Goal: Information Seeking & Learning: Learn about a topic

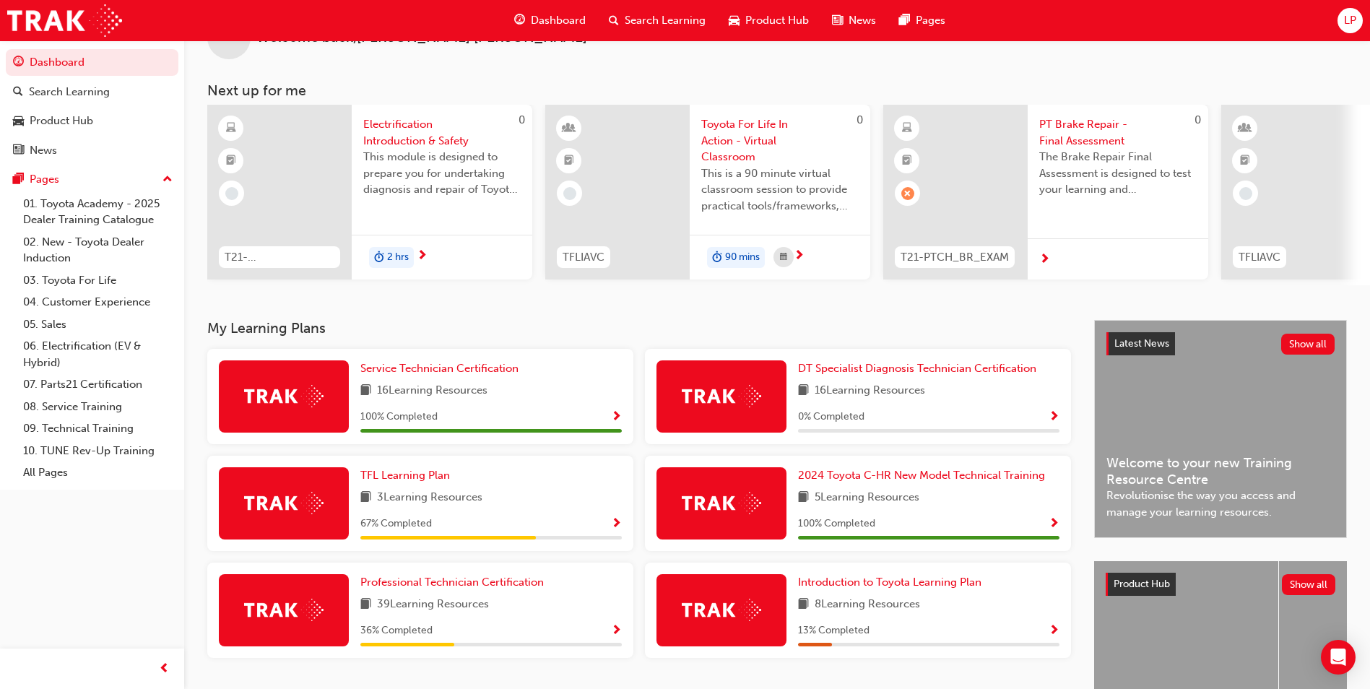
scroll to position [72, 0]
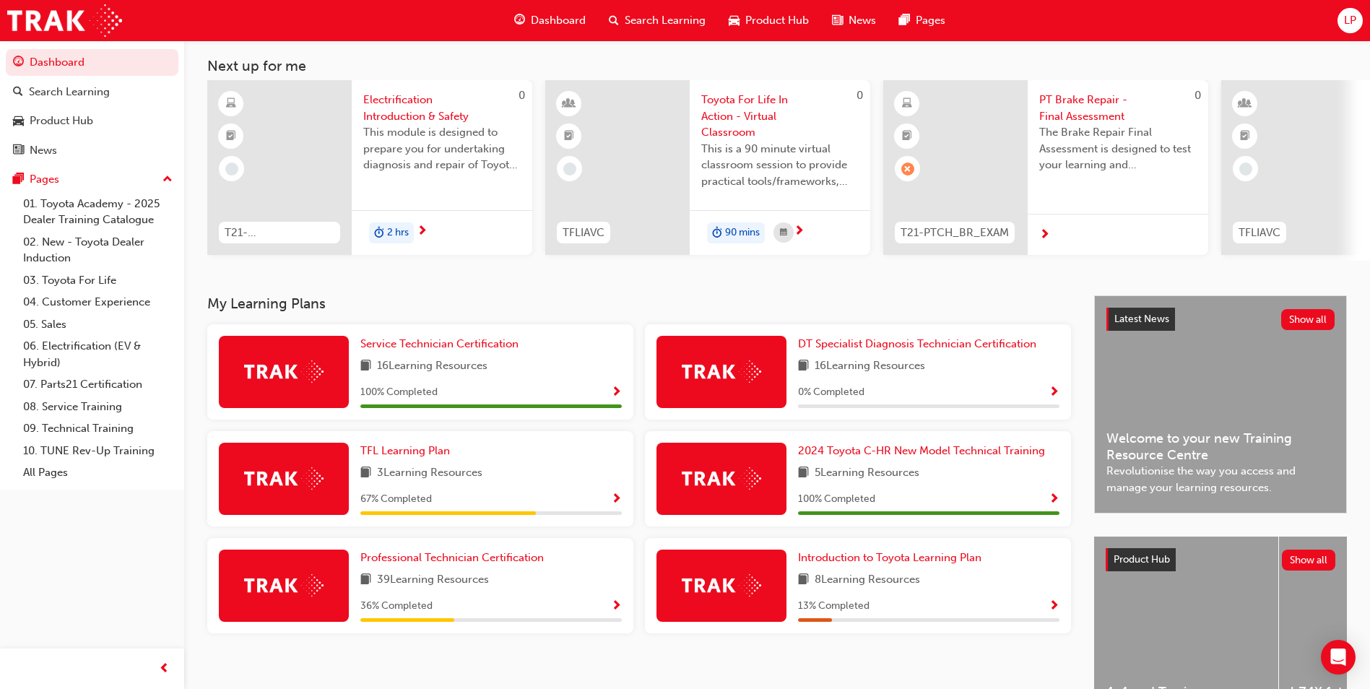
click at [619, 608] on span "Show Progress" at bounding box center [616, 606] width 11 height 13
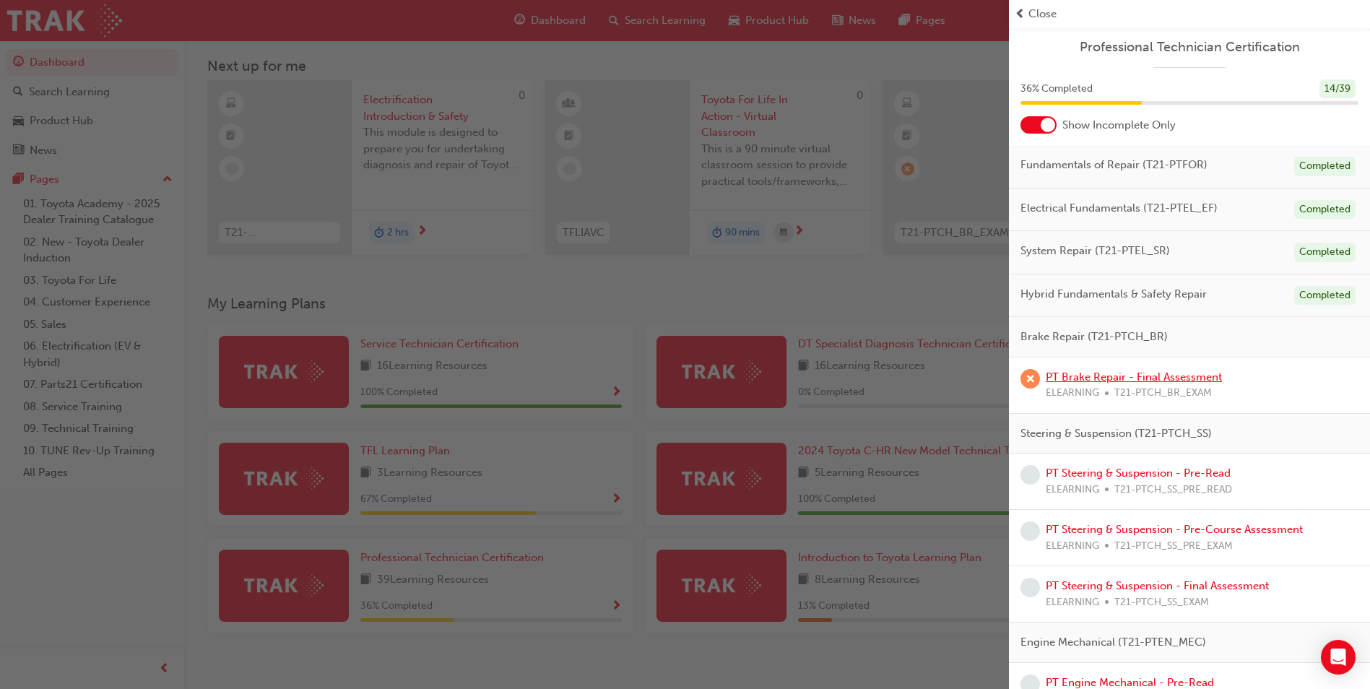
click at [1159, 379] on link "PT Brake Repair - Final Assessment" at bounding box center [1133, 376] width 176 height 13
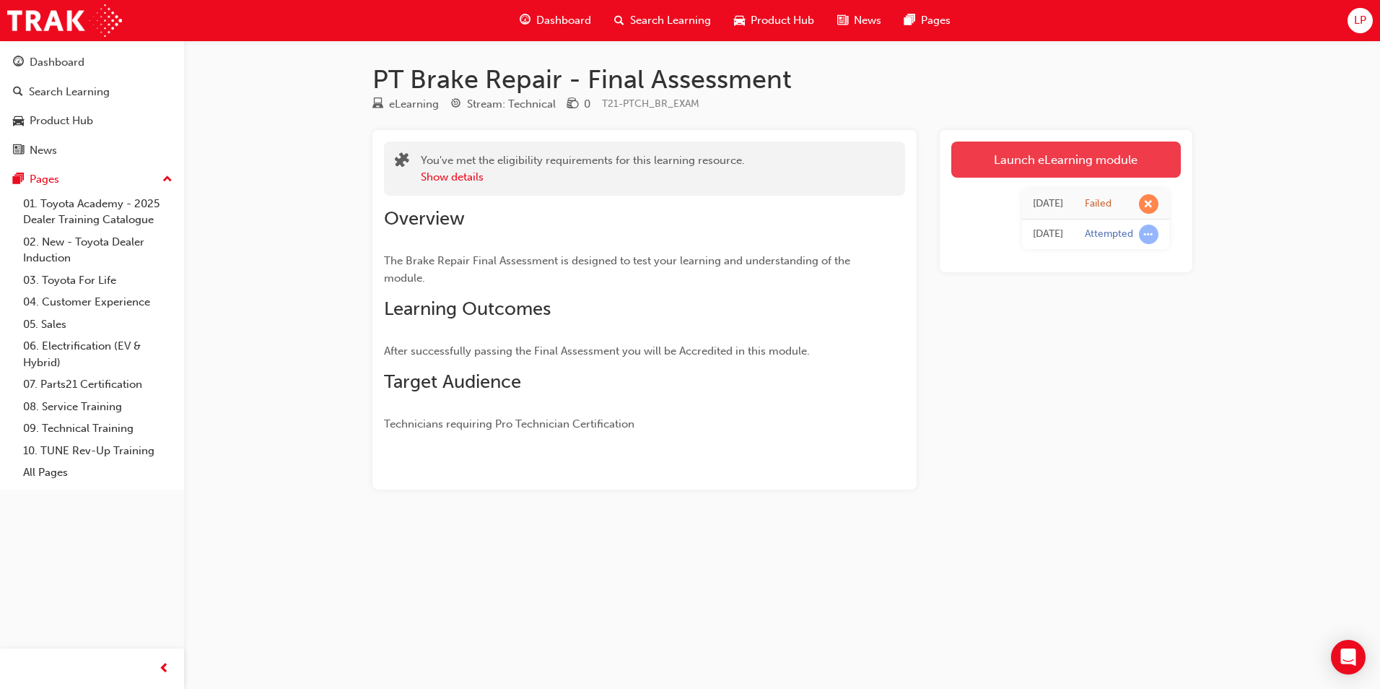
click at [996, 168] on link "Launch eLearning module" at bounding box center [1067, 160] width 230 height 36
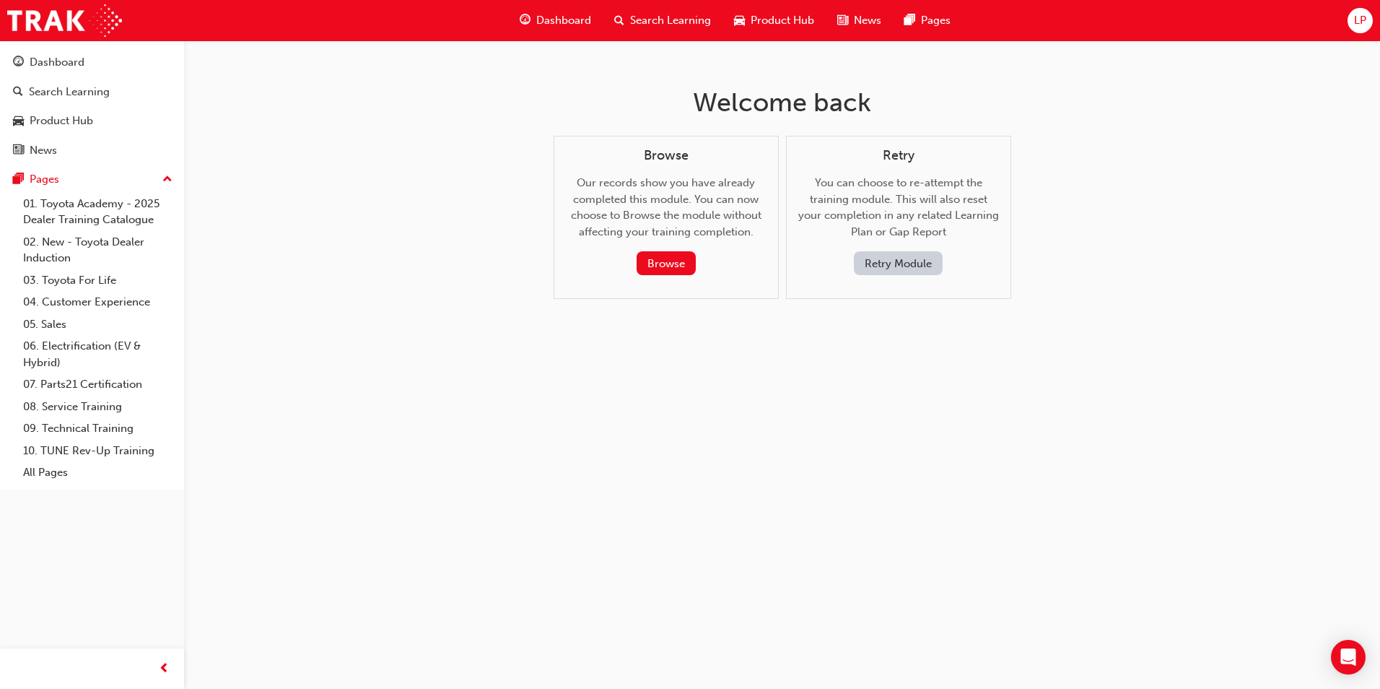
click at [928, 264] on button "Retry Module" at bounding box center [898, 263] width 89 height 24
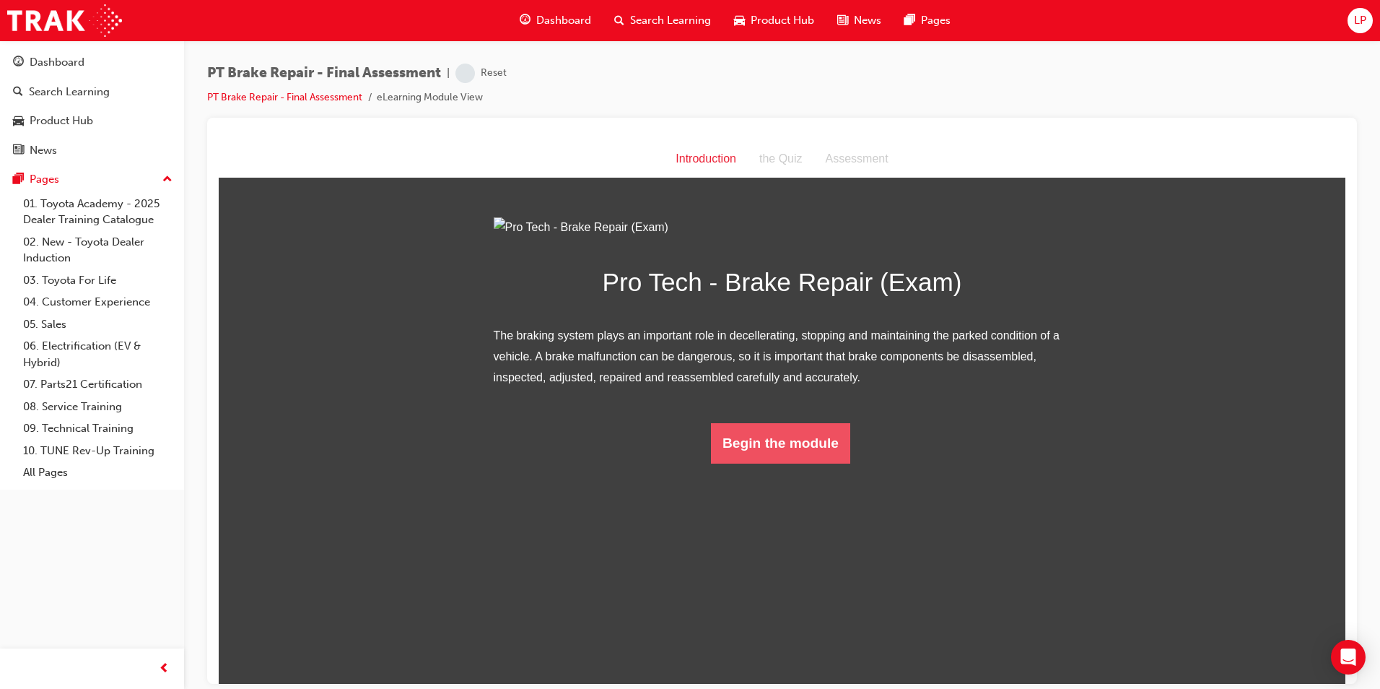
click at [773, 463] on button "Begin the module" at bounding box center [780, 442] width 139 height 40
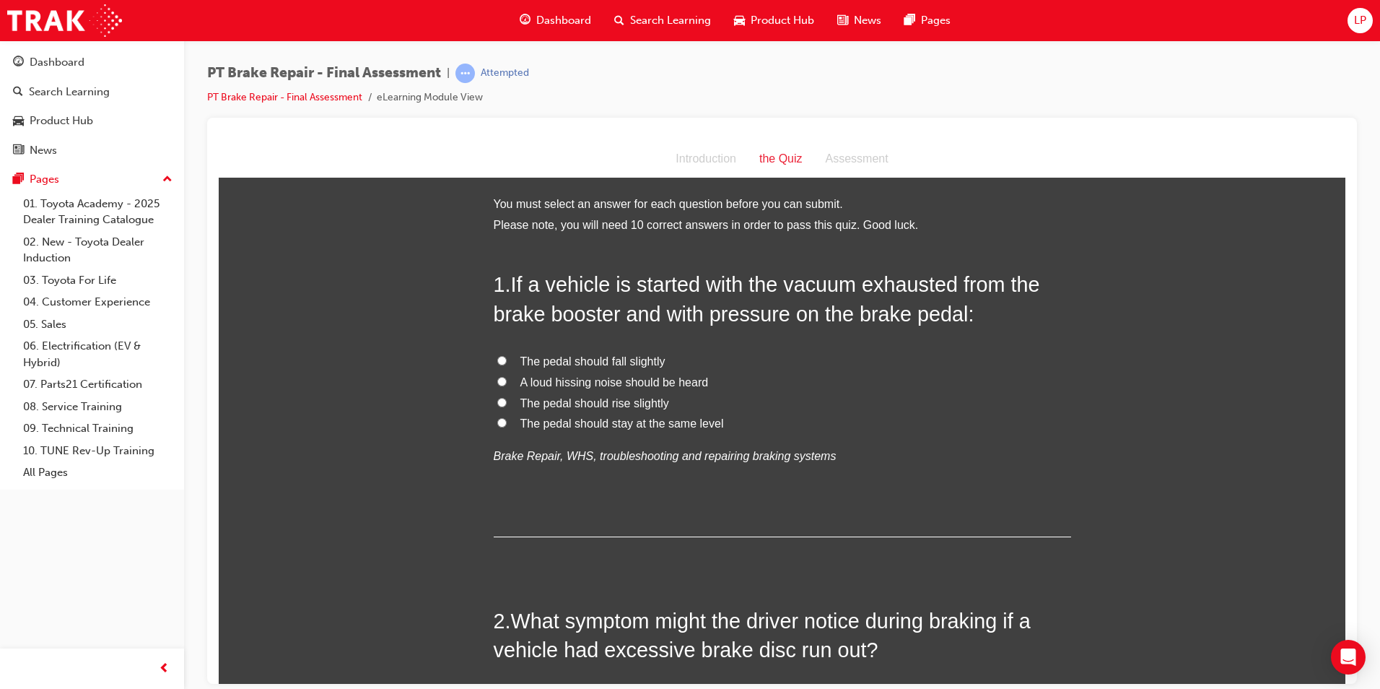
click at [634, 358] on span "The pedal should fall slightly" at bounding box center [593, 361] width 145 height 12
click at [507, 358] on input "The pedal should fall slightly" at bounding box center [501, 359] width 9 height 9
radio input "true"
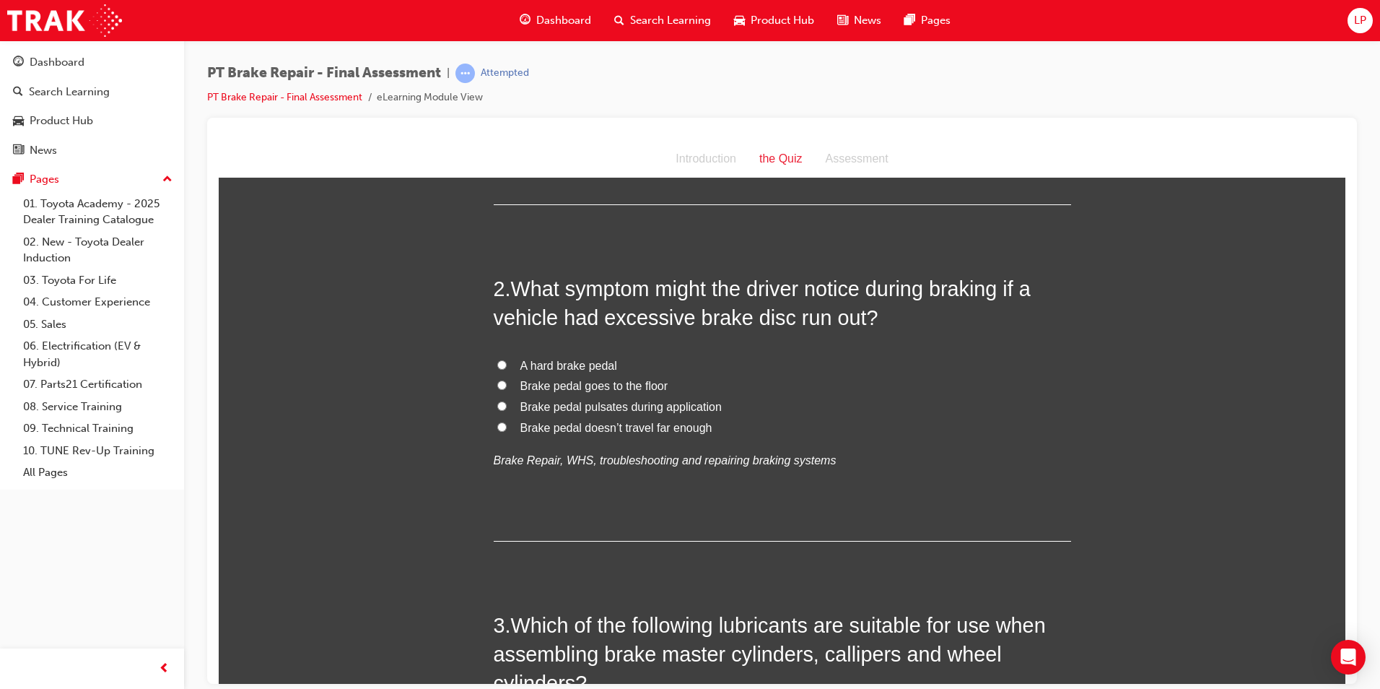
scroll to position [289, 0]
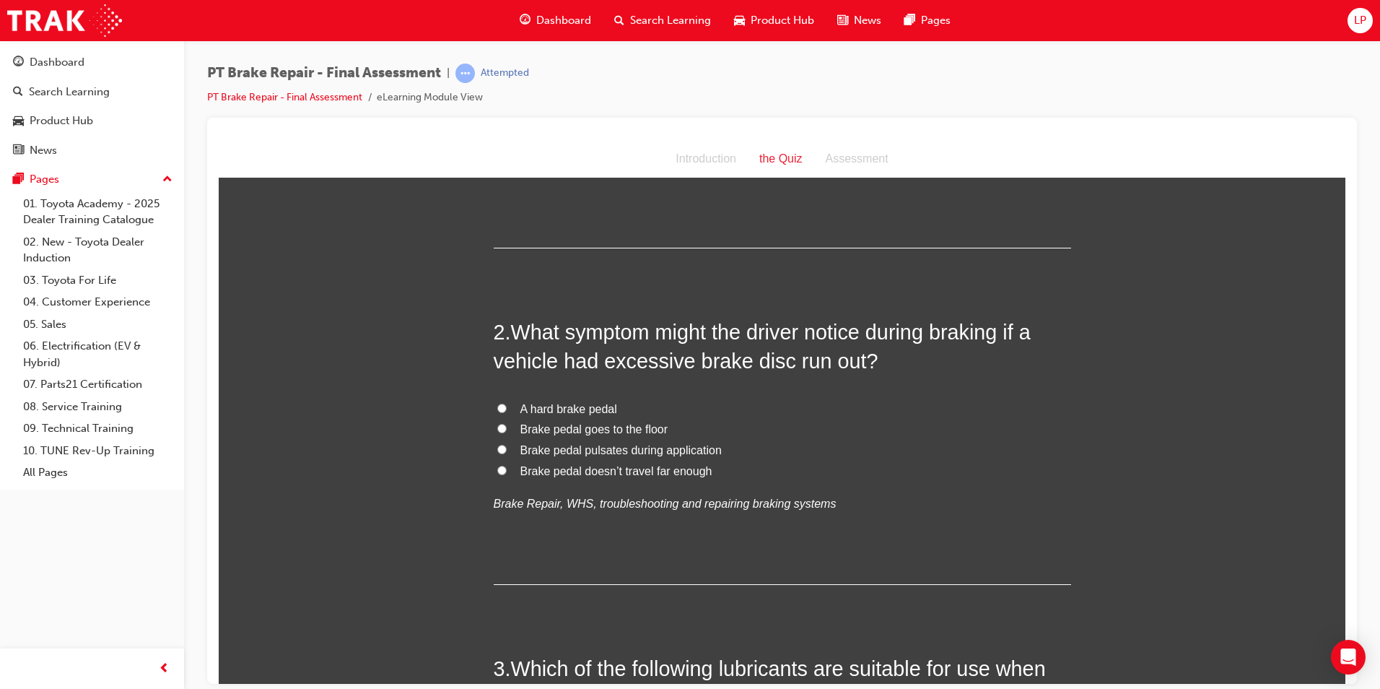
click at [624, 447] on span "Brake pedal pulsates during application" at bounding box center [621, 449] width 201 height 12
click at [507, 447] on input "Brake pedal pulsates during application" at bounding box center [501, 448] width 9 height 9
radio input "true"
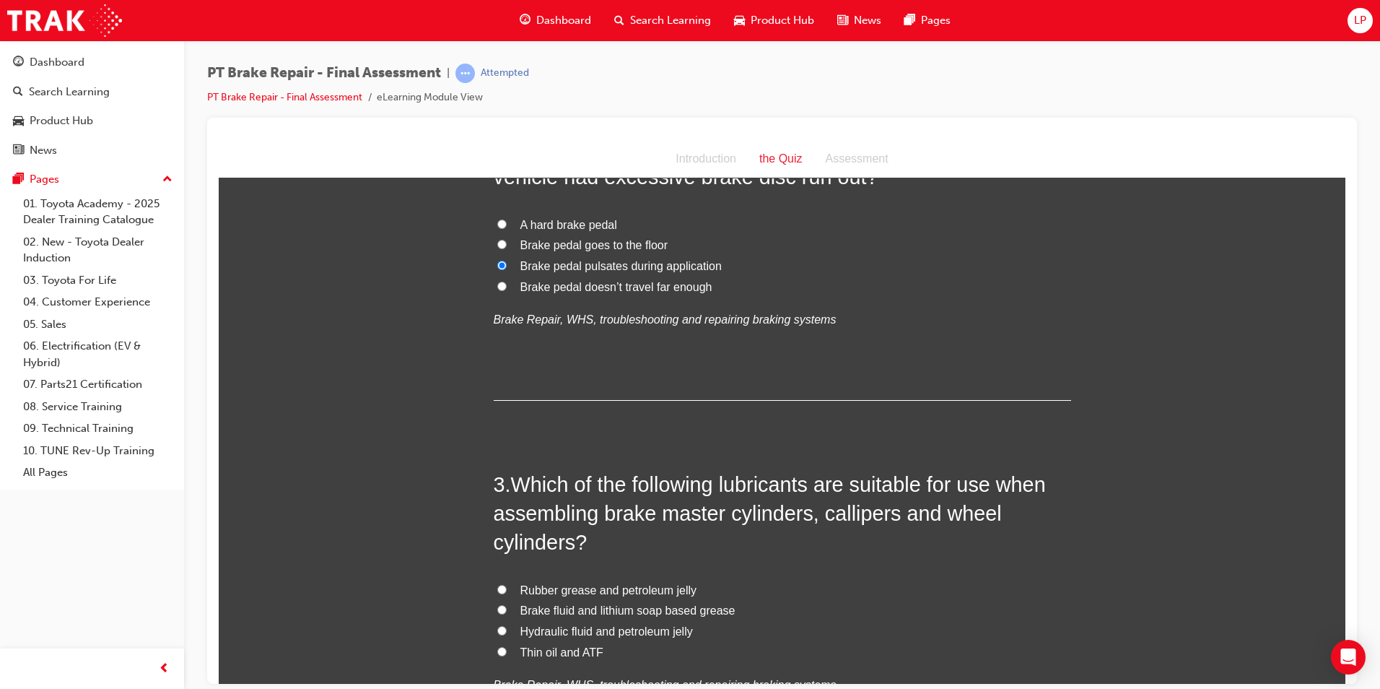
scroll to position [505, 0]
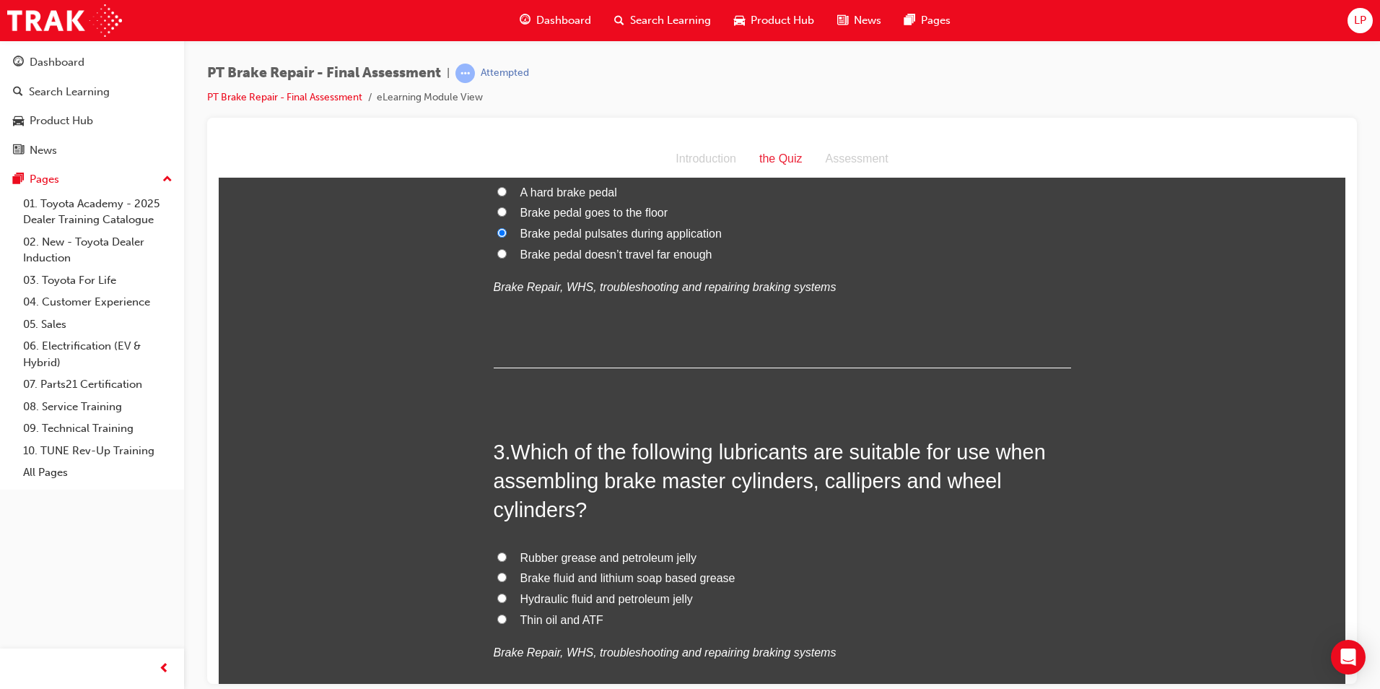
click at [633, 553] on span "Rubber grease and petroleum jelly" at bounding box center [609, 557] width 177 height 12
click at [507, 553] on input "Rubber grease and petroleum jelly" at bounding box center [501, 556] width 9 height 9
radio input "true"
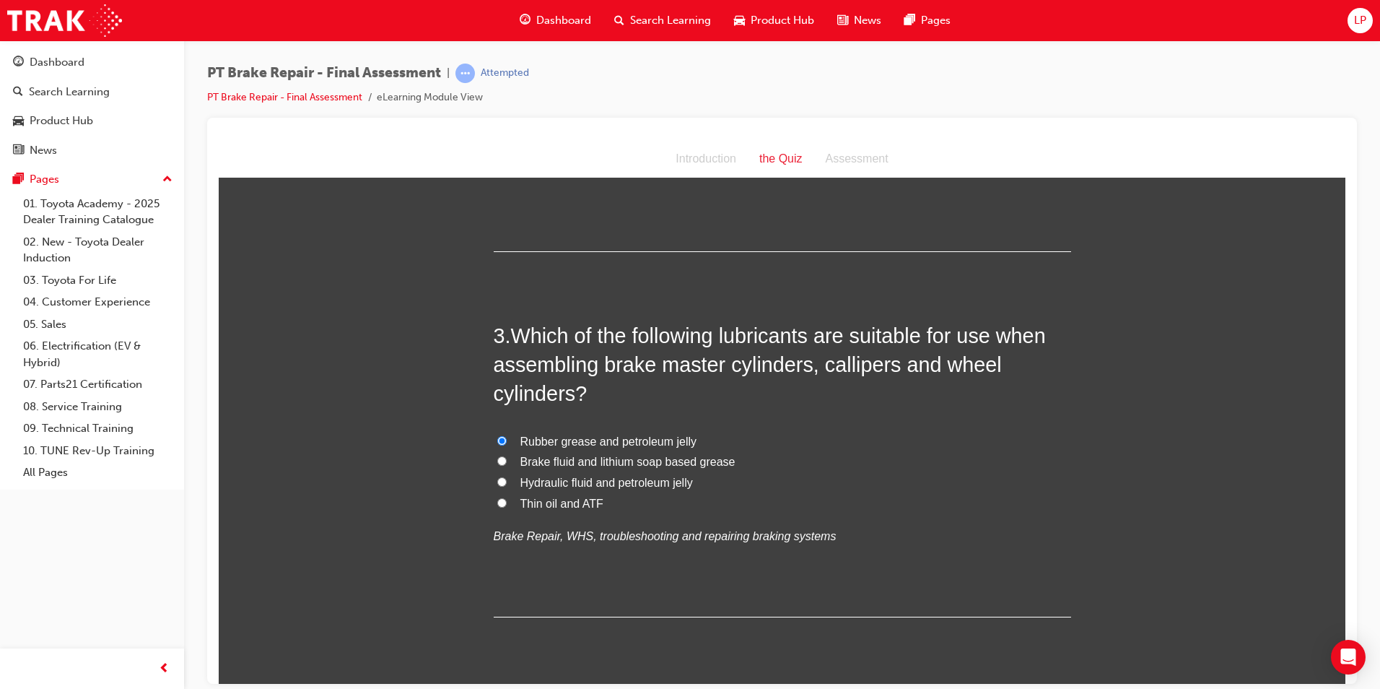
scroll to position [650, 0]
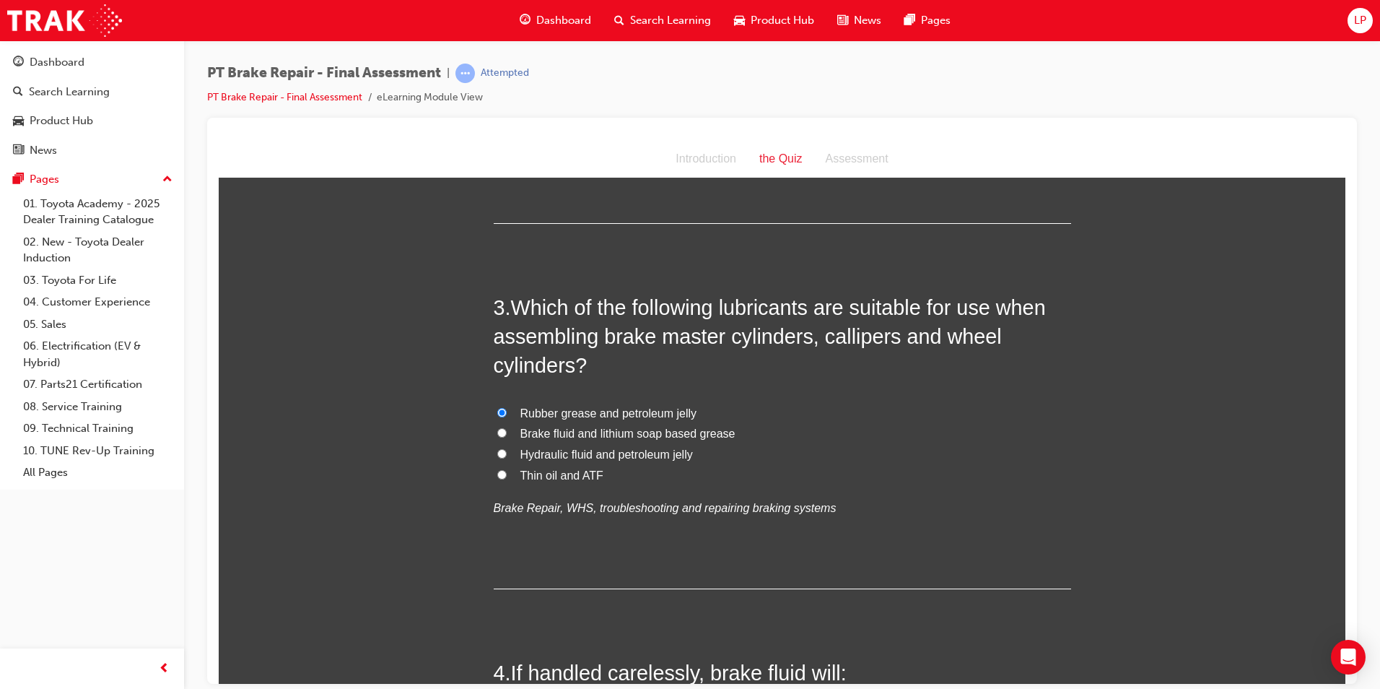
click at [588, 437] on span "Brake fluid and lithium soap based grease" at bounding box center [628, 433] width 215 height 12
click at [507, 437] on input "Brake fluid and lithium soap based grease" at bounding box center [501, 431] width 9 height 9
radio input "true"
click at [606, 419] on label "Rubber grease and petroleum jelly" at bounding box center [783, 413] width 578 height 21
click at [507, 417] on input "Rubber grease and petroleum jelly" at bounding box center [501, 411] width 9 height 9
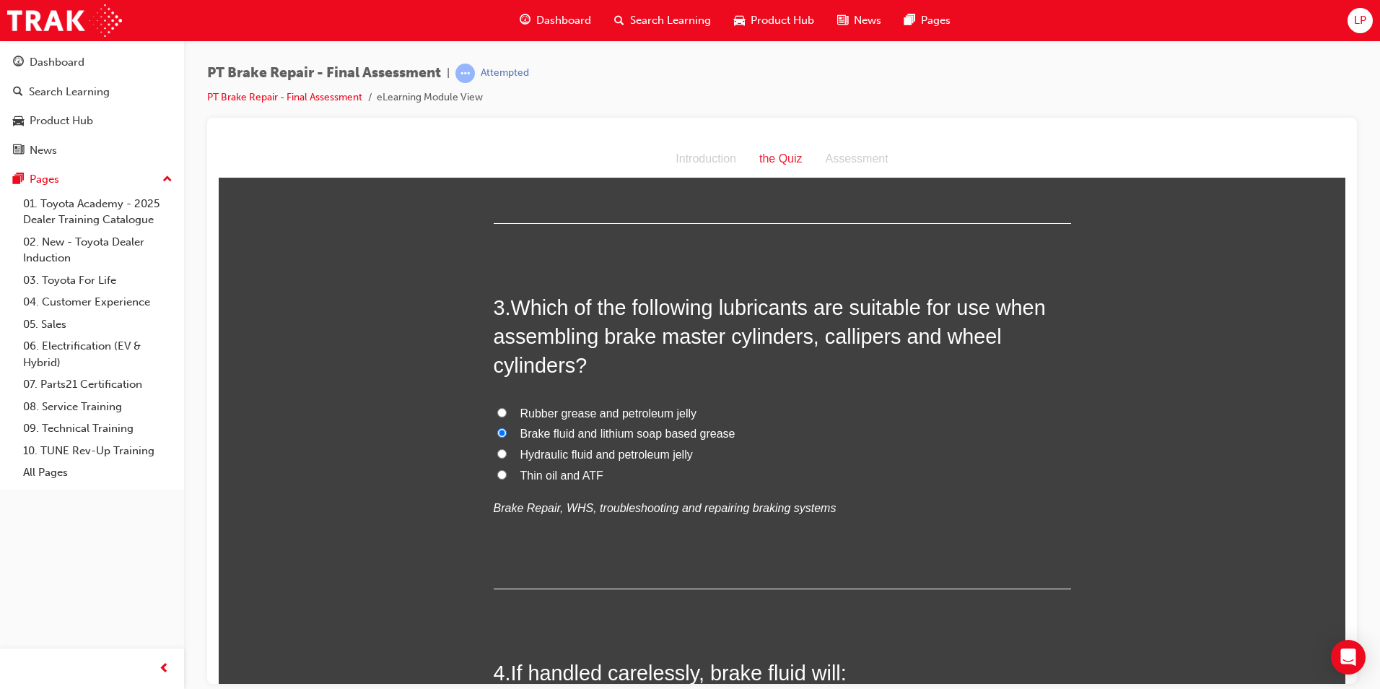
radio input "true"
click at [608, 430] on span "Brake fluid and lithium soap based grease" at bounding box center [628, 433] width 215 height 12
click at [507, 430] on input "Brake fluid and lithium soap based grease" at bounding box center [501, 431] width 9 height 9
radio input "true"
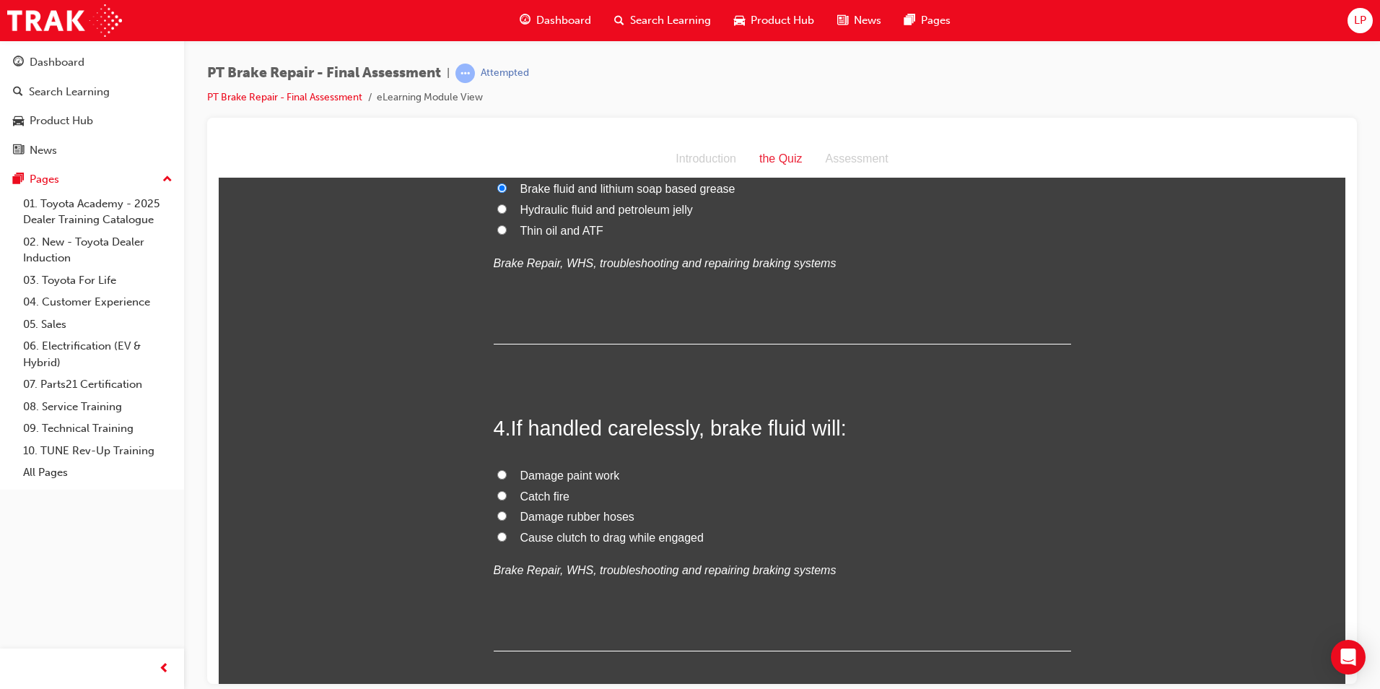
scroll to position [1083, 0]
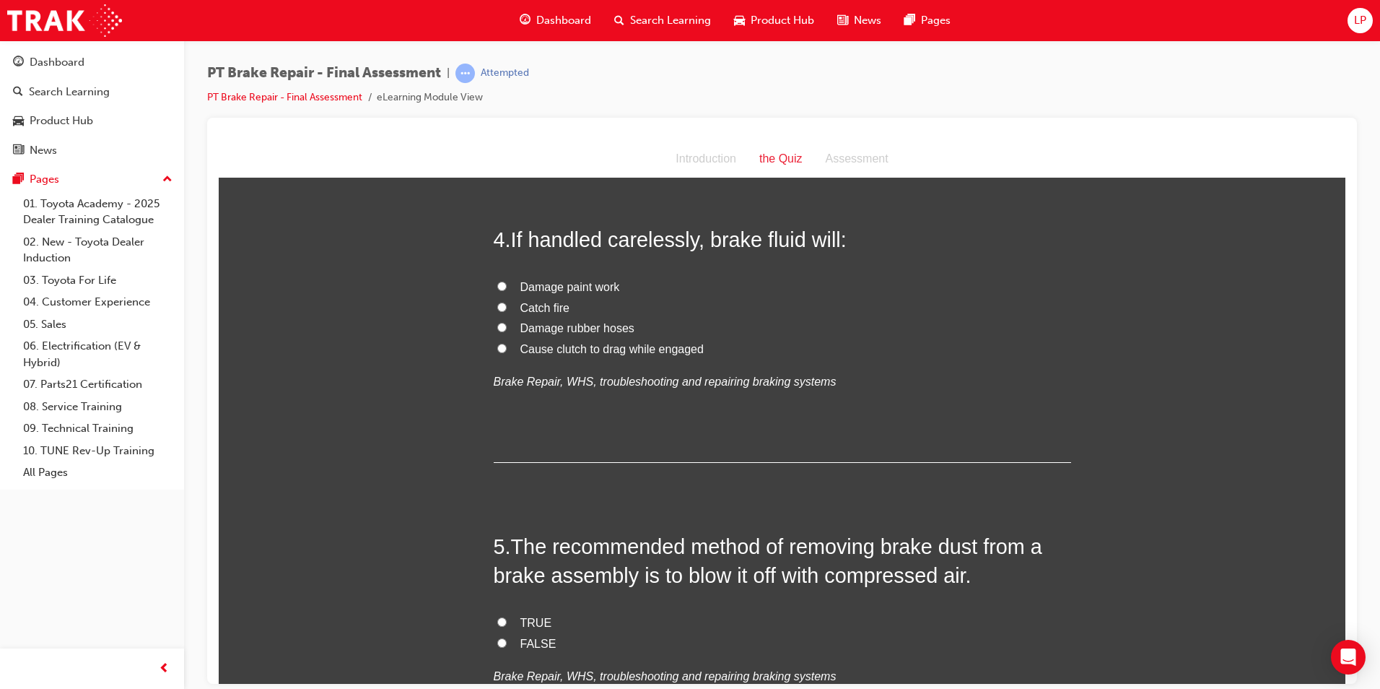
drag, startPoint x: 542, startPoint y: 285, endPoint x: 604, endPoint y: 312, distance: 66.9
click at [545, 287] on span "Damage paint work" at bounding box center [571, 286] width 100 height 12
click at [507, 287] on input "Damage paint work" at bounding box center [501, 285] width 9 height 9
radio input "true"
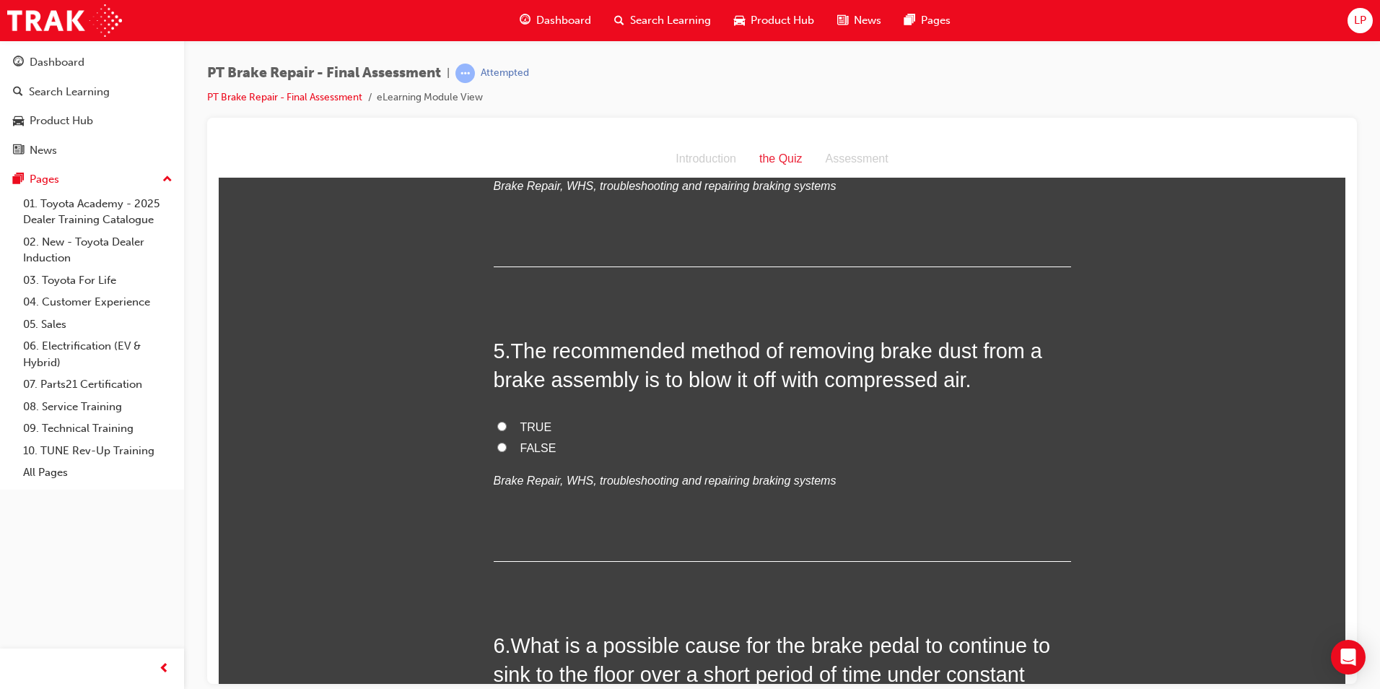
scroll to position [1300, 0]
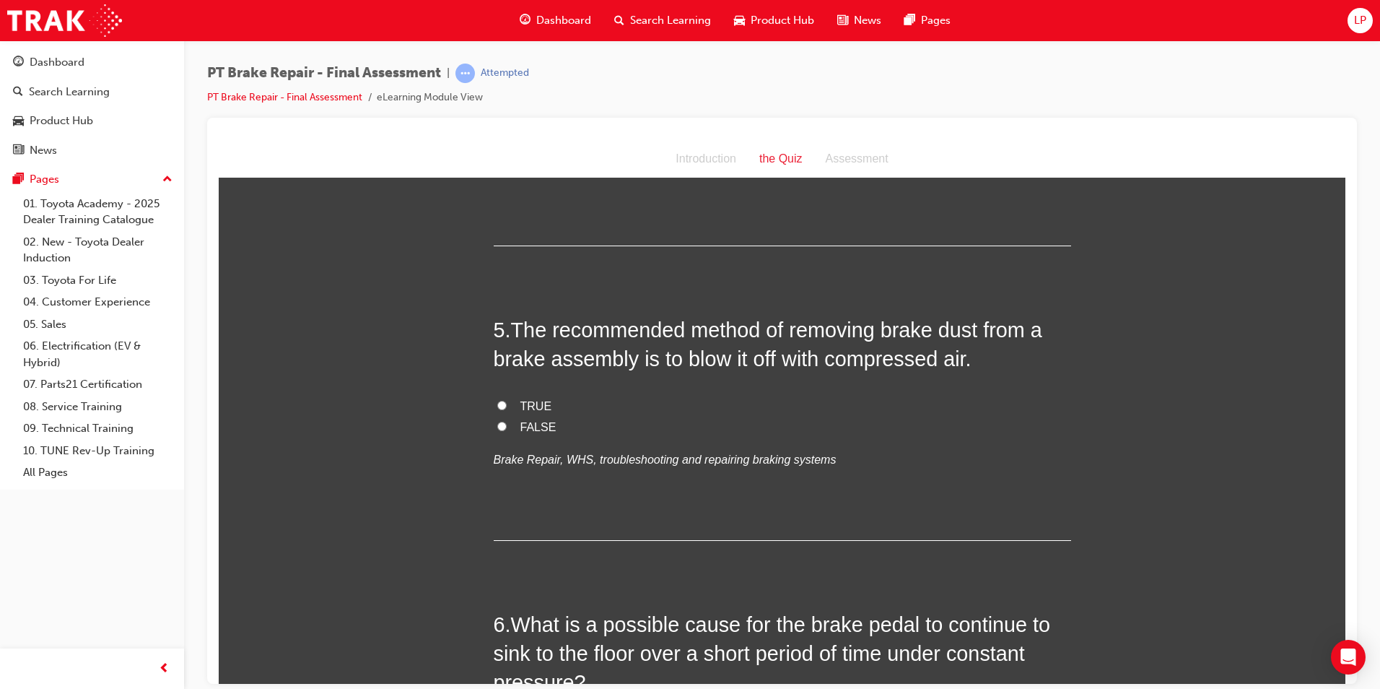
click at [497, 427] on input "FALSE" at bounding box center [501, 425] width 9 height 9
radio input "true"
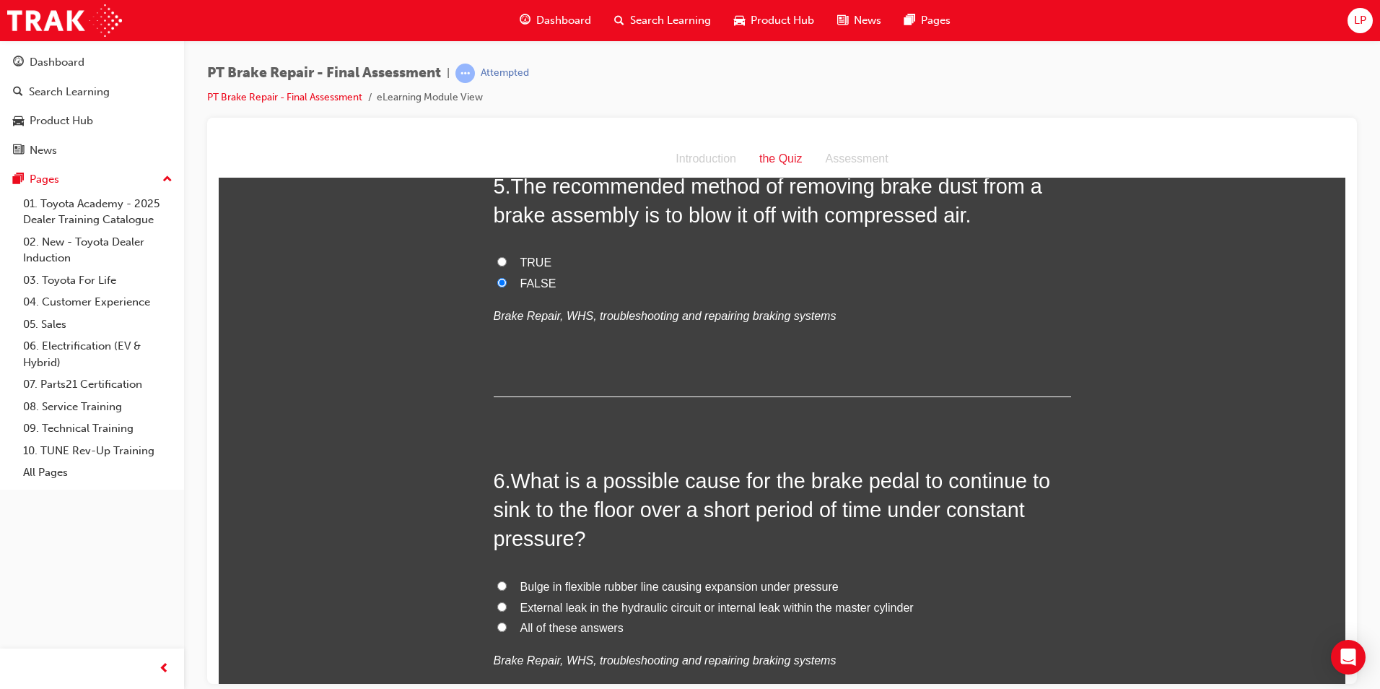
scroll to position [1516, 0]
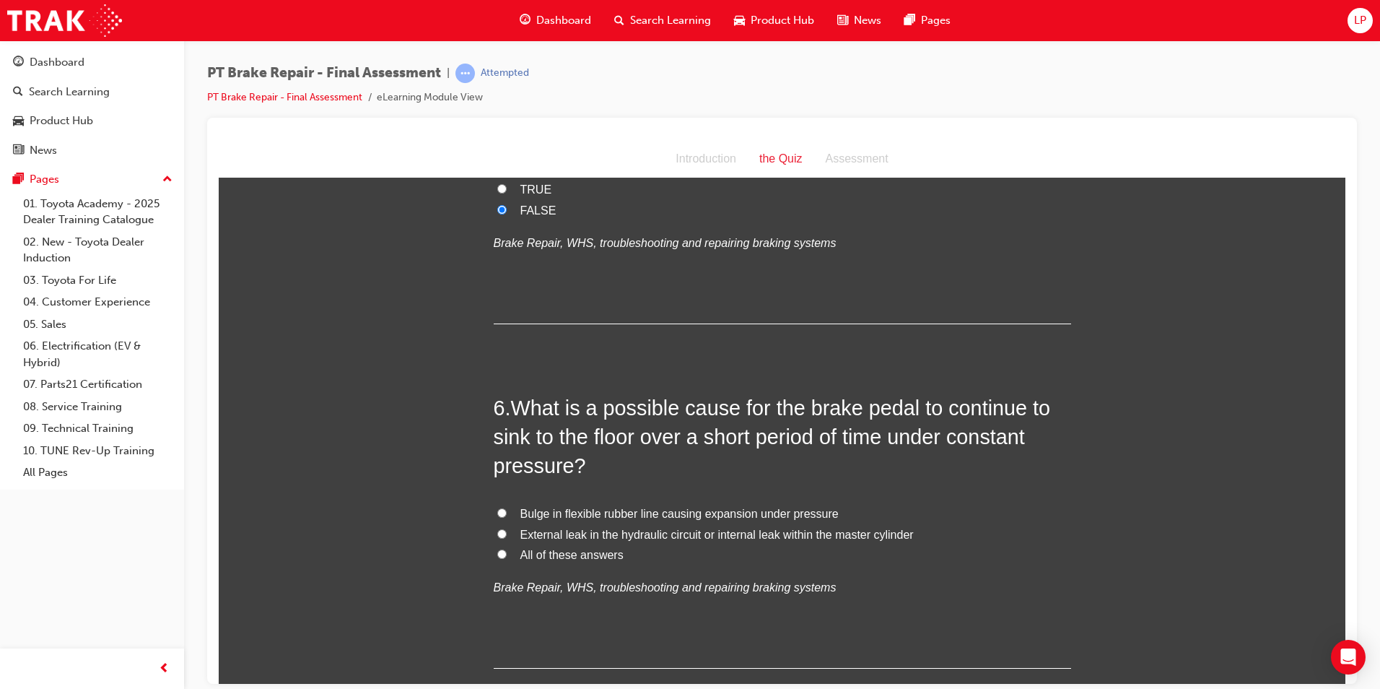
drag, startPoint x: 495, startPoint y: 550, endPoint x: 525, endPoint y: 555, distance: 30.7
click at [497, 550] on input "All of these answers" at bounding box center [501, 553] width 9 height 9
radio input "true"
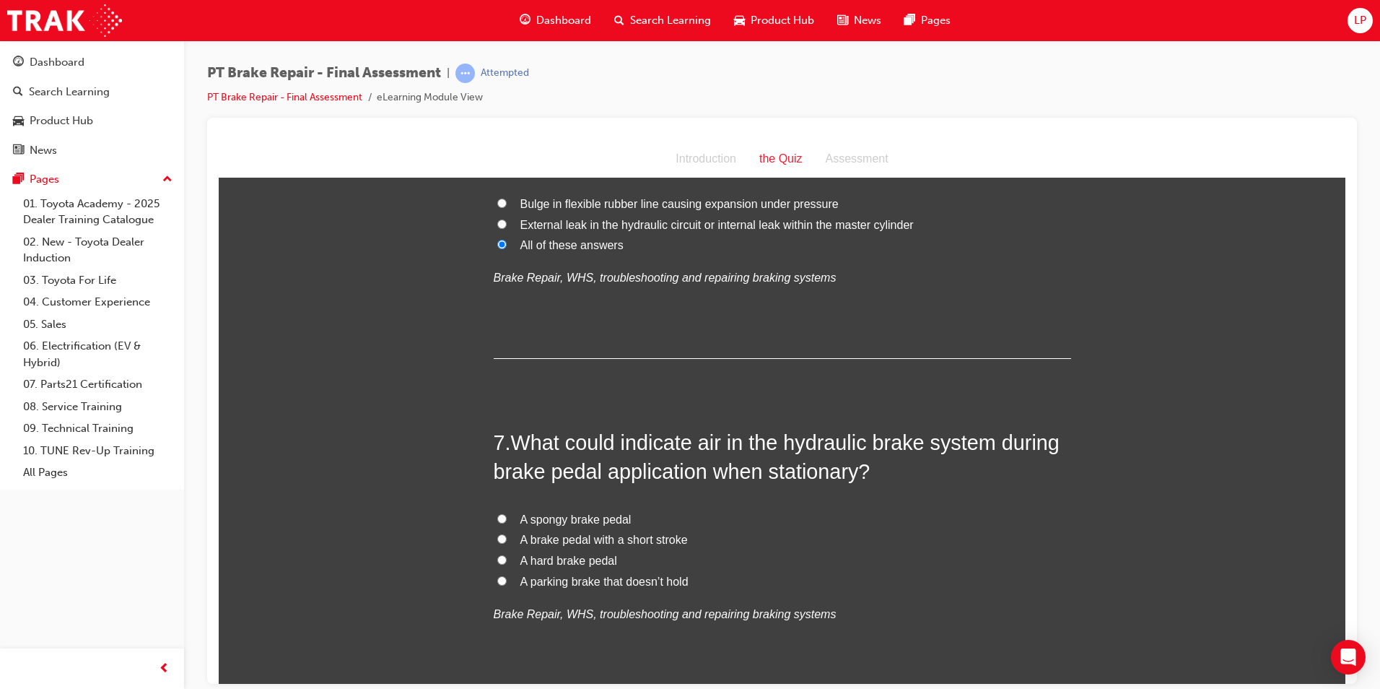
scroll to position [1793, 0]
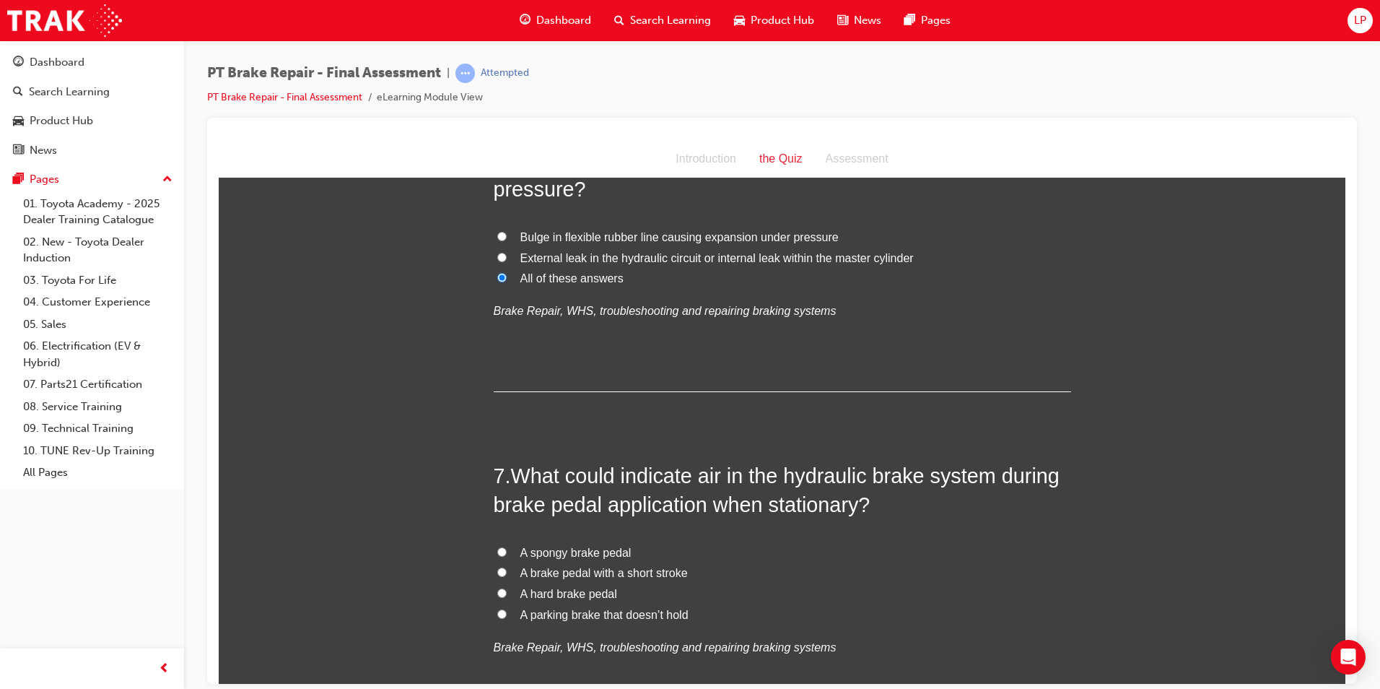
click at [591, 547] on span "A spongy brake pedal" at bounding box center [576, 552] width 111 height 12
click at [507, 547] on input "A spongy brake pedal" at bounding box center [501, 551] width 9 height 9
radio input "true"
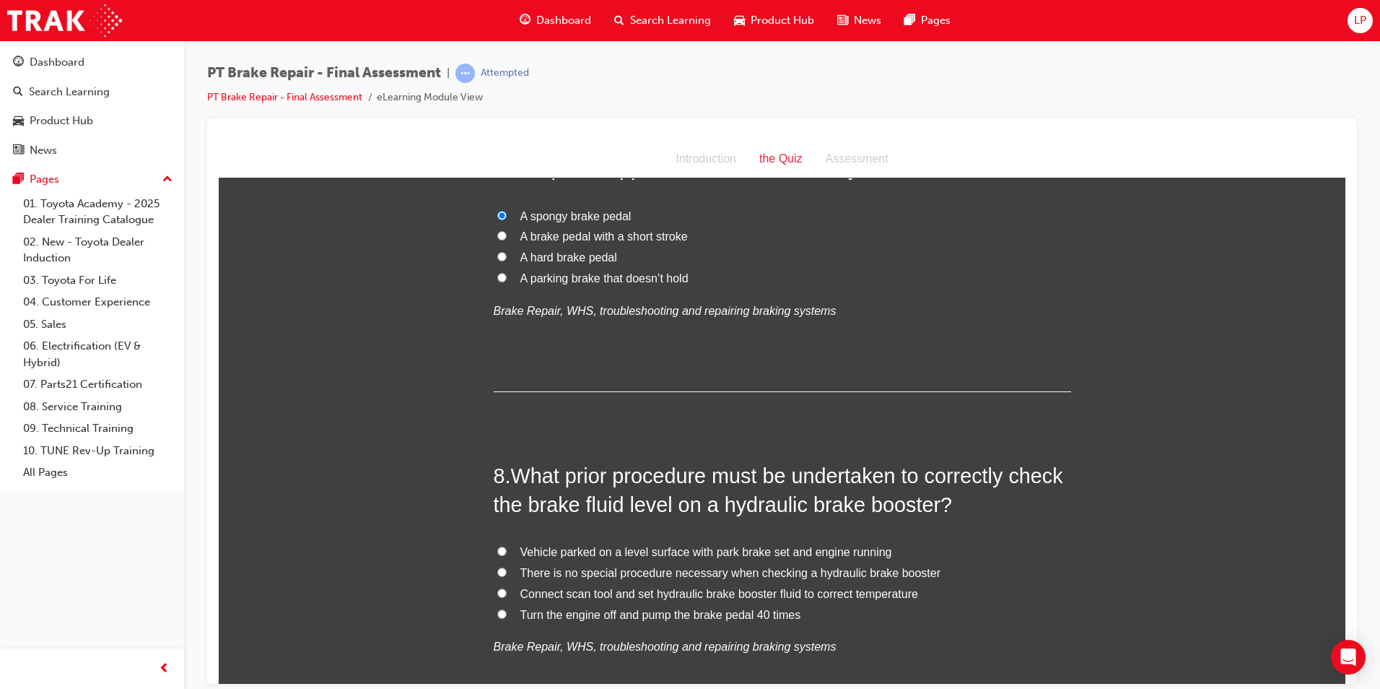
scroll to position [2154, 0]
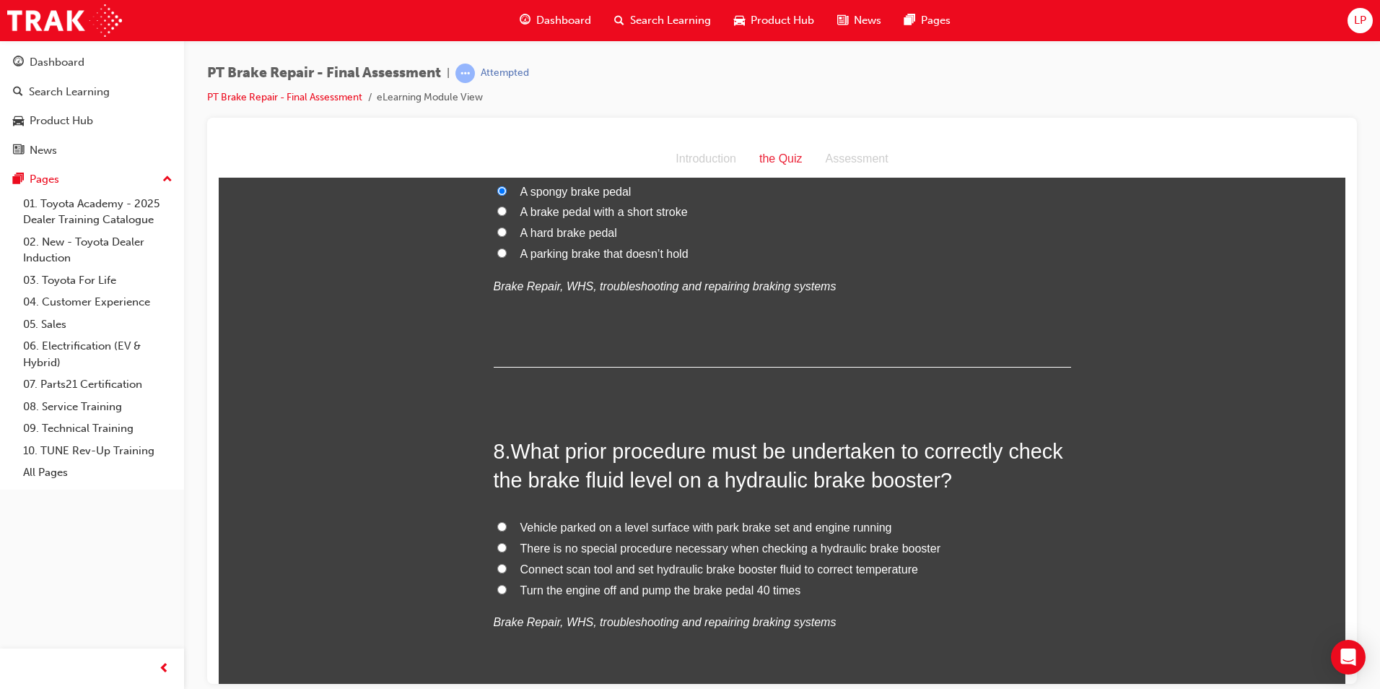
click at [681, 589] on span "Turn the engine off and pump the brake pedal 40 times" at bounding box center [661, 589] width 281 height 12
click at [507, 589] on input "Turn the engine off and pump the brake pedal 40 times" at bounding box center [501, 588] width 9 height 9
radio input "true"
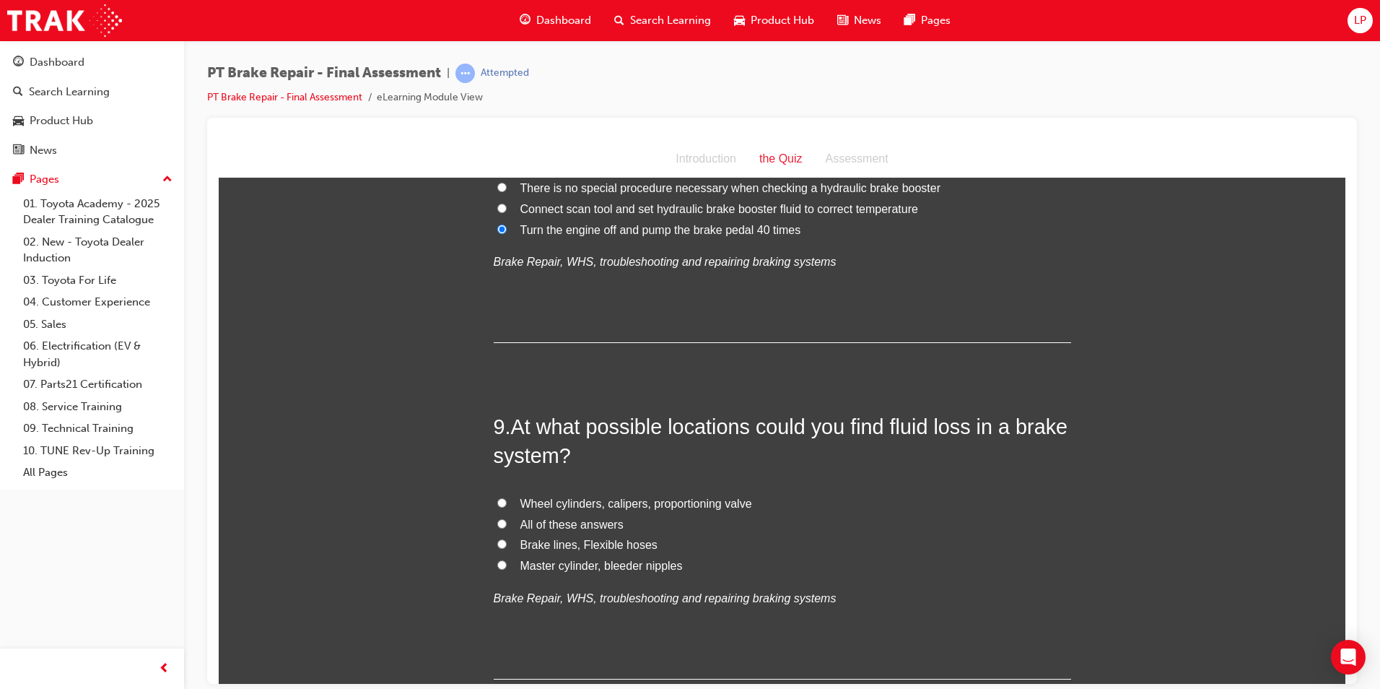
scroll to position [2515, 0]
click at [591, 520] on span "All of these answers" at bounding box center [572, 523] width 103 height 12
click at [507, 520] on input "All of these answers" at bounding box center [501, 522] width 9 height 9
radio input "true"
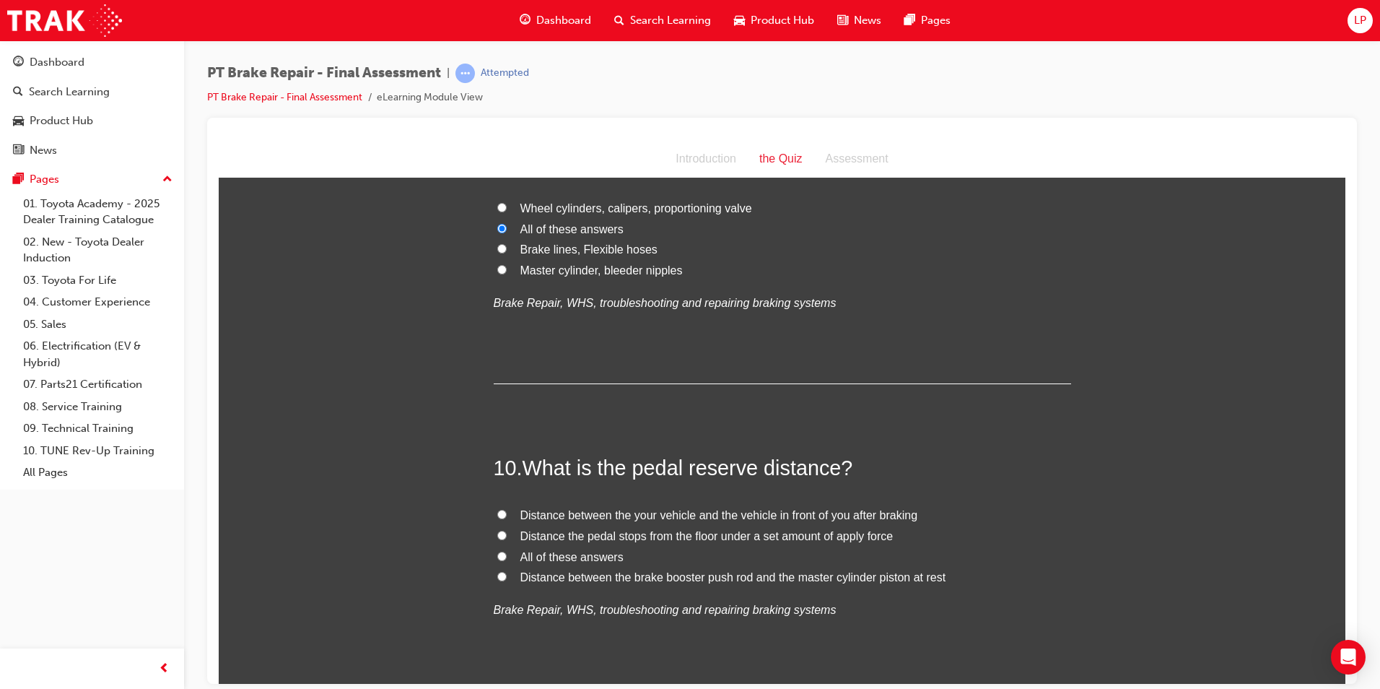
scroll to position [2948, 0]
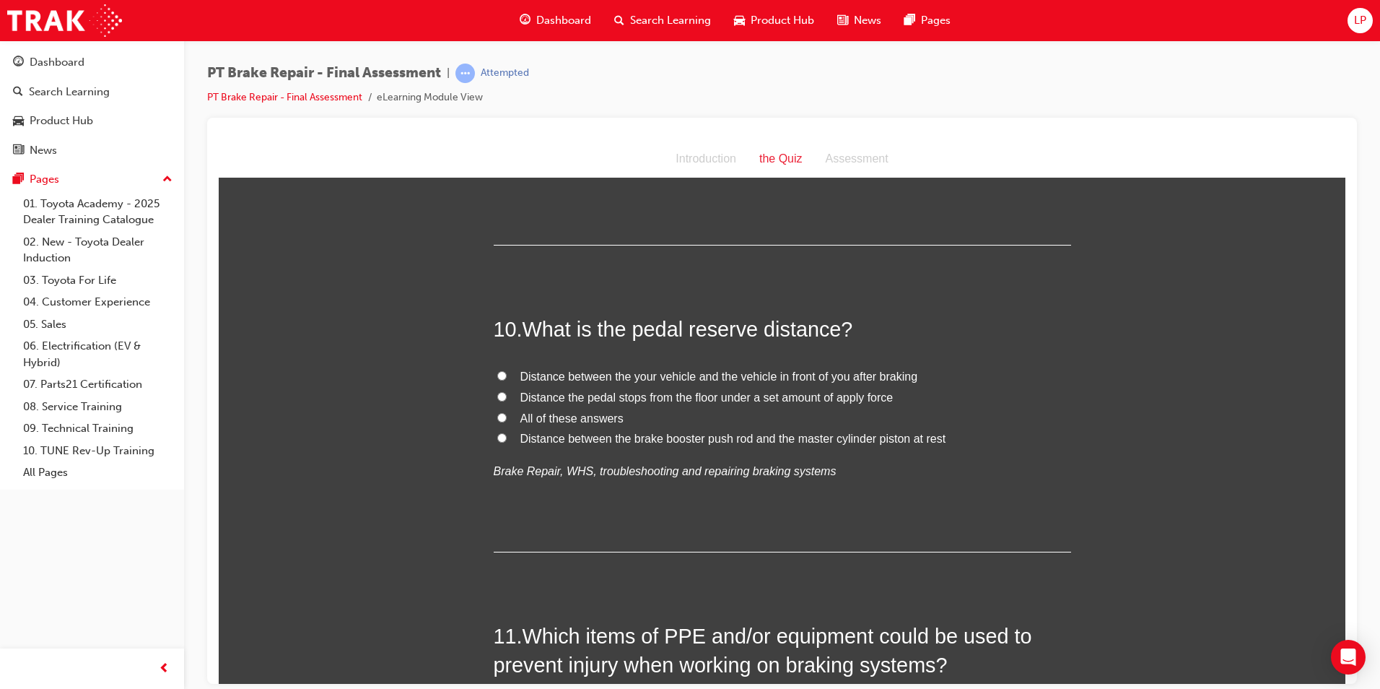
click at [747, 394] on span "Distance the pedal stops from the floor under a set amount of apply force" at bounding box center [707, 397] width 373 height 12
click at [544, 391] on span "Distance the pedal stops from the floor under a set amount of apply force" at bounding box center [707, 397] width 373 height 12
click at [507, 391] on input "Distance the pedal stops from the floor under a set amount of apply force" at bounding box center [501, 395] width 9 height 9
radio input "true"
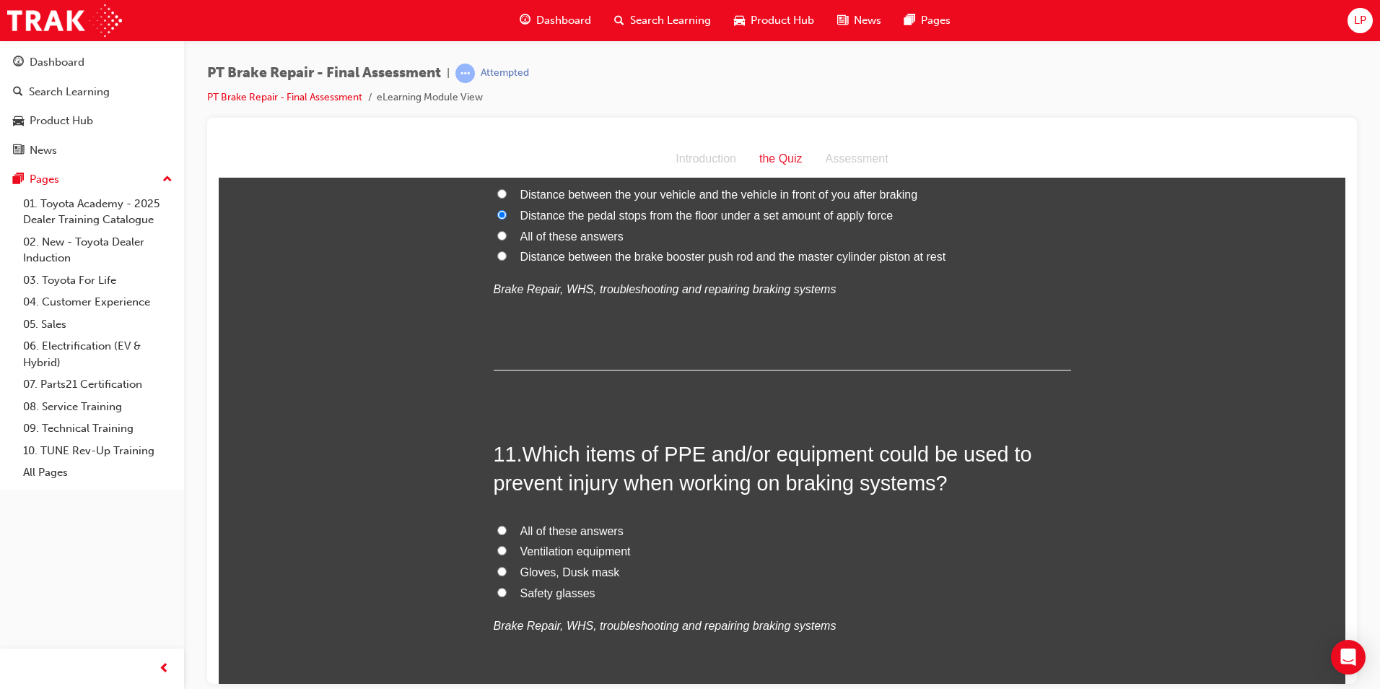
scroll to position [3165, 0]
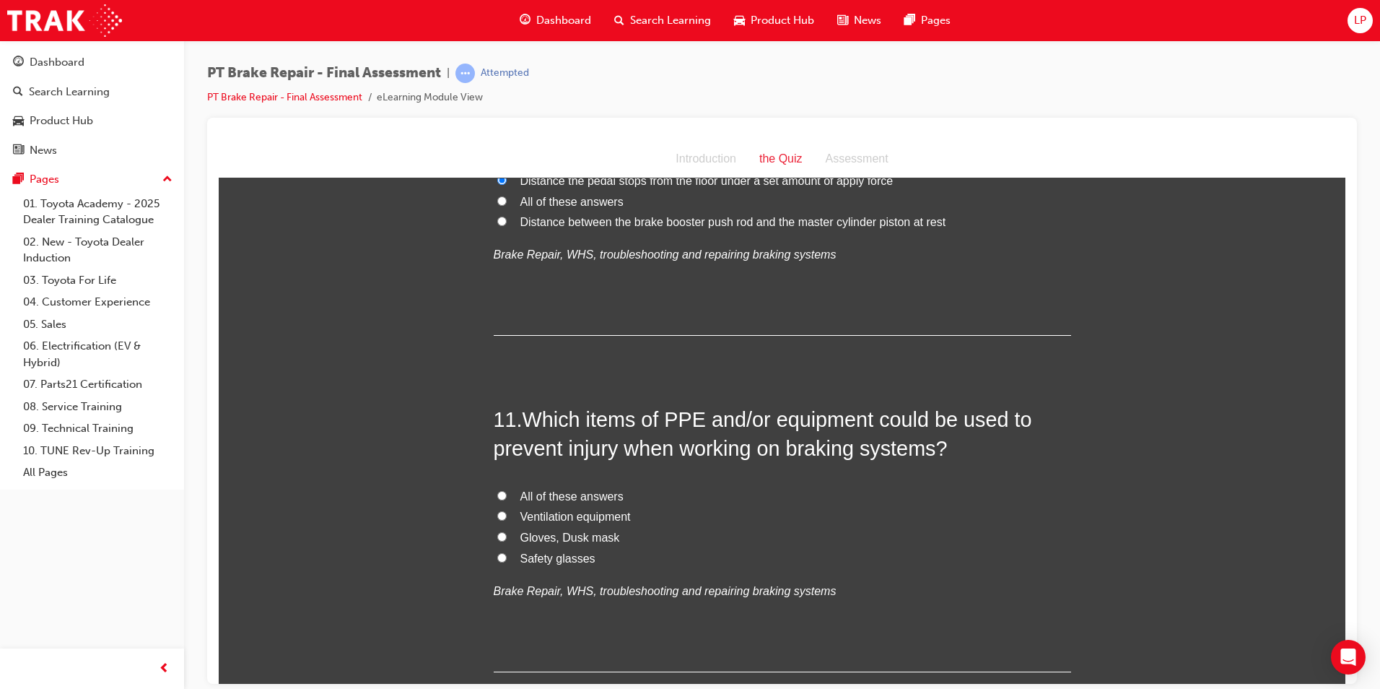
drag, startPoint x: 626, startPoint y: 419, endPoint x: 625, endPoint y: 411, distance: 8.8
click at [625, 411] on span "Which items of PPE and/or equipment could be used to prevent injury when workin…" at bounding box center [763, 433] width 539 height 52
click at [575, 495] on span "All of these answers" at bounding box center [572, 496] width 103 height 12
click at [502, 495] on label "All of these answers" at bounding box center [783, 496] width 578 height 21
click at [502, 495] on input "All of these answers" at bounding box center [501, 494] width 9 height 9
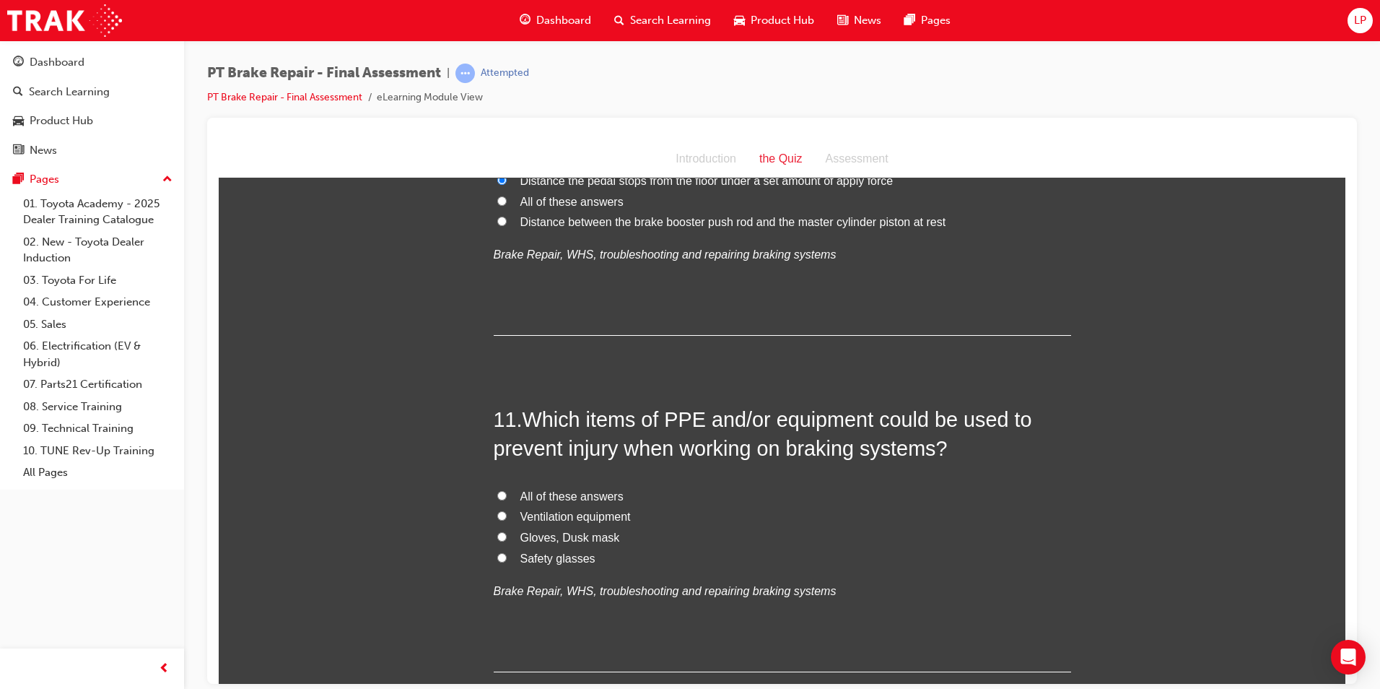
radio input "true"
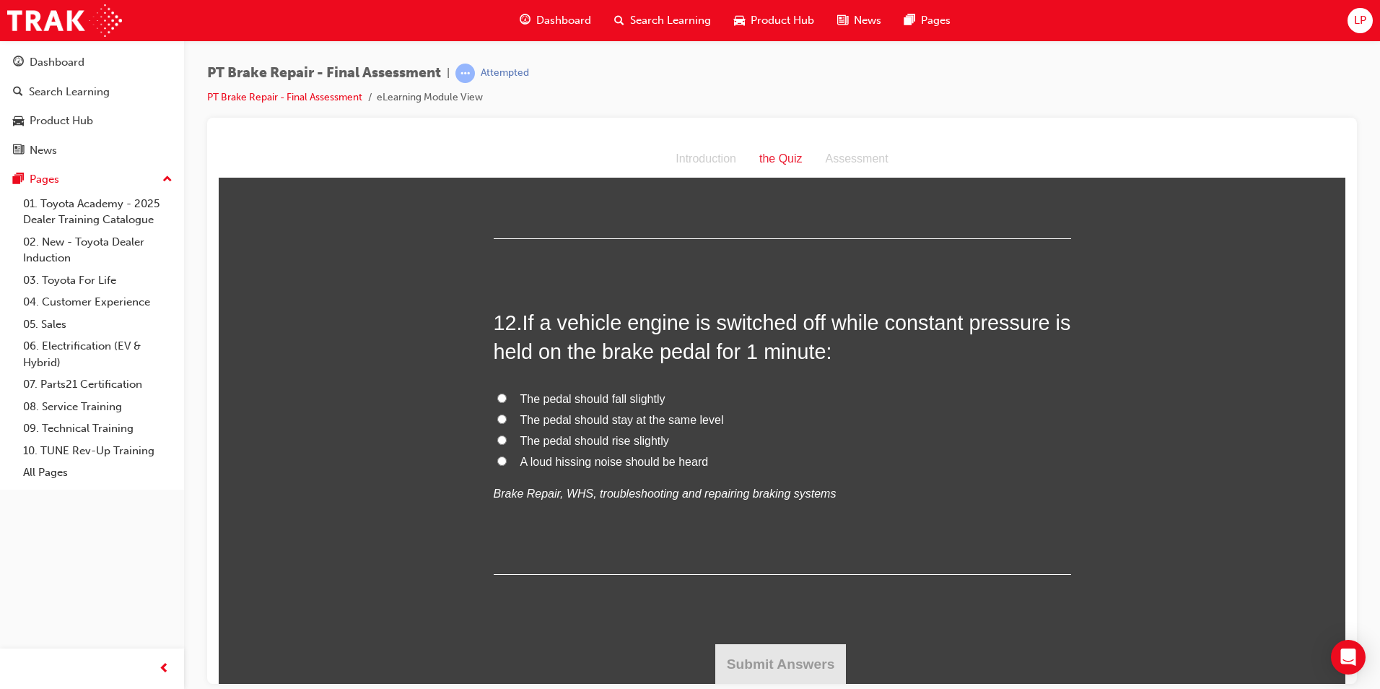
click at [677, 409] on label "The pedal should stay at the same level" at bounding box center [783, 419] width 578 height 21
click at [507, 414] on input "The pedal should stay at the same level" at bounding box center [501, 418] width 9 height 9
radio input "true"
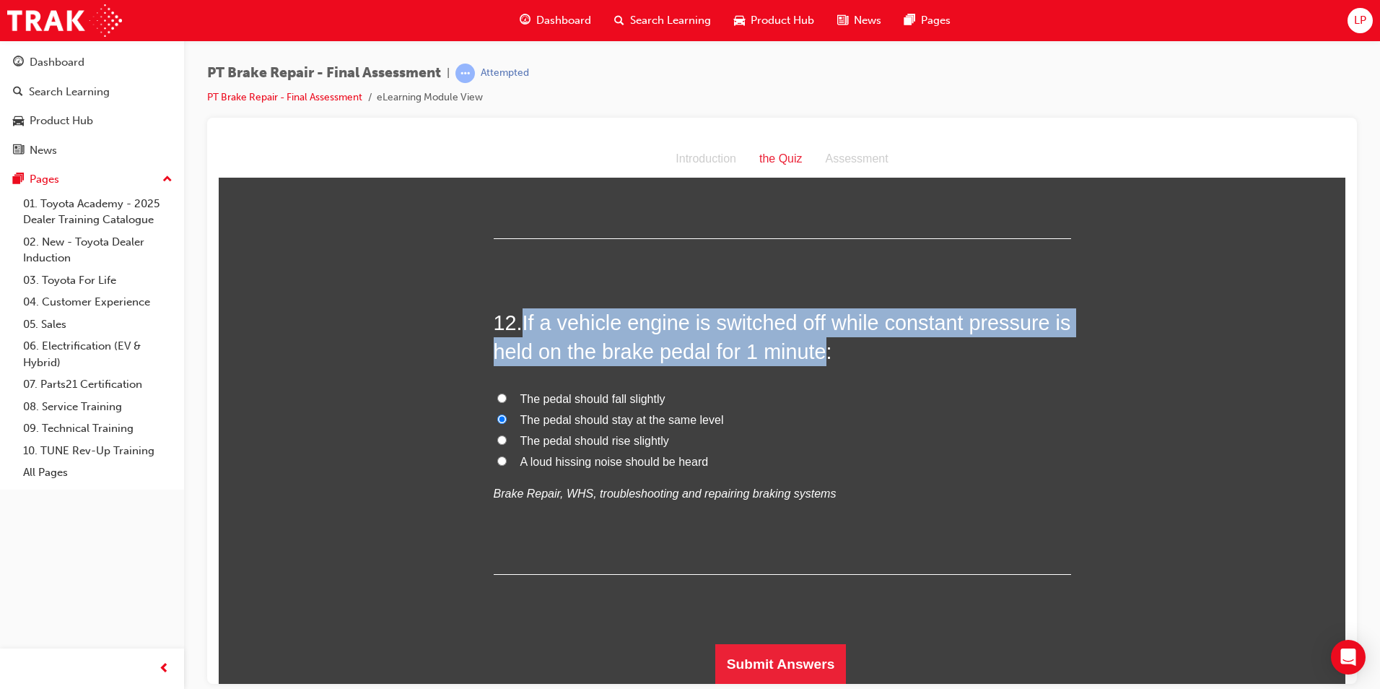
drag, startPoint x: 523, startPoint y: 321, endPoint x: 819, endPoint y: 351, distance: 296.9
click at [819, 351] on span "If a vehicle engine is switched off while constant pressure is held on the brak…" at bounding box center [783, 336] width 578 height 52
copy span "If a vehicle engine is switched off while constant pressure is held on the brak…"
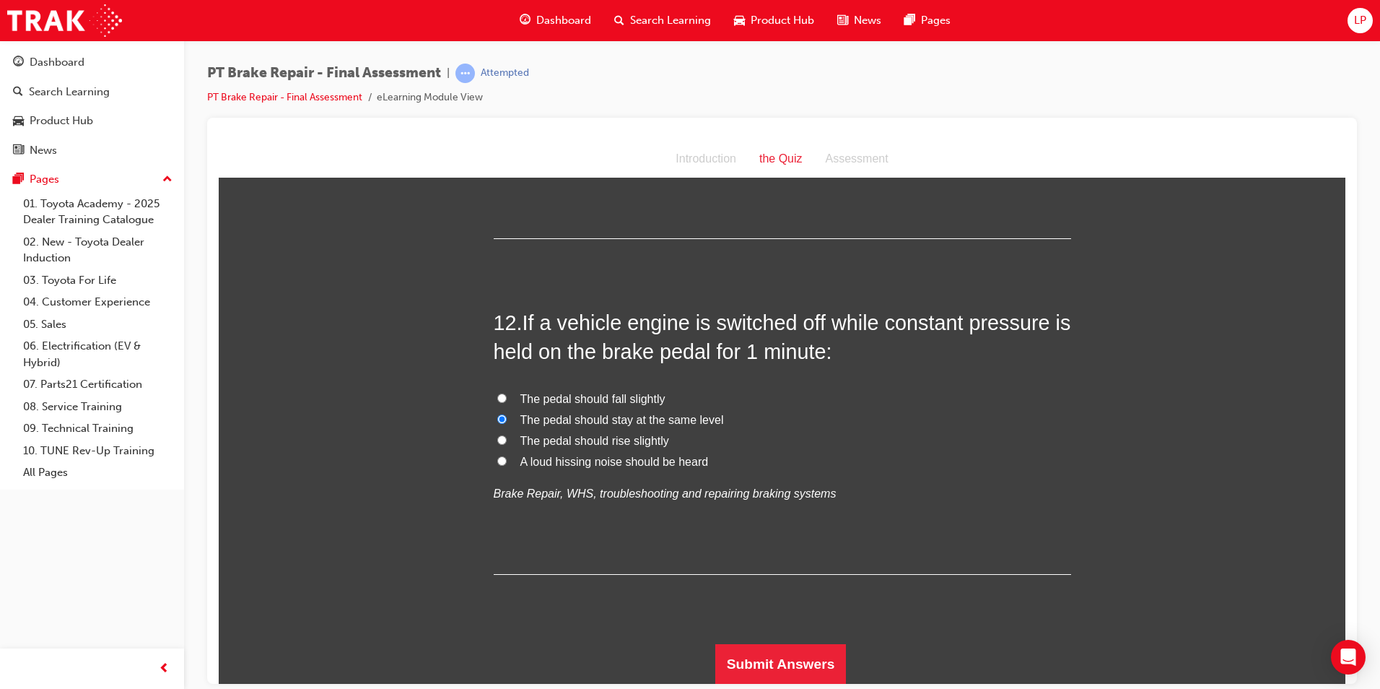
click at [900, 451] on label "A loud hissing noise should be heard" at bounding box center [783, 461] width 578 height 21
click at [507, 456] on input "A loud hissing noise should be heard" at bounding box center [501, 460] width 9 height 9
radio input "true"
click at [706, 422] on span "The pedal should stay at the same level" at bounding box center [623, 419] width 204 height 12
click at [507, 422] on input "The pedal should stay at the same level" at bounding box center [501, 418] width 9 height 9
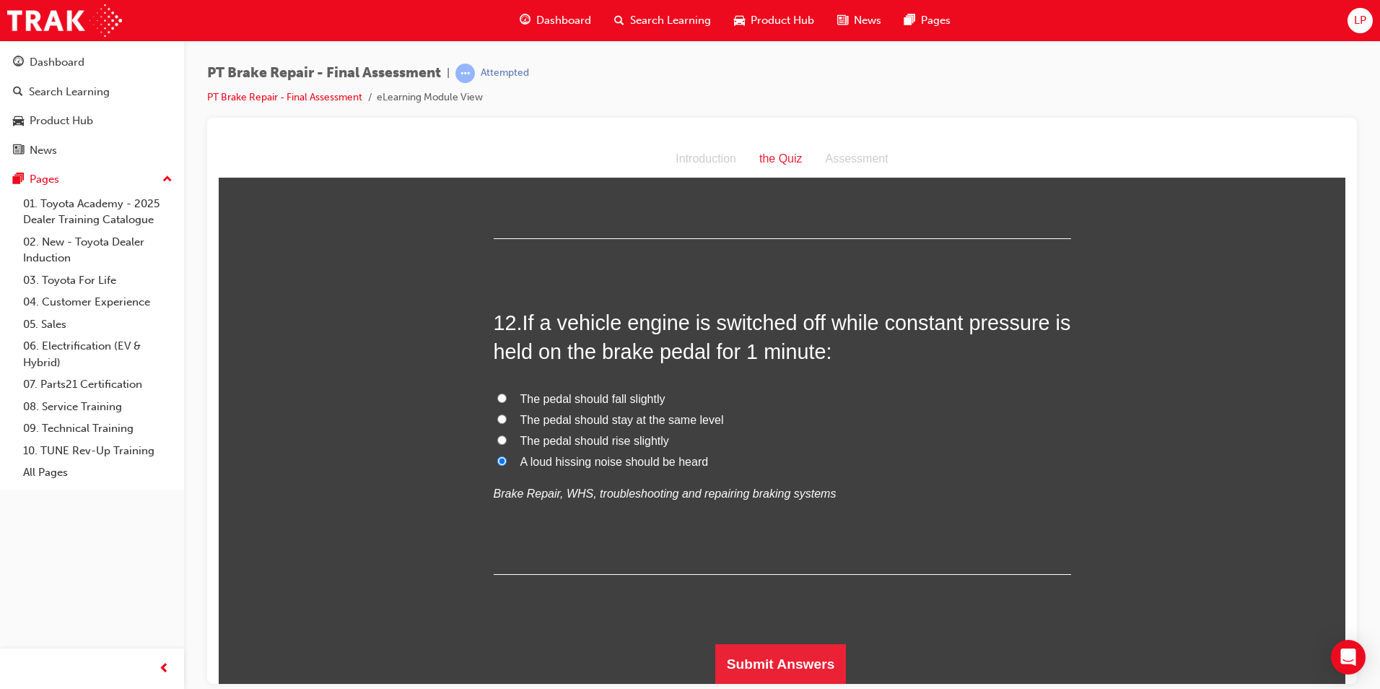
radio input "true"
click at [638, 440] on span "The pedal should rise slightly" at bounding box center [595, 440] width 149 height 12
click at [507, 440] on input "The pedal should rise slightly" at bounding box center [501, 439] width 9 height 9
radio input "true"
click at [653, 394] on span "The pedal should fall slightly" at bounding box center [593, 398] width 145 height 12
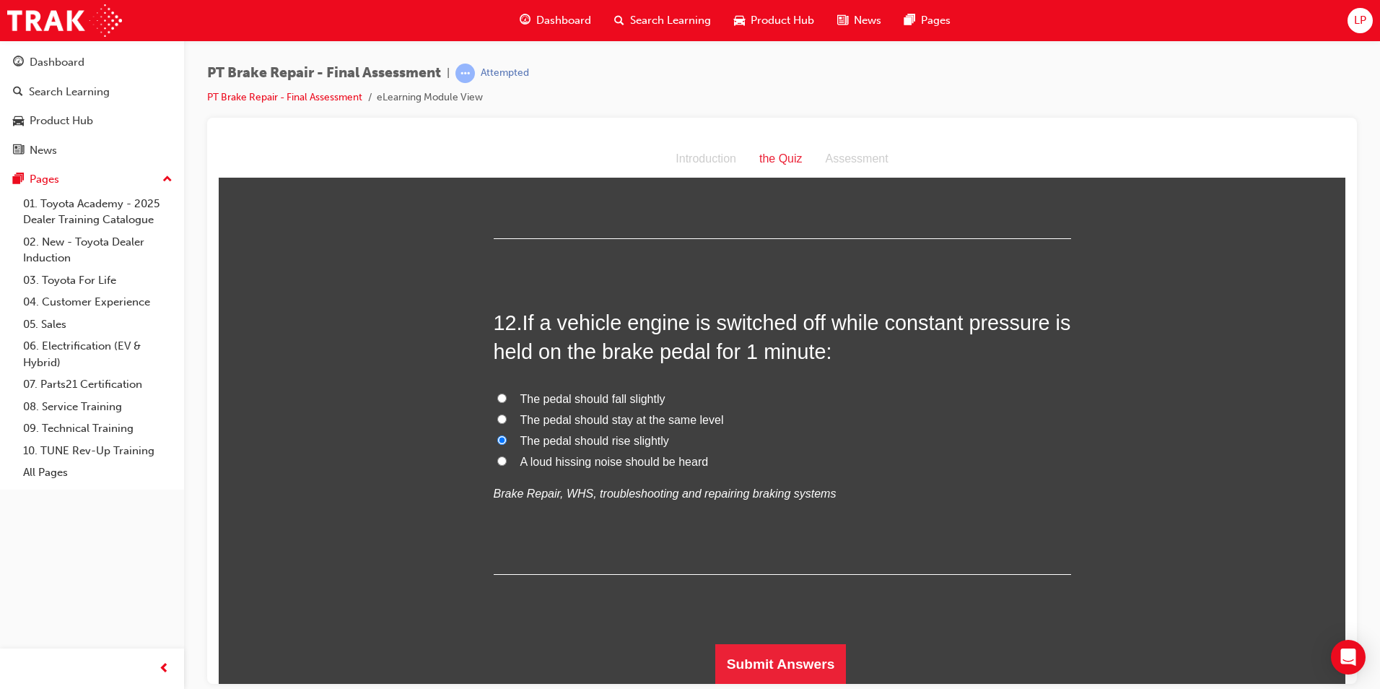
click at [507, 394] on input "The pedal should fall slightly" at bounding box center [501, 397] width 9 height 9
radio input "true"
click at [786, 653] on button "Submit Answers" at bounding box center [781, 663] width 131 height 40
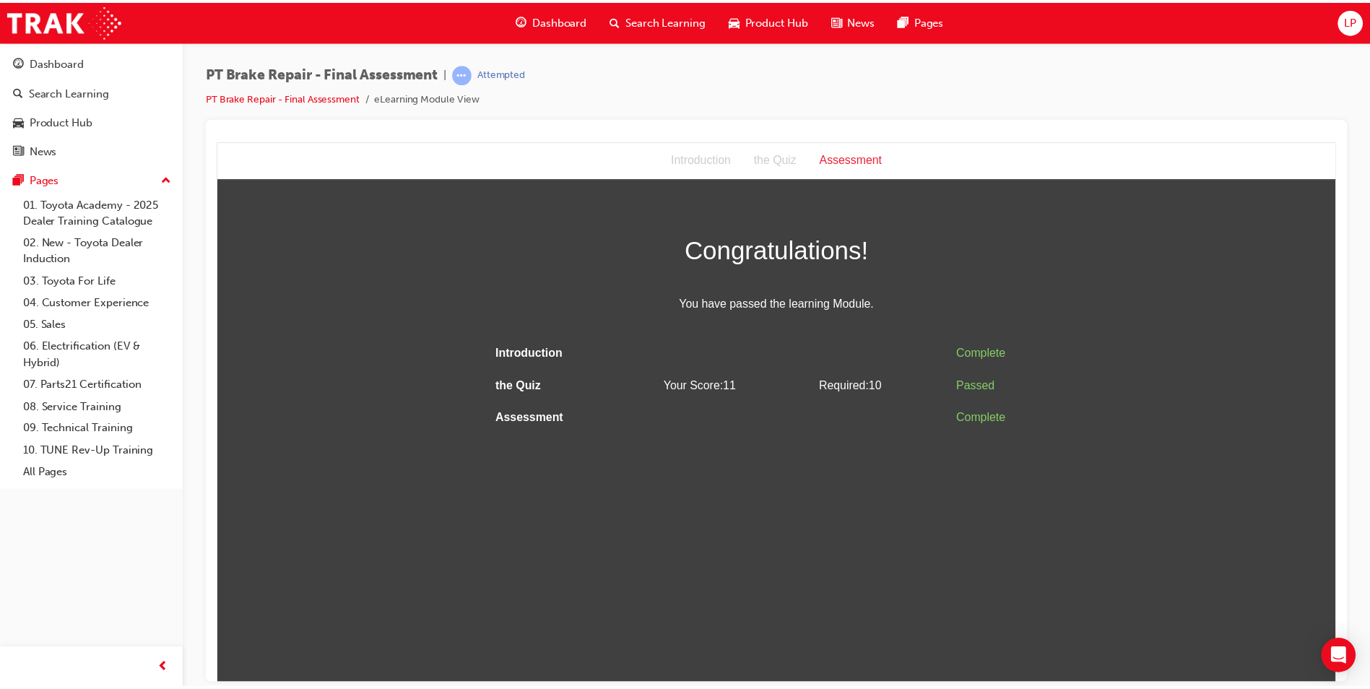
scroll to position [0, 0]
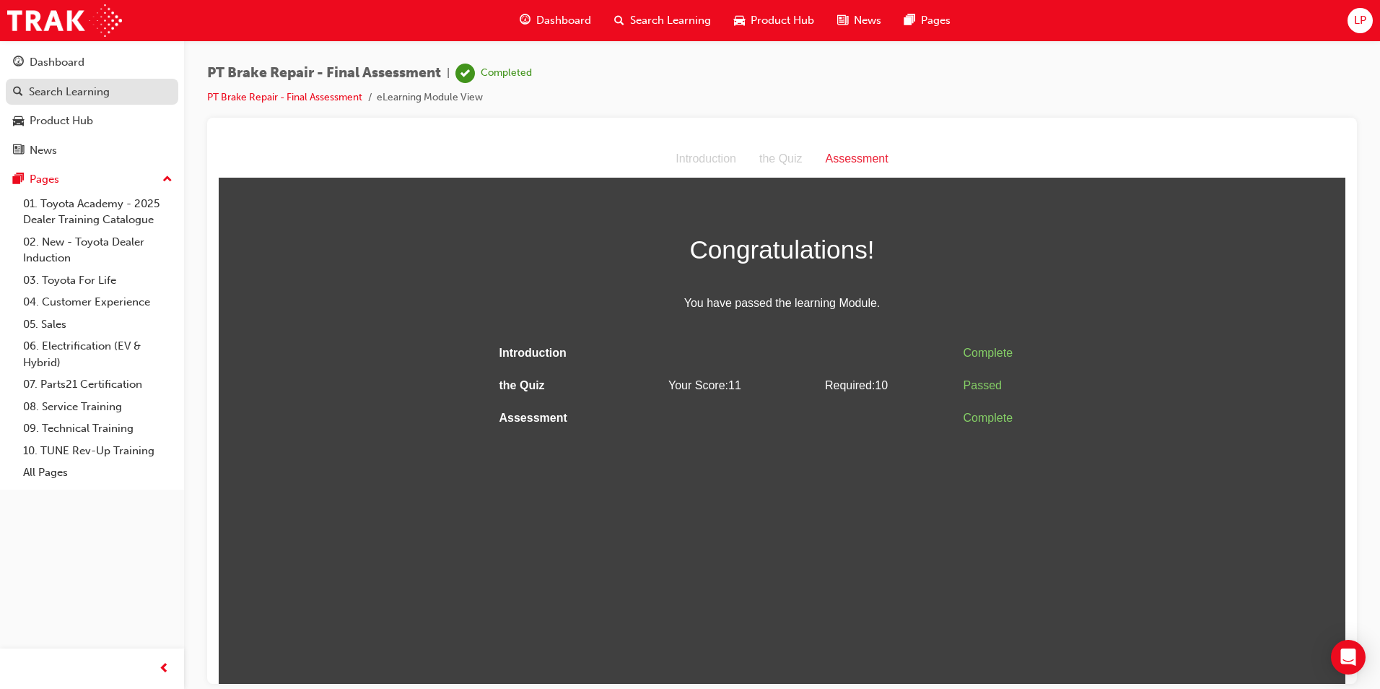
click at [66, 92] on div "Search Learning" at bounding box center [69, 92] width 81 height 17
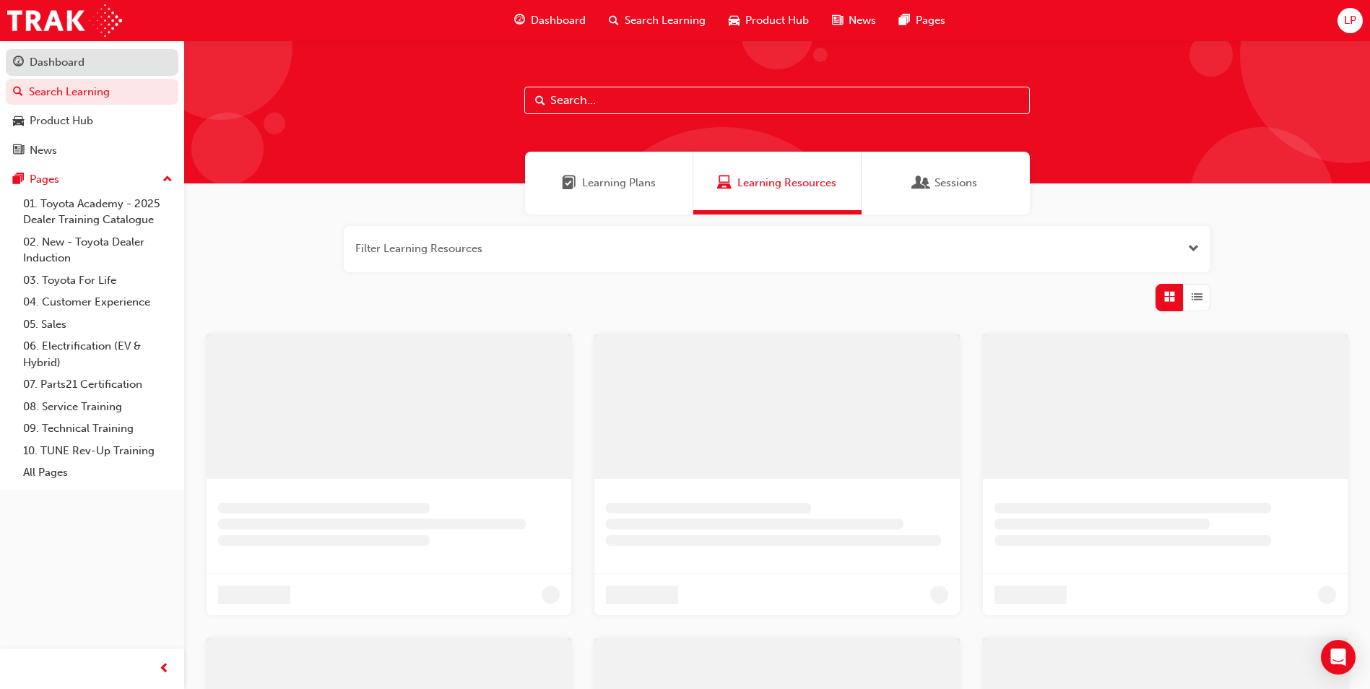
click at [69, 70] on div "Dashboard" at bounding box center [57, 62] width 55 height 17
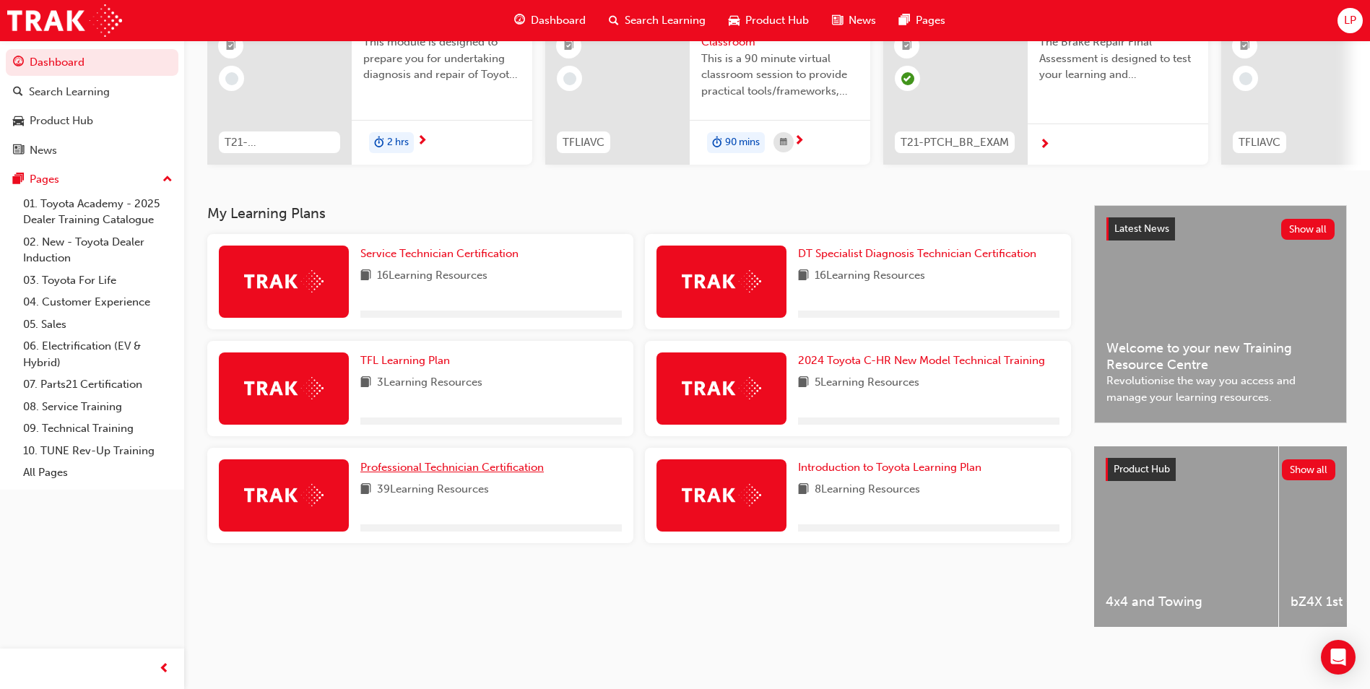
scroll to position [174, 0]
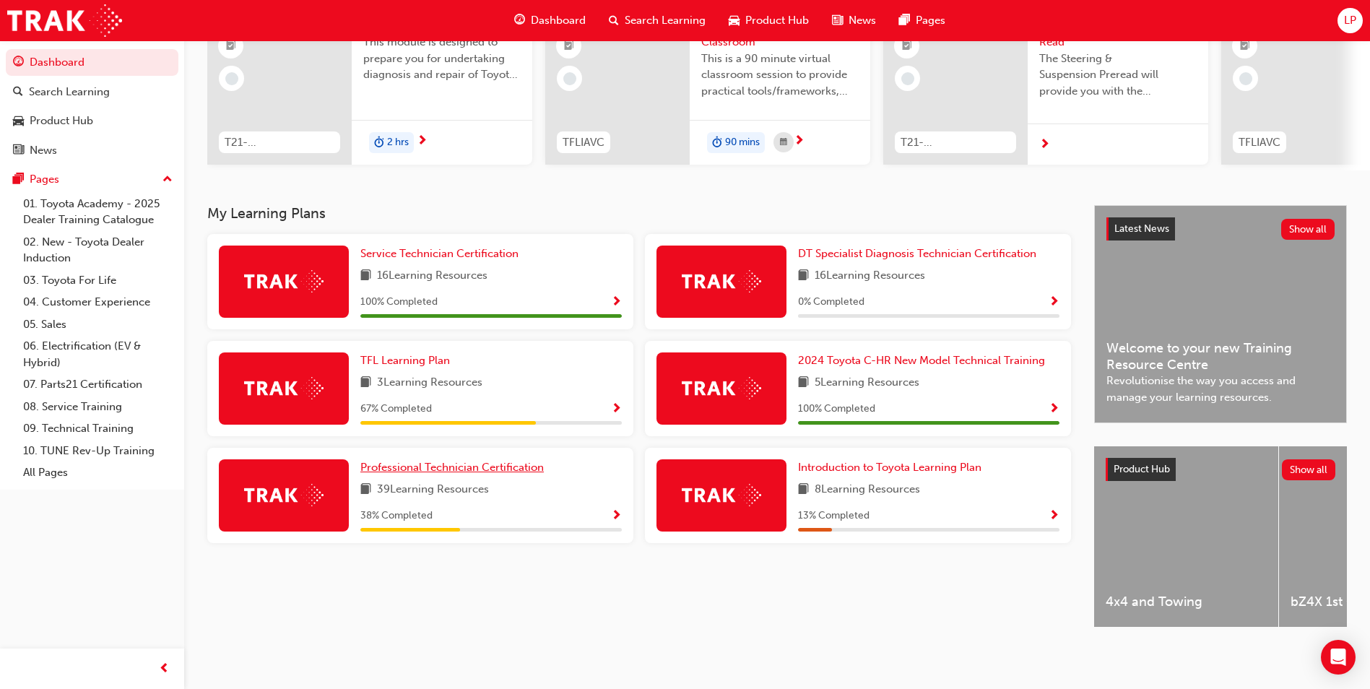
click at [451, 464] on span "Professional Technician Certification" at bounding box center [451, 467] width 183 height 13
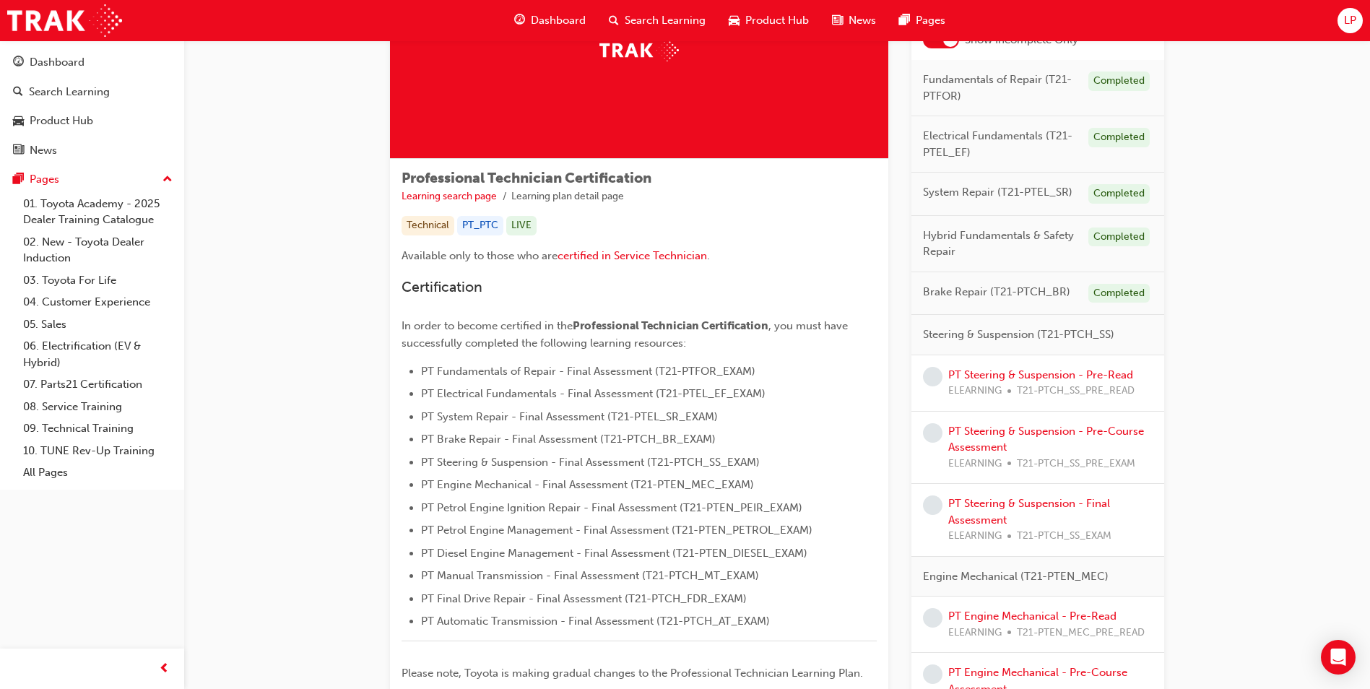
scroll to position [144, 0]
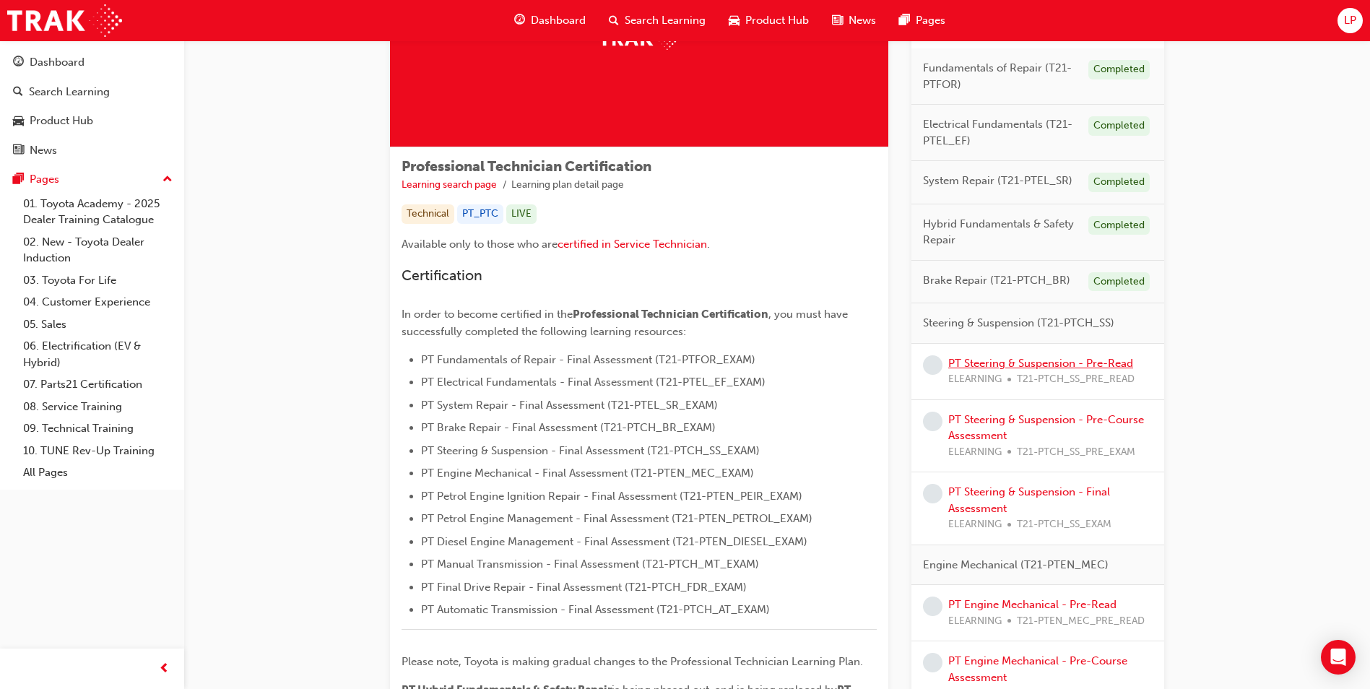
click at [1035, 364] on link "PT Steering & Suspension - Pre-Read" at bounding box center [1040, 363] width 185 height 13
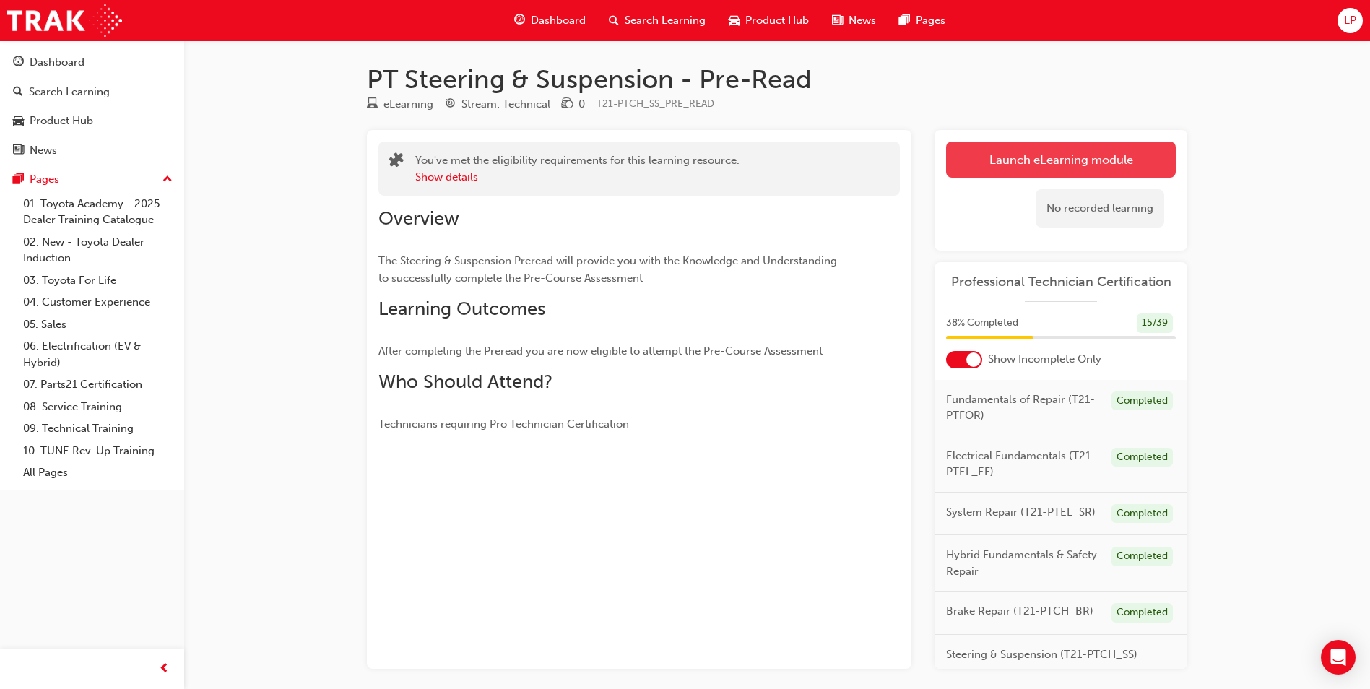
click at [1056, 161] on link "Launch eLearning module" at bounding box center [1061, 160] width 230 height 36
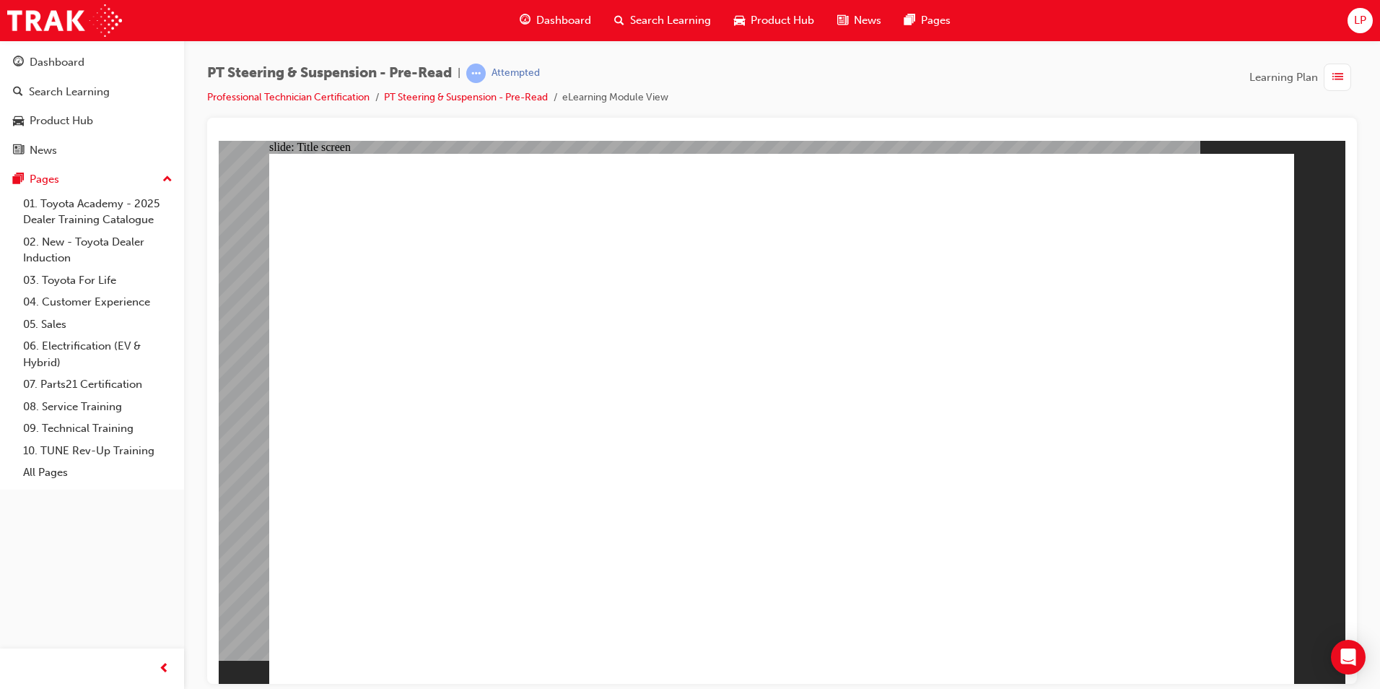
drag, startPoint x: 674, startPoint y: 409, endPoint x: 696, endPoint y: 426, distance: 28.3
click at [102, 67] on div "Dashboard" at bounding box center [92, 62] width 158 height 18
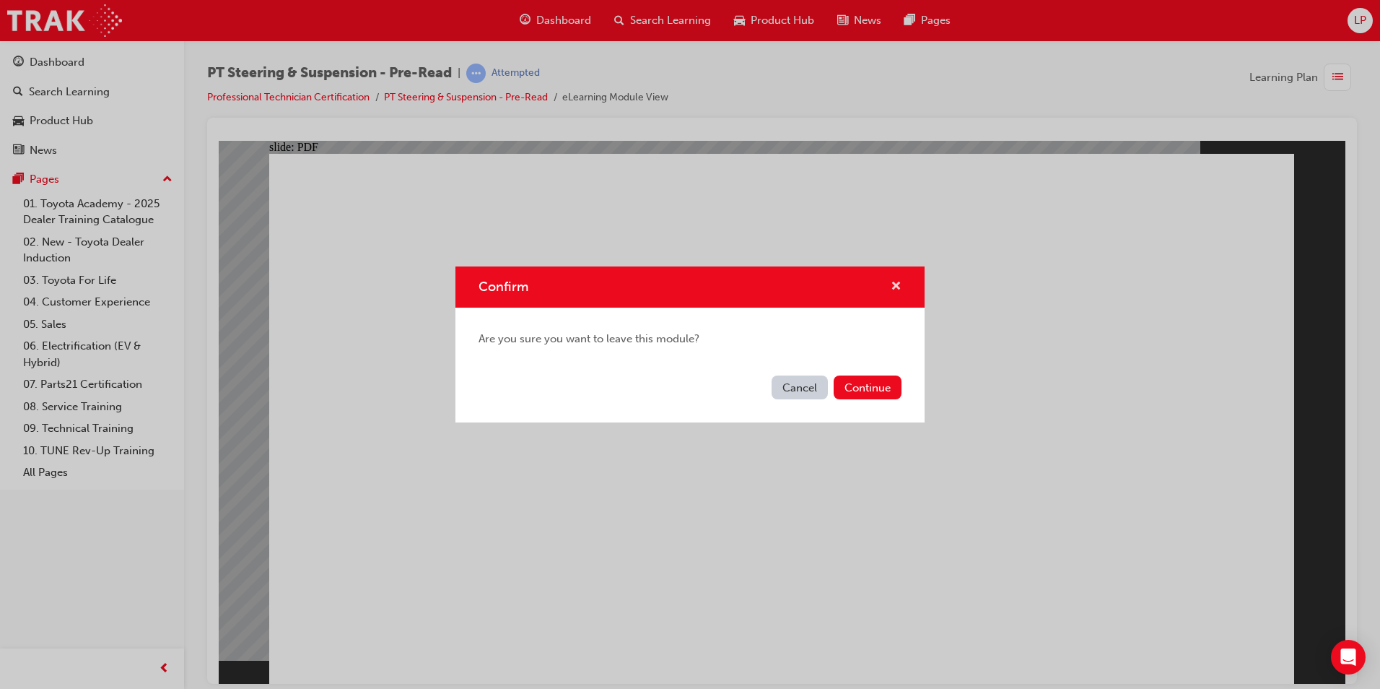
click at [900, 291] on span "cross-icon" at bounding box center [896, 287] width 11 height 13
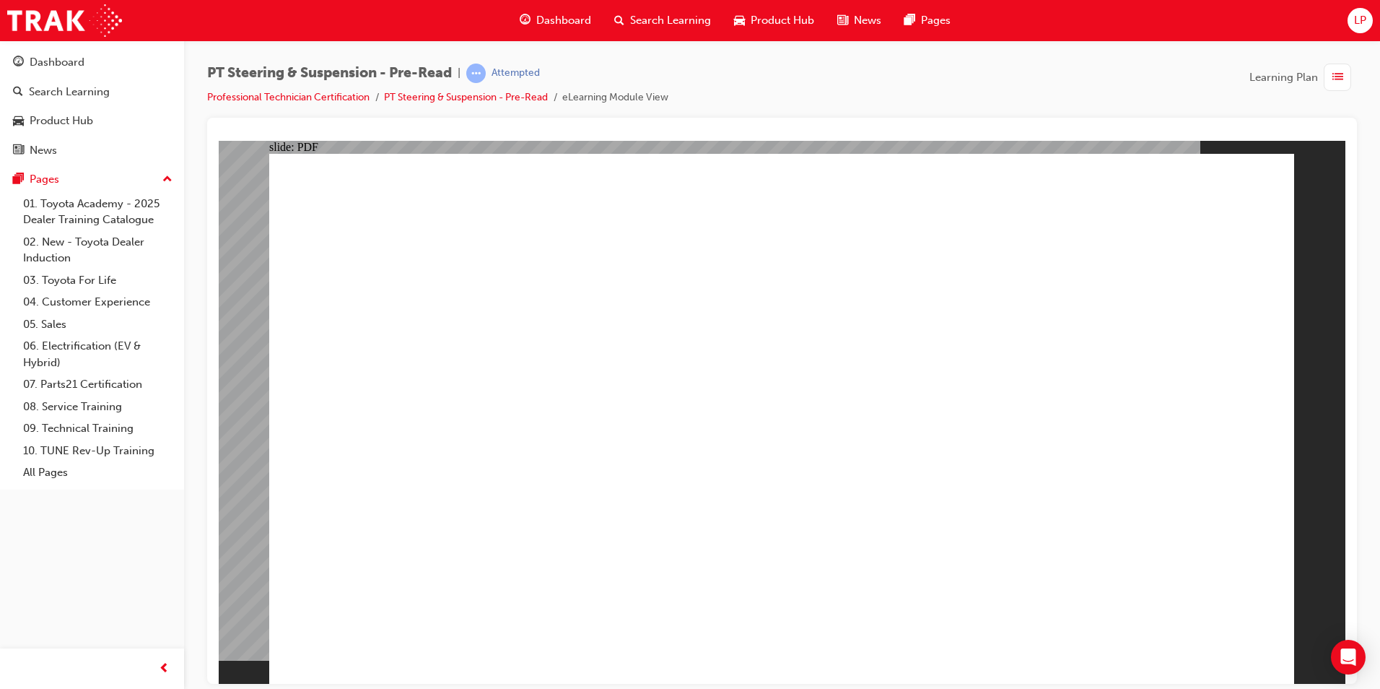
click at [344, 91] on link "Professional Technician Certification" at bounding box center [288, 97] width 162 height 12
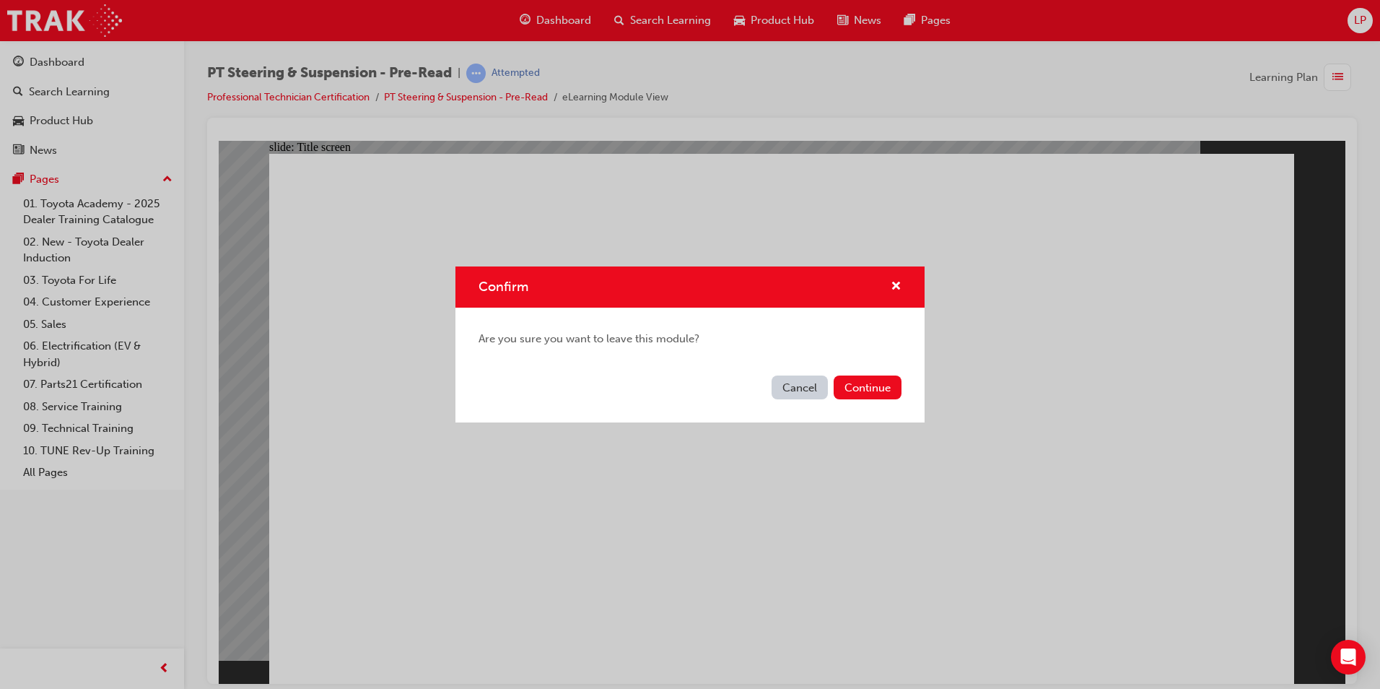
click at [868, 377] on button "Continue" at bounding box center [868, 387] width 68 height 24
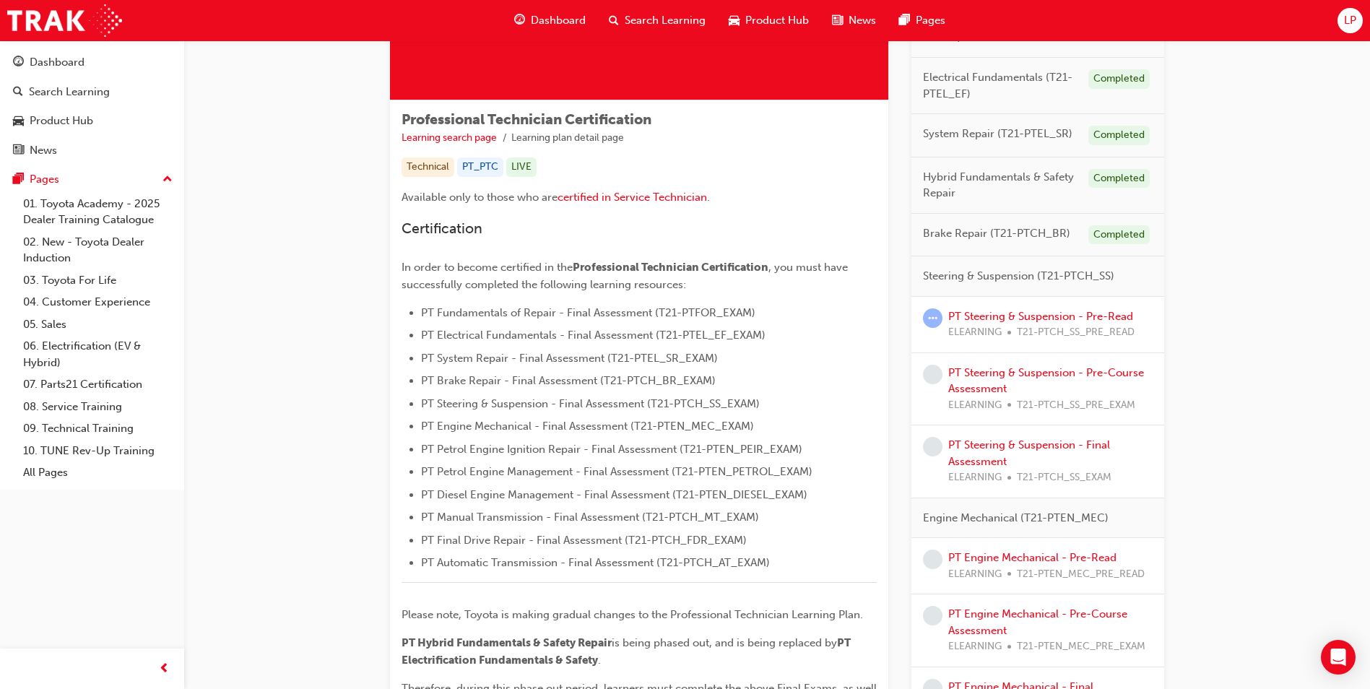
scroll to position [217, 0]
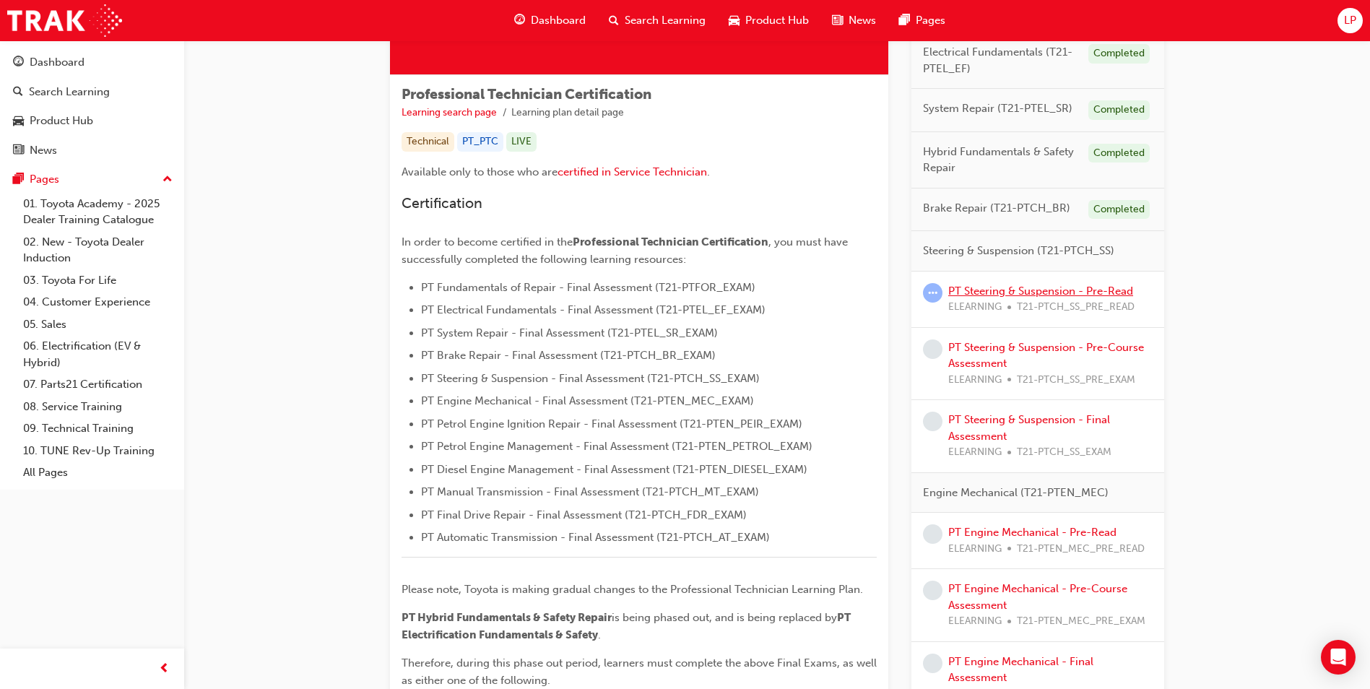
click at [1014, 287] on link "PT Steering & Suspension - Pre-Read" at bounding box center [1040, 290] width 185 height 13
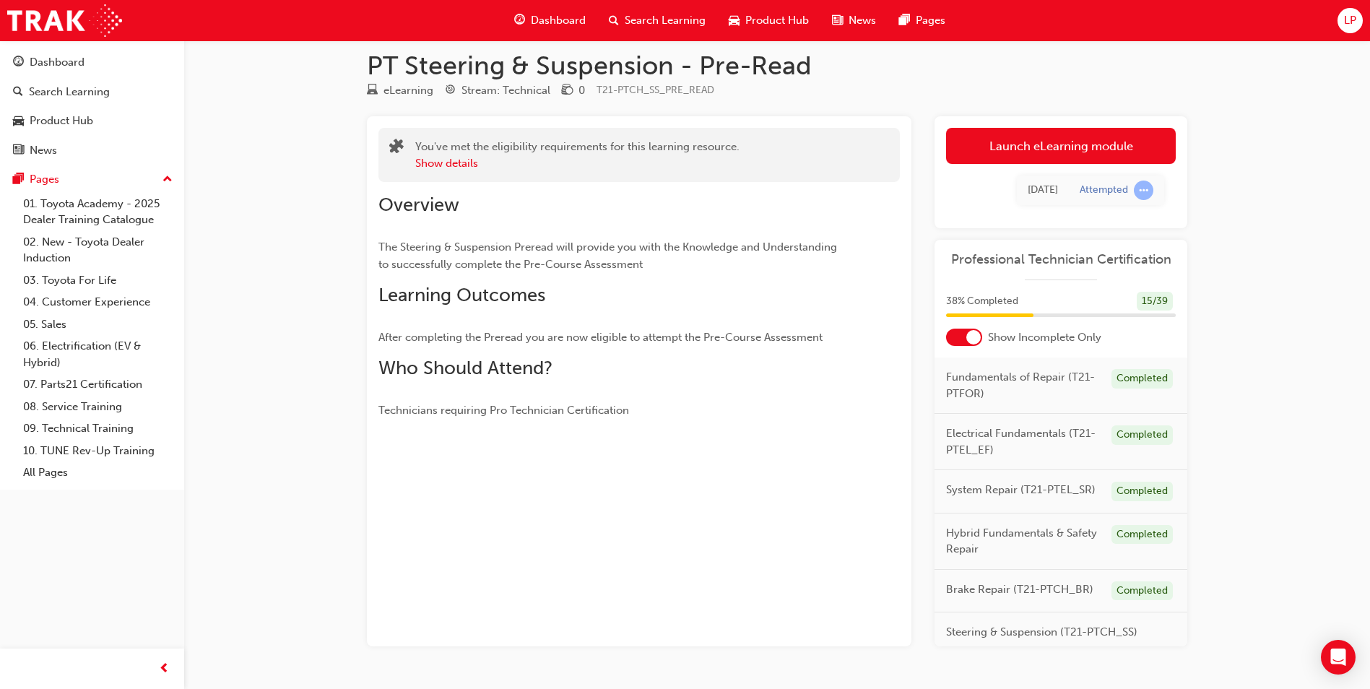
scroll to position [53, 0]
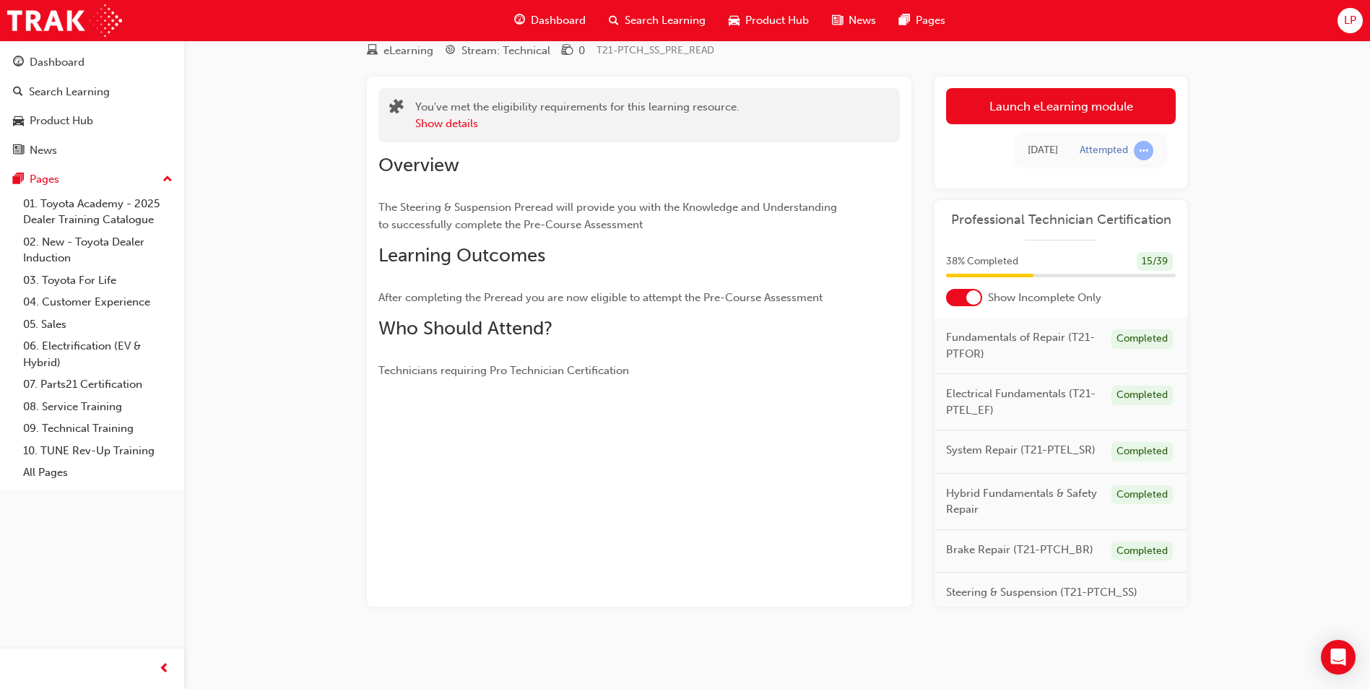
click at [1105, 146] on div "Attempted" at bounding box center [1103, 151] width 48 height 14
click at [1094, 96] on link "Launch eLearning module" at bounding box center [1061, 106] width 230 height 36
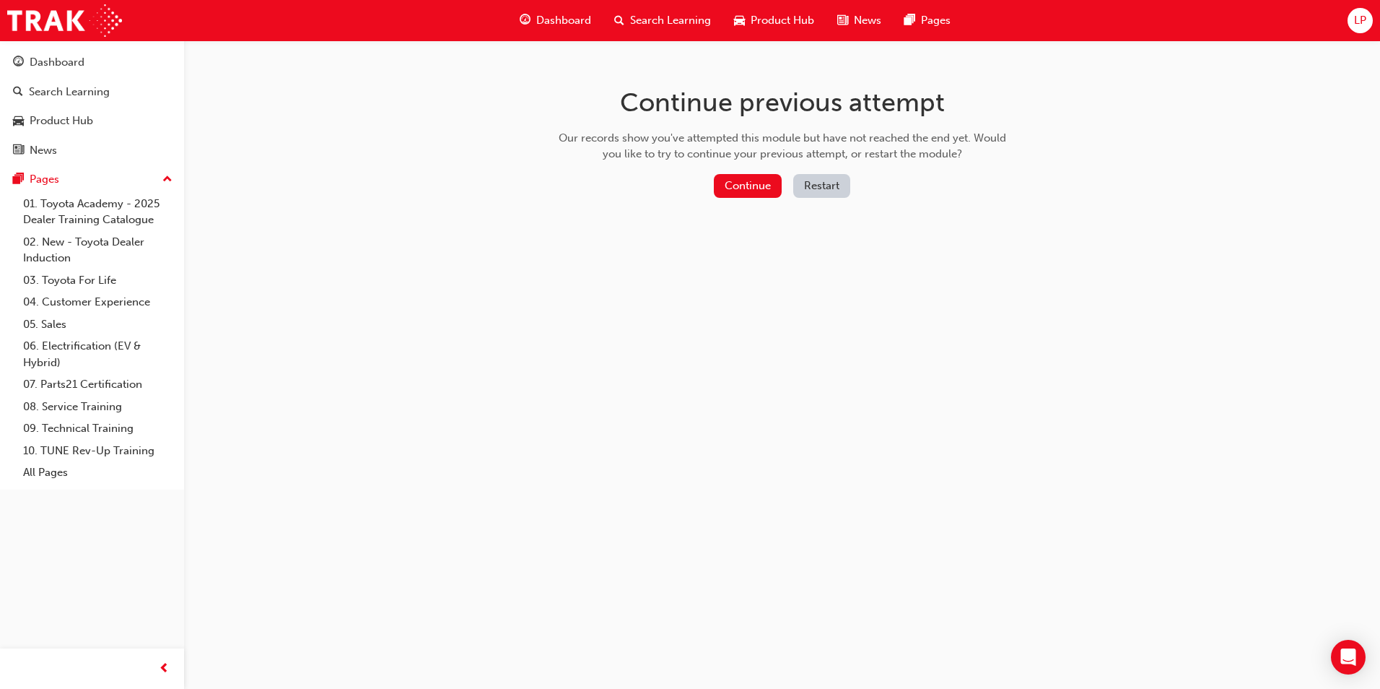
click at [419, 52] on div "Continue previous attempt Our records show you've attempted this module but hav…" at bounding box center [690, 344] width 1380 height 689
click at [746, 176] on button "Continue" at bounding box center [748, 186] width 68 height 24
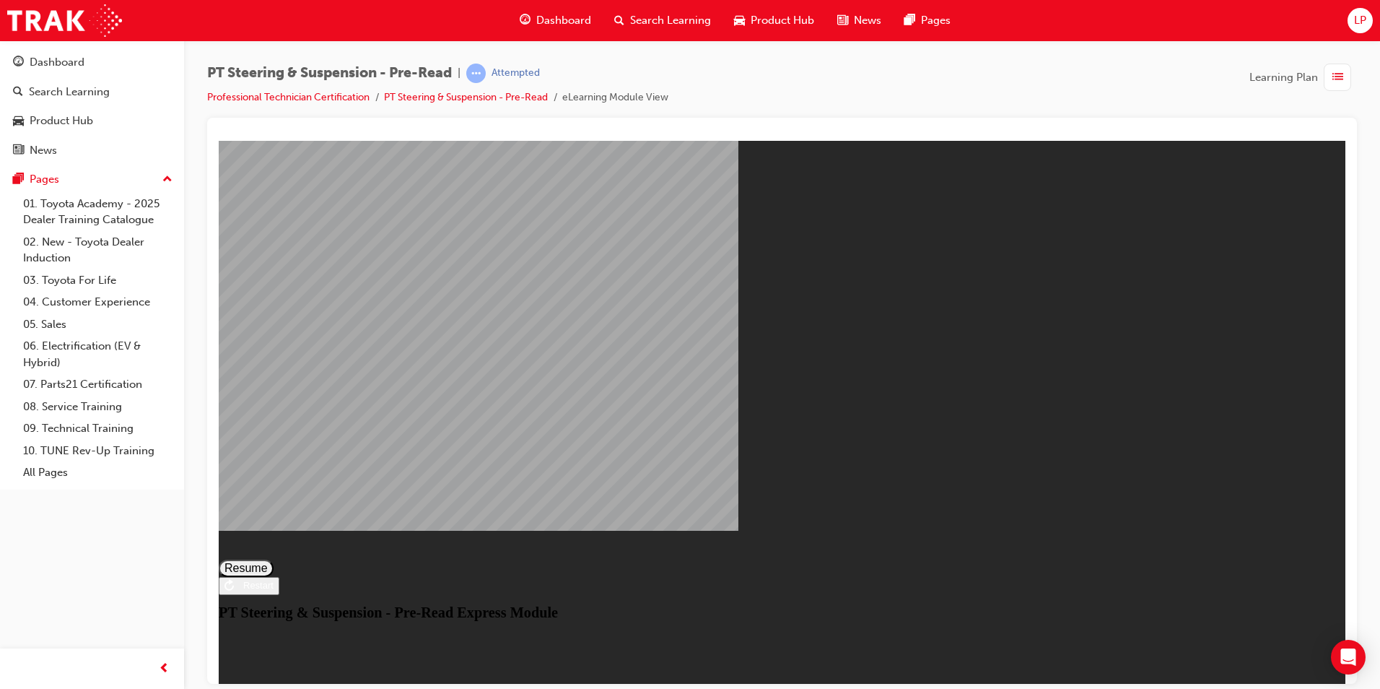
click at [778, 546] on div "PT Steering &amp; Suspension - Pre-Read Express Module Resume Restart PT Steeri…" at bounding box center [782, 583] width 1127 height 74
click at [274, 559] on button "Resume" at bounding box center [246, 567] width 55 height 17
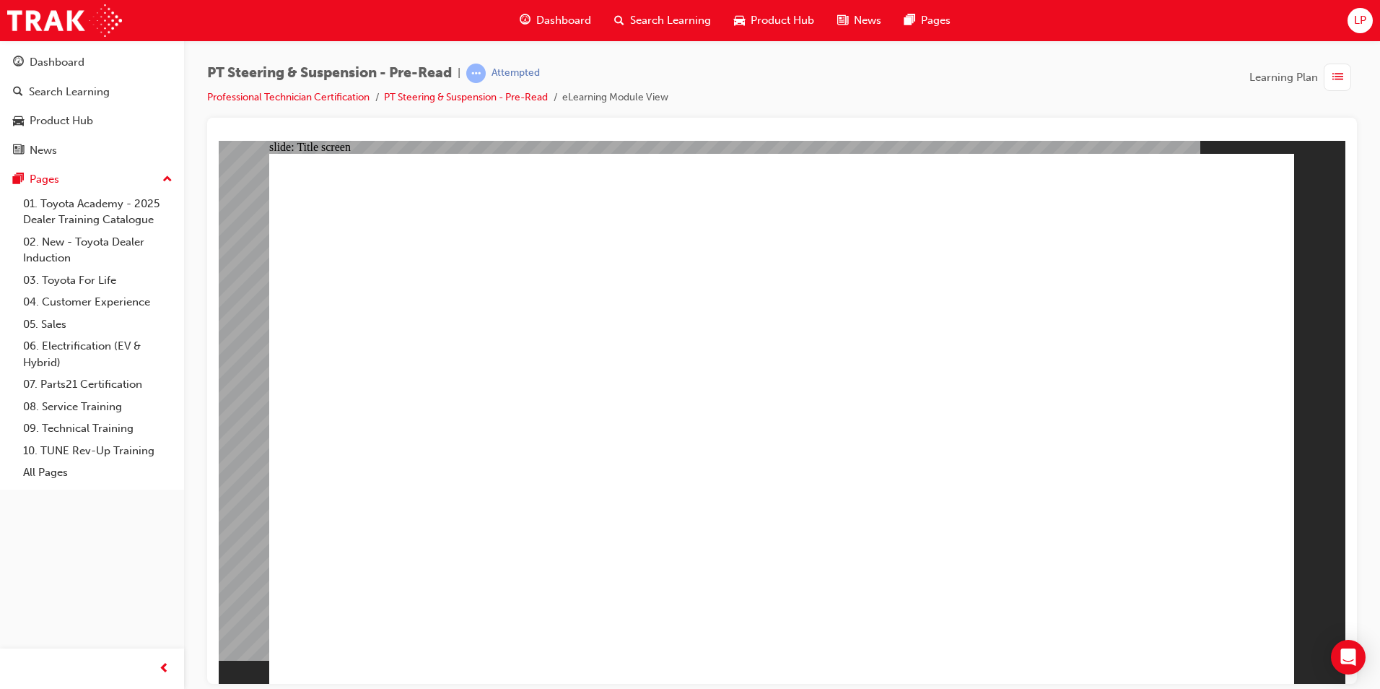
drag, startPoint x: 755, startPoint y: 464, endPoint x: 747, endPoint y: 470, distance: 10.3
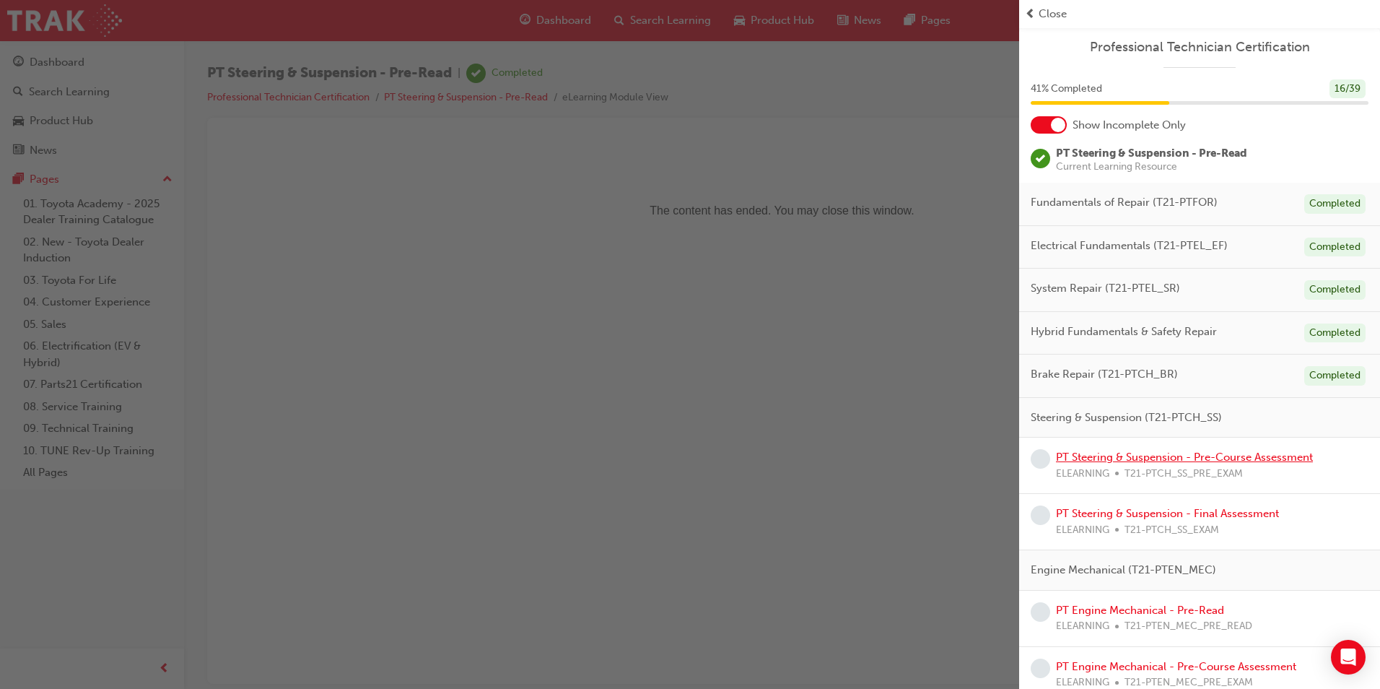
click at [1159, 456] on link "PT Steering & Suspension - Pre-Course Assessment" at bounding box center [1184, 457] width 257 height 13
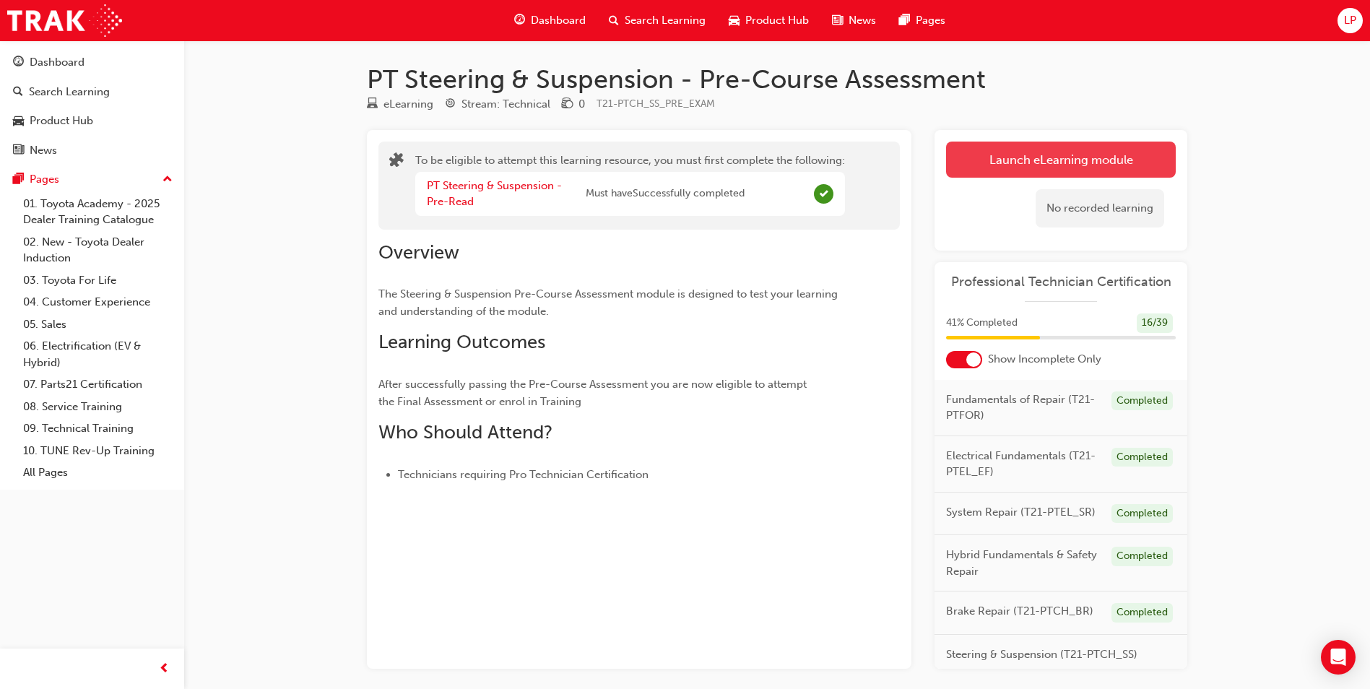
click at [1010, 162] on button "Launch eLearning module" at bounding box center [1061, 160] width 230 height 36
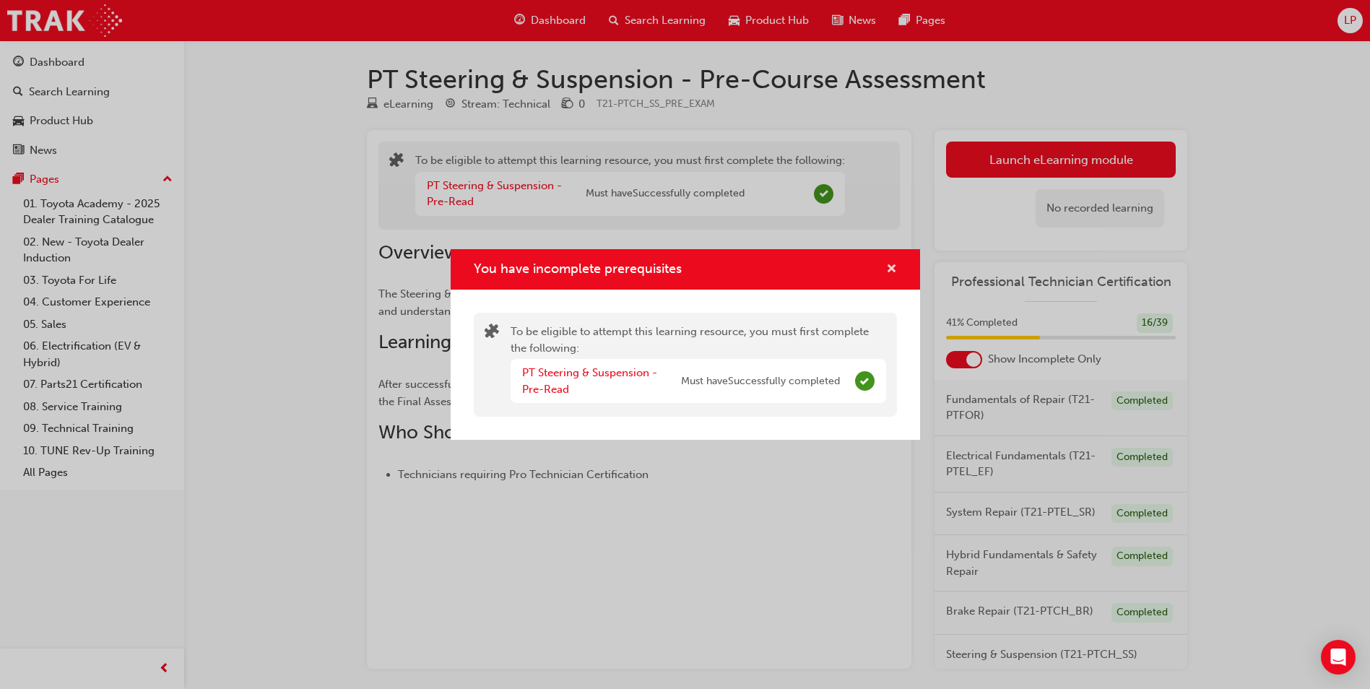
drag, startPoint x: 897, startPoint y: 269, endPoint x: 894, endPoint y: 277, distance: 7.8
click at [897, 269] on div "You have incomplete prerequisites" at bounding box center [685, 269] width 469 height 41
click at [892, 268] on span "cross-icon" at bounding box center [891, 270] width 11 height 13
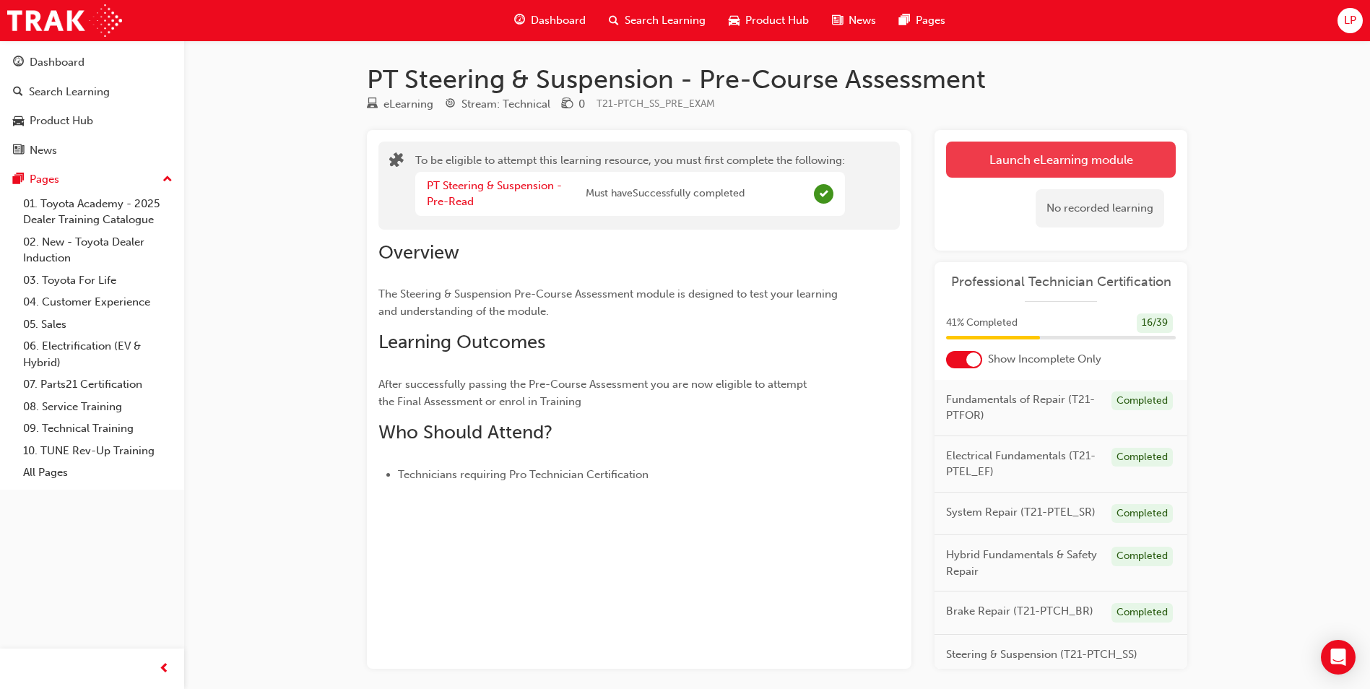
click at [1009, 171] on button "Launch eLearning module" at bounding box center [1061, 160] width 230 height 36
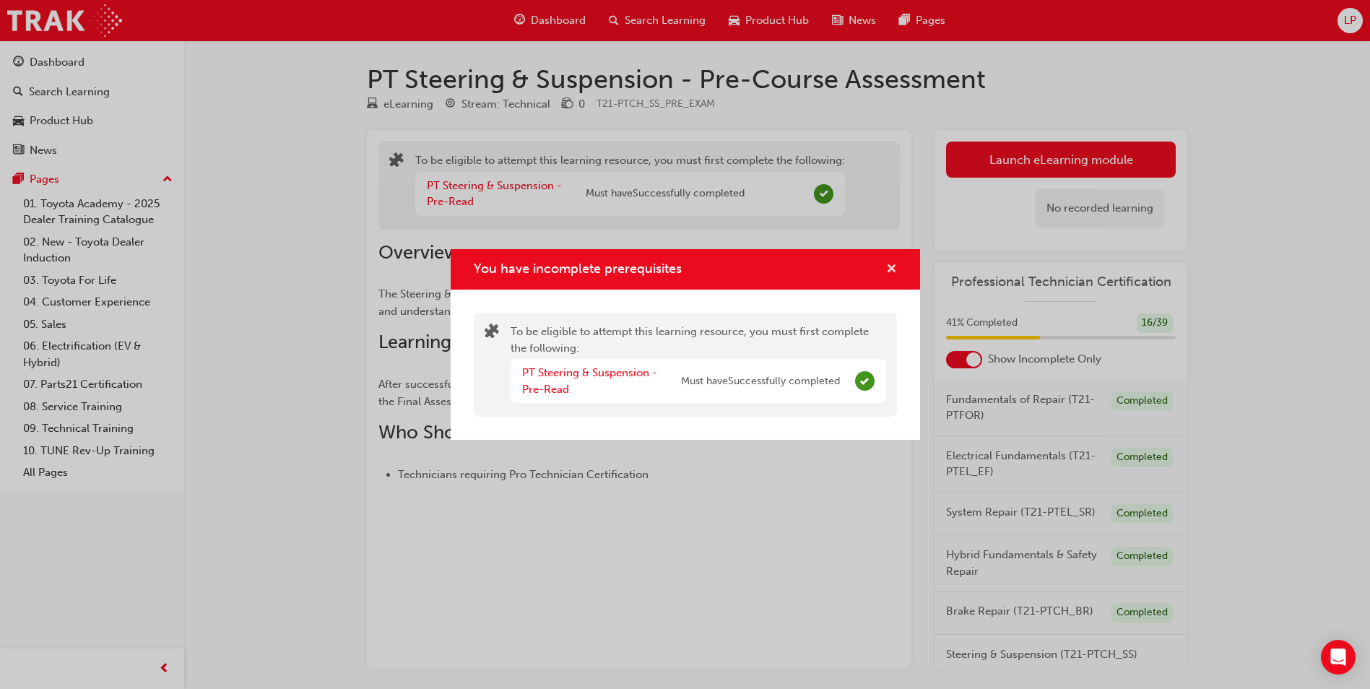
click at [895, 266] on span "cross-icon" at bounding box center [891, 270] width 11 height 13
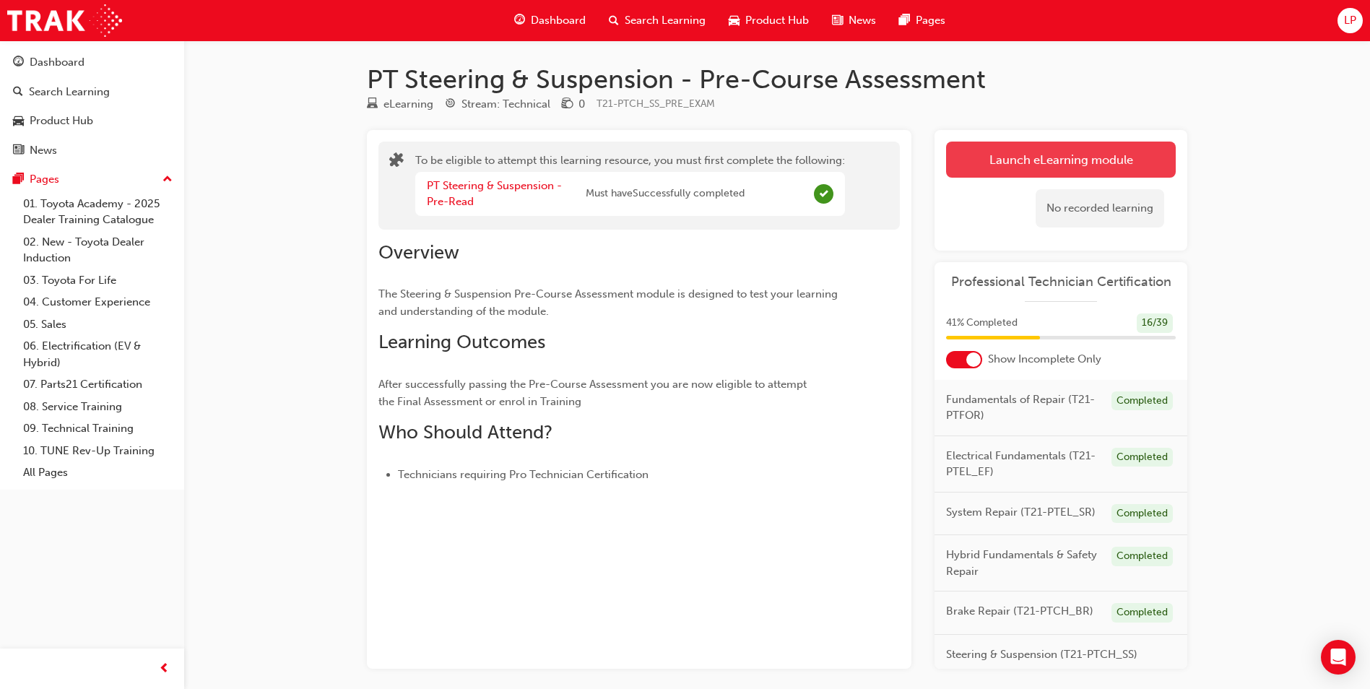
click at [1010, 166] on button "Launch eLearning module" at bounding box center [1061, 160] width 230 height 36
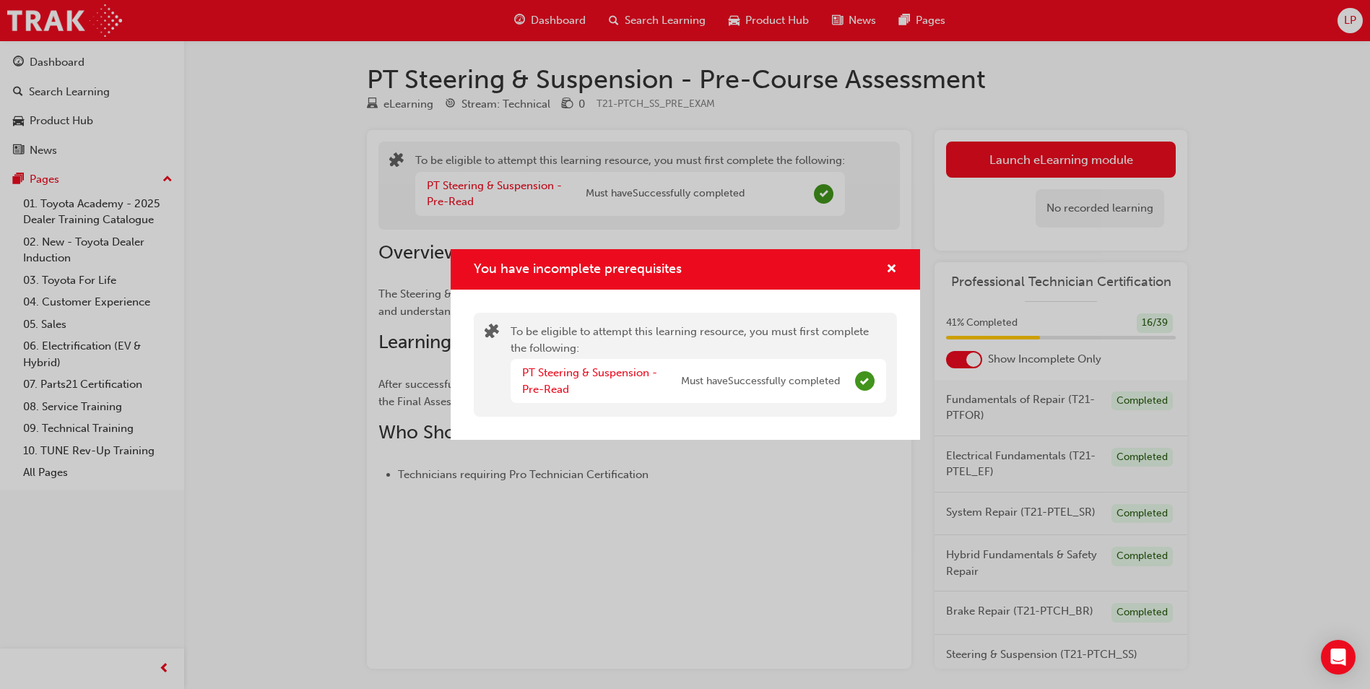
click at [804, 393] on div "PT Steering & Suspension - Pre-Read Must have Successfully completed" at bounding box center [681, 381] width 318 height 32
click at [900, 273] on div "You have incomplete prerequisites" at bounding box center [685, 269] width 469 height 41
click at [890, 274] on span "cross-icon" at bounding box center [891, 270] width 11 height 13
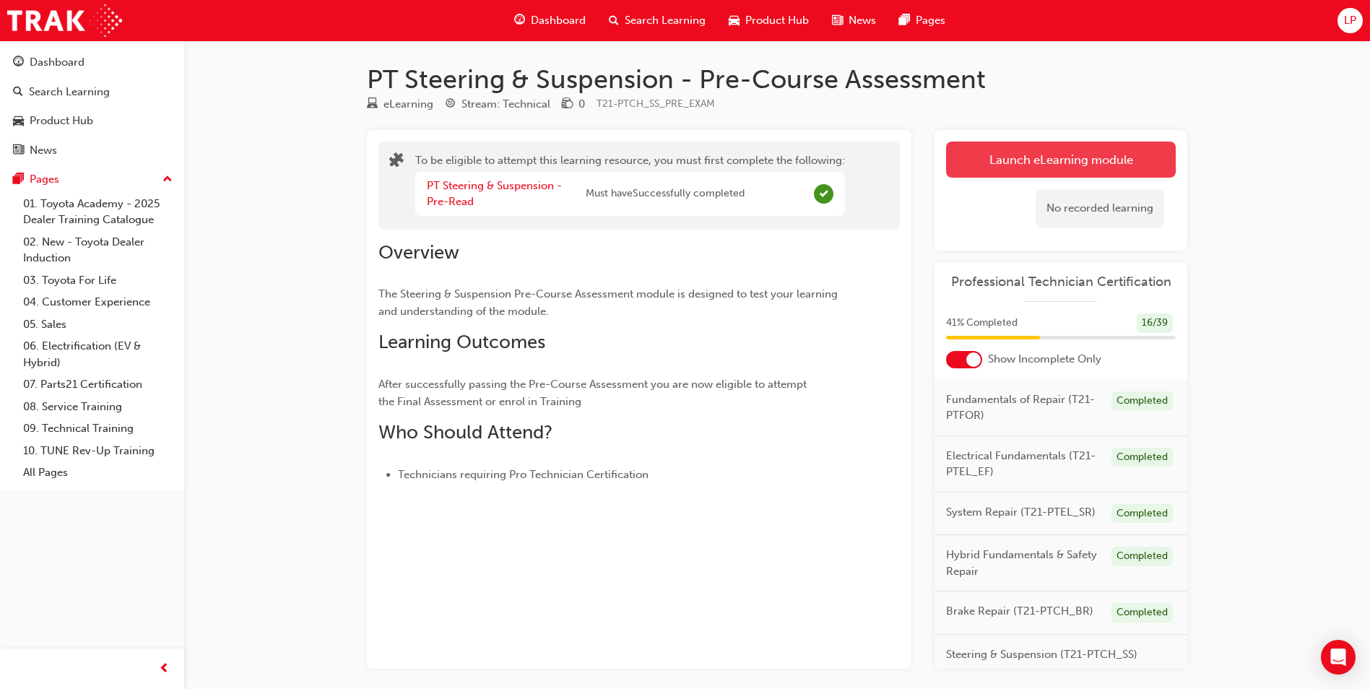
click at [1108, 161] on button "Launch eLearning module" at bounding box center [1061, 160] width 230 height 36
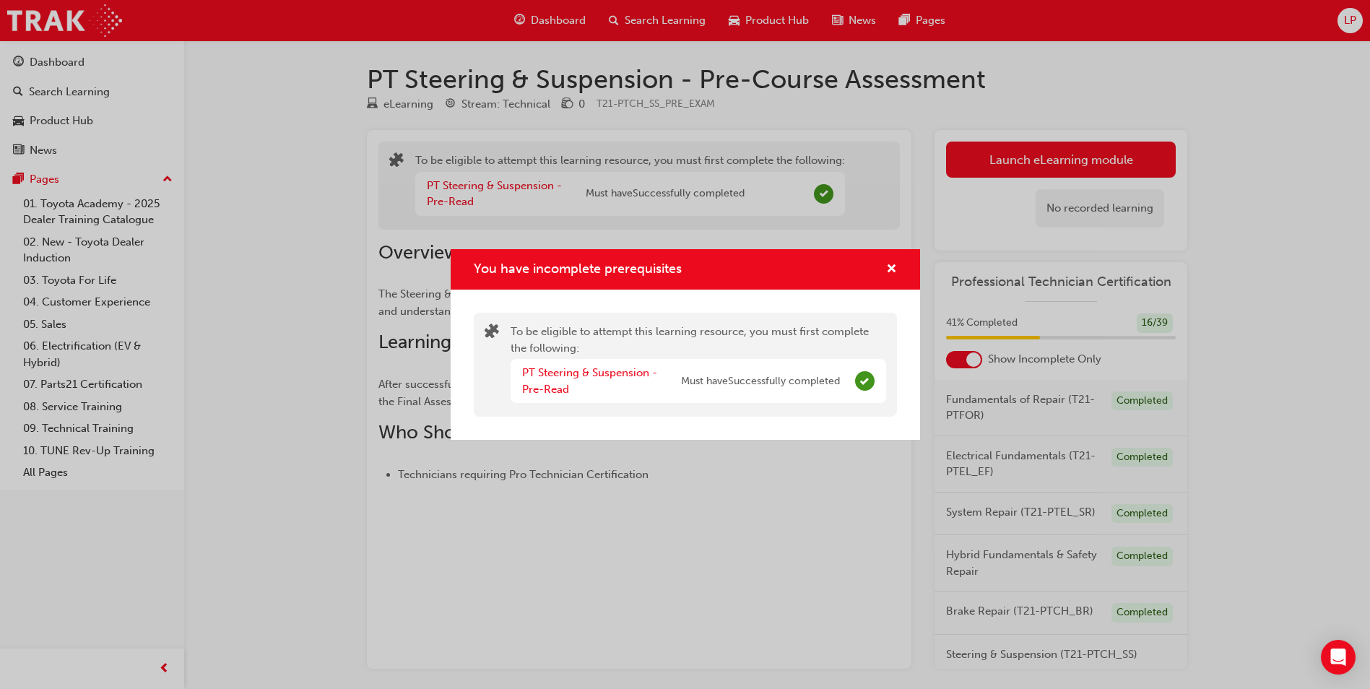
click at [860, 239] on div "You have incomplete prerequisites To be eligible to attempt this learning resou…" at bounding box center [685, 344] width 1370 height 689
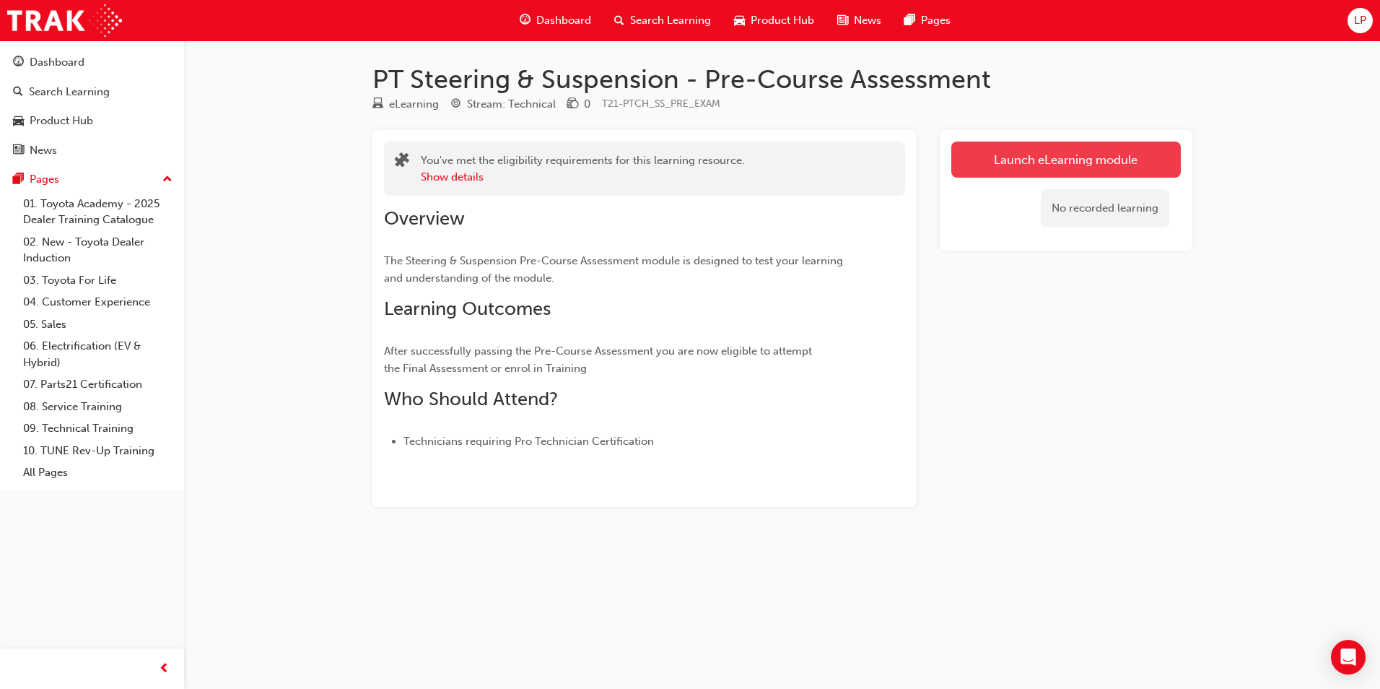
click at [1139, 151] on link "Launch eLearning module" at bounding box center [1067, 160] width 230 height 36
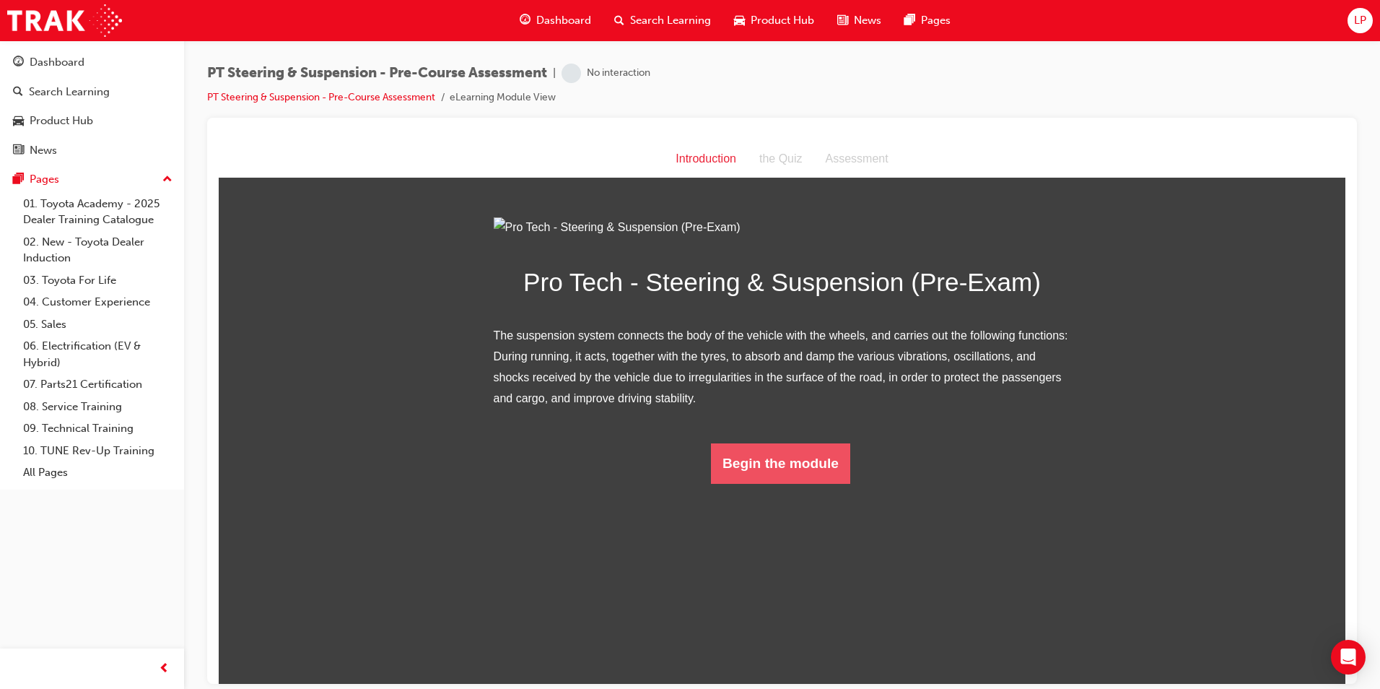
click at [817, 483] on button "Begin the module" at bounding box center [780, 463] width 139 height 40
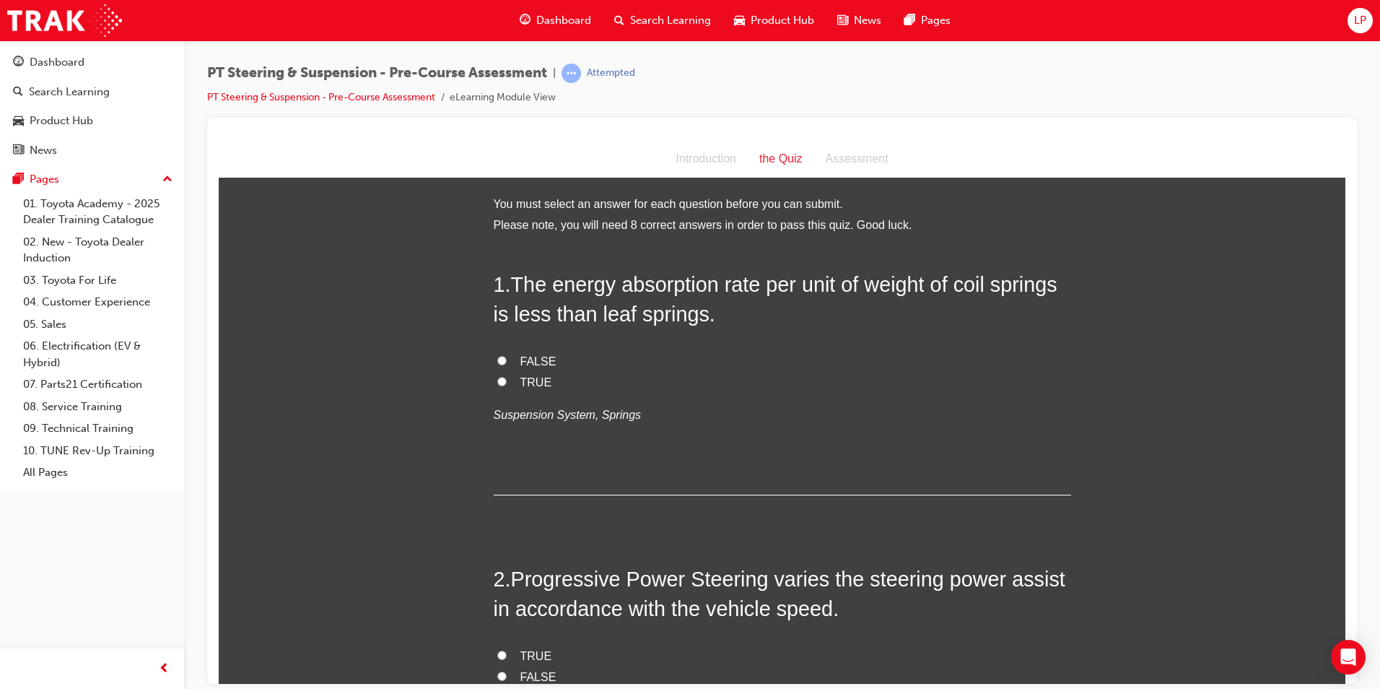
click at [503, 380] on label "TRUE" at bounding box center [783, 382] width 578 height 21
click at [503, 380] on input "TRUE" at bounding box center [501, 380] width 9 height 9
radio input "true"
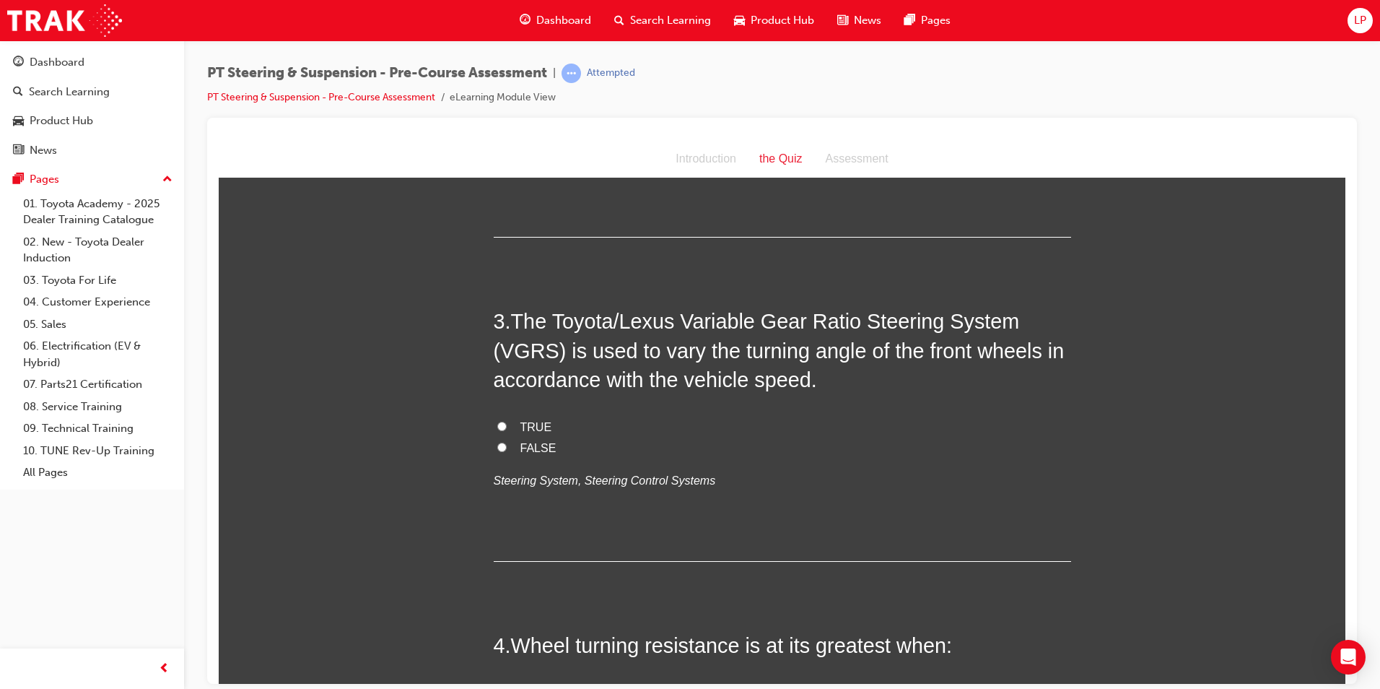
scroll to position [578, 0]
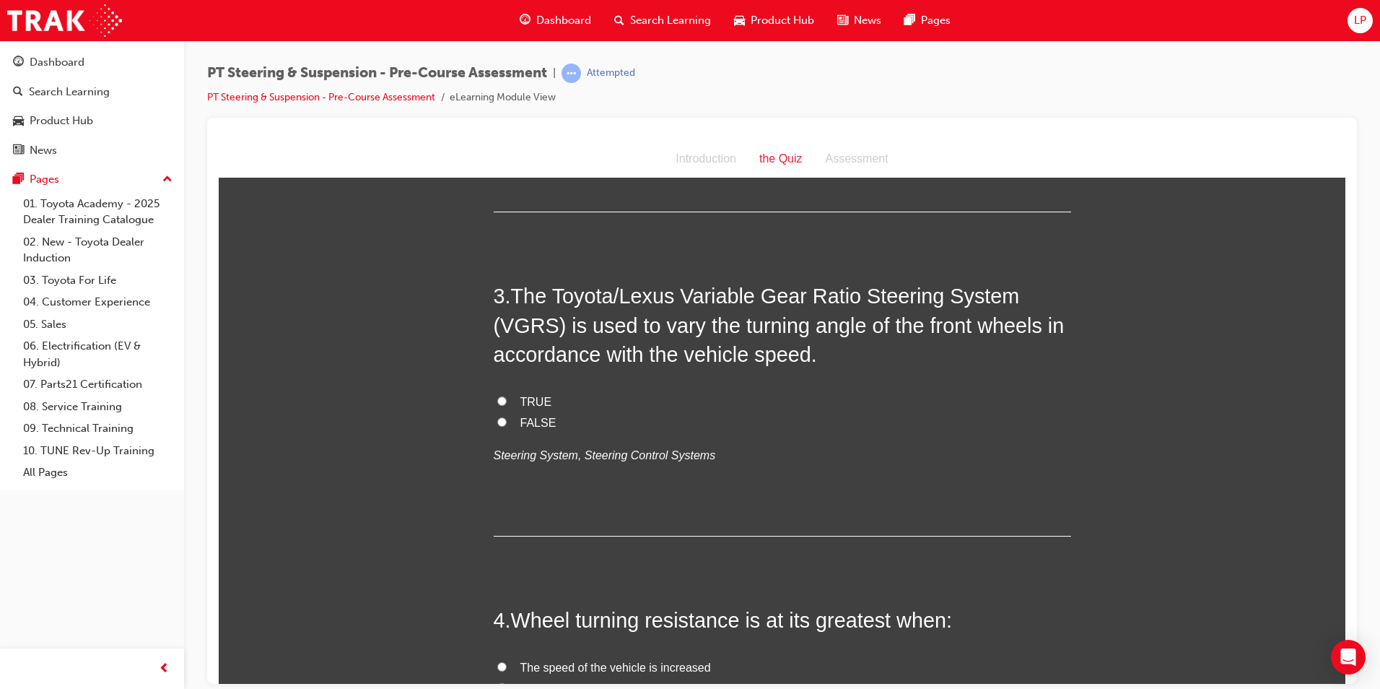
click at [510, 393] on label "TRUE" at bounding box center [783, 401] width 578 height 21
click at [507, 396] on input "TRUE" at bounding box center [501, 400] width 9 height 9
radio input "true"
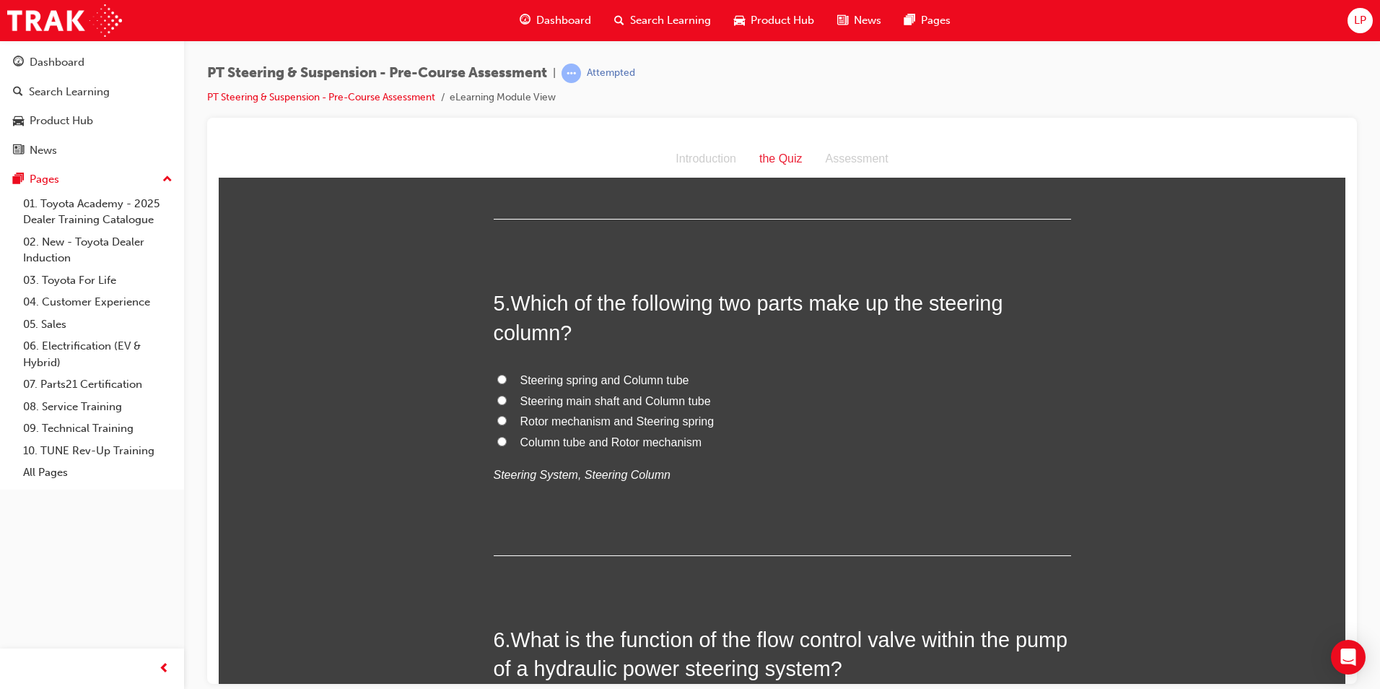
scroll to position [1155, 0]
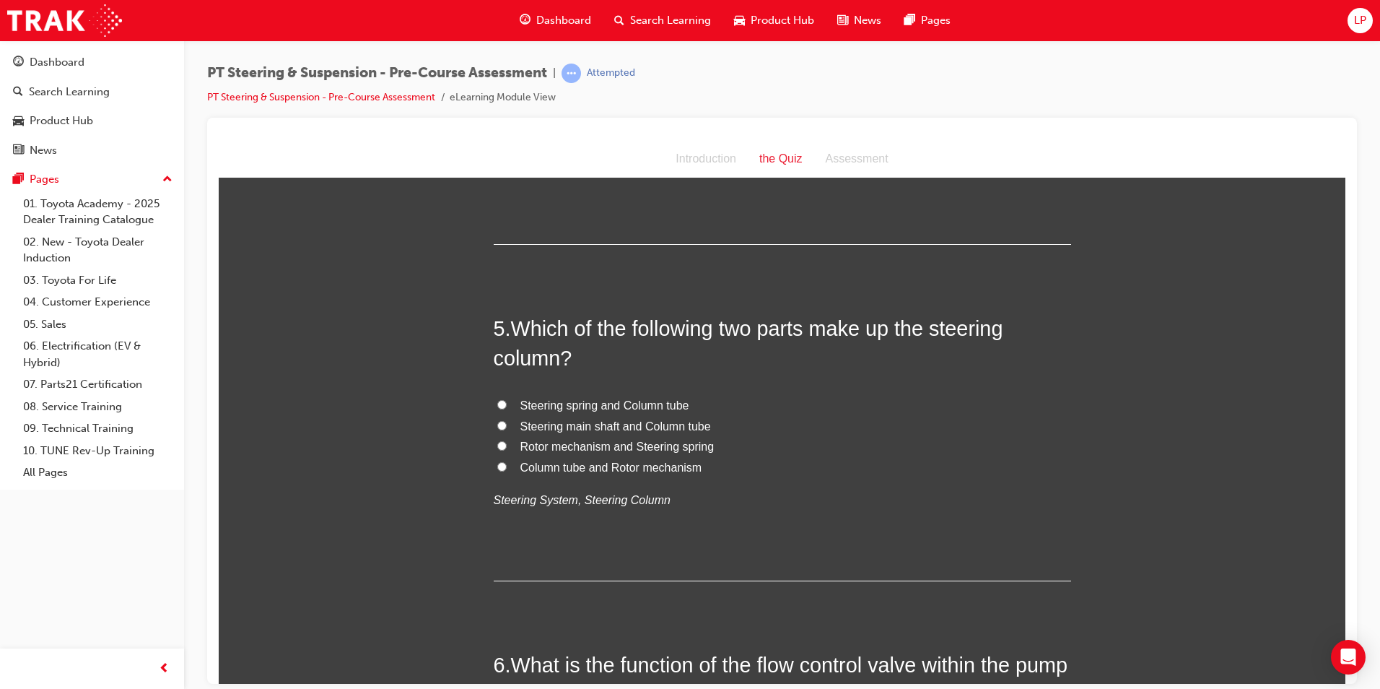
click at [569, 425] on span "Steering main shaft and Column tube" at bounding box center [616, 425] width 191 height 12
click at [507, 425] on input "Steering main shaft and Column tube" at bounding box center [501, 424] width 9 height 9
radio input "true"
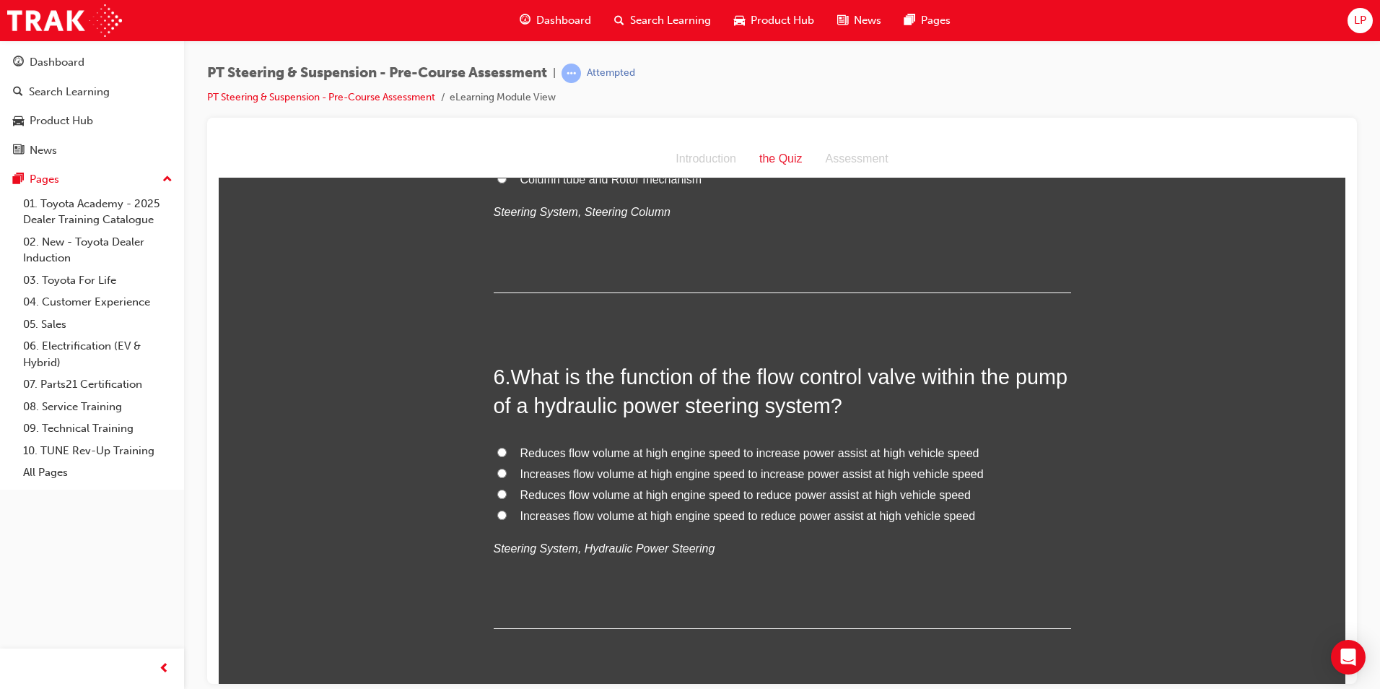
scroll to position [1444, 0]
click at [626, 450] on span "Reduces flow volume at high engine speed to increase power assist at high vehic…" at bounding box center [750, 451] width 459 height 12
click at [507, 450] on input "Reduces flow volume at high engine speed to increase power assist at high vehic…" at bounding box center [501, 450] width 9 height 9
radio input "true"
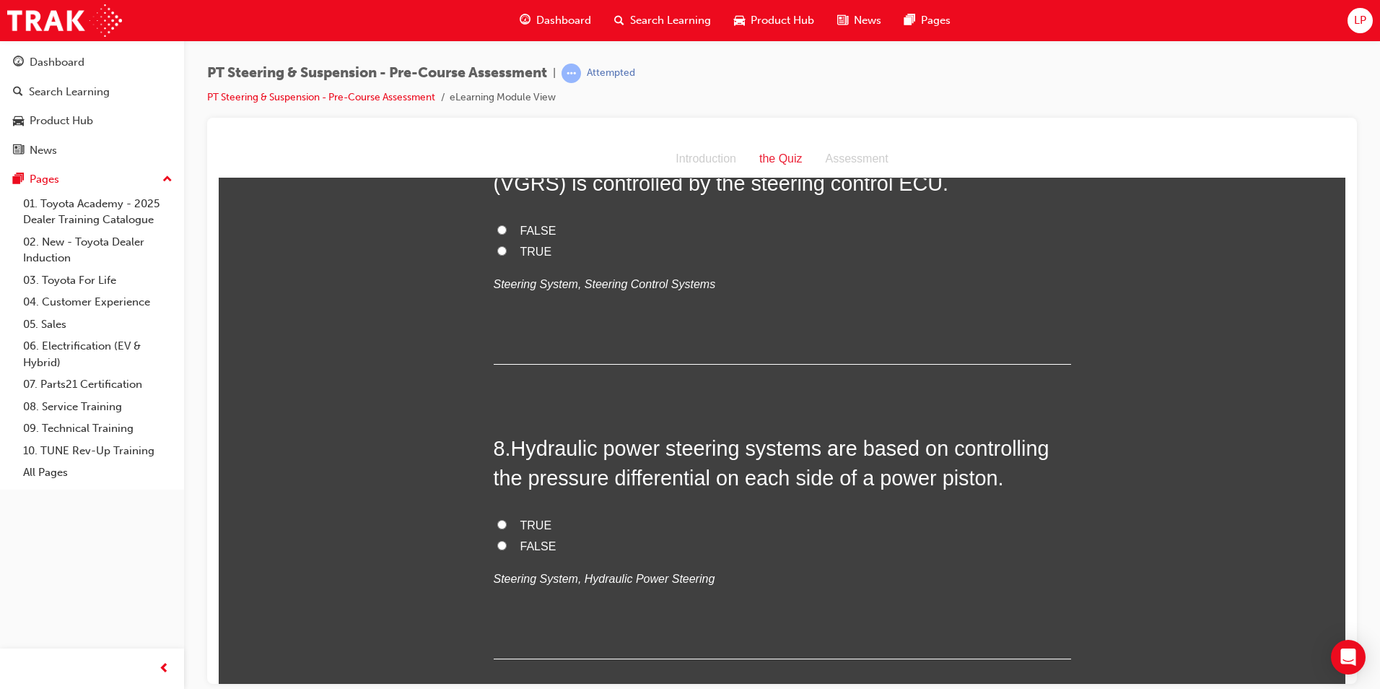
scroll to position [1805, 0]
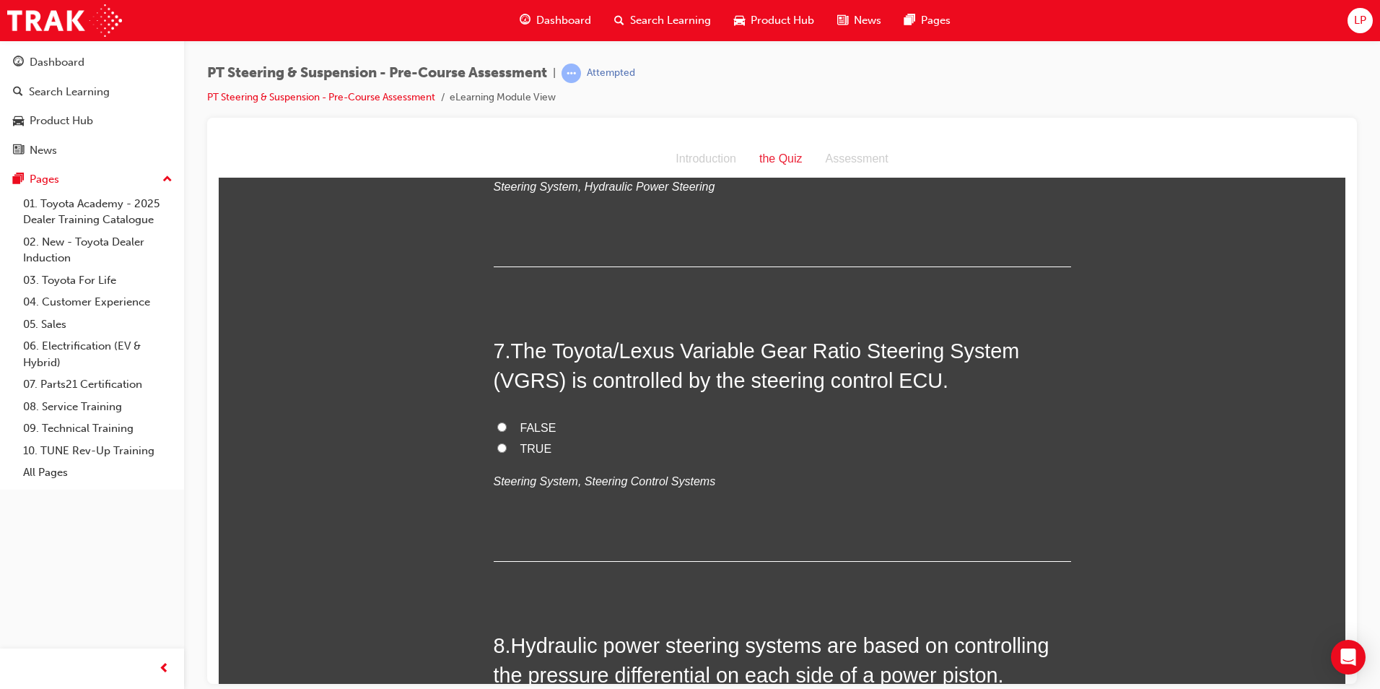
click at [521, 427] on span "FALSE" at bounding box center [539, 427] width 36 height 12
click at [507, 427] on input "FALSE" at bounding box center [501, 426] width 9 height 9
radio input "true"
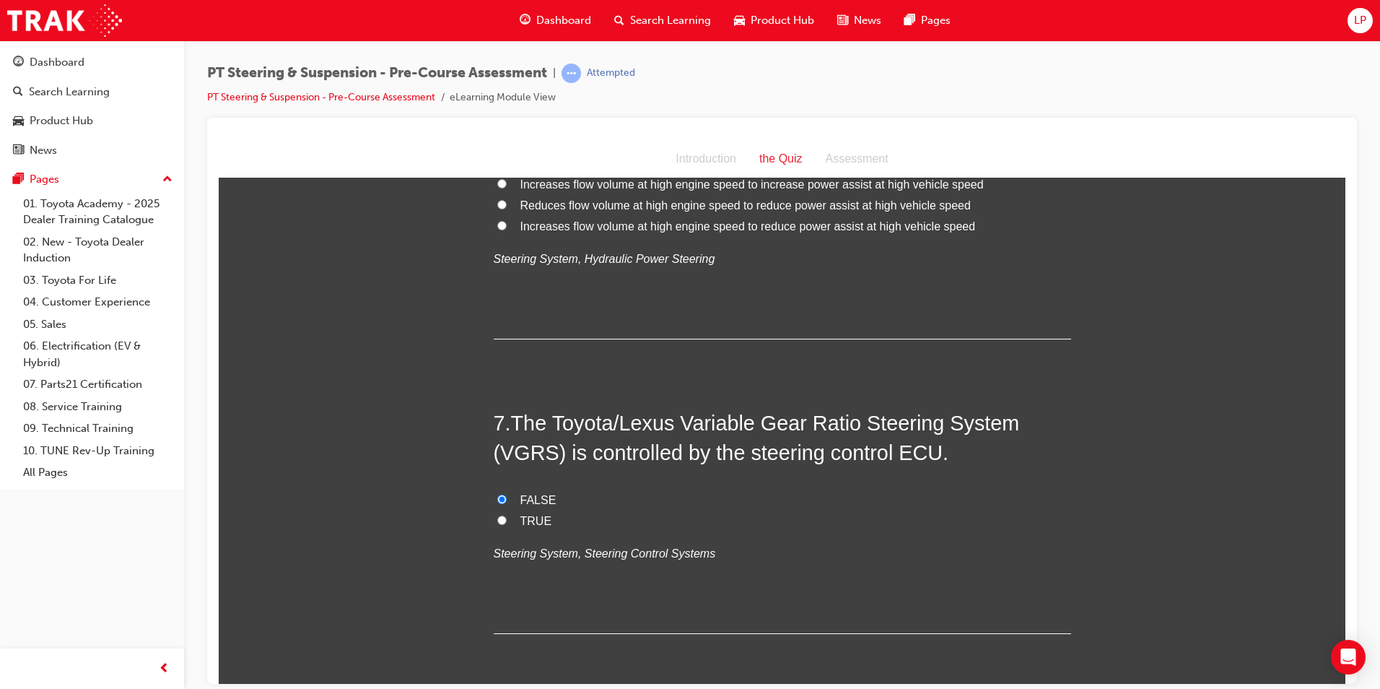
drag, startPoint x: 522, startPoint y: 517, endPoint x: 524, endPoint y: 509, distance: 8.2
click at [524, 516] on span "TRUE" at bounding box center [537, 520] width 32 height 12
click at [507, 516] on input "TRUE" at bounding box center [501, 519] width 9 height 9
radio input "true"
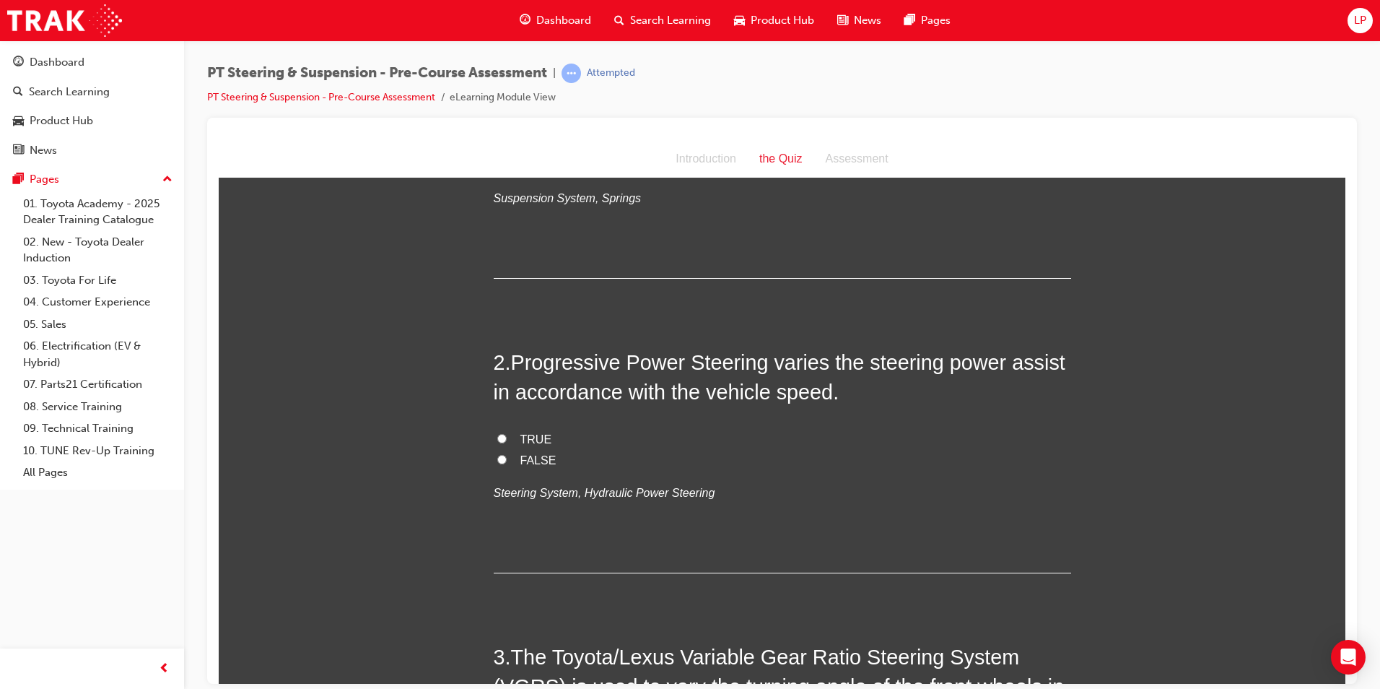
scroll to position [289, 0]
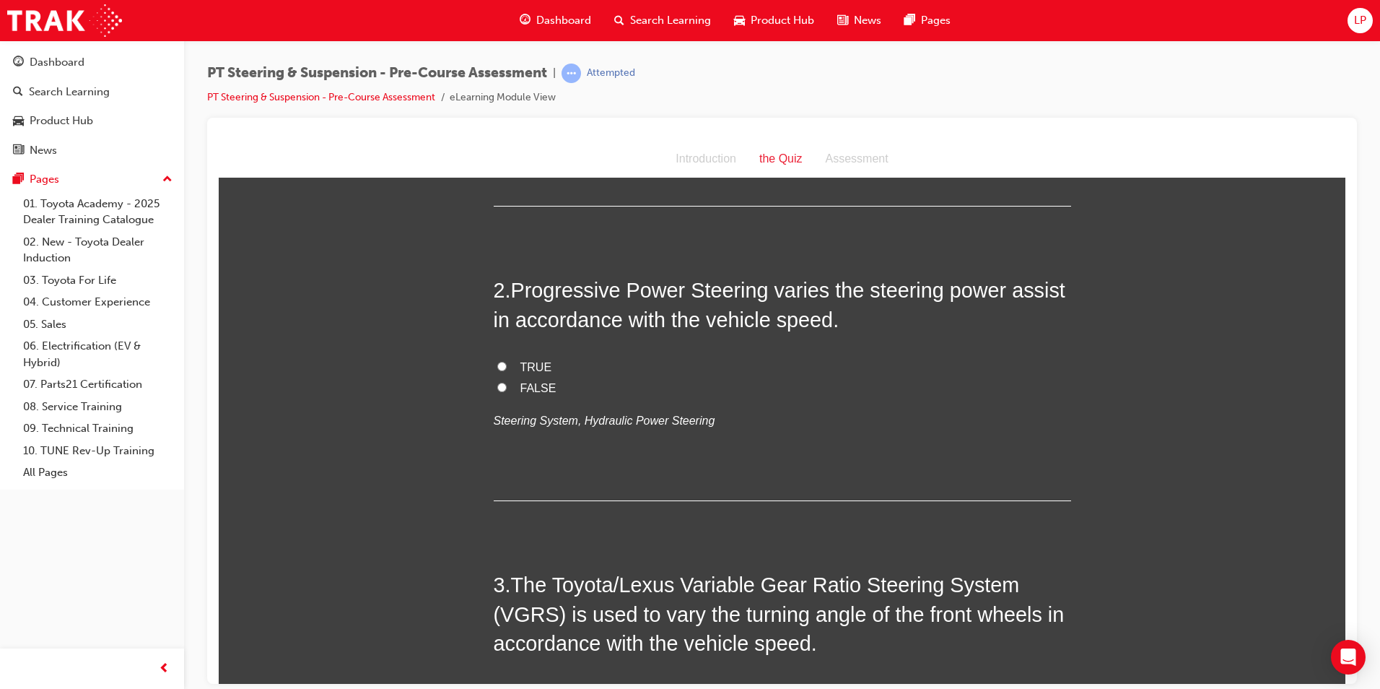
click at [521, 364] on span "TRUE" at bounding box center [537, 366] width 32 height 12
click at [507, 364] on input "TRUE" at bounding box center [501, 365] width 9 height 9
radio input "true"
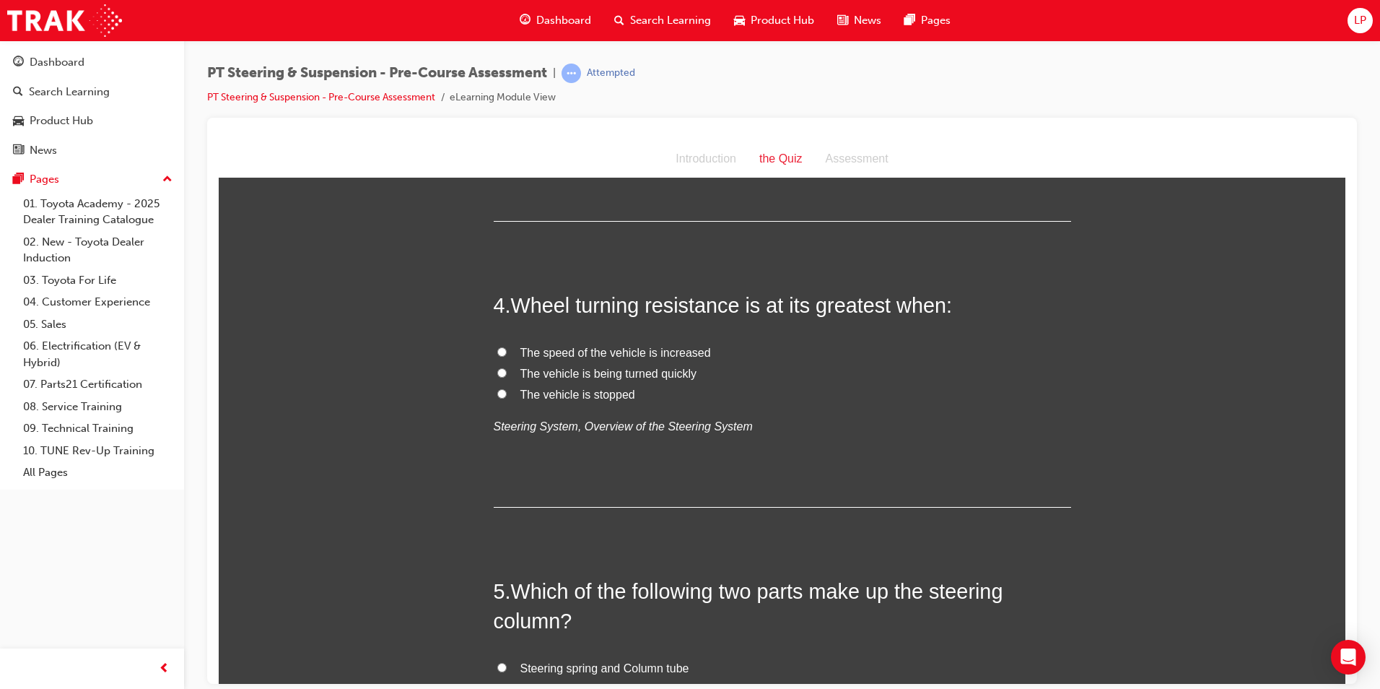
scroll to position [866, 0]
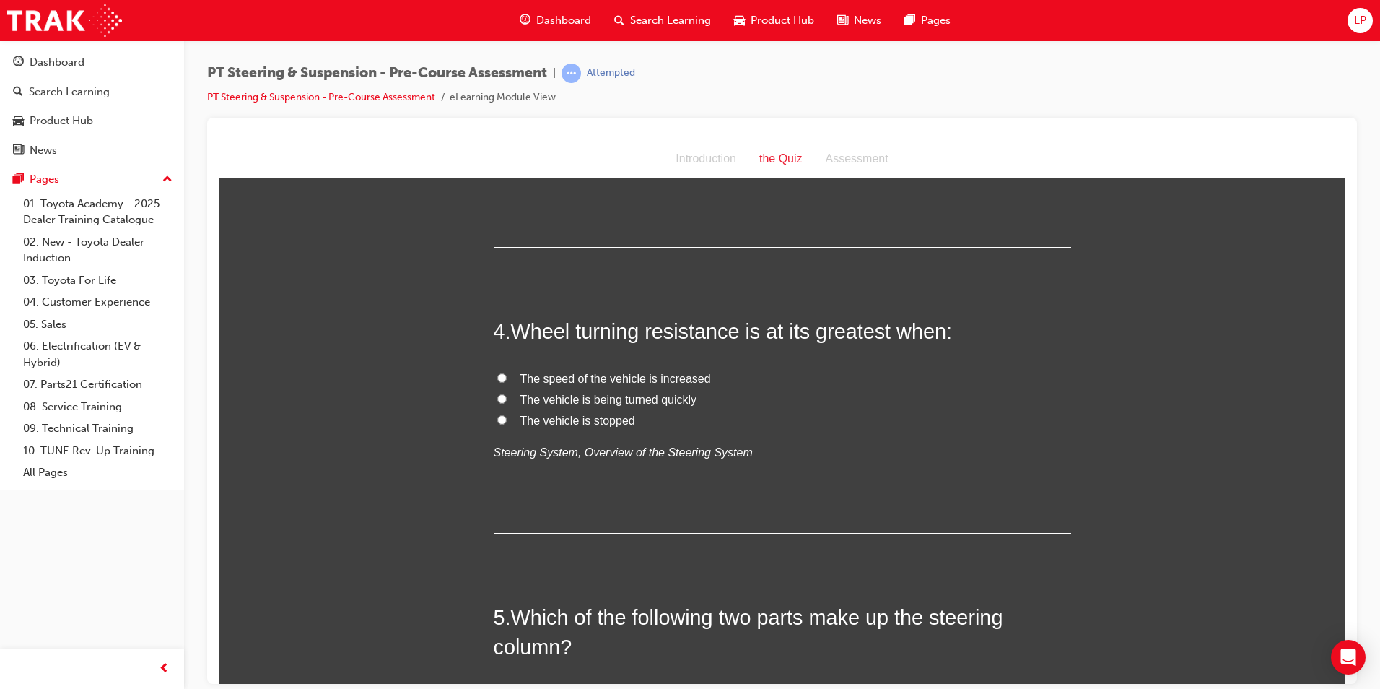
click at [605, 419] on span "The vehicle is stopped" at bounding box center [578, 420] width 115 height 12
click at [507, 419] on input "The vehicle is stopped" at bounding box center [501, 418] width 9 height 9
radio input "true"
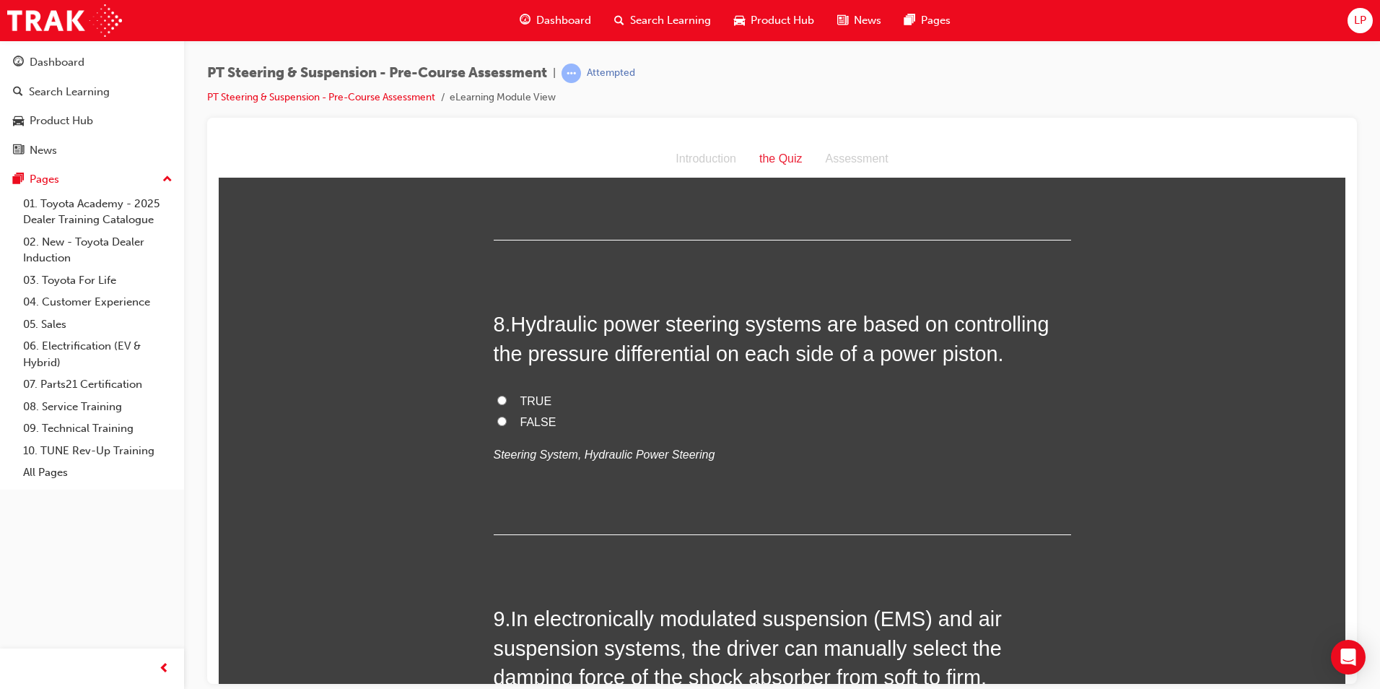
scroll to position [2166, 0]
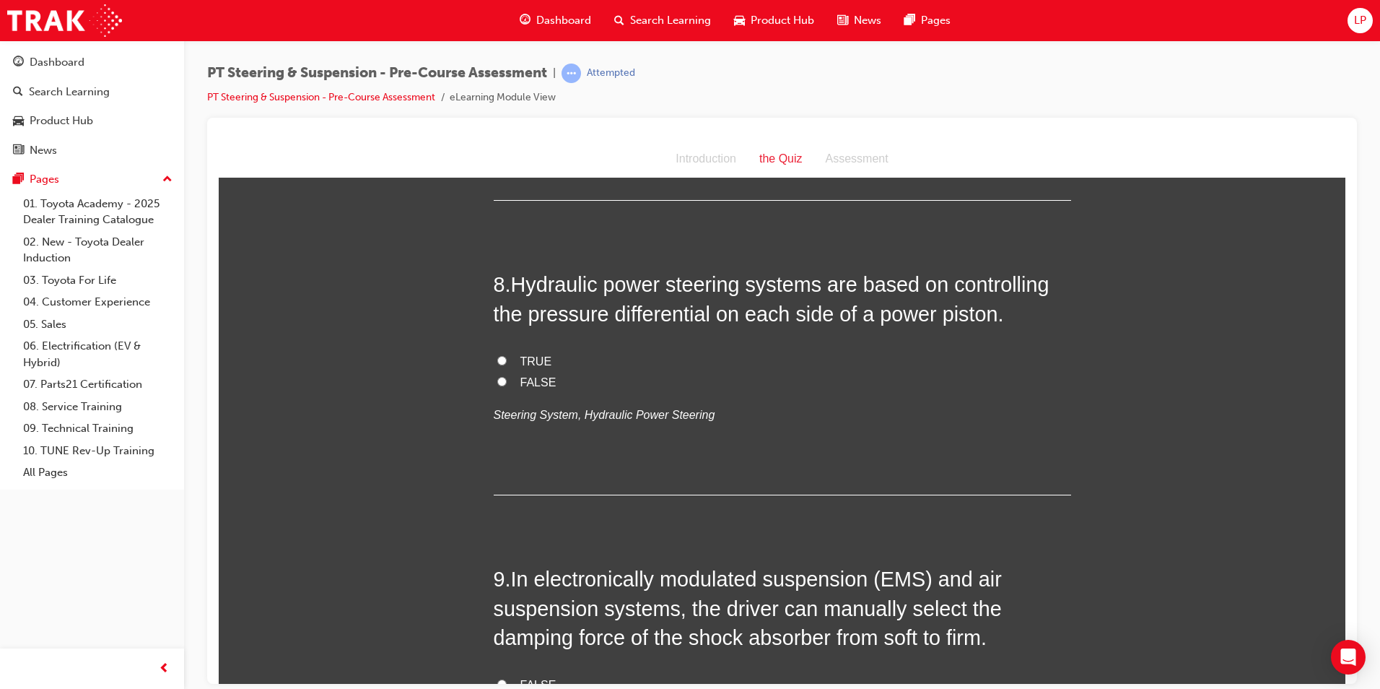
click at [523, 356] on span "TRUE" at bounding box center [537, 361] width 32 height 12
click at [507, 356] on input "TRUE" at bounding box center [501, 359] width 9 height 9
radio input "true"
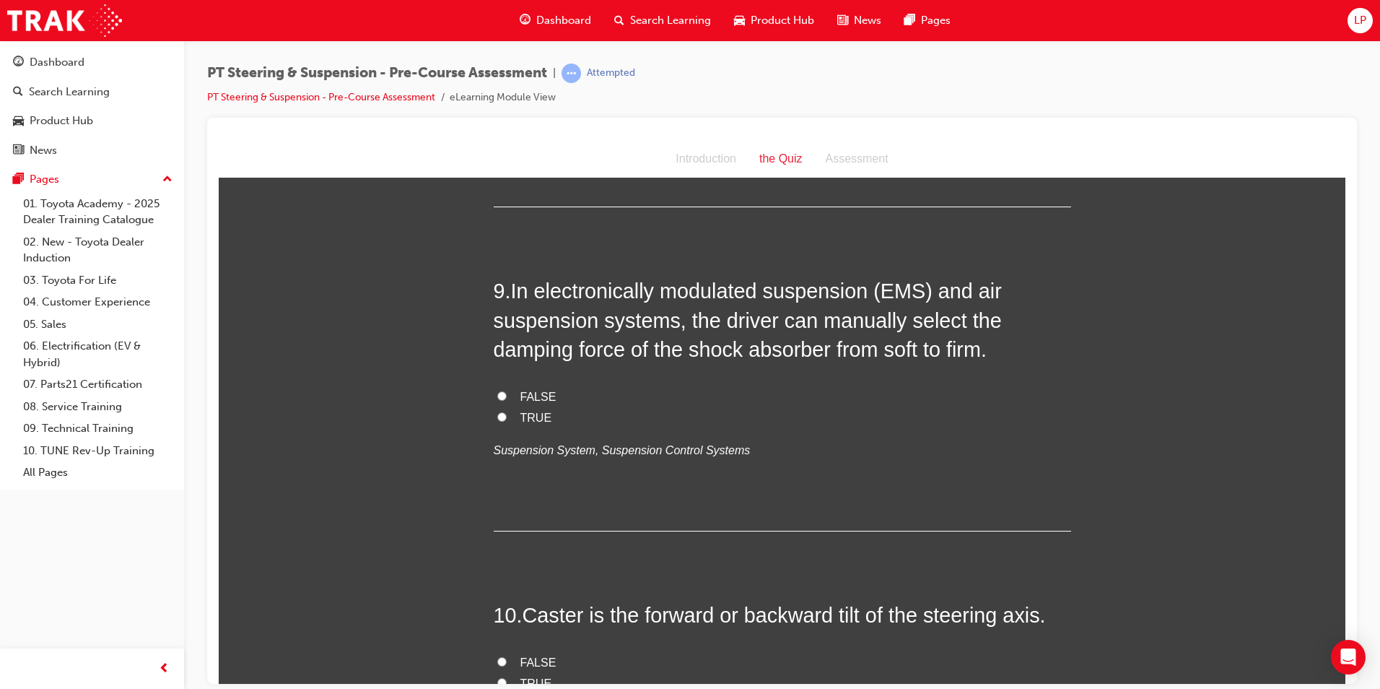
scroll to position [2455, 0]
click at [537, 414] on span "TRUE" at bounding box center [537, 416] width 32 height 12
click at [507, 414] on input "TRUE" at bounding box center [501, 415] width 9 height 9
radio input "true"
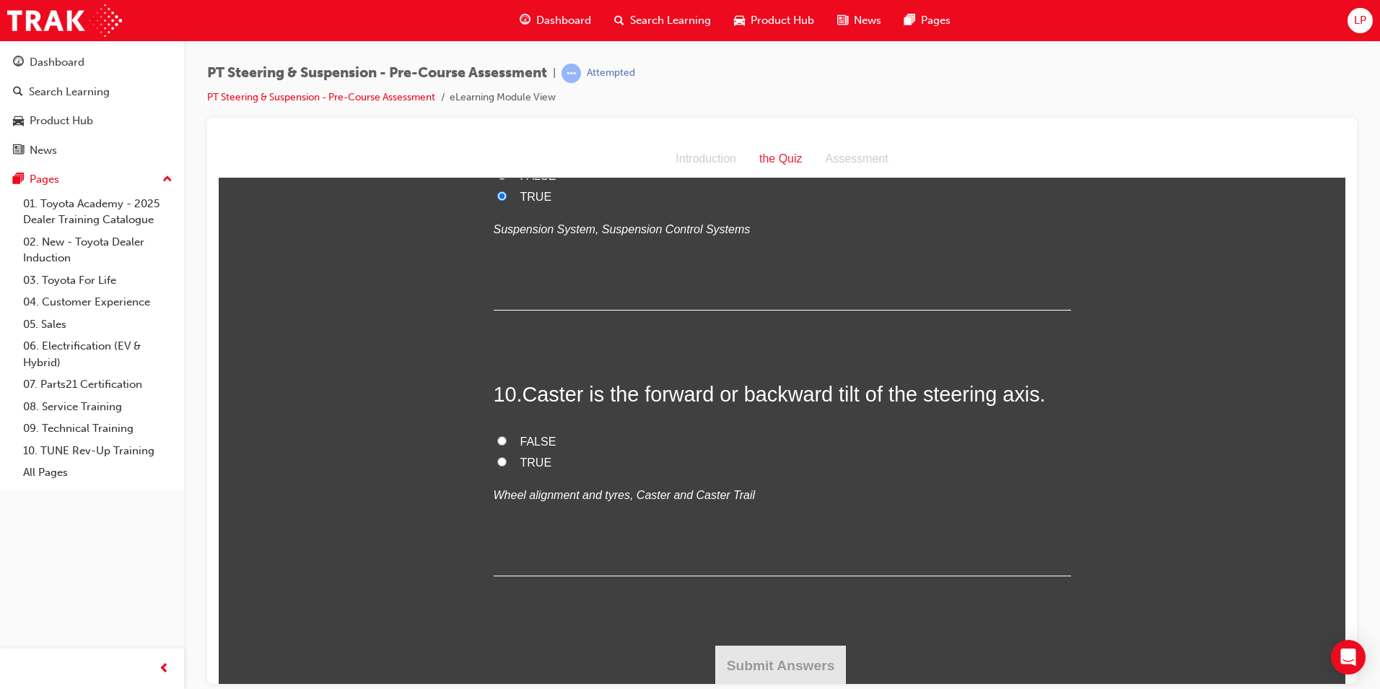
scroll to position [2676, 0]
click at [503, 456] on label "TRUE" at bounding box center [783, 461] width 578 height 21
click at [503, 456] on input "TRUE" at bounding box center [501, 459] width 9 height 9
radio input "true"
click at [770, 657] on button "Submit Answers" at bounding box center [781, 663] width 131 height 40
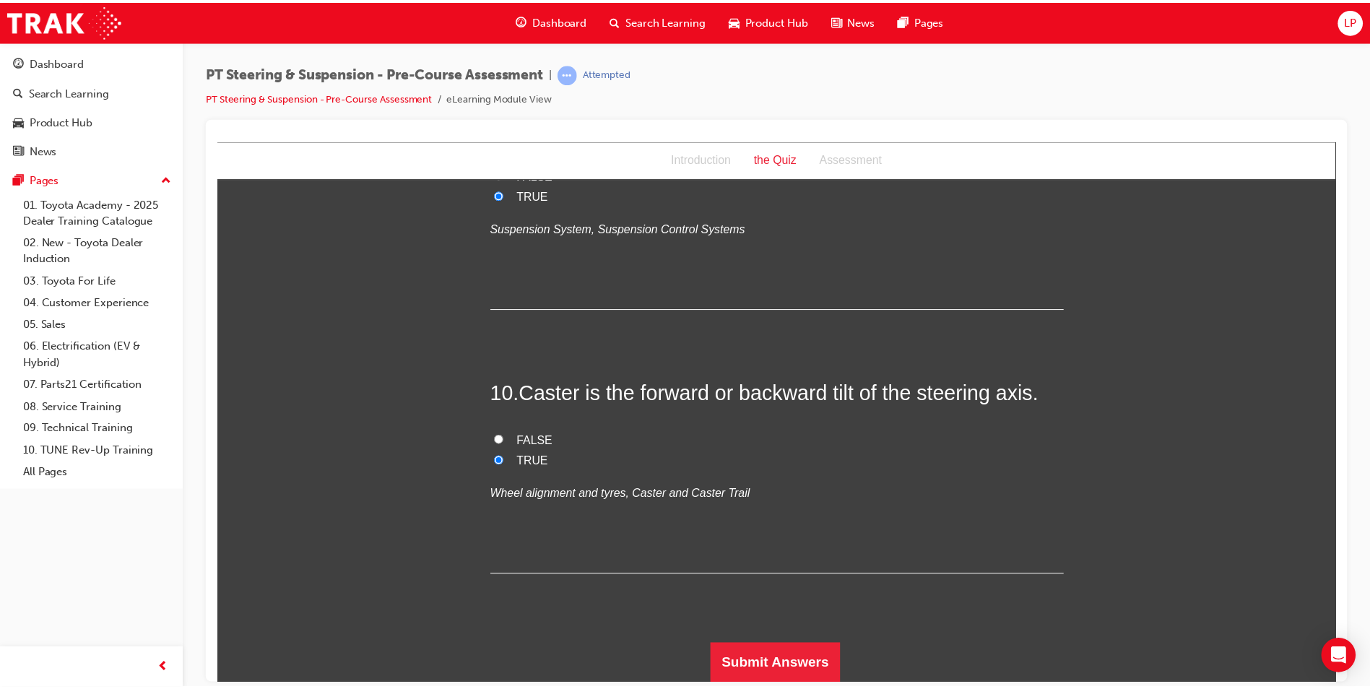
scroll to position [0, 0]
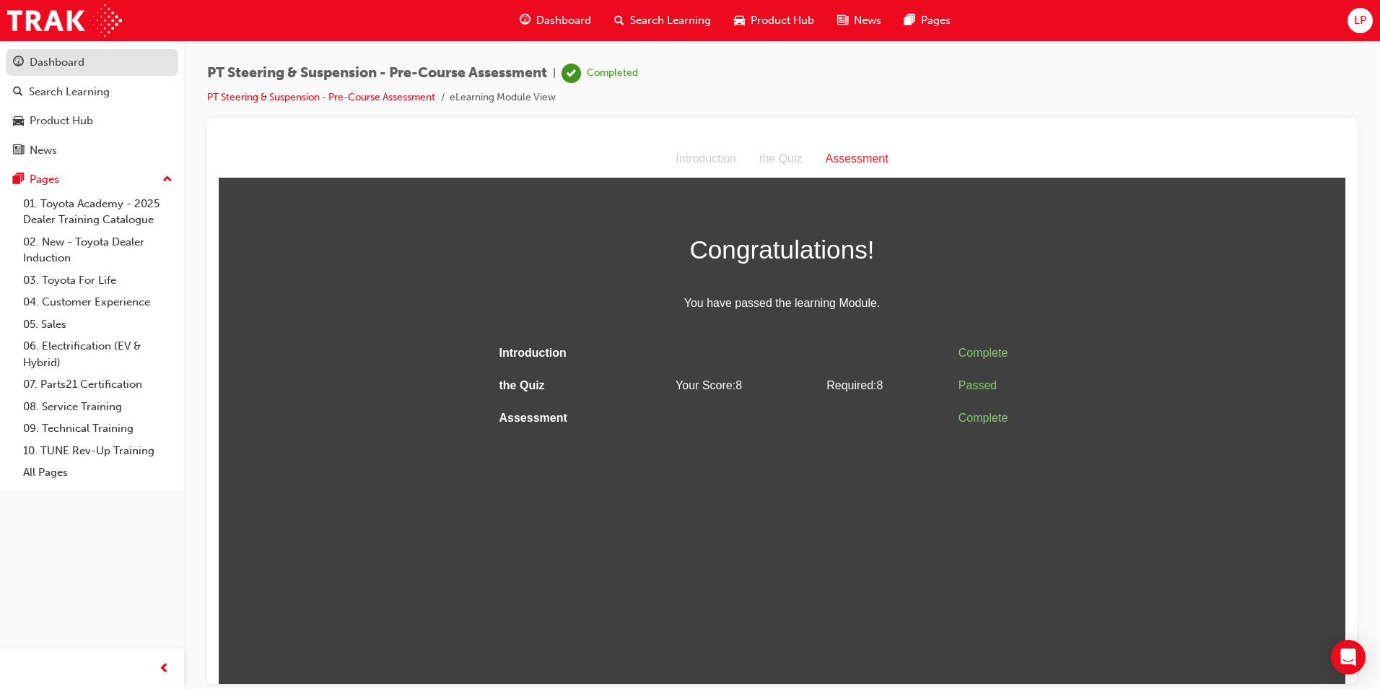
click at [72, 67] on div "Dashboard" at bounding box center [57, 62] width 55 height 17
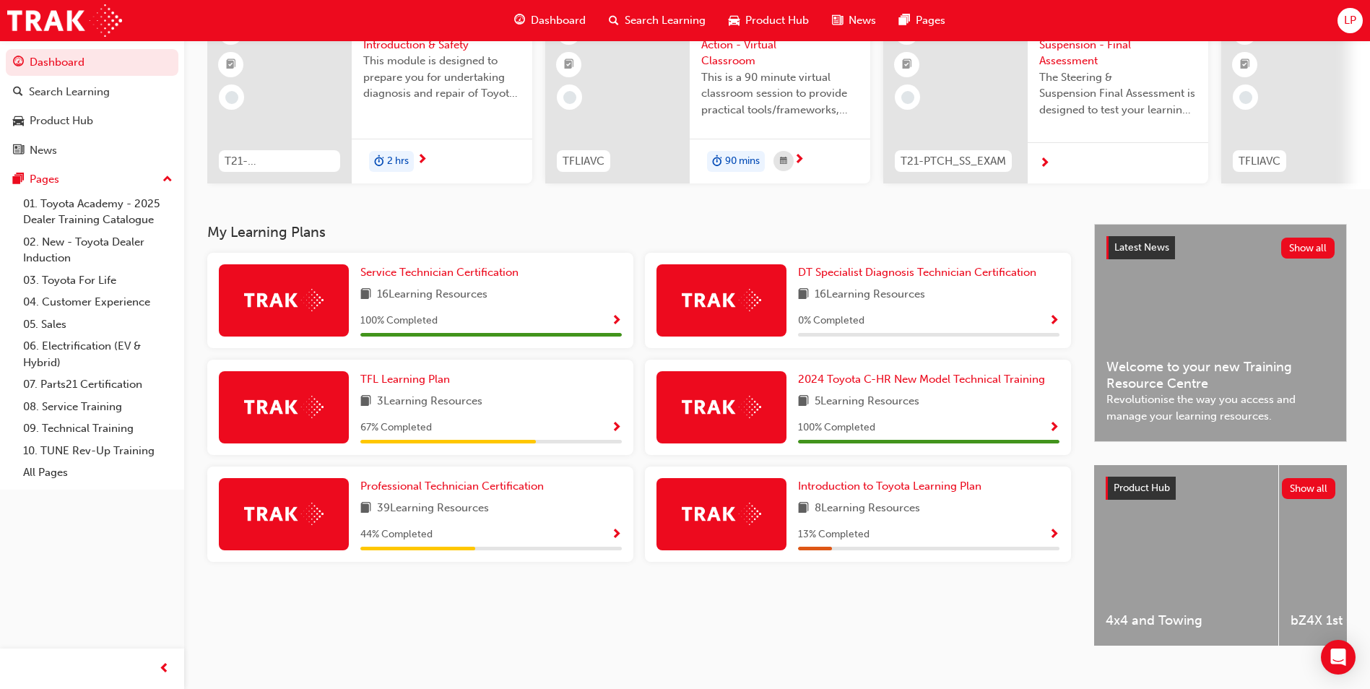
scroll to position [144, 0]
click at [491, 488] on span "Professional Technician Certification" at bounding box center [451, 485] width 183 height 13
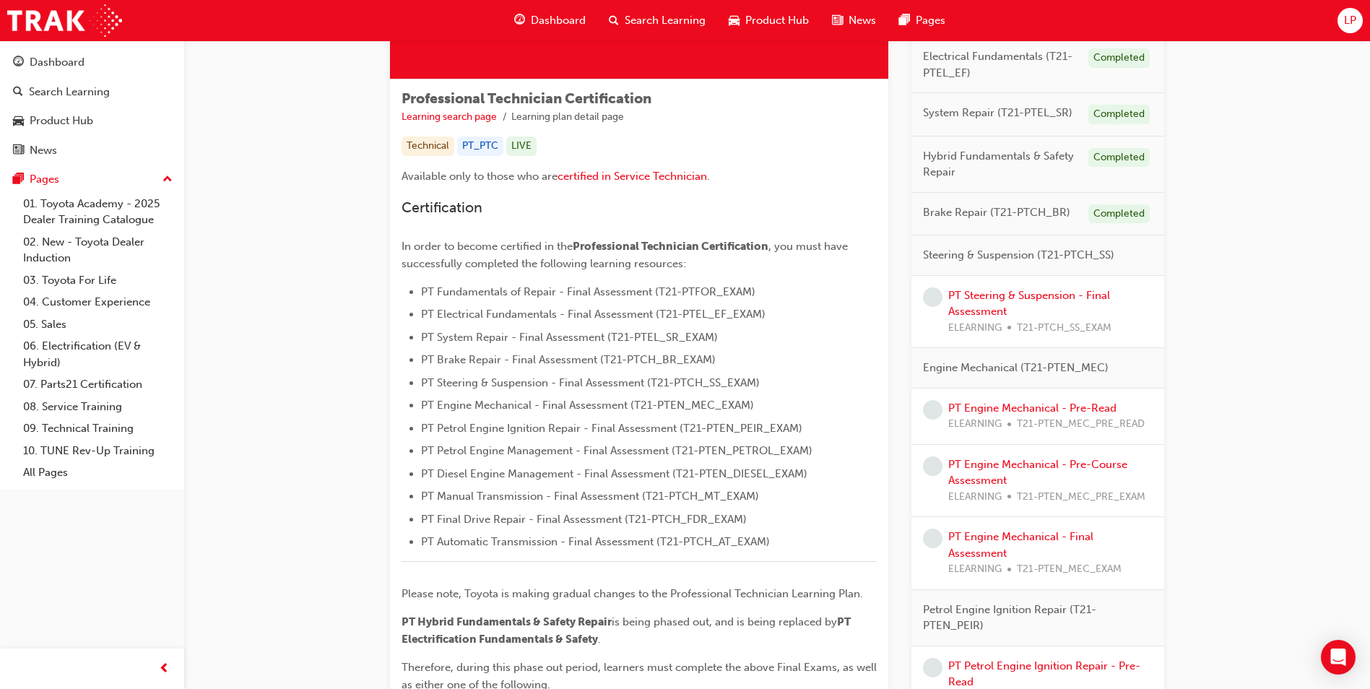
scroll to position [209, 0]
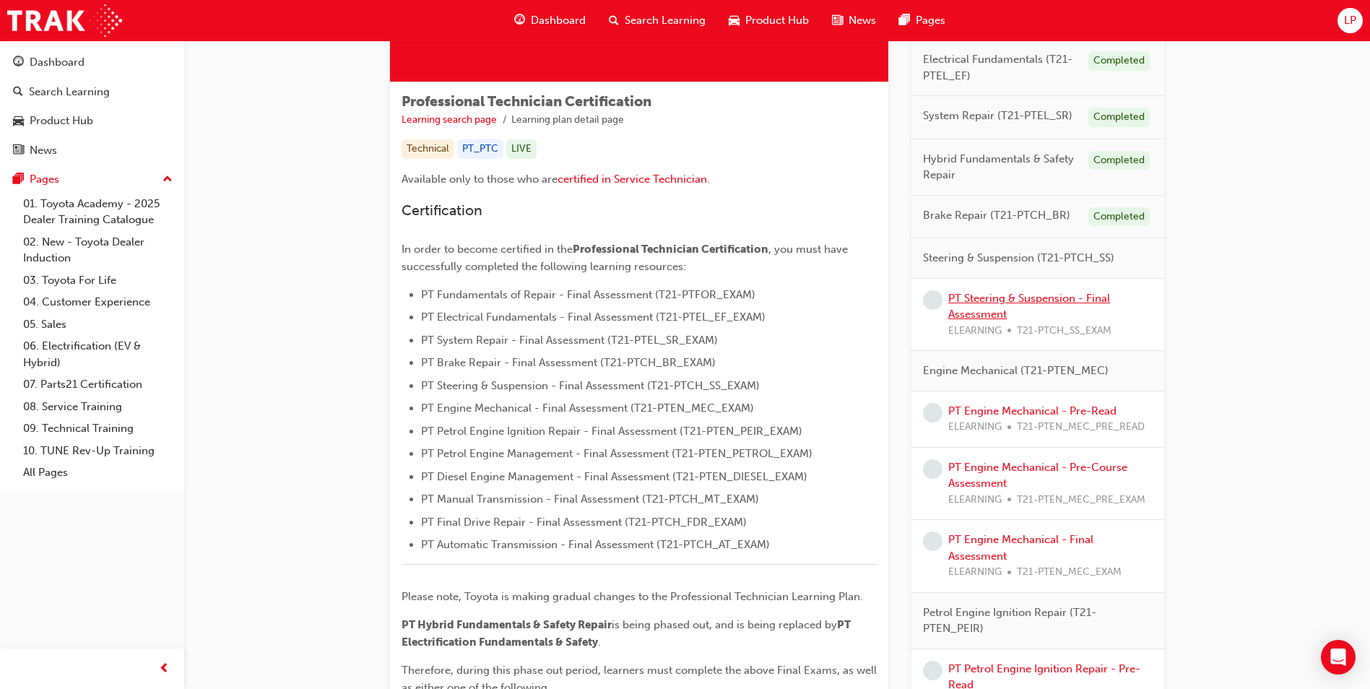
click at [1019, 300] on link "PT Steering & Suspension - Final Assessment" at bounding box center [1029, 307] width 162 height 30
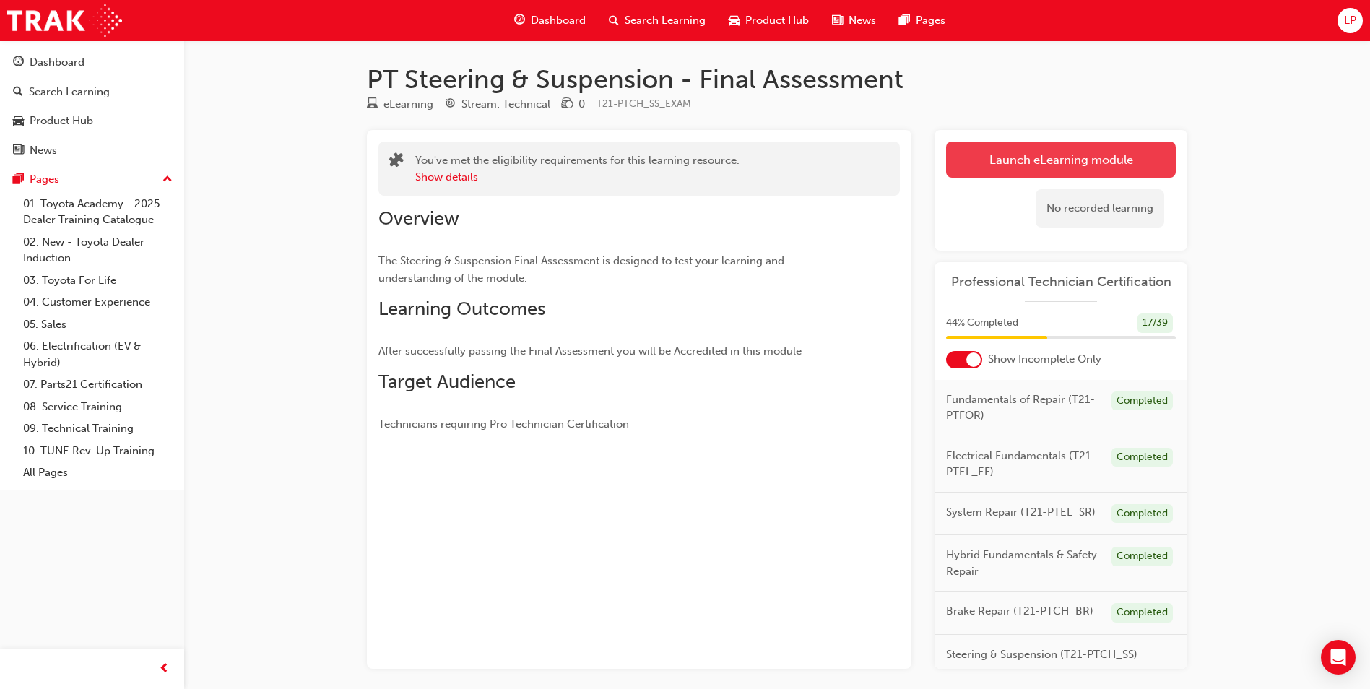
click at [1015, 147] on link "Launch eLearning module" at bounding box center [1061, 160] width 230 height 36
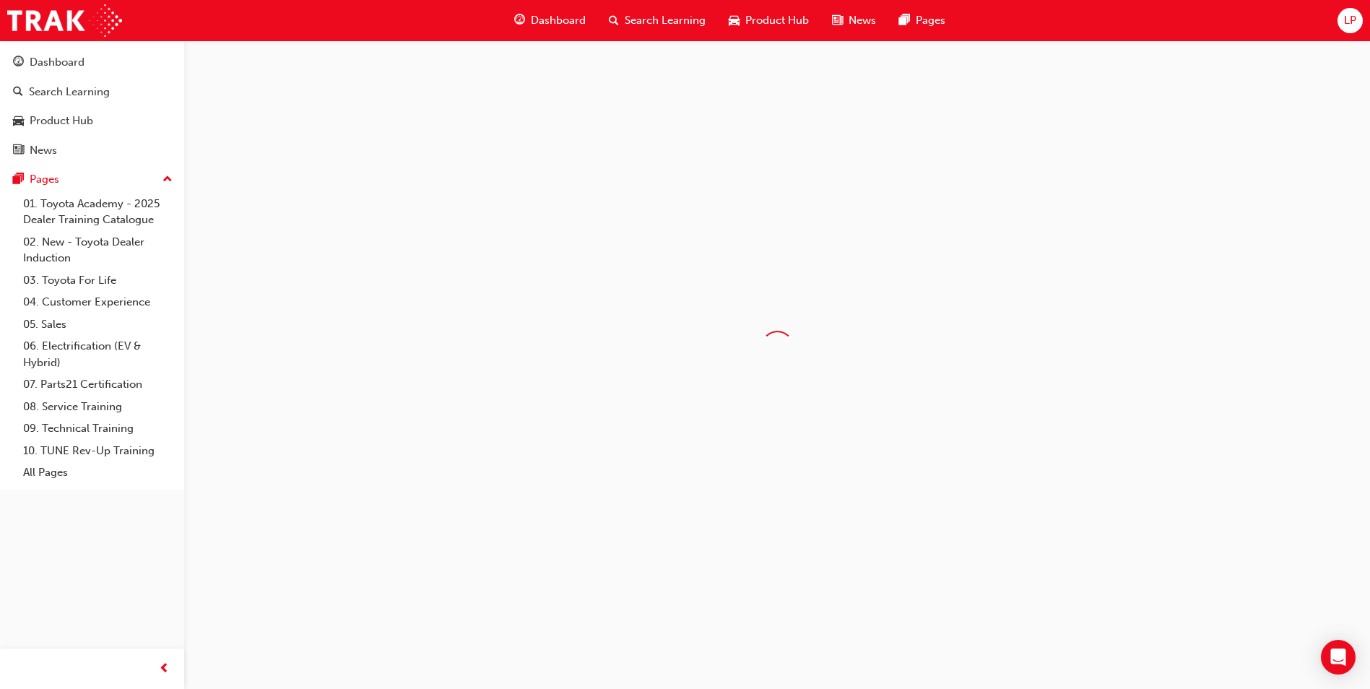
click at [1015, 147] on div at bounding box center [685, 344] width 1370 height 689
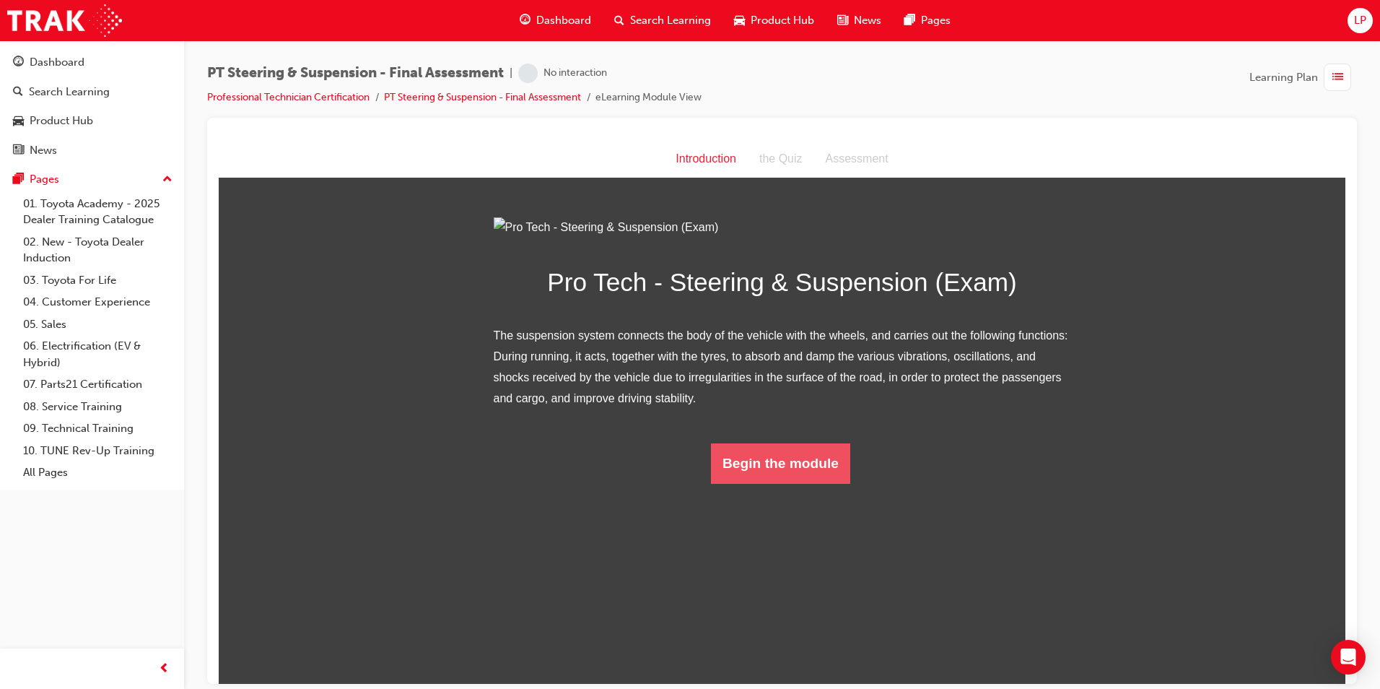
click at [828, 483] on button "Begin the module" at bounding box center [780, 463] width 139 height 40
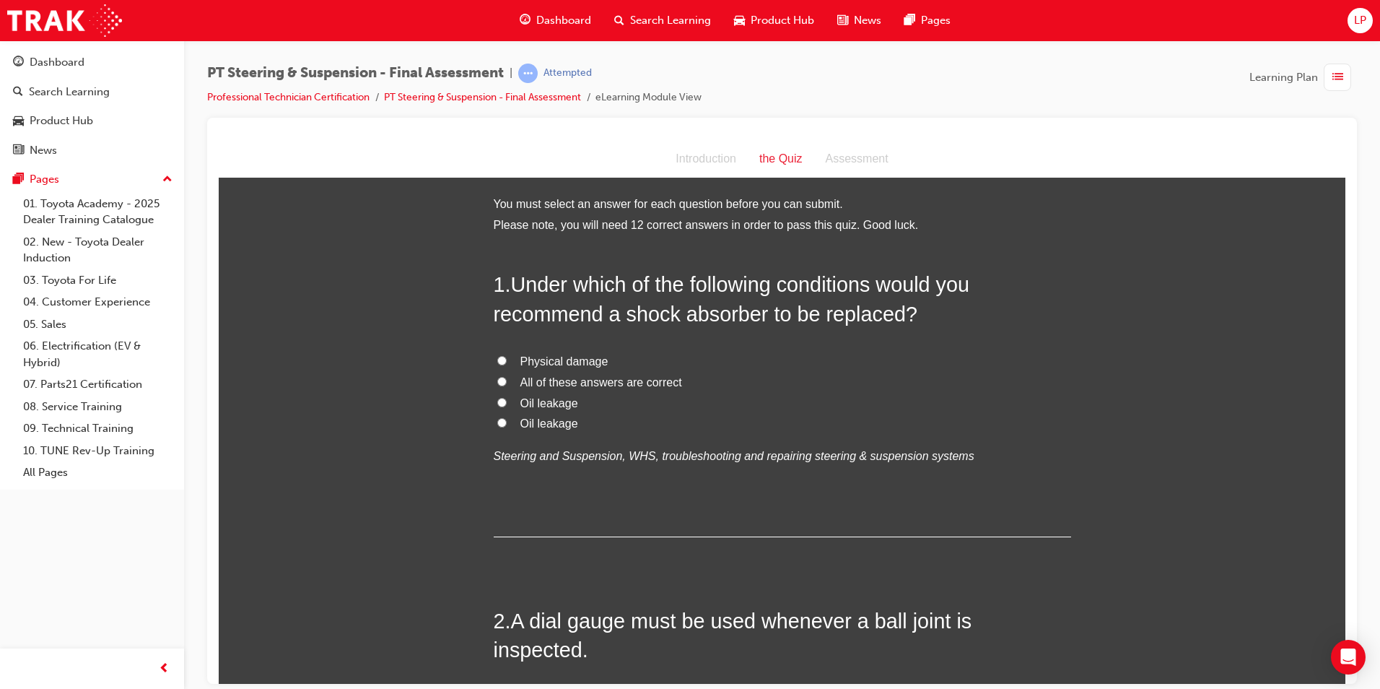
click at [501, 379] on label "All of these answers are correct" at bounding box center [783, 382] width 578 height 21
click at [501, 379] on input "All of these answers are correct" at bounding box center [501, 380] width 9 height 9
radio input "true"
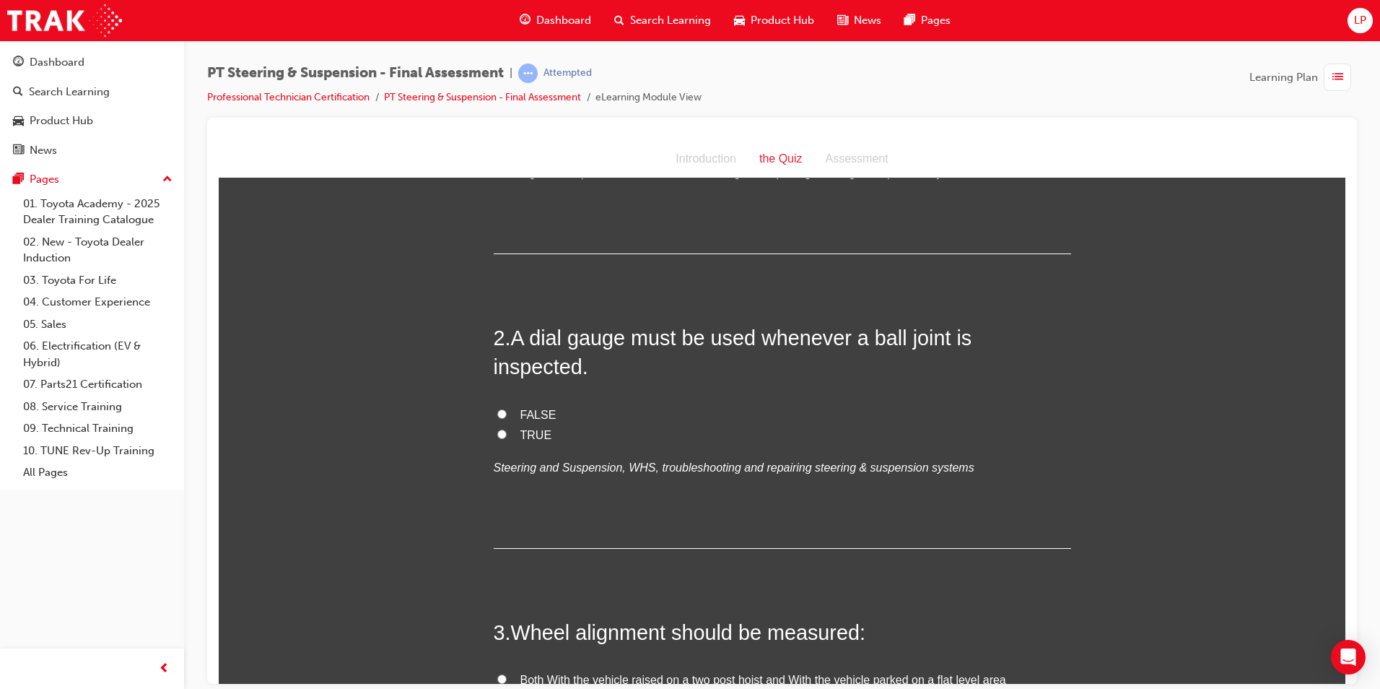
scroll to position [289, 0]
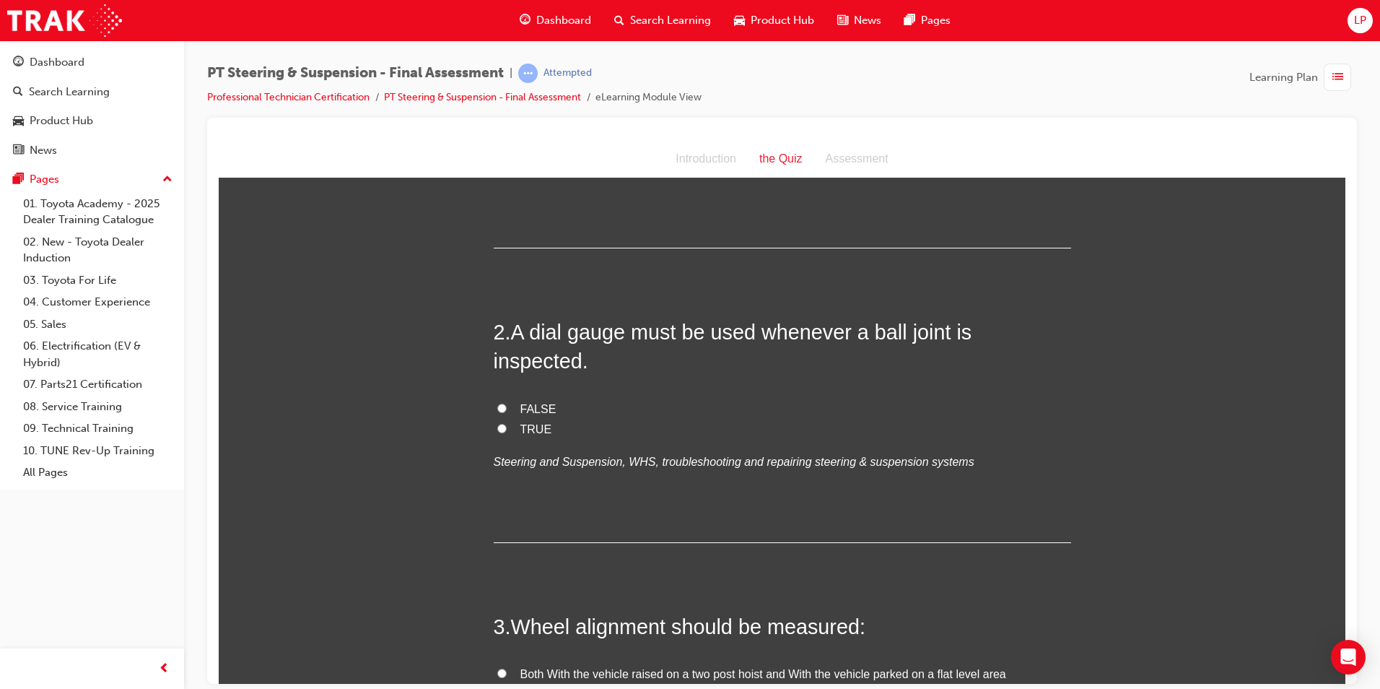
drag, startPoint x: 536, startPoint y: 382, endPoint x: 553, endPoint y: 378, distance: 17.9
click at [538, 402] on span "FALSE" at bounding box center [539, 408] width 36 height 12
click at [507, 403] on input "FALSE" at bounding box center [501, 407] width 9 height 9
radio input "true"
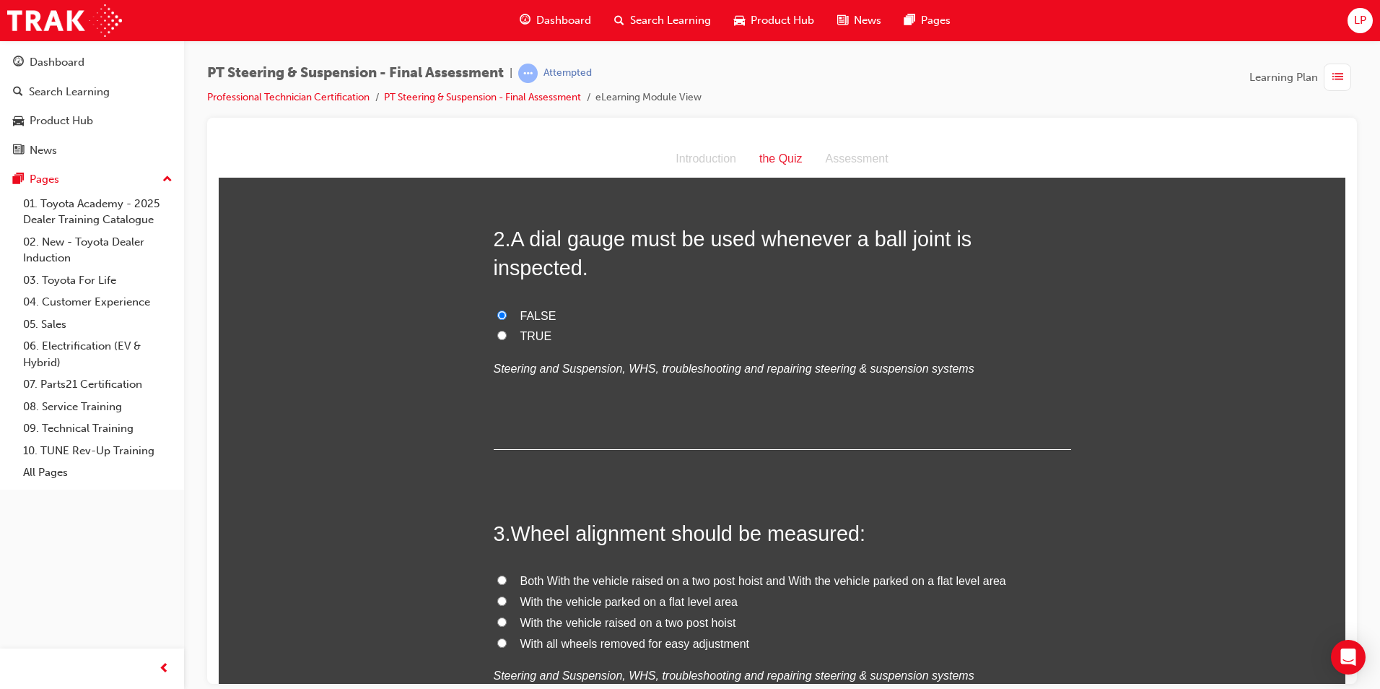
scroll to position [578, 0]
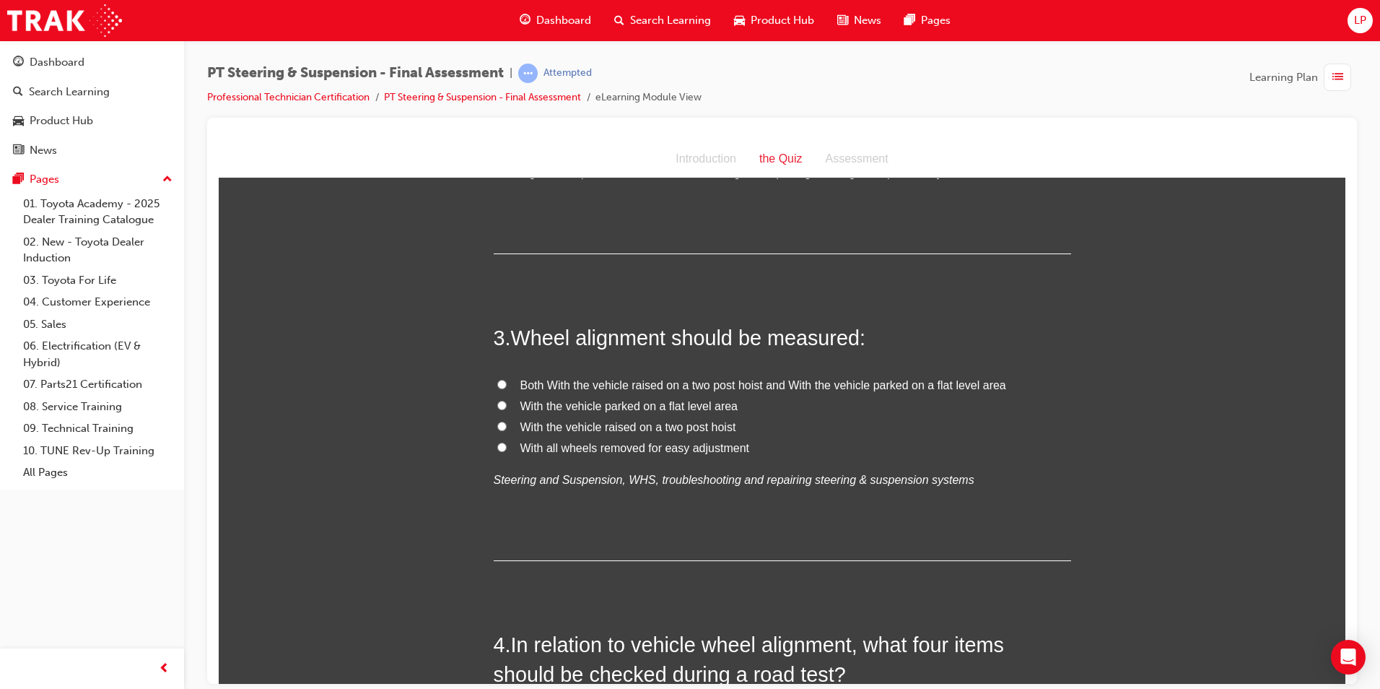
click at [605, 378] on span "Both With the vehicle raised on a two post hoist and With the vehicle parked on…" at bounding box center [764, 384] width 486 height 12
click at [507, 379] on input "Both With the vehicle raised on a two post hoist and With the vehicle parked on…" at bounding box center [501, 383] width 9 height 9
radio input "true"
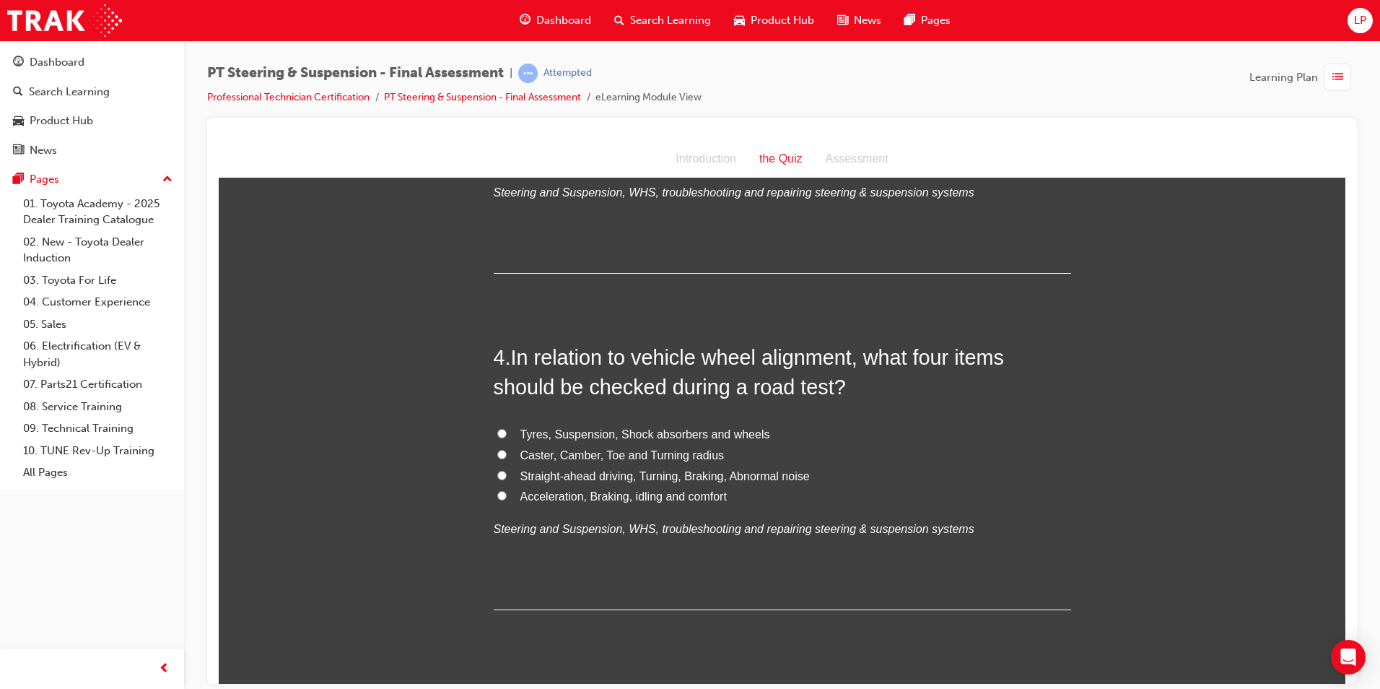
scroll to position [866, 0]
click at [534, 447] on span "Caster, Camber, Toe and Turning radius" at bounding box center [623, 453] width 204 height 12
drag, startPoint x: 534, startPoint y: 423, endPoint x: 519, endPoint y: 427, distance: 15.6
click at [522, 447] on span "Caster, Camber, Toe and Turning radius" at bounding box center [623, 453] width 204 height 12
click at [507, 448] on input "Caster, Camber, Toe and Turning radius" at bounding box center [501, 452] width 9 height 9
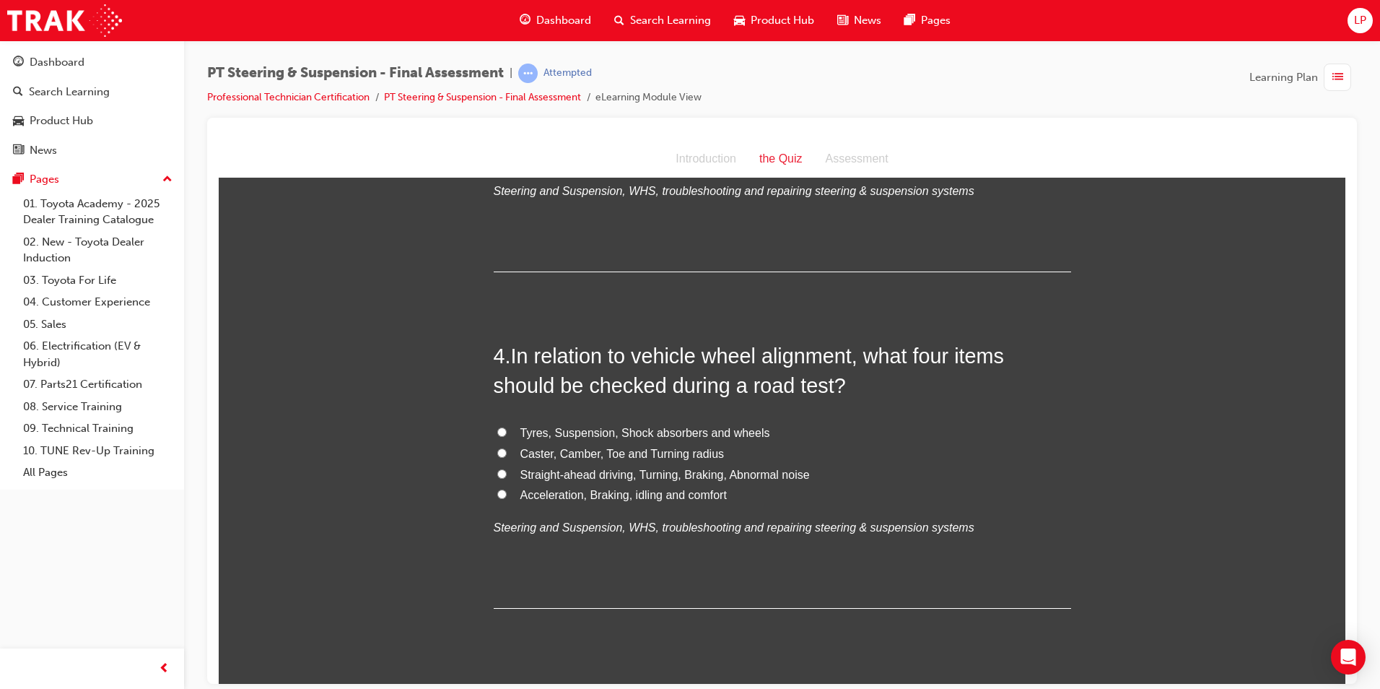
radio input "true"
drag, startPoint x: 627, startPoint y: 447, endPoint x: 611, endPoint y: 454, distance: 17.4
click at [627, 468] on span "Straight-ahead driving, Turning, Braking, Abnormal noise" at bounding box center [666, 474] width 290 height 12
click at [507, 469] on input "Straight-ahead driving, Turning, Braking, Abnormal noise" at bounding box center [501, 473] width 9 height 9
radio input "true"
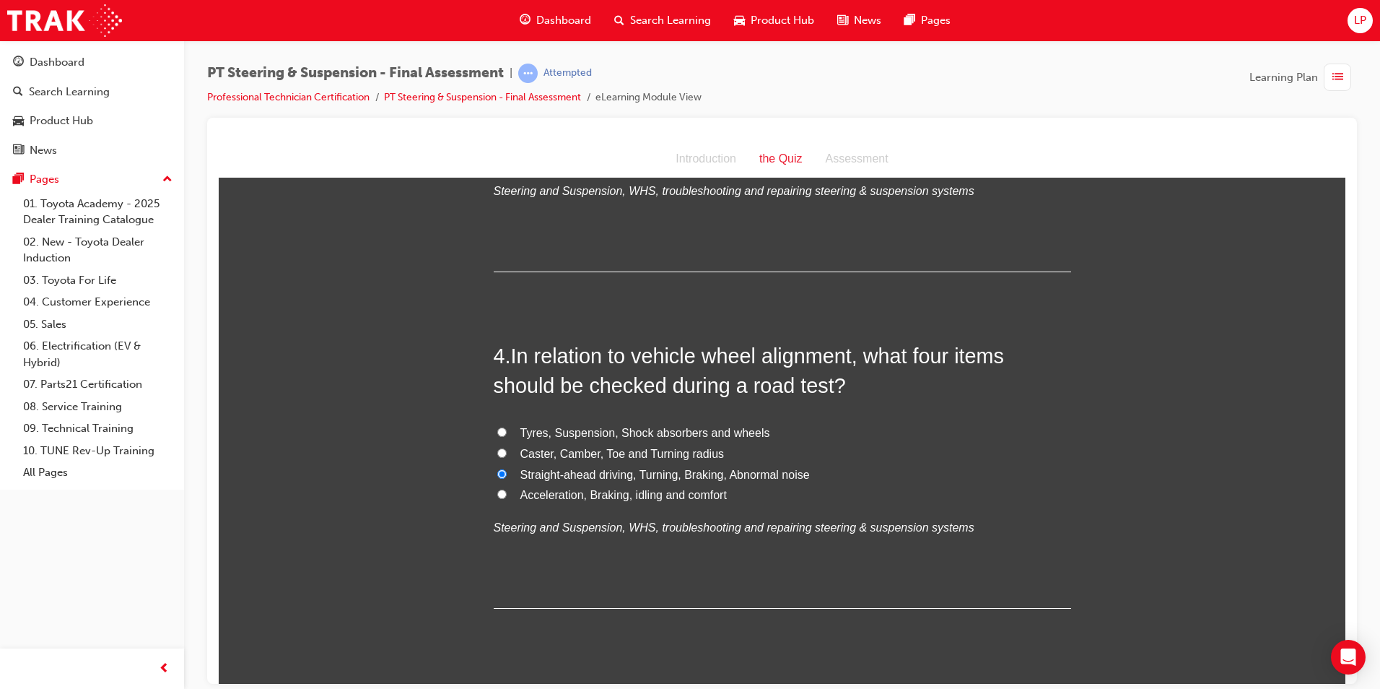
click at [705, 426] on span "Tyres, Suspension, Shock absorbers and wheels" at bounding box center [646, 432] width 250 height 12
click at [507, 427] on input "Tyres, Suspension, Shock absorbers and wheels" at bounding box center [501, 431] width 9 height 9
radio input "true"
click at [693, 447] on span "Caster, Camber, Toe and Turning radius" at bounding box center [623, 453] width 204 height 12
click at [507, 448] on input "Caster, Camber, Toe and Turning radius" at bounding box center [501, 452] width 9 height 9
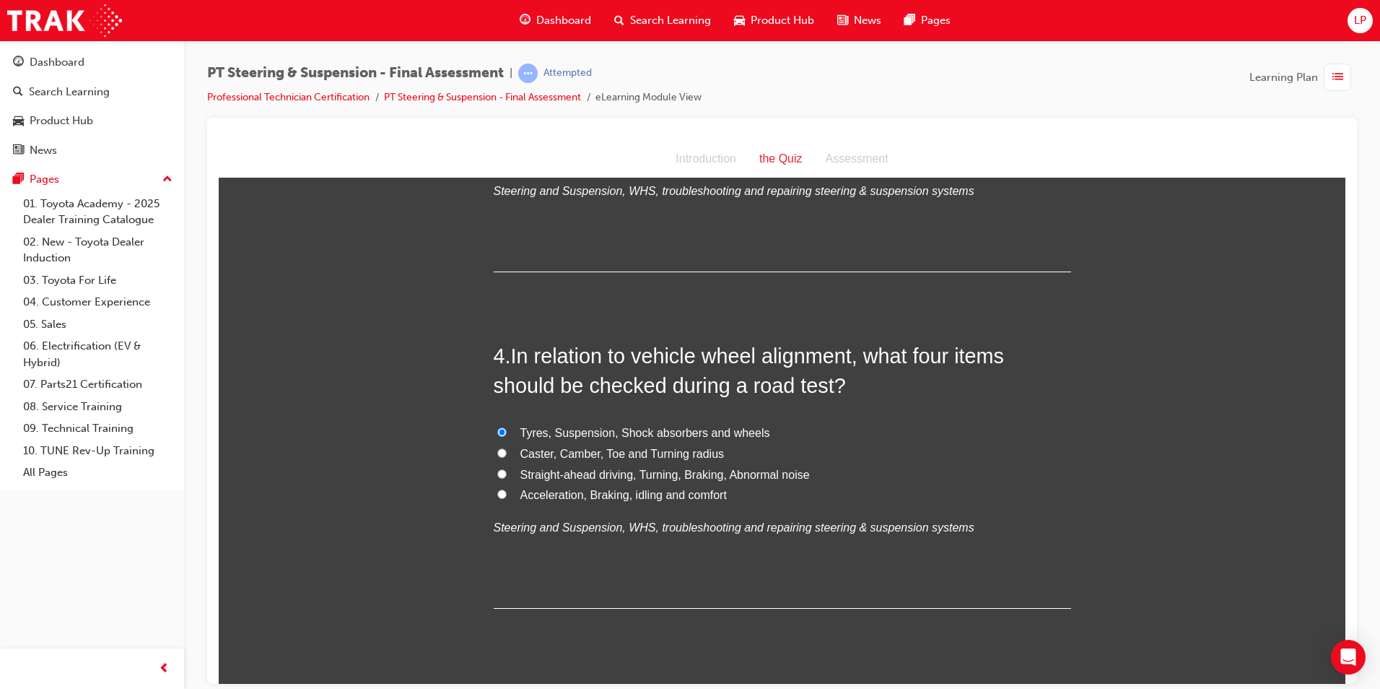
radio input "true"
click at [505, 464] on label "Straight-ahead driving, Turning, Braking, Abnormal noise" at bounding box center [783, 474] width 578 height 21
click at [505, 469] on input "Straight-ahead driving, Turning, Braking, Abnormal noise" at bounding box center [501, 473] width 9 height 9
radio input "true"
click at [639, 443] on label "Caster, Camber, Toe and Turning radius" at bounding box center [783, 453] width 578 height 21
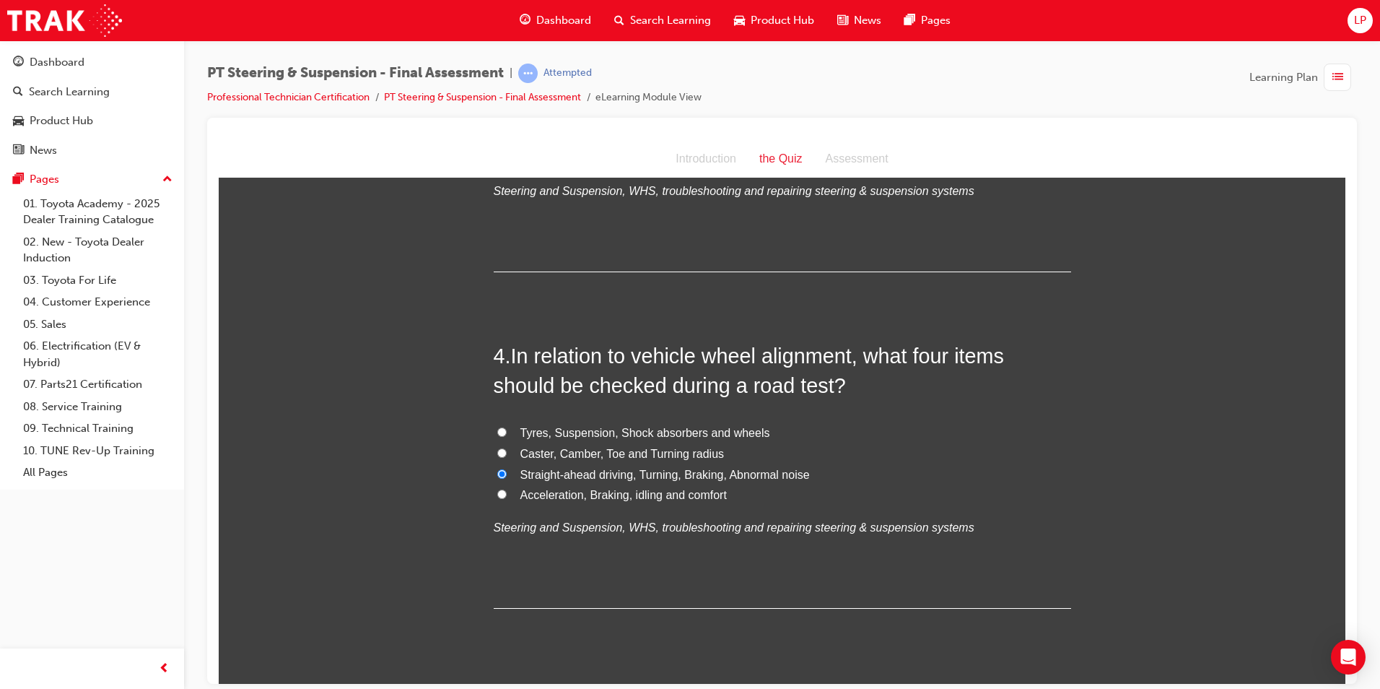
click at [507, 448] on input "Caster, Camber, Toe and Turning radius" at bounding box center [501, 452] width 9 height 9
radio input "true"
click at [614, 488] on span "Acceleration, Braking, idling and comfort" at bounding box center [624, 494] width 206 height 12
click at [507, 489] on input "Acceleration, Braking, idling and comfort" at bounding box center [501, 493] width 9 height 9
radio input "true"
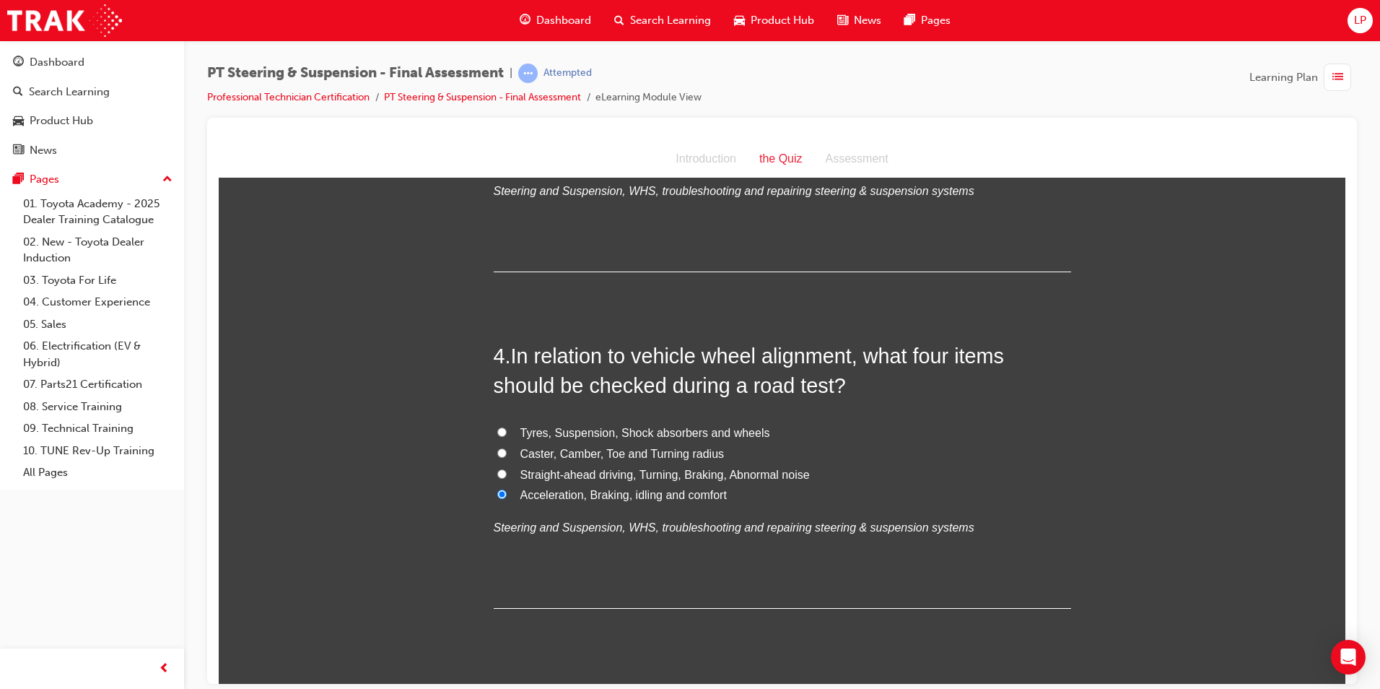
click at [619, 468] on span "Straight-ahead driving, Turning, Braking, Abnormal noise" at bounding box center [666, 474] width 290 height 12
click at [507, 469] on input "Straight-ahead driving, Turning, Braking, Abnormal noise" at bounding box center [501, 473] width 9 height 9
radio input "true"
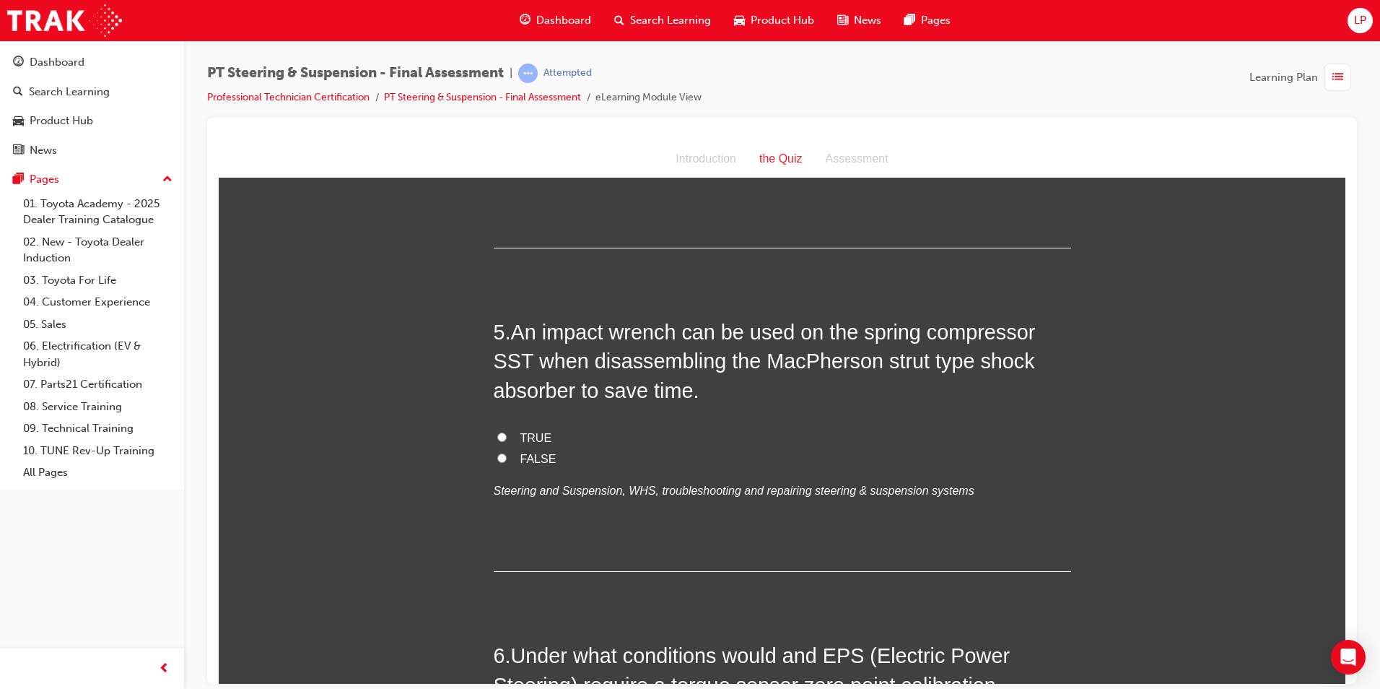
scroll to position [1227, 0]
click at [505, 427] on label "TRUE" at bounding box center [783, 437] width 578 height 21
click at [505, 431] on input "TRUE" at bounding box center [501, 435] width 9 height 9
radio input "true"
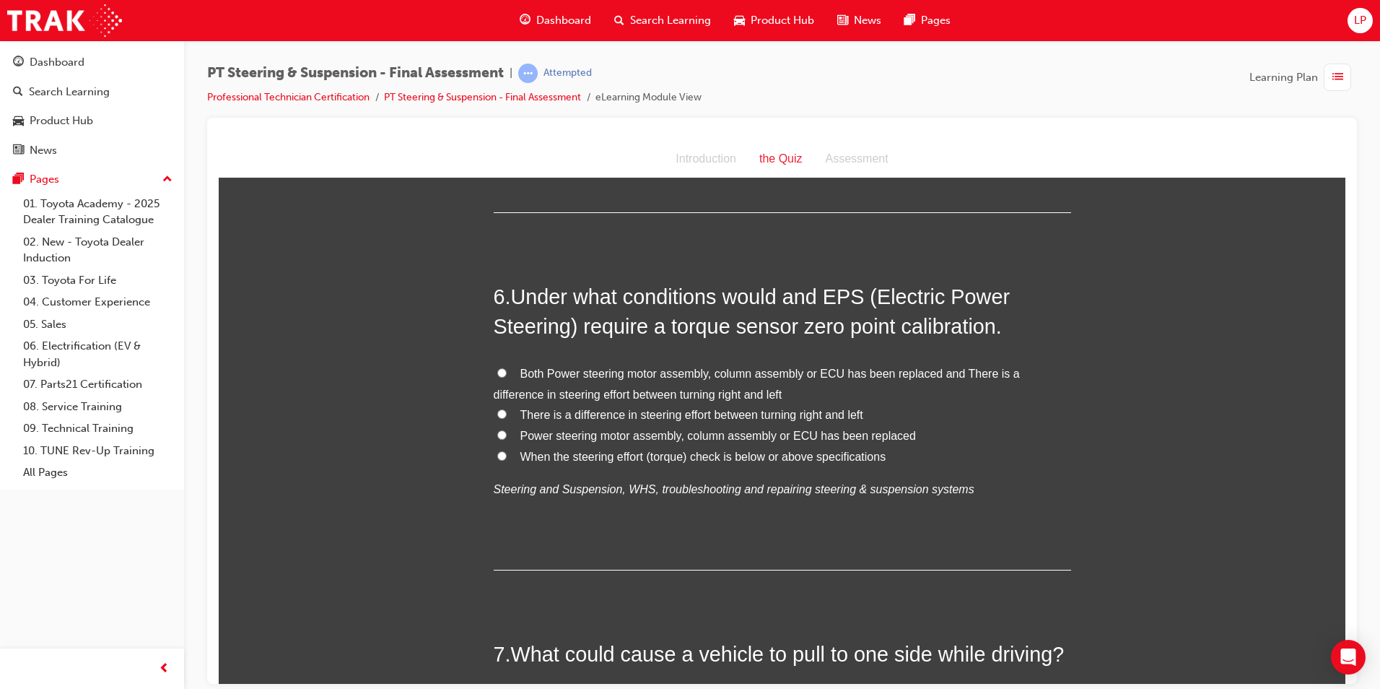
scroll to position [1588, 0]
click at [628, 360] on label "Both Power steering motor assembly, column assembly or ECU has been replaced an…" at bounding box center [783, 381] width 578 height 42
click at [507, 365] on input "Both Power steering motor assembly, column assembly or ECU has been replaced an…" at bounding box center [501, 369] width 9 height 9
radio input "true"
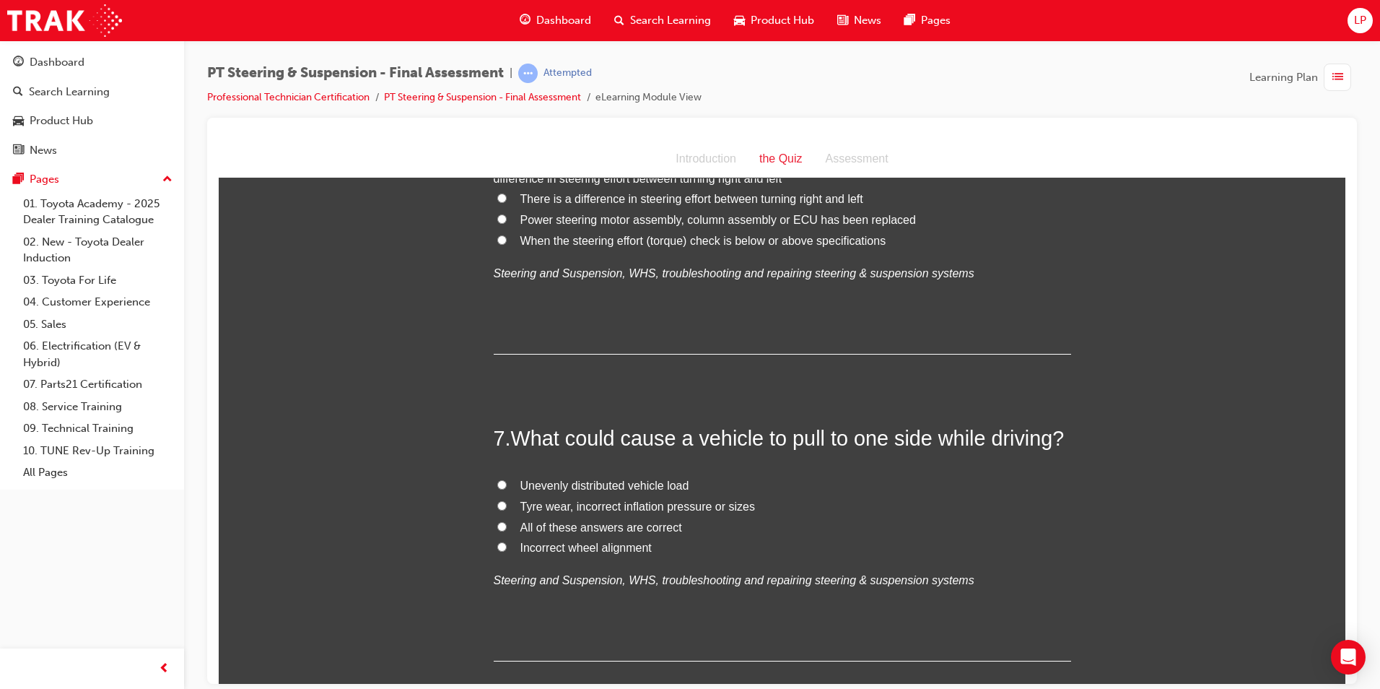
scroll to position [1805, 0]
click at [593, 517] on span "All of these answers are correct" at bounding box center [602, 523] width 162 height 12
click at [507, 518] on input "All of these answers are correct" at bounding box center [501, 522] width 9 height 9
radio input "true"
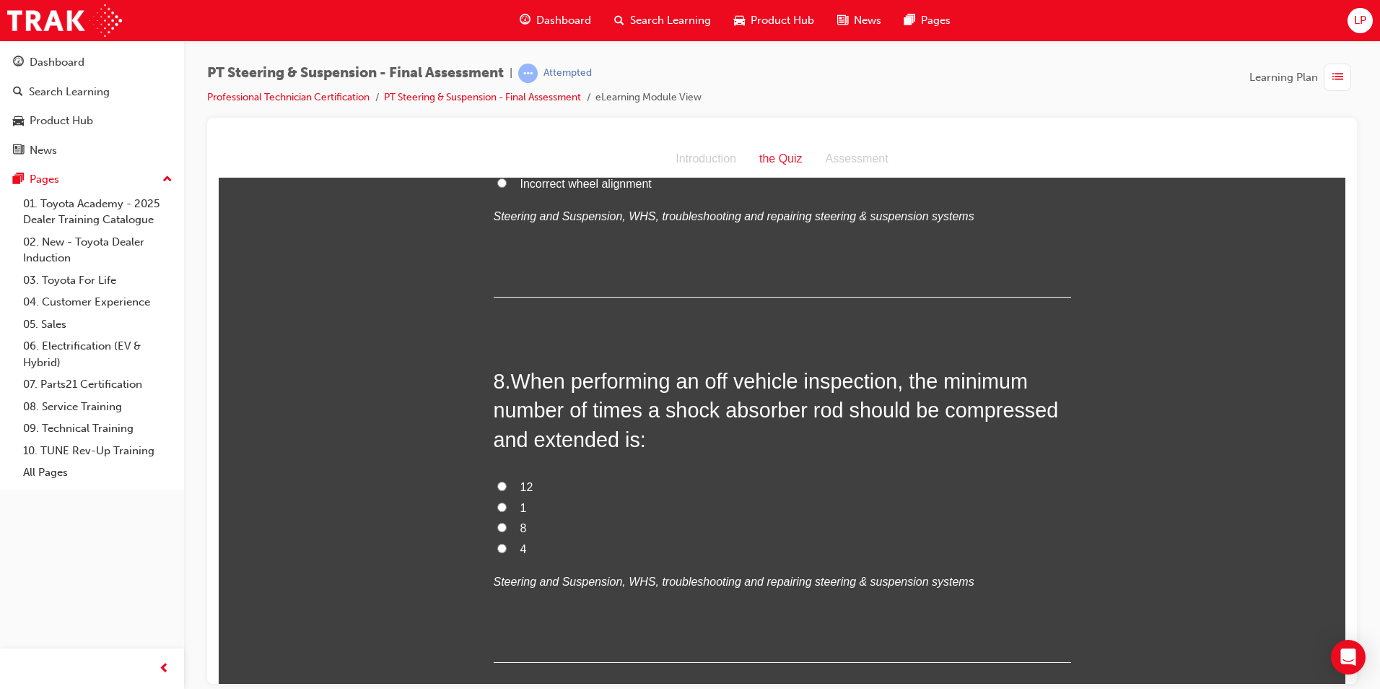
scroll to position [2166, 0]
click at [497, 542] on input "4" at bounding box center [501, 546] width 9 height 9
radio input "true"
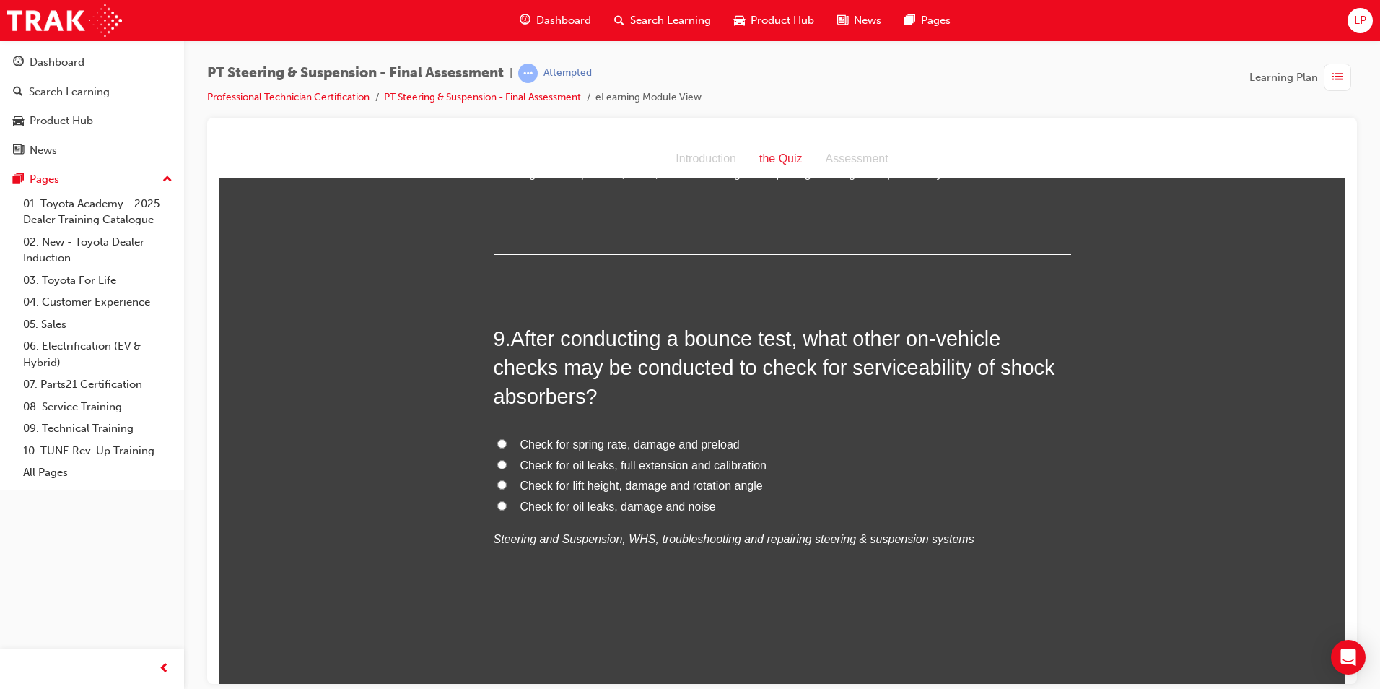
scroll to position [2599, 0]
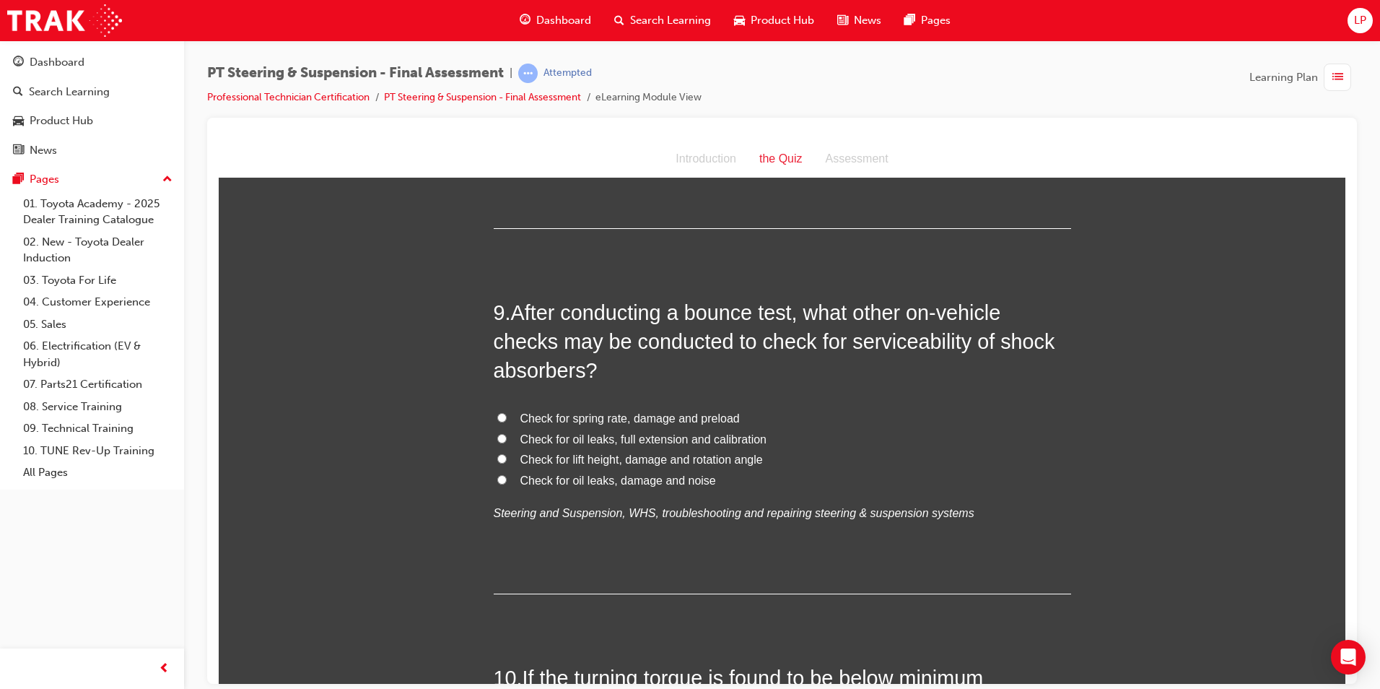
click at [629, 474] on span "Check for oil leaks, damage and noise" at bounding box center [619, 480] width 196 height 12
click at [507, 474] on input "Check for oil leaks, damage and noise" at bounding box center [501, 478] width 9 height 9
radio input "true"
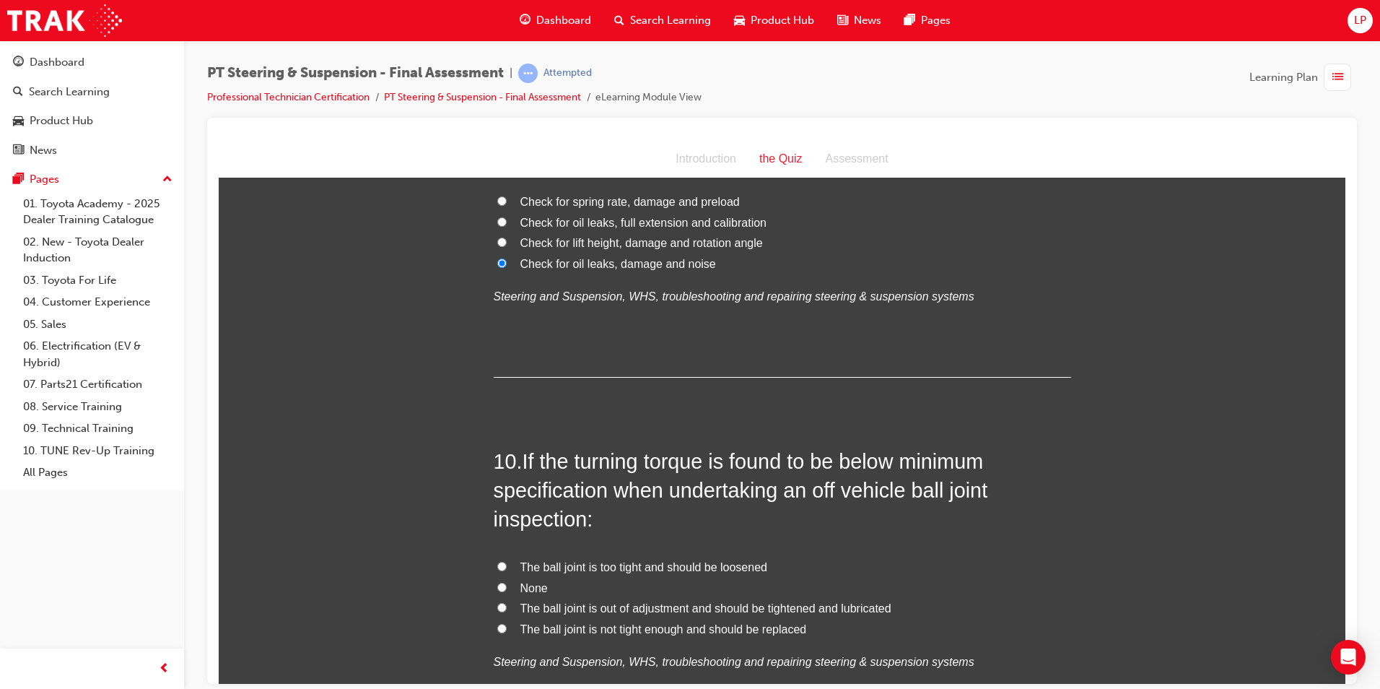
scroll to position [2888, 0]
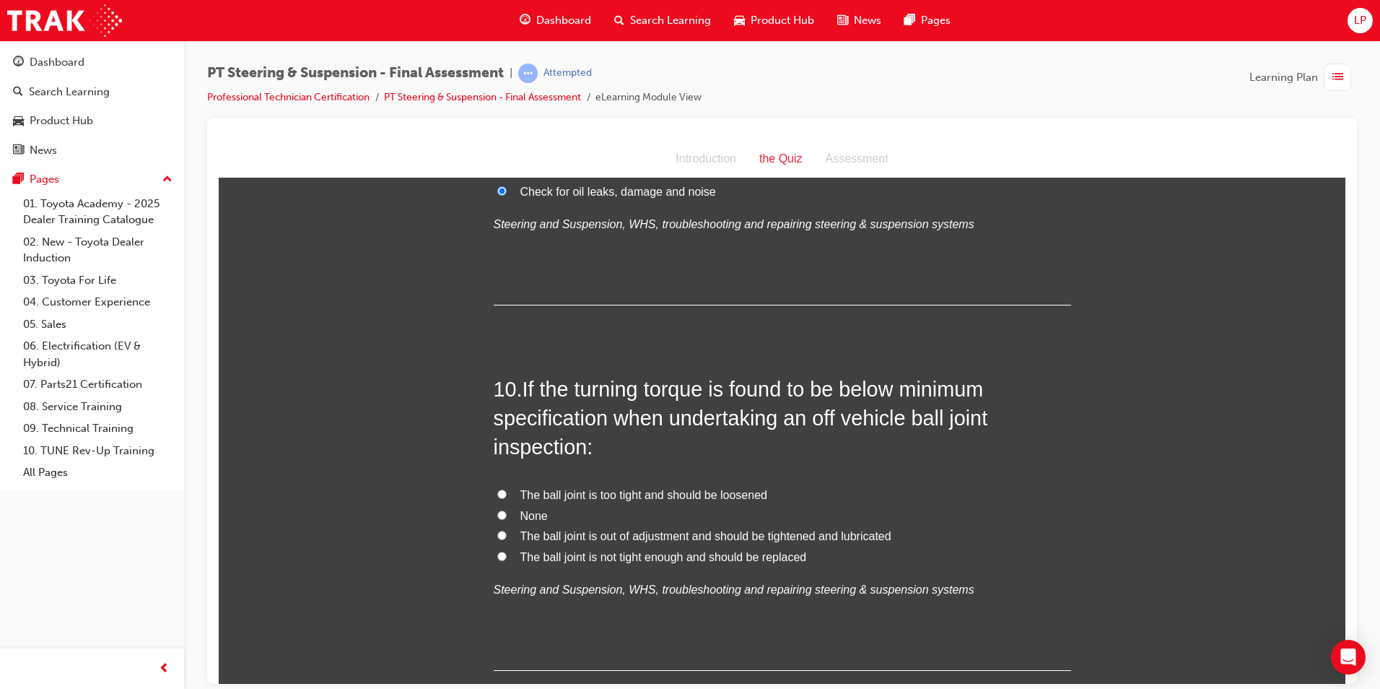
click at [638, 550] on span "The ball joint is not tight enough and should be replaced" at bounding box center [664, 556] width 287 height 12
click at [507, 551] on input "The ball joint is not tight enough and should be replaced" at bounding box center [501, 555] width 9 height 9
radio input "true"
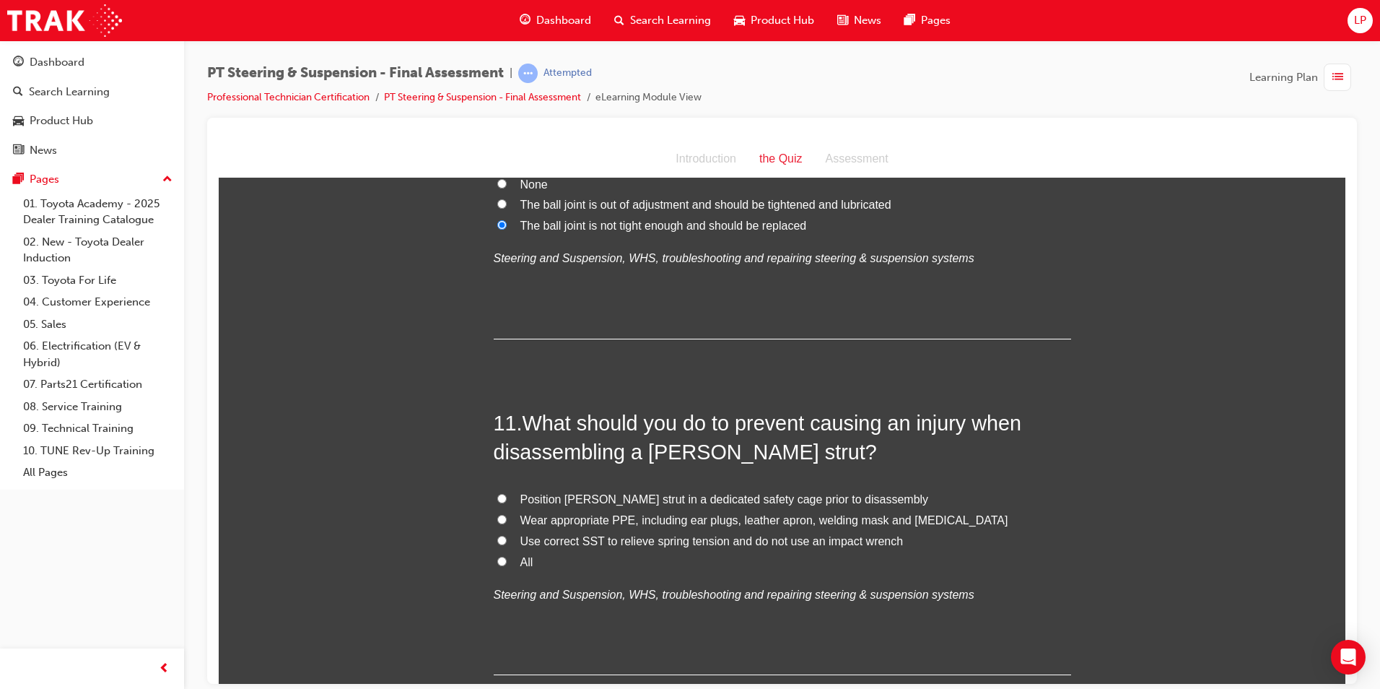
scroll to position [3249, 0]
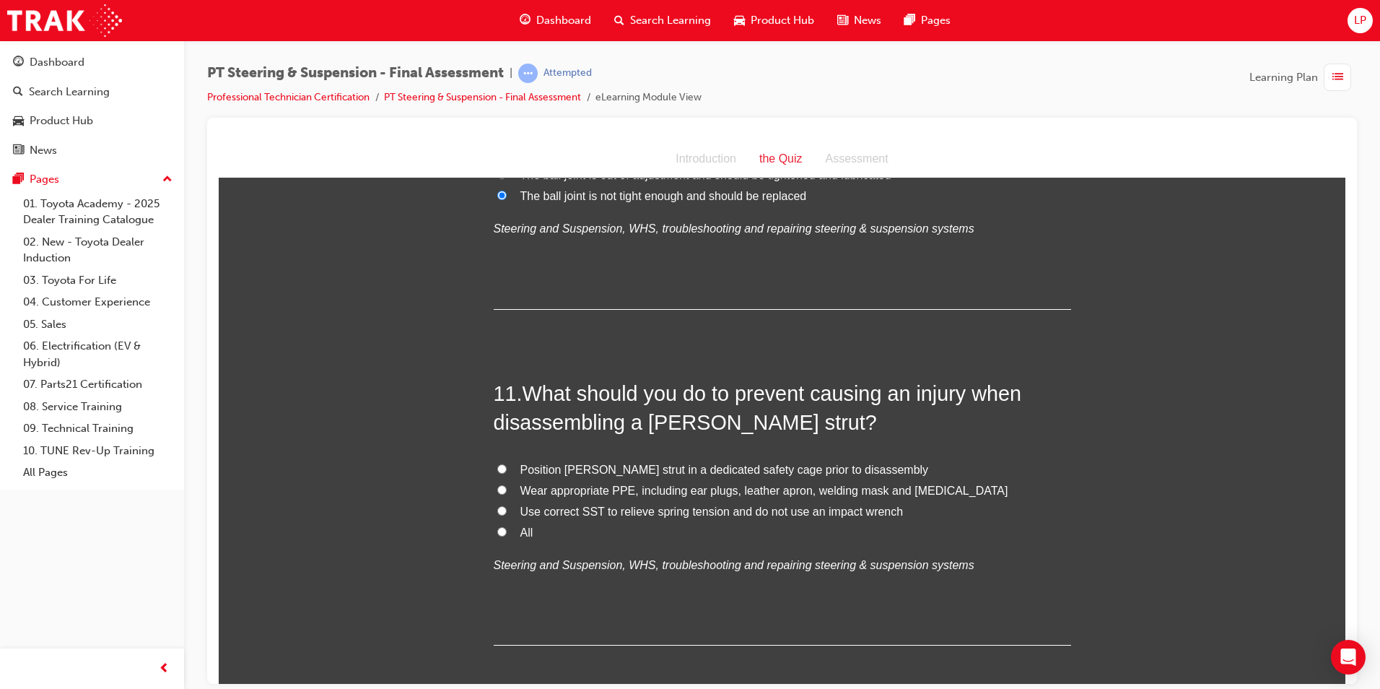
click at [513, 522] on label "All" at bounding box center [783, 532] width 578 height 21
click at [507, 526] on input "All" at bounding box center [501, 530] width 9 height 9
radio input "true"
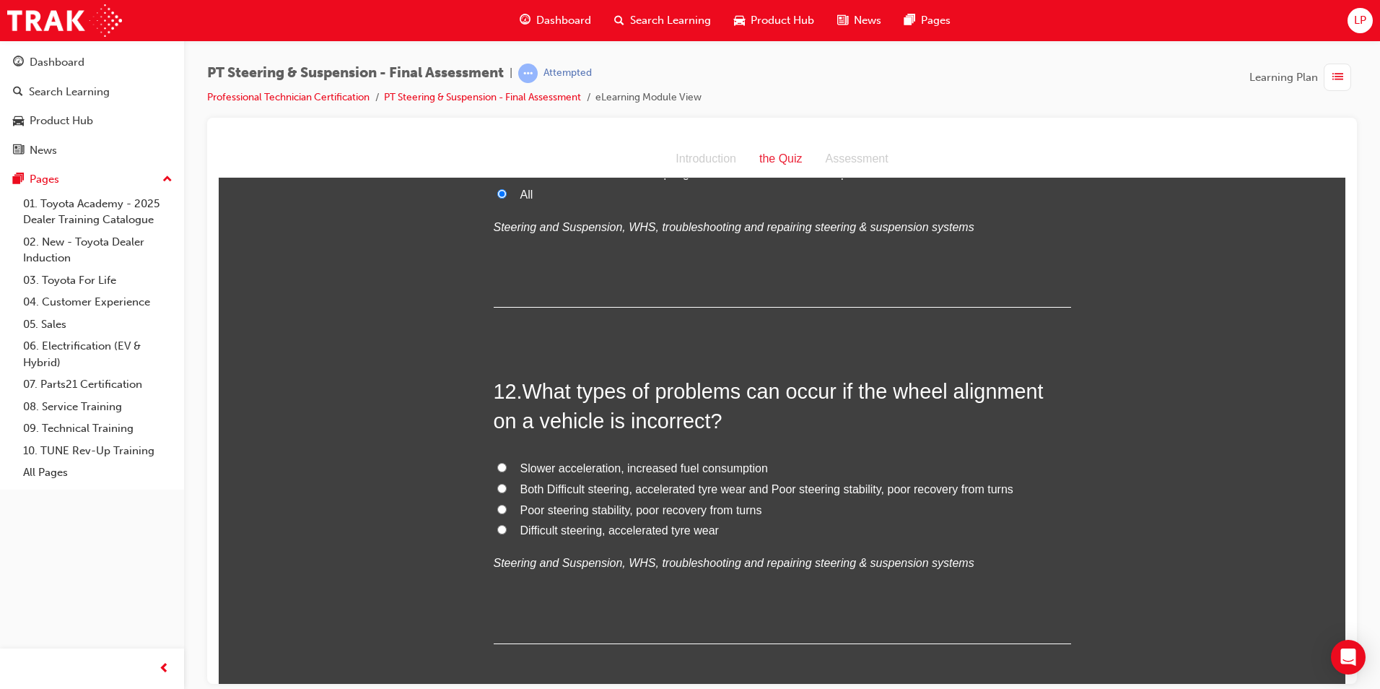
scroll to position [3610, 0]
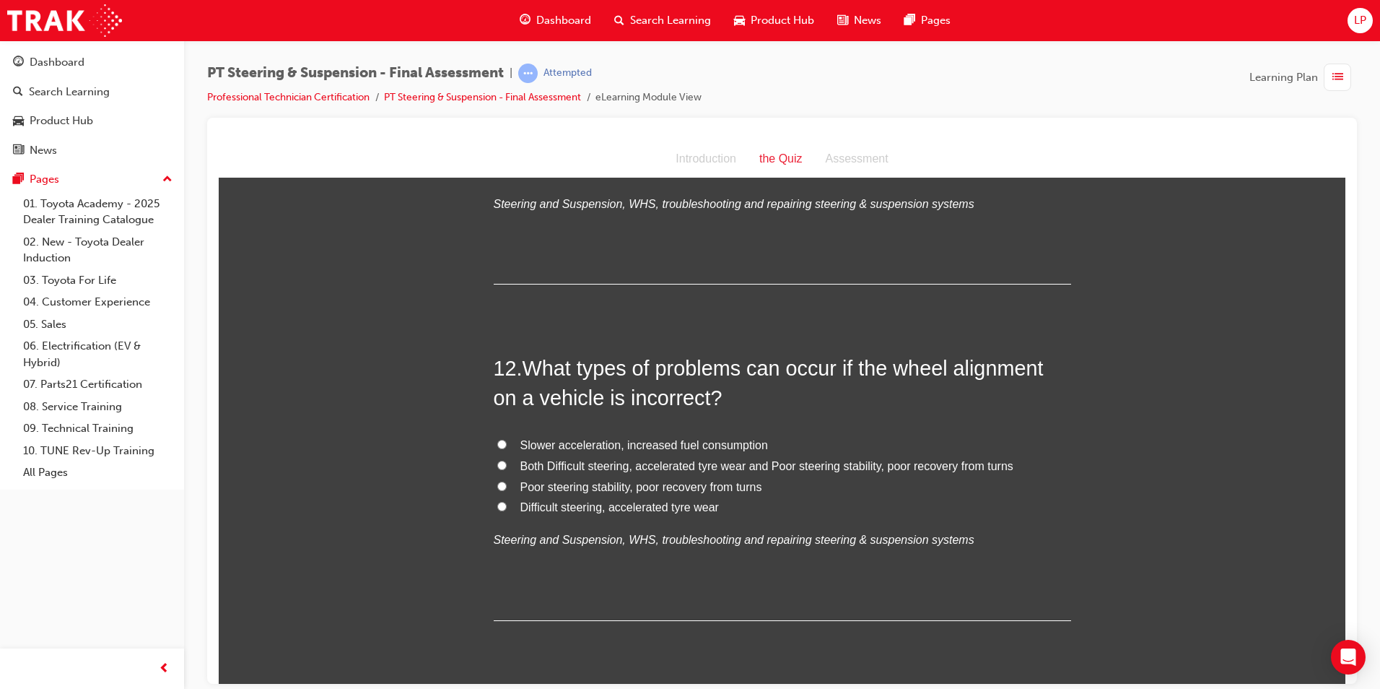
click at [596, 459] on span "Both Difficult steering, accelerated tyre wear and Poor steering stability, poo…" at bounding box center [767, 465] width 493 height 12
click at [507, 460] on input "Both Difficult steering, accelerated tyre wear and Poor steering stability, poo…" at bounding box center [501, 464] width 9 height 9
radio input "true"
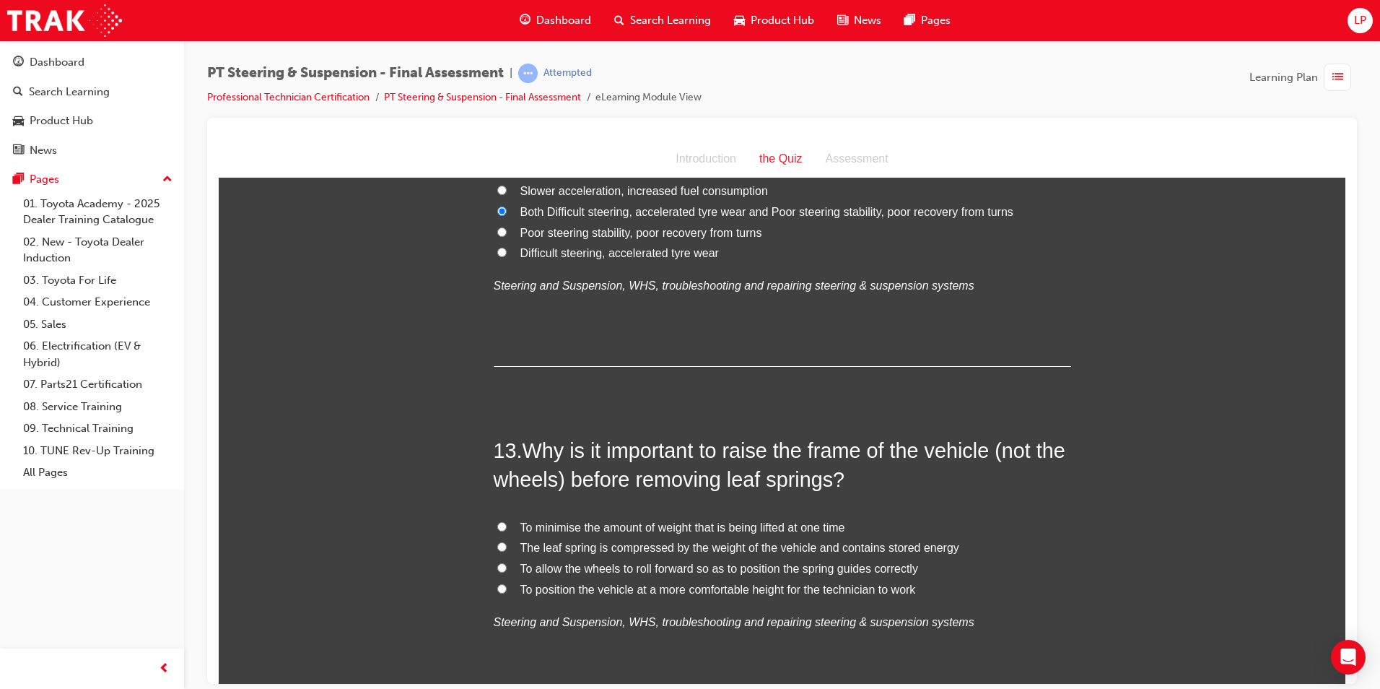
scroll to position [3899, 0]
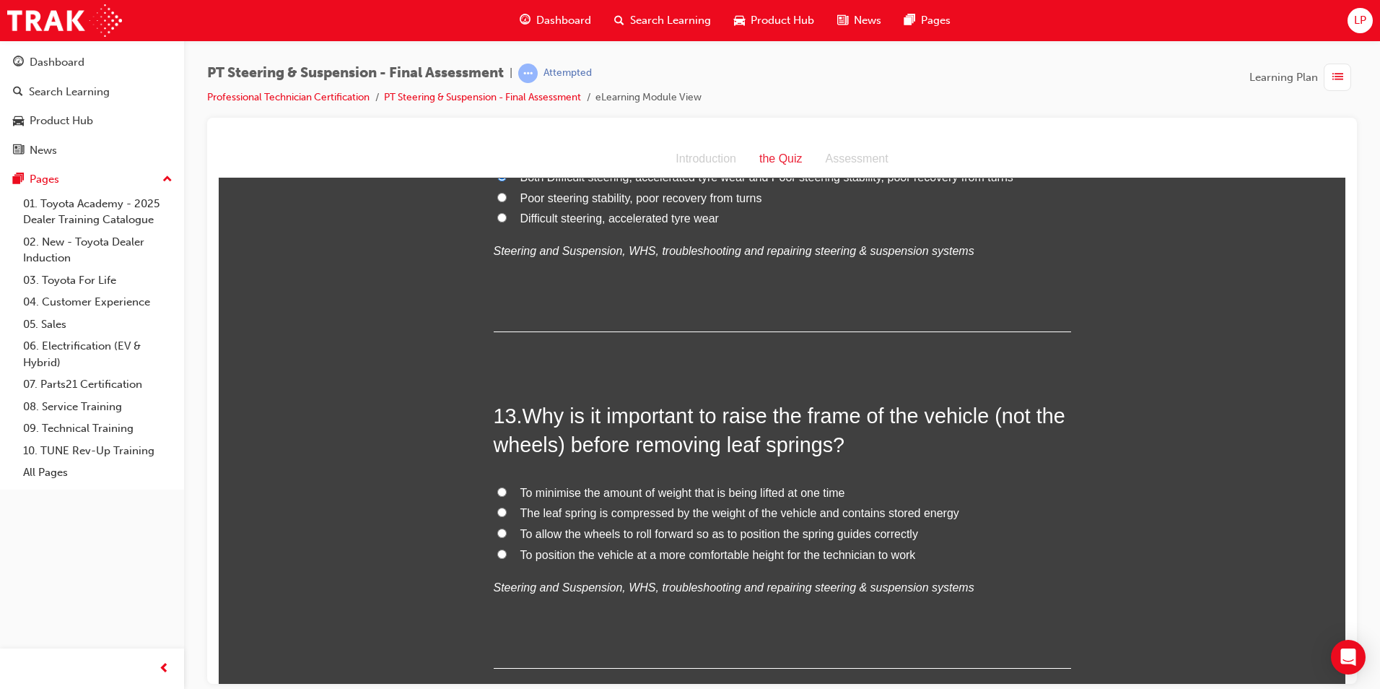
click at [766, 486] on span "To minimise the amount of weight that is being lifted at one time" at bounding box center [683, 492] width 325 height 12
click at [507, 487] on input "To minimise the amount of weight that is being lifted at one time" at bounding box center [501, 491] width 9 height 9
radio input "true"
click at [932, 506] on span "The leaf spring is compressed by the weight of the vehicle and contains stored …" at bounding box center [740, 512] width 439 height 12
click at [507, 507] on input "The leaf spring is compressed by the weight of the vehicle and contains stored …" at bounding box center [501, 511] width 9 height 9
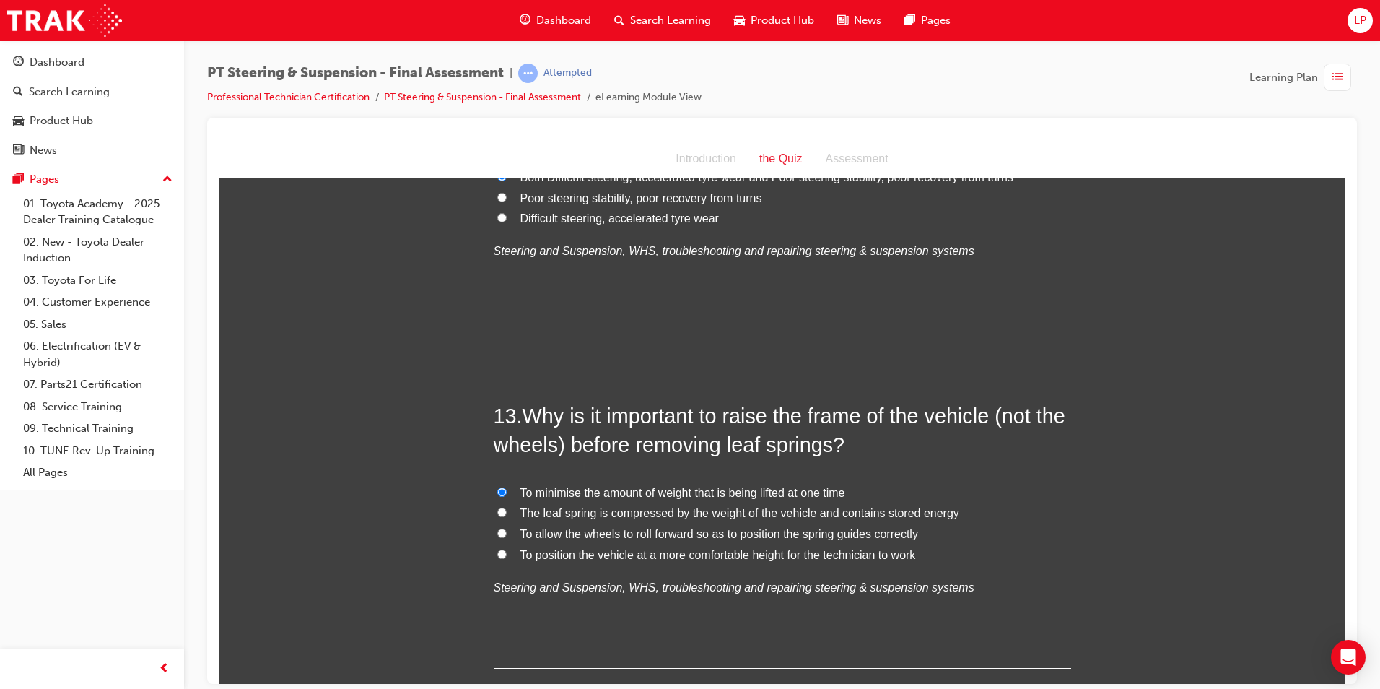
radio input "true"
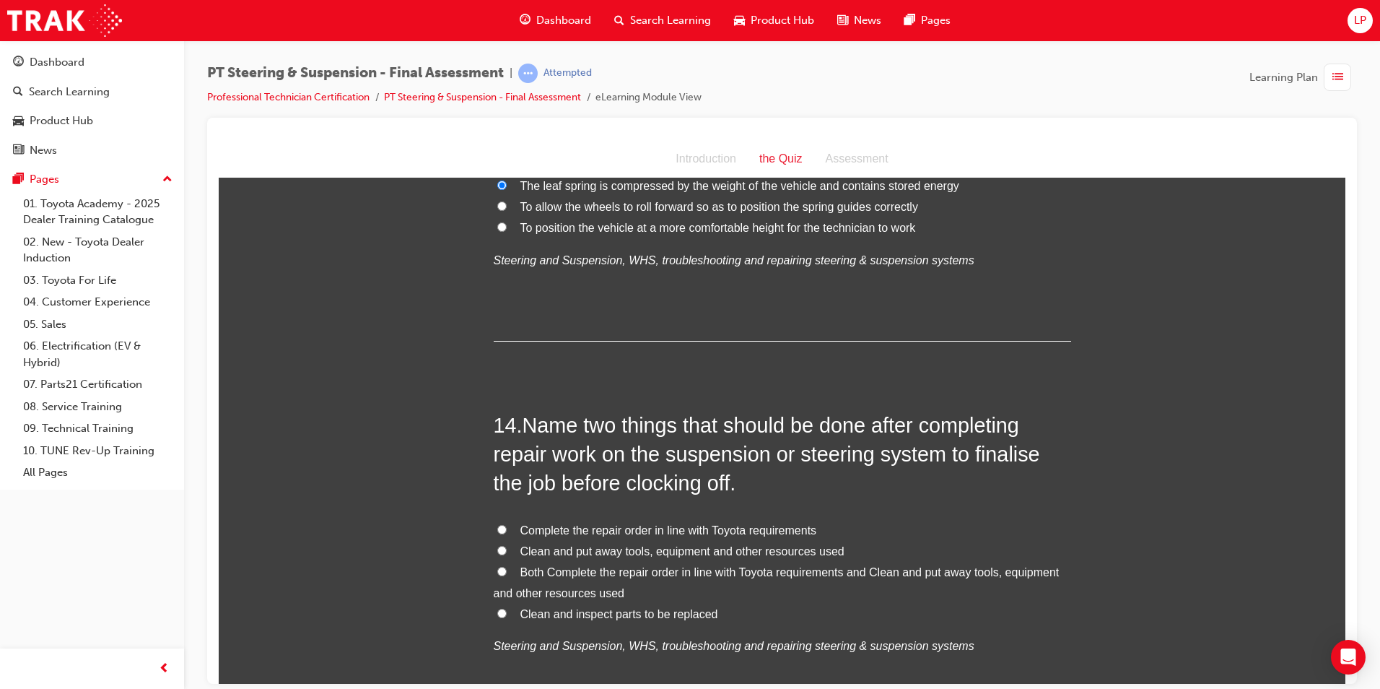
scroll to position [4260, 0]
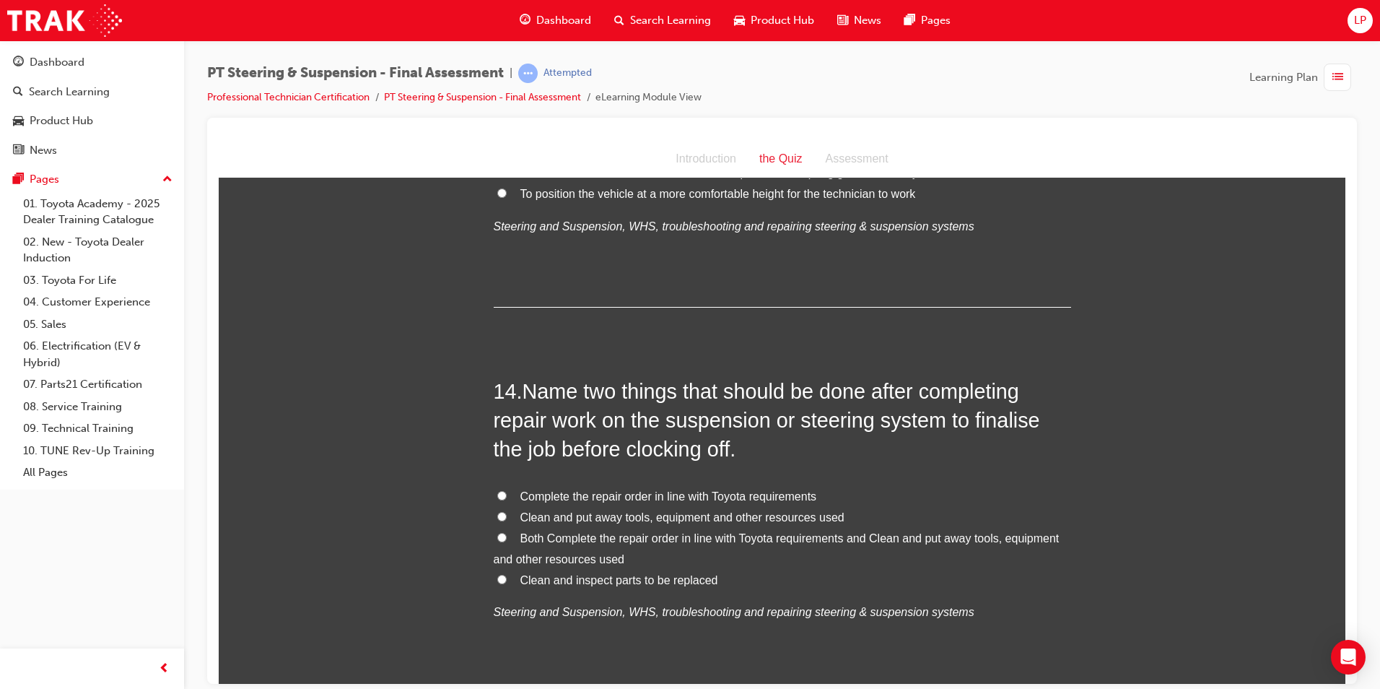
click at [559, 531] on span "Both Complete the repair order in line with Toyota requirements and Clean and p…" at bounding box center [777, 547] width 566 height 33
click at [507, 532] on input "Both Complete the repair order in line with Toyota requirements and Clean and p…" at bounding box center [501, 536] width 9 height 9
radio input "true"
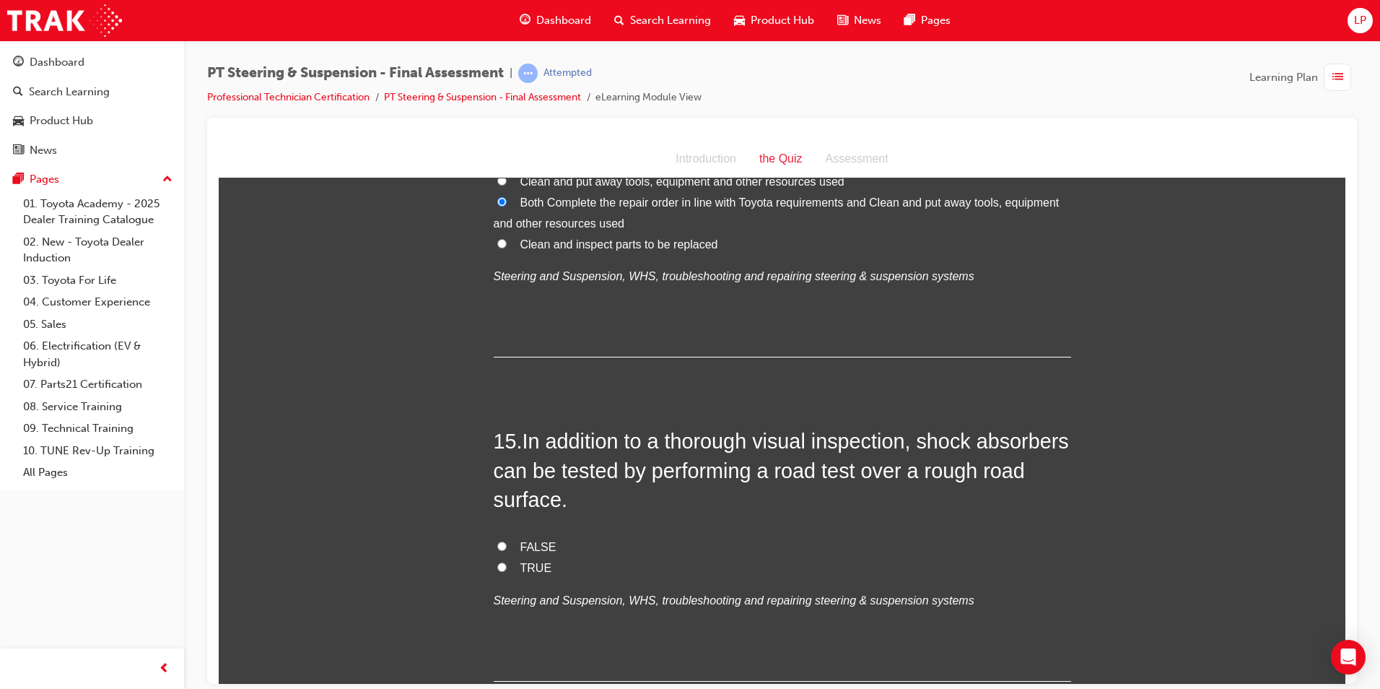
scroll to position [4621, 0]
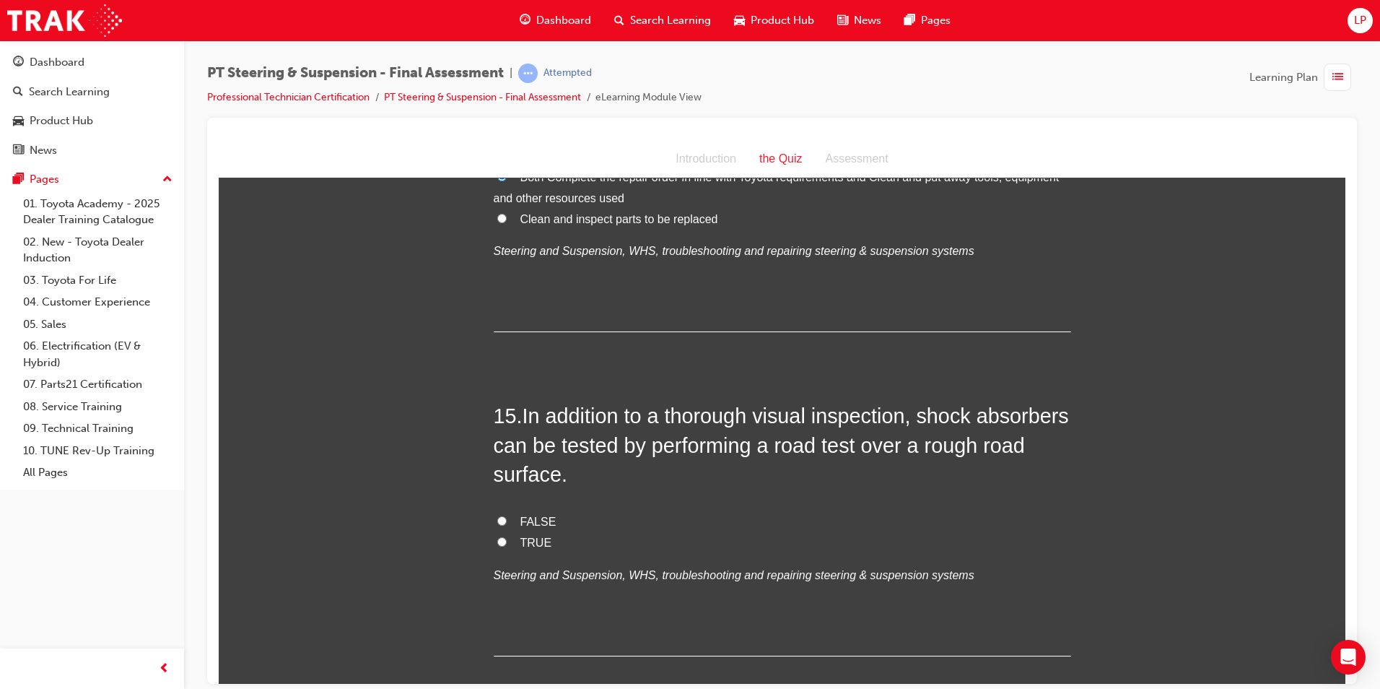
click at [534, 532] on label "TRUE" at bounding box center [783, 542] width 578 height 21
click at [507, 536] on input "TRUE" at bounding box center [501, 540] width 9 height 9
radio input "true"
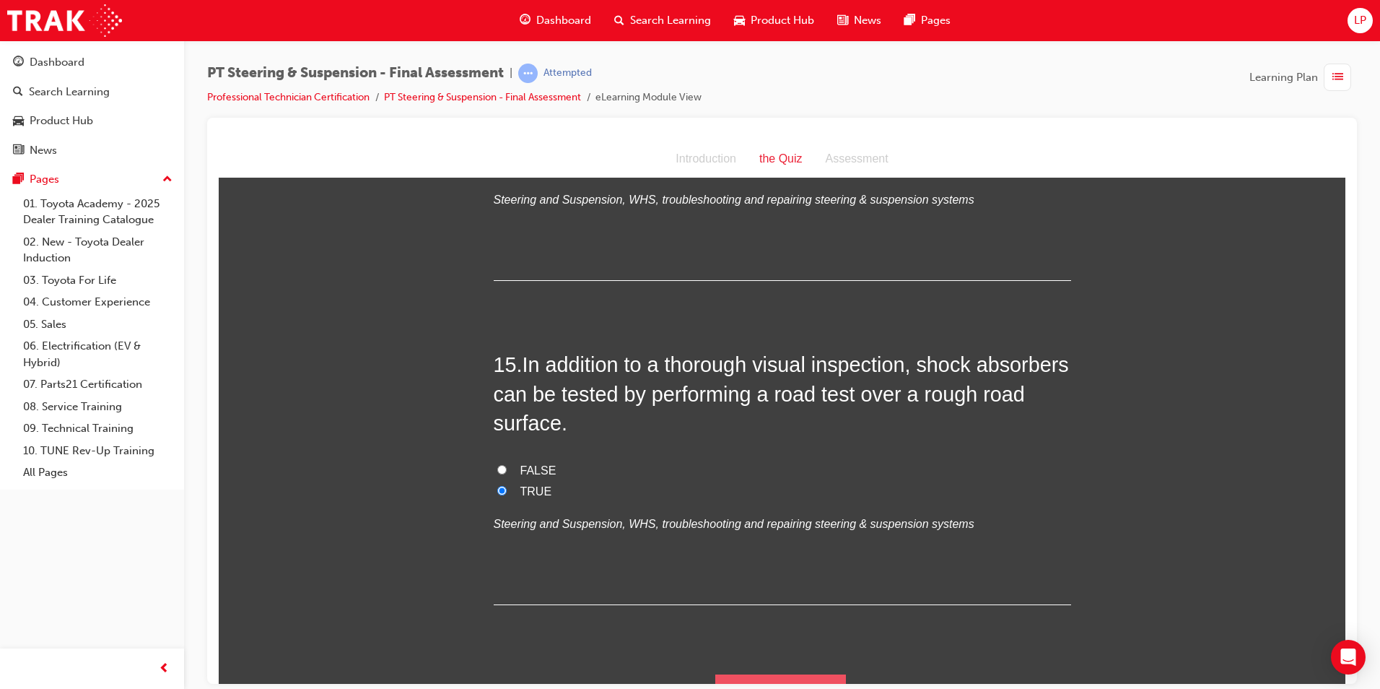
scroll to position [4673, 0]
click at [773, 673] on button "Submit Answers" at bounding box center [781, 693] width 131 height 40
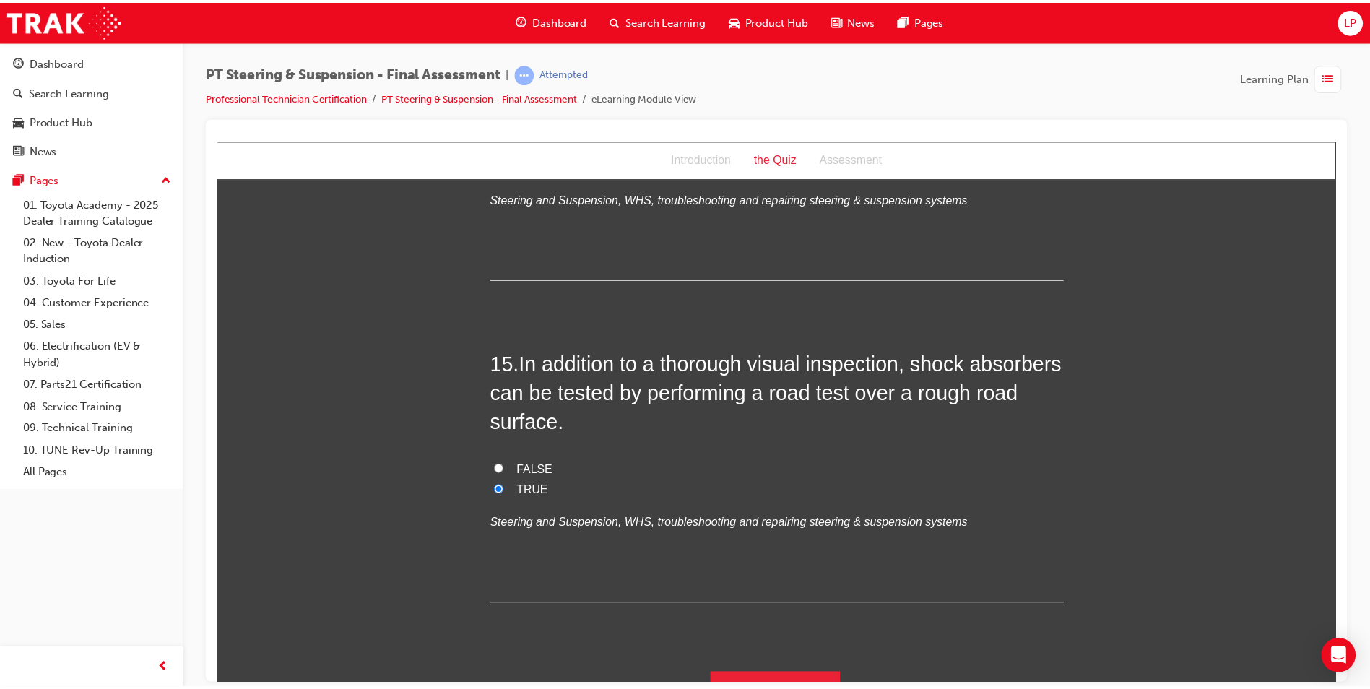
scroll to position [0, 0]
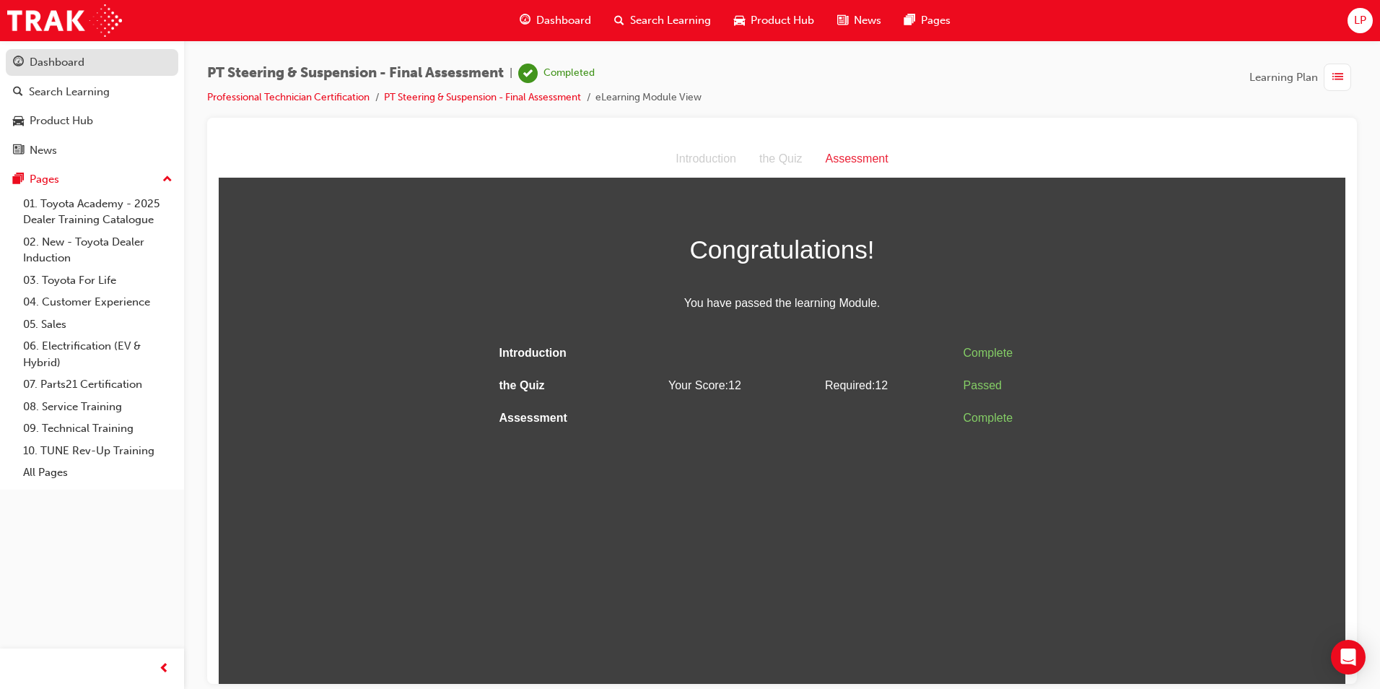
click at [97, 60] on div "Dashboard" at bounding box center [92, 62] width 158 height 18
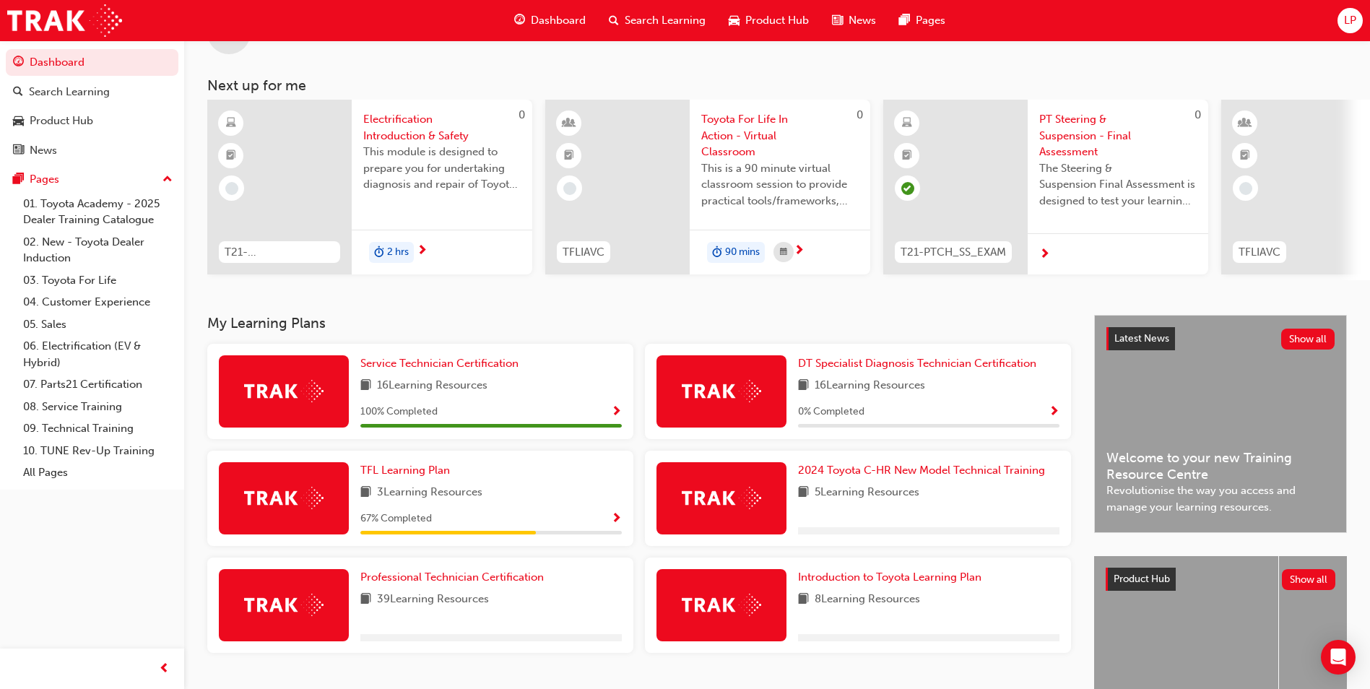
scroll to position [174, 0]
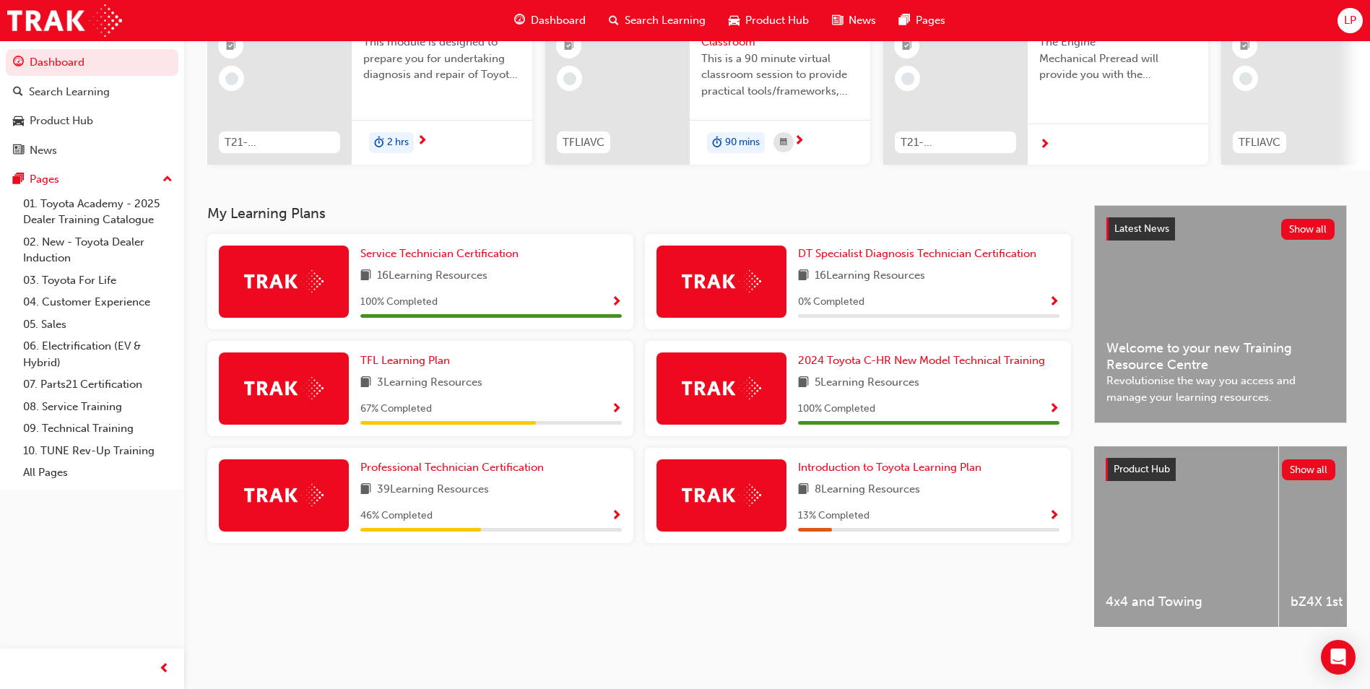
click at [617, 499] on div "Professional Technician Certification 39 Learning Resources 46 % Completed" at bounding box center [490, 495] width 261 height 72
click at [422, 461] on span "Professional Technician Certification" at bounding box center [451, 467] width 183 height 13
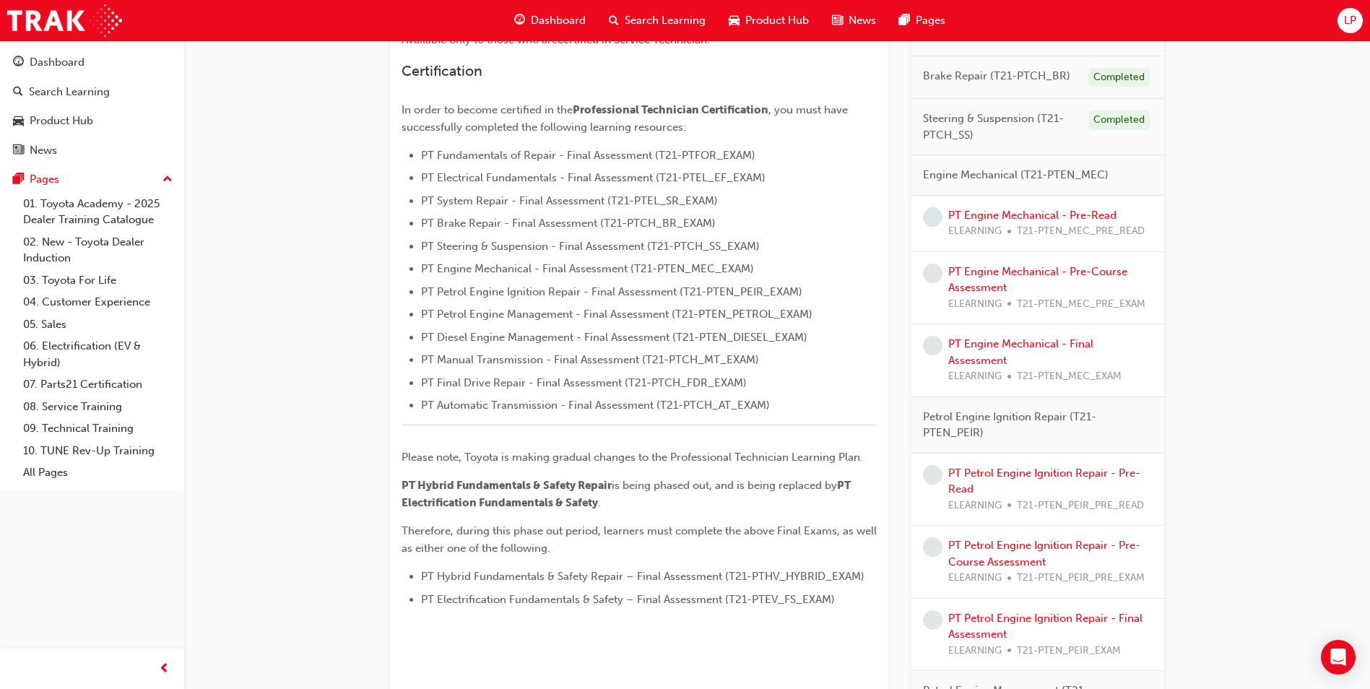
scroll to position [433, 0]
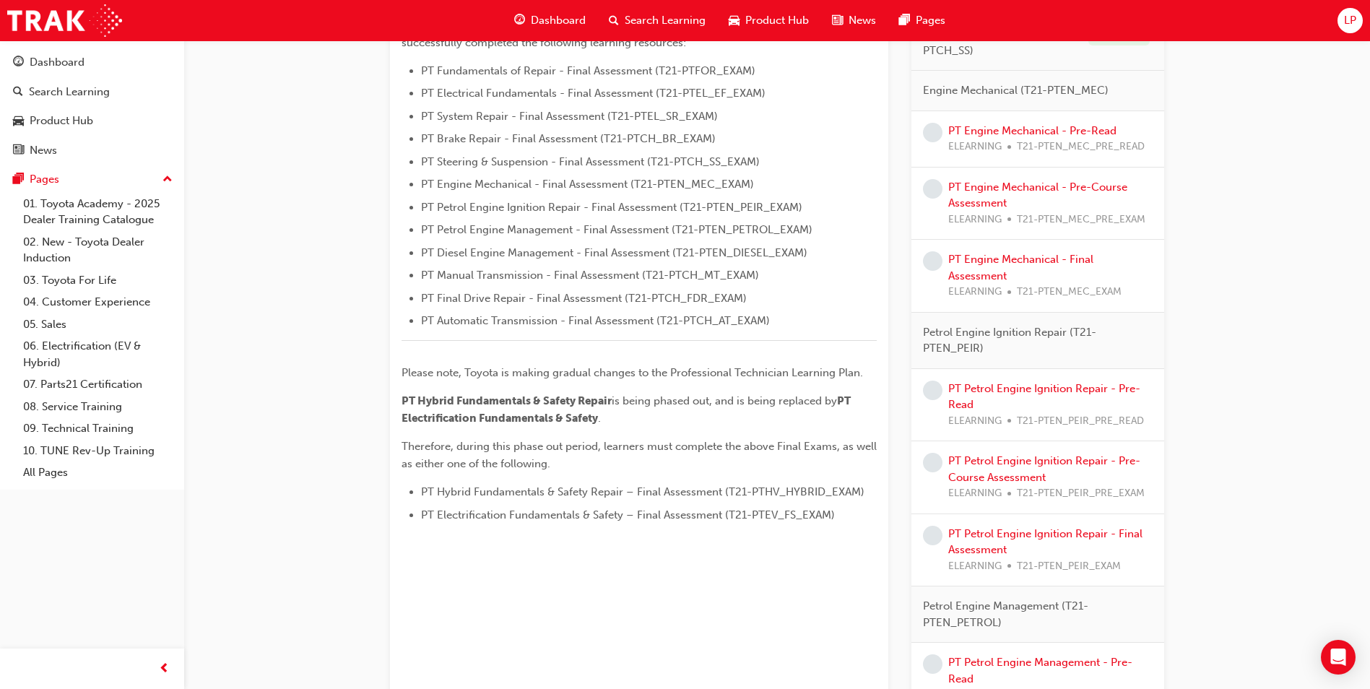
click at [1032, 137] on div "PT Engine Mechanical - Pre-Read ELEARNING T21-PTEN_MEC_PRE_READ" at bounding box center [1046, 139] width 196 height 32
click at [1034, 131] on link "PT Engine Mechanical - Pre-Read" at bounding box center [1032, 130] width 168 height 13
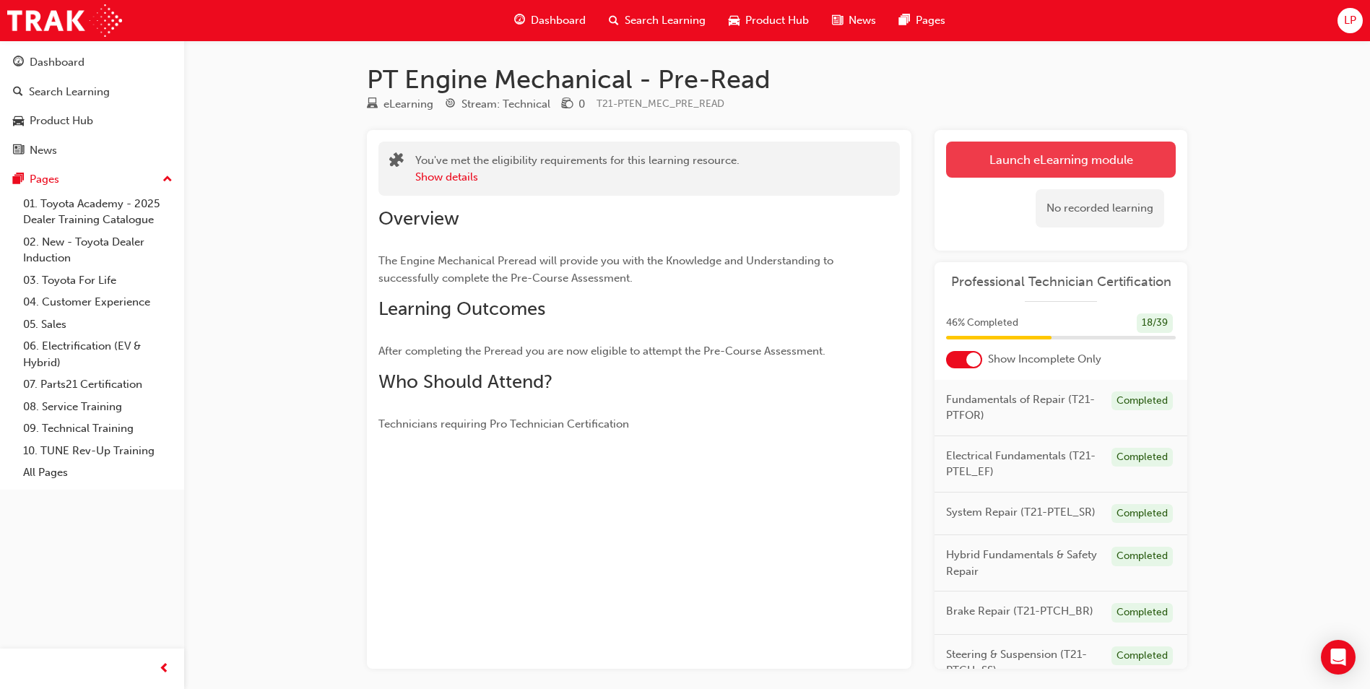
click at [1095, 166] on link "Launch eLearning module" at bounding box center [1061, 160] width 230 height 36
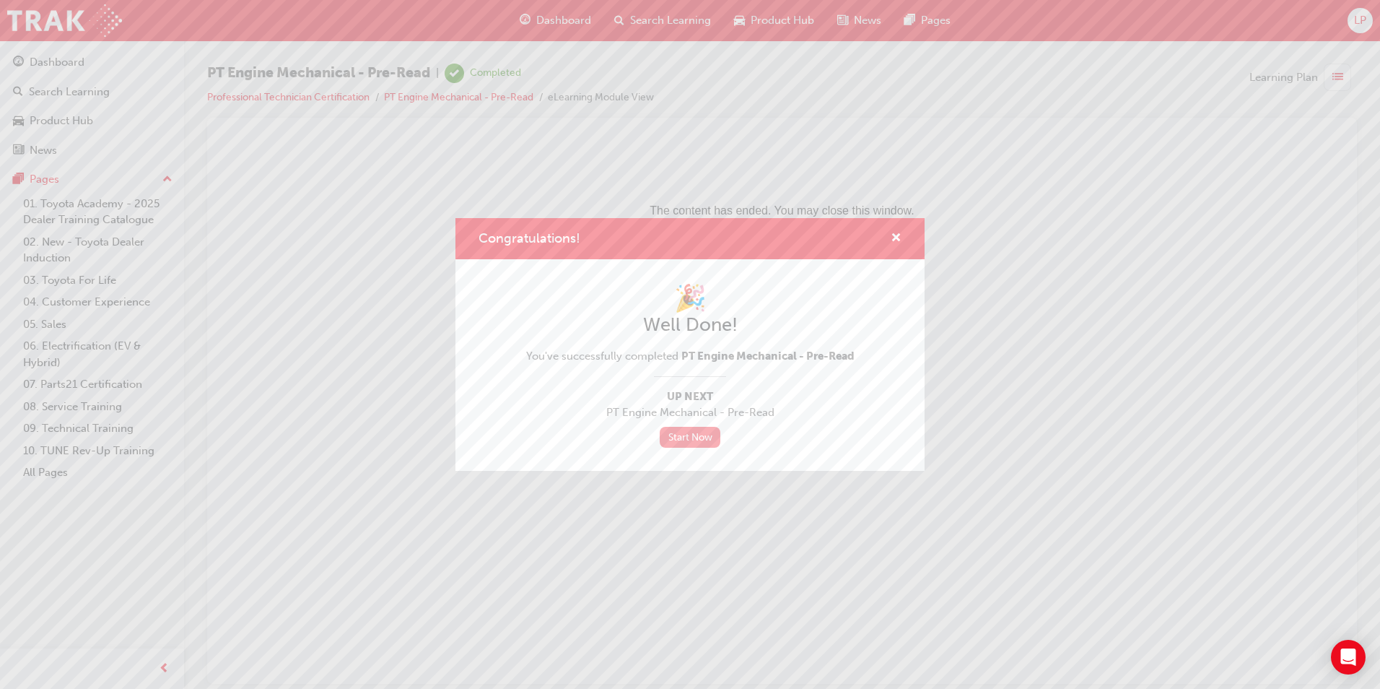
click at [690, 440] on link "Start Now" at bounding box center [690, 437] width 61 height 21
click at [684, 437] on link "Start Now" at bounding box center [690, 437] width 61 height 21
click at [894, 240] on span "cross-icon" at bounding box center [896, 238] width 11 height 13
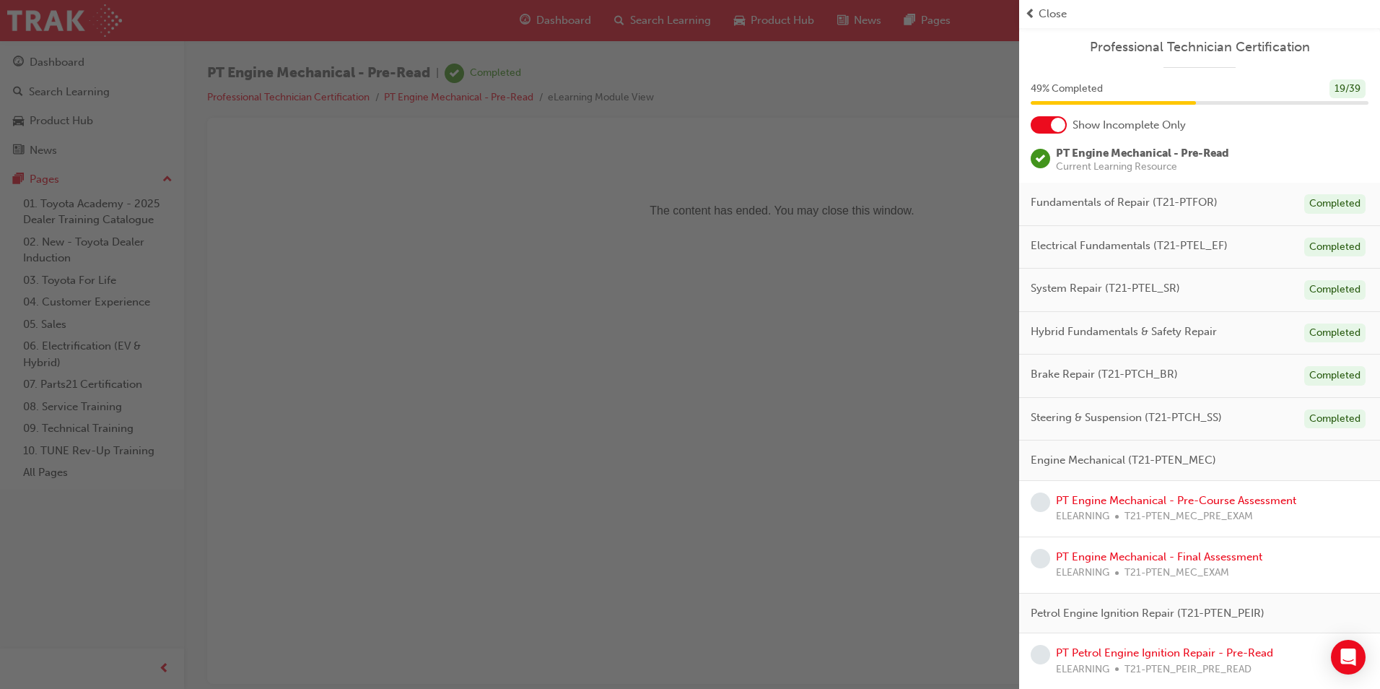
click at [1049, 39] on span "Professional Technician Certification" at bounding box center [1200, 47] width 338 height 17
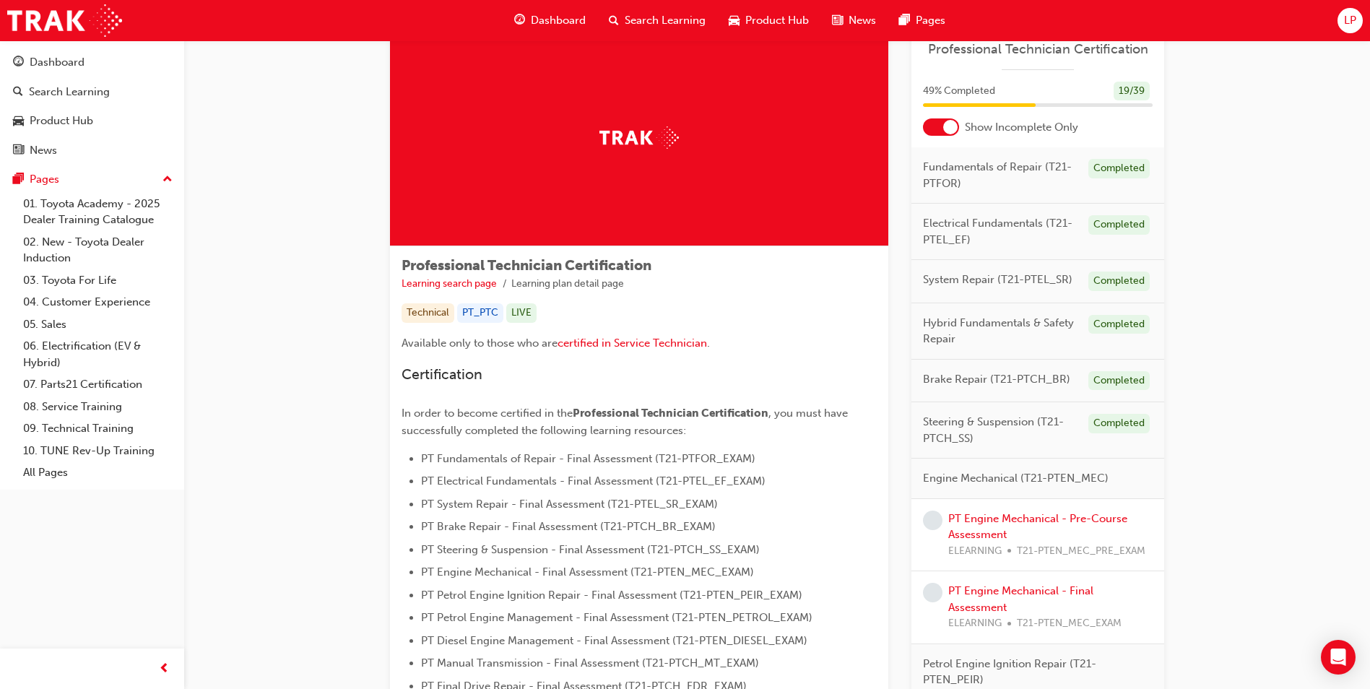
scroll to position [144, 0]
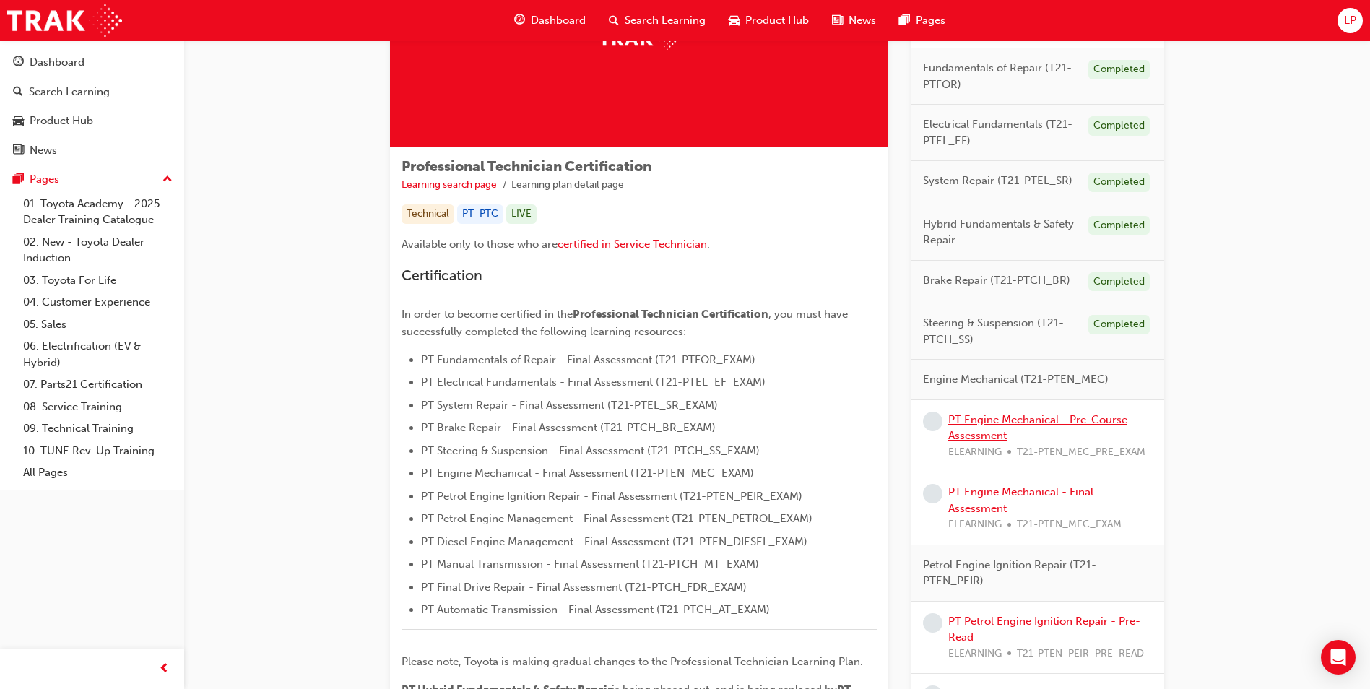
click at [1011, 418] on link "PT Engine Mechanical - Pre-Course Assessment" at bounding box center [1037, 428] width 179 height 30
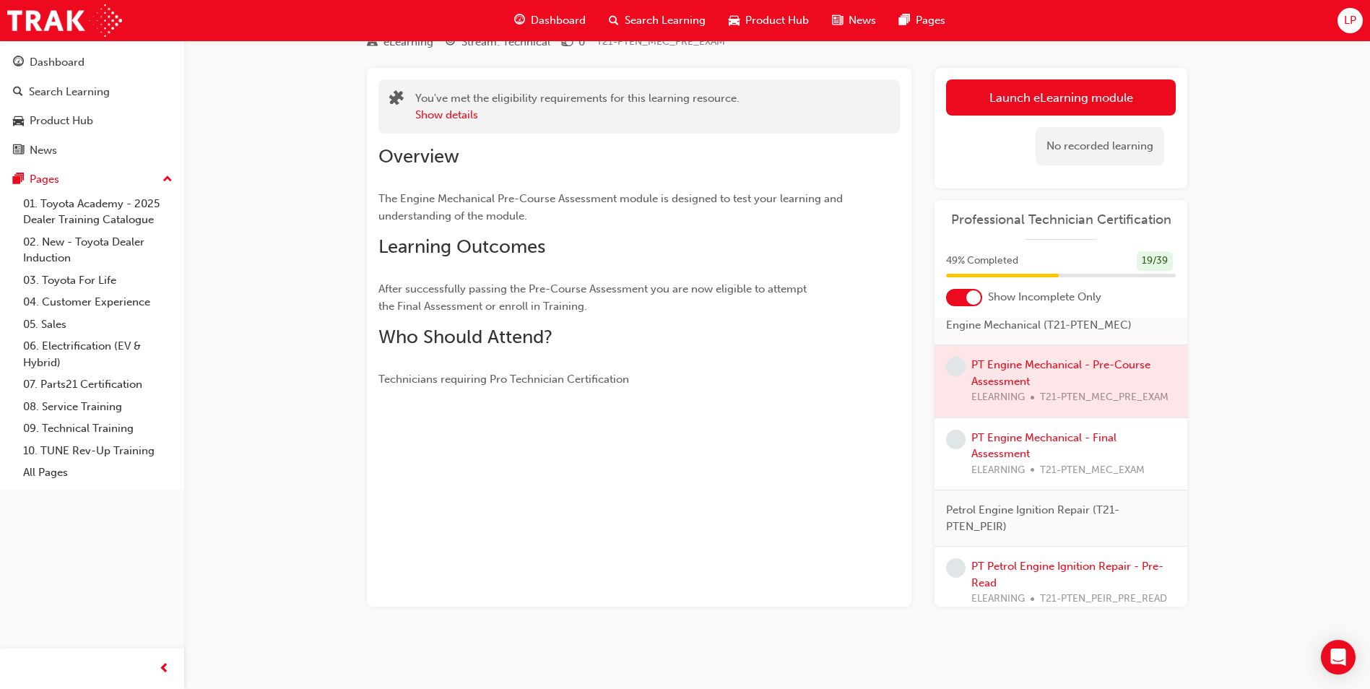
scroll to position [289, 0]
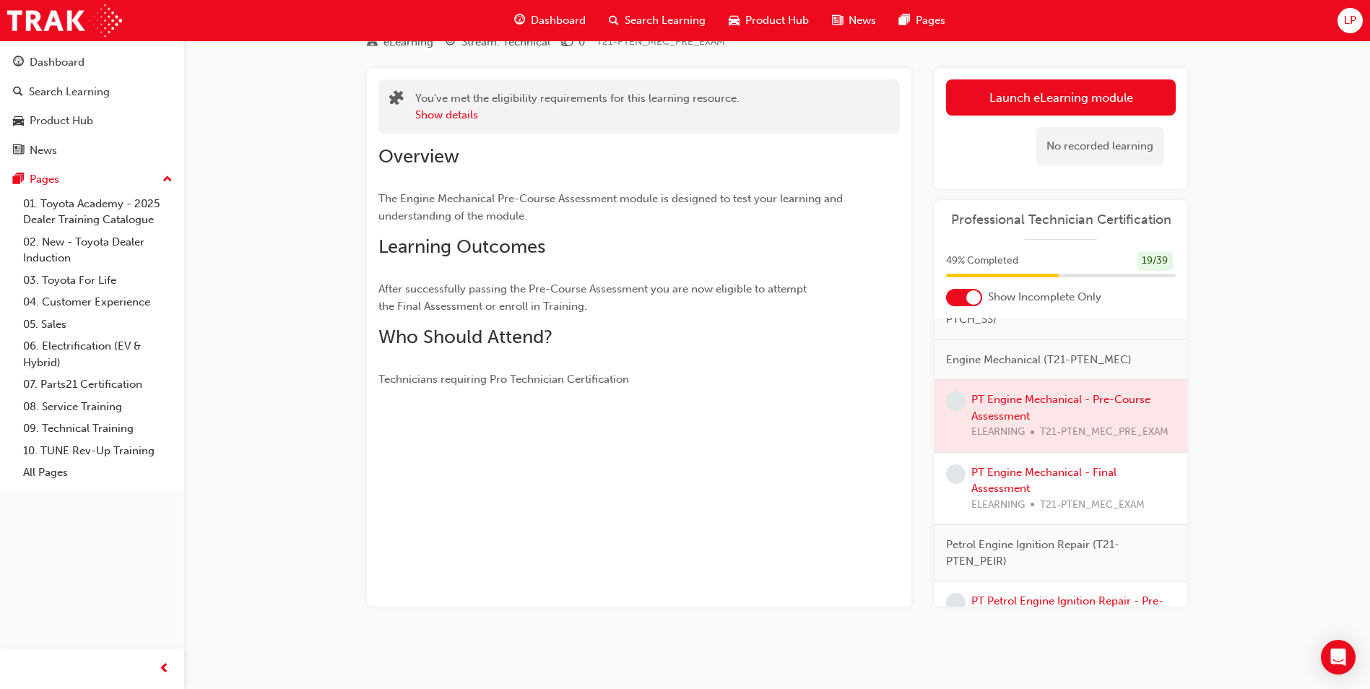
click at [1019, 427] on div at bounding box center [1060, 416] width 253 height 72
click at [1053, 100] on link "Launch eLearning module" at bounding box center [1061, 97] width 230 height 36
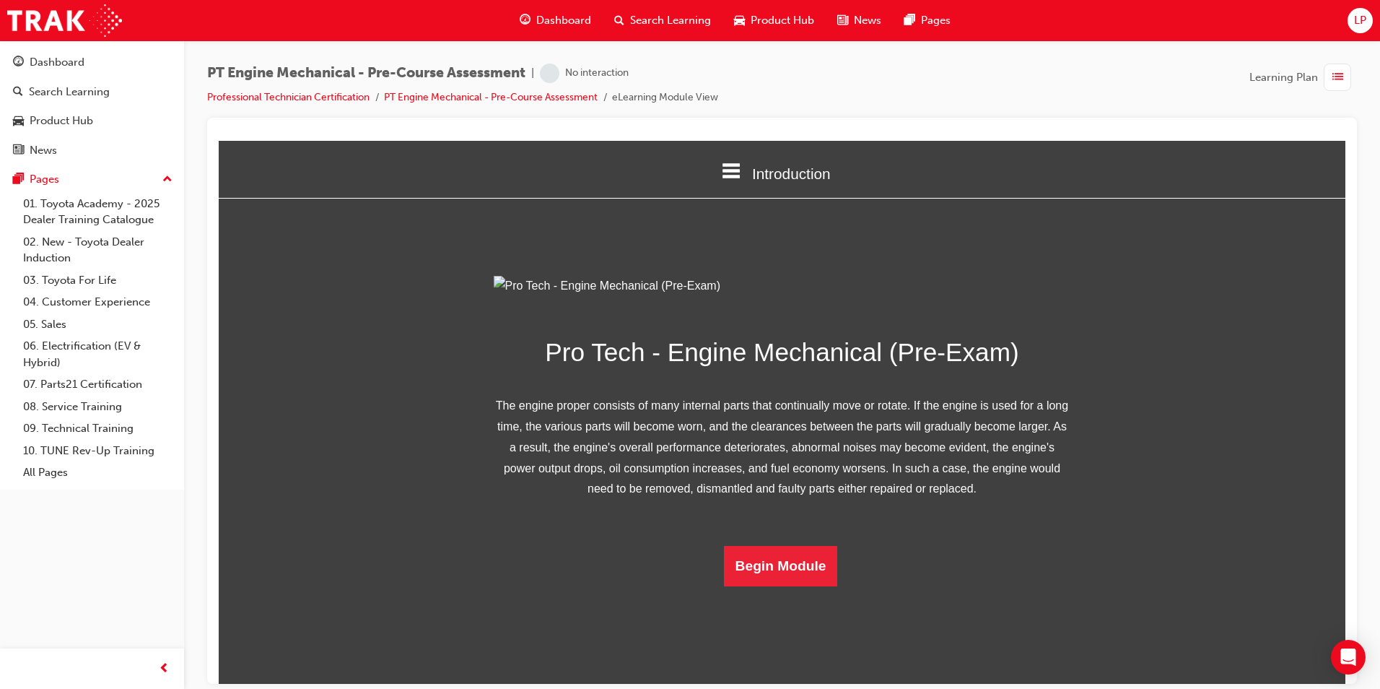
scroll to position [61, 0]
click at [762, 586] on button "Begin Module" at bounding box center [781, 565] width 114 height 40
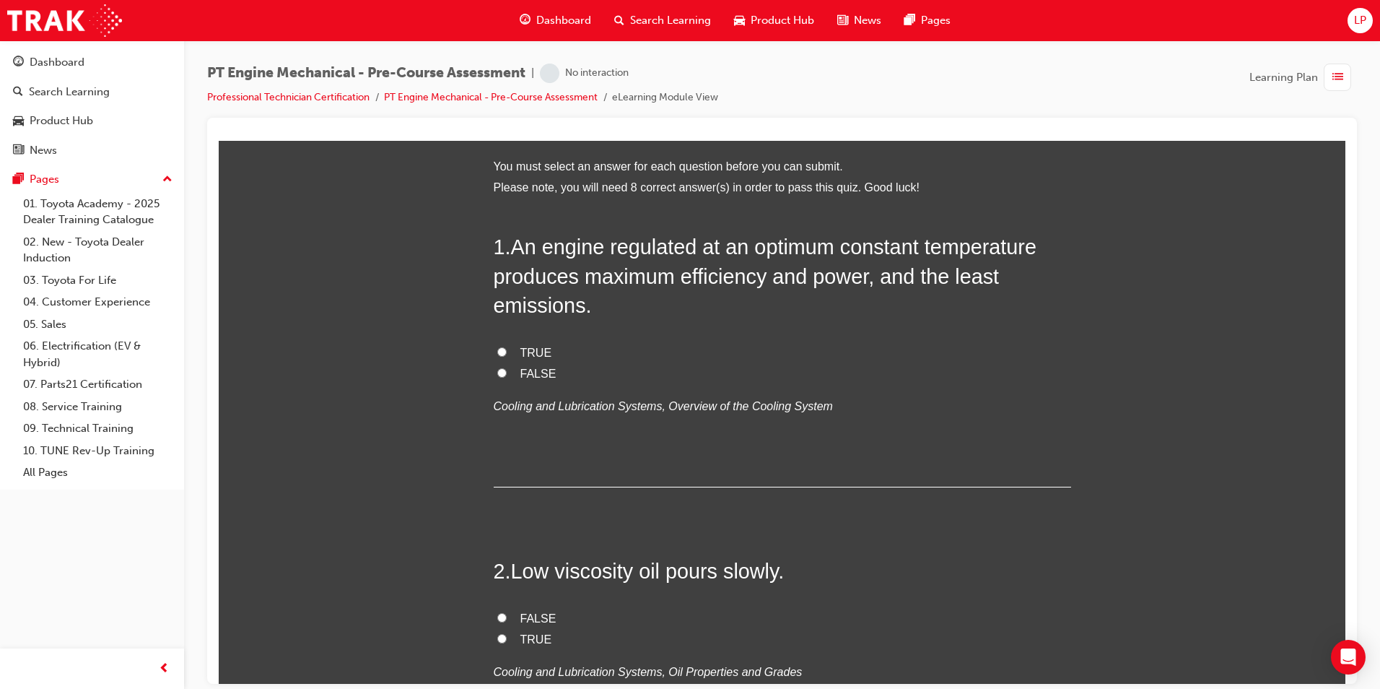
scroll to position [0, 0]
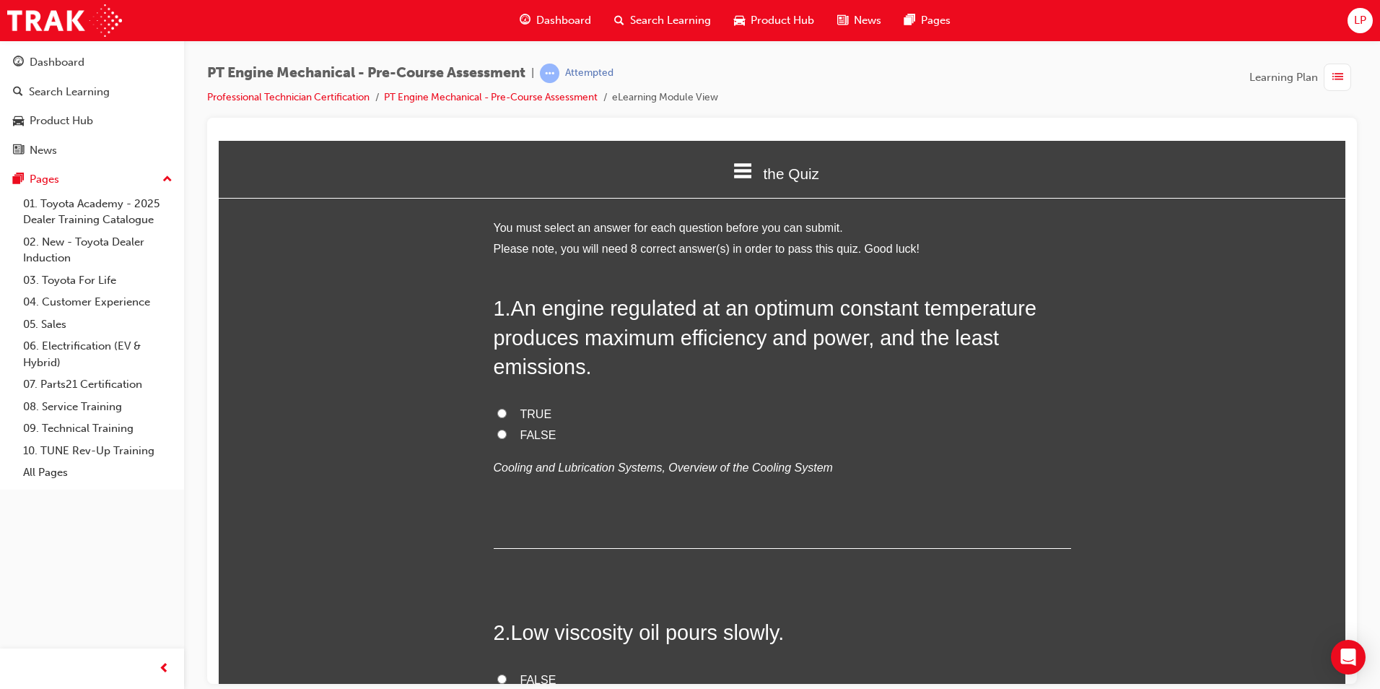
click at [497, 410] on input "TRUE" at bounding box center [501, 412] width 9 height 9
radio input "true"
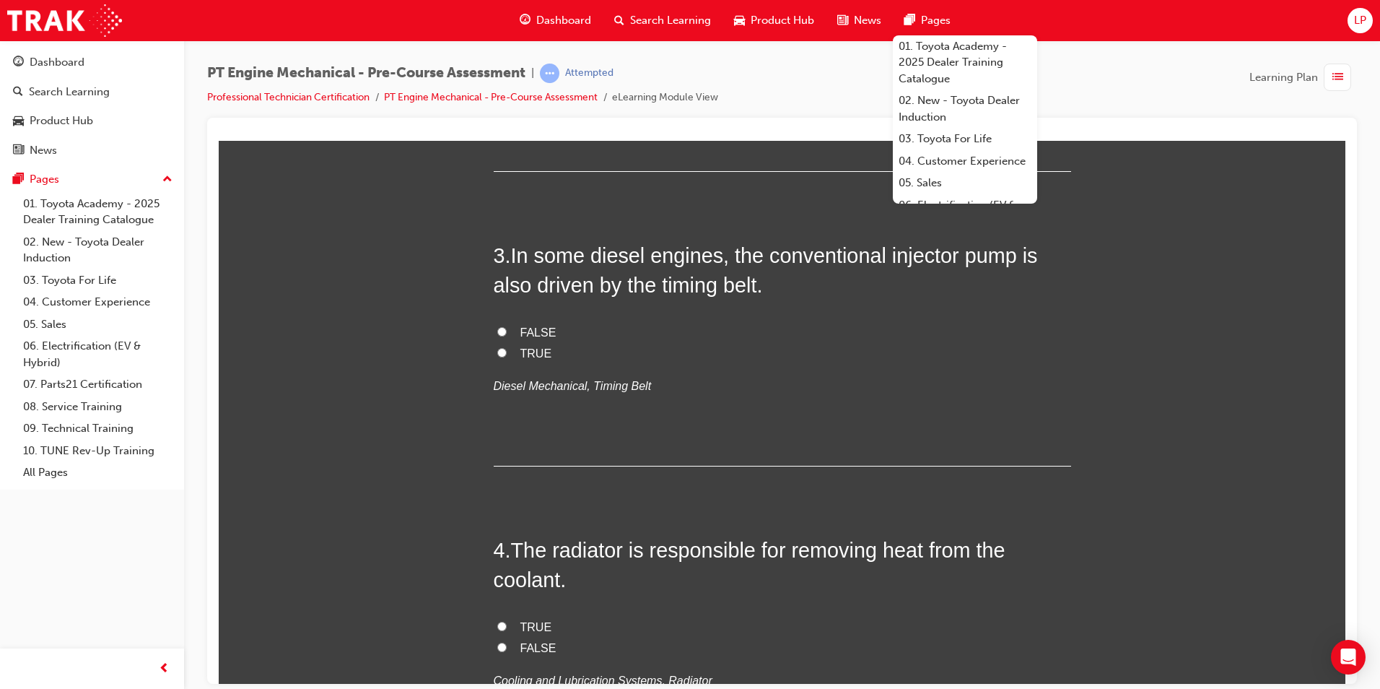
scroll to position [650, 0]
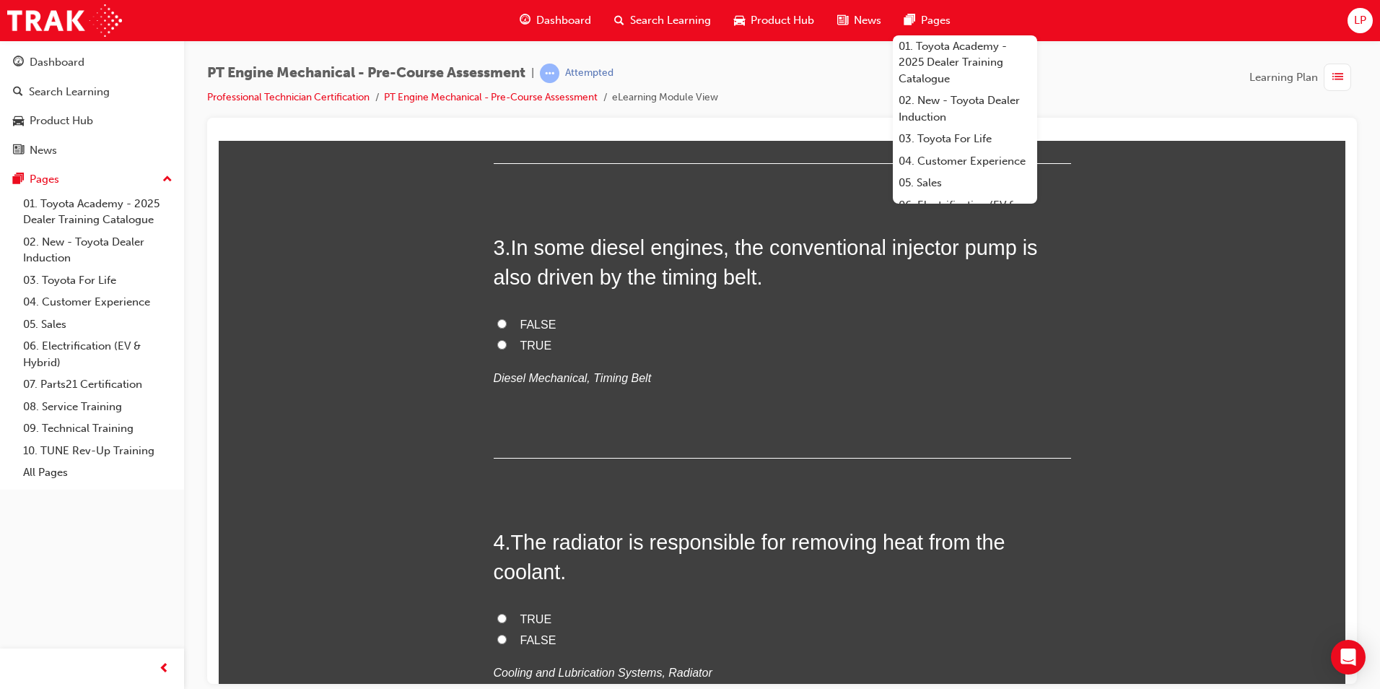
click at [497, 342] on input "TRUE" at bounding box center [501, 343] width 9 height 9
radio input "true"
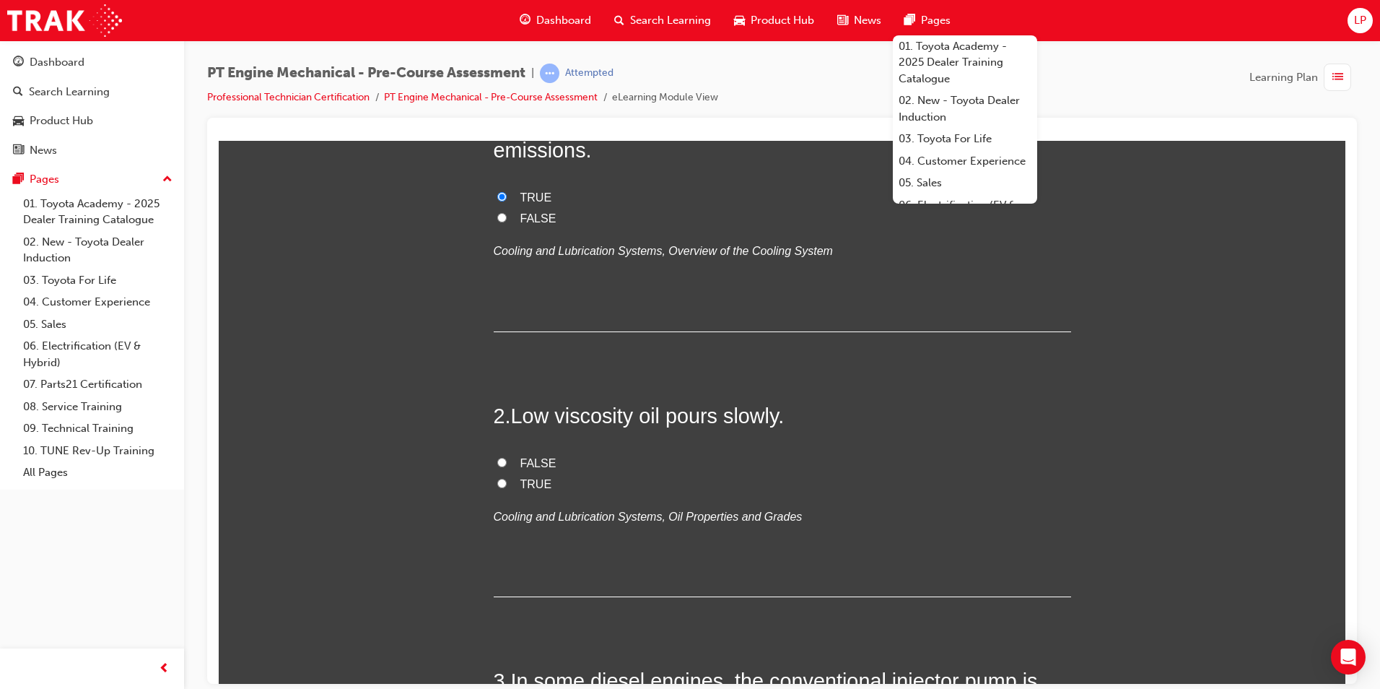
scroll to position [289, 0]
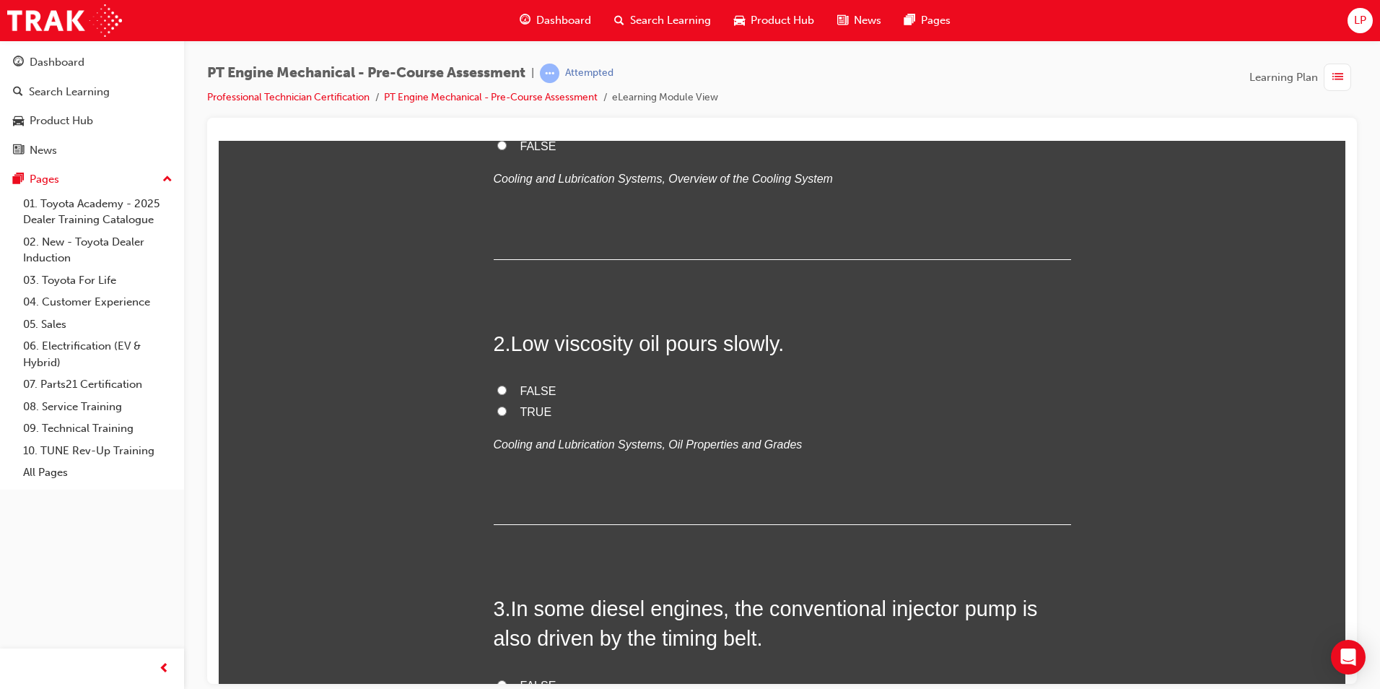
click at [522, 396] on span "FALSE" at bounding box center [539, 390] width 36 height 12
click at [507, 394] on input "FALSE" at bounding box center [501, 389] width 9 height 9
radio input "true"
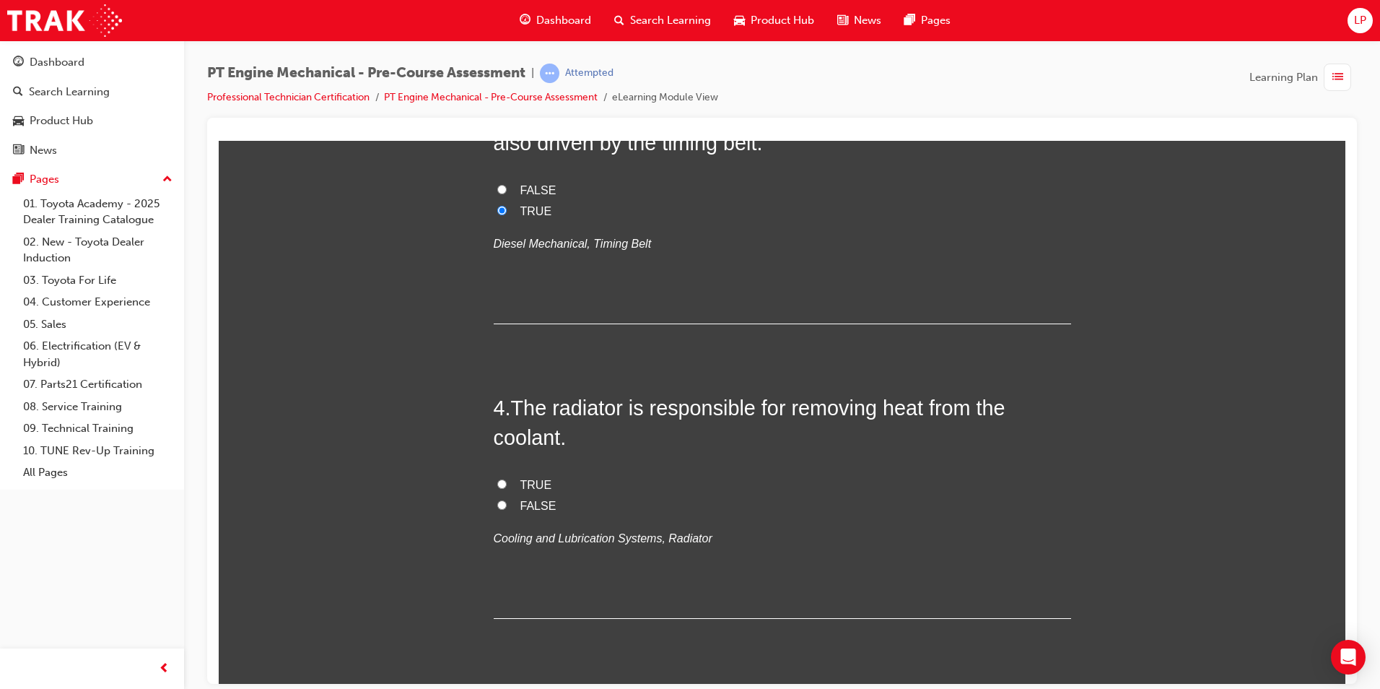
scroll to position [866, 0]
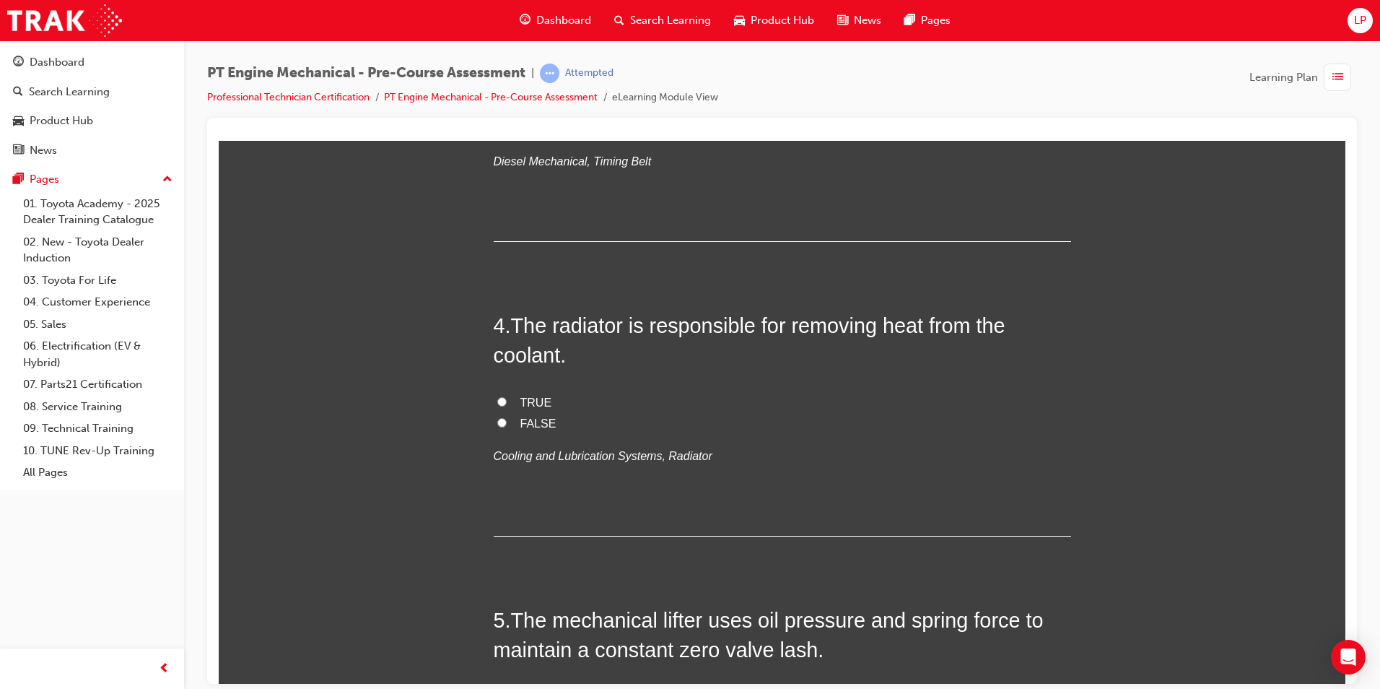
click at [530, 405] on span "TRUE" at bounding box center [537, 402] width 32 height 12
click at [507, 405] on input "TRUE" at bounding box center [501, 400] width 9 height 9
radio input "true"
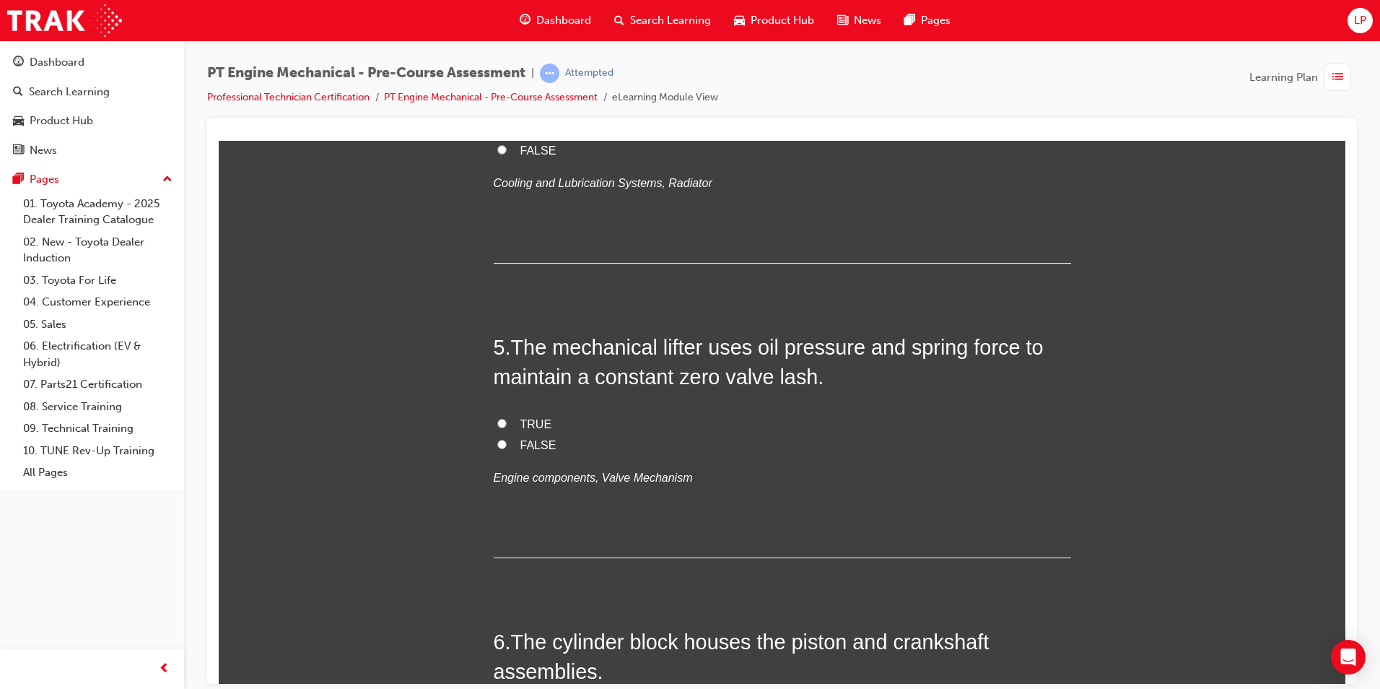
scroll to position [1155, 0]
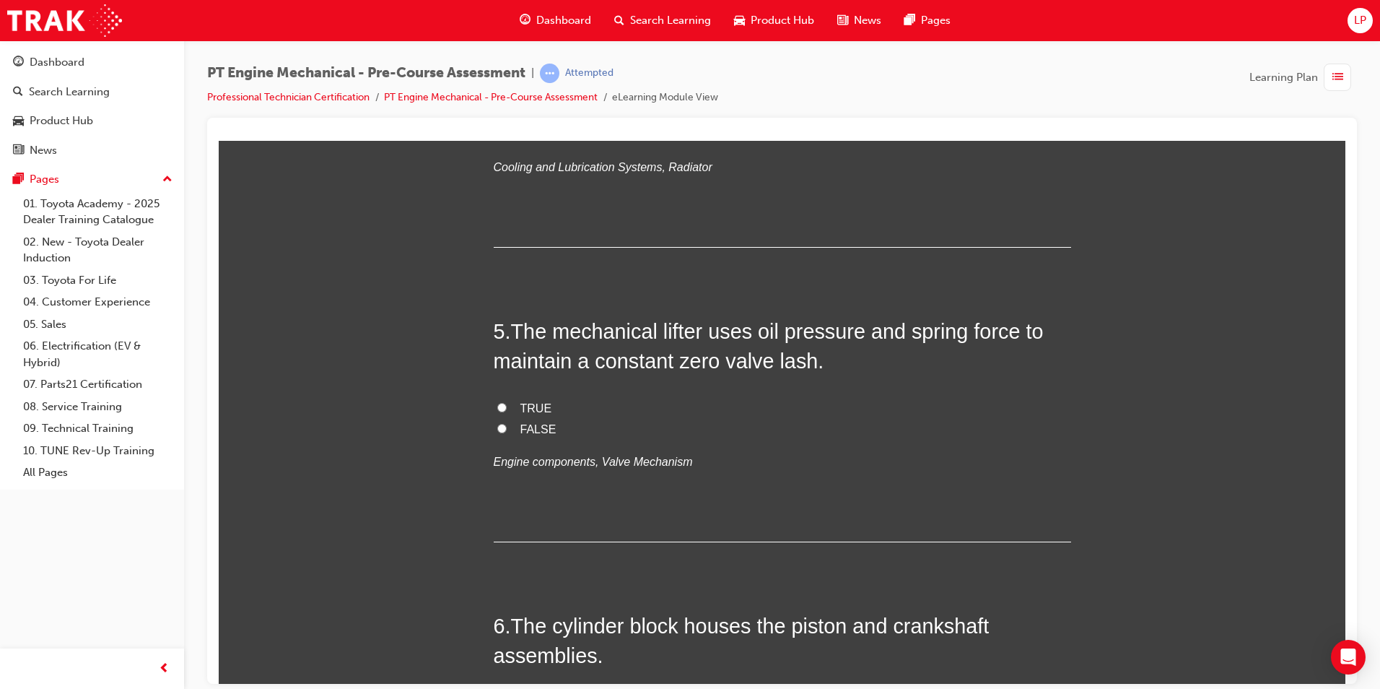
click at [540, 408] on span "TRUE" at bounding box center [537, 407] width 32 height 12
click at [507, 408] on input "TRUE" at bounding box center [501, 406] width 9 height 9
radio input "true"
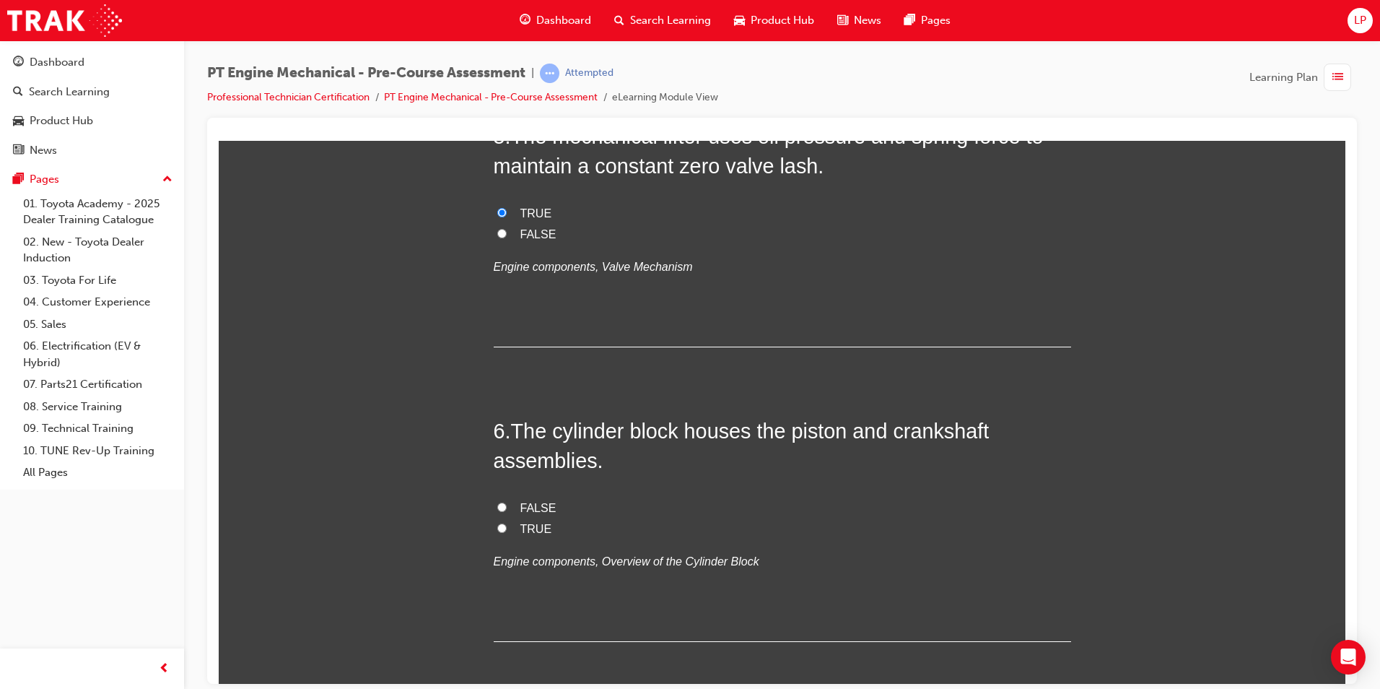
scroll to position [1372, 0]
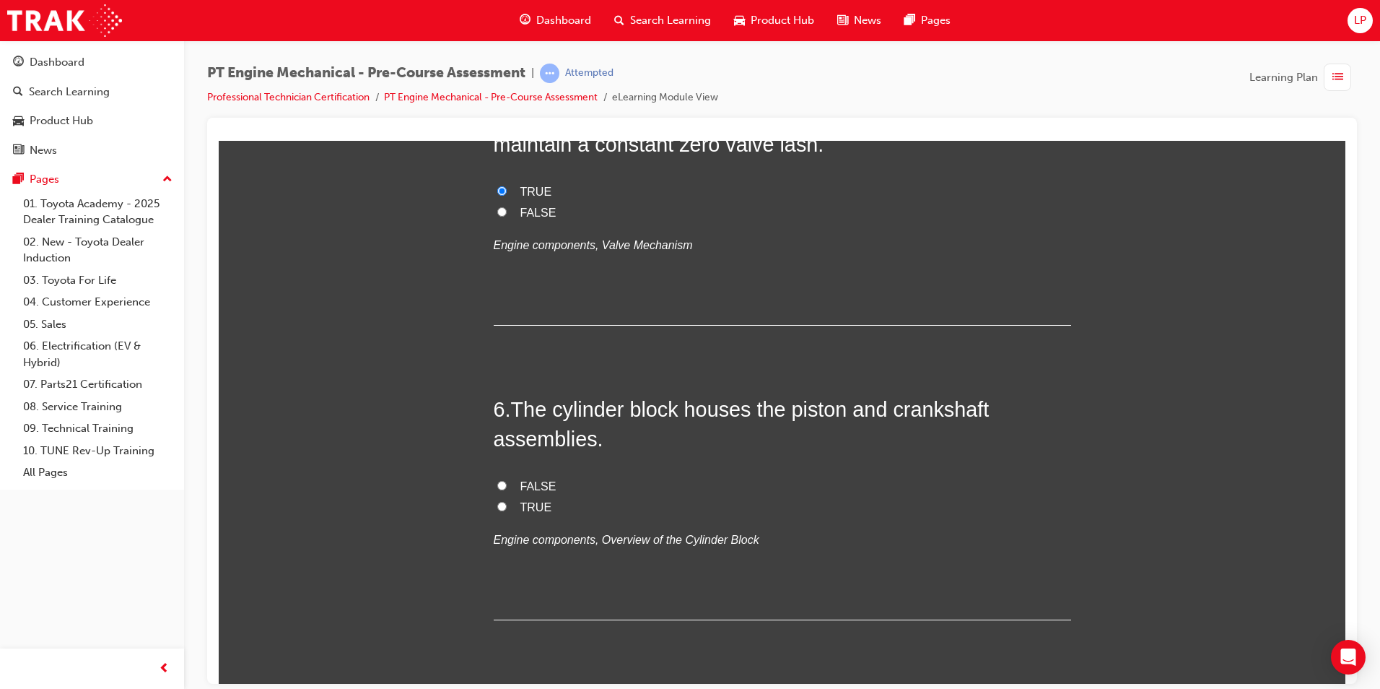
click at [522, 501] on span "TRUE" at bounding box center [537, 506] width 32 height 12
click at [507, 501] on input "TRUE" at bounding box center [501, 505] width 9 height 9
radio input "true"
click at [503, 207] on label "FALSE" at bounding box center [783, 212] width 578 height 21
click at [503, 207] on input "FALSE" at bounding box center [501, 210] width 9 height 9
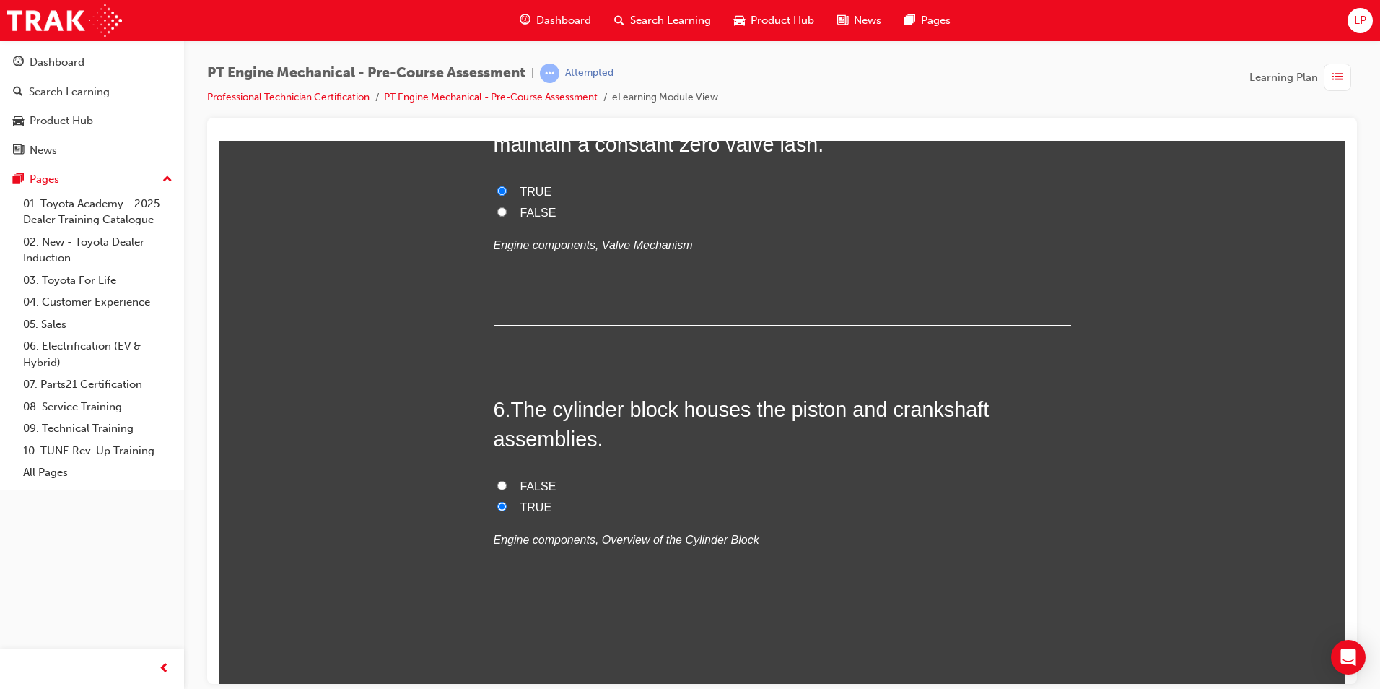
radio input "true"
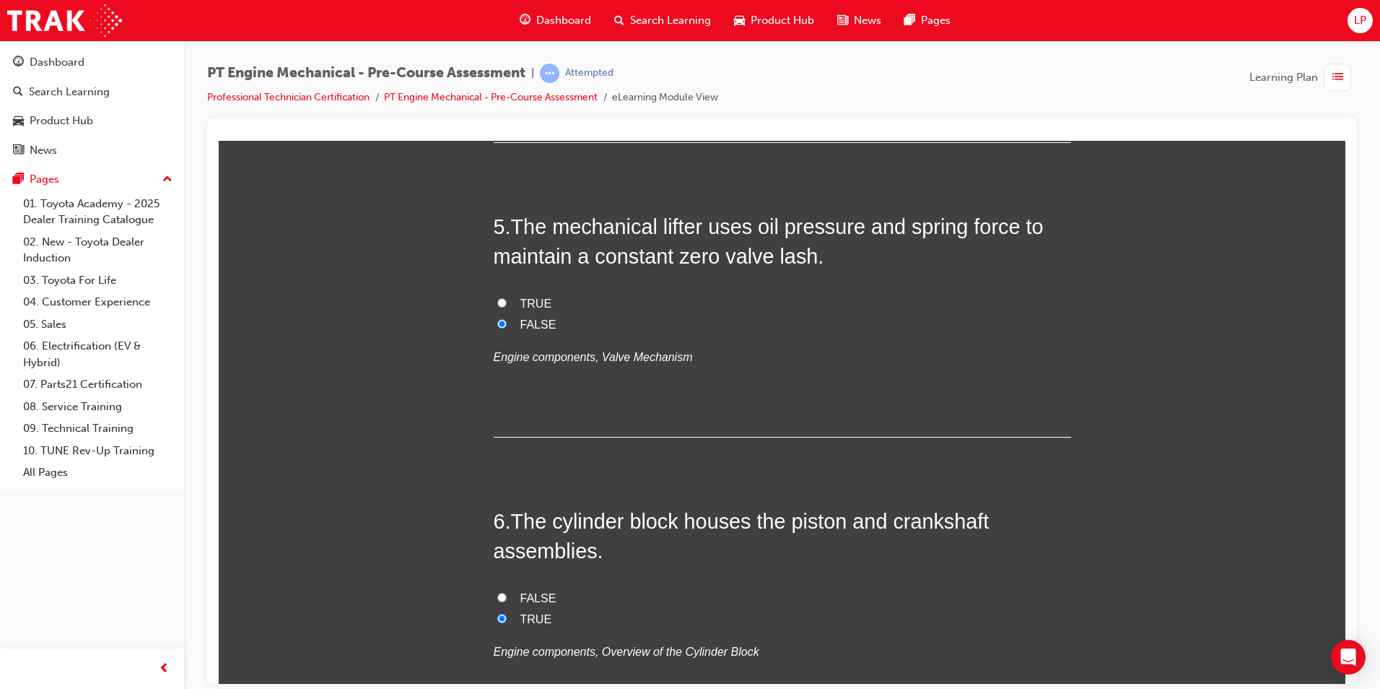
scroll to position [1227, 0]
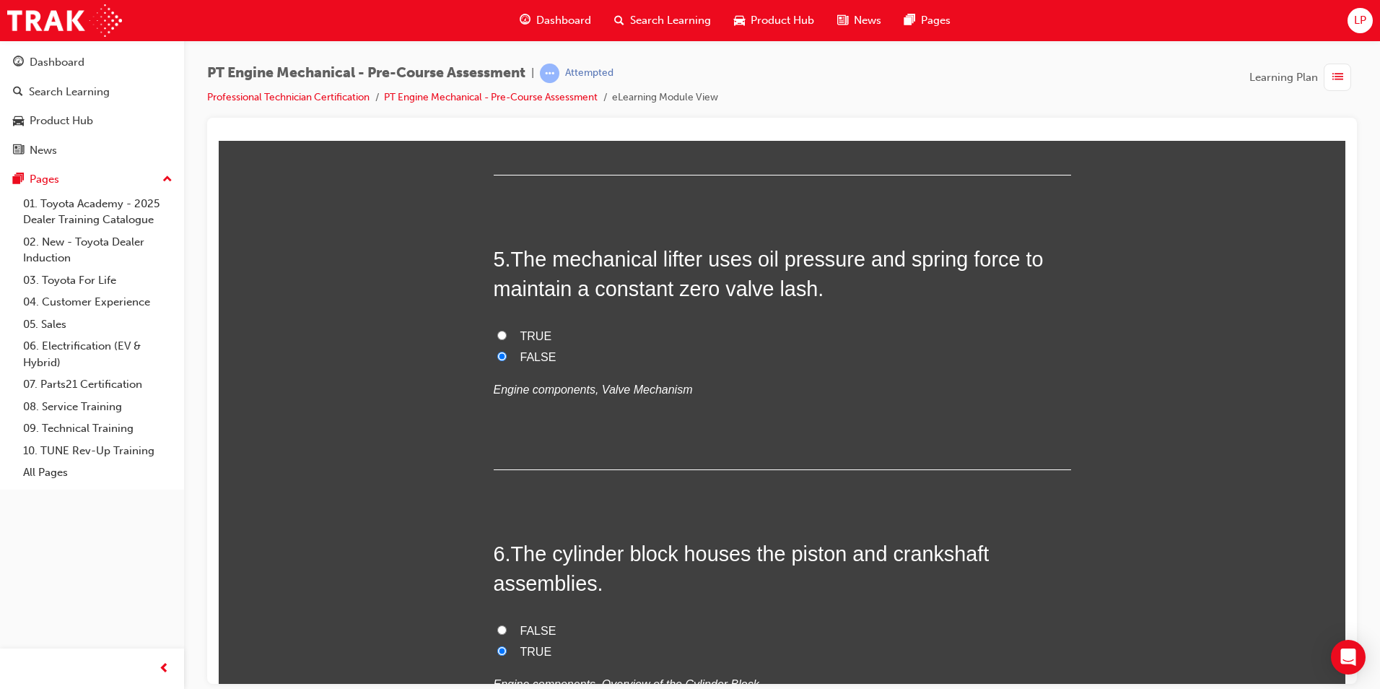
click at [513, 334] on label "TRUE" at bounding box center [783, 336] width 578 height 21
click at [507, 334] on input "TRUE" at bounding box center [501, 334] width 9 height 9
radio input "true"
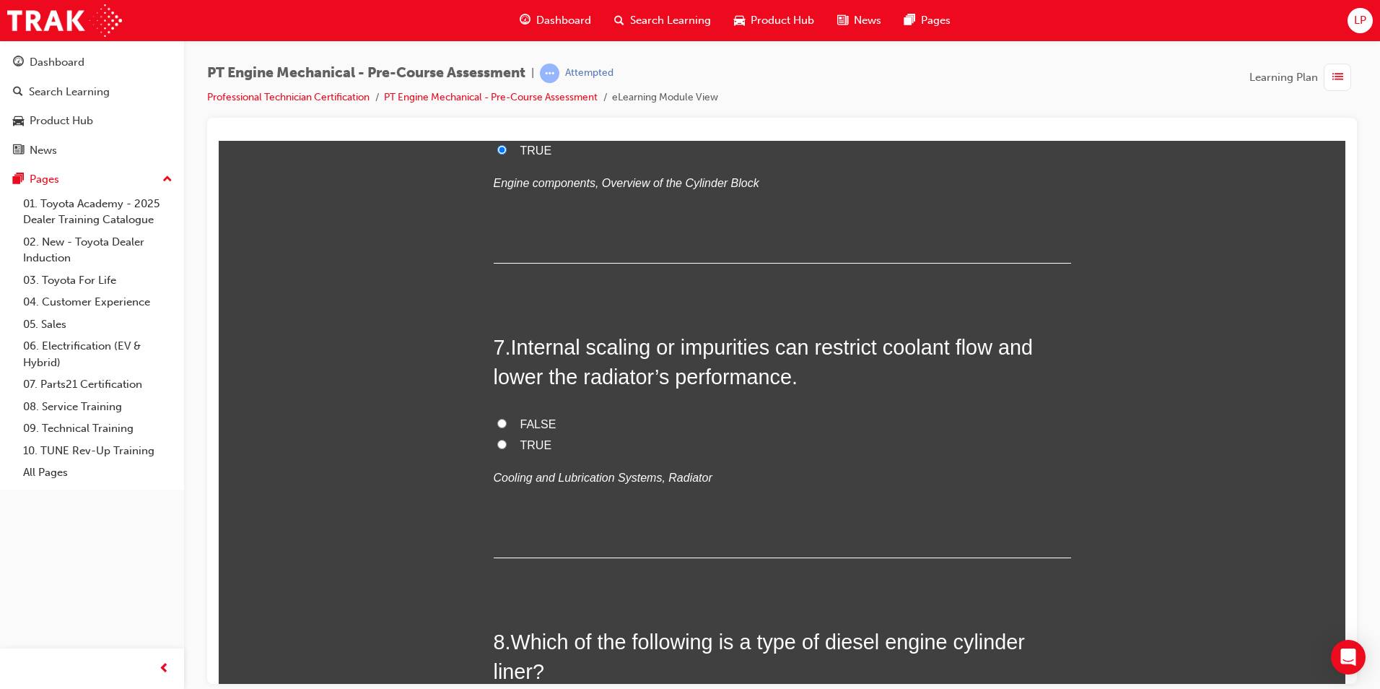
scroll to position [1805, 0]
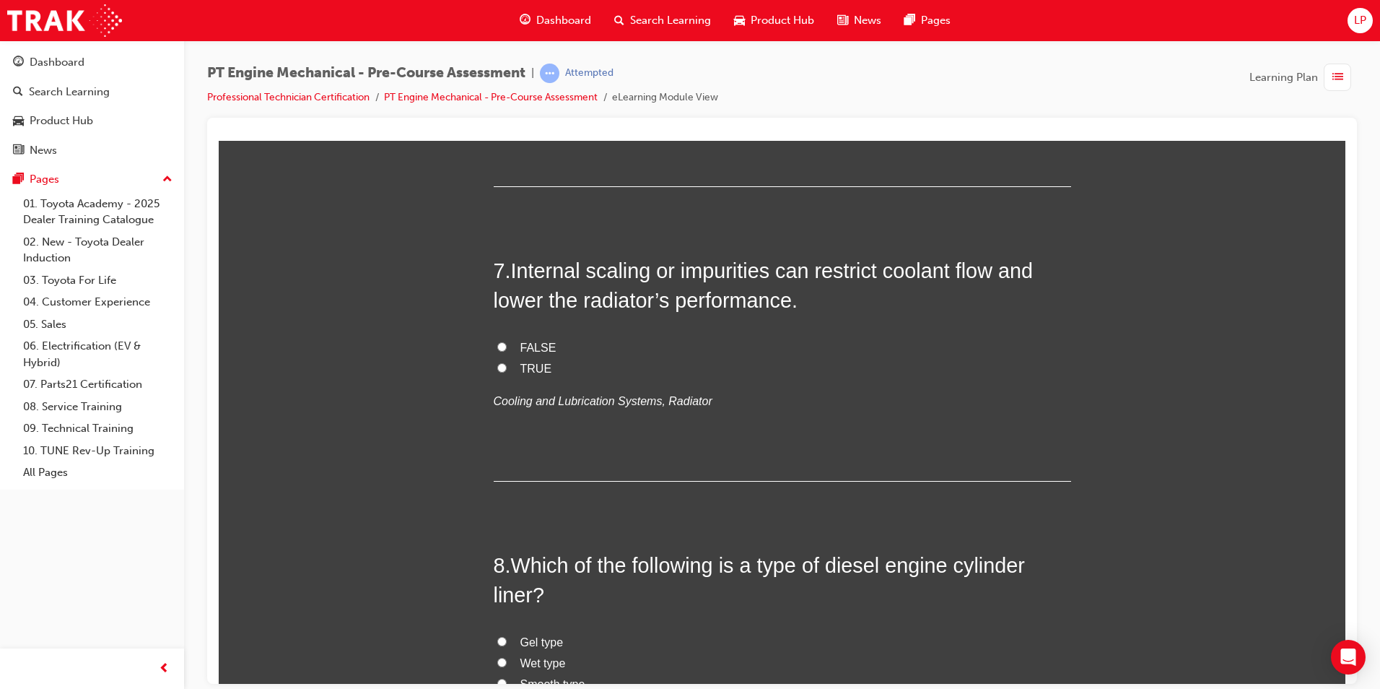
click at [523, 365] on span "TRUE" at bounding box center [537, 368] width 32 height 12
click at [507, 365] on input "TRUE" at bounding box center [501, 366] width 9 height 9
radio input "true"
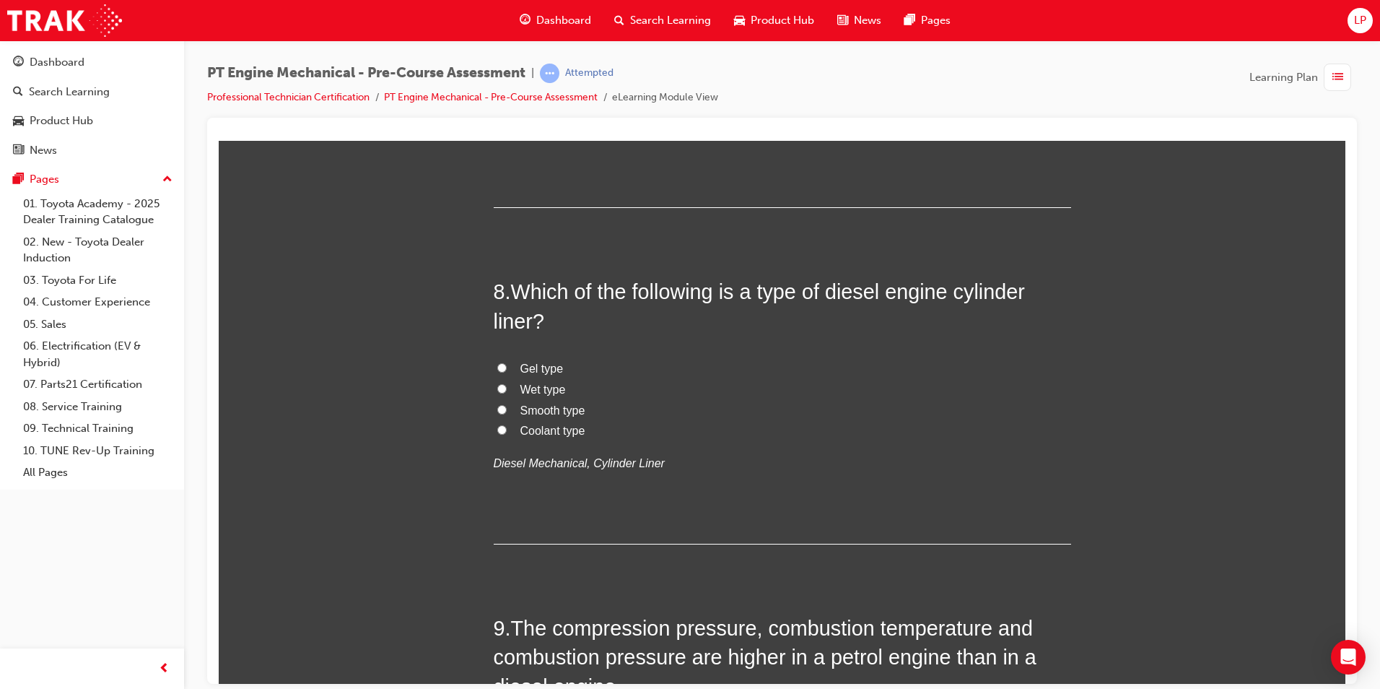
scroll to position [2094, 0]
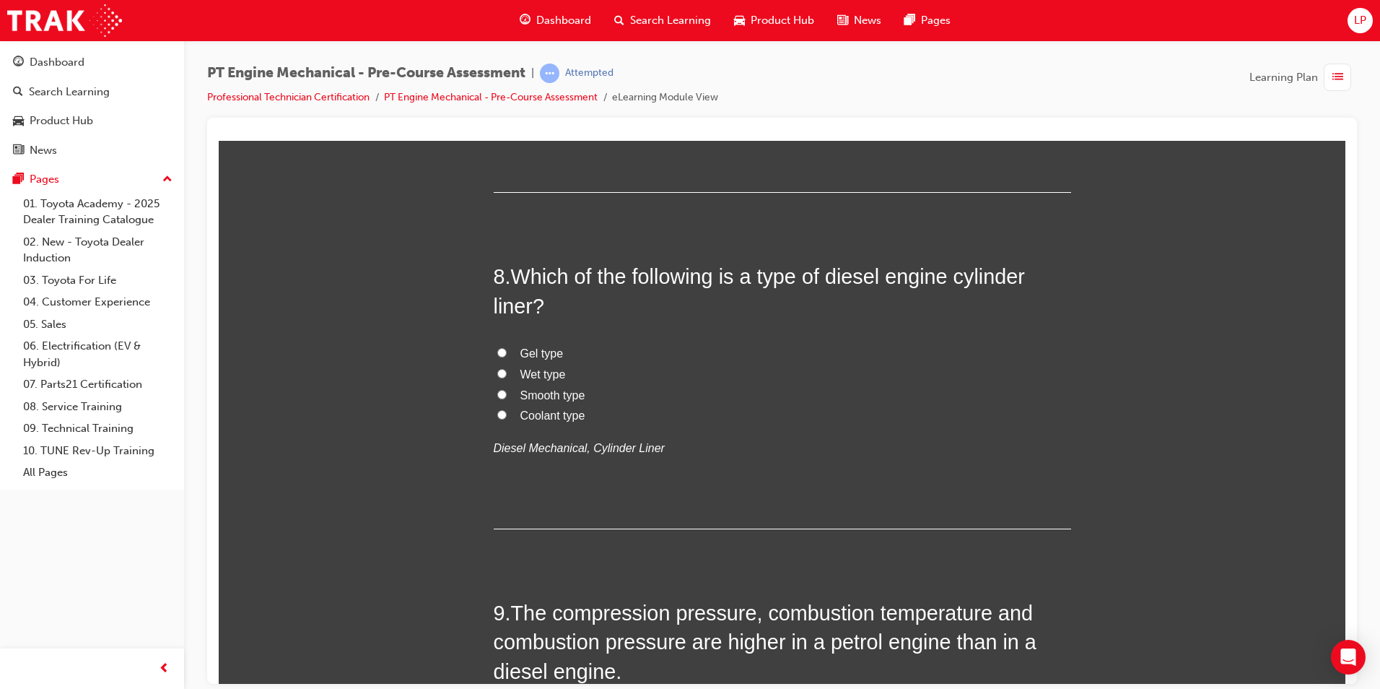
click at [526, 367] on span "Wet type" at bounding box center [543, 373] width 45 height 12
click at [507, 368] on input "Wet type" at bounding box center [501, 372] width 9 height 9
radio input "true"
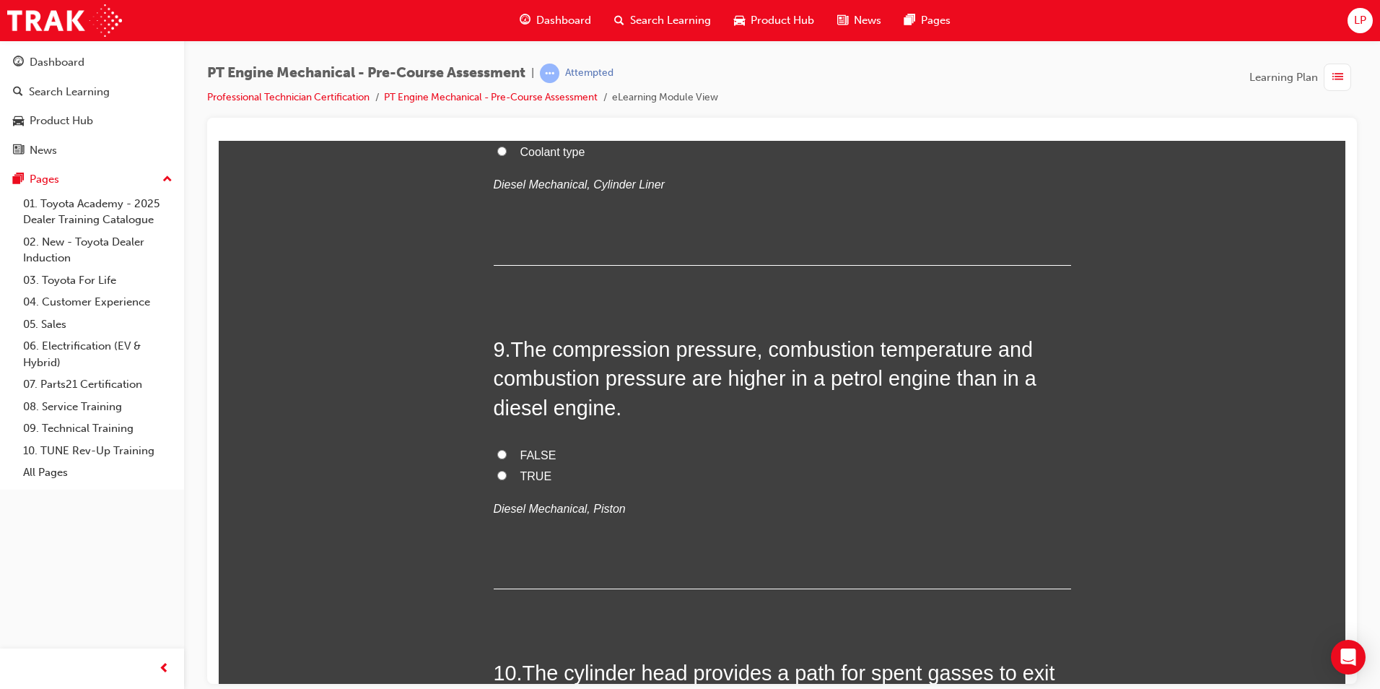
scroll to position [2383, 0]
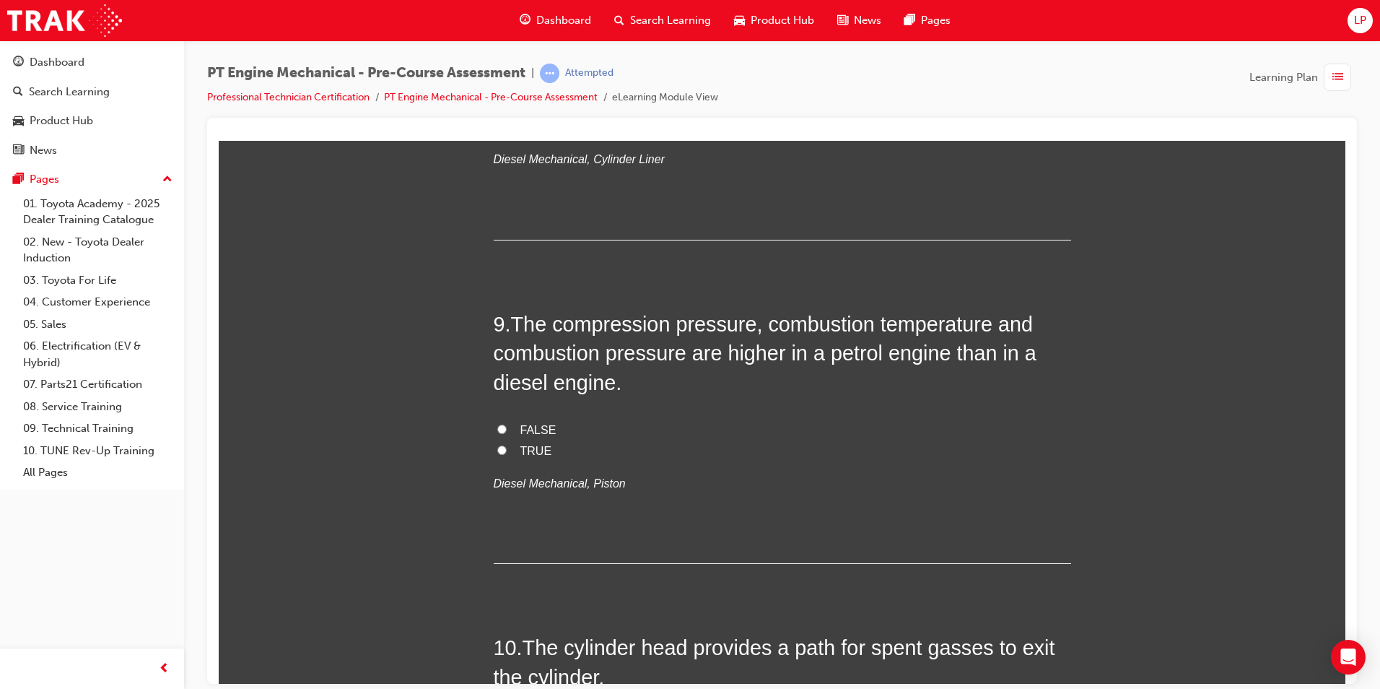
click at [544, 432] on span "FALSE" at bounding box center [539, 429] width 36 height 12
click at [507, 432] on input "FALSE" at bounding box center [501, 428] width 9 height 9
radio input "true"
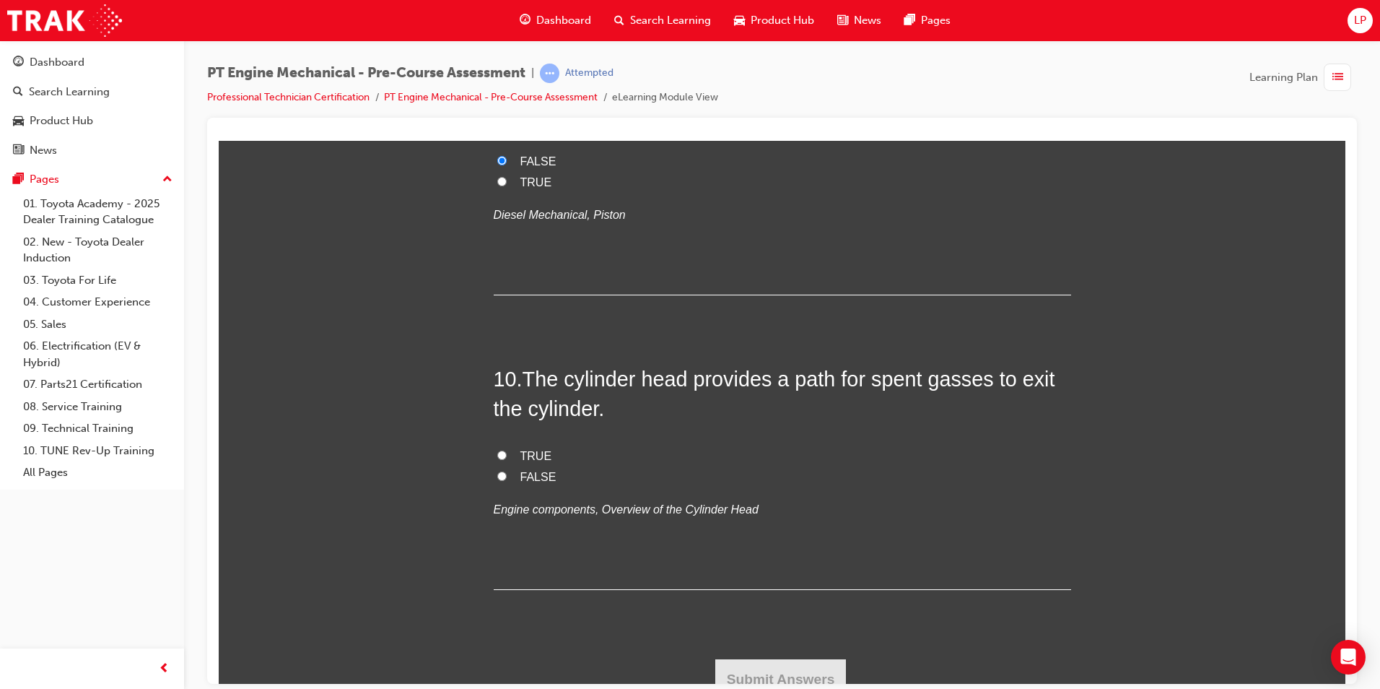
scroll to position [2666, 0]
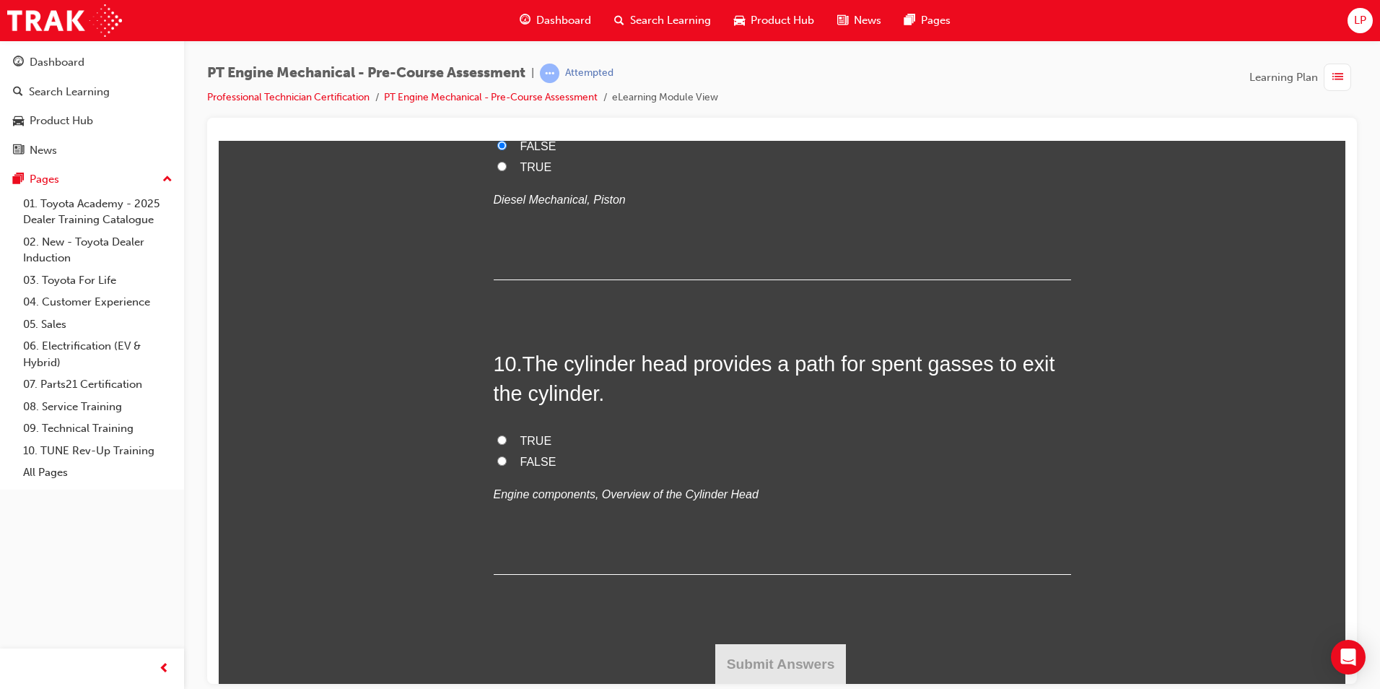
click at [499, 443] on input "TRUE" at bounding box center [501, 439] width 9 height 9
radio input "true"
click at [778, 655] on button "Submit Answers" at bounding box center [781, 663] width 131 height 40
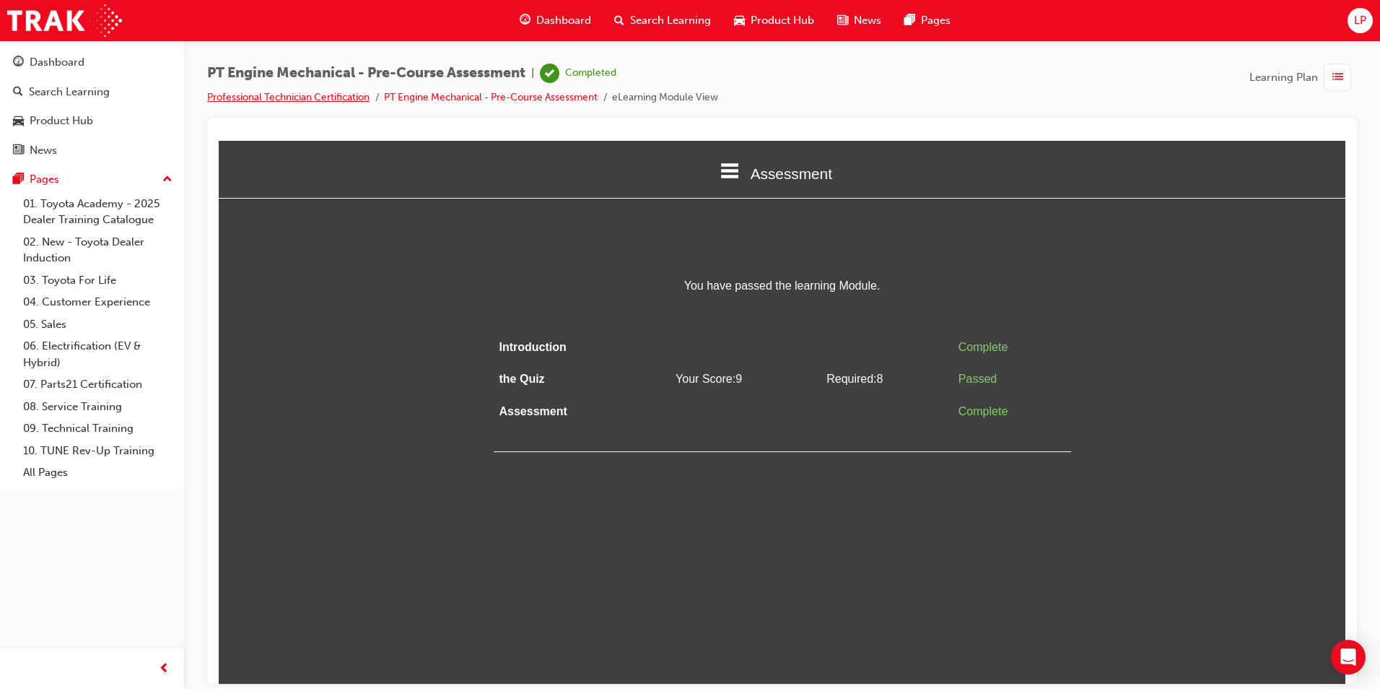
click at [261, 94] on link "Professional Technician Certification" at bounding box center [288, 97] width 162 height 12
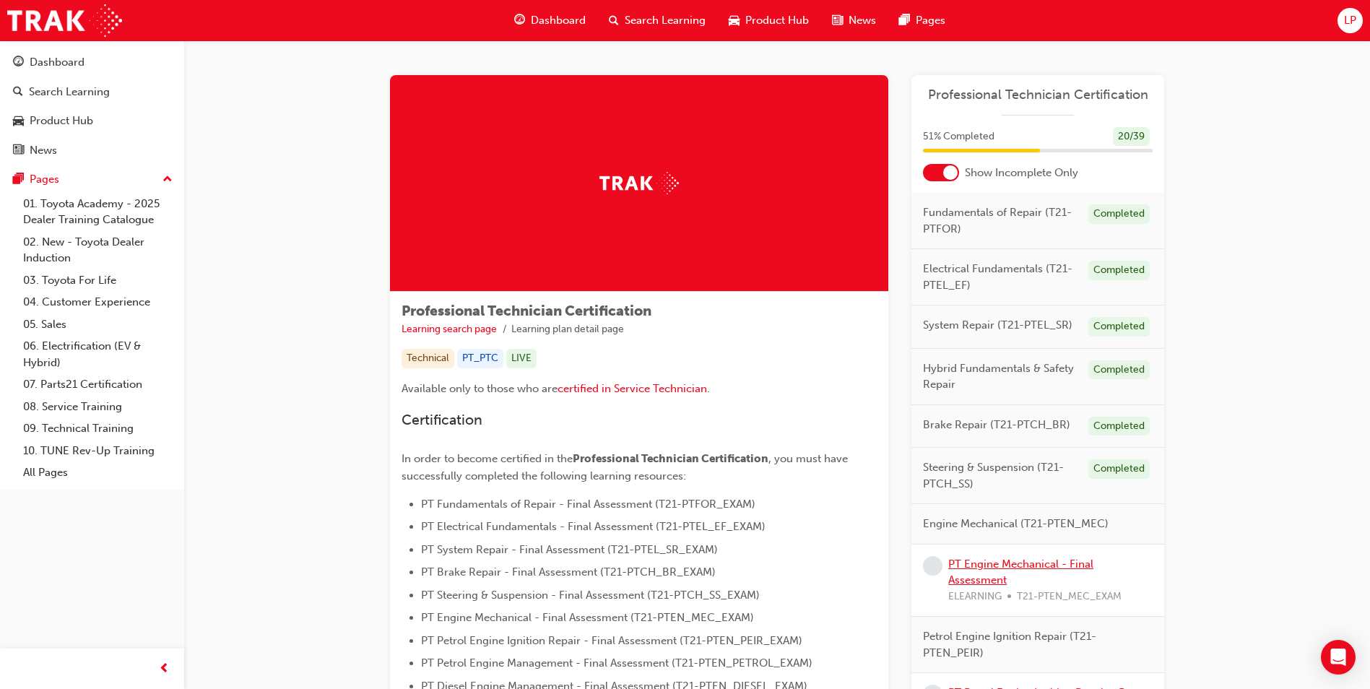
click at [986, 567] on link "PT Engine Mechanical - Final Assessment" at bounding box center [1020, 572] width 145 height 30
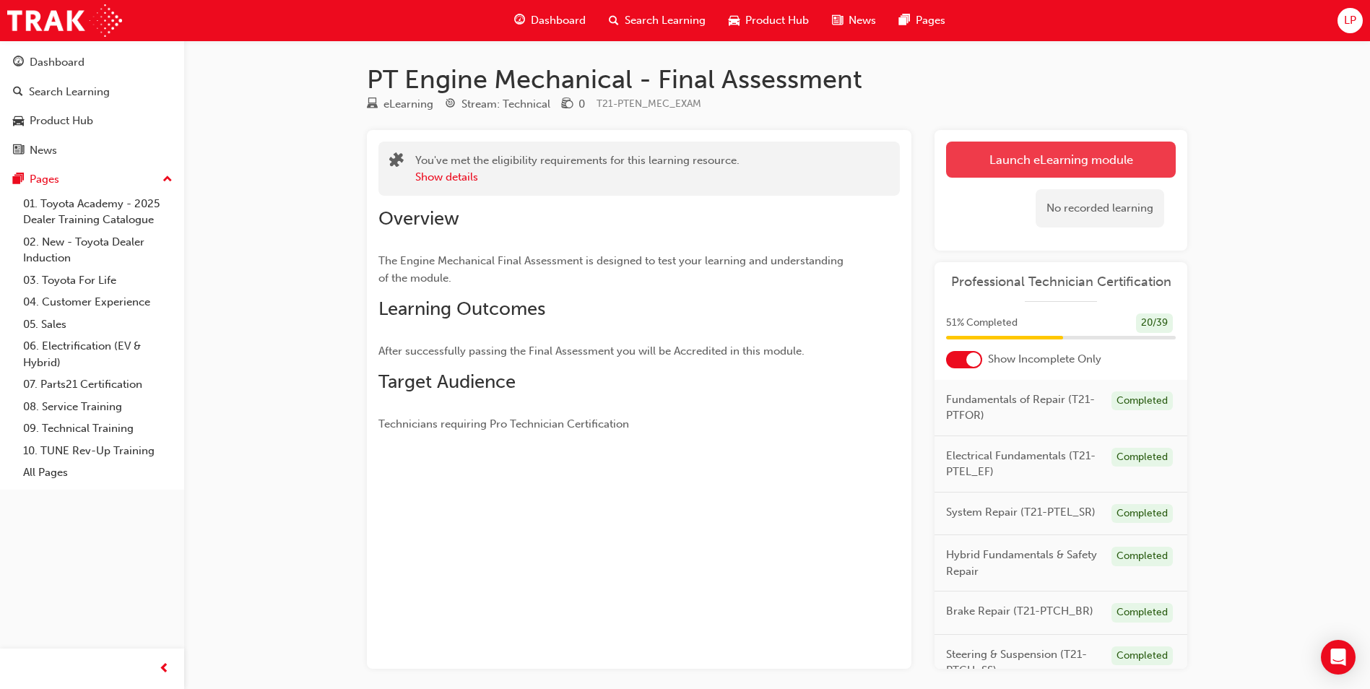
click at [1123, 149] on link "Launch eLearning module" at bounding box center [1061, 160] width 230 height 36
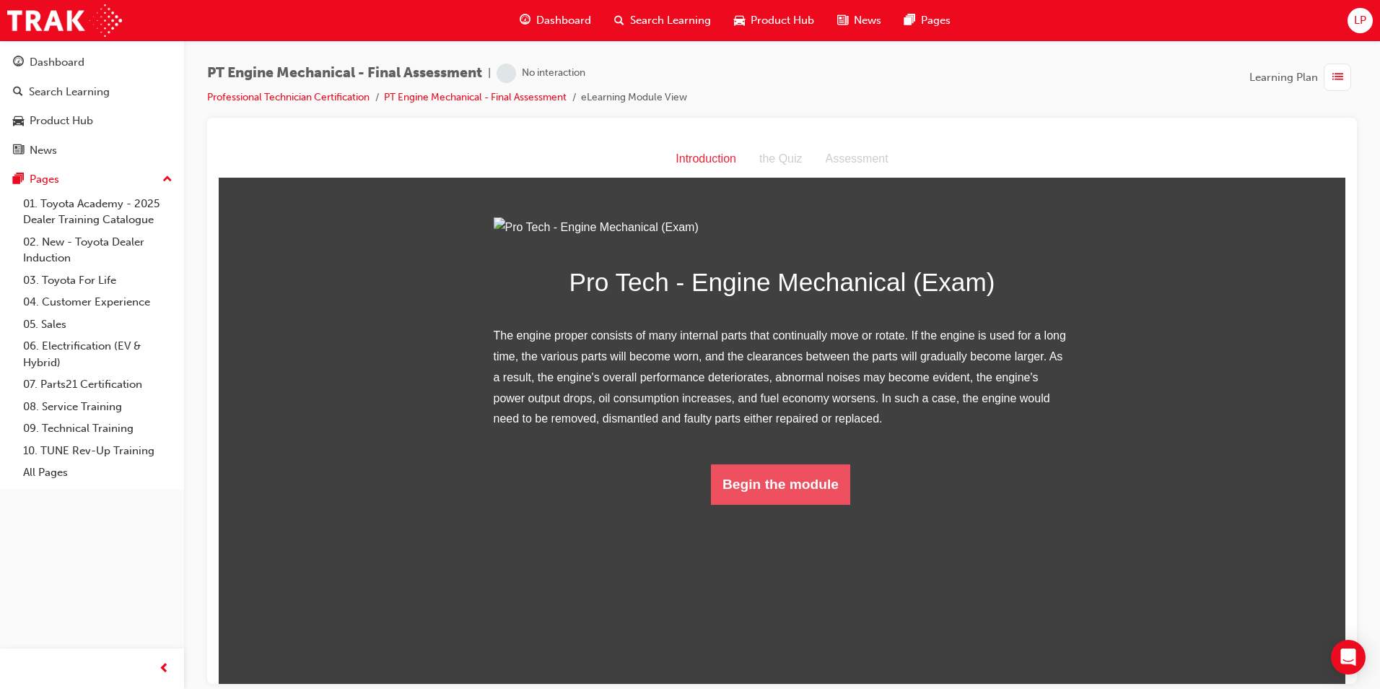
click at [763, 504] on button "Begin the module" at bounding box center [780, 484] width 139 height 40
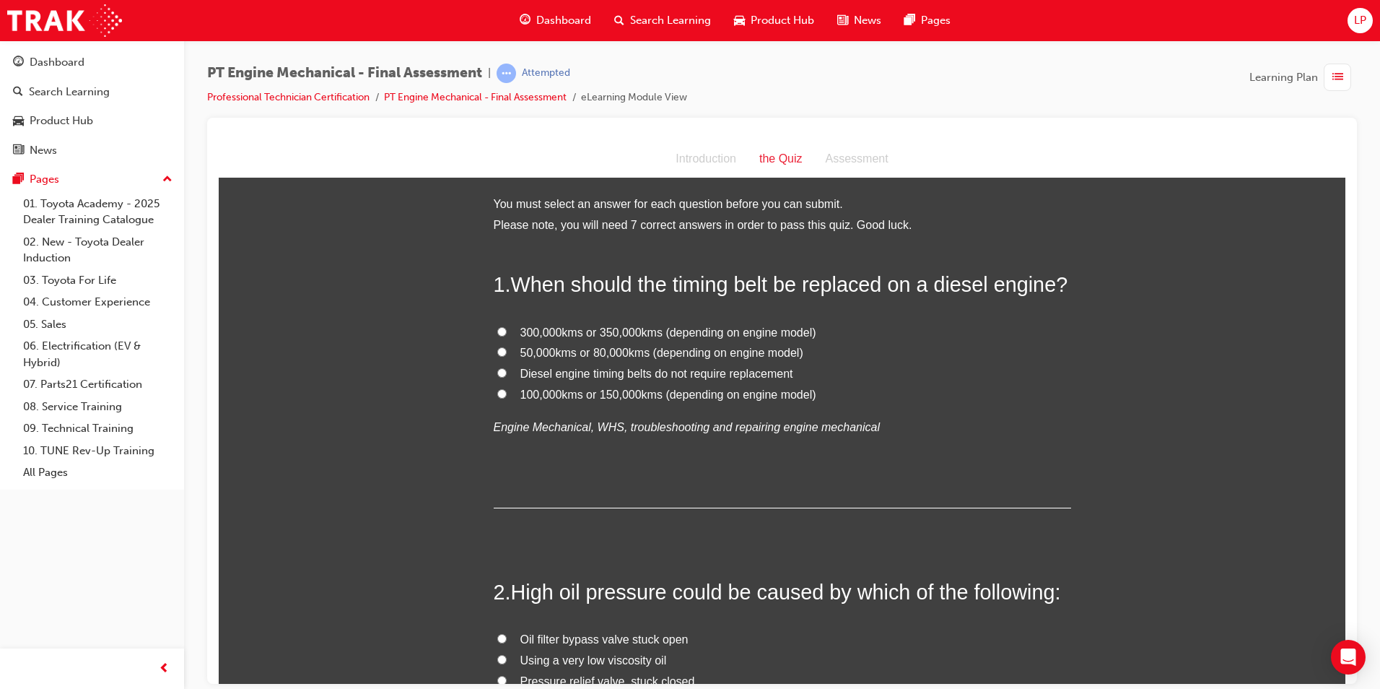
click at [580, 396] on span "100,000kms or 150,000kms (depending on engine model)" at bounding box center [669, 394] width 296 height 12
click at [507, 396] on input "100,000kms or 150,000kms (depending on engine model)" at bounding box center [501, 392] width 9 height 9
radio input "true"
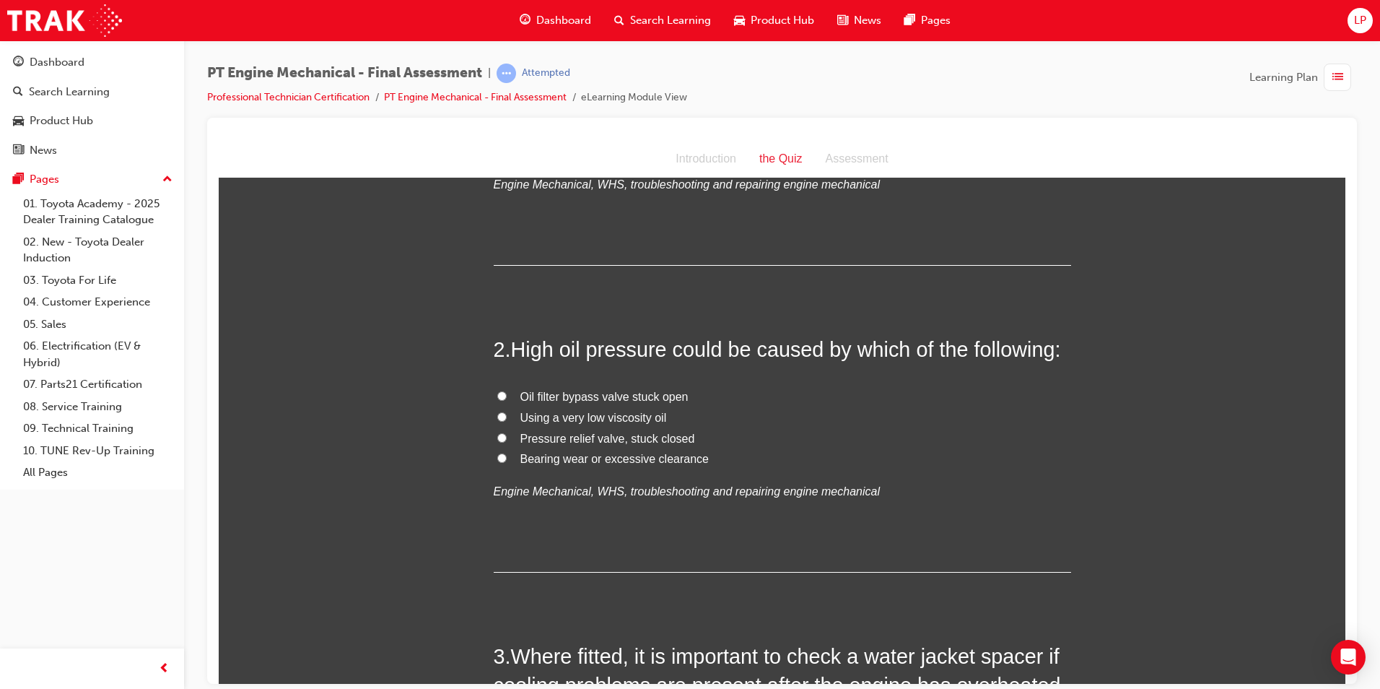
scroll to position [217, 0]
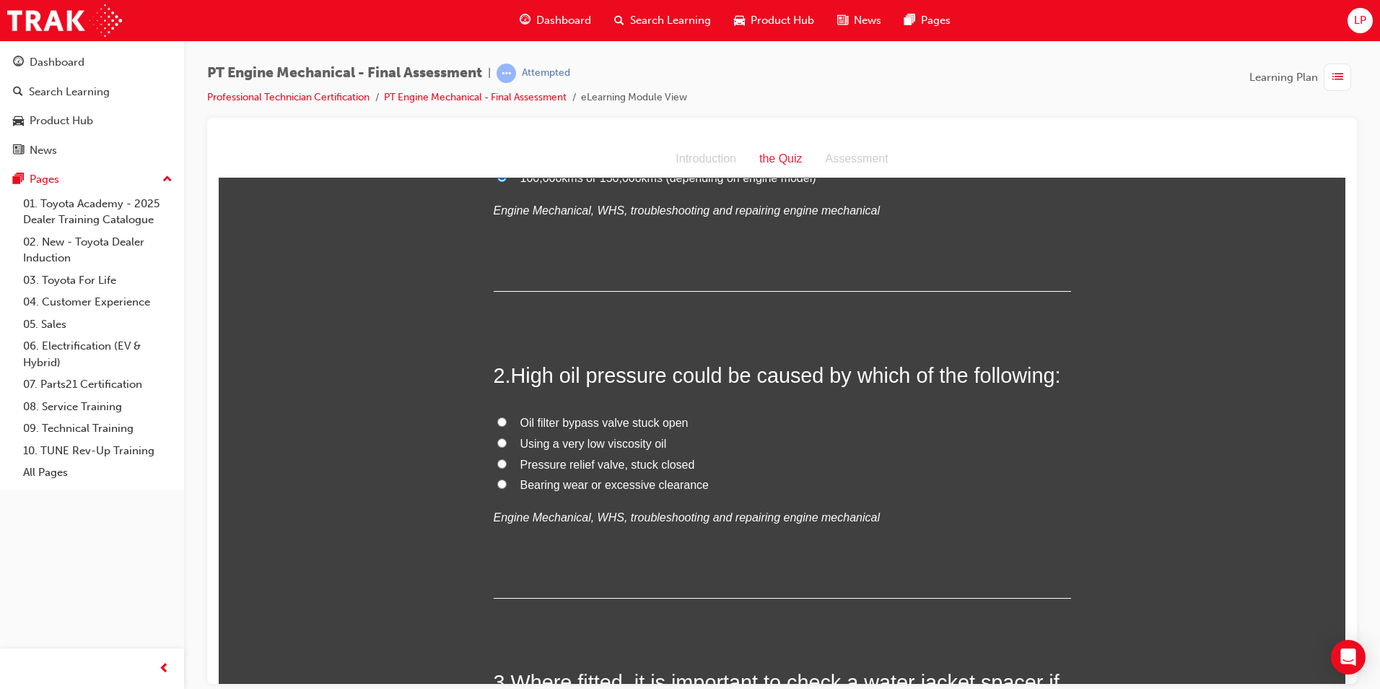
click at [529, 468] on span "Pressure relief valve, stuck closed" at bounding box center [608, 464] width 175 height 12
click at [507, 468] on input "Pressure relief valve, stuck closed" at bounding box center [501, 462] width 9 height 9
radio input "true"
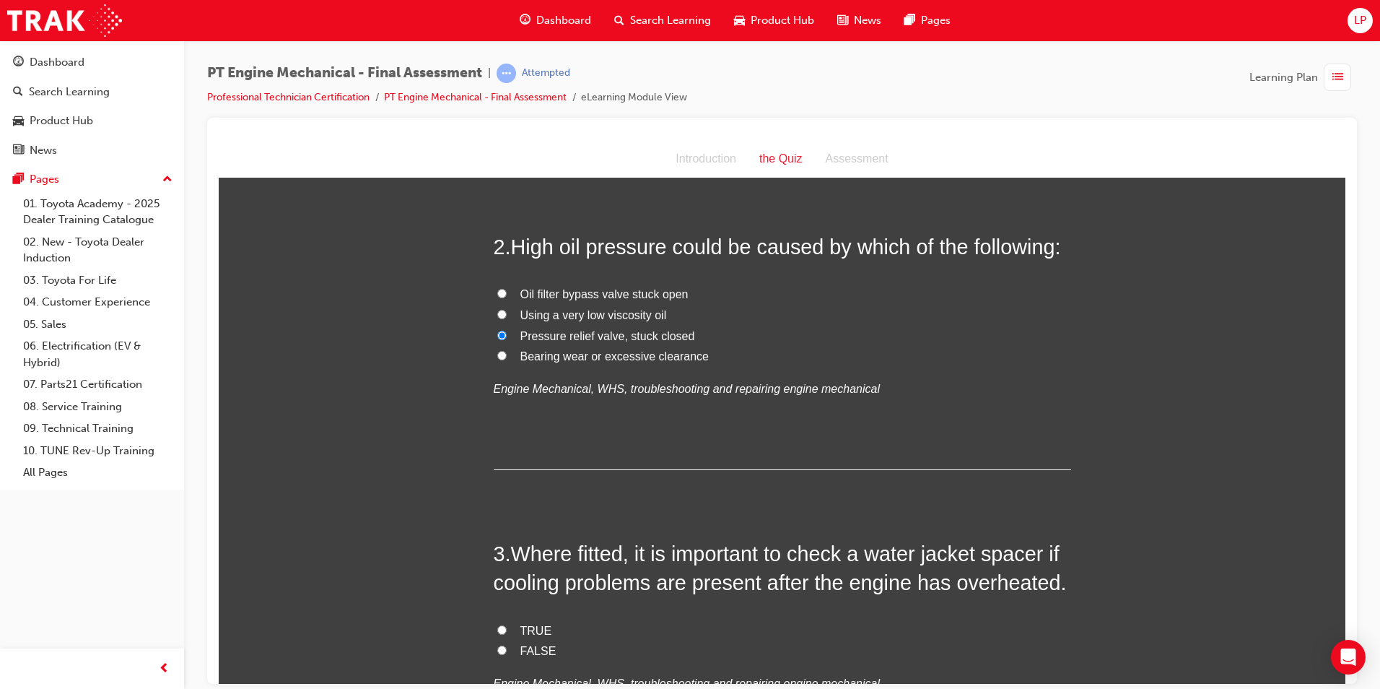
scroll to position [433, 0]
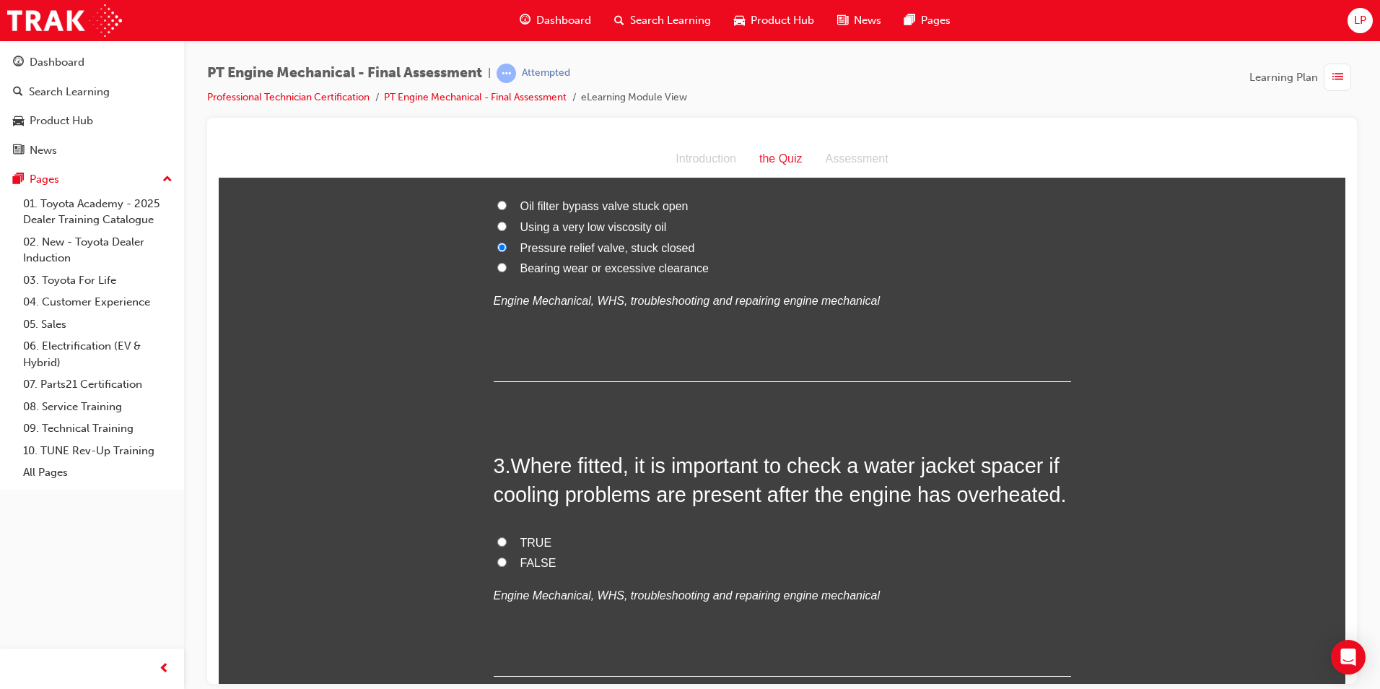
click at [526, 542] on span "TRUE" at bounding box center [537, 542] width 32 height 12
click at [507, 542] on input "TRUE" at bounding box center [501, 540] width 9 height 9
radio input "true"
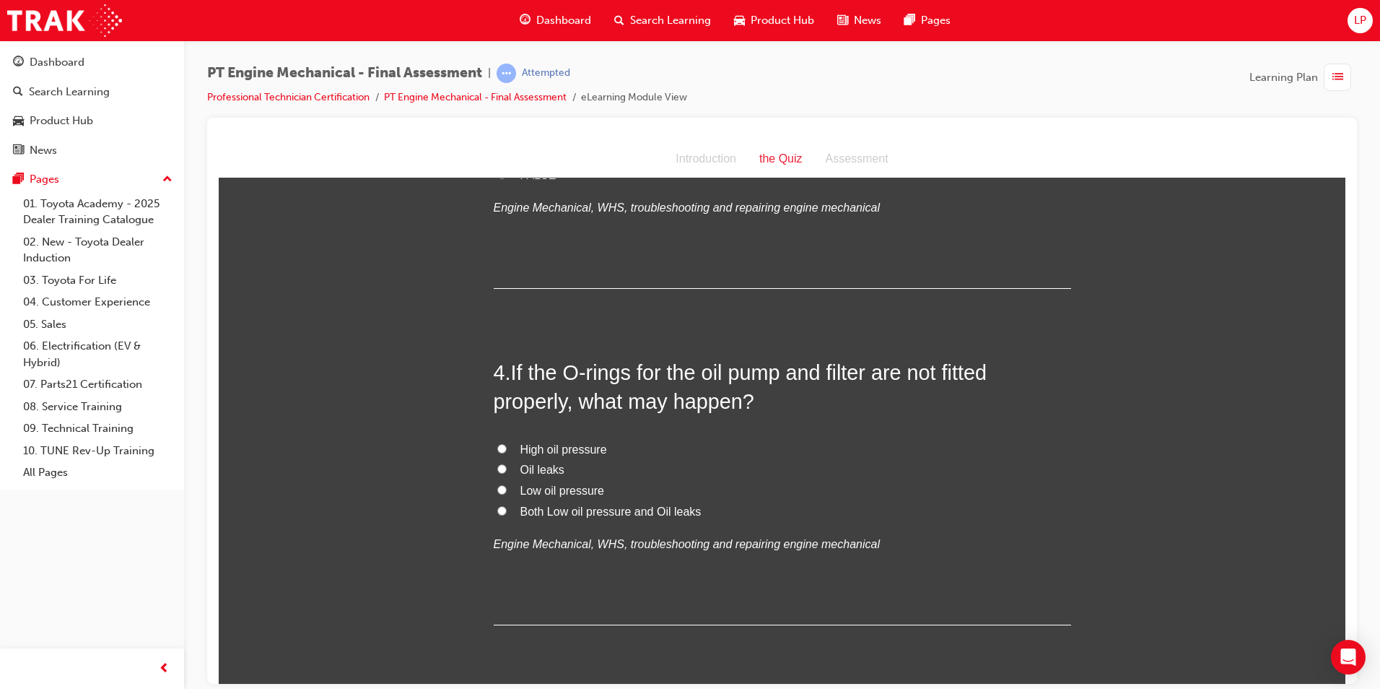
scroll to position [866, 0]
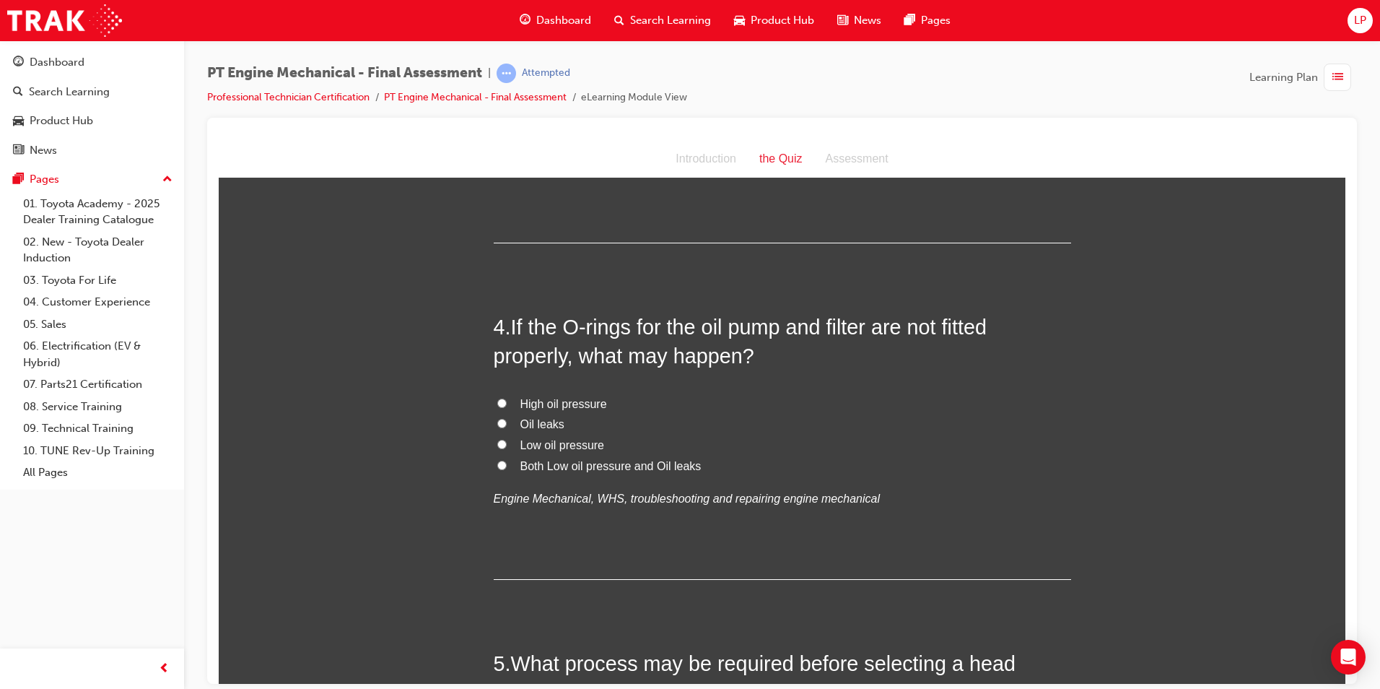
click at [539, 421] on span "Oil leaks" at bounding box center [543, 423] width 44 height 12
click at [507, 421] on input "Oil leaks" at bounding box center [501, 422] width 9 height 9
radio input "true"
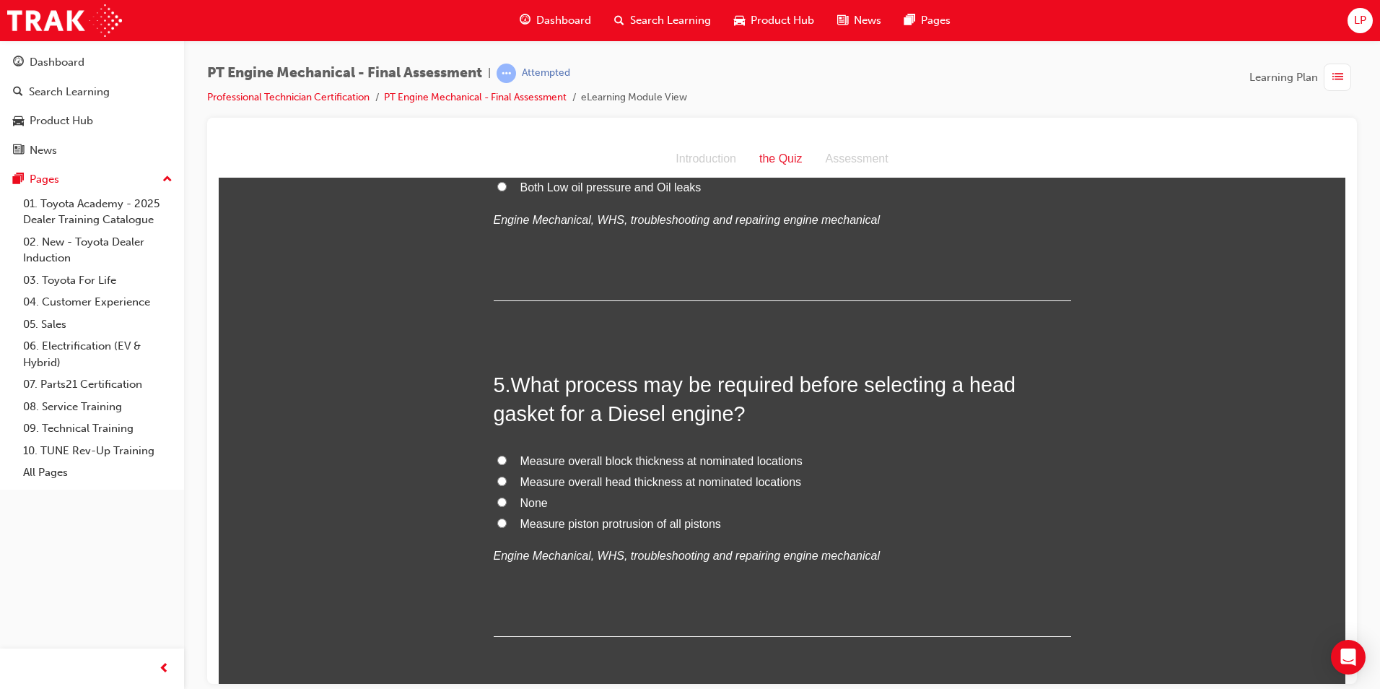
scroll to position [1155, 0]
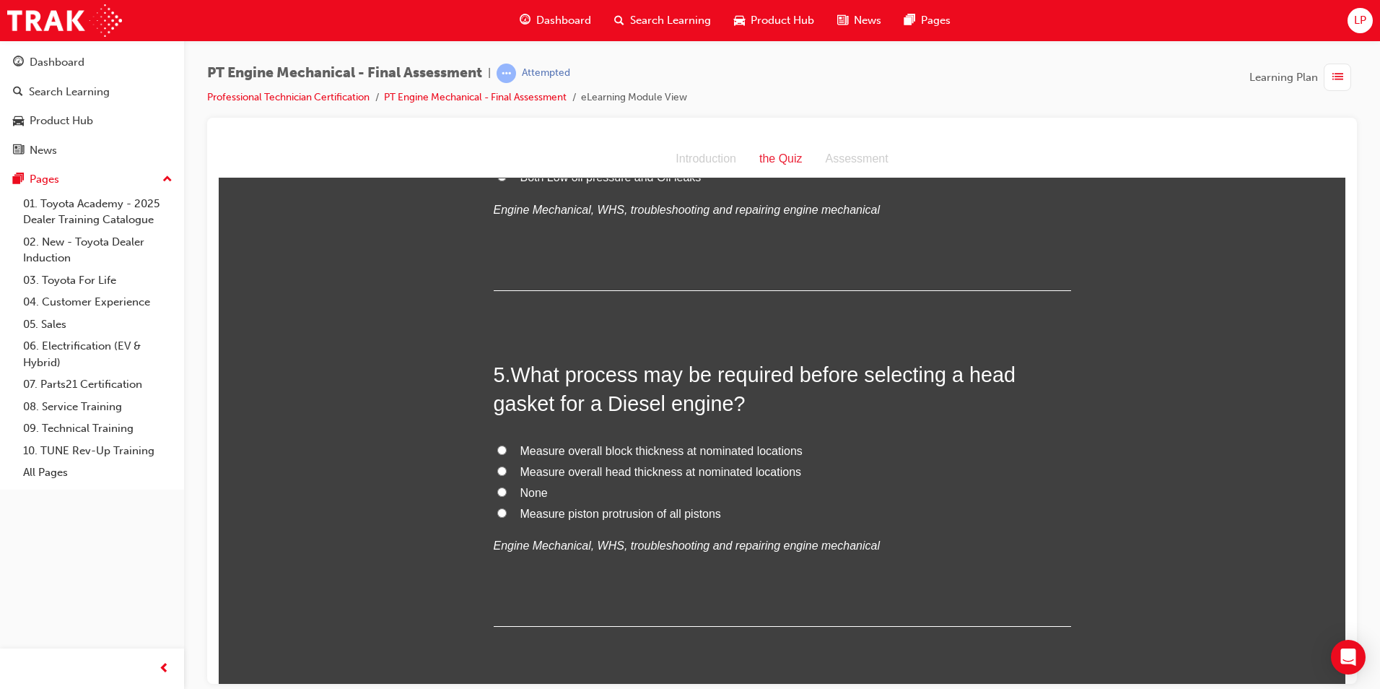
click at [614, 511] on span "Measure piston protrusion of all pistons" at bounding box center [621, 513] width 201 height 12
click at [507, 511] on input "Measure piston protrusion of all pistons" at bounding box center [501, 512] width 9 height 9
radio input "true"
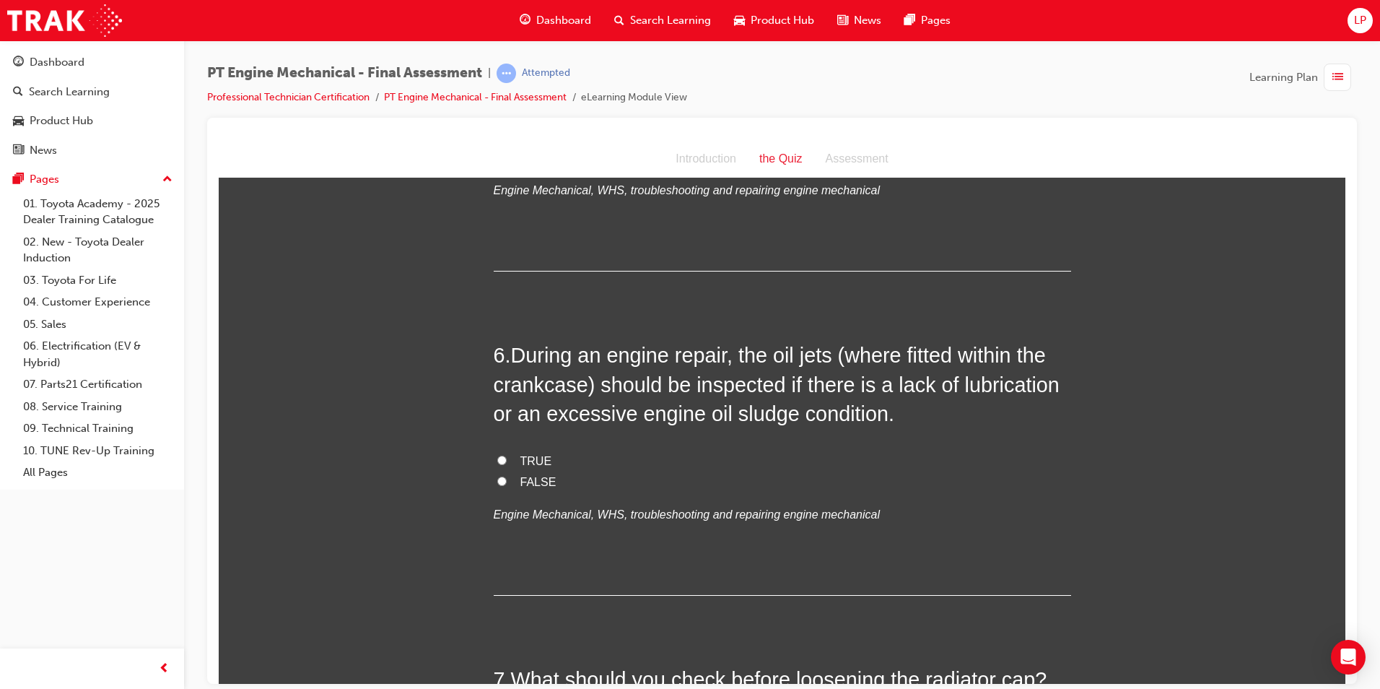
scroll to position [1516, 0]
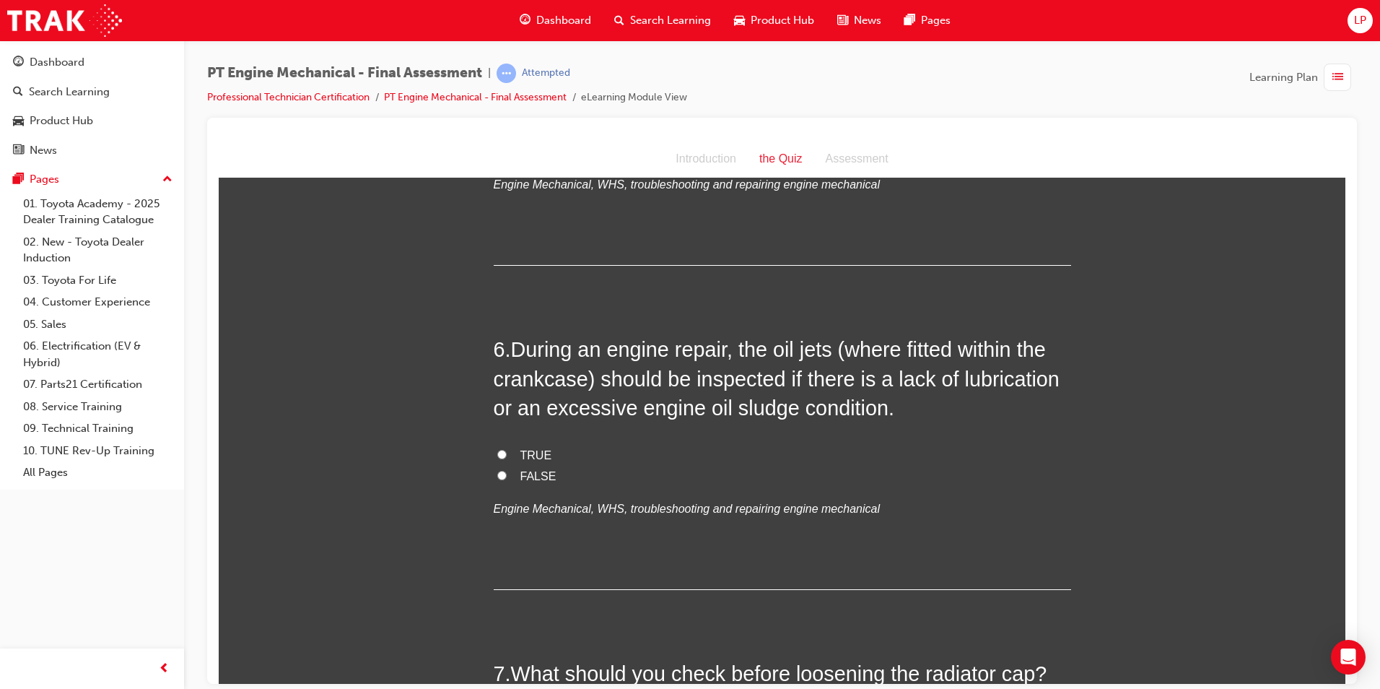
click at [508, 453] on label "TRUE" at bounding box center [783, 455] width 578 height 21
click at [507, 453] on input "TRUE" at bounding box center [501, 453] width 9 height 9
radio input "true"
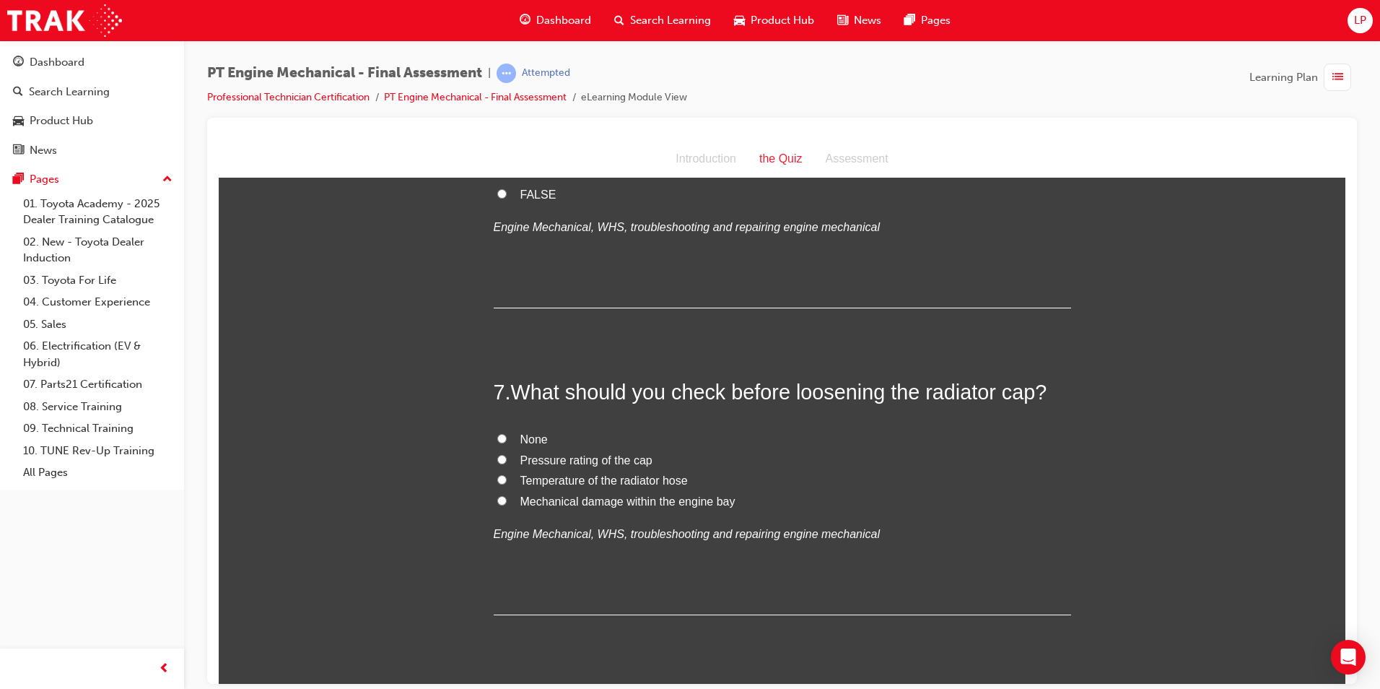
scroll to position [1805, 0]
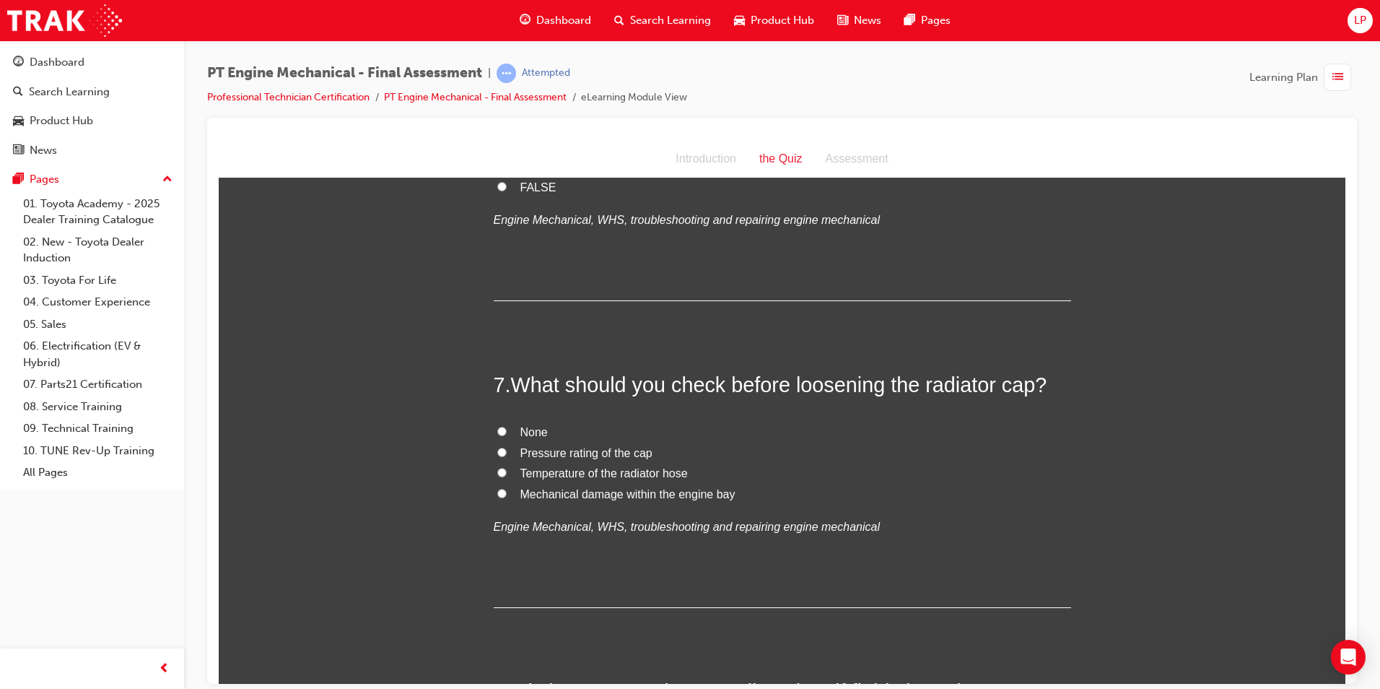
click at [593, 475] on span "Temperature of the radiator hose" at bounding box center [605, 472] width 168 height 12
click at [507, 475] on input "Temperature of the radiator hose" at bounding box center [501, 471] width 9 height 9
radio input "true"
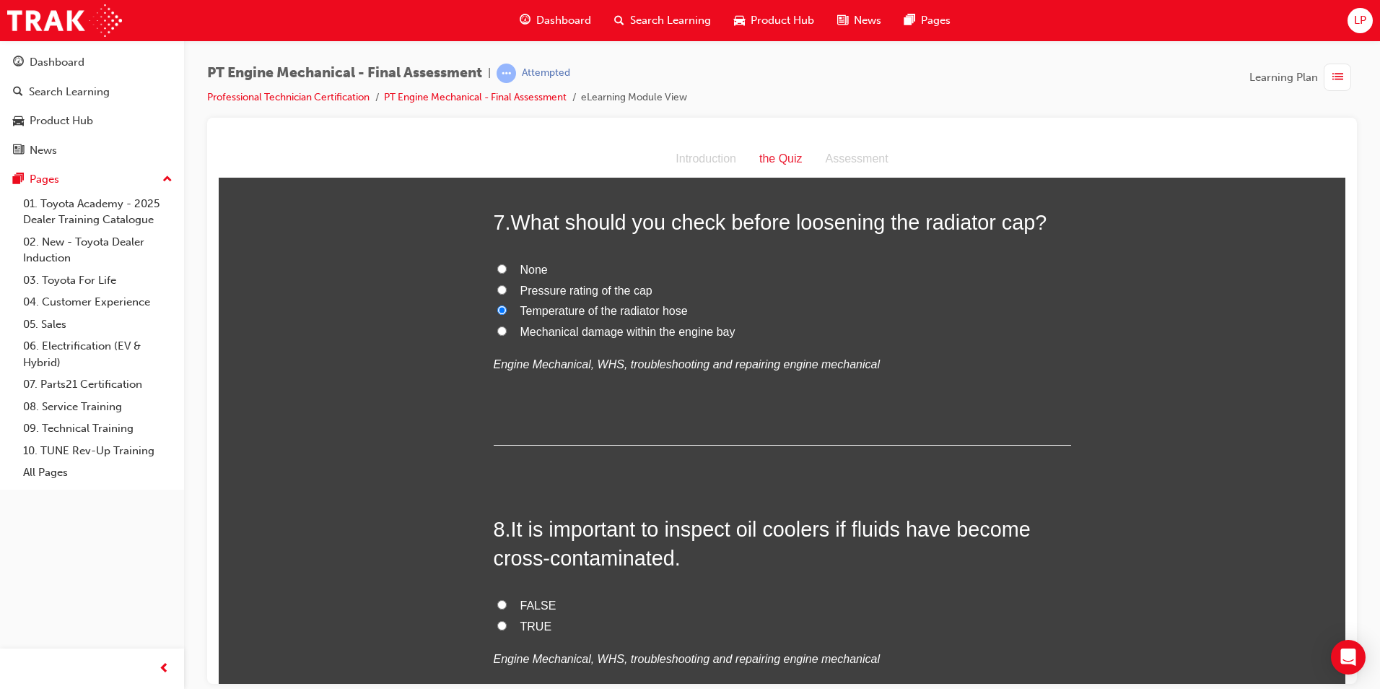
scroll to position [2022, 0]
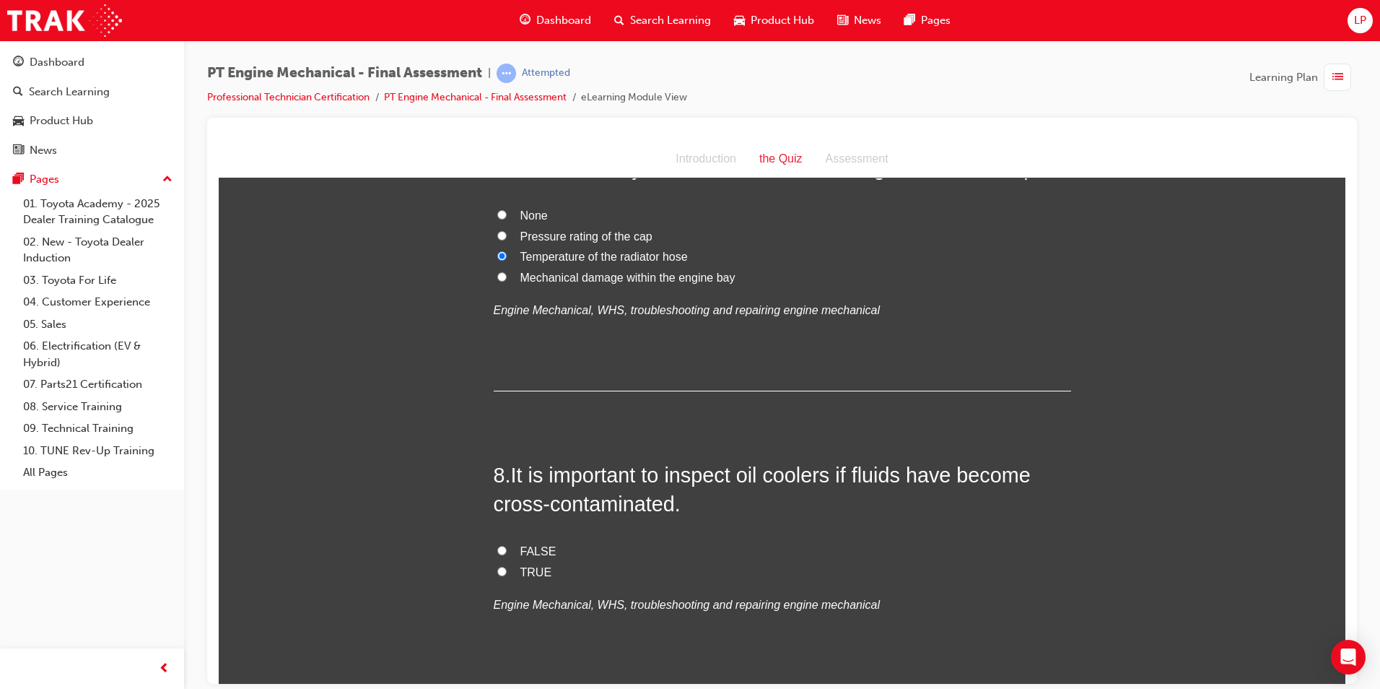
click at [522, 569] on span "TRUE" at bounding box center [537, 571] width 32 height 12
click at [507, 569] on input "TRUE" at bounding box center [501, 570] width 9 height 9
radio input "true"
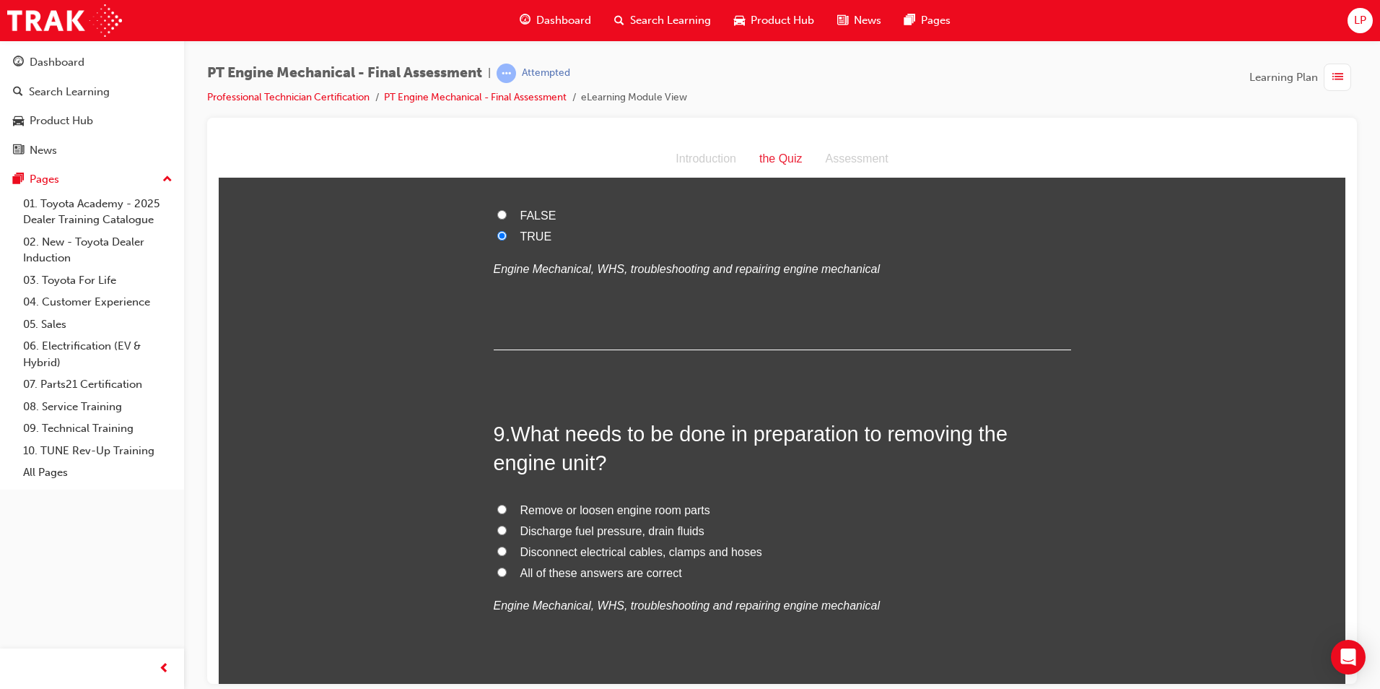
scroll to position [2383, 0]
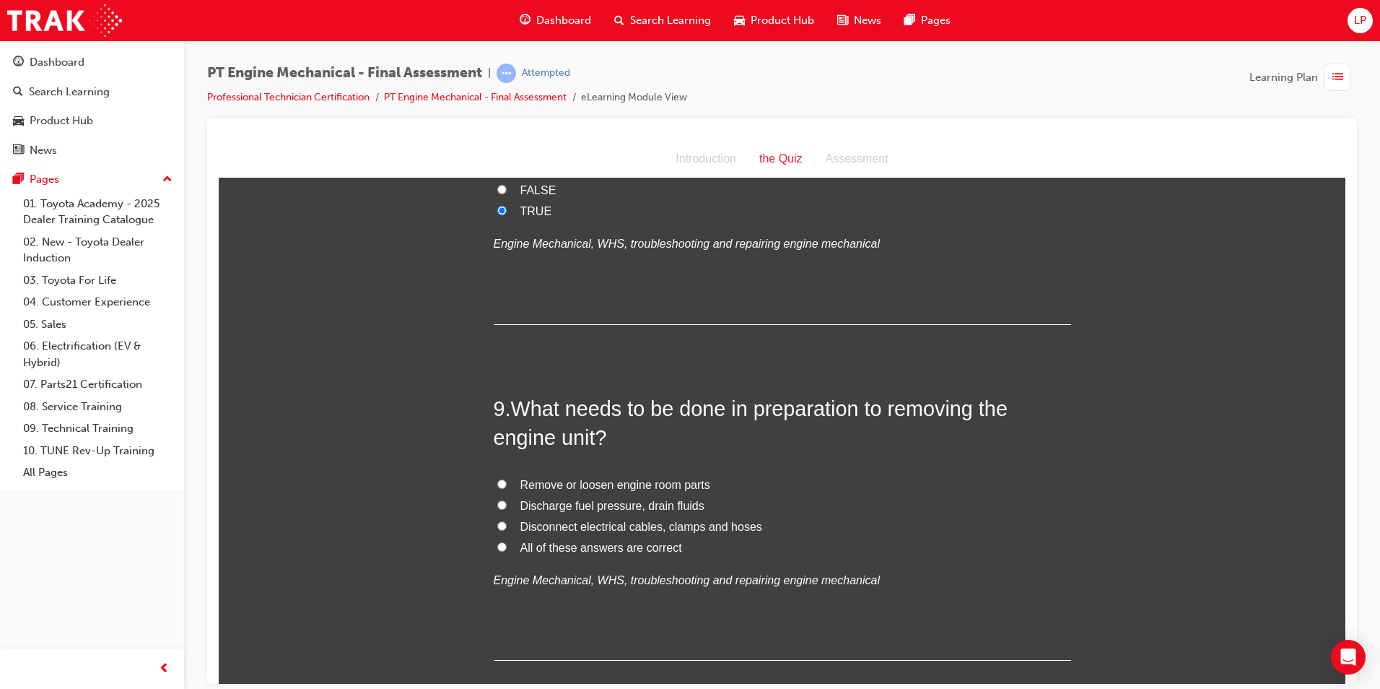
click at [623, 546] on span "All of these answers are correct" at bounding box center [602, 547] width 162 height 12
click at [507, 546] on input "All of these answers are correct" at bounding box center [501, 546] width 9 height 9
radio input "true"
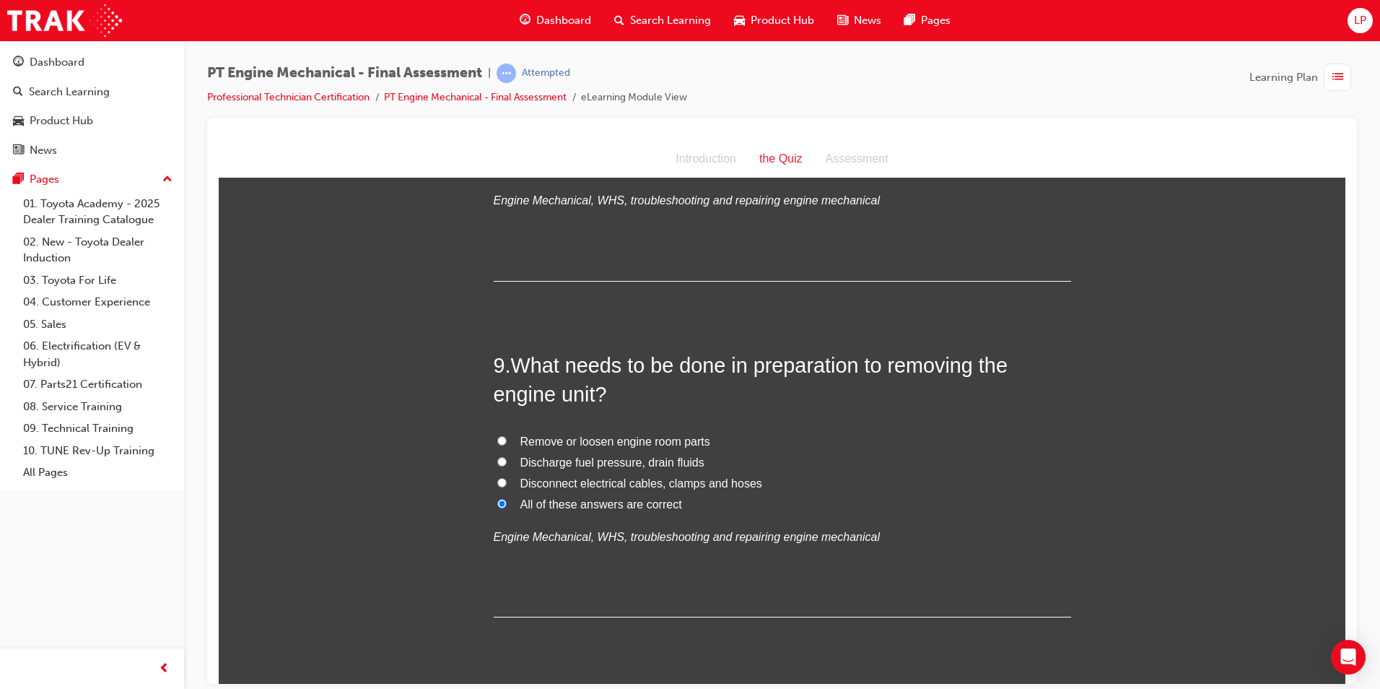
scroll to position [2469, 0]
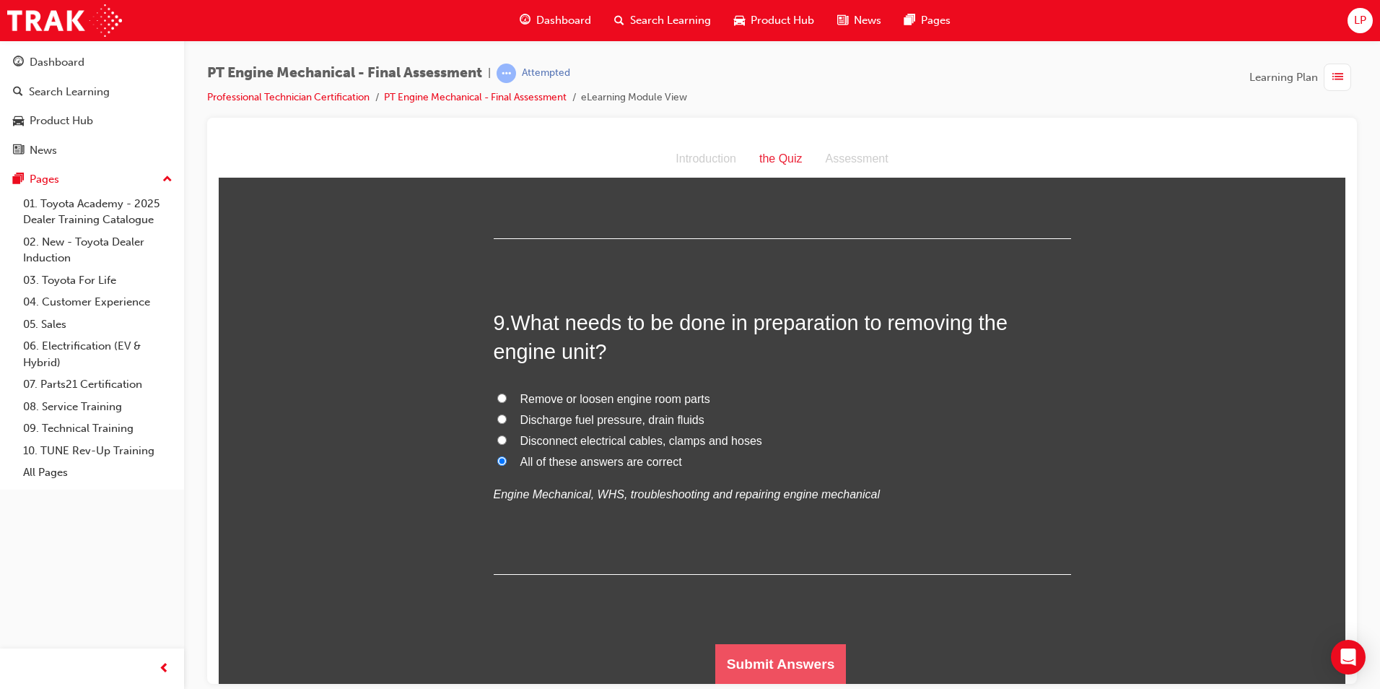
click at [801, 662] on button "Submit Answers" at bounding box center [781, 663] width 131 height 40
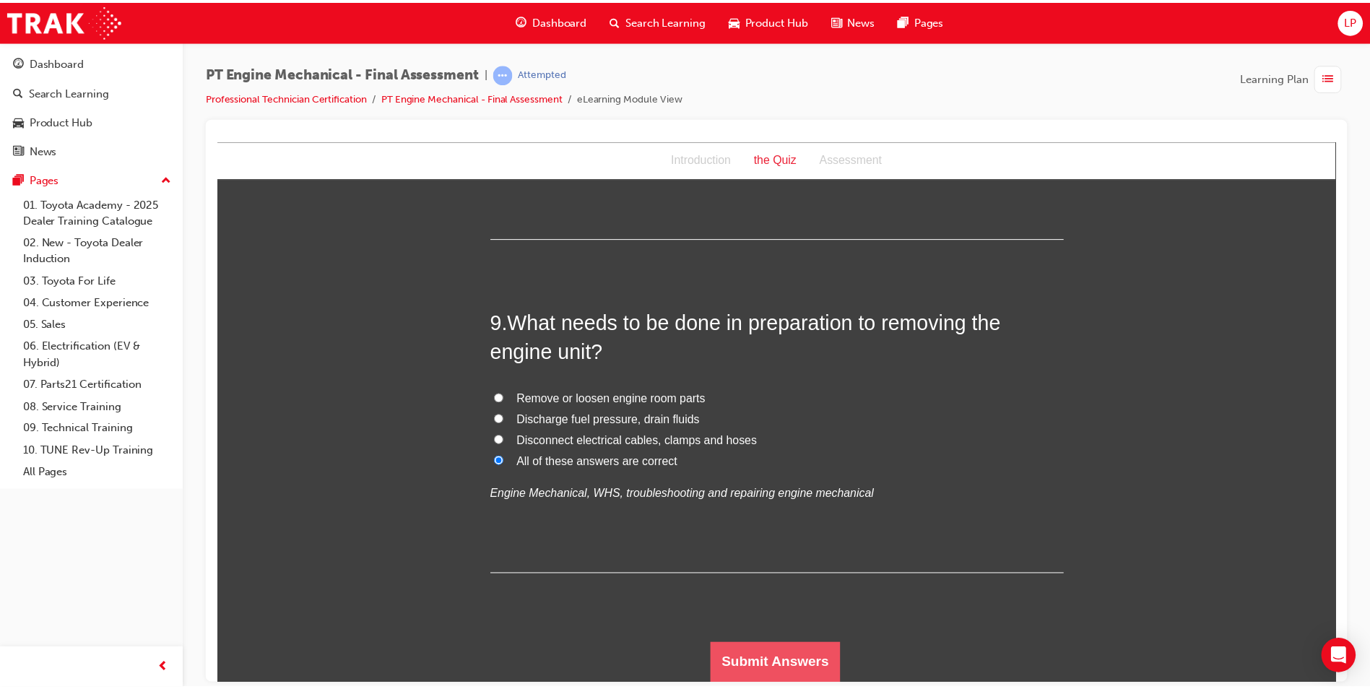
scroll to position [0, 0]
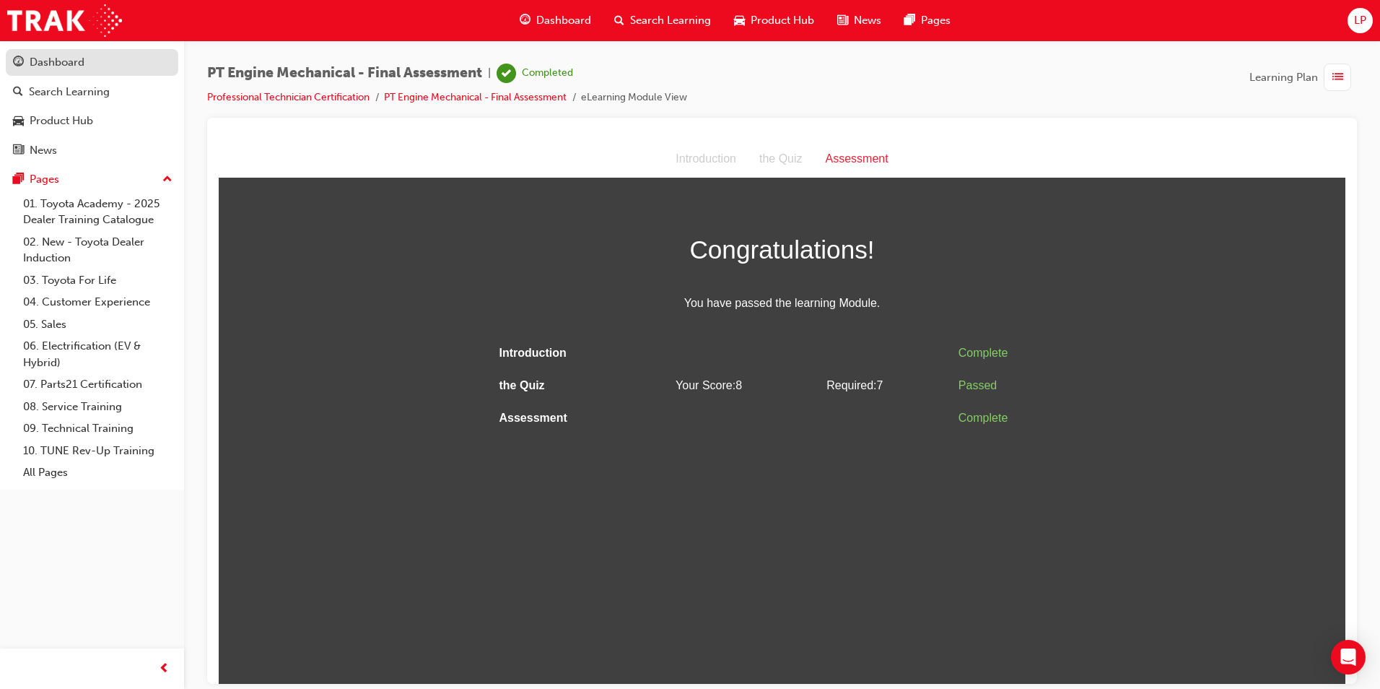
drag, startPoint x: 62, startPoint y: 71, endPoint x: 69, endPoint y: 69, distance: 7.4
click at [63, 71] on div "Dashboard" at bounding box center [92, 62] width 158 height 18
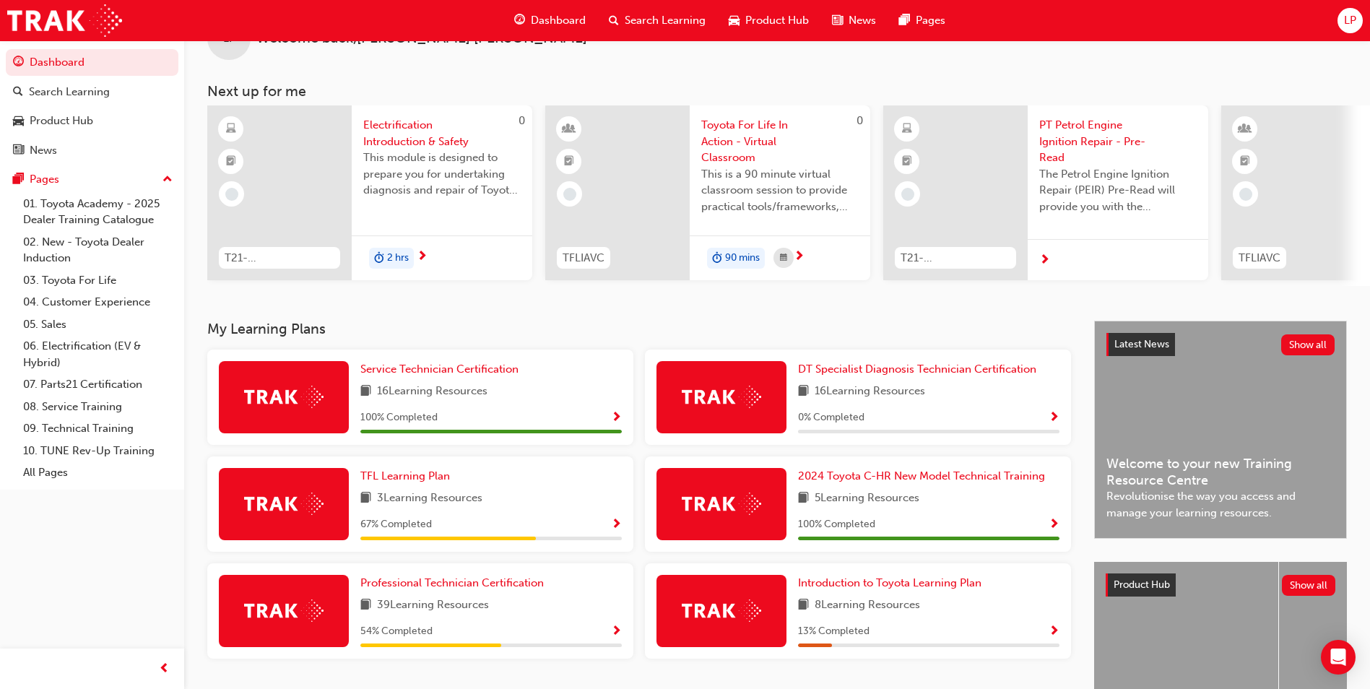
scroll to position [144, 0]
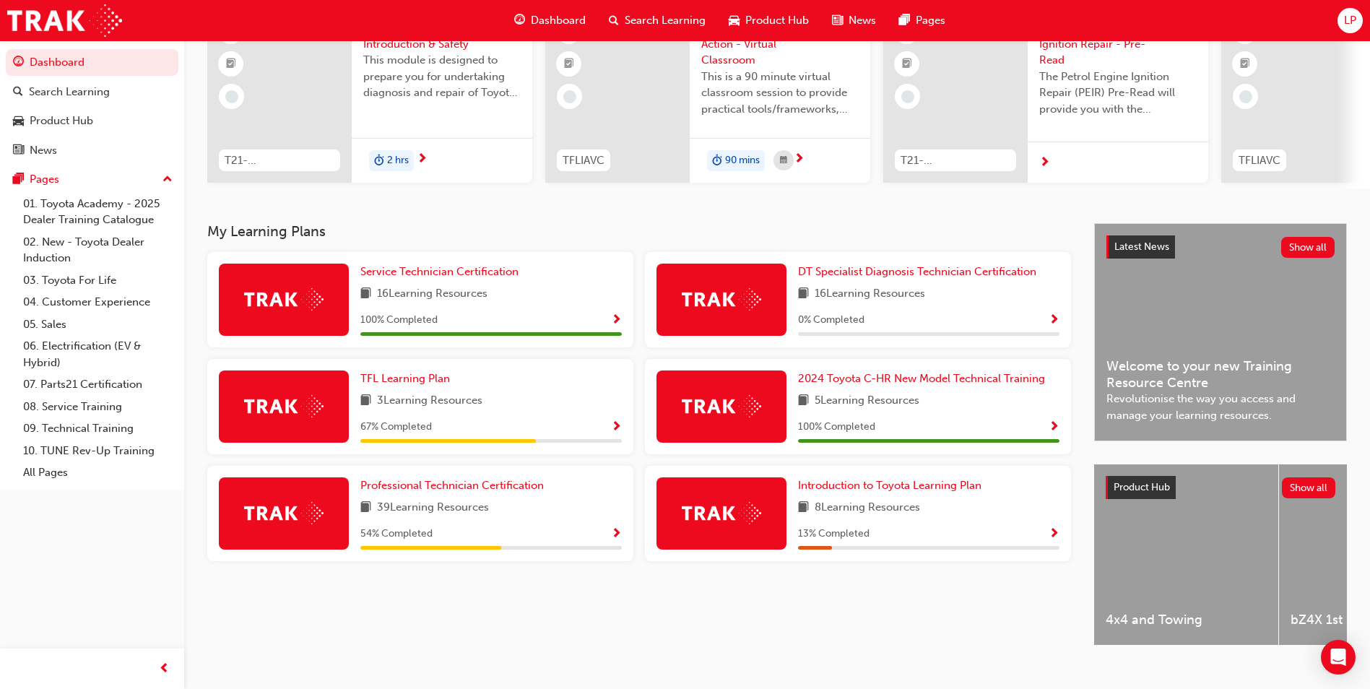
click at [614, 538] on span "Show Progress" at bounding box center [616, 534] width 11 height 13
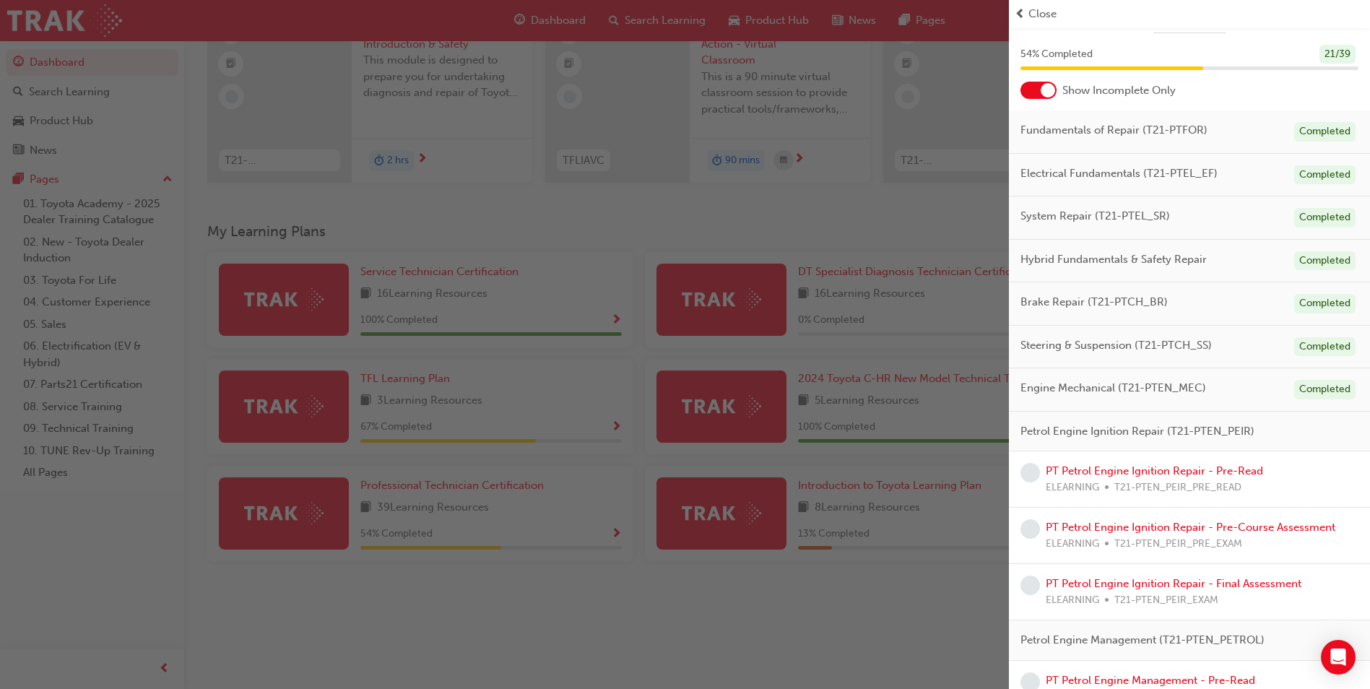
scroll to position [289, 0]
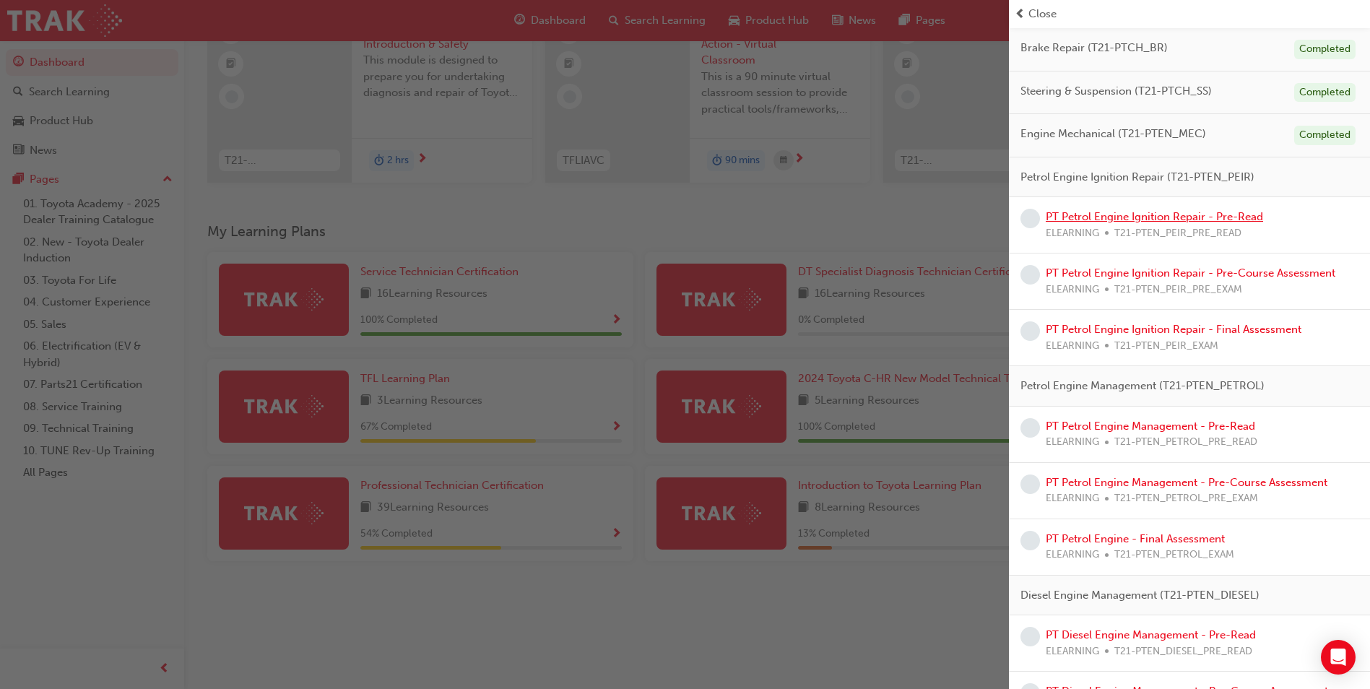
click at [1115, 217] on link "PT Petrol Engine Ignition Repair - Pre-Read" at bounding box center [1153, 216] width 217 height 13
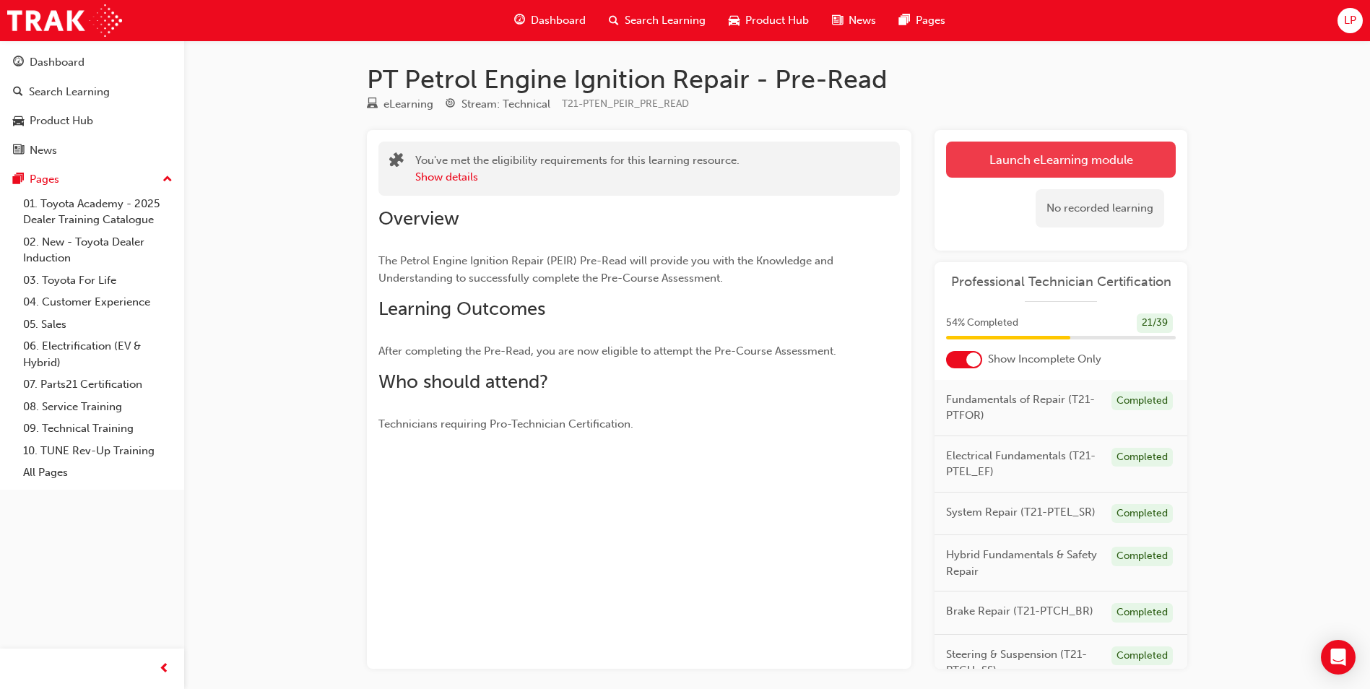
click at [1022, 157] on link "Launch eLearning module" at bounding box center [1061, 160] width 230 height 36
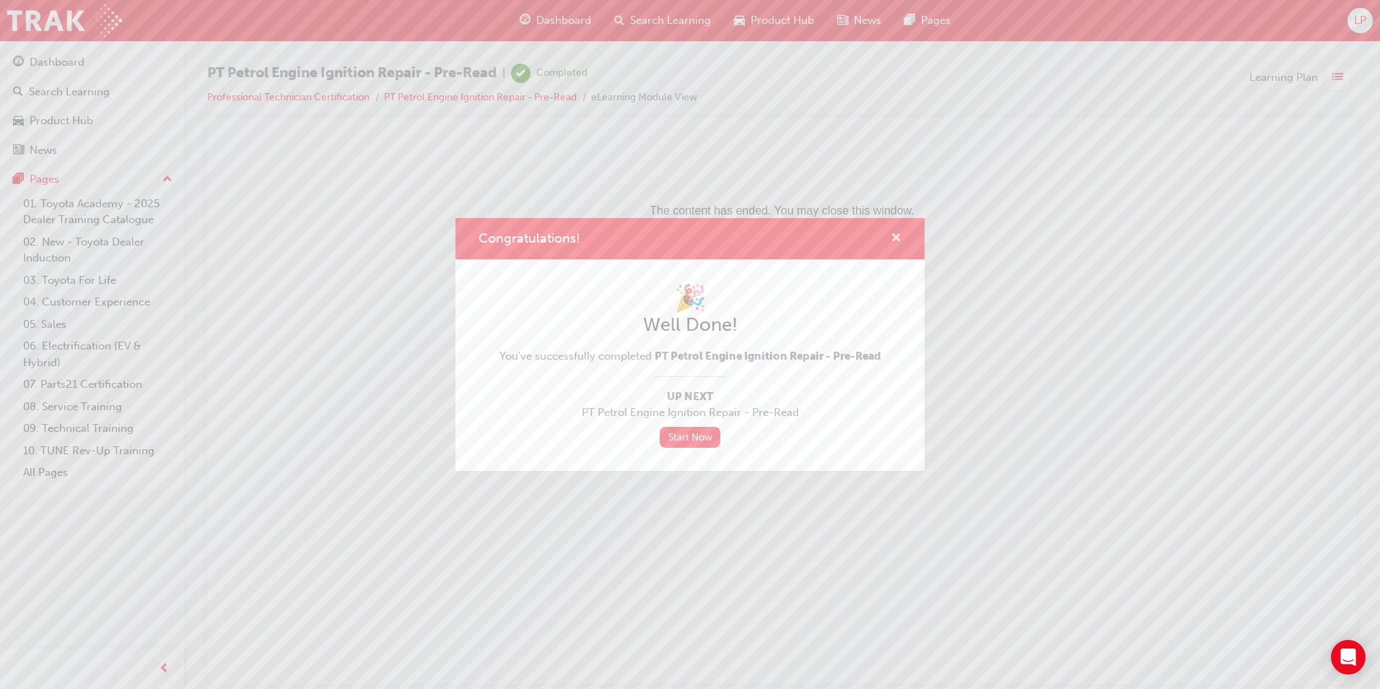
click at [897, 234] on span "cross-icon" at bounding box center [896, 238] width 11 height 13
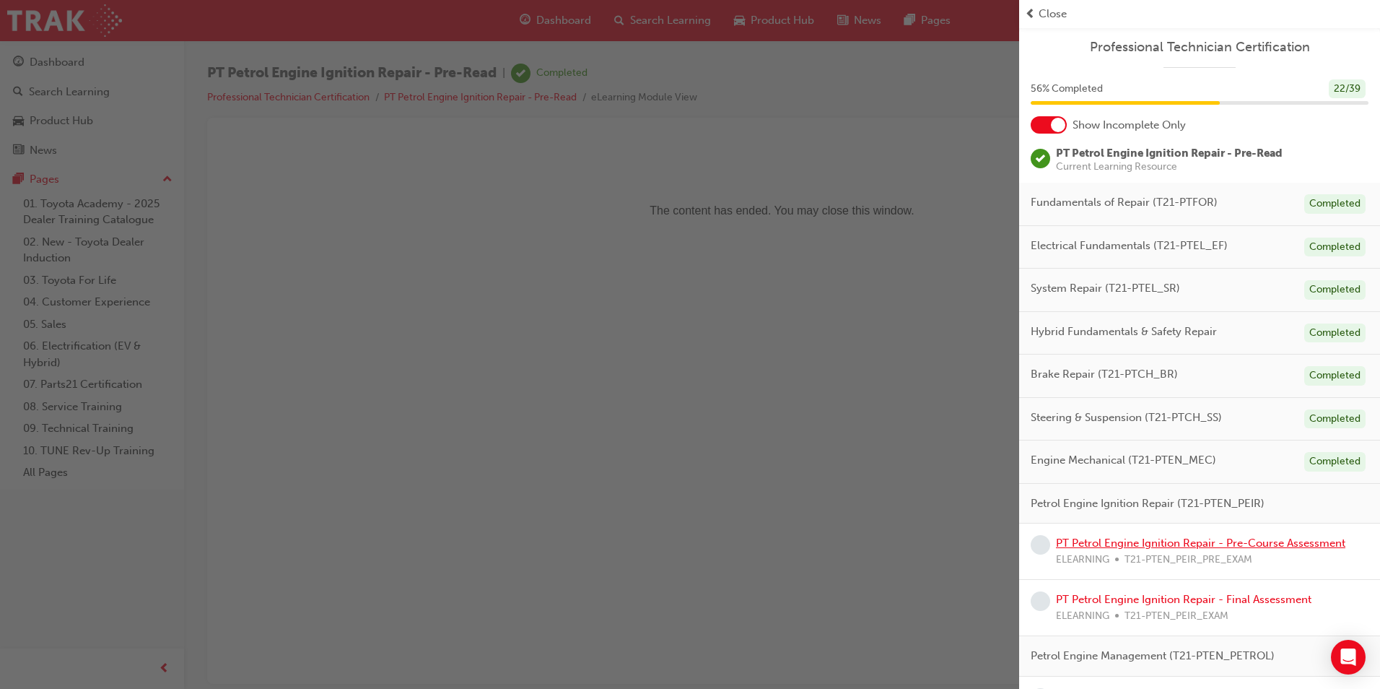
click at [1121, 542] on link "PT Petrol Engine Ignition Repair - Pre-Course Assessment" at bounding box center [1201, 542] width 290 height 13
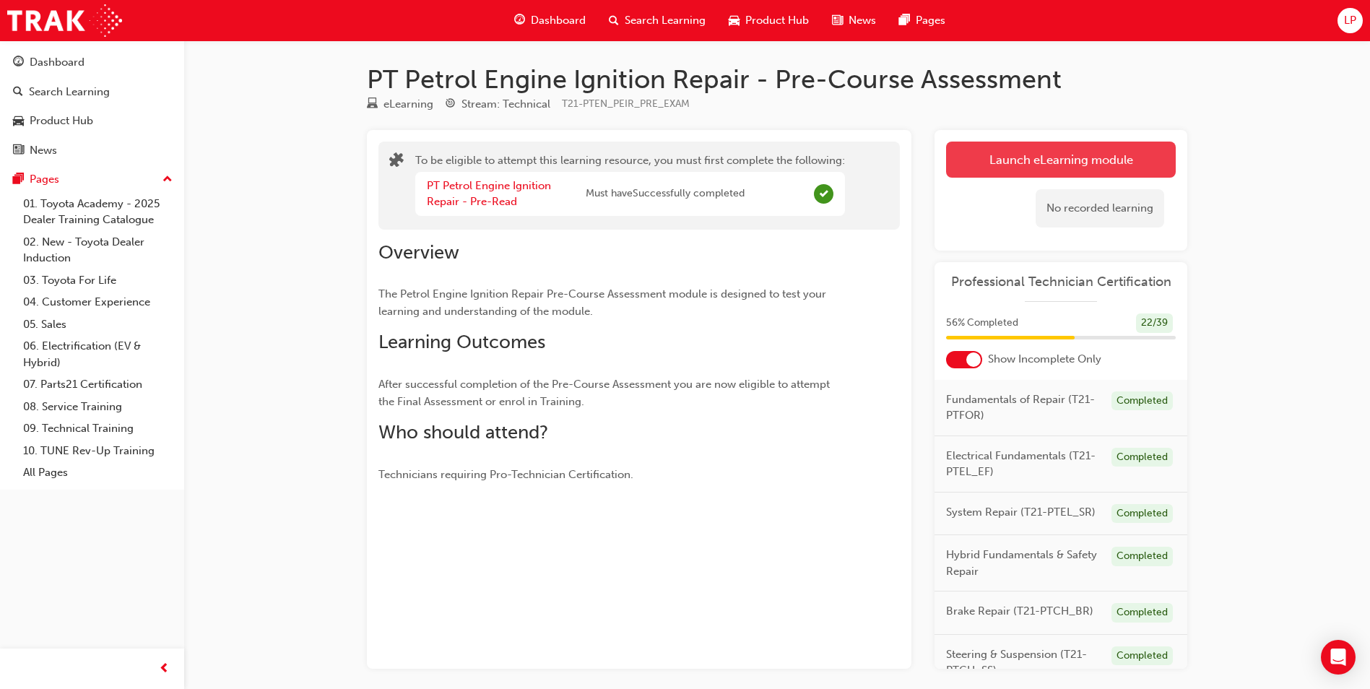
click at [1062, 143] on button "Launch eLearning module" at bounding box center [1061, 160] width 230 height 36
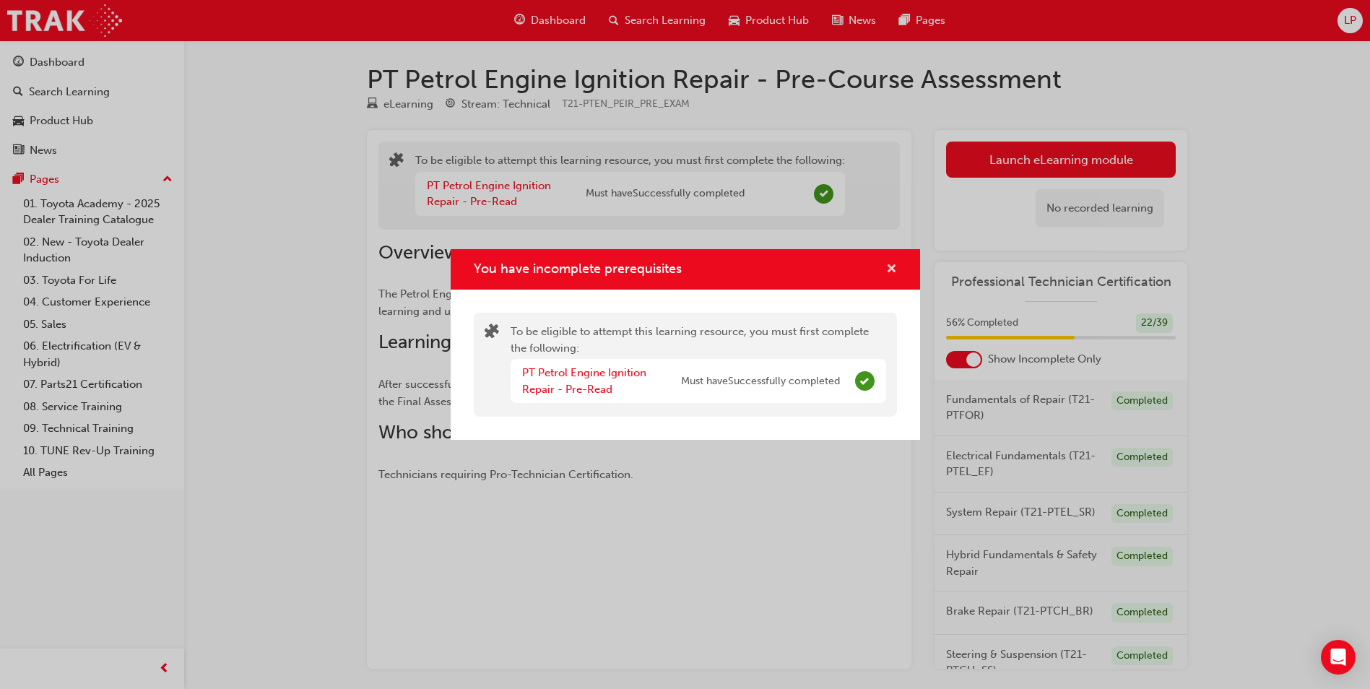
drag, startPoint x: 894, startPoint y: 269, endPoint x: 879, endPoint y: 268, distance: 15.2
click at [896, 269] on span "cross-icon" at bounding box center [891, 270] width 11 height 13
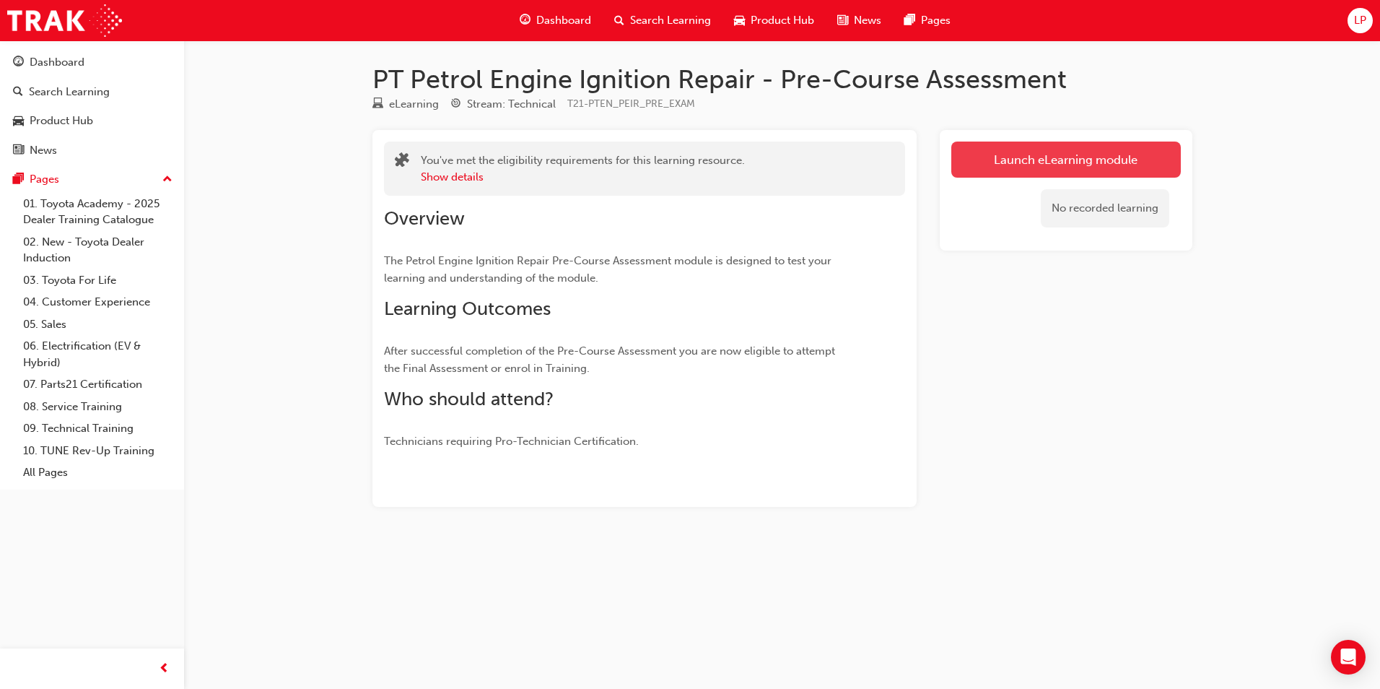
click at [998, 176] on div "Launch eLearning module No recorded learning" at bounding box center [1066, 190] width 253 height 121
click at [960, 256] on div "Launch eLearning module No recorded learning" at bounding box center [1066, 318] width 253 height 377
click at [1026, 234] on div "No recorded learning" at bounding box center [1067, 208] width 230 height 61
click at [980, 152] on link "Launch eLearning module" at bounding box center [1067, 160] width 230 height 36
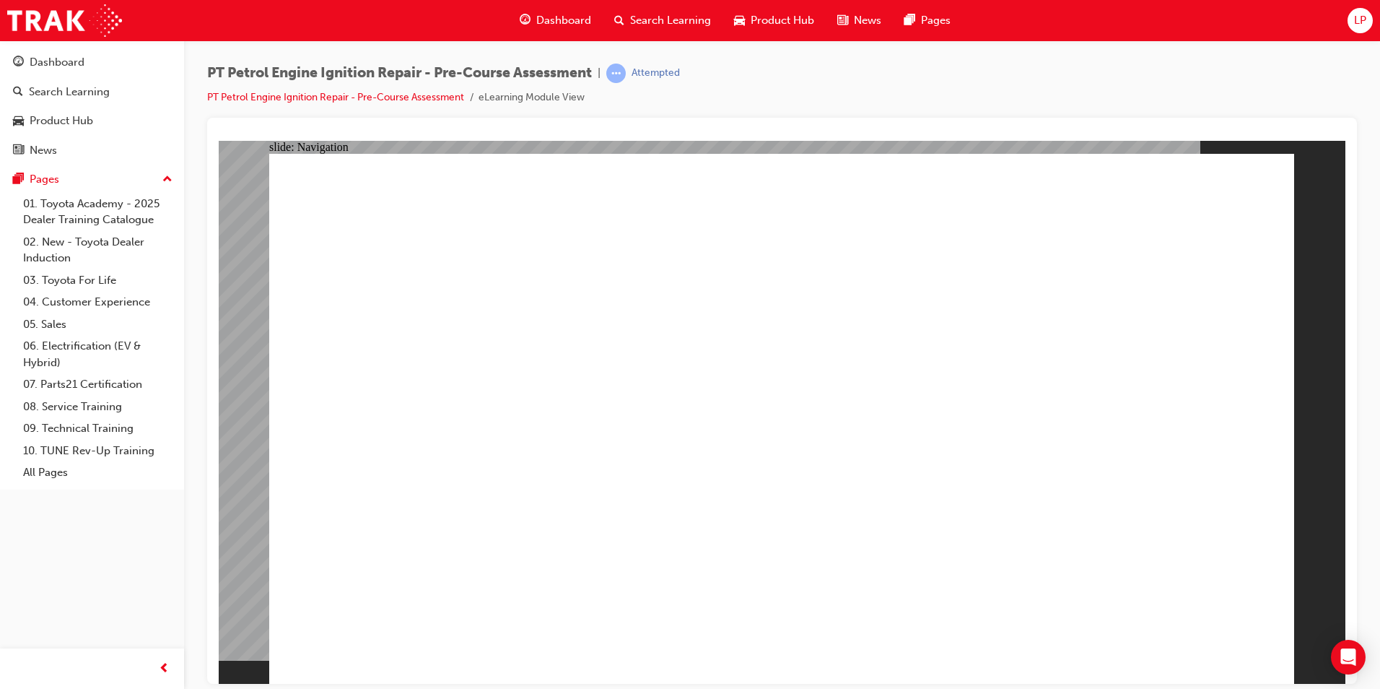
radio input "true"
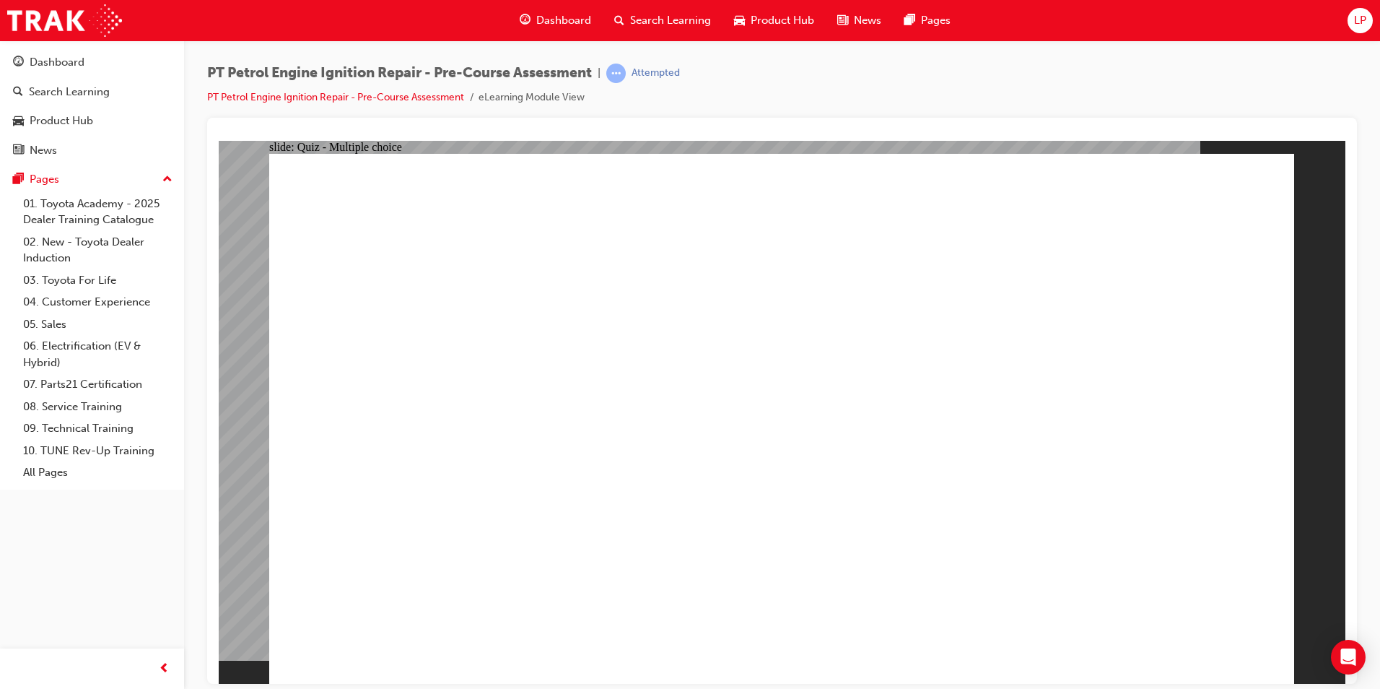
radio input "true"
drag, startPoint x: 741, startPoint y: 520, endPoint x: 683, endPoint y: 560, distance: 70.5
radio input "true"
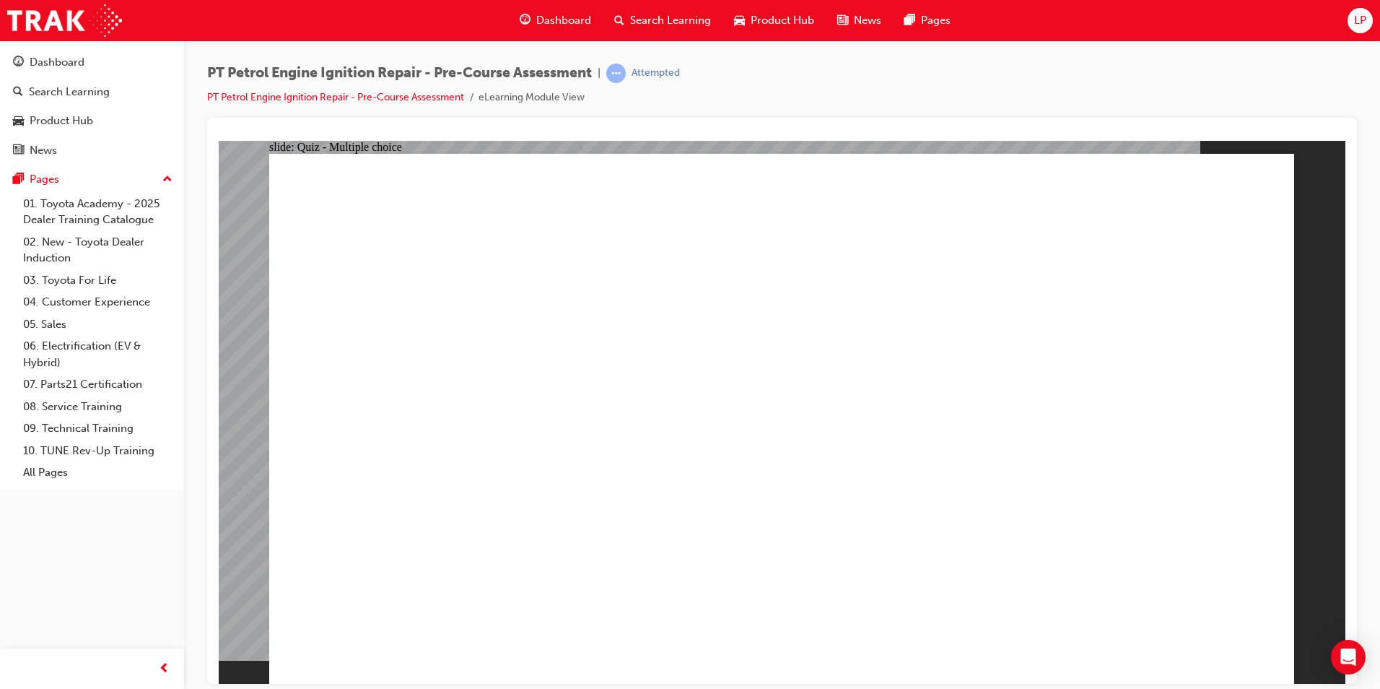
radio input "true"
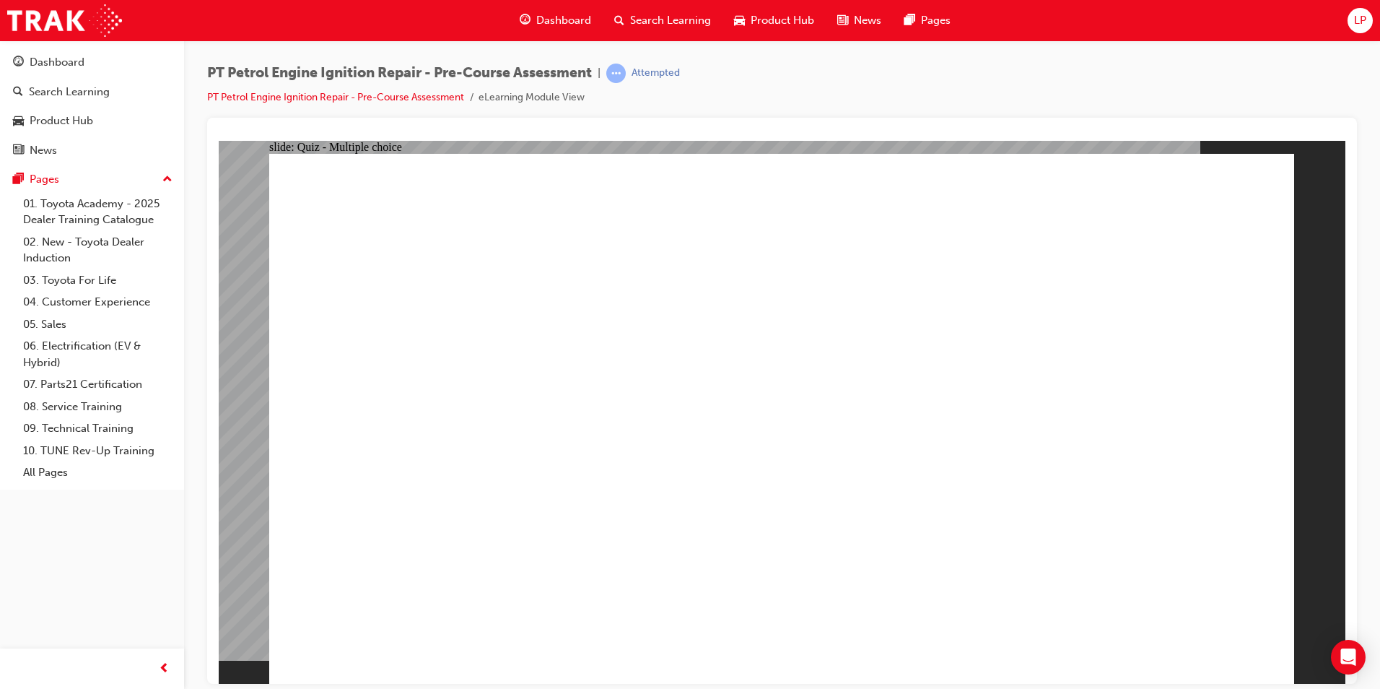
radio input "true"
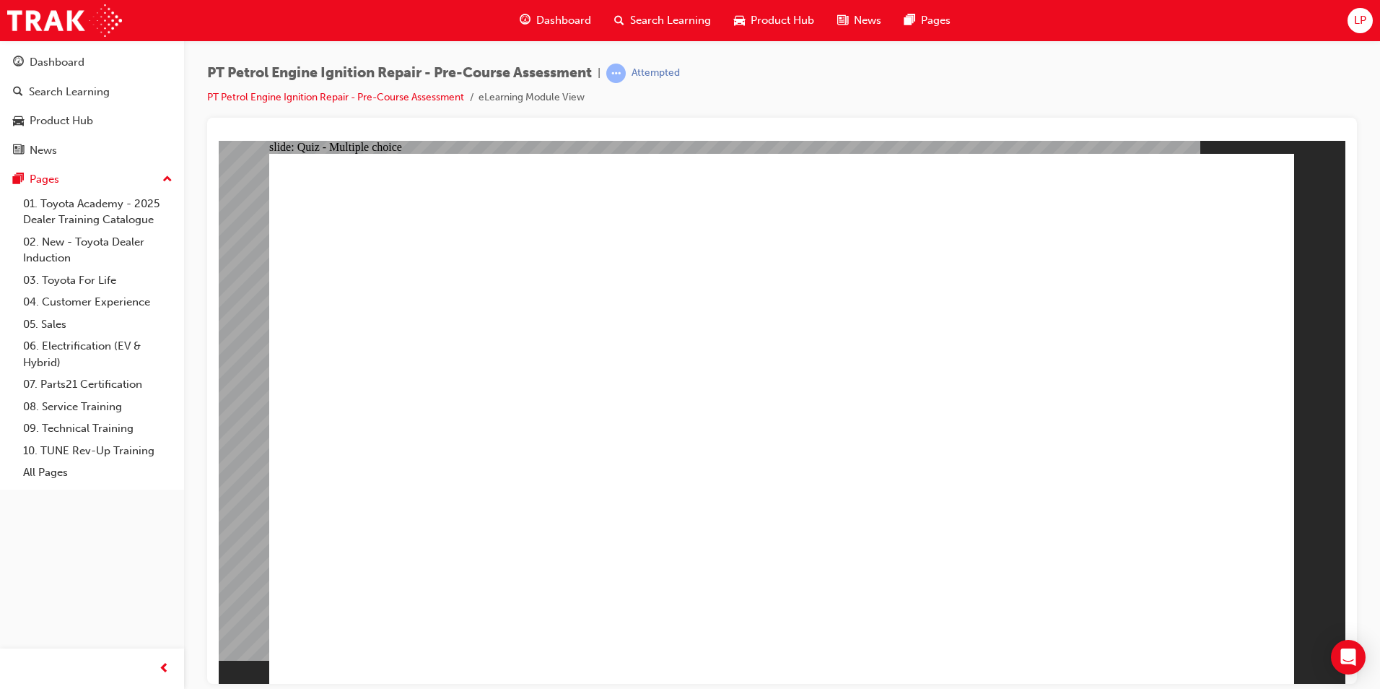
radio input "true"
drag, startPoint x: 1261, startPoint y: 615, endPoint x: 1263, endPoint y: 627, distance: 12.4
radio input "true"
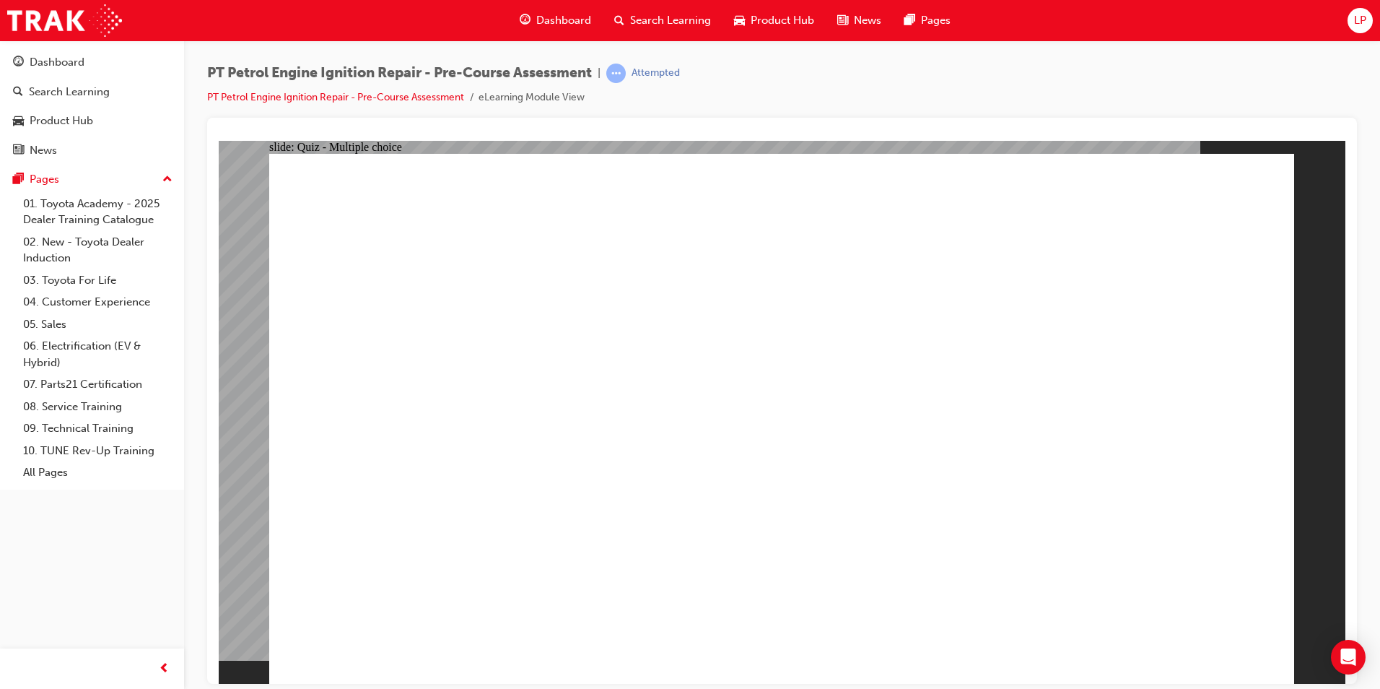
radio input "true"
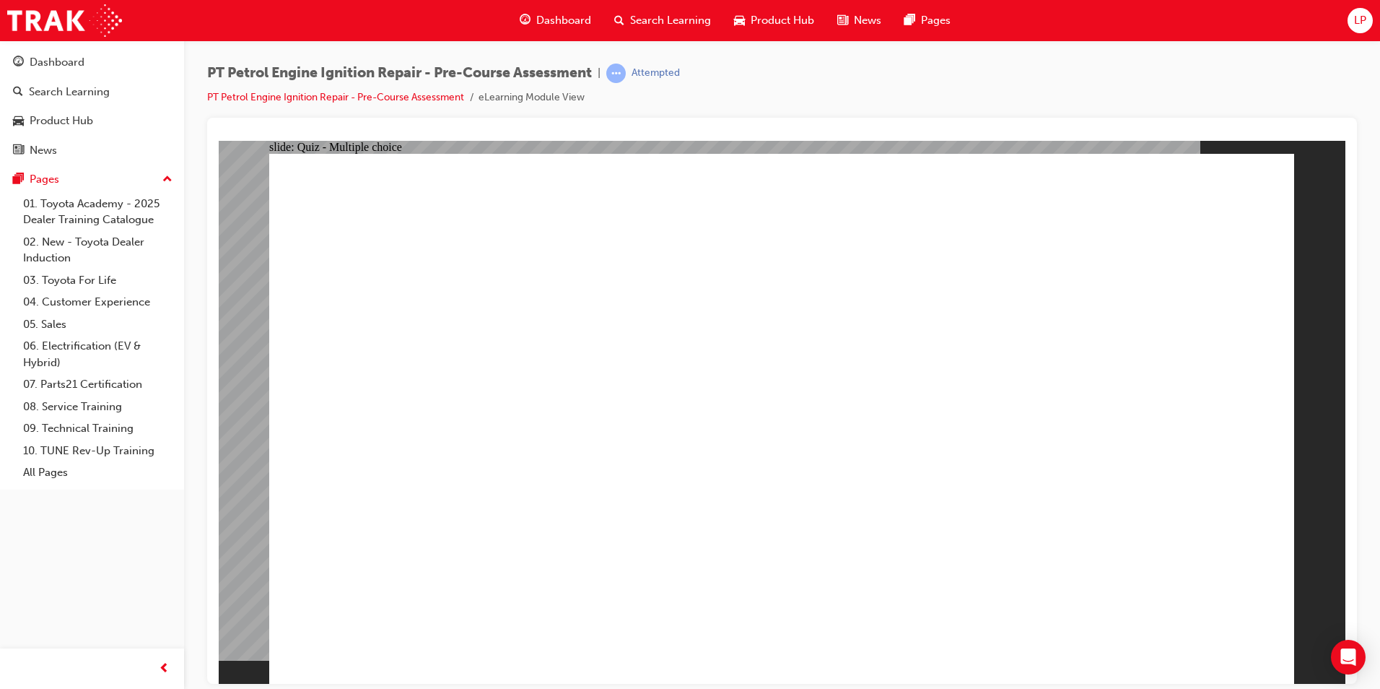
radio input "true"
drag, startPoint x: 767, startPoint y: 580, endPoint x: 783, endPoint y: 573, distance: 17.8
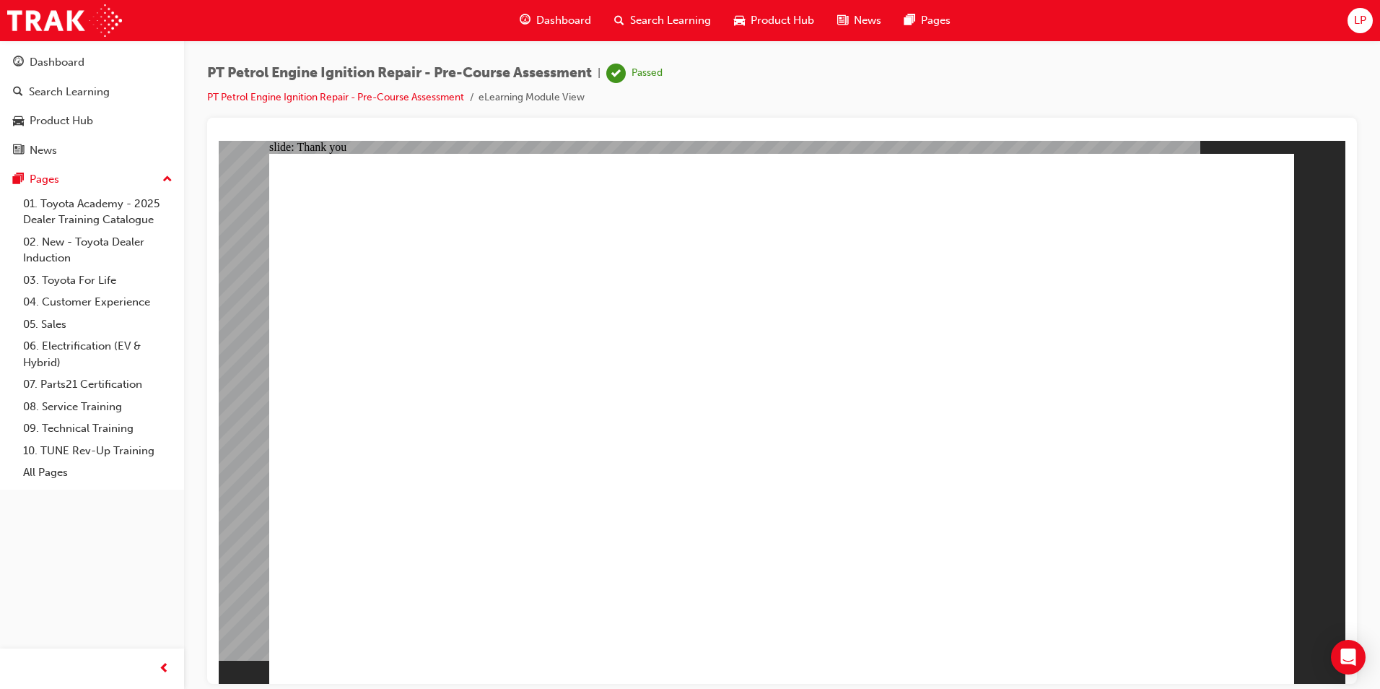
click at [117, 60] on div "Dashboard" at bounding box center [92, 62] width 158 height 18
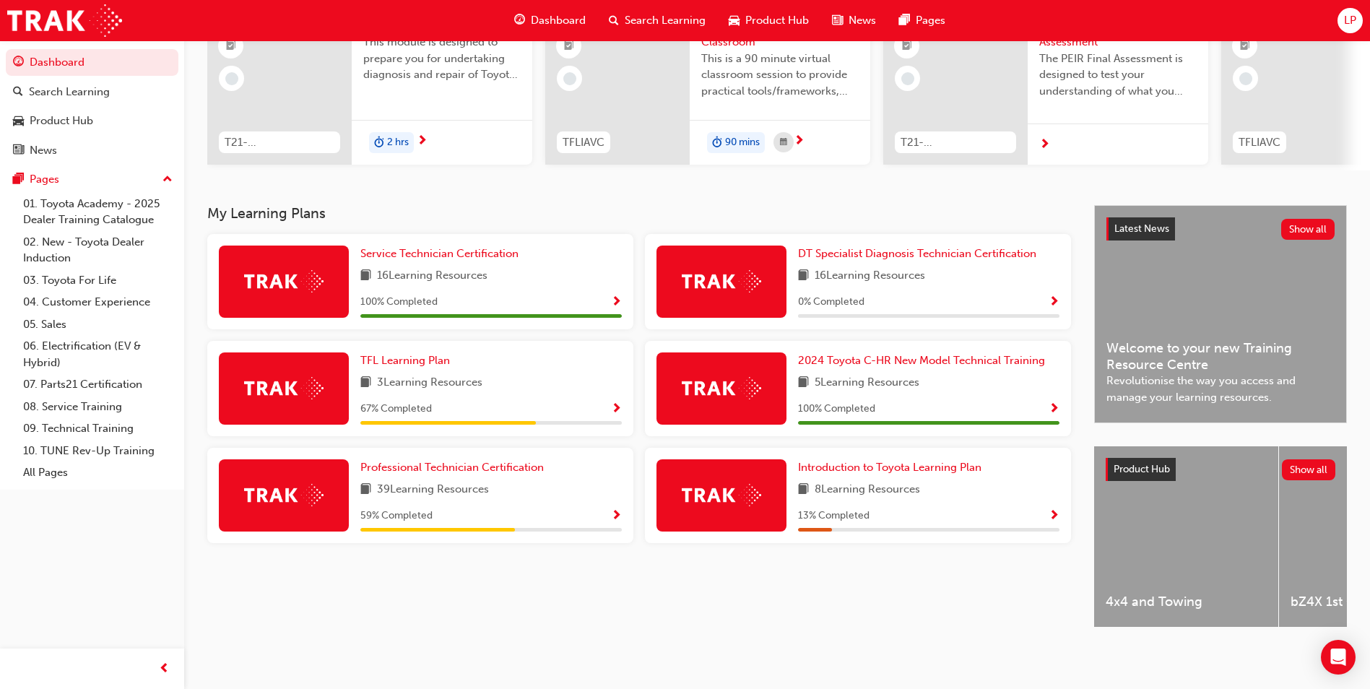
scroll to position [174, 0]
click at [622, 505] on div "Professional Technician Certification 39 Learning Resources 59 % Completed" at bounding box center [420, 495] width 426 height 95
click at [618, 510] on span "Show Progress" at bounding box center [616, 516] width 11 height 13
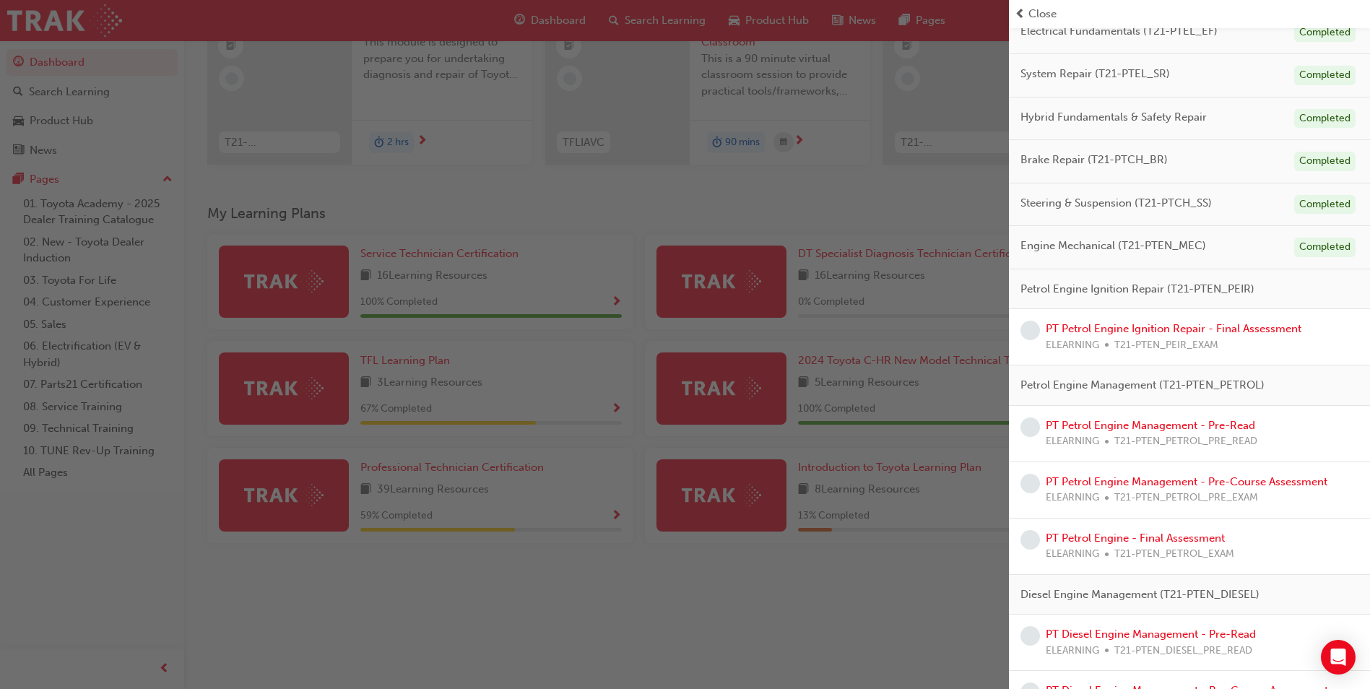
scroll to position [105, 0]
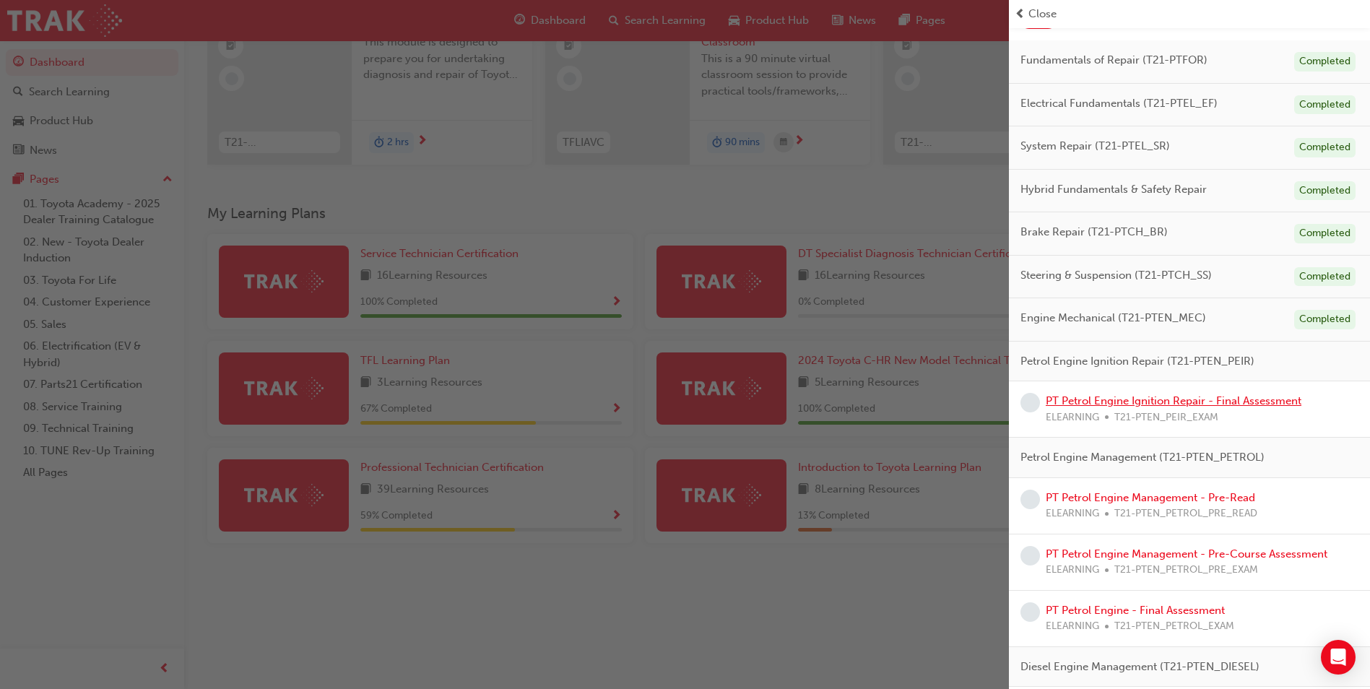
click at [1096, 405] on link "PT Petrol Engine Ignition Repair - Final Assessment" at bounding box center [1173, 400] width 256 height 13
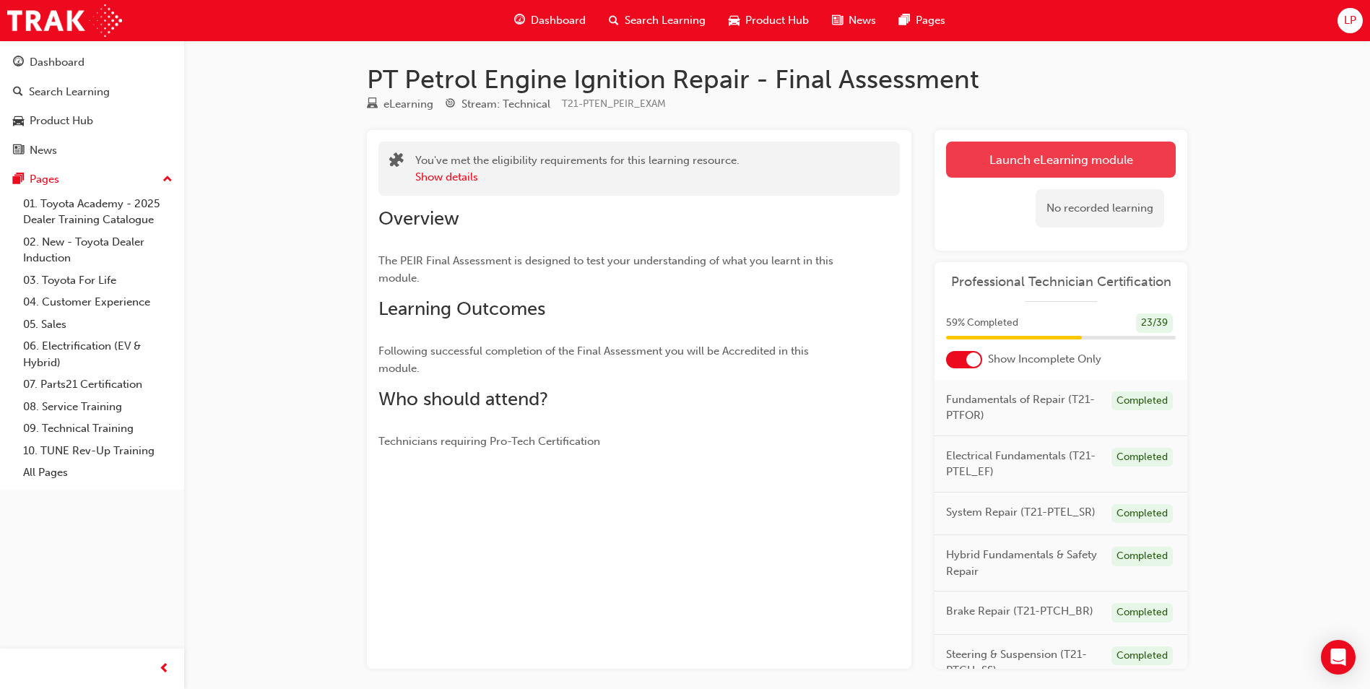
click at [1072, 170] on link "Launch eLearning module" at bounding box center [1061, 160] width 230 height 36
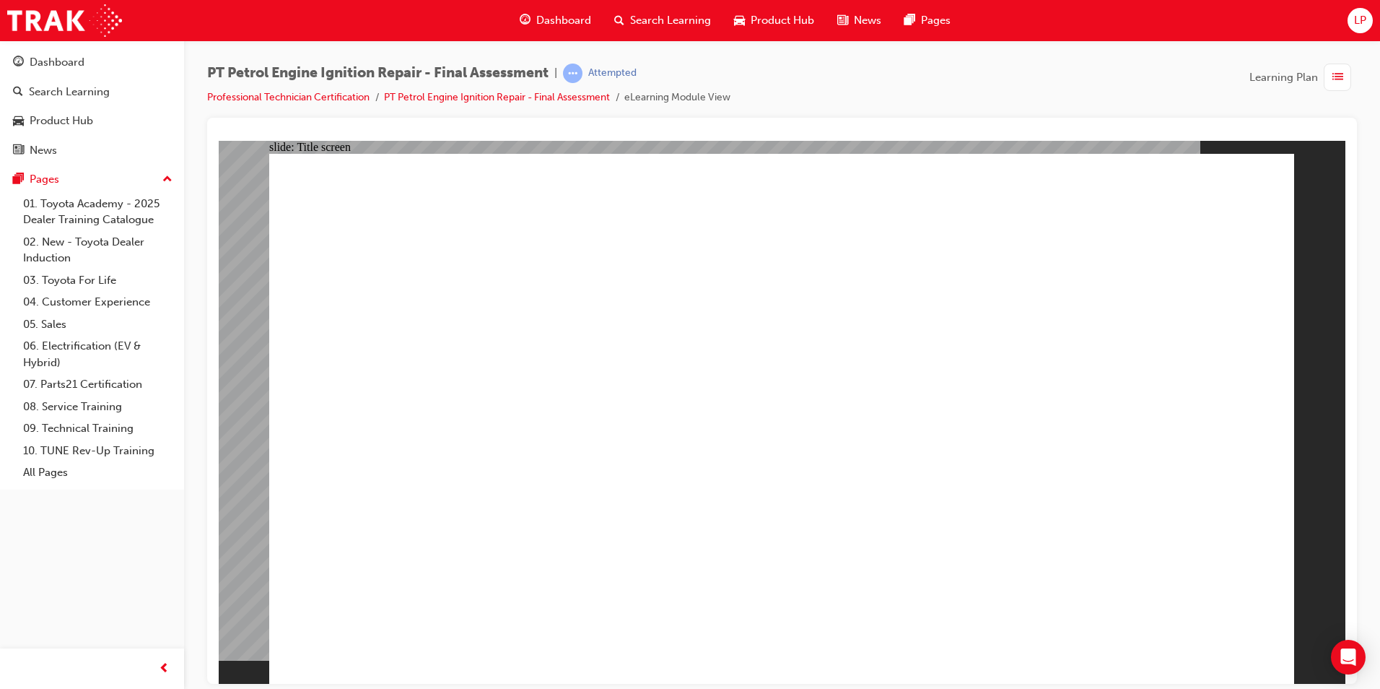
checkbox input "true"
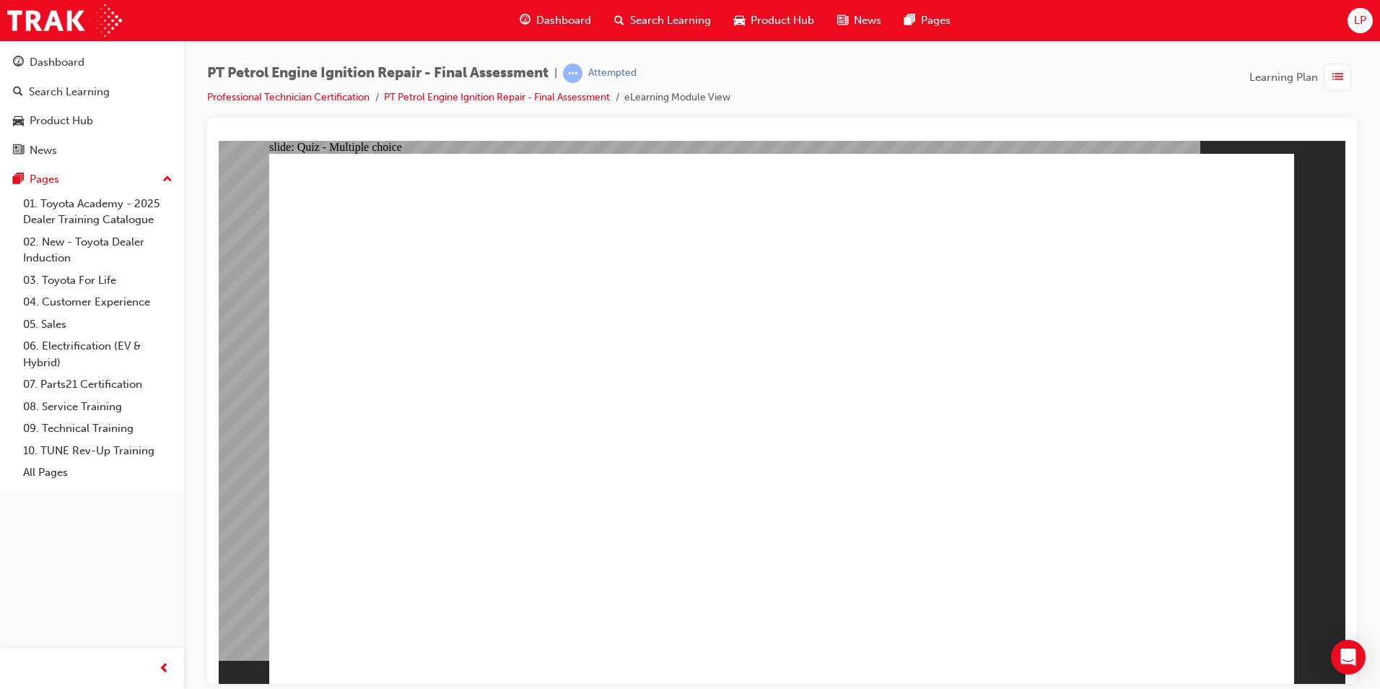
checkbox input "true"
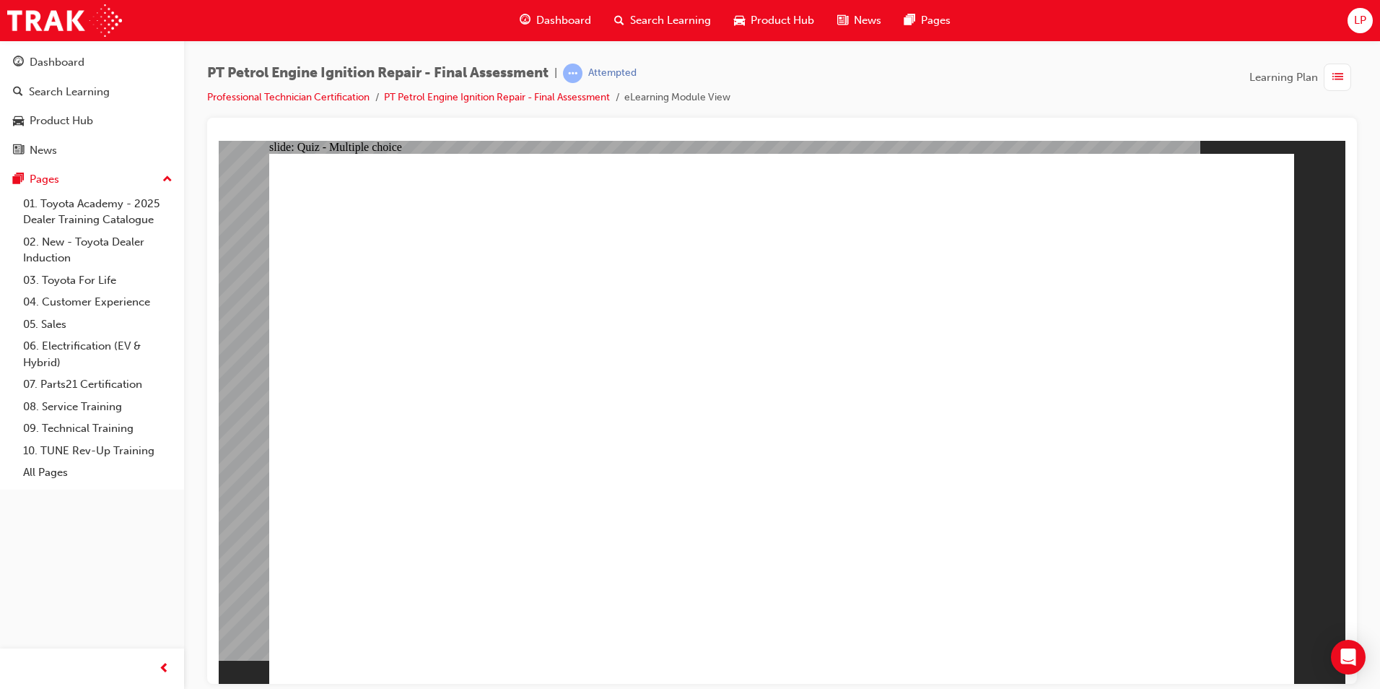
checkbox input "false"
checkbox input "true"
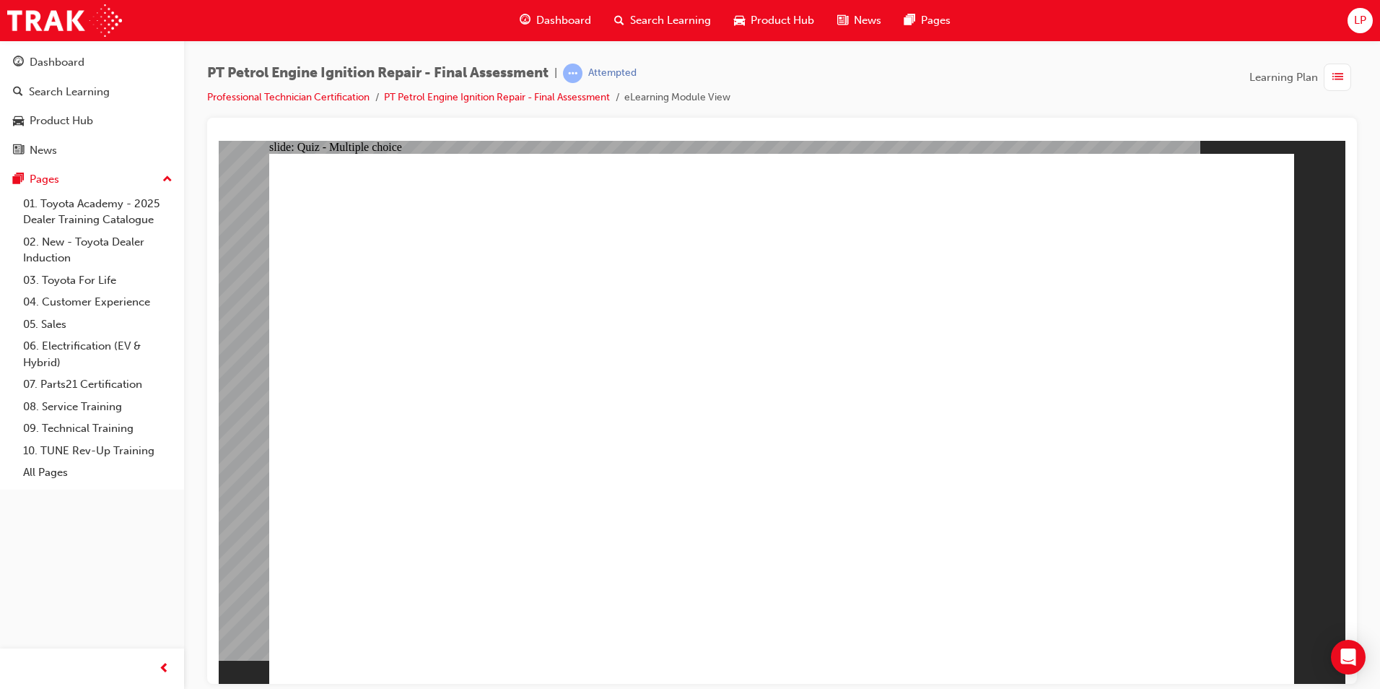
radio input "true"
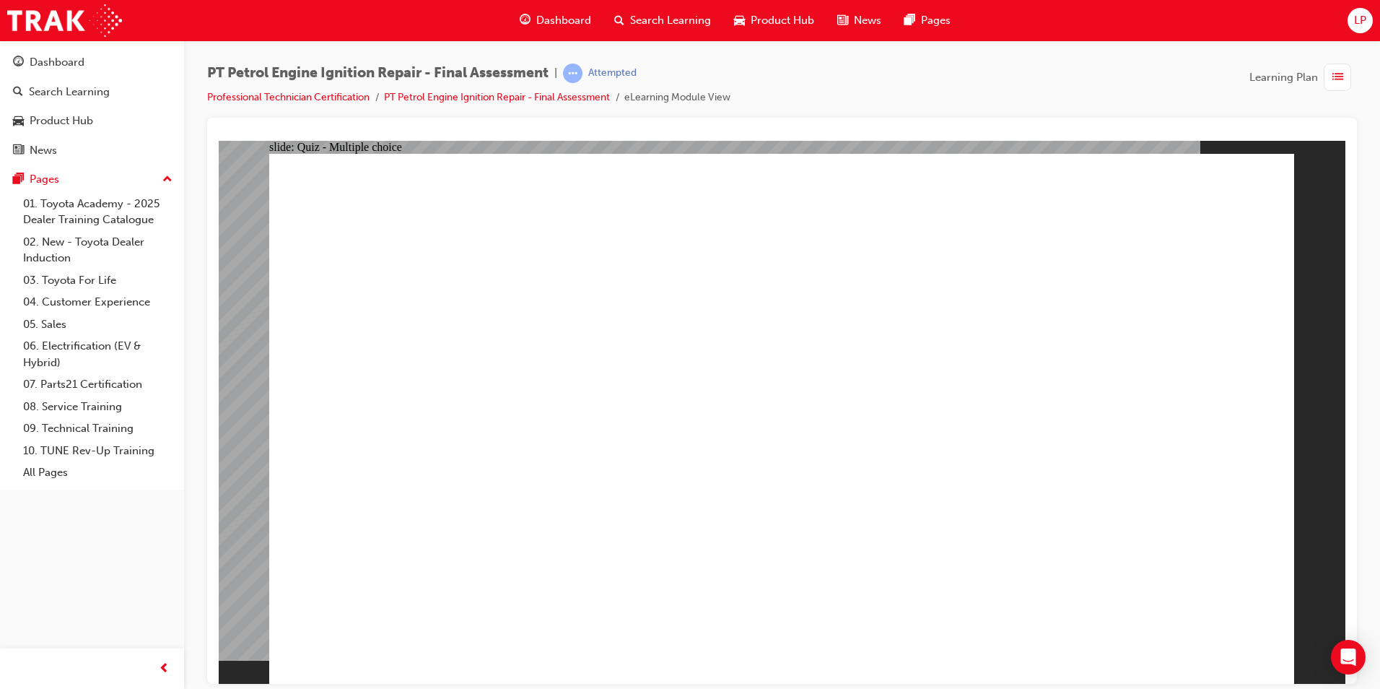
drag, startPoint x: 1232, startPoint y: 622, endPoint x: 1217, endPoint y: 636, distance: 20.9
drag, startPoint x: 621, startPoint y: 662, endPoint x: 621, endPoint y: 635, distance: 26.7
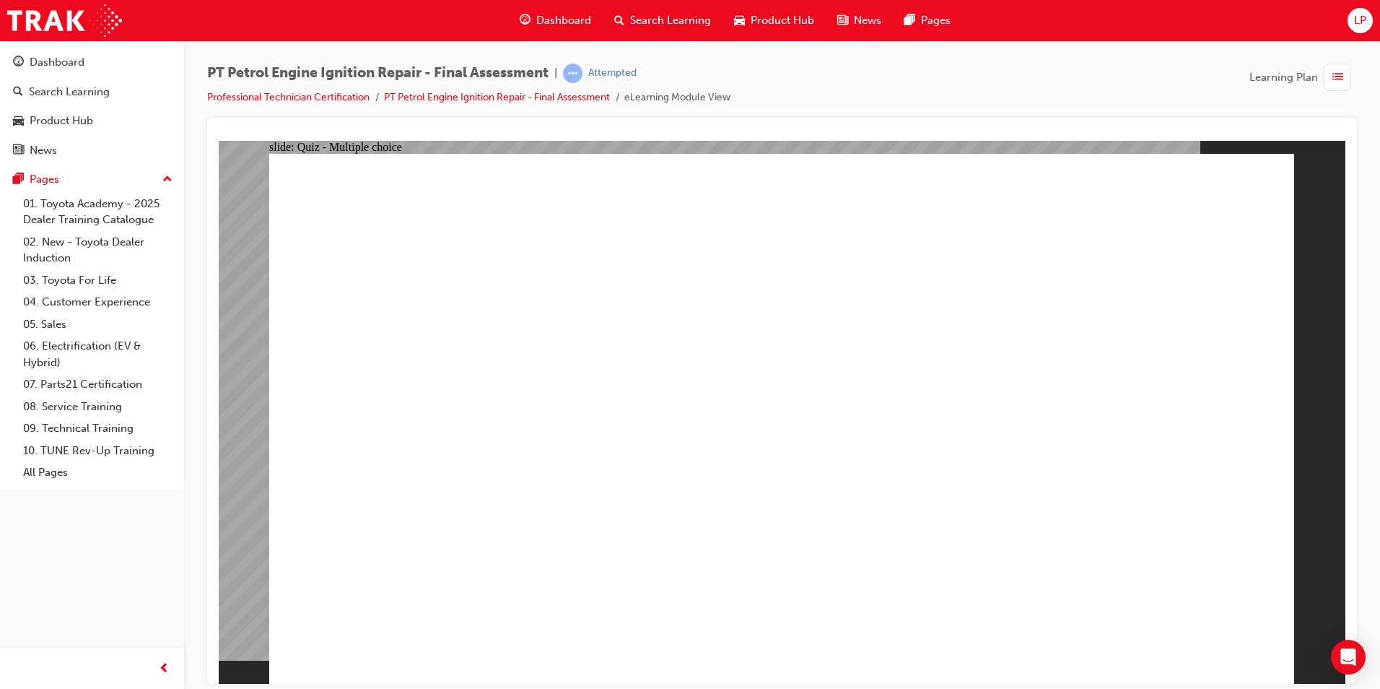
radio input "true"
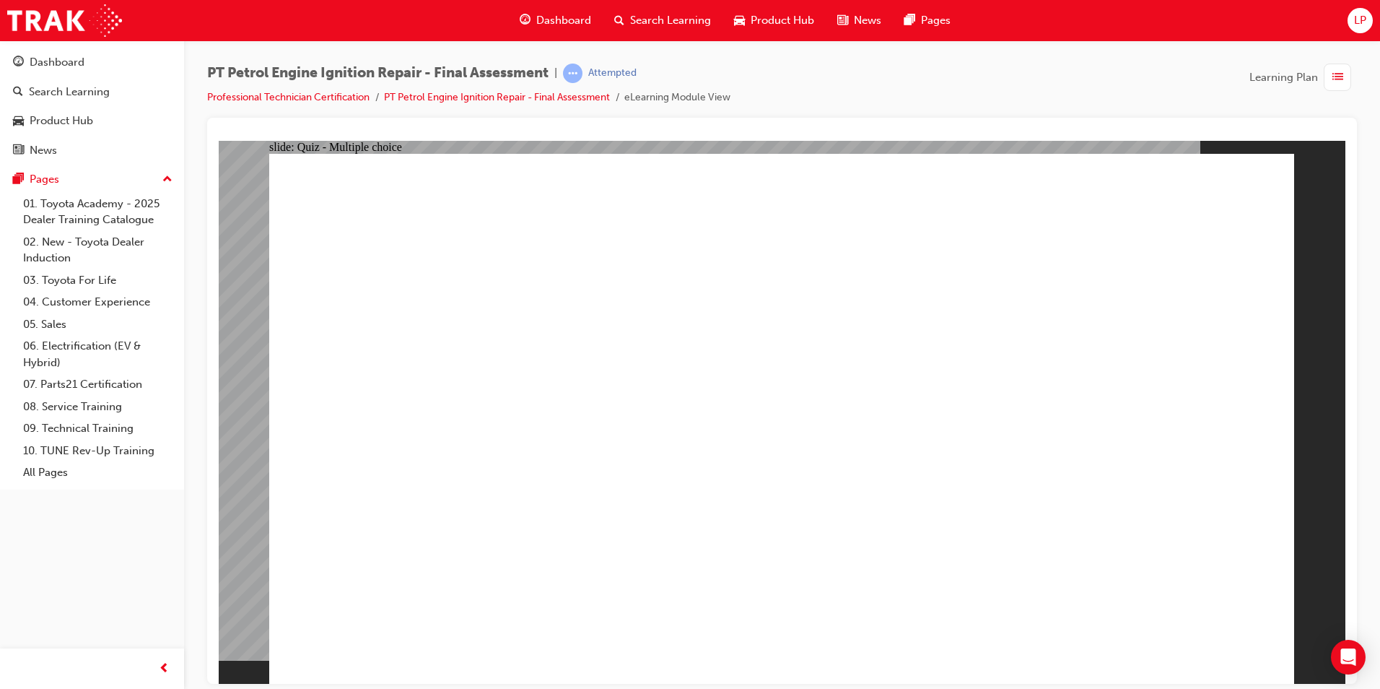
radio input "true"
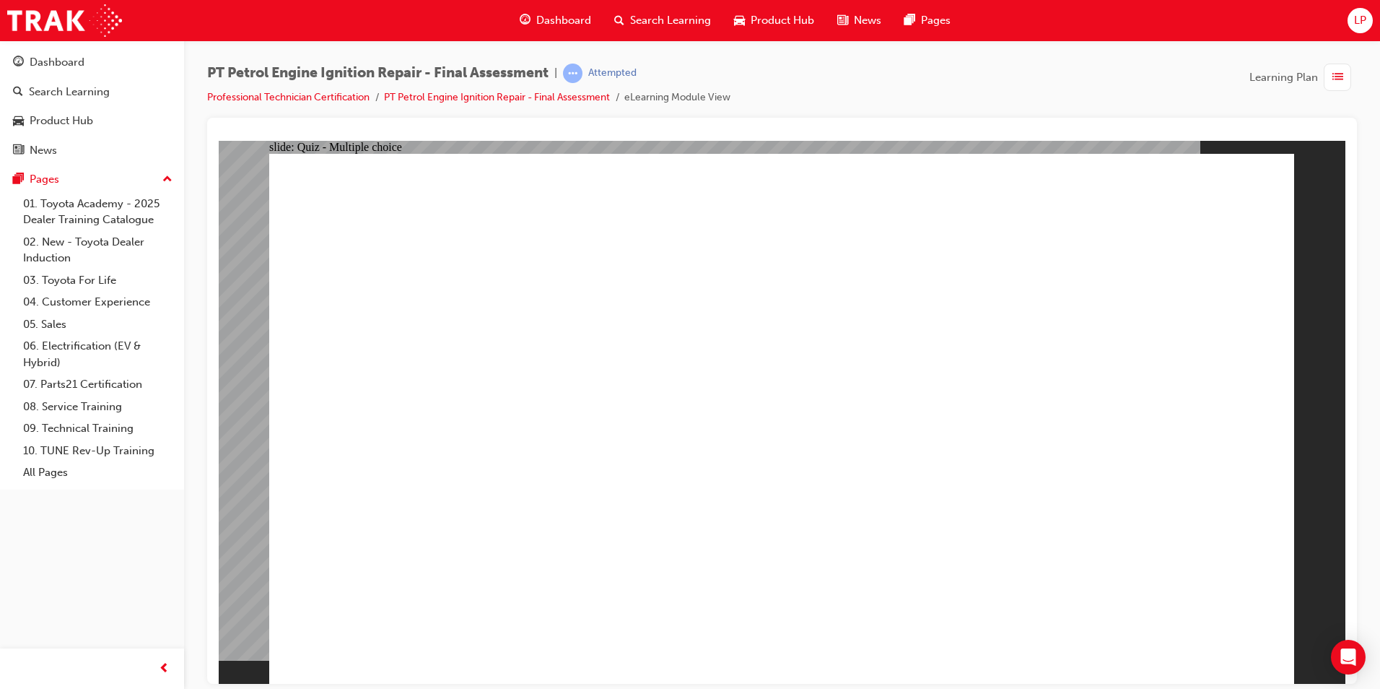
drag, startPoint x: 700, startPoint y: 513, endPoint x: 707, endPoint y: 510, distance: 7.4
radio input "true"
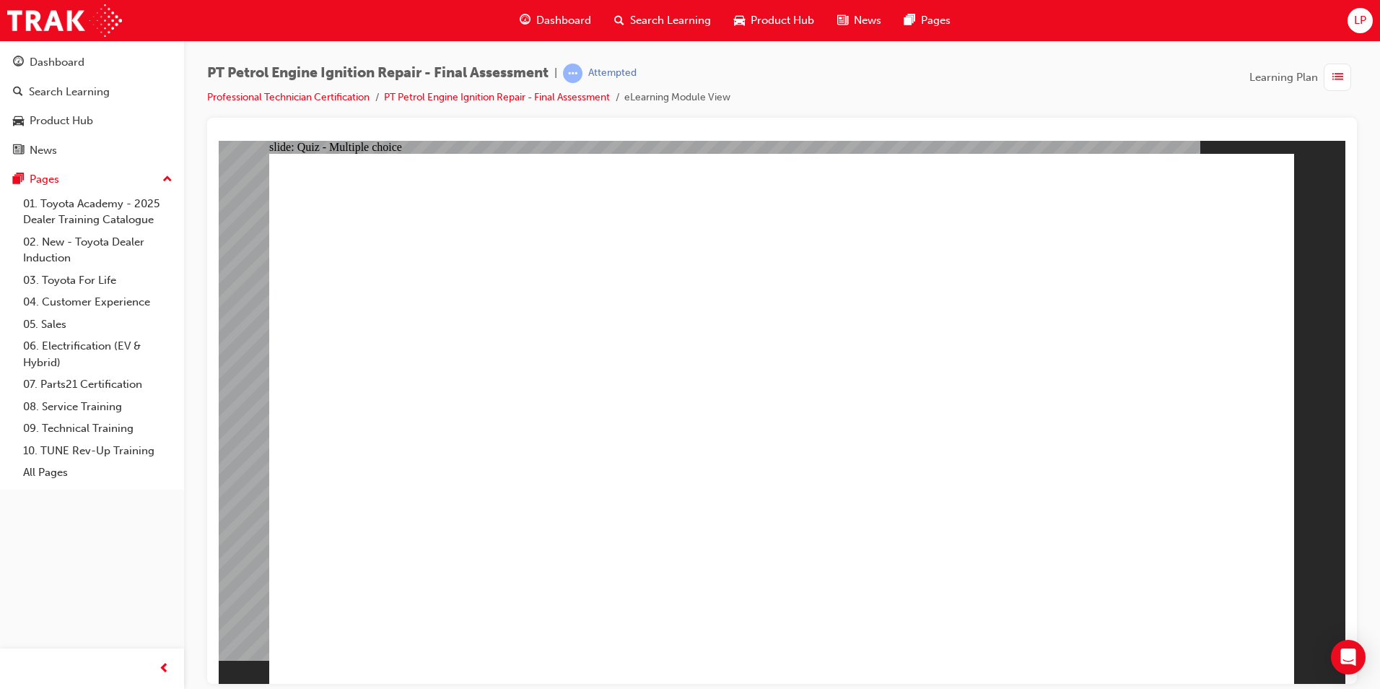
radio input "true"
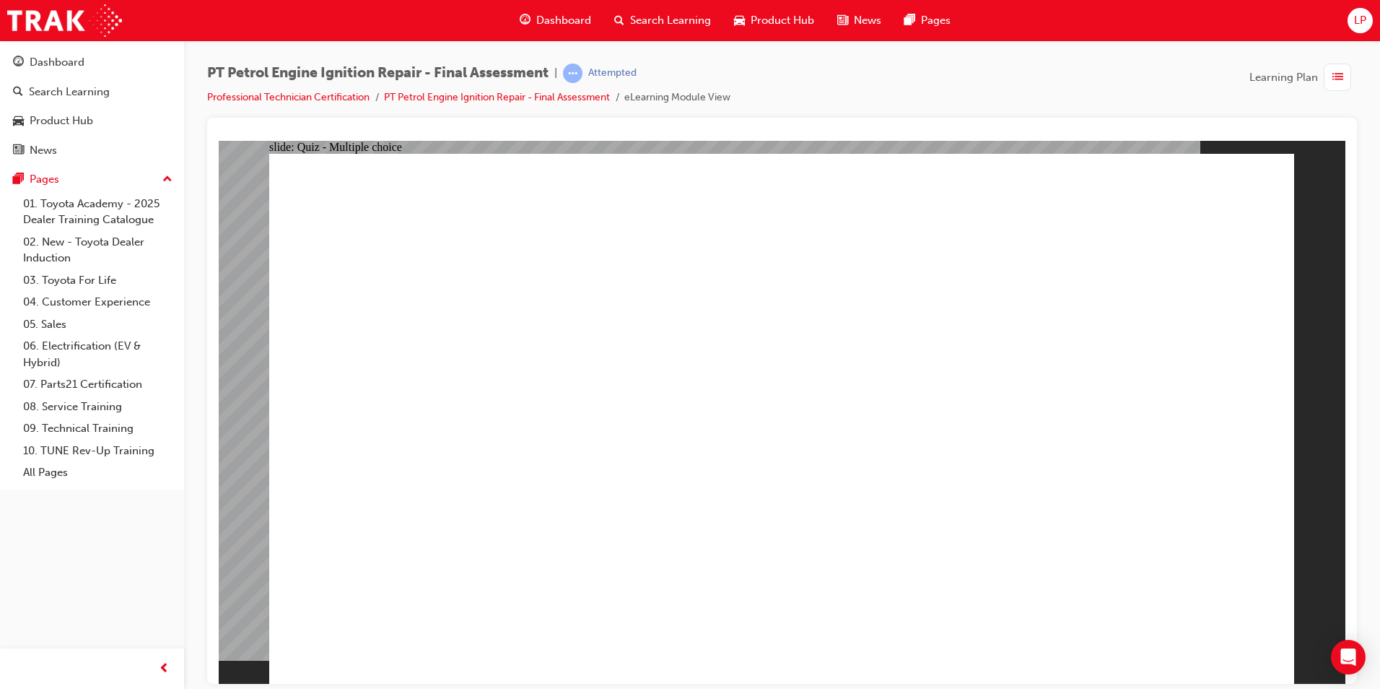
radio input "true"
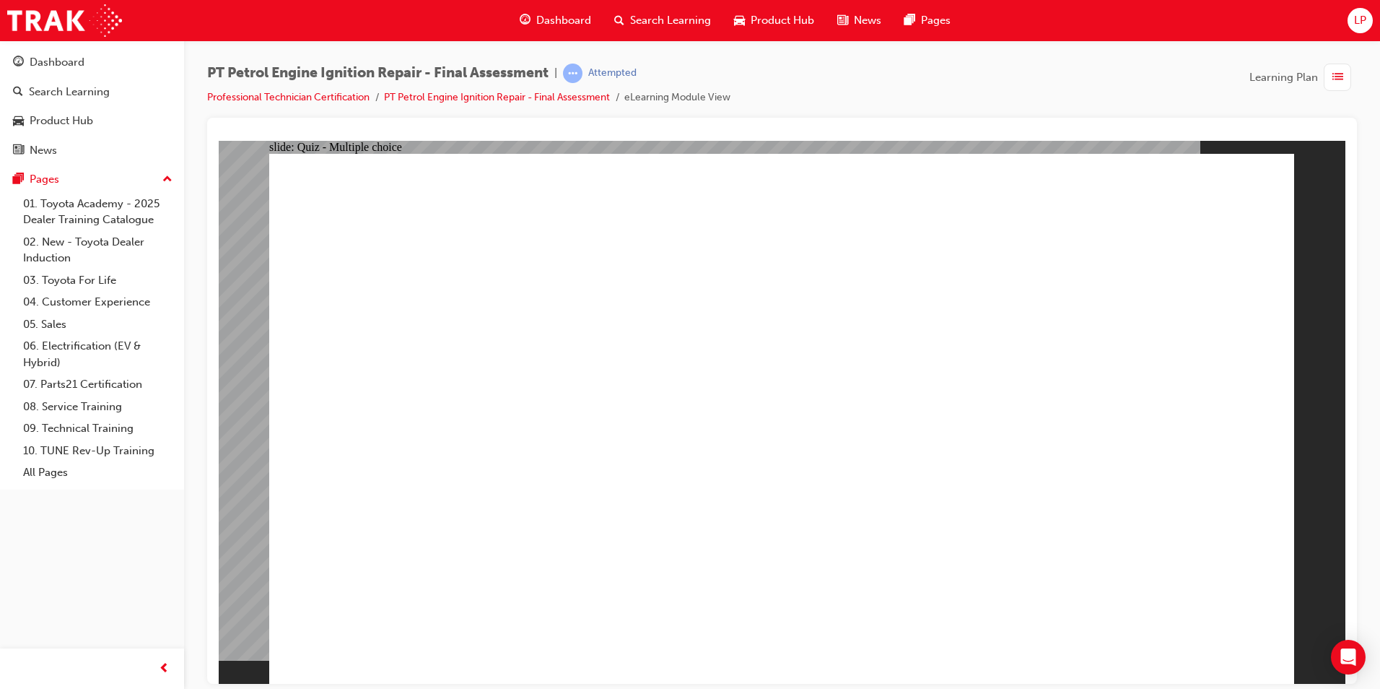
radio input "true"
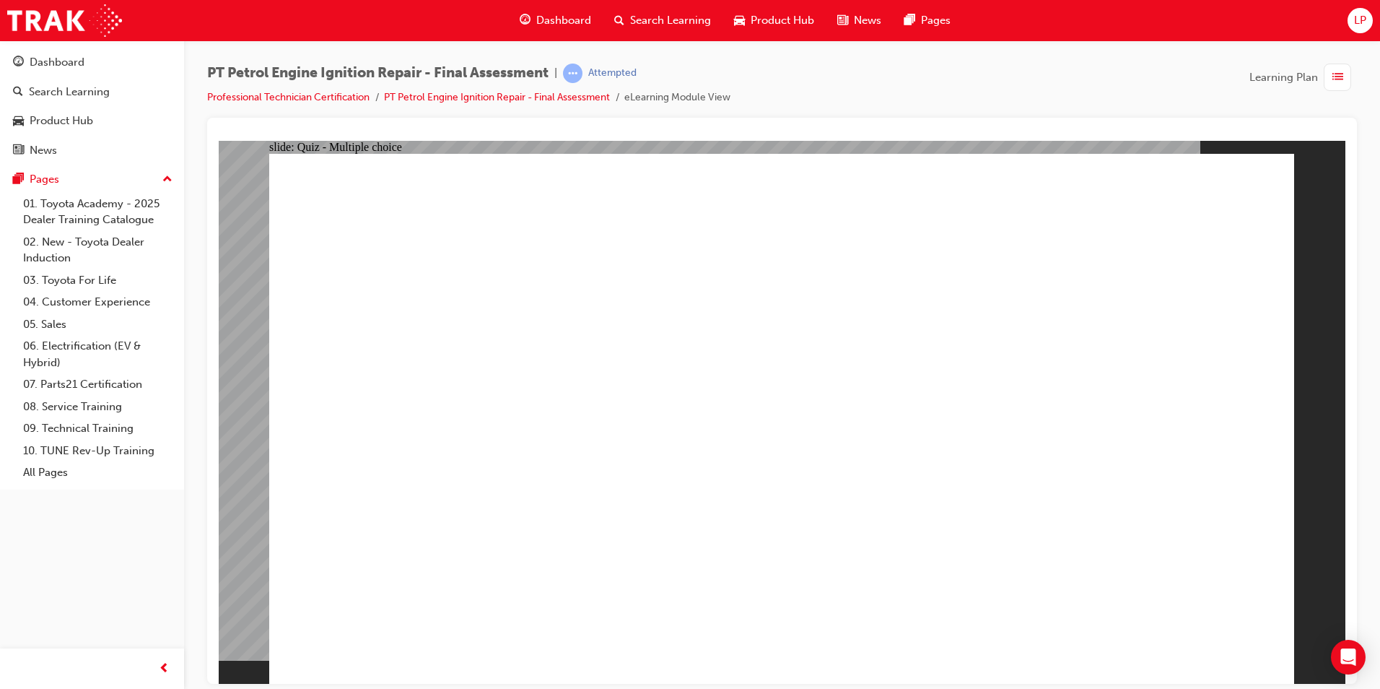
radio input "true"
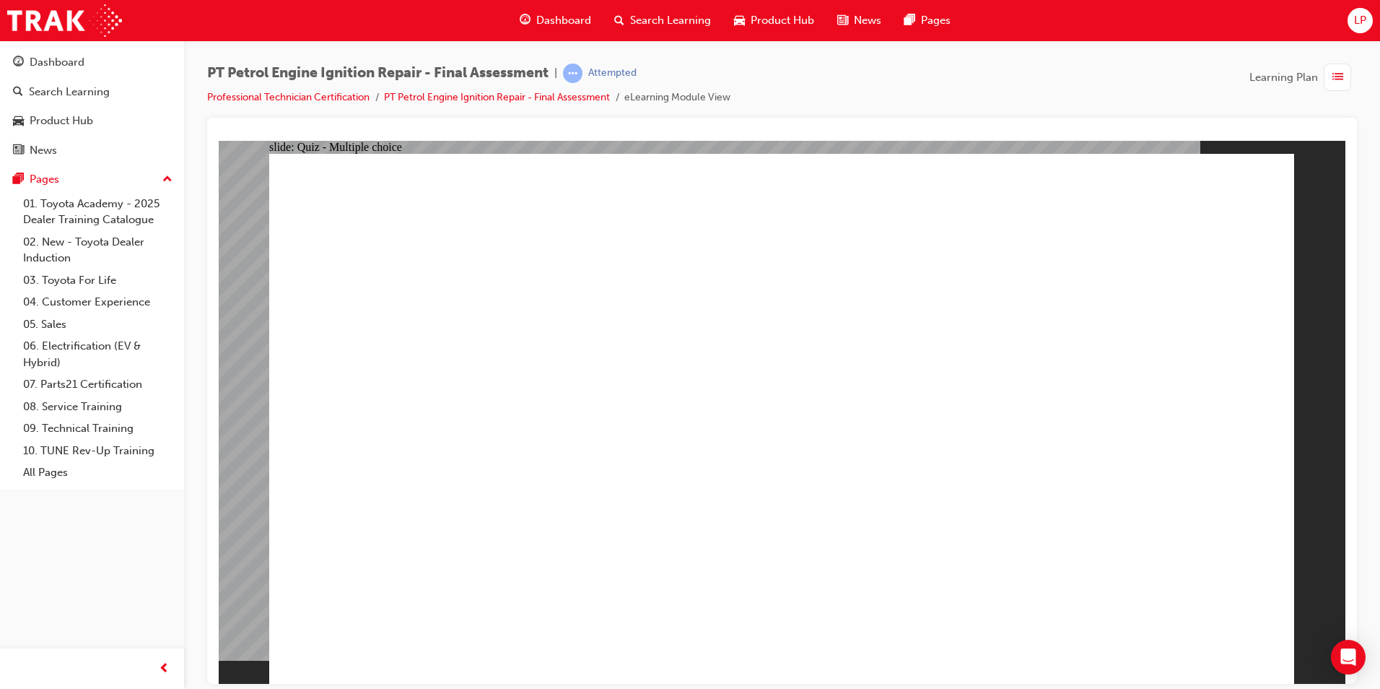
radio input "true"
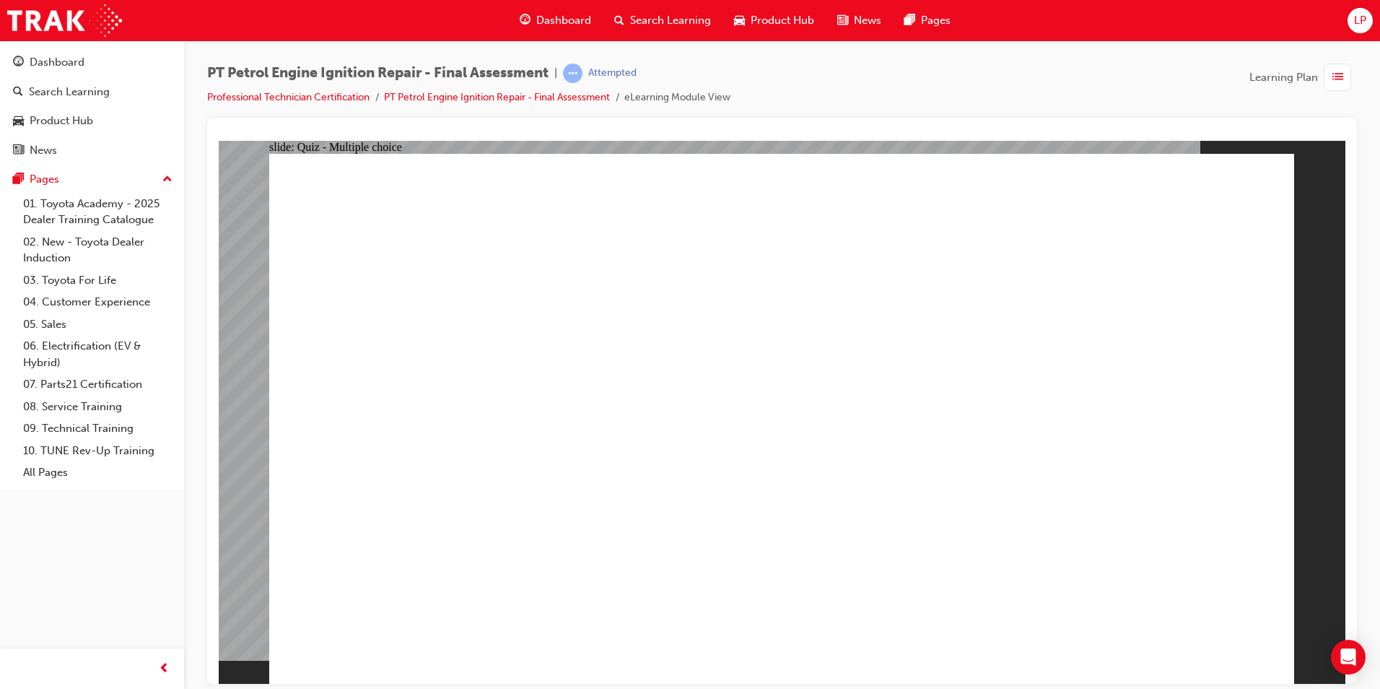
radio input "true"
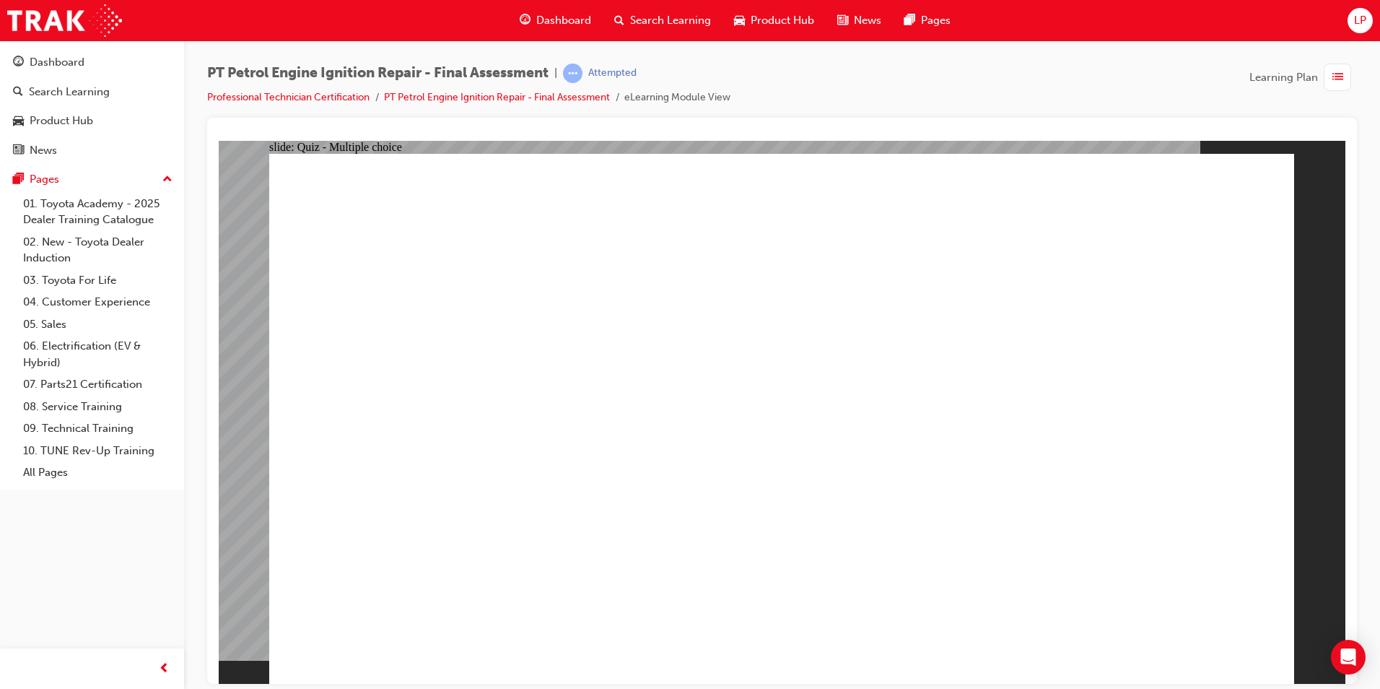
radio input "true"
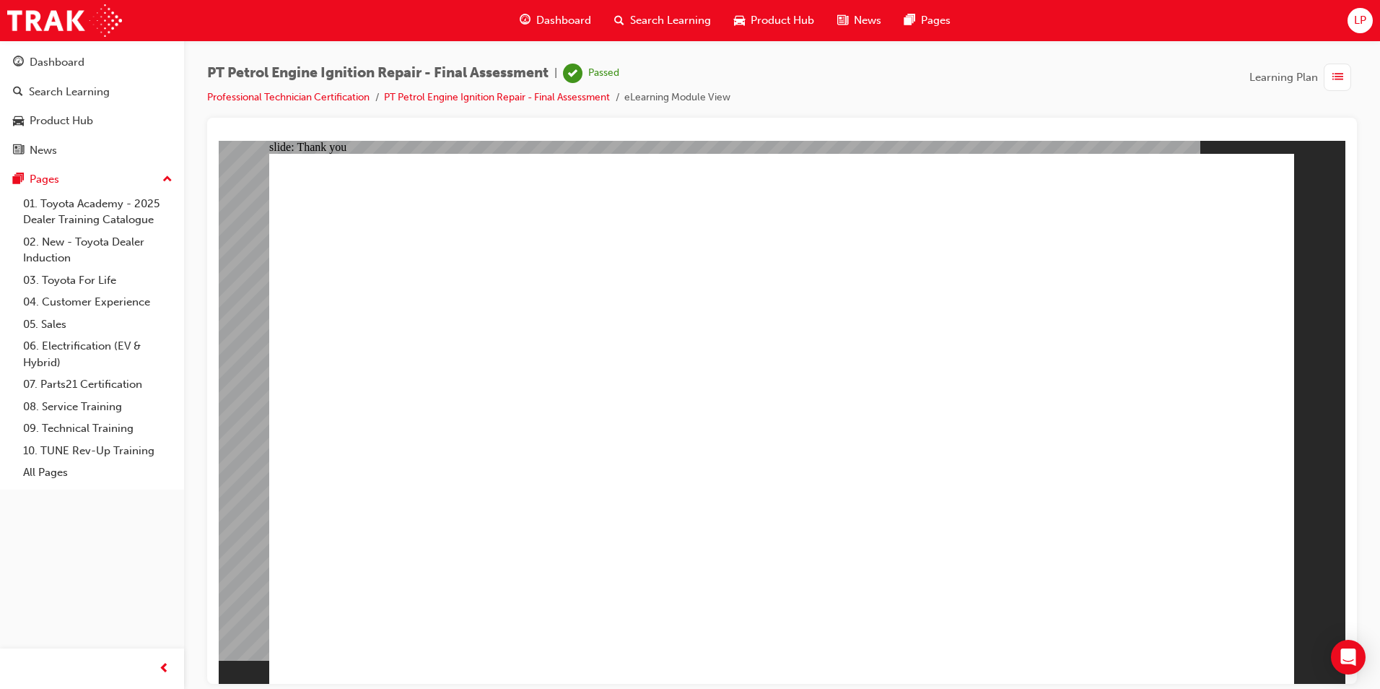
click at [45, 60] on div "Dashboard" at bounding box center [57, 62] width 55 height 17
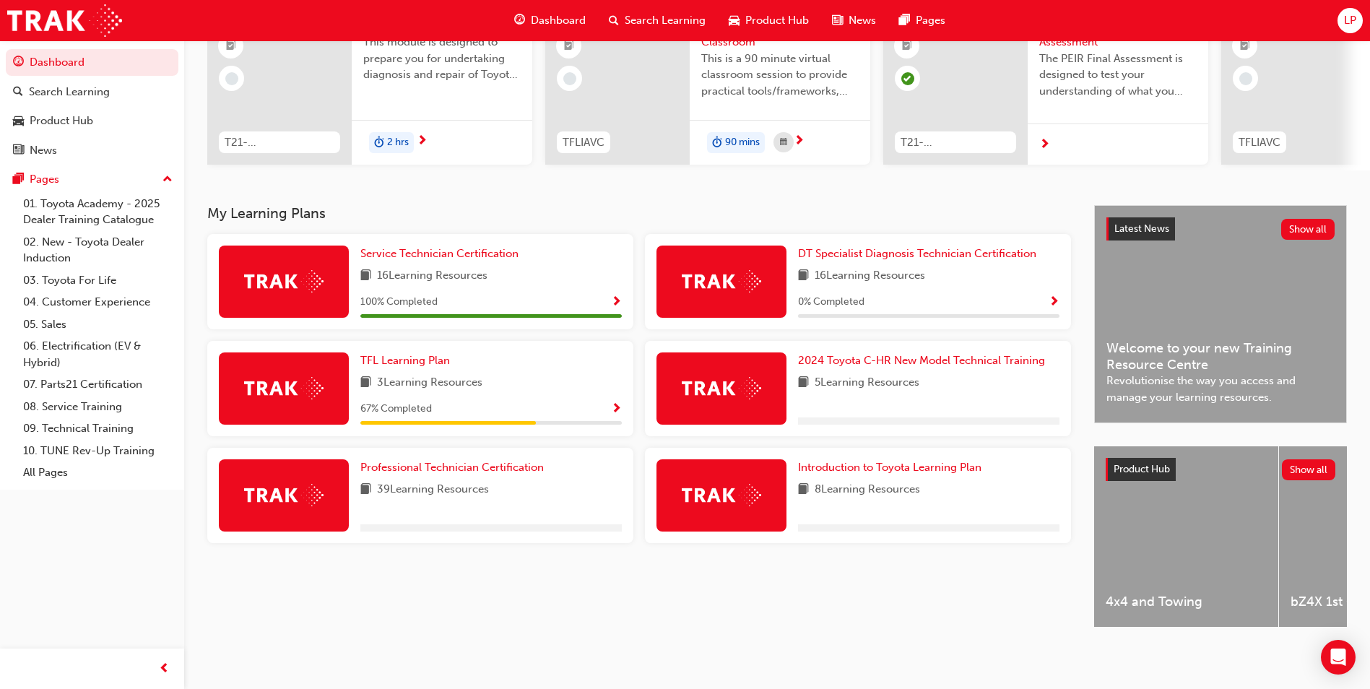
scroll to position [174, 0]
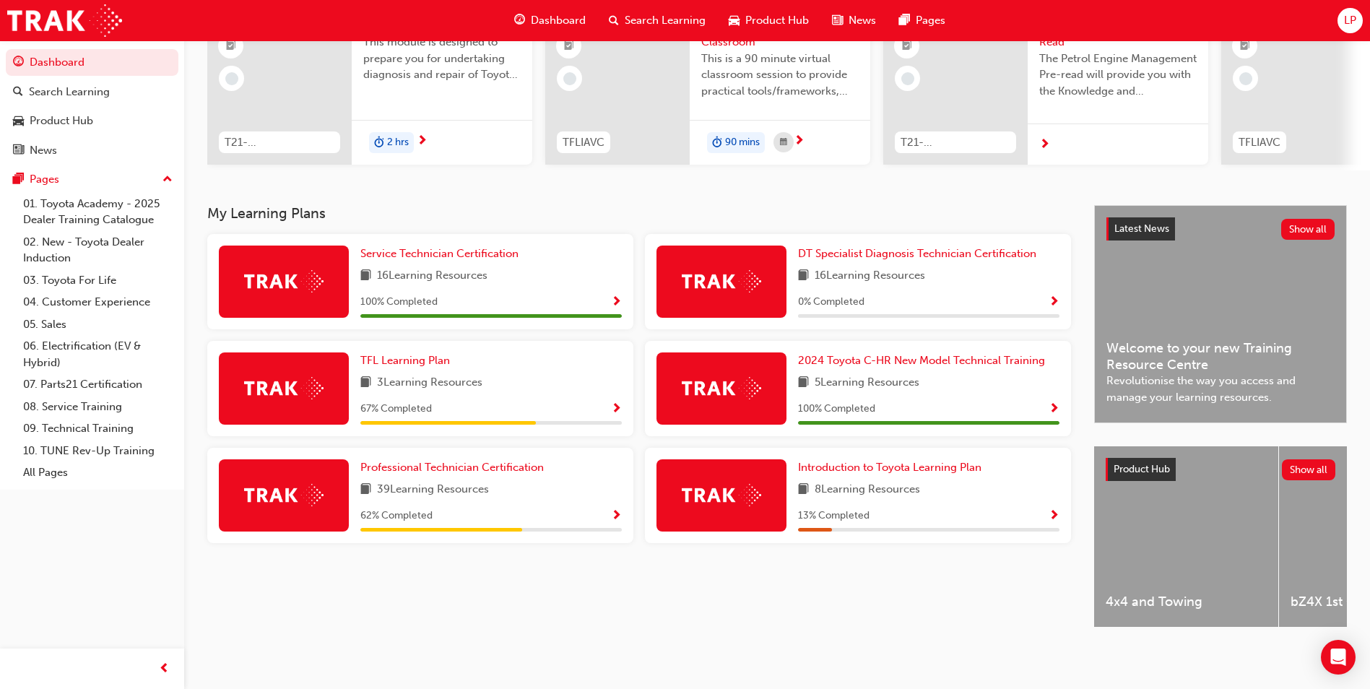
click at [615, 510] on span "Show Progress" at bounding box center [616, 516] width 11 height 13
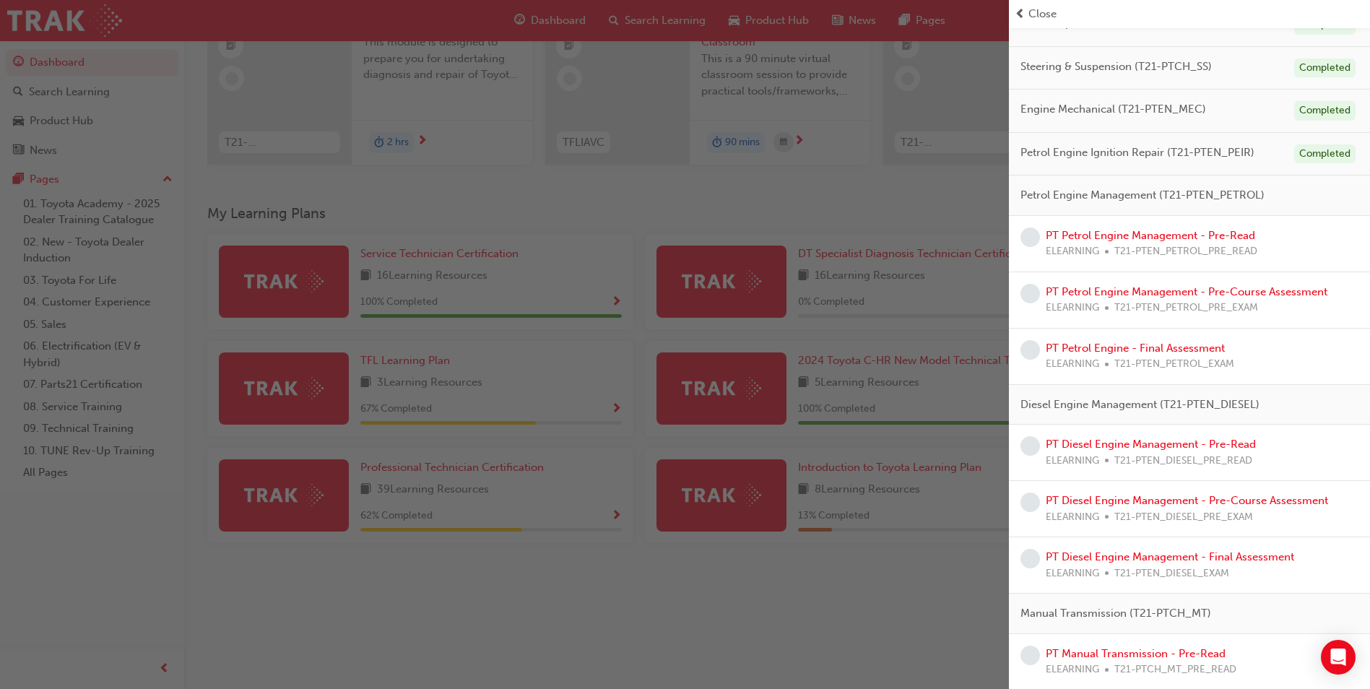
scroll to position [0, 0]
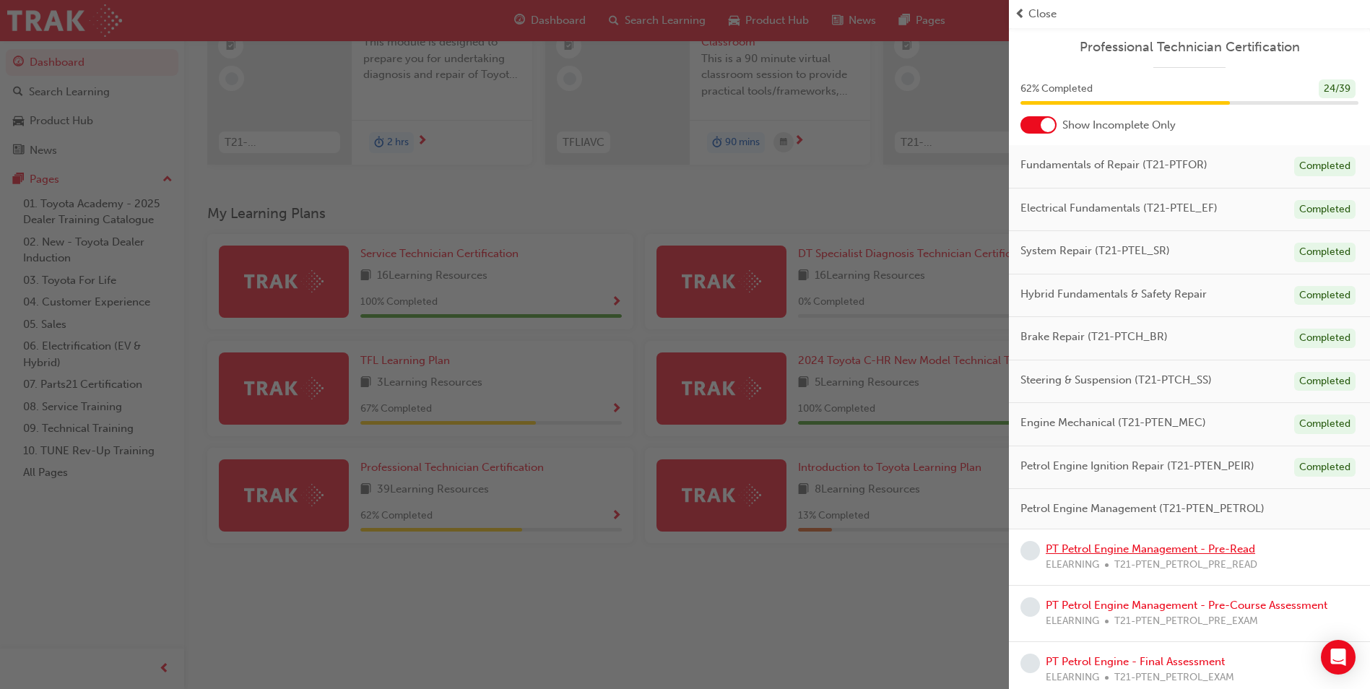
click at [1123, 550] on link "PT Petrol Engine Management - Pre-Read" at bounding box center [1149, 548] width 209 height 13
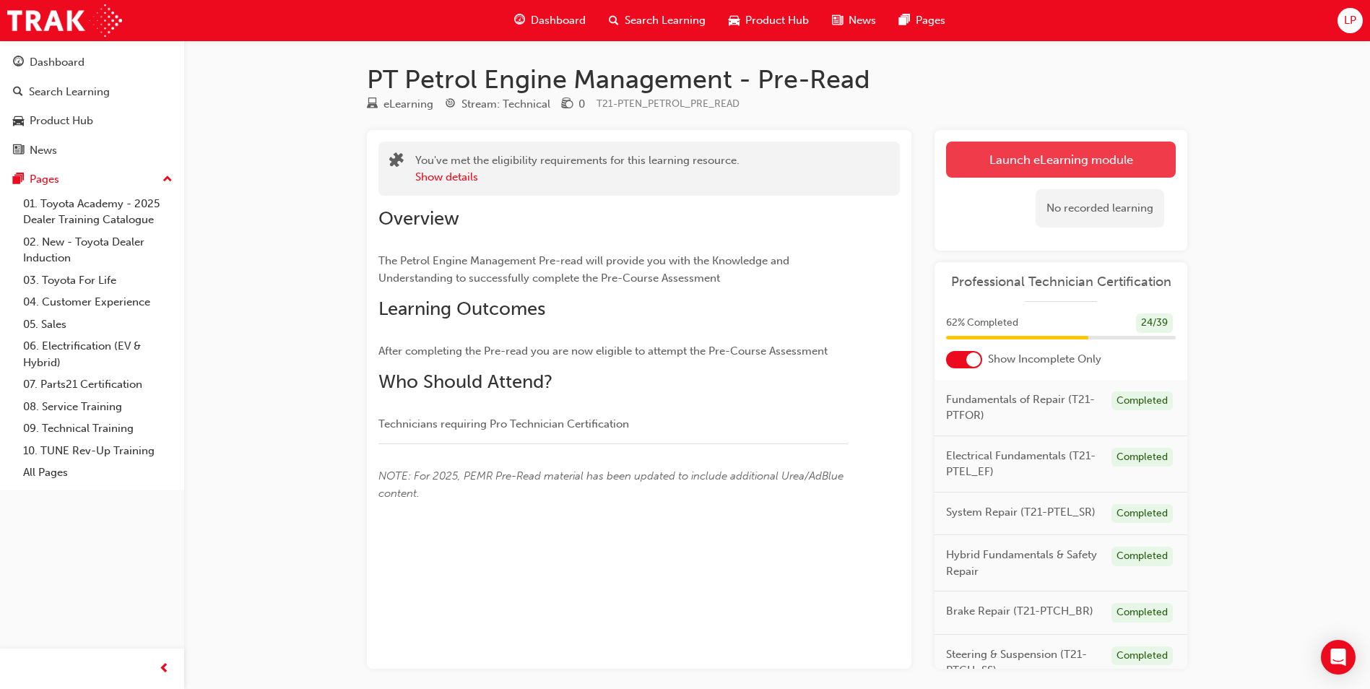
click at [1052, 168] on link "Launch eLearning module" at bounding box center [1061, 160] width 230 height 36
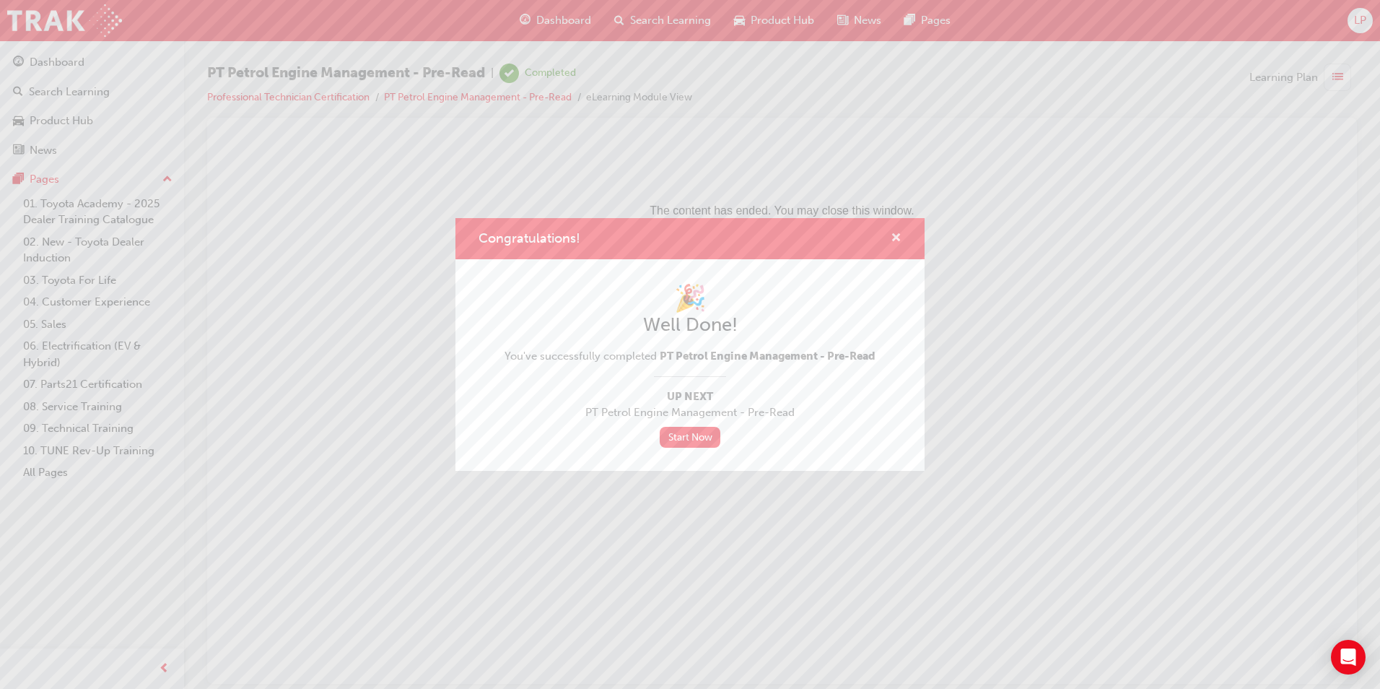
click at [895, 238] on span "cross-icon" at bounding box center [896, 238] width 11 height 13
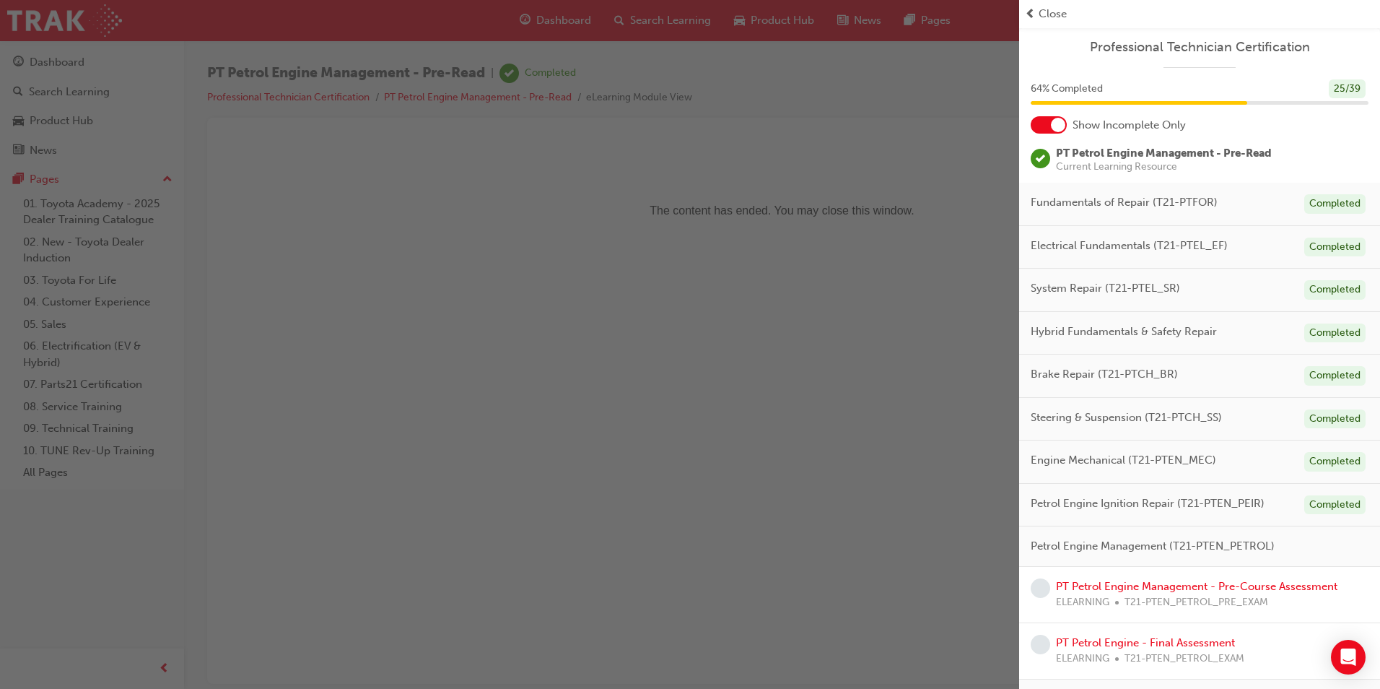
click at [1033, 13] on span "prev-icon" at bounding box center [1030, 14] width 11 height 17
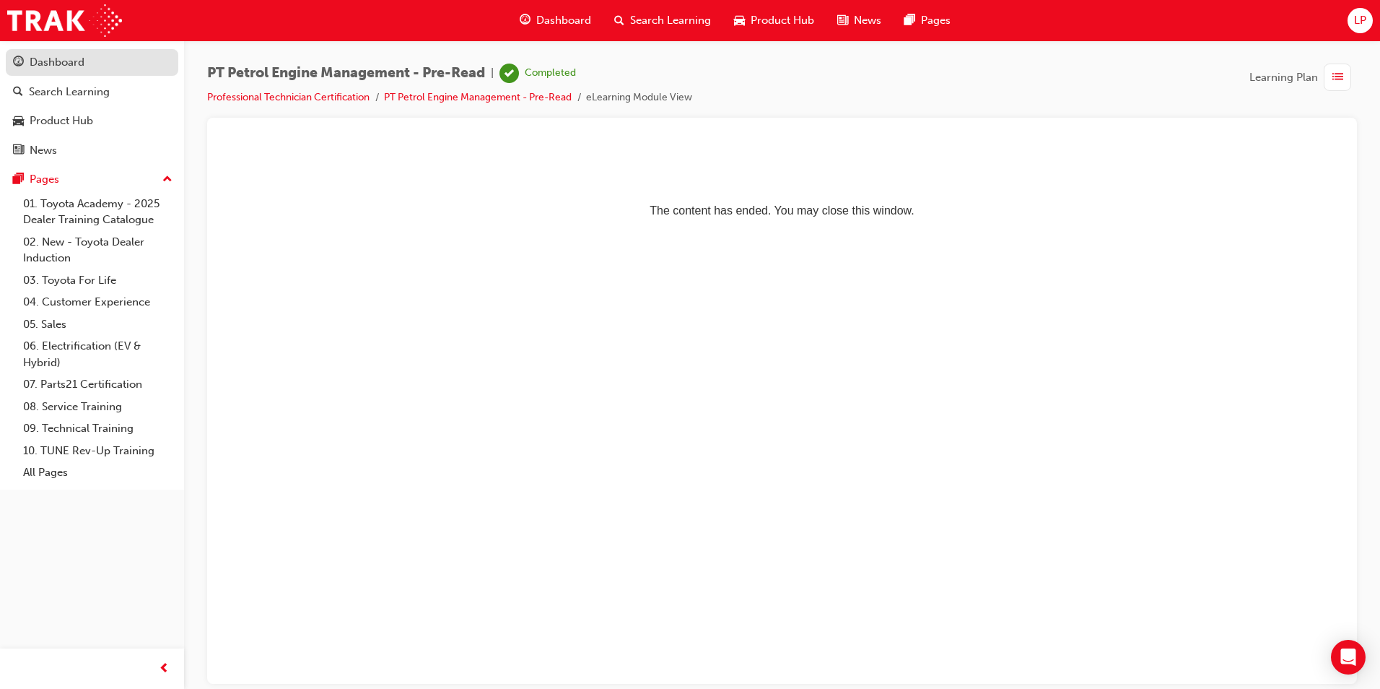
click at [128, 61] on div "Dashboard" at bounding box center [92, 62] width 158 height 18
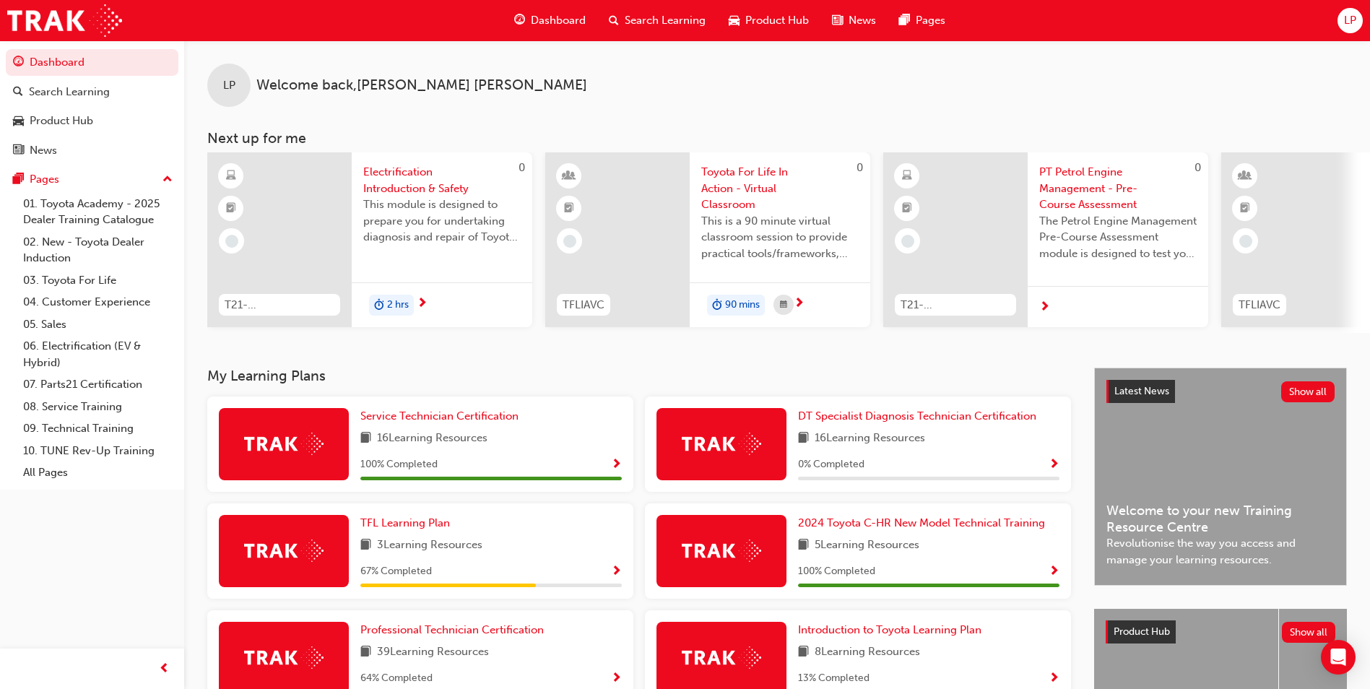
scroll to position [174, 0]
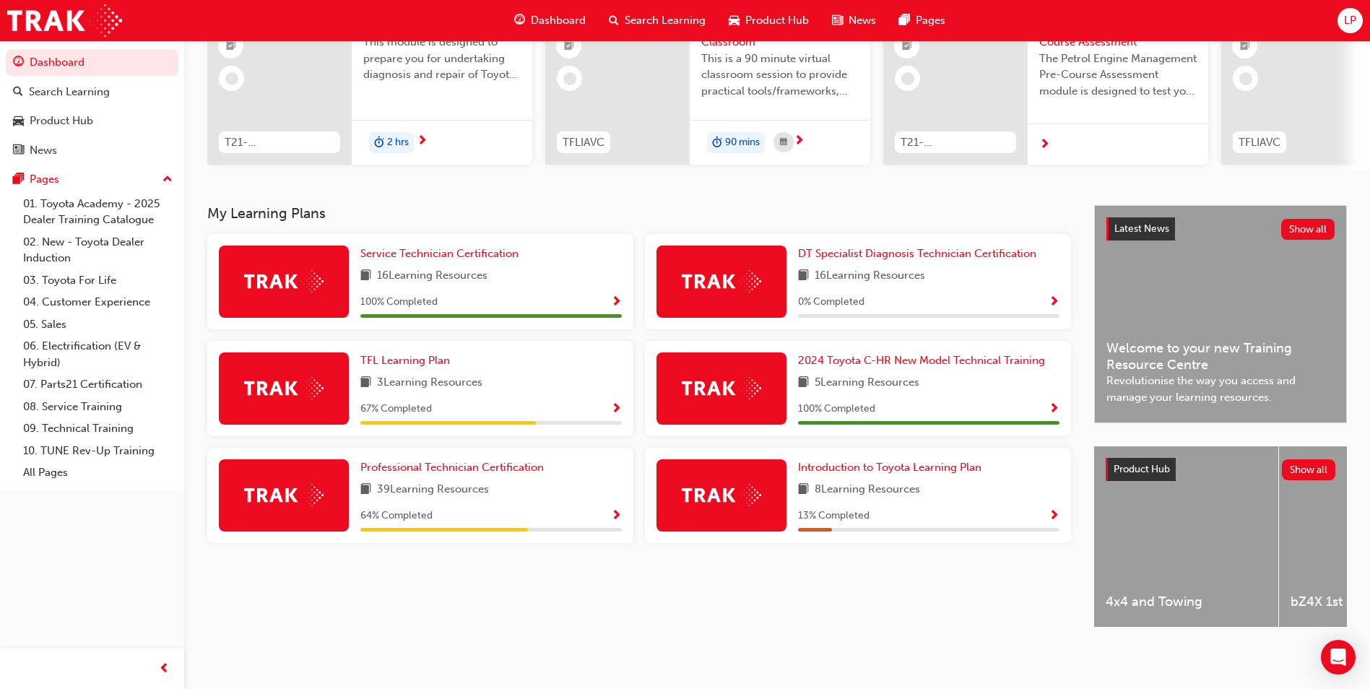
click at [622, 508] on div "Professional Technician Certification 39 Learning Resources 64 % Completed" at bounding box center [420, 495] width 426 height 95
click at [617, 510] on span "Show Progress" at bounding box center [616, 516] width 11 height 13
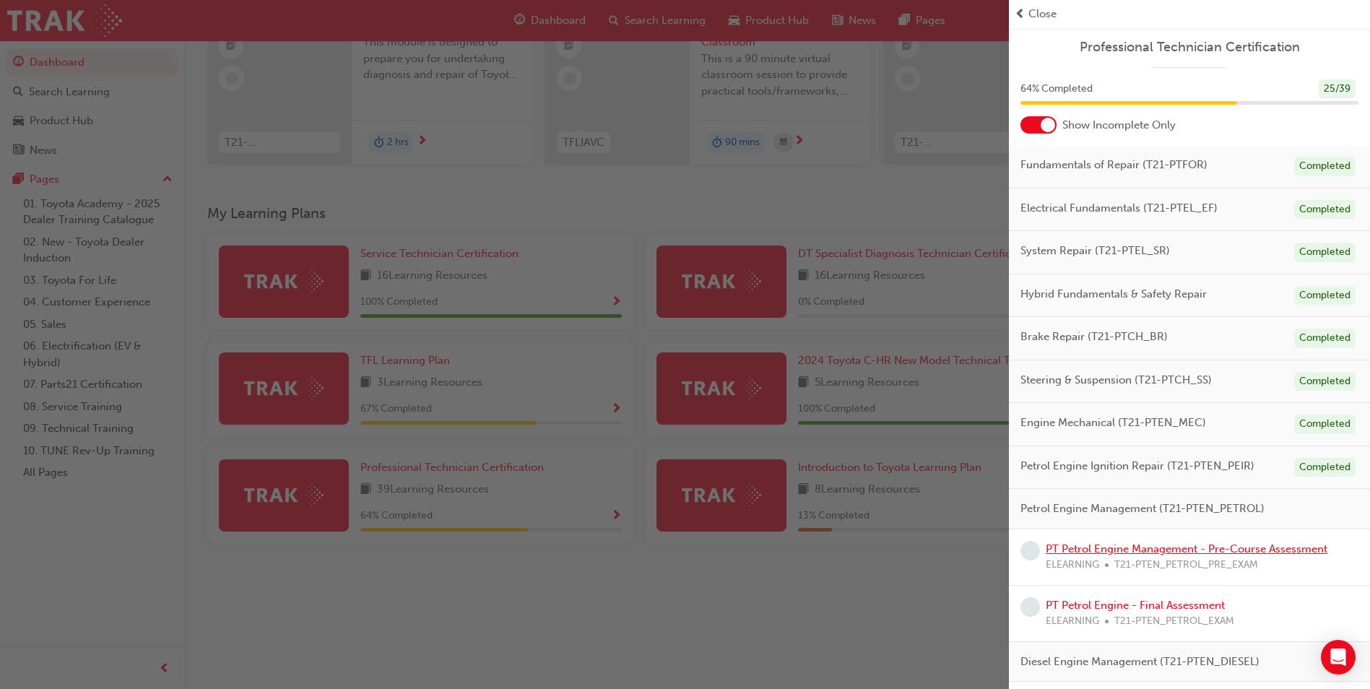
click at [1143, 547] on link "PT Petrol Engine Management - Pre-Course Assessment" at bounding box center [1186, 548] width 282 height 13
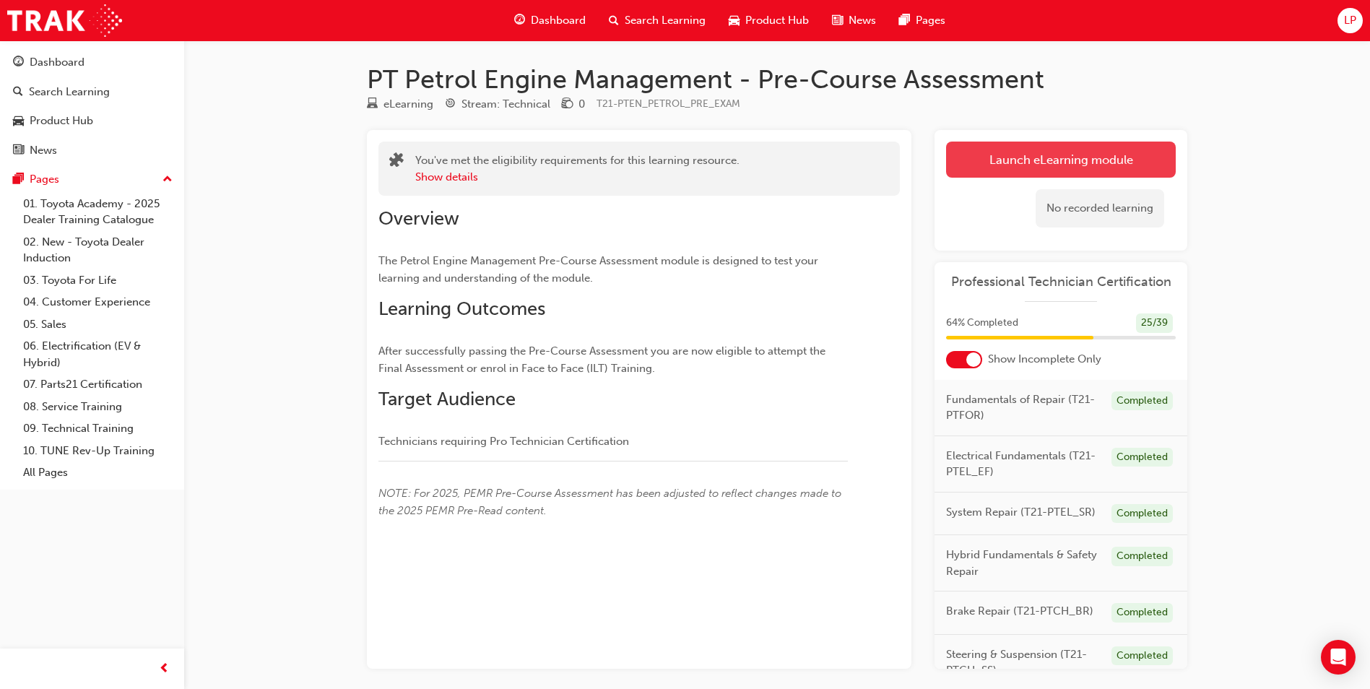
click at [1053, 157] on link "Launch eLearning module" at bounding box center [1061, 160] width 230 height 36
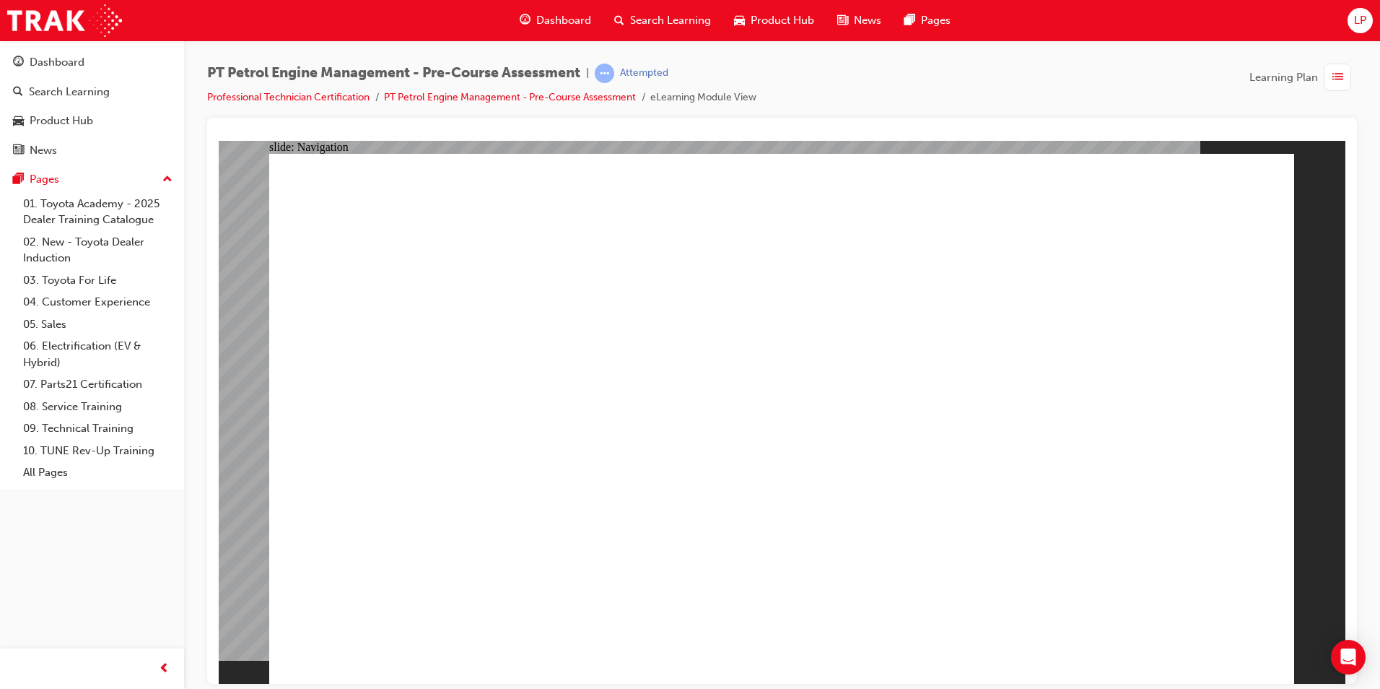
radio input "true"
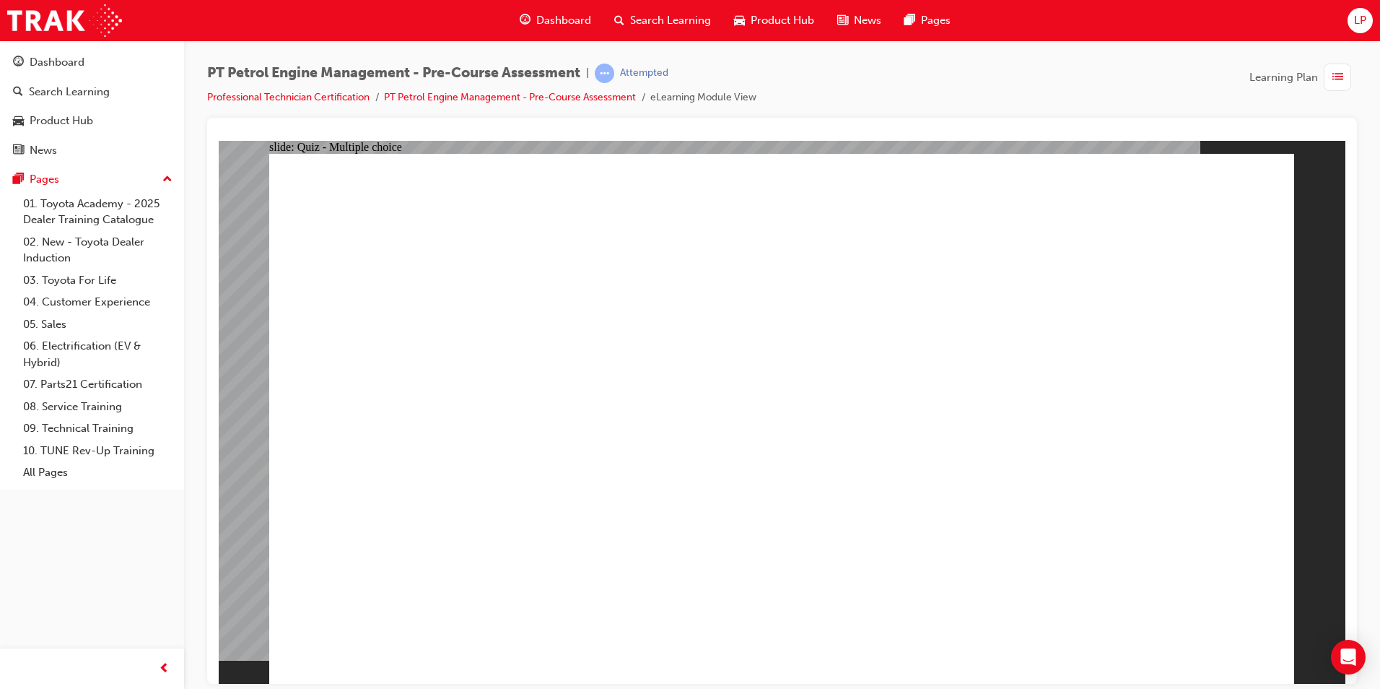
radio input "true"
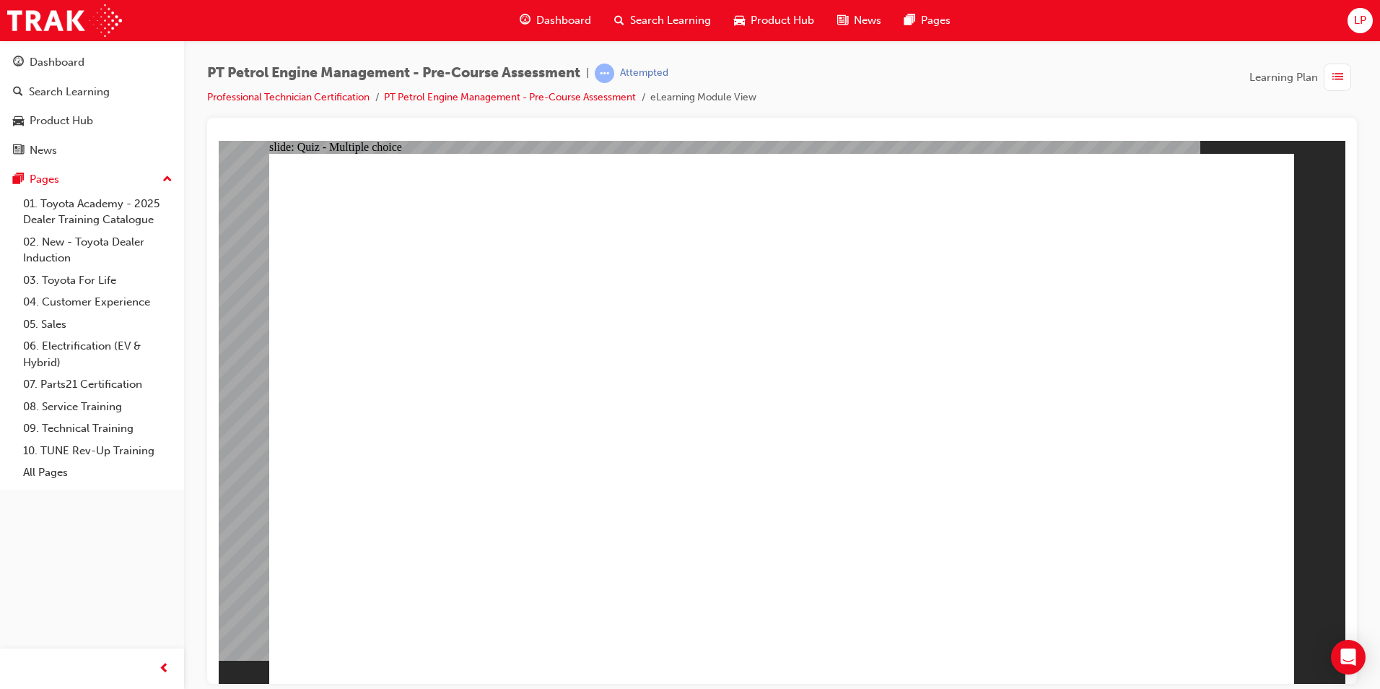
radio input "true"
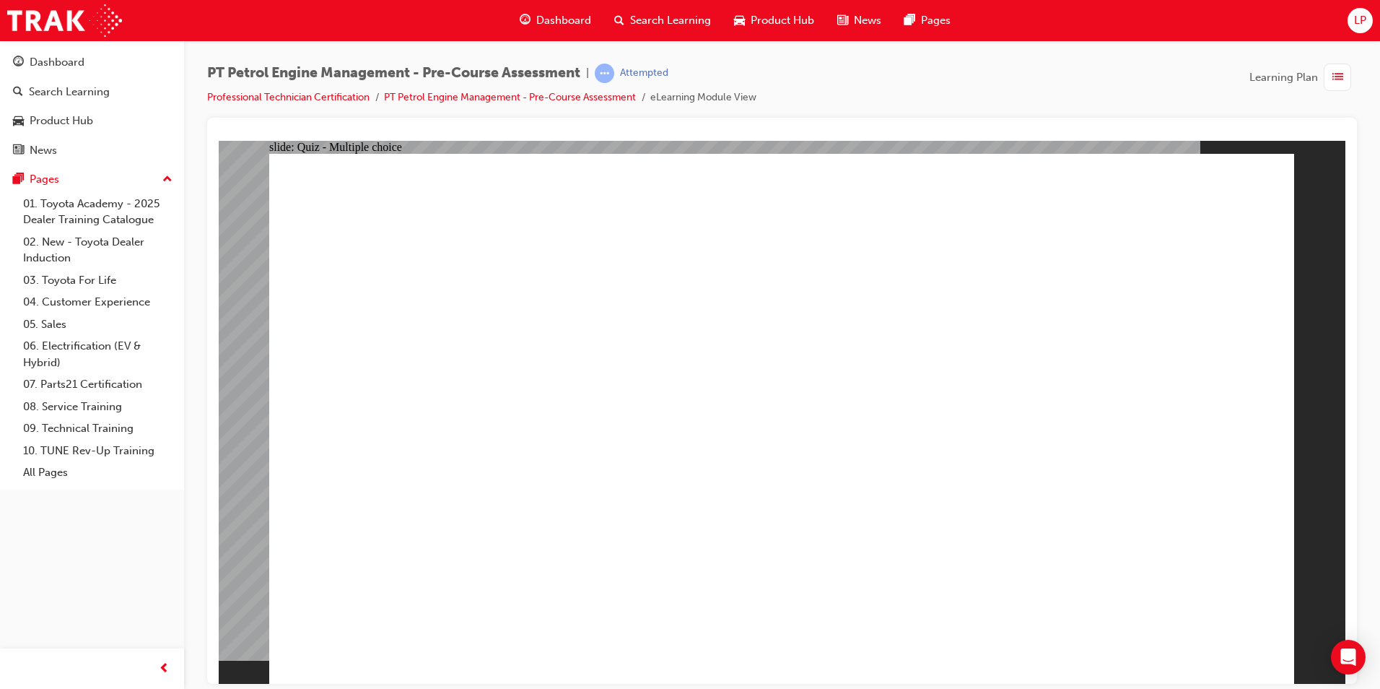
radio input "false"
radio input "true"
drag, startPoint x: 610, startPoint y: 645, endPoint x: 618, endPoint y: 627, distance: 19.7
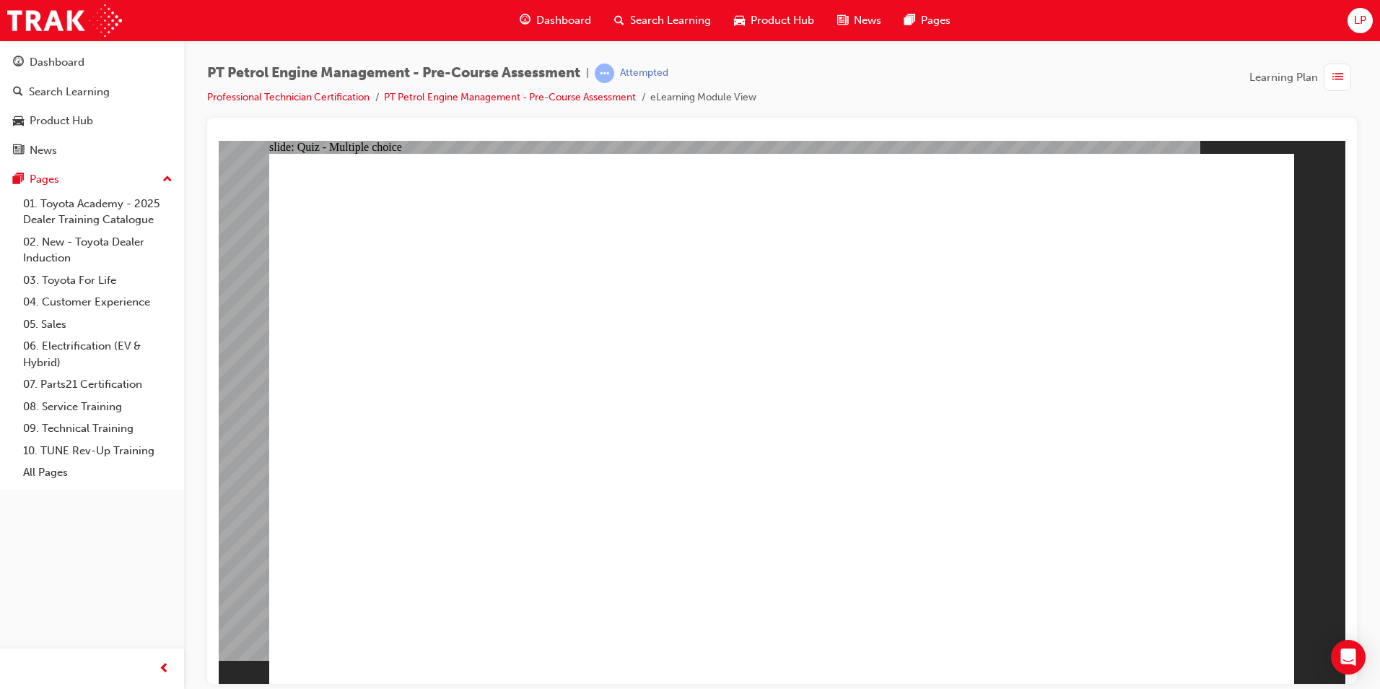
radio input "true"
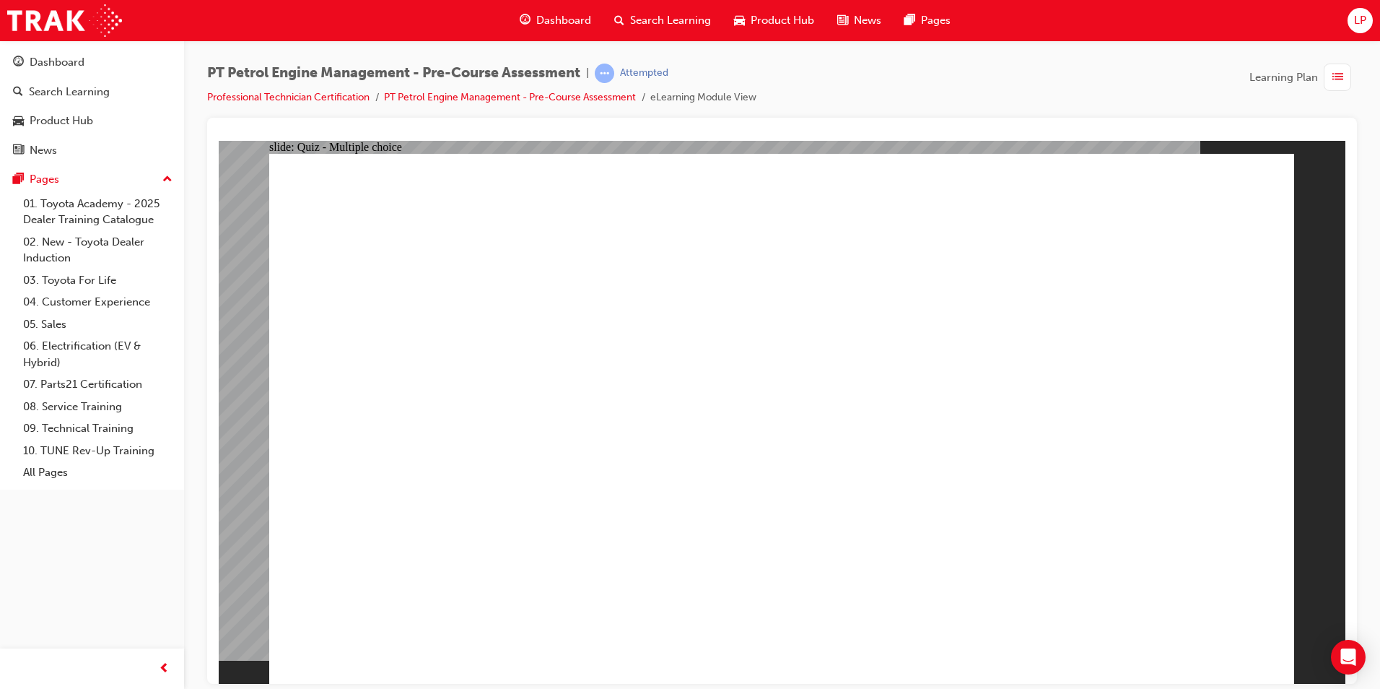
radio input "true"
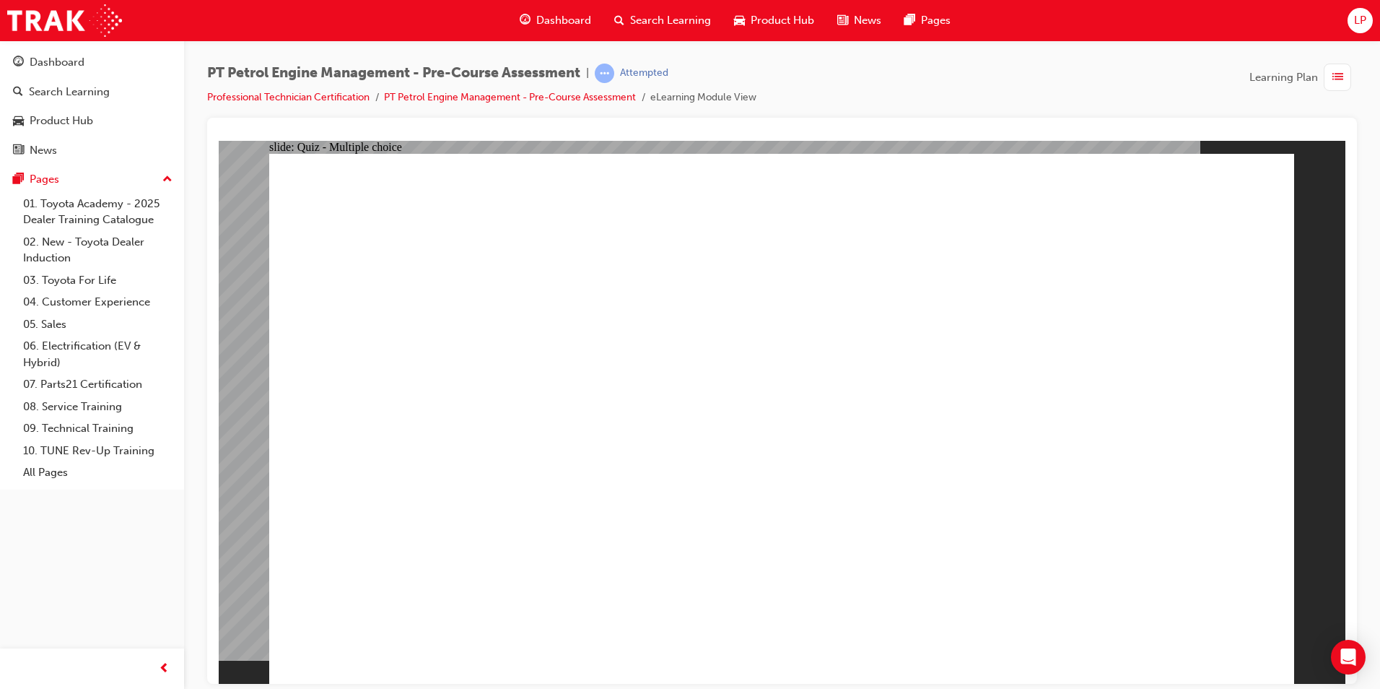
radio input "true"
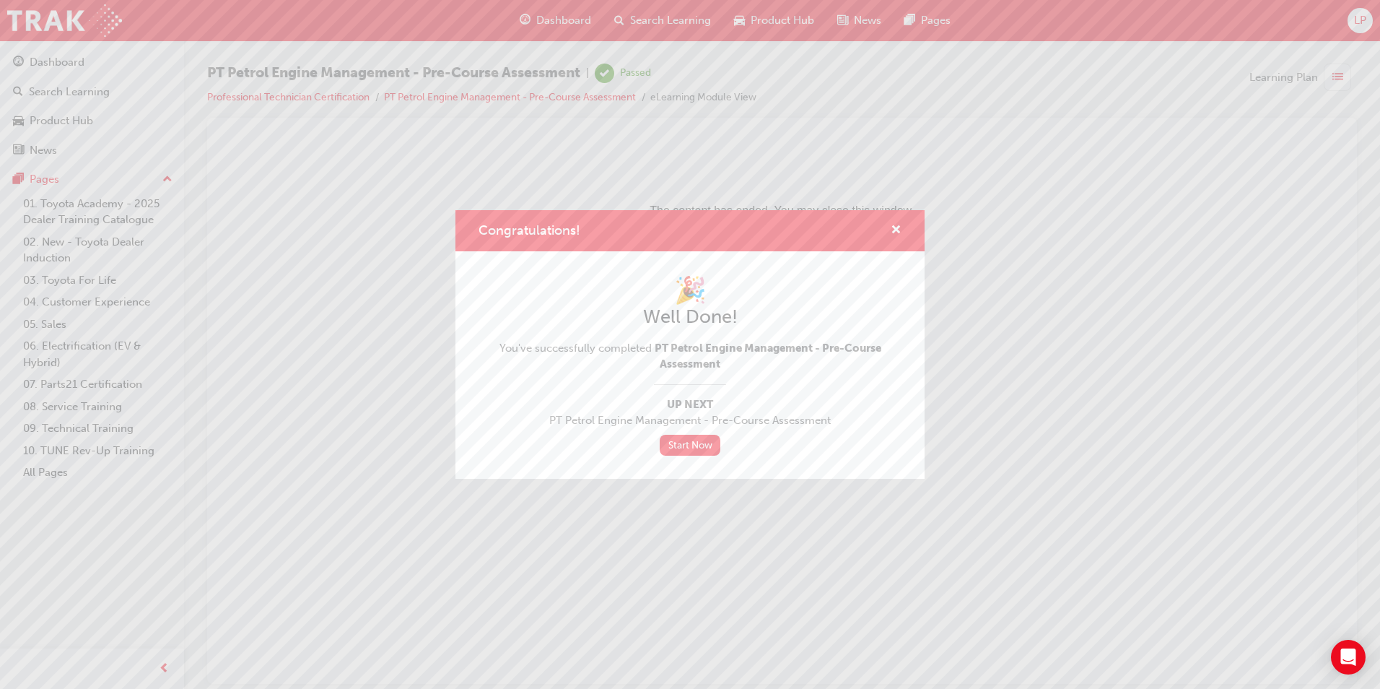
click at [890, 230] on div "Congratulations!" at bounding box center [890, 231] width 22 height 18
click at [896, 227] on span "cross-icon" at bounding box center [896, 231] width 11 height 13
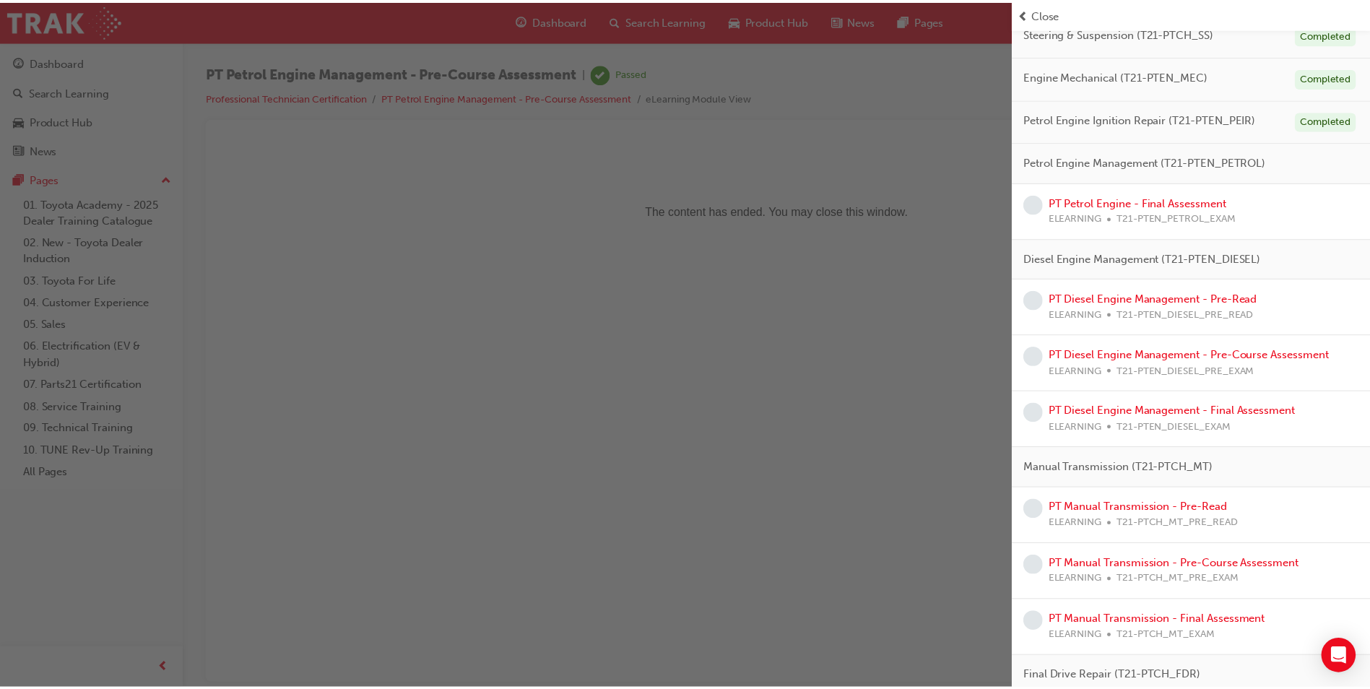
scroll to position [337, 0]
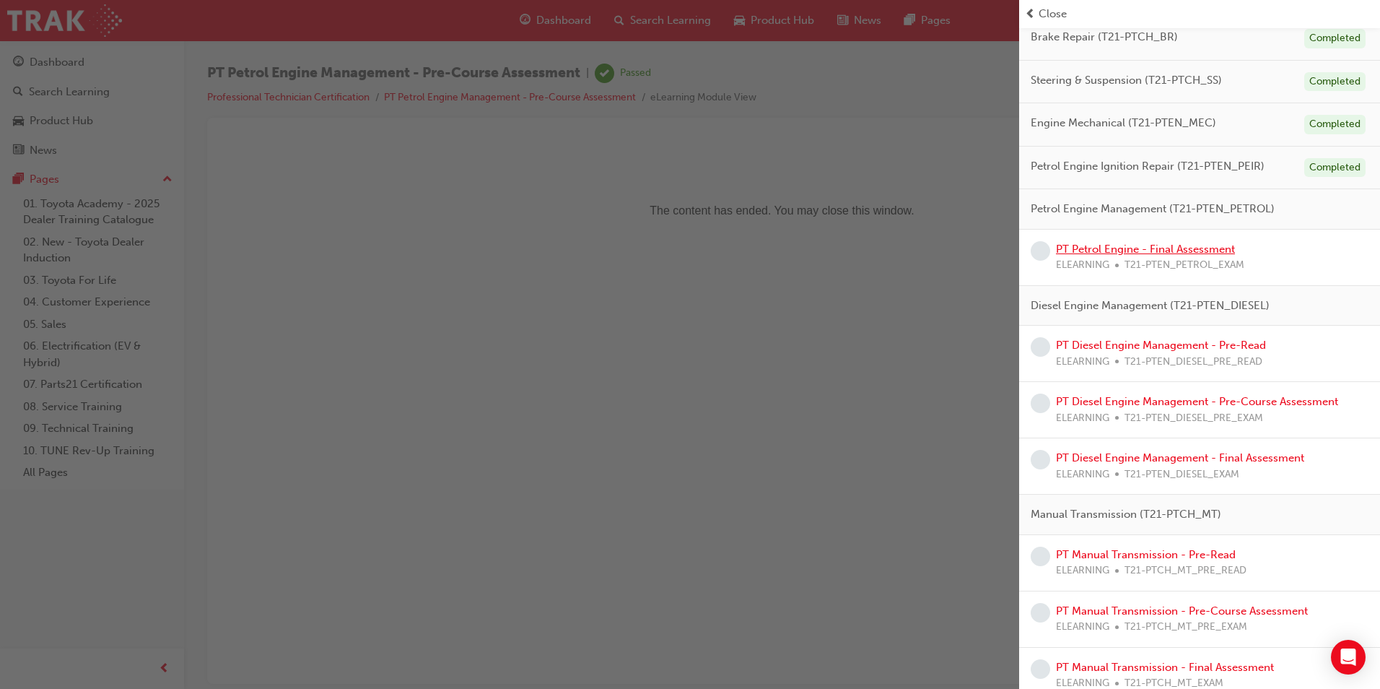
click at [1135, 252] on link "PT Petrol Engine - Final Assessment" at bounding box center [1145, 249] width 179 height 13
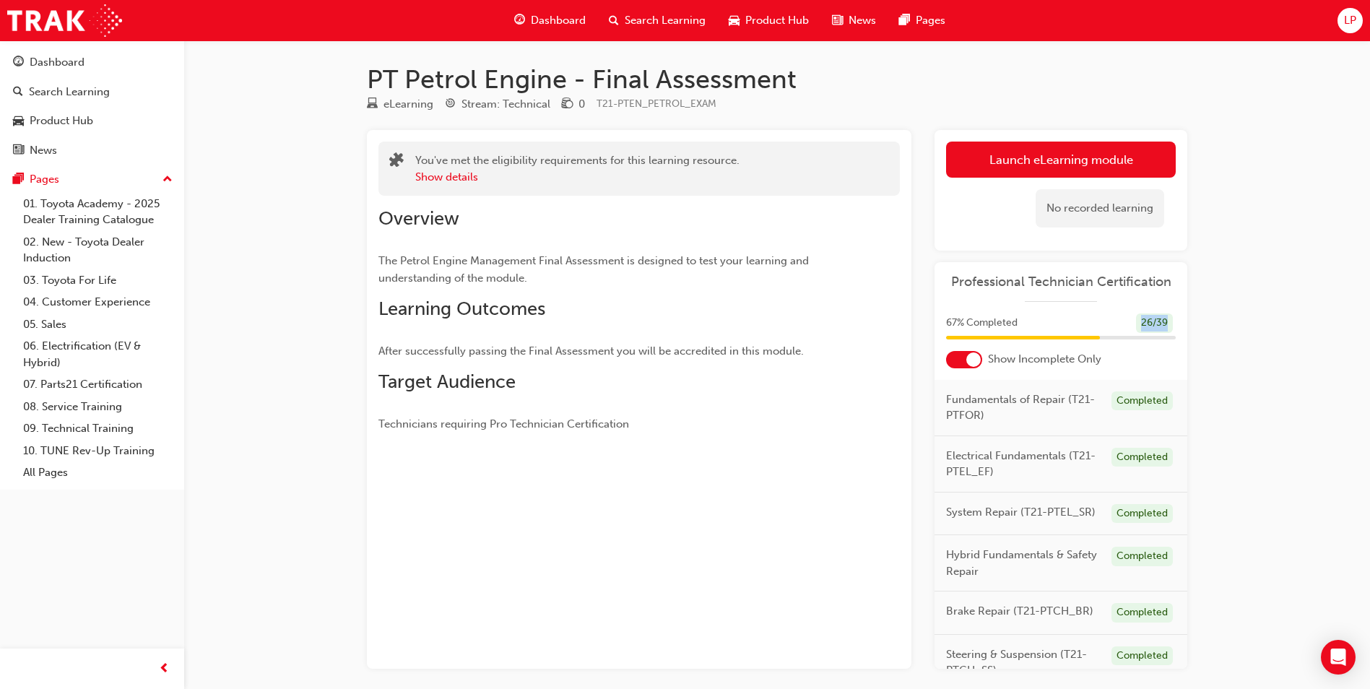
drag, startPoint x: 1017, startPoint y: 323, endPoint x: 958, endPoint y: 338, distance: 60.4
click at [958, 338] on div "67 % Completed 26 / 39" at bounding box center [1060, 332] width 253 height 38
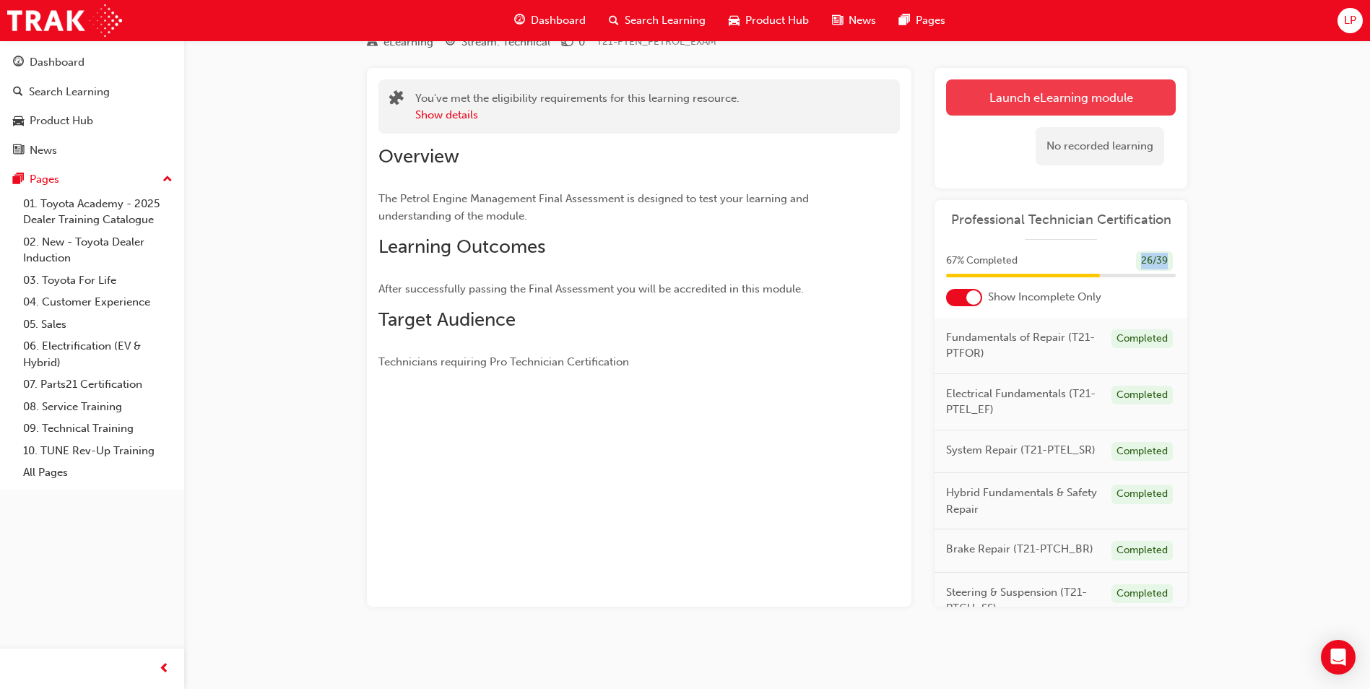
click at [1131, 96] on link "Launch eLearning module" at bounding box center [1061, 97] width 230 height 36
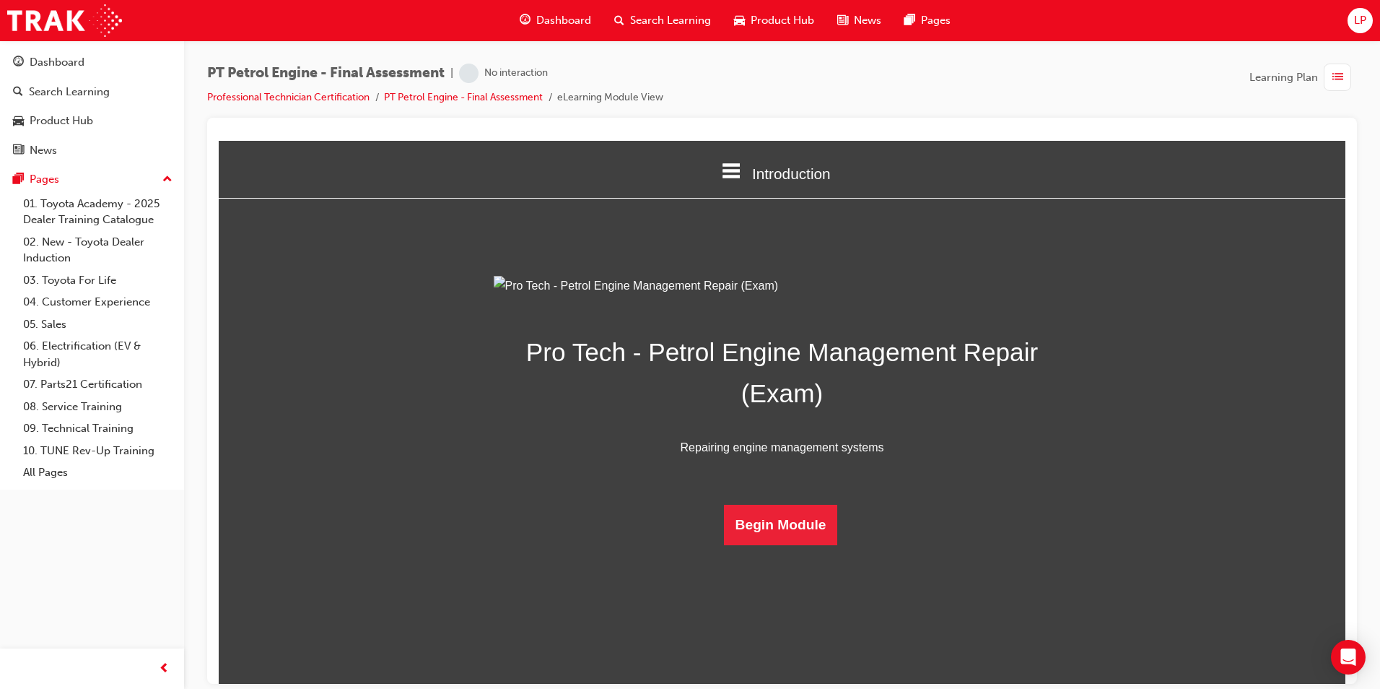
scroll to position [20, 0]
click at [729, 544] on button "Begin Module" at bounding box center [781, 524] width 114 height 40
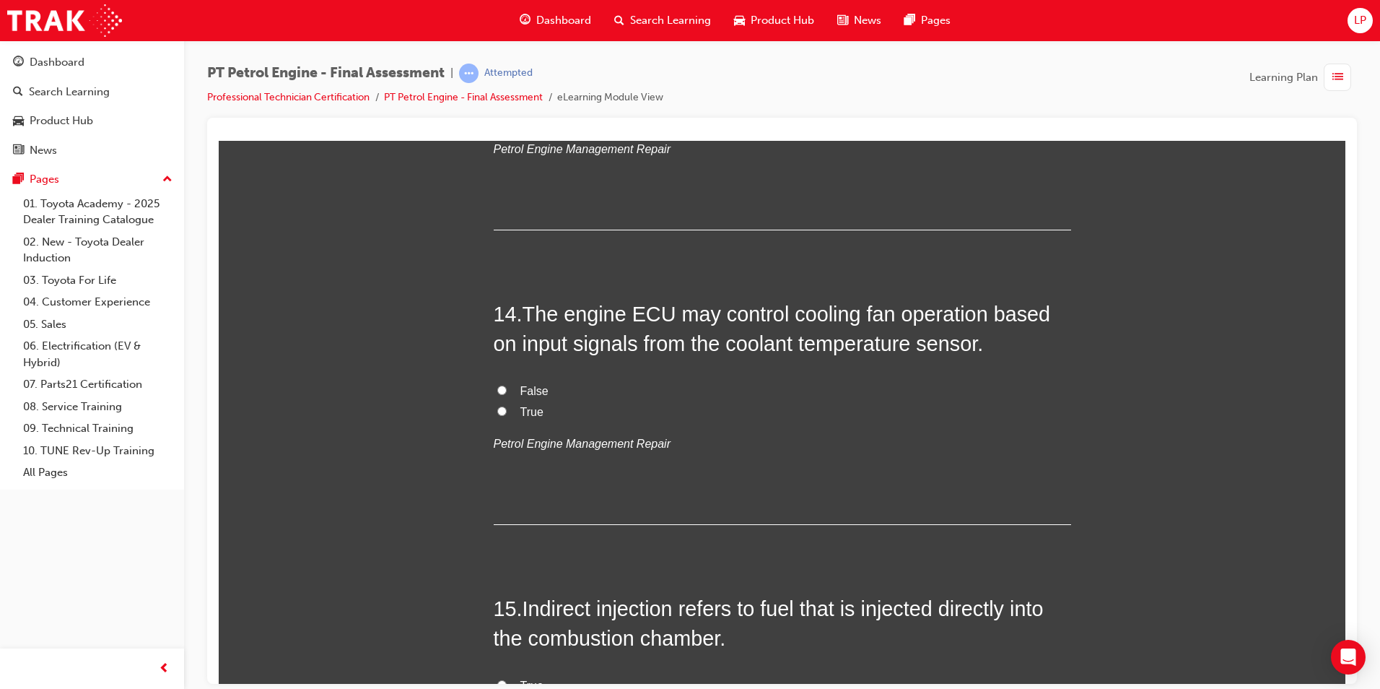
drag, startPoint x: 803, startPoint y: 435, endPoint x: 841, endPoint y: 391, distance: 57.8
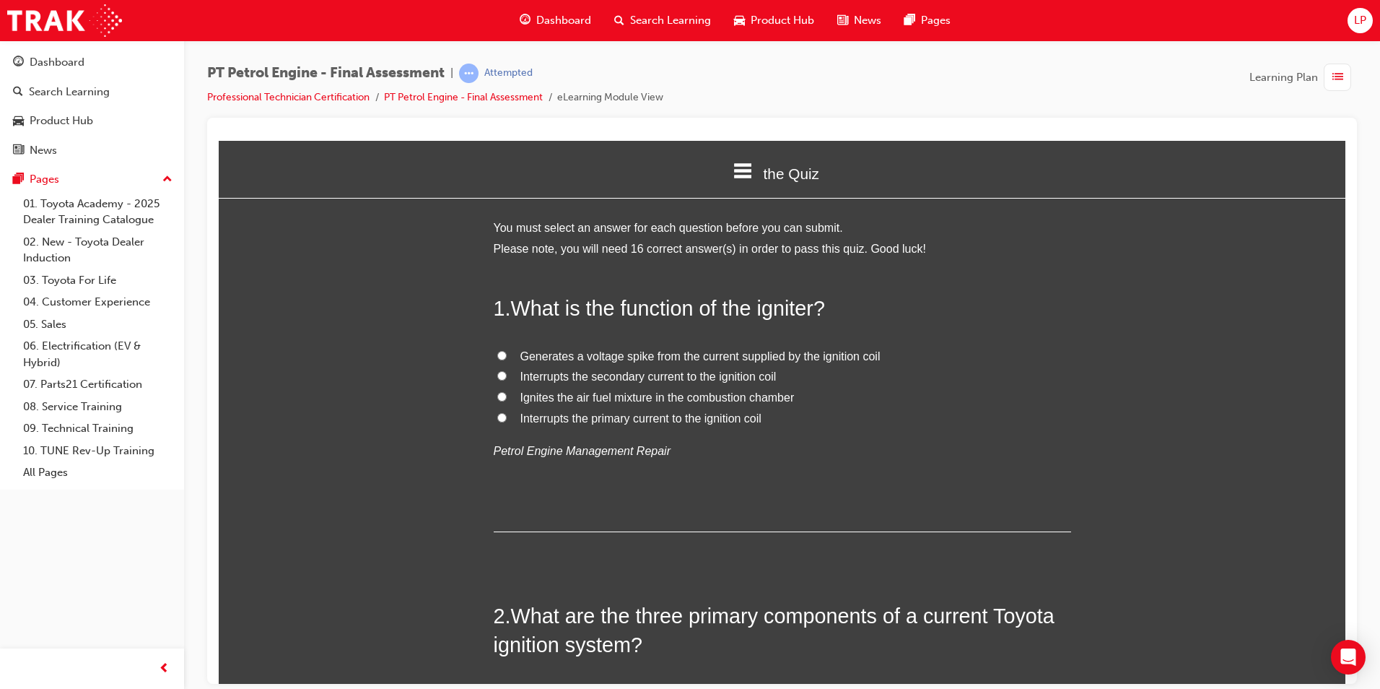
click at [675, 417] on span "Interrupts the primary current to the ignition coil" at bounding box center [641, 418] width 241 height 12
click at [507, 417] on input "Interrupts the primary current to the ignition coil" at bounding box center [501, 416] width 9 height 9
radio input "true"
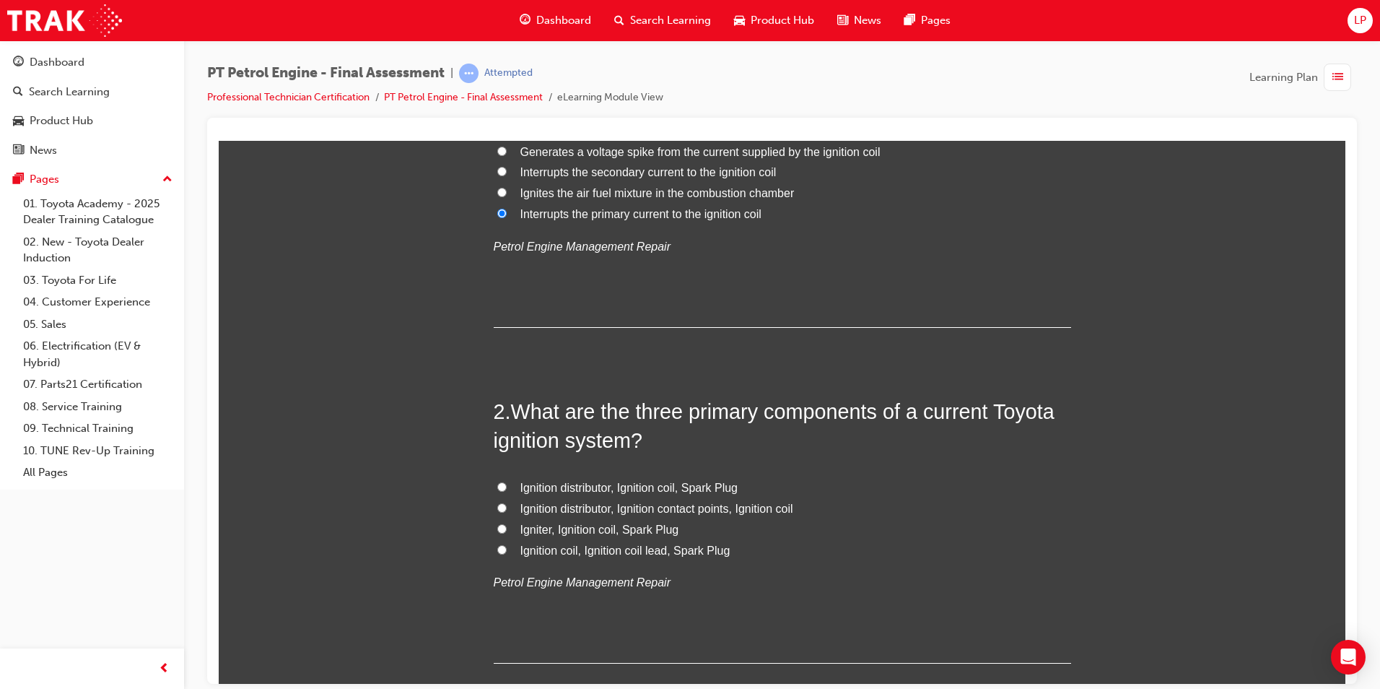
scroll to position [289, 0]
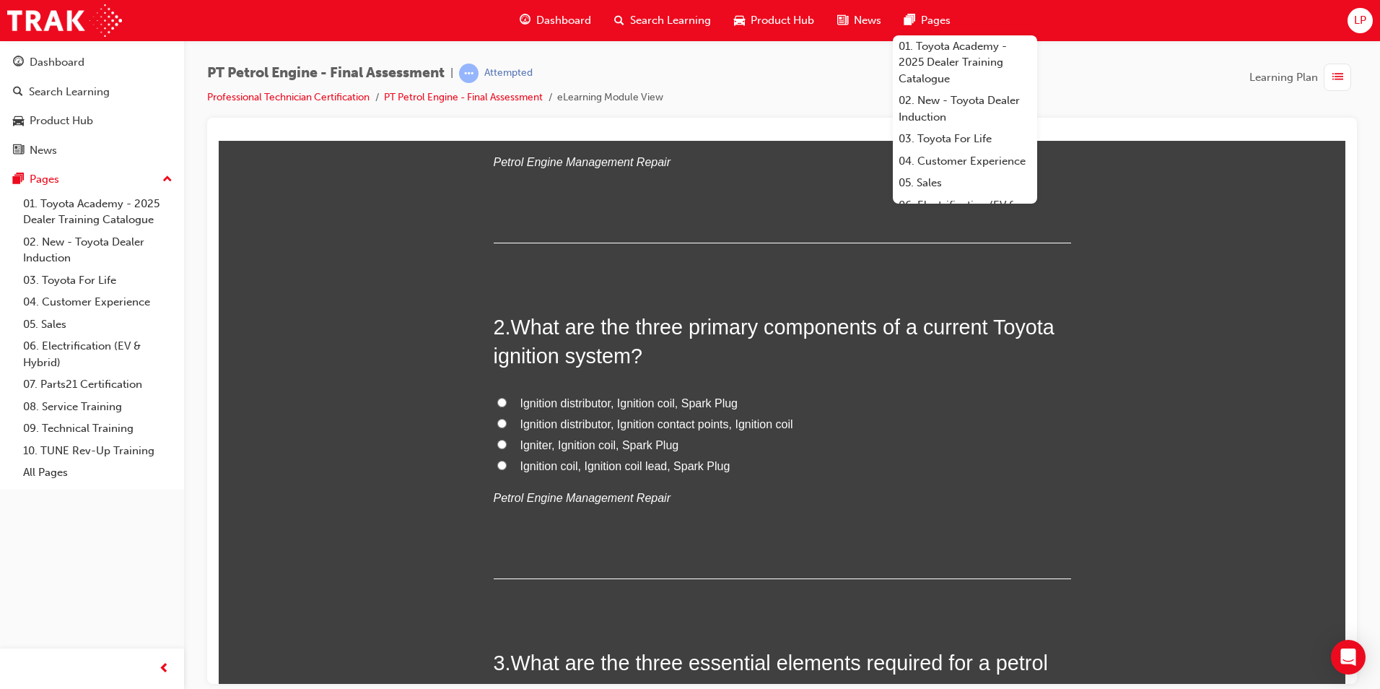
click at [643, 443] on span "Igniter, Ignition coil, Spark Plug" at bounding box center [600, 444] width 159 height 12
click at [507, 443] on input "Igniter, Ignition coil, Spark Plug" at bounding box center [501, 443] width 9 height 9
radio input "true"
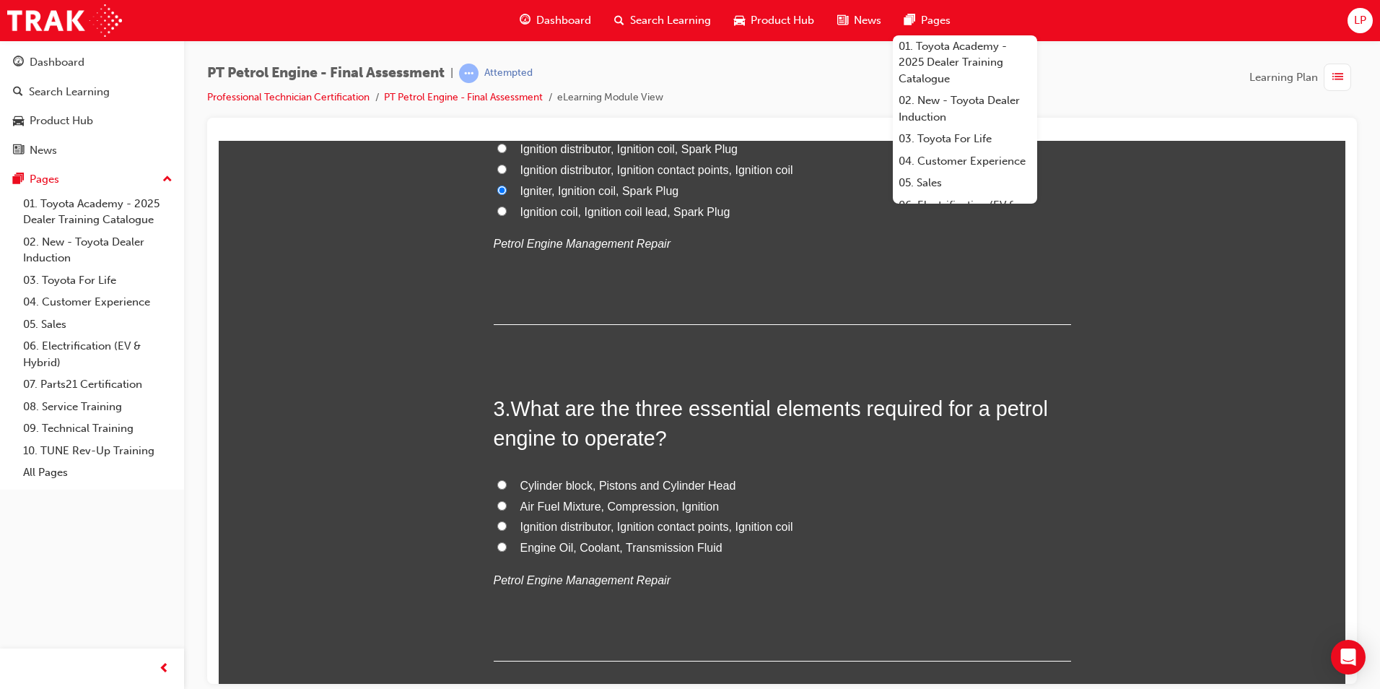
scroll to position [578, 0]
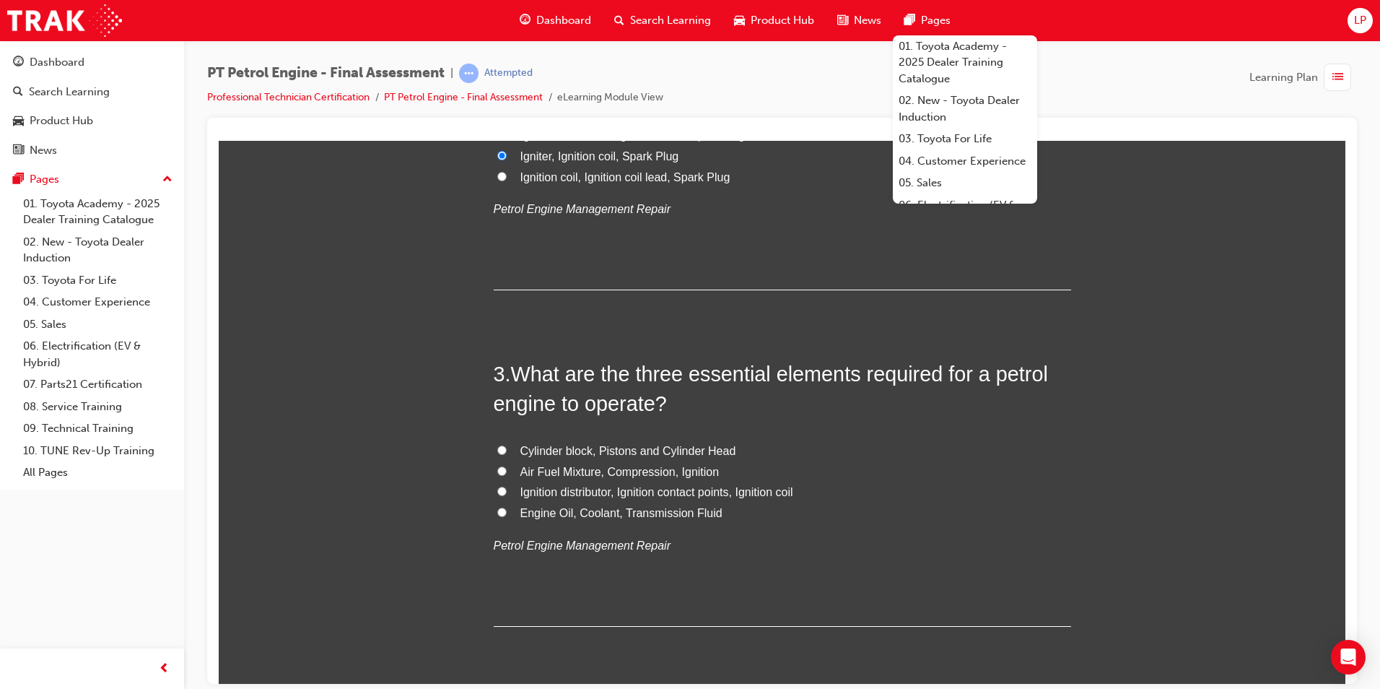
click at [625, 470] on span "Air Fuel Mixture, Compression, Ignition" at bounding box center [620, 471] width 199 height 12
click at [507, 470] on input "Air Fuel Mixture, Compression, Ignition" at bounding box center [501, 470] width 9 height 9
radio input "true"
drag, startPoint x: 1143, startPoint y: 380, endPoint x: 1135, endPoint y: 380, distance: 8.0
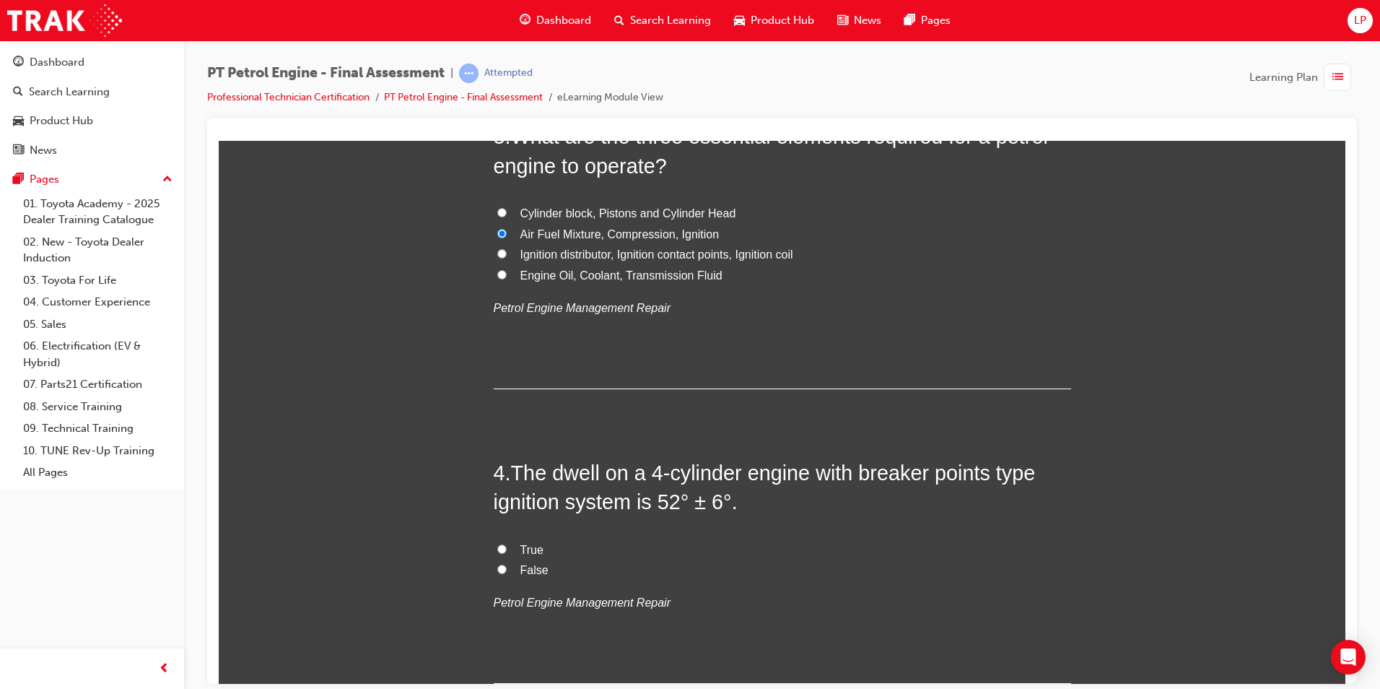
scroll to position [866, 0]
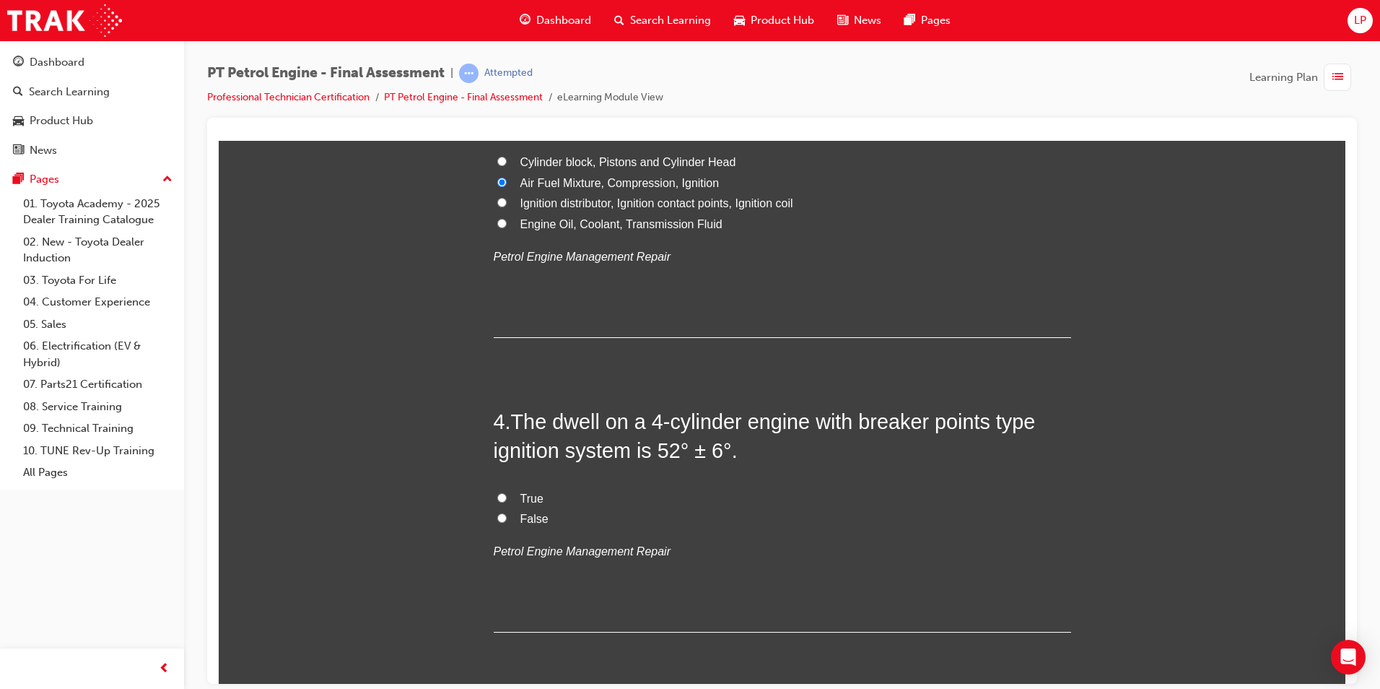
drag, startPoint x: 497, startPoint y: 520, endPoint x: 505, endPoint y: 517, distance: 7.8
click at [499, 517] on input "False" at bounding box center [501, 517] width 9 height 9
radio input "true"
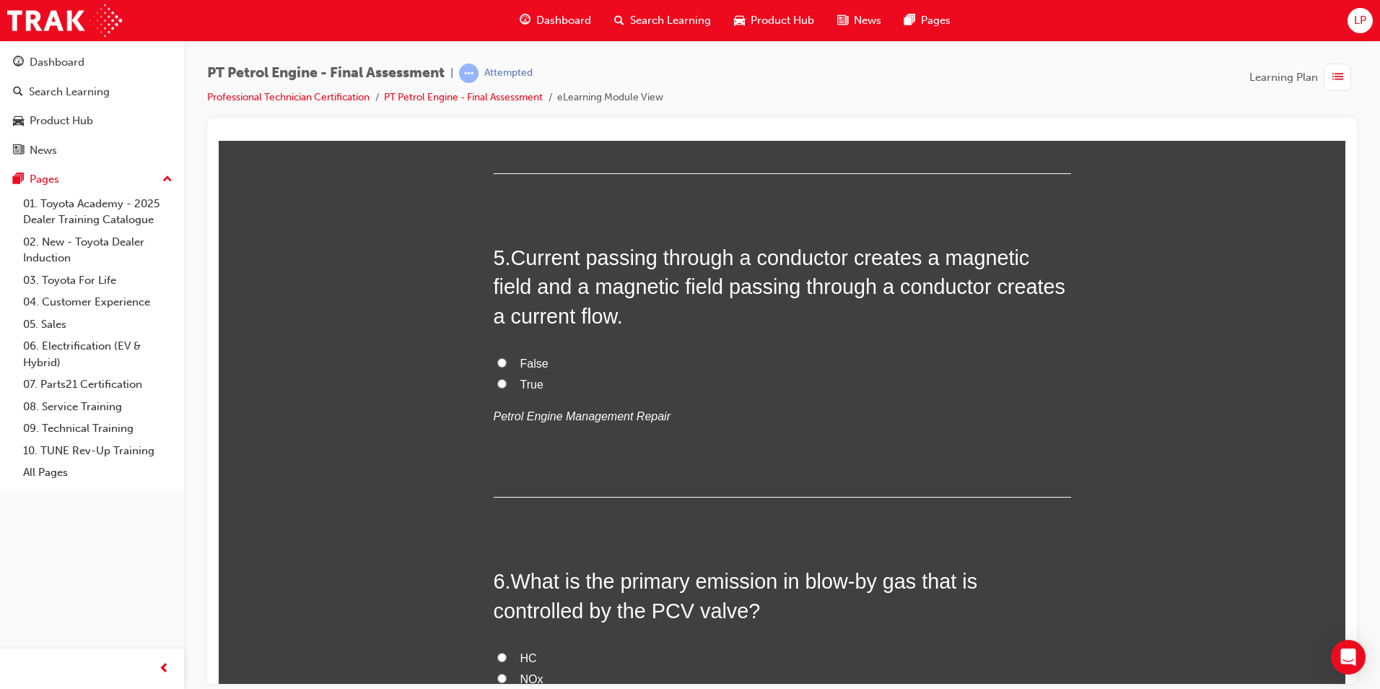
scroll to position [1300, 0]
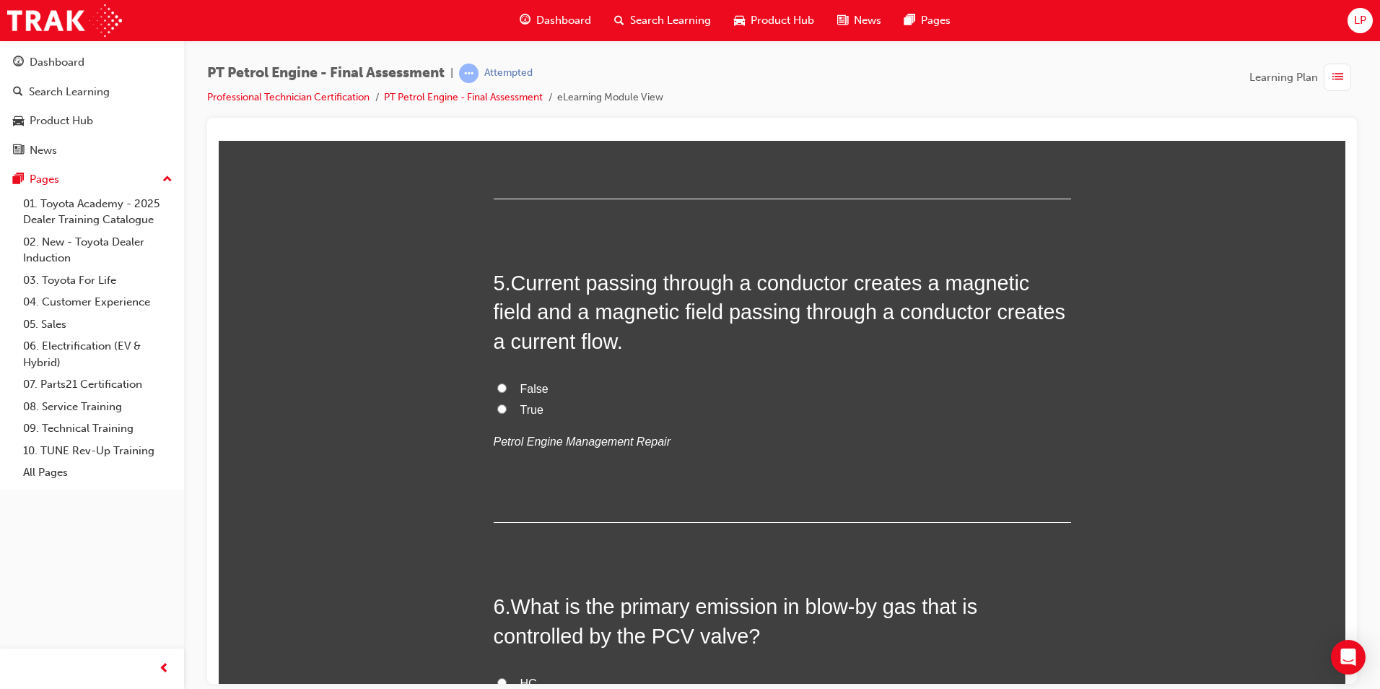
drag, startPoint x: 538, startPoint y: 410, endPoint x: 562, endPoint y: 415, distance: 25.1
click at [539, 410] on label "True" at bounding box center [783, 409] width 578 height 21
click at [507, 410] on input "True" at bounding box center [501, 408] width 9 height 9
radio input "true"
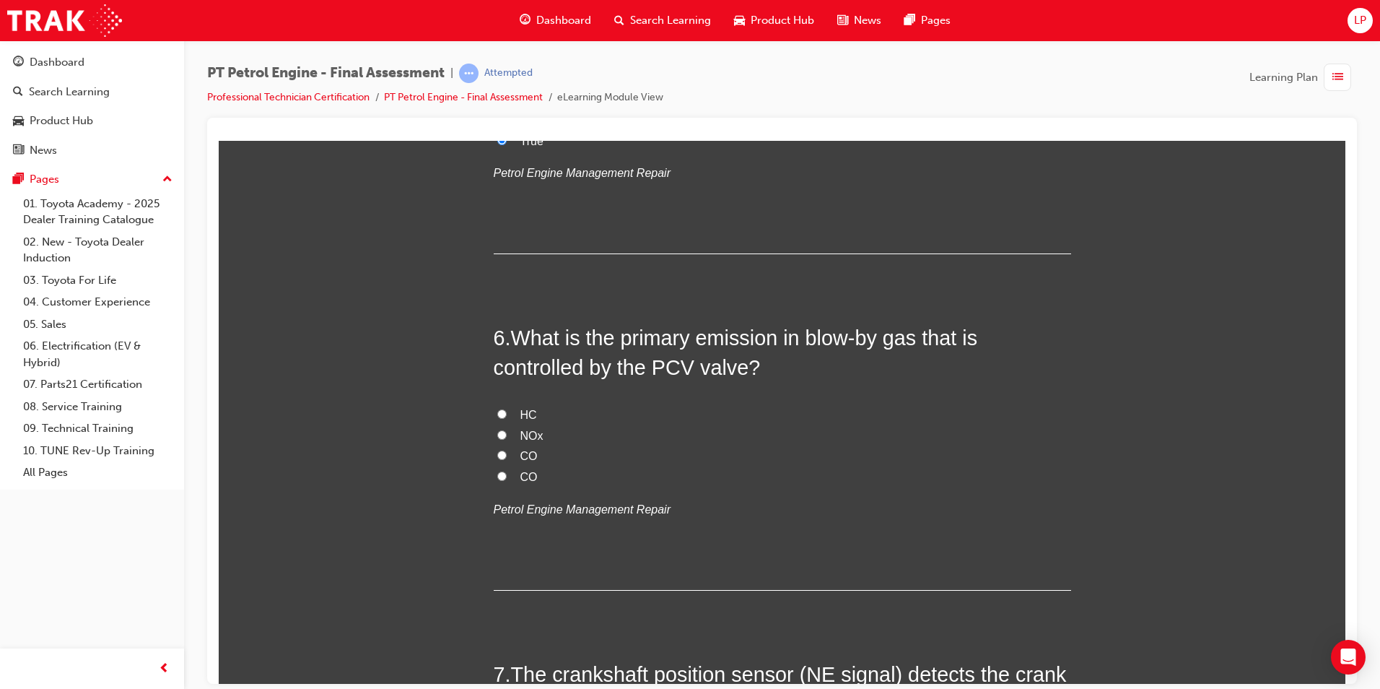
scroll to position [1588, 0]
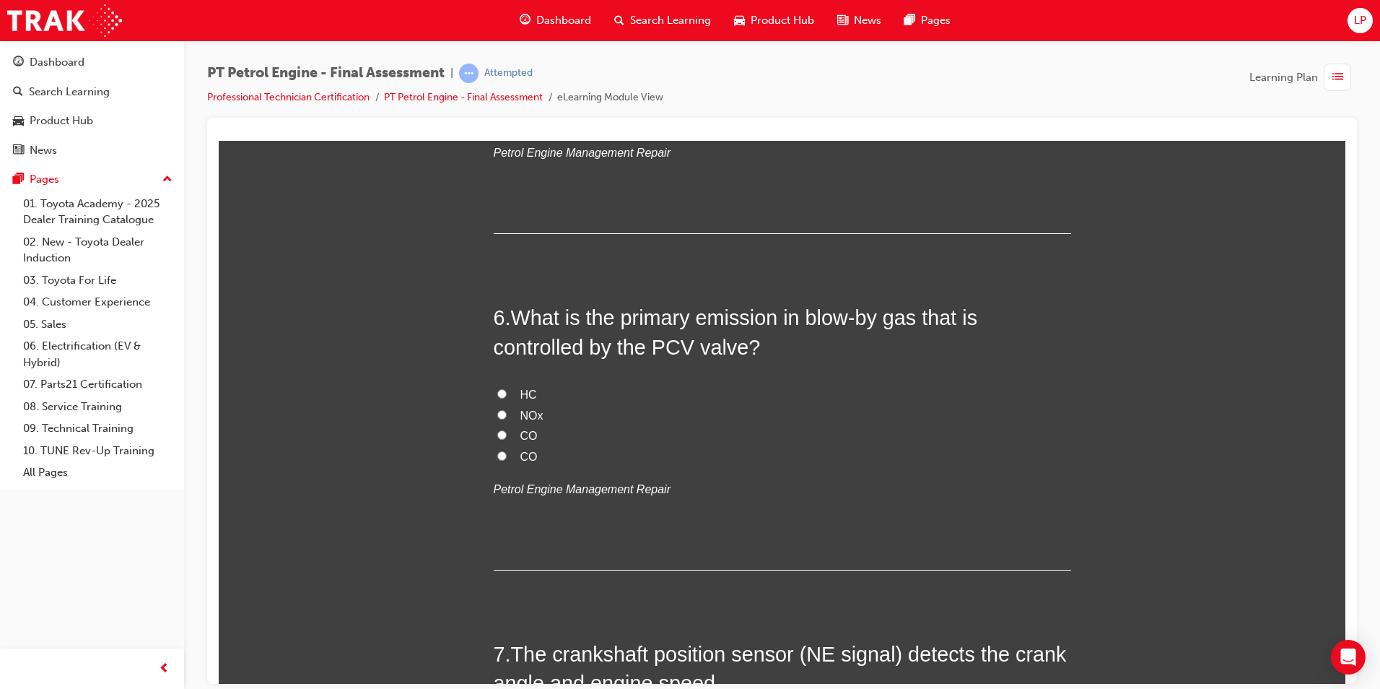
click at [506, 386] on label "HC" at bounding box center [783, 394] width 578 height 21
click at [506, 388] on input "HC" at bounding box center [501, 392] width 9 height 9
radio input "true"
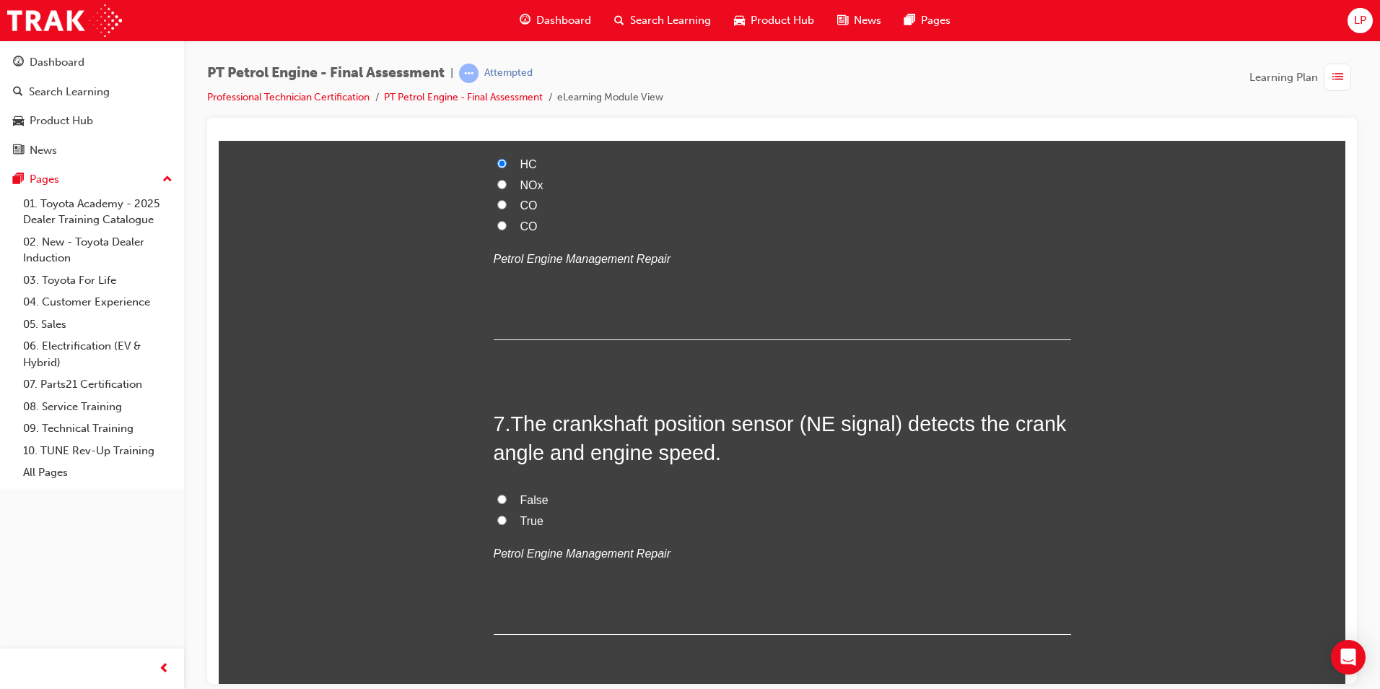
scroll to position [1877, 0]
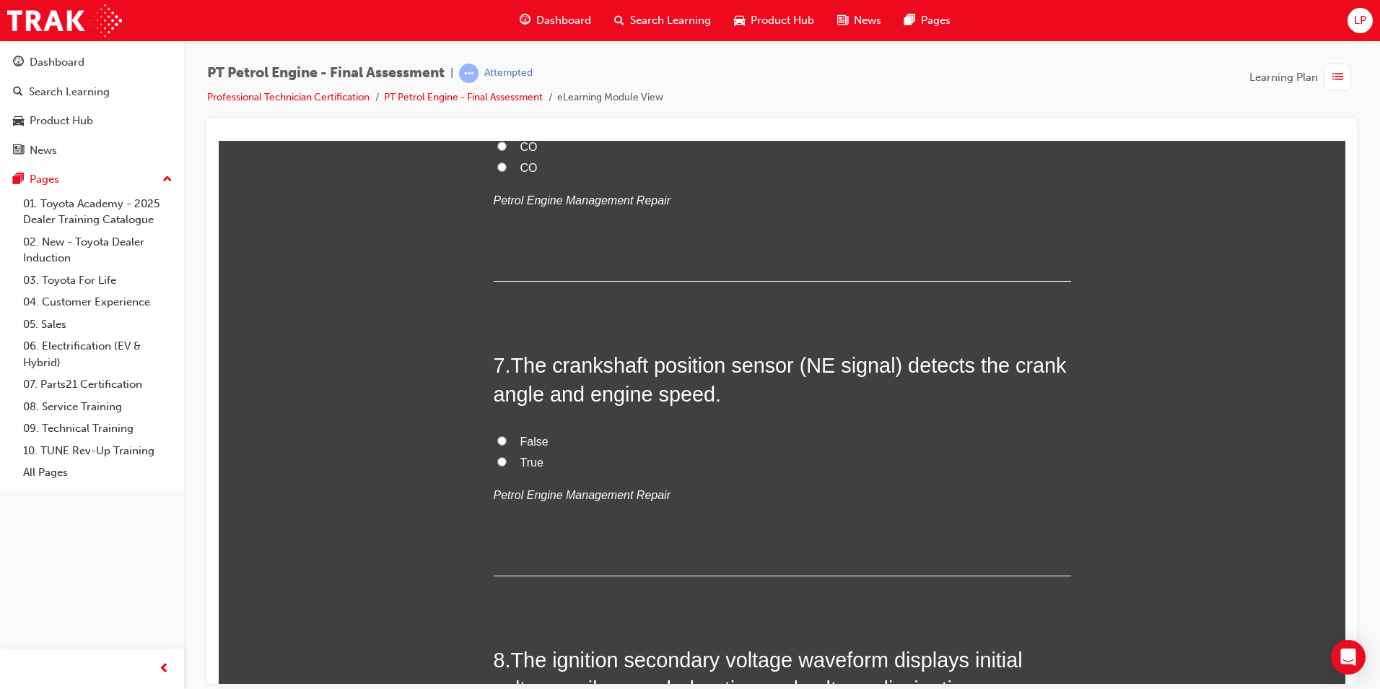
click at [536, 459] on span "True" at bounding box center [532, 462] width 23 height 12
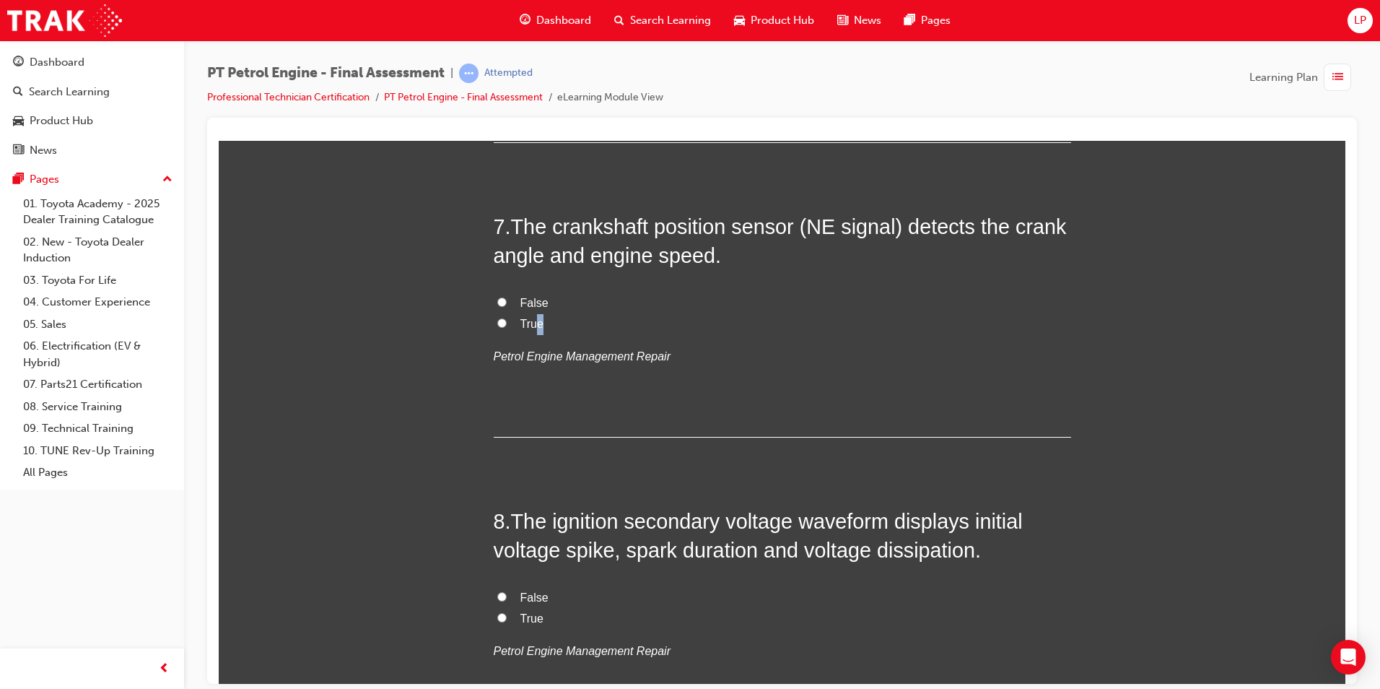
scroll to position [2022, 0]
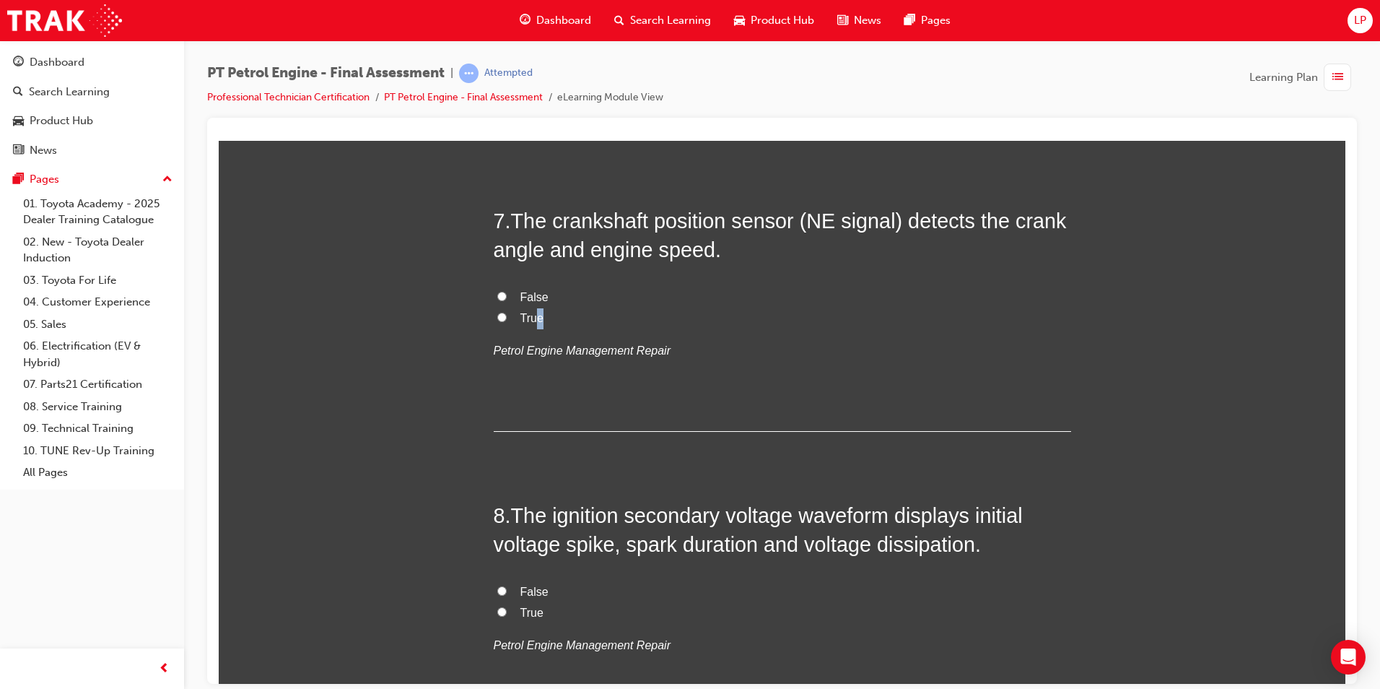
click at [497, 313] on input "True" at bounding box center [501, 316] width 9 height 9
radio input "true"
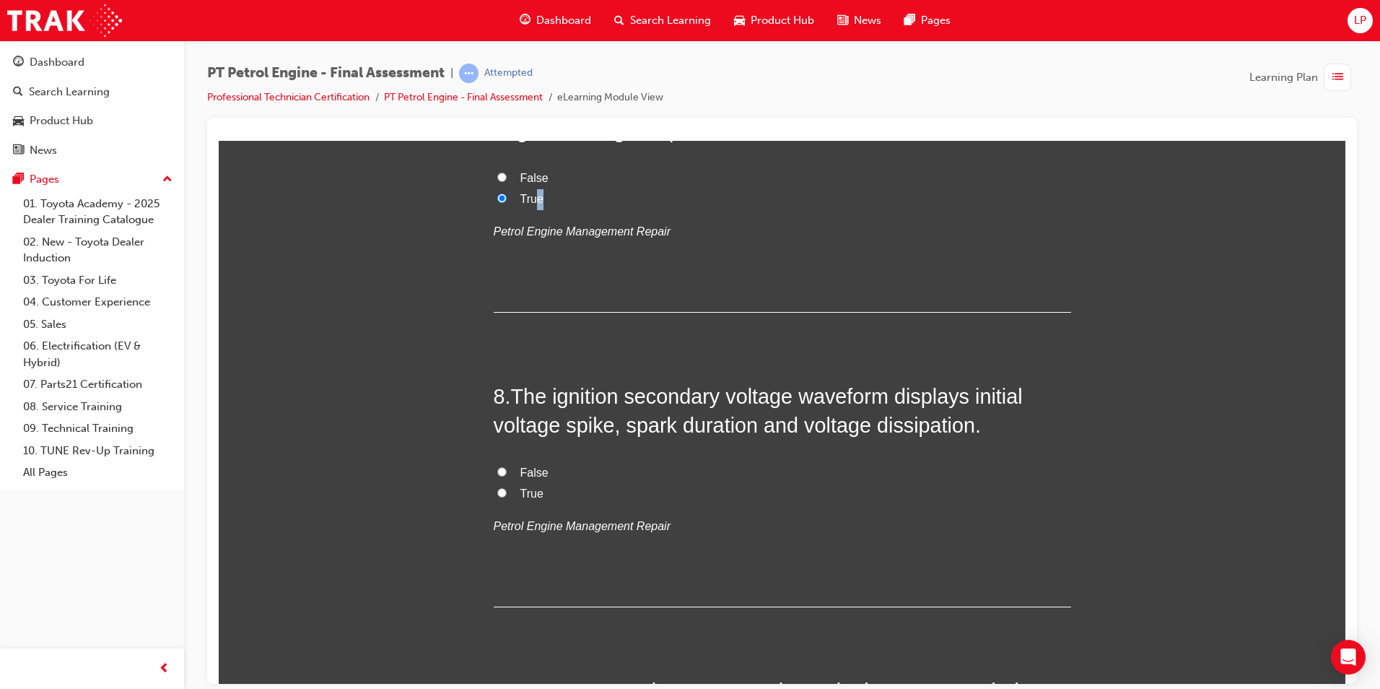
scroll to position [2166, 0]
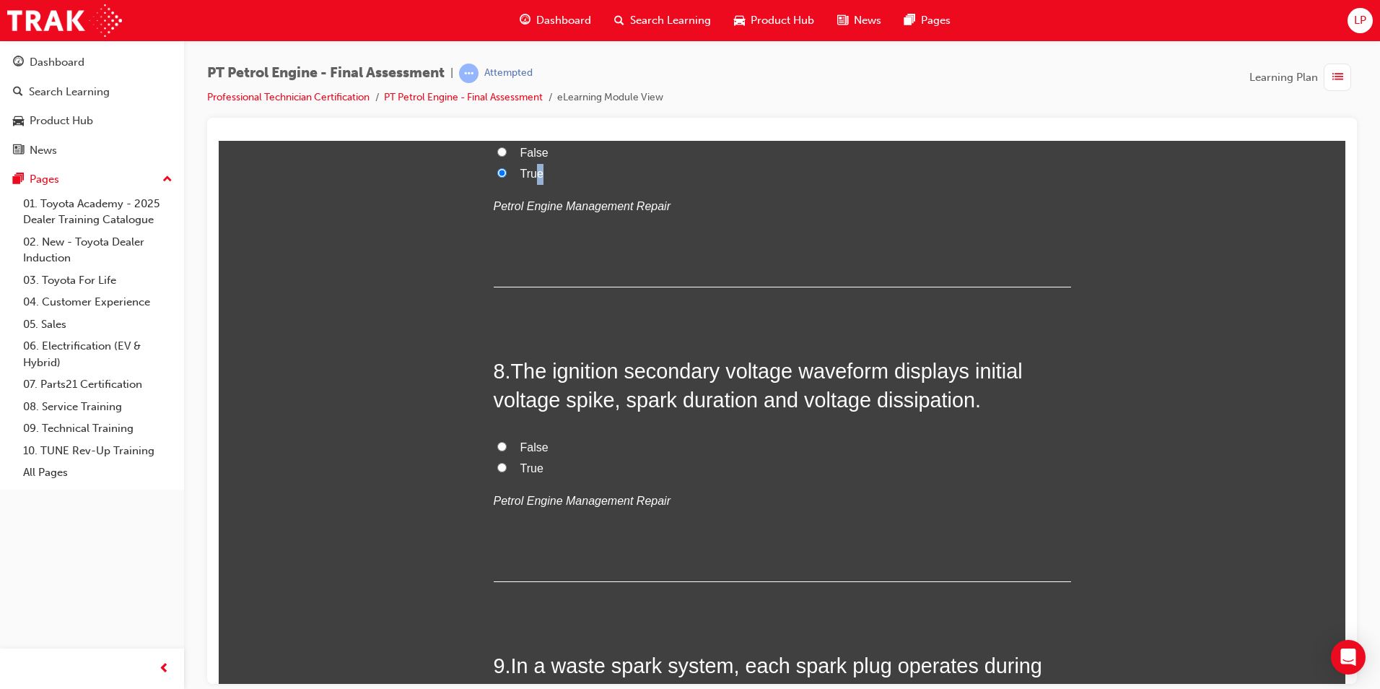
click at [500, 470] on input "True" at bounding box center [501, 466] width 9 height 9
radio input "true"
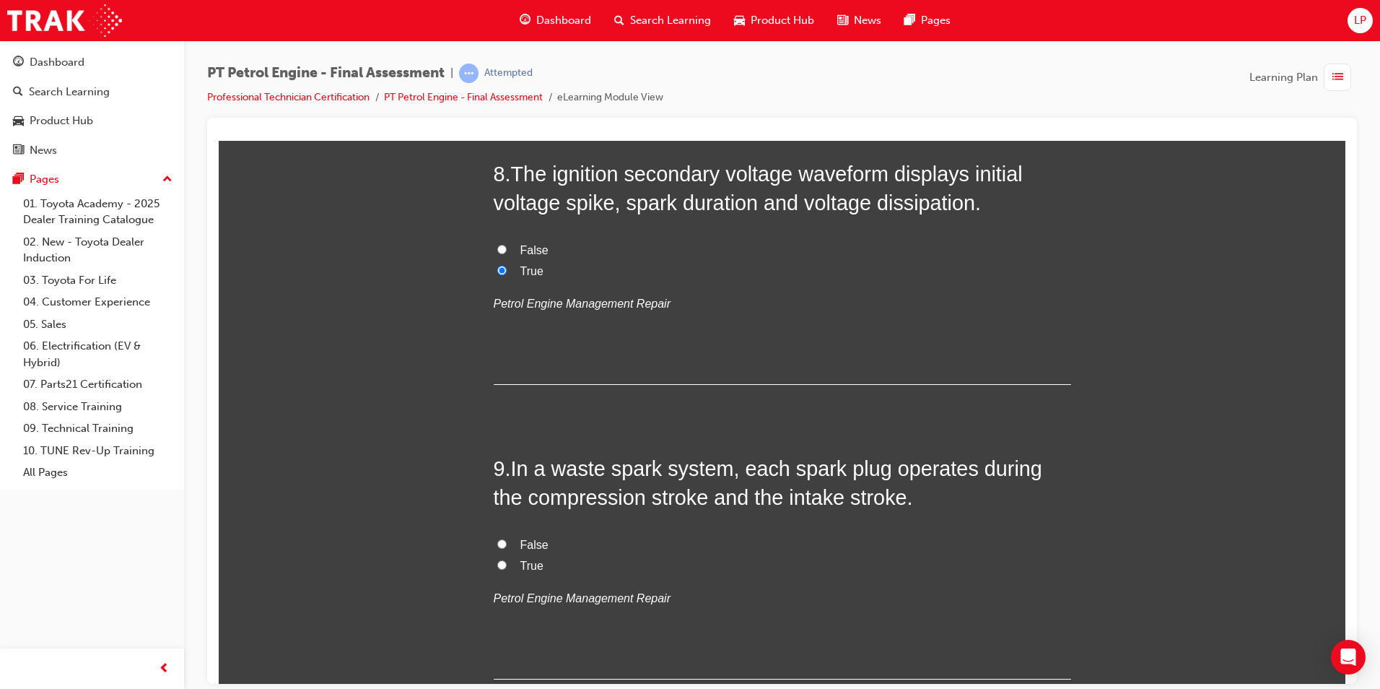
scroll to position [2383, 0]
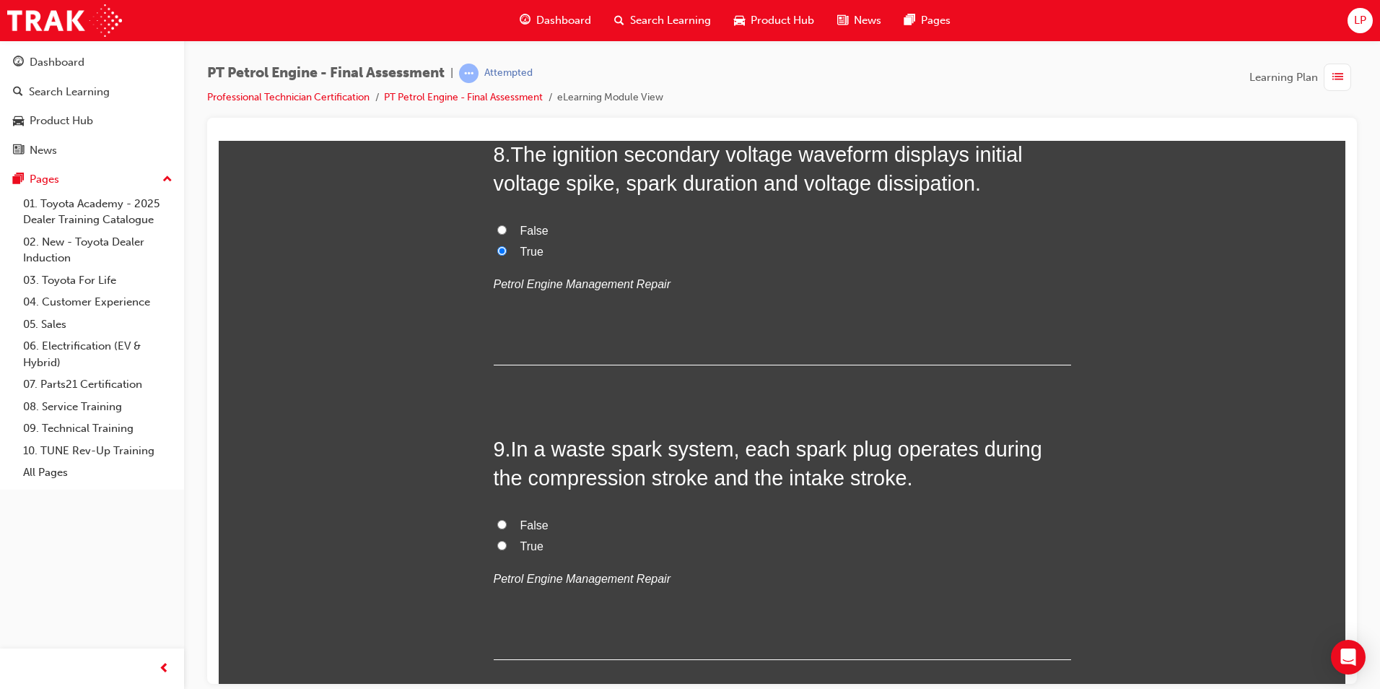
click at [503, 554] on label "True" at bounding box center [783, 546] width 578 height 21
click at [503, 549] on input "True" at bounding box center [501, 544] width 9 height 9
radio input "true"
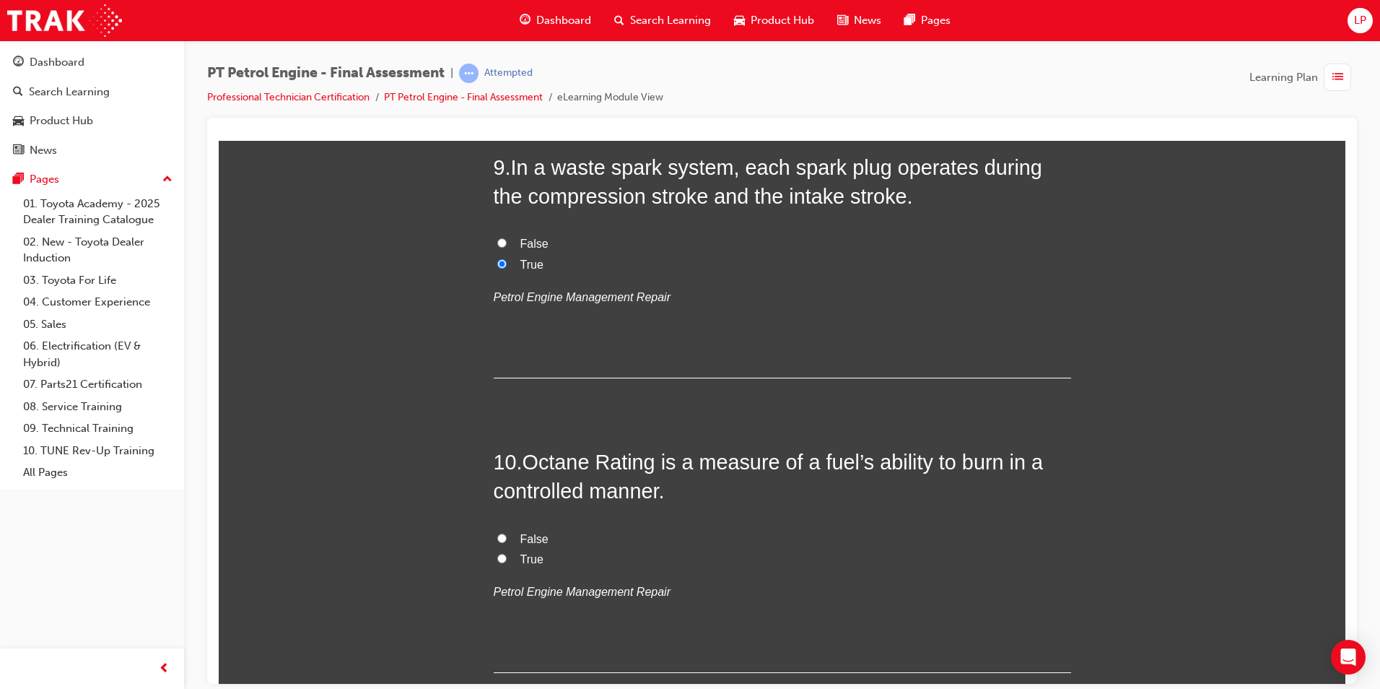
scroll to position [2671, 0]
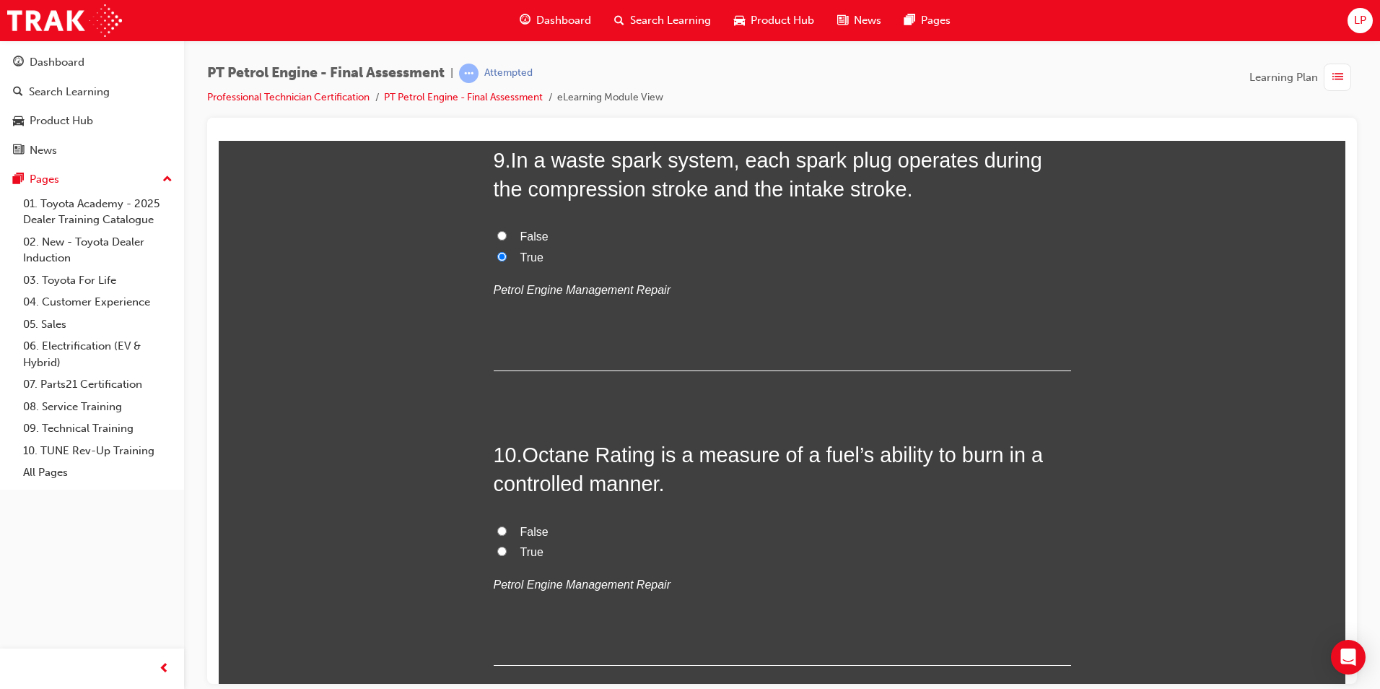
click at [508, 548] on label "True" at bounding box center [783, 552] width 578 height 21
click at [507, 548] on input "True" at bounding box center [501, 550] width 9 height 9
radio input "true"
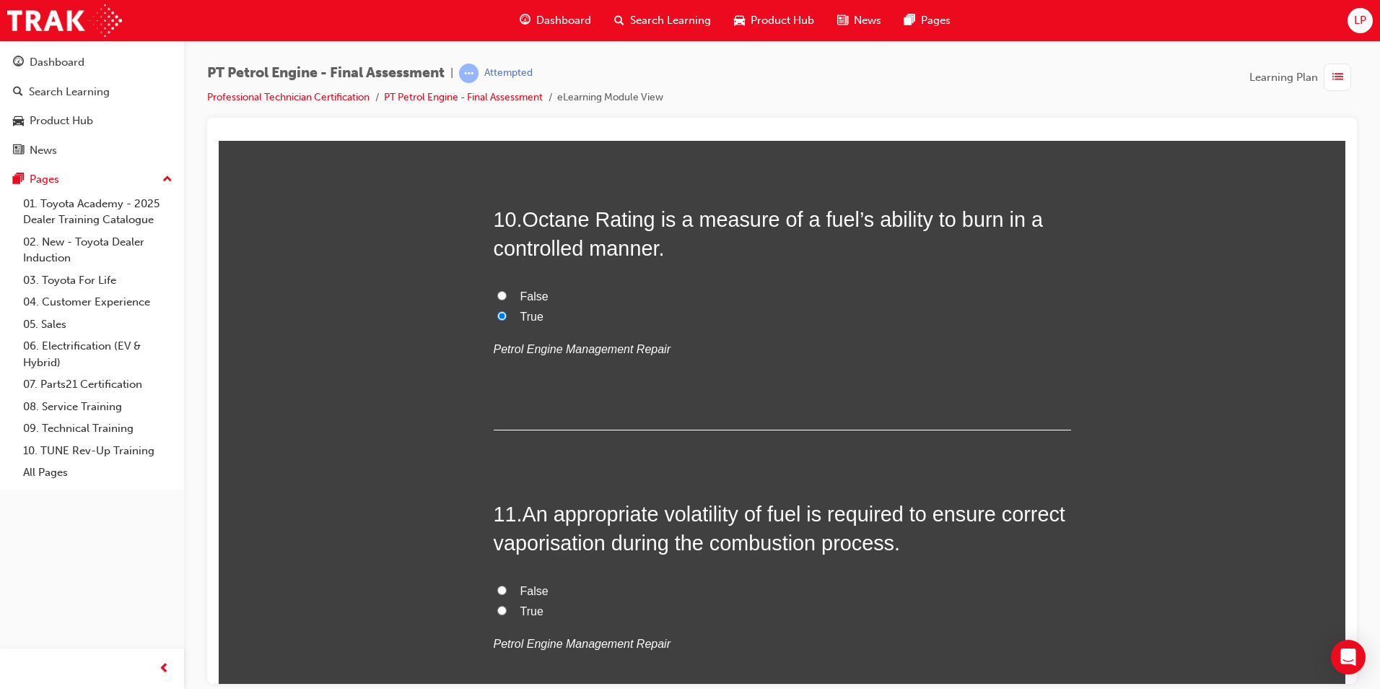
scroll to position [2960, 0]
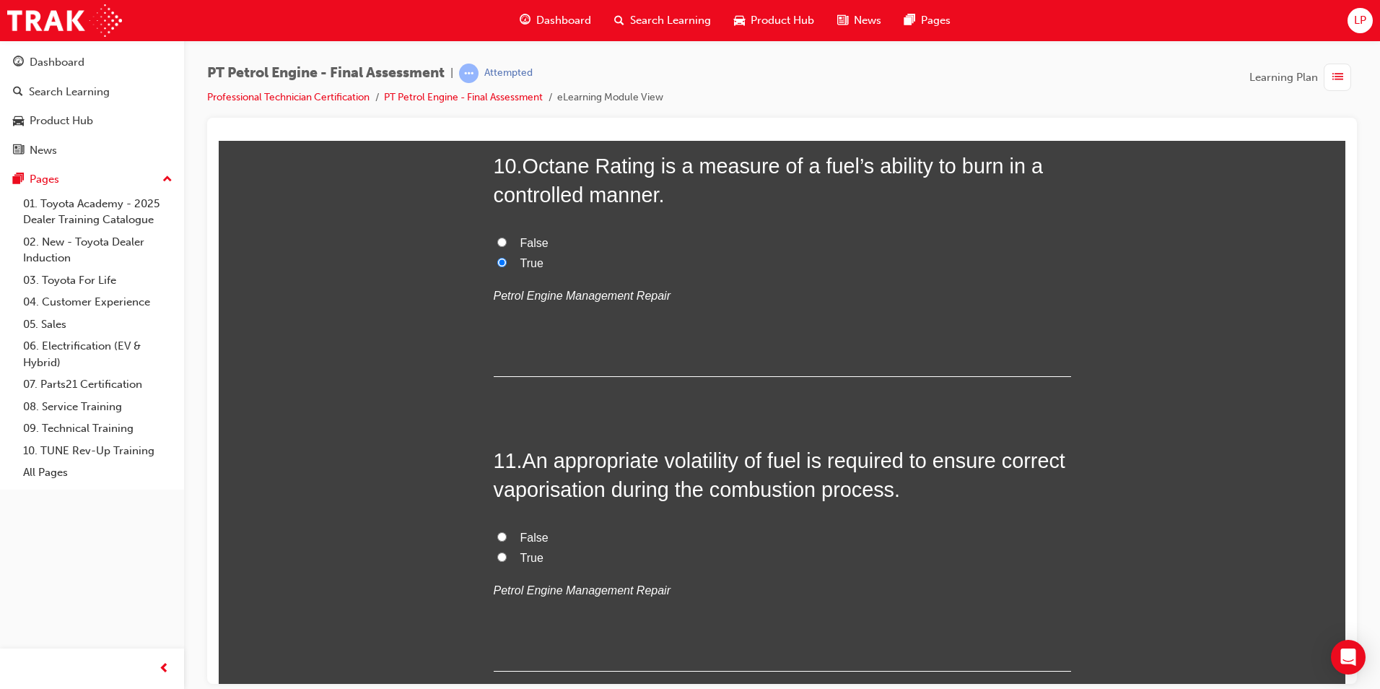
click at [519, 553] on label "True" at bounding box center [783, 557] width 578 height 21
drag, startPoint x: 519, startPoint y: 553, endPoint x: 562, endPoint y: 566, distance: 44.5
click at [581, 556] on label "True" at bounding box center [783, 557] width 578 height 21
click at [507, 556] on input "True" at bounding box center [501, 556] width 9 height 9
radio input "true"
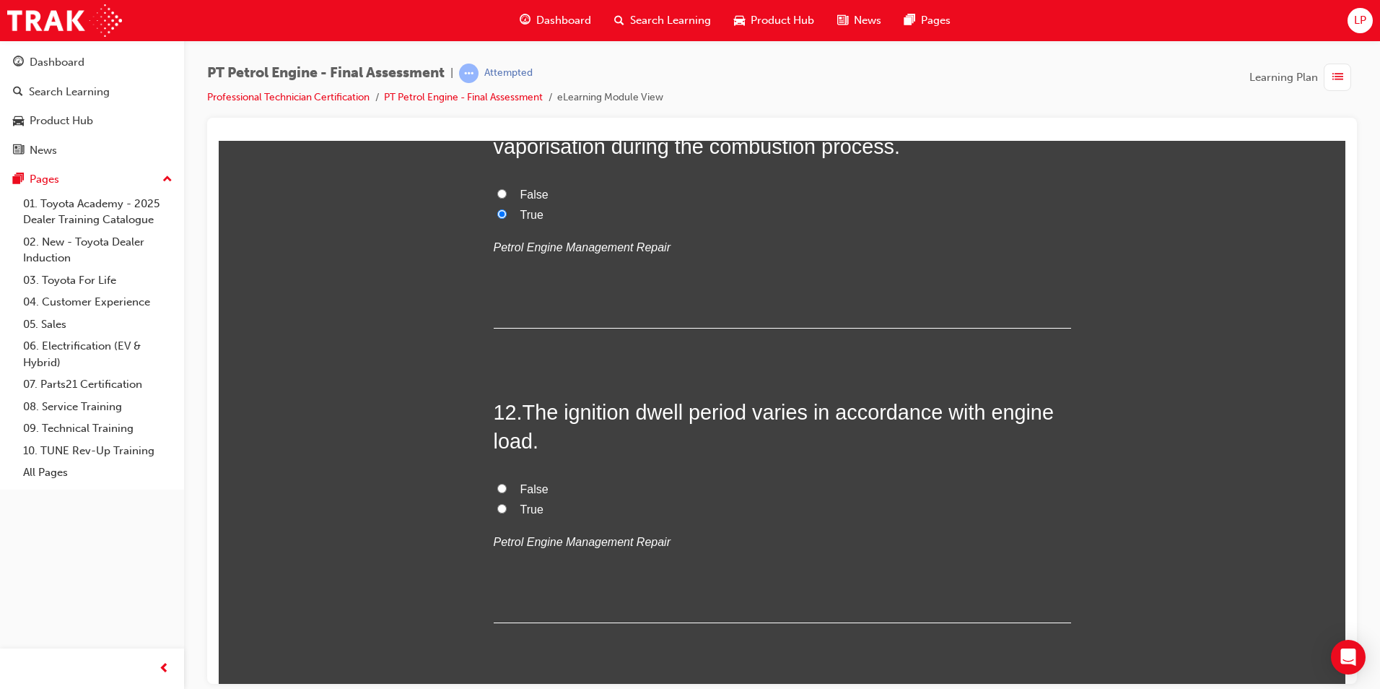
scroll to position [3321, 0]
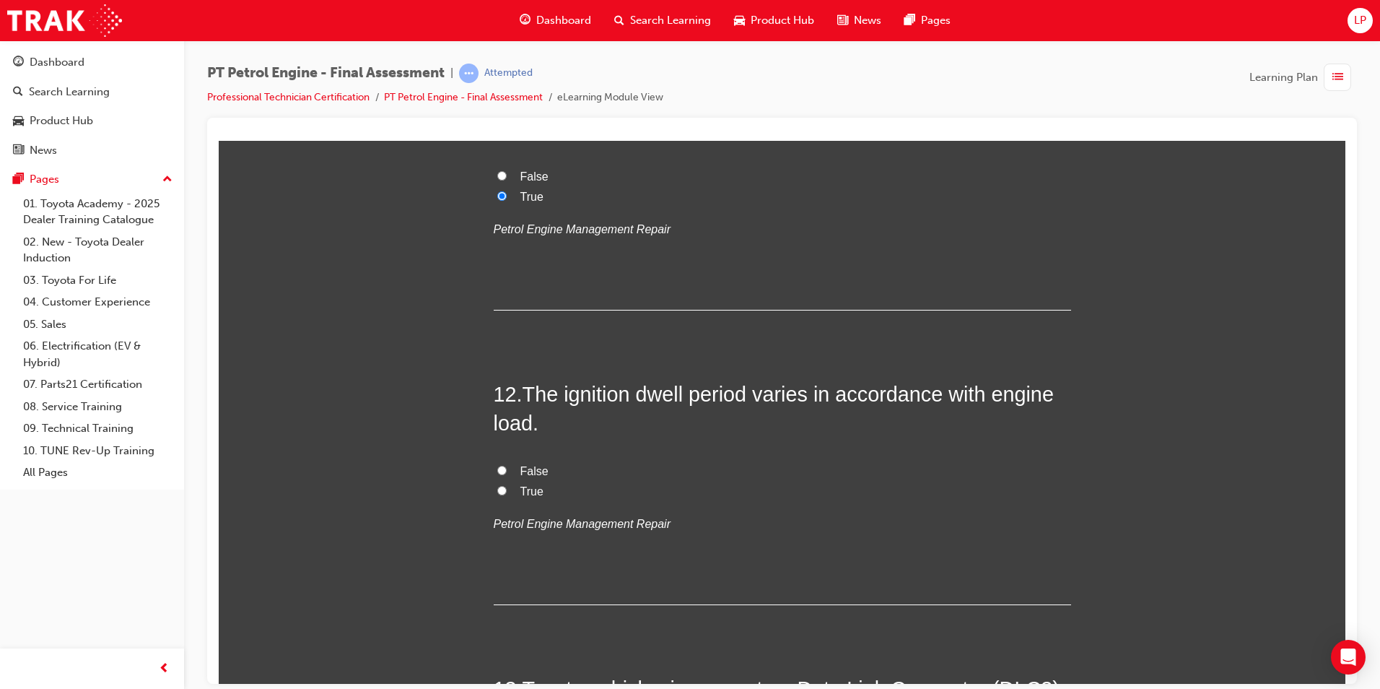
click at [499, 485] on input "True" at bounding box center [501, 489] width 9 height 9
radio input "true"
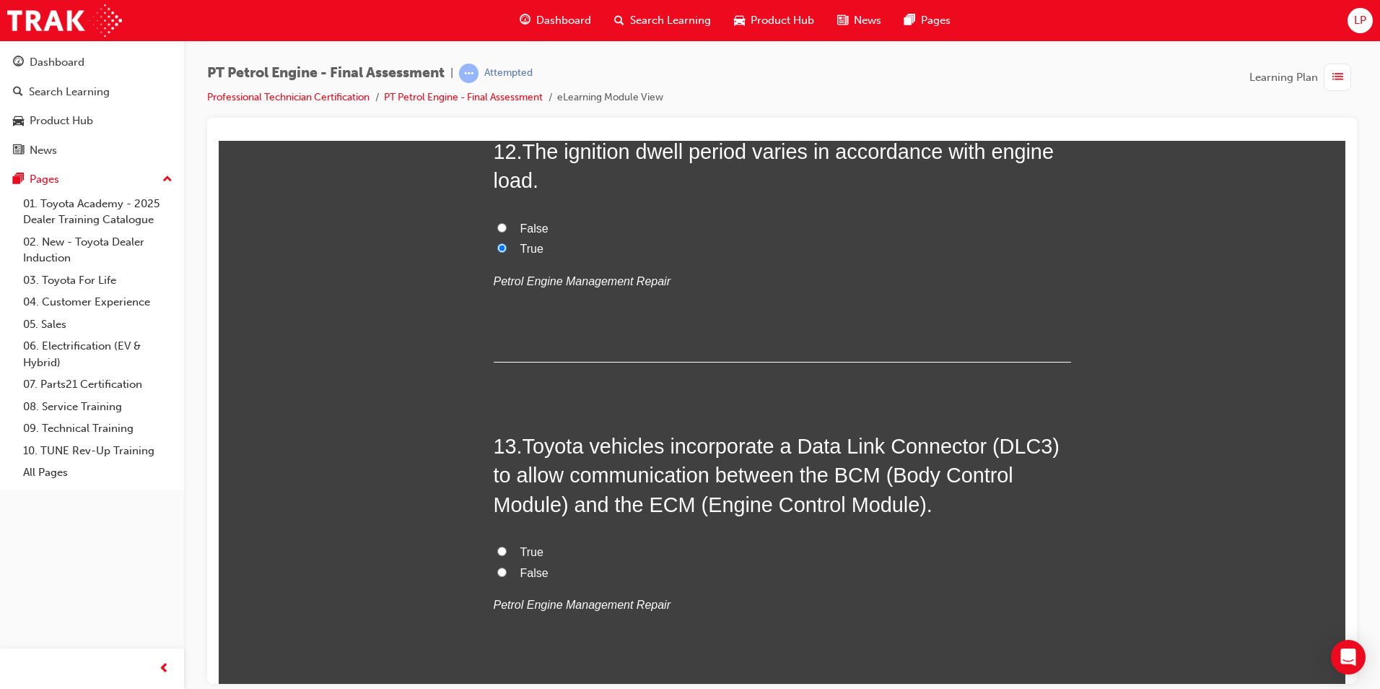
scroll to position [3610, 0]
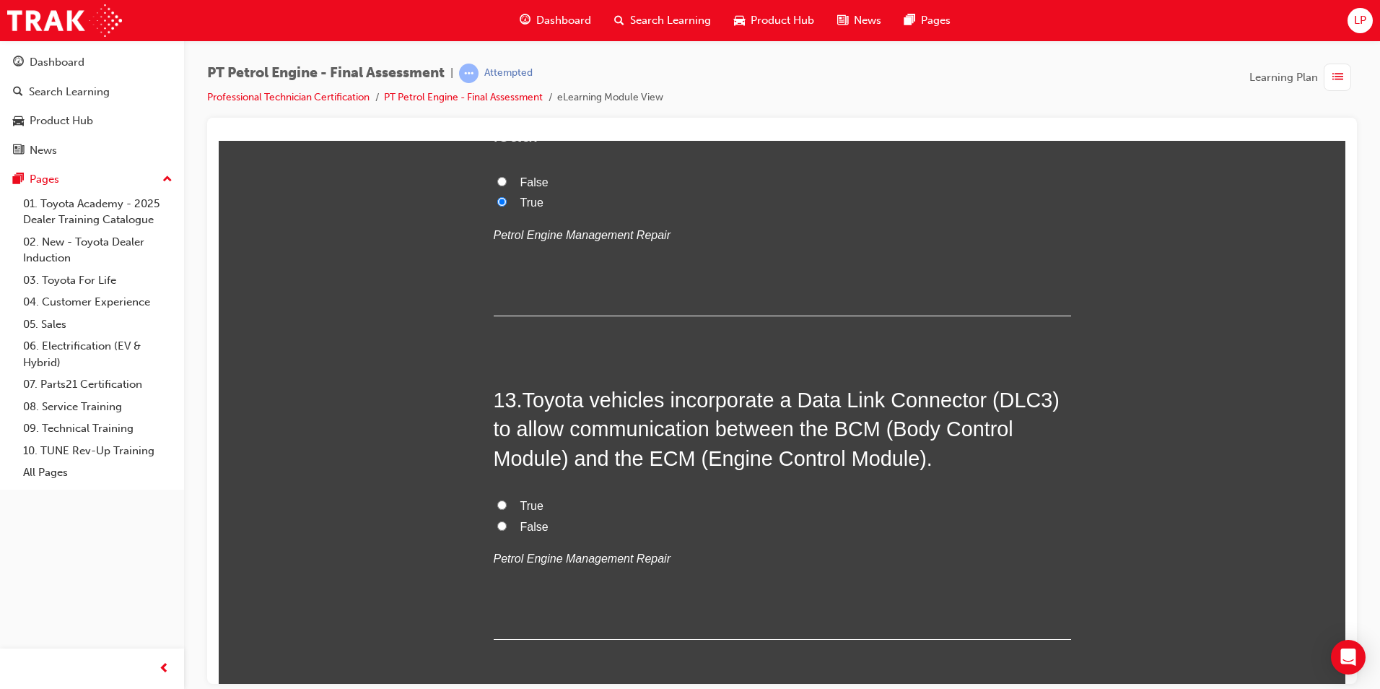
click at [498, 525] on input "False" at bounding box center [501, 525] width 9 height 9
radio input "true"
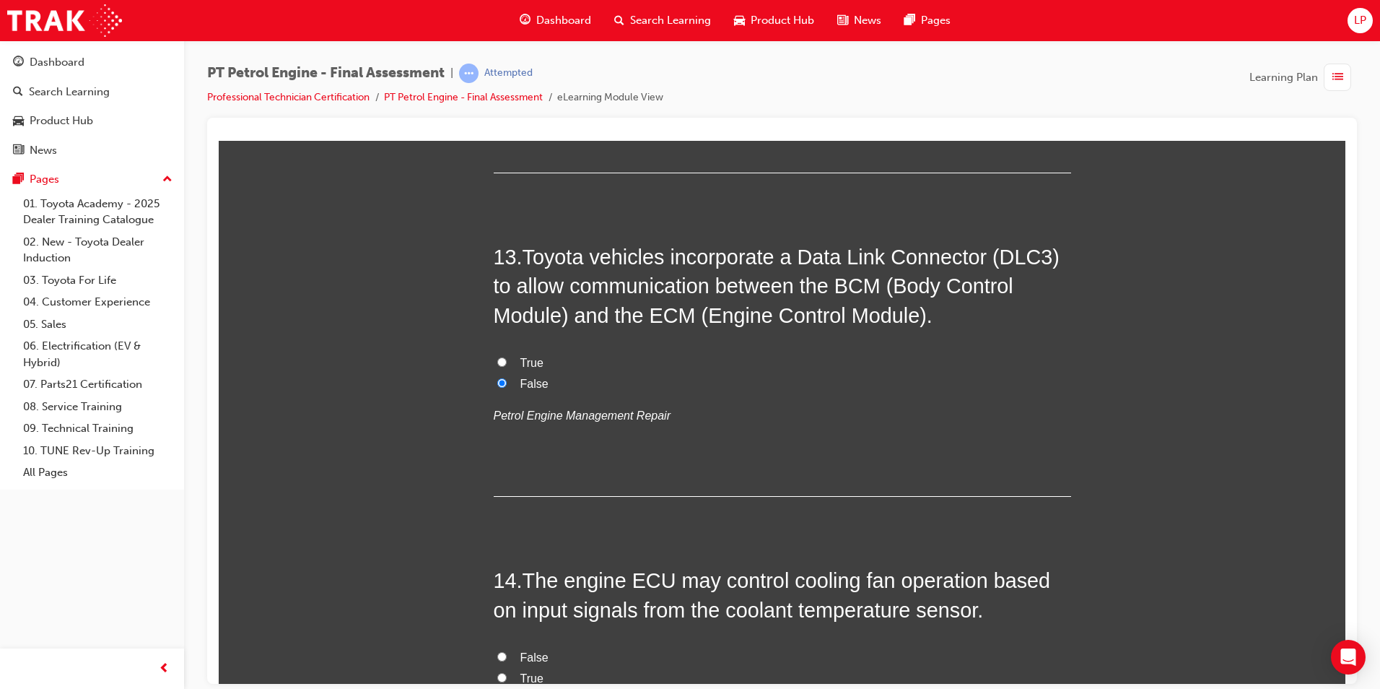
scroll to position [3754, 0]
click at [497, 364] on input "True" at bounding box center [501, 359] width 9 height 9
radio input "true"
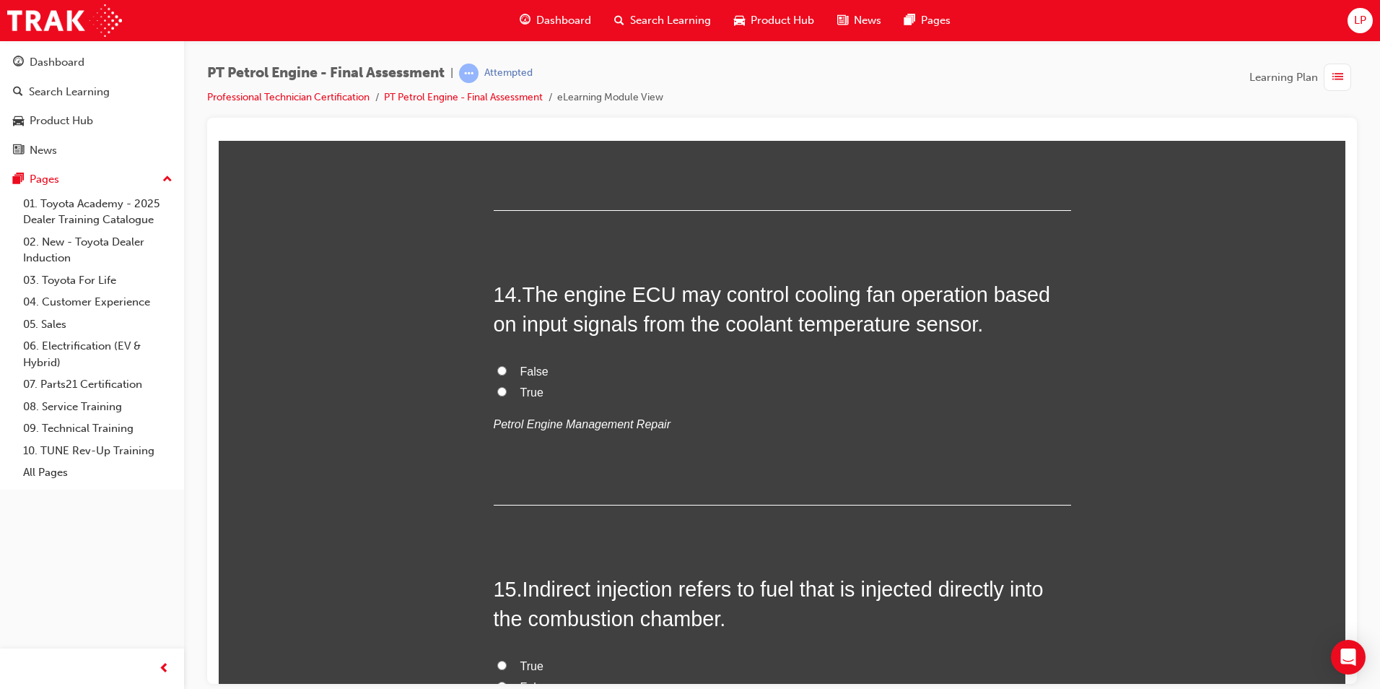
scroll to position [4043, 0]
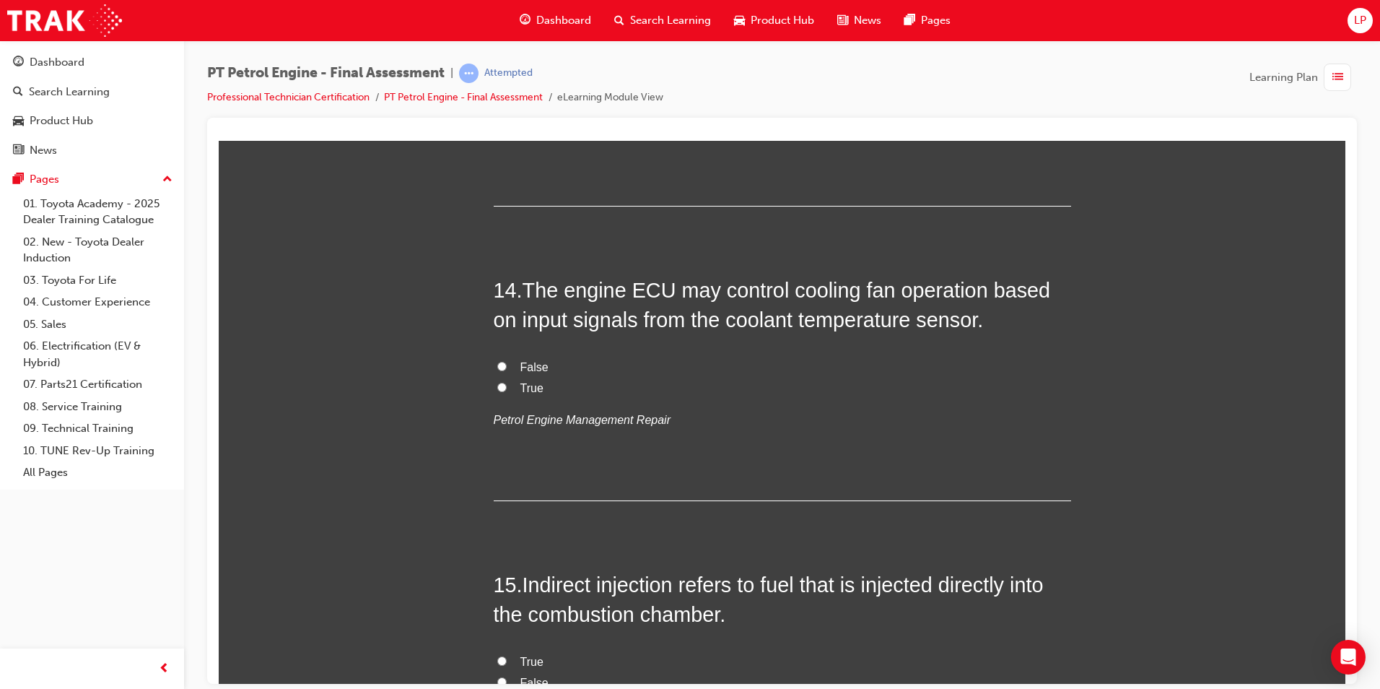
click at [521, 392] on span "True" at bounding box center [532, 387] width 23 height 12
click at [507, 391] on input "True" at bounding box center [501, 386] width 9 height 9
radio input "true"
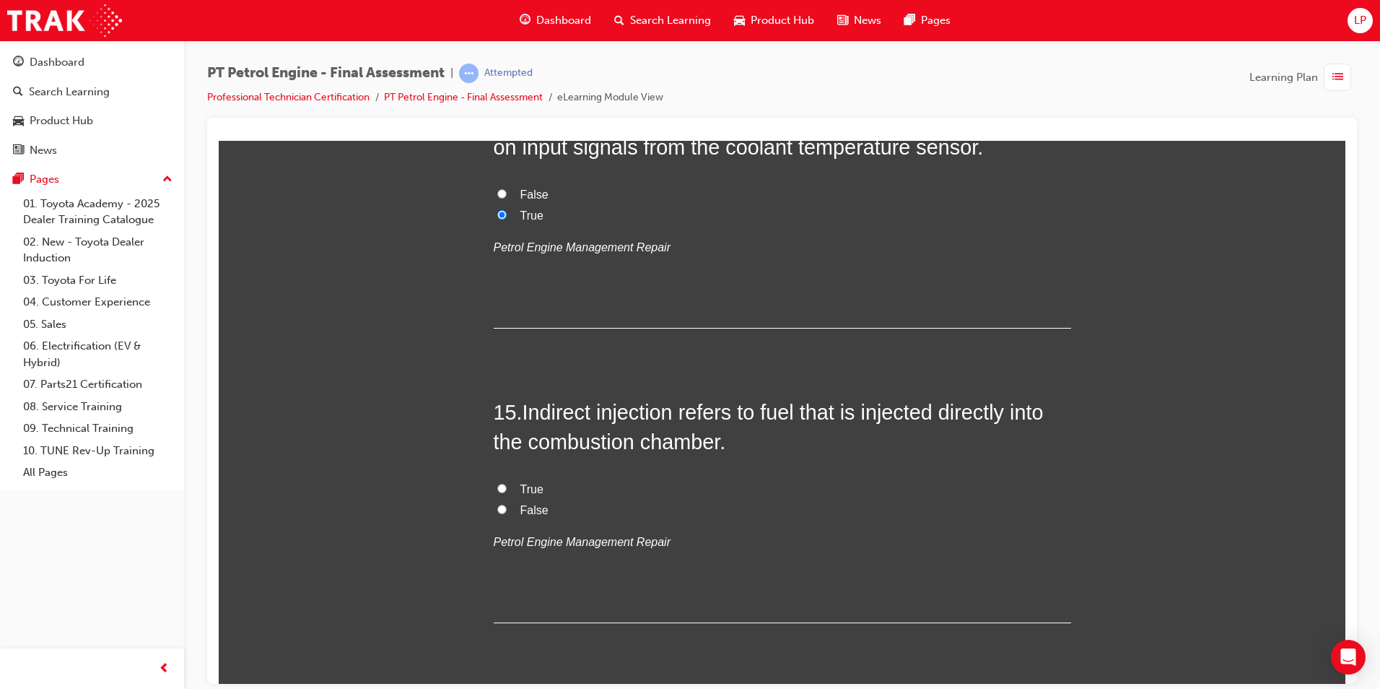
scroll to position [4404, 0]
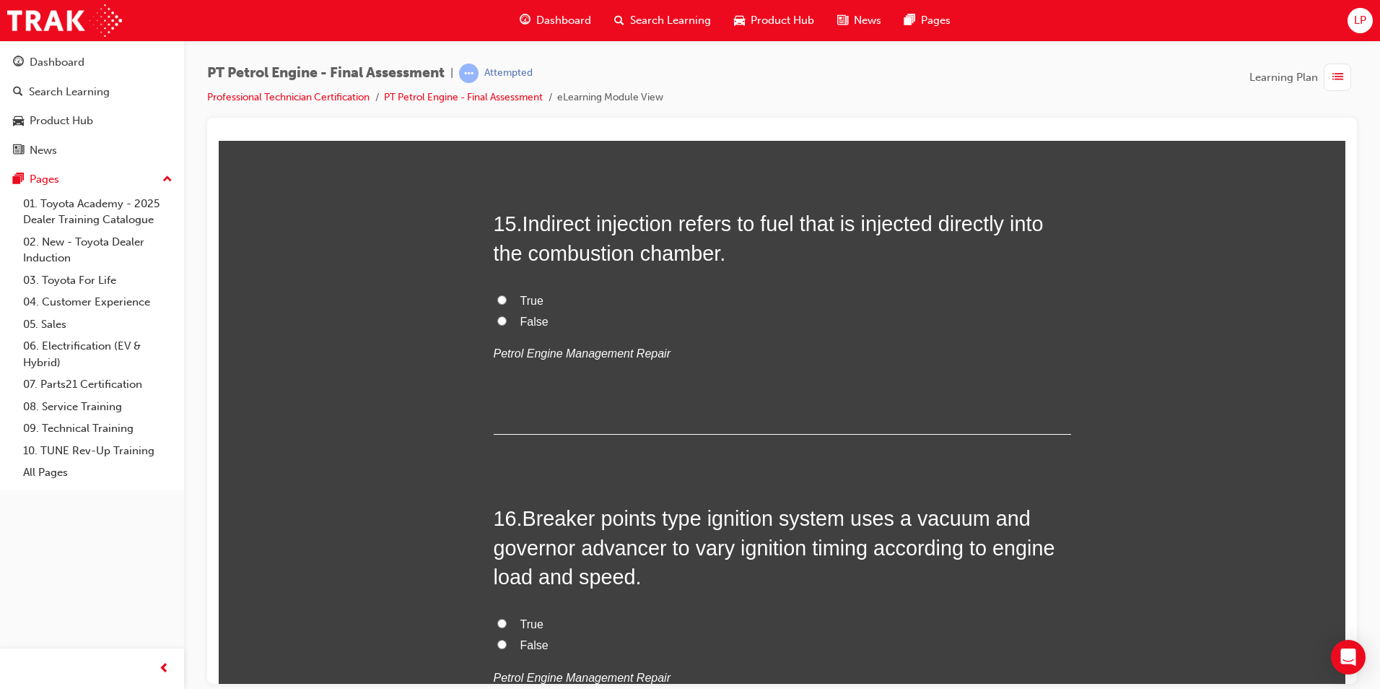
drag, startPoint x: 510, startPoint y: 323, endPoint x: 519, endPoint y: 322, distance: 9.4
click at [510, 323] on label "False" at bounding box center [783, 321] width 578 height 21
click at [507, 323] on input "False" at bounding box center [501, 320] width 9 height 9
radio input "true"
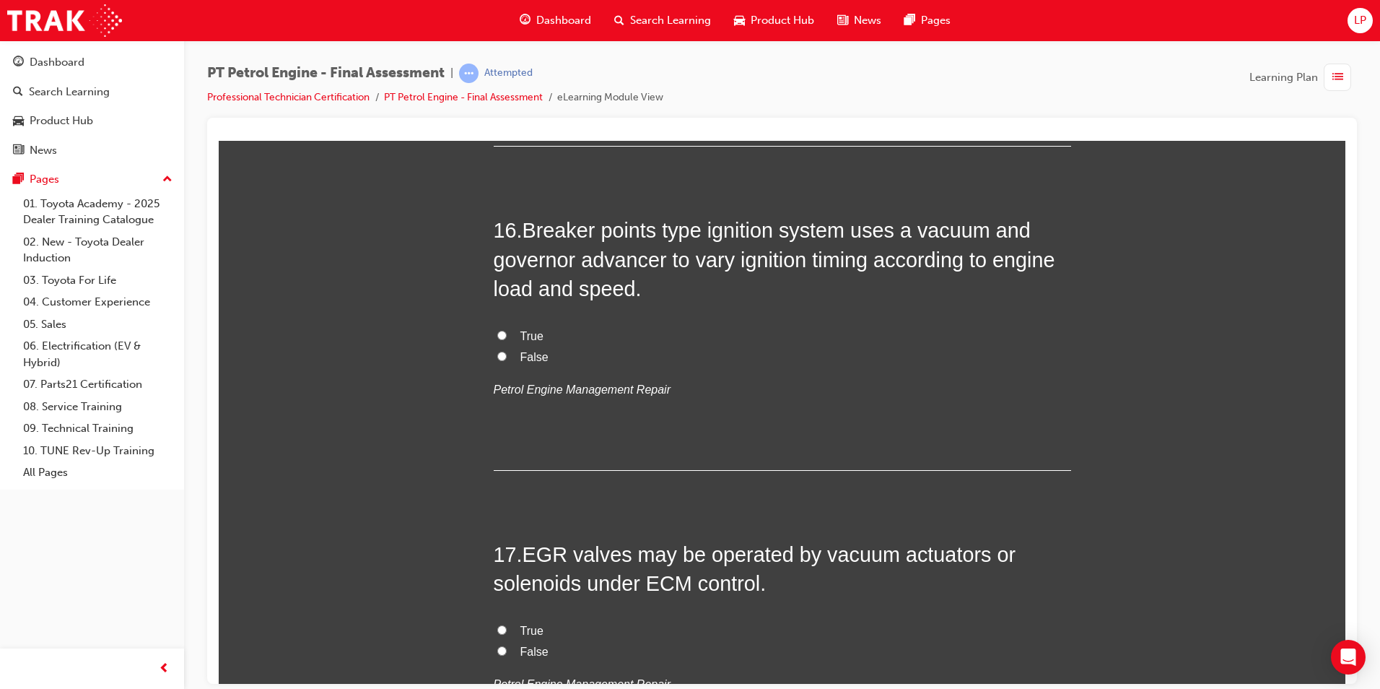
scroll to position [4693, 0]
click at [534, 329] on span "True" at bounding box center [532, 335] width 23 height 12
click at [507, 329] on input "True" at bounding box center [501, 333] width 9 height 9
radio input "true"
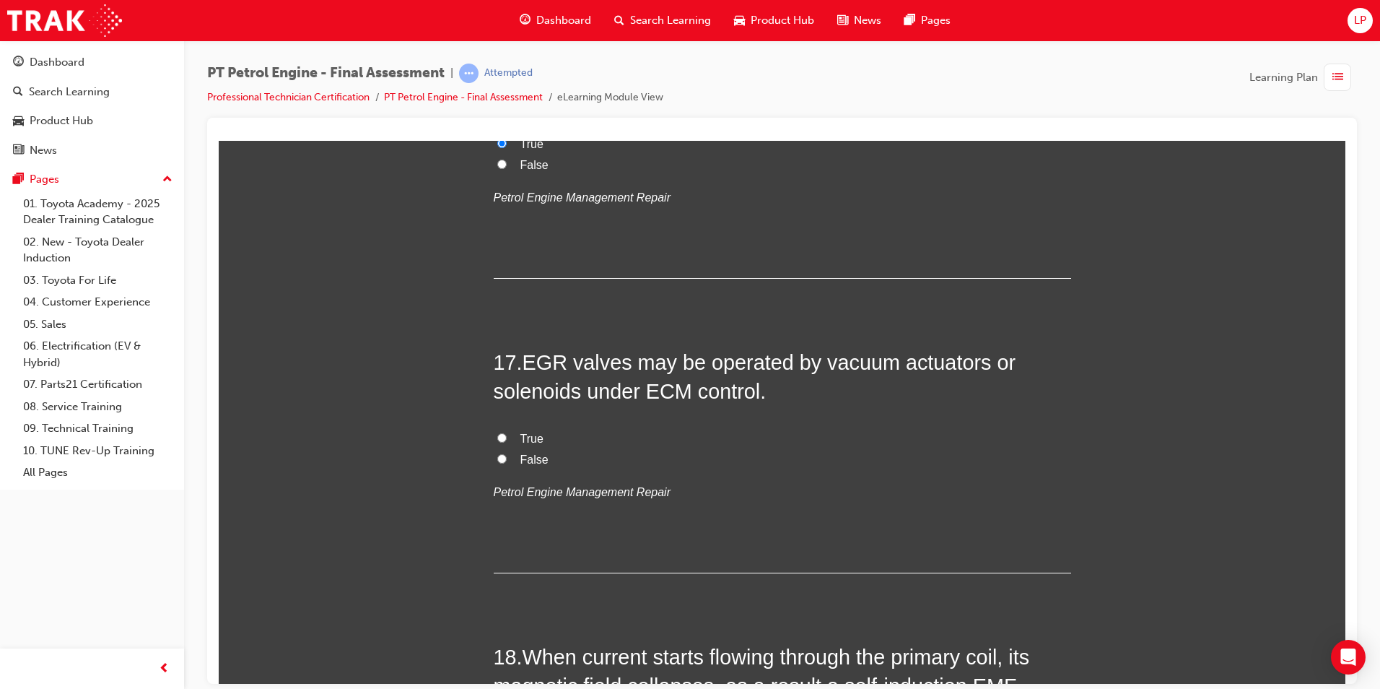
scroll to position [4910, 0]
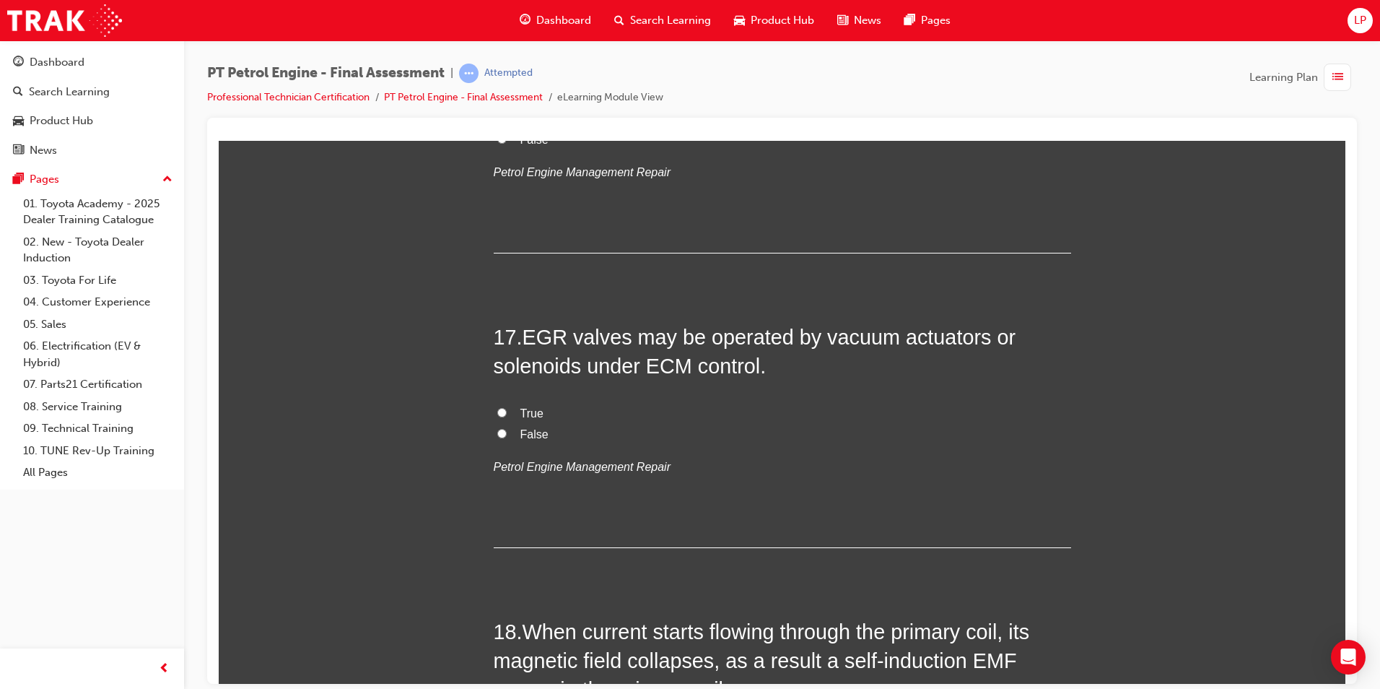
click at [521, 416] on span "True" at bounding box center [532, 412] width 23 height 12
click at [507, 416] on input "True" at bounding box center [501, 411] width 9 height 9
radio input "true"
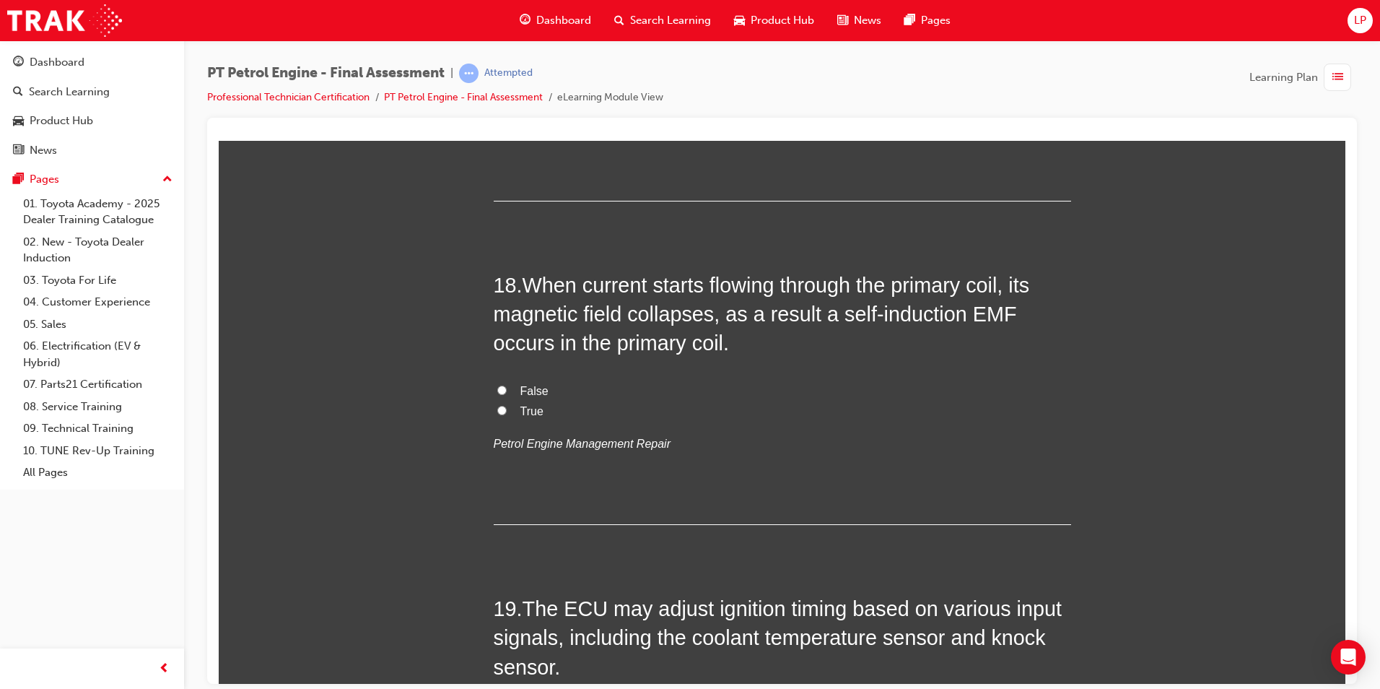
scroll to position [5271, 0]
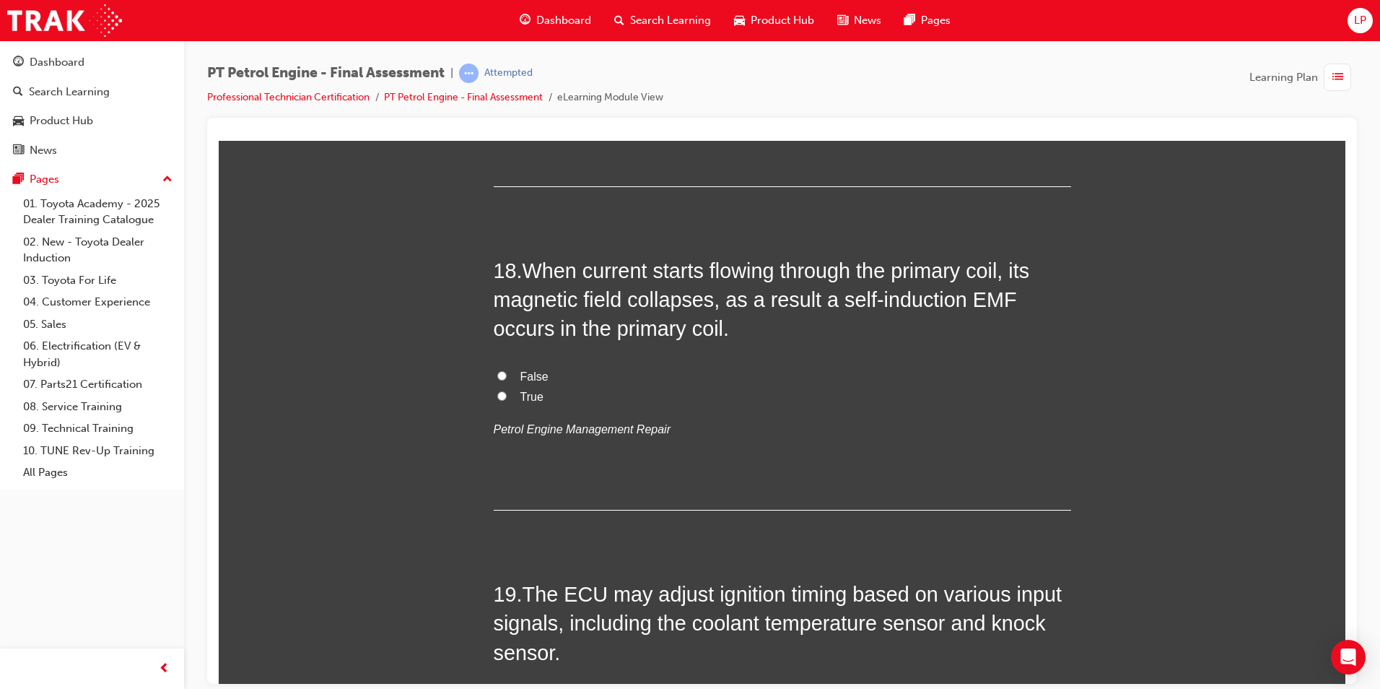
click at [505, 374] on label "False" at bounding box center [783, 376] width 578 height 21
click at [505, 374] on input "False" at bounding box center [501, 374] width 9 height 9
radio input "true"
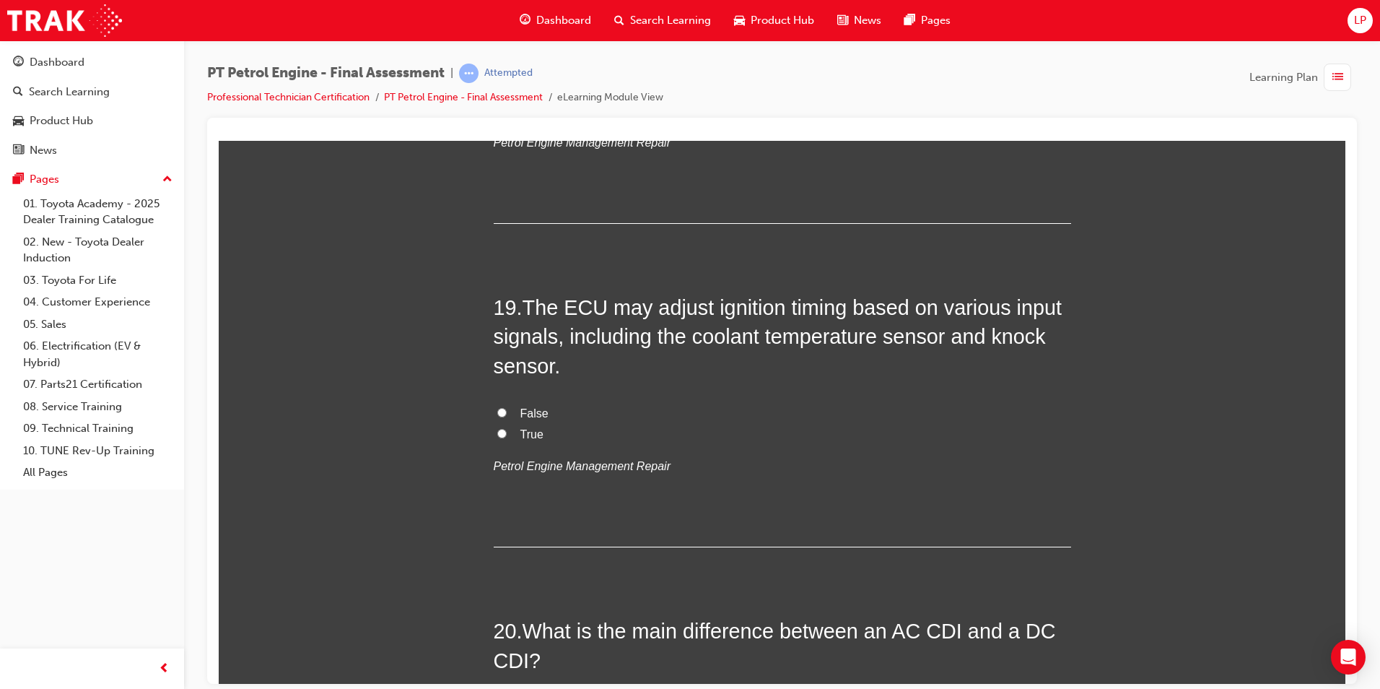
scroll to position [5559, 0]
click at [519, 417] on label "False" at bounding box center [783, 411] width 578 height 21
click at [507, 414] on input "False" at bounding box center [501, 409] width 9 height 9
radio input "true"
click at [521, 430] on span "True" at bounding box center [532, 431] width 23 height 12
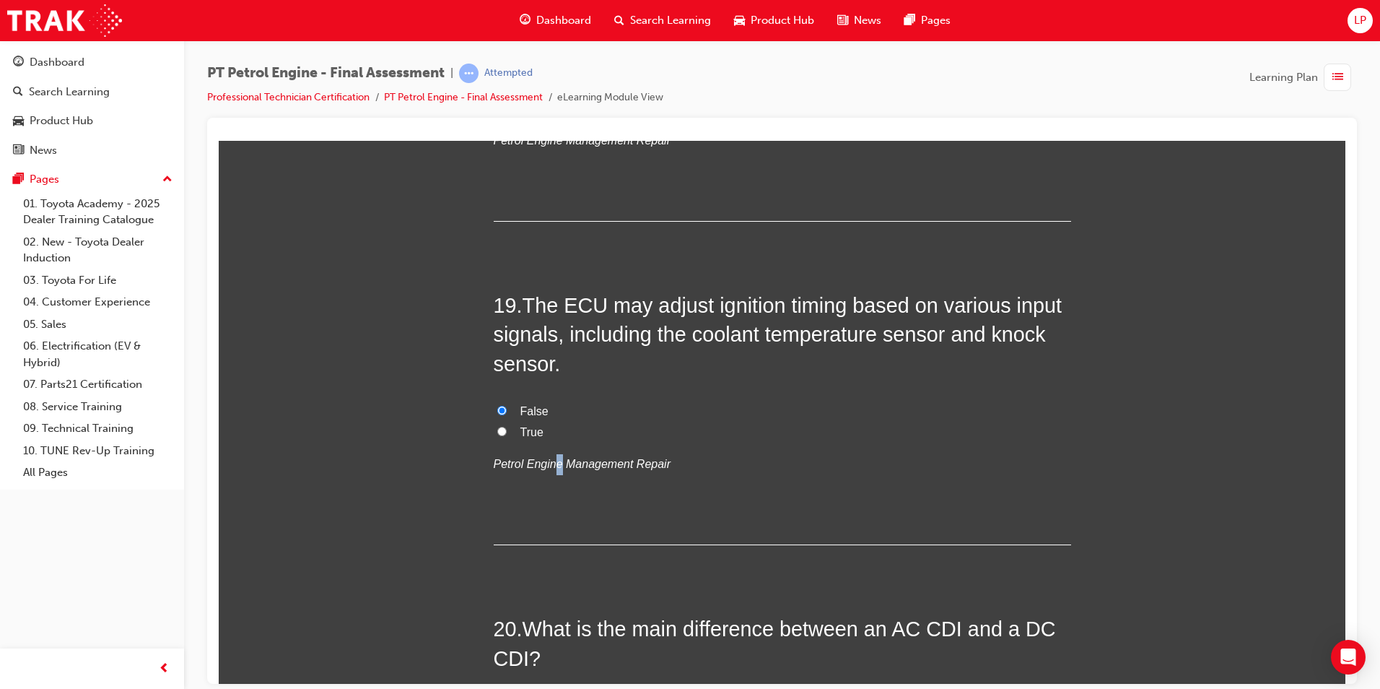
click at [555, 461] on em "Petrol Engine Management Repair" at bounding box center [582, 463] width 177 height 12
drag, startPoint x: 555, startPoint y: 461, endPoint x: 499, endPoint y: 434, distance: 62.3
click at [499, 434] on input "True" at bounding box center [501, 430] width 9 height 9
radio input "true"
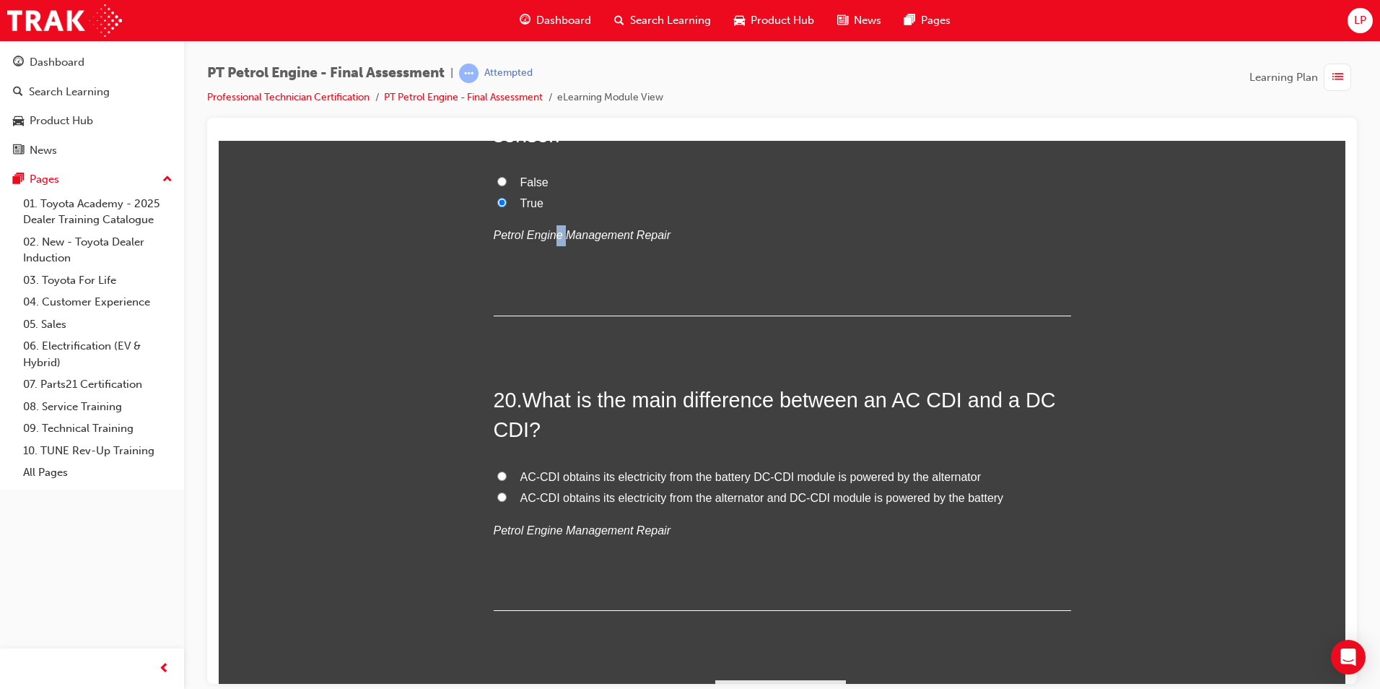
scroll to position [5824, 0]
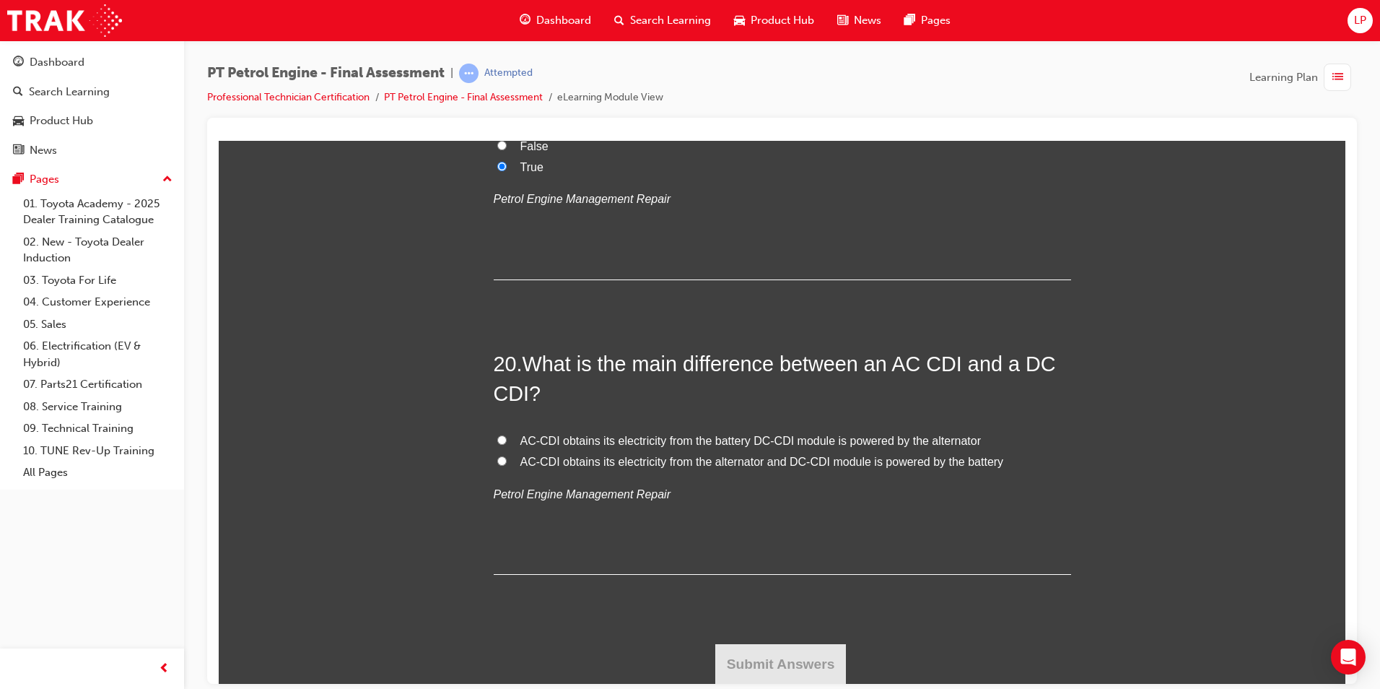
drag, startPoint x: 618, startPoint y: 460, endPoint x: 681, endPoint y: 503, distance: 75.9
click at [619, 460] on span "AC-CDI obtains its electricity from the alternator and DC-CDI module is powered…" at bounding box center [763, 461] width 484 height 12
click at [507, 460] on input "AC-CDI obtains its electricity from the alternator and DC-CDI module is powered…" at bounding box center [501, 460] width 9 height 9
radio input "true"
click at [783, 668] on button "Submit Answers" at bounding box center [781, 663] width 131 height 40
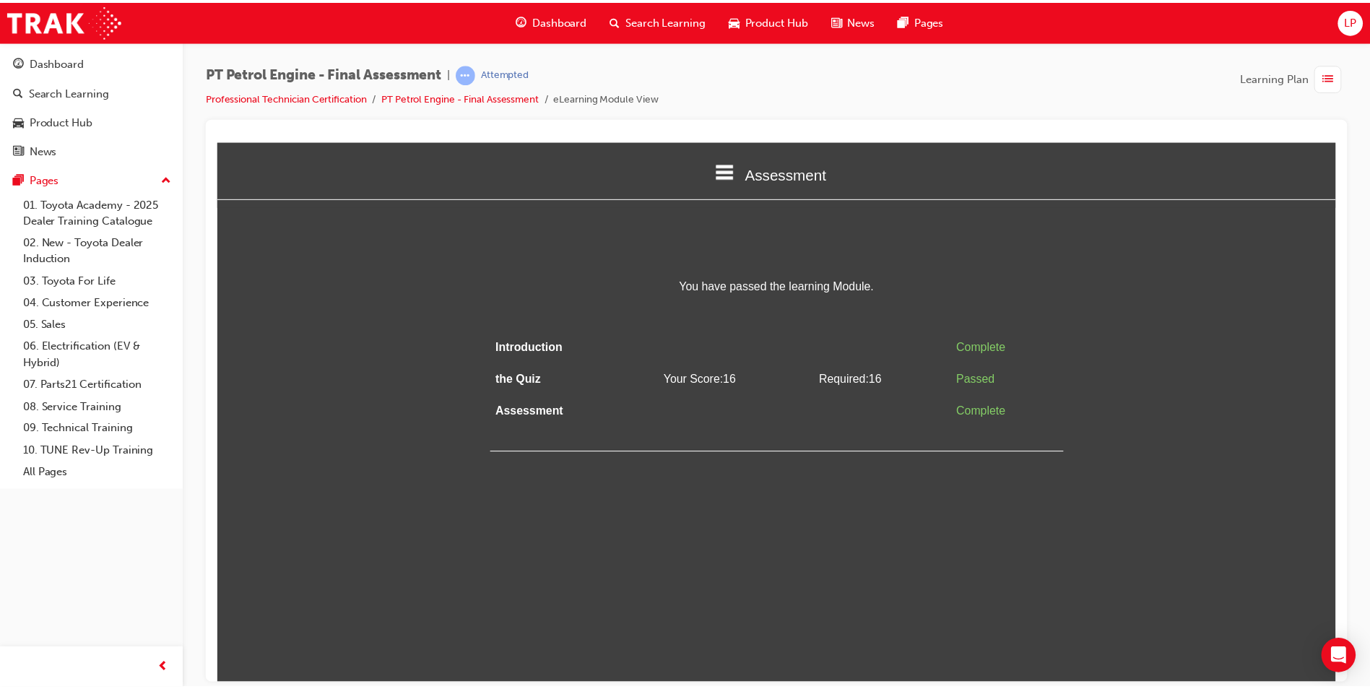
scroll to position [0, 0]
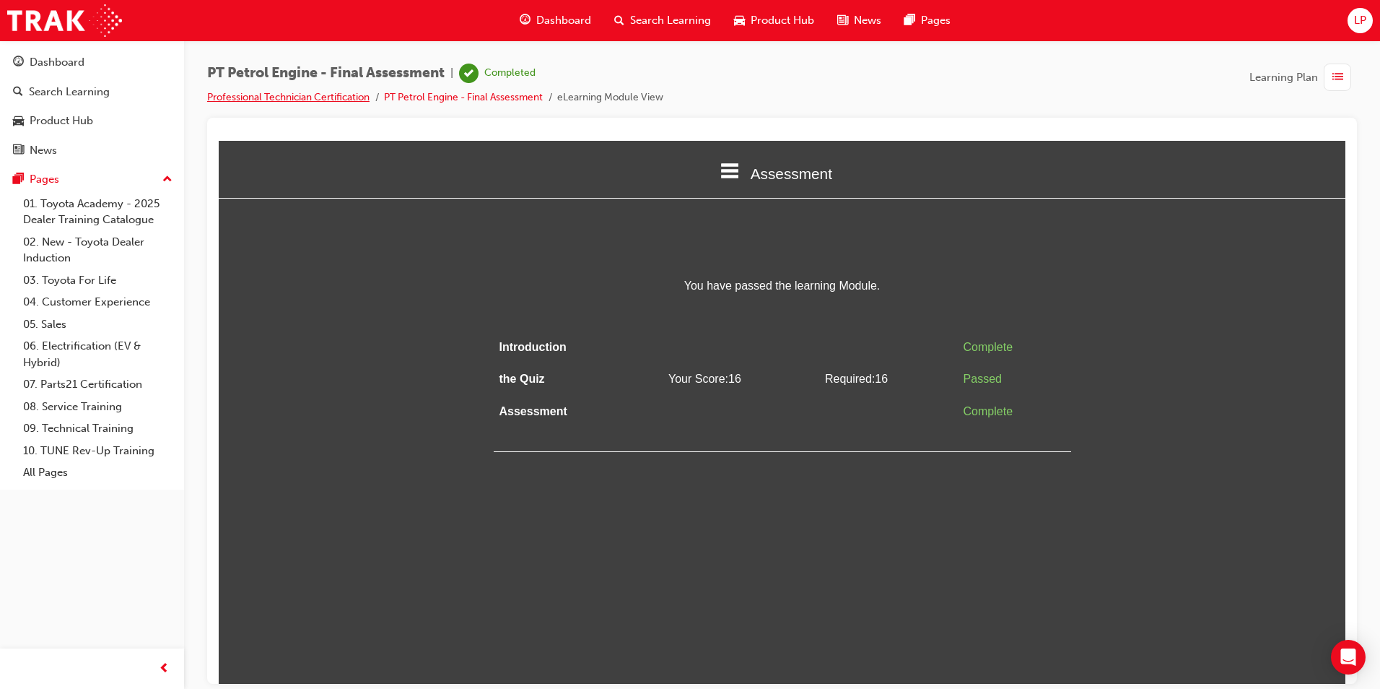
click at [289, 95] on link "Professional Technician Certification" at bounding box center [288, 97] width 162 height 12
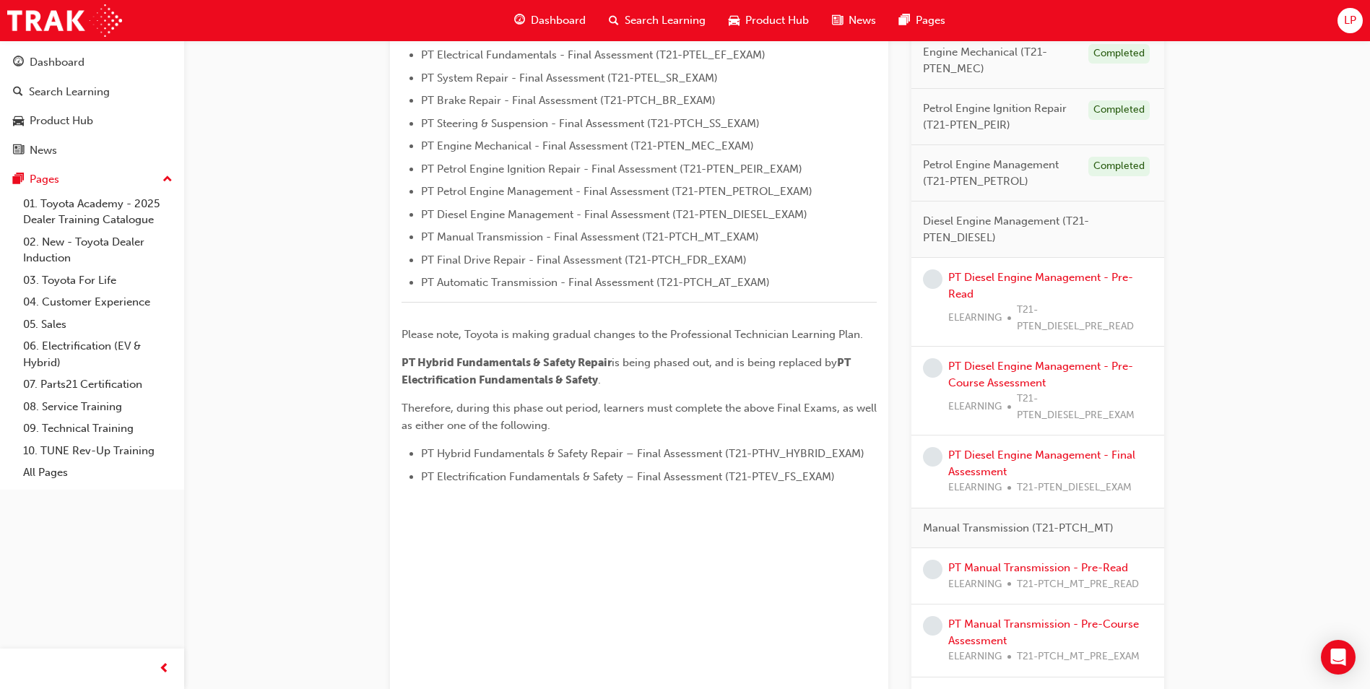
scroll to position [505, 0]
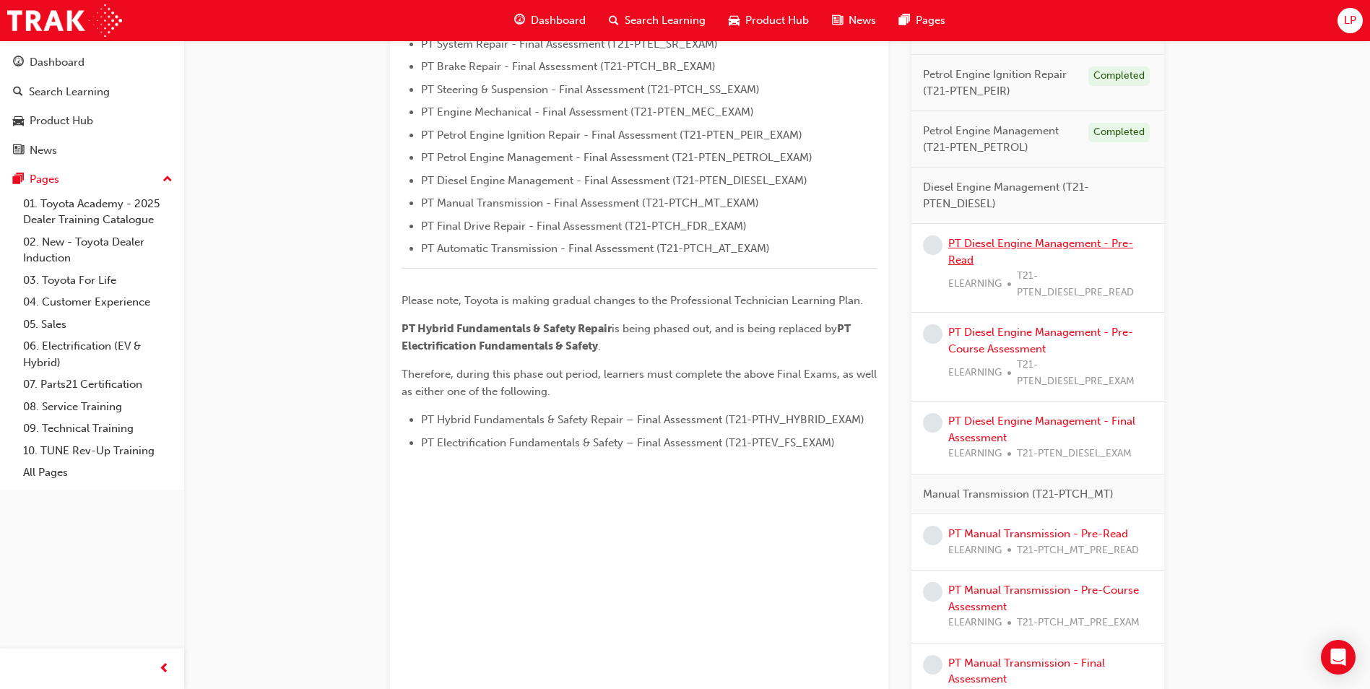
click at [986, 246] on link "PT Diesel Engine Management - Pre-Read" at bounding box center [1040, 252] width 185 height 30
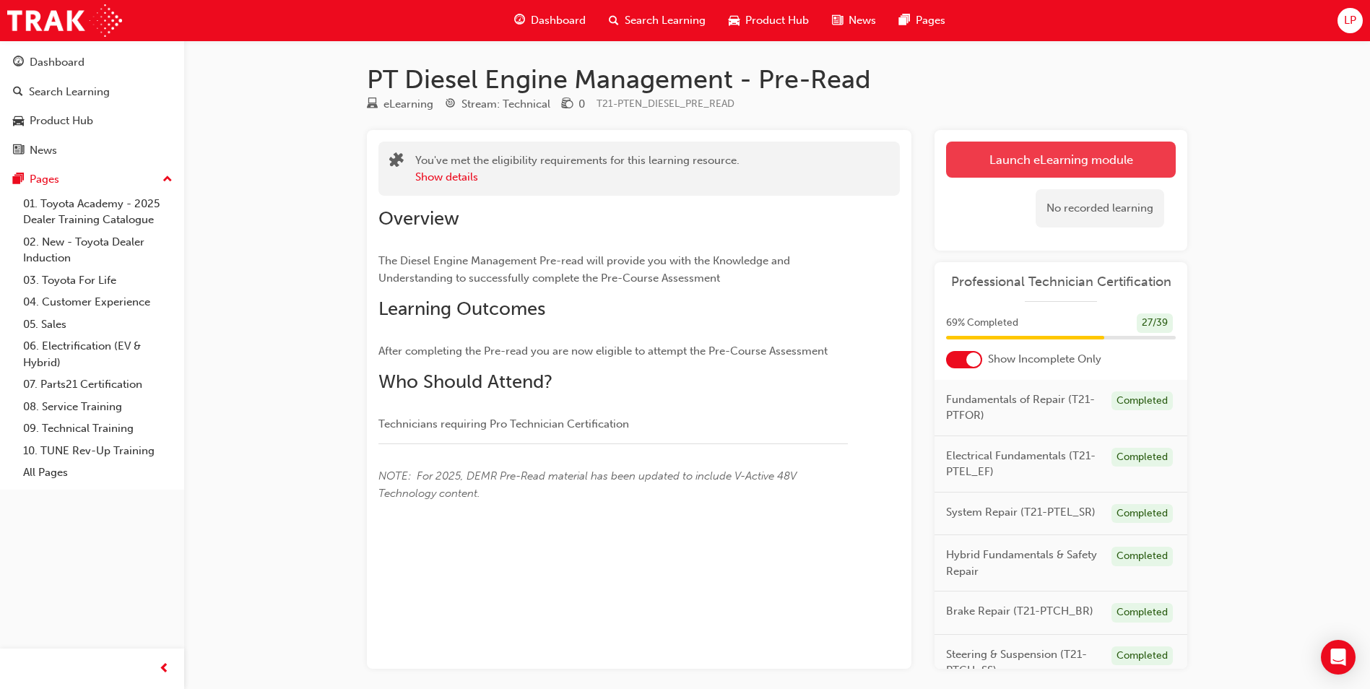
click at [1059, 149] on link "Launch eLearning module" at bounding box center [1061, 160] width 230 height 36
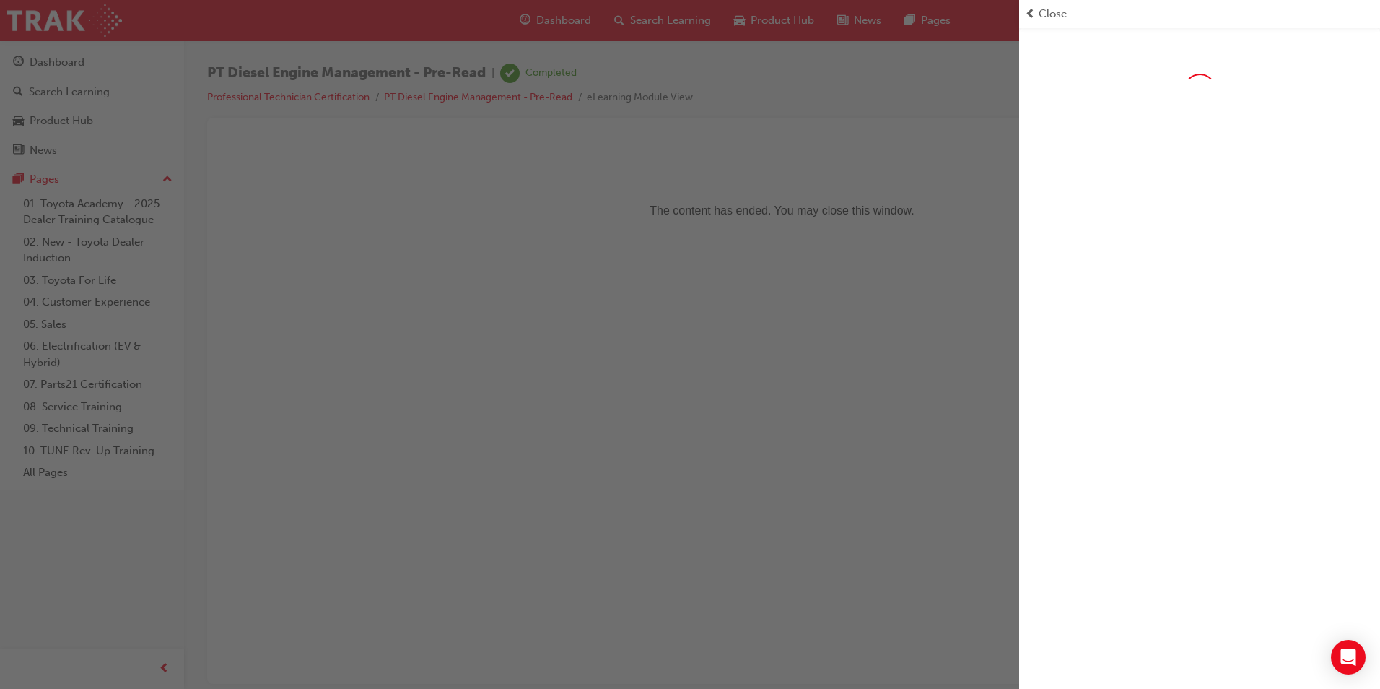
click at [726, 186] on div "button" at bounding box center [509, 344] width 1019 height 689
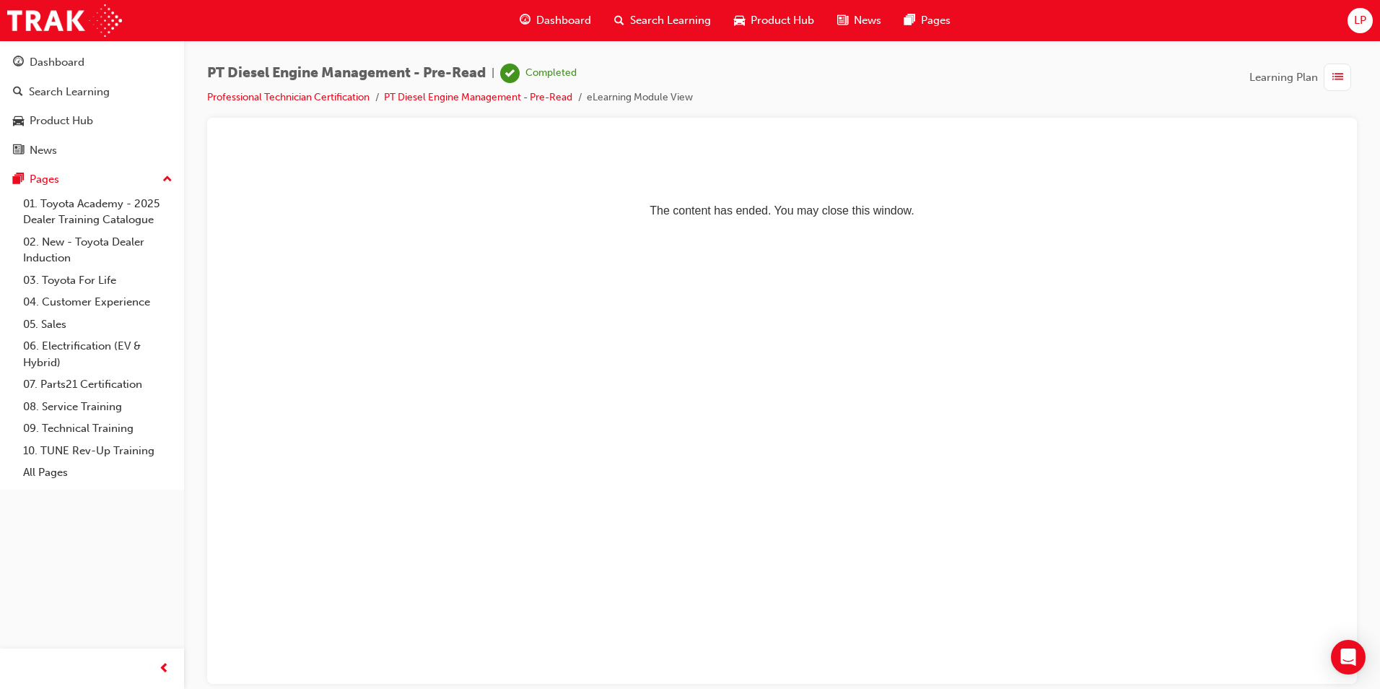
click at [241, 90] on li "Professional Technician Certification" at bounding box center [295, 98] width 177 height 17
click at [72, 66] on div "Dashboard" at bounding box center [57, 62] width 55 height 17
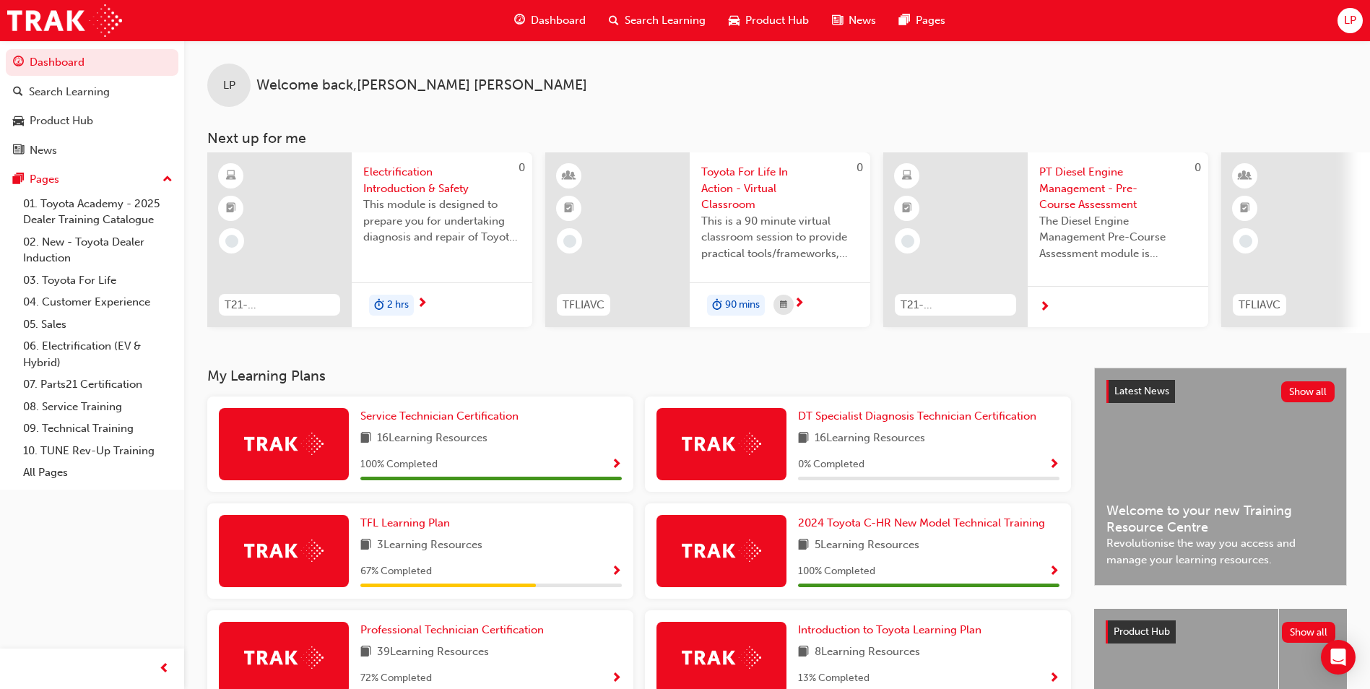
click at [621, 679] on span "Show Progress" at bounding box center [616, 678] width 11 height 13
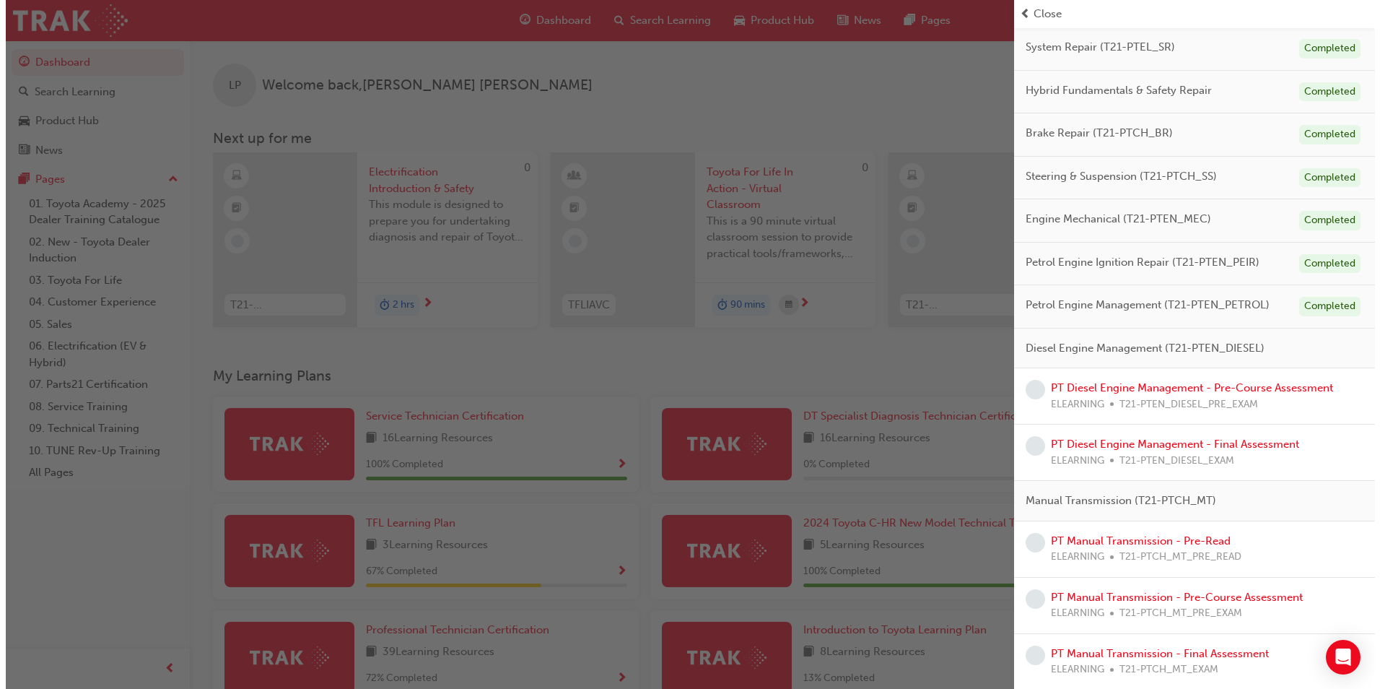
scroll to position [217, 0]
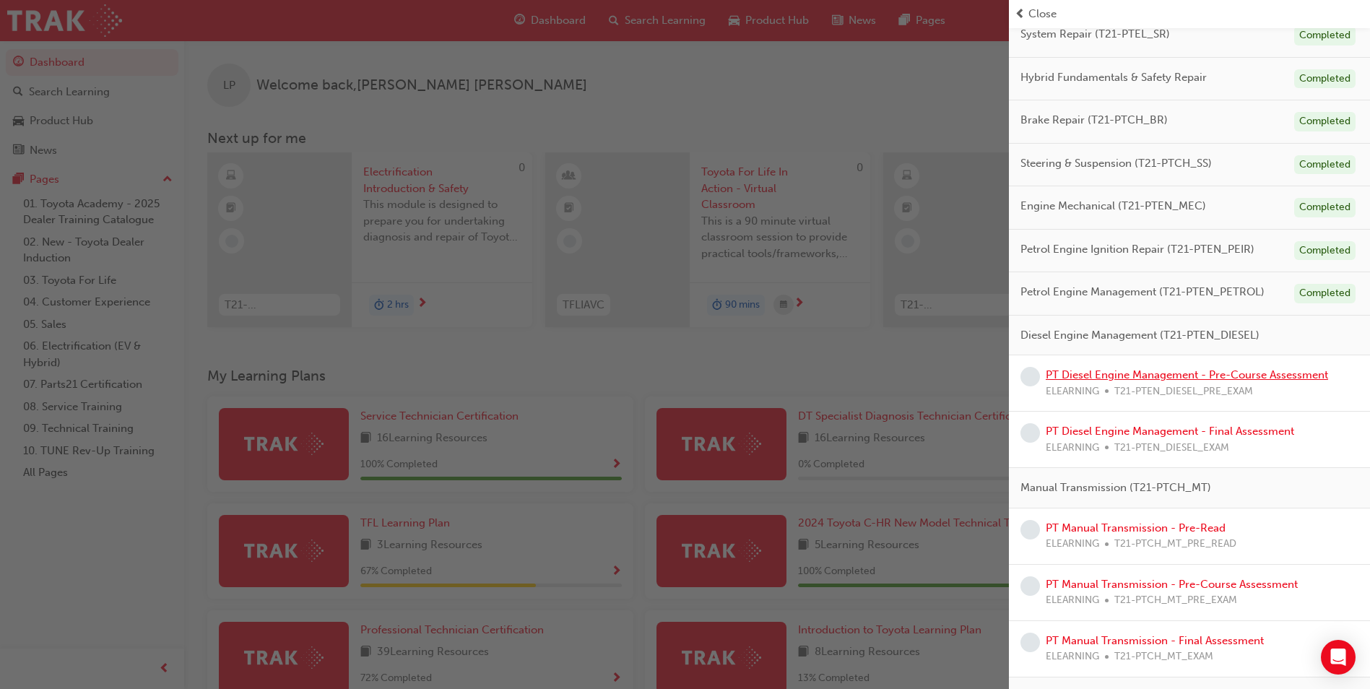
click at [1123, 373] on link "PT Diesel Engine Management - Pre-Course Assessment" at bounding box center [1186, 374] width 282 height 13
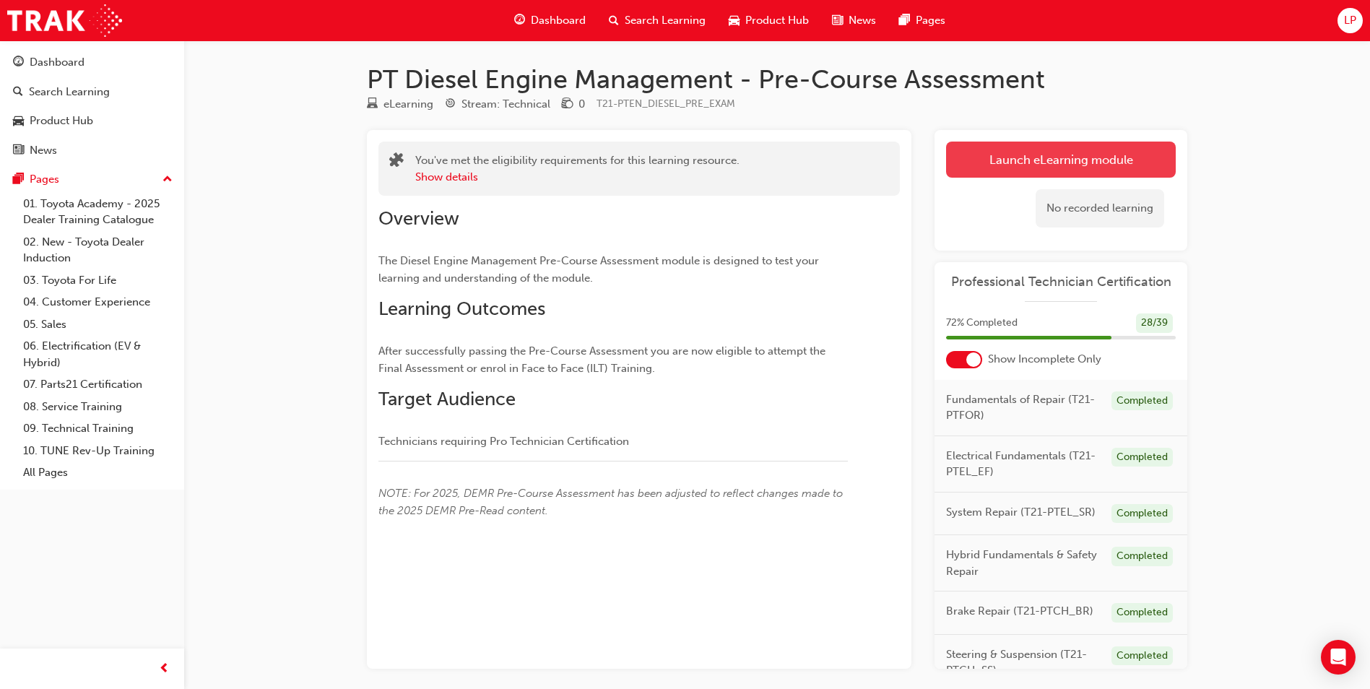
click at [1030, 165] on link "Launch eLearning module" at bounding box center [1061, 160] width 230 height 36
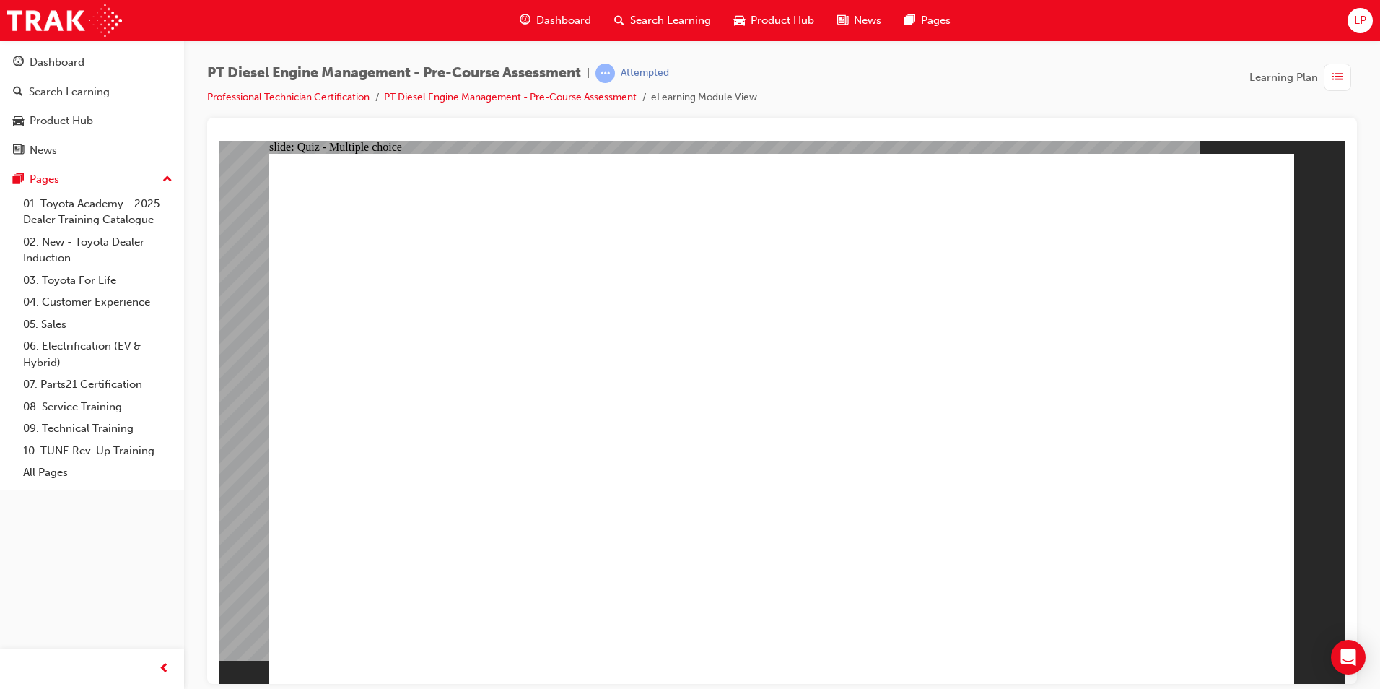
radio input "true"
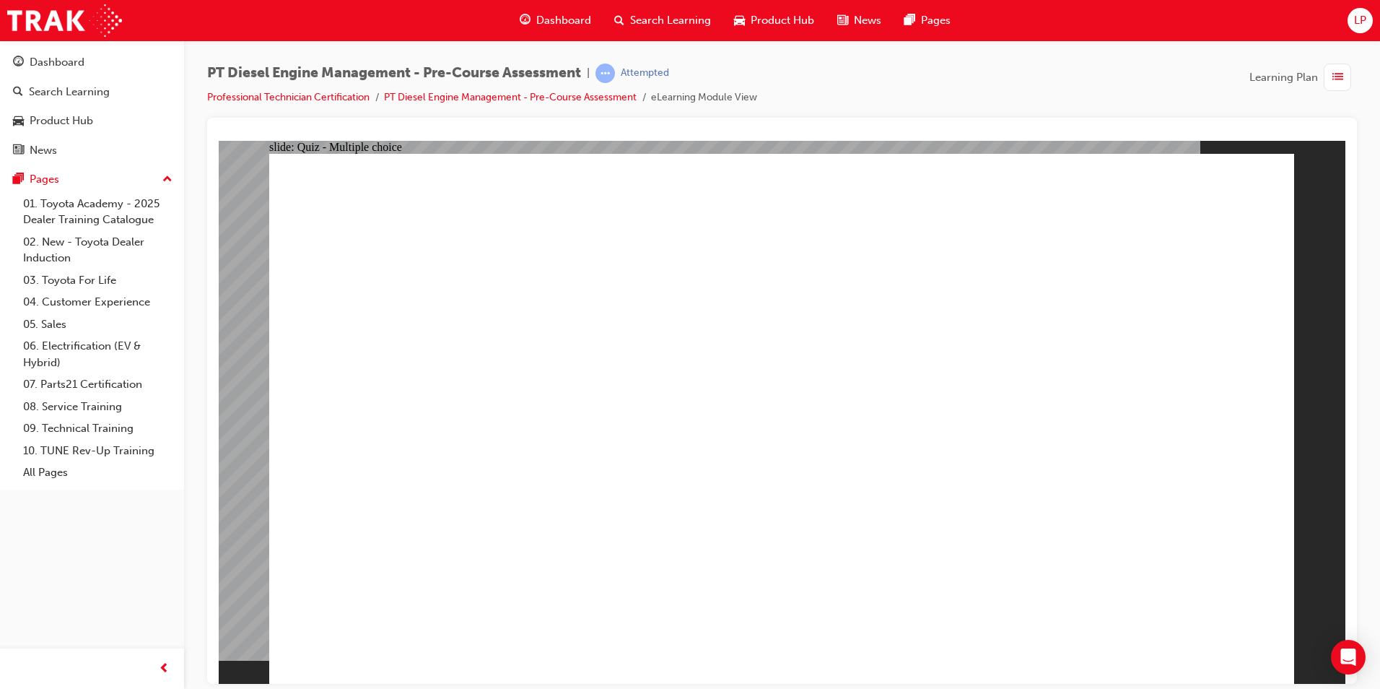
radio input "true"
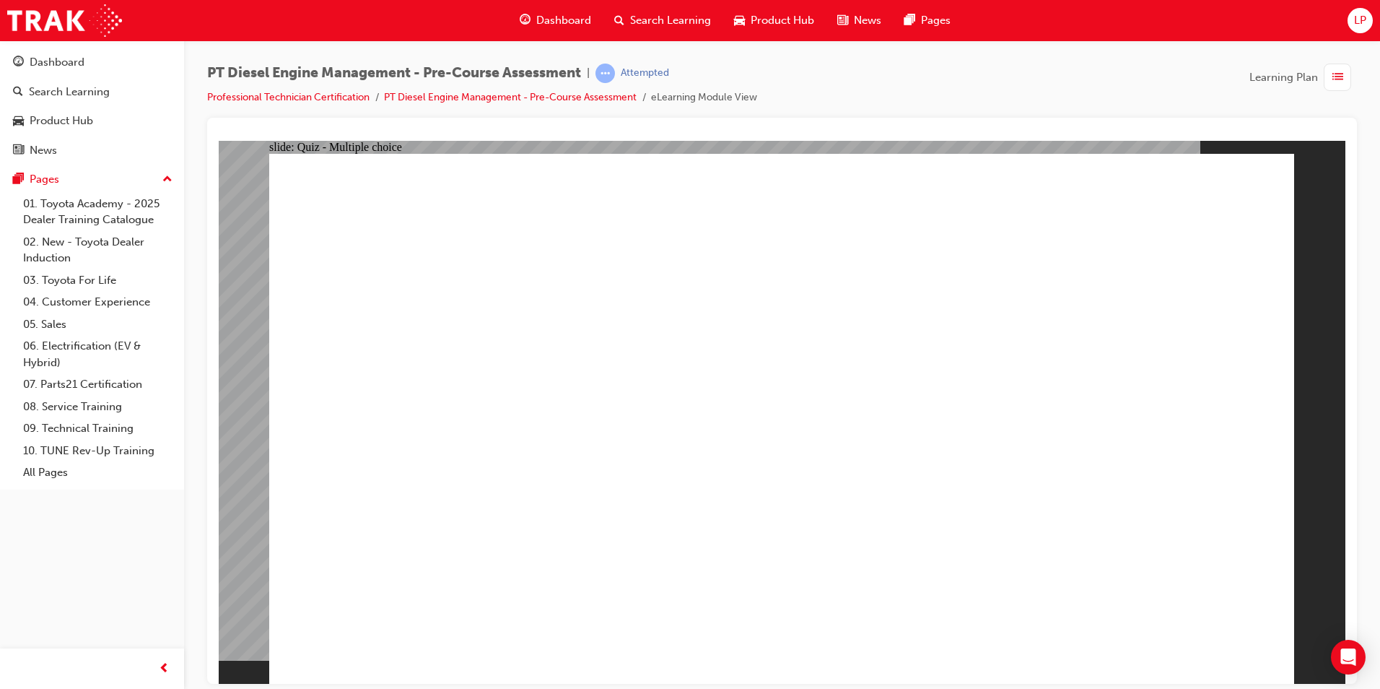
radio input "true"
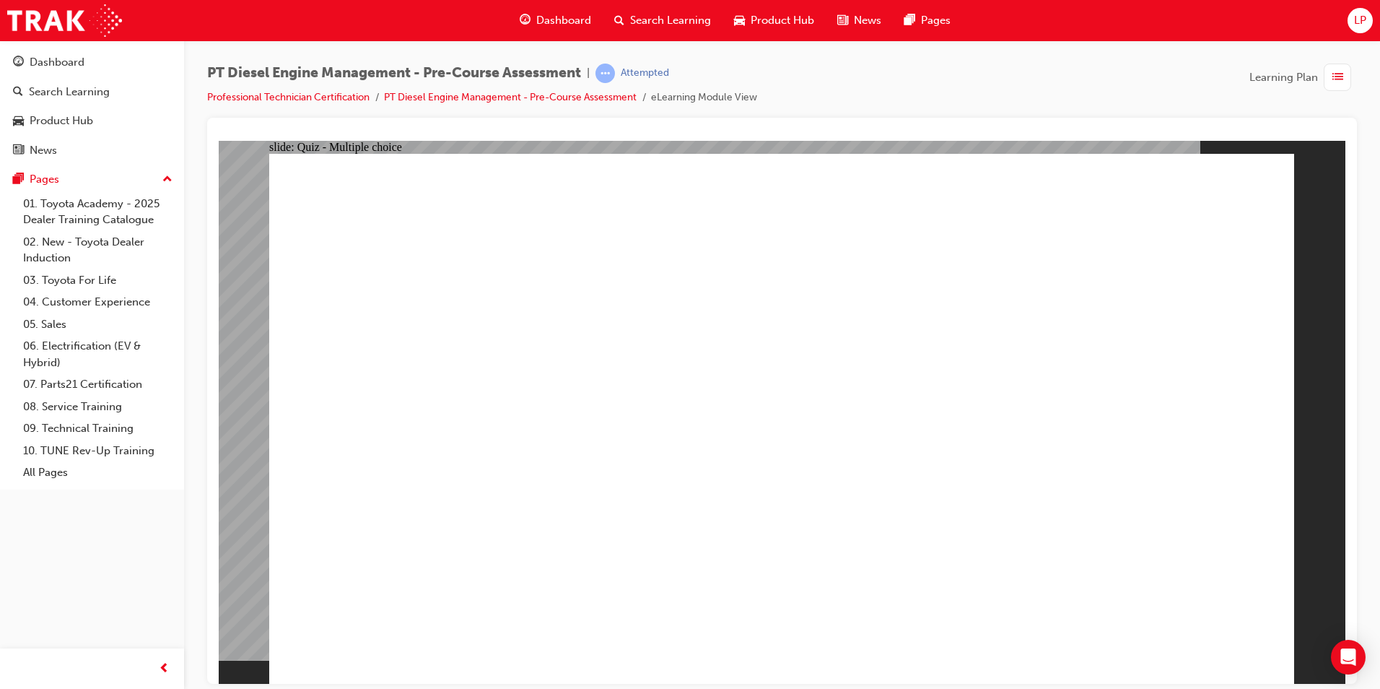
radio input "true"
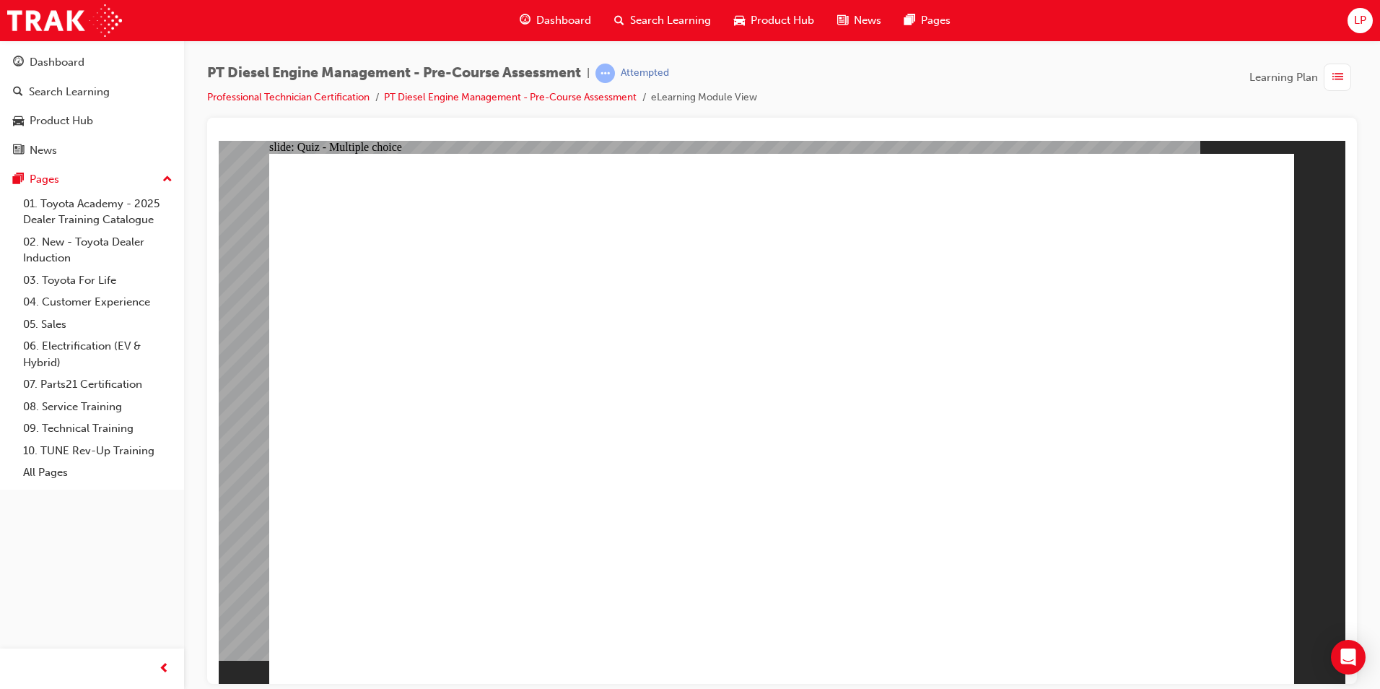
radio input "true"
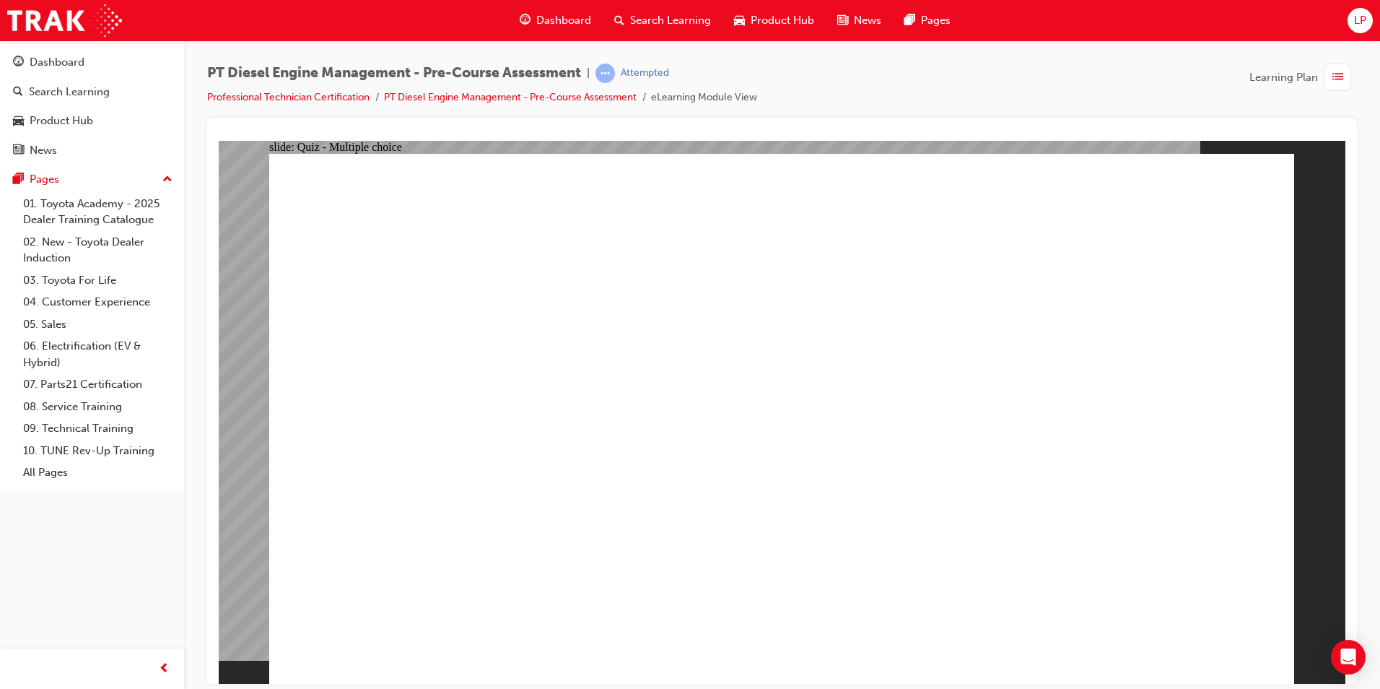
radio input "true"
drag, startPoint x: 810, startPoint y: 484, endPoint x: 826, endPoint y: 485, distance: 15.9
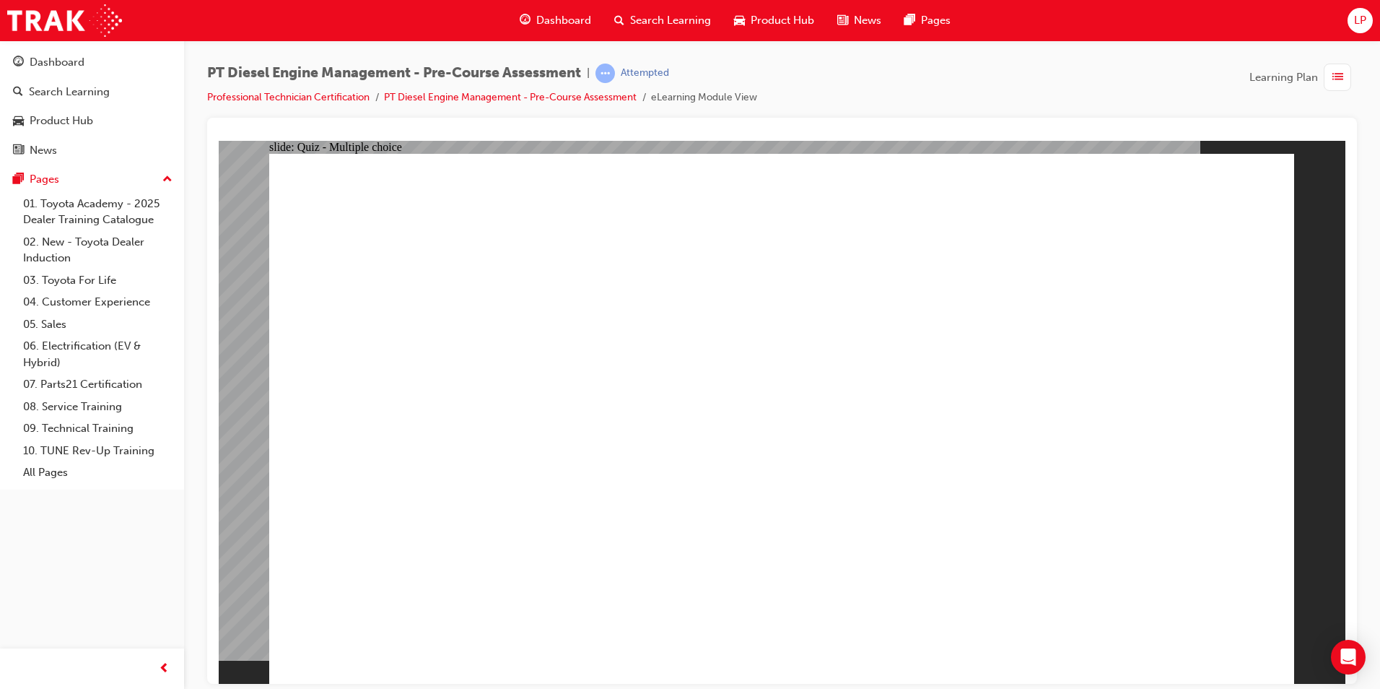
radio input "true"
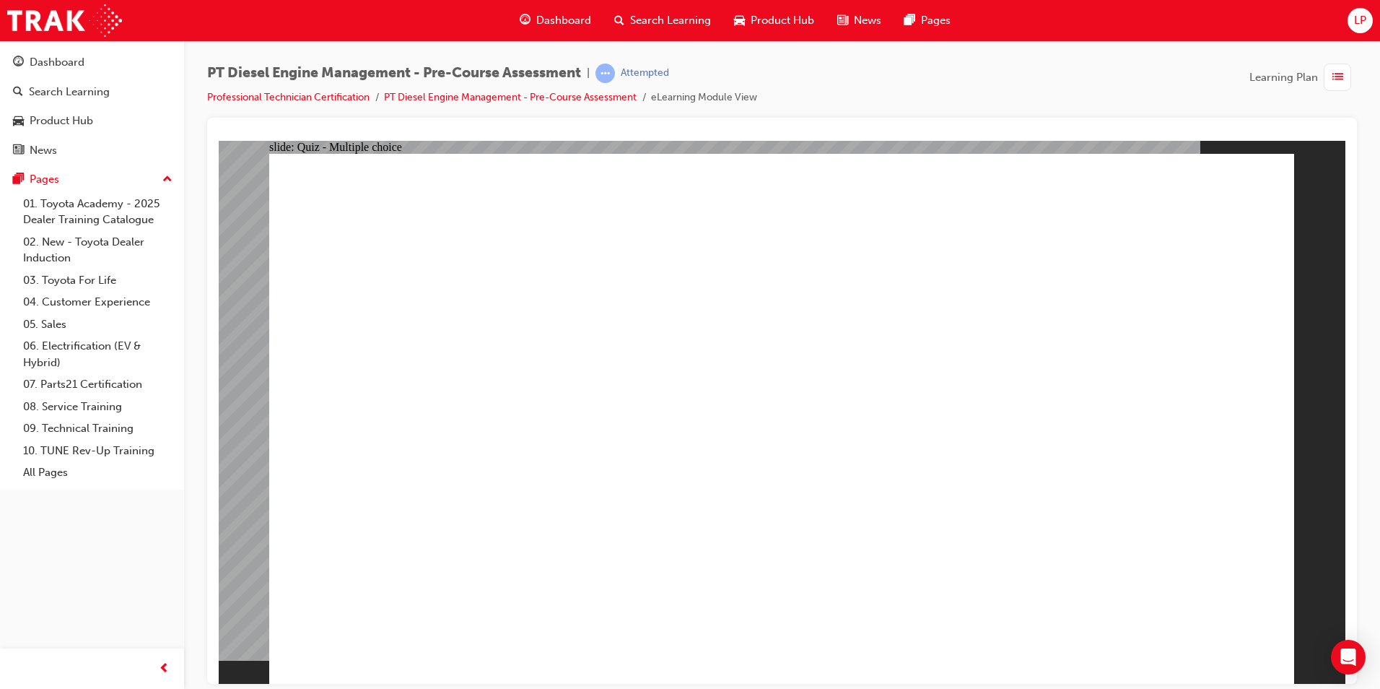
radio input "true"
drag, startPoint x: 1139, startPoint y: 620, endPoint x: 1153, endPoint y: 622, distance: 14.5
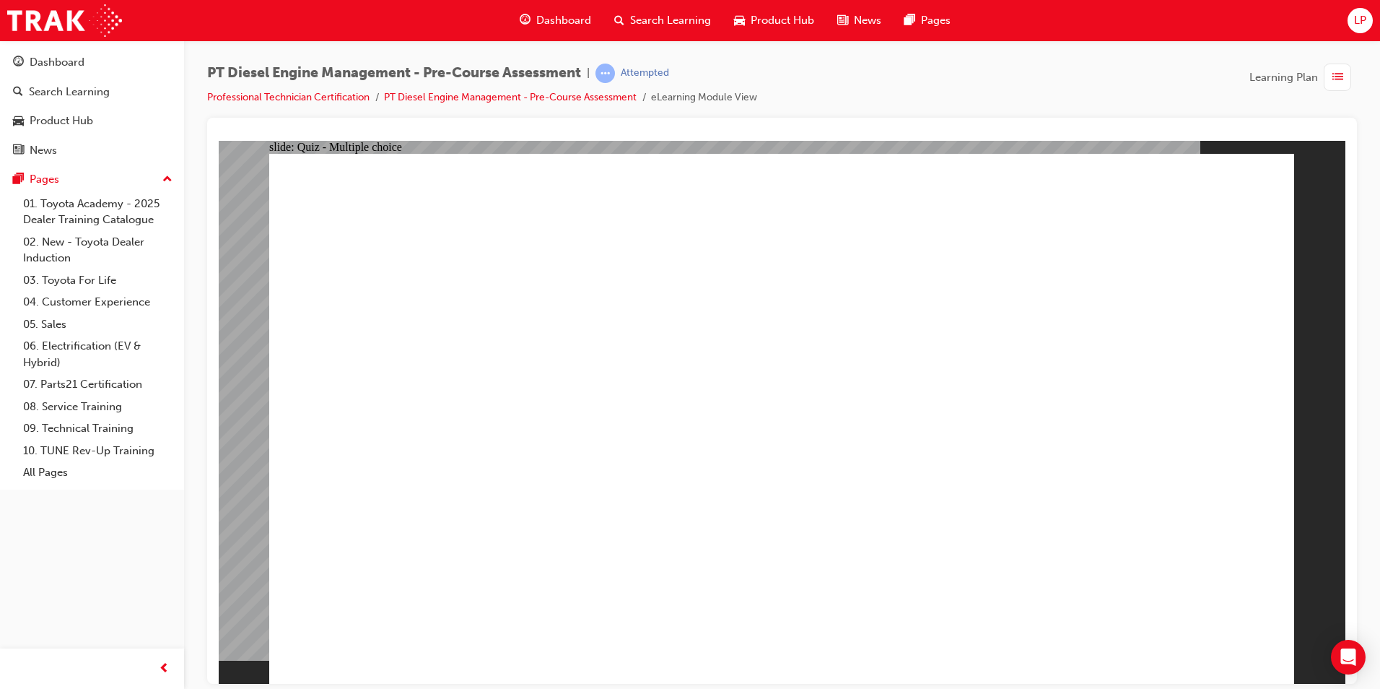
radio input "true"
drag, startPoint x: 580, startPoint y: 251, endPoint x: 595, endPoint y: 246, distance: 16.0
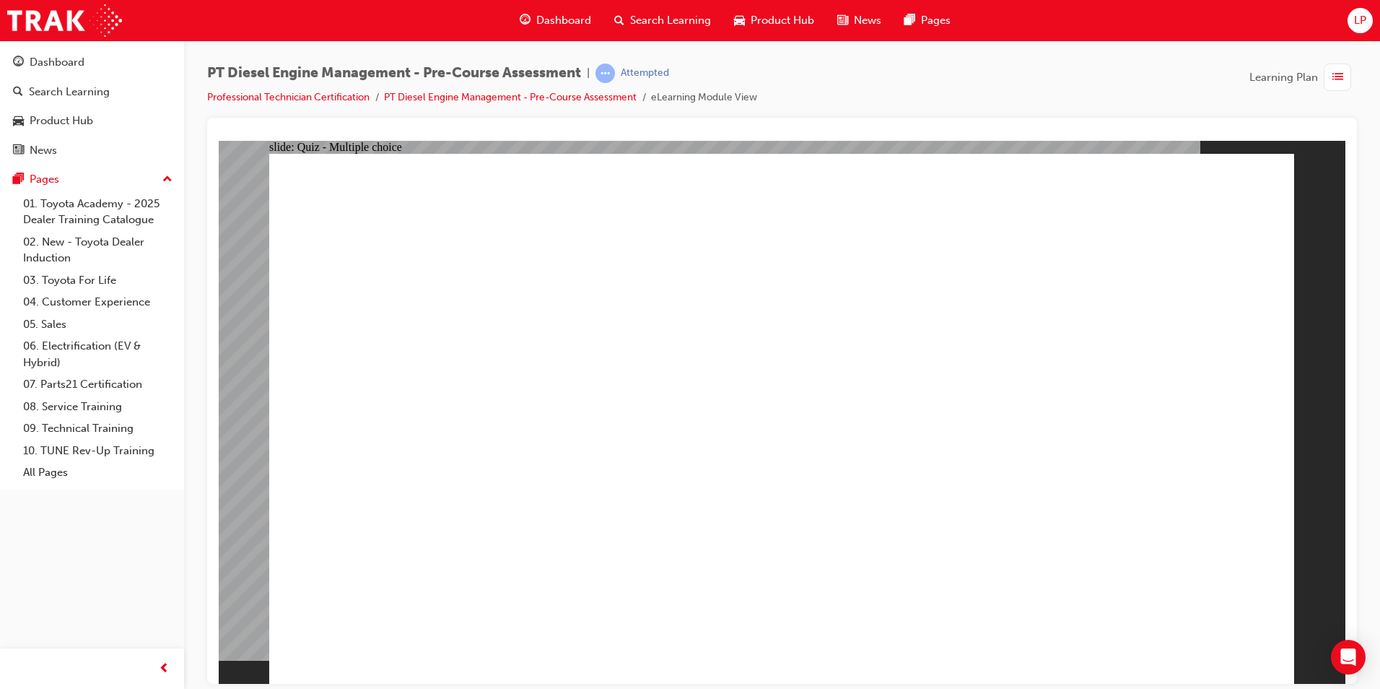
radio input "true"
drag, startPoint x: 1221, startPoint y: 614, endPoint x: 1223, endPoint y: 632, distance: 18.2
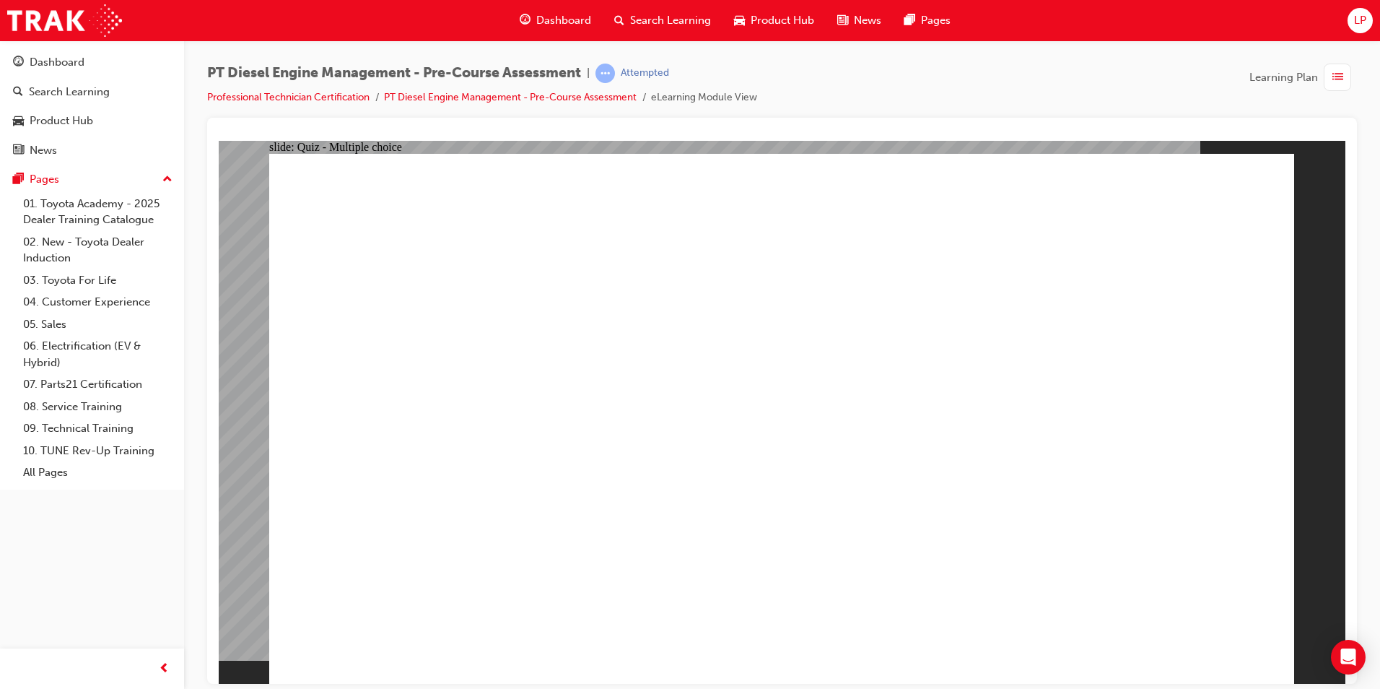
radio input "true"
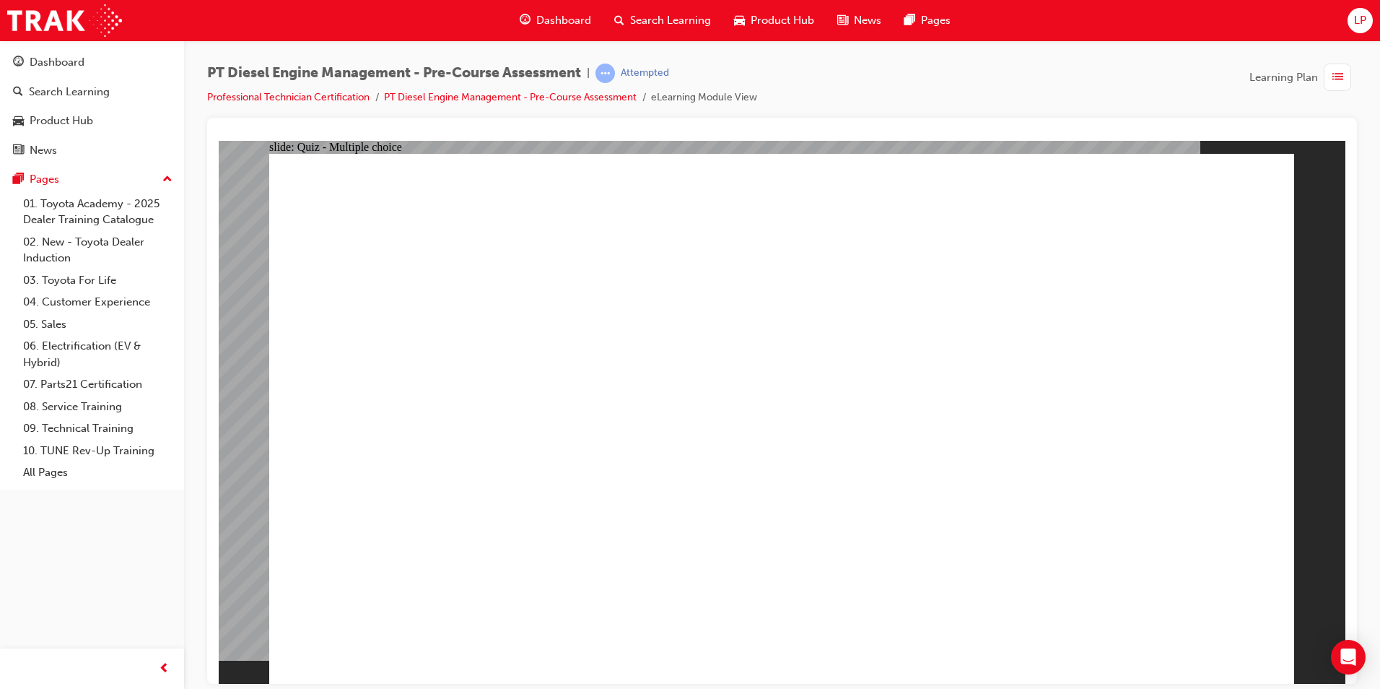
drag, startPoint x: 1260, startPoint y: 628, endPoint x: 1223, endPoint y: 624, distance: 37.1
radio input "true"
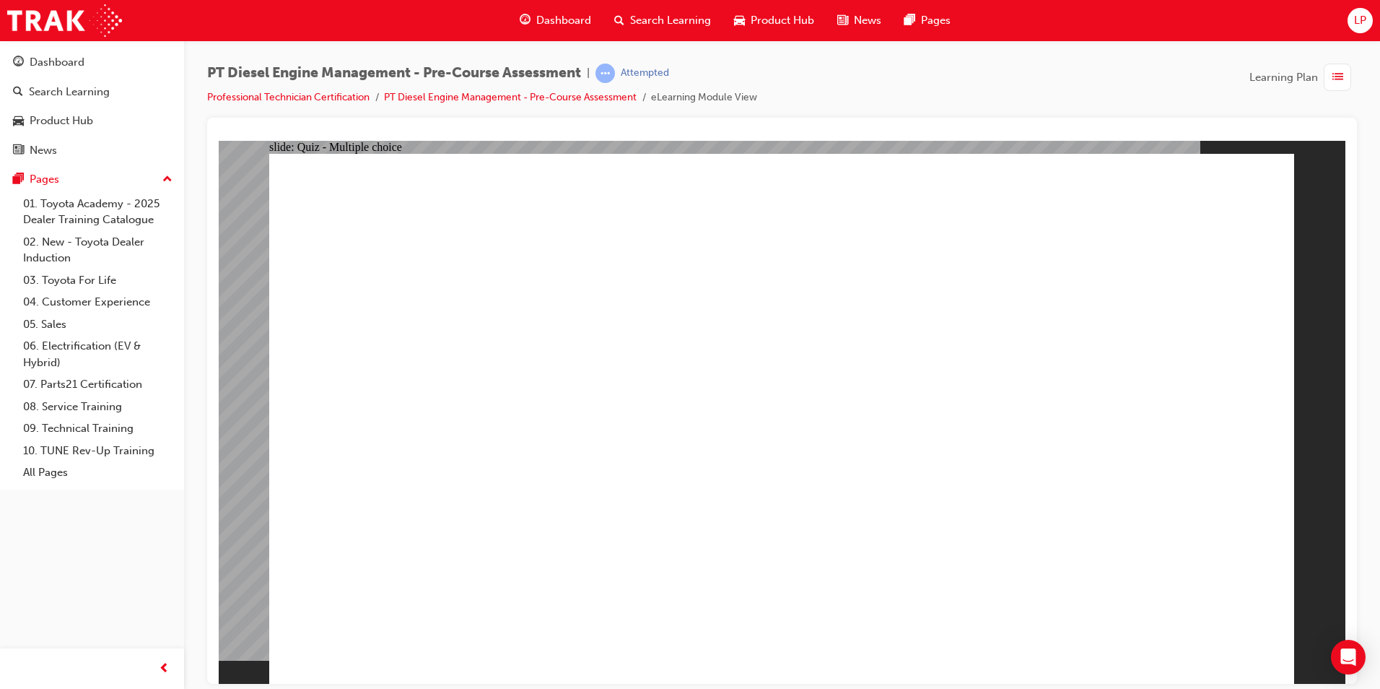
radio input "true"
drag, startPoint x: 56, startPoint y: 56, endPoint x: 49, endPoint y: 60, distance: 7.8
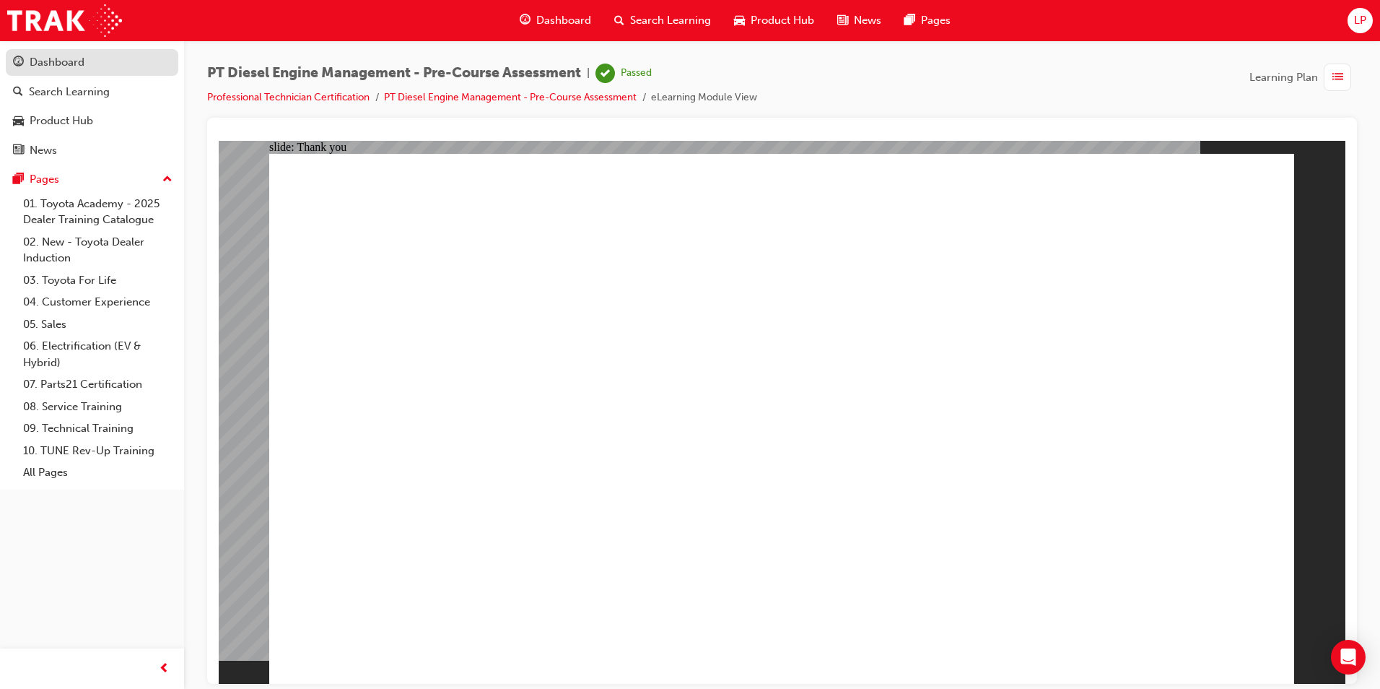
click at [55, 56] on div "Dashboard" at bounding box center [57, 62] width 55 height 17
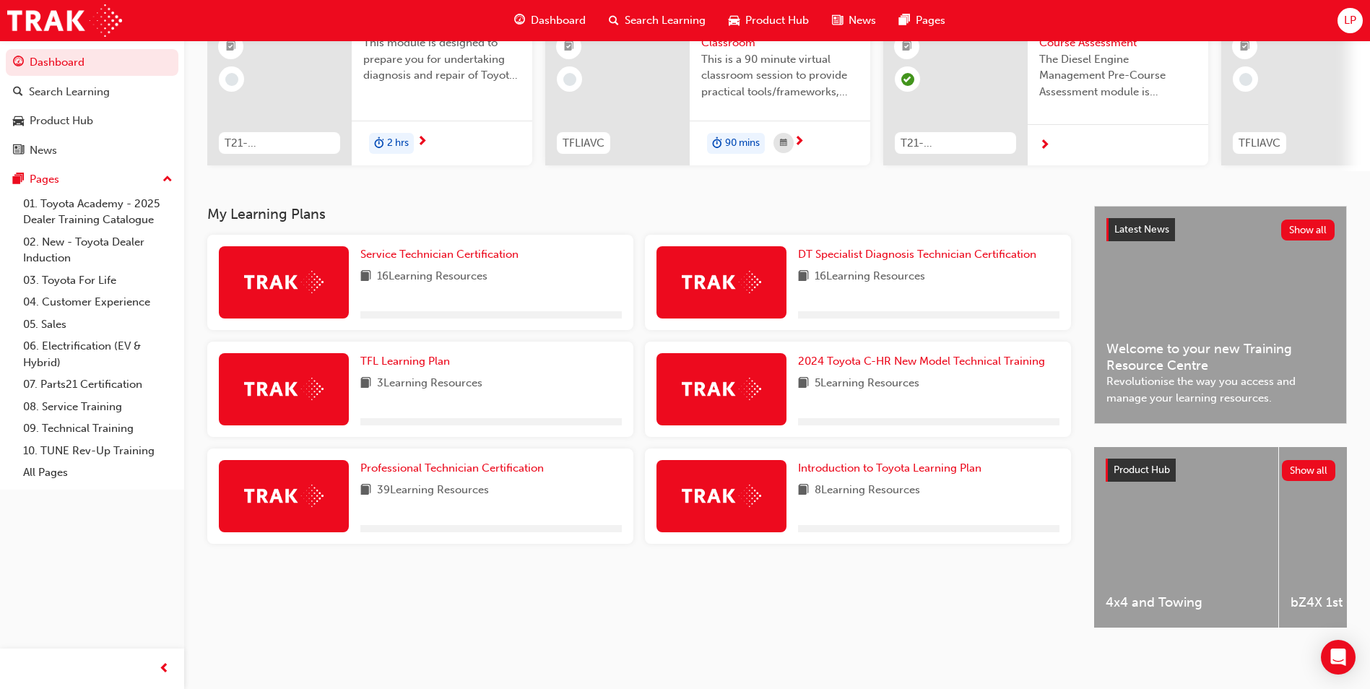
scroll to position [174, 0]
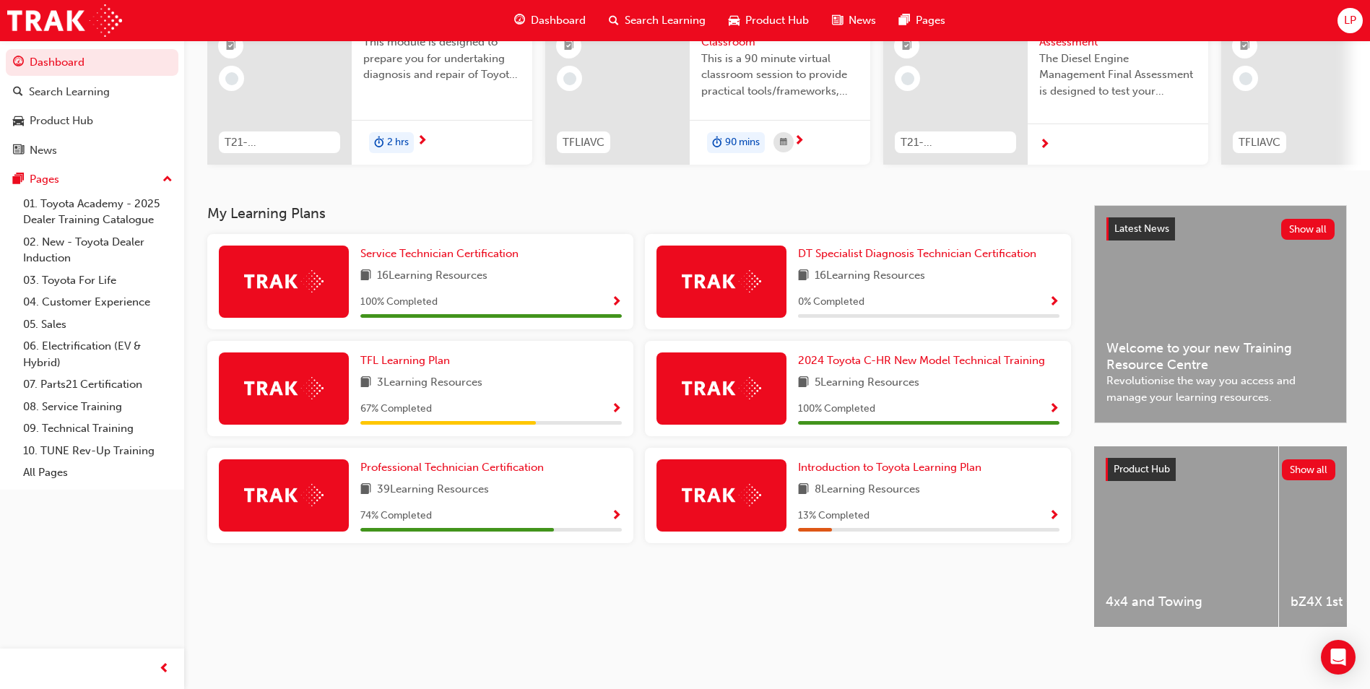
click at [610, 507] on div "74 % Completed" at bounding box center [490, 516] width 261 height 18
click at [615, 510] on span "Show Progress" at bounding box center [616, 516] width 11 height 13
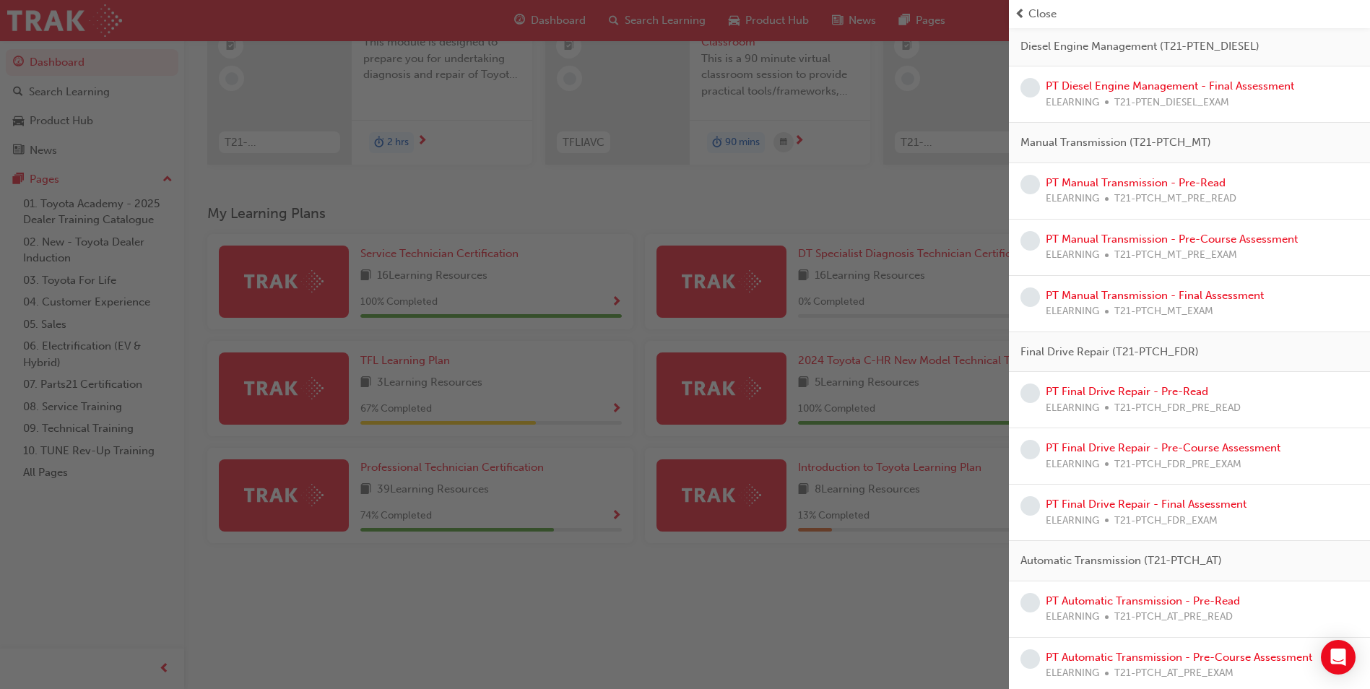
scroll to position [433, 0]
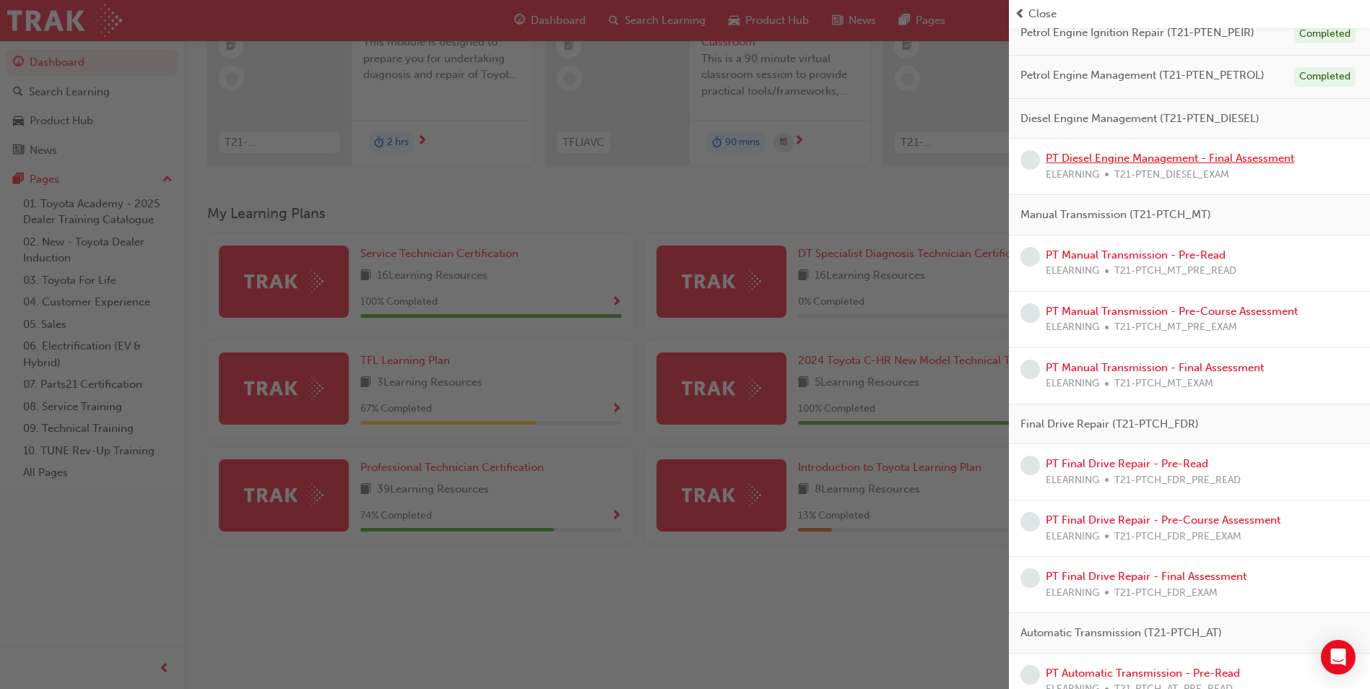
click at [1134, 158] on link "PT Diesel Engine Management - Final Assessment" at bounding box center [1169, 158] width 248 height 13
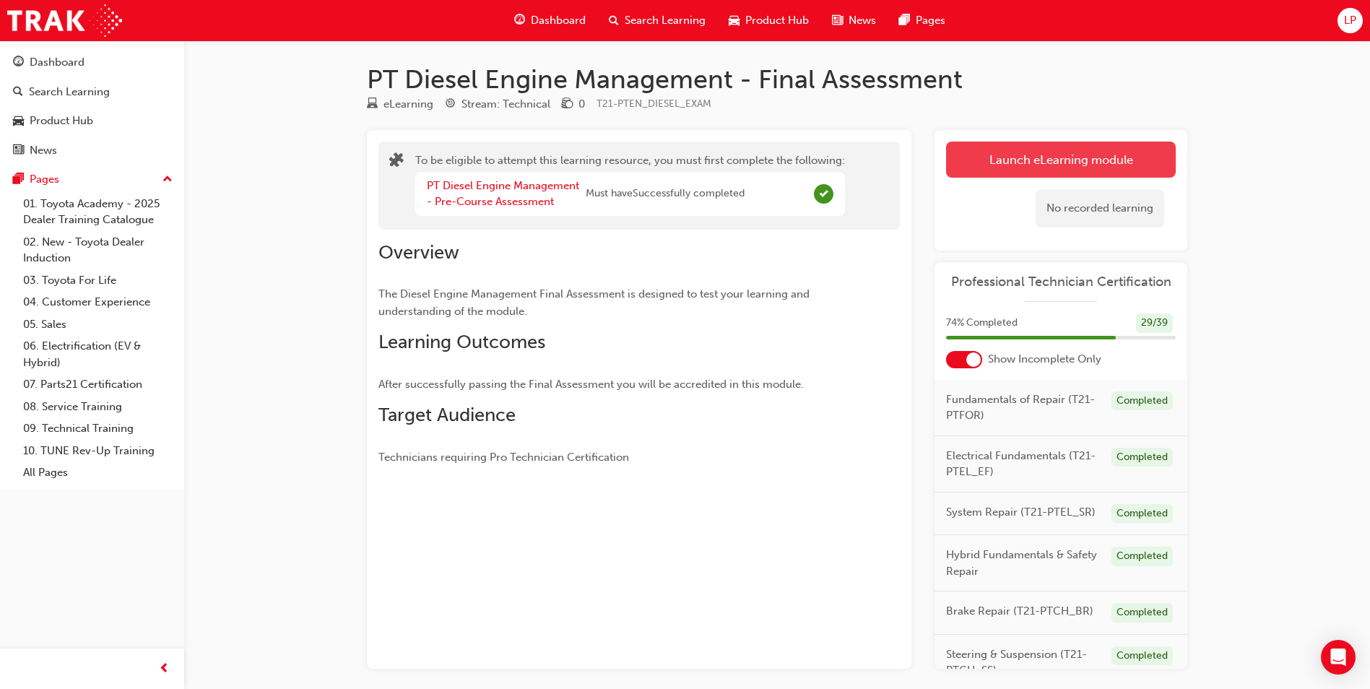
click at [1069, 151] on button "Launch eLearning module" at bounding box center [1061, 160] width 230 height 36
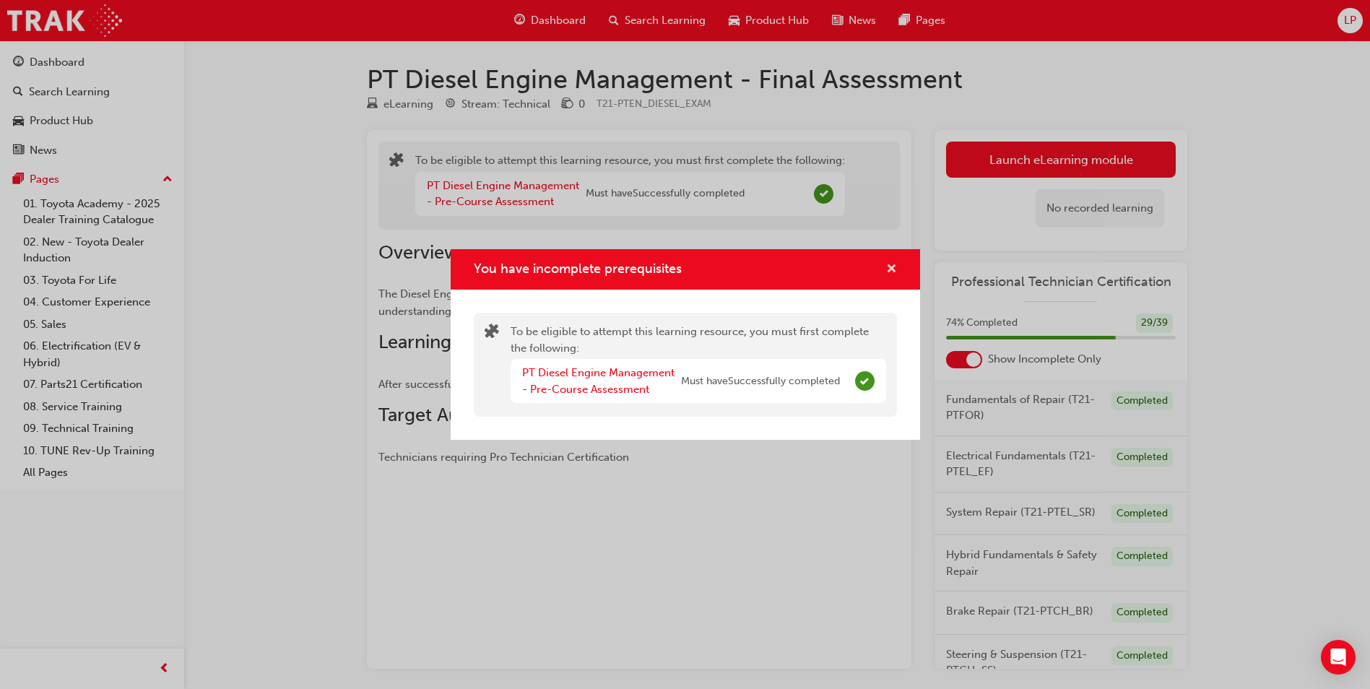
click at [888, 266] on span "cross-icon" at bounding box center [891, 270] width 11 height 13
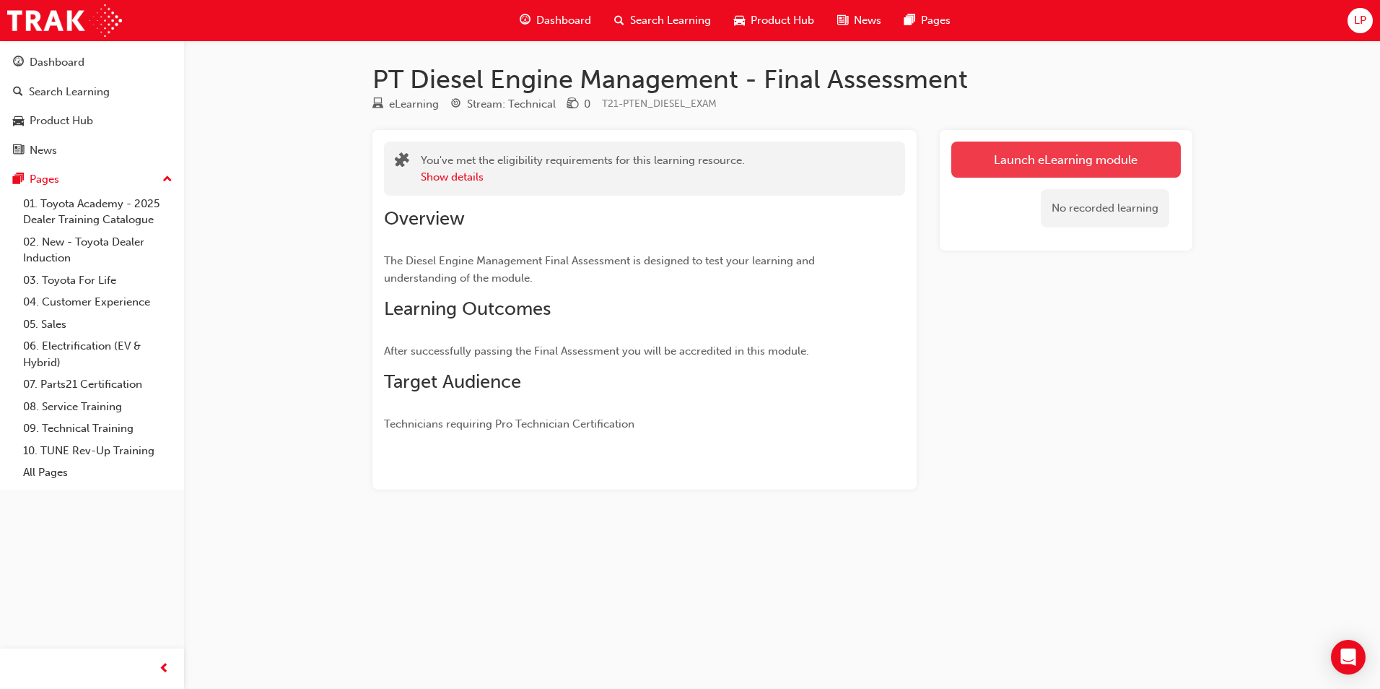
click at [1134, 158] on link "Launch eLearning module" at bounding box center [1067, 160] width 230 height 36
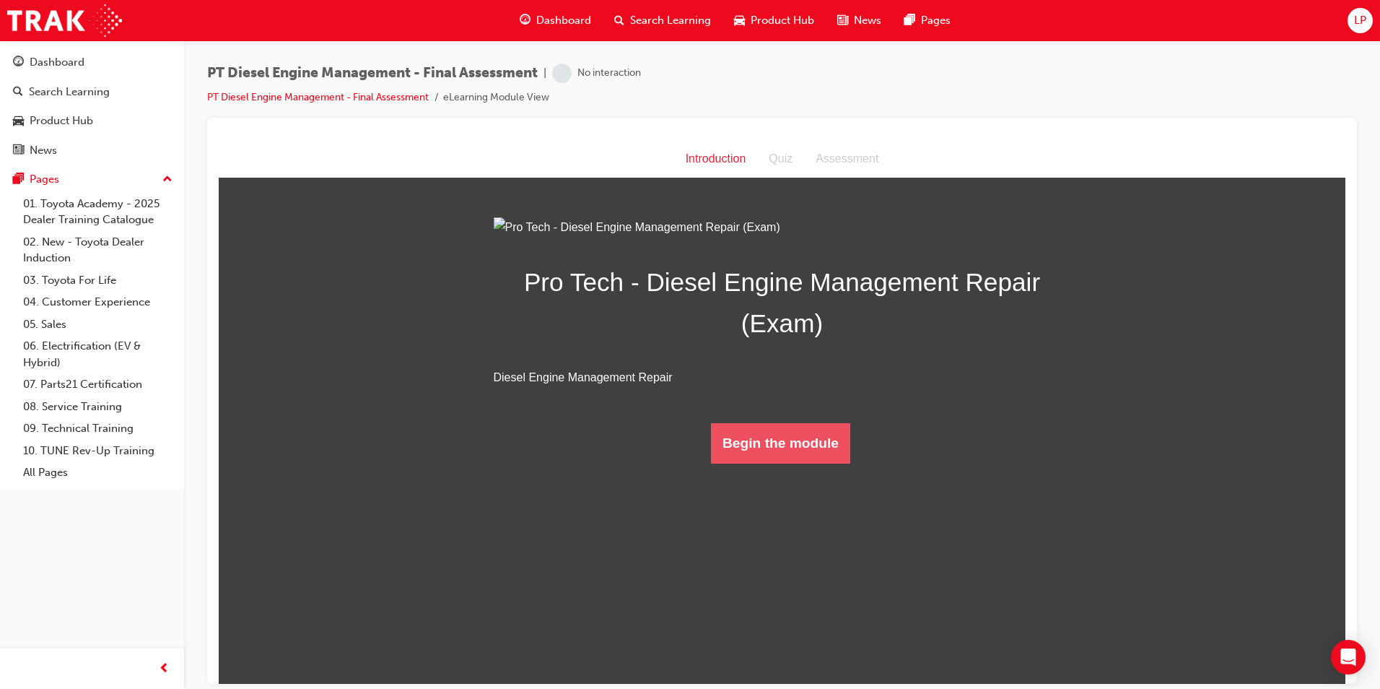
click at [754, 463] on button "Begin the module" at bounding box center [780, 442] width 139 height 40
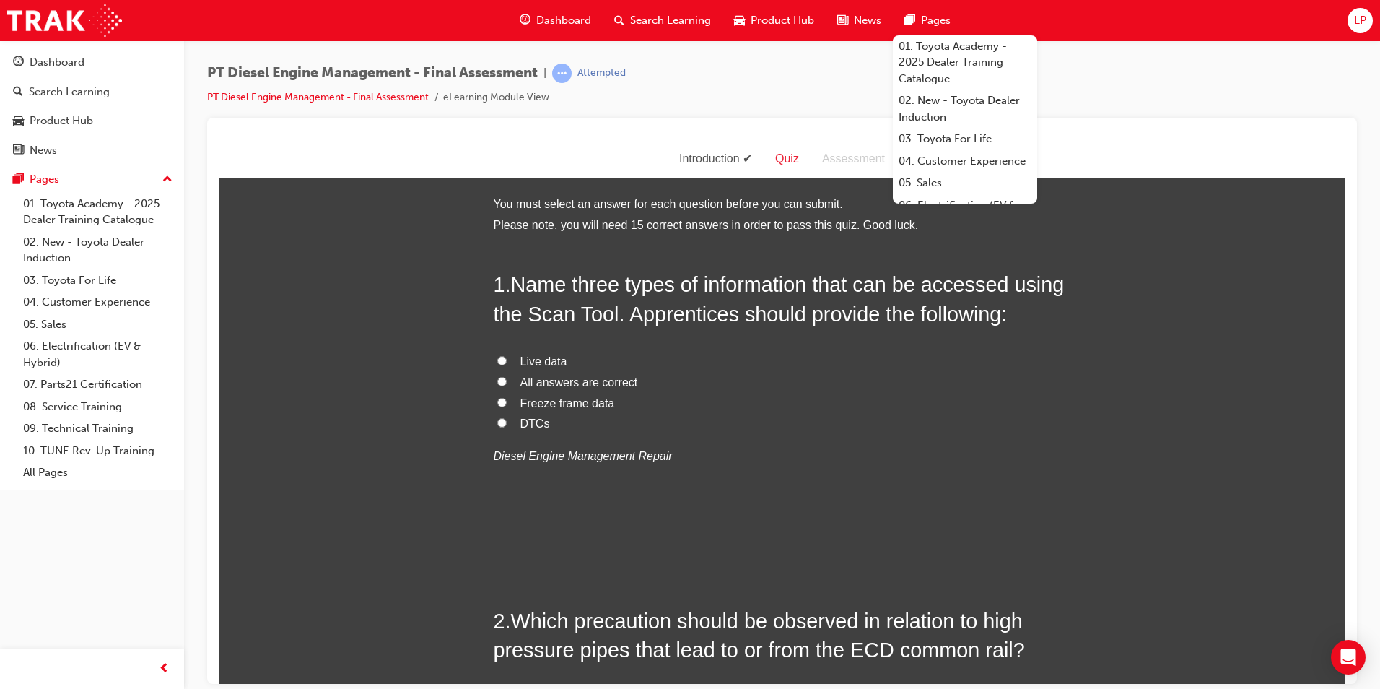
click at [818, 380] on label "All answers are correct" at bounding box center [783, 382] width 578 height 21
click at [507, 380] on input "All answers are correct" at bounding box center [501, 380] width 9 height 9
radio input "true"
drag, startPoint x: 504, startPoint y: 285, endPoint x: 598, endPoint y: 295, distance: 94.3
click at [598, 295] on h2 "1 . Name three types of information that can be accessed using the Scan Tool. A…" at bounding box center [783, 298] width 578 height 58
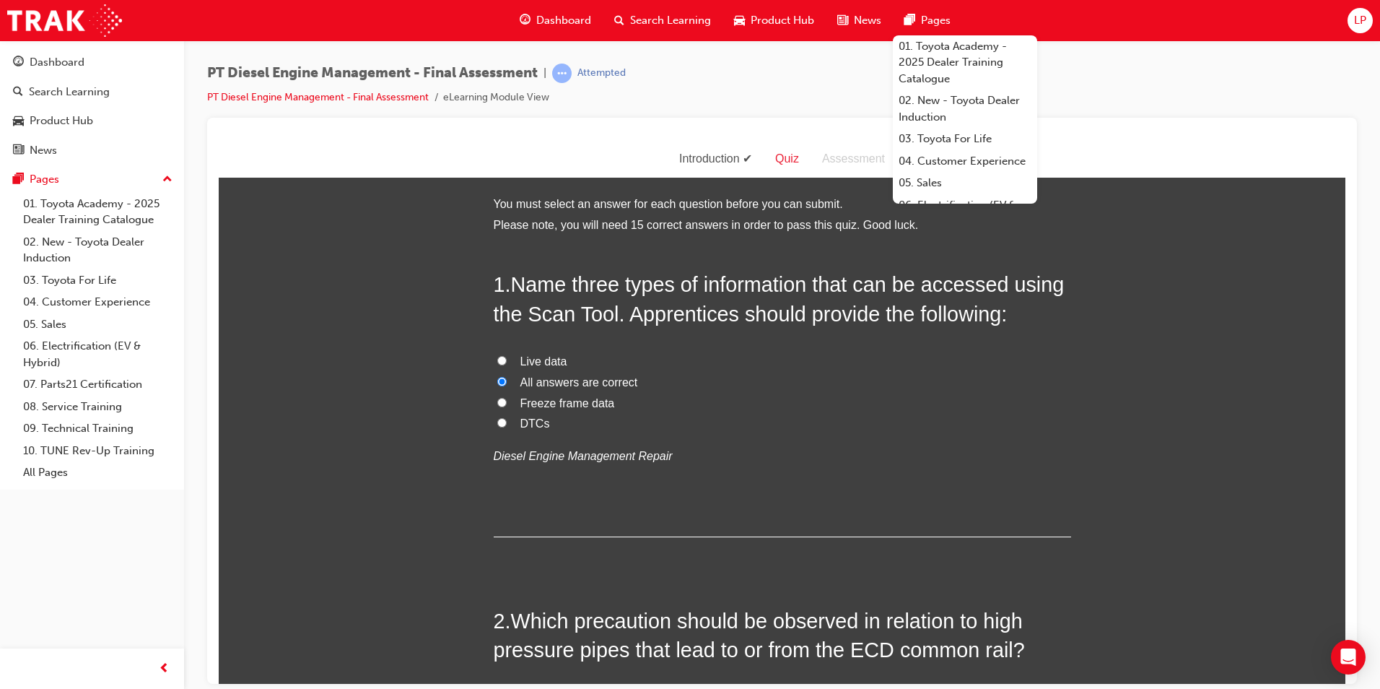
drag, startPoint x: 598, startPoint y: 295, endPoint x: 845, endPoint y: 308, distance: 248.0
click at [845, 308] on span "Name three types of information that can be accessed using the Scan Tool. Appre…" at bounding box center [779, 298] width 571 height 52
click at [803, 421] on label "DTCs" at bounding box center [783, 423] width 578 height 21
click at [507, 421] on input "DTCs" at bounding box center [501, 421] width 9 height 9
radio input "true"
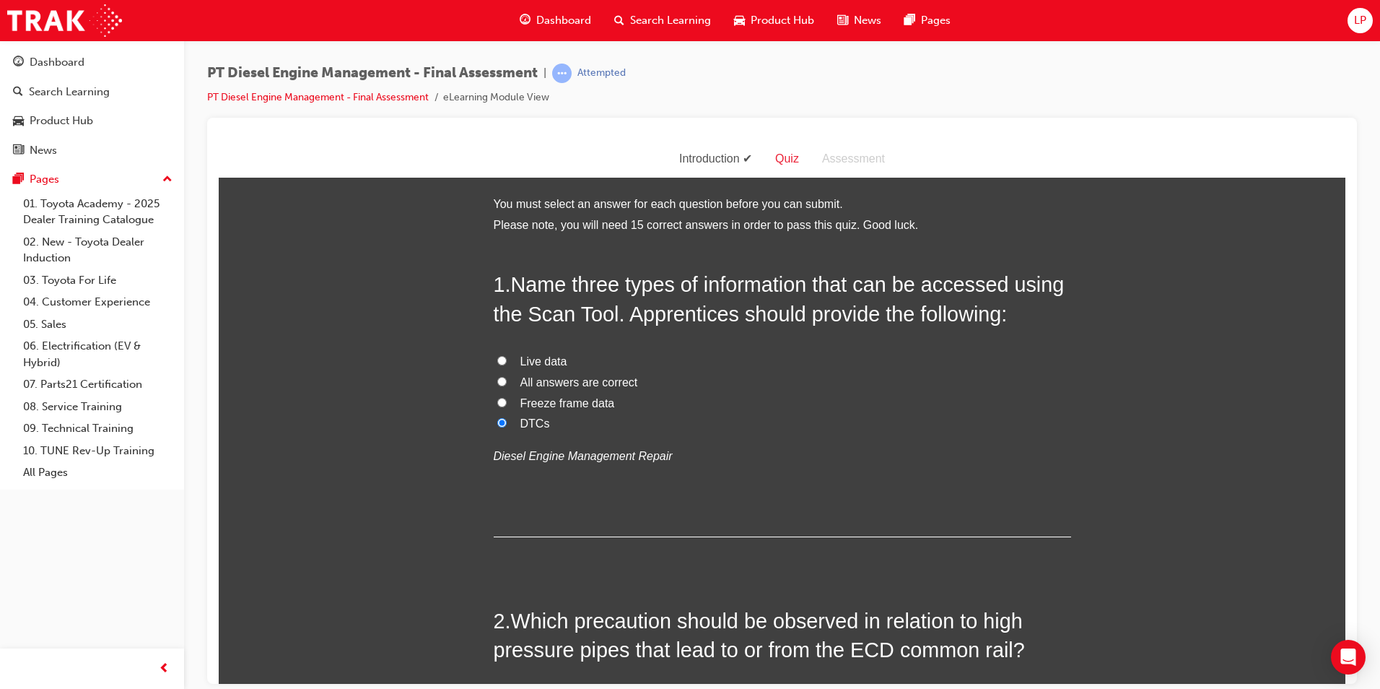
click at [816, 431] on label "DTCs" at bounding box center [783, 423] width 578 height 21
click at [507, 427] on input "DTCs" at bounding box center [501, 421] width 9 height 9
click at [565, 383] on span "All answers are correct" at bounding box center [580, 381] width 118 height 12
click at [507, 383] on input "All answers are correct" at bounding box center [501, 380] width 9 height 9
radio input "true"
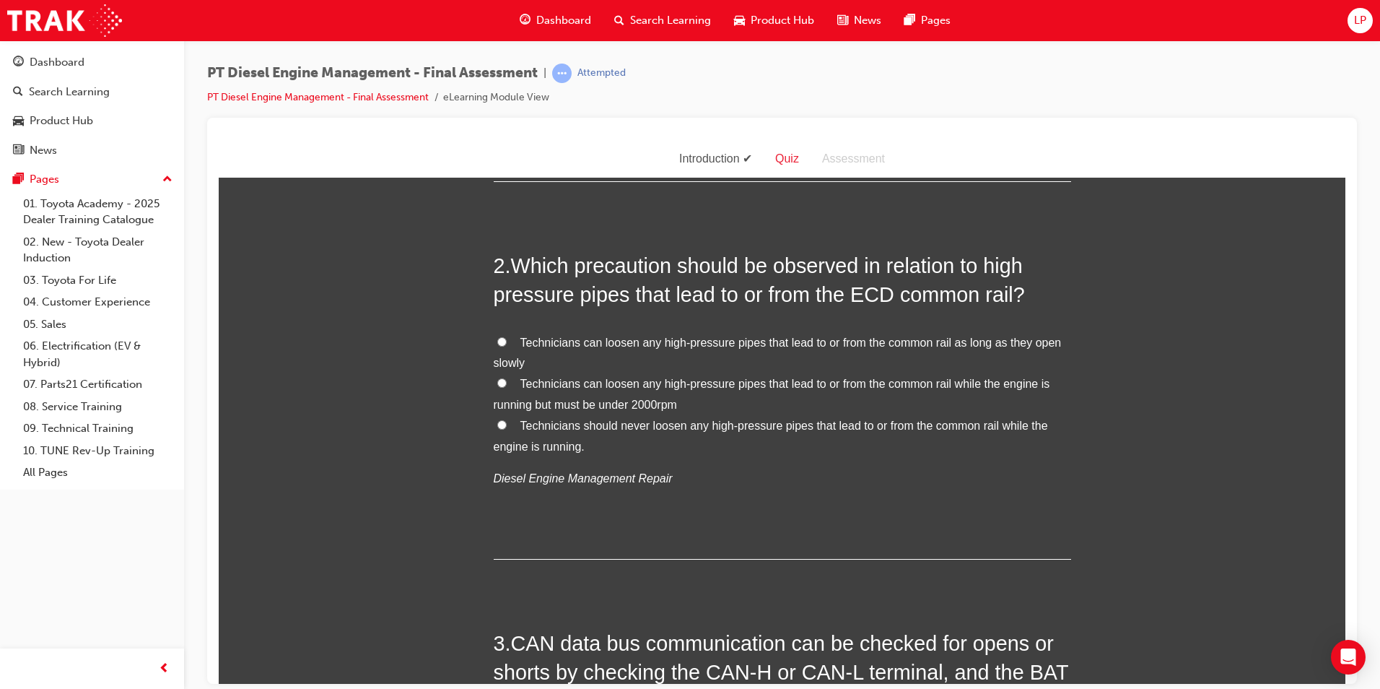
scroll to position [361, 0]
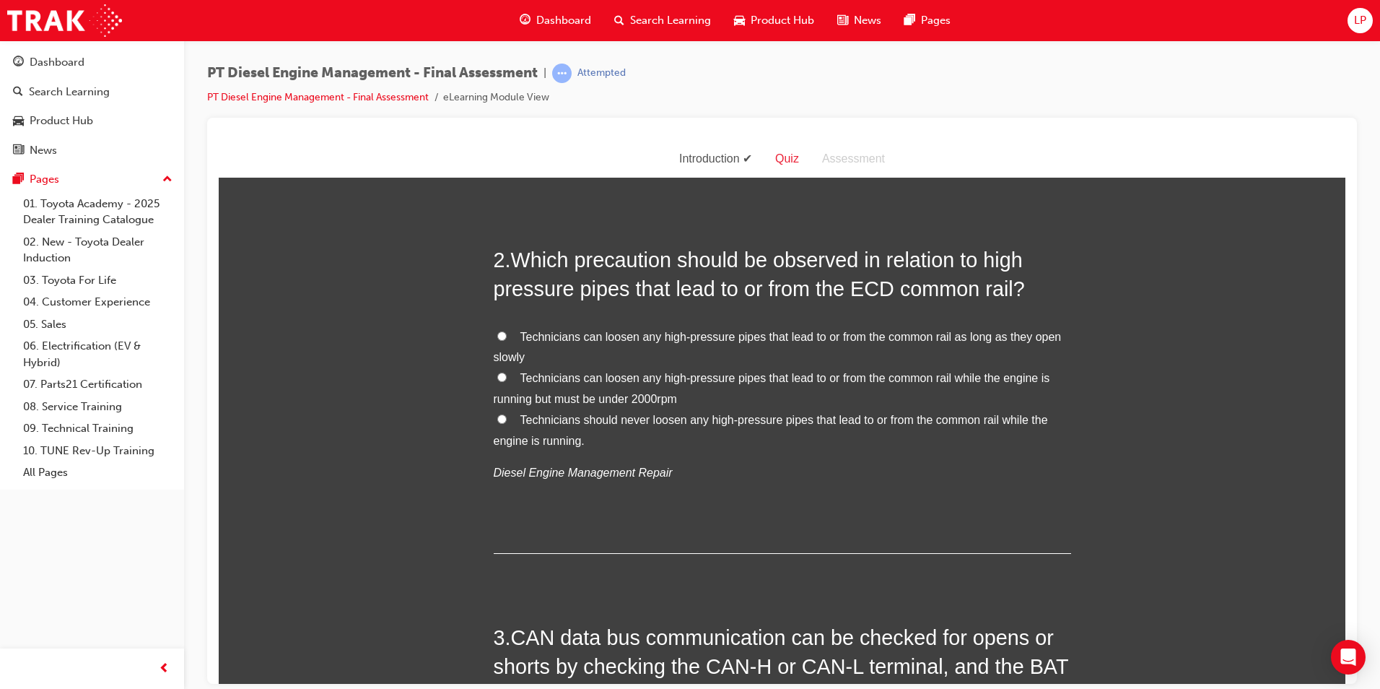
click at [578, 416] on span "Technicians should never loosen any high-pressure pipes that lead to or from th…" at bounding box center [771, 429] width 554 height 33
click at [507, 416] on input "Technicians should never loosen any high-pressure pipes that lead to or from th…" at bounding box center [501, 418] width 9 height 9
radio input "true"
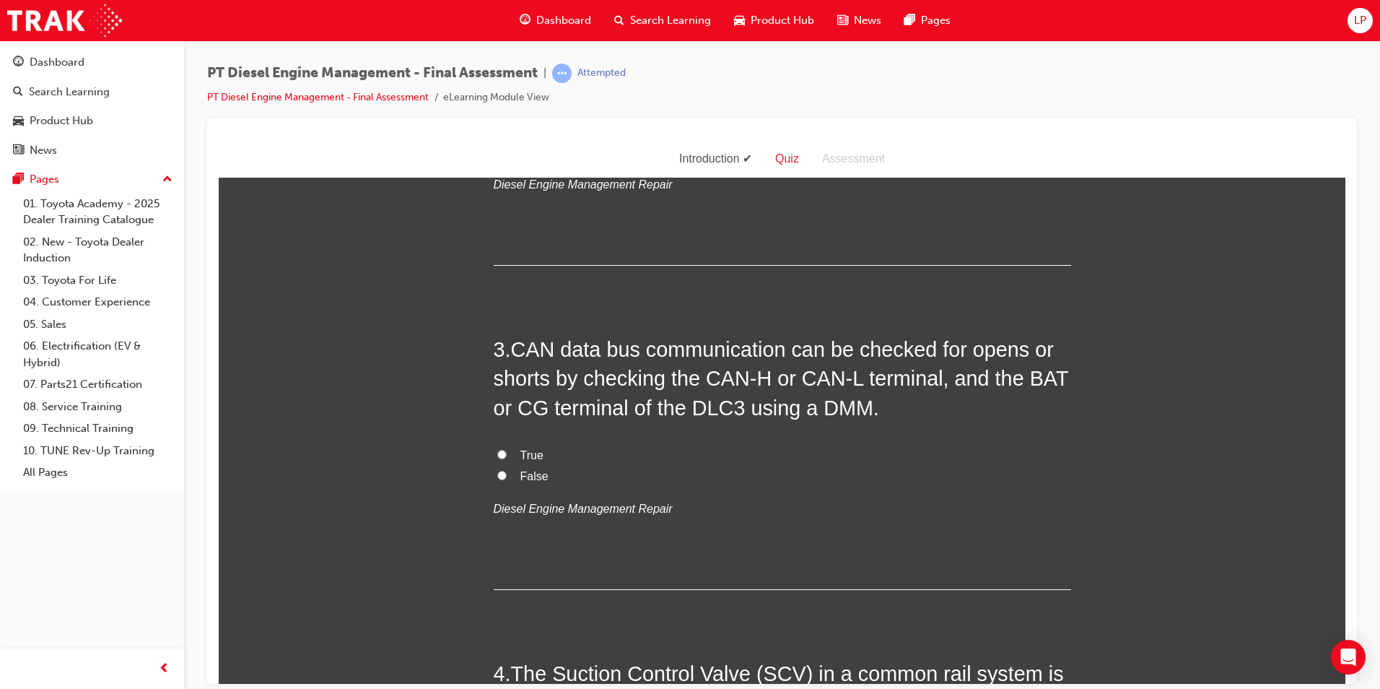
scroll to position [650, 0]
click at [521, 457] on span "True" at bounding box center [532, 454] width 23 height 12
click at [507, 457] on input "True" at bounding box center [501, 452] width 9 height 9
radio input "true"
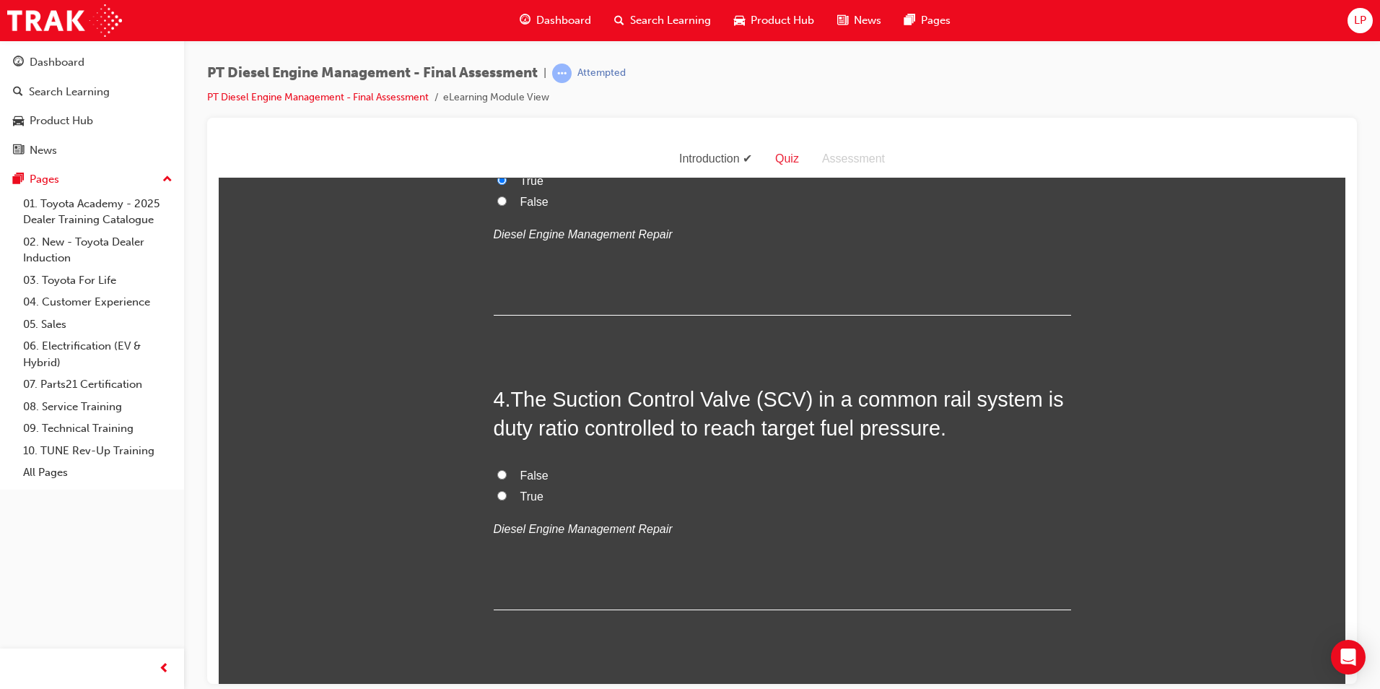
scroll to position [1011, 0]
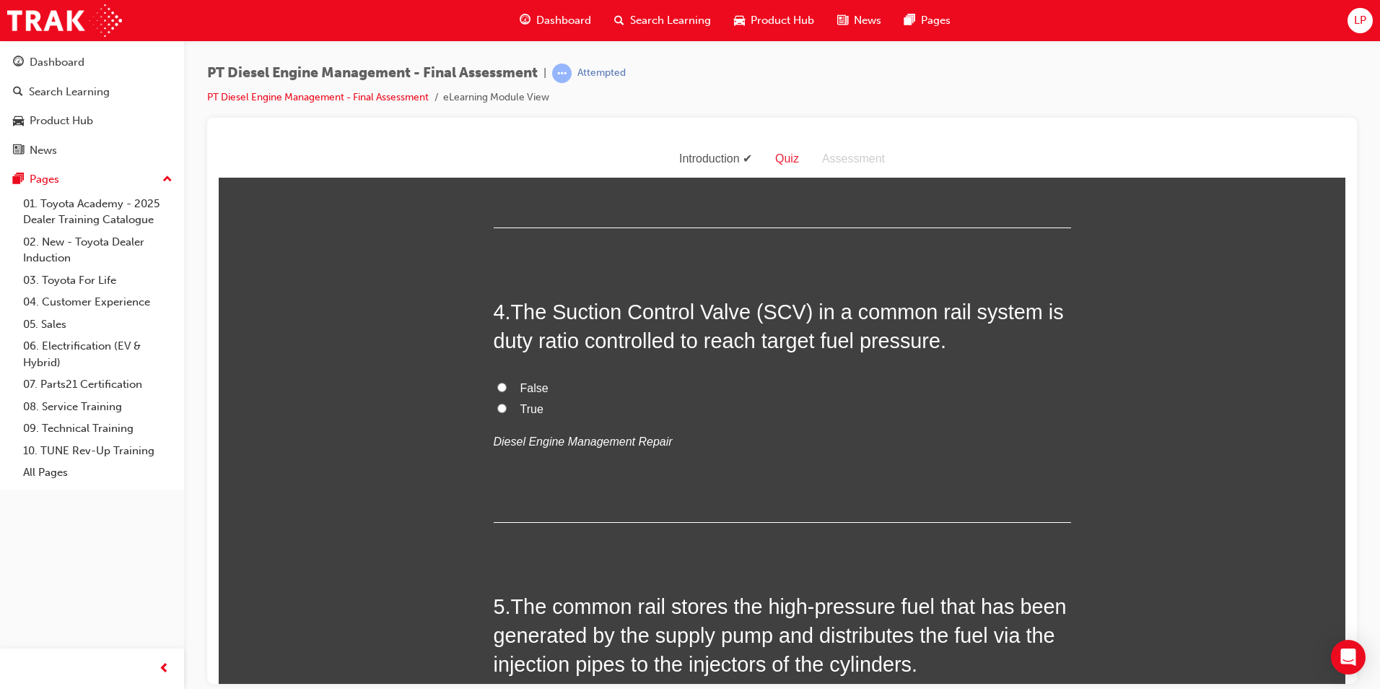
click at [506, 407] on label "True" at bounding box center [783, 409] width 578 height 21
click at [506, 407] on input "True" at bounding box center [501, 407] width 9 height 9
radio input "true"
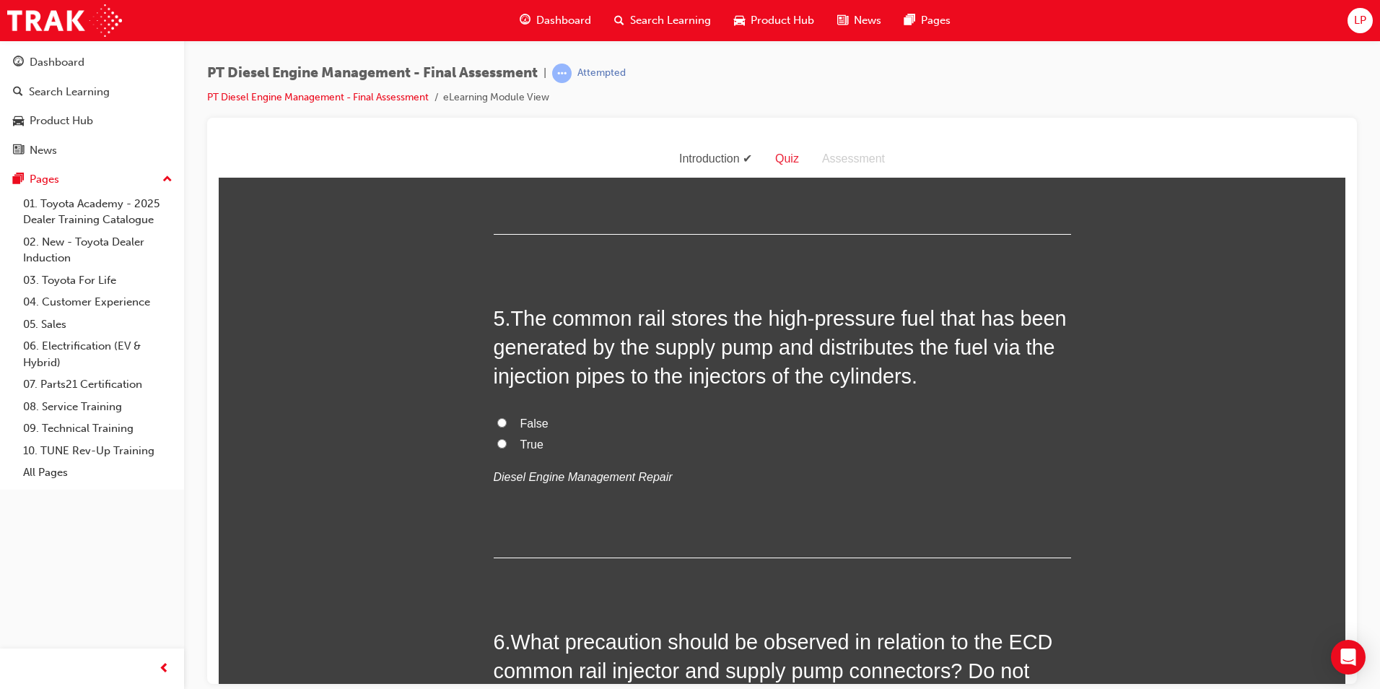
scroll to position [1300, 0]
click at [500, 440] on input "True" at bounding box center [501, 442] width 9 height 9
radio input "true"
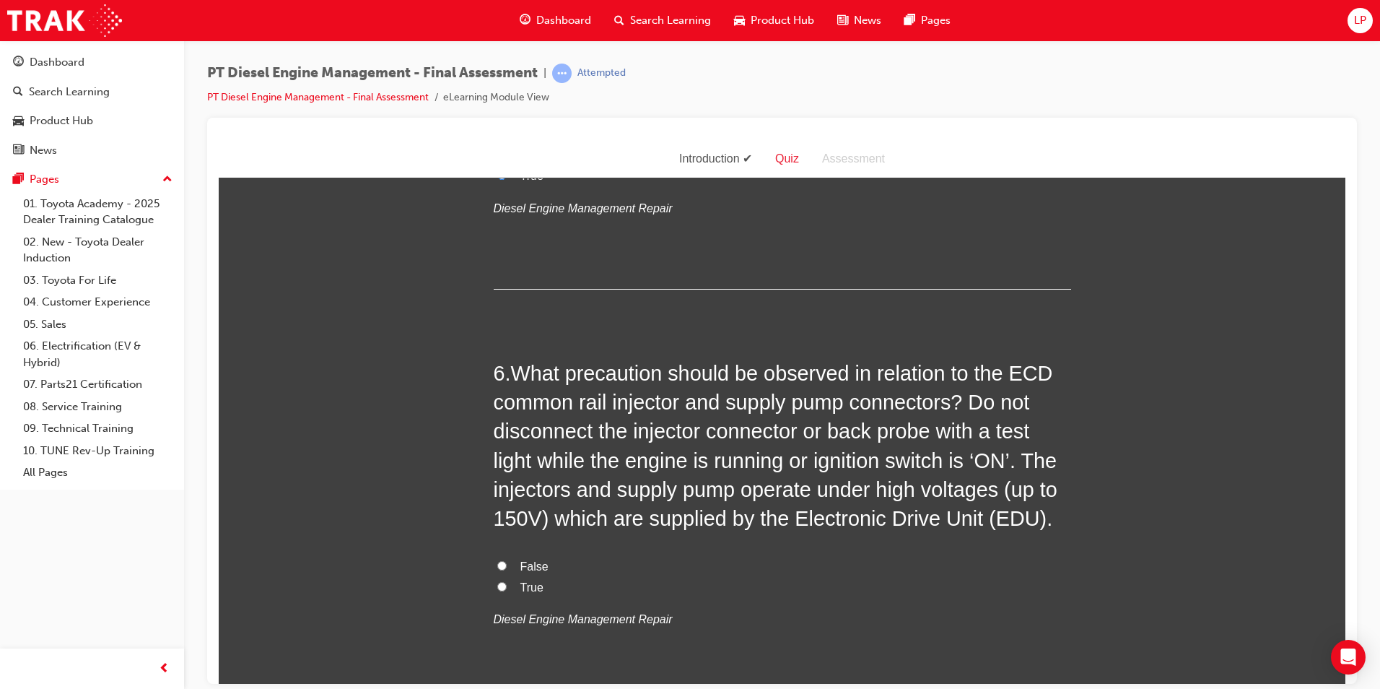
scroll to position [1588, 0]
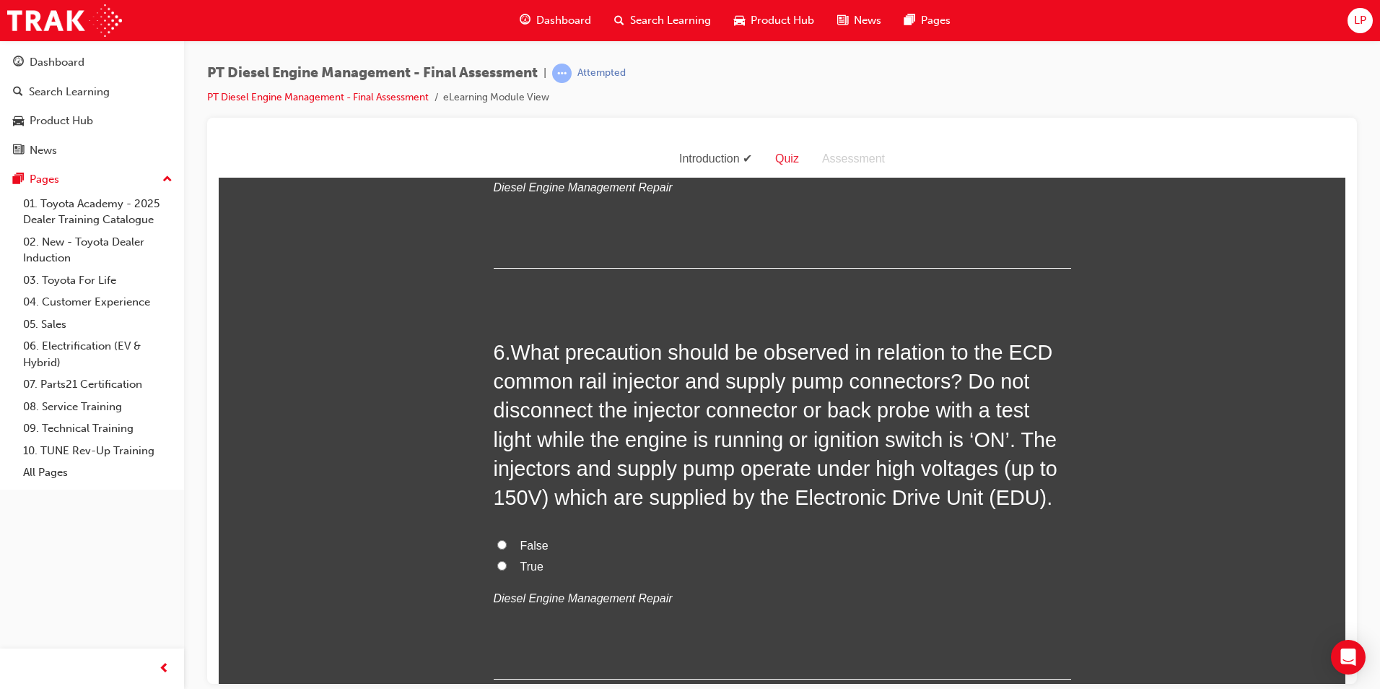
click at [506, 558] on label "True" at bounding box center [783, 566] width 578 height 21
click at [506, 560] on input "True" at bounding box center [501, 564] width 9 height 9
radio input "true"
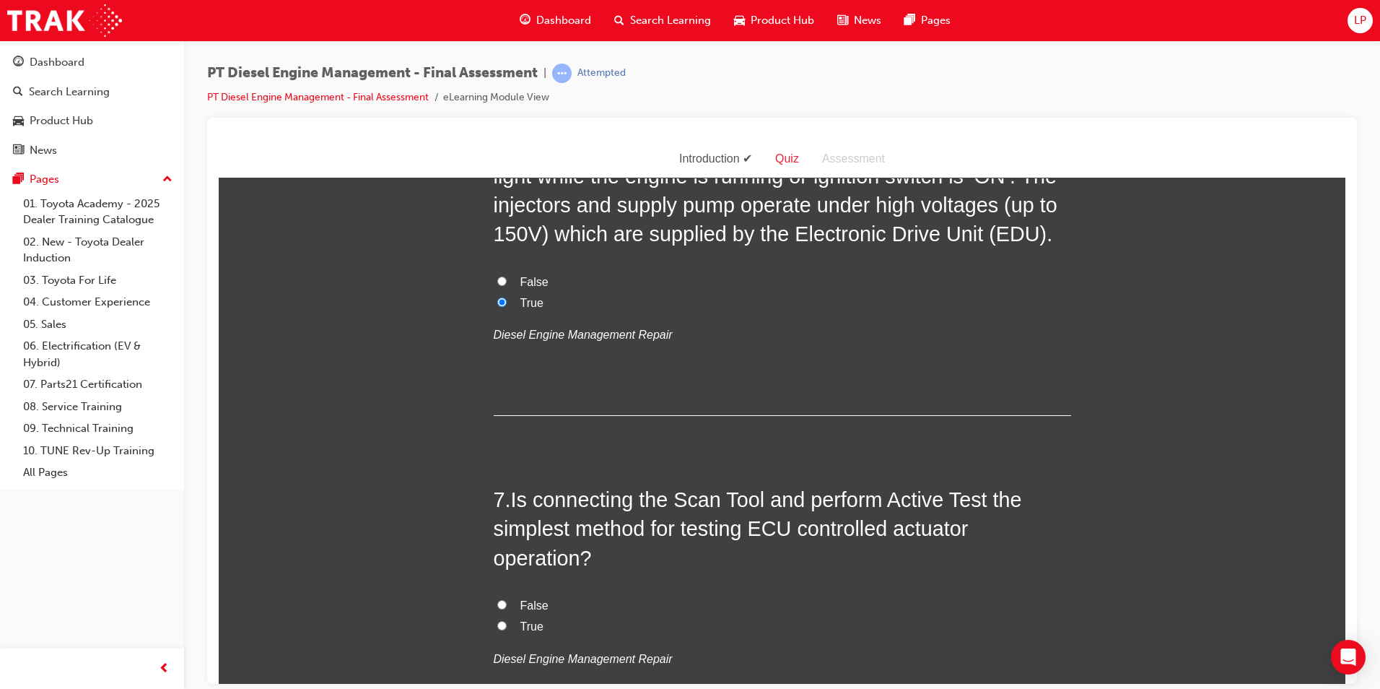
scroll to position [1877, 0]
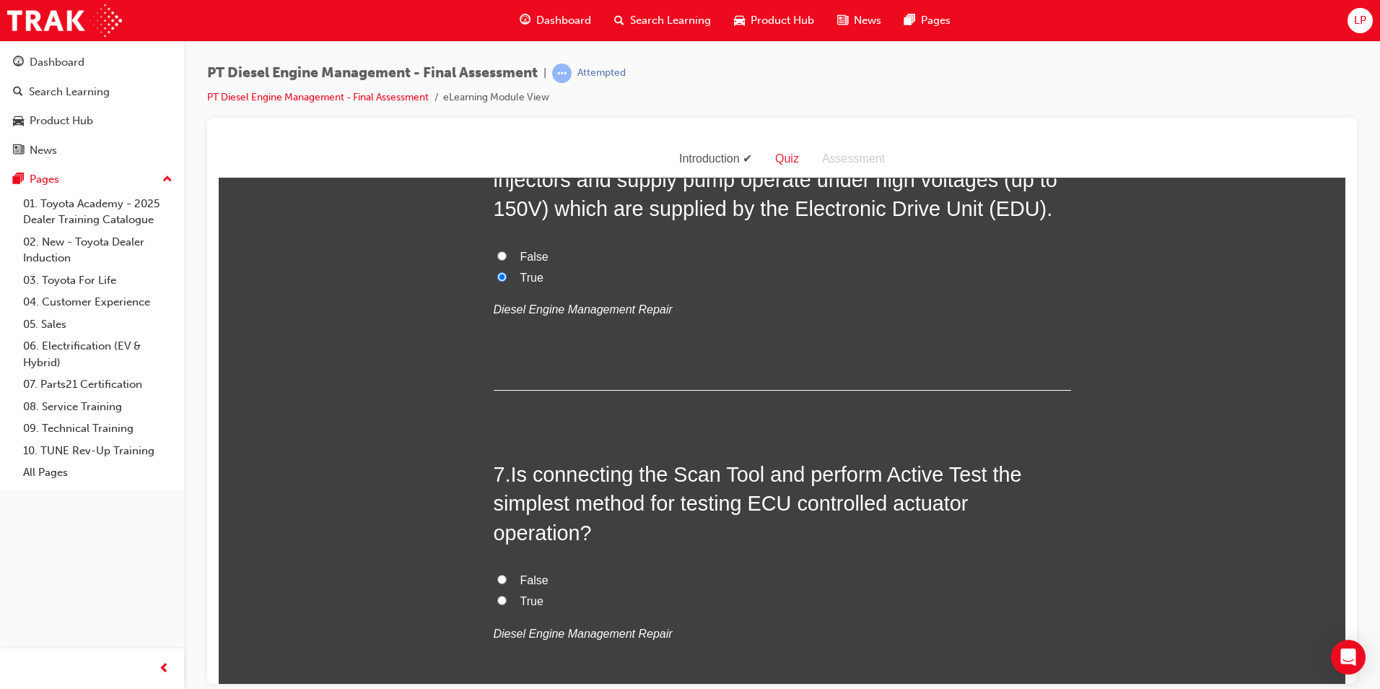
click at [526, 599] on span "True" at bounding box center [532, 600] width 23 height 12
click at [507, 599] on input "True" at bounding box center [501, 599] width 9 height 9
radio input "true"
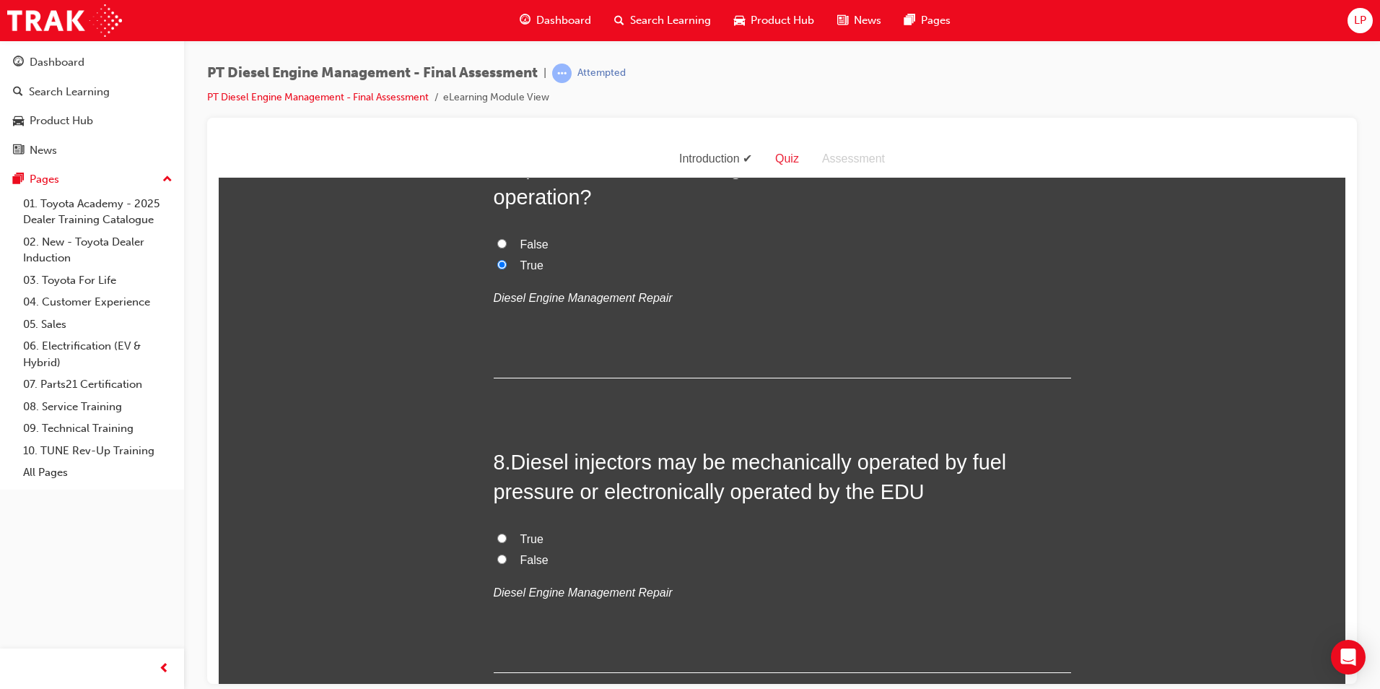
scroll to position [2238, 0]
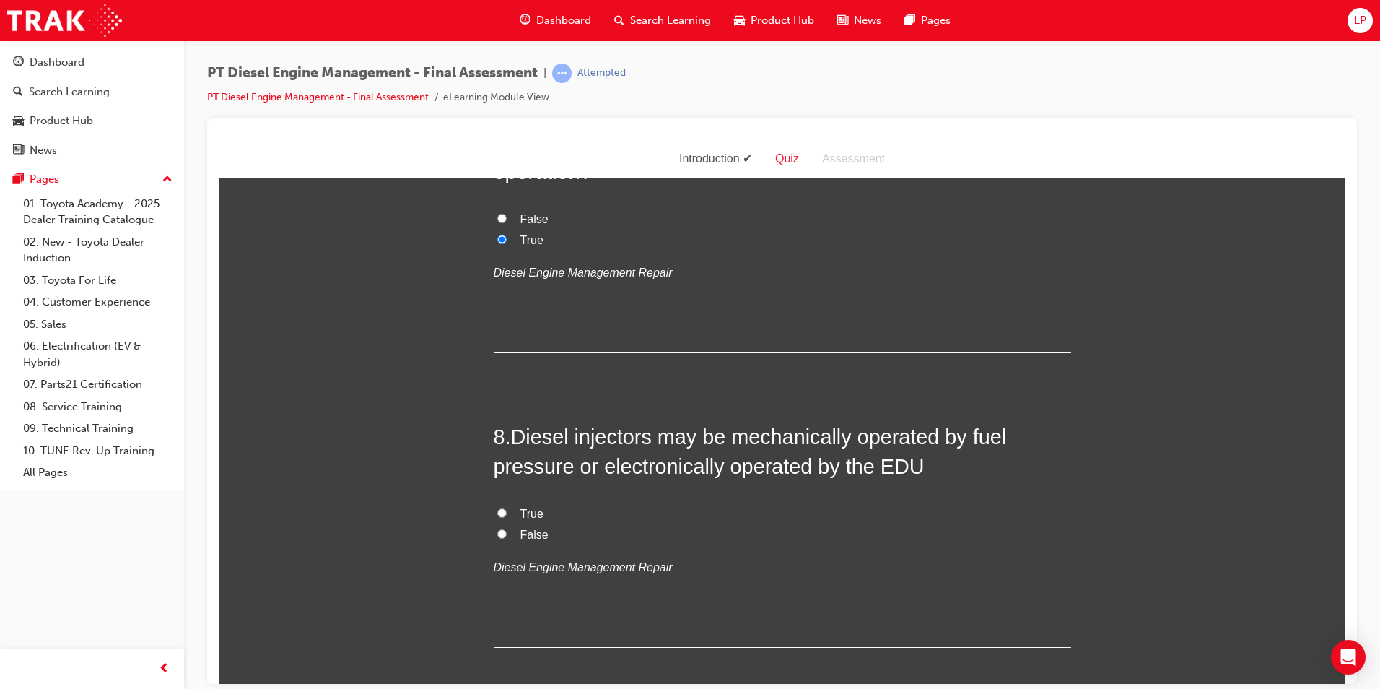
click at [531, 508] on span "True" at bounding box center [532, 513] width 23 height 12
click at [507, 508] on input "True" at bounding box center [501, 512] width 9 height 9
radio input "true"
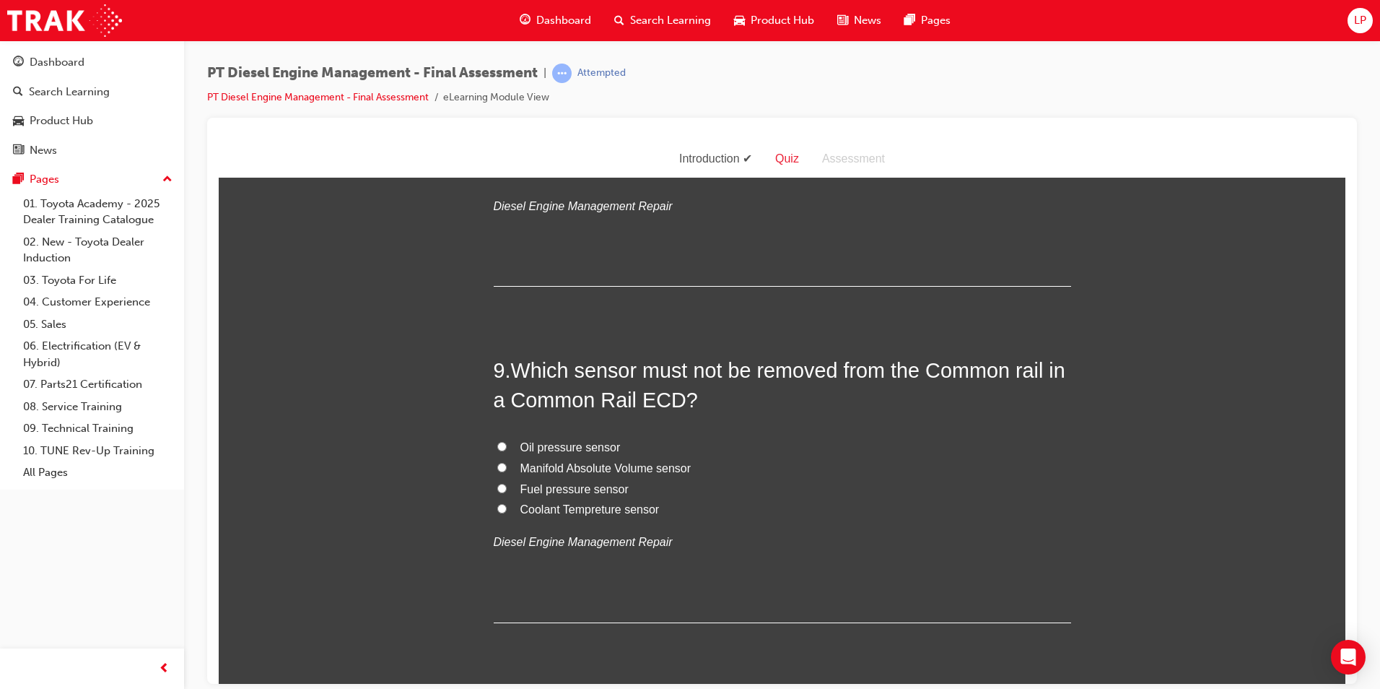
scroll to position [2671, 0]
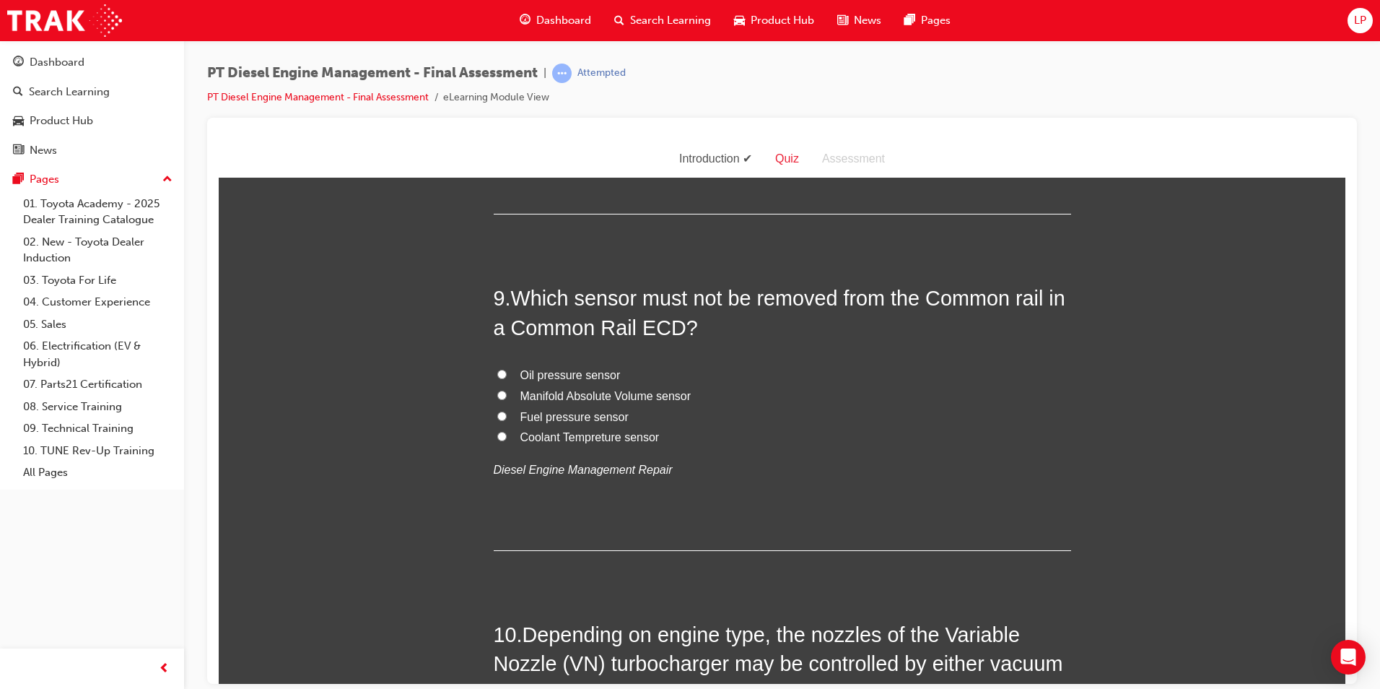
click at [568, 414] on span "Fuel pressure sensor" at bounding box center [575, 416] width 108 height 12
click at [789, 448] on div "Oil pressure sensor Manifold Absolute Volume sensor Fuel pressure sensor Coolan…" at bounding box center [783, 423] width 578 height 116
click at [494, 411] on label "Fuel pressure sensor" at bounding box center [783, 416] width 578 height 21
click at [497, 411] on input "Fuel pressure sensor" at bounding box center [501, 415] width 9 height 9
radio input "true"
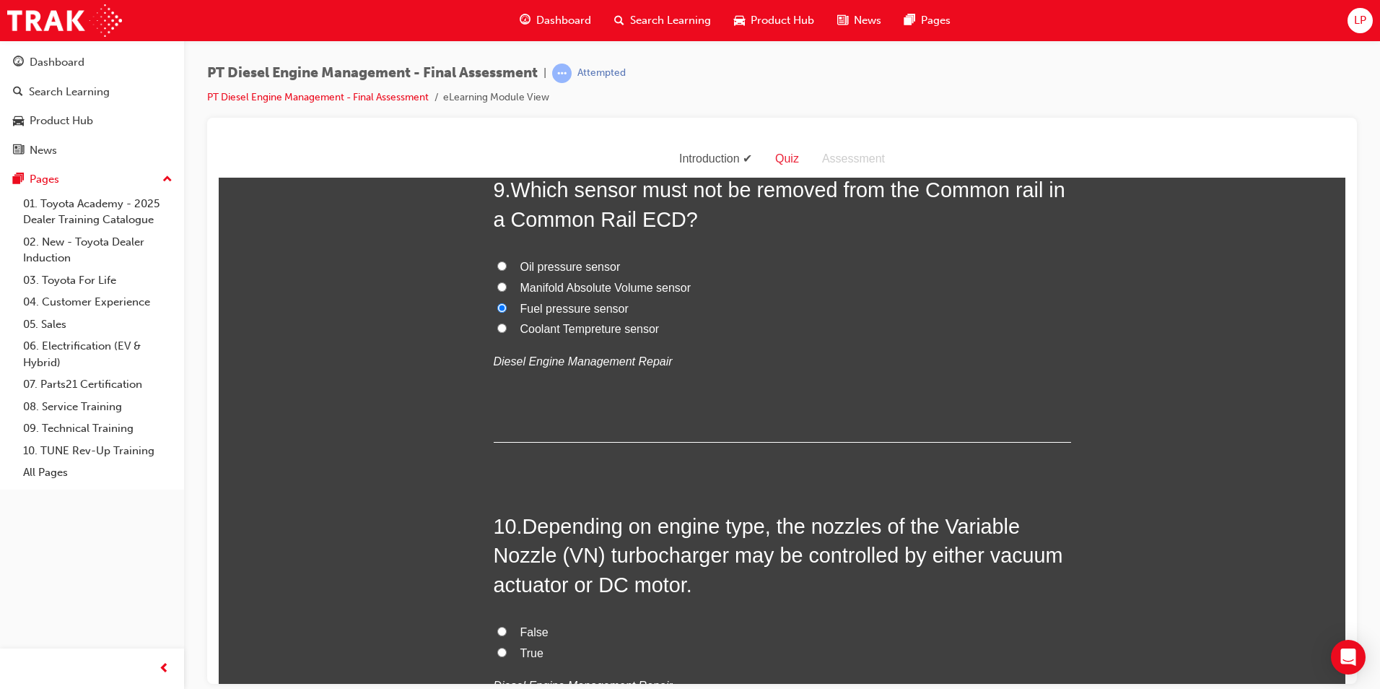
scroll to position [2888, 0]
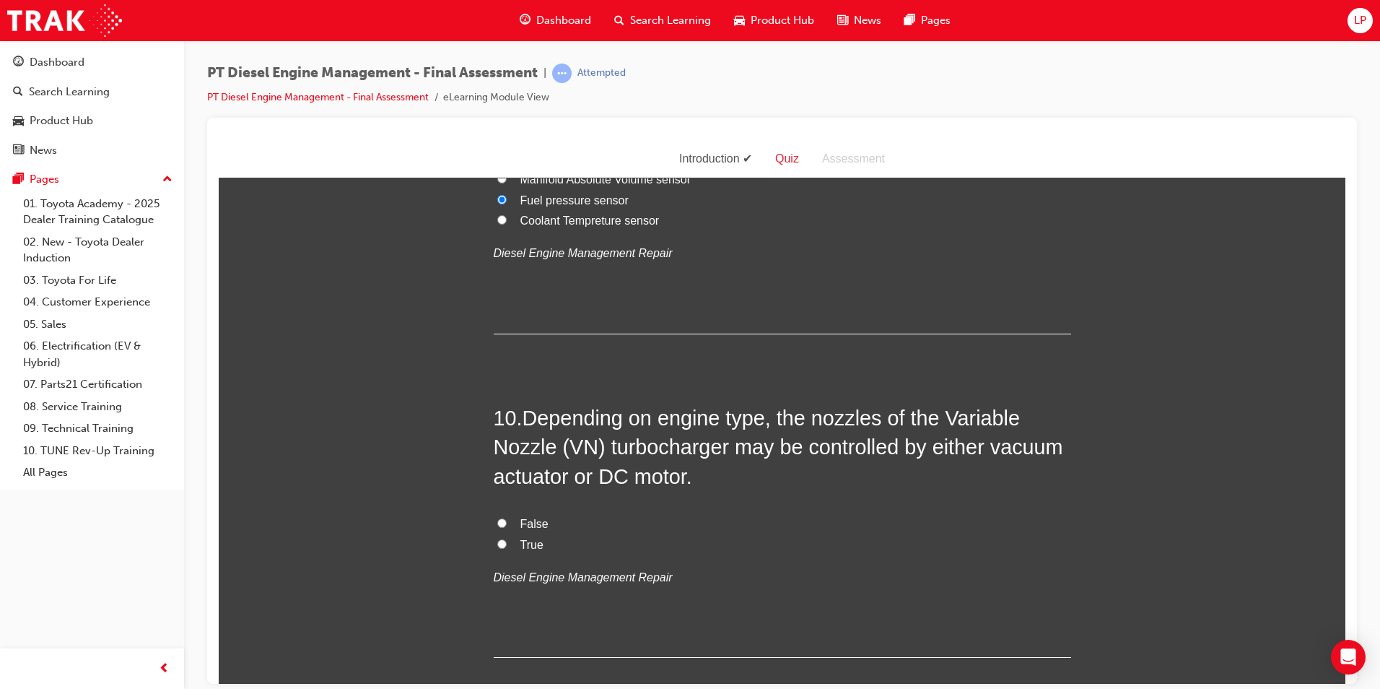
drag, startPoint x: 503, startPoint y: 542, endPoint x: 530, endPoint y: 536, distance: 27.9
click at [505, 542] on label "True" at bounding box center [783, 544] width 578 height 21
click at [505, 542] on input "True" at bounding box center [501, 543] width 9 height 9
radio input "true"
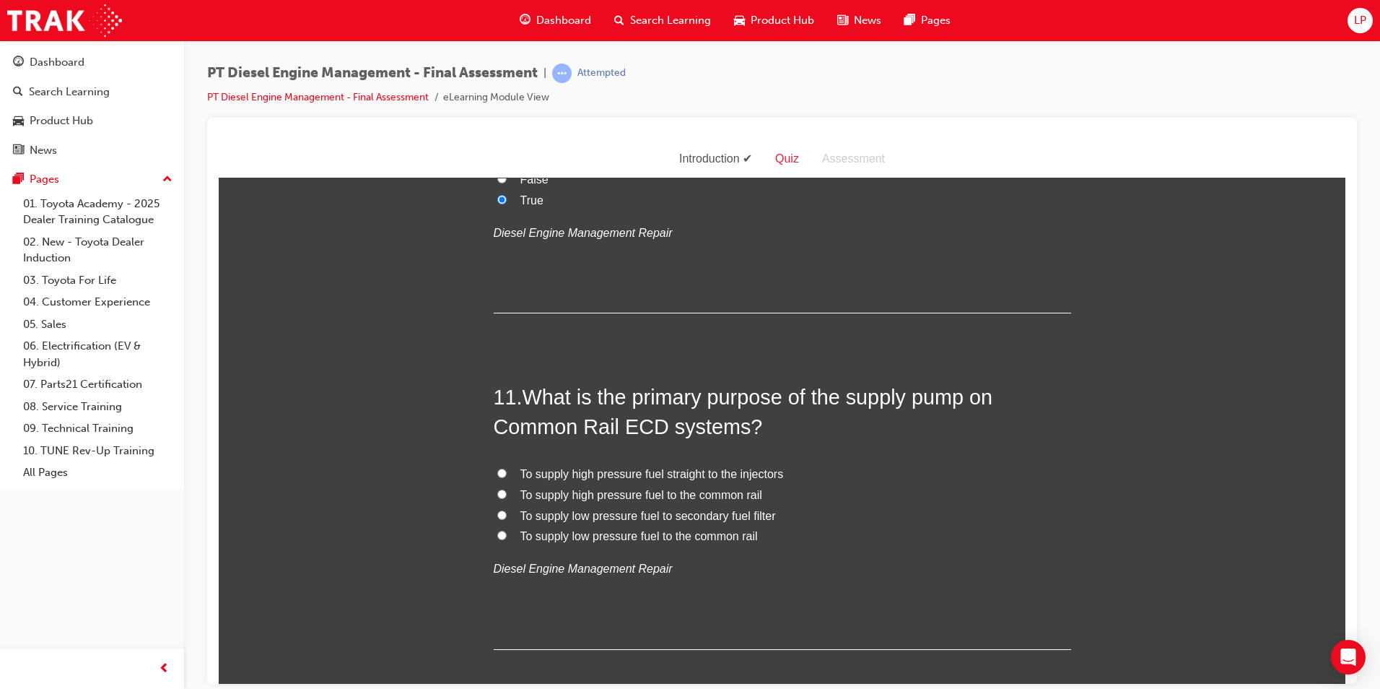
scroll to position [3249, 0]
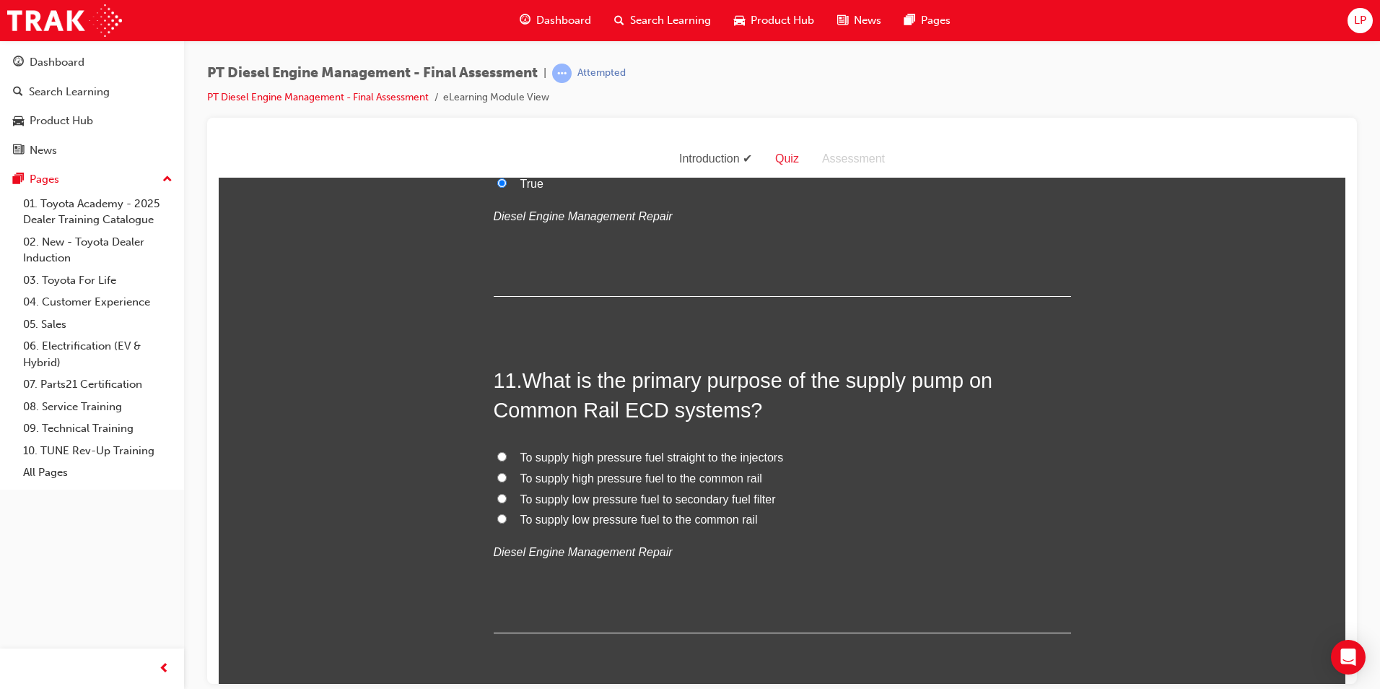
click at [592, 518] on span "To supply low pressure fuel to the common rail" at bounding box center [640, 519] width 238 height 12
click at [507, 518] on input "To supply low pressure fuel to the common rail" at bounding box center [501, 517] width 9 height 9
radio input "true"
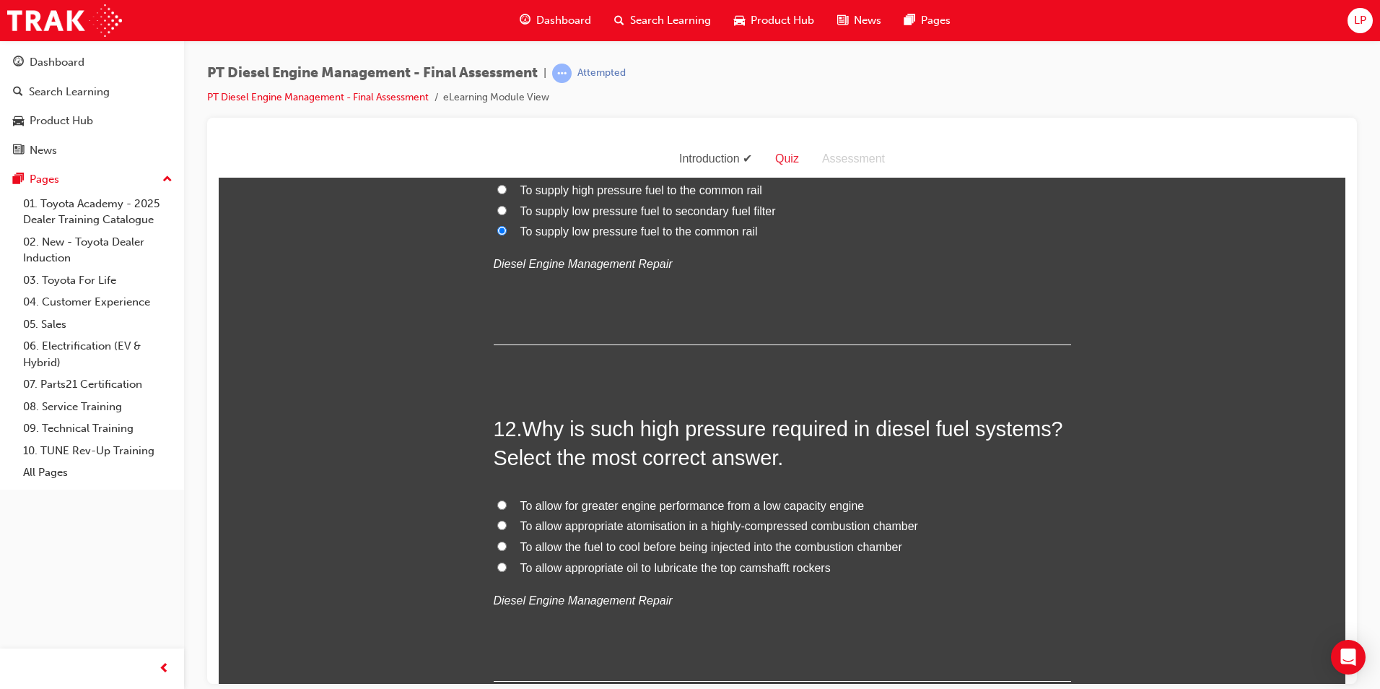
scroll to position [3538, 0]
click at [567, 529] on span "To allow appropriate atomisation in a highly-compressed combustion chamber" at bounding box center [720, 524] width 398 height 12
click at [507, 529] on input "To allow appropriate atomisation in a highly-compressed combustion chamber" at bounding box center [501, 523] width 9 height 9
radio input "true"
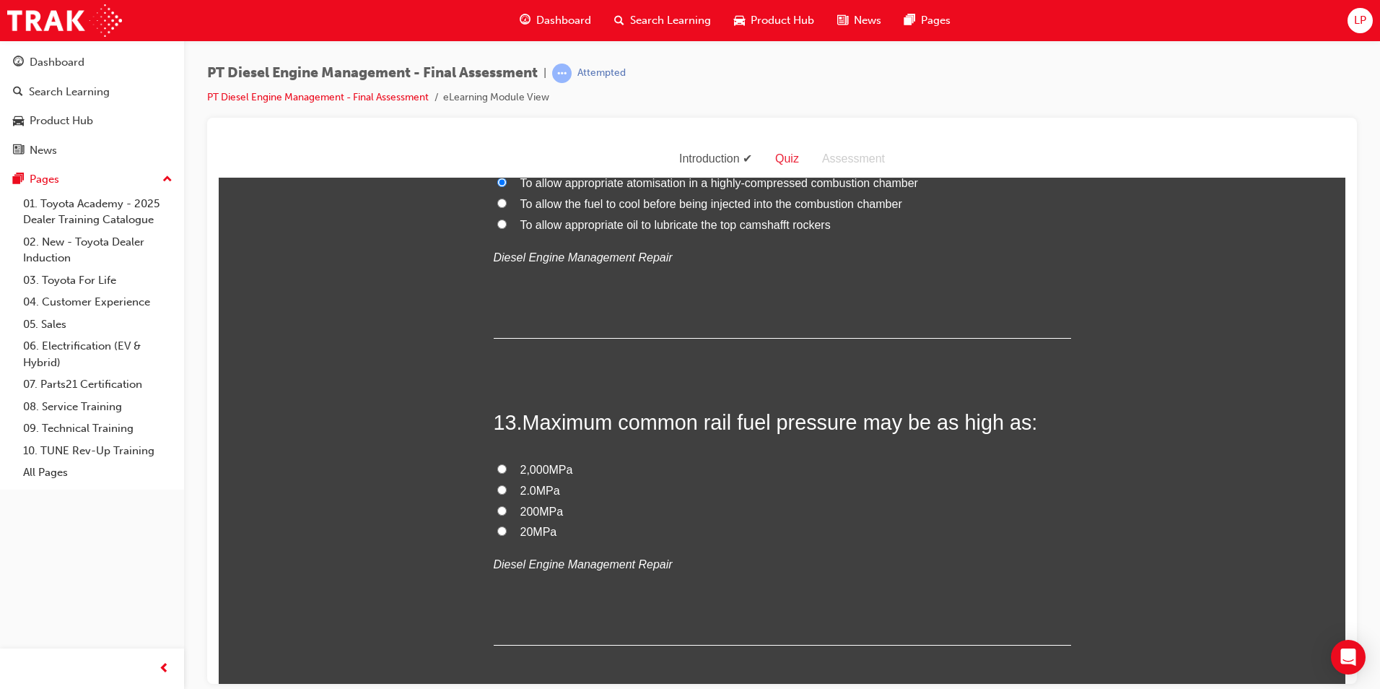
scroll to position [3899, 0]
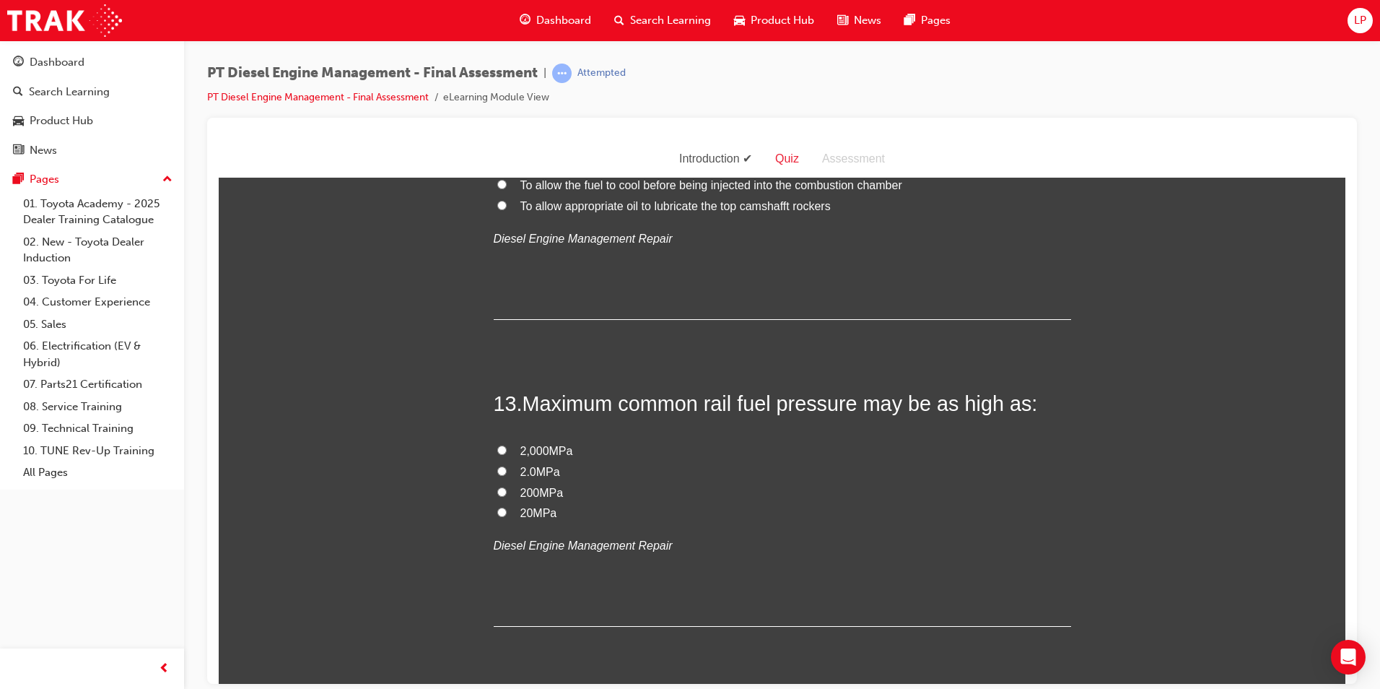
click at [539, 448] on span "2,000MPa" at bounding box center [547, 450] width 53 height 12
click at [507, 448] on input "2,000MPa" at bounding box center [501, 449] width 9 height 9
radio input "true"
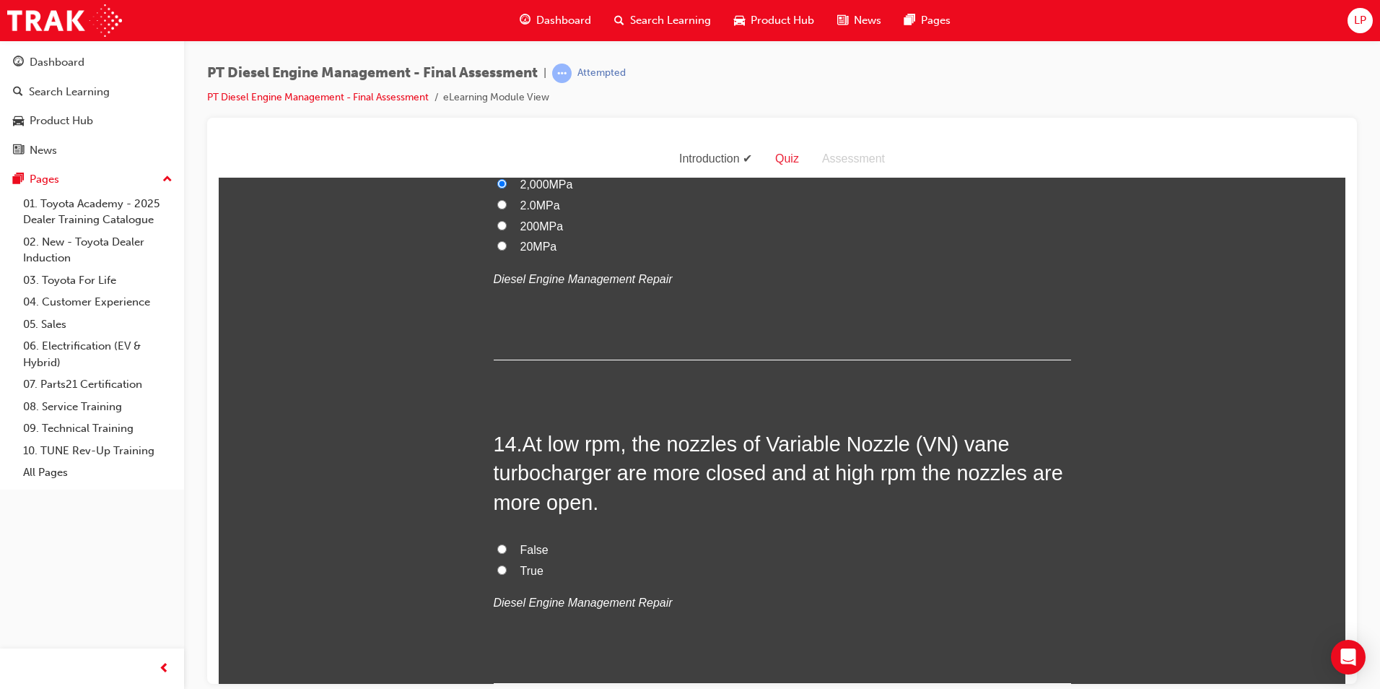
scroll to position [4188, 0]
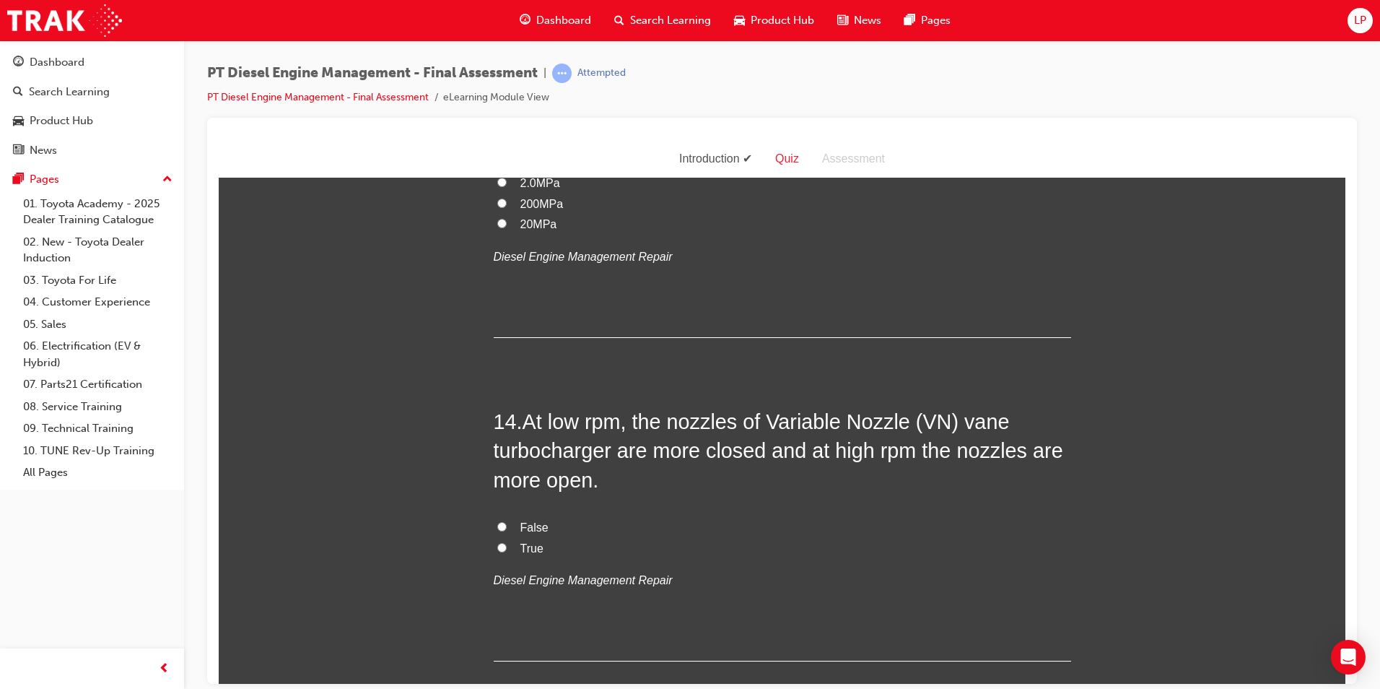
drag, startPoint x: 499, startPoint y: 544, endPoint x: 599, endPoint y: 537, distance: 99.8
click at [500, 544] on input "True" at bounding box center [501, 546] width 9 height 9
radio input "true"
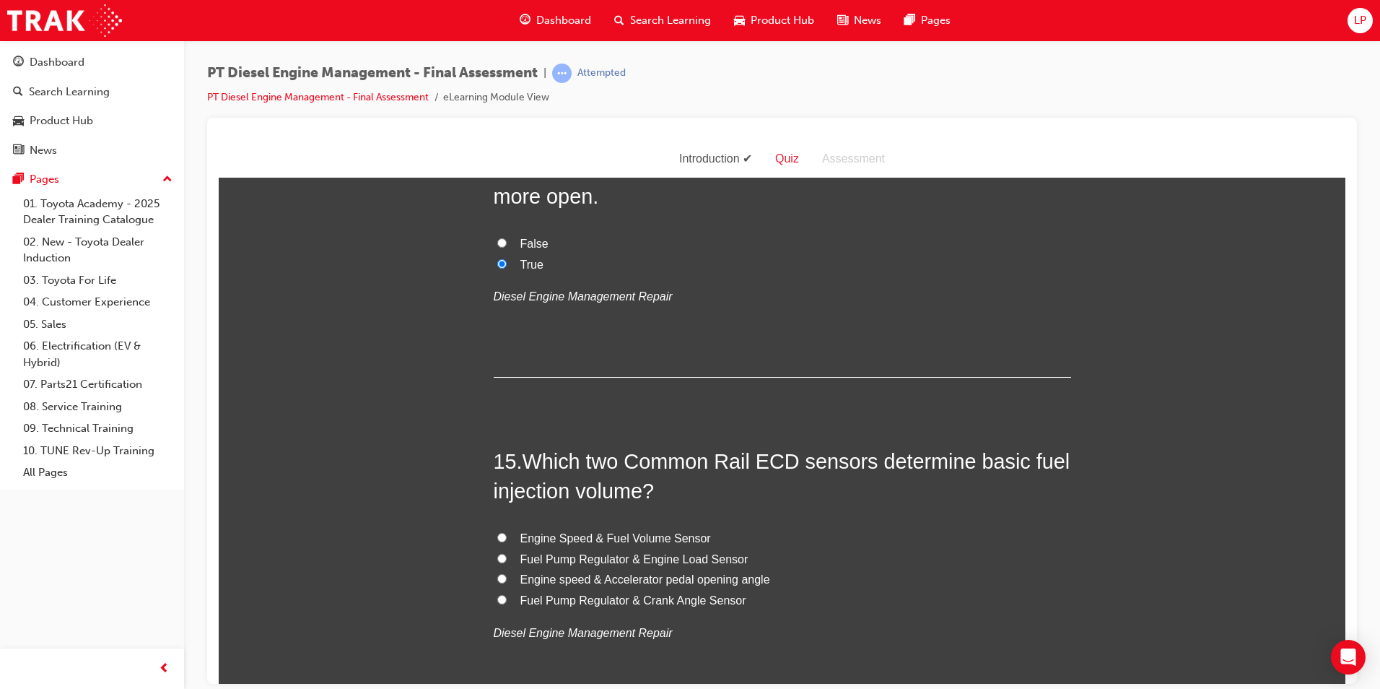
scroll to position [4549, 0]
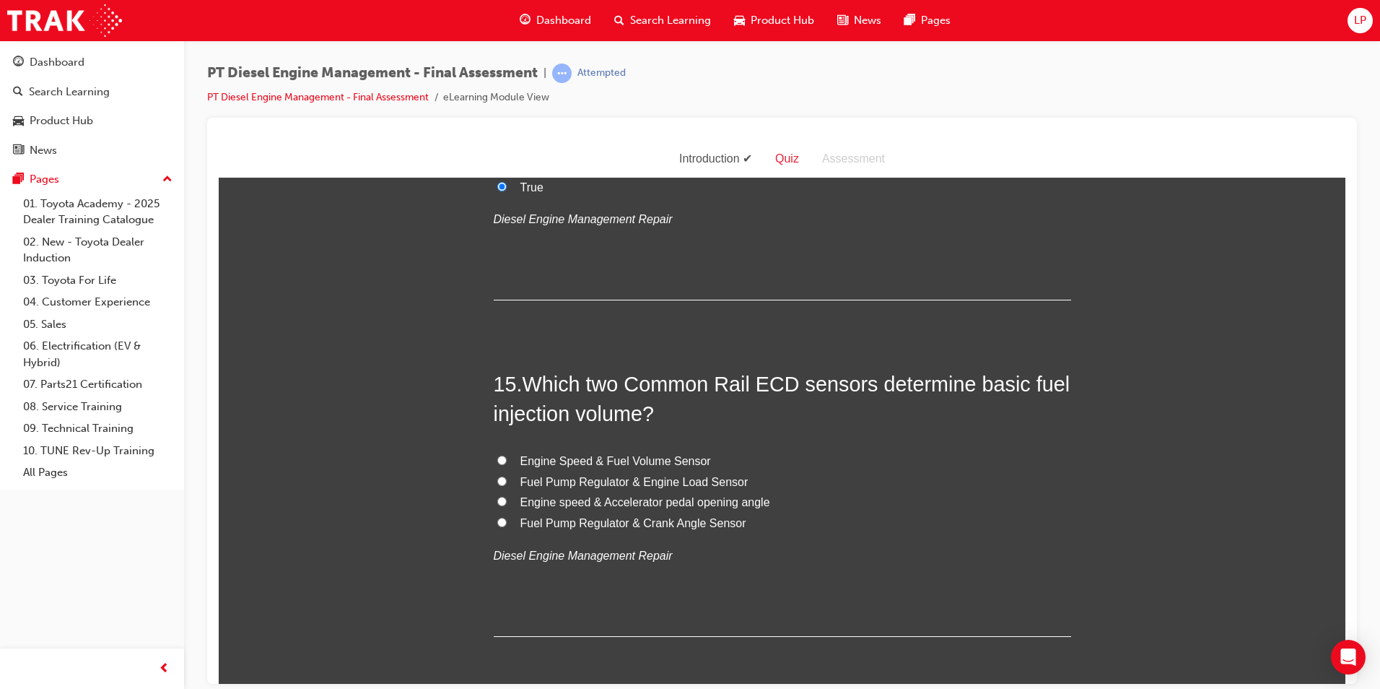
click at [587, 477] on span "Fuel Pump Regulator & Engine Load Sensor" at bounding box center [635, 481] width 228 height 12
click at [507, 477] on input "Fuel Pump Regulator & Engine Load Sensor" at bounding box center [501, 480] width 9 height 9
radio input "true"
click at [594, 463] on span "Engine Speed & Fuel Volume Sensor" at bounding box center [616, 460] width 191 height 12
click at [507, 463] on input "Engine Speed & Fuel Volume Sensor" at bounding box center [501, 459] width 9 height 9
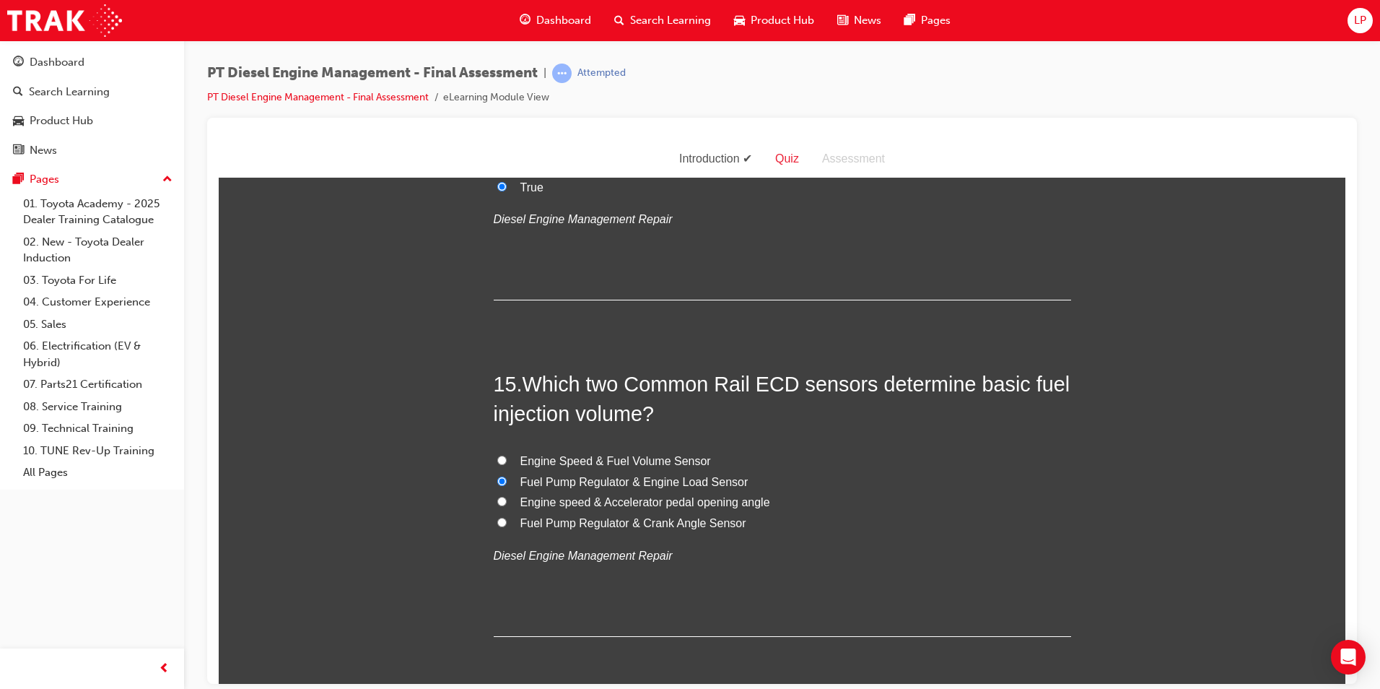
radio input "true"
click at [597, 475] on span "Fuel Pump Regulator & Engine Load Sensor" at bounding box center [635, 481] width 228 height 12
click at [507, 476] on input "Fuel Pump Regulator & Engine Load Sensor" at bounding box center [501, 480] width 9 height 9
radio input "true"
click at [607, 446] on div "15 . Which two Common Rail ECD sensors determine basic fuel injection volume? E…" at bounding box center [783, 502] width 578 height 267
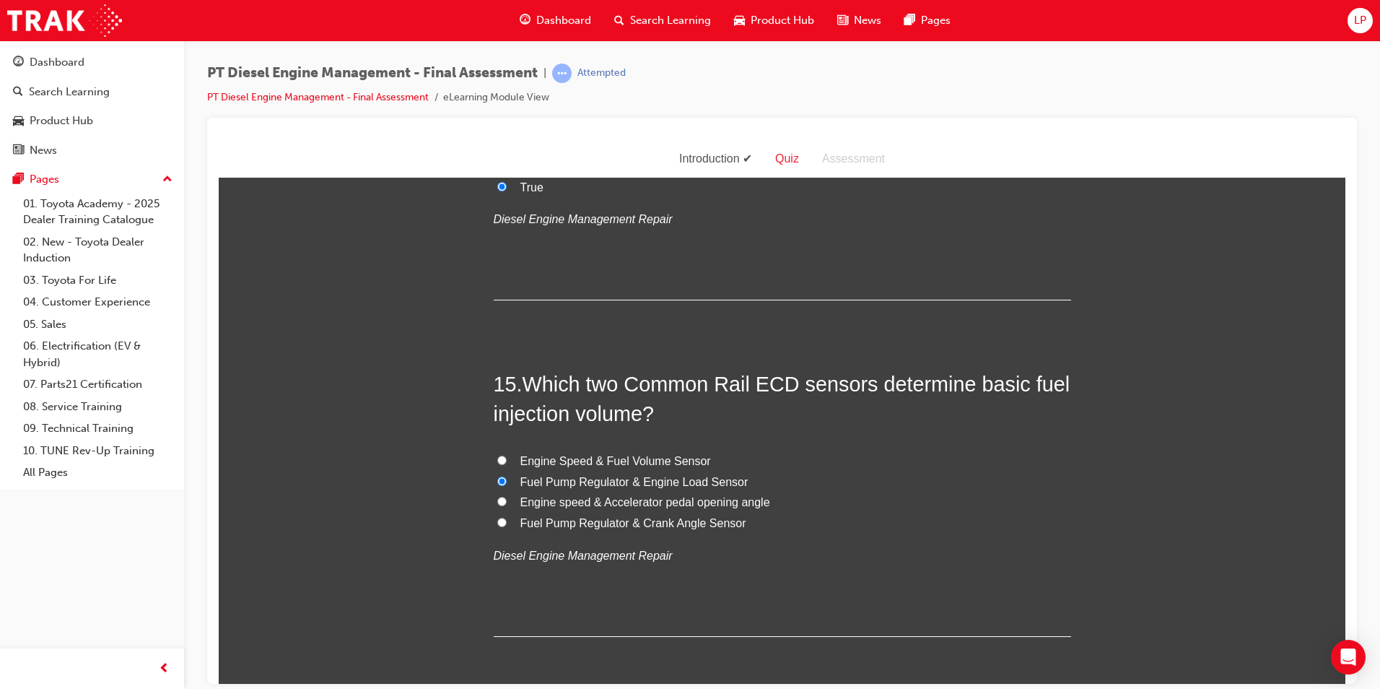
drag, startPoint x: 607, startPoint y: 446, endPoint x: 648, endPoint y: 466, distance: 45.2
click at [626, 463] on span "Engine Speed & Fuel Volume Sensor" at bounding box center [616, 460] width 191 height 12
click at [507, 463] on input "Engine Speed & Fuel Volume Sensor" at bounding box center [501, 459] width 9 height 9
radio input "true"
drag, startPoint x: 833, startPoint y: 460, endPoint x: 847, endPoint y: 460, distance: 13.7
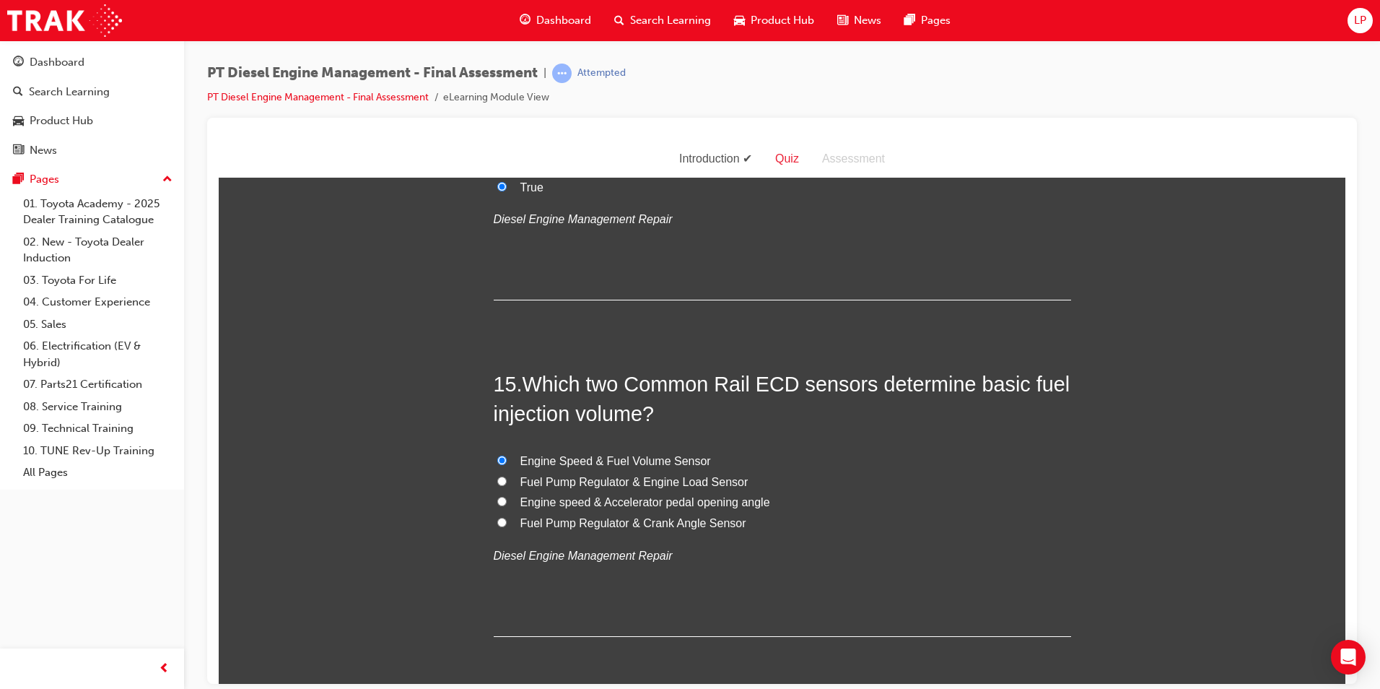
click at [834, 460] on label "Engine Speed & Fuel Volume Sensor" at bounding box center [783, 461] width 578 height 21
click at [507, 460] on input "Engine Speed & Fuel Volume Sensor" at bounding box center [501, 459] width 9 height 9
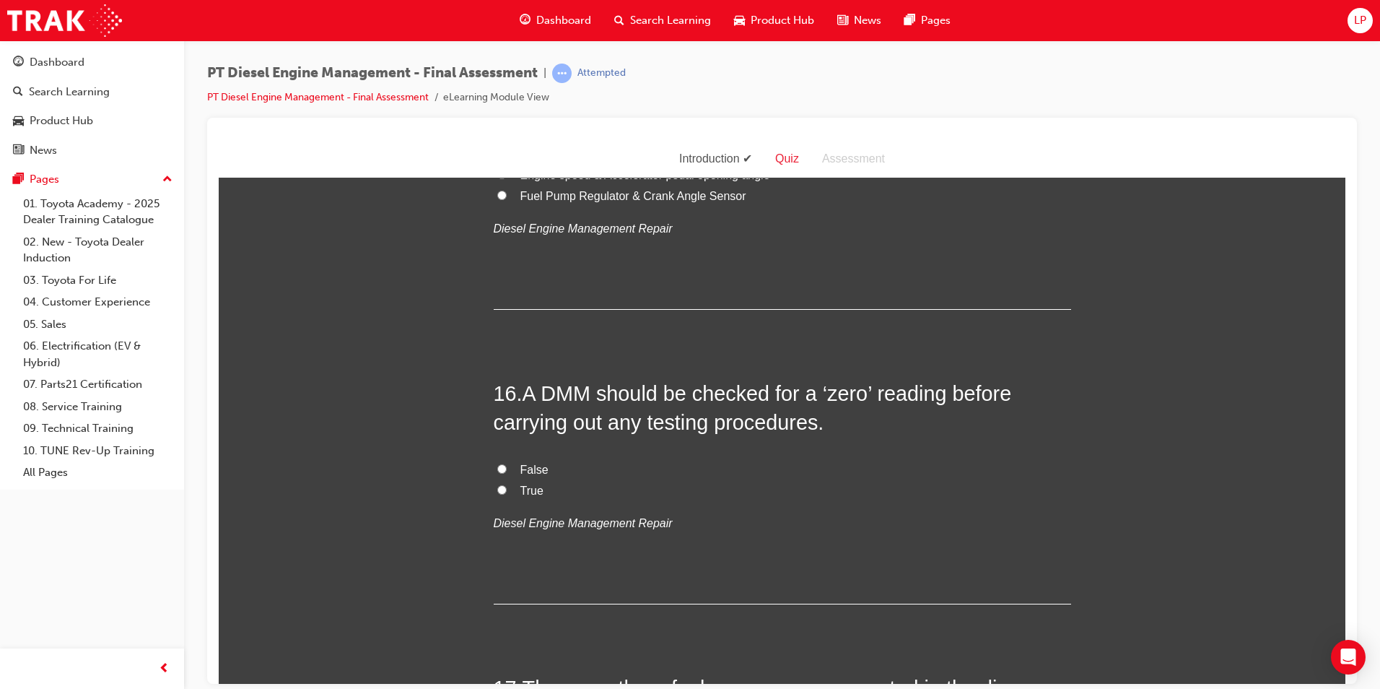
scroll to position [4910, 0]
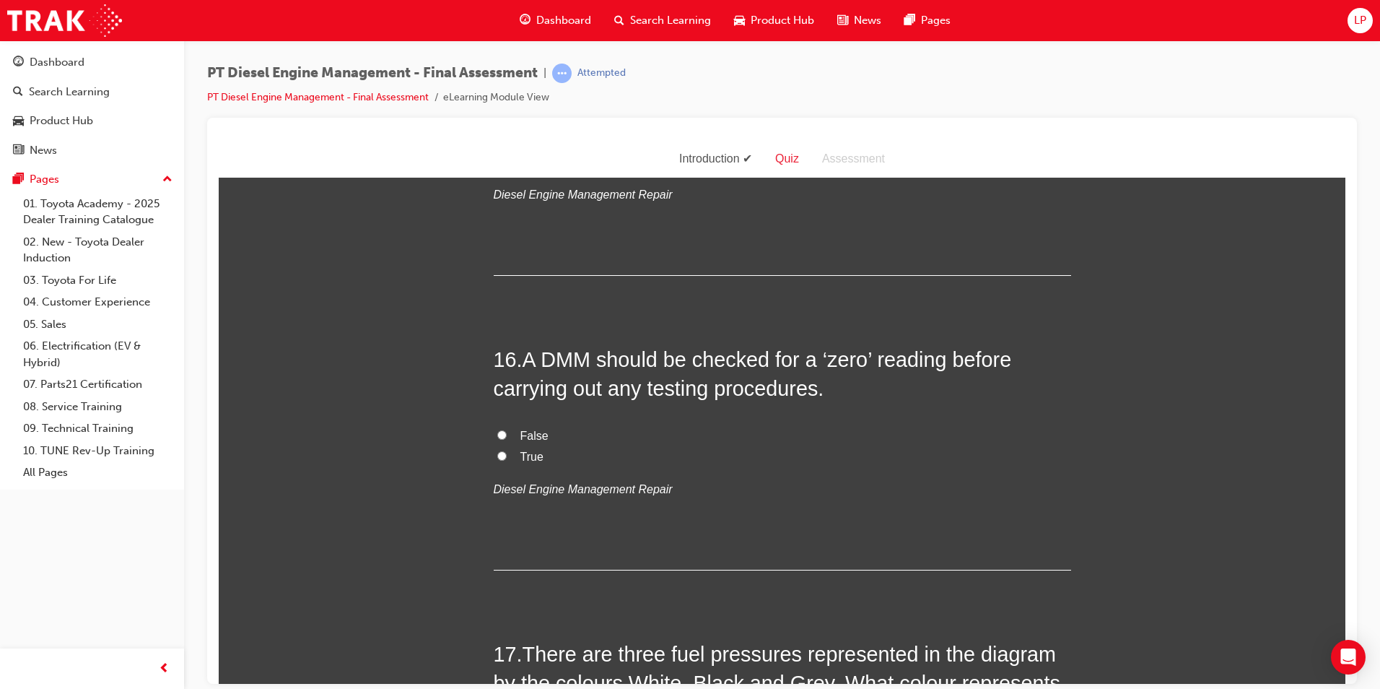
click at [497, 465] on label "True" at bounding box center [783, 456] width 578 height 21
click at [497, 460] on input "True" at bounding box center [501, 455] width 9 height 9
radio input "true"
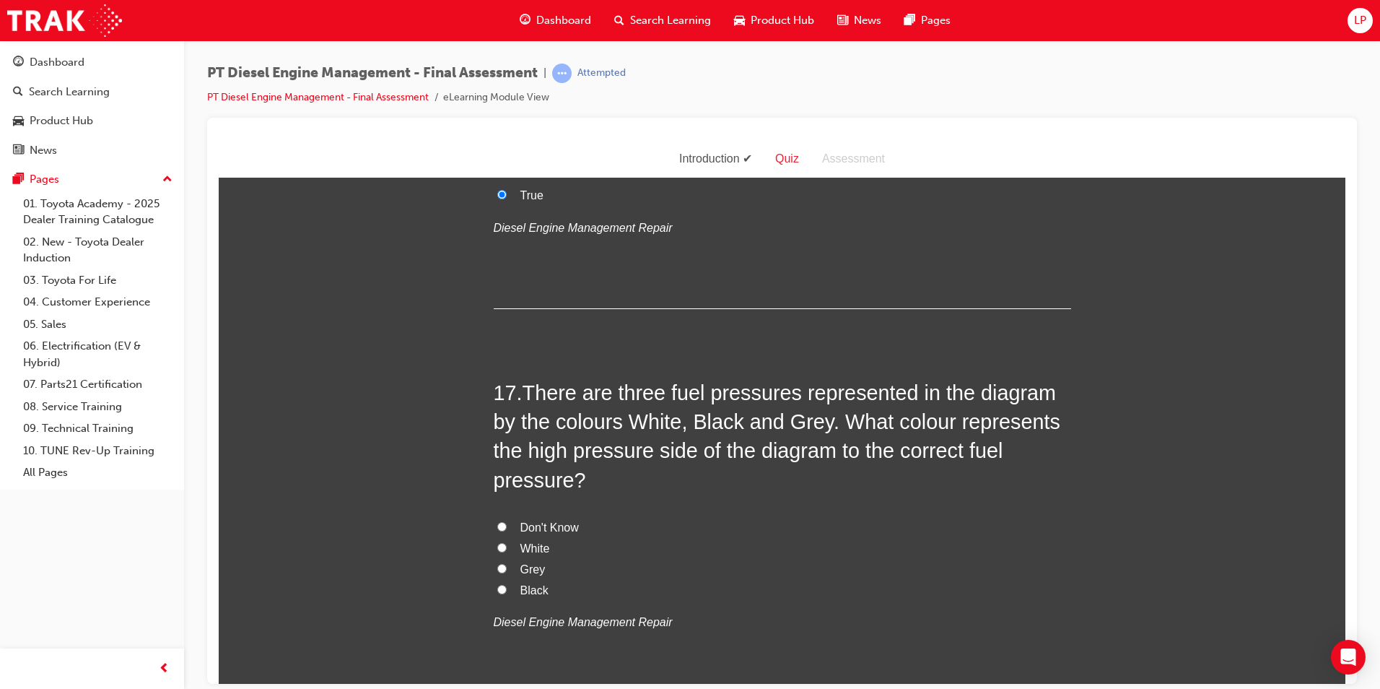
scroll to position [5198, 0]
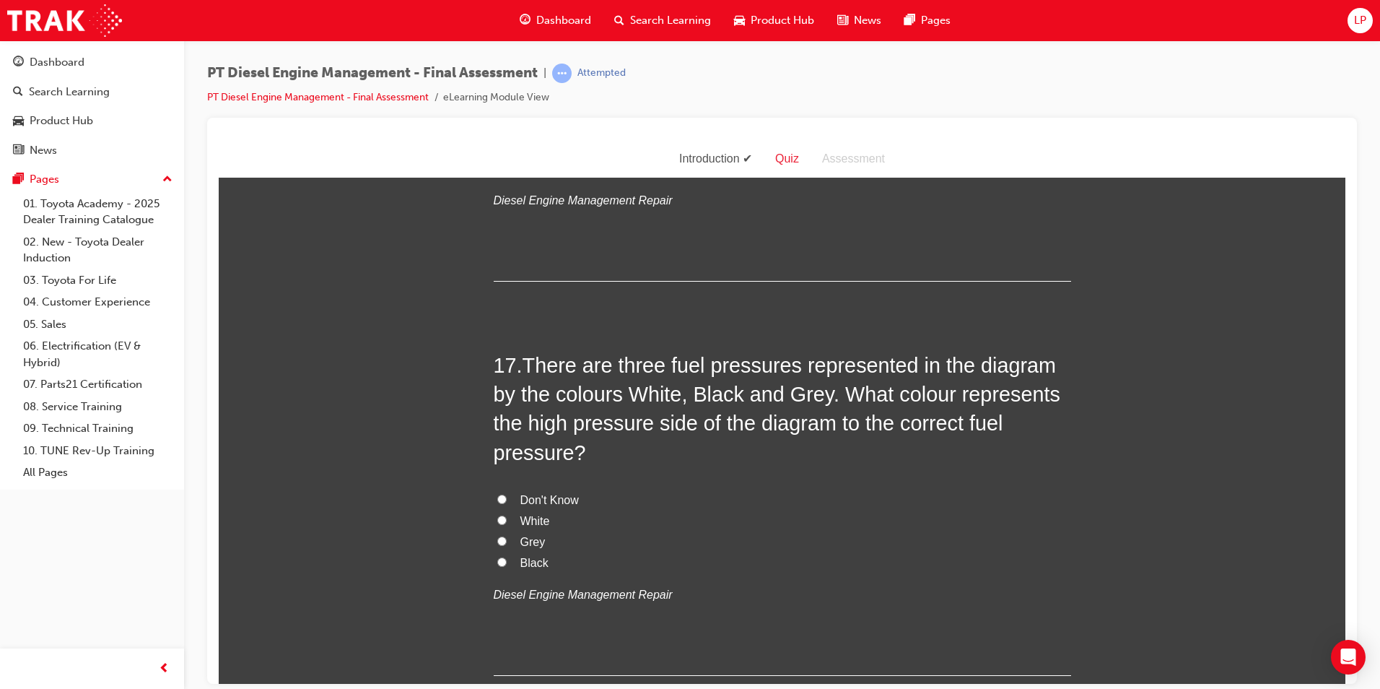
click at [521, 560] on span "Black" at bounding box center [535, 562] width 28 height 12
click at [507, 560] on input "Black" at bounding box center [501, 561] width 9 height 9
radio input "true"
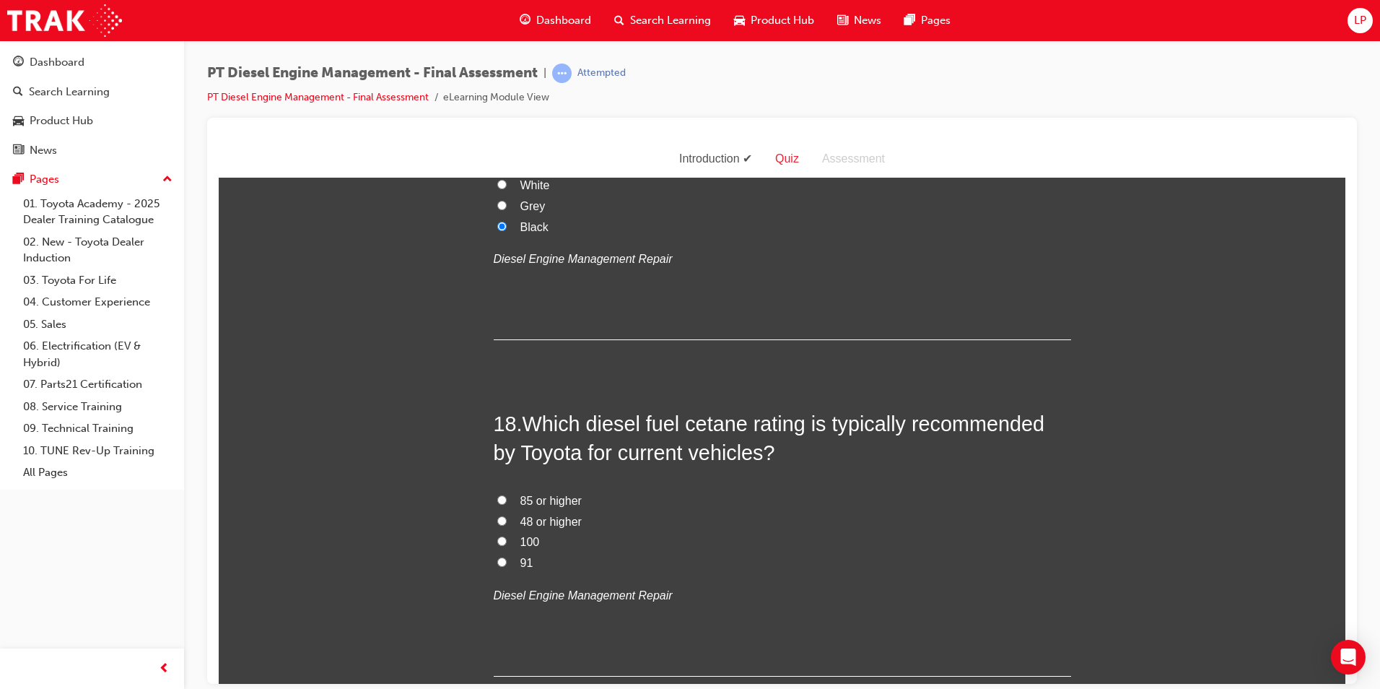
scroll to position [5559, 0]
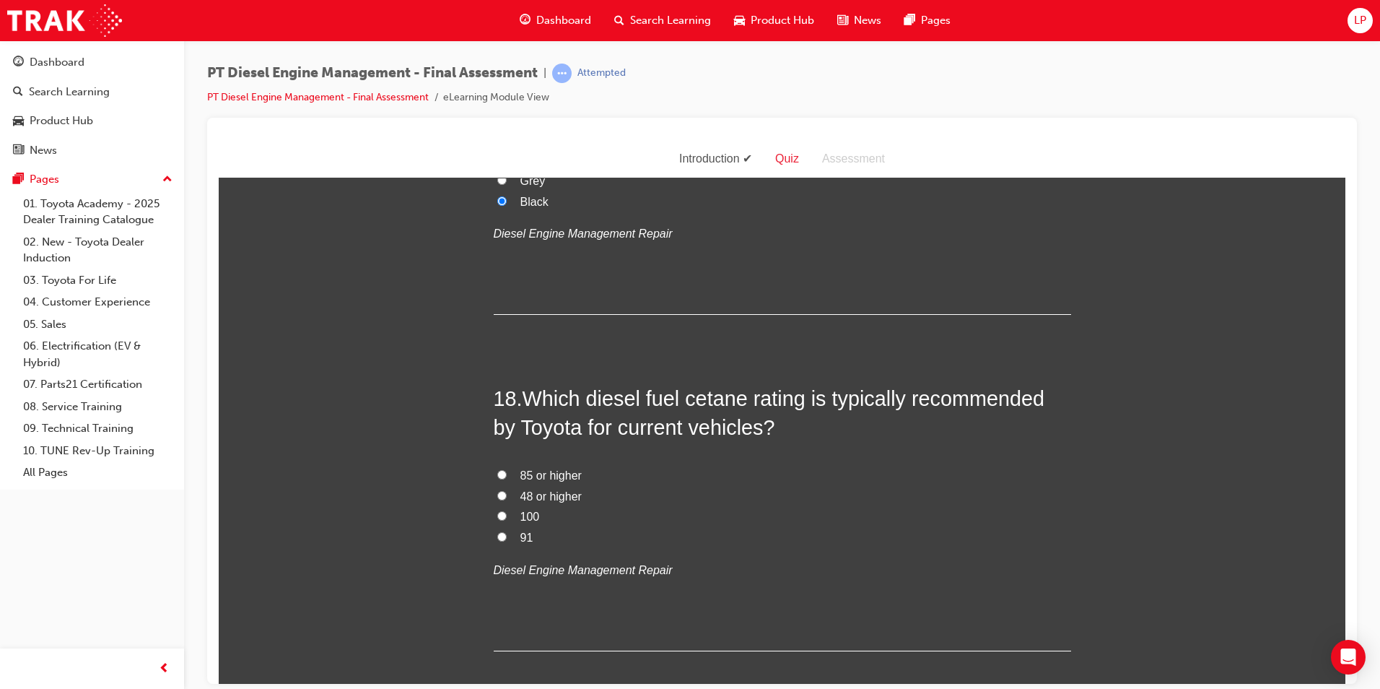
click at [521, 540] on span "91" at bounding box center [527, 537] width 13 height 12
click at [507, 540] on input "91" at bounding box center [501, 535] width 9 height 9
radio input "true"
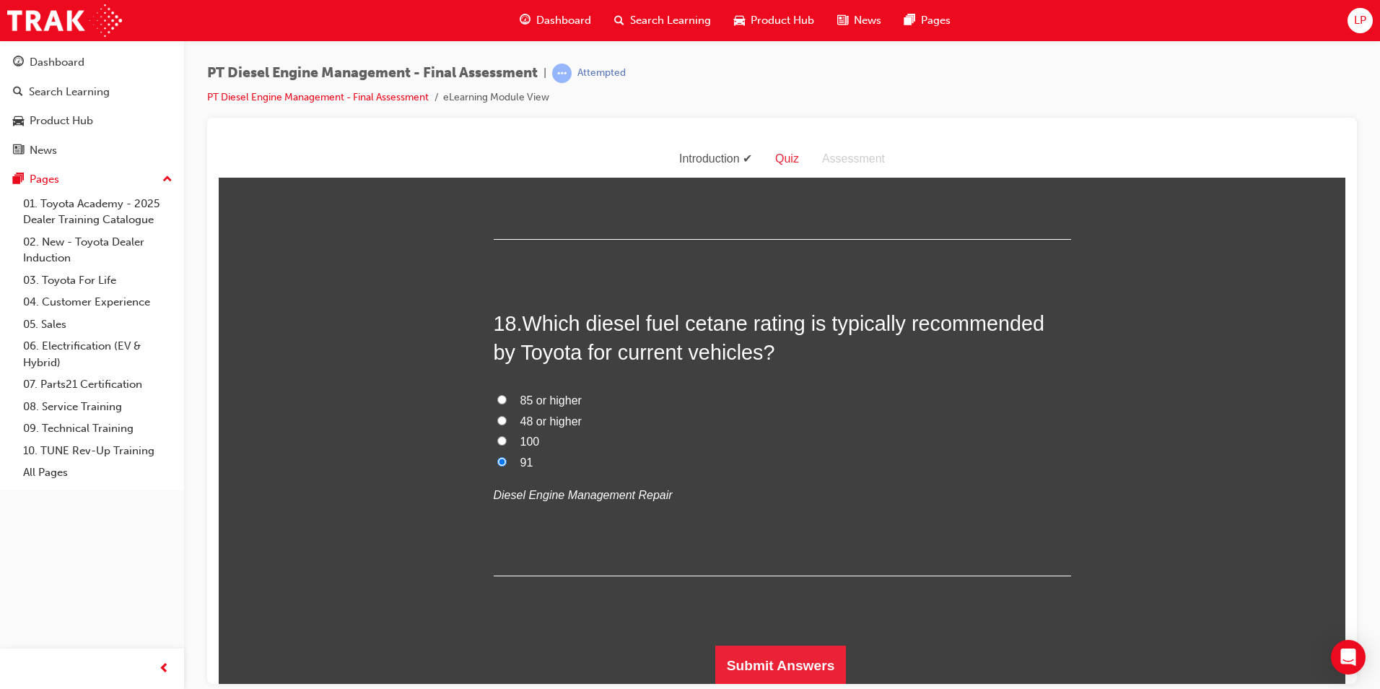
scroll to position [5636, 0]
click at [734, 649] on button "Submit Answers" at bounding box center [781, 663] width 131 height 40
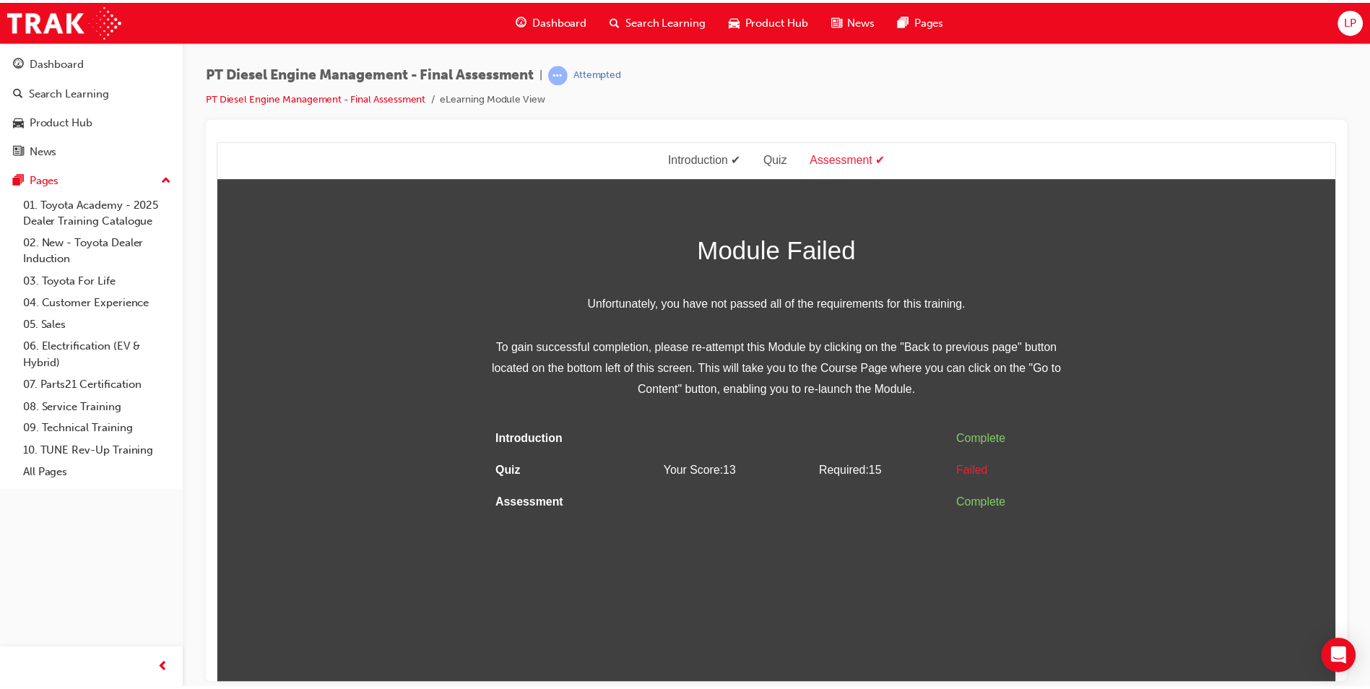
scroll to position [0, 0]
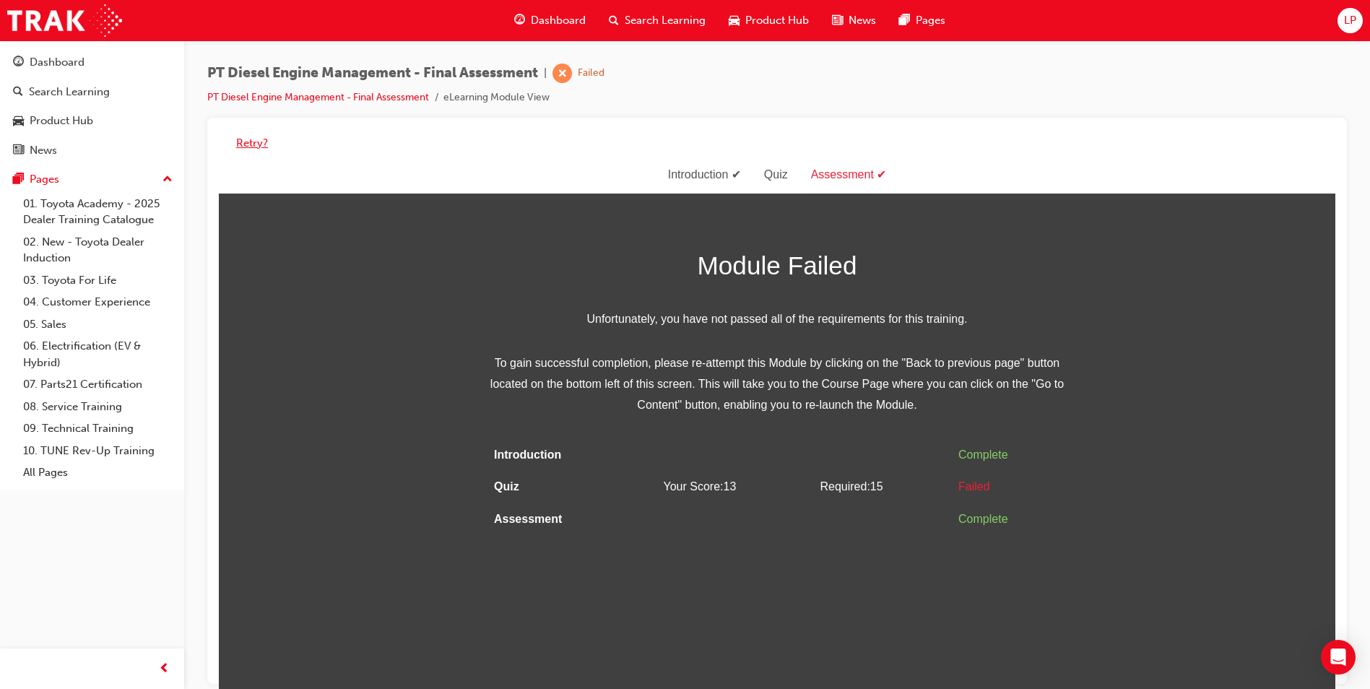
click at [255, 134] on div "Retry?" at bounding box center [777, 143] width 1116 height 28
click at [253, 141] on button "Retry?" at bounding box center [252, 143] width 32 height 17
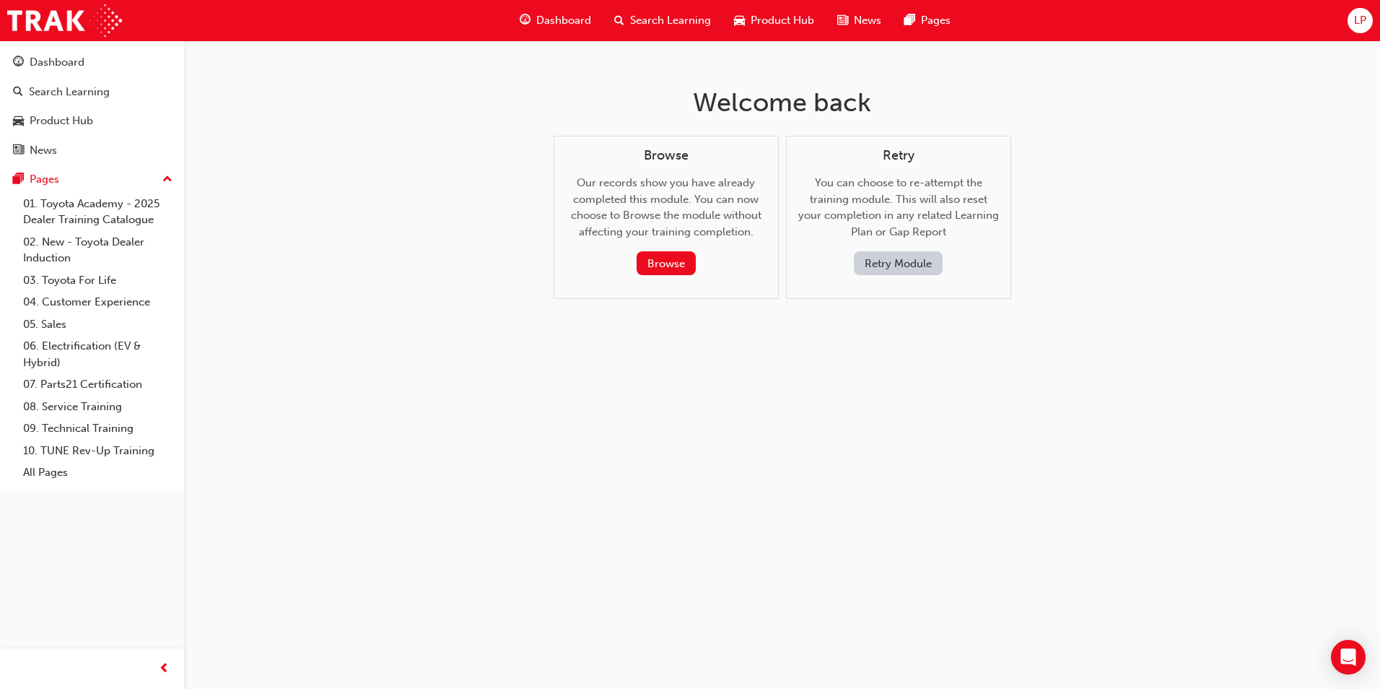
click at [119, 66] on div "Dashboard" at bounding box center [92, 62] width 158 height 18
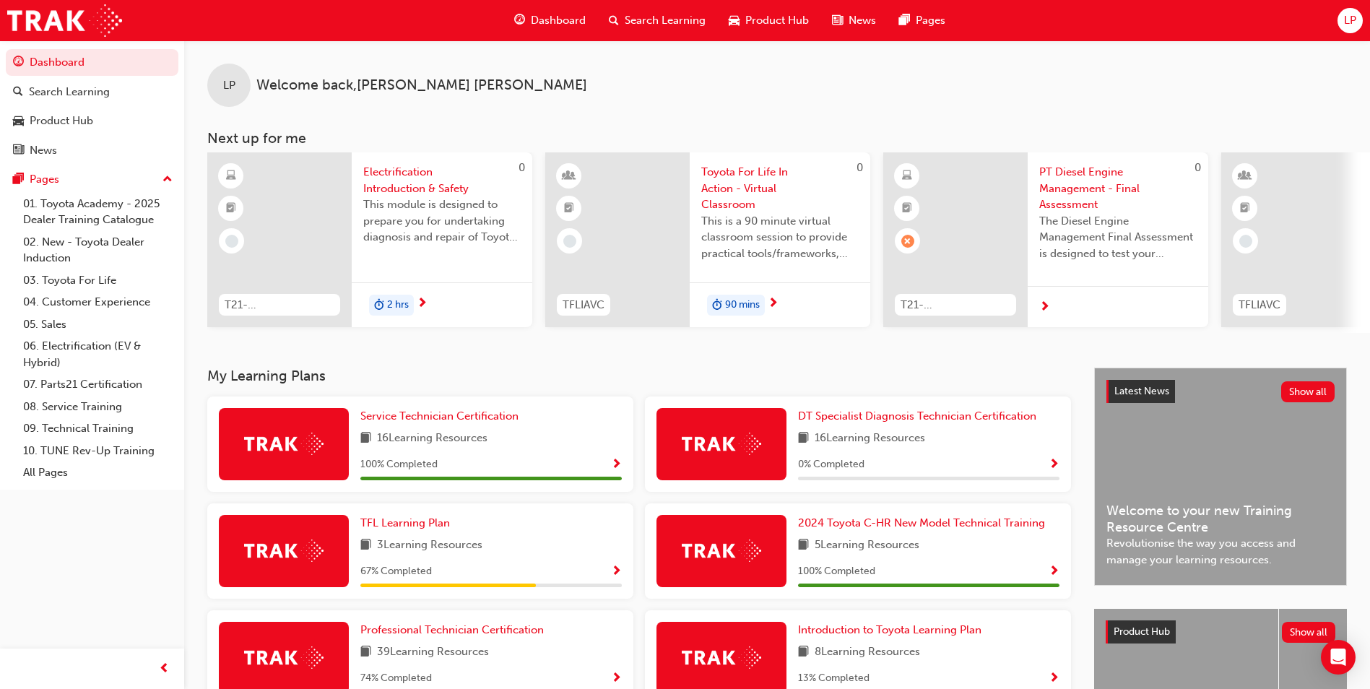
click at [453, 580] on div "67 % Completed" at bounding box center [490, 571] width 261 height 18
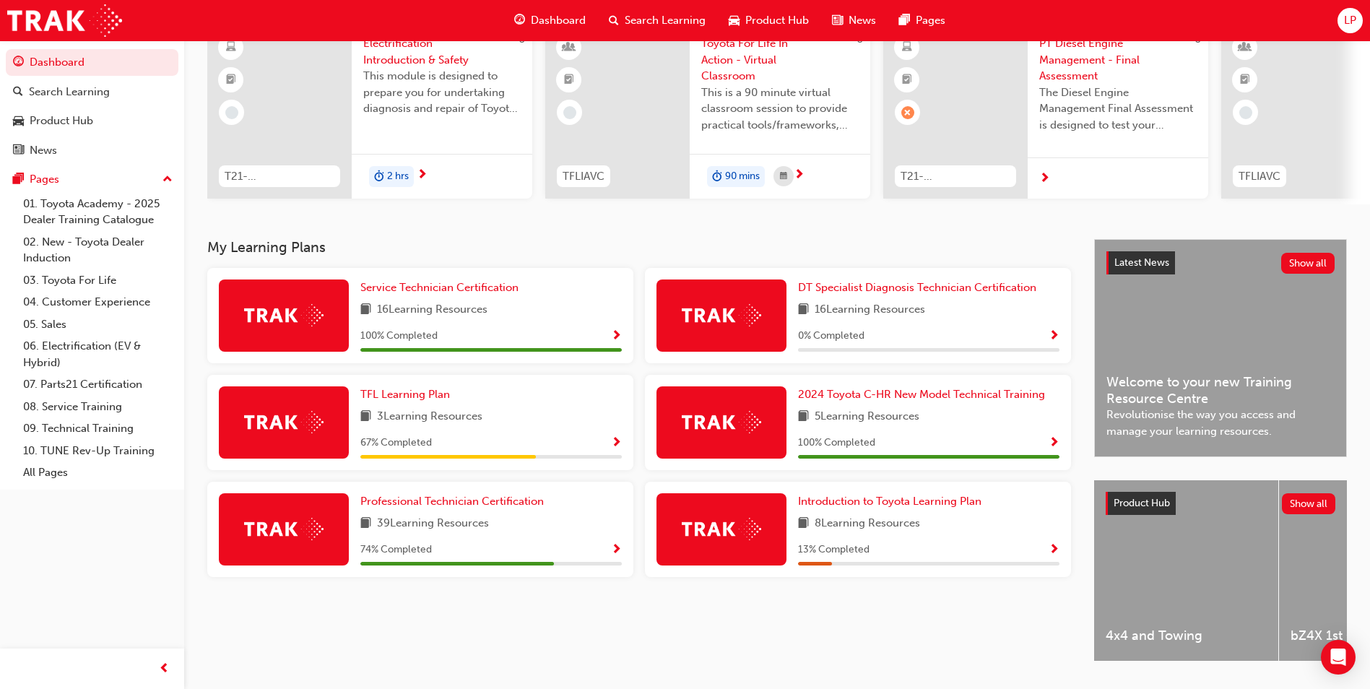
scroll to position [174, 0]
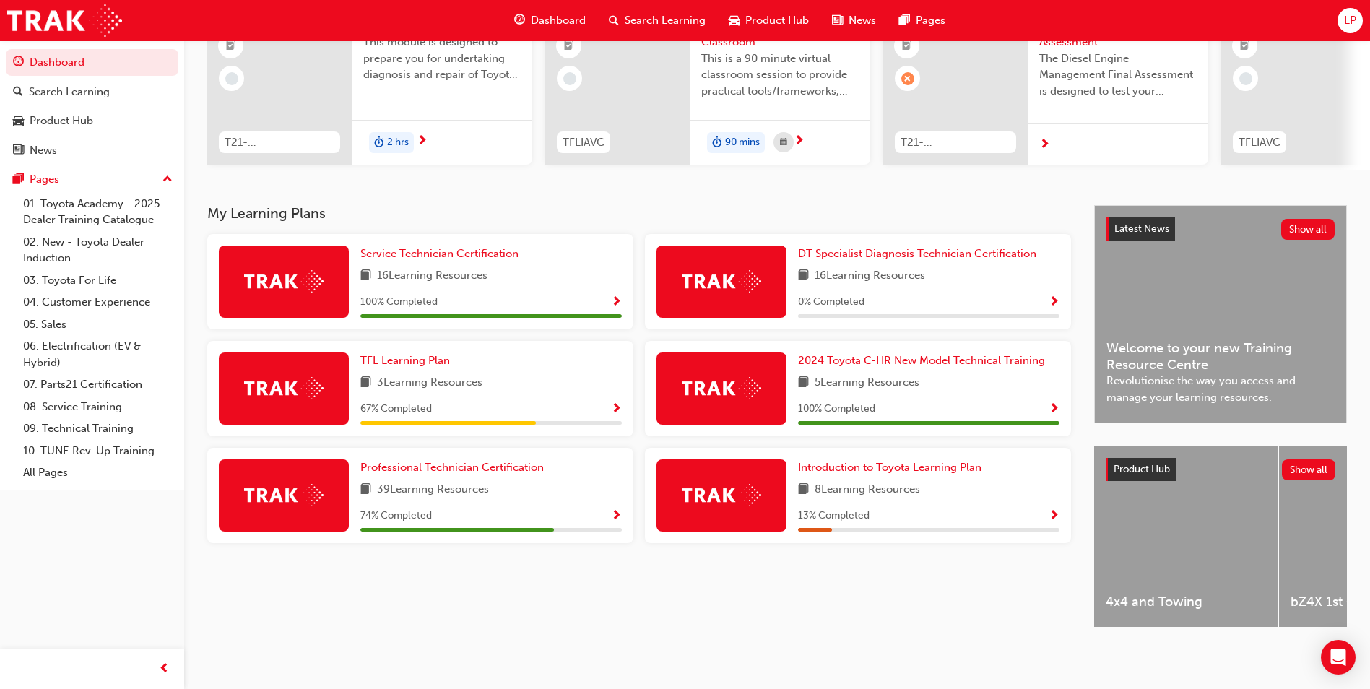
click at [619, 510] on span "Show Progress" at bounding box center [616, 516] width 11 height 13
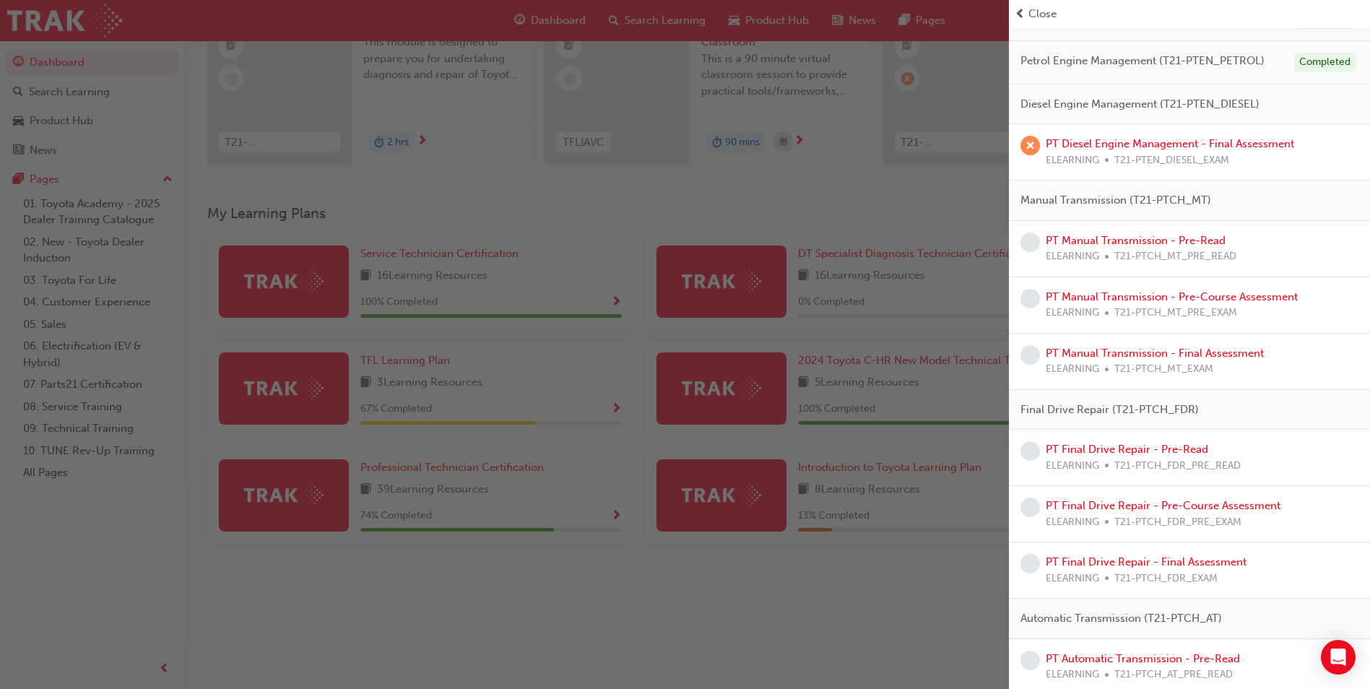
scroll to position [422, 0]
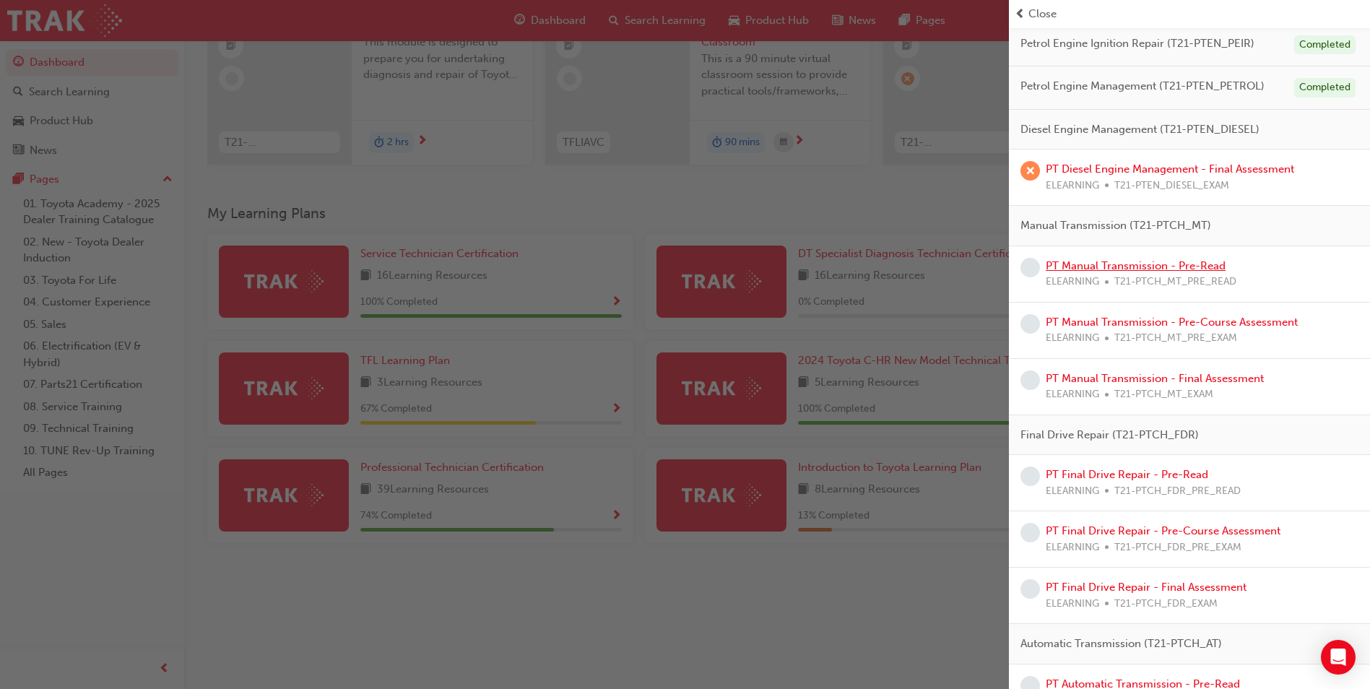
click at [1142, 265] on link "PT Manual Transmission - Pre-Read" at bounding box center [1135, 265] width 180 height 13
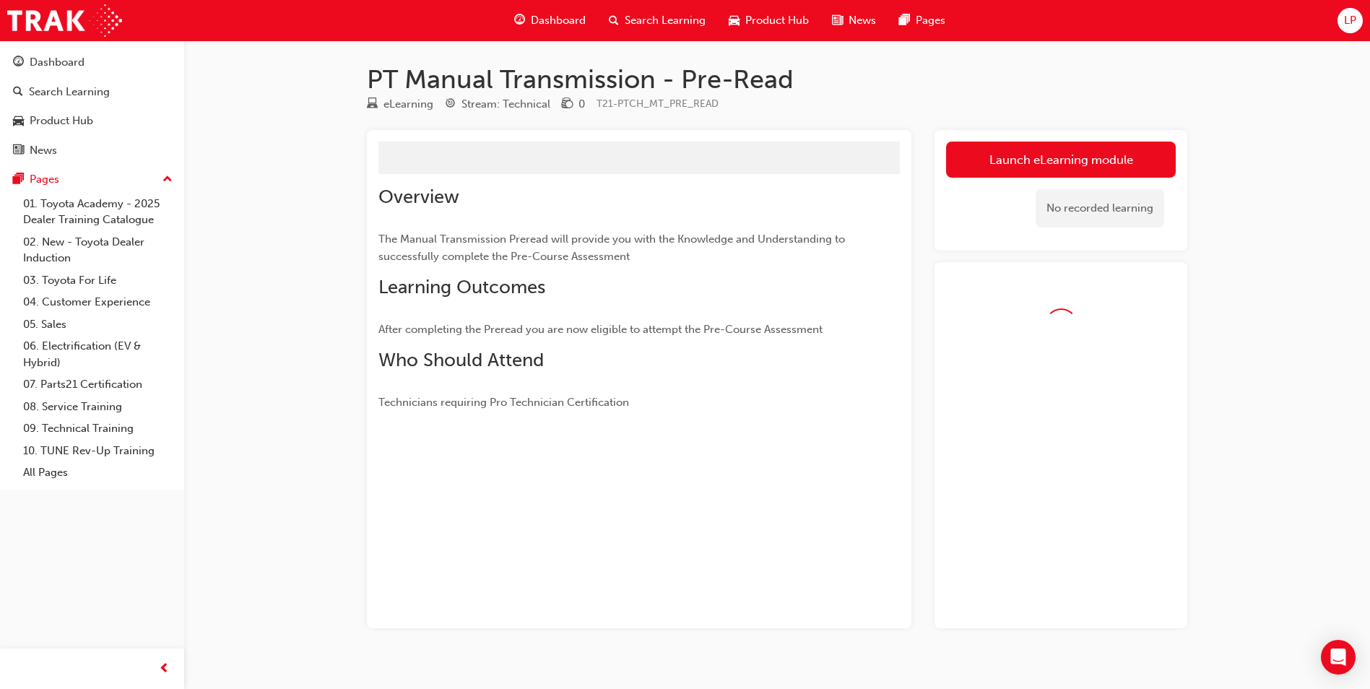
click at [1163, 139] on div "Launch eLearning module Learning Plan No recorded learning" at bounding box center [1060, 190] width 253 height 121
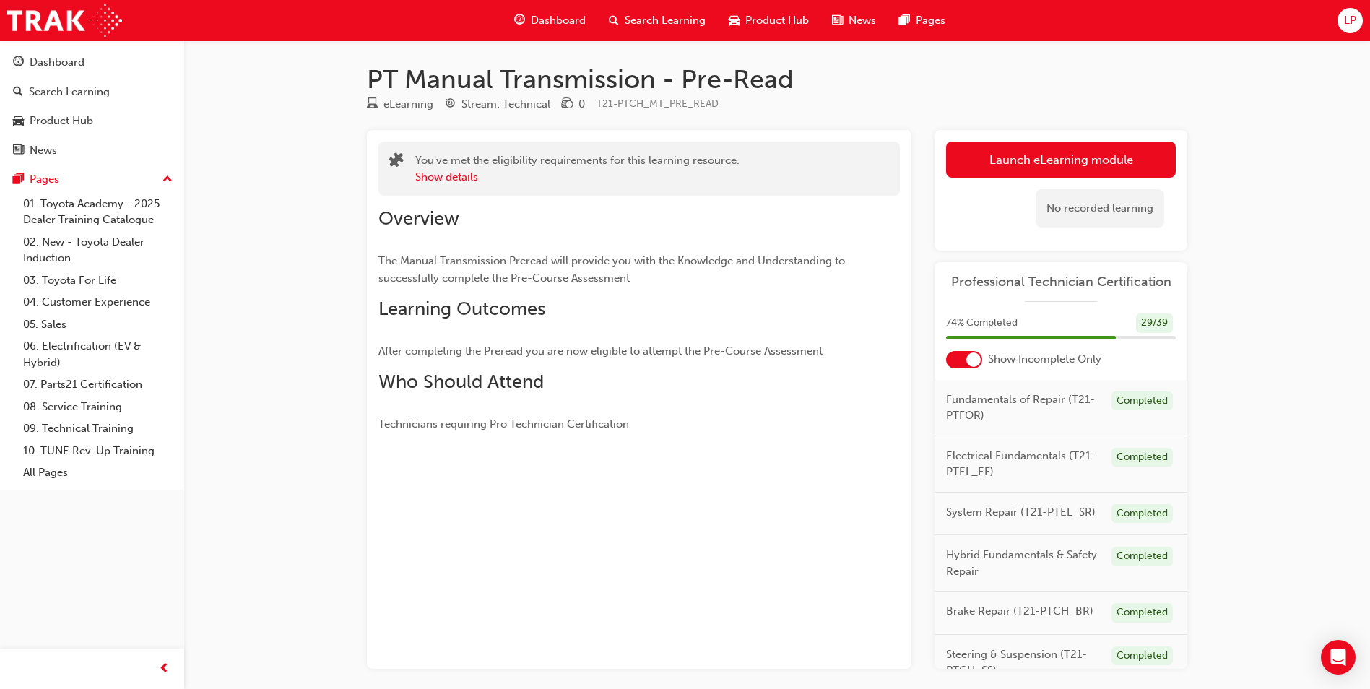
click at [1108, 170] on link "Launch eLearning module" at bounding box center [1061, 160] width 230 height 36
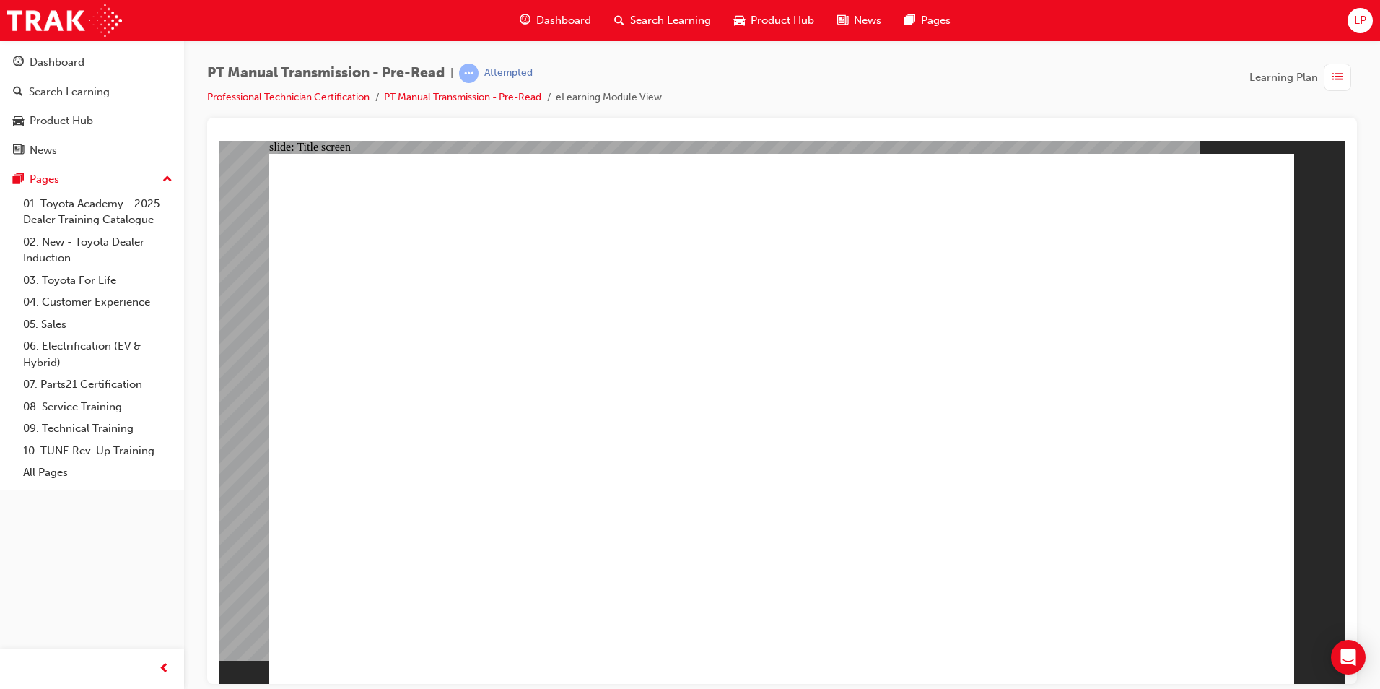
drag, startPoint x: 793, startPoint y: 666, endPoint x: 795, endPoint y: 653, distance: 13.2
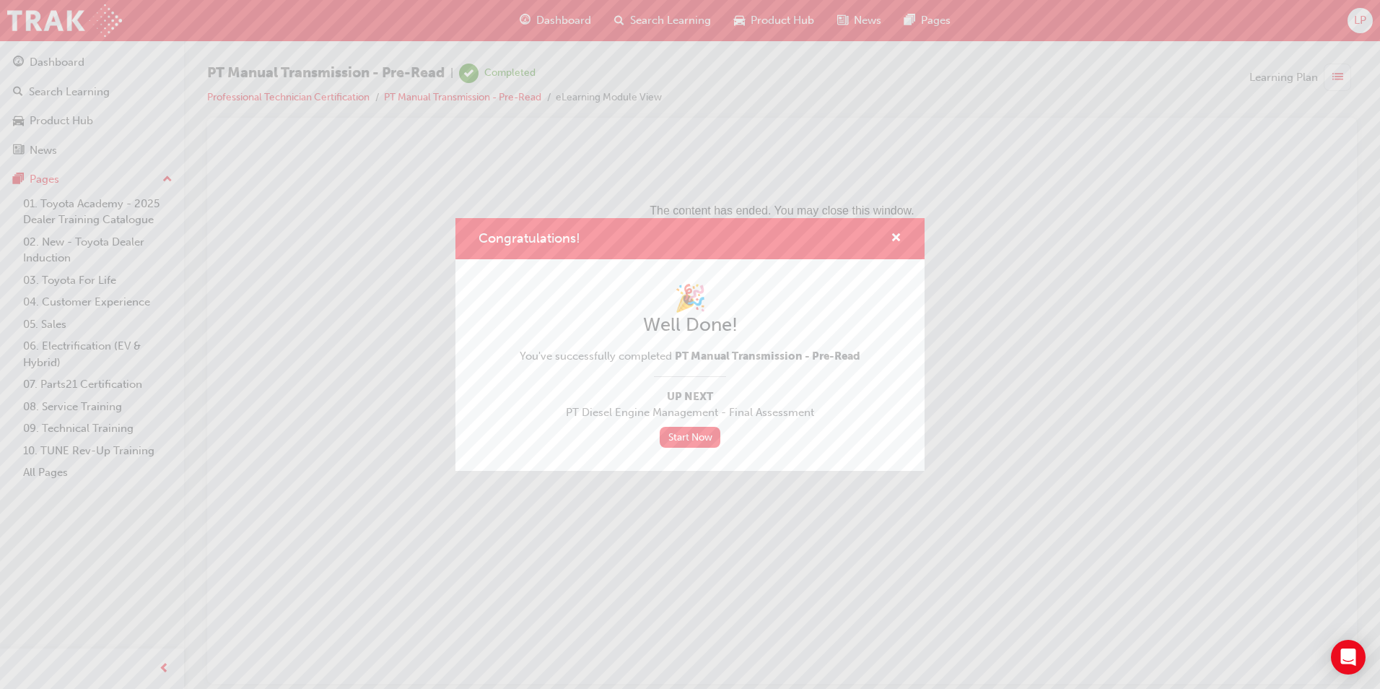
click at [894, 227] on div "Congratulations!" at bounding box center [690, 238] width 469 height 41
click at [890, 240] on div "Congratulations!" at bounding box center [890, 239] width 22 height 18
click at [895, 242] on span "cross-icon" at bounding box center [896, 238] width 11 height 13
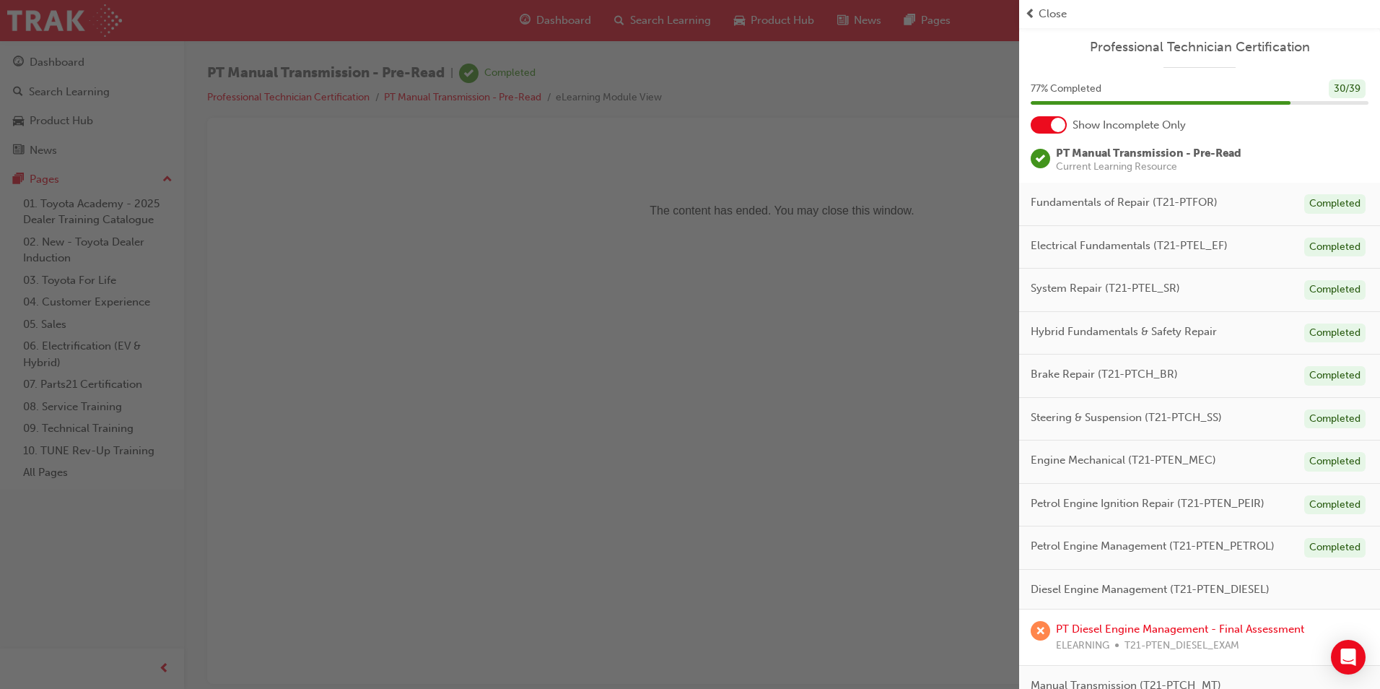
click at [58, 87] on div "button" at bounding box center [509, 344] width 1019 height 689
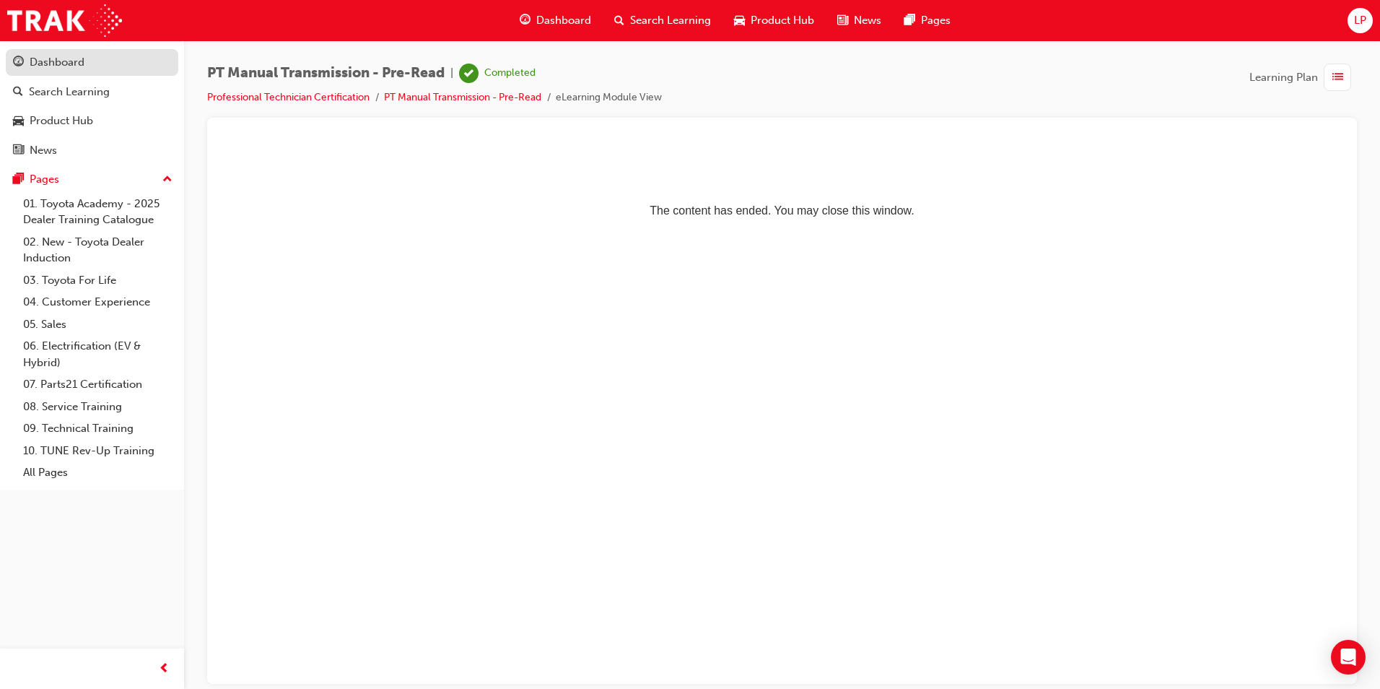
click at [53, 48] on button "Dashboard Search Learning Product Hub News Pages" at bounding box center [92, 106] width 173 height 120
click at [118, 60] on div "Dashboard" at bounding box center [92, 62] width 158 height 18
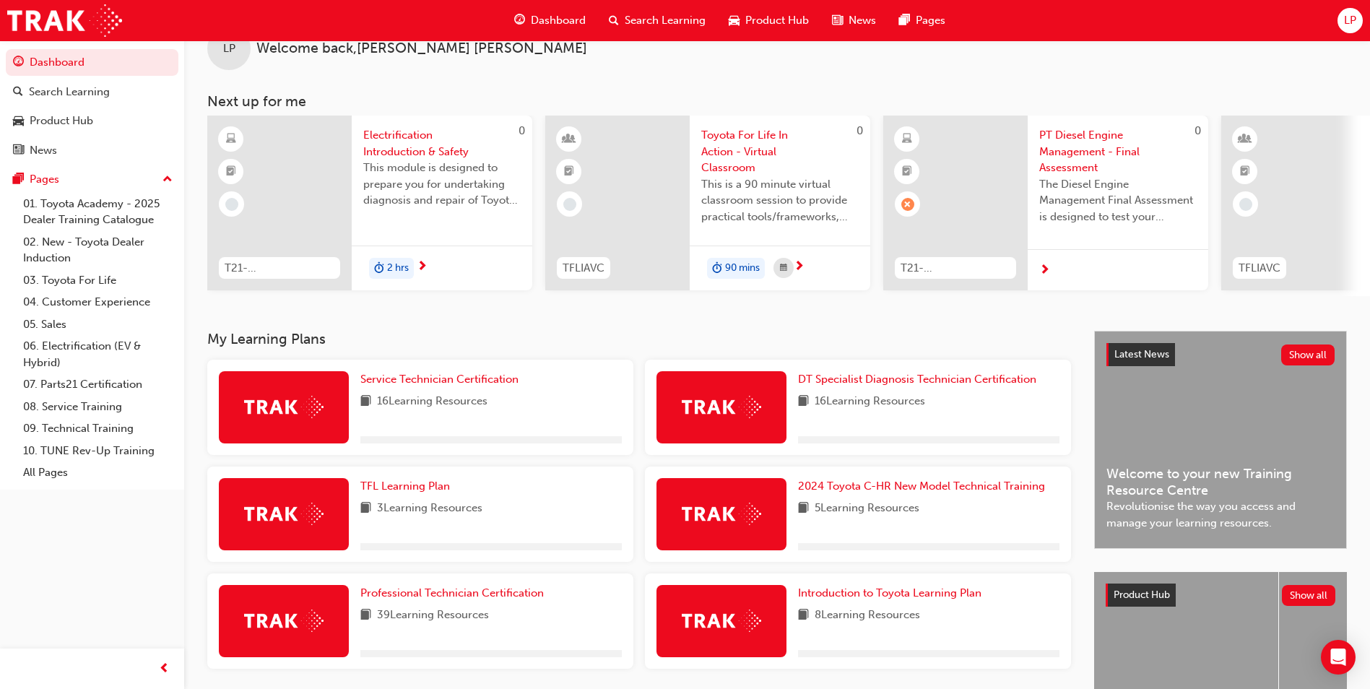
scroll to position [144, 0]
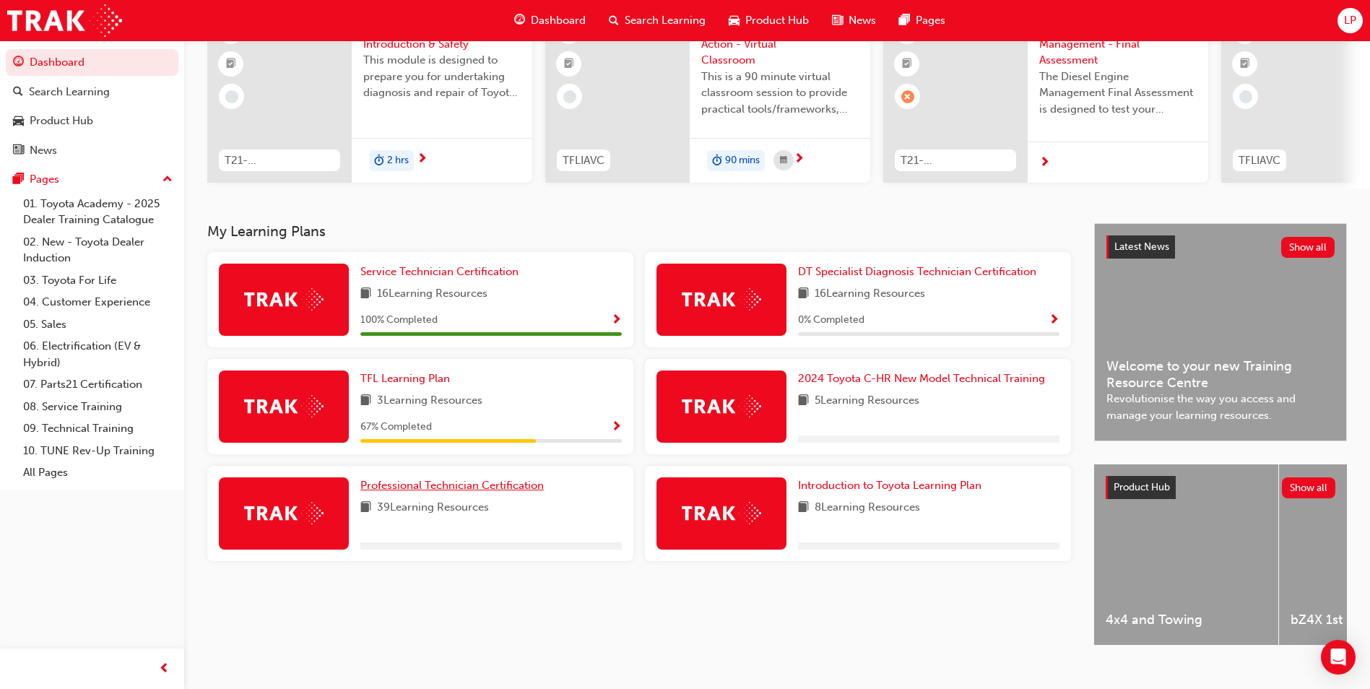
click at [387, 492] on span "Professional Technician Certification" at bounding box center [451, 485] width 183 height 13
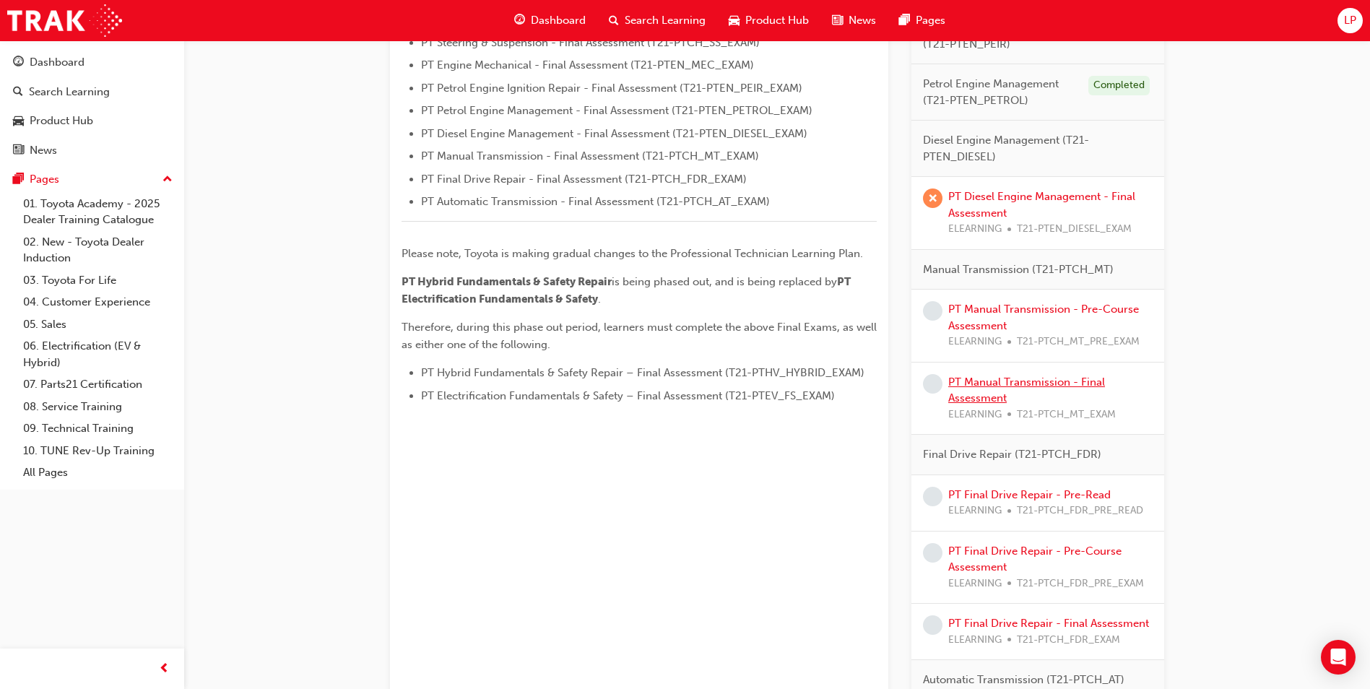
scroll to position [578, 0]
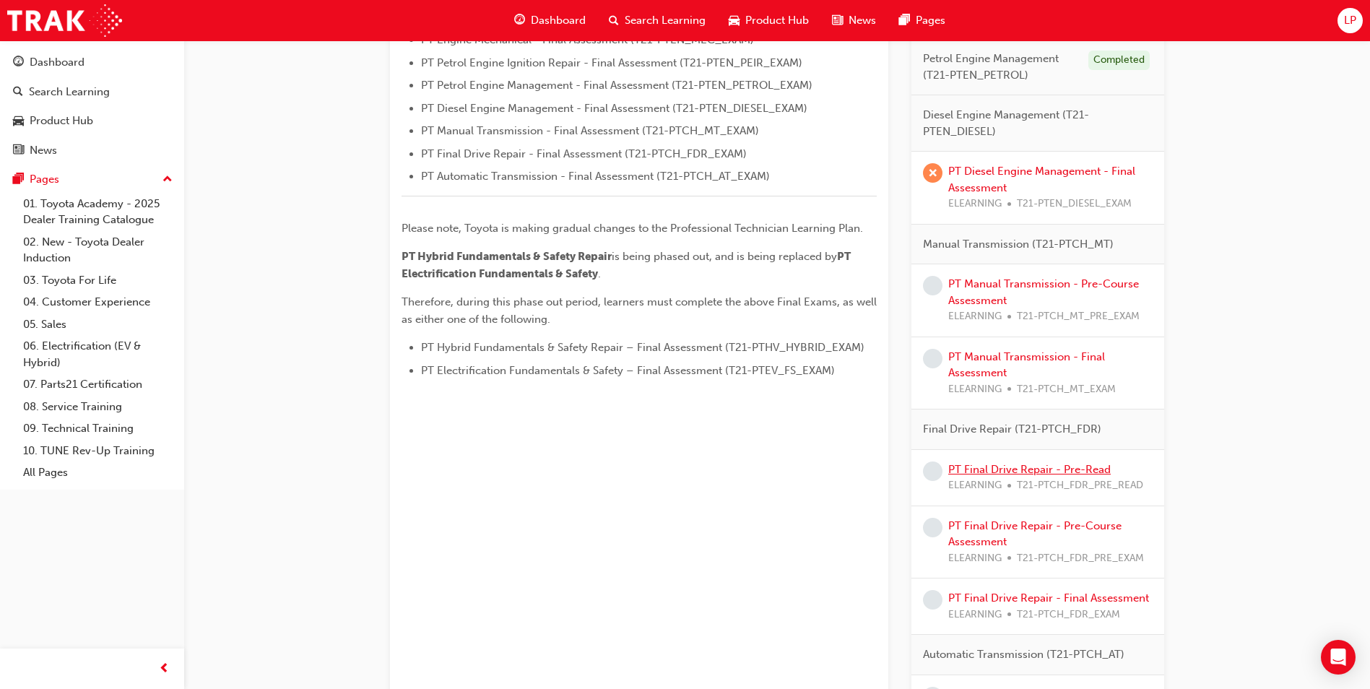
click at [1008, 472] on link "PT Final Drive Repair - Pre-Read" at bounding box center [1029, 469] width 162 height 13
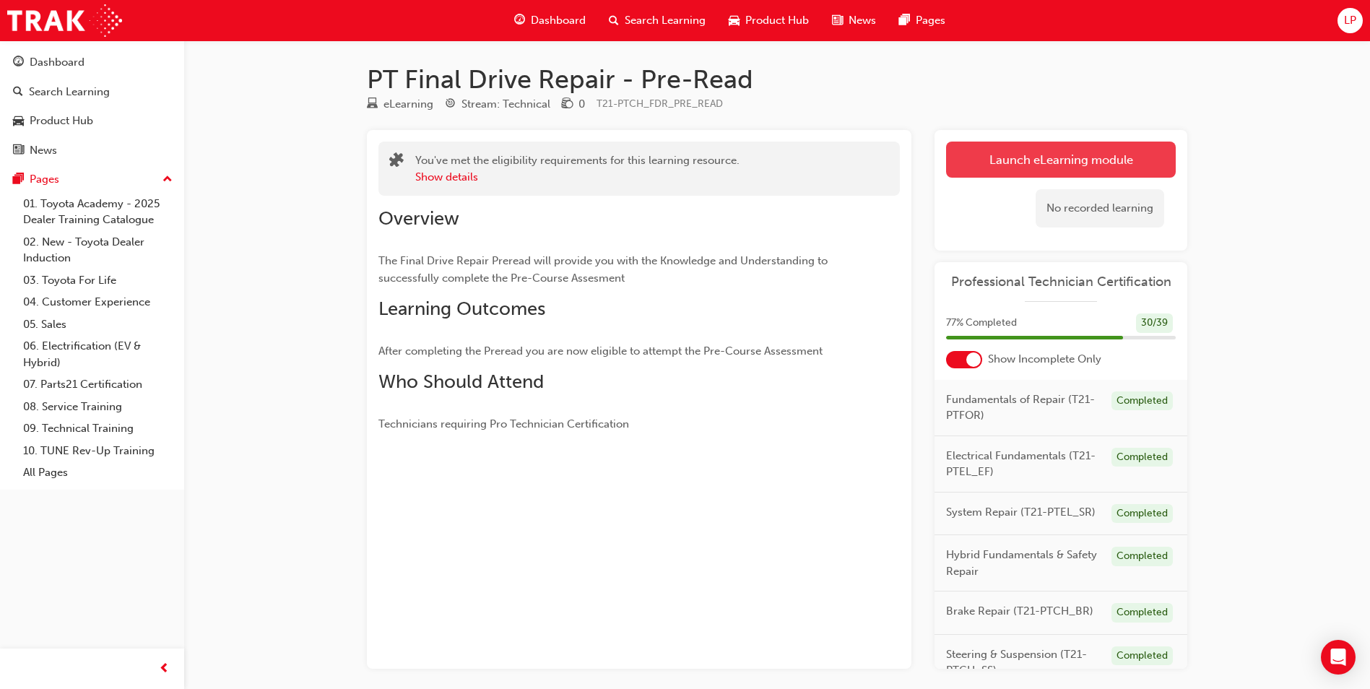
click at [1100, 167] on link "Launch eLearning module" at bounding box center [1061, 160] width 230 height 36
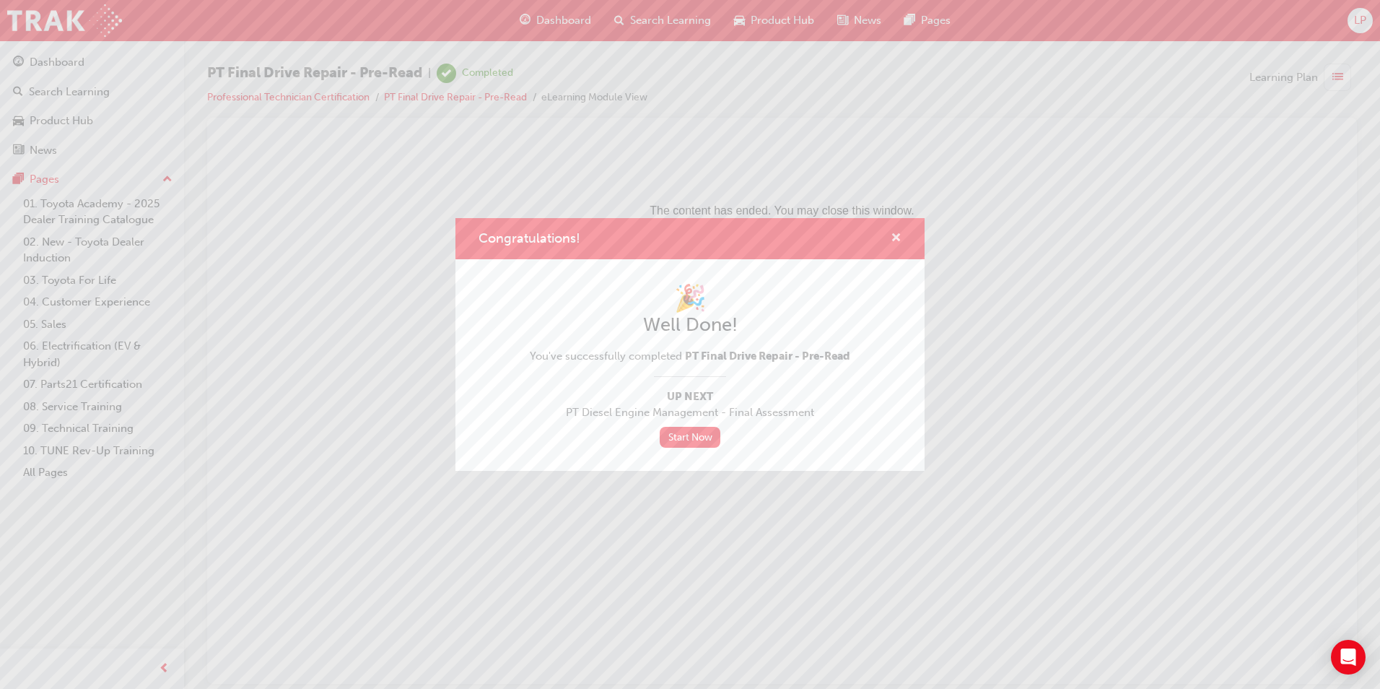
click at [896, 235] on span "cross-icon" at bounding box center [896, 238] width 11 height 13
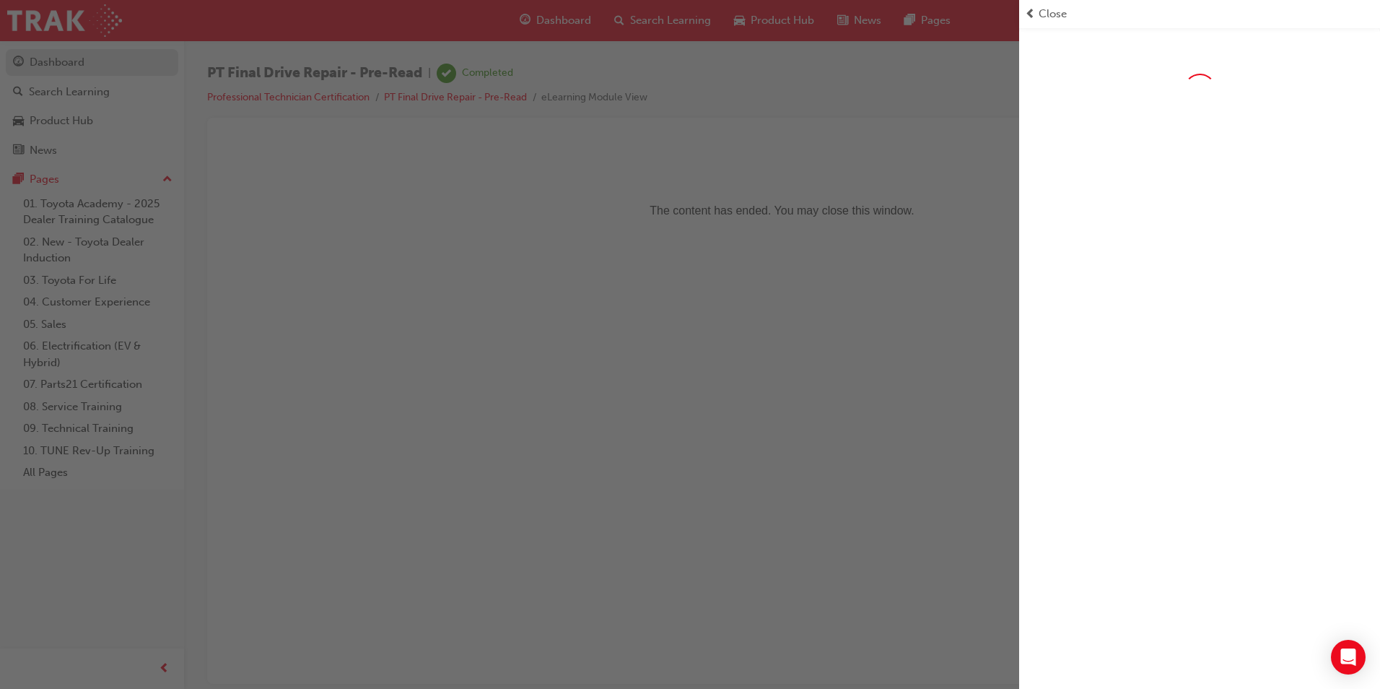
drag, startPoint x: 177, startPoint y: 56, endPoint x: 170, endPoint y: 61, distance: 7.8
click at [177, 57] on div "button" at bounding box center [509, 344] width 1019 height 689
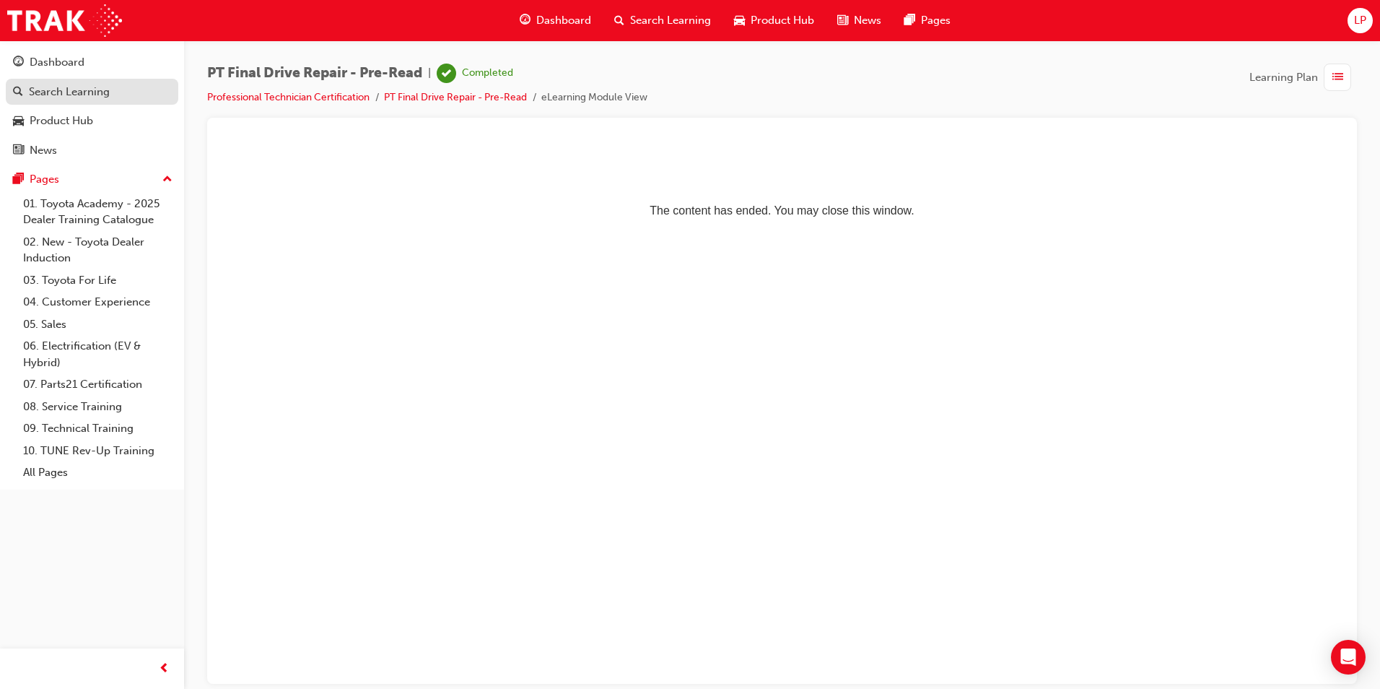
drag, startPoint x: 94, startPoint y: 74, endPoint x: 114, endPoint y: 78, distance: 20.7
click at [95, 71] on link "Dashboard" at bounding box center [92, 62] width 173 height 27
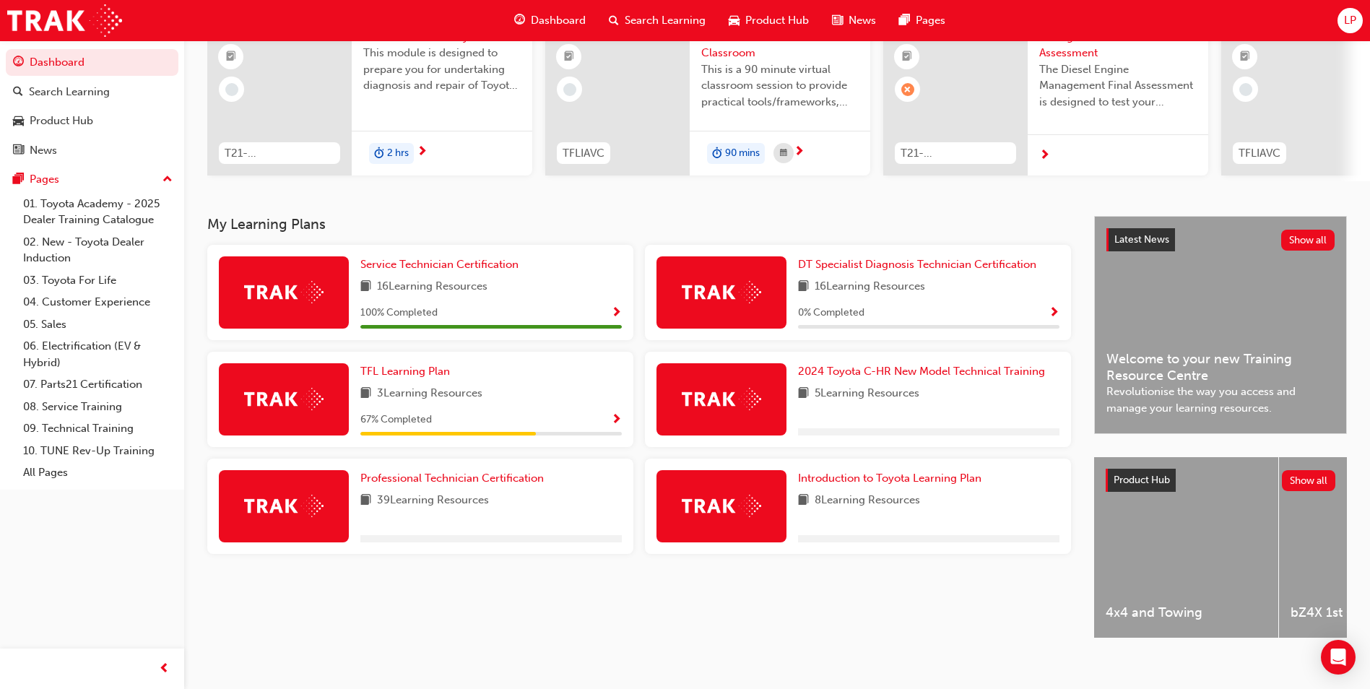
scroll to position [174, 0]
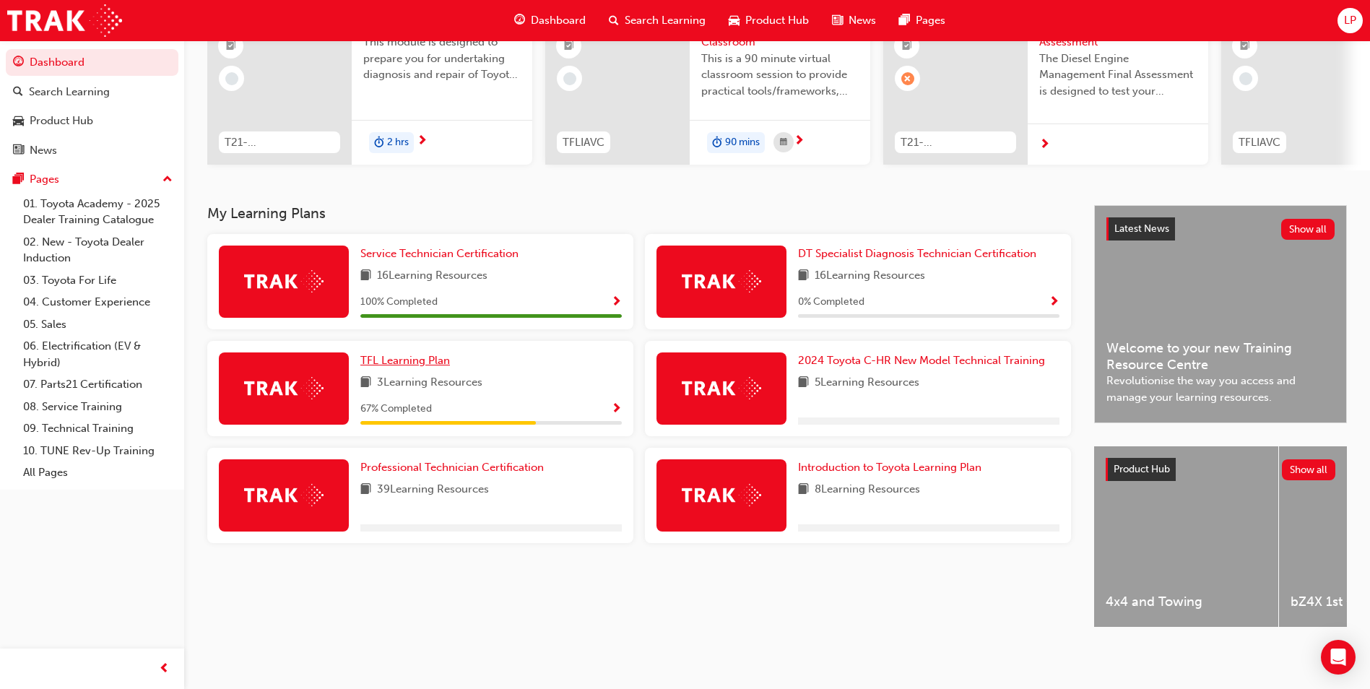
click at [399, 354] on span "TFL Learning Plan" at bounding box center [405, 360] width 90 height 13
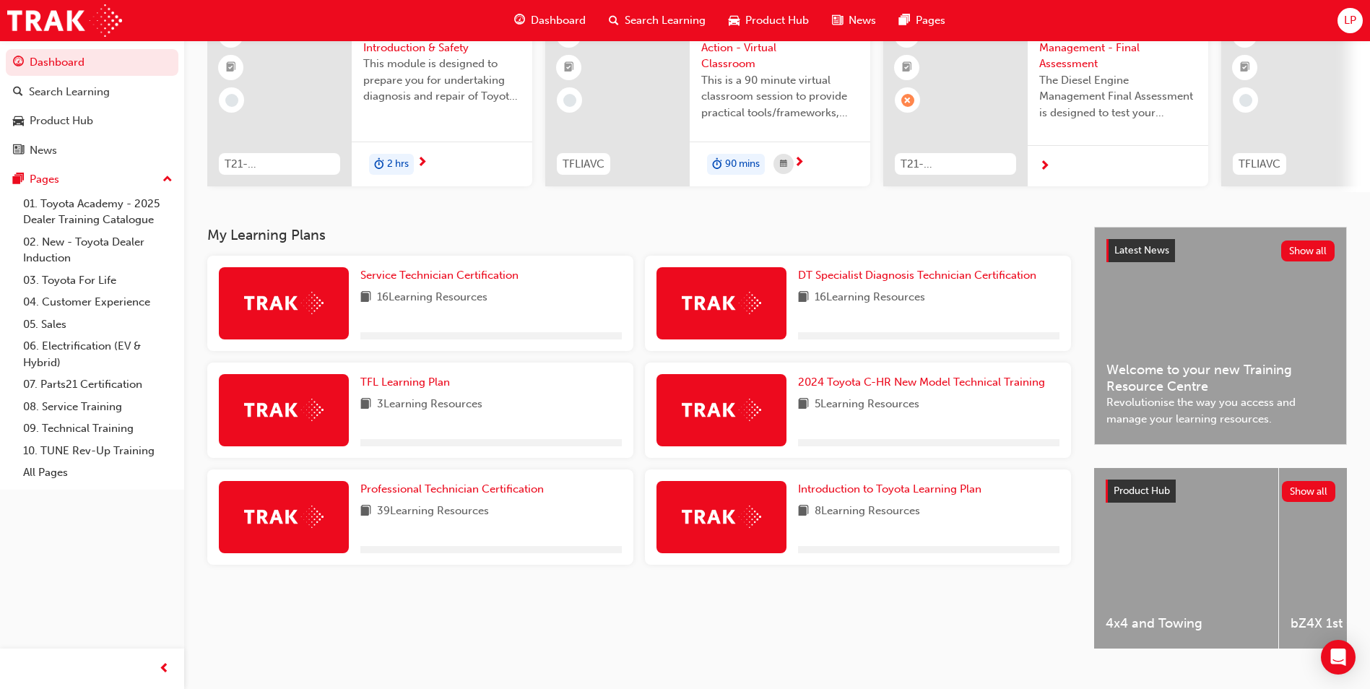
scroll to position [144, 0]
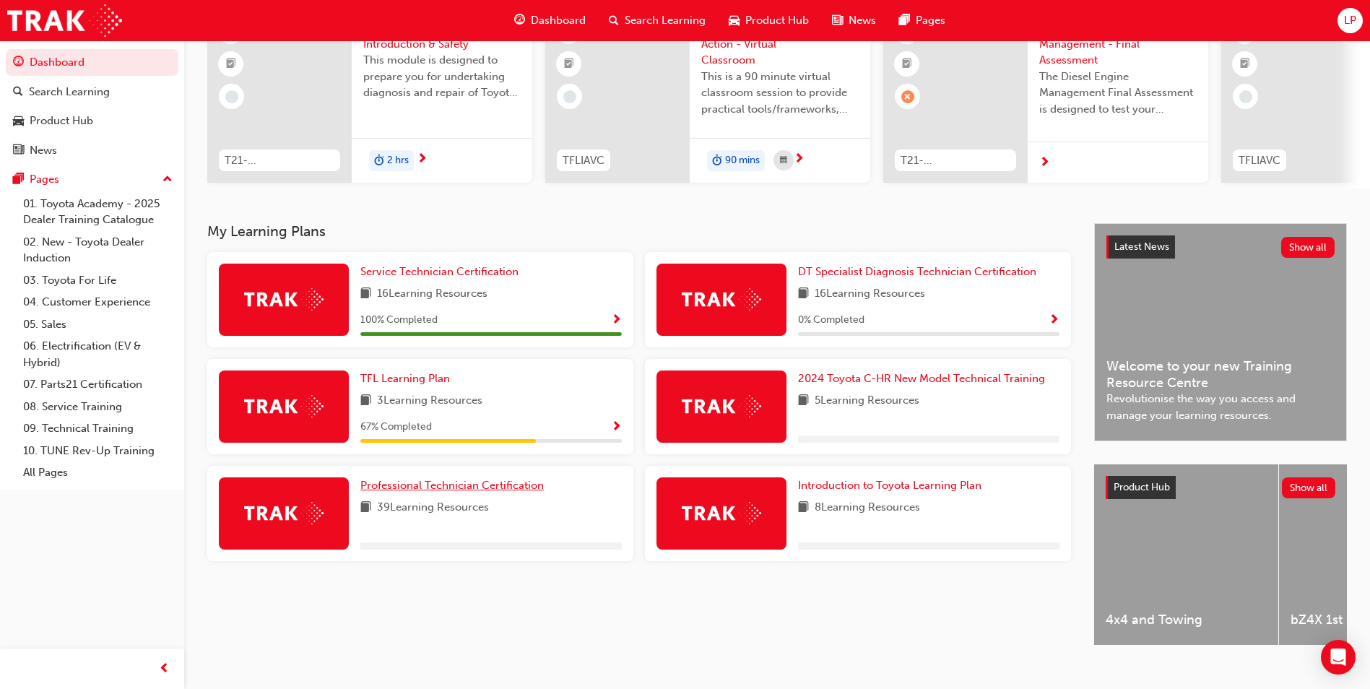
click at [434, 492] on span "Professional Technician Certification" at bounding box center [451, 485] width 183 height 13
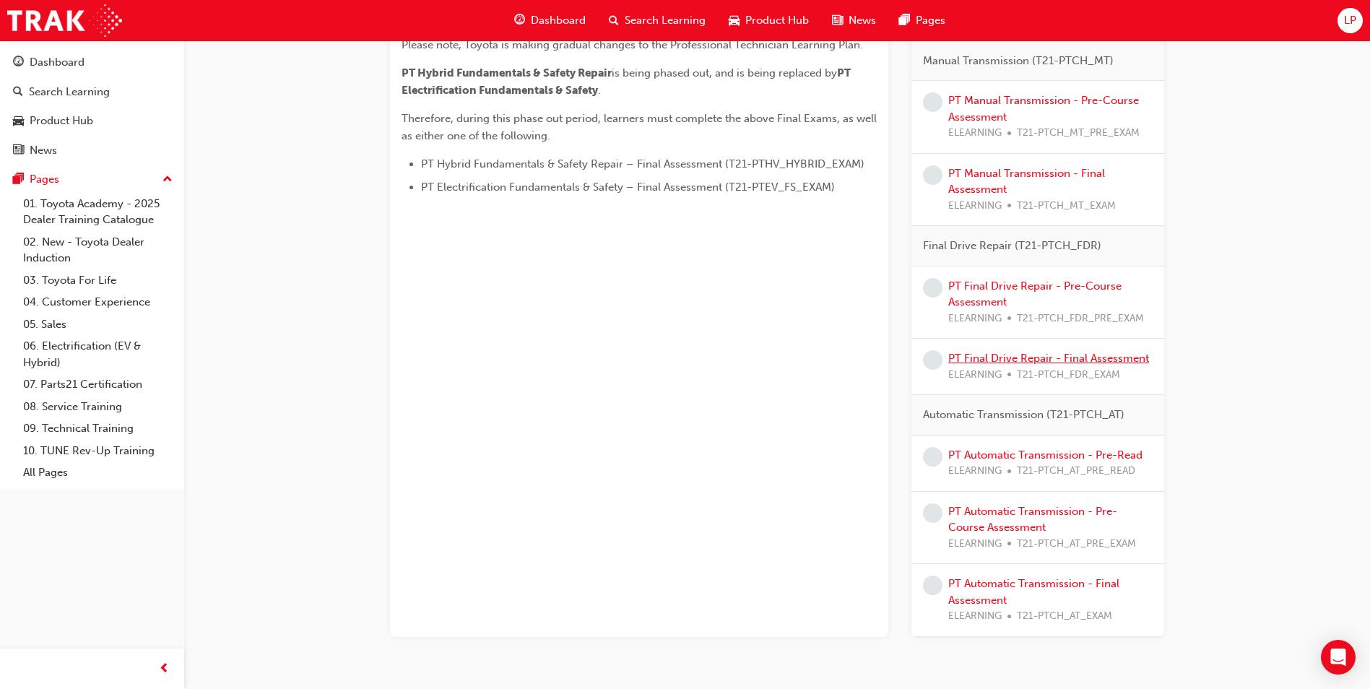
scroll to position [794, 0]
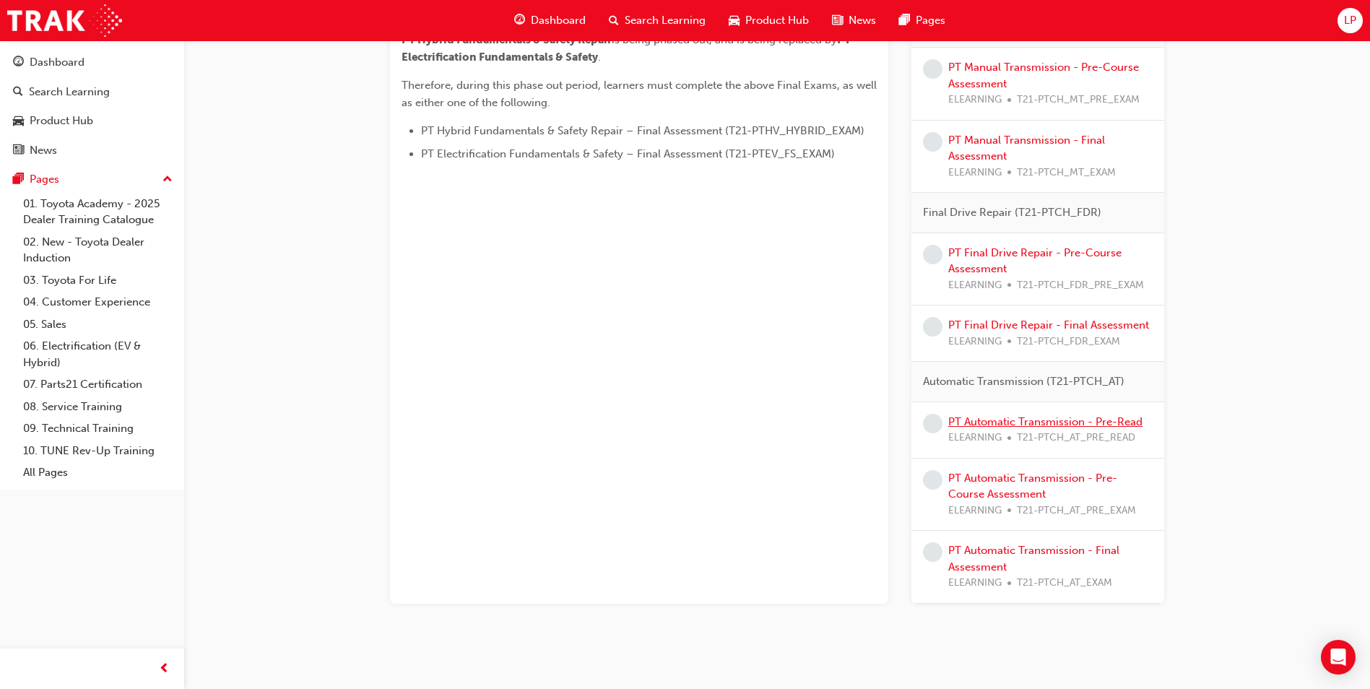
click at [1012, 422] on link "PT Automatic Transmission - Pre-Read" at bounding box center [1045, 421] width 194 height 13
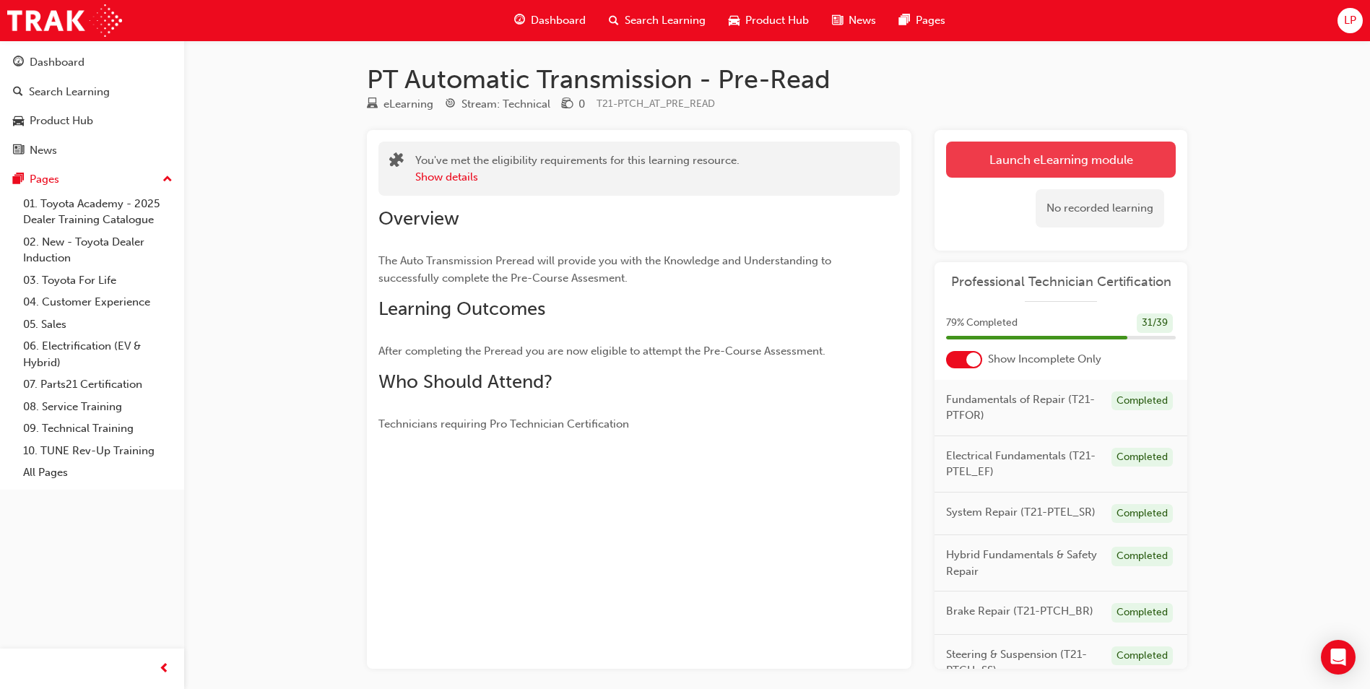
click at [1149, 151] on link "Launch eLearning module" at bounding box center [1061, 160] width 230 height 36
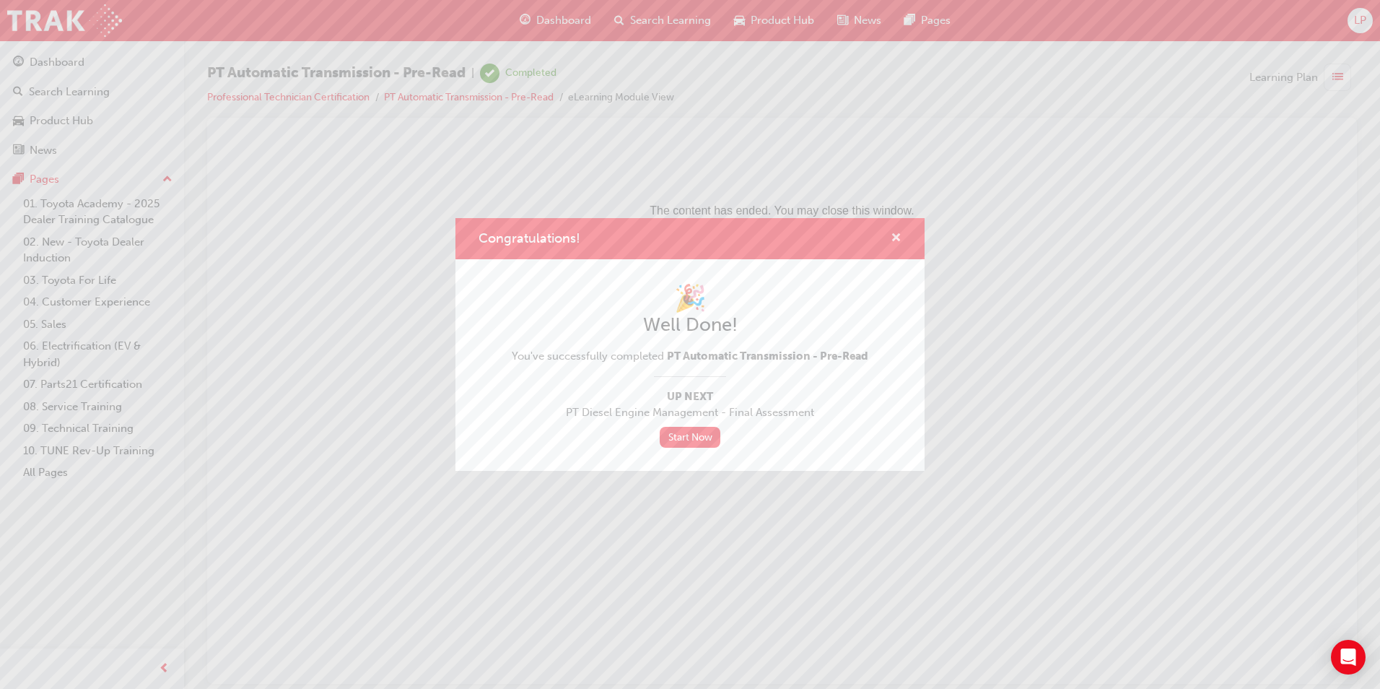
click at [897, 233] on span "cross-icon" at bounding box center [896, 238] width 11 height 13
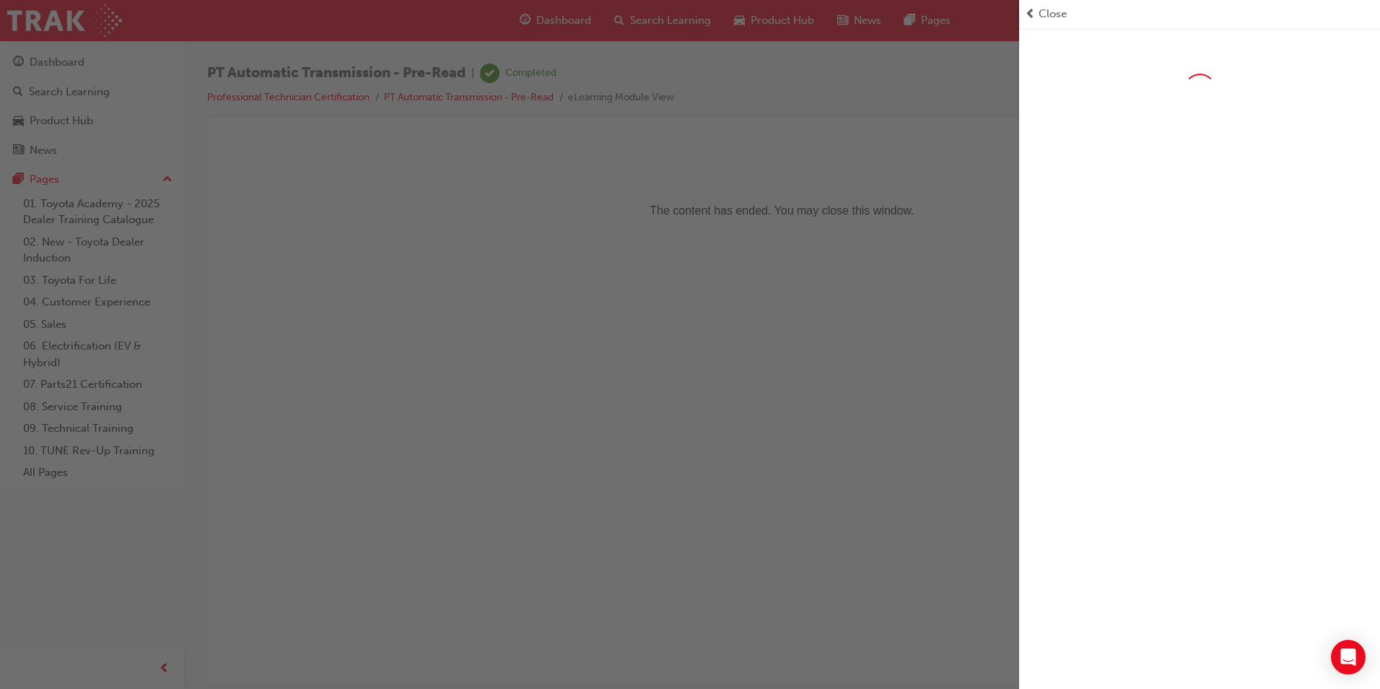
click at [215, 119] on div "button" at bounding box center [509, 344] width 1019 height 689
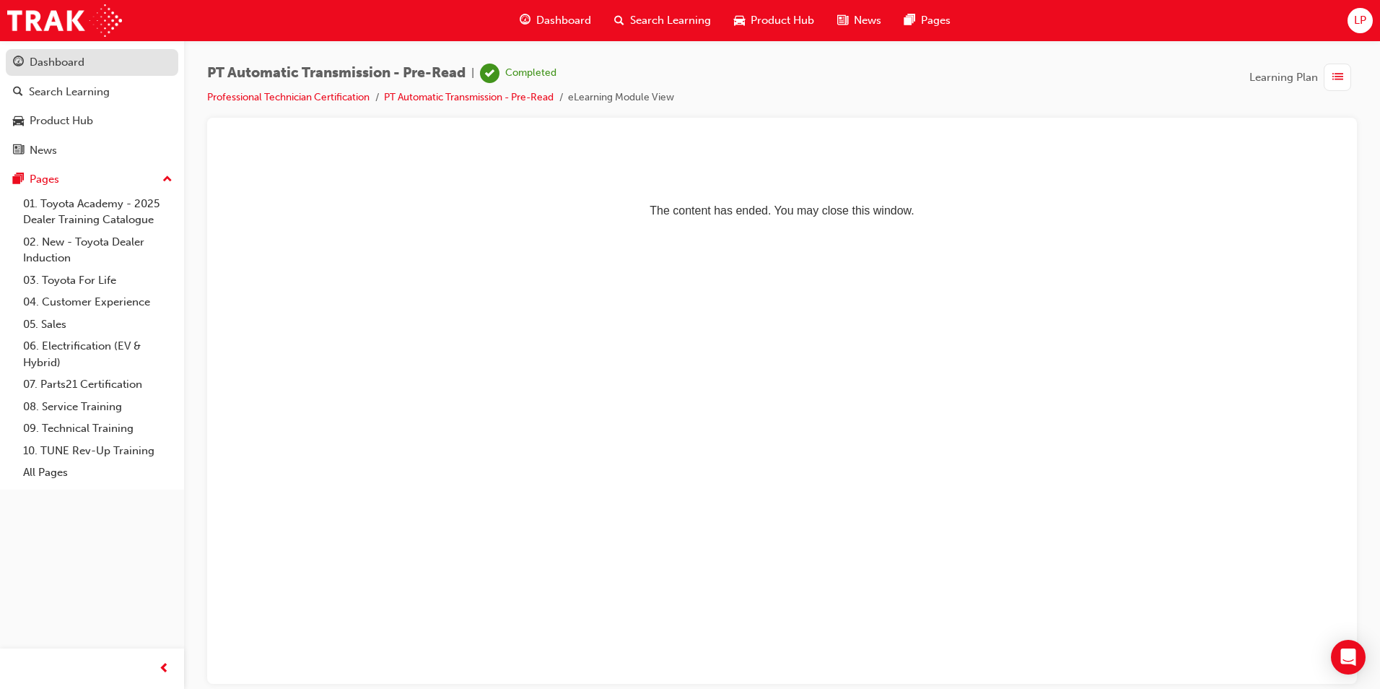
click at [133, 61] on div "Dashboard" at bounding box center [92, 62] width 158 height 18
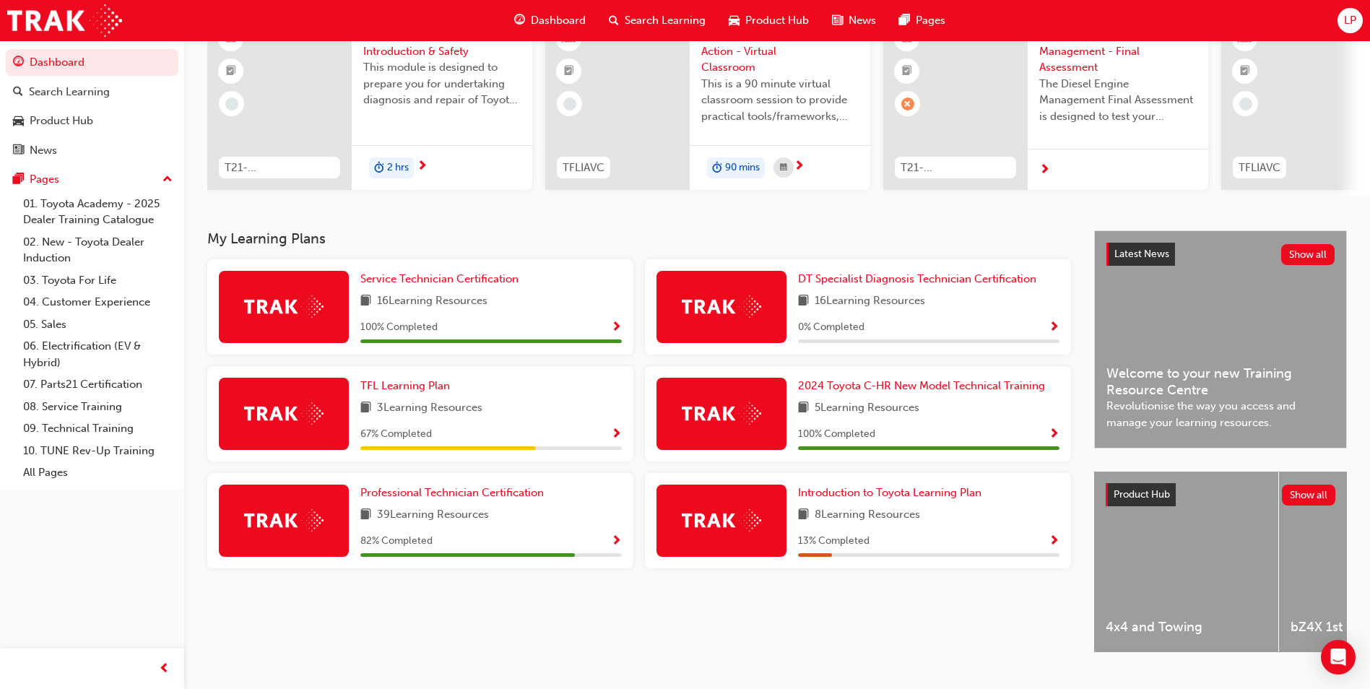
scroll to position [174, 0]
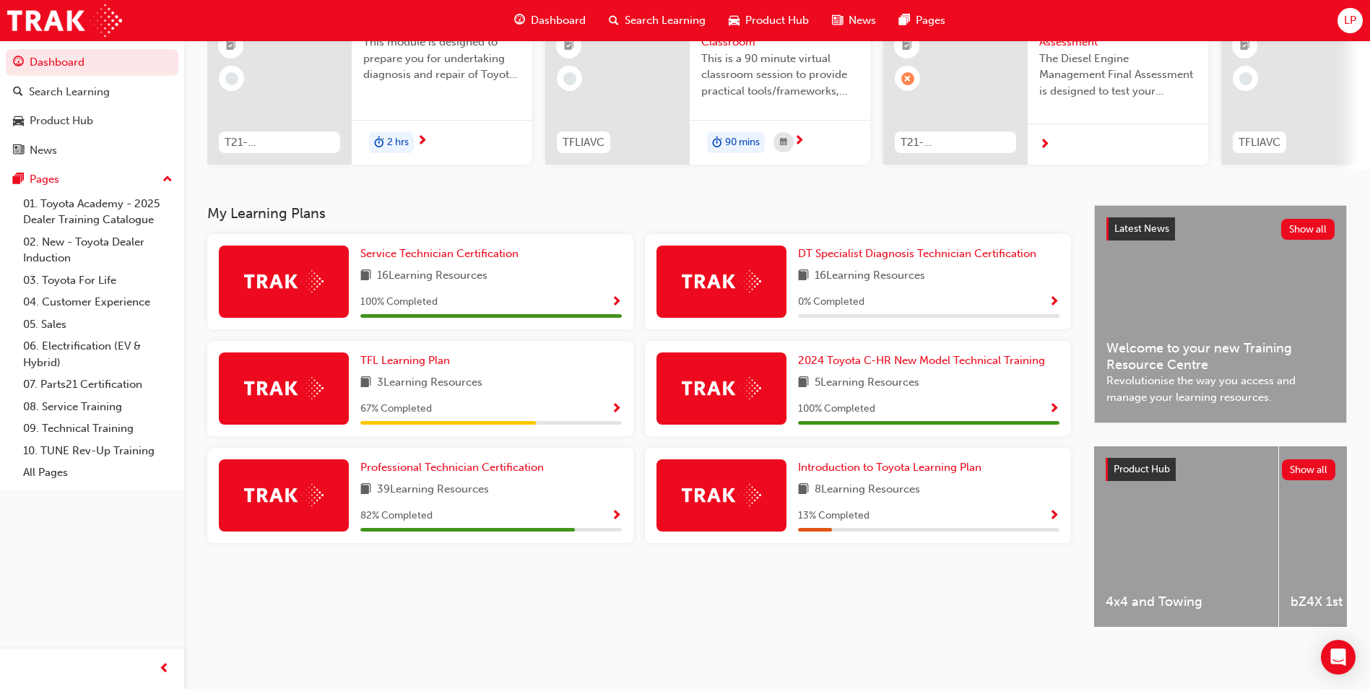
click at [619, 510] on span "Show Progress" at bounding box center [616, 516] width 11 height 13
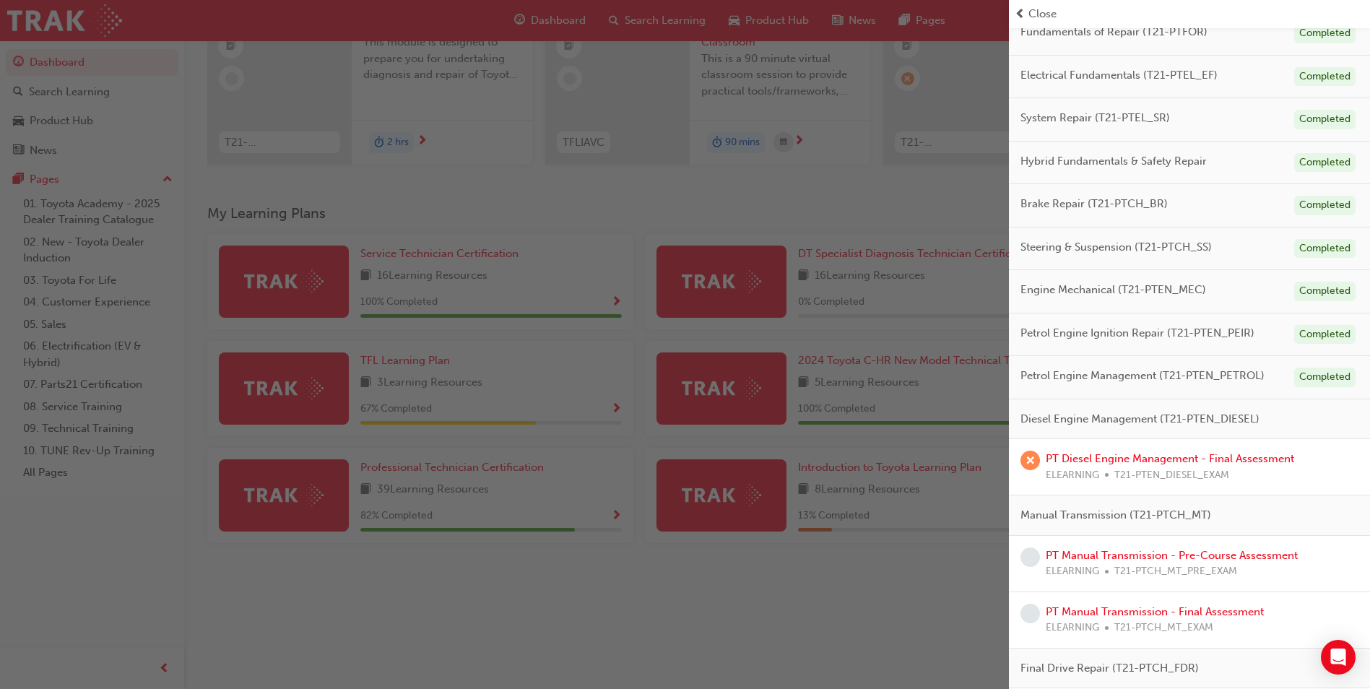
scroll to position [289, 0]
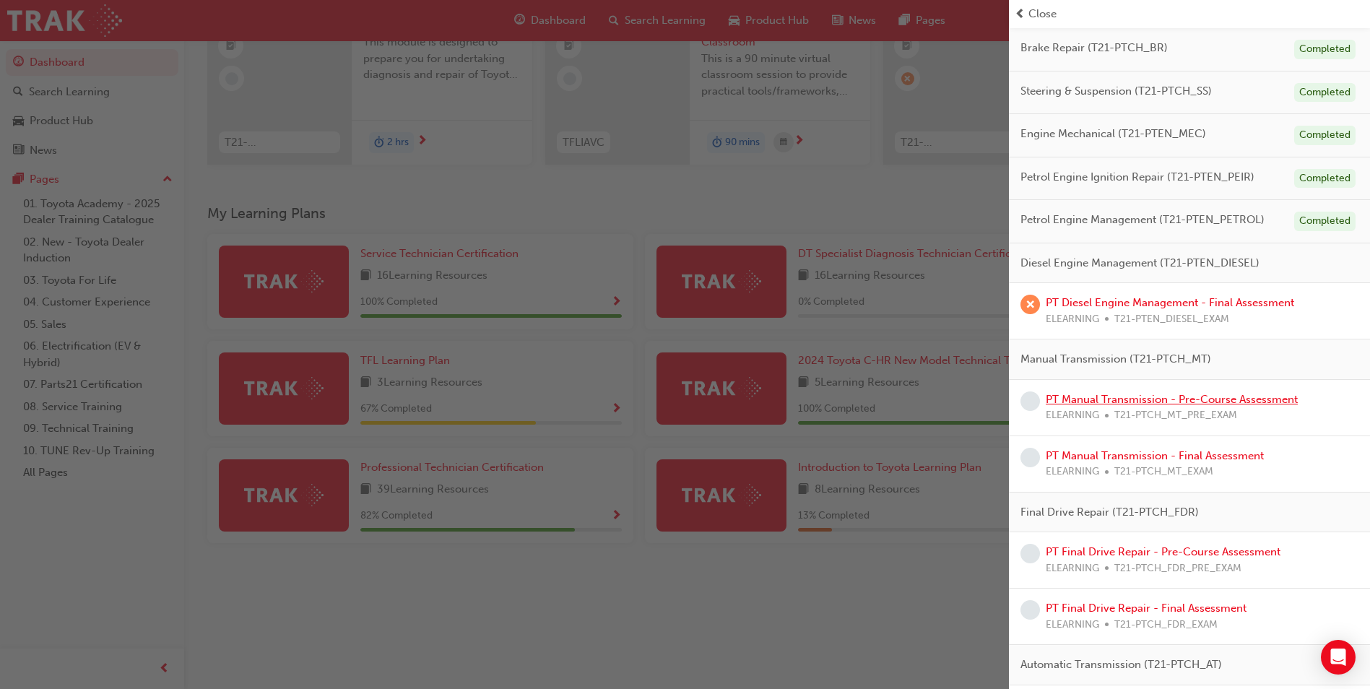
click at [1094, 395] on link "PT Manual Transmission - Pre-Course Assessment" at bounding box center [1171, 399] width 252 height 13
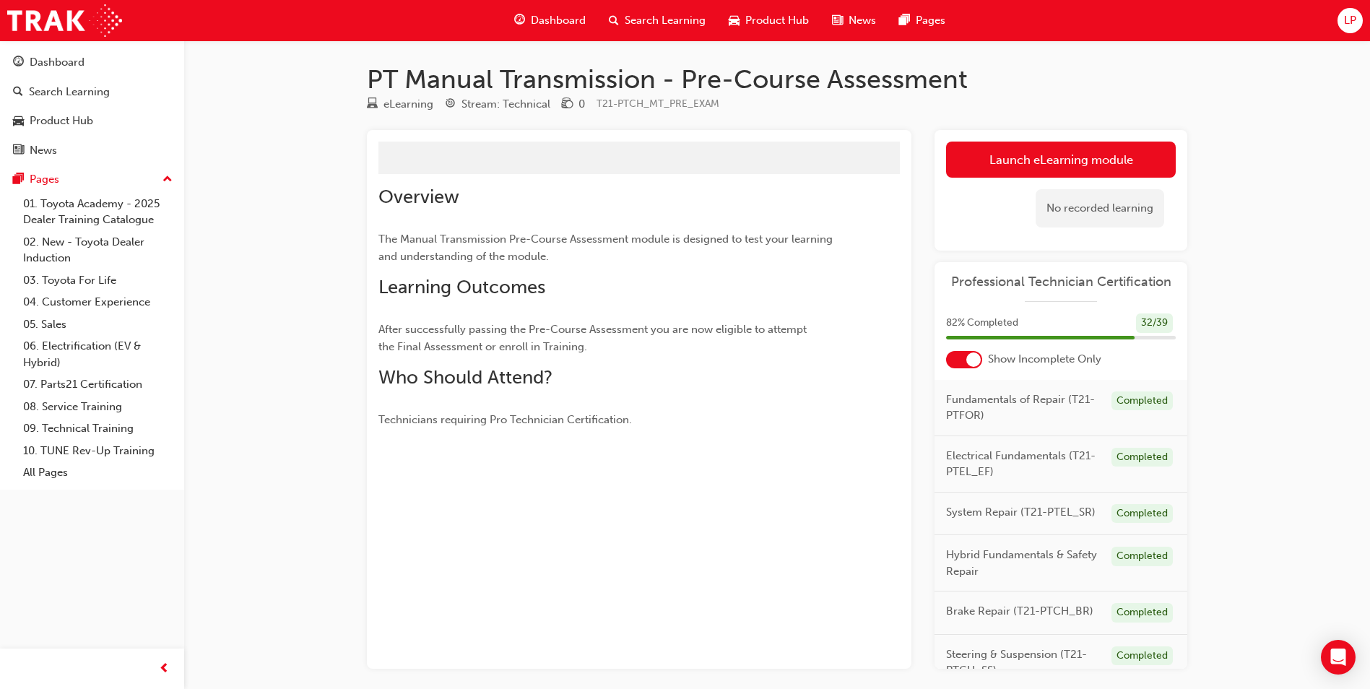
click at [1145, 162] on link "Launch eLearning module" at bounding box center [1061, 160] width 230 height 36
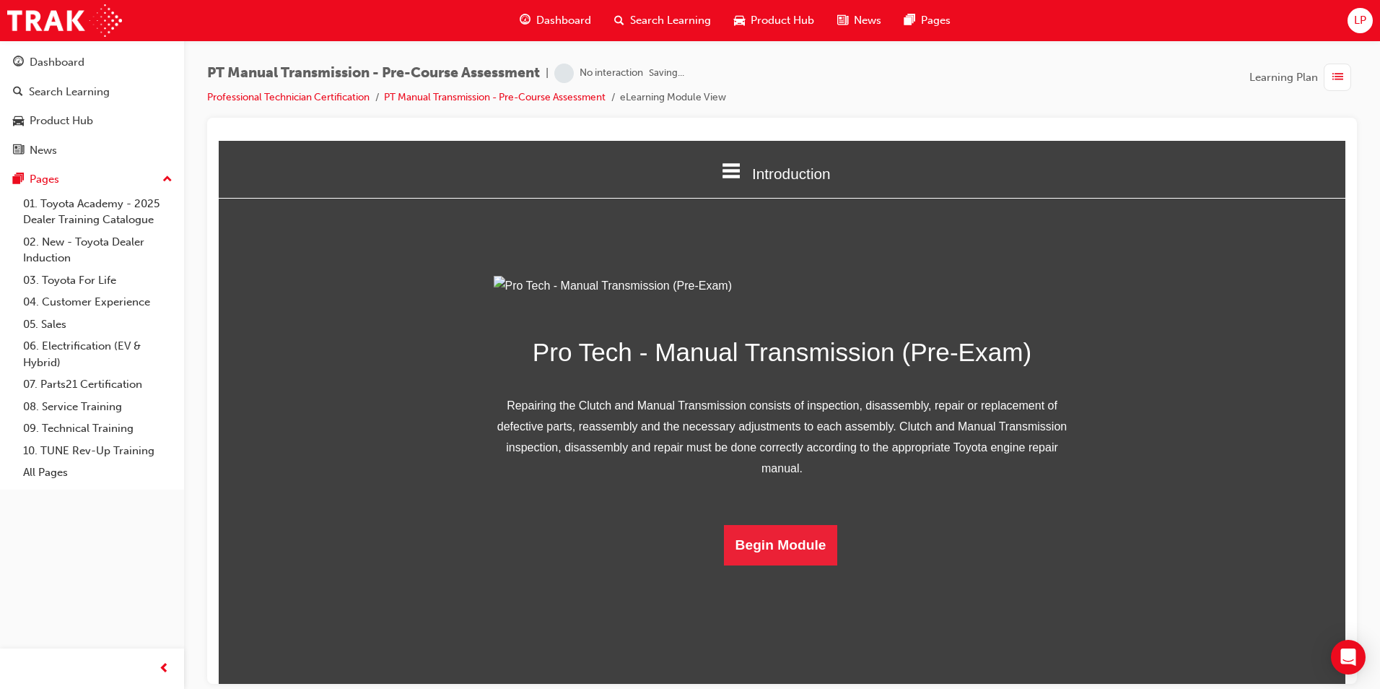
scroll to position [41, 0]
click at [775, 565] on button "Begin Module" at bounding box center [781, 544] width 114 height 40
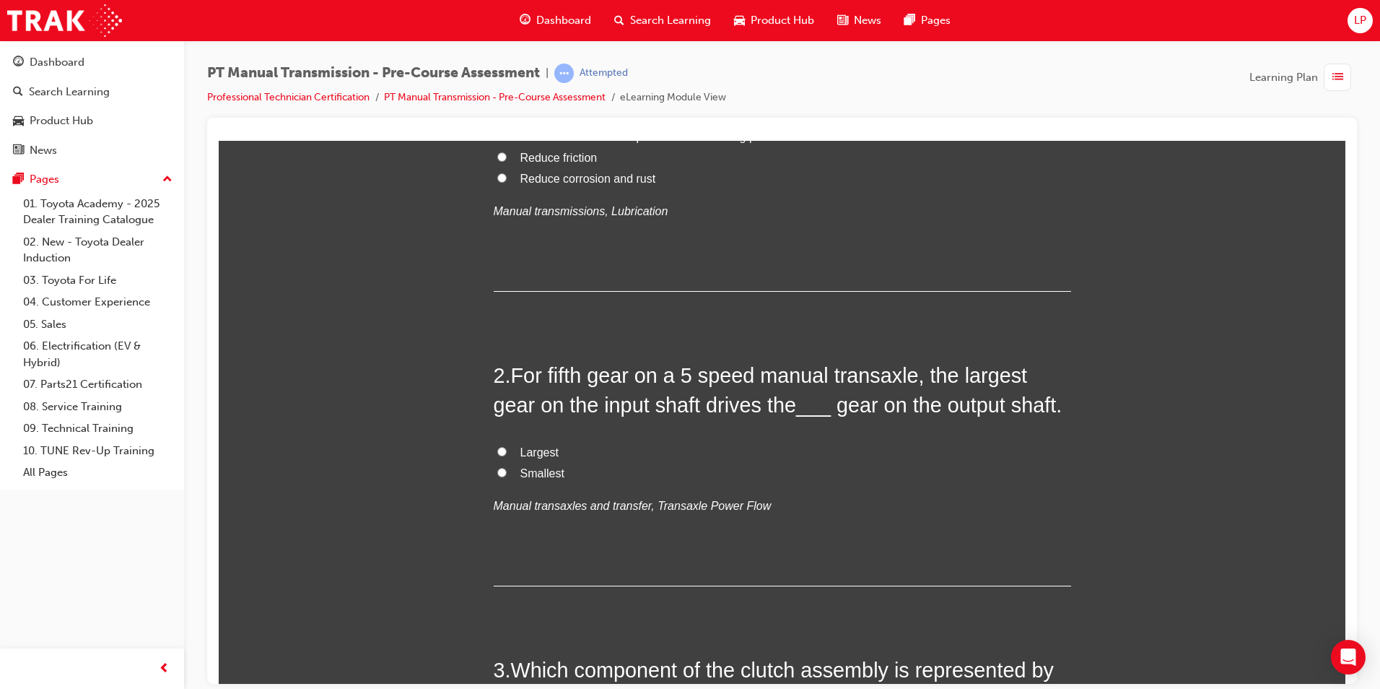
scroll to position [0, 0]
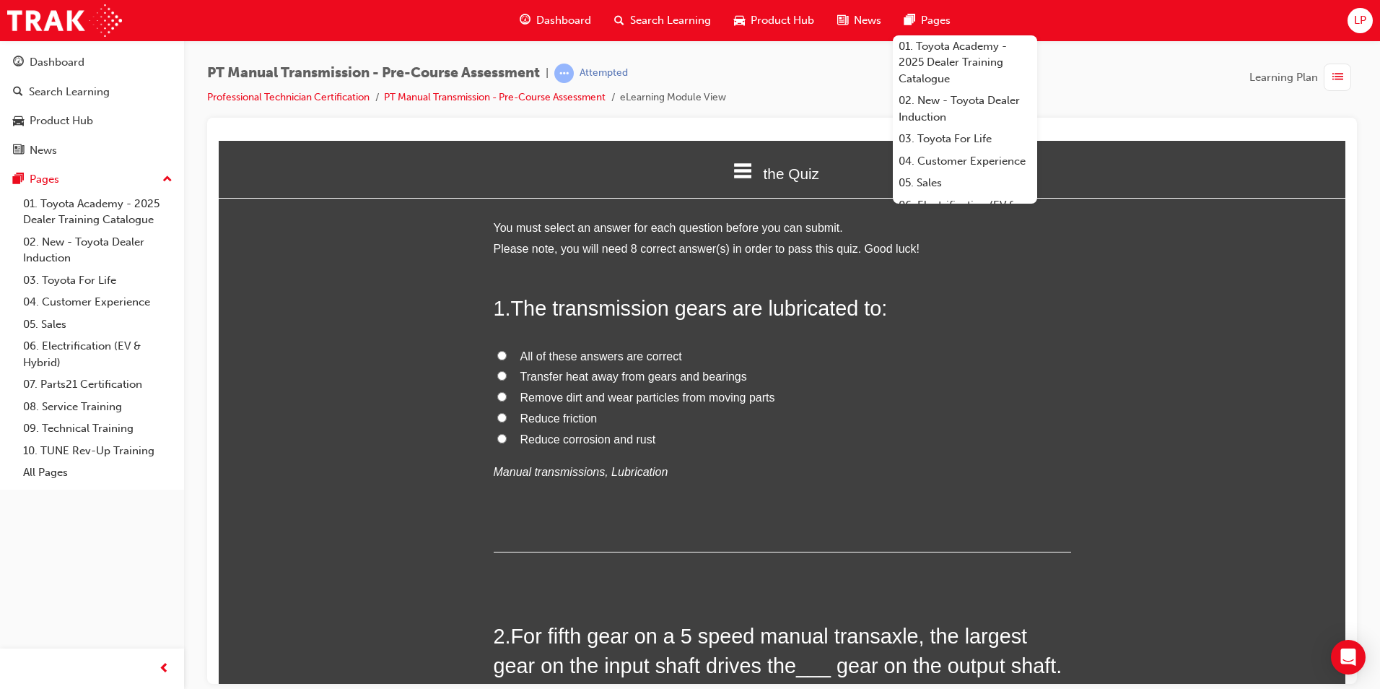
click at [1058, 347] on label "All of these answers are correct" at bounding box center [783, 356] width 578 height 21
click at [507, 350] on input "All of these answers are correct" at bounding box center [501, 354] width 9 height 9
radio input "true"
drag, startPoint x: 1058, startPoint y: 343, endPoint x: 1003, endPoint y: 300, distance: 69.5
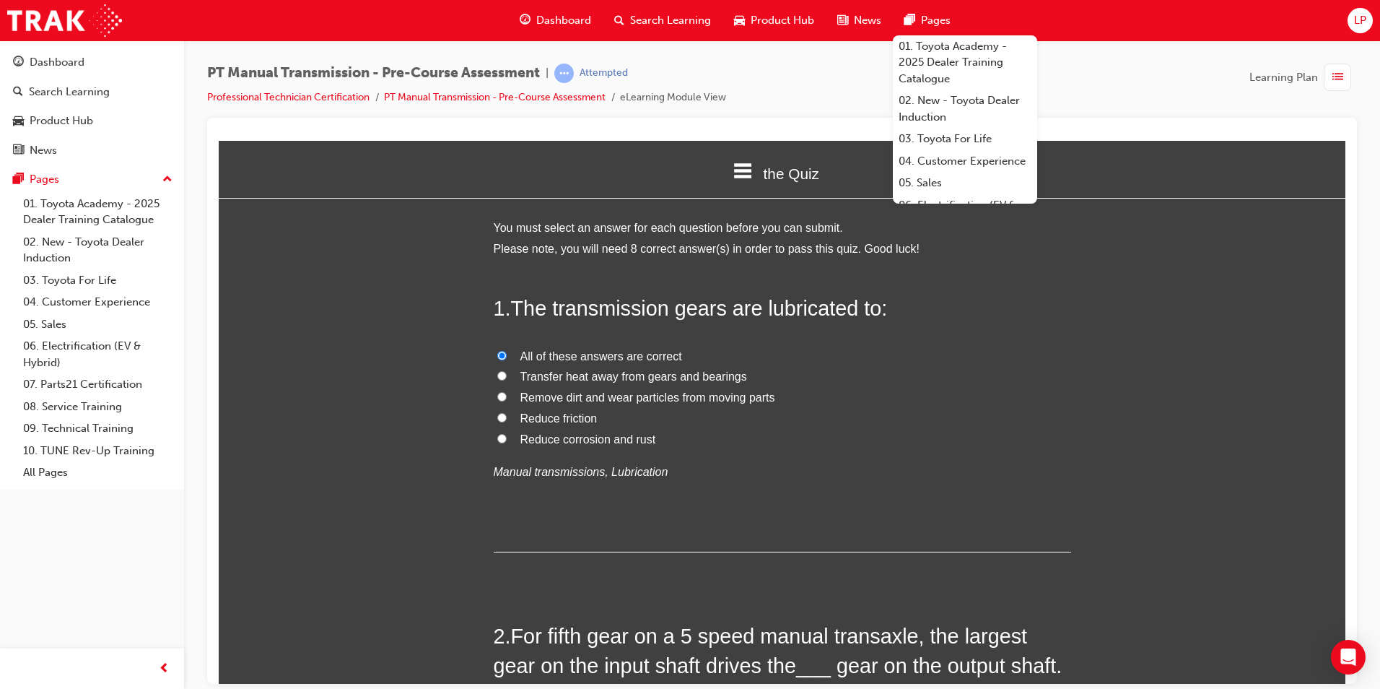
click at [1025, 306] on h2 "1 . The transmission gears are lubricated to:" at bounding box center [783, 307] width 578 height 29
click at [549, 359] on span "All of these answers are correct" at bounding box center [602, 355] width 162 height 12
click at [507, 359] on input "All of these answers are correct" at bounding box center [501, 354] width 9 height 9
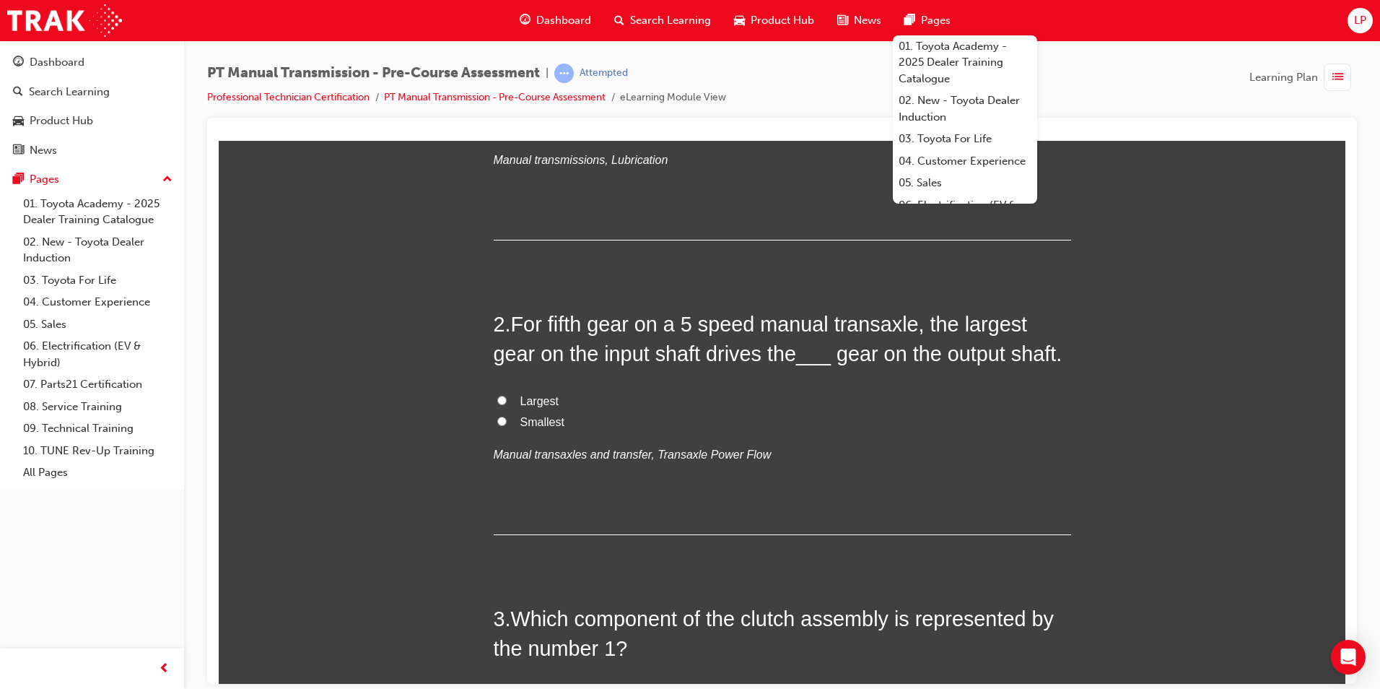
scroll to position [289, 0]
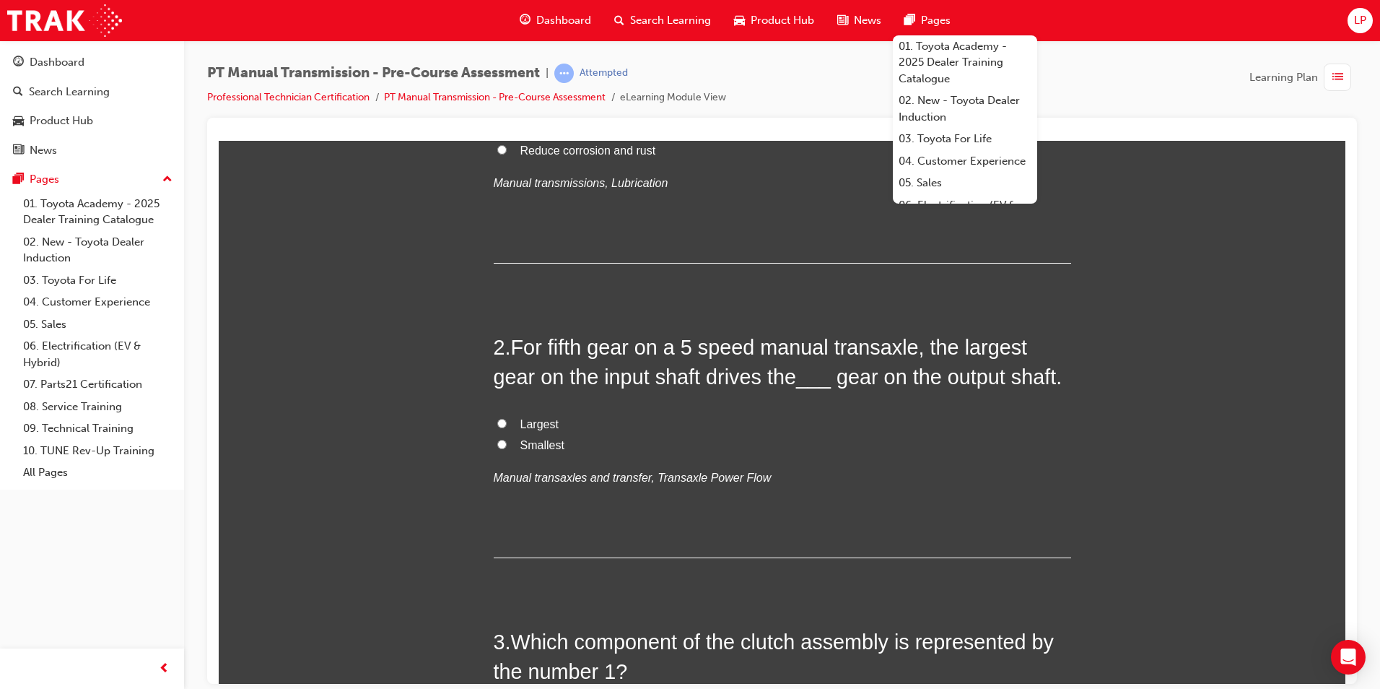
click at [523, 422] on span "Largest" at bounding box center [540, 423] width 38 height 12
click at [507, 422] on input "Largest" at bounding box center [501, 422] width 9 height 9
radio input "true"
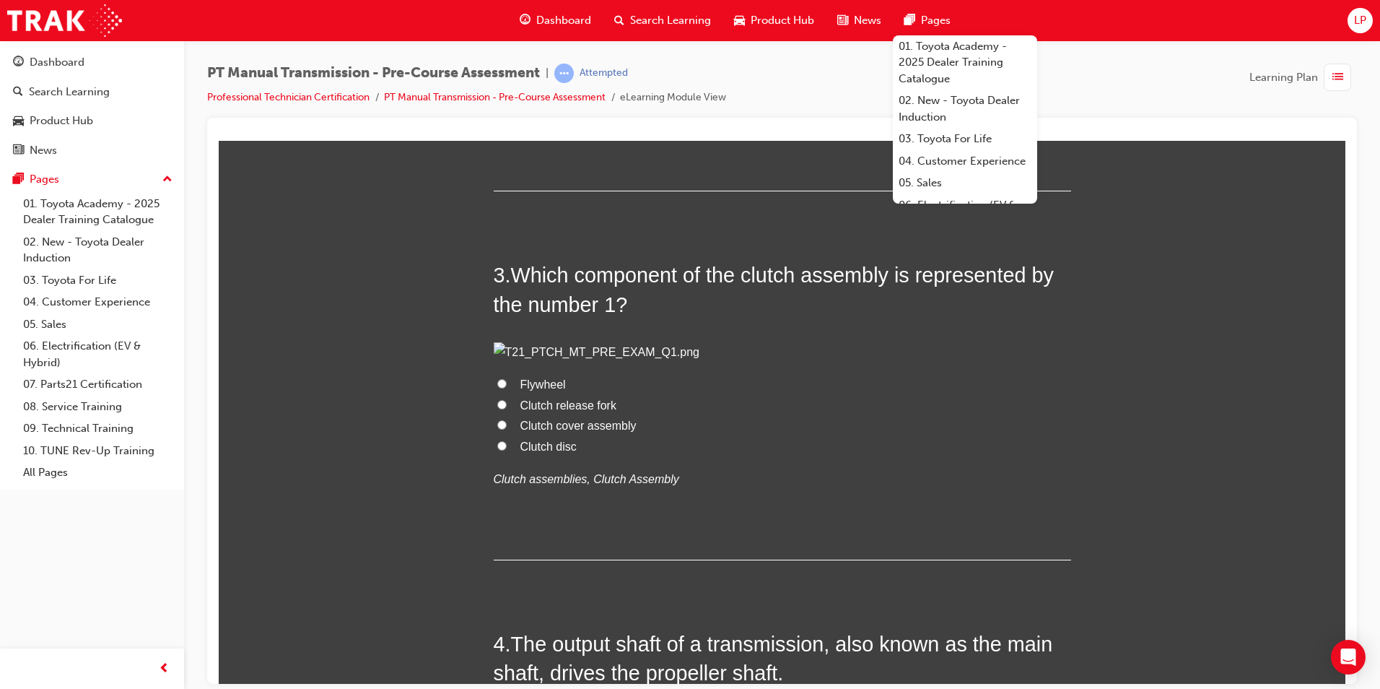
scroll to position [650, 0]
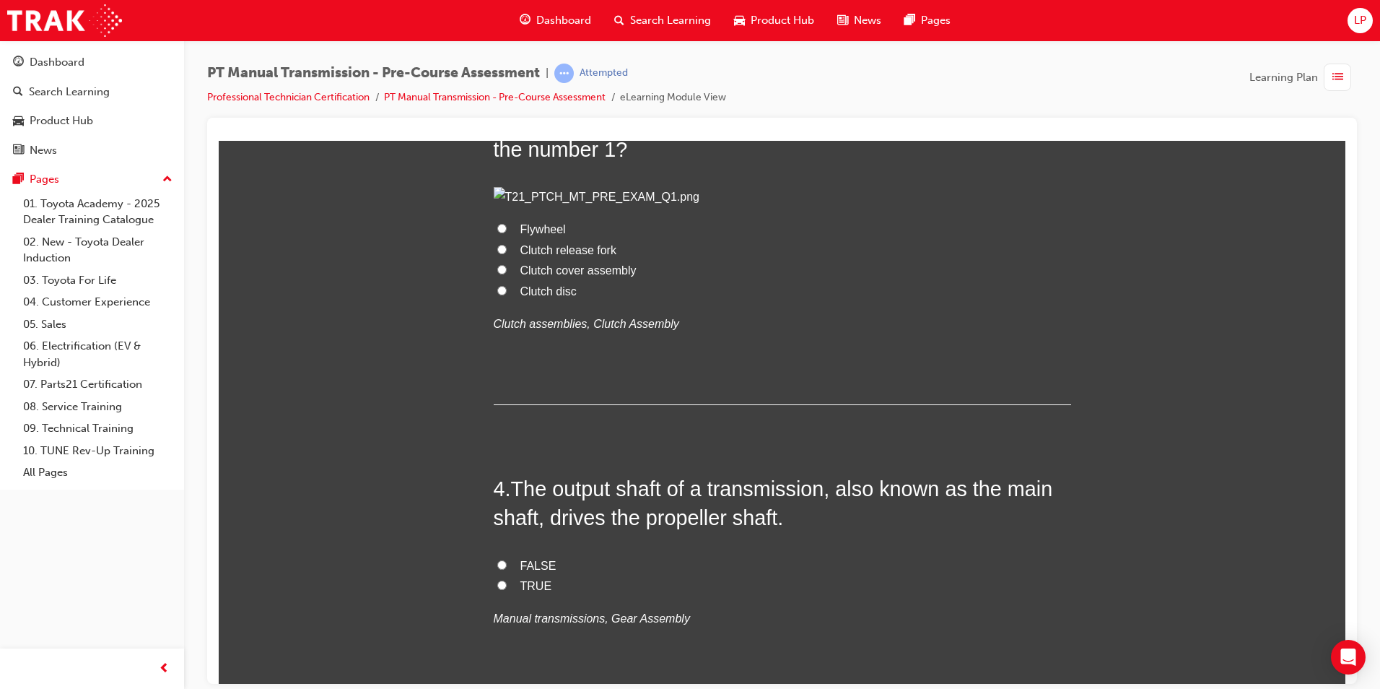
scroll to position [845, 0]
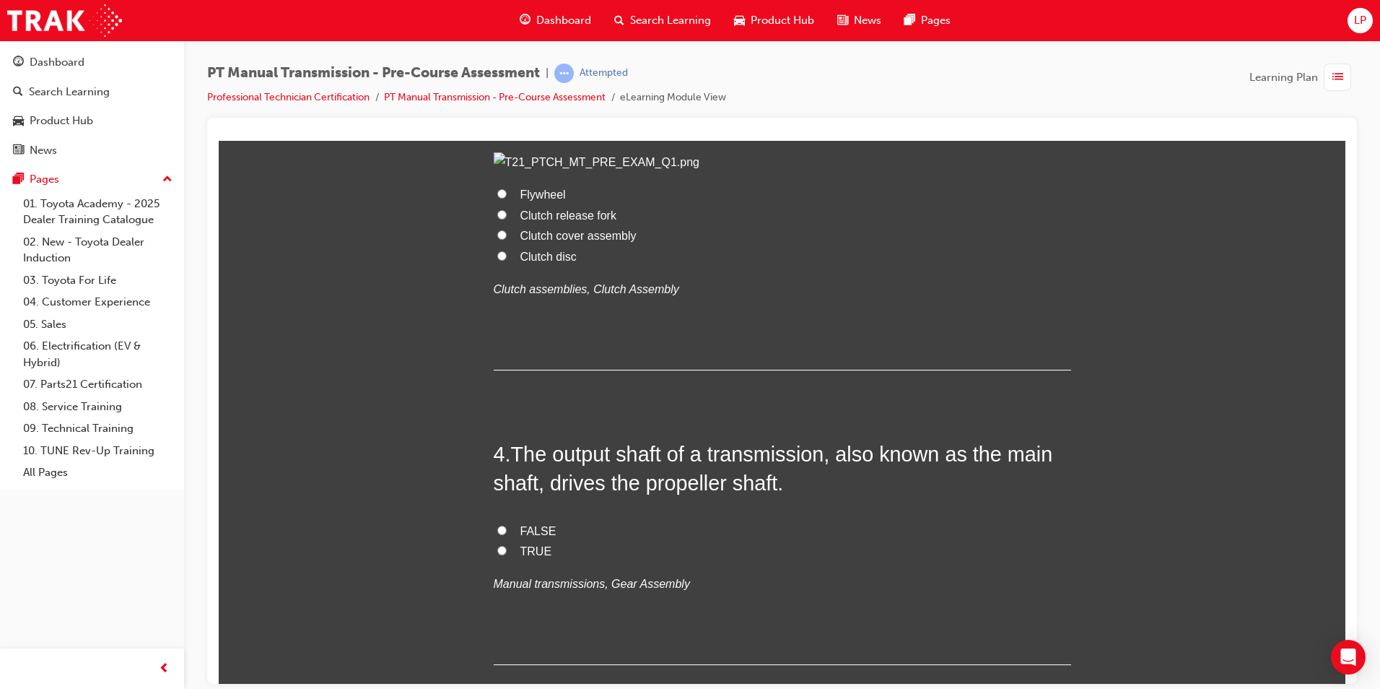
click at [548, 200] on span "Flywheel" at bounding box center [543, 194] width 45 height 12
click at [507, 198] on input "Flywheel" at bounding box center [501, 192] width 9 height 9
radio input "true"
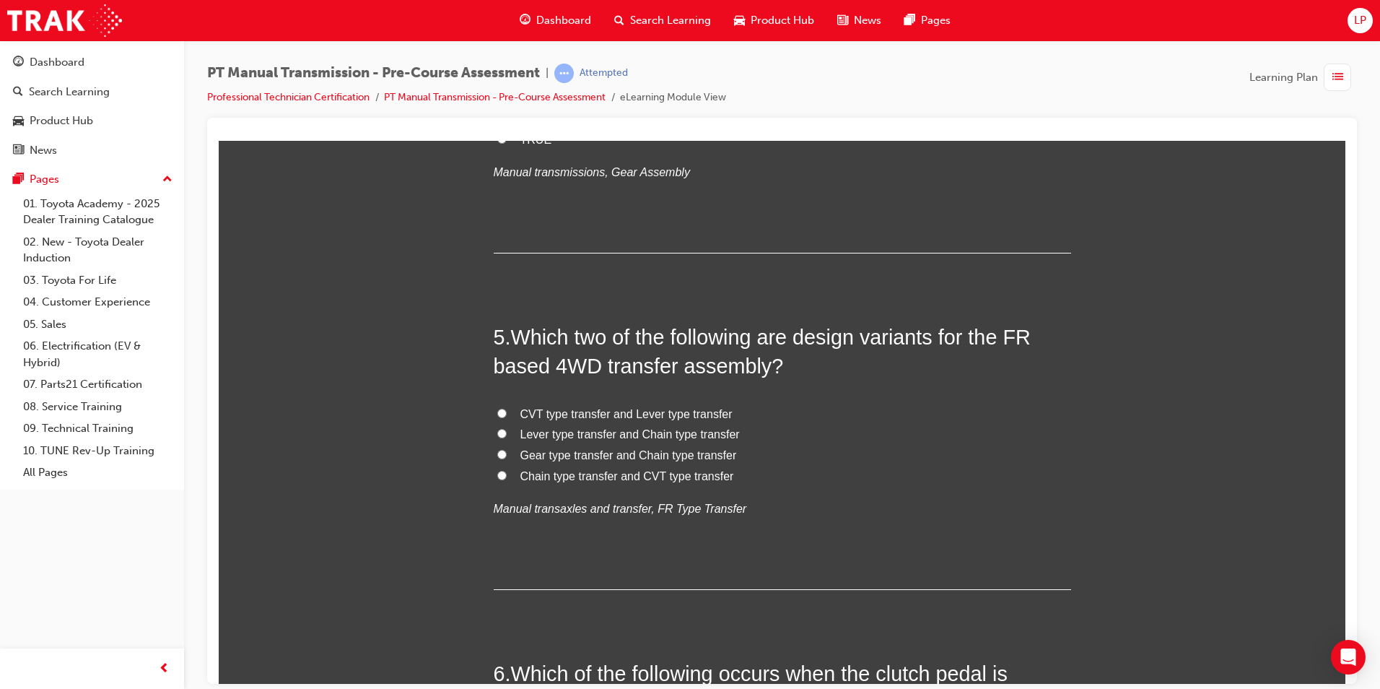
scroll to position [1279, 0]
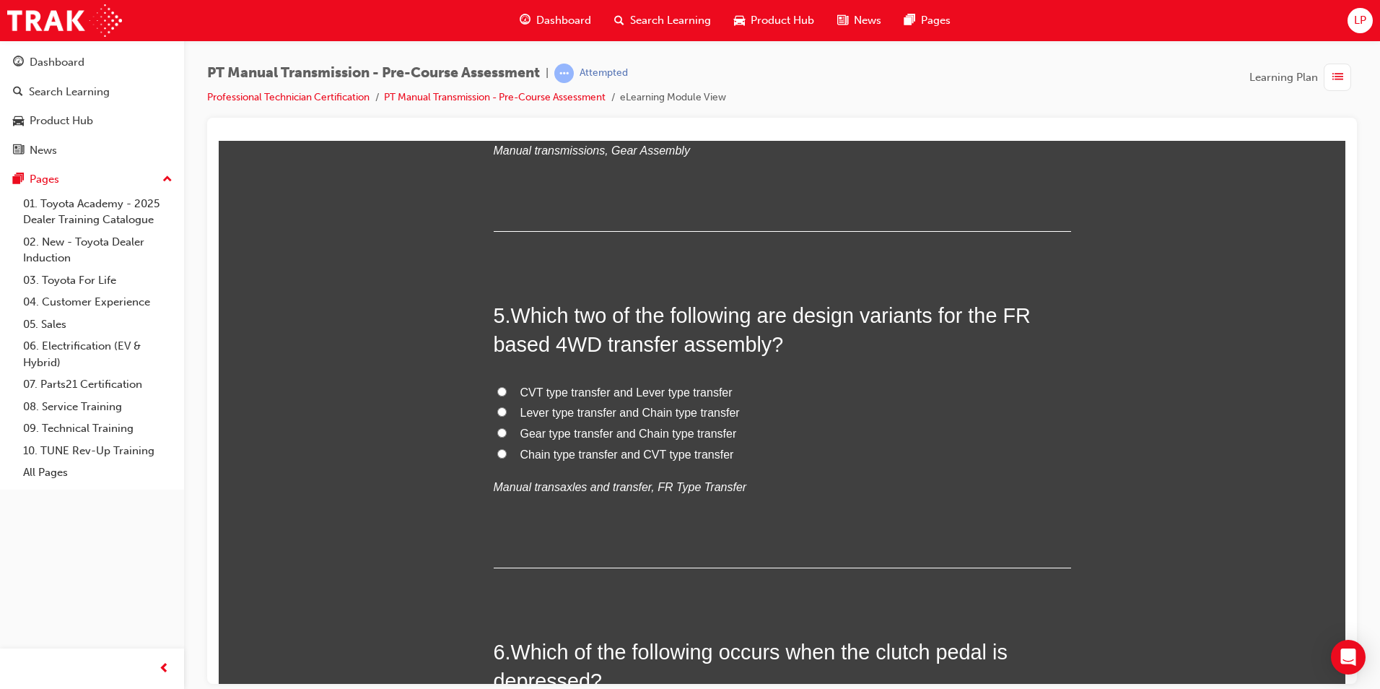
click at [531, 123] on span "TRUE" at bounding box center [537, 117] width 32 height 12
click at [507, 121] on input "TRUE" at bounding box center [501, 116] width 9 height 9
radio input "true"
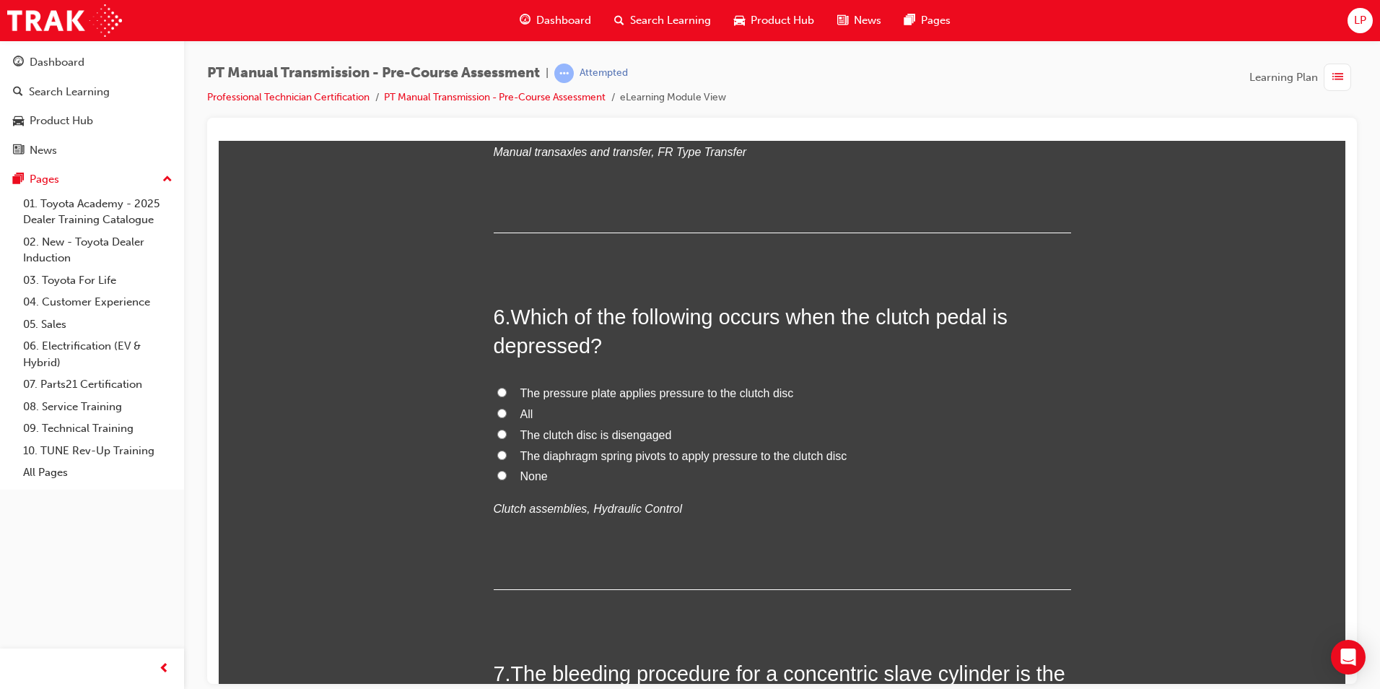
scroll to position [1640, 0]
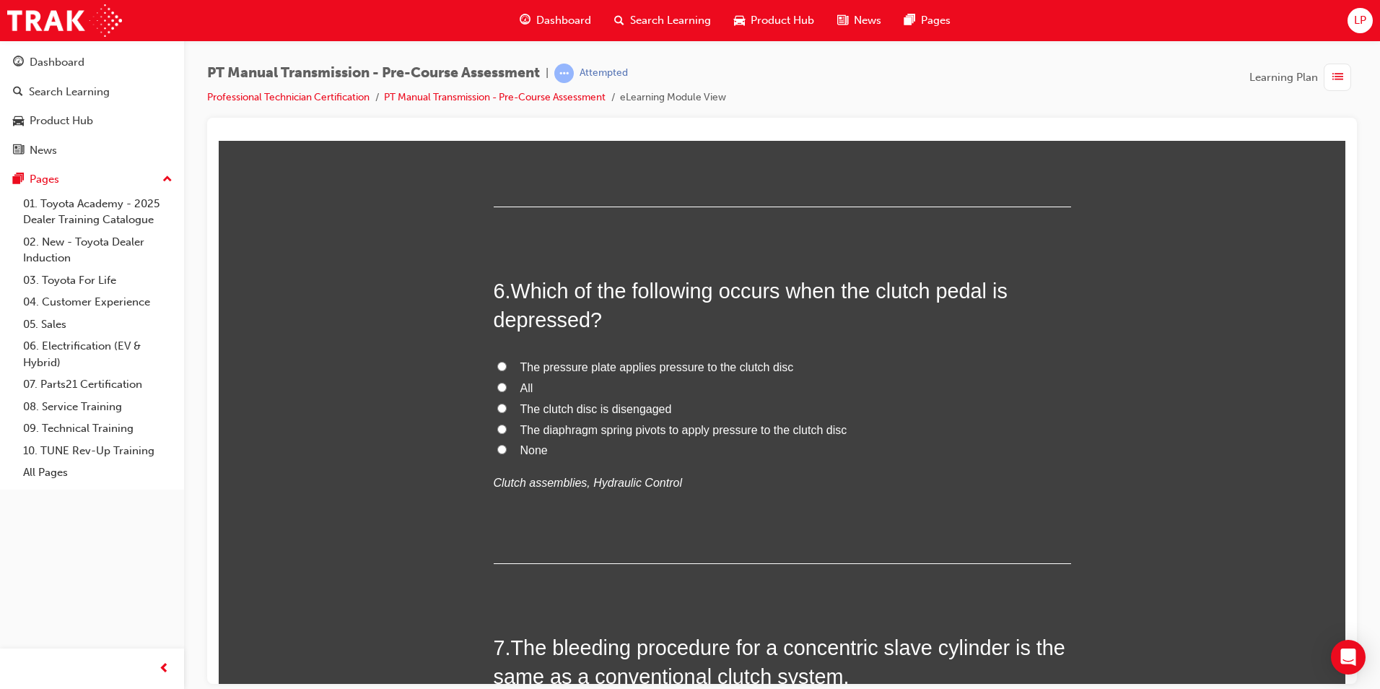
click at [534, 57] on span "Lever type transfer and Chain type transfer" at bounding box center [630, 51] width 219 height 12
click at [507, 55] on input "Lever type transfer and Chain type transfer" at bounding box center [501, 49] width 9 height 9
radio input "true"
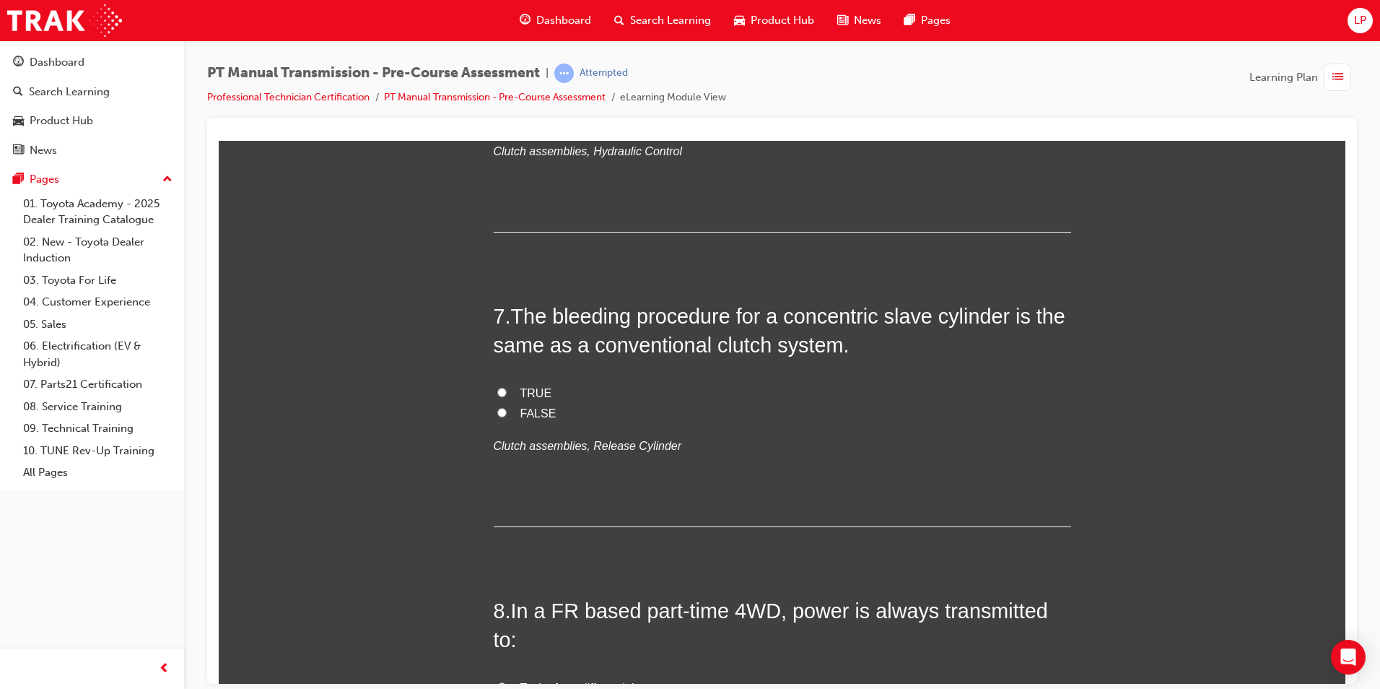
scroll to position [2001, 0]
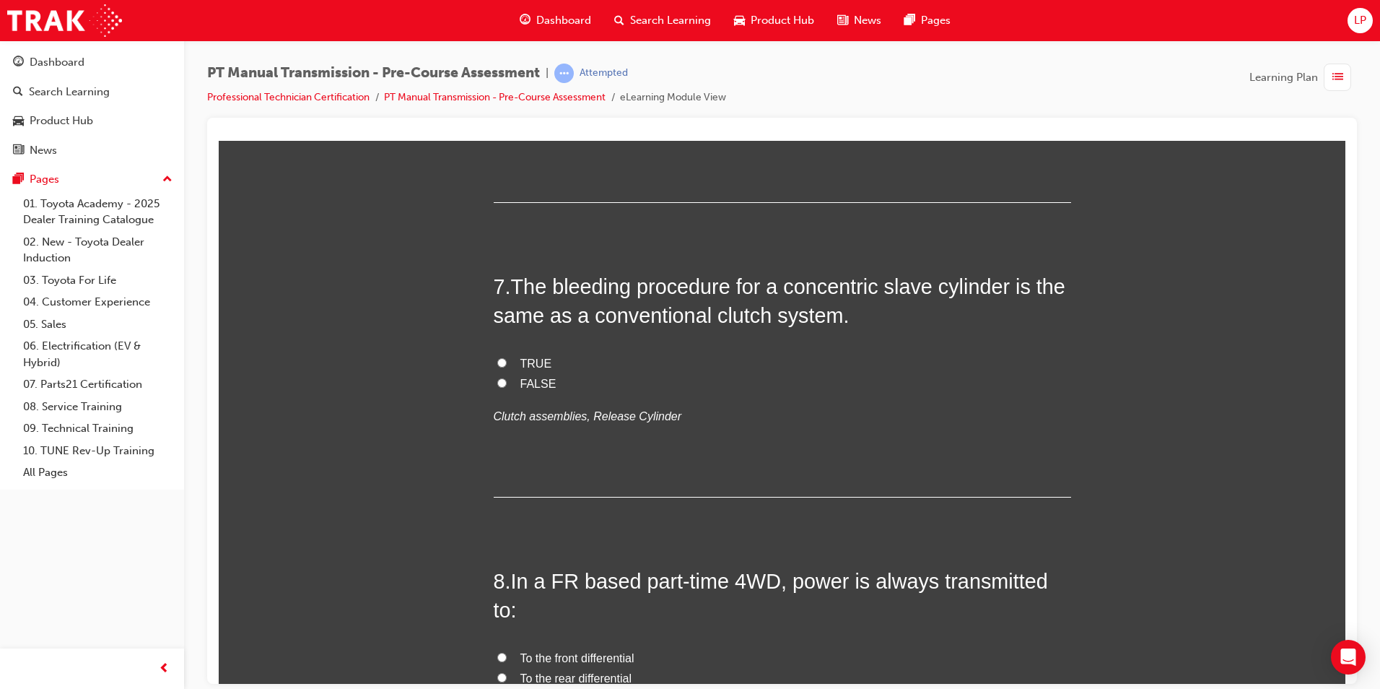
click at [552, 53] on span "The clutch disc is disengaged" at bounding box center [597, 47] width 152 height 12
click at [507, 51] on input "The clutch disc is disengaged" at bounding box center [501, 46] width 9 height 9
radio input "true"
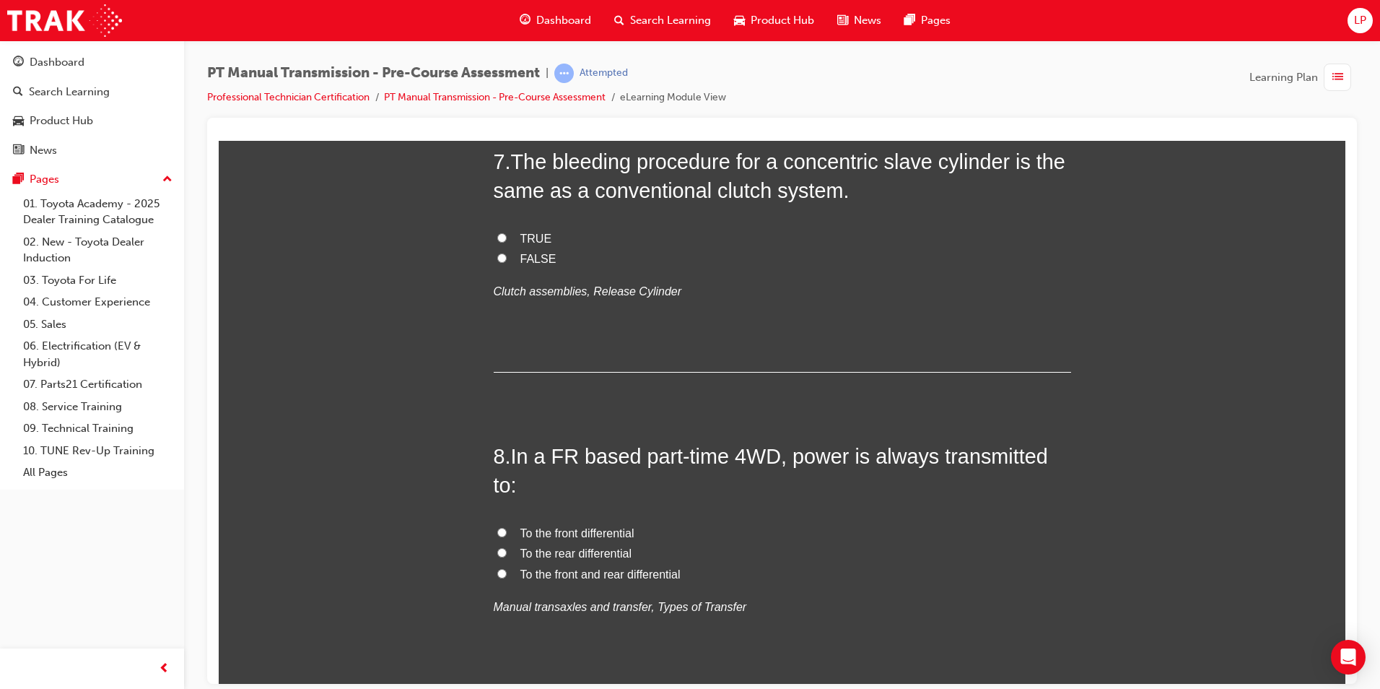
scroll to position [2289, 0]
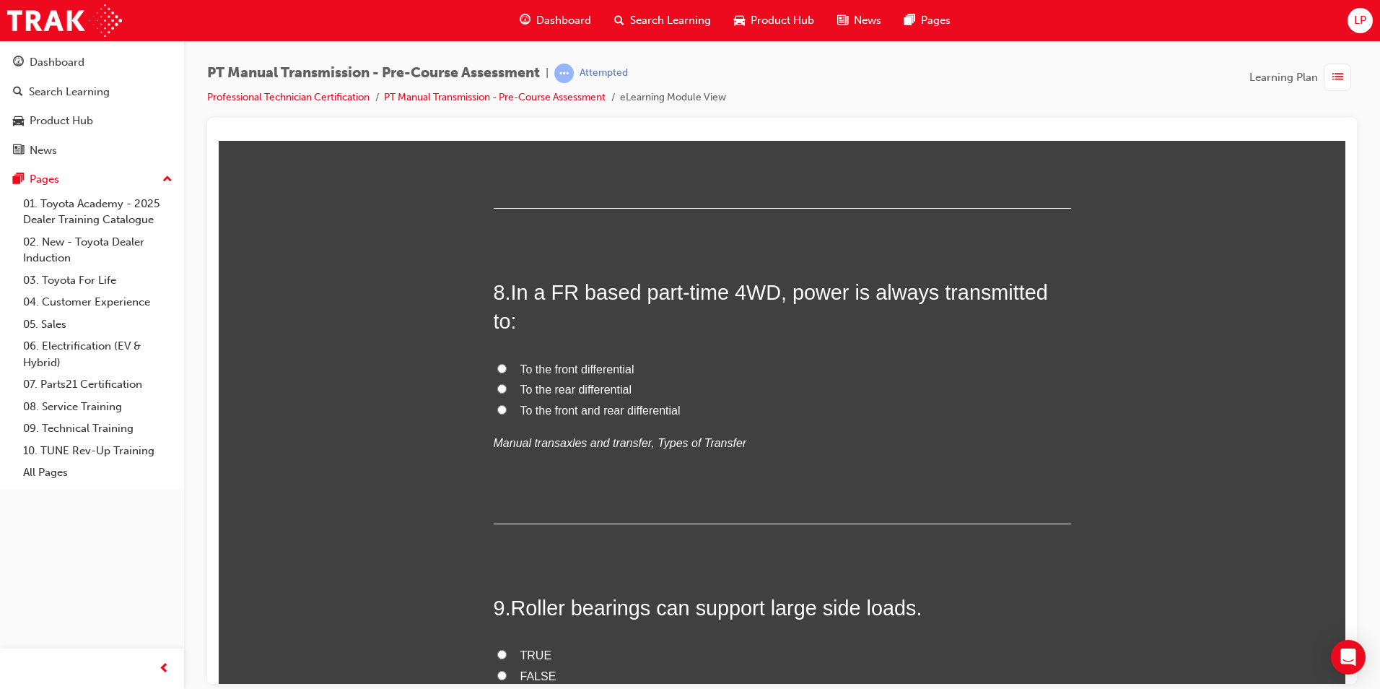
click at [529, 80] on span "TRUE" at bounding box center [537, 74] width 32 height 12
click at [507, 78] on input "TRUE" at bounding box center [501, 73] width 9 height 9
radio input "true"
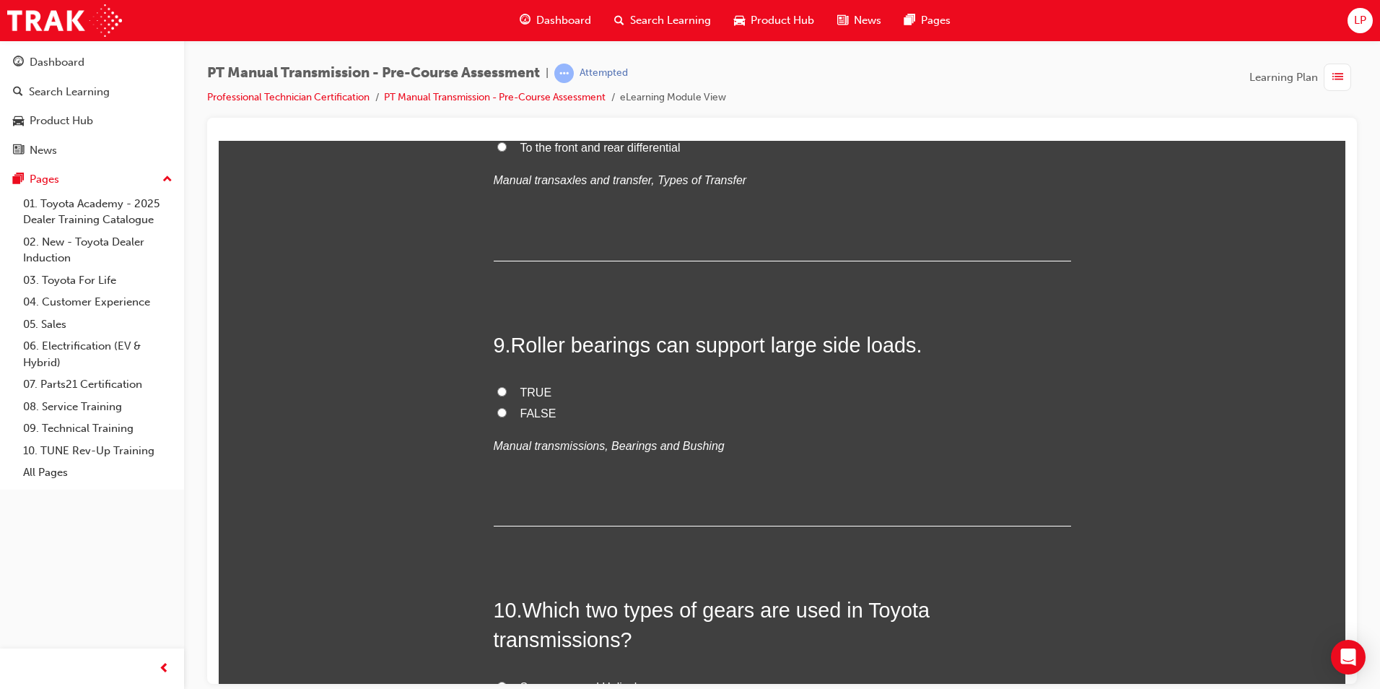
scroll to position [2578, 0]
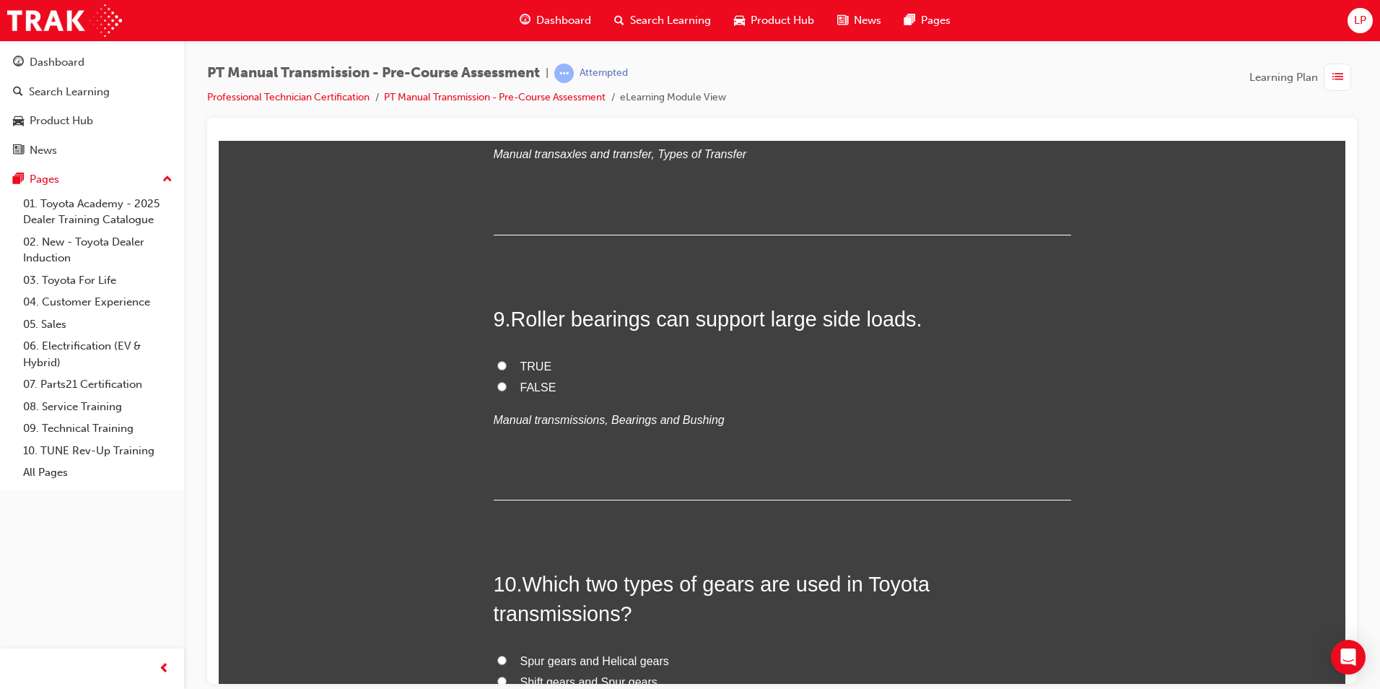
click at [579, 127] on span "To the front and rear differential" at bounding box center [601, 121] width 160 height 12
click at [500, 125] on input "To the front and rear differential" at bounding box center [501, 120] width 9 height 9
radio input "true"
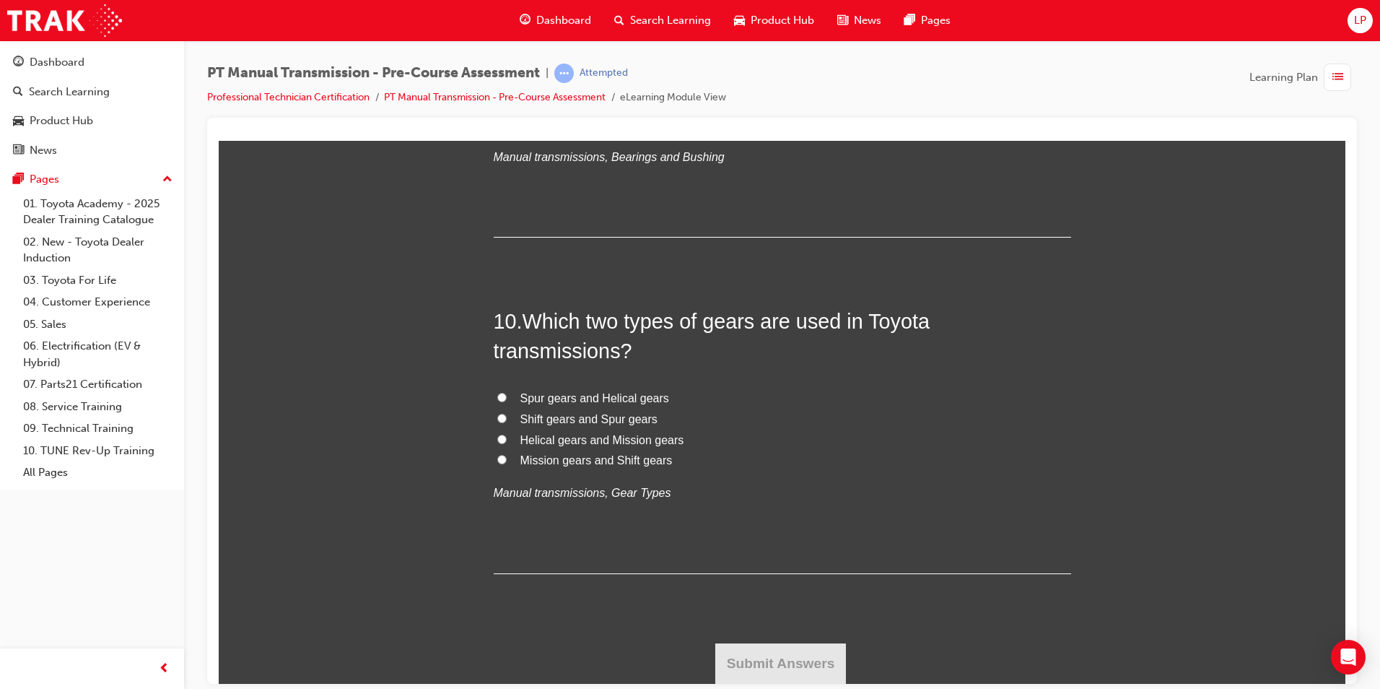
scroll to position [2939, 0]
click at [497, 107] on input "TRUE" at bounding box center [501, 101] width 9 height 9
radio input "true"
click at [497, 128] on input "FALSE" at bounding box center [501, 122] width 9 height 9
radio input "true"
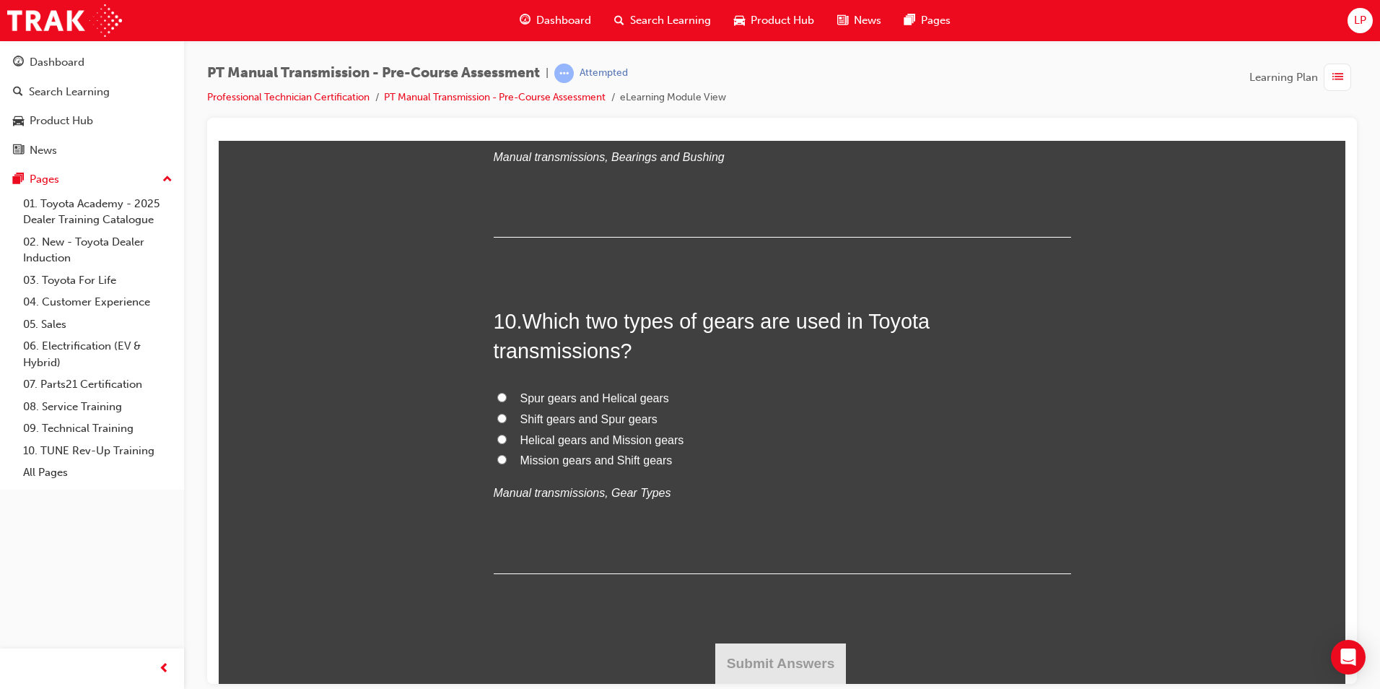
click at [521, 109] on span "TRUE" at bounding box center [537, 103] width 32 height 12
click at [507, 107] on input "TRUE" at bounding box center [501, 101] width 9 height 9
radio input "true"
click at [629, 404] on span "Spur gears and Helical gears" at bounding box center [595, 397] width 149 height 12
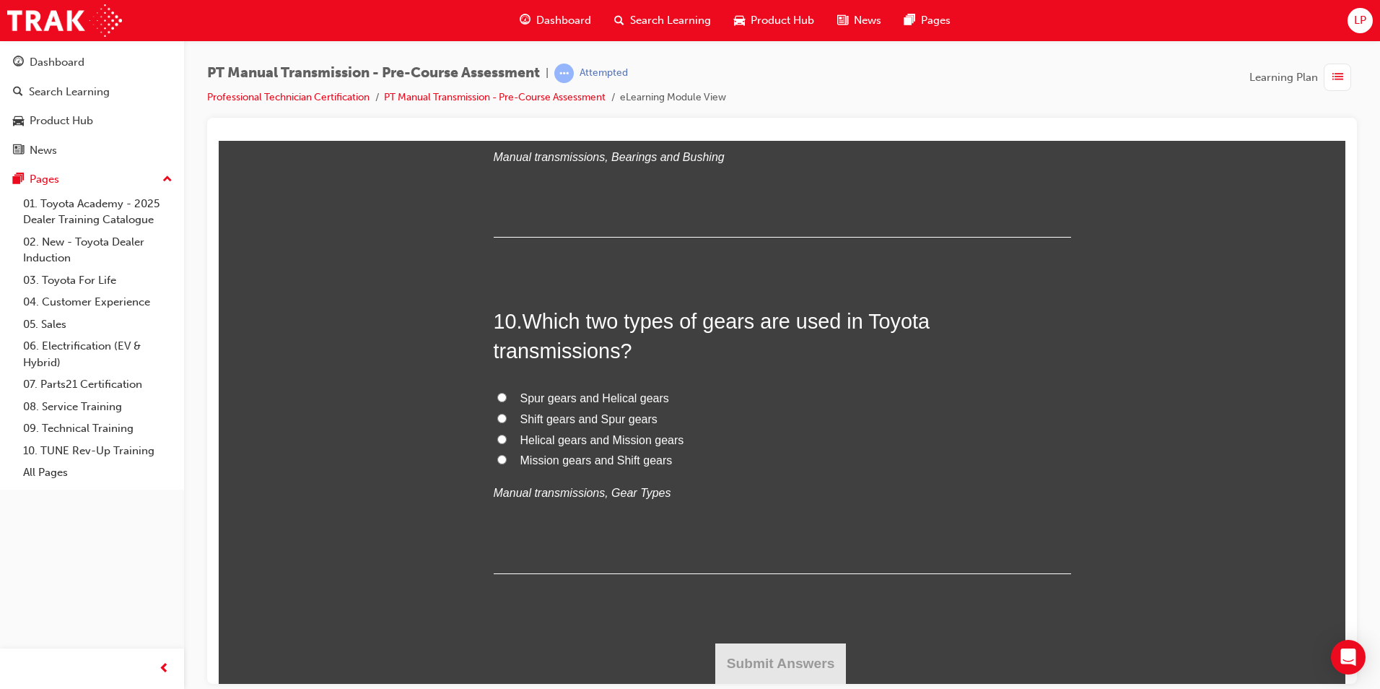
drag, startPoint x: 742, startPoint y: 476, endPoint x: 722, endPoint y: 481, distance: 20.8
click at [745, 430] on label "Shift gears and Spur gears" at bounding box center [783, 419] width 578 height 21
click at [507, 422] on input "Shift gears and Spur gears" at bounding box center [501, 417] width 9 height 9
radio input "true"
click at [620, 425] on span "Shift gears and Spur gears" at bounding box center [589, 418] width 137 height 12
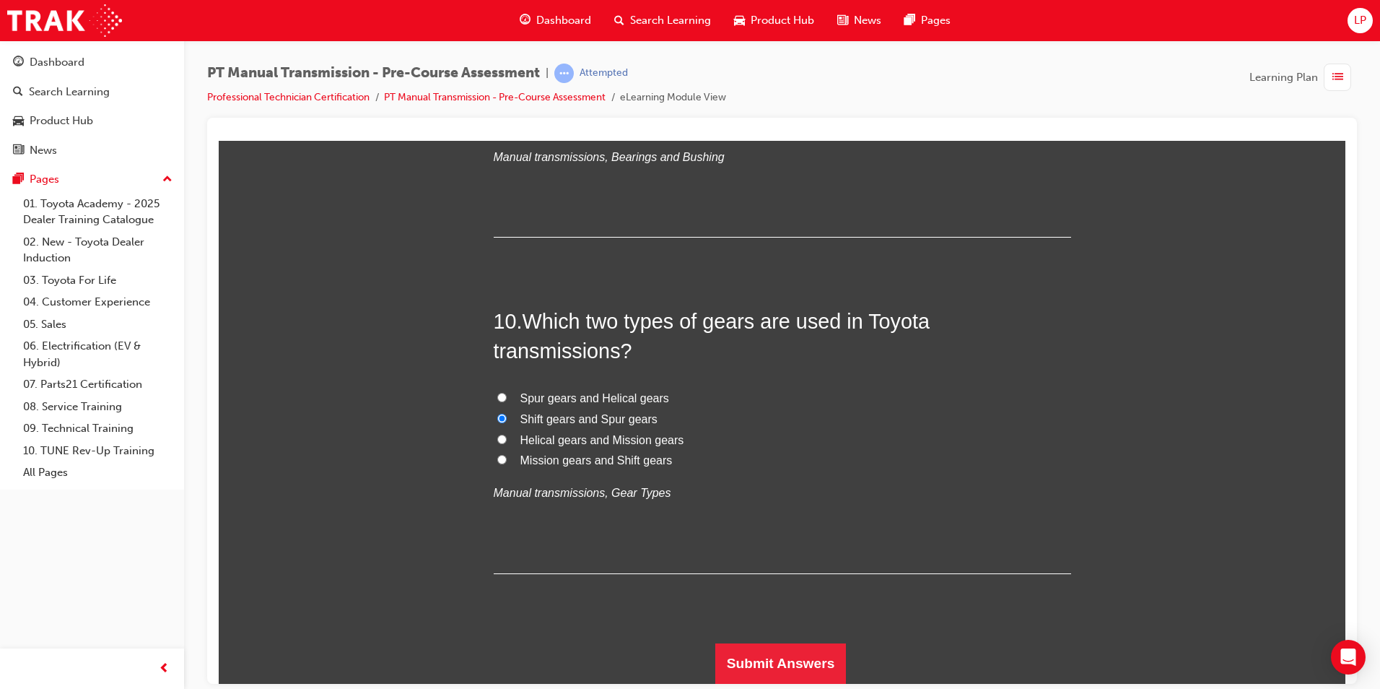
click at [507, 422] on input "Shift gears and Spur gears" at bounding box center [501, 417] width 9 height 9
click at [630, 435] on div "10 . Which two types of gears are used in Toyota transmissions? Spur gears and …" at bounding box center [783, 439] width 578 height 267
click at [637, 404] on span "Spur gears and Helical gears" at bounding box center [595, 397] width 149 height 12
click at [507, 401] on input "Spur gears and Helical gears" at bounding box center [501, 396] width 9 height 9
radio input "true"
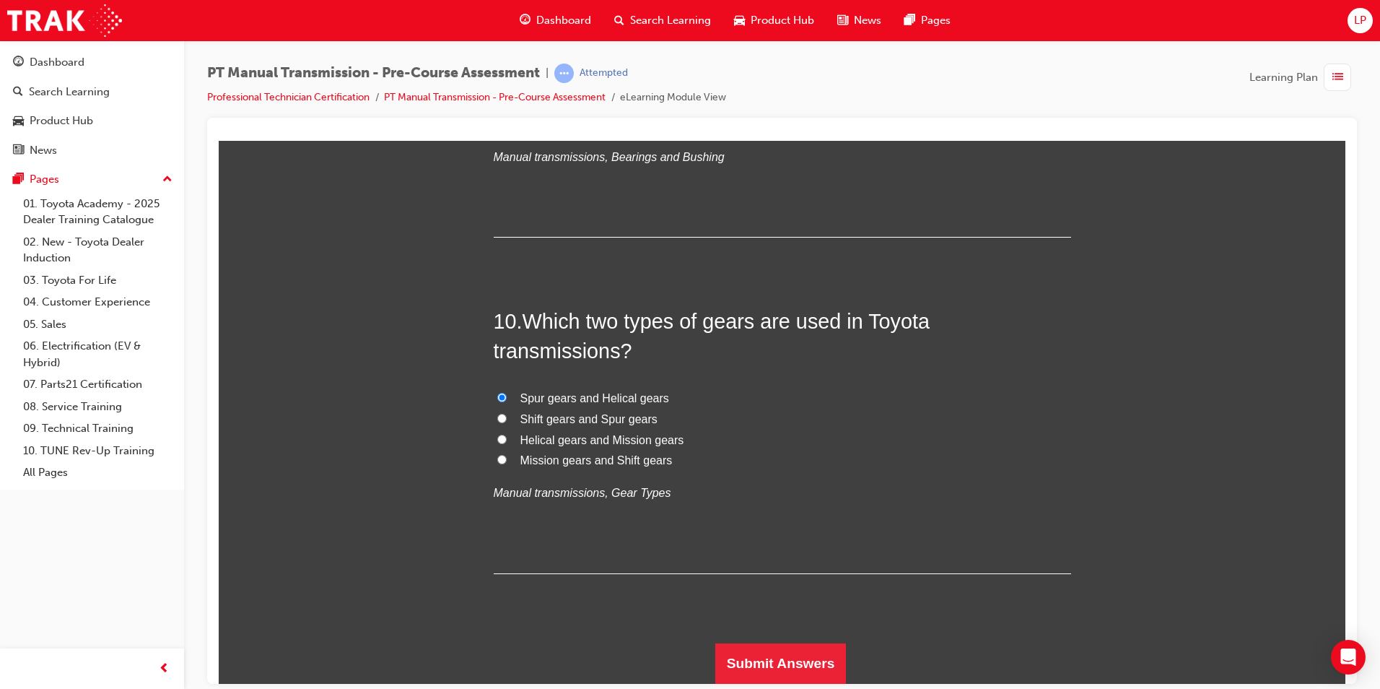
scroll to position [3205, 0]
click at [797, 659] on button "Submit Answers" at bounding box center [781, 663] width 131 height 40
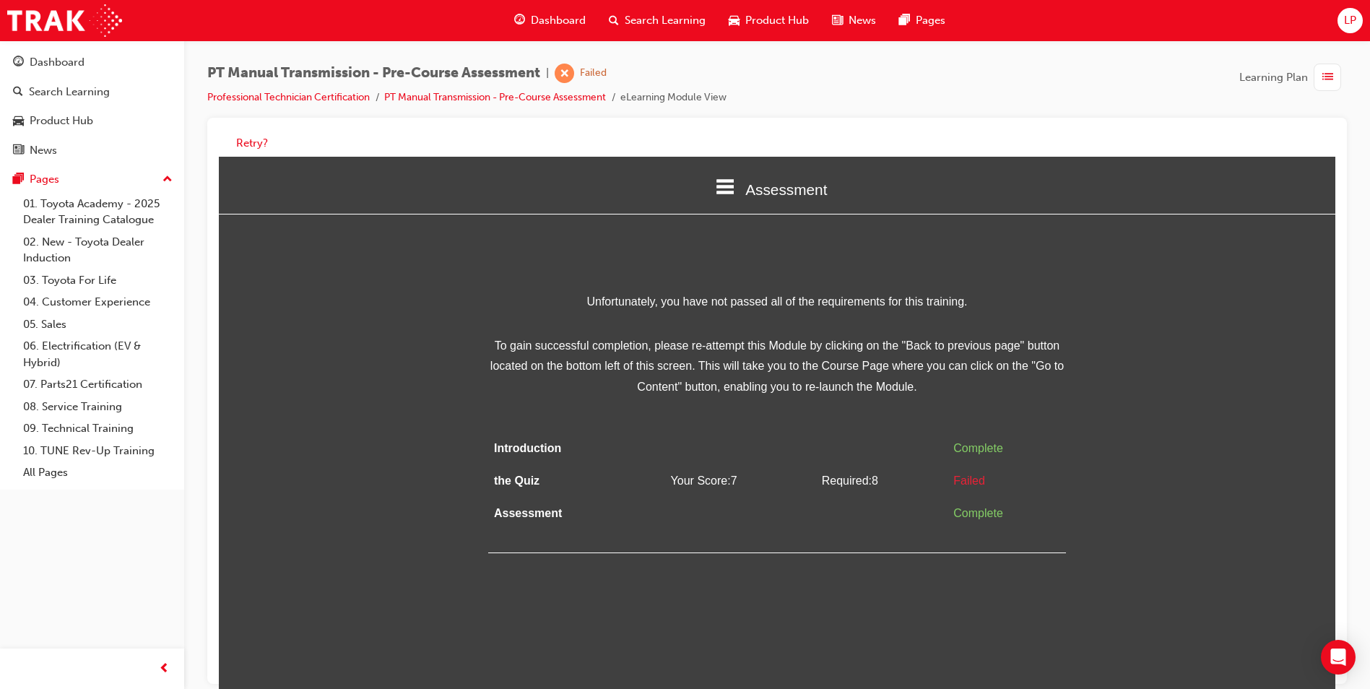
scroll to position [11, 0]
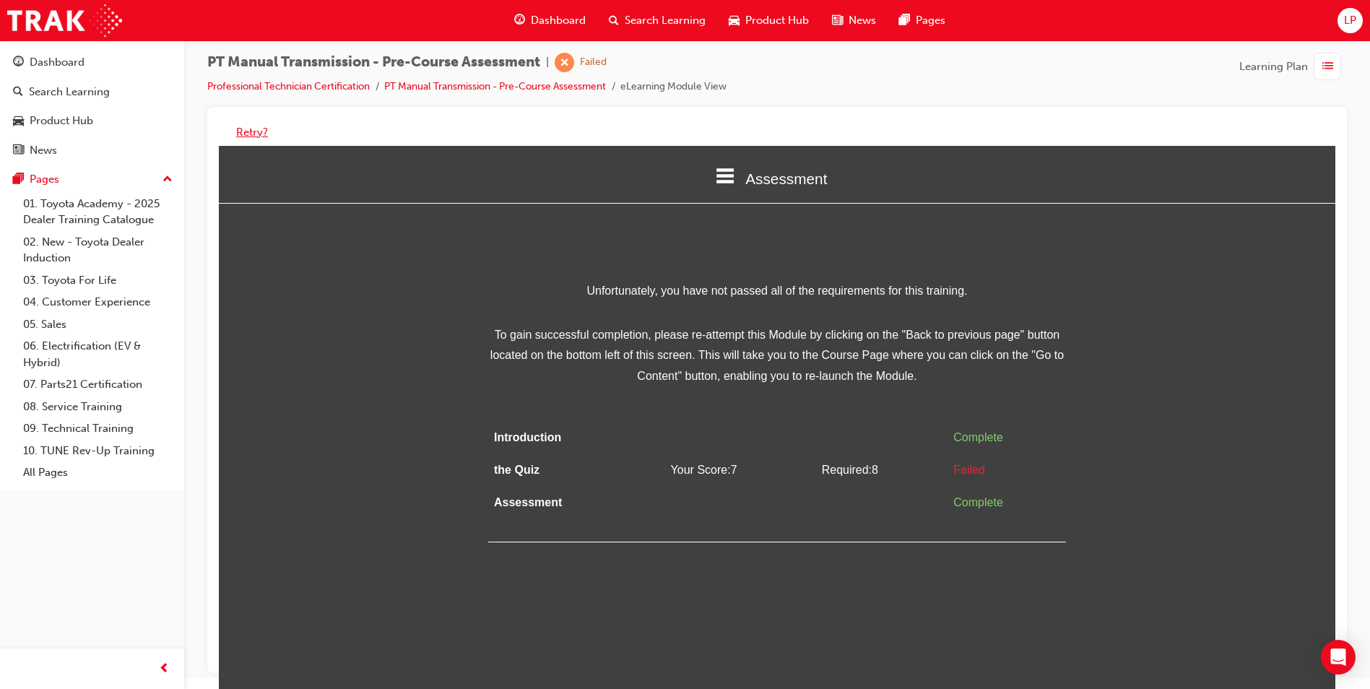
click at [248, 134] on button "Retry?" at bounding box center [252, 132] width 32 height 17
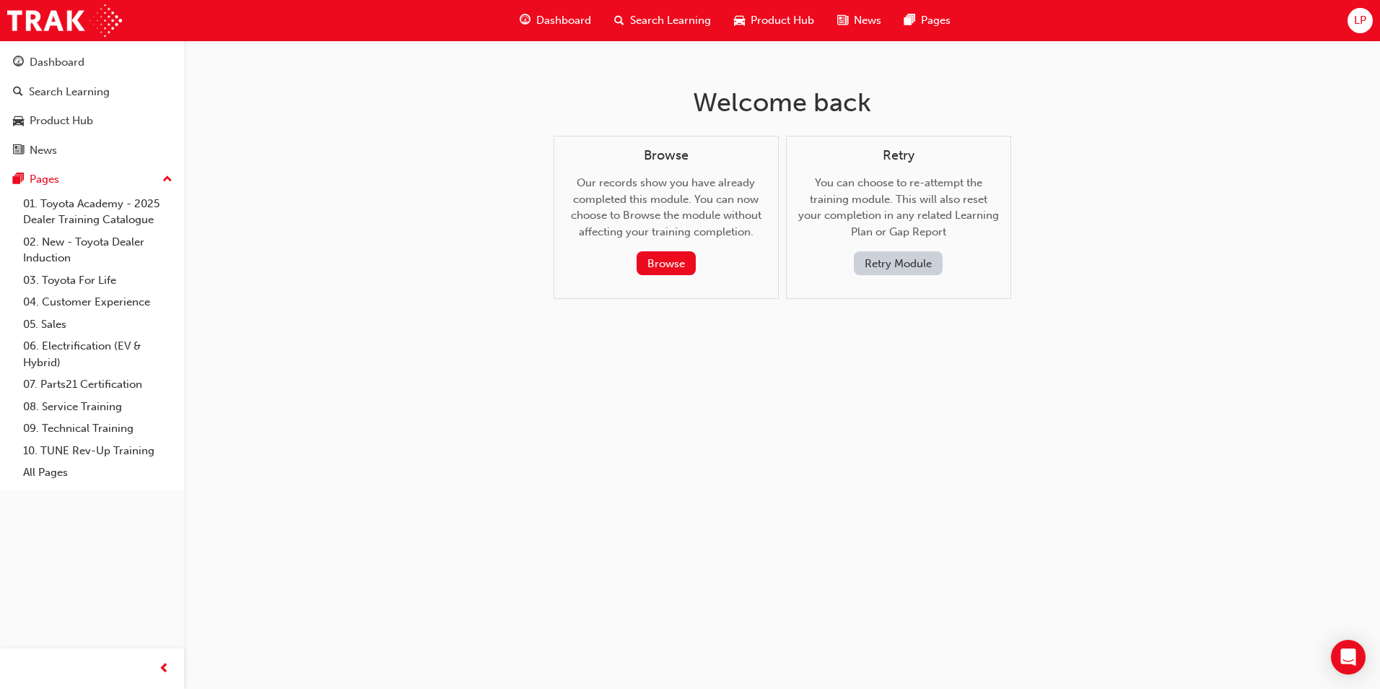
click at [885, 258] on button "Retry Module" at bounding box center [898, 263] width 89 height 24
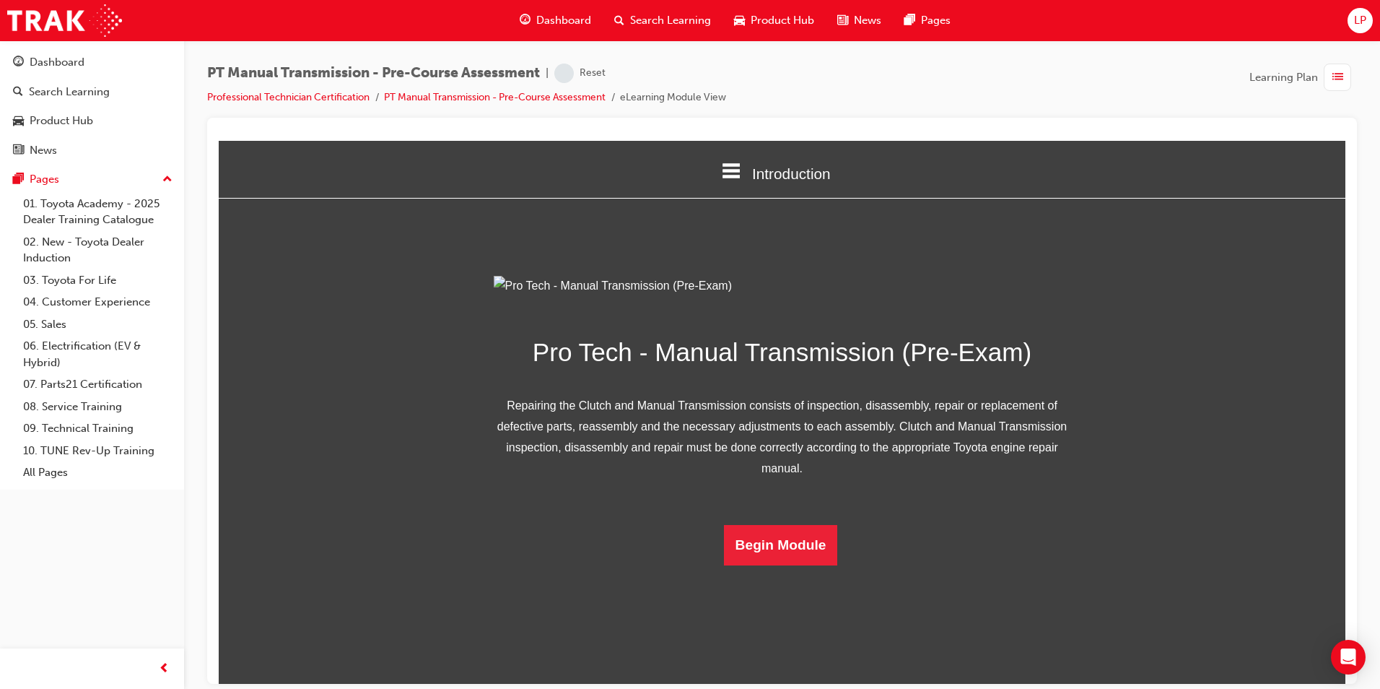
scroll to position [41, 0]
click at [819, 565] on button "Begin Module" at bounding box center [781, 544] width 114 height 40
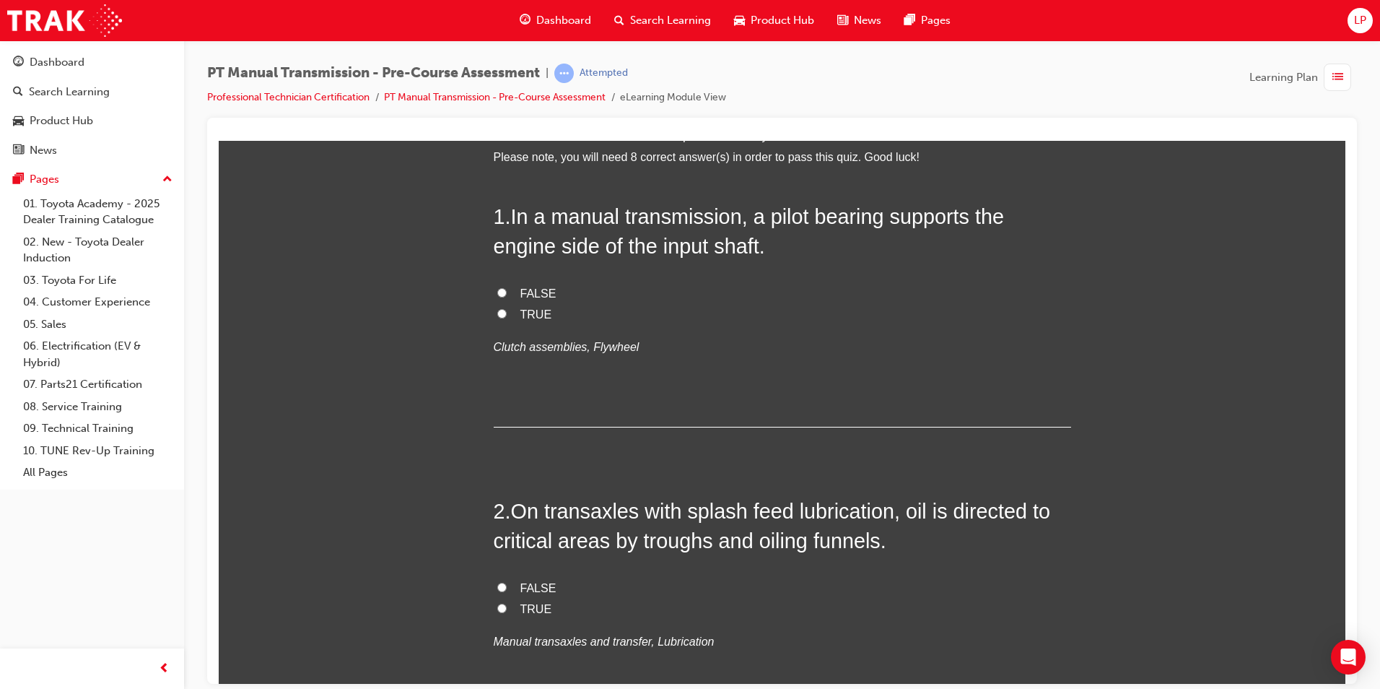
scroll to position [72, 0]
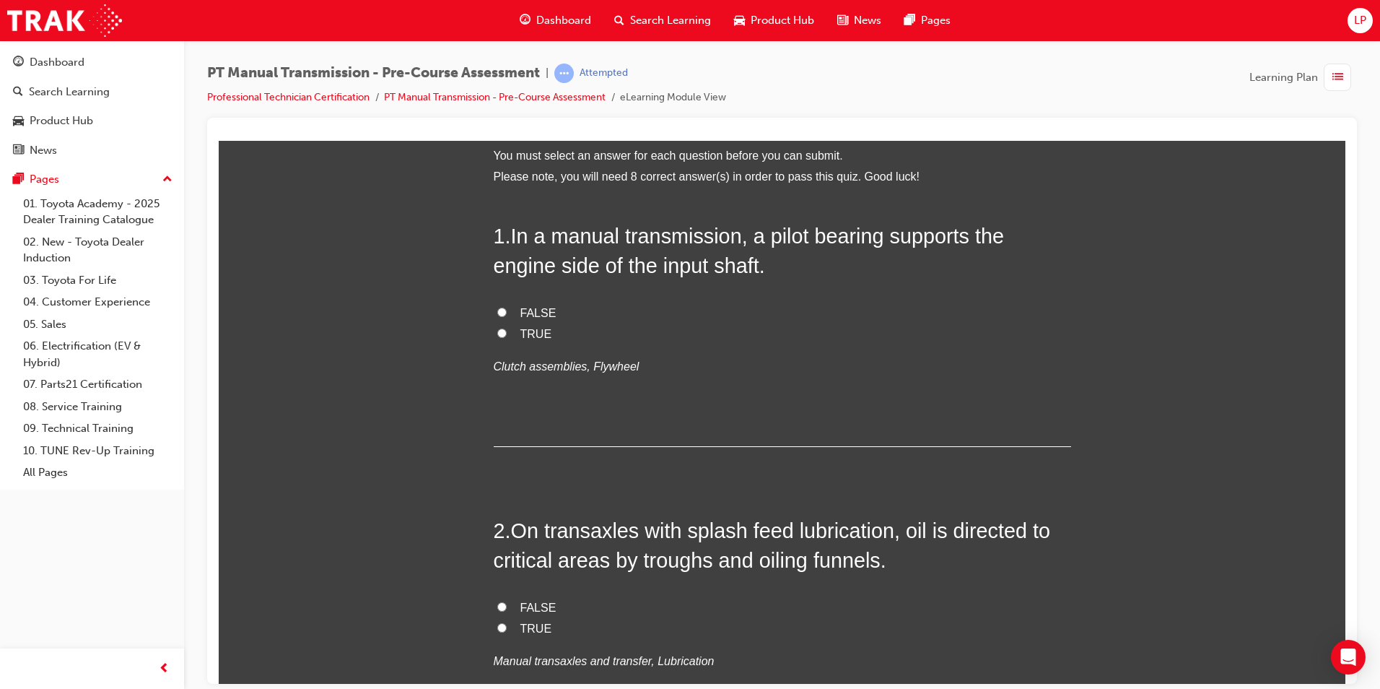
click at [535, 327] on span "TRUE" at bounding box center [537, 333] width 32 height 12
click at [507, 328] on input "TRUE" at bounding box center [501, 332] width 9 height 9
radio input "true"
click at [507, 625] on label "TRUE" at bounding box center [783, 628] width 578 height 21
click at [507, 625] on input "TRUE" at bounding box center [501, 626] width 9 height 9
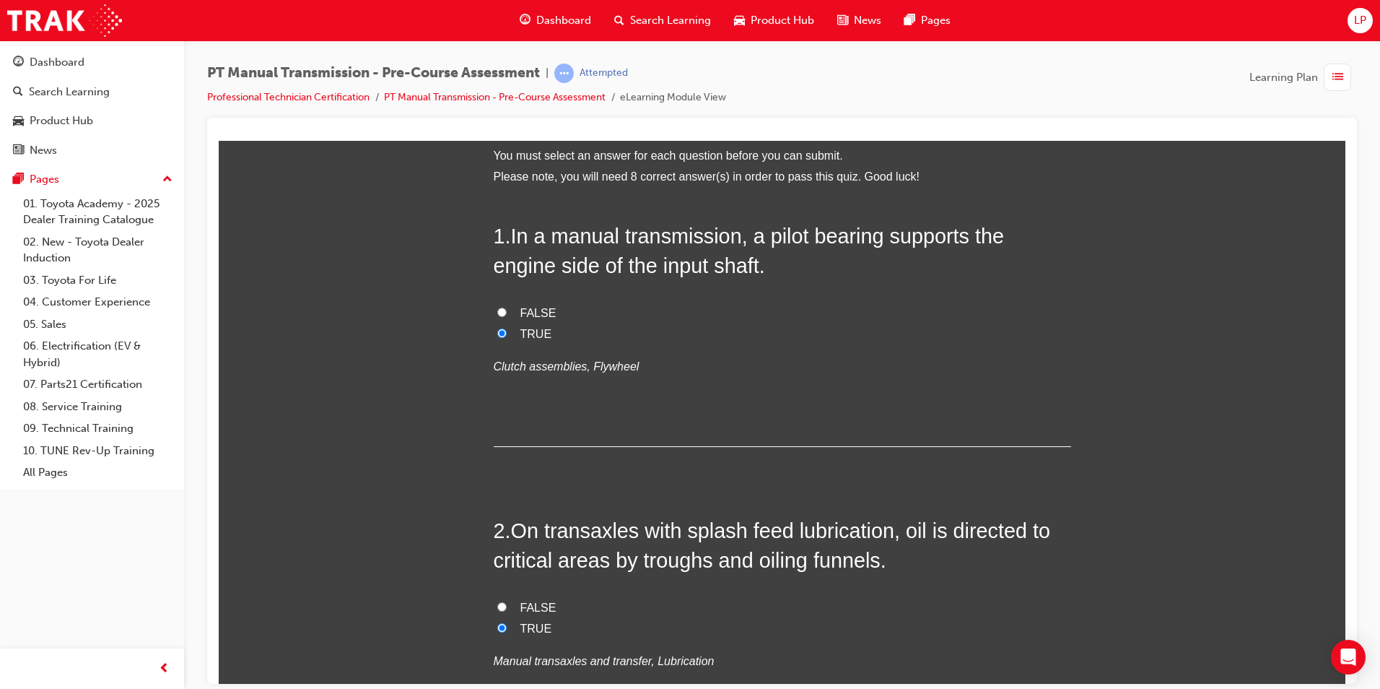
radio input "true"
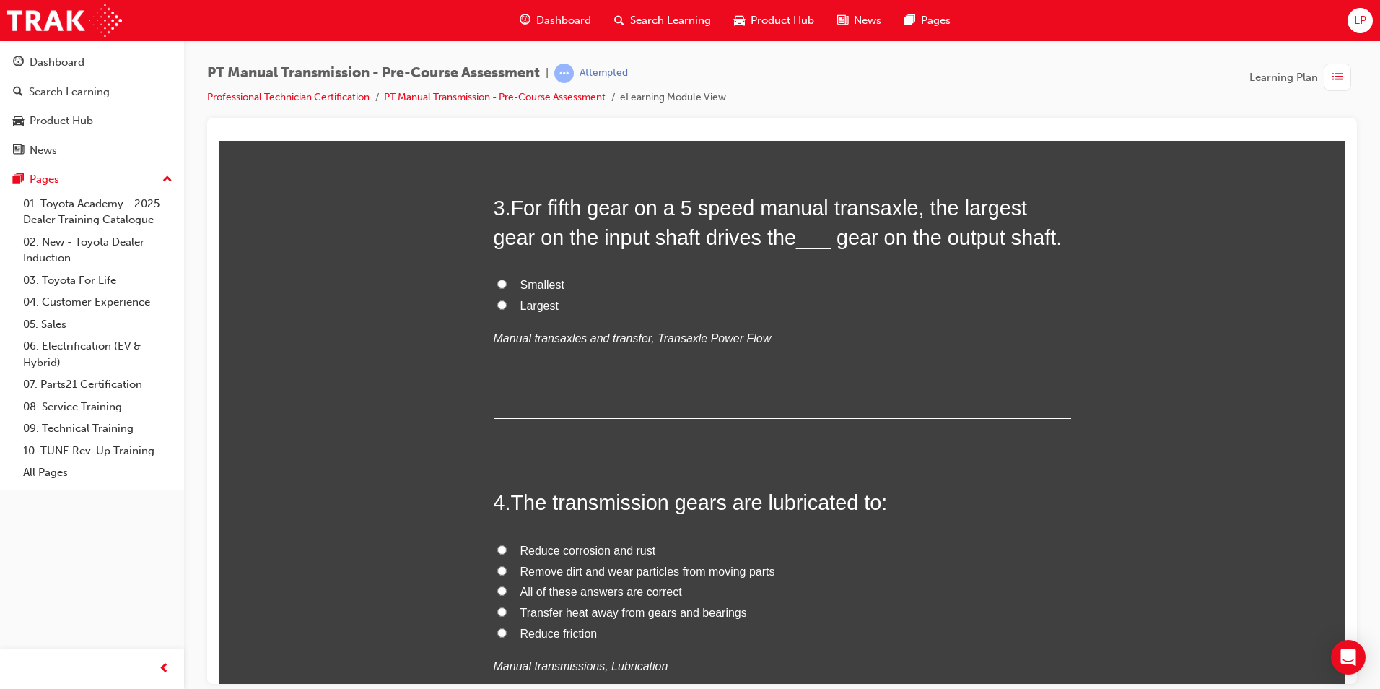
scroll to position [722, 0]
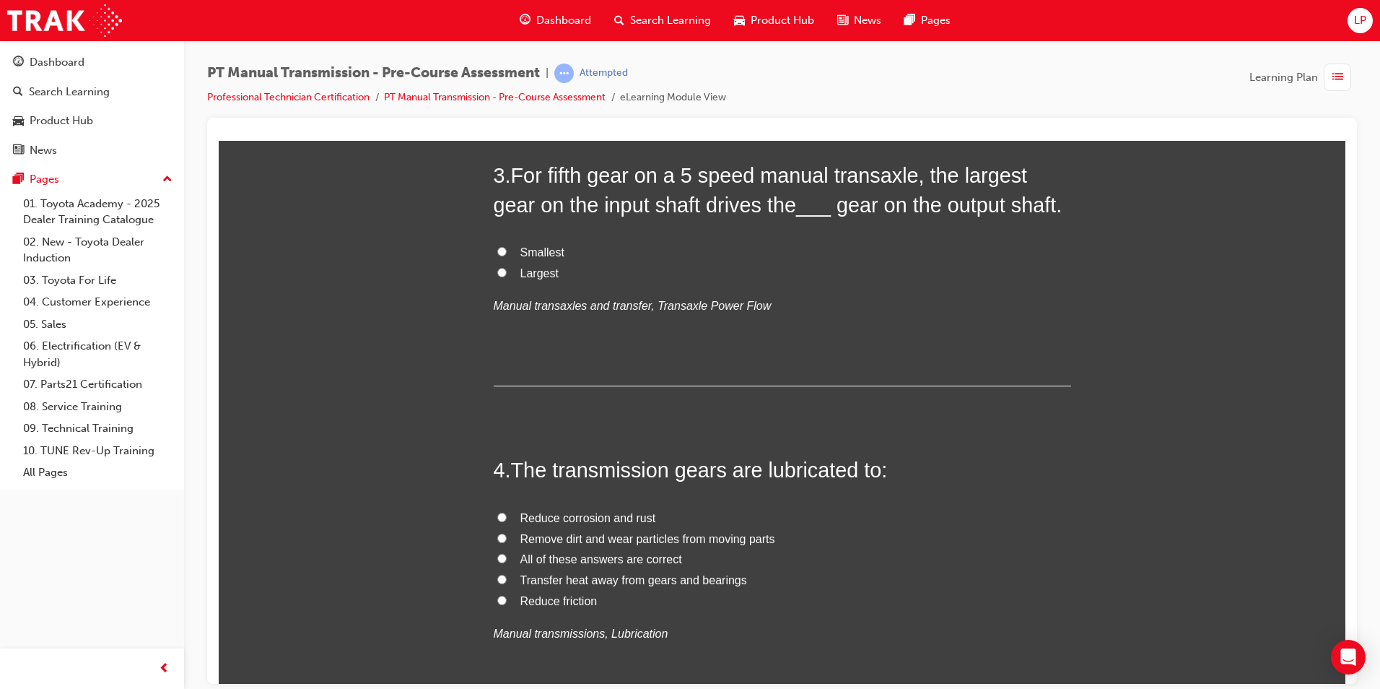
click at [502, 254] on label "Smallest" at bounding box center [783, 252] width 578 height 21
click at [502, 254] on input "Smallest" at bounding box center [501, 250] width 9 height 9
radio input "true"
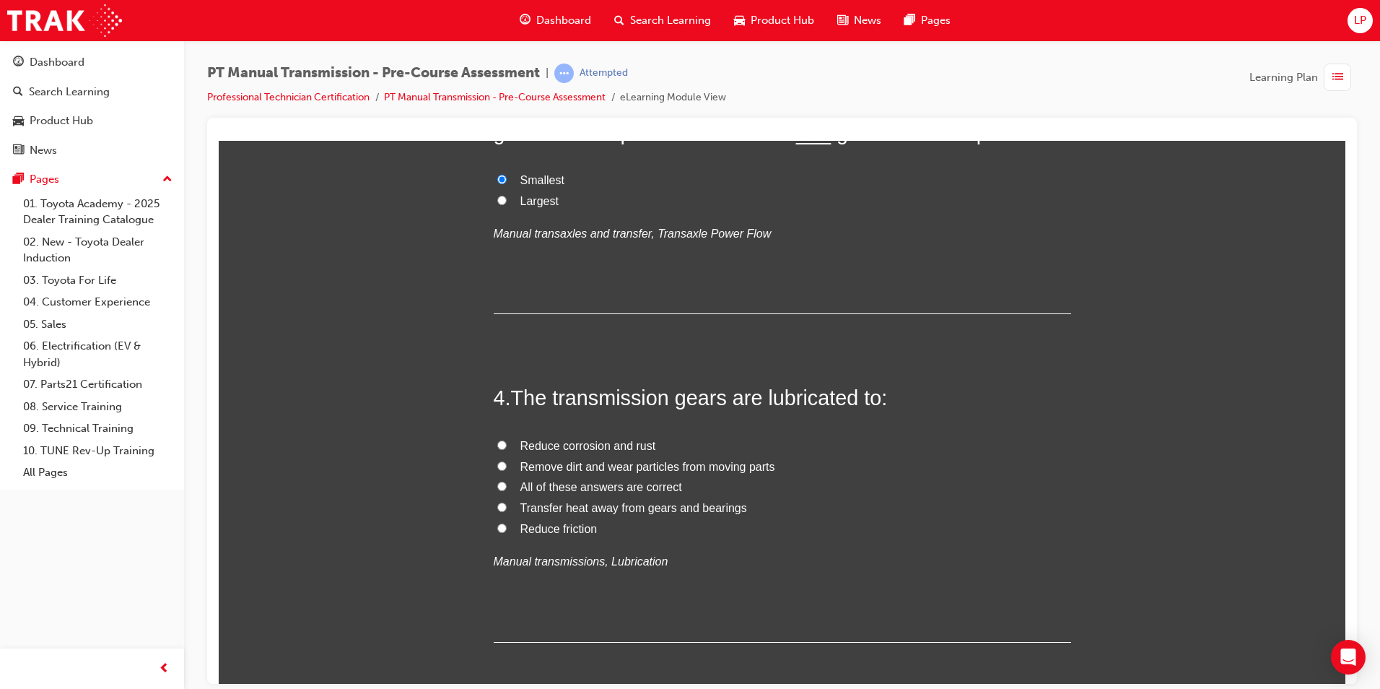
click at [565, 487] on span "All of these answers are correct" at bounding box center [602, 486] width 162 height 12
click at [507, 487] on input "All of these answers are correct" at bounding box center [501, 485] width 9 height 9
radio input "true"
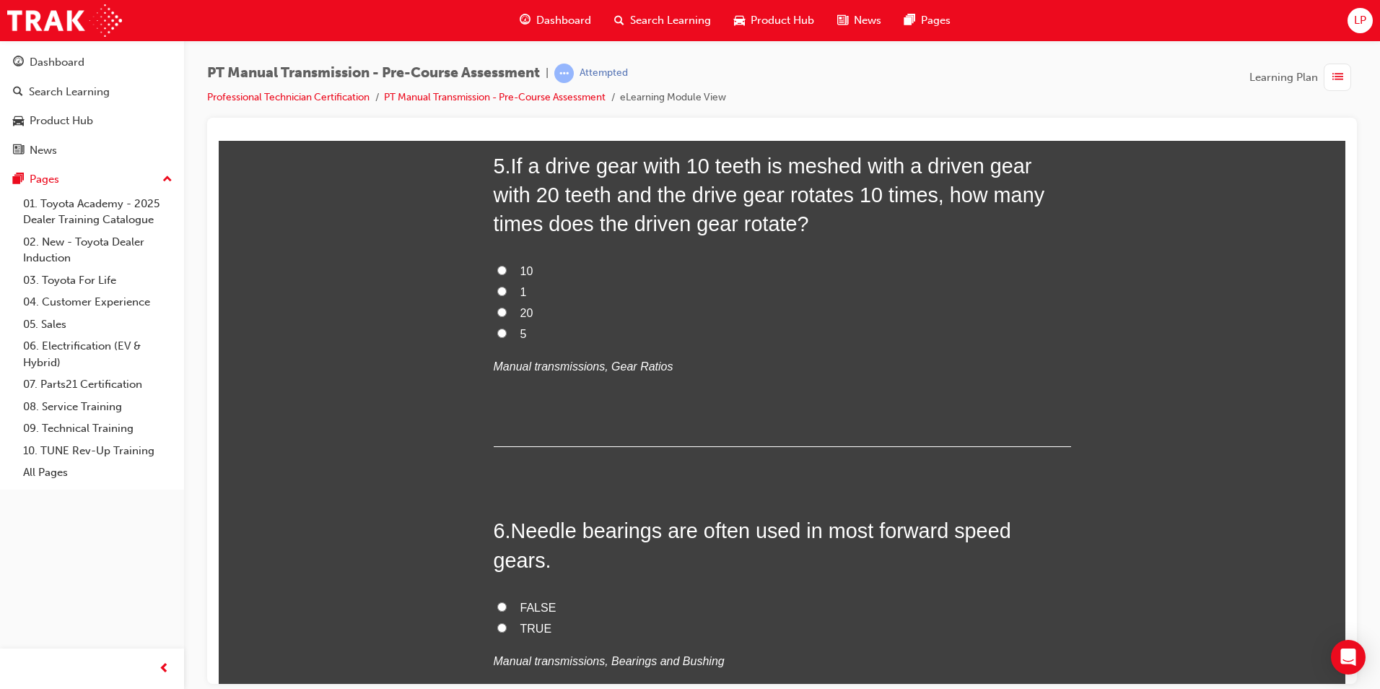
scroll to position [1300, 0]
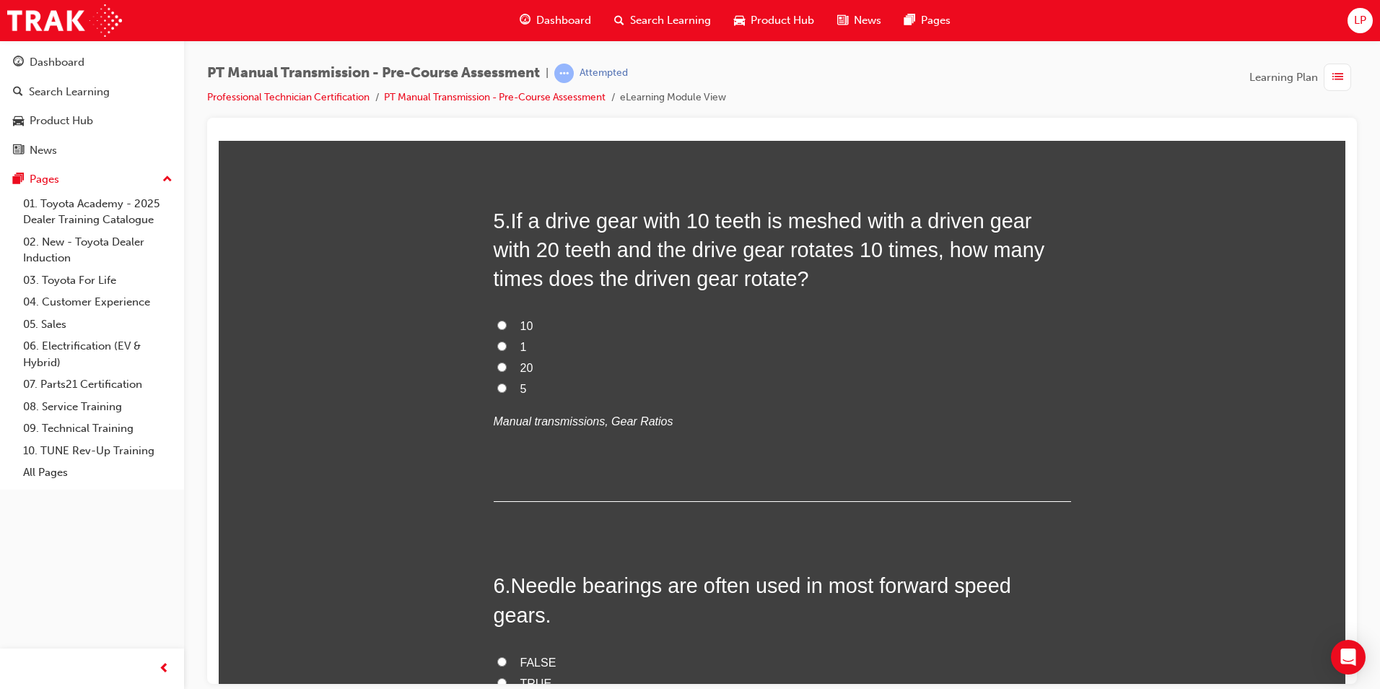
drag, startPoint x: 503, startPoint y: 385, endPoint x: 515, endPoint y: 386, distance: 12.3
click at [503, 385] on label "5" at bounding box center [783, 388] width 578 height 21
click at [503, 385] on input "5" at bounding box center [501, 387] width 9 height 9
radio input "true"
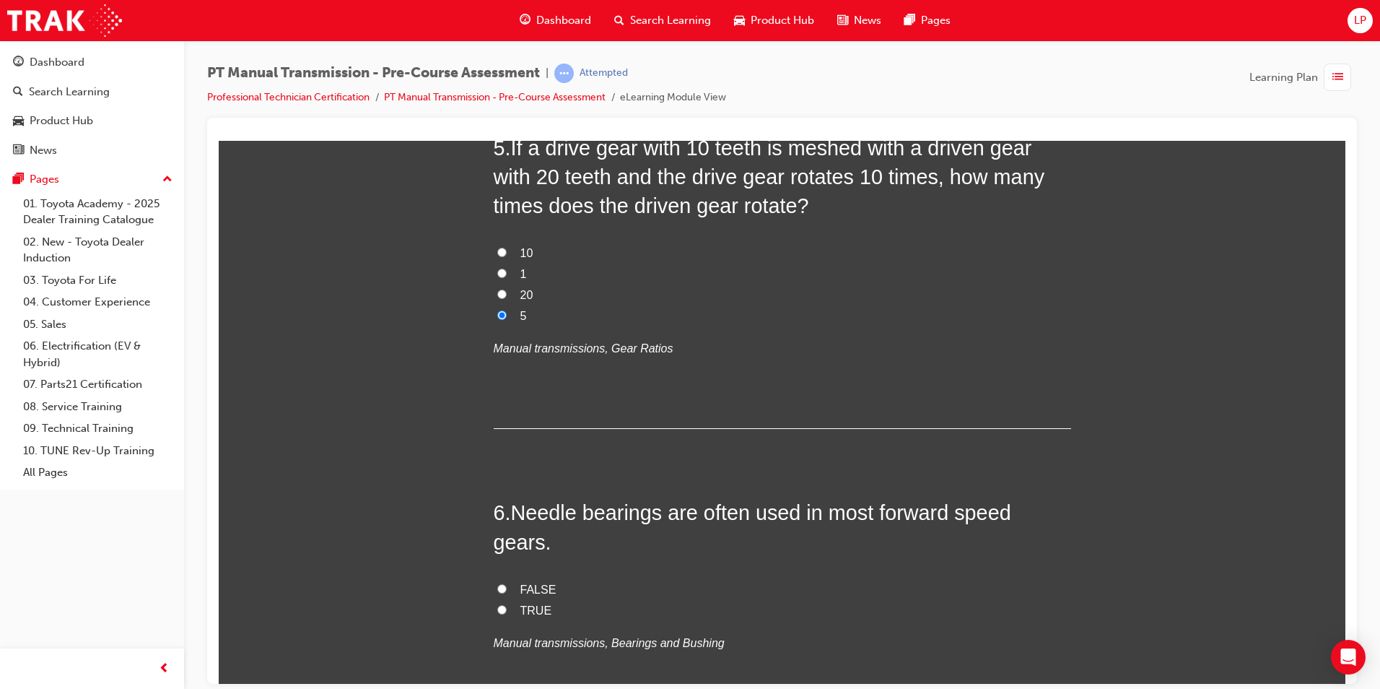
scroll to position [1516, 0]
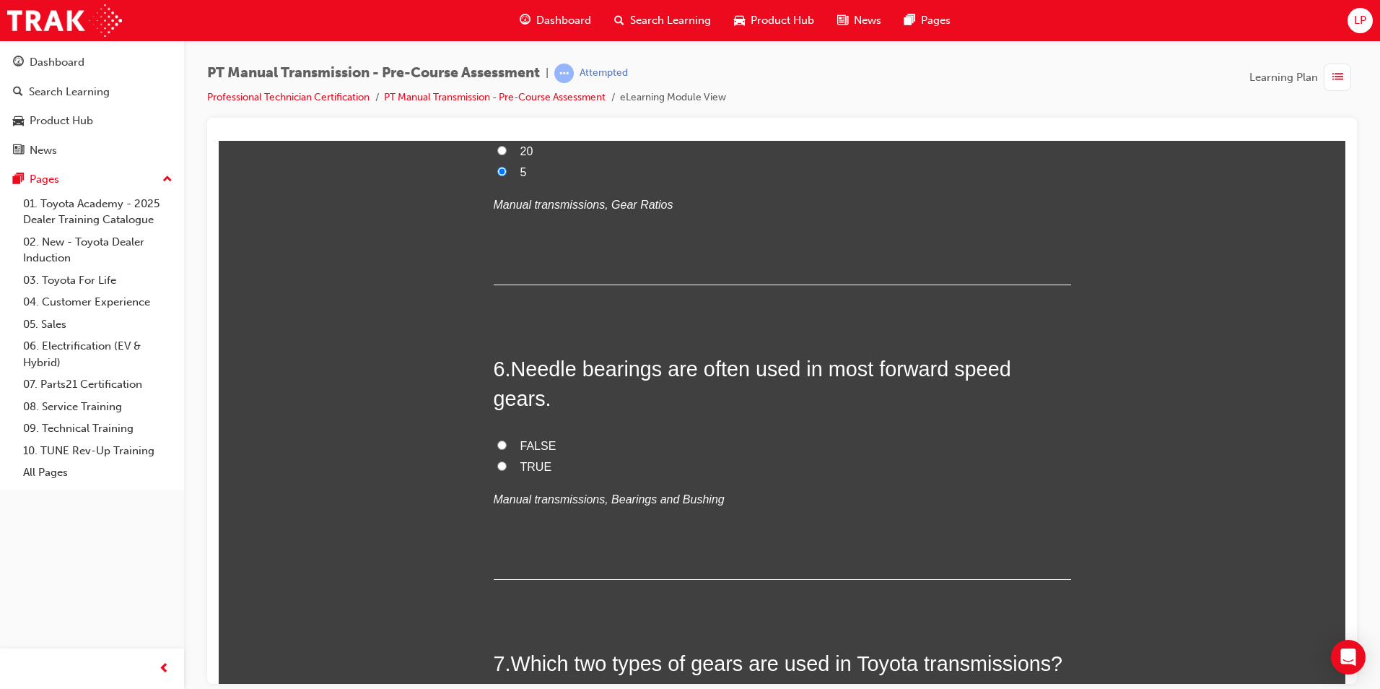
click at [527, 460] on span "TRUE" at bounding box center [537, 466] width 32 height 12
click at [507, 461] on input "TRUE" at bounding box center [501, 465] width 9 height 9
radio input "true"
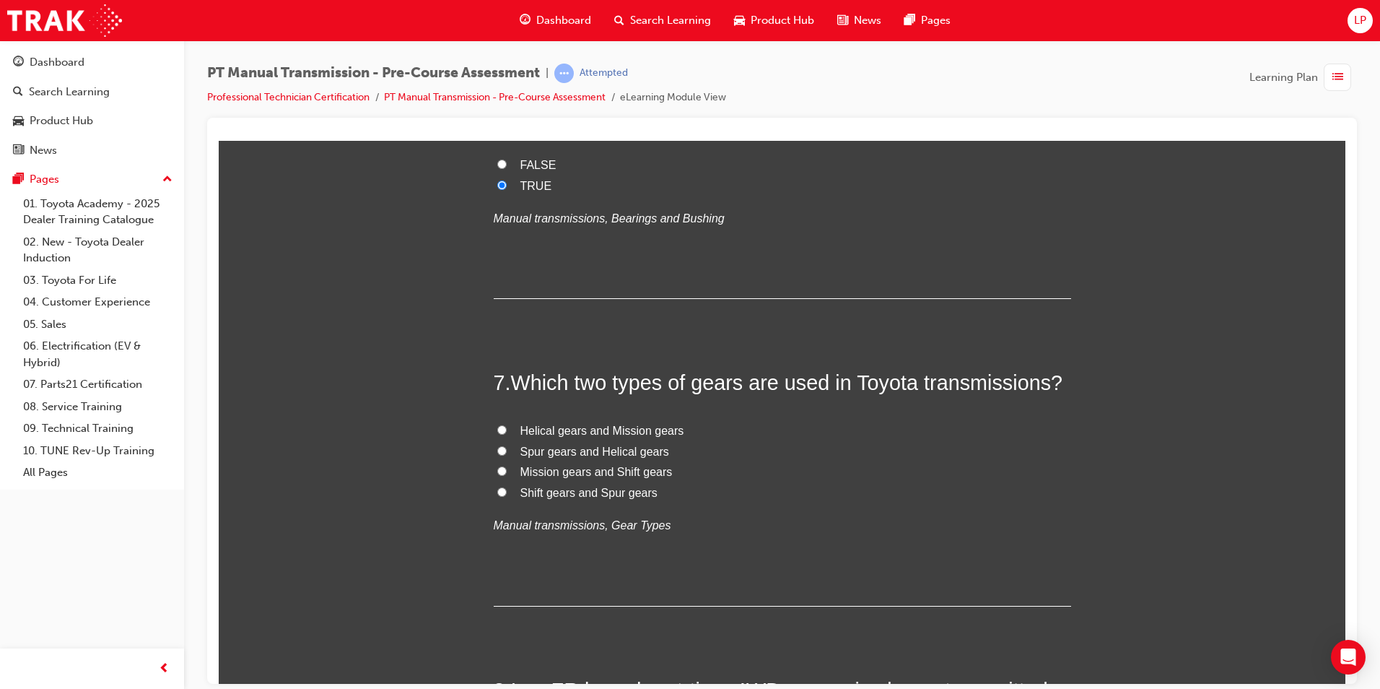
scroll to position [1805, 0]
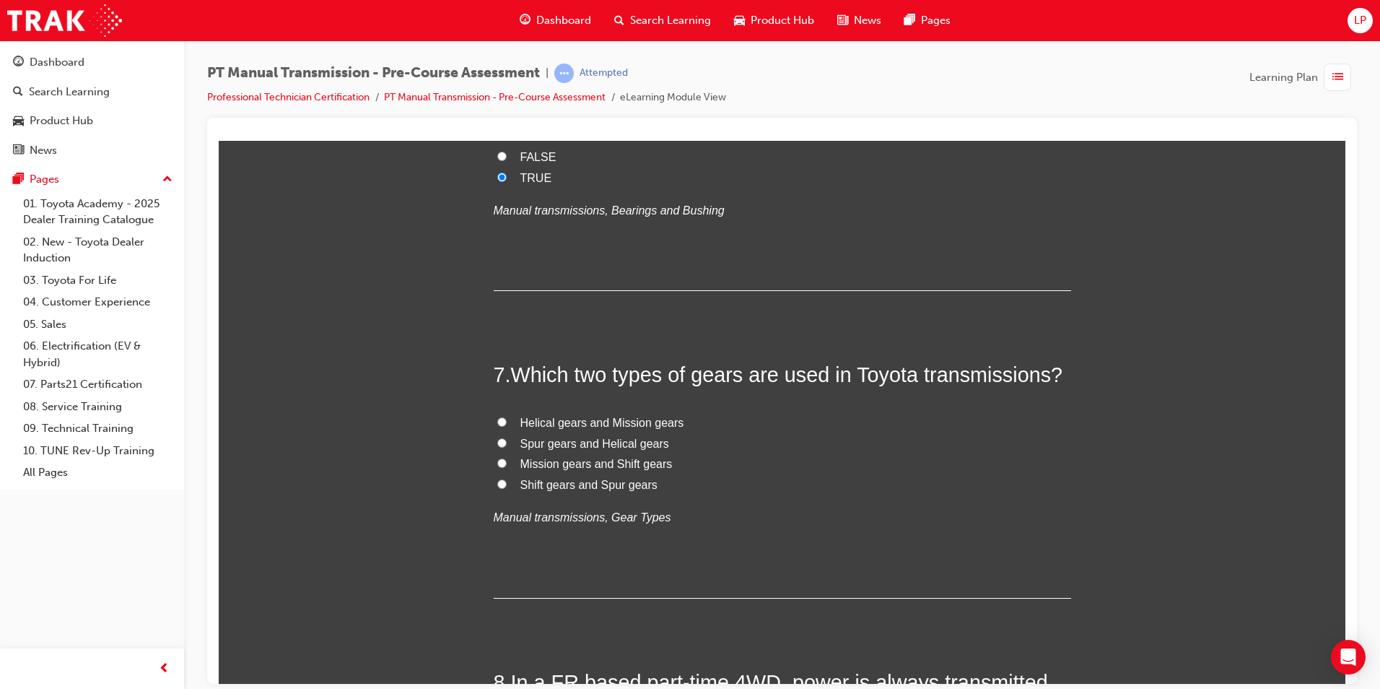
click at [546, 437] on span "Spur gears and Helical gears" at bounding box center [595, 443] width 149 height 12
drag, startPoint x: 546, startPoint y: 414, endPoint x: 503, endPoint y: 406, distance: 44.2
click at [503, 433] on label "Spur gears and Helical gears" at bounding box center [783, 443] width 578 height 21
click at [503, 438] on input "Spur gears and Helical gears" at bounding box center [501, 442] width 9 height 9
radio input "true"
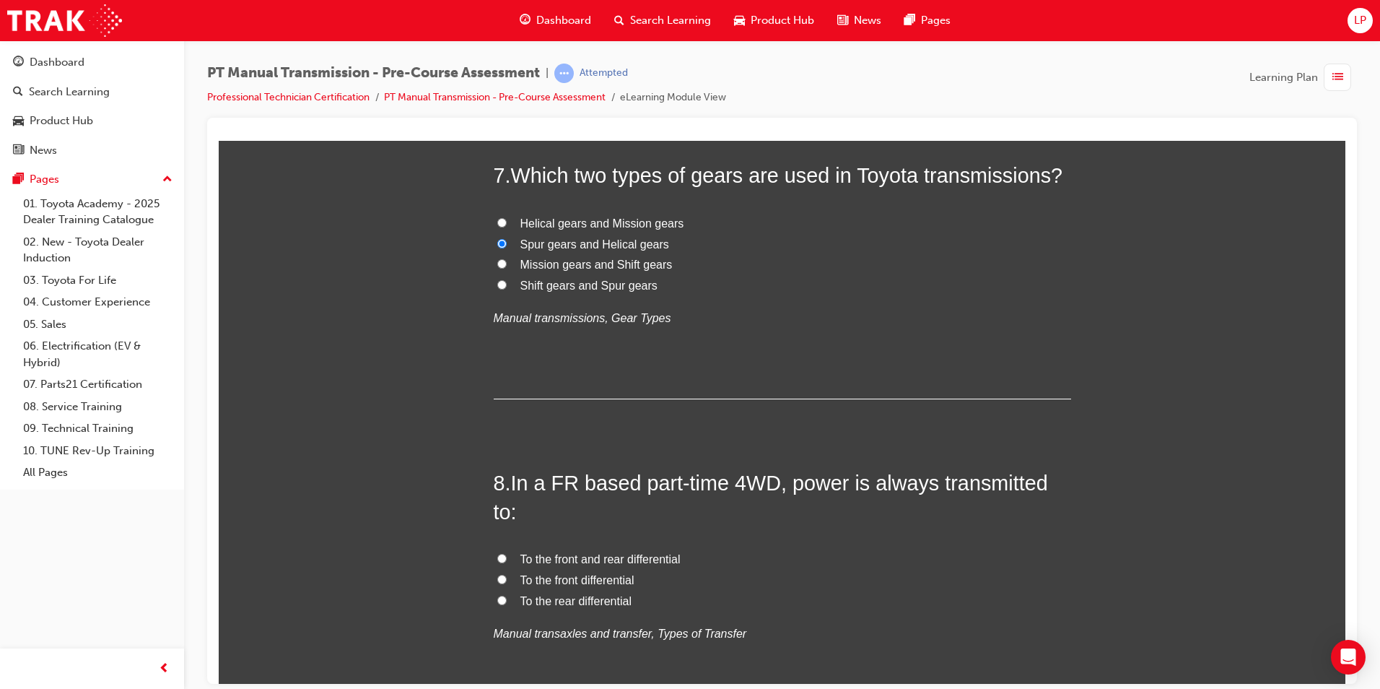
scroll to position [2022, 0]
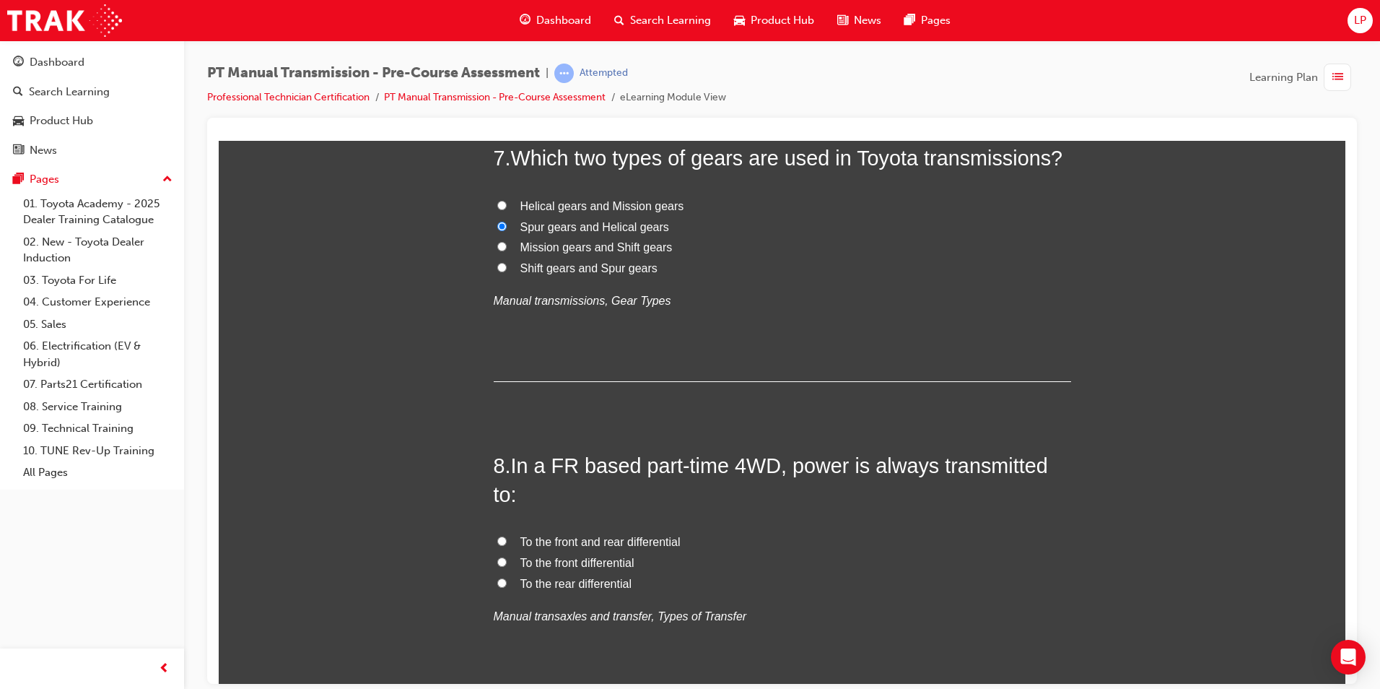
click at [635, 535] on span "To the front and rear differential" at bounding box center [601, 541] width 160 height 12
click at [507, 536] on input "To the front and rear differential" at bounding box center [501, 540] width 9 height 9
radio input "true"
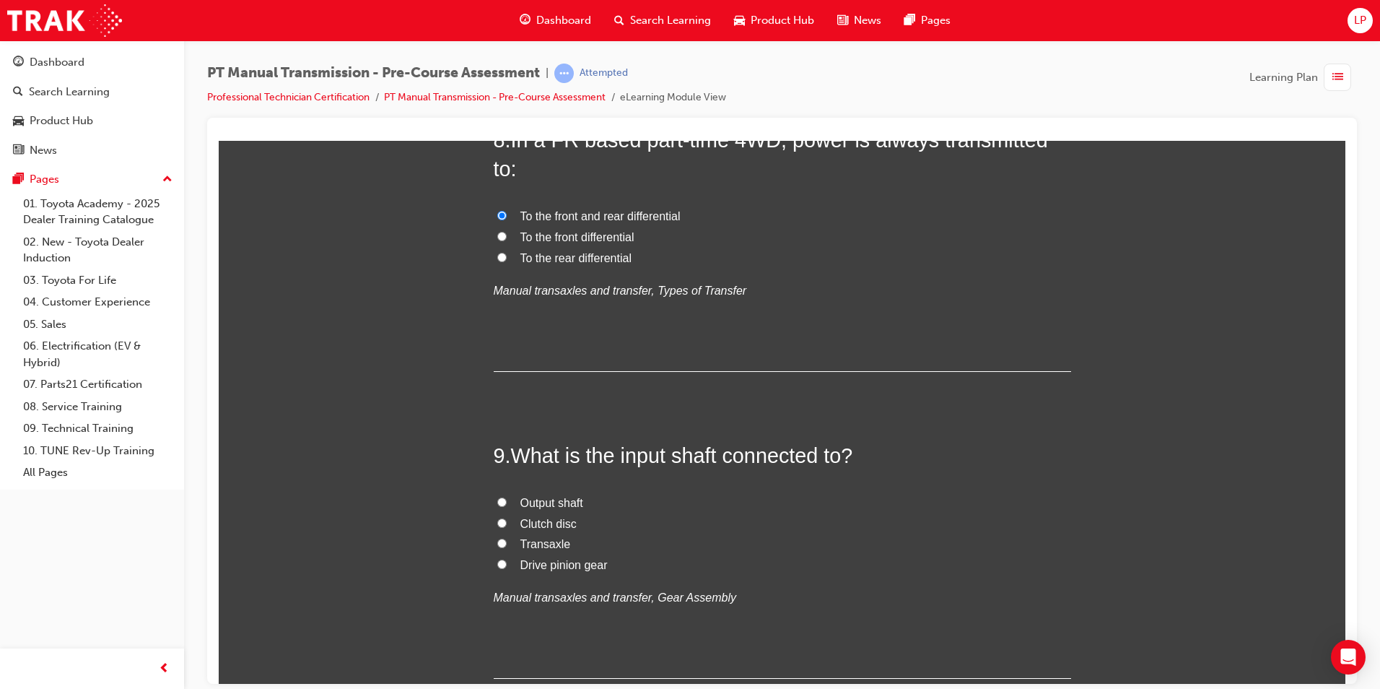
scroll to position [2383, 0]
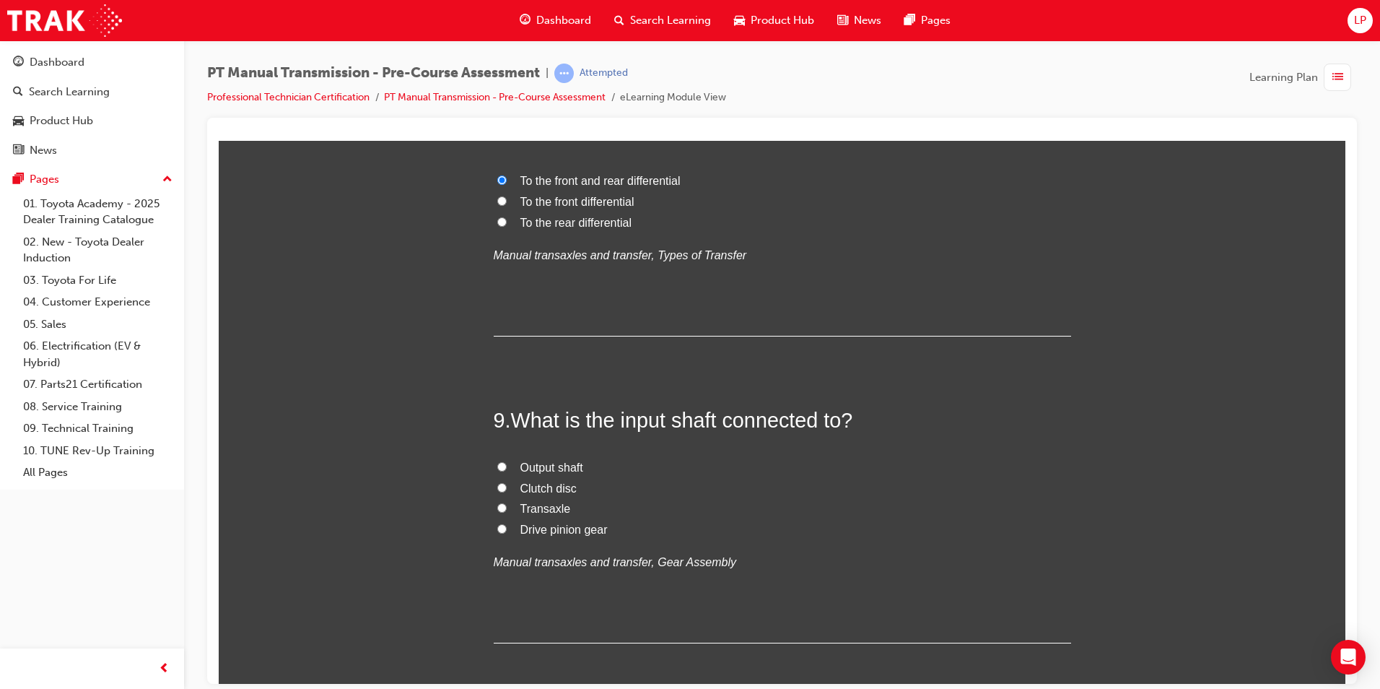
click at [531, 482] on span "Clutch disc" at bounding box center [549, 488] width 56 height 12
click at [507, 482] on input "Clutch disc" at bounding box center [501, 486] width 9 height 9
radio input "true"
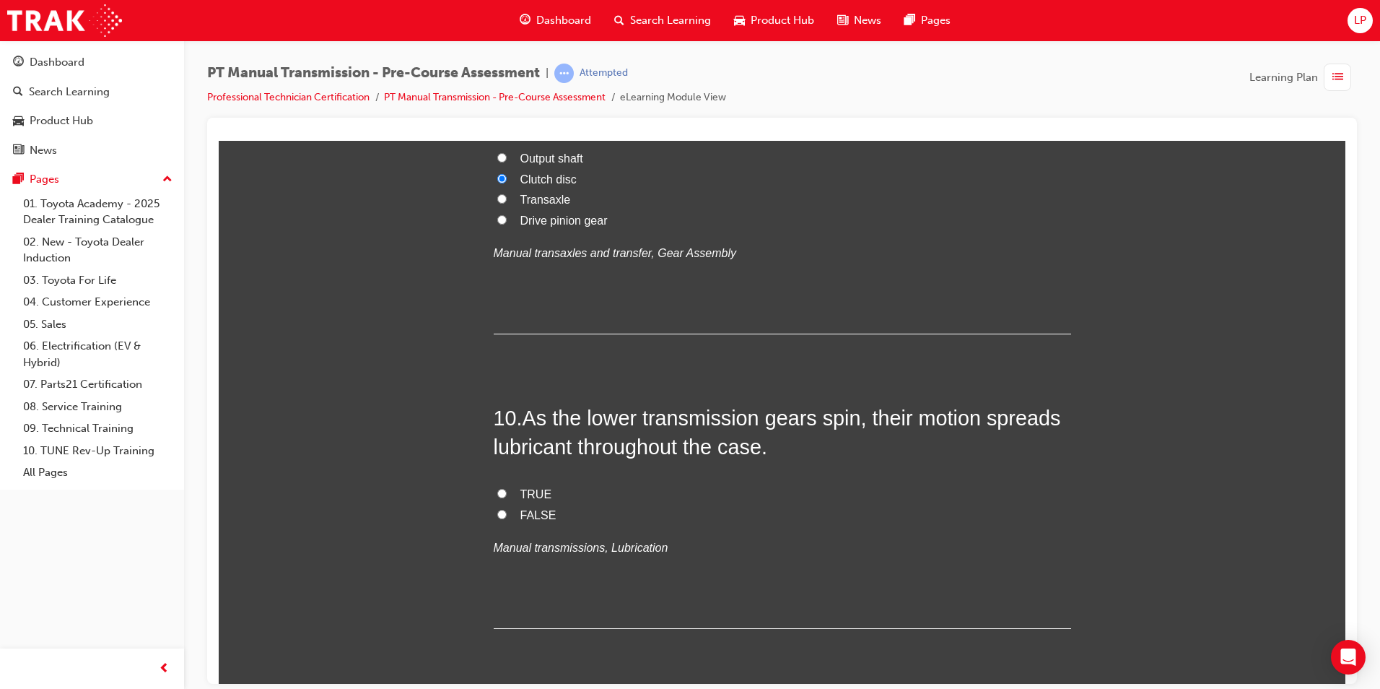
scroll to position [2717, 0]
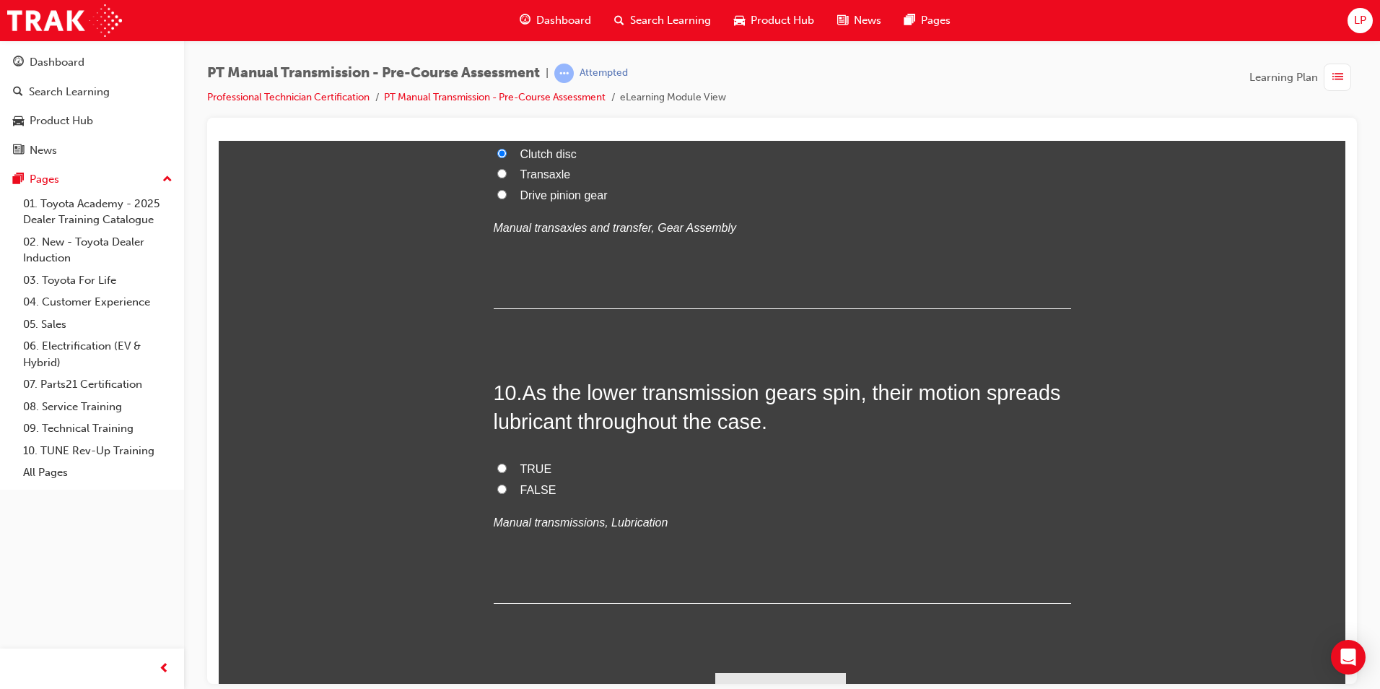
click at [510, 458] on label "TRUE" at bounding box center [783, 468] width 578 height 21
click at [507, 463] on input "TRUE" at bounding box center [501, 467] width 9 height 9
radio input "true"
click at [784, 672] on button "Submit Answers" at bounding box center [781, 692] width 131 height 40
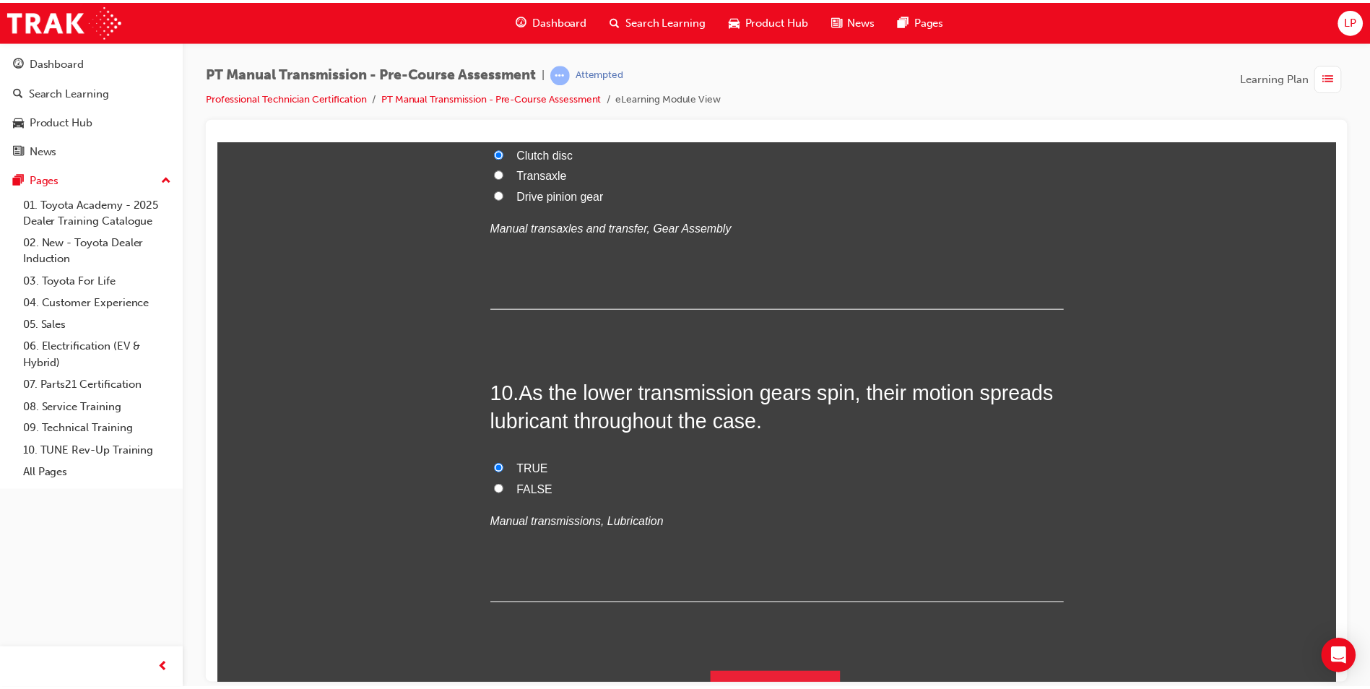
scroll to position [0, 0]
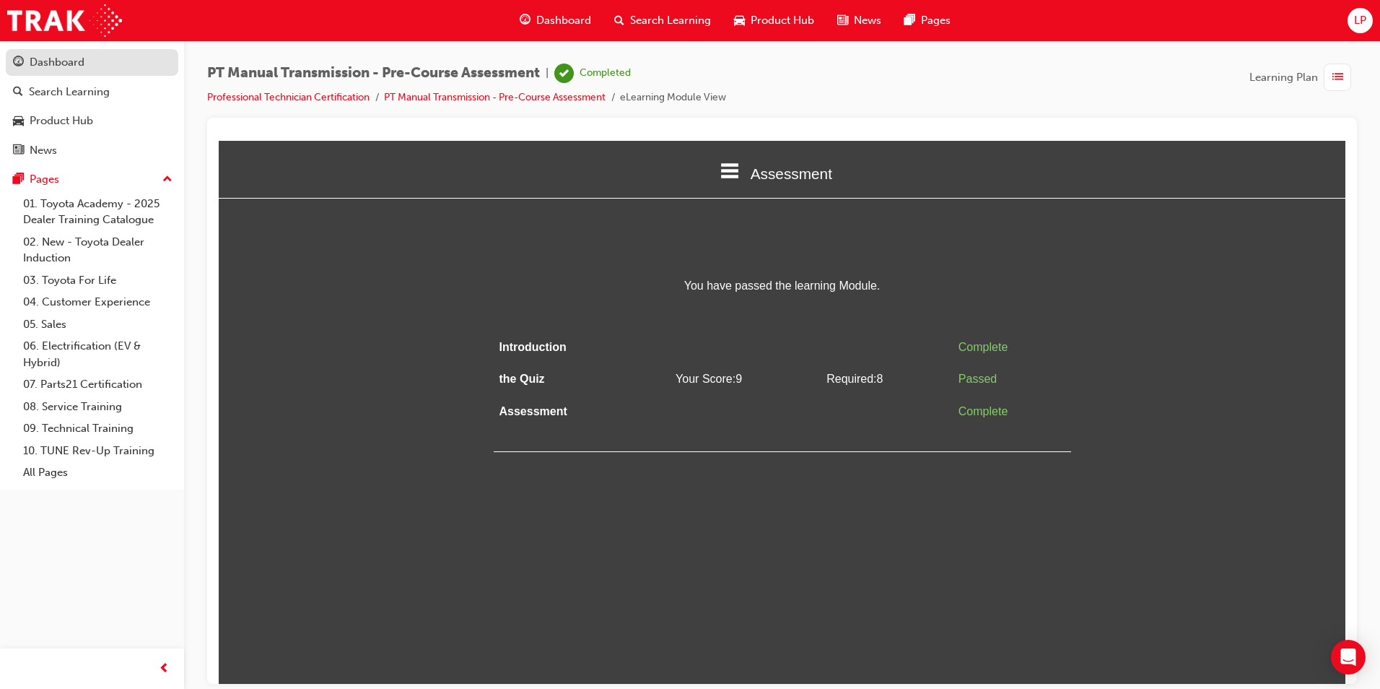
click at [103, 69] on div "Dashboard" at bounding box center [92, 62] width 158 height 18
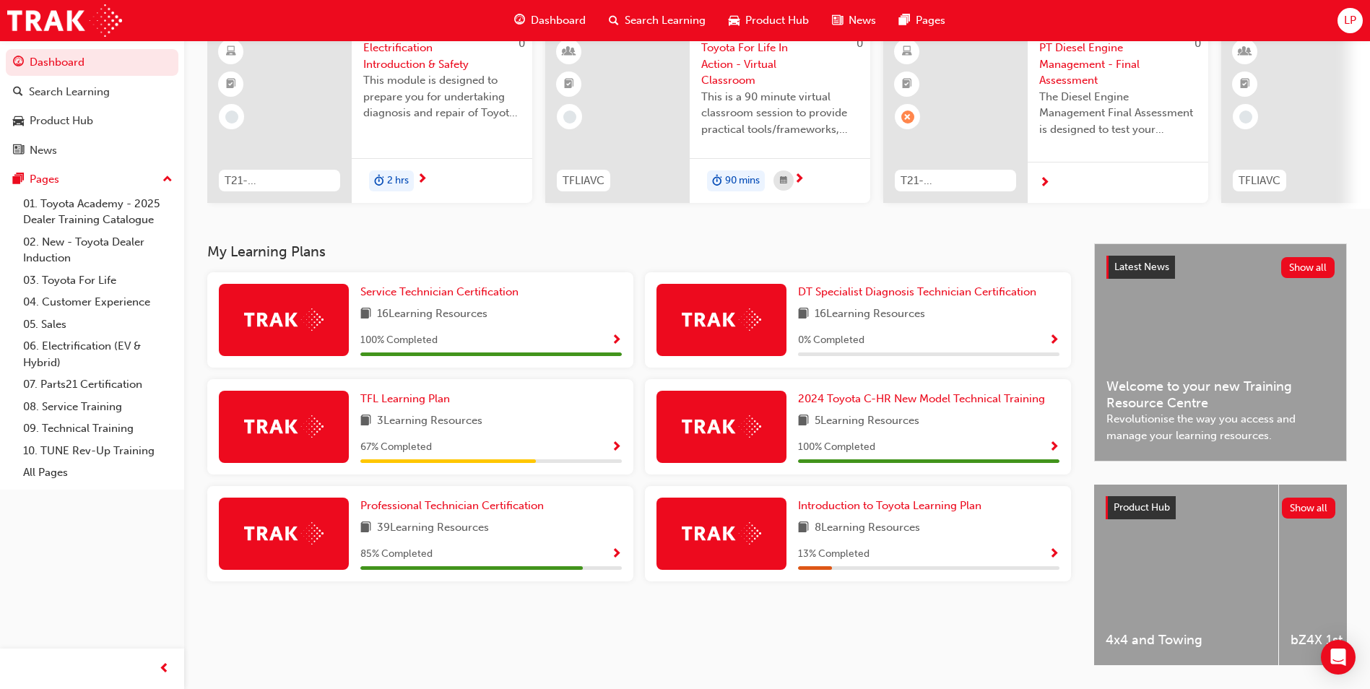
scroll to position [174, 0]
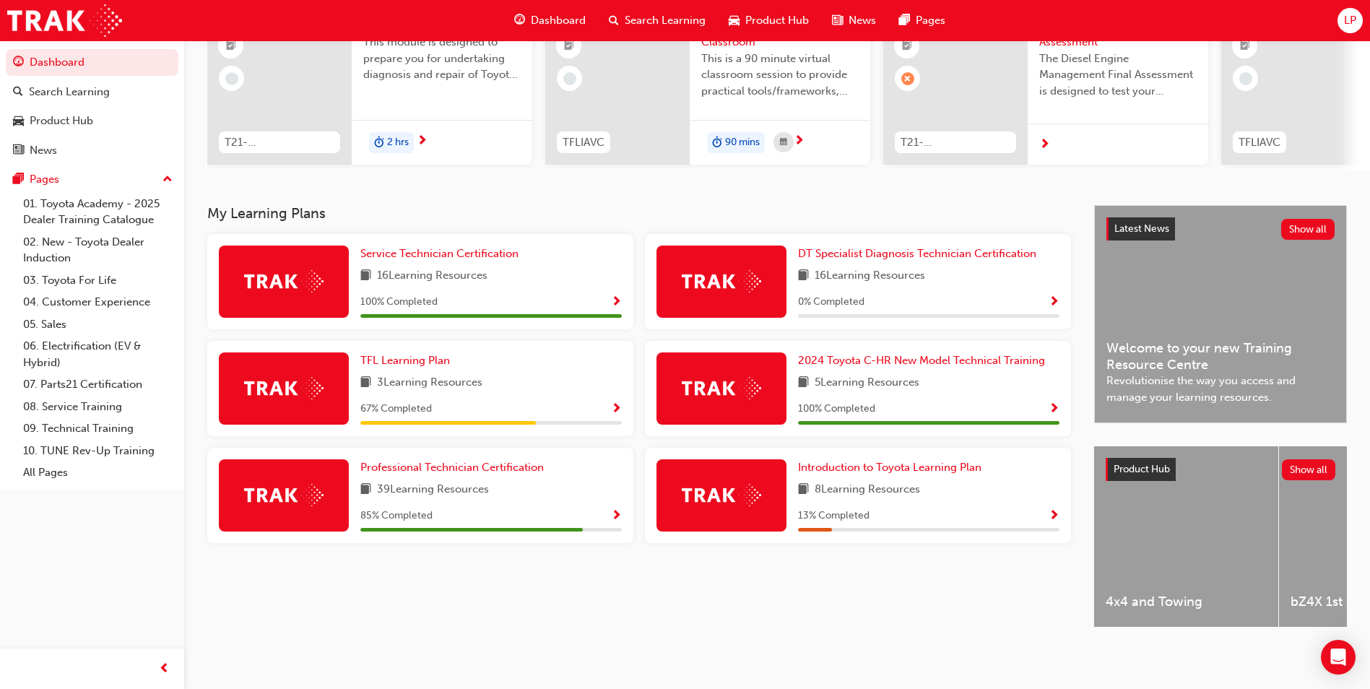
click at [626, 510] on div "Professional Technician Certification 39 Learning Resources 85 % Completed" at bounding box center [420, 495] width 426 height 95
click at [614, 509] on div "85 % Completed" at bounding box center [490, 516] width 261 height 18
click at [619, 510] on span "Show Progress" at bounding box center [616, 516] width 11 height 13
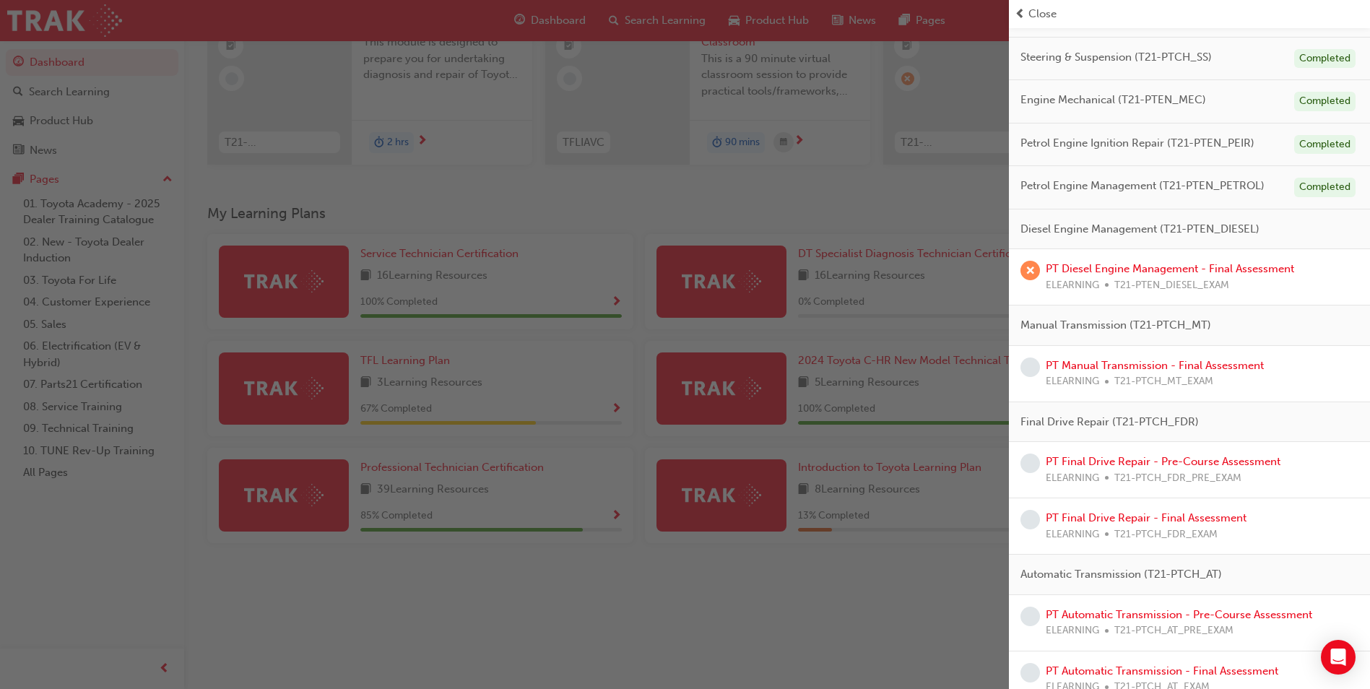
scroll to position [342, 0]
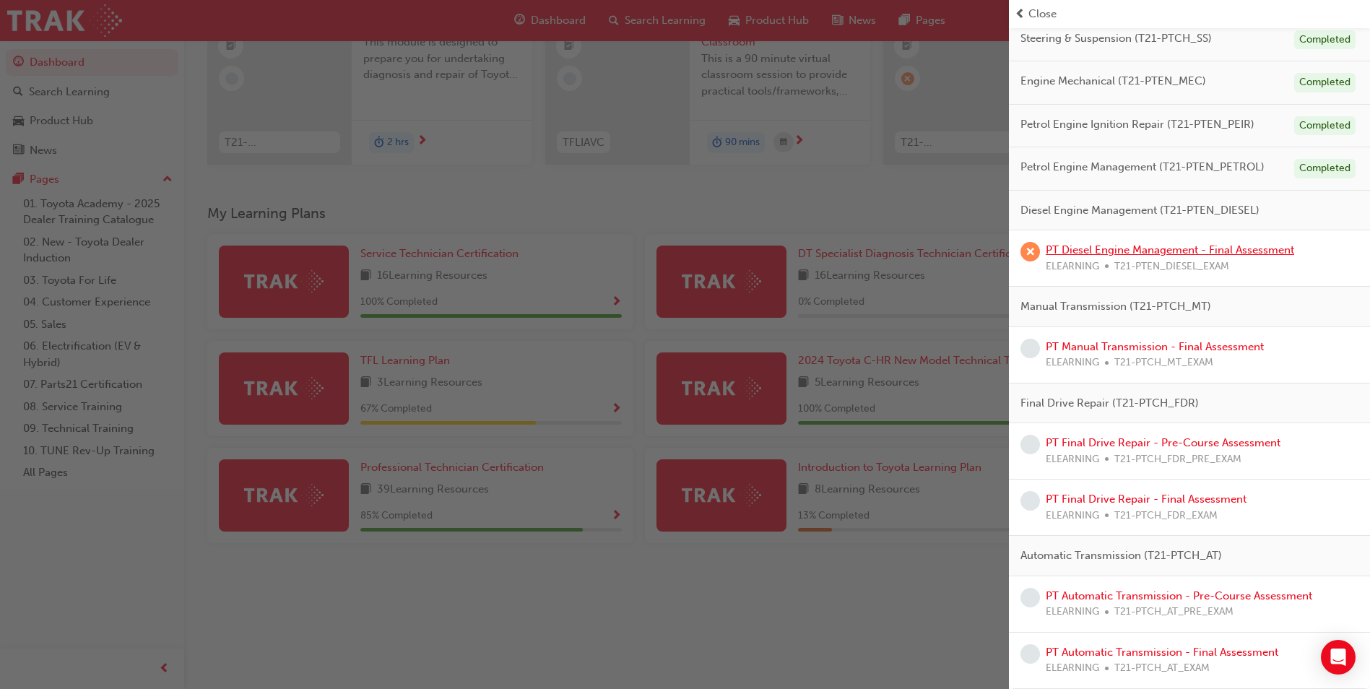
click at [1175, 251] on link "PT Diesel Engine Management - Final Assessment" at bounding box center [1169, 249] width 248 height 13
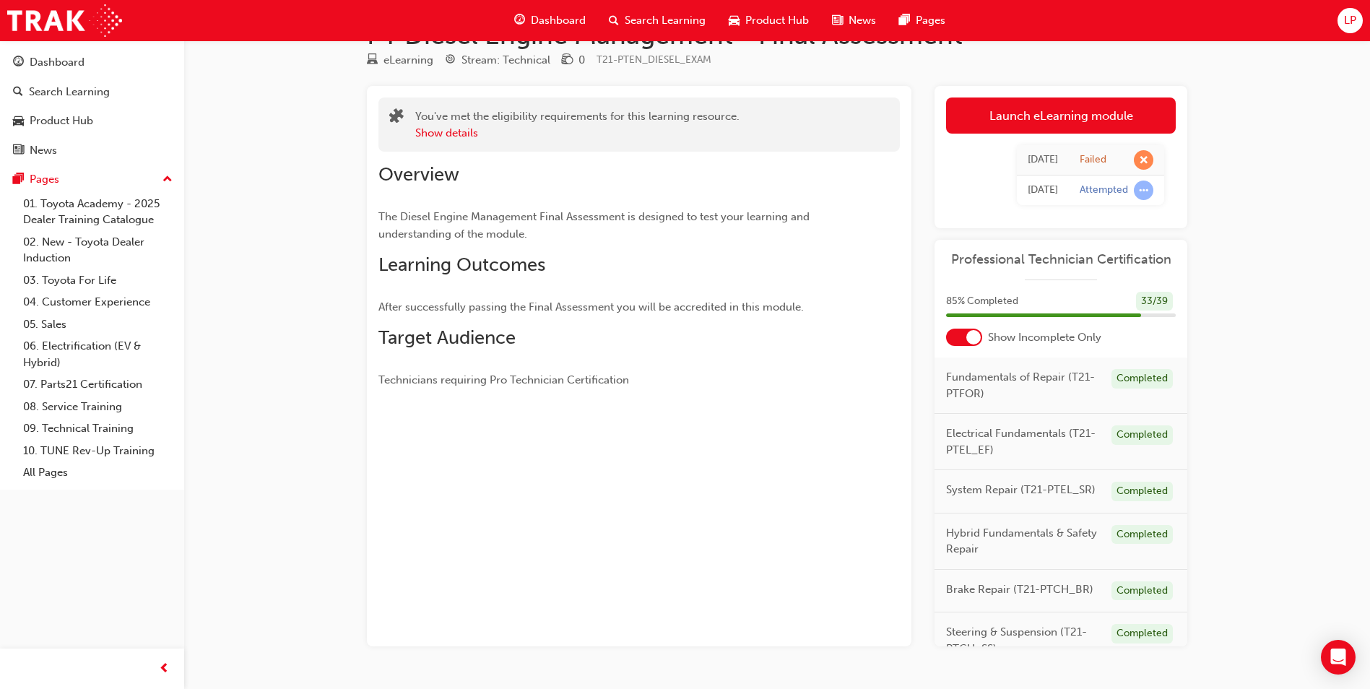
scroll to position [84, 0]
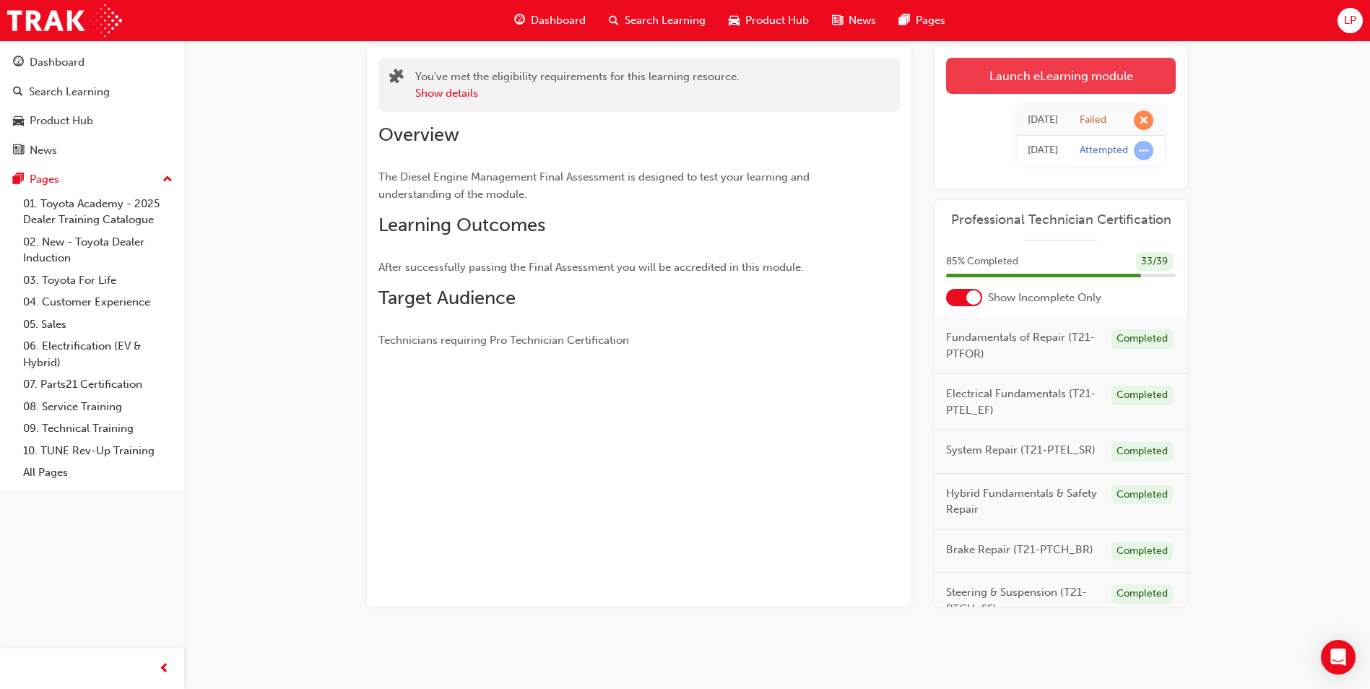
click at [1093, 79] on link "Launch eLearning module" at bounding box center [1061, 76] width 230 height 36
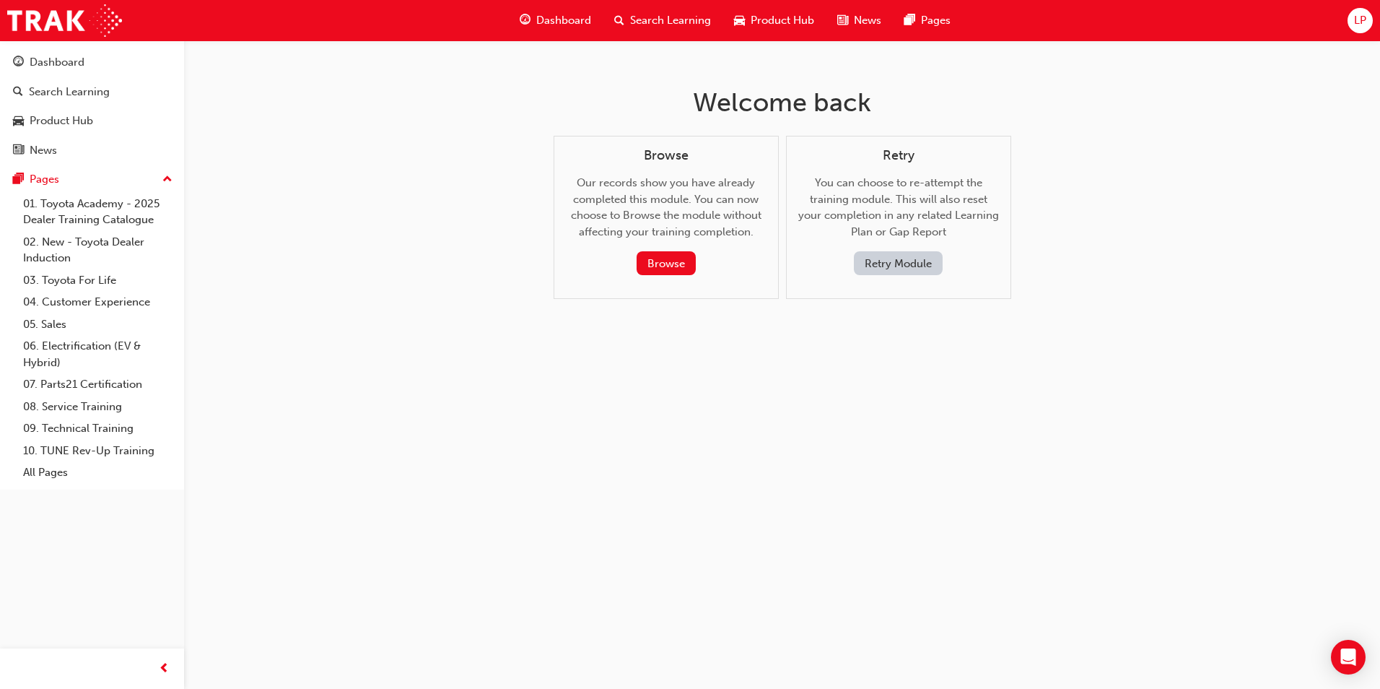
click at [856, 260] on button "Retry Module" at bounding box center [898, 263] width 89 height 24
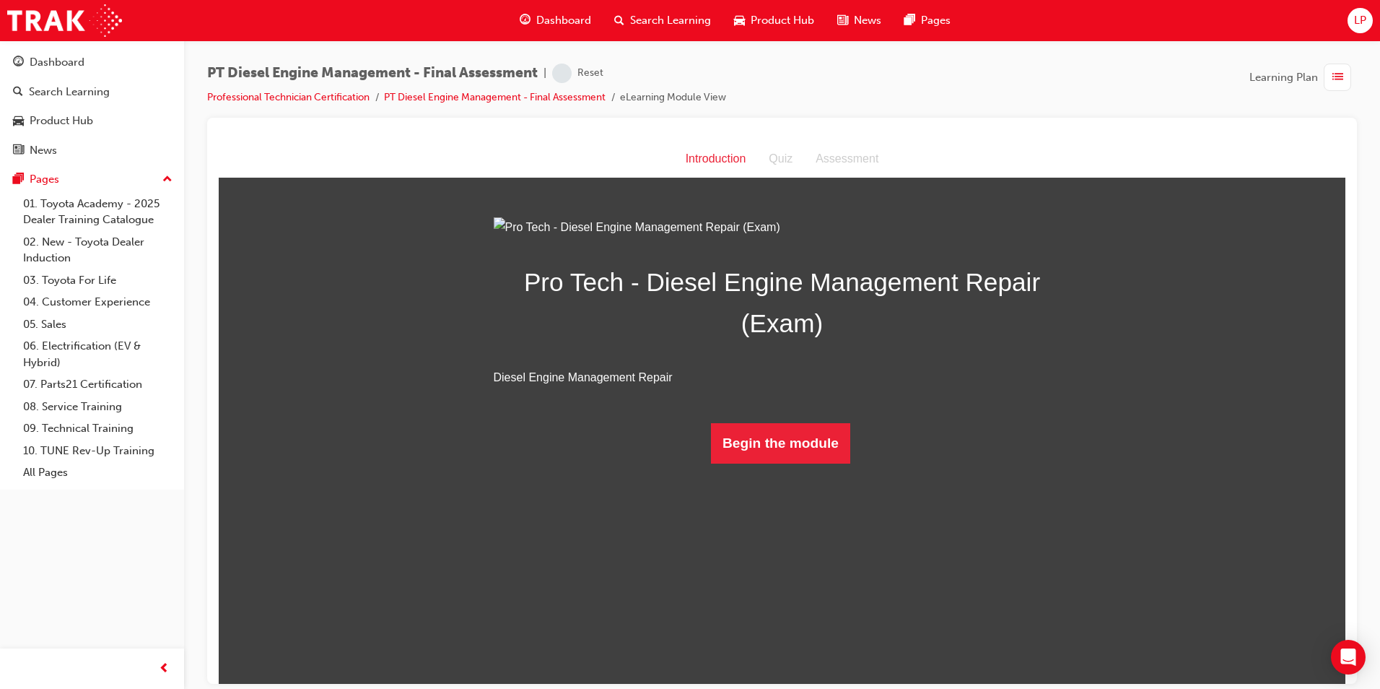
click at [787, 463] on div "Pro Tech - Diesel Engine Management Repair (Exam) Diesel Engine Management Repa…" at bounding box center [783, 340] width 578 height 246
click at [830, 463] on button "Begin the module" at bounding box center [780, 442] width 139 height 40
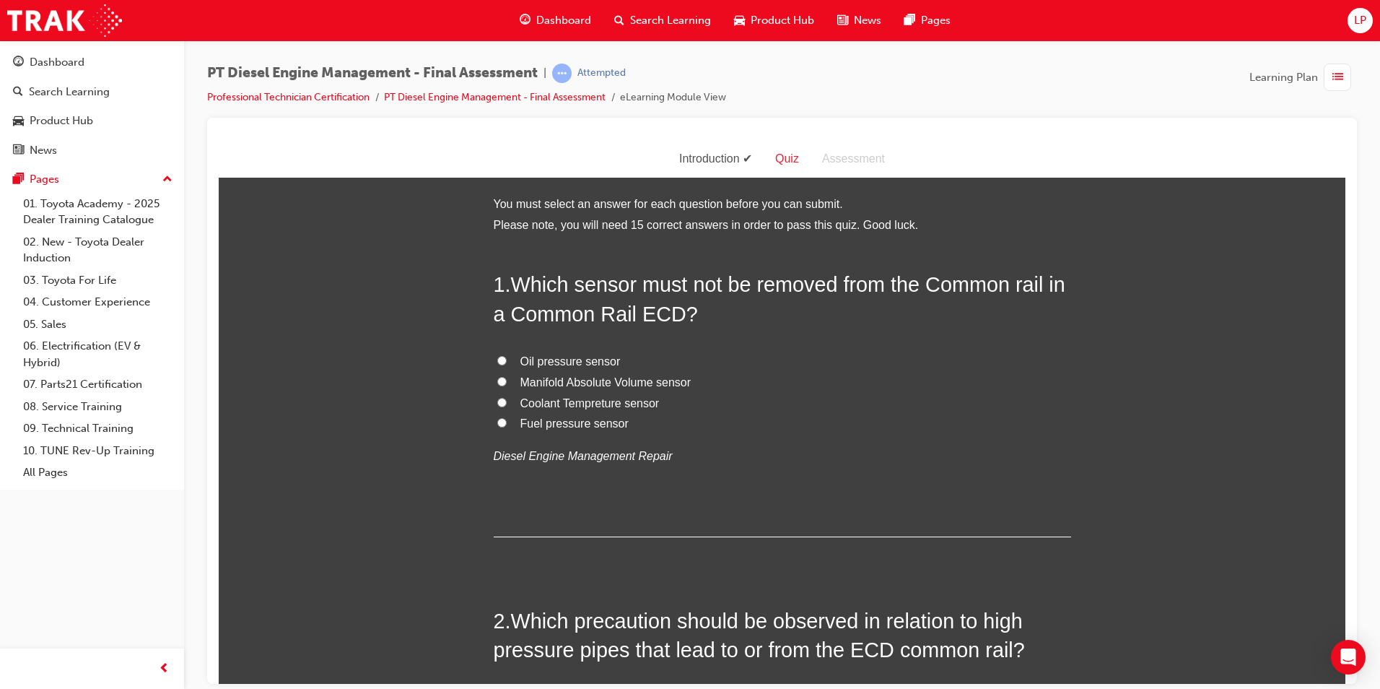
click at [521, 420] on span "Fuel pressure sensor" at bounding box center [575, 423] width 108 height 12
click at [507, 420] on input "Fuel pressure sensor" at bounding box center [501, 421] width 9 height 9
radio input "true"
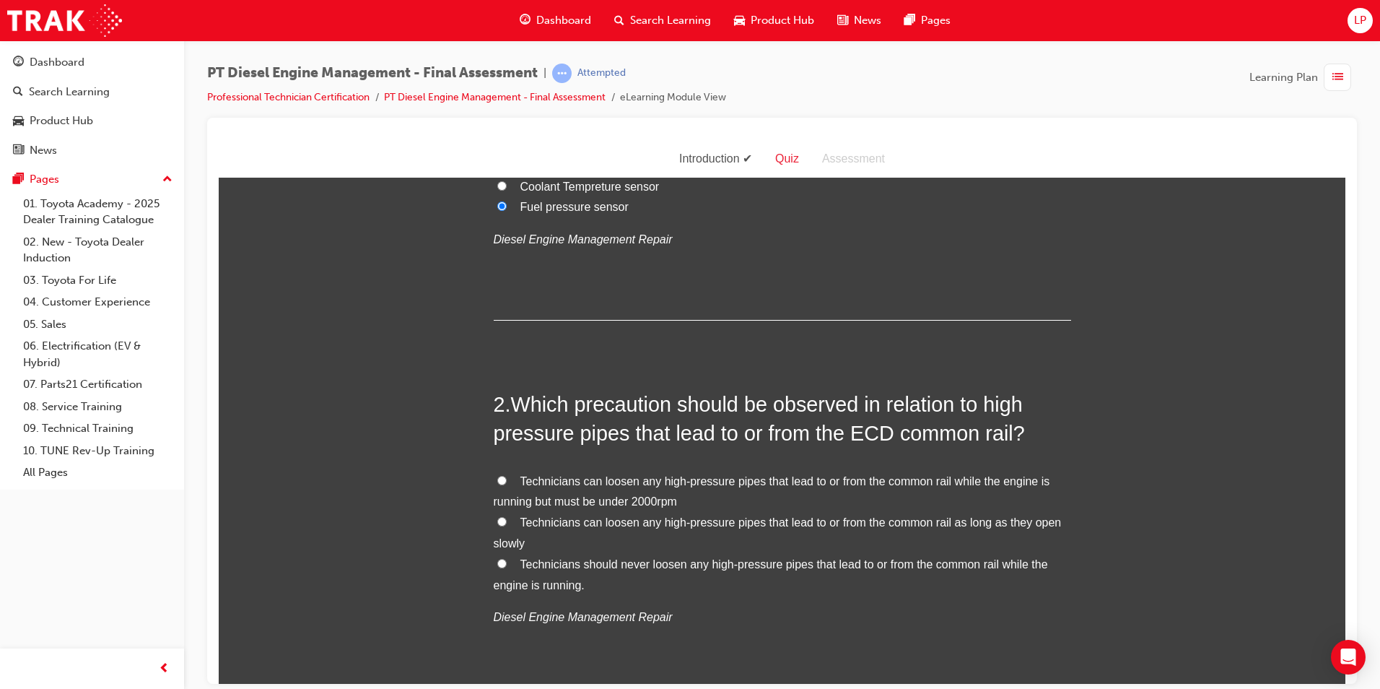
scroll to position [289, 0]
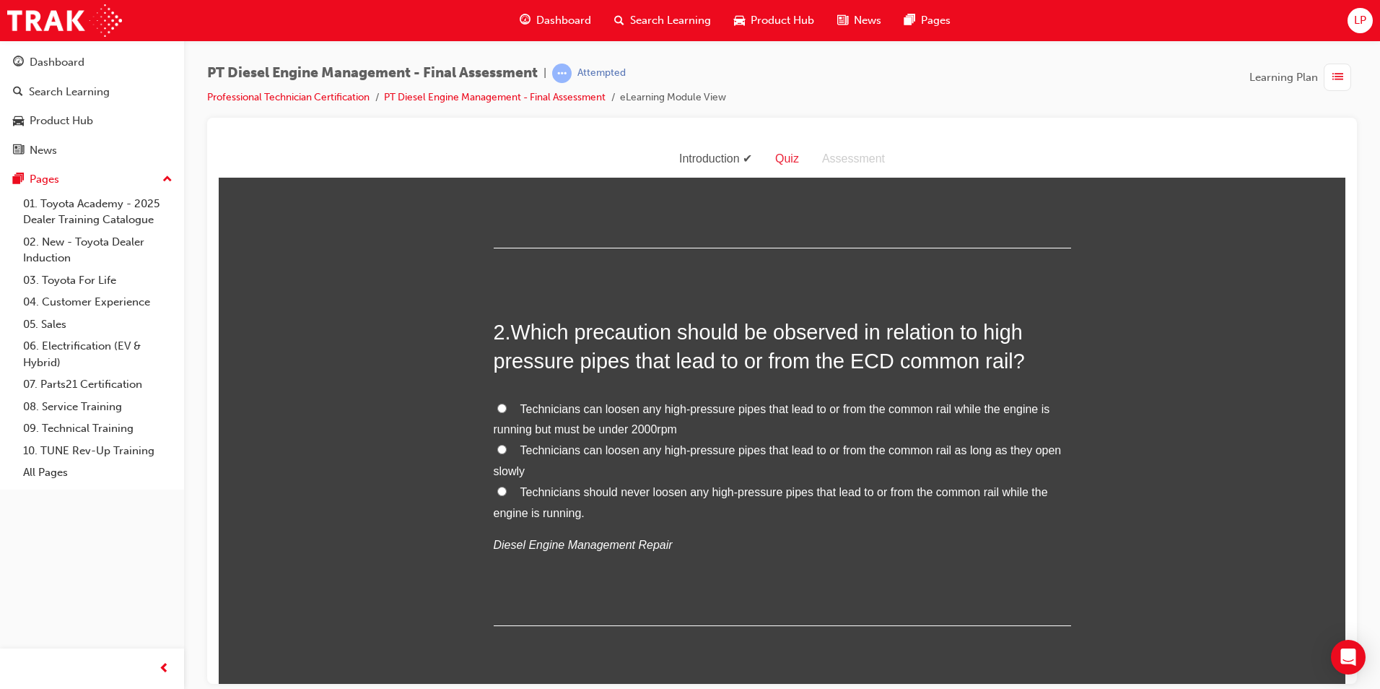
click at [497, 491] on input "Technicians should never loosen any high-pressure pipes that lead to or from th…" at bounding box center [501, 490] width 9 height 9
radio input "true"
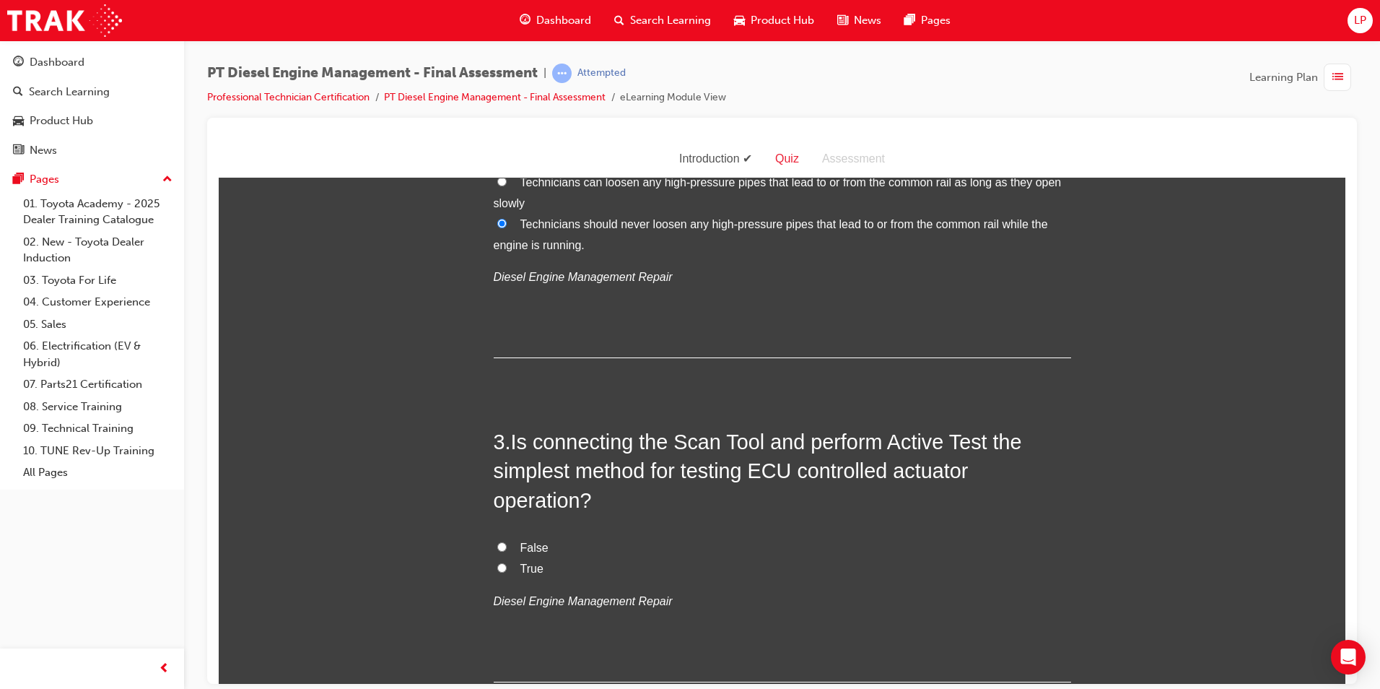
scroll to position [578, 0]
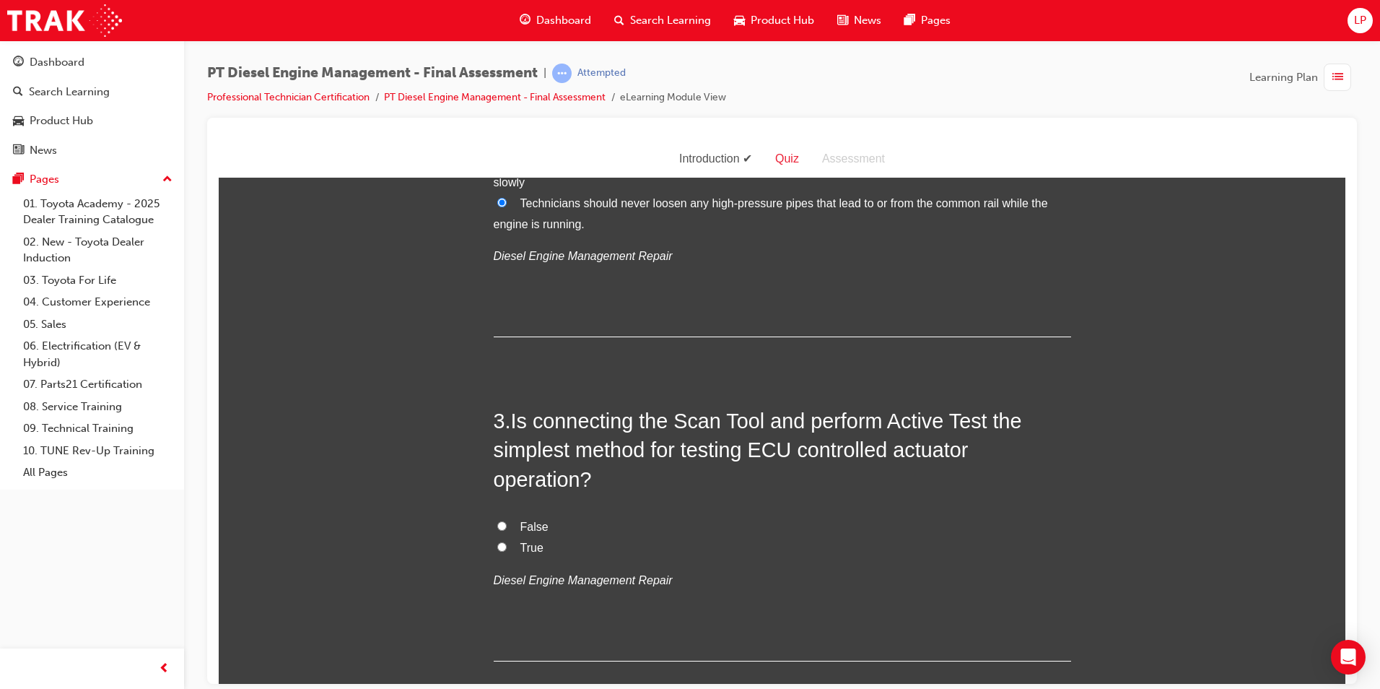
click at [496, 552] on label "True" at bounding box center [783, 547] width 578 height 21
click at [497, 551] on input "True" at bounding box center [501, 546] width 9 height 9
radio input "true"
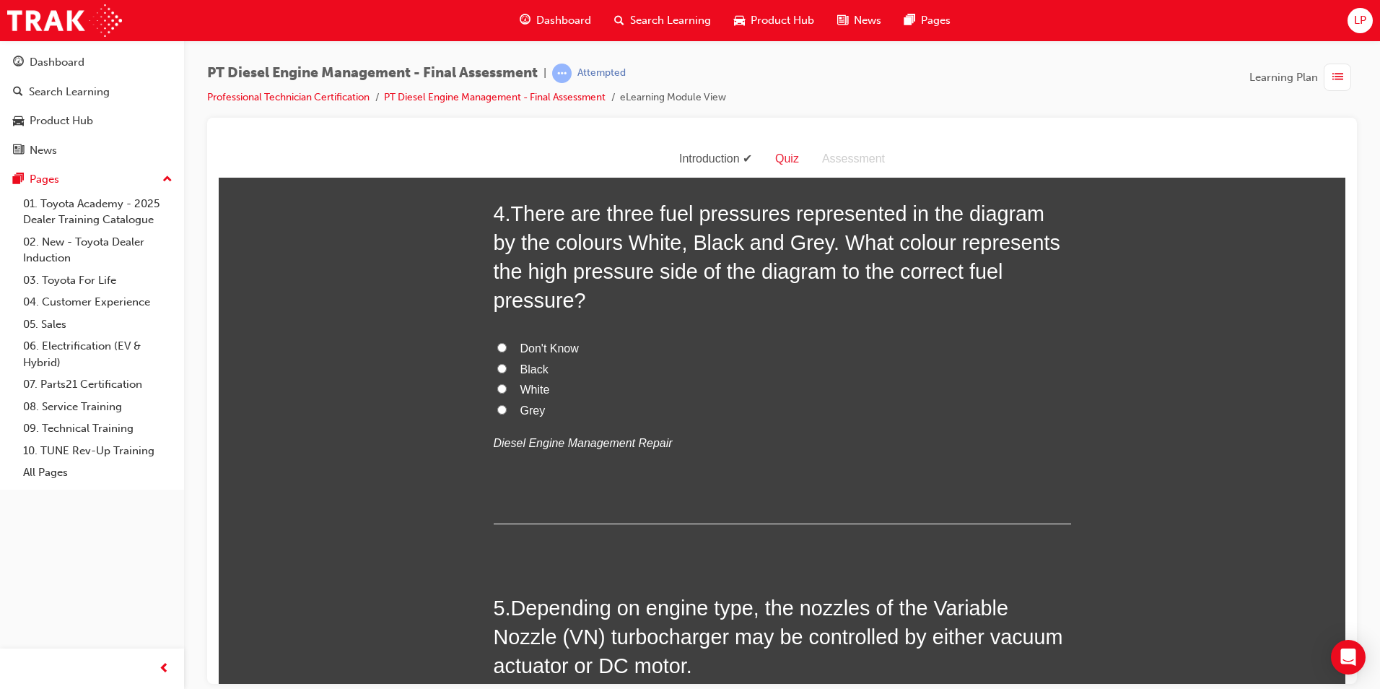
scroll to position [1083, 0]
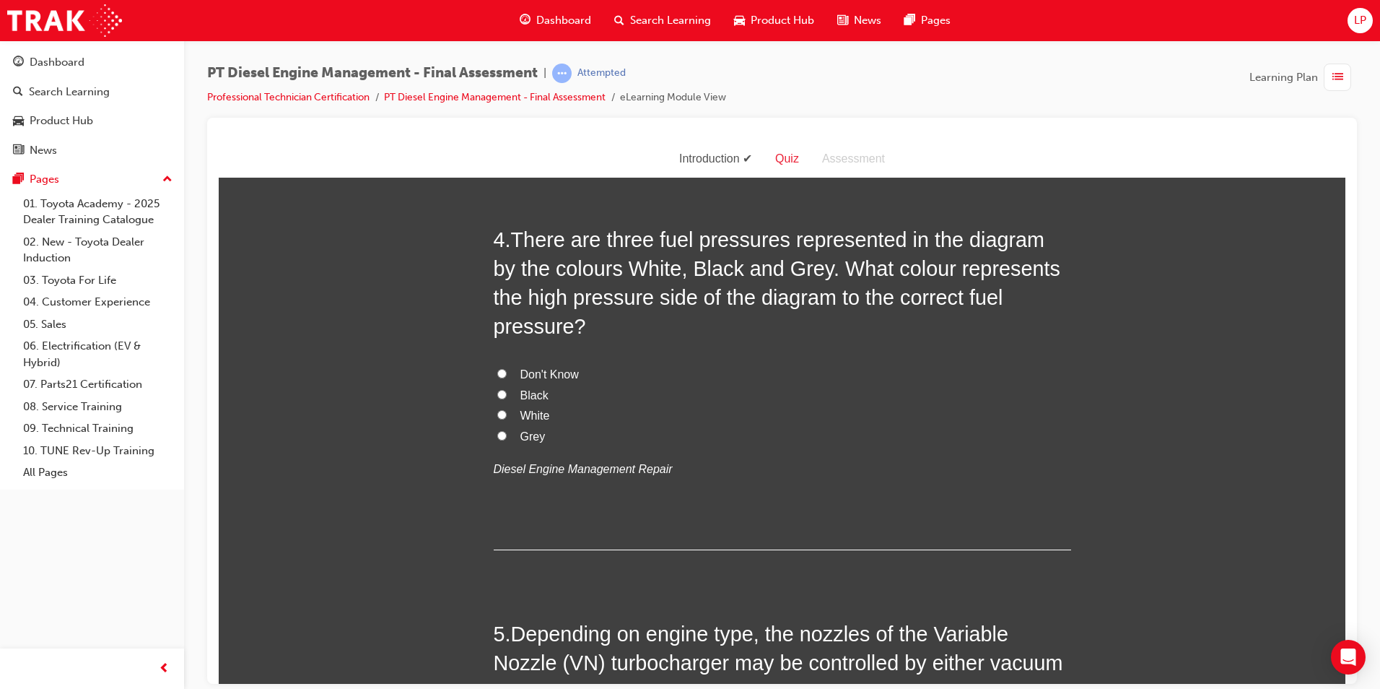
click at [507, 405] on label "White" at bounding box center [783, 415] width 578 height 21
click at [507, 409] on input "White" at bounding box center [501, 413] width 9 height 9
radio input "true"
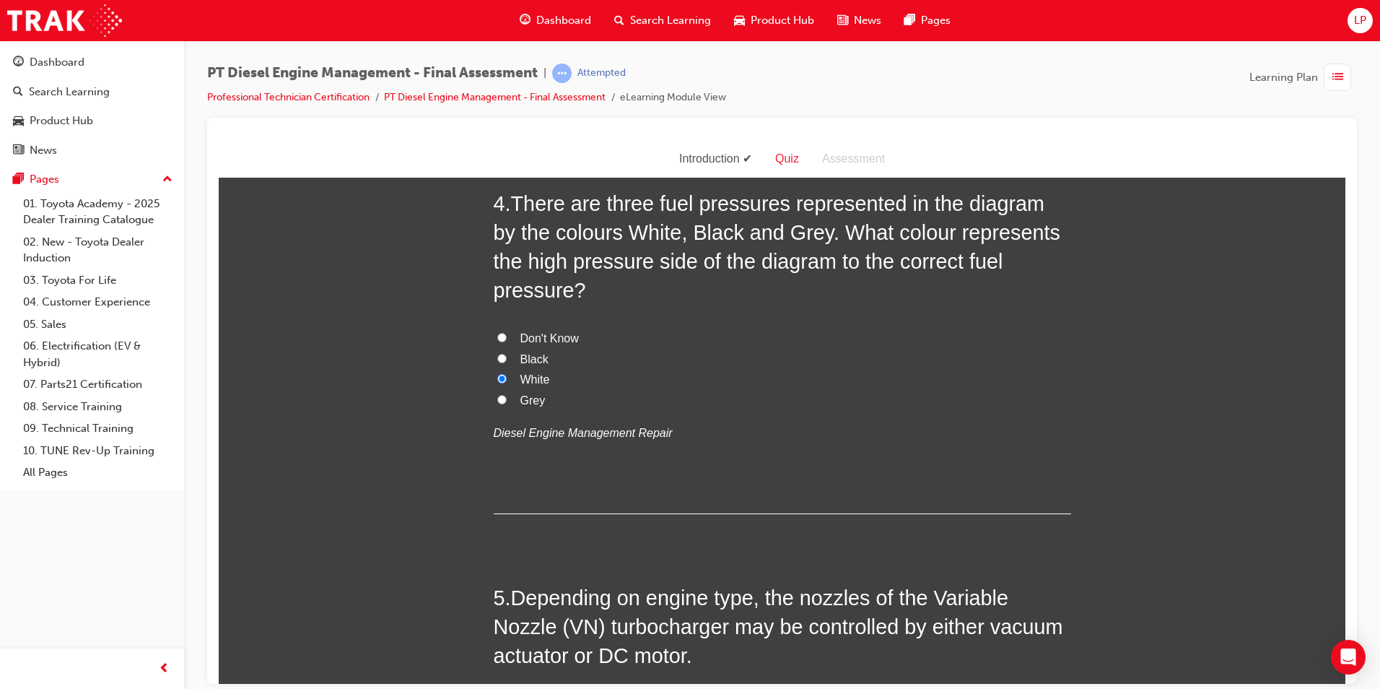
scroll to position [1372, 0]
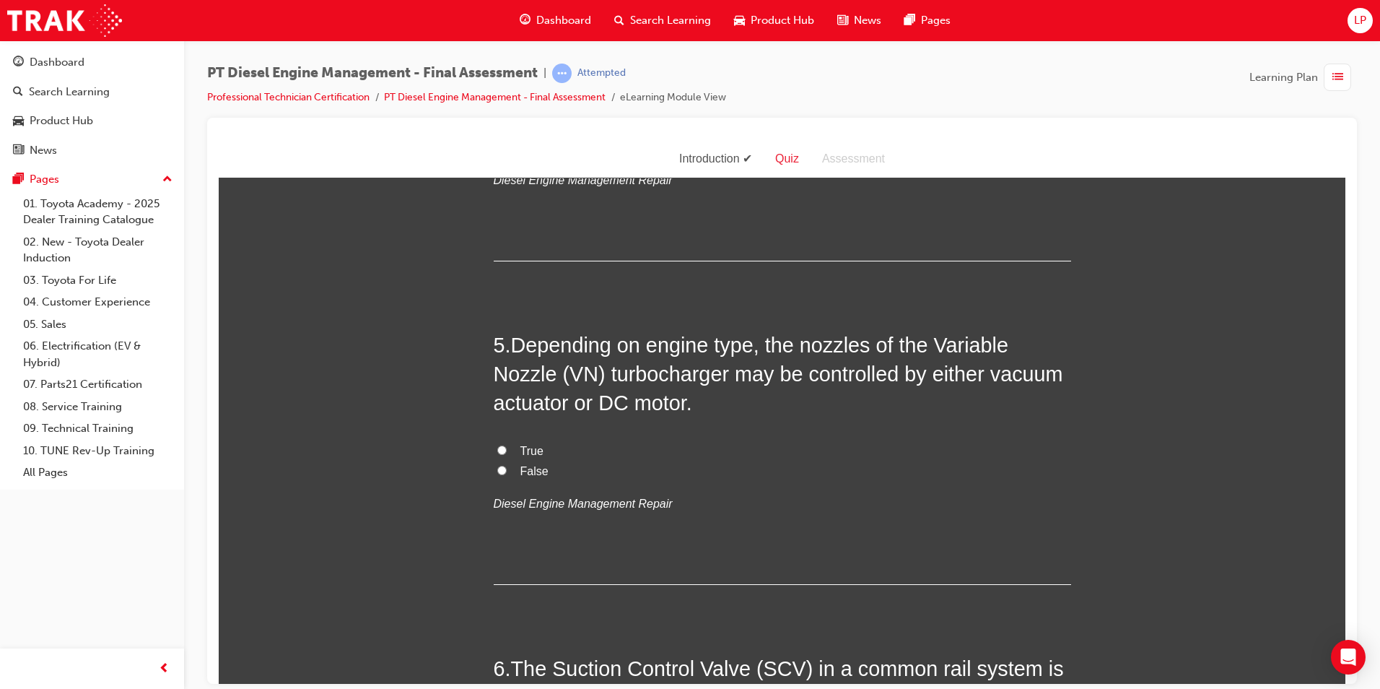
click at [525, 444] on span "True" at bounding box center [532, 450] width 23 height 12
click at [507, 445] on input "True" at bounding box center [501, 449] width 9 height 9
radio input "true"
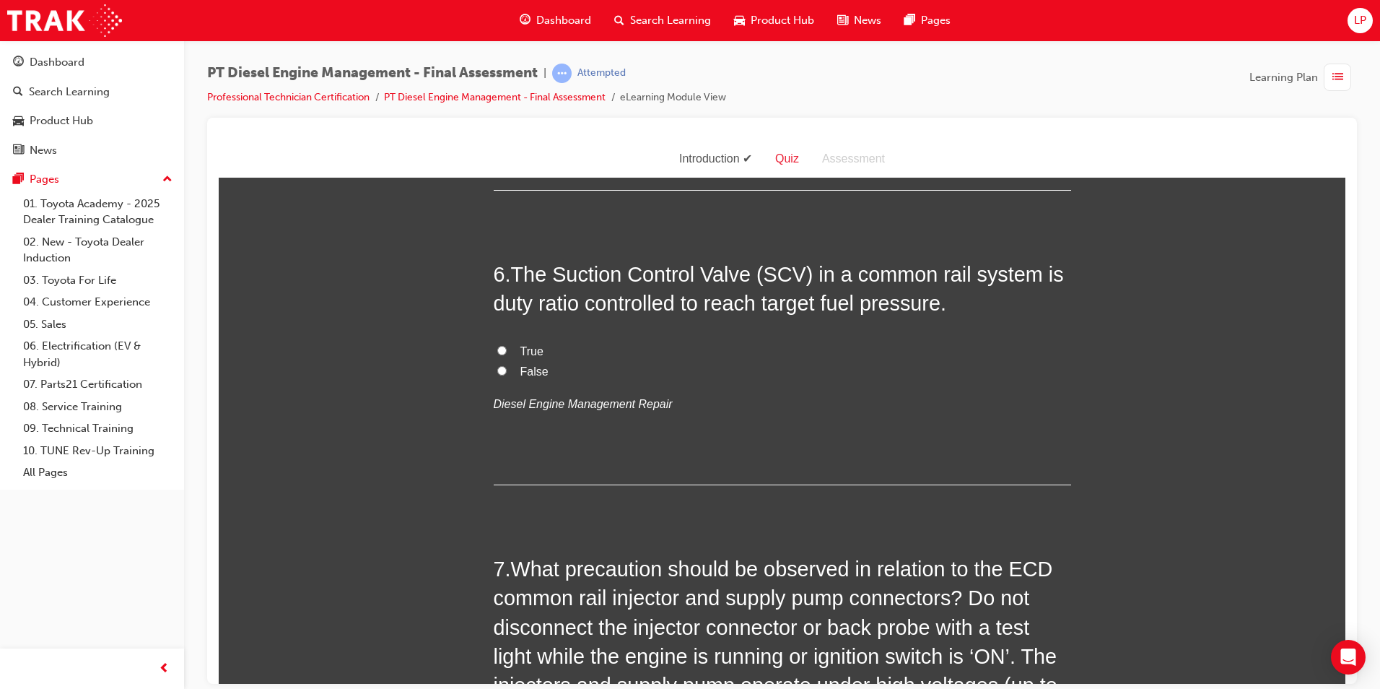
scroll to position [1733, 0]
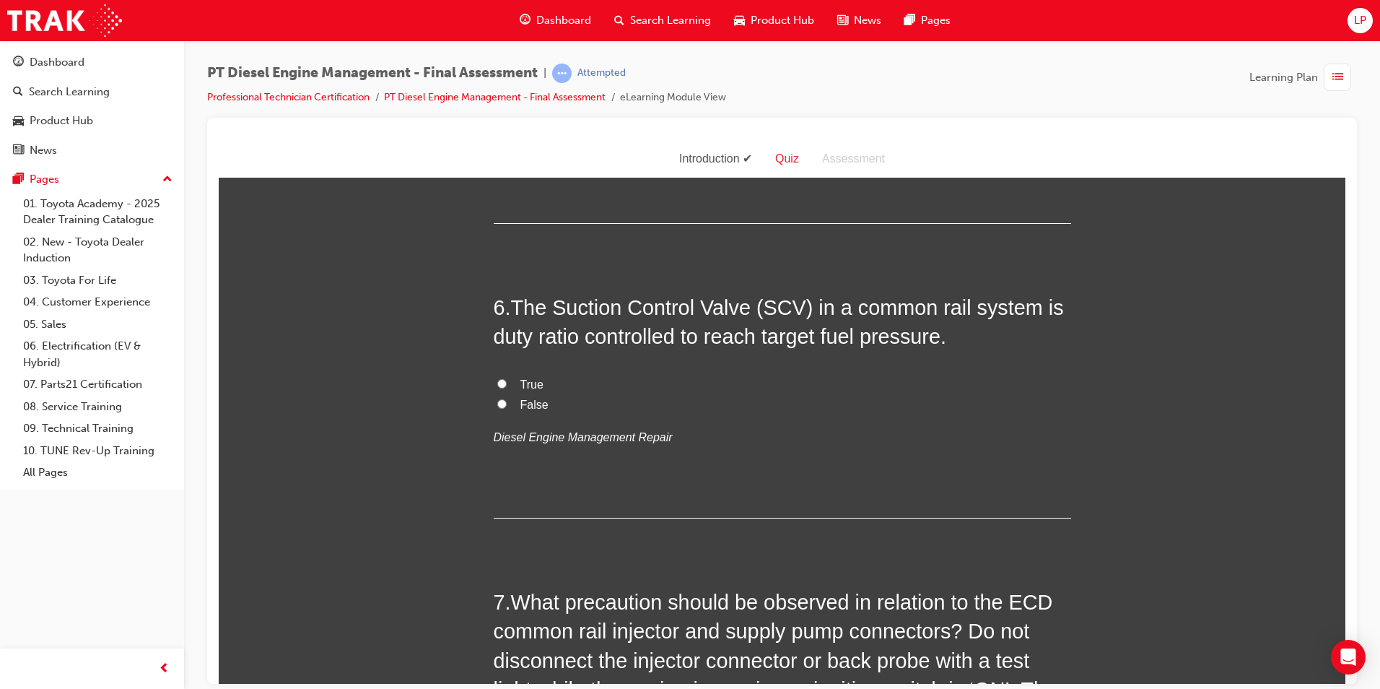
drag, startPoint x: 529, startPoint y: 354, endPoint x: 537, endPoint y: 358, distance: 9.0
click at [537, 378] on span "True" at bounding box center [532, 384] width 23 height 12
click at [497, 378] on input "True" at bounding box center [501, 382] width 9 height 9
radio input "true"
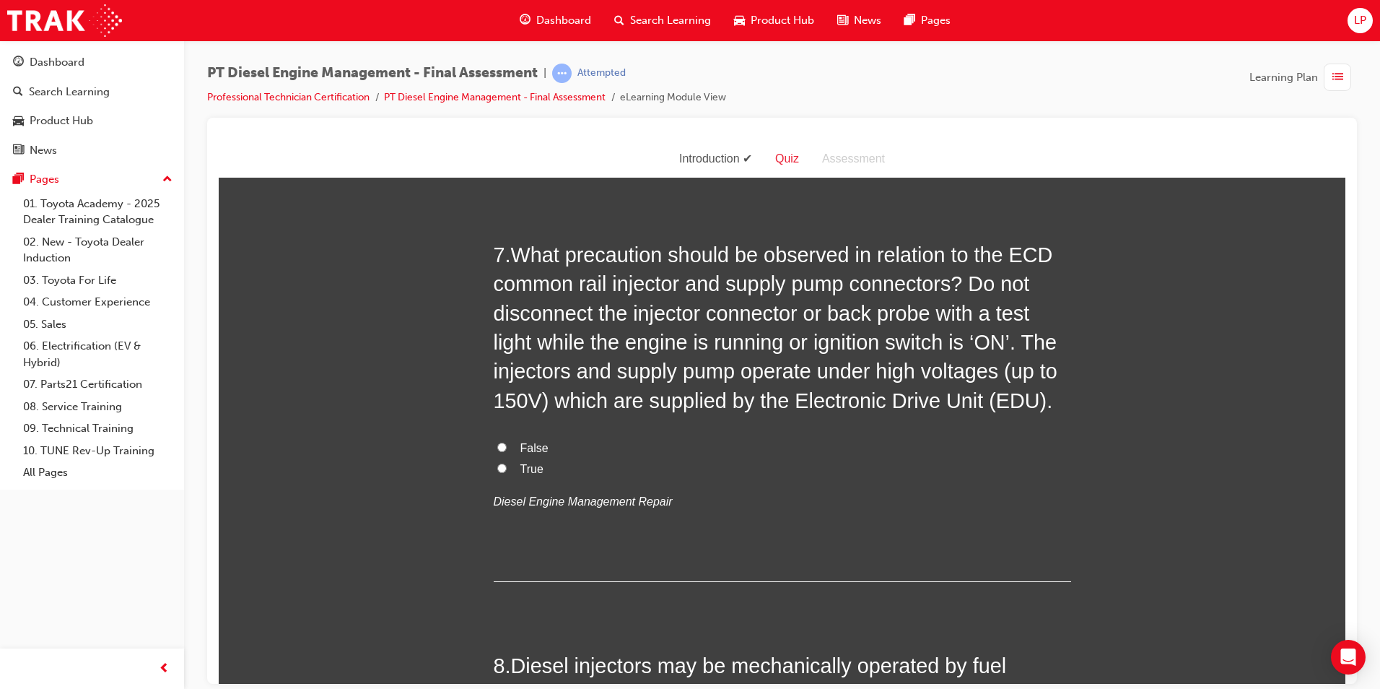
scroll to position [2094, 0]
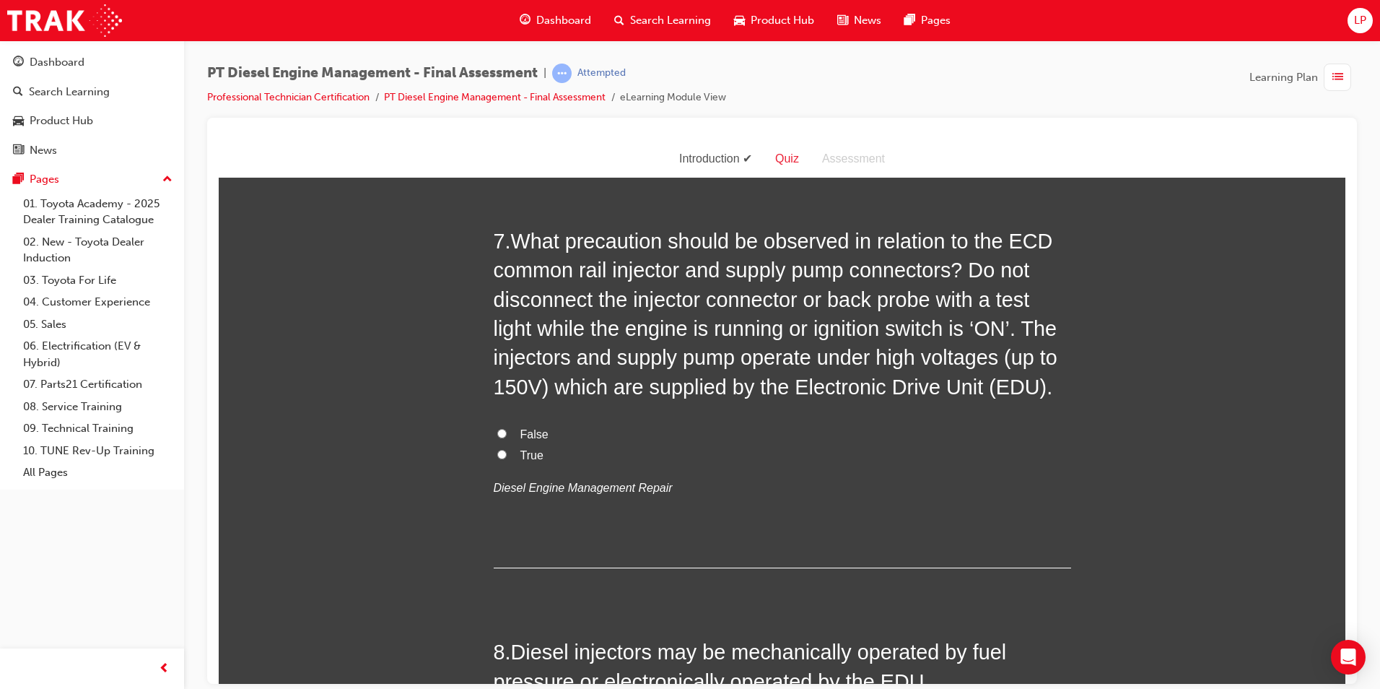
click at [503, 445] on label "True" at bounding box center [783, 455] width 578 height 21
click at [503, 449] on input "True" at bounding box center [501, 453] width 9 height 9
radio input "true"
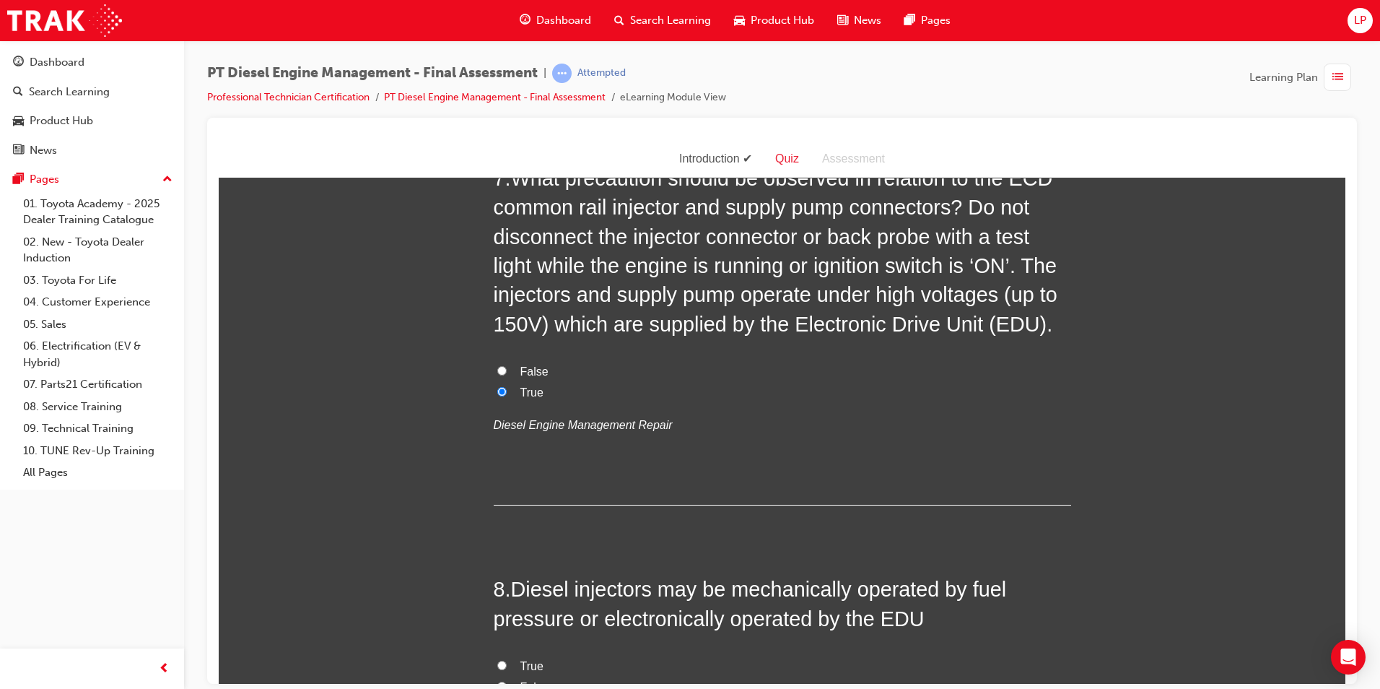
scroll to position [2310, 0]
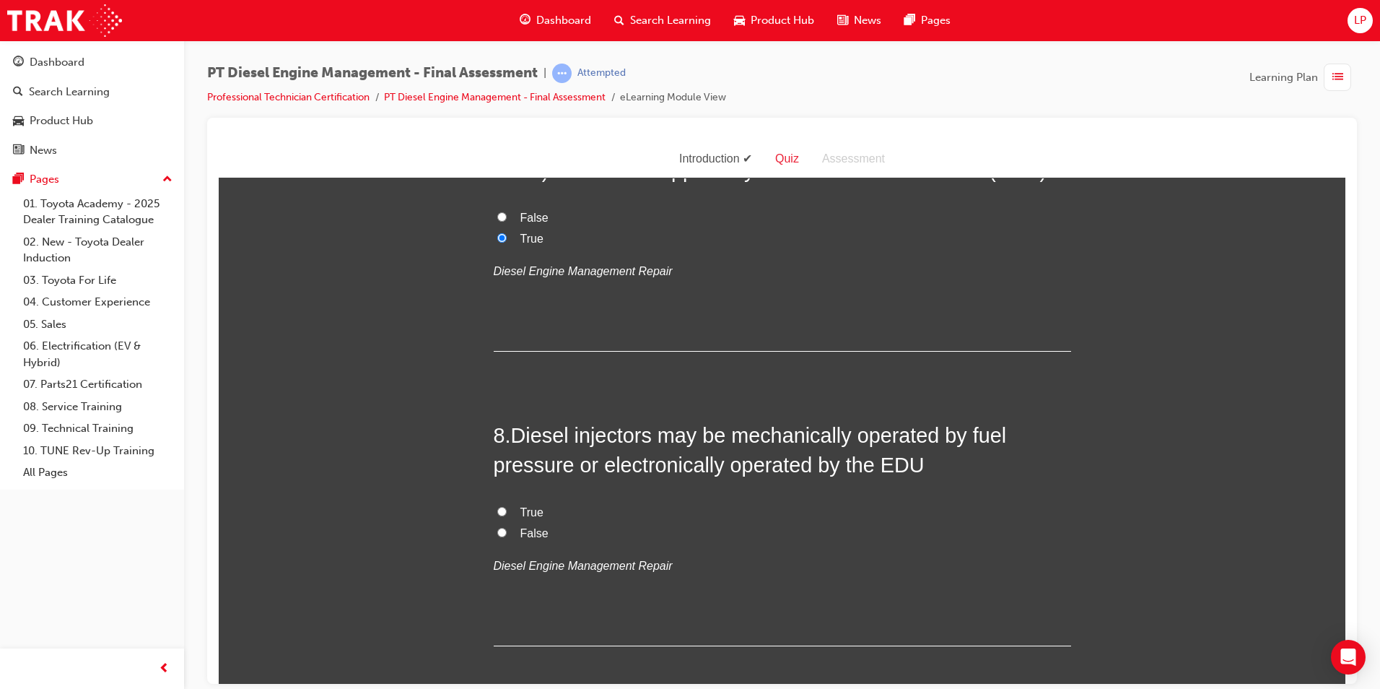
click at [511, 502] on label "True" at bounding box center [783, 512] width 578 height 21
click at [507, 506] on input "True" at bounding box center [501, 510] width 9 height 9
radio input "true"
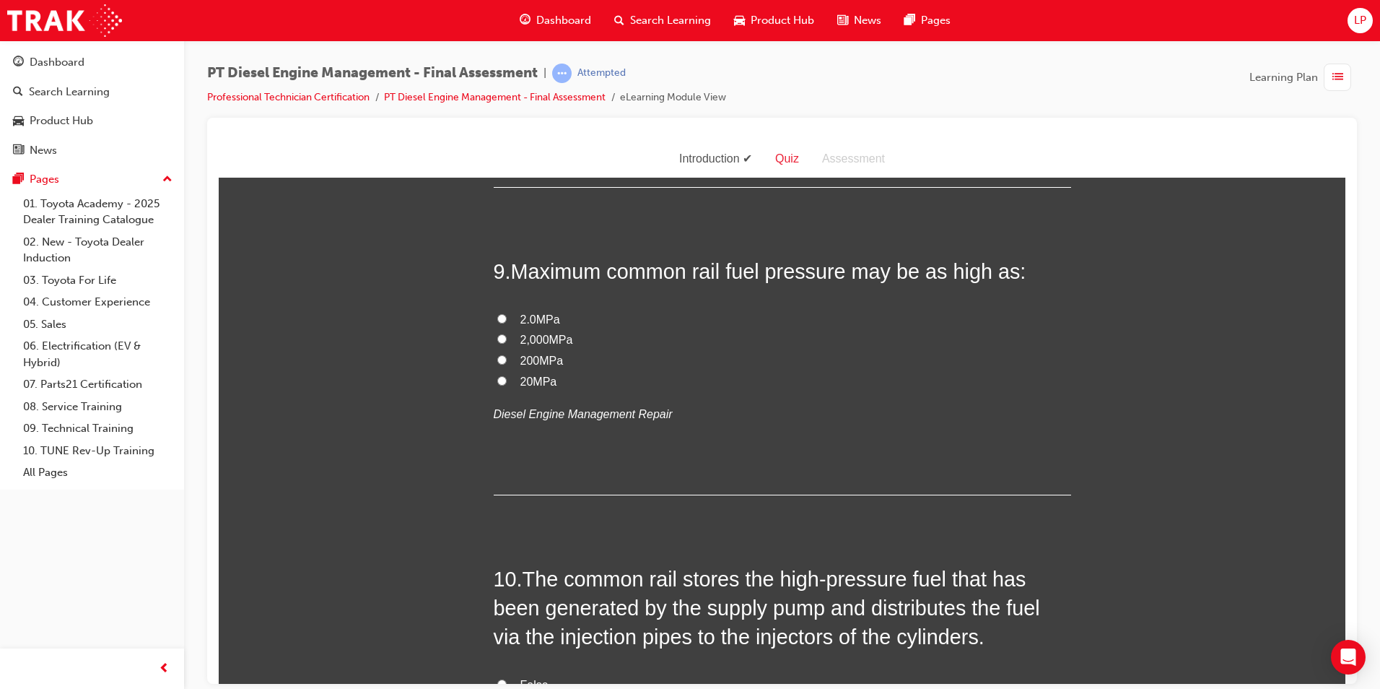
scroll to position [2744, 0]
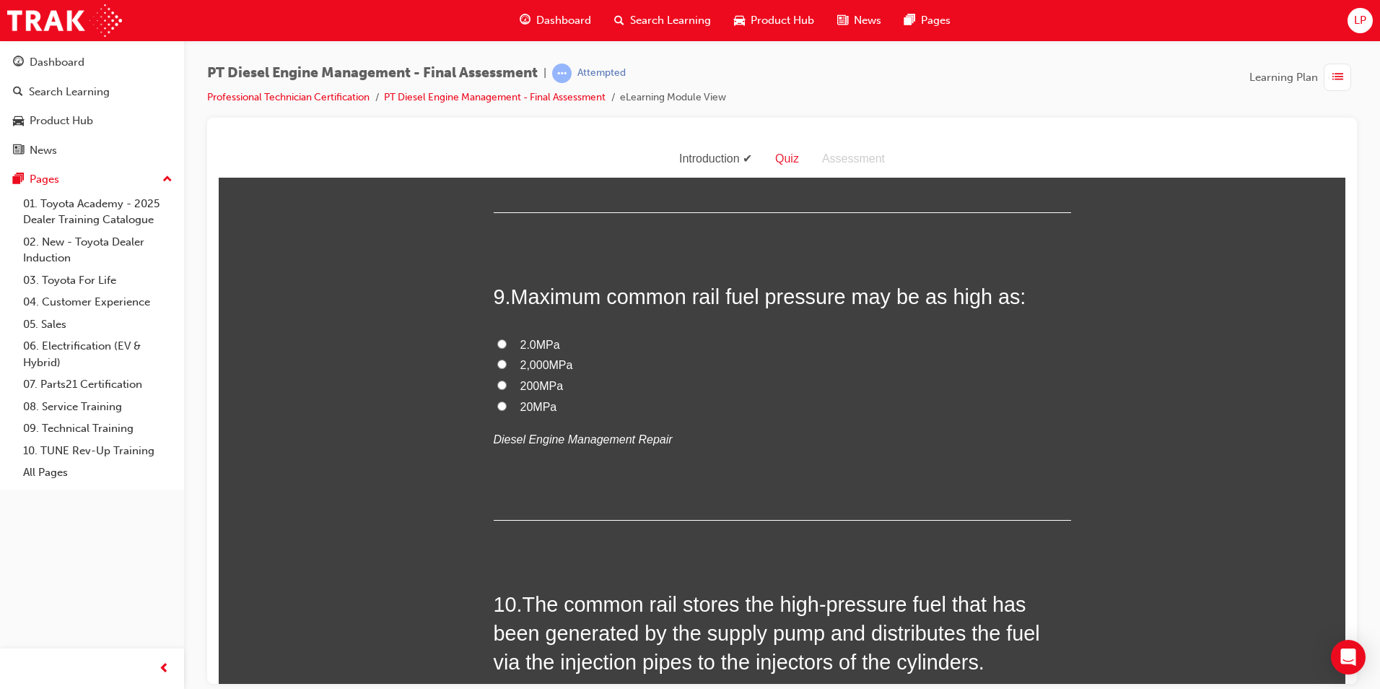
click at [523, 379] on span "200MPa" at bounding box center [542, 385] width 43 height 12
click at [507, 380] on input "200MPa" at bounding box center [501, 384] width 9 height 9
radio input "true"
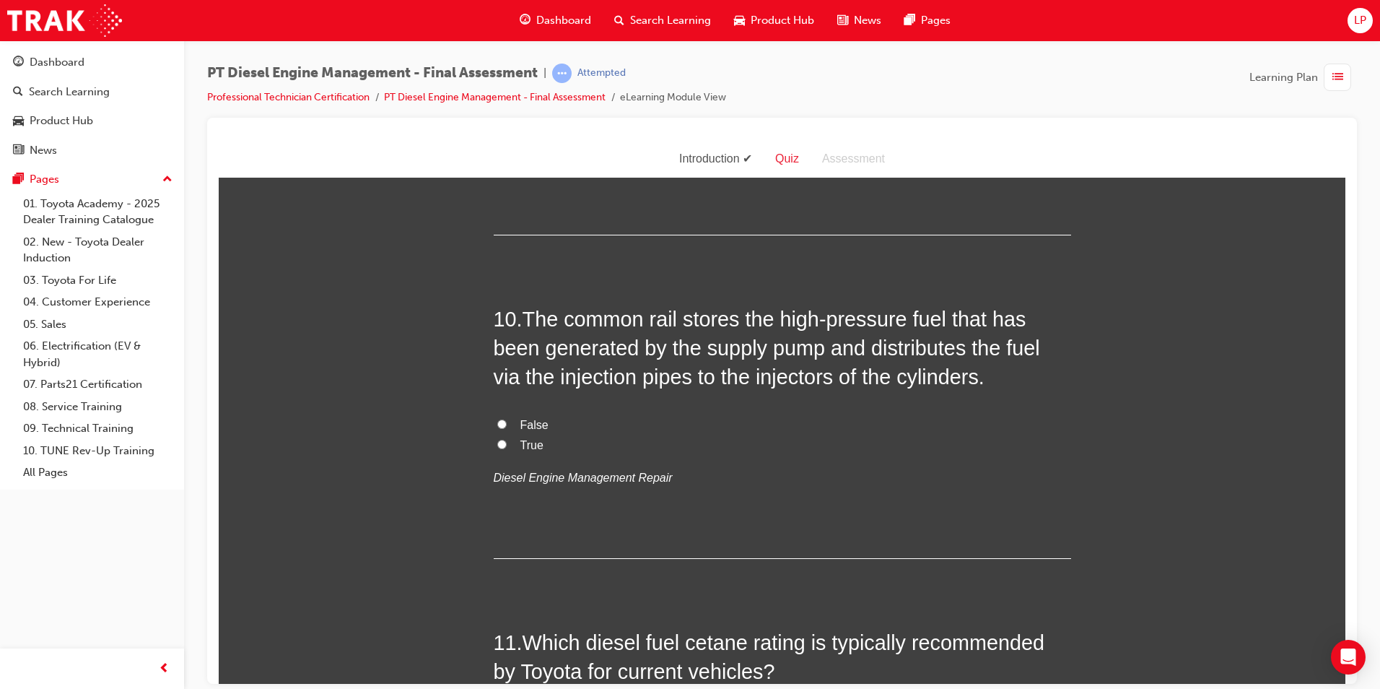
scroll to position [3032, 0]
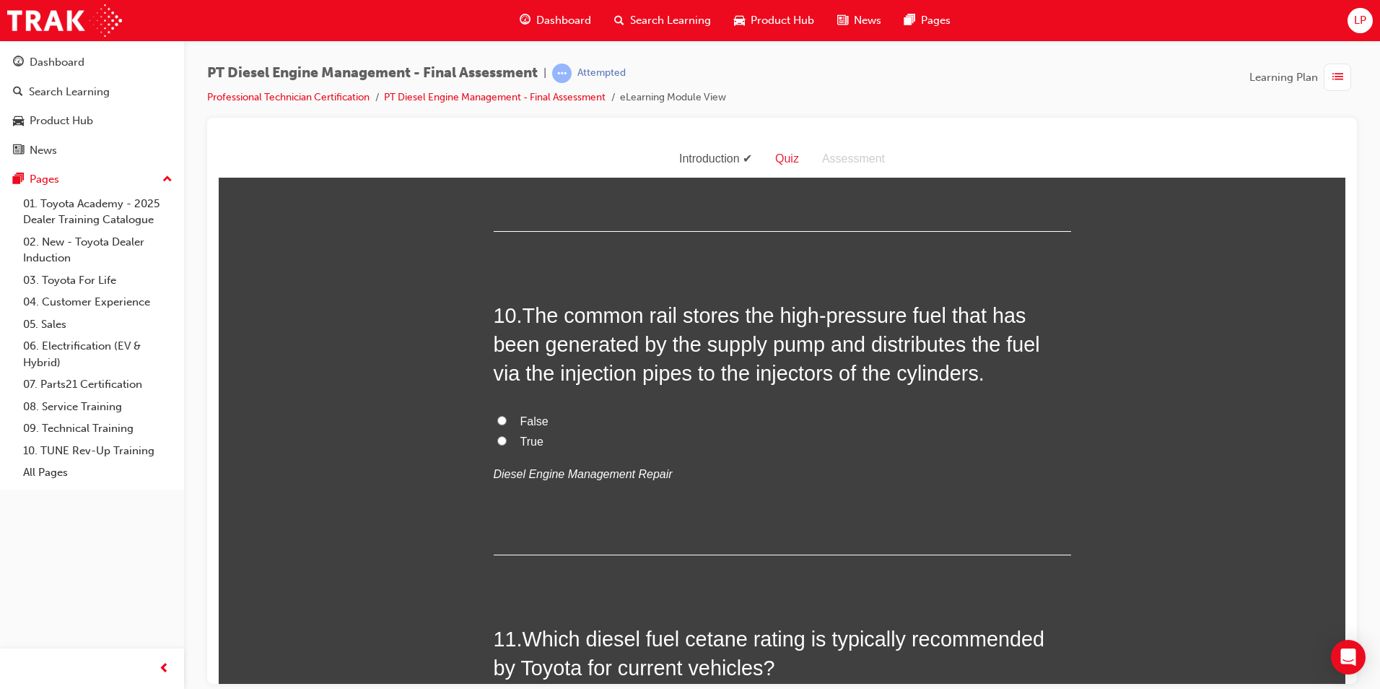
click at [510, 424] on div "False True Diesel Engine Management Repair" at bounding box center [783, 448] width 578 height 74
click at [521, 435] on span "True" at bounding box center [532, 441] width 23 height 12
click at [523, 435] on span "True" at bounding box center [532, 441] width 23 height 12
click at [507, 435] on input "True" at bounding box center [501, 439] width 9 height 9
radio input "true"
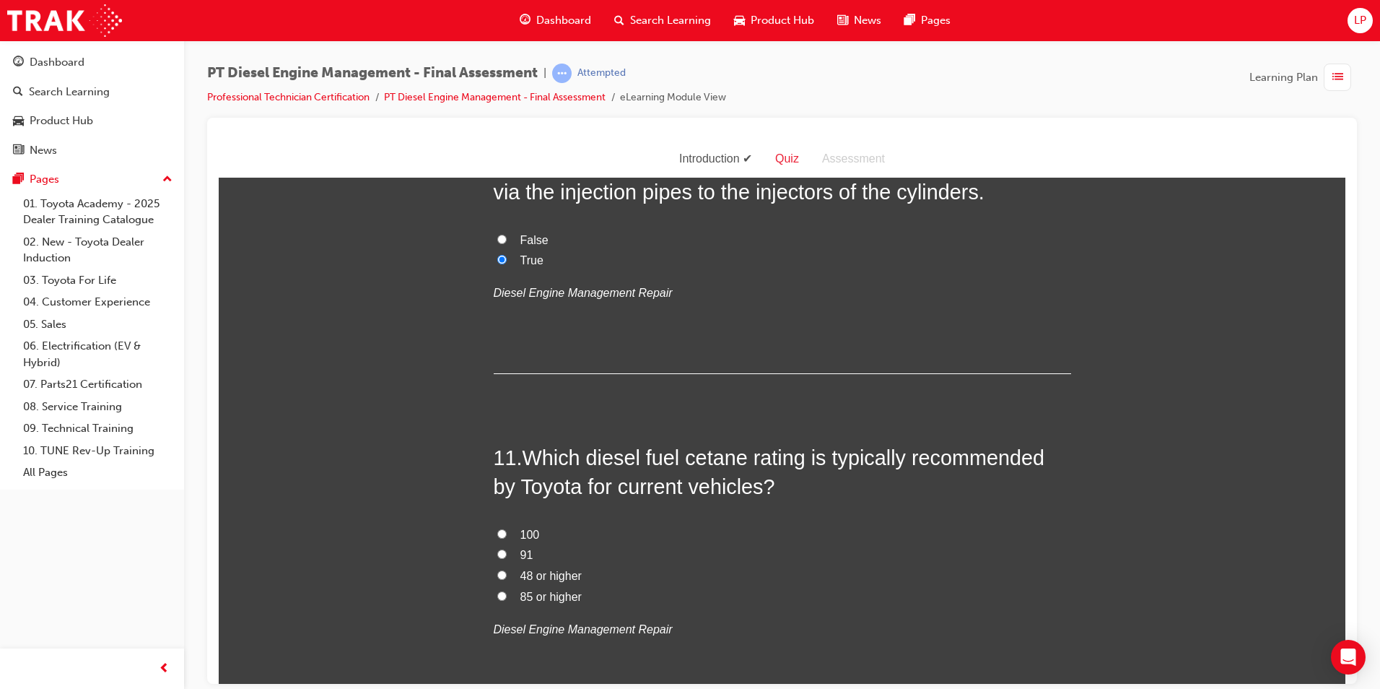
scroll to position [3249, 0]
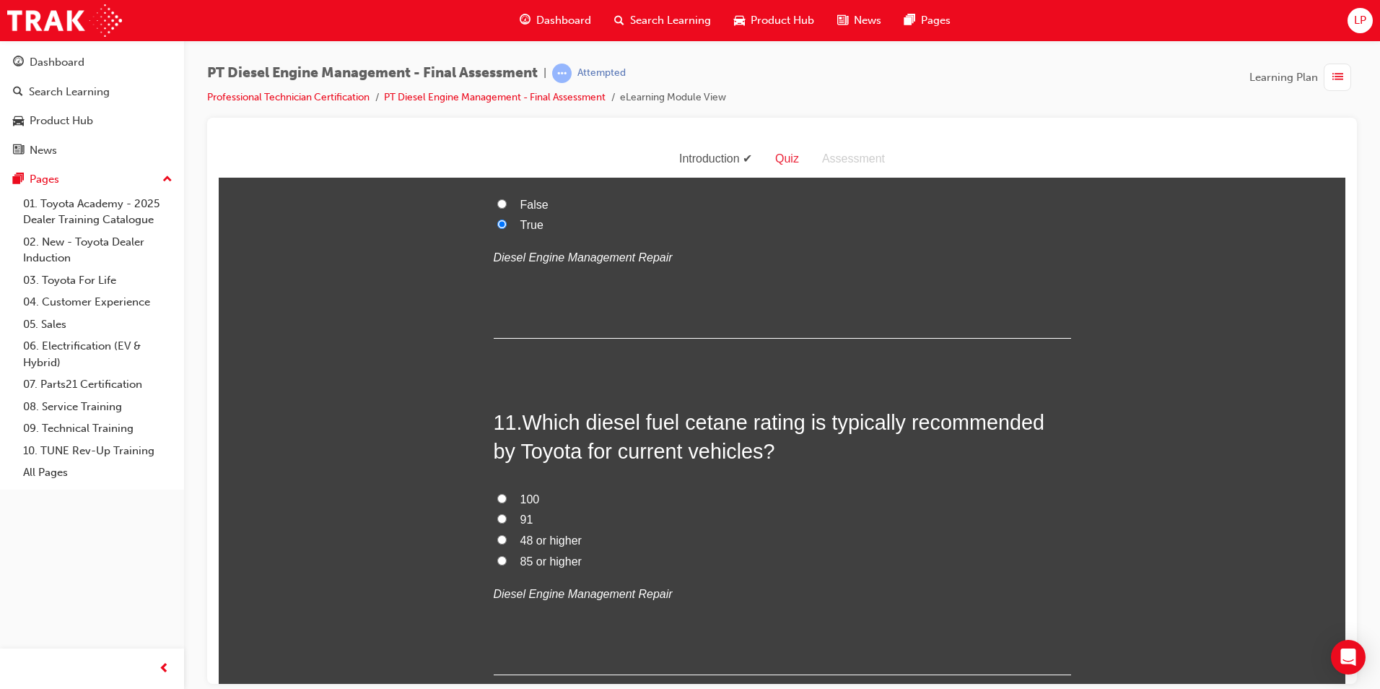
click at [510, 509] on label "91" at bounding box center [783, 519] width 578 height 21
click at [507, 513] on input "91" at bounding box center [501, 517] width 9 height 9
radio input "true"
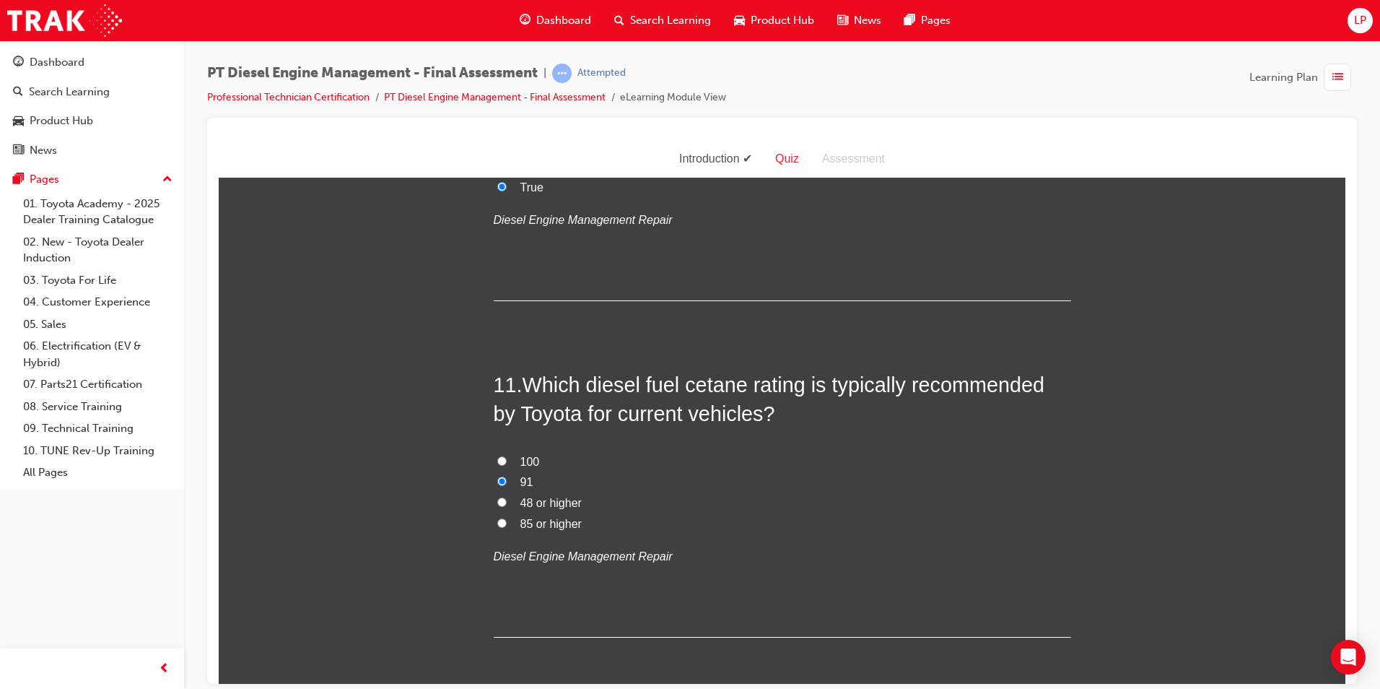
scroll to position [3321, 0]
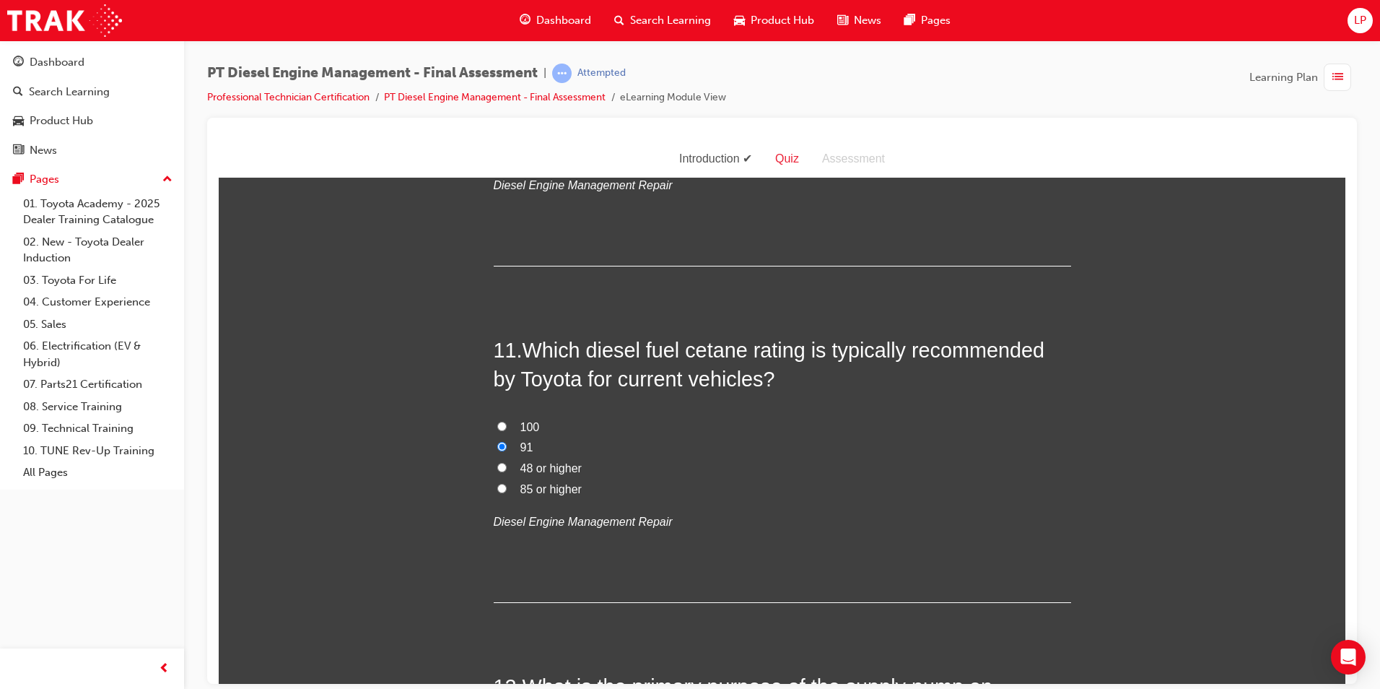
click at [560, 461] on span "48 or higher" at bounding box center [551, 467] width 61 height 12
click at [507, 462] on input "48 or higher" at bounding box center [501, 466] width 9 height 9
radio input "true"
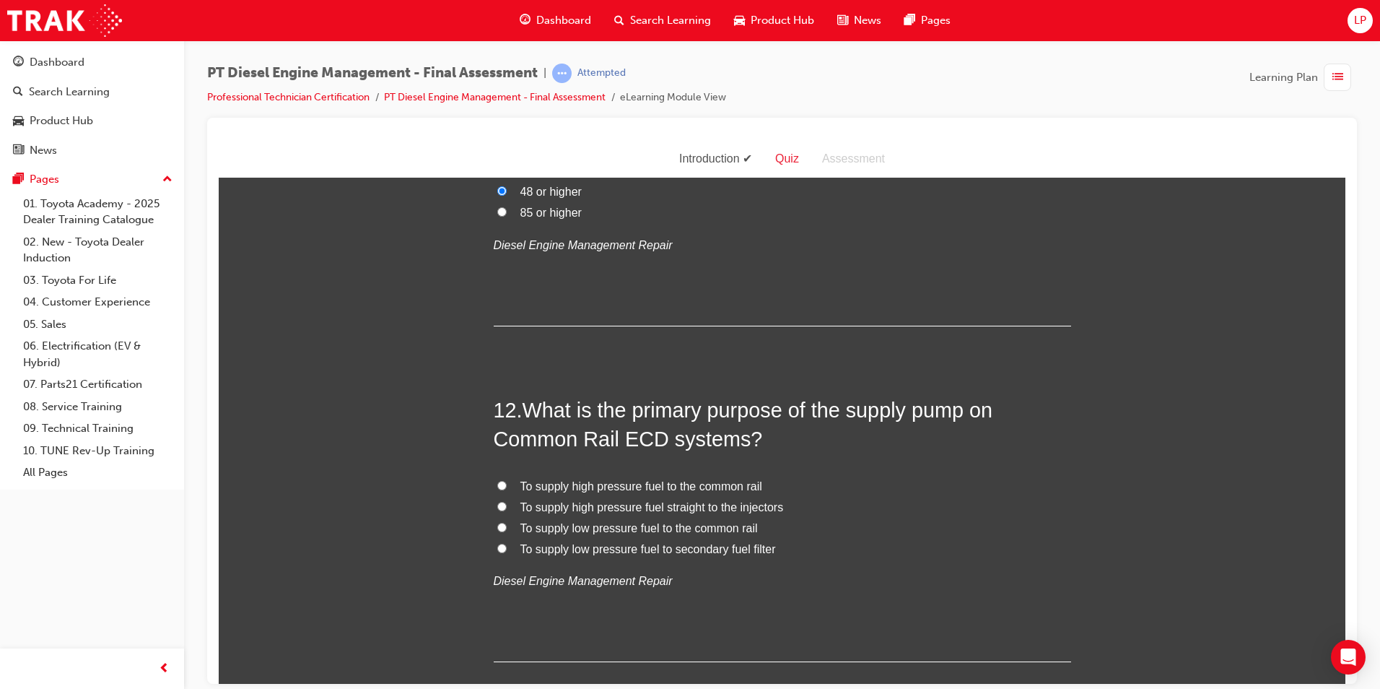
scroll to position [3610, 0]
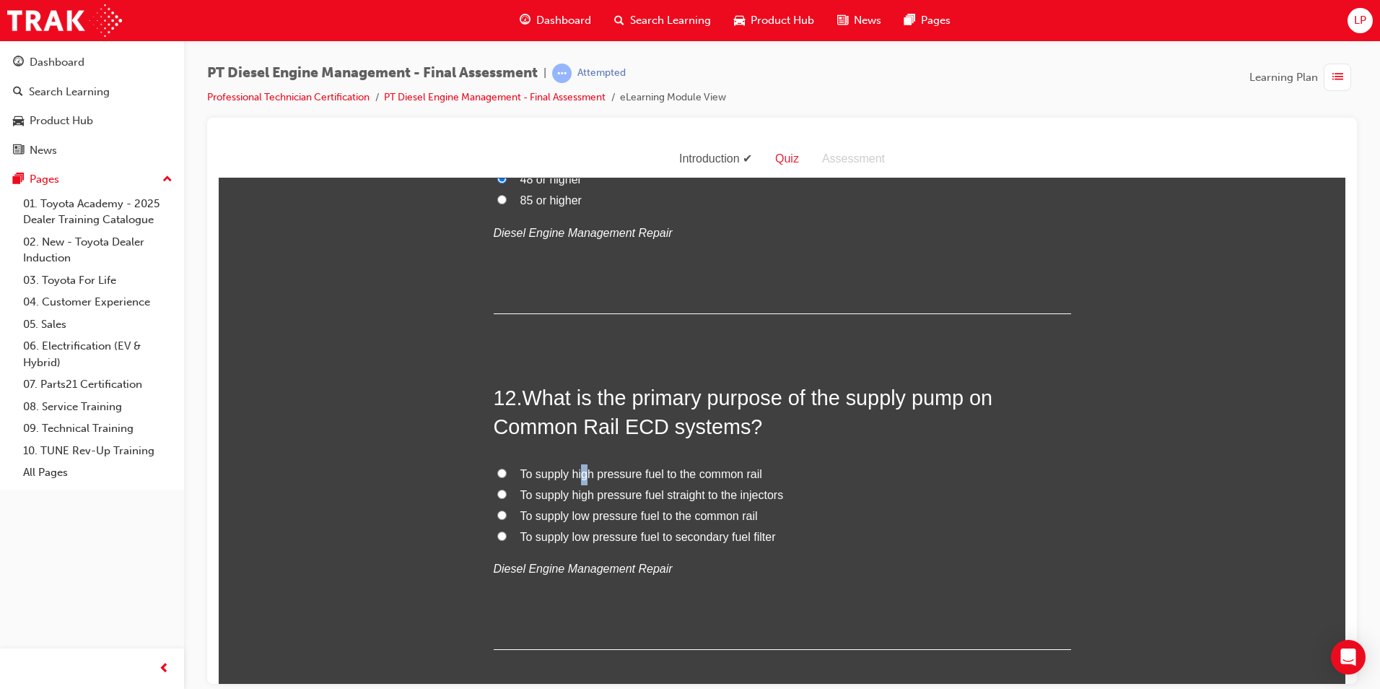
drag, startPoint x: 575, startPoint y: 444, endPoint x: 587, endPoint y: 442, distance: 11.8
click at [587, 467] on span "To supply high pressure fuel to the common rail" at bounding box center [642, 473] width 242 height 12
drag, startPoint x: 587, startPoint y: 442, endPoint x: 688, endPoint y: 440, distance: 101.1
click at [688, 467] on span "To supply high pressure fuel to the common rail" at bounding box center [642, 473] width 242 height 12
drag, startPoint x: 688, startPoint y: 440, endPoint x: 656, endPoint y: 436, distance: 32.0
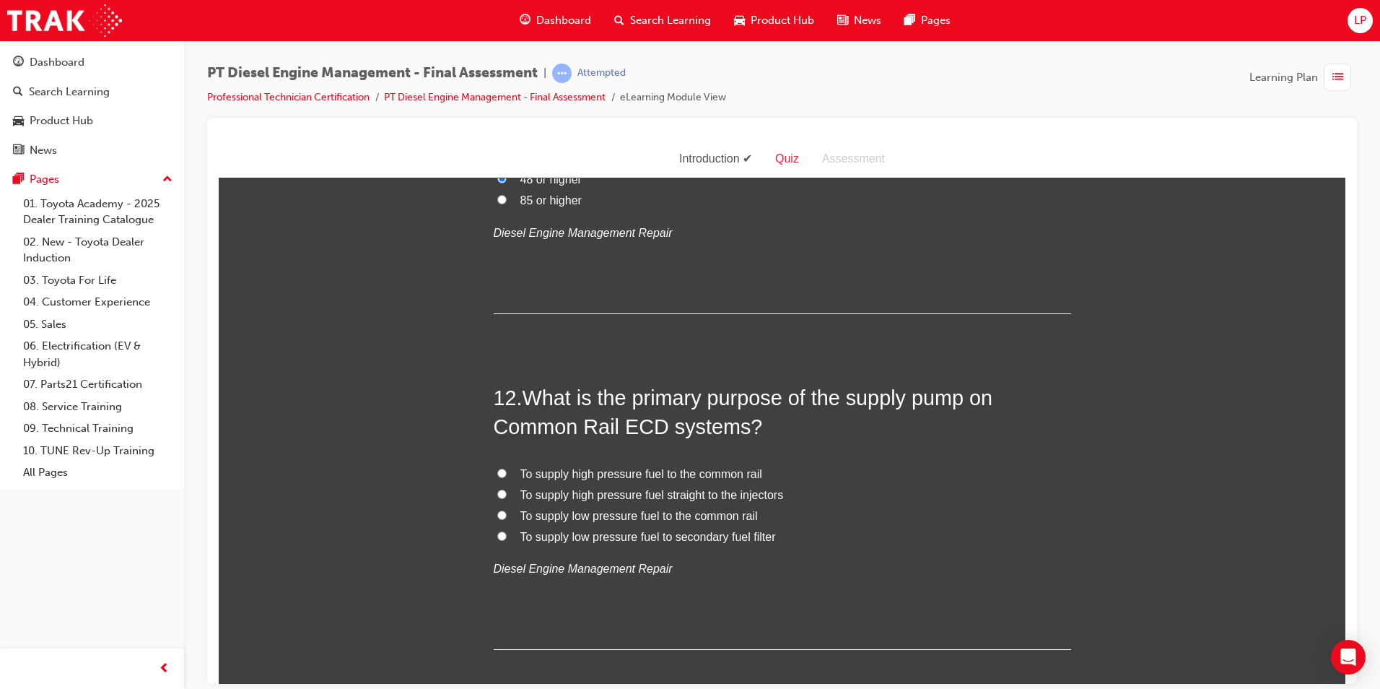
click at [656, 467] on span "To supply high pressure fuel to the common rail" at bounding box center [642, 473] width 242 height 12
drag, startPoint x: 656, startPoint y: 436, endPoint x: 645, endPoint y: 497, distance: 62.3
click at [645, 497] on div "To supply high pressure fuel to the common rail To supply high pressure fuel st…" at bounding box center [783, 522] width 578 height 116
drag, startPoint x: 645, startPoint y: 497, endPoint x: 606, endPoint y: 485, distance: 40.9
click at [606, 509] on span "To supply low pressure fuel to the common rail" at bounding box center [640, 515] width 238 height 12
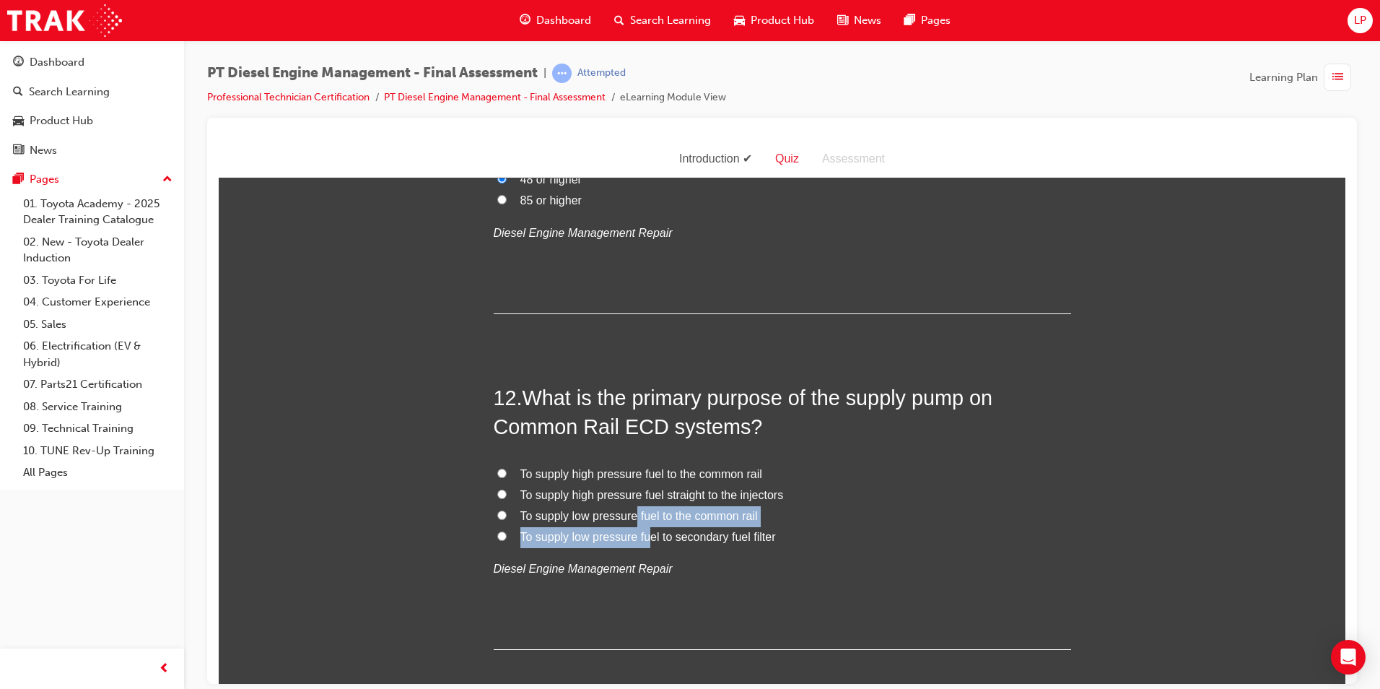
click at [507, 510] on input "To supply low pressure fuel to the common rail" at bounding box center [501, 514] width 9 height 9
radio input "true"
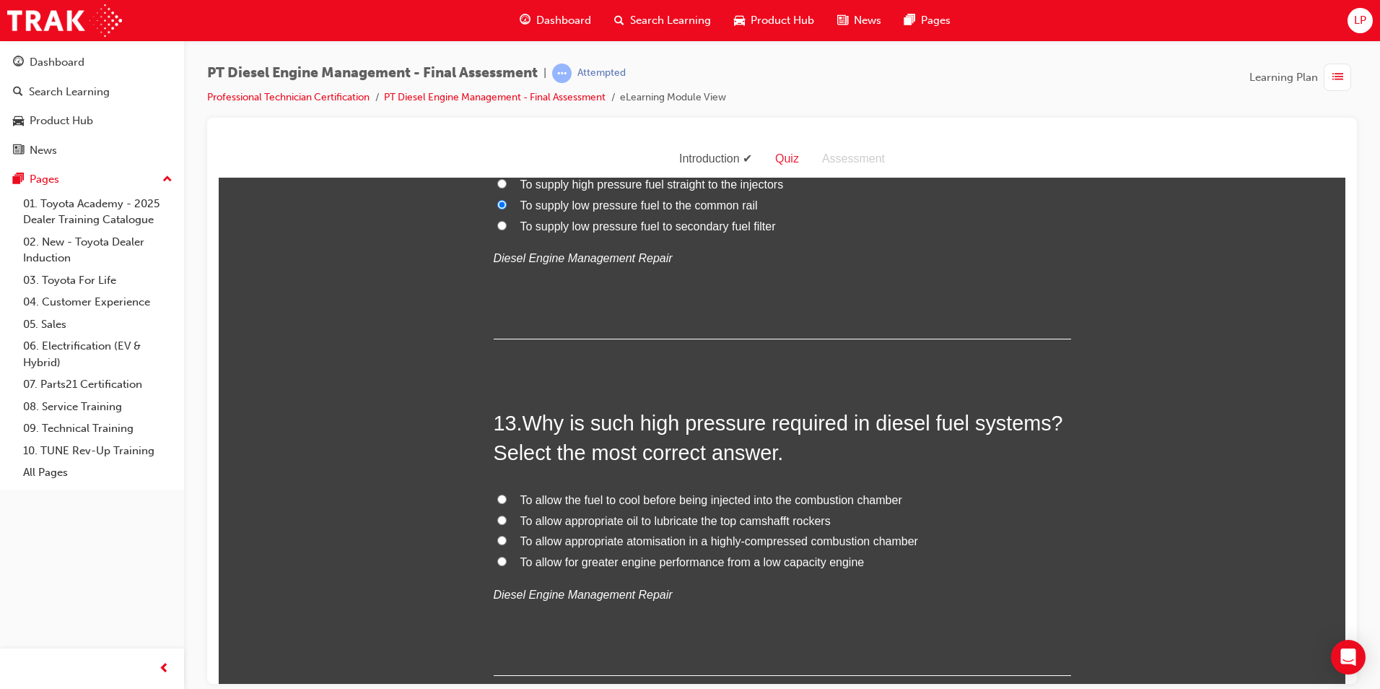
scroll to position [3971, 0]
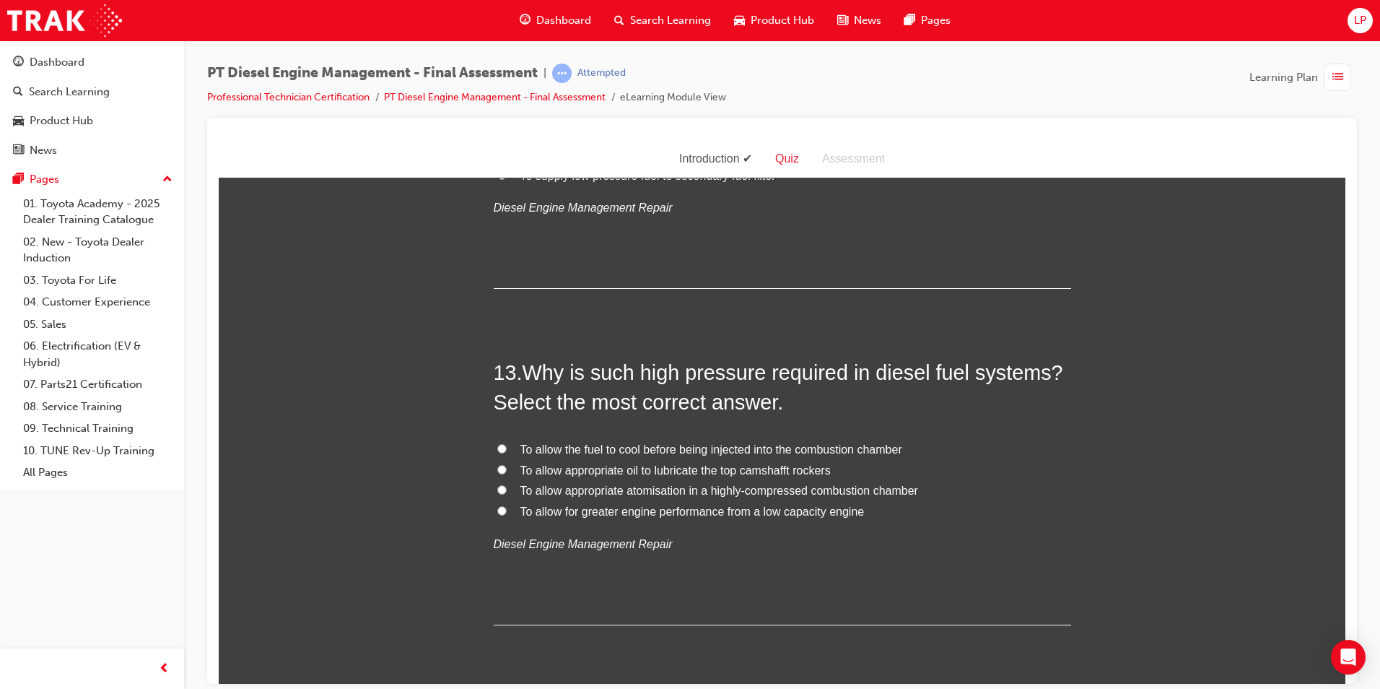
click at [640, 484] on span "To allow appropriate atomisation in a highly-compressed combustion chamber" at bounding box center [720, 490] width 398 height 12
click at [507, 484] on input "To allow appropriate atomisation in a highly-compressed combustion chamber" at bounding box center [501, 488] width 9 height 9
radio input "true"
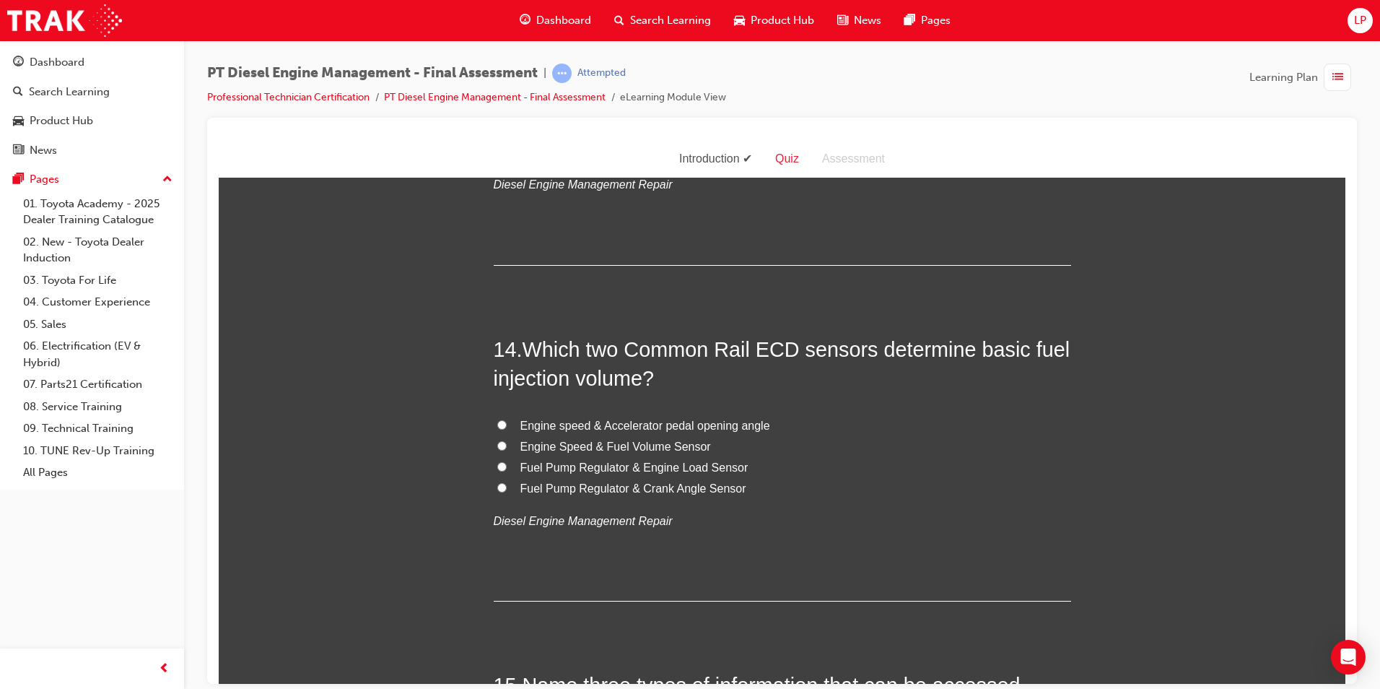
scroll to position [4332, 0]
click at [727, 417] on span "Engine speed & Accelerator pedal opening angle" at bounding box center [646, 423] width 250 height 12
drag, startPoint x: 727, startPoint y: 397, endPoint x: 704, endPoint y: 387, distance: 25.2
click at [704, 417] on span "Engine speed & Accelerator pedal opening angle" at bounding box center [646, 423] width 250 height 12
click at [507, 418] on input "Engine speed & Accelerator pedal opening angle" at bounding box center [501, 422] width 9 height 9
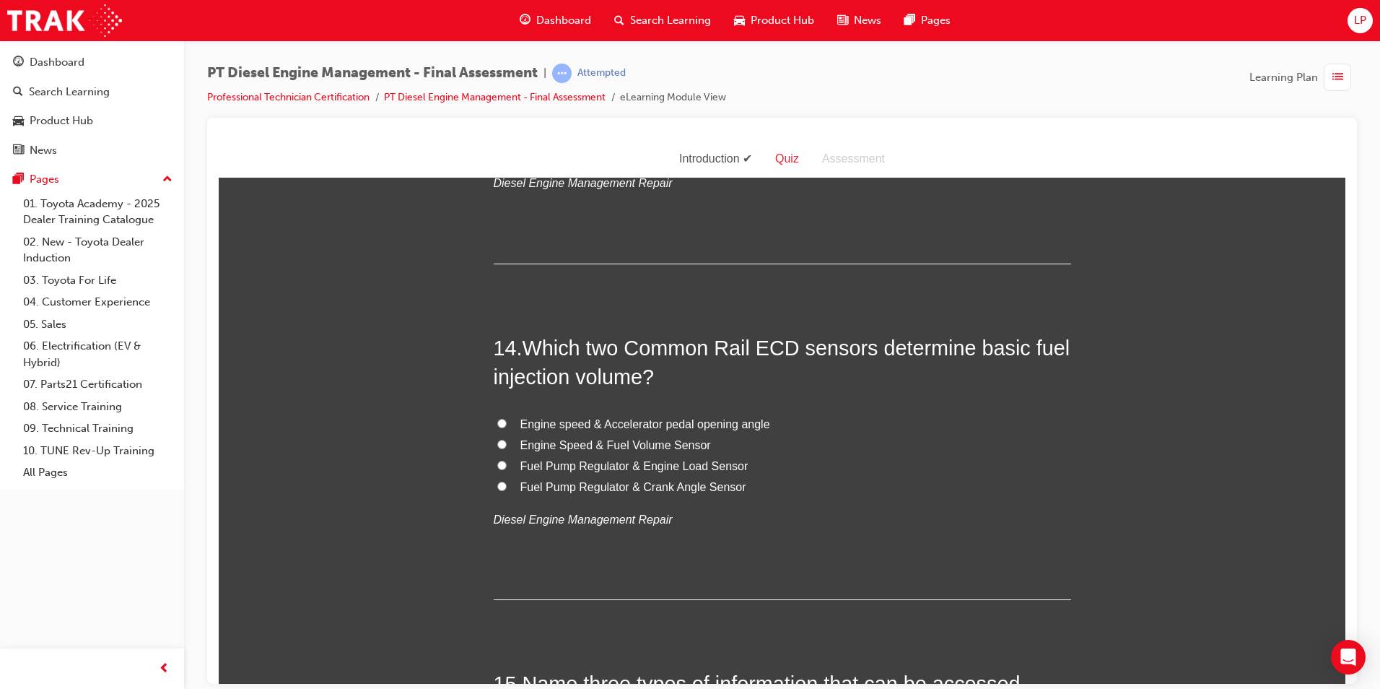
radio input "true"
click at [711, 417] on span "Engine speed & Accelerator pedal opening angle" at bounding box center [646, 423] width 250 height 12
drag, startPoint x: 711, startPoint y: 391, endPoint x: 843, endPoint y: 425, distance: 135.7
click at [842, 456] on label "Fuel Pump Regulator & Engine Load Sensor" at bounding box center [783, 466] width 578 height 21
click at [507, 460] on input "Fuel Pump Regulator & Engine Load Sensor" at bounding box center [501, 464] width 9 height 9
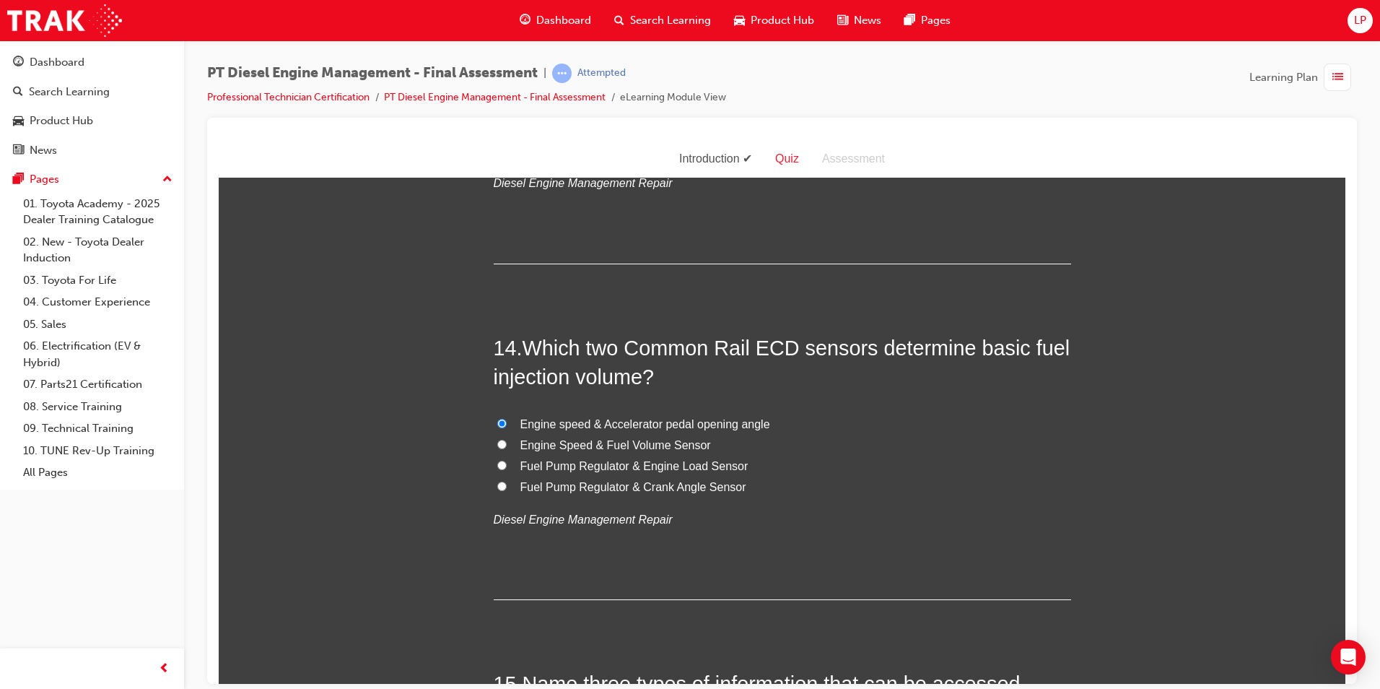
radio input "true"
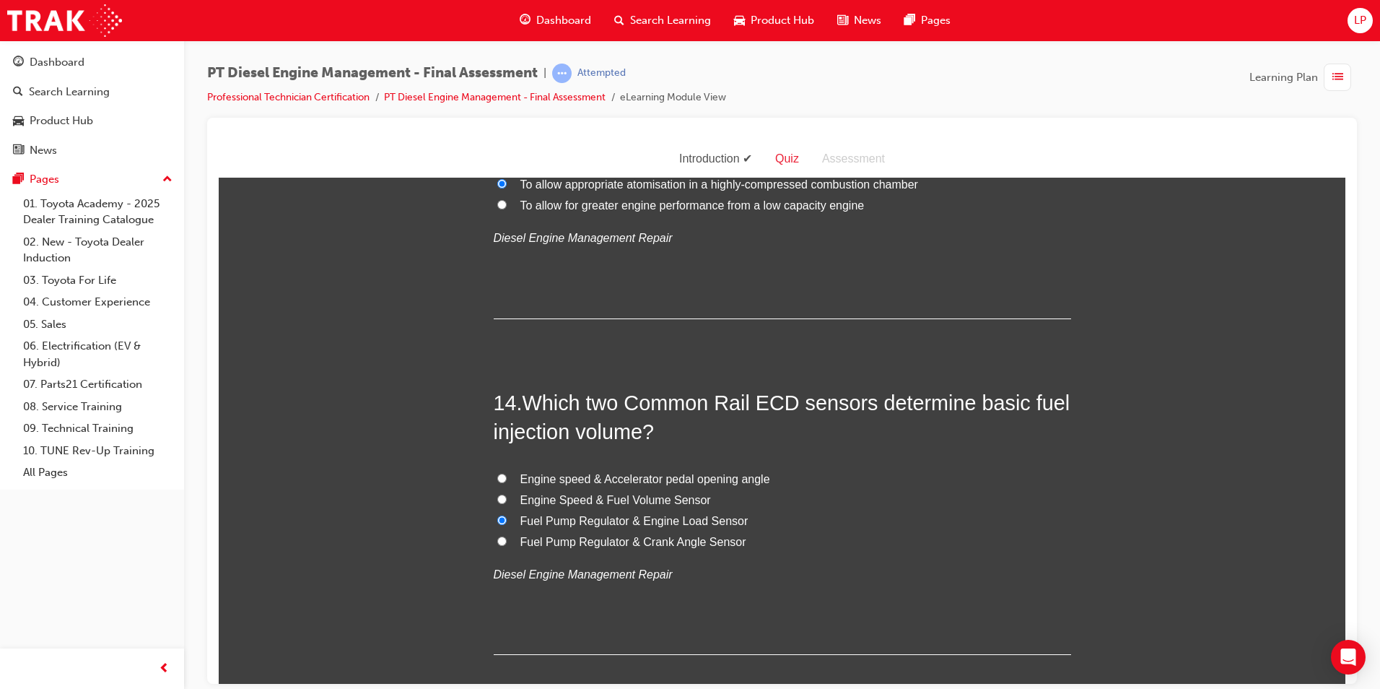
scroll to position [4188, 0]
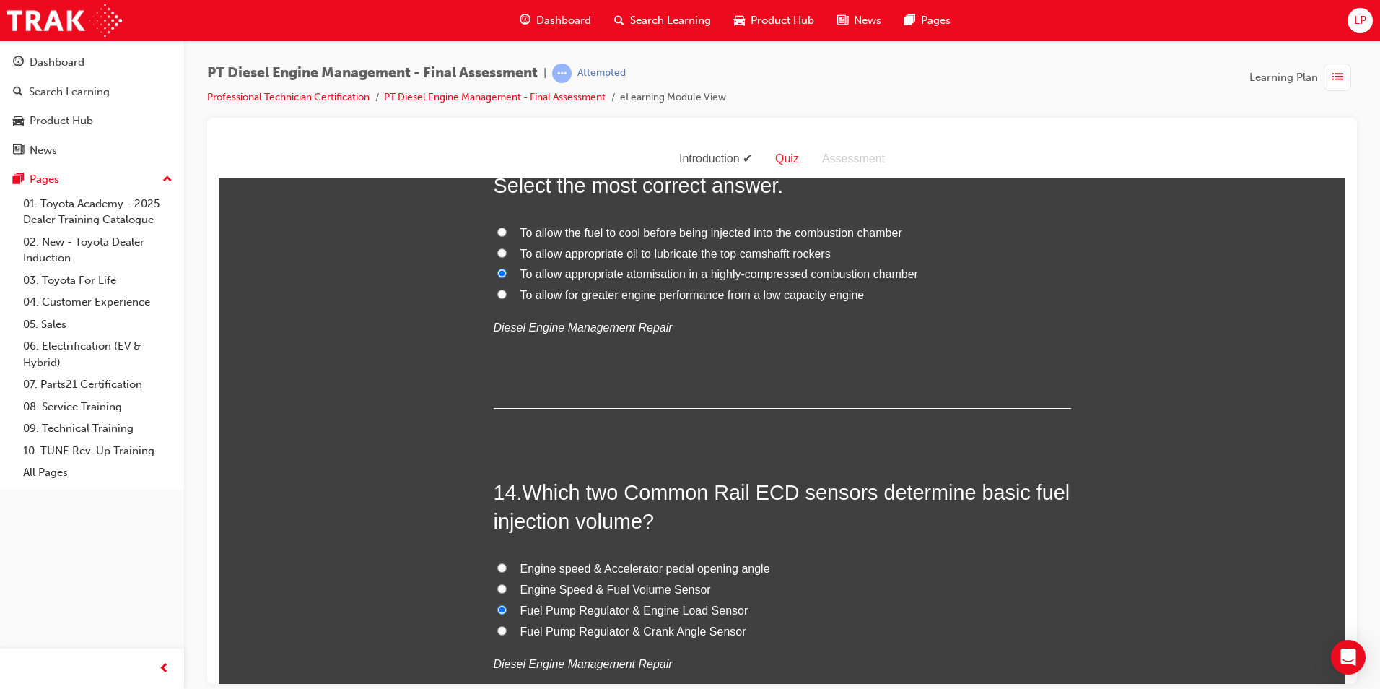
drag, startPoint x: 497, startPoint y: 548, endPoint x: 500, endPoint y: 542, distance: 7.4
click at [498, 558] on label "Engine speed & Accelerator pedal opening angle" at bounding box center [783, 568] width 578 height 21
click at [498, 562] on input "Engine speed & Accelerator pedal opening angle" at bounding box center [501, 566] width 9 height 9
radio input "true"
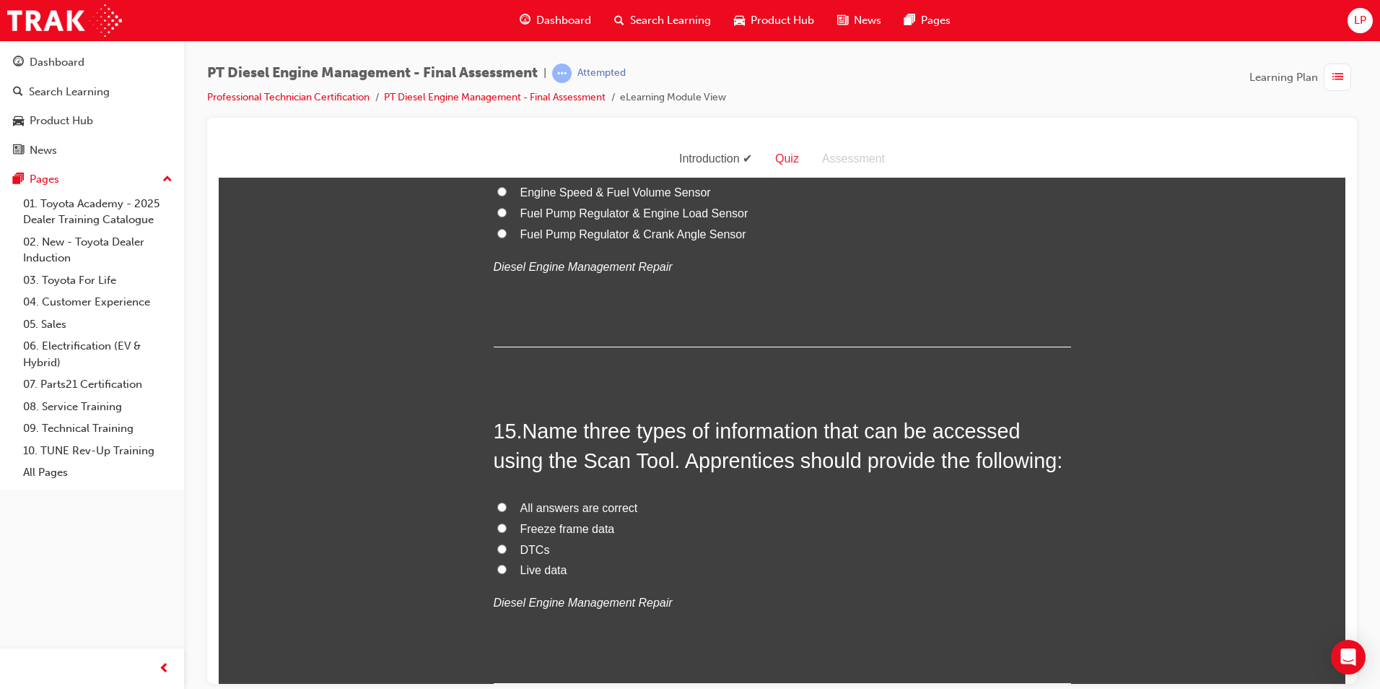
scroll to position [4621, 0]
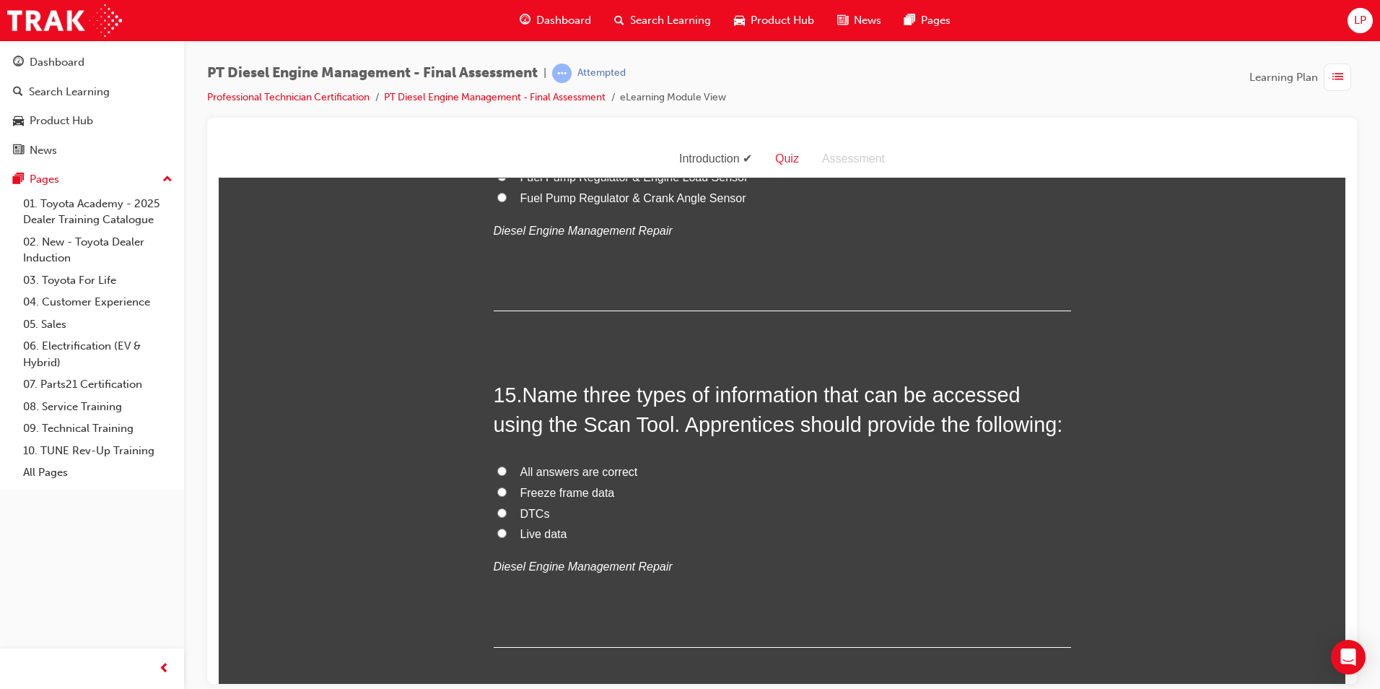
click at [590, 465] on span "All answers are correct" at bounding box center [580, 471] width 118 height 12
click at [507, 466] on input "All answers are correct" at bounding box center [501, 470] width 9 height 9
radio input "true"
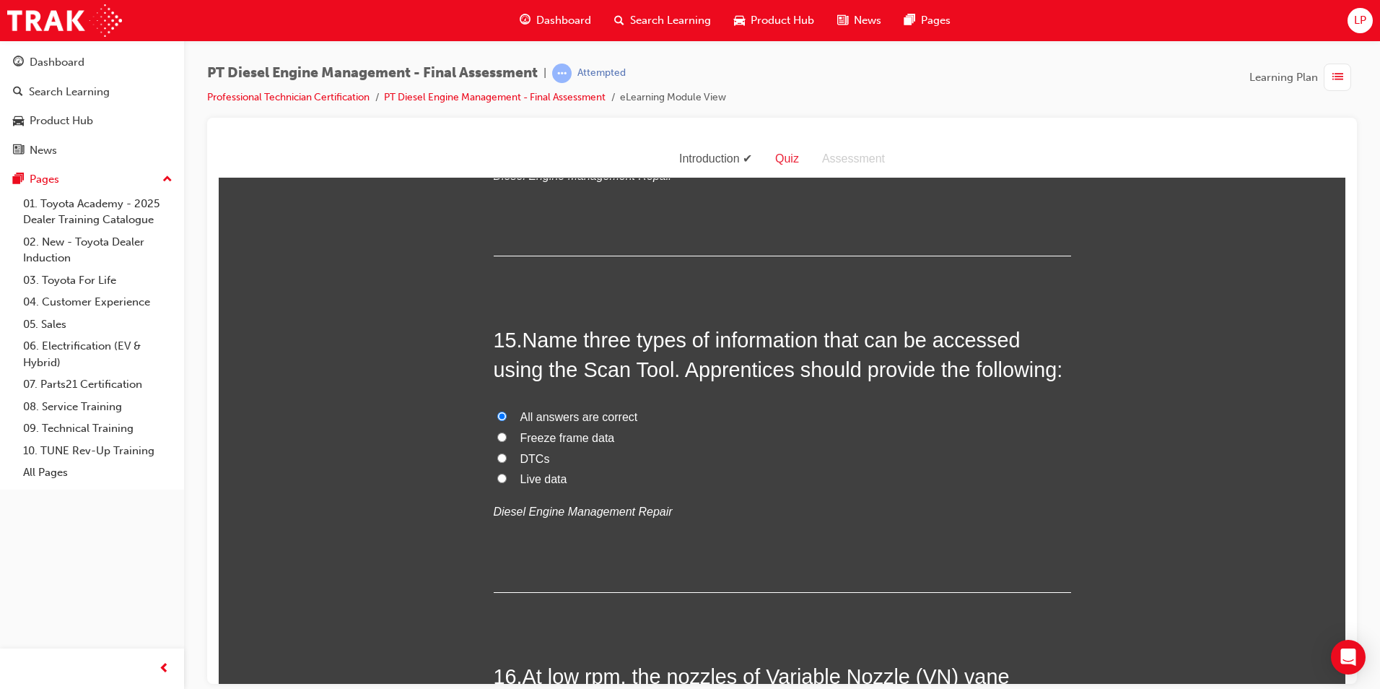
scroll to position [4910, 0]
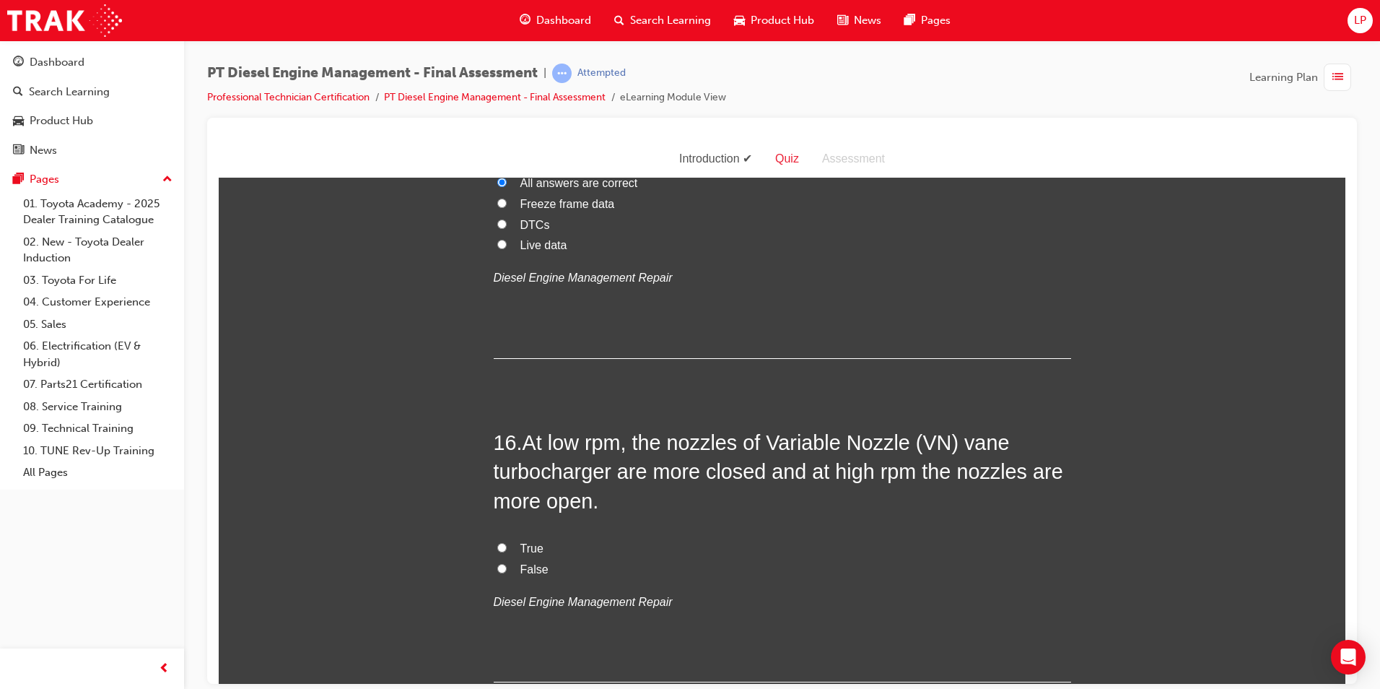
click at [532, 542] on span "True" at bounding box center [532, 548] width 23 height 12
drag, startPoint x: 532, startPoint y: 518, endPoint x: 505, endPoint y: 513, distance: 27.2
click at [505, 538] on label "True" at bounding box center [783, 548] width 578 height 21
click at [505, 542] on input "True" at bounding box center [501, 546] width 9 height 9
radio input "true"
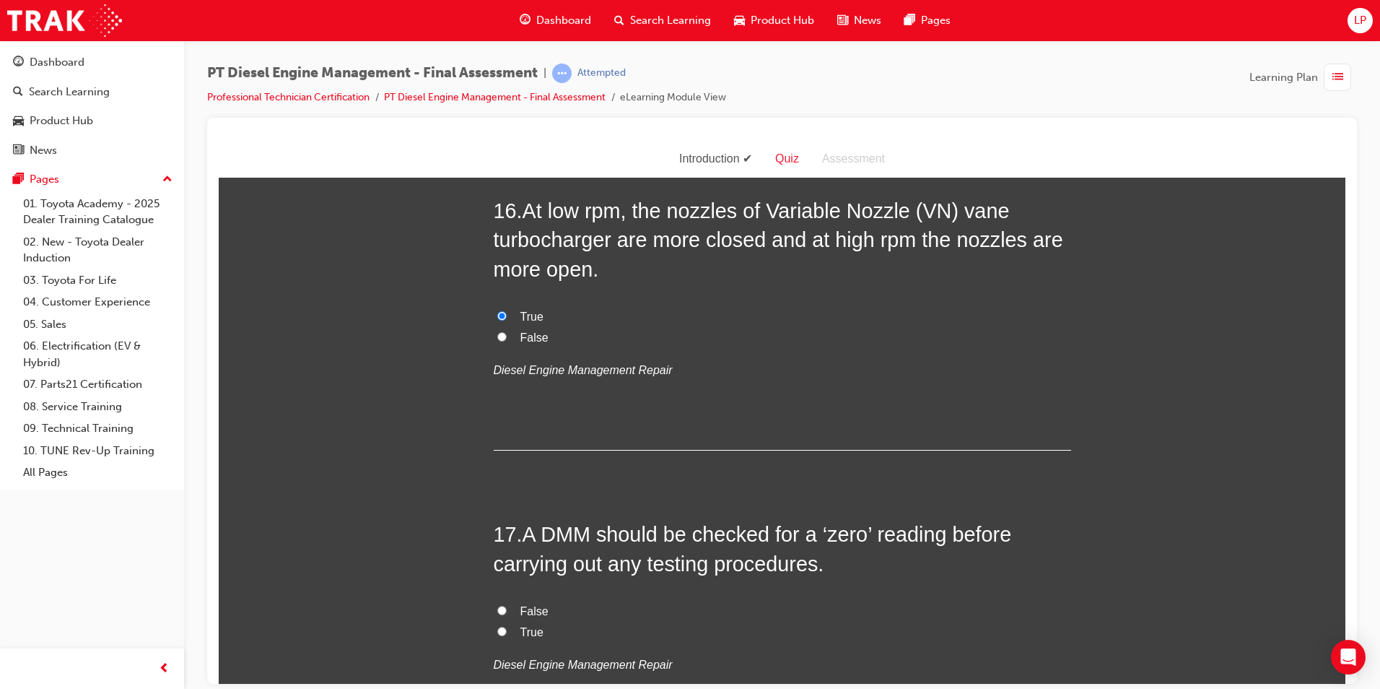
scroll to position [5198, 0]
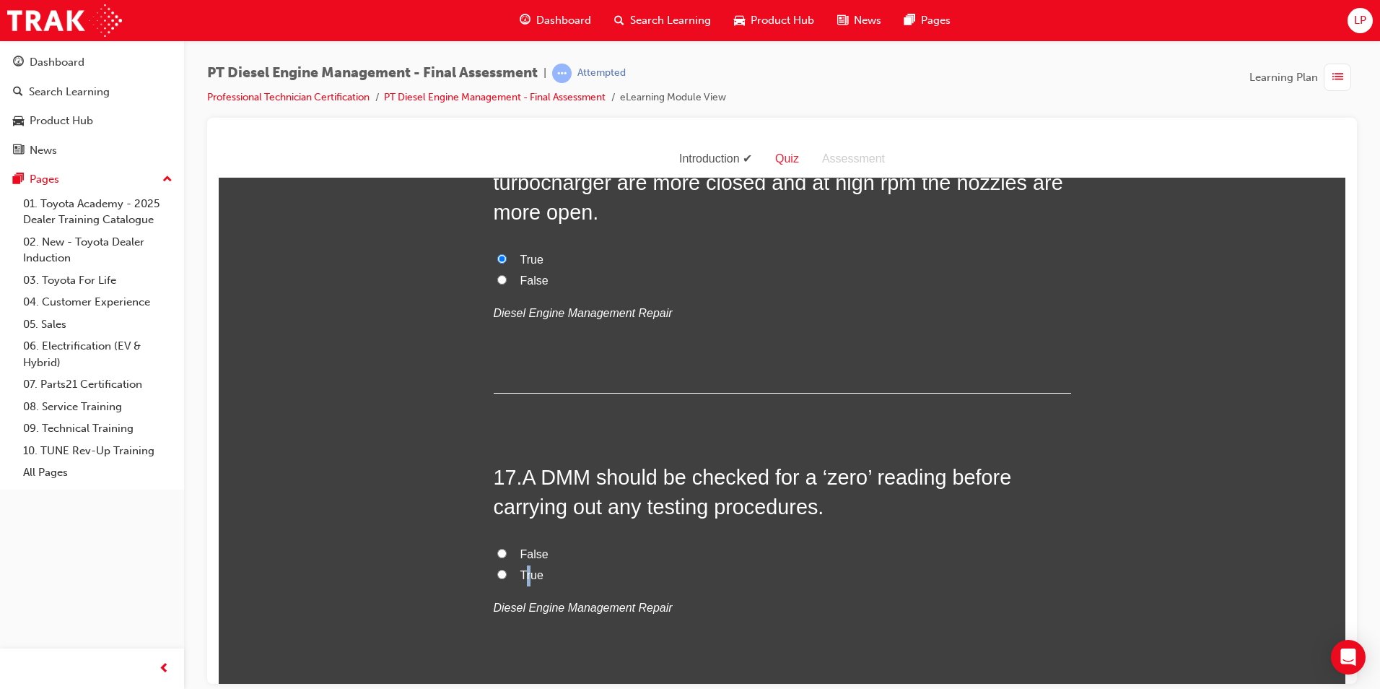
click at [525, 568] on span "True" at bounding box center [532, 574] width 23 height 12
drag, startPoint x: 525, startPoint y: 543, endPoint x: 498, endPoint y: 544, distance: 26.7
click at [497, 569] on input "True" at bounding box center [501, 573] width 9 height 9
radio input "true"
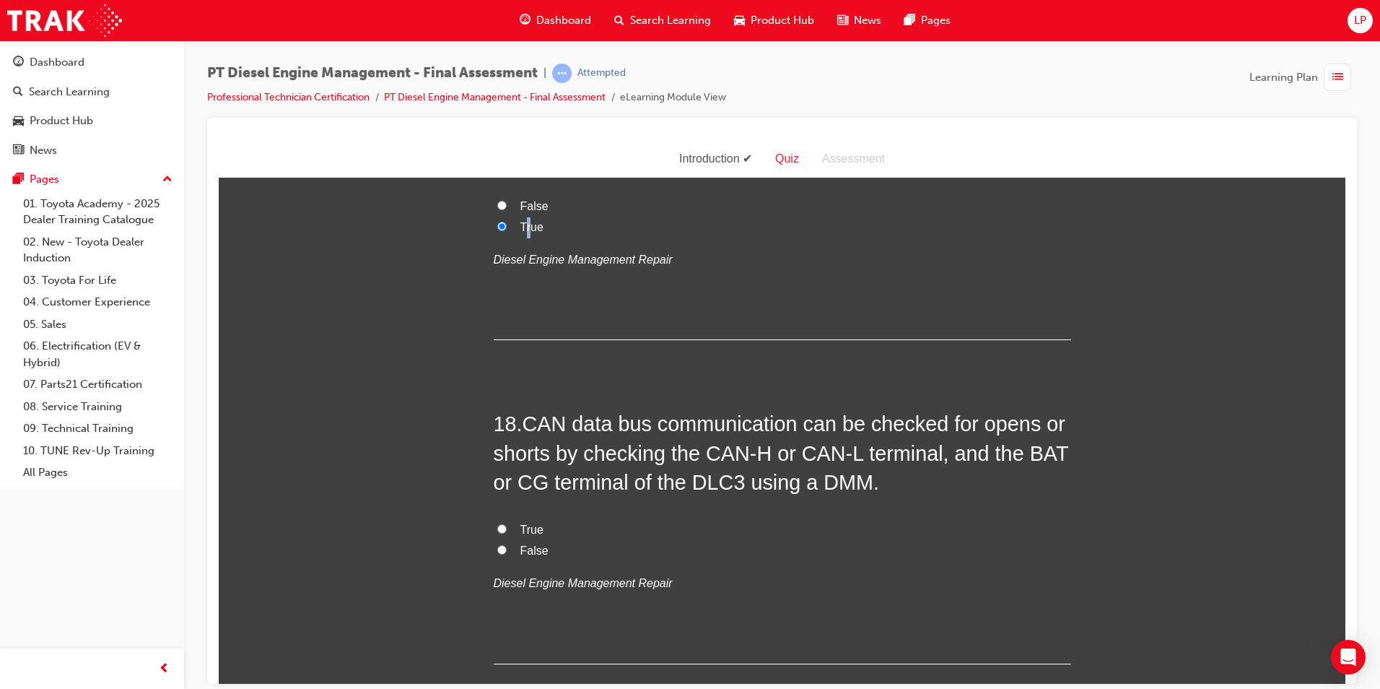
scroll to position [5606, 0]
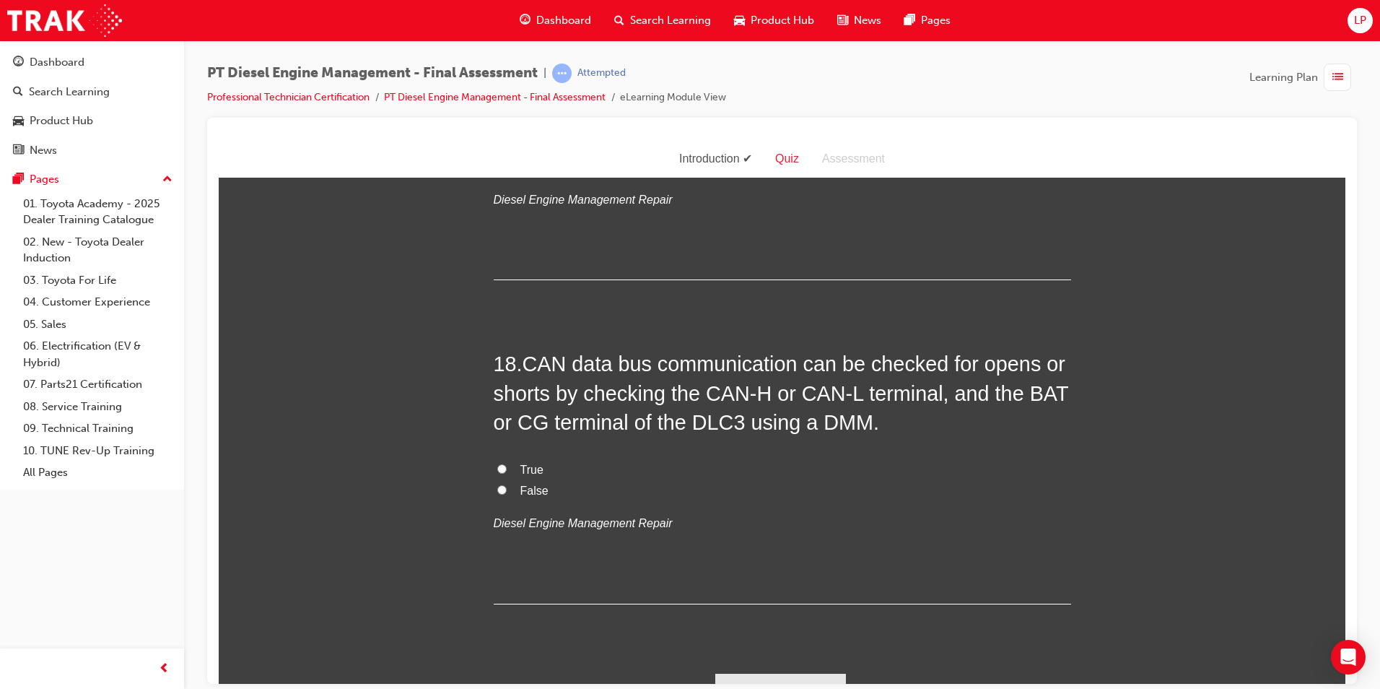
click at [513, 480] on label "False" at bounding box center [783, 490] width 578 height 21
click at [507, 484] on input "False" at bounding box center [501, 488] width 9 height 9
radio input "true"
click at [521, 463] on span "True" at bounding box center [532, 469] width 23 height 12
click at [497, 464] on input "True" at bounding box center [501, 468] width 9 height 9
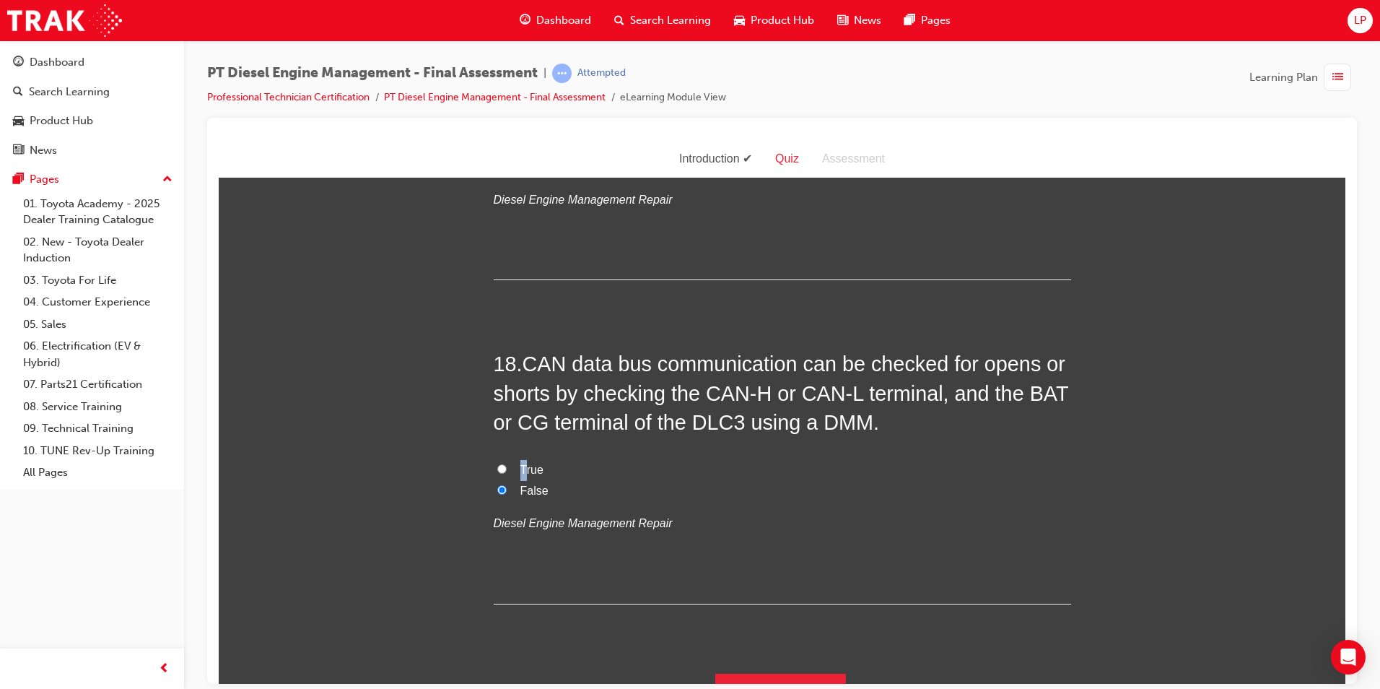
radio input "true"
click at [762, 673] on button "Submit Answers" at bounding box center [781, 693] width 131 height 40
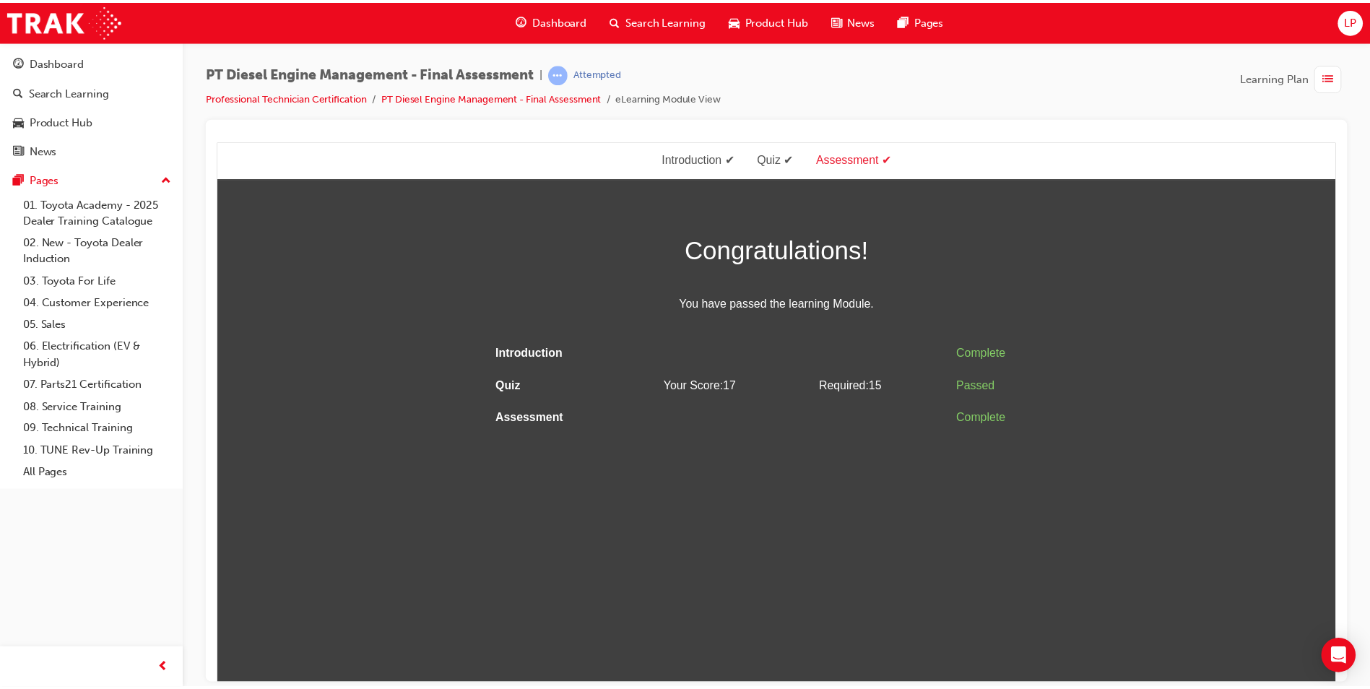
scroll to position [0, 0]
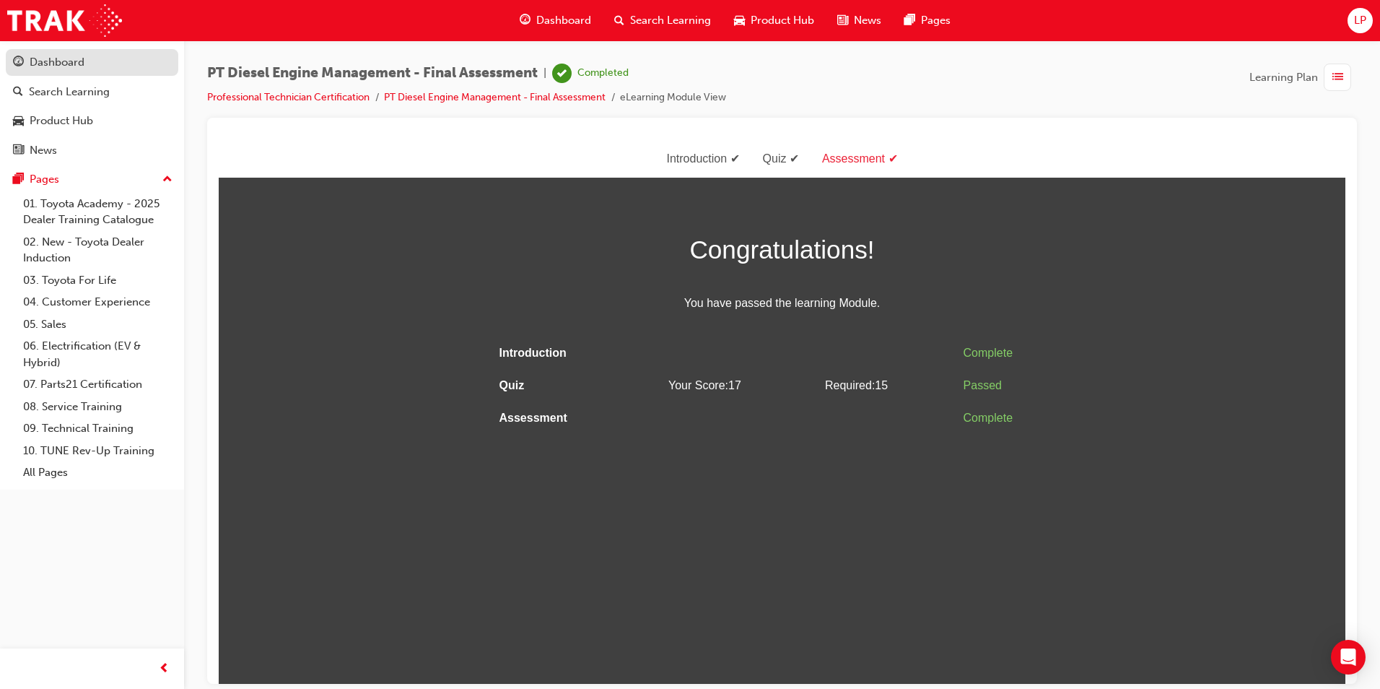
click at [107, 68] on div "Dashboard" at bounding box center [92, 62] width 158 height 18
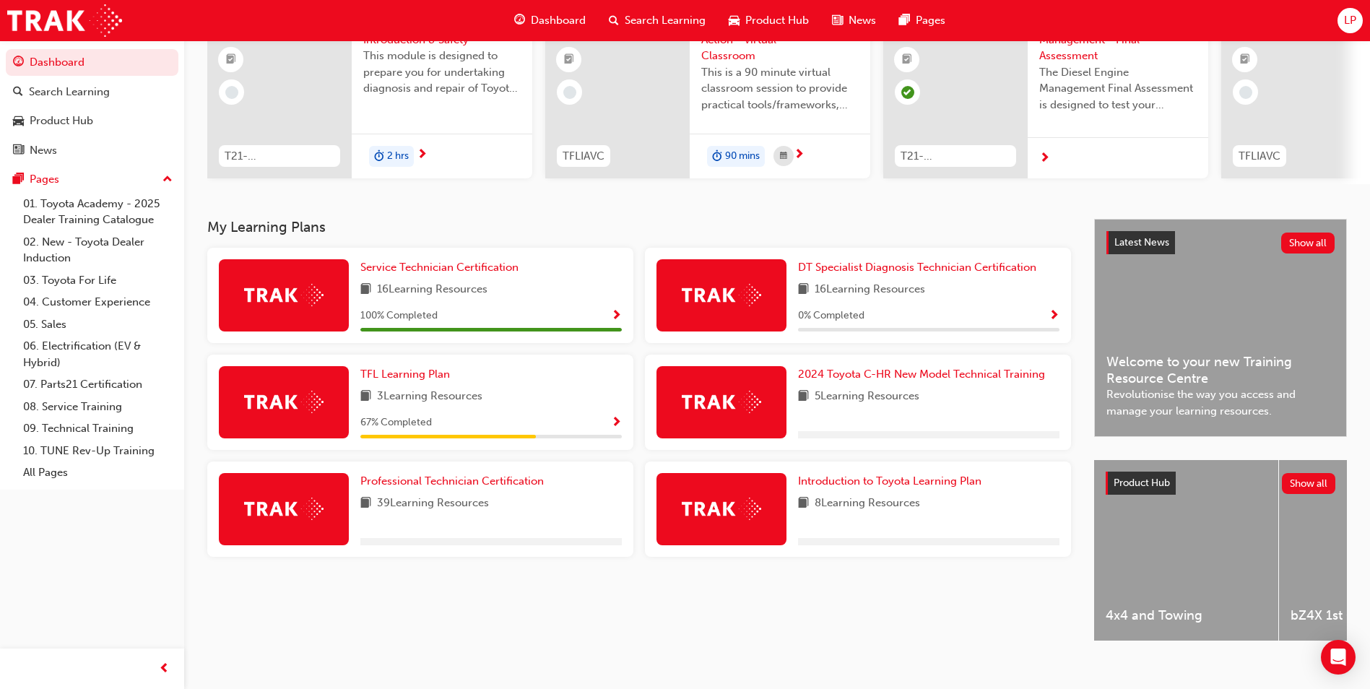
scroll to position [174, 0]
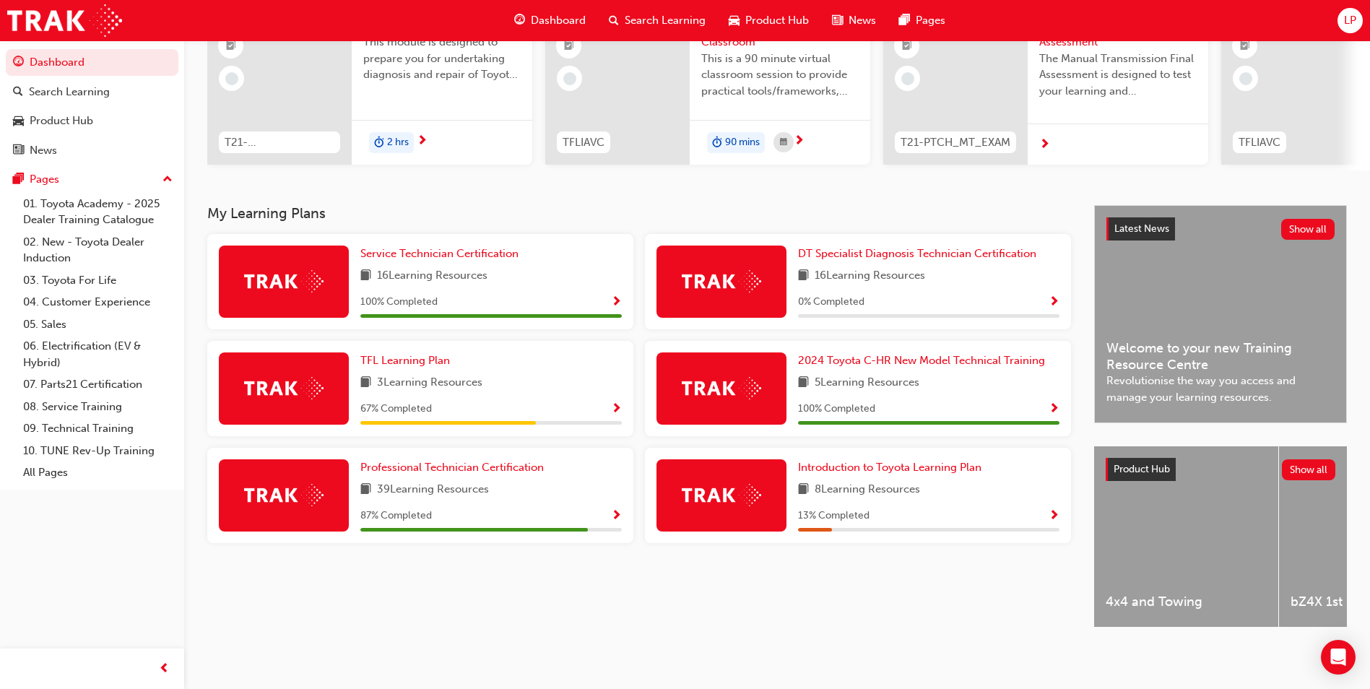
click at [619, 510] on span "Show Progress" at bounding box center [616, 516] width 11 height 13
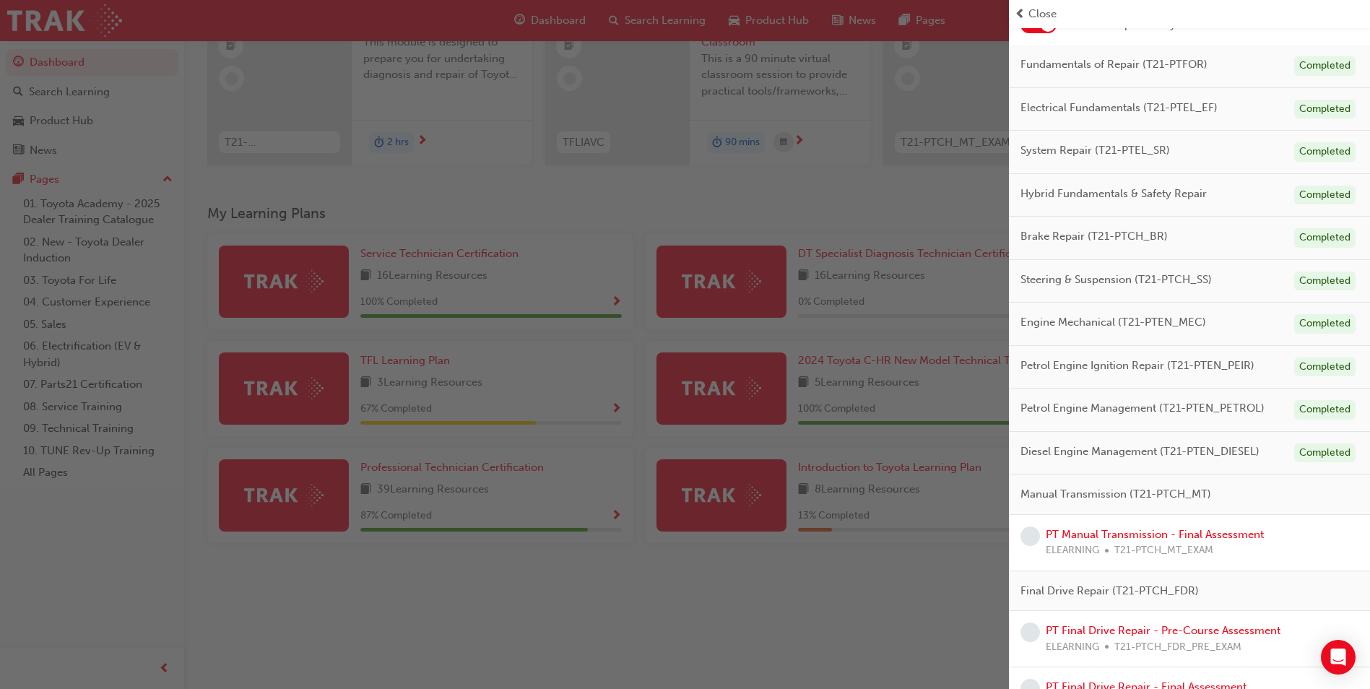
scroll to position [288, 0]
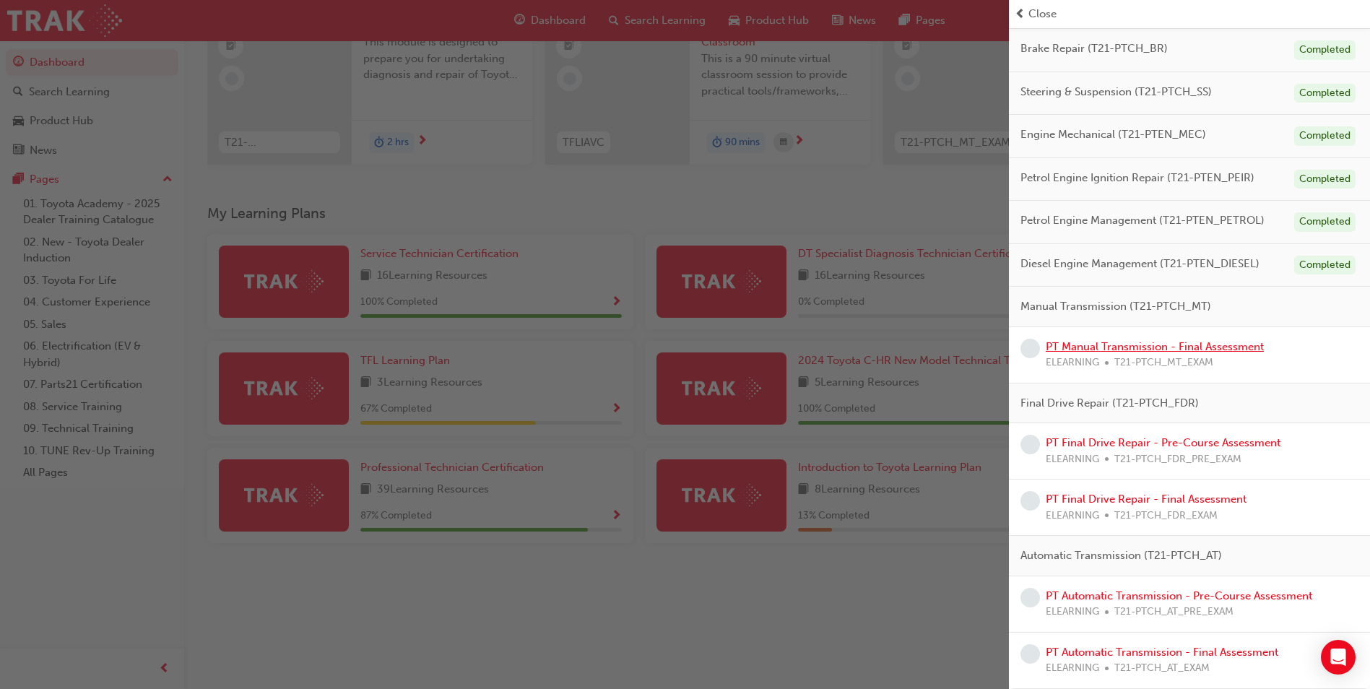
click at [1207, 348] on link "PT Manual Transmission - Final Assessment" at bounding box center [1154, 346] width 218 height 13
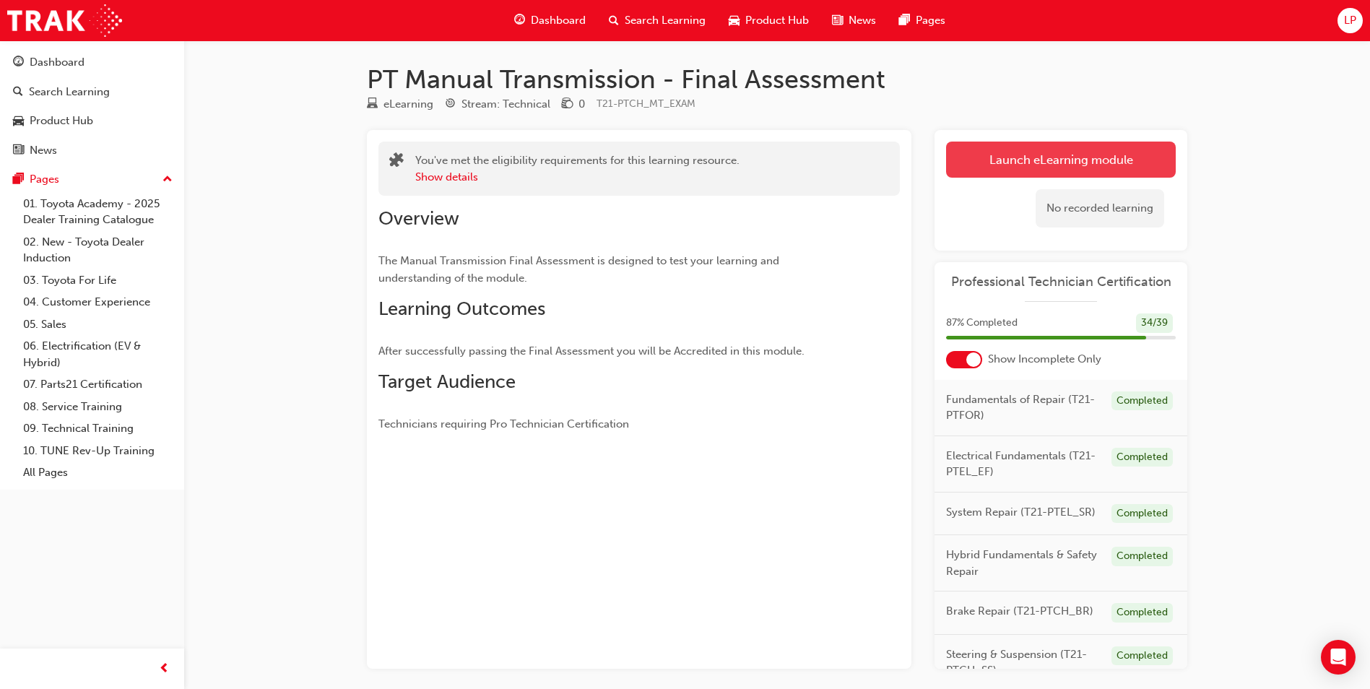
click at [993, 142] on link "Launch eLearning module" at bounding box center [1061, 160] width 230 height 36
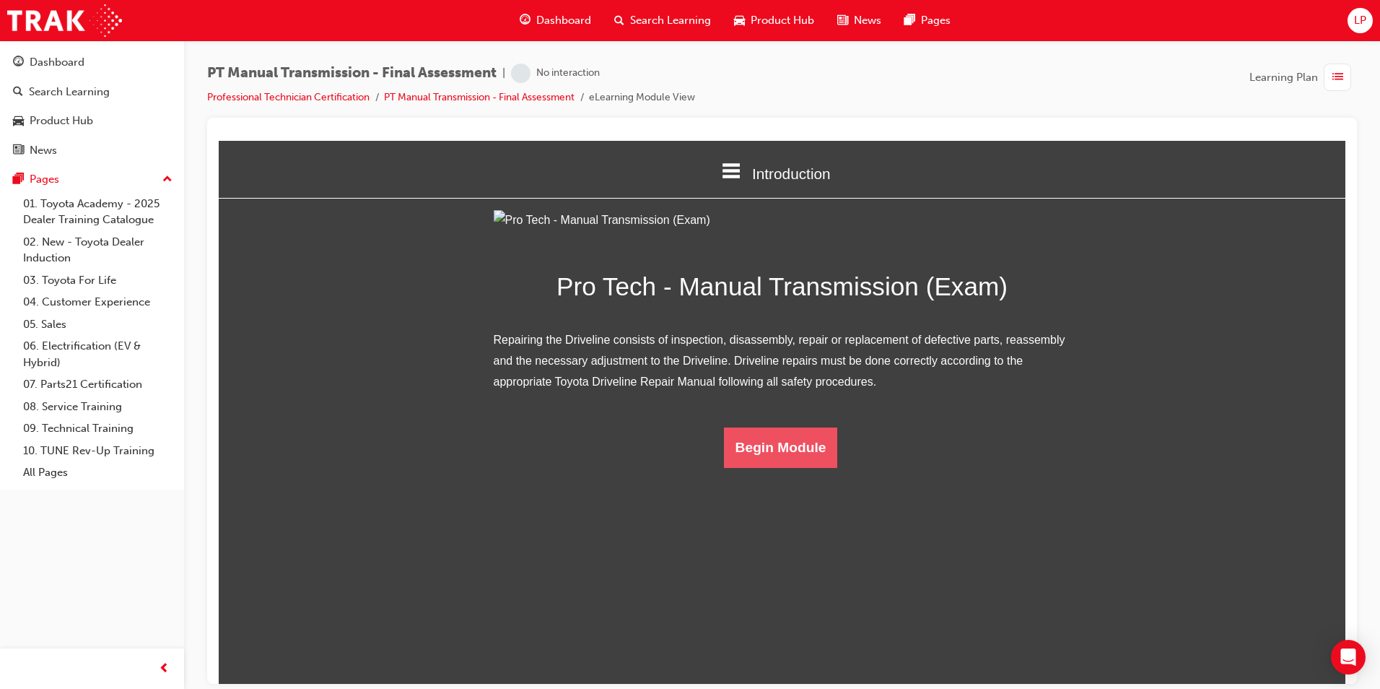
click at [790, 467] on button "Begin Module" at bounding box center [781, 447] width 114 height 40
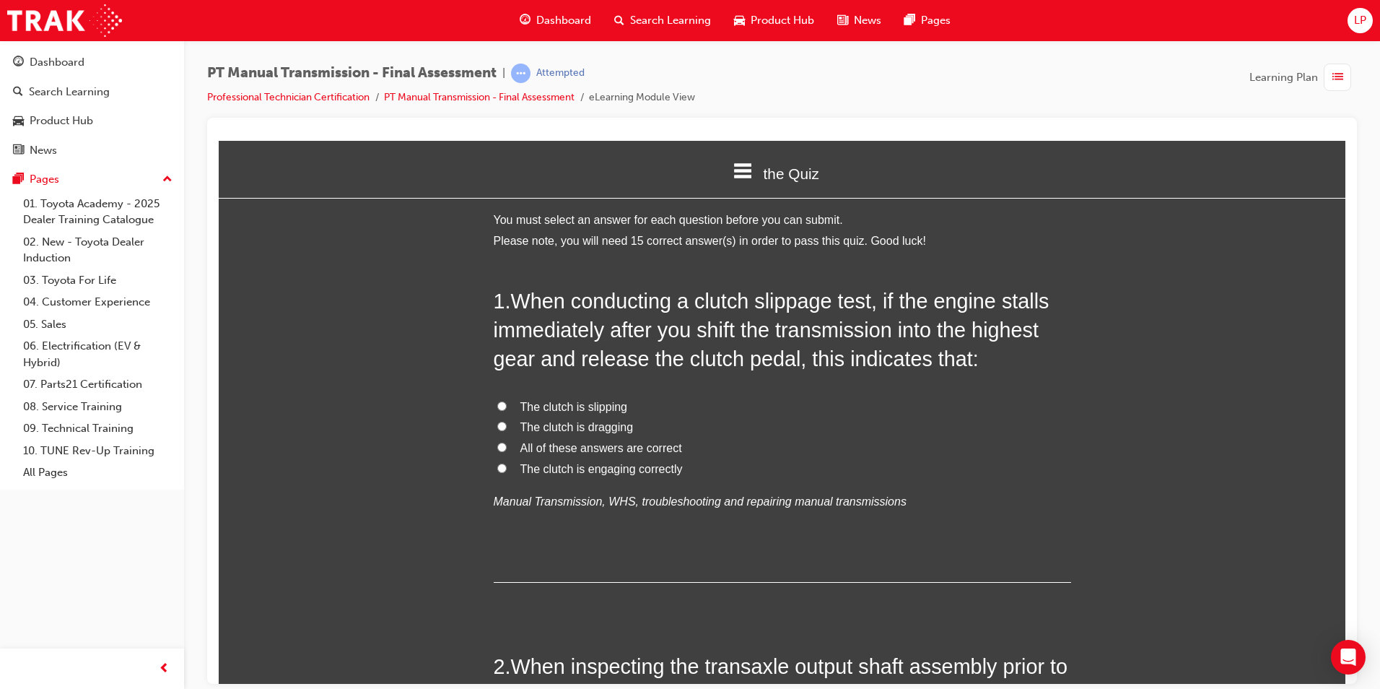
click at [601, 469] on span "The clutch is engaging correctly" at bounding box center [602, 468] width 162 height 12
click at [507, 469] on input "The clutch is engaging correctly" at bounding box center [501, 467] width 9 height 9
radio input "true"
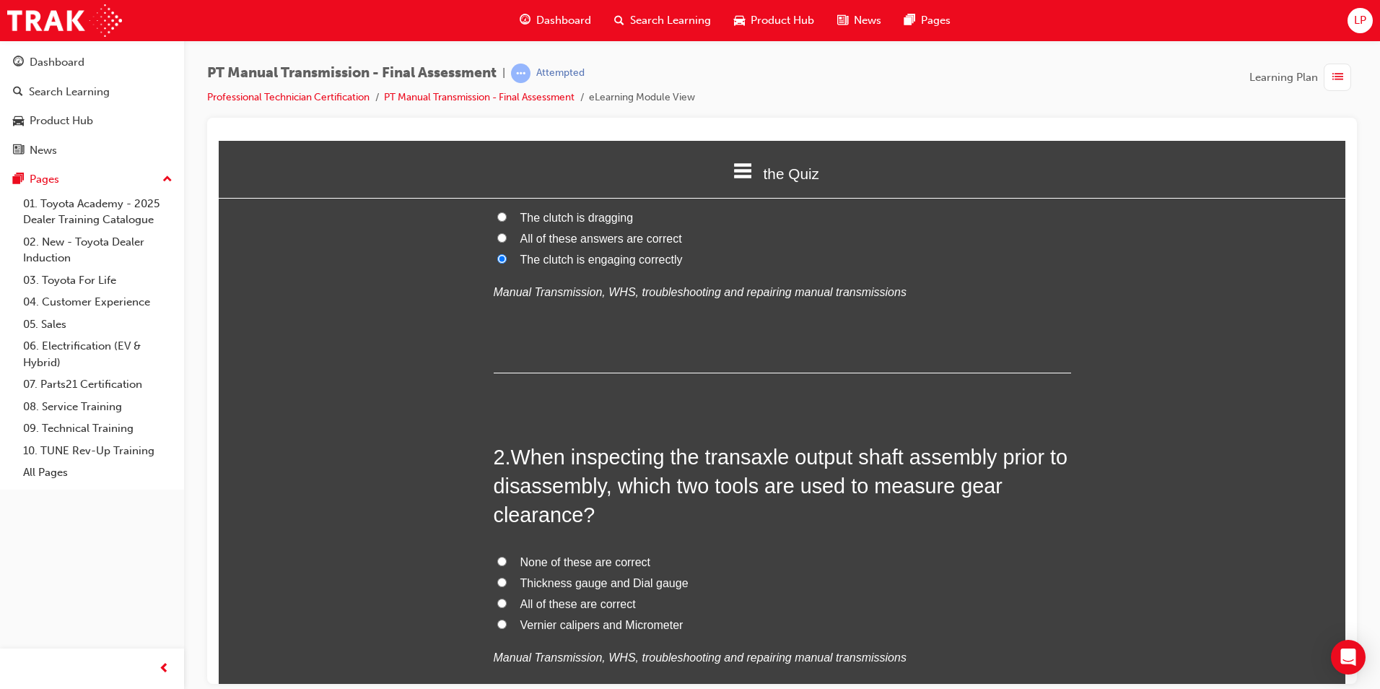
scroll to position [217, 0]
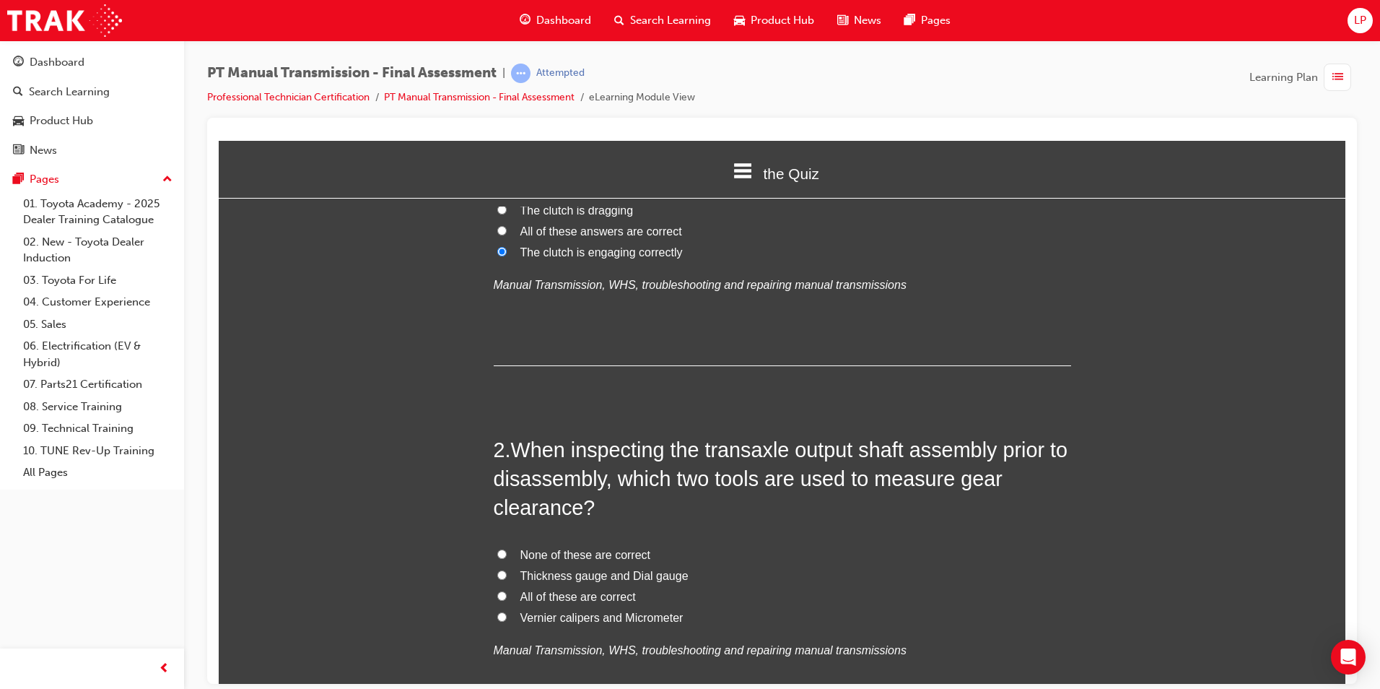
click at [558, 571] on span "Thickness gauge and Dial gauge" at bounding box center [605, 575] width 168 height 12
click at [507, 571] on input "Thickness gauge and Dial gauge" at bounding box center [501, 574] width 9 height 9
radio input "true"
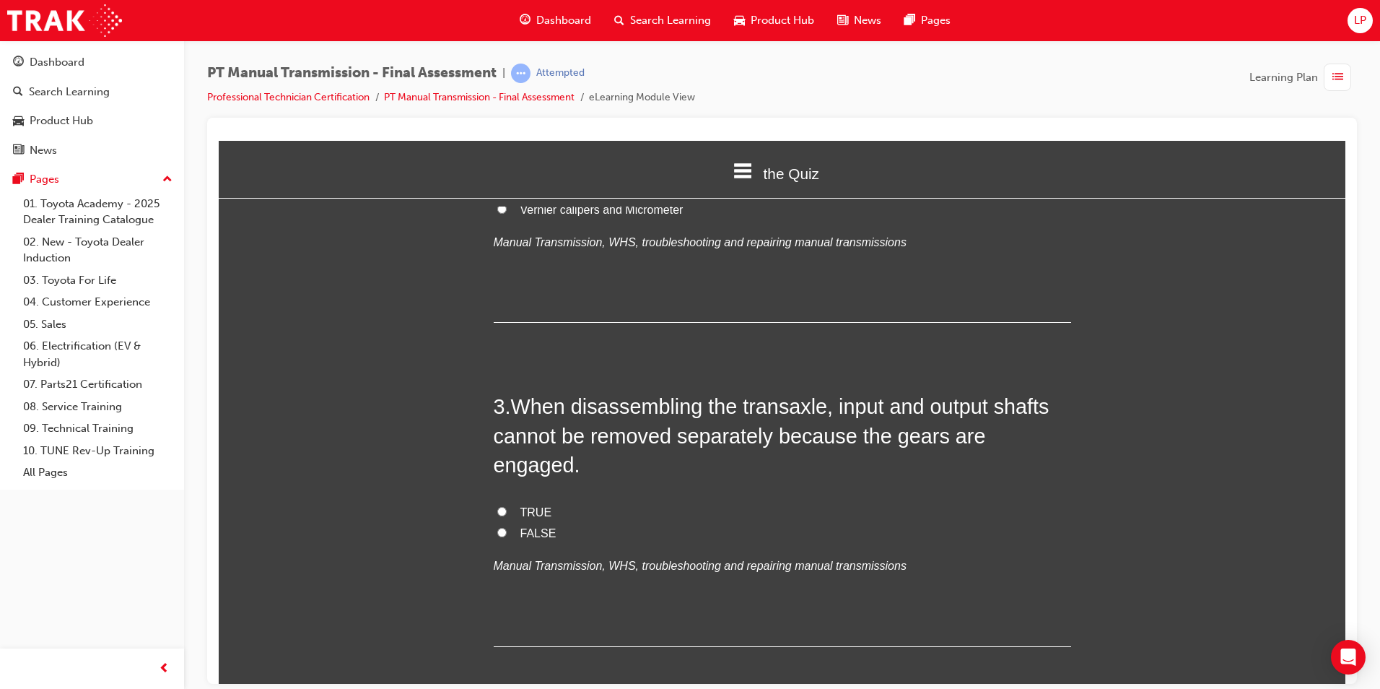
scroll to position [650, 0]
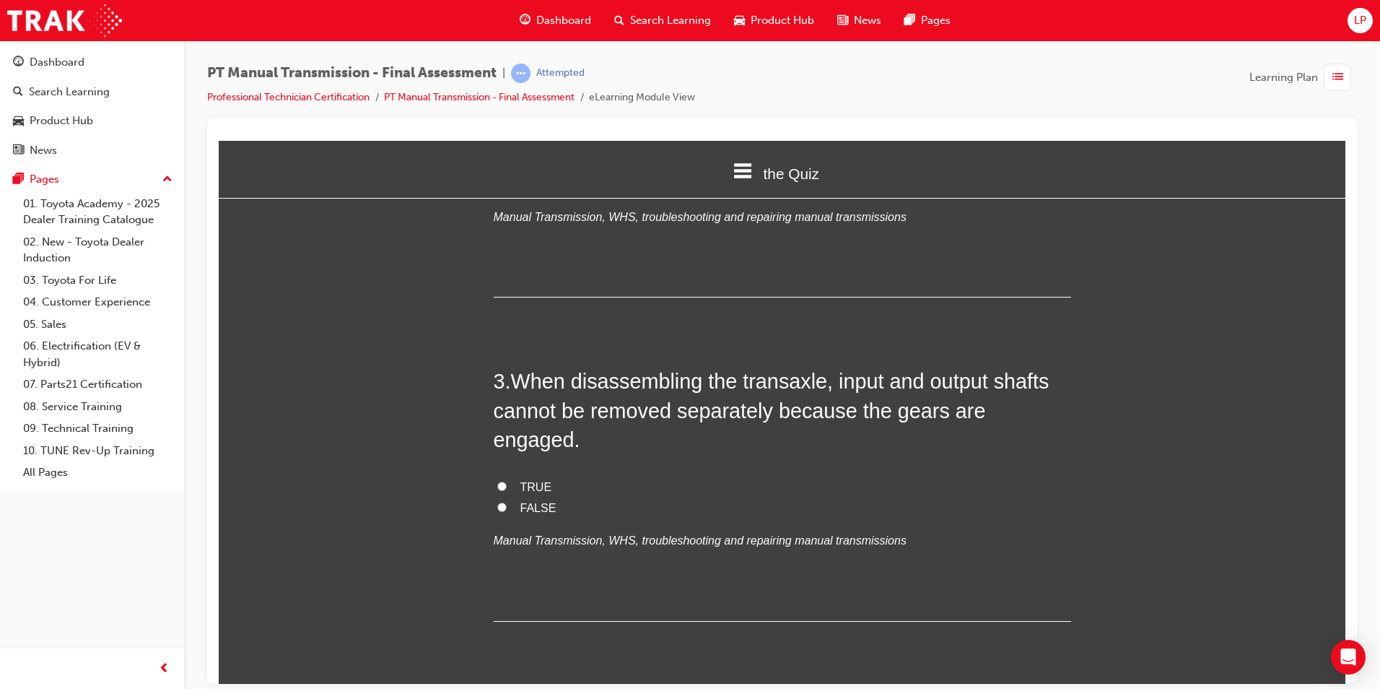
click at [529, 480] on span "TRUE" at bounding box center [537, 486] width 32 height 12
click at [507, 481] on input "TRUE" at bounding box center [501, 485] width 9 height 9
radio input "true"
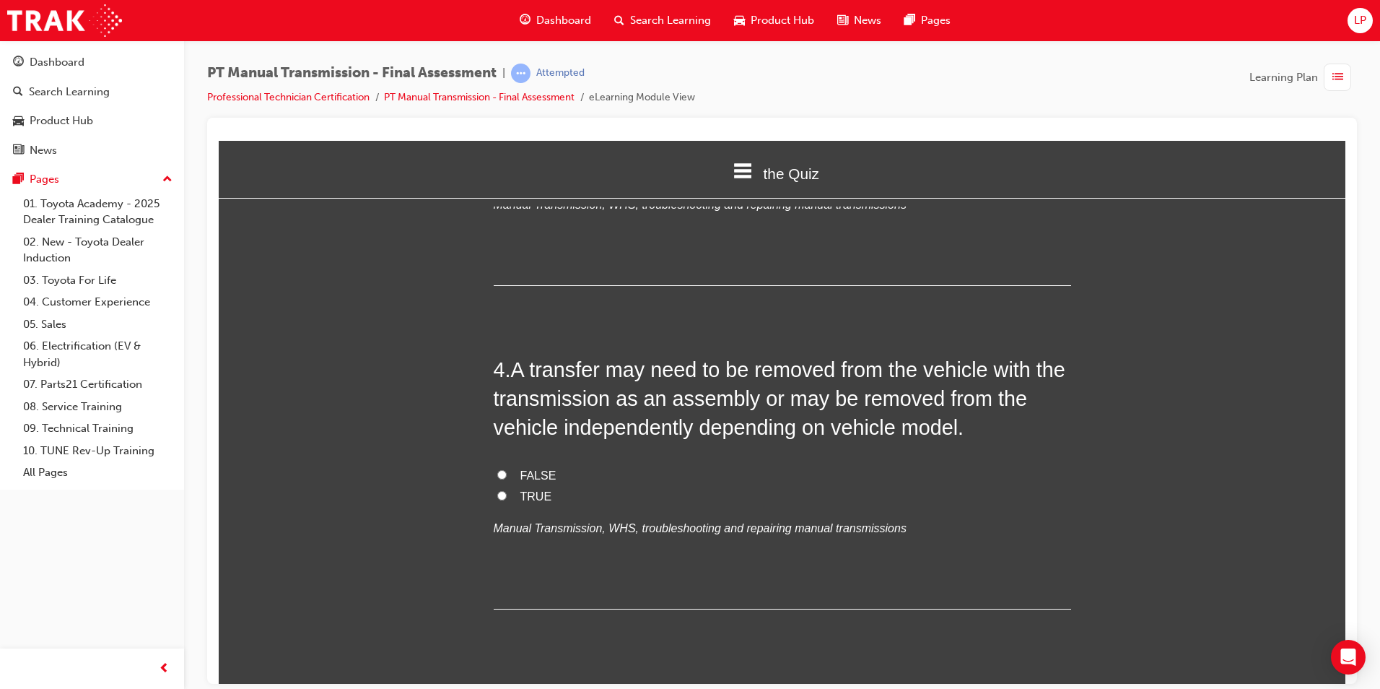
scroll to position [1011, 0]
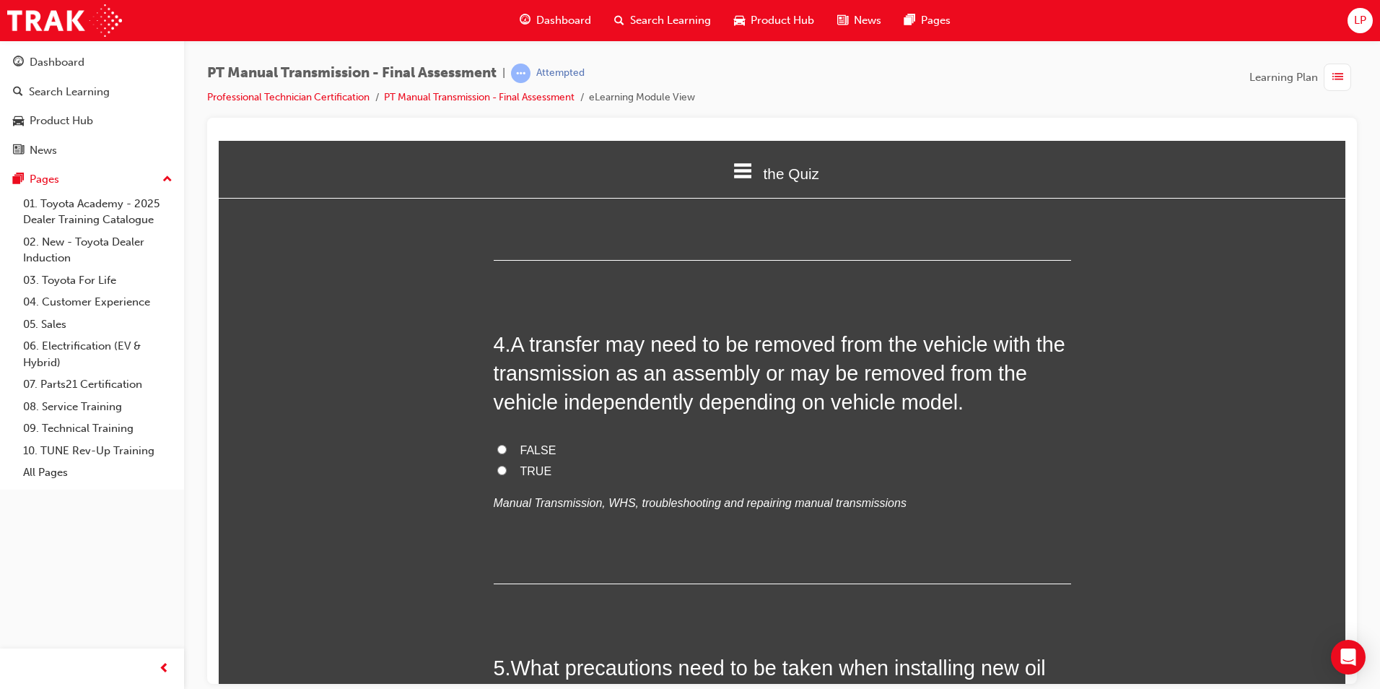
click at [513, 461] on label "TRUE" at bounding box center [783, 471] width 578 height 21
click at [507, 465] on input "TRUE" at bounding box center [501, 469] width 9 height 9
radio input "true"
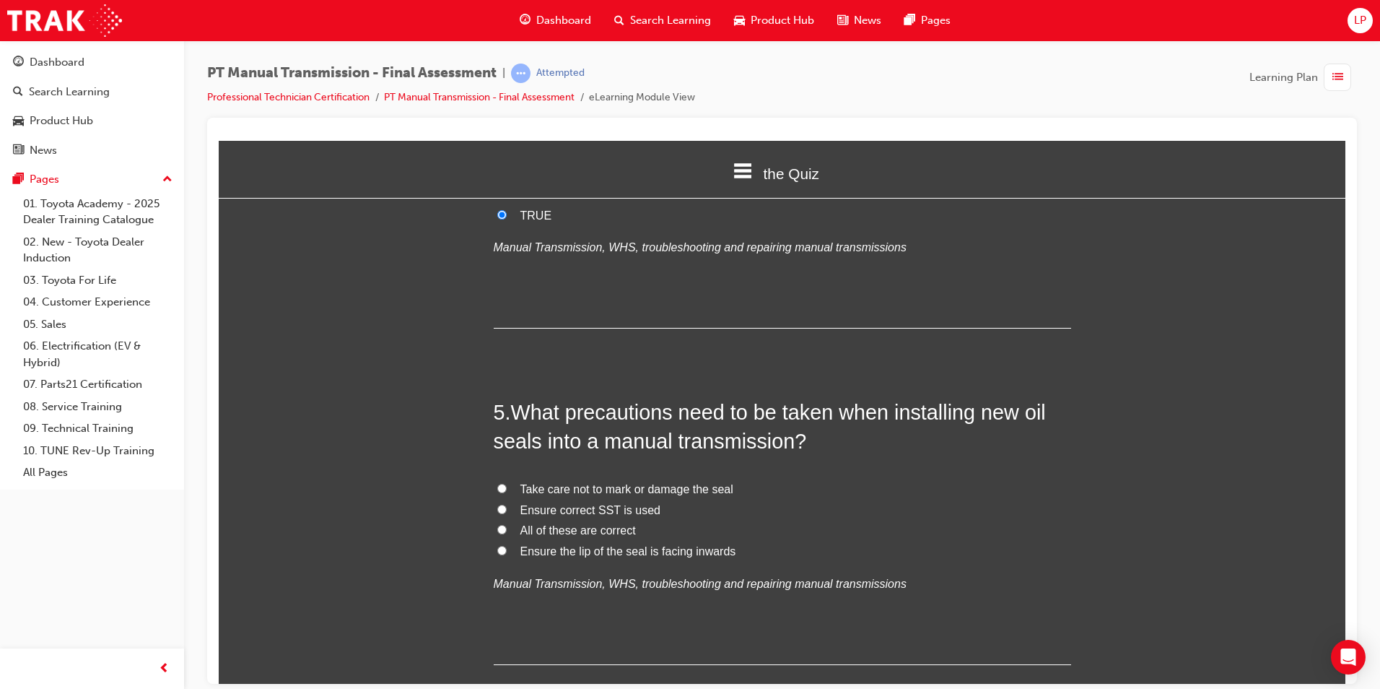
scroll to position [1300, 0]
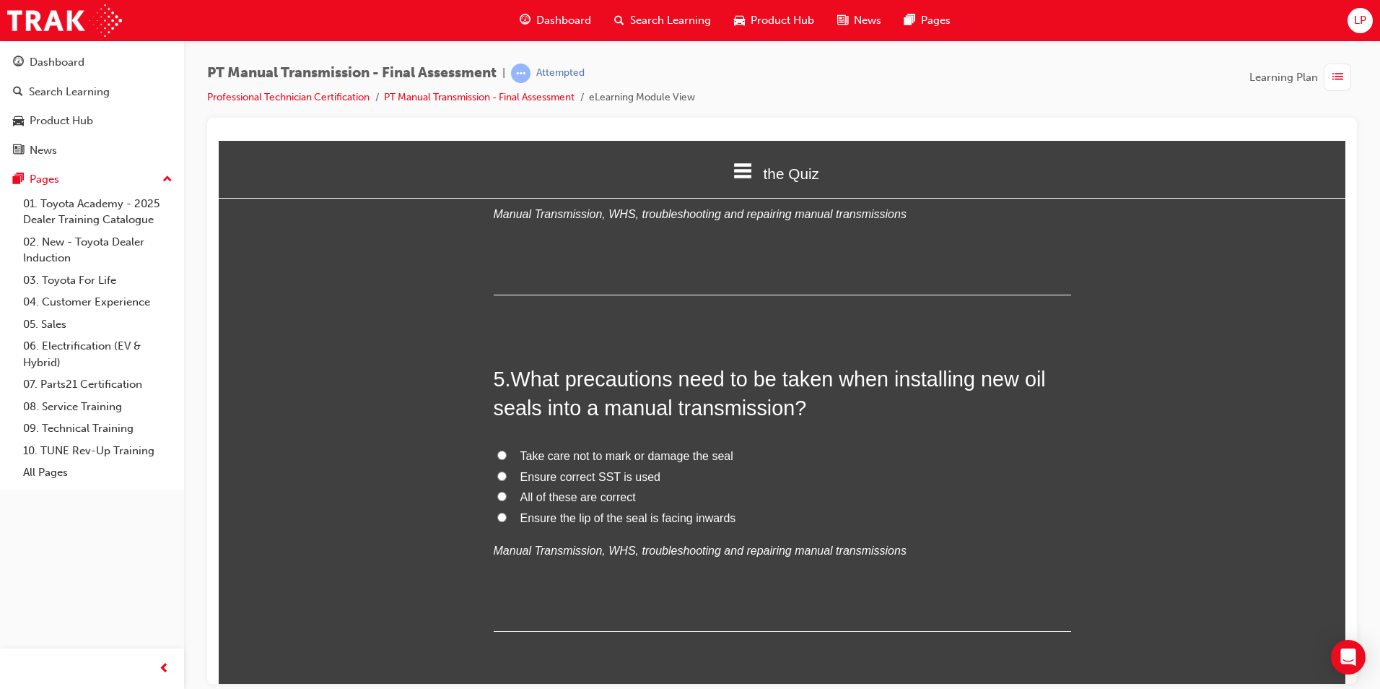
click at [584, 490] on span "All of these are correct" at bounding box center [579, 496] width 116 height 12
click at [507, 491] on input "All of these are correct" at bounding box center [501, 495] width 9 height 9
radio input "true"
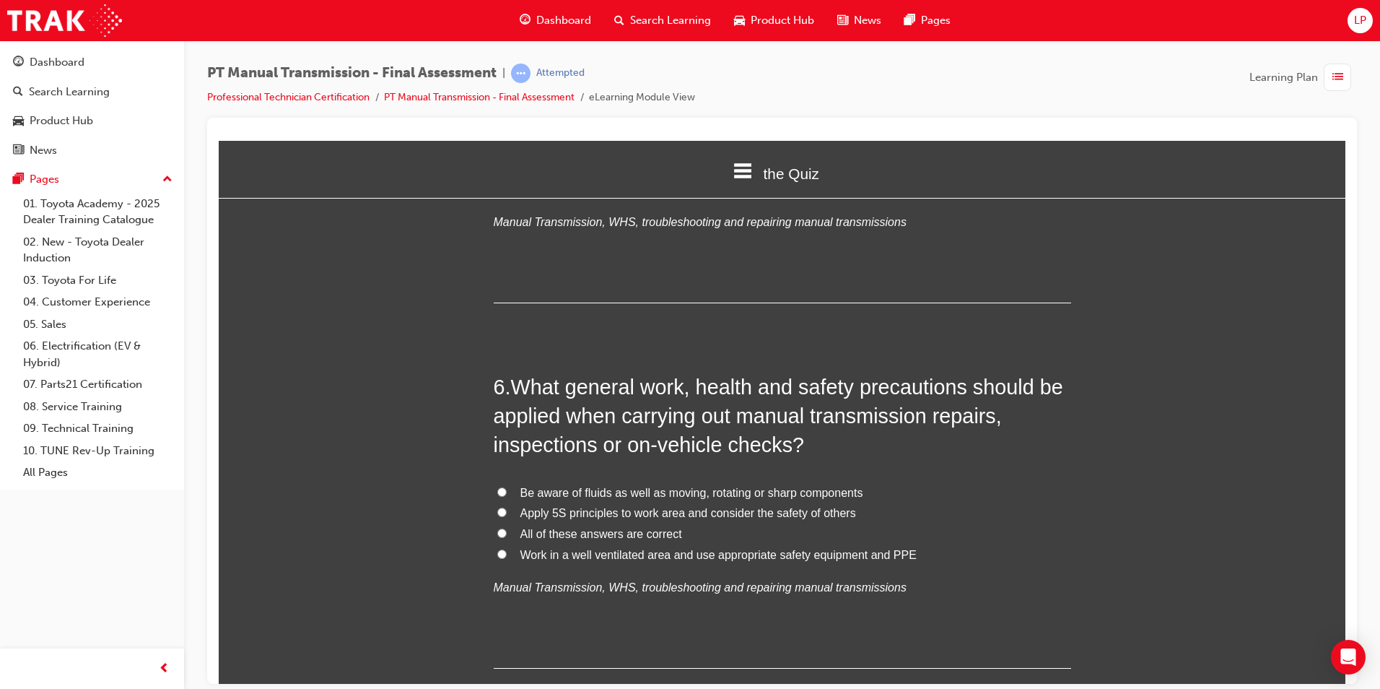
scroll to position [1661, 0]
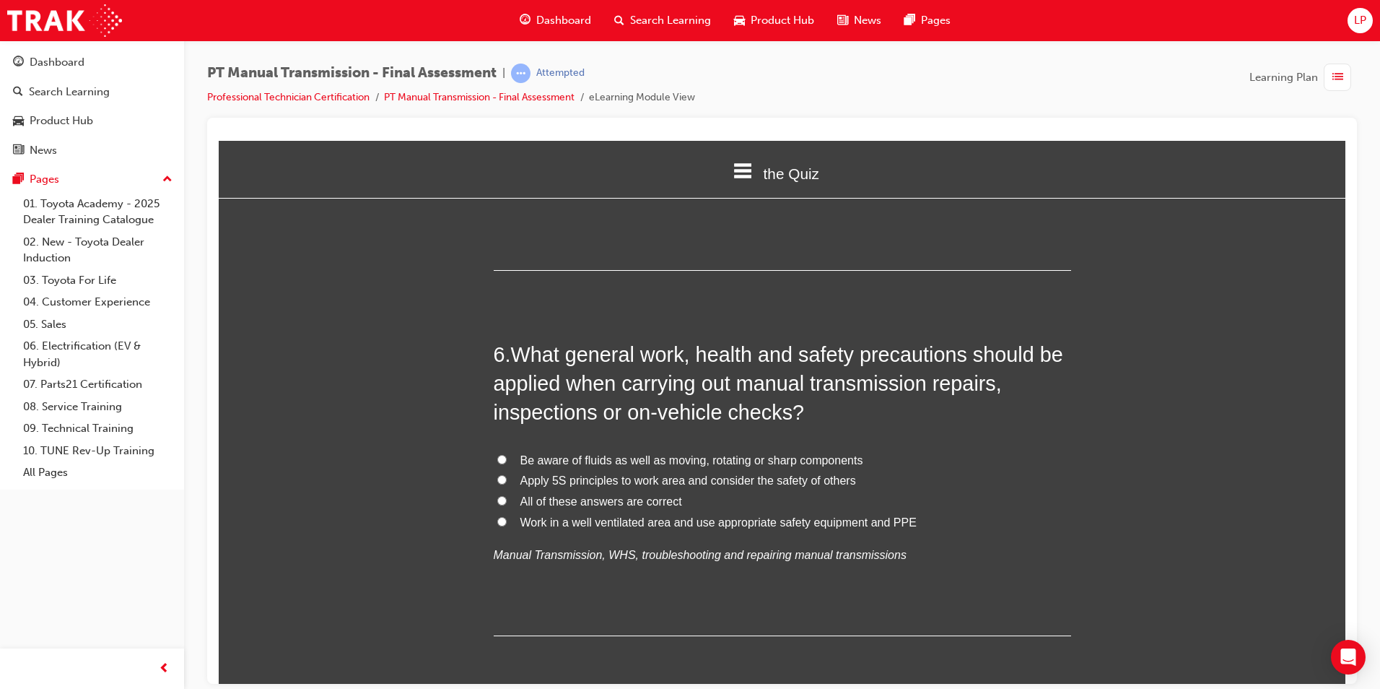
click at [593, 495] on span "All of these answers are correct" at bounding box center [602, 501] width 162 height 12
click at [507, 495] on input "All of these answers are correct" at bounding box center [501, 499] width 9 height 9
radio input "true"
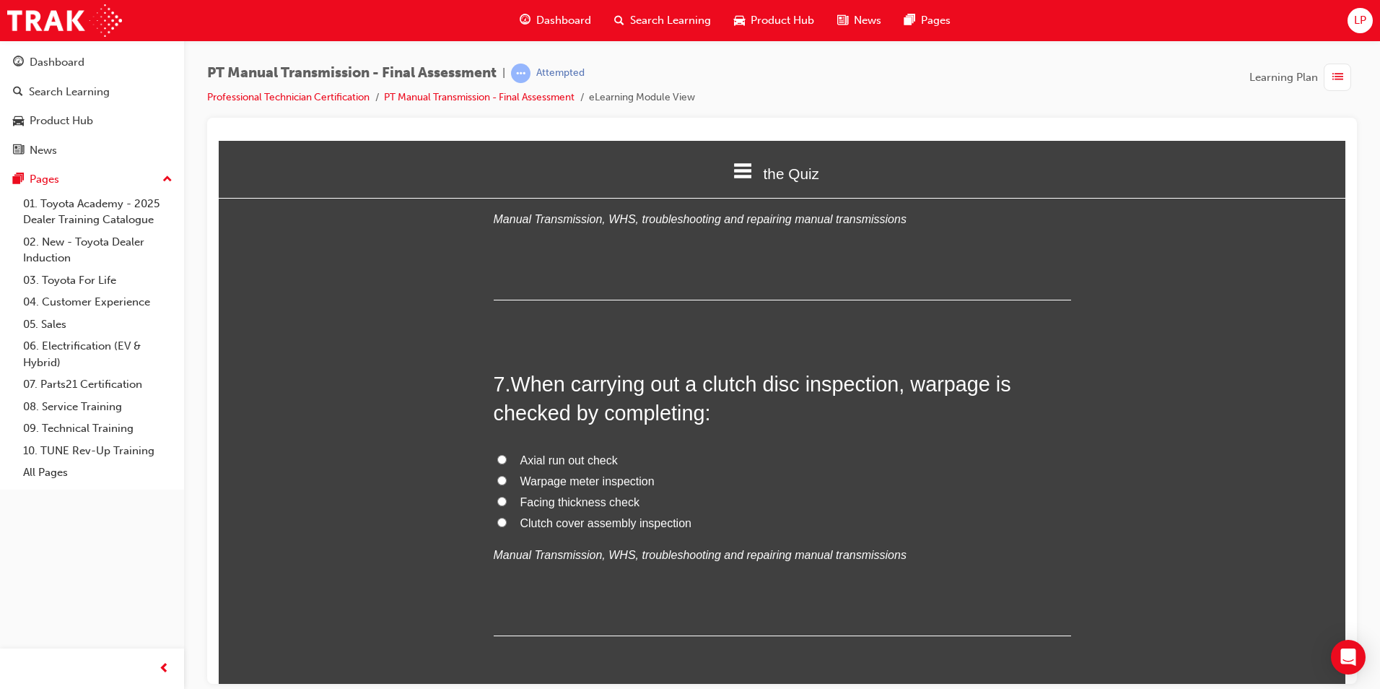
scroll to position [2022, 0]
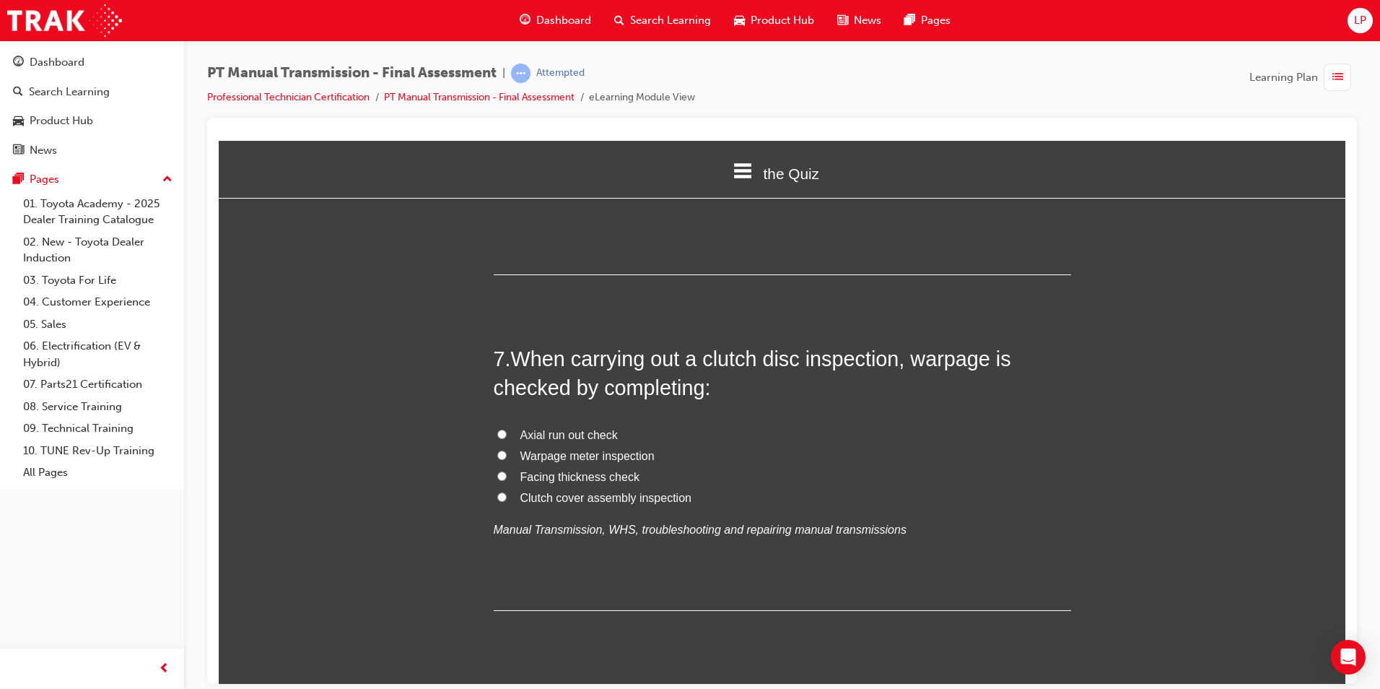
drag, startPoint x: 590, startPoint y: 430, endPoint x: 606, endPoint y: 436, distance: 16.9
click at [589, 449] on span "Warpage meter inspection" at bounding box center [588, 455] width 134 height 12
click at [507, 450] on input "Warpage meter inspection" at bounding box center [501, 454] width 9 height 9
radio input "true"
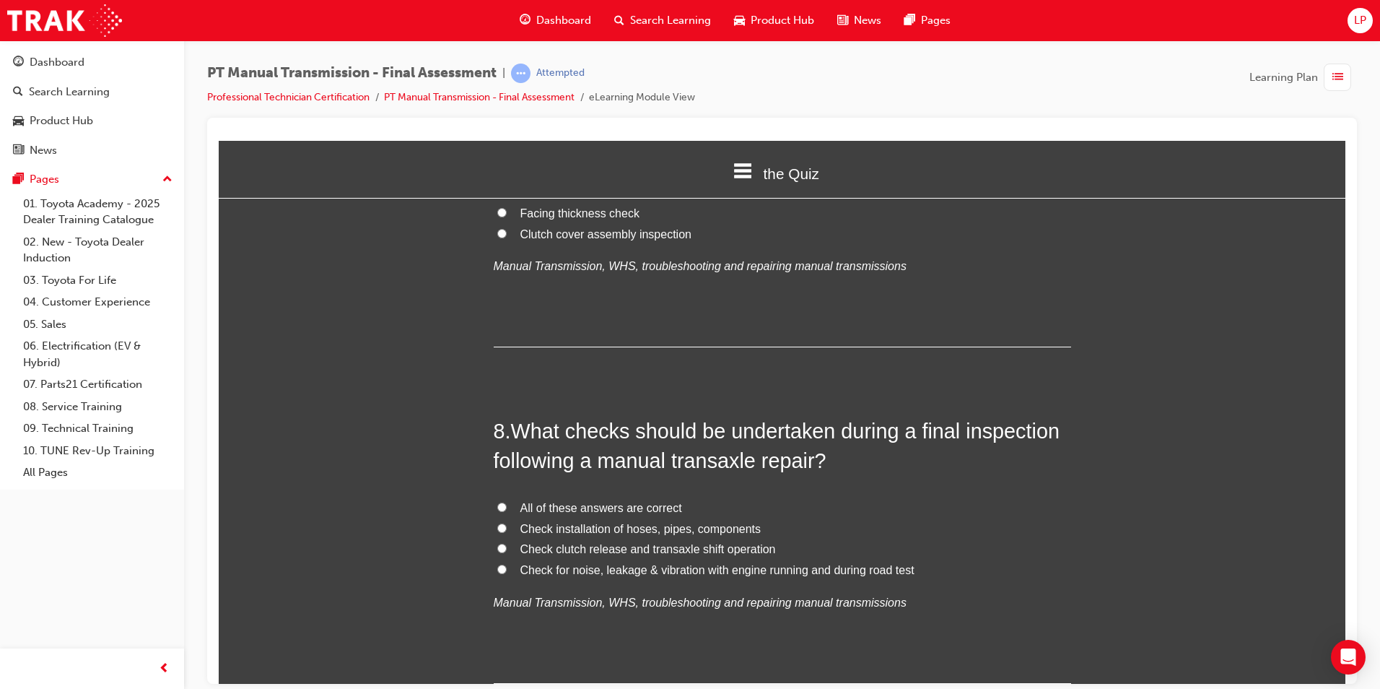
scroll to position [2310, 0]
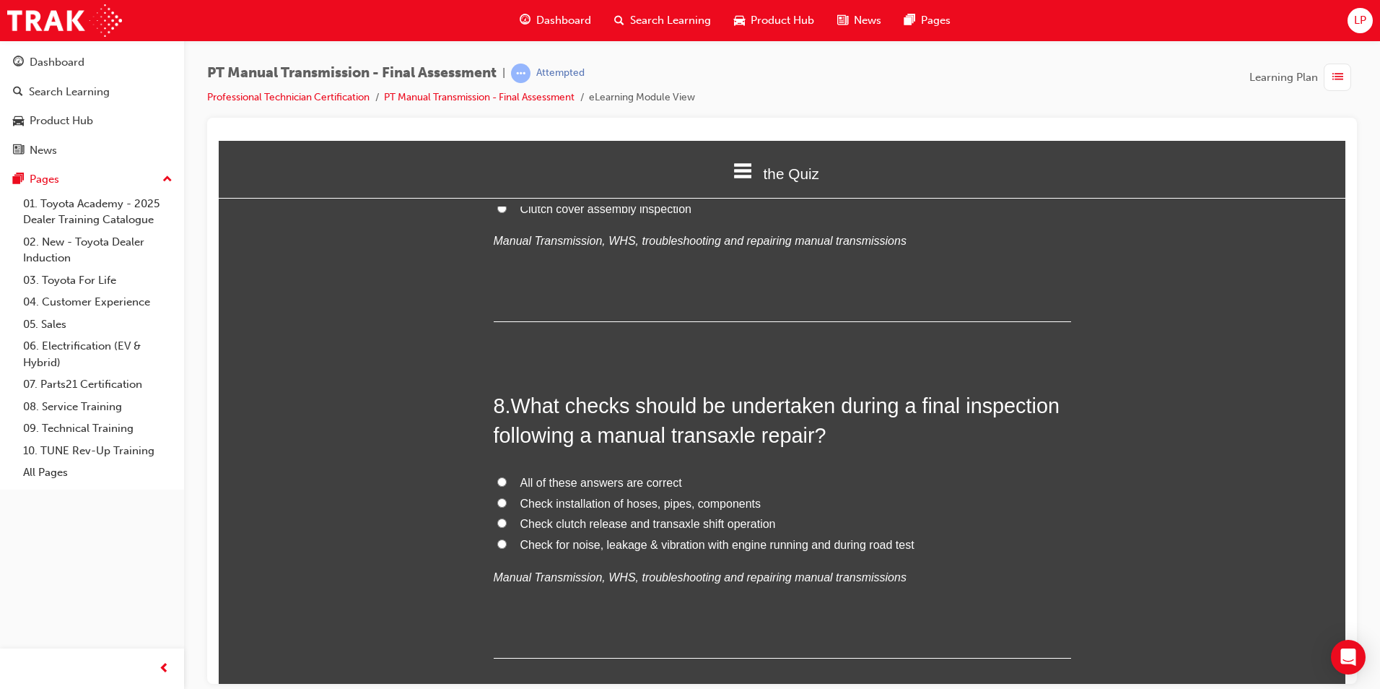
click at [594, 476] on span "All of these answers are correct" at bounding box center [602, 482] width 162 height 12
click at [507, 477] on input "All of these answers are correct" at bounding box center [501, 481] width 9 height 9
radio input "true"
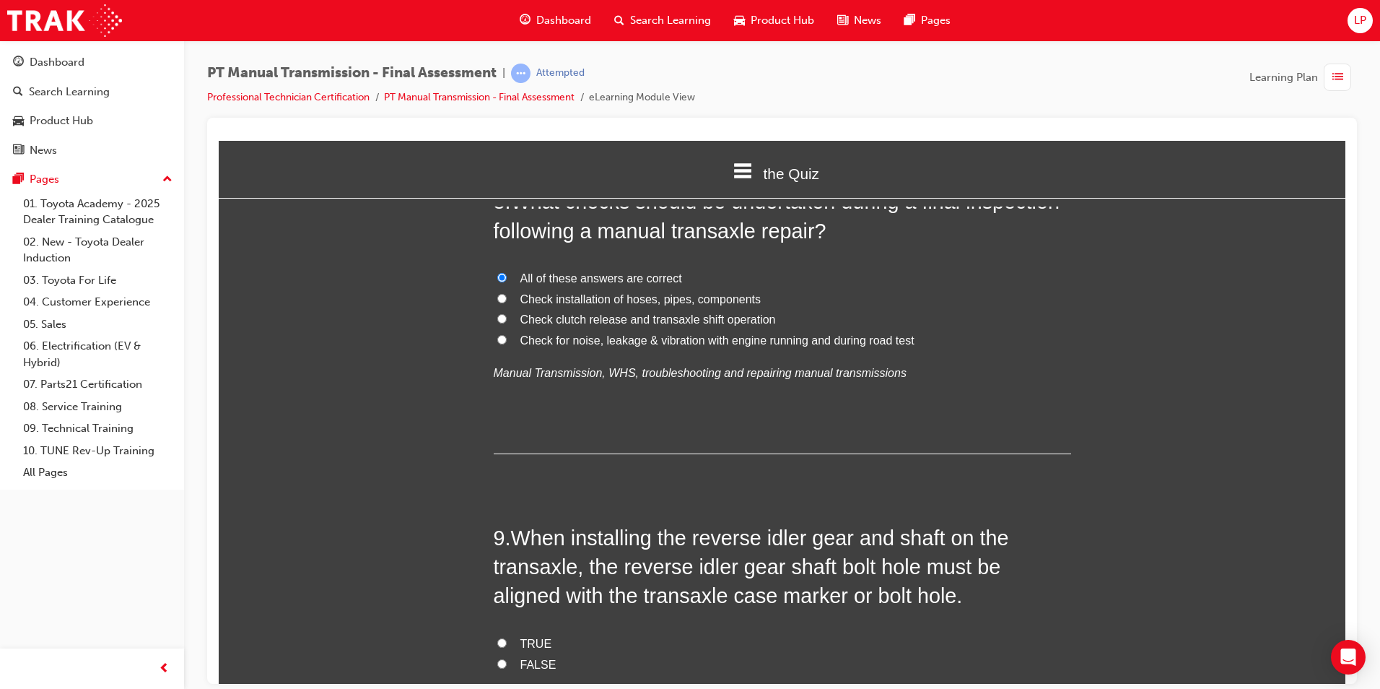
scroll to position [2599, 0]
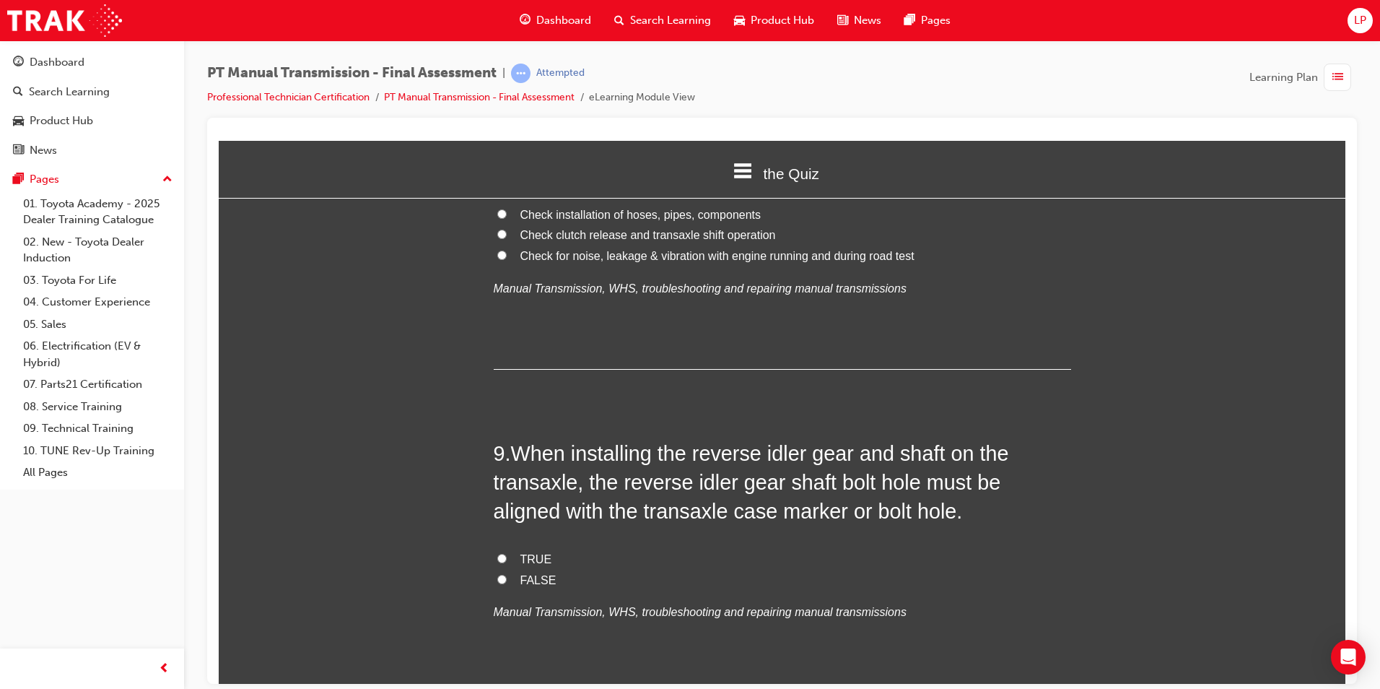
click at [534, 552] on span "TRUE" at bounding box center [537, 558] width 32 height 12
click at [507, 553] on input "TRUE" at bounding box center [501, 557] width 9 height 9
radio input "true"
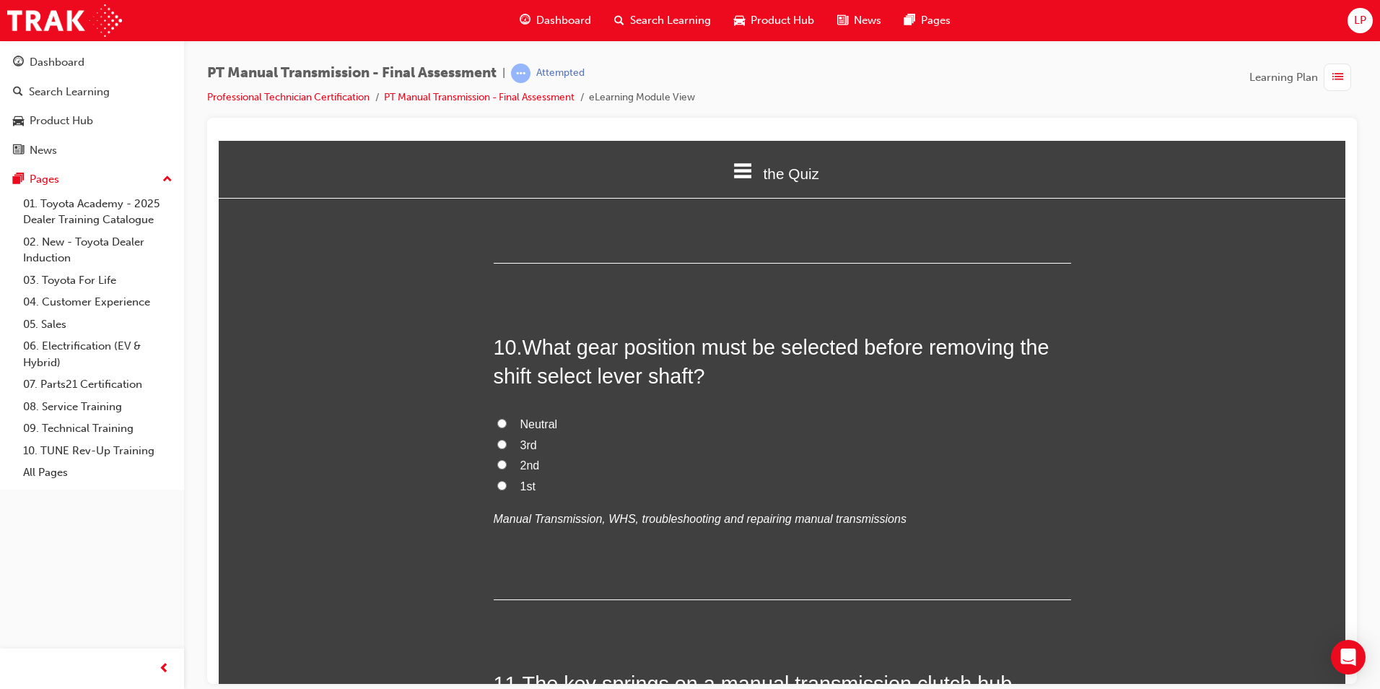
scroll to position [3032, 0]
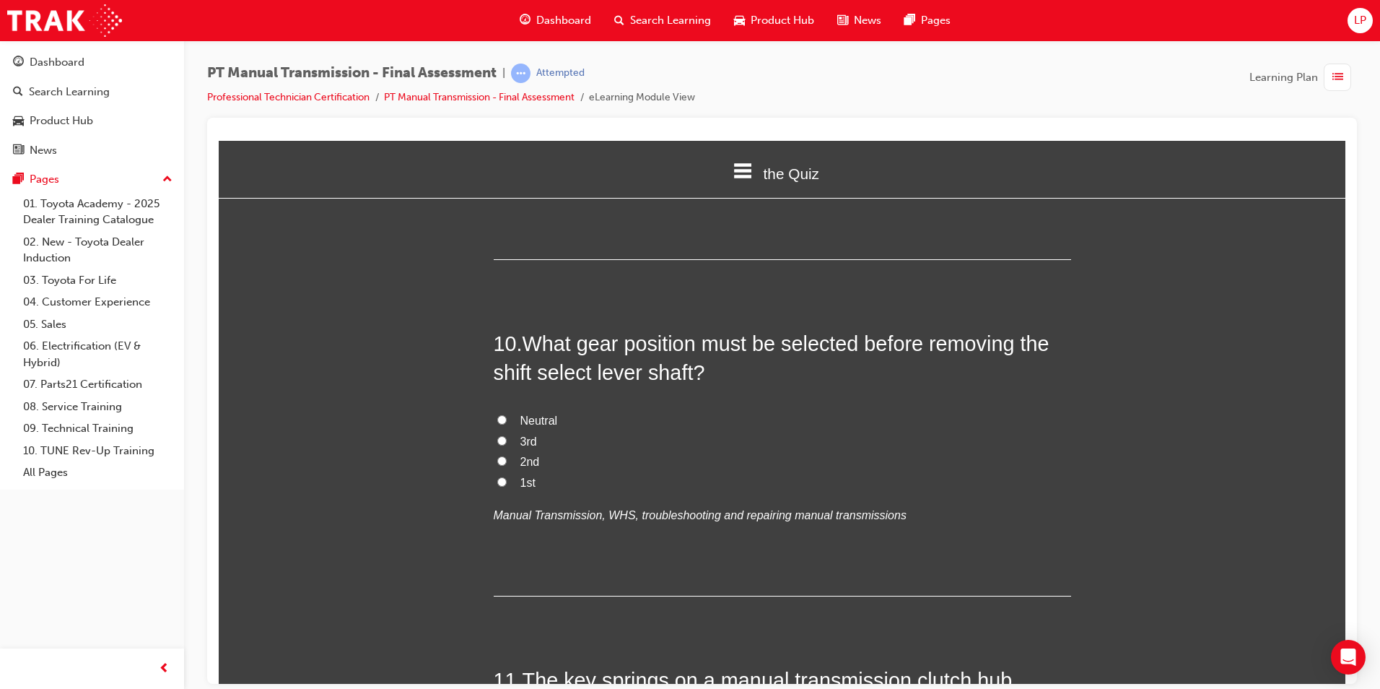
click at [522, 365] on div "10 . What gear position must be selected before removing the shift select lever…" at bounding box center [783, 462] width 578 height 267
click at [528, 455] on span "2nd" at bounding box center [530, 461] width 19 height 12
click at [507, 456] on input "2nd" at bounding box center [501, 460] width 9 height 9
radio input "true"
click at [526, 414] on span "Neutral" at bounding box center [540, 420] width 38 height 12
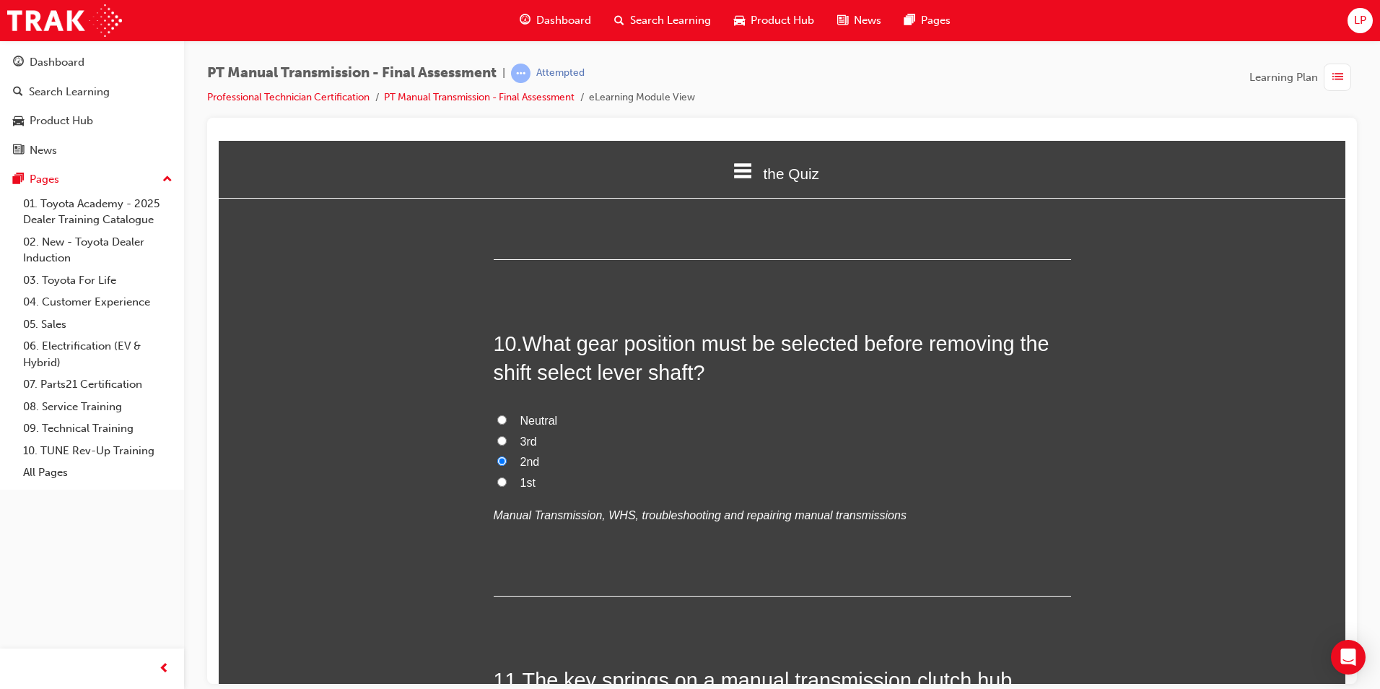
click at [507, 414] on input "Neutral" at bounding box center [501, 418] width 9 height 9
radio input "true"
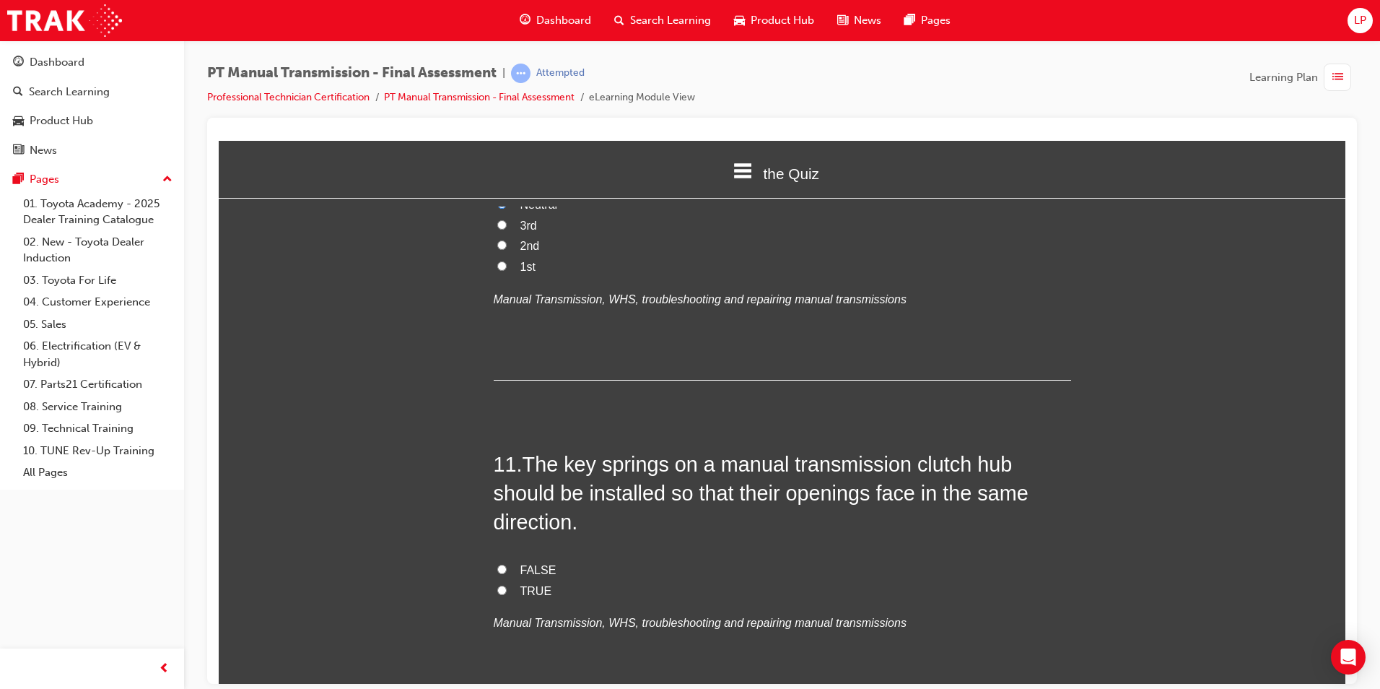
scroll to position [3249, 0]
click at [496, 580] on label "TRUE" at bounding box center [783, 590] width 578 height 21
click at [497, 584] on input "TRUE" at bounding box center [501, 588] width 9 height 9
radio input "true"
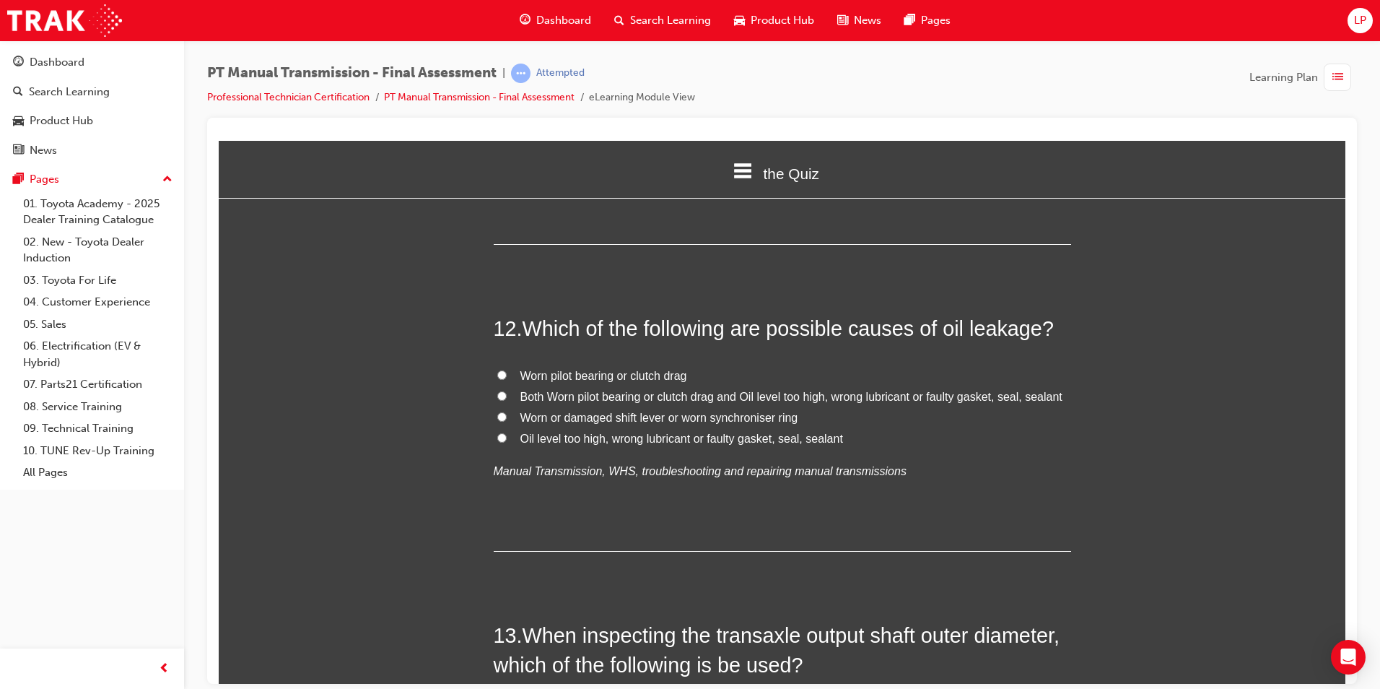
scroll to position [3682, 0]
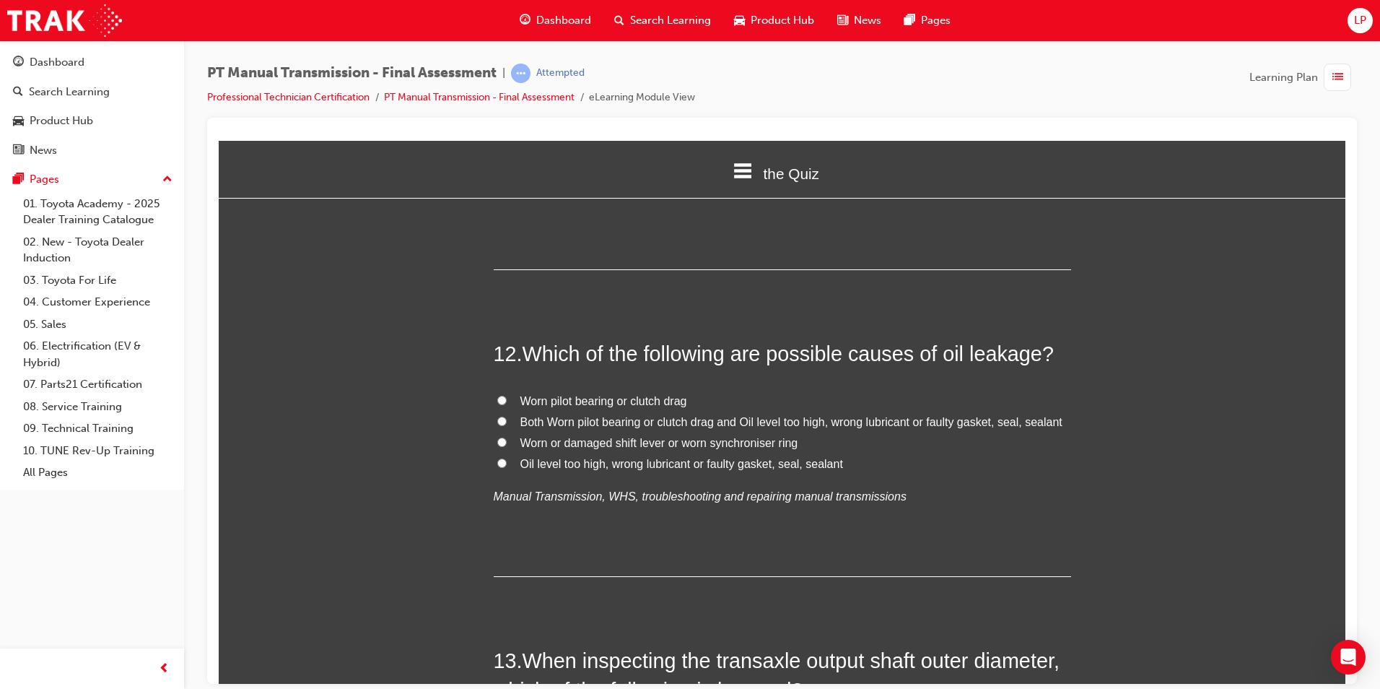
click at [550, 457] on span "Oil level too high, wrong lubricant or faulty gasket, seal, sealant" at bounding box center [682, 463] width 323 height 12
click at [507, 458] on input "Oil level too high, wrong lubricant or faulty gasket, seal, sealant" at bounding box center [501, 462] width 9 height 9
radio input "true"
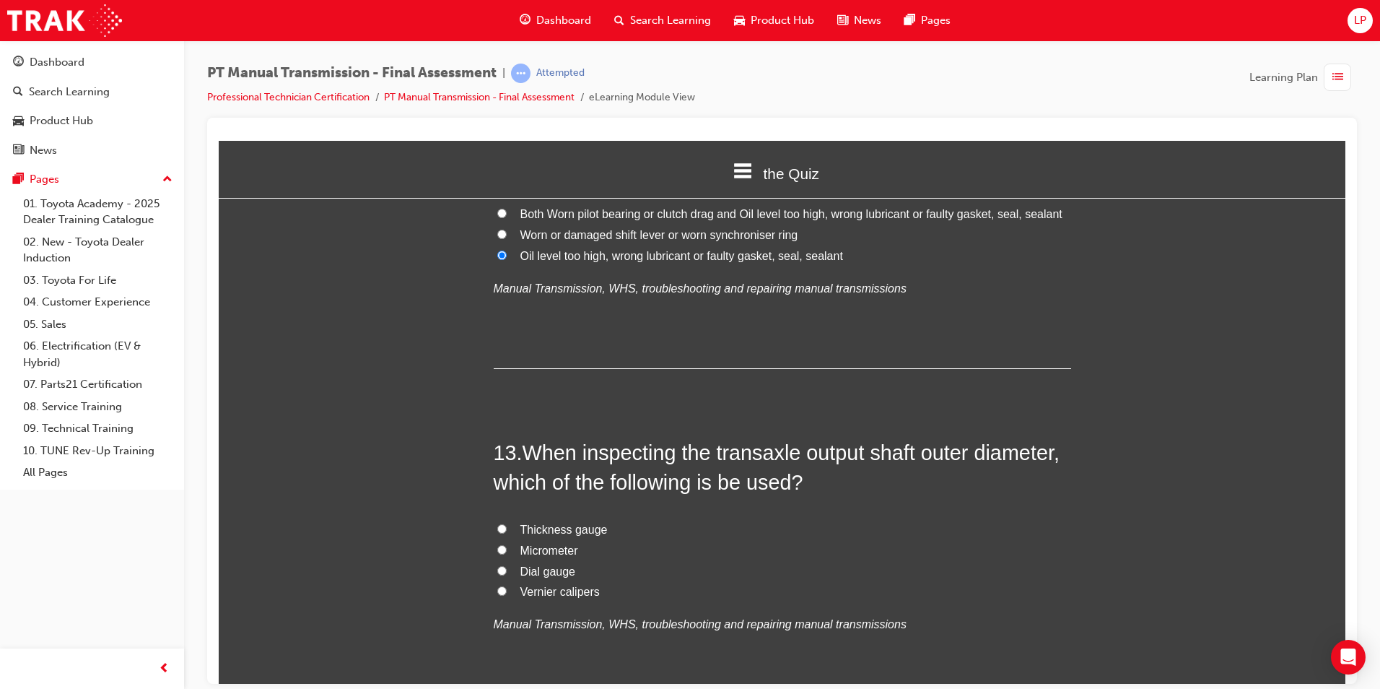
scroll to position [3899, 0]
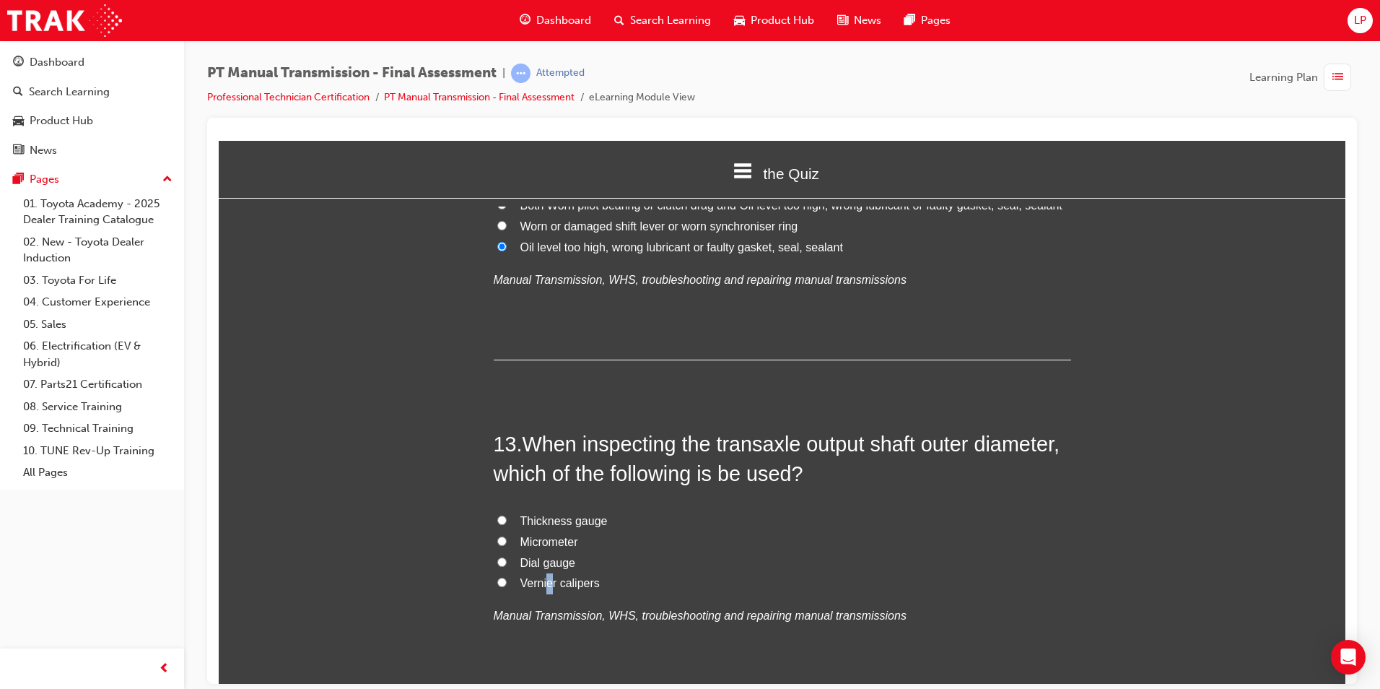
click at [547, 576] on span "Vernier calipers" at bounding box center [560, 582] width 79 height 12
click at [825, 518] on div "Thickness gauge Micrometer Dial gauge Vernier calipers Manual Transmission, WHS…" at bounding box center [783, 568] width 578 height 116
click at [499, 577] on input "Vernier calipers" at bounding box center [501, 581] width 9 height 9
radio input "true"
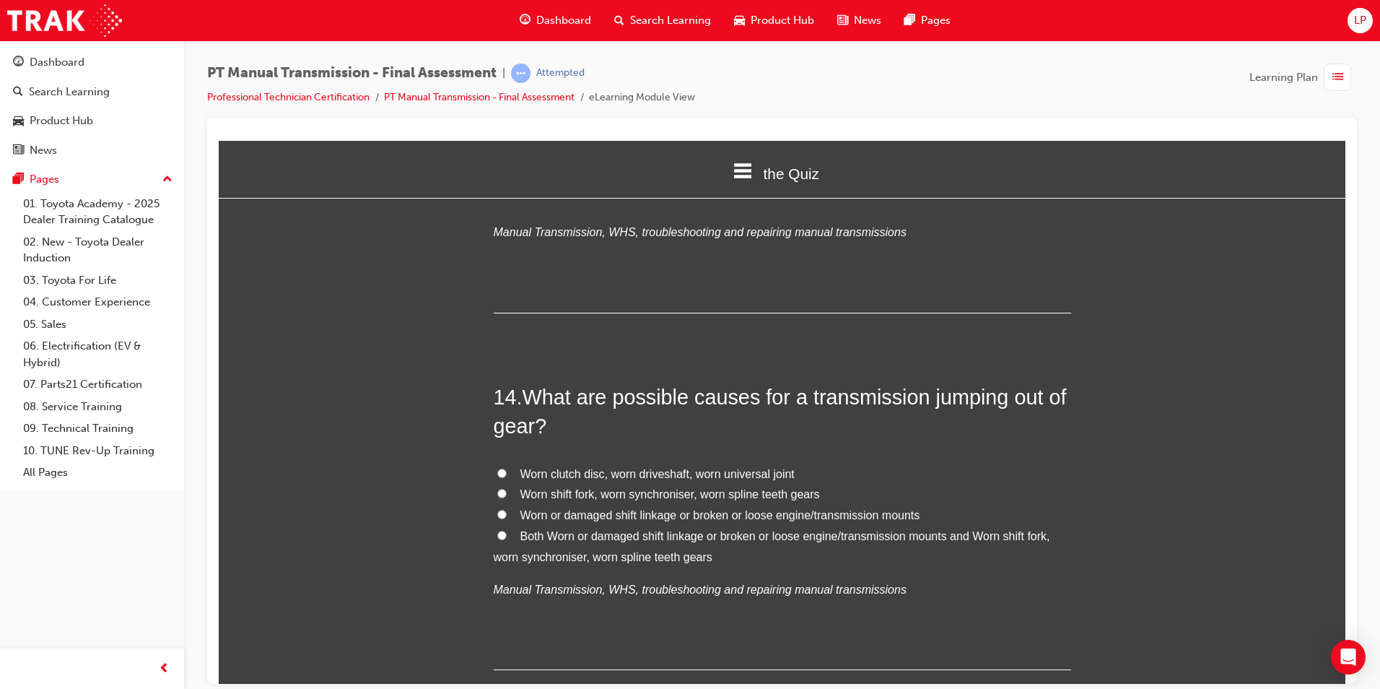
scroll to position [4332, 0]
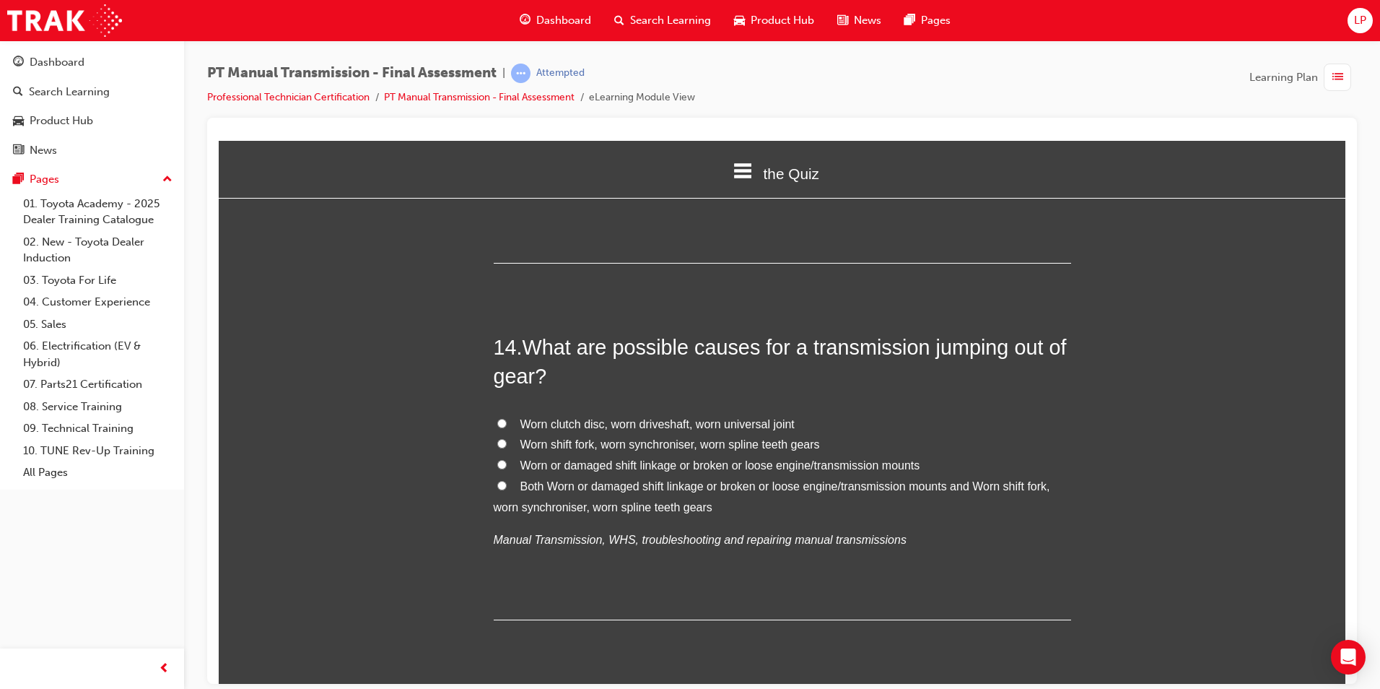
click at [755, 417] on span "Worn clutch disc, worn driveshaft, worn universal joint" at bounding box center [658, 423] width 274 height 12
click at [507, 418] on input "Worn clutch disc, worn driveshaft, worn universal joint" at bounding box center [501, 422] width 9 height 9
radio input "true"
click at [545, 479] on span "Both Worn or damaged shift linkage or broken or loose engine/transmission mount…" at bounding box center [772, 495] width 557 height 33
click at [507, 480] on input "Both Worn or damaged shift linkage or broken or loose engine/transmission mount…" at bounding box center [501, 484] width 9 height 9
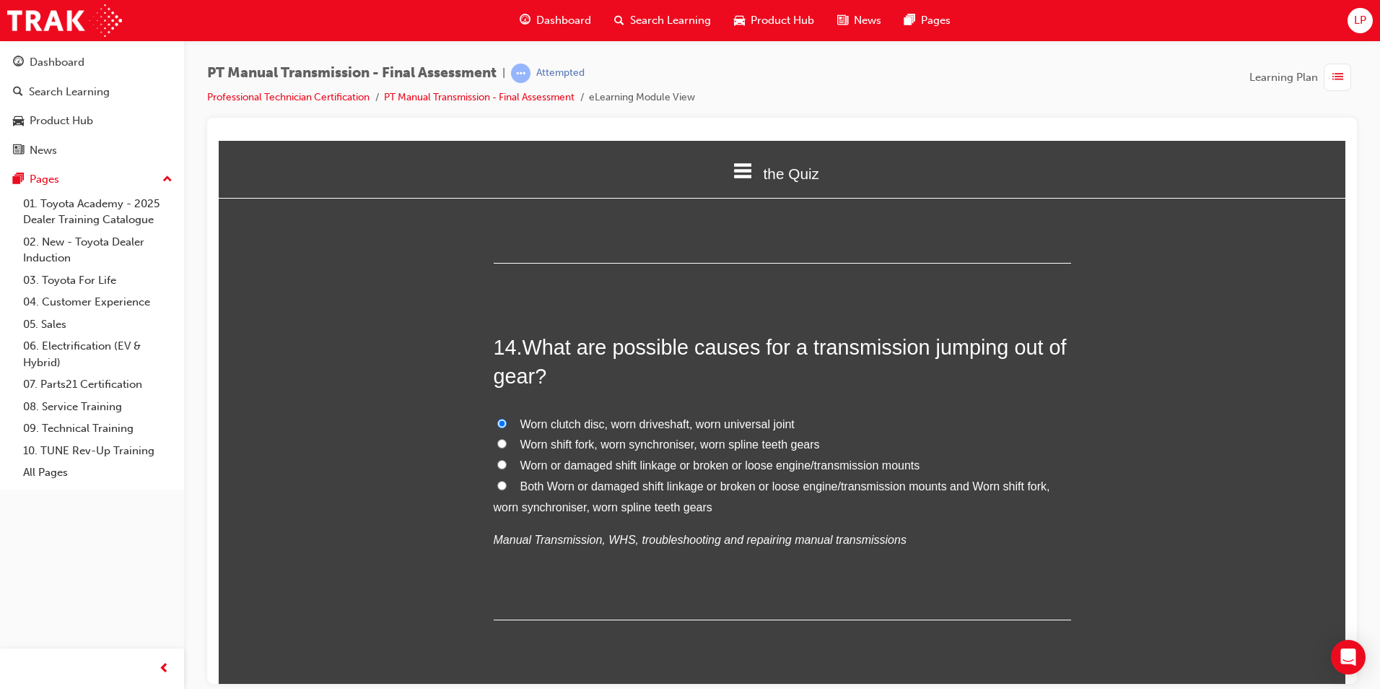
radio input "true"
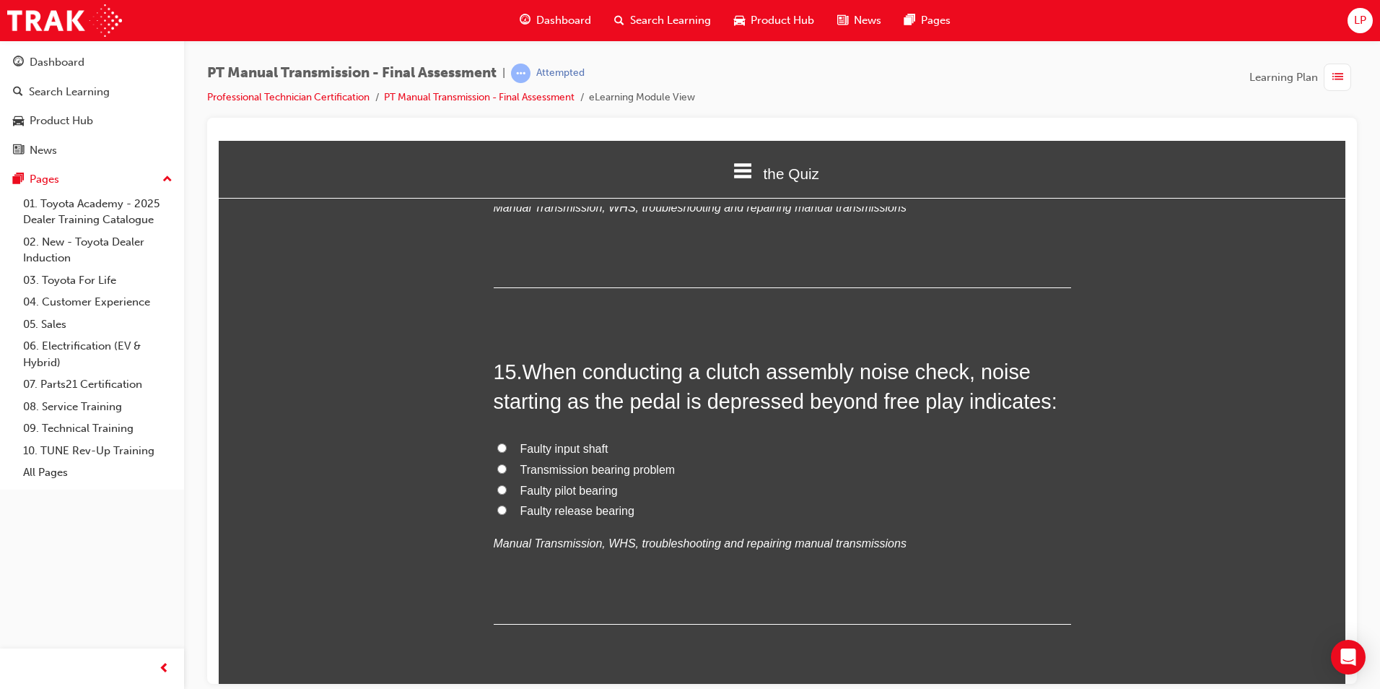
scroll to position [4693, 0]
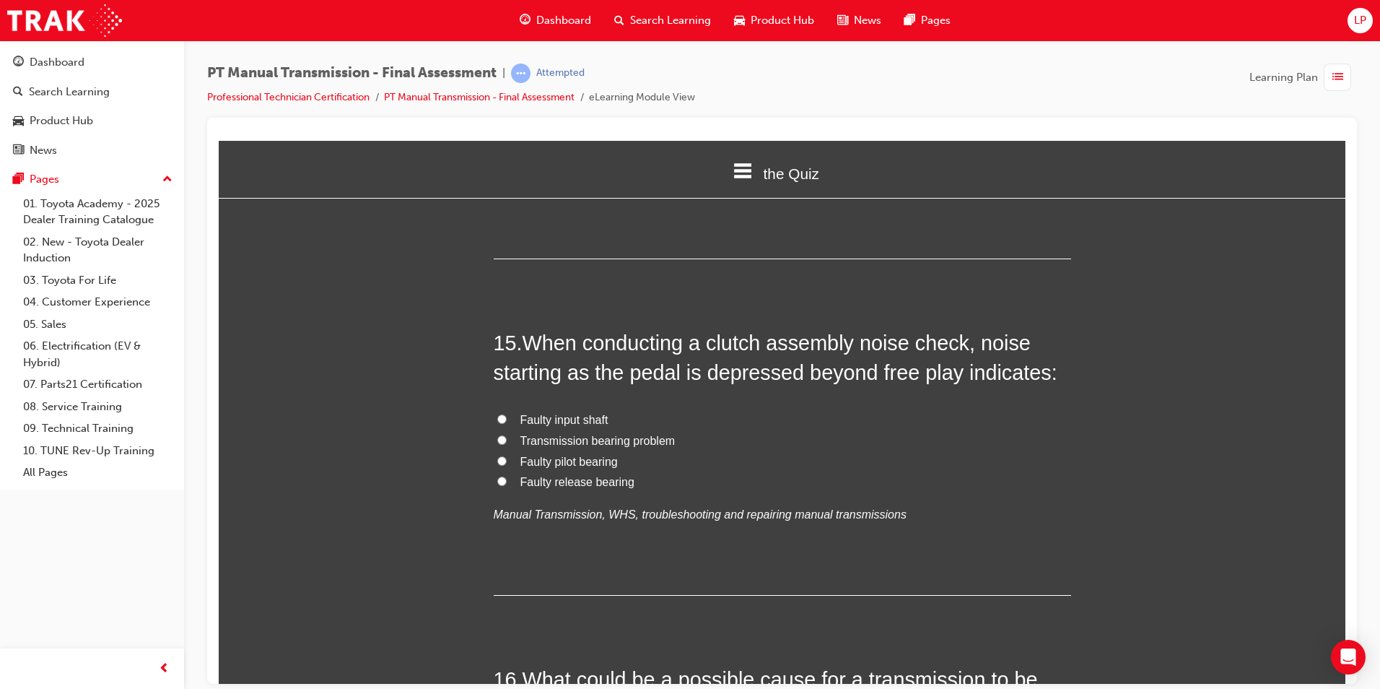
click at [547, 475] on span "Faulty release bearing" at bounding box center [578, 481] width 114 height 12
click at [507, 476] on input "Faulty release bearing" at bounding box center [501, 480] width 9 height 9
radio input "true"
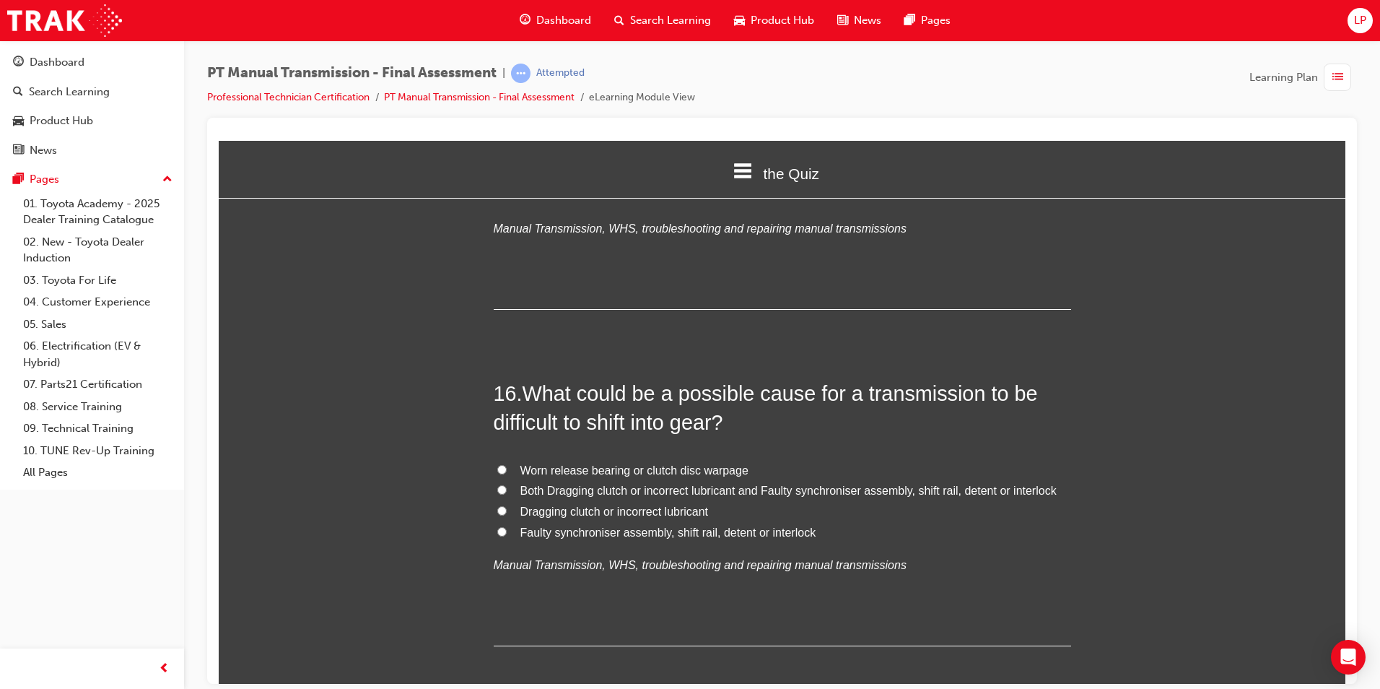
scroll to position [4982, 0]
click at [728, 481] on span "Both Dragging clutch or incorrect lubricant and Faulty synchroniser assembly, s…" at bounding box center [789, 487] width 536 height 12
click at [507, 482] on input "Both Dragging clutch or incorrect lubricant and Faulty synchroniser assembly, s…" at bounding box center [501, 486] width 9 height 9
radio input "true"
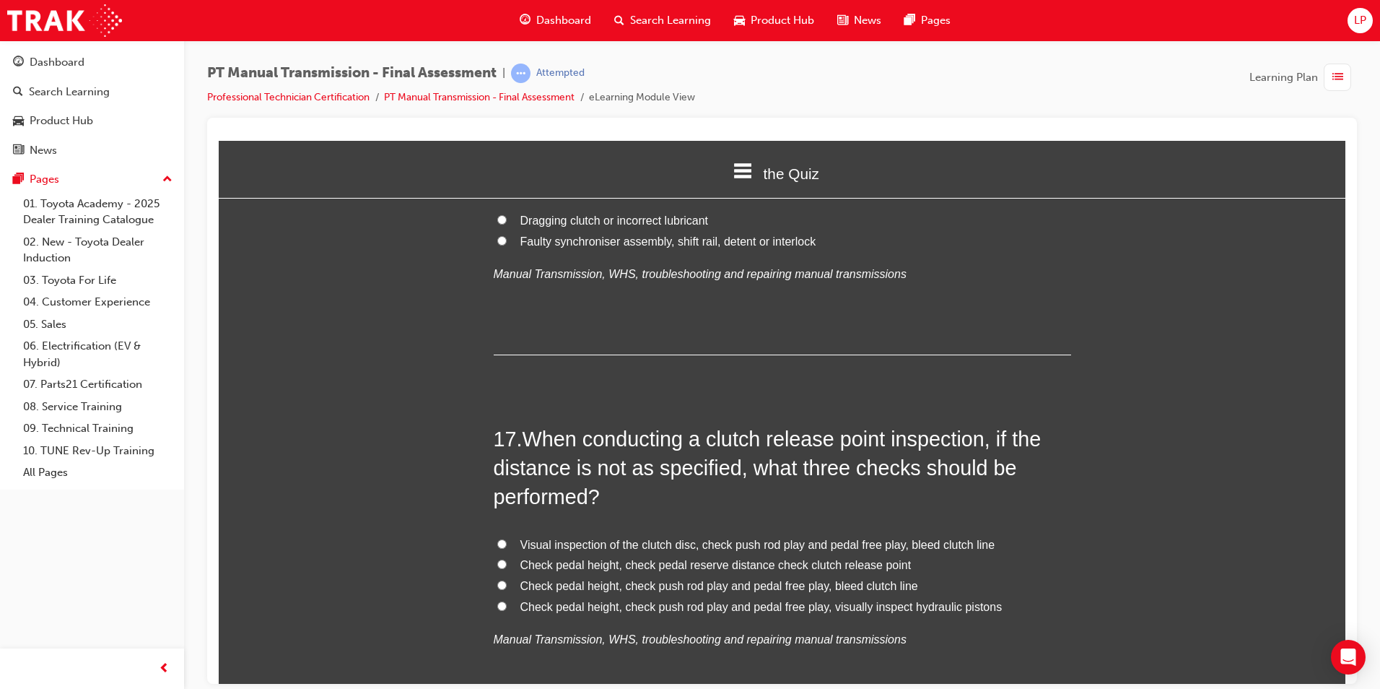
scroll to position [5271, 0]
click at [666, 578] on span "Check pedal height, check push rod play and pedal free play, bleed clutch line" at bounding box center [720, 584] width 398 height 12
click at [507, 579] on input "Check pedal height, check push rod play and pedal free play, bleed clutch line" at bounding box center [501, 583] width 9 height 9
radio input "true"
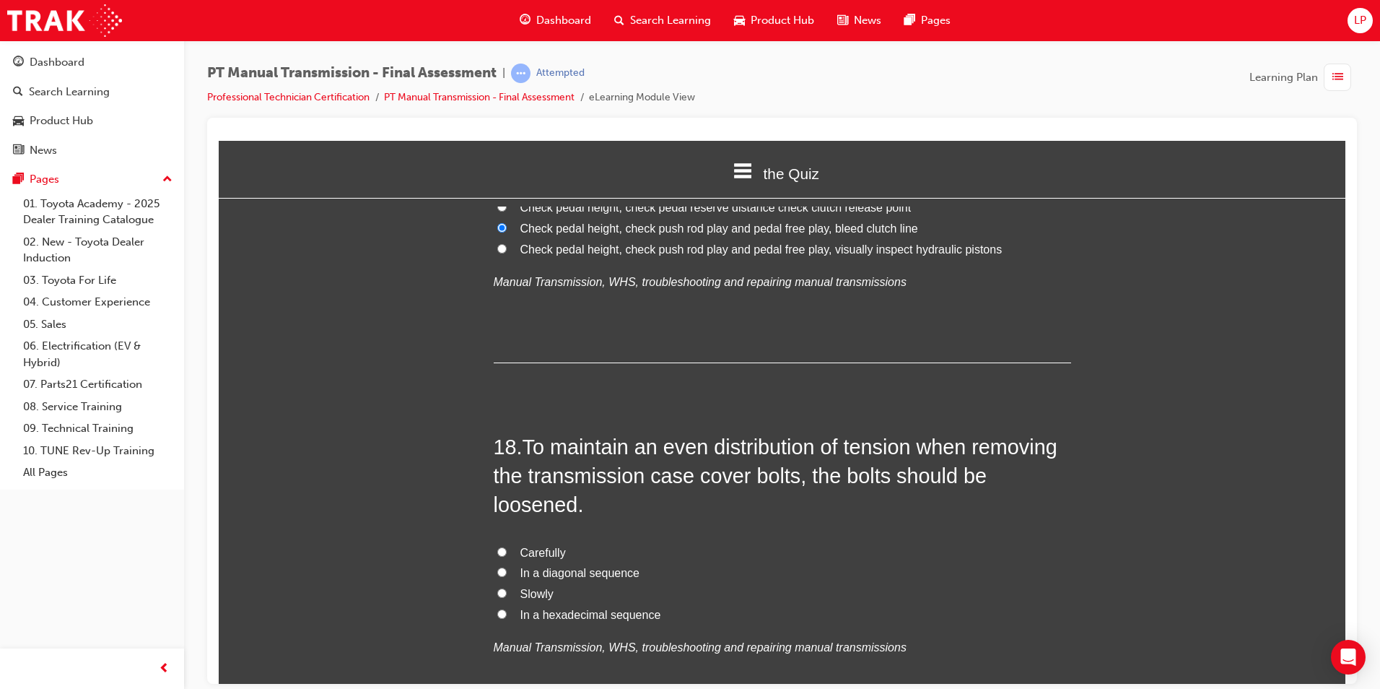
scroll to position [5632, 0]
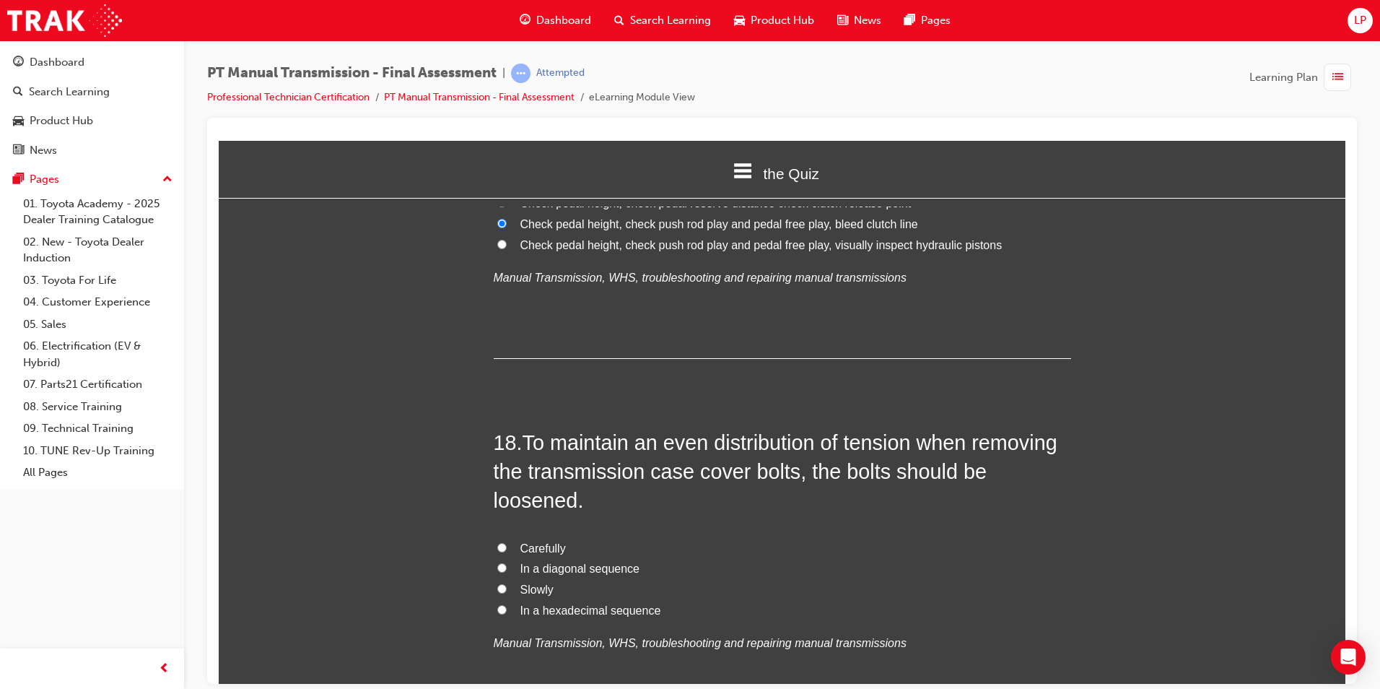
click at [614, 562] on span "In a diagonal sequence" at bounding box center [580, 568] width 119 height 12
click at [507, 562] on input "In a diagonal sequence" at bounding box center [501, 566] width 9 height 9
radio input "true"
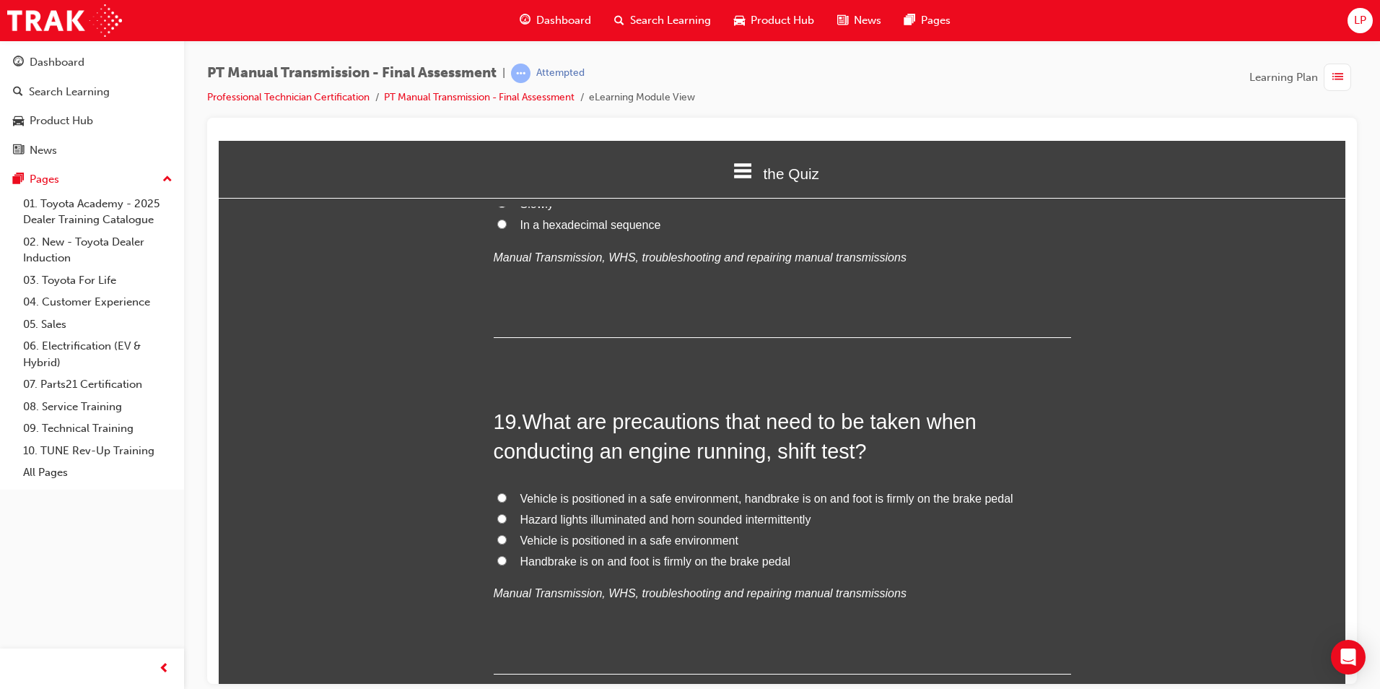
scroll to position [6065, 0]
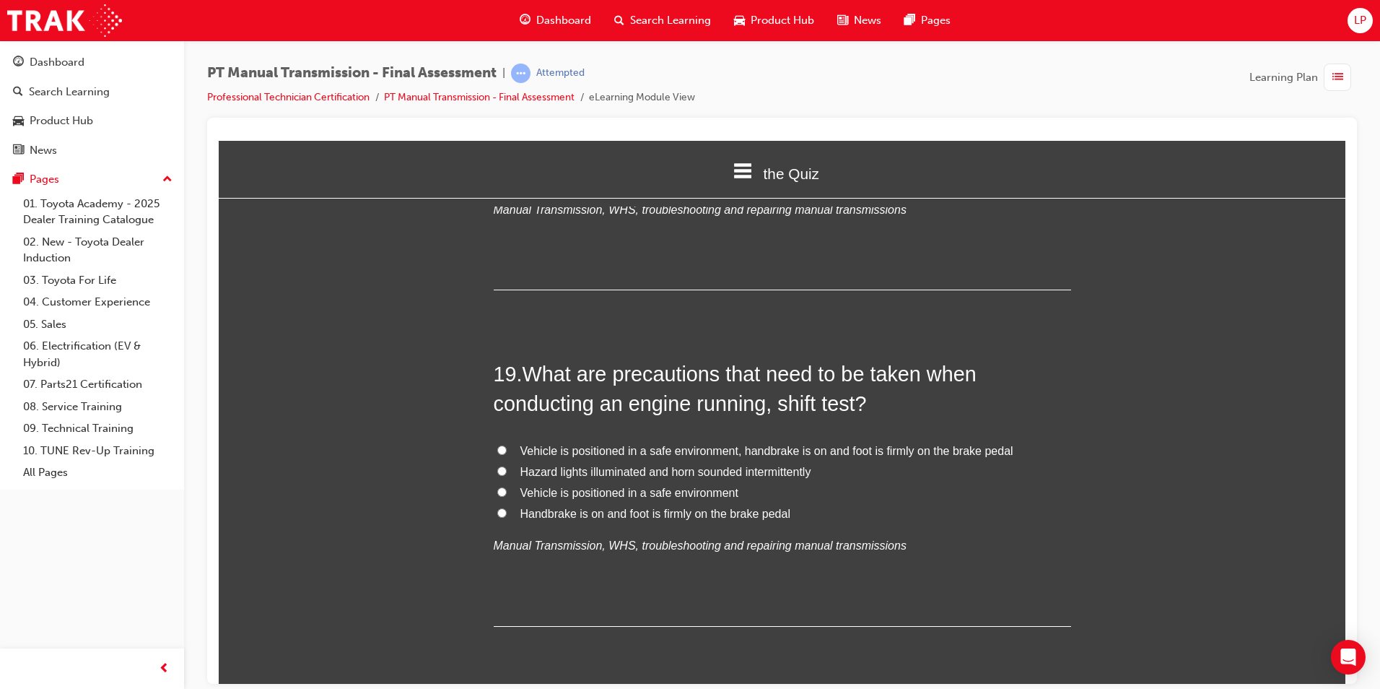
click at [555, 440] on label "Vehicle is positioned in a safe environment, handbrake is on and foot is firmly…" at bounding box center [783, 450] width 578 height 21
click at [507, 445] on input "Vehicle is positioned in a safe environment, handbrake is on and foot is firmly…" at bounding box center [501, 449] width 9 height 9
radio input "true"
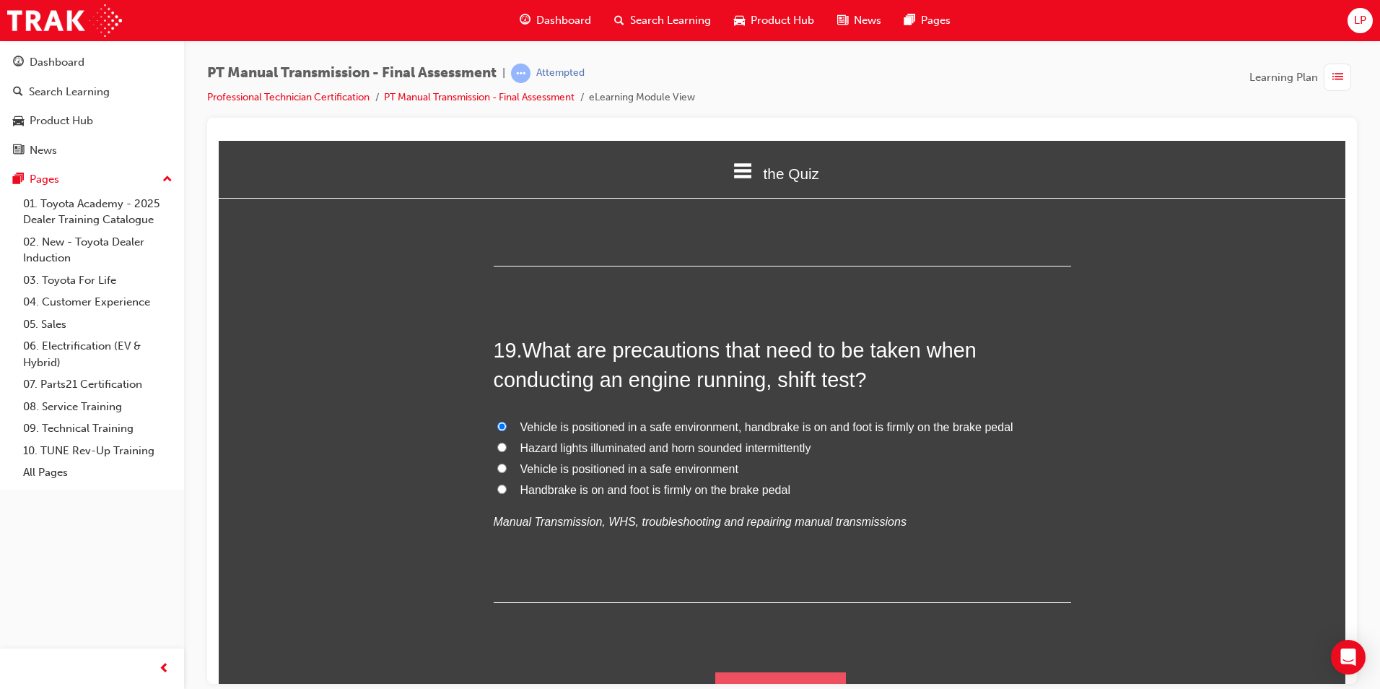
click at [775, 671] on button "Submit Answers" at bounding box center [781, 691] width 131 height 40
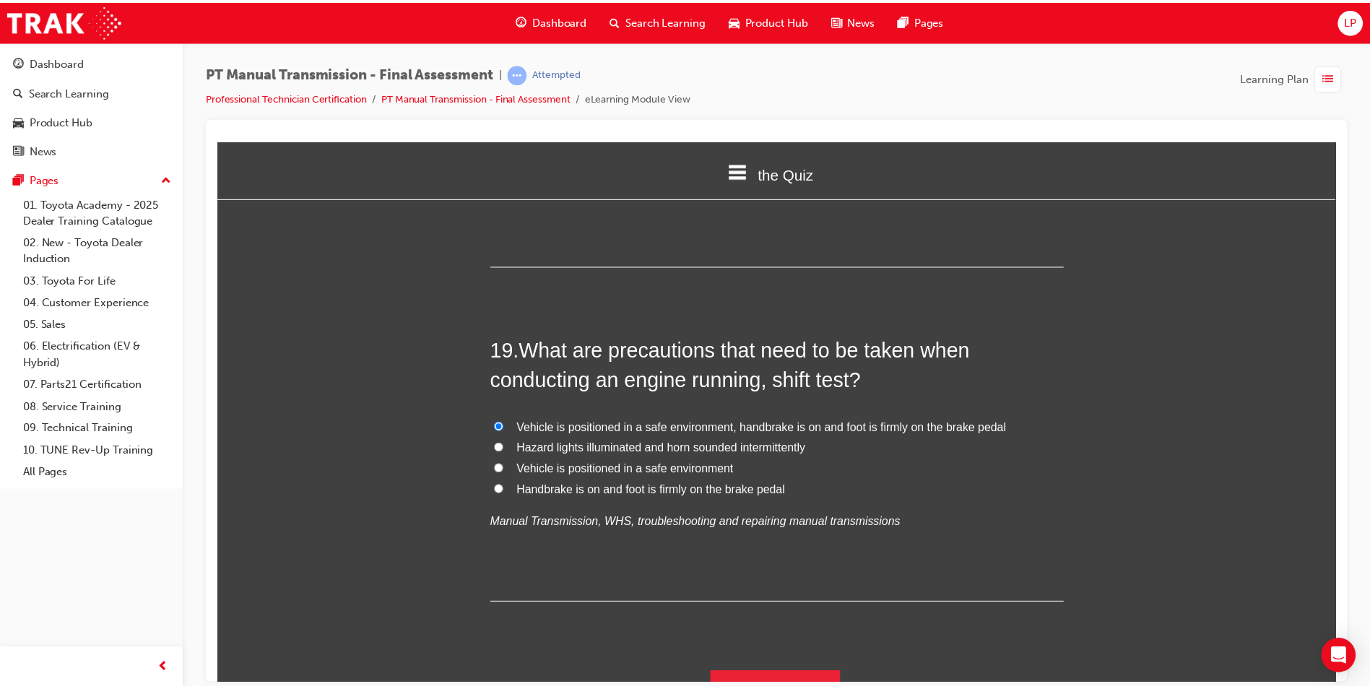
scroll to position [0, 0]
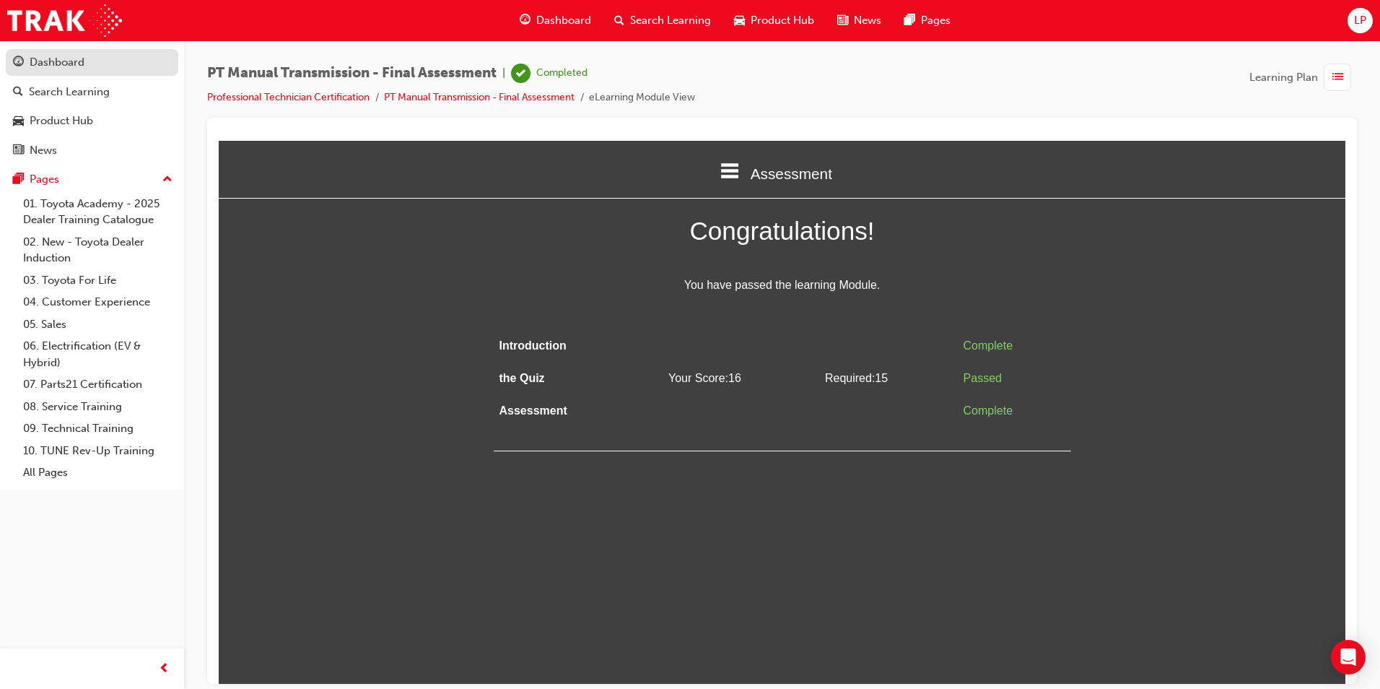
click at [145, 63] on div "Dashboard" at bounding box center [92, 62] width 158 height 18
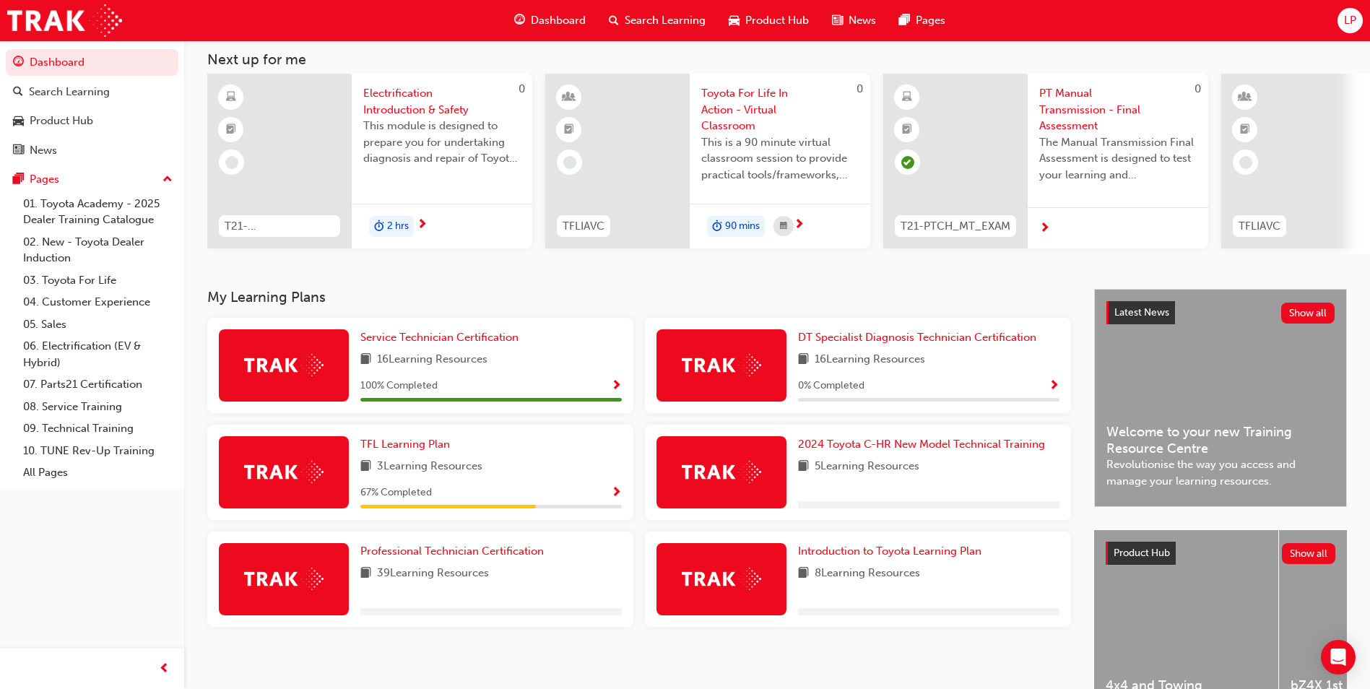
scroll to position [174, 0]
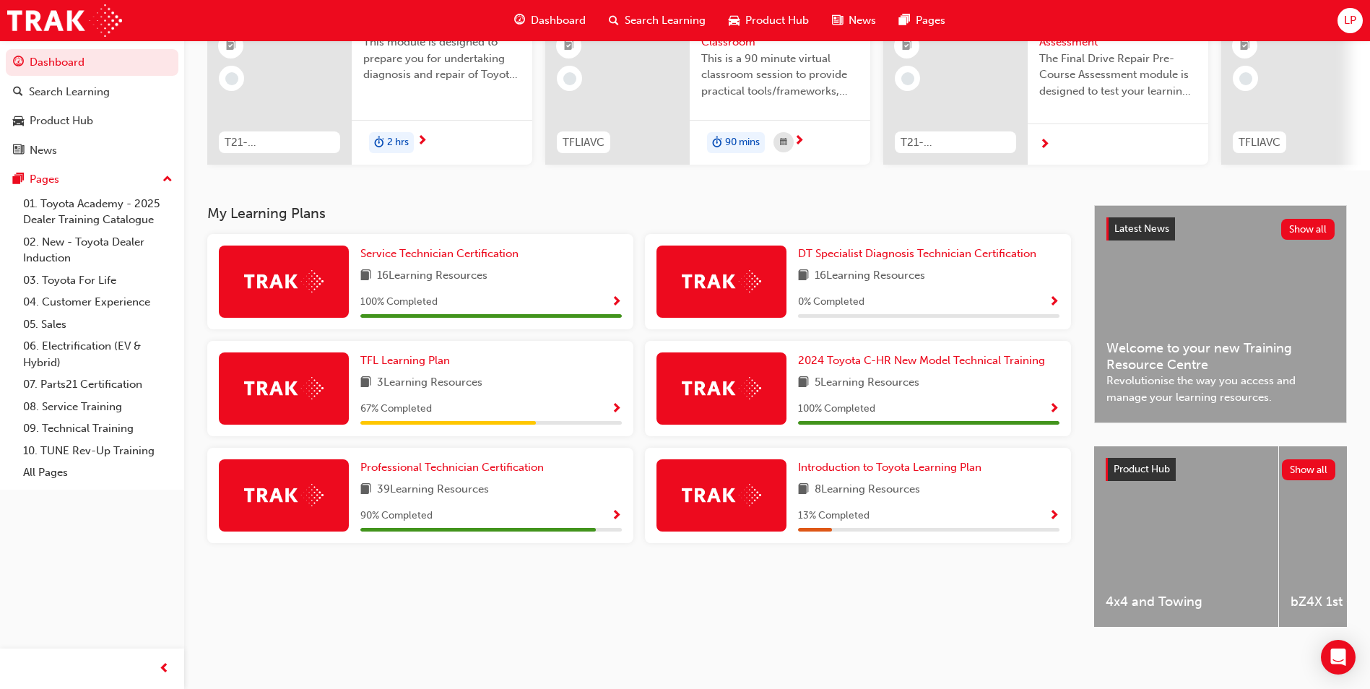
click at [617, 512] on span "Show Progress" at bounding box center [616, 516] width 11 height 13
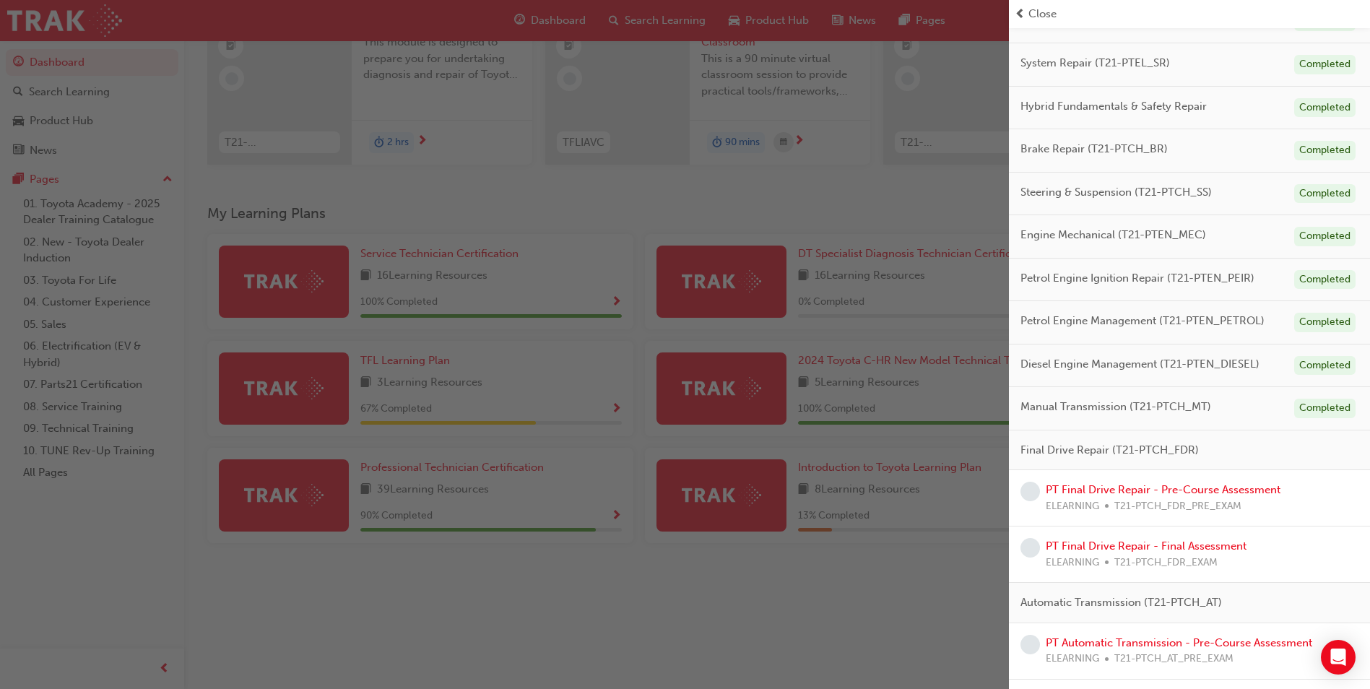
scroll to position [235, 0]
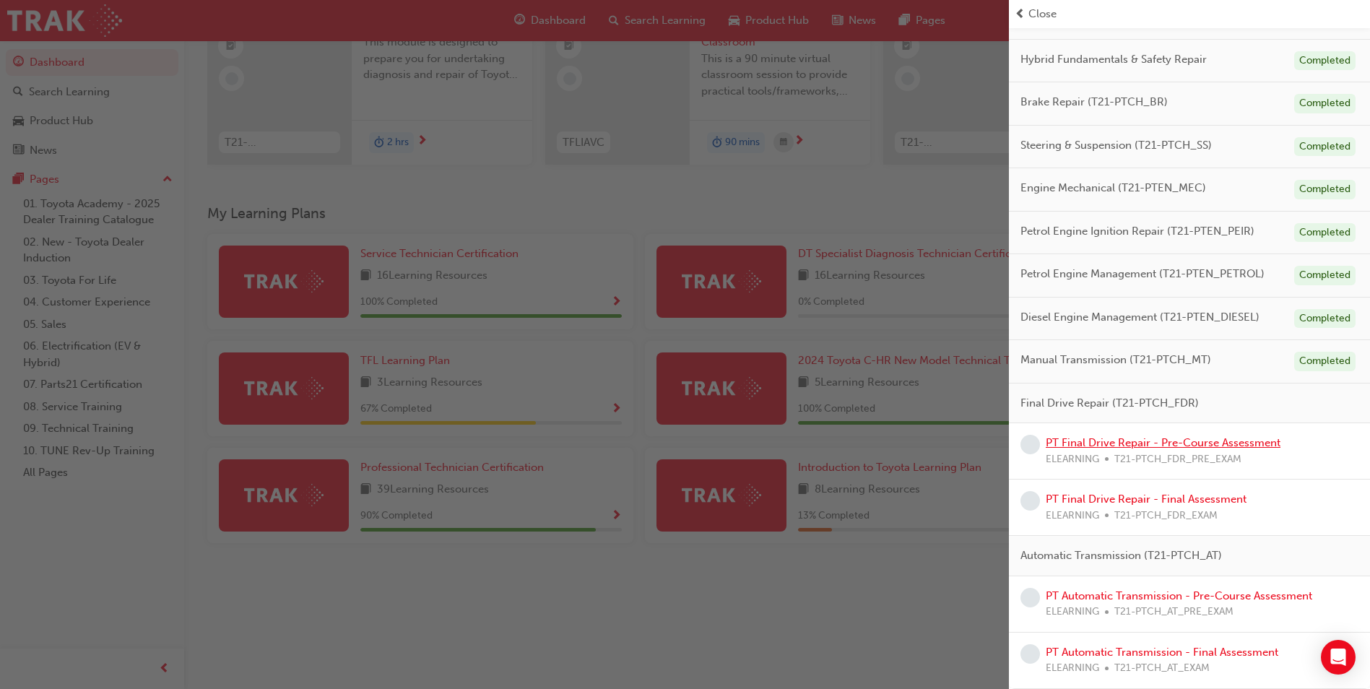
click at [1175, 442] on link "PT Final Drive Repair - Pre-Course Assessment" at bounding box center [1162, 442] width 235 height 13
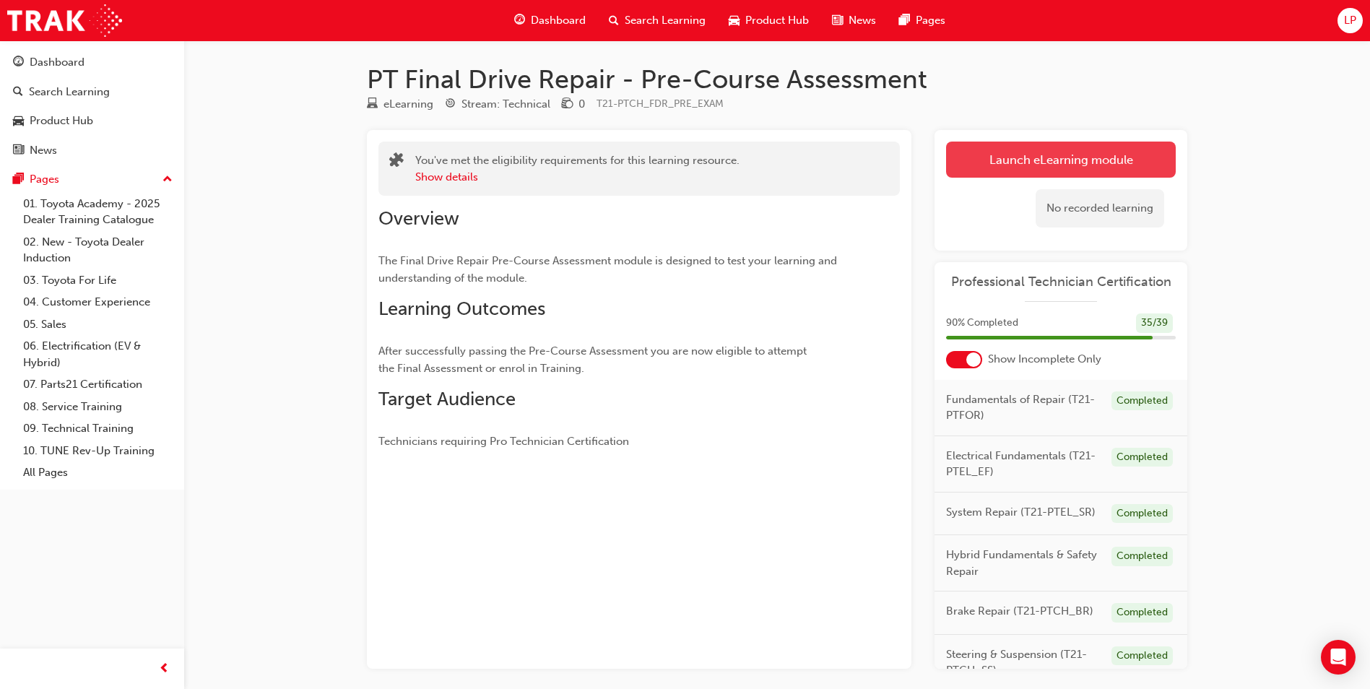
click at [1076, 155] on link "Launch eLearning module" at bounding box center [1061, 160] width 230 height 36
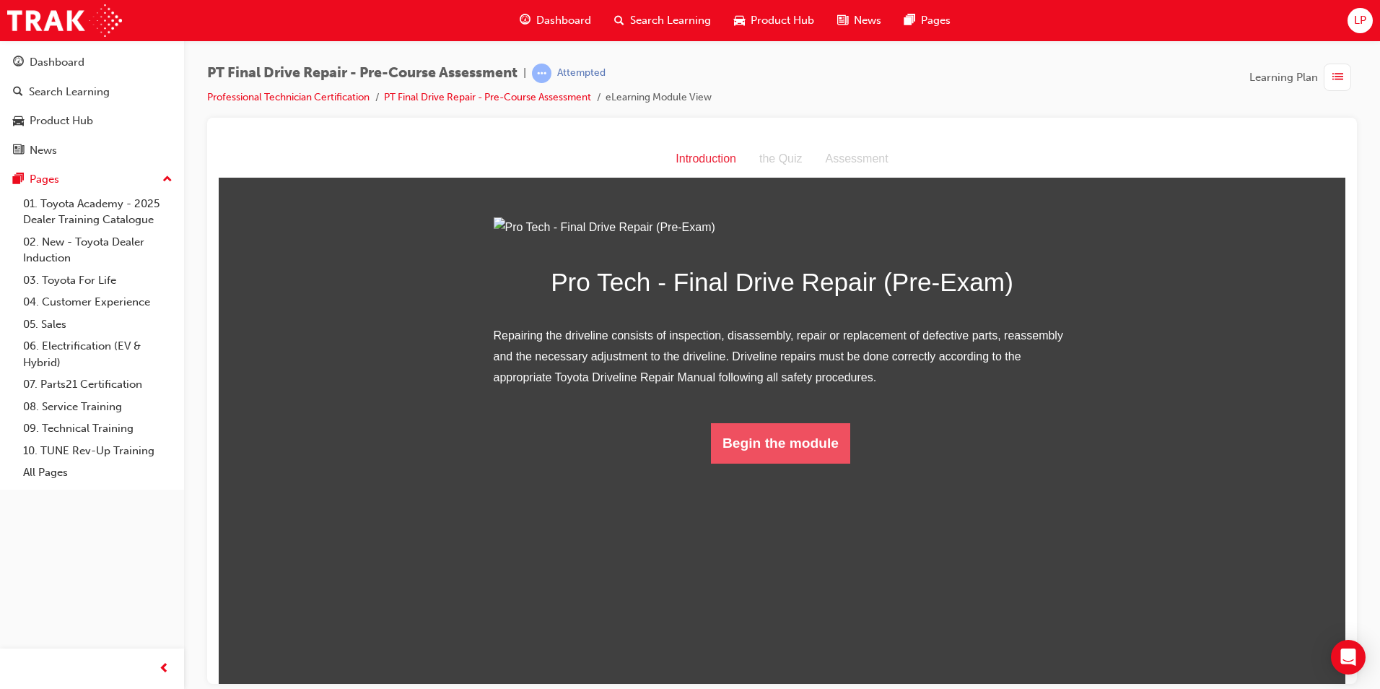
click at [749, 463] on button "Begin the module" at bounding box center [780, 442] width 139 height 40
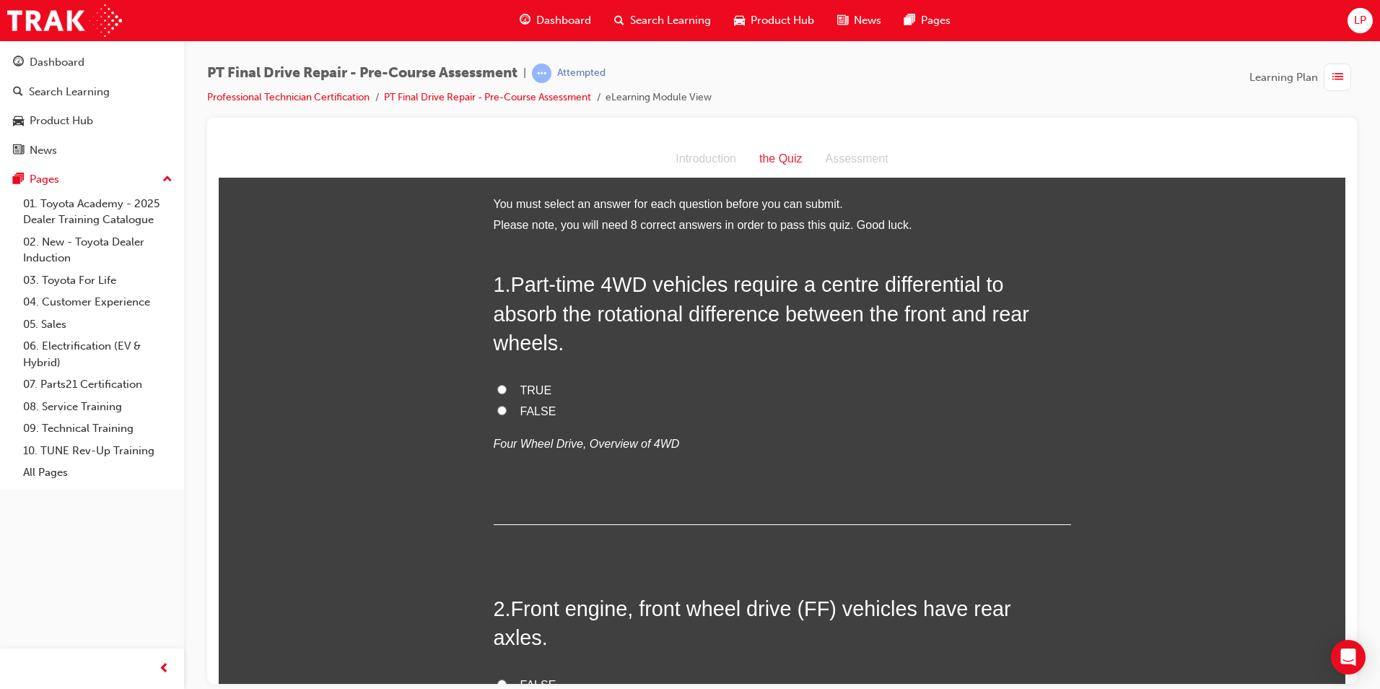
click at [521, 410] on span "FALSE" at bounding box center [539, 410] width 36 height 12
click at [507, 410] on input "FALSE" at bounding box center [501, 409] width 9 height 9
radio input "true"
drag, startPoint x: 533, startPoint y: 656, endPoint x: 560, endPoint y: 652, distance: 27.1
click at [535, 678] on span "FALSE" at bounding box center [539, 684] width 36 height 12
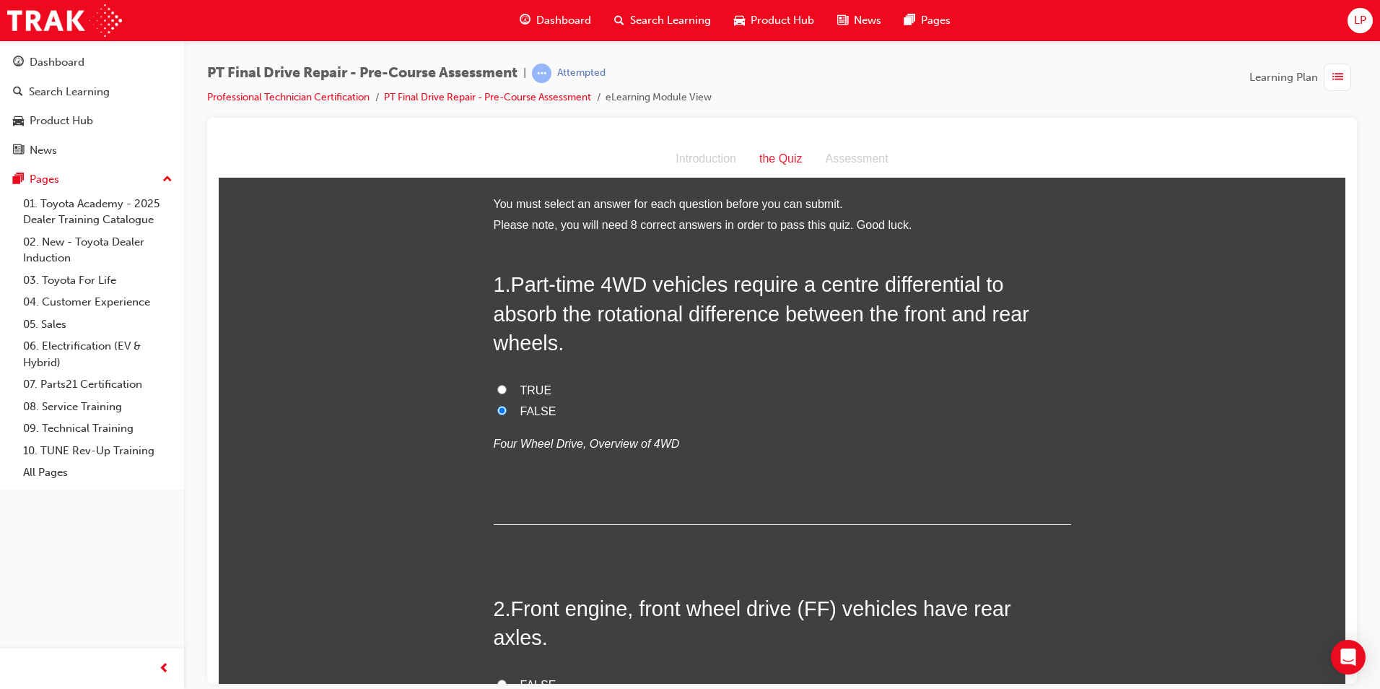
click at [507, 679] on input "FALSE" at bounding box center [501, 683] width 9 height 9
radio input "true"
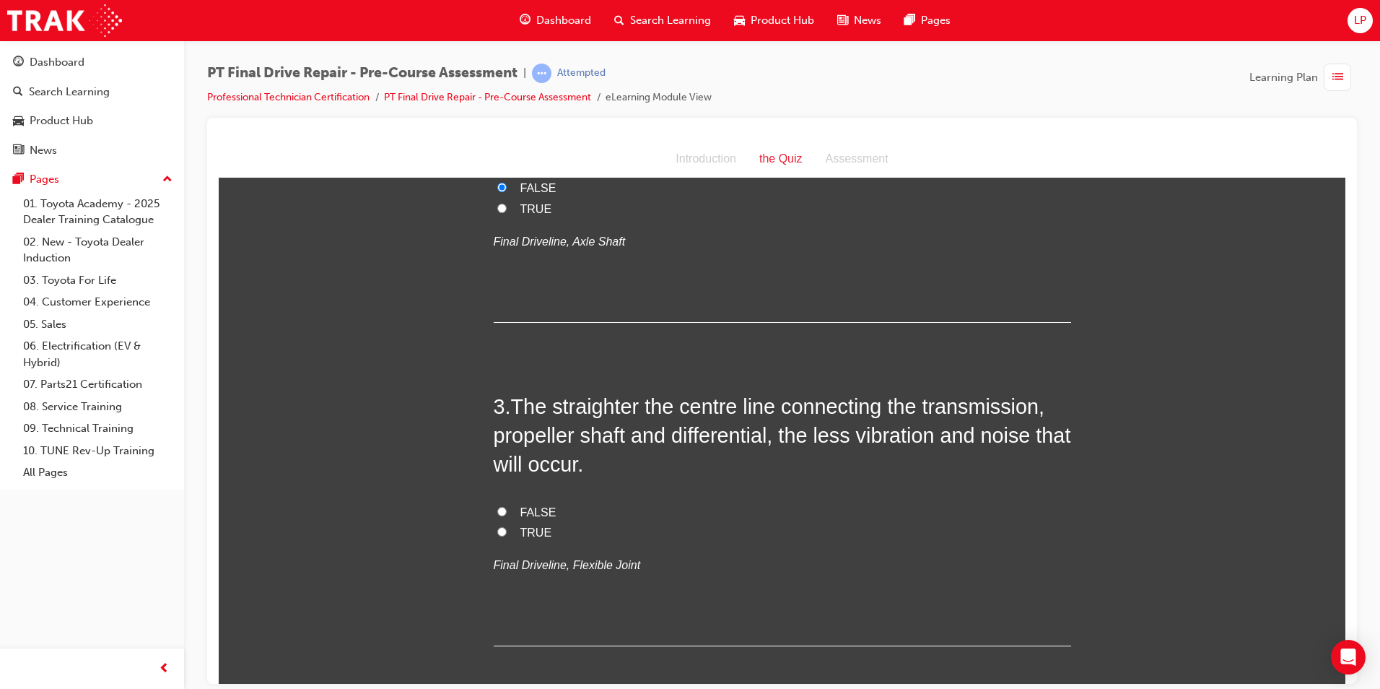
scroll to position [505, 0]
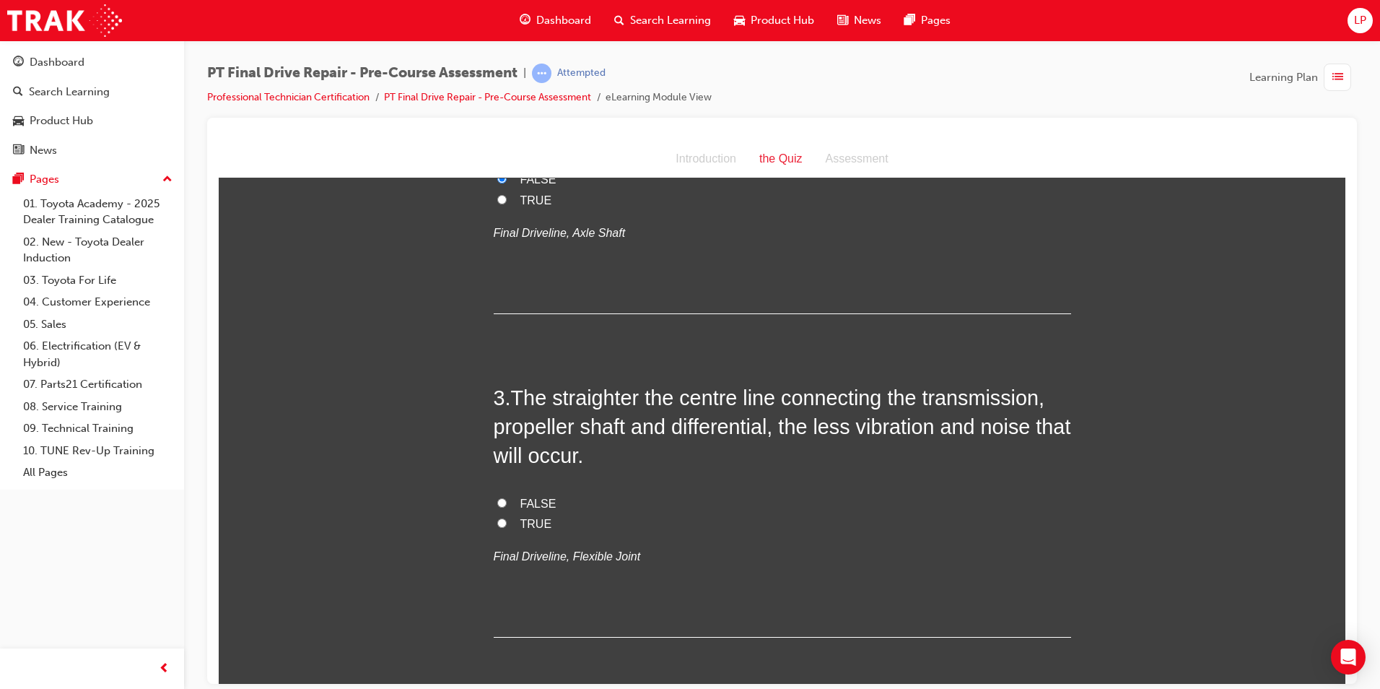
click at [537, 517] on span "TRUE" at bounding box center [537, 523] width 32 height 12
click at [507, 518] on input "TRUE" at bounding box center [501, 522] width 9 height 9
radio input "true"
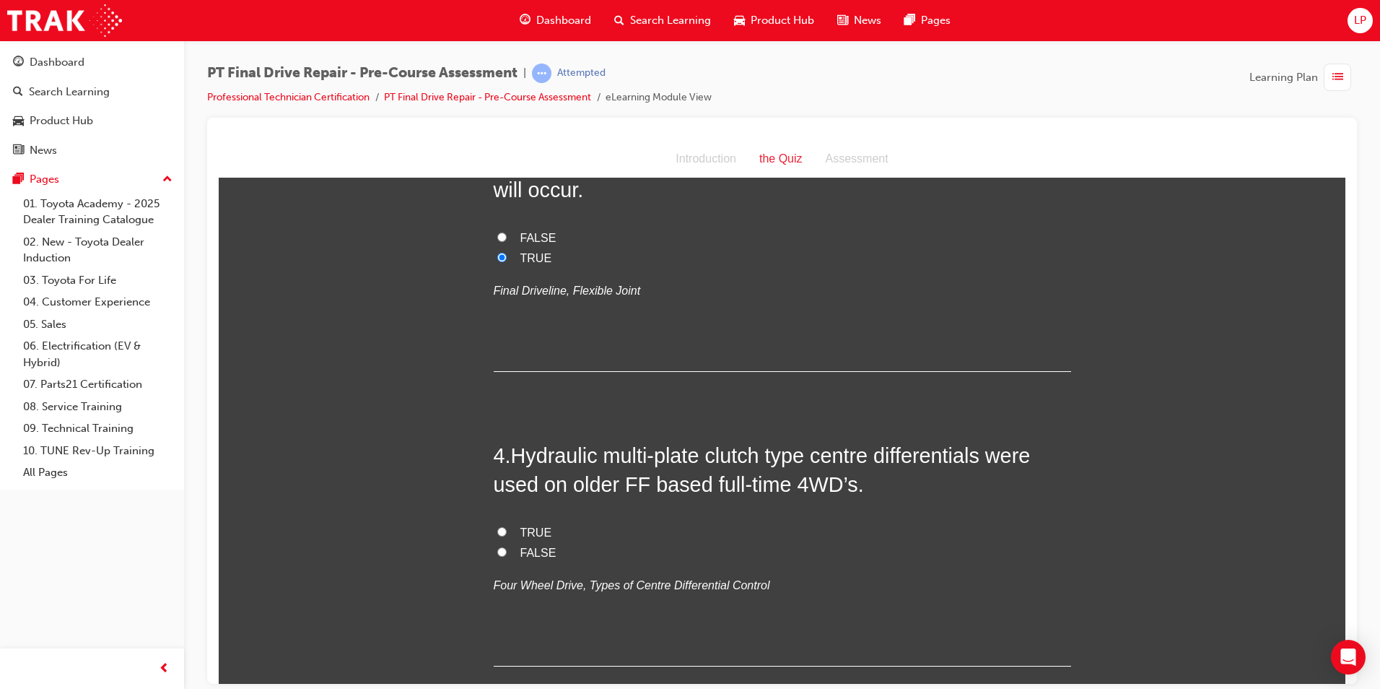
scroll to position [794, 0]
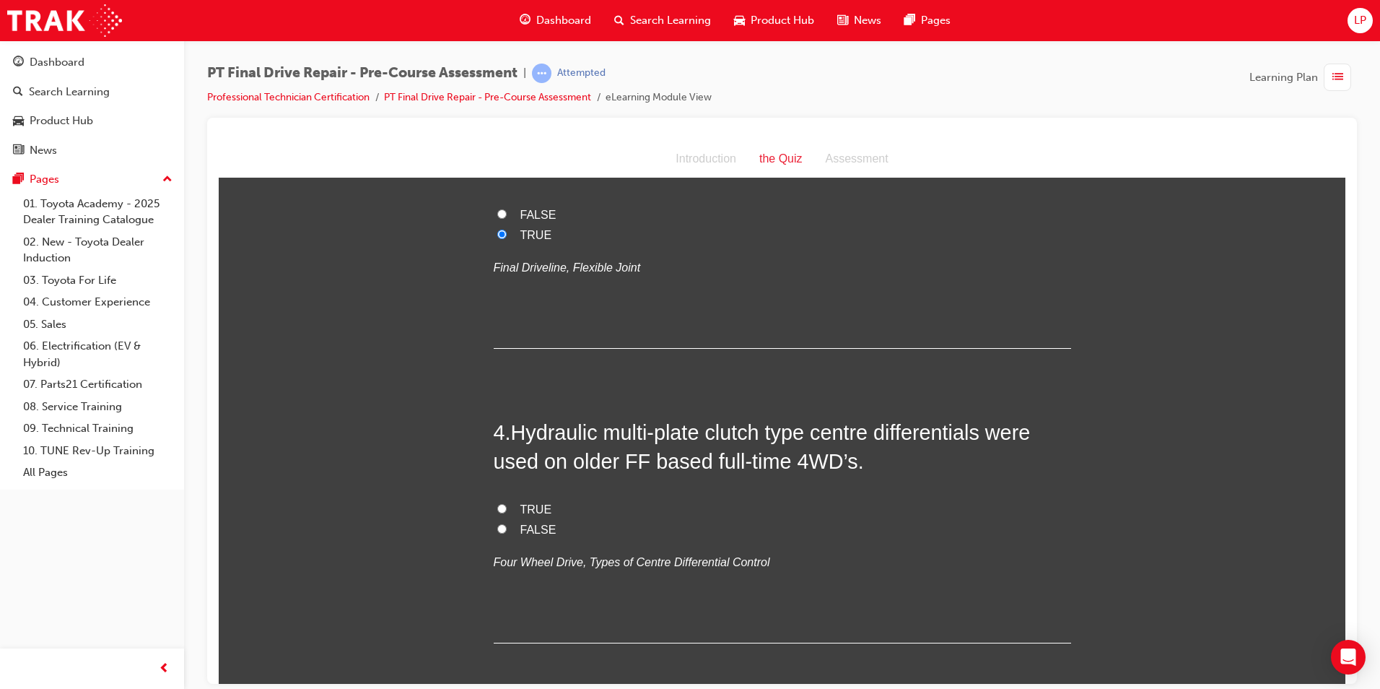
click at [523, 523] on span "FALSE" at bounding box center [539, 529] width 36 height 12
click at [507, 523] on input "FALSE" at bounding box center [501, 527] width 9 height 9
radio input "true"
click at [531, 503] on span "TRUE" at bounding box center [537, 509] width 32 height 12
click at [507, 503] on input "TRUE" at bounding box center [501, 507] width 9 height 9
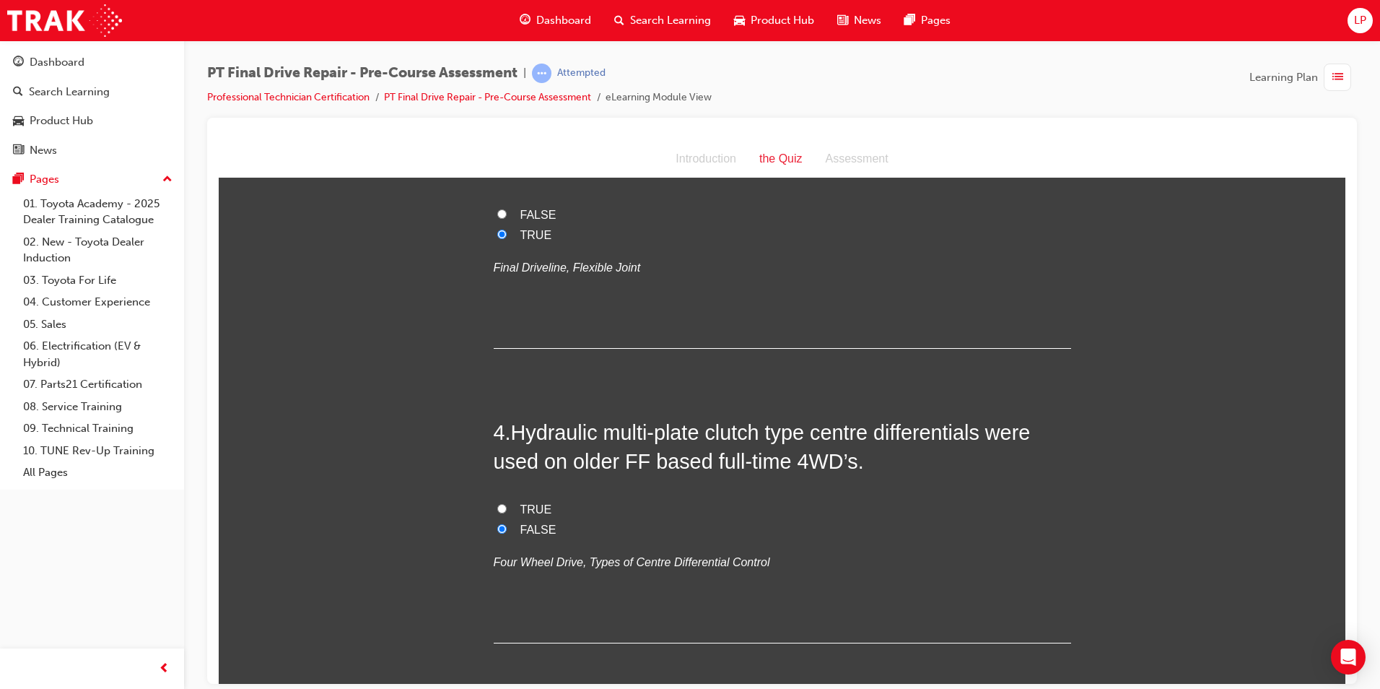
radio input "true"
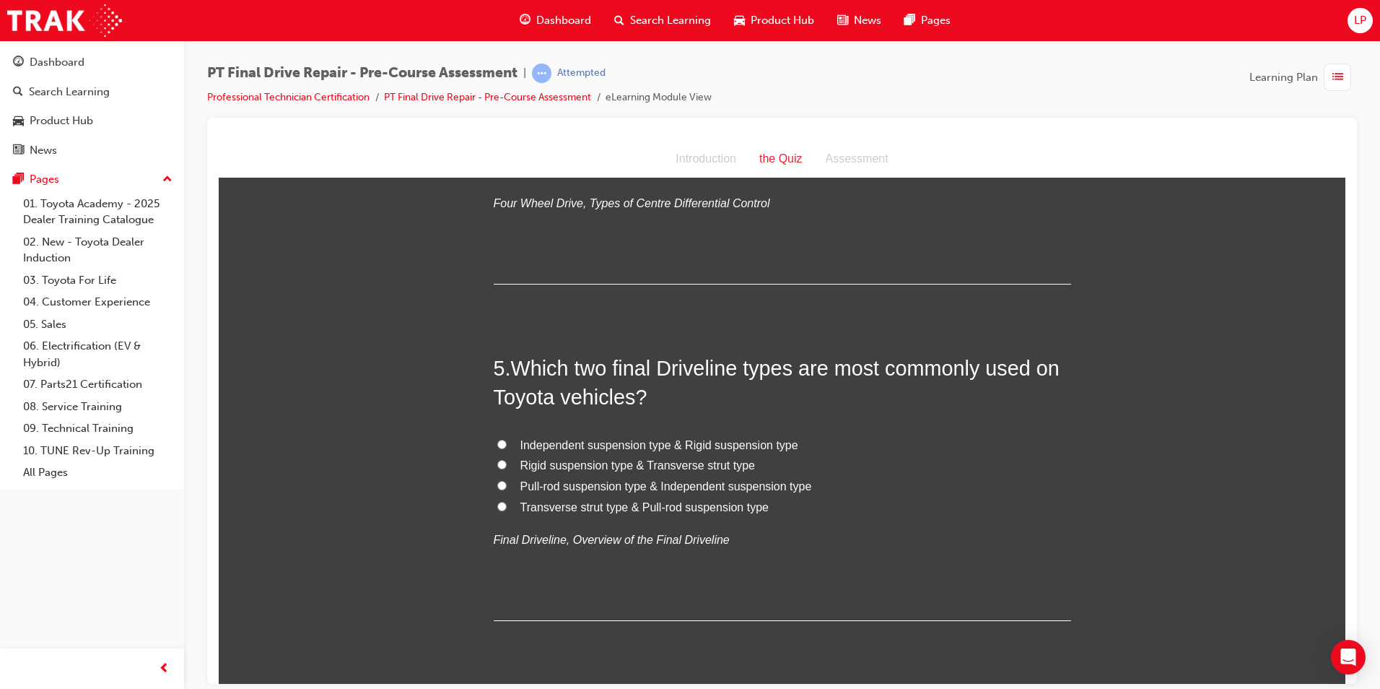
scroll to position [1155, 0]
click at [584, 436] on span "Independent suspension type & Rigid suspension type" at bounding box center [660, 442] width 278 height 12
click at [507, 437] on input "Independent suspension type & Rigid suspension type" at bounding box center [501, 441] width 9 height 9
radio input "true"
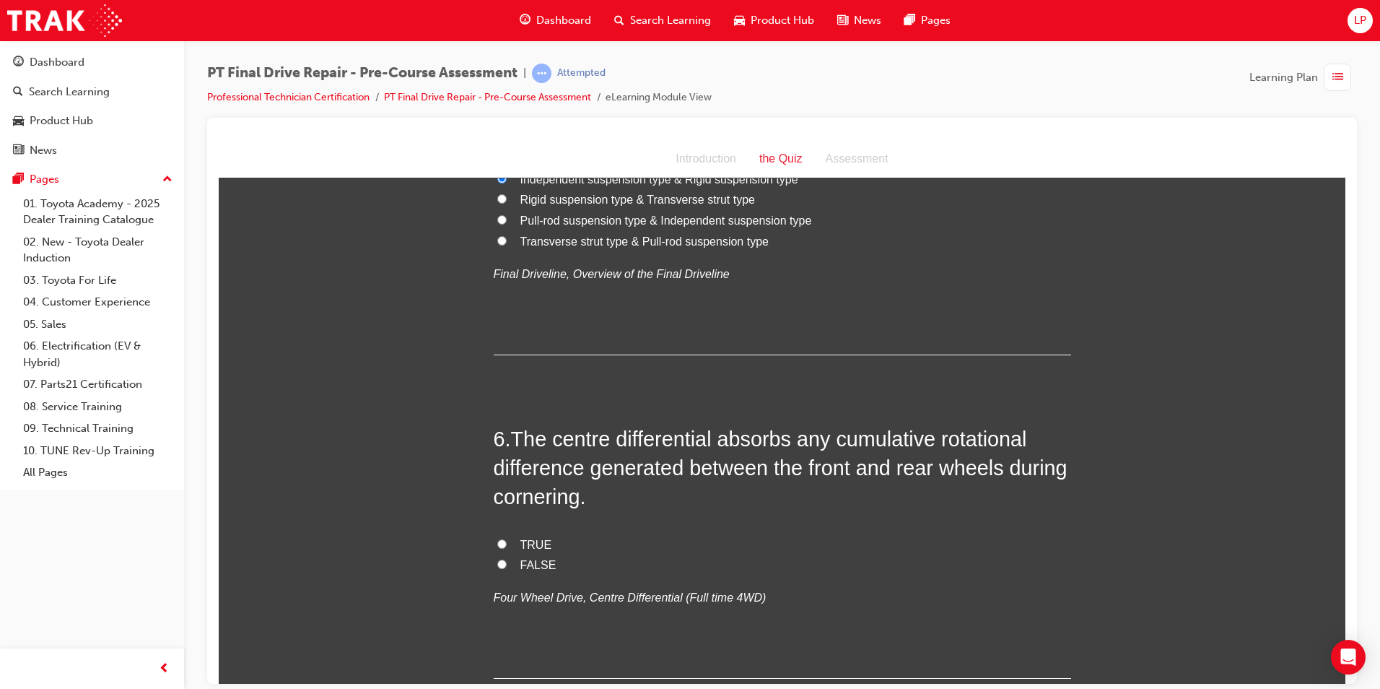
scroll to position [1444, 0]
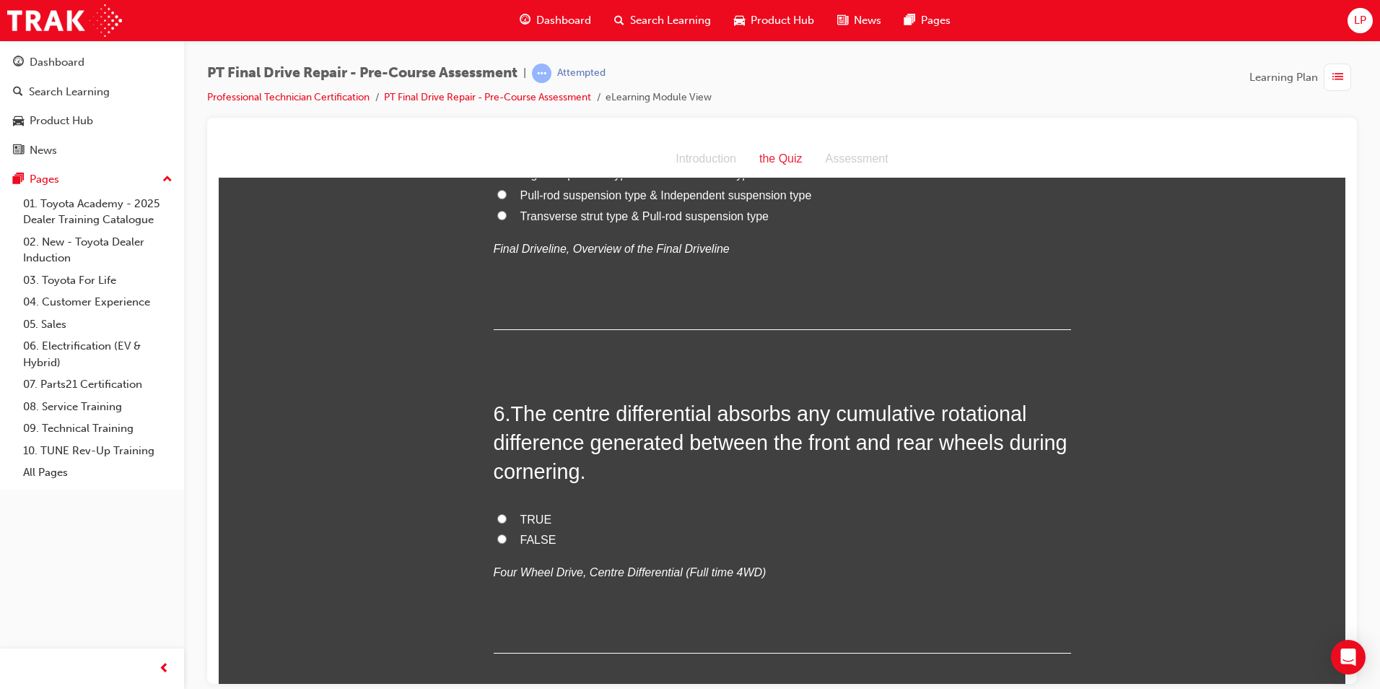
click at [507, 509] on label "TRUE" at bounding box center [783, 519] width 578 height 21
click at [507, 513] on input "TRUE" at bounding box center [501, 517] width 9 height 9
radio input "true"
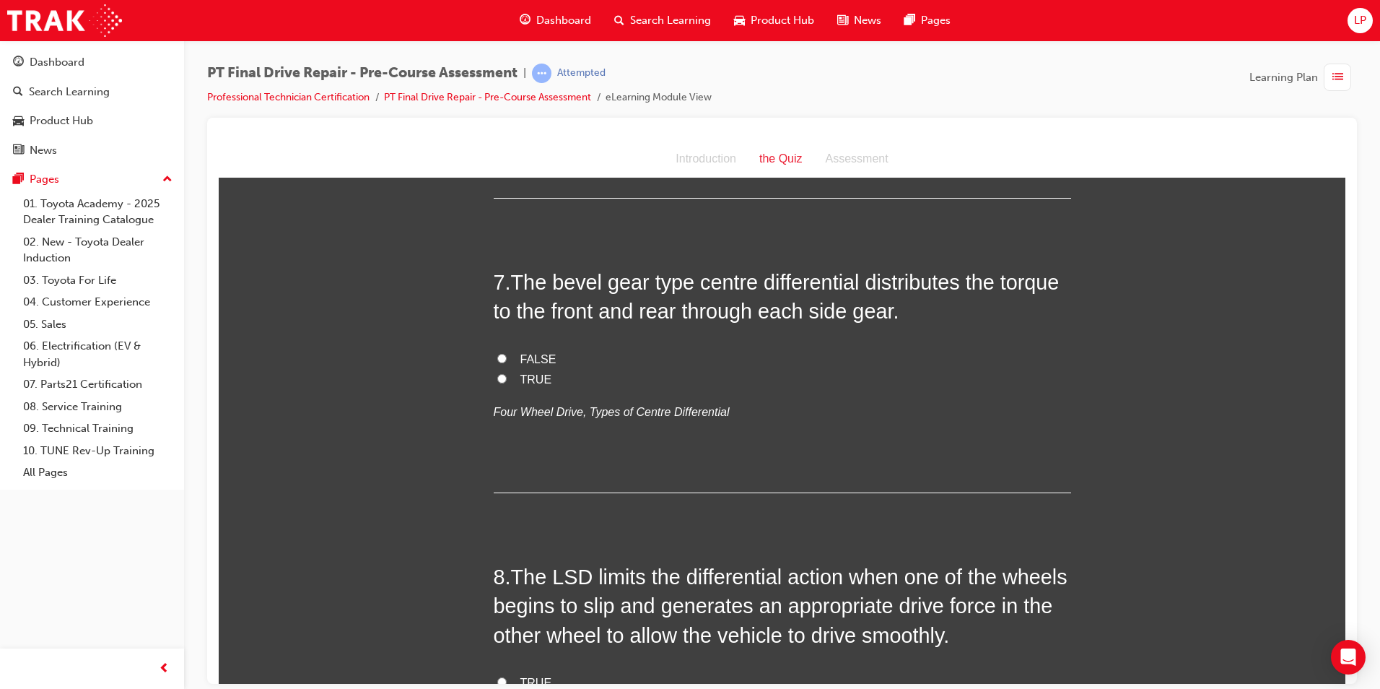
scroll to position [1733, 0]
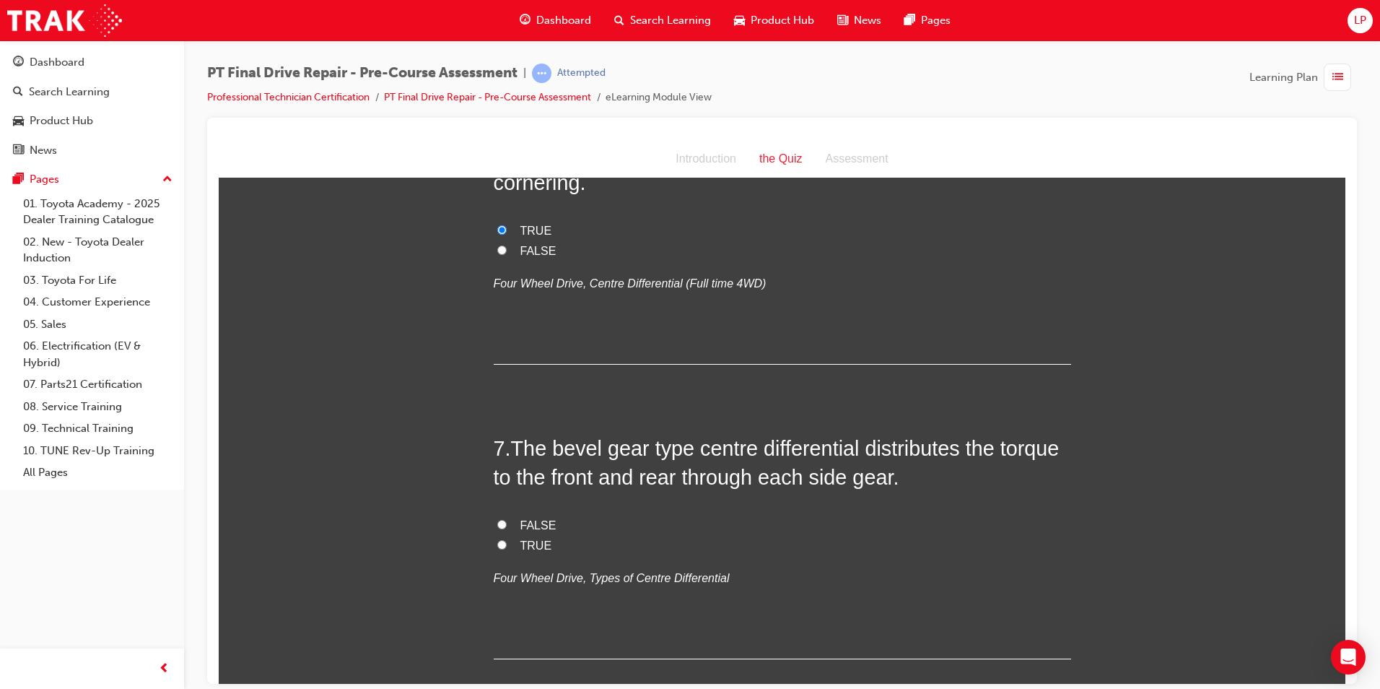
click at [521, 539] on span "TRUE" at bounding box center [537, 545] width 32 height 12
click at [507, 539] on input "TRUE" at bounding box center [501, 543] width 9 height 9
radio input "true"
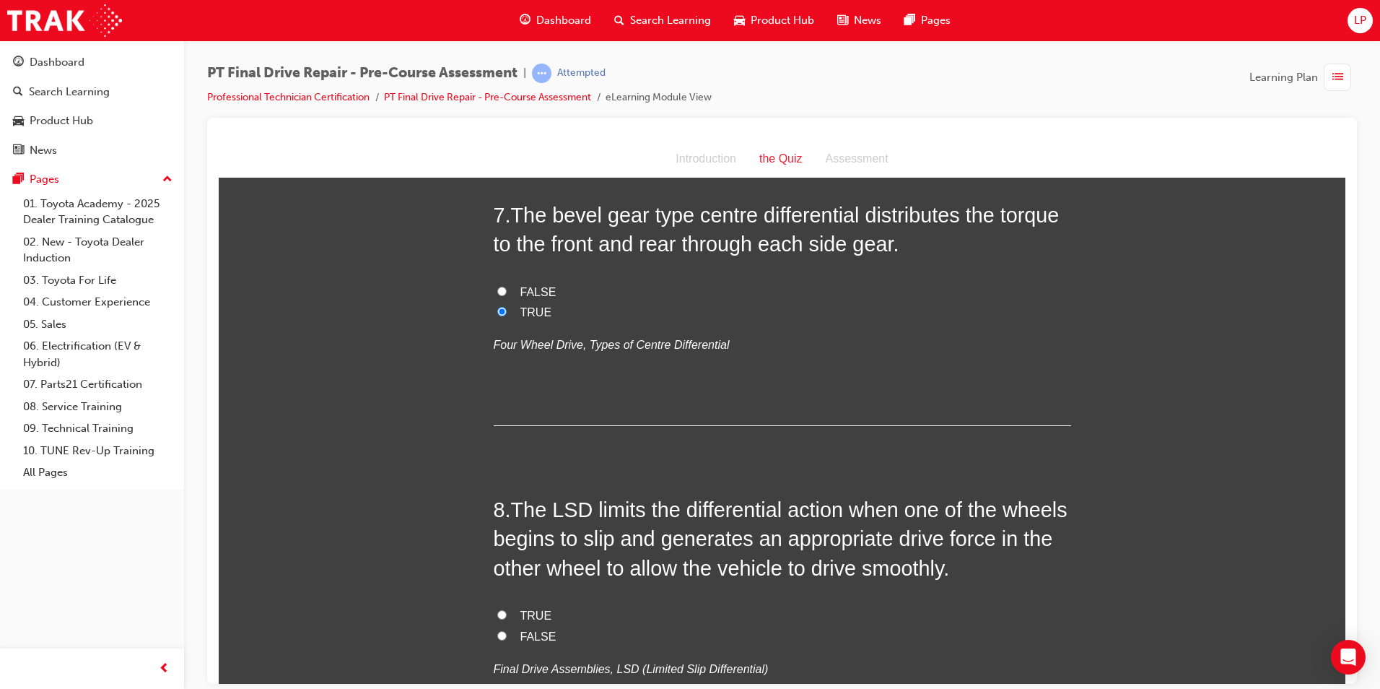
scroll to position [2022, 0]
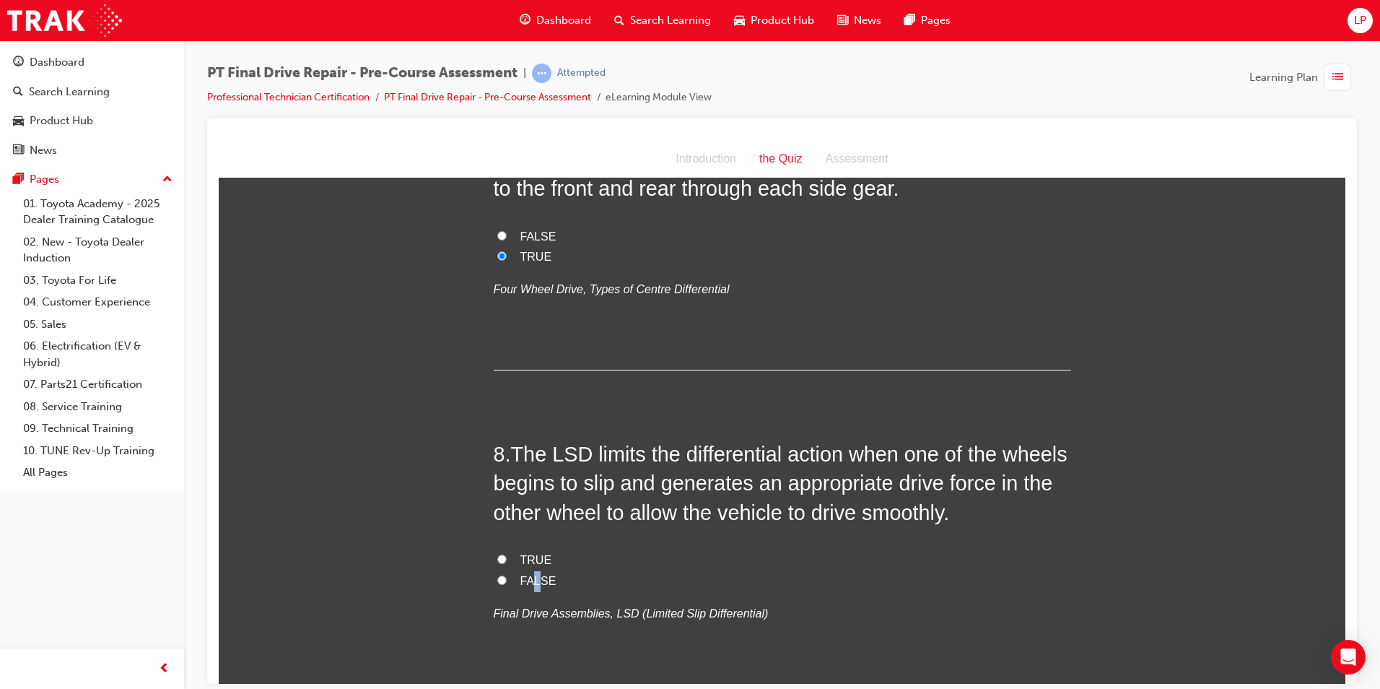
click at [534, 574] on span "FALSE" at bounding box center [539, 580] width 36 height 12
click at [999, 570] on label "FALSE" at bounding box center [783, 580] width 578 height 21
click at [507, 575] on input "FALSE" at bounding box center [501, 579] width 9 height 9
radio input "true"
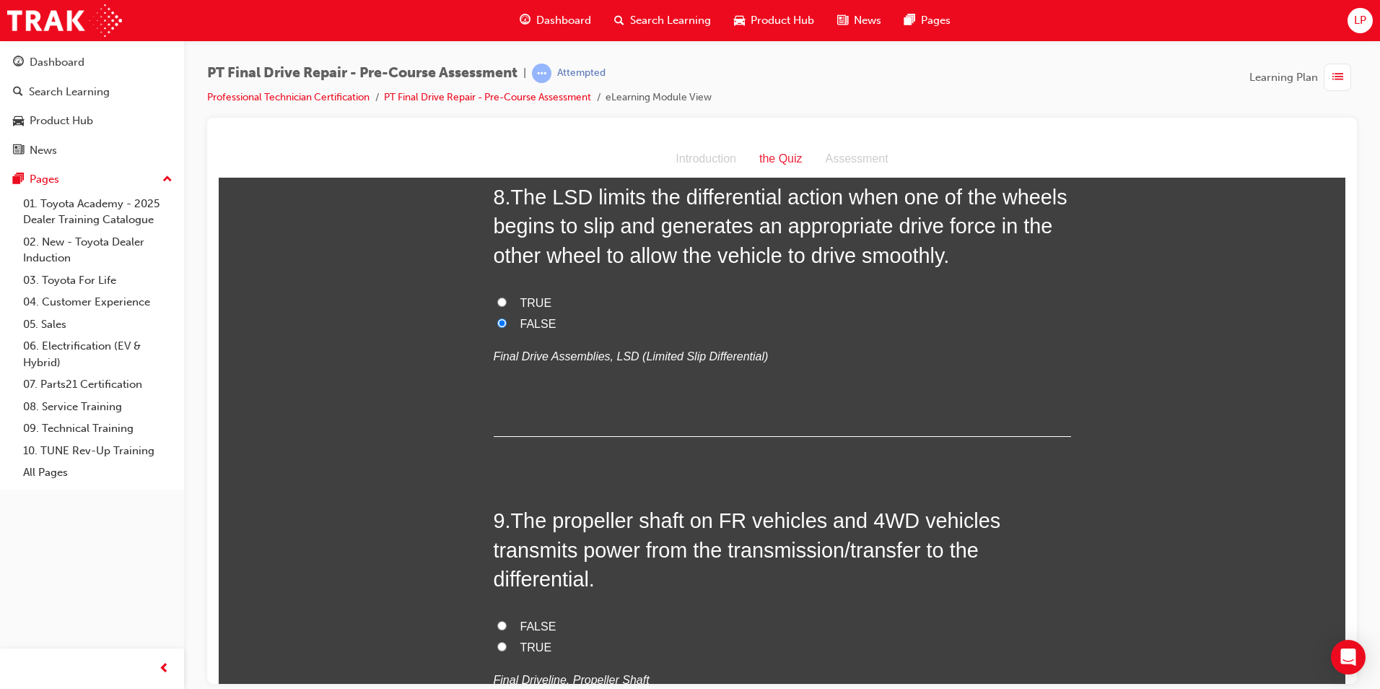
scroll to position [2383, 0]
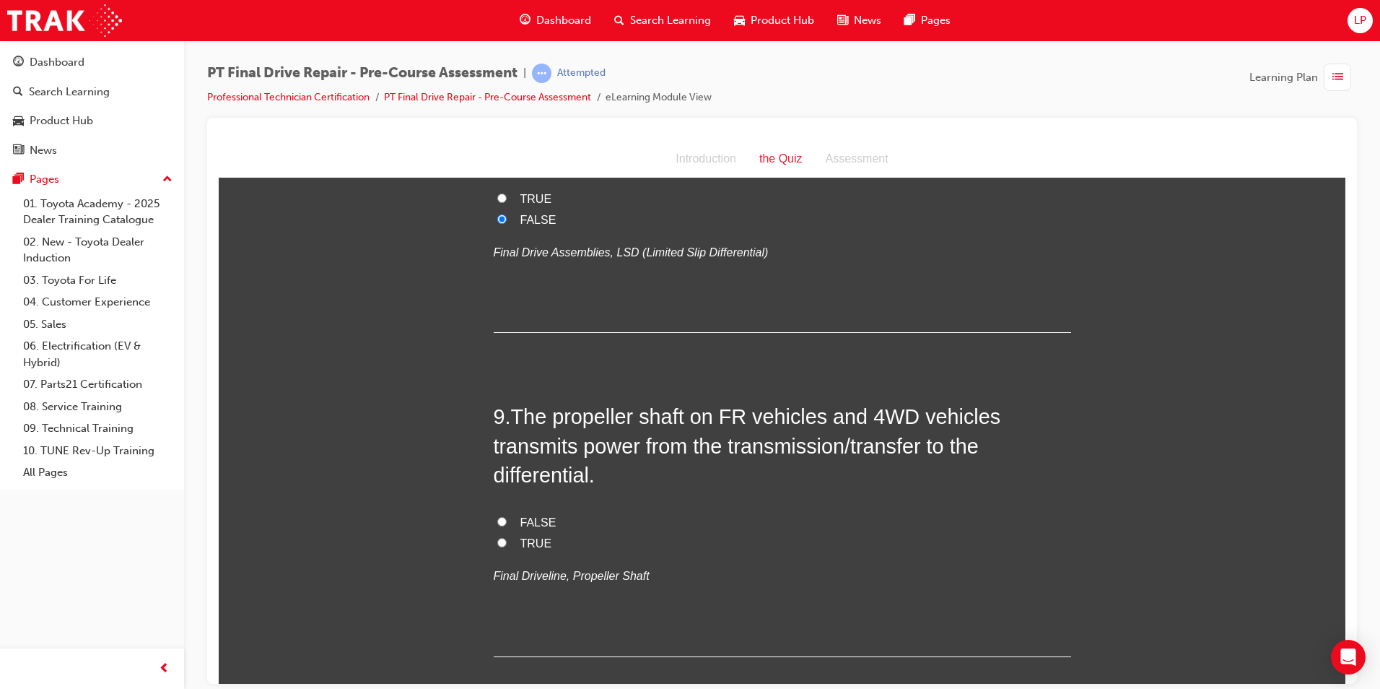
click at [522, 536] on span "TRUE" at bounding box center [537, 542] width 32 height 12
click at [507, 537] on input "TRUE" at bounding box center [501, 541] width 9 height 9
radio input "true"
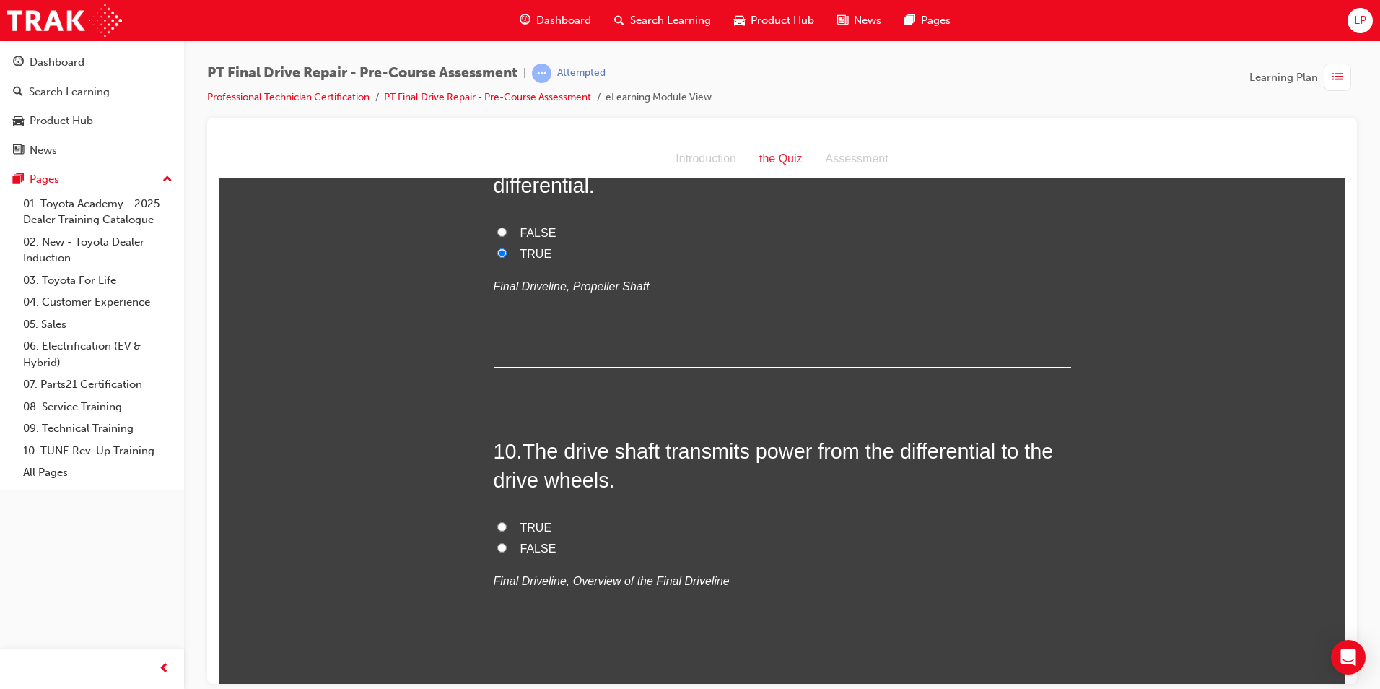
scroll to position [2730, 0]
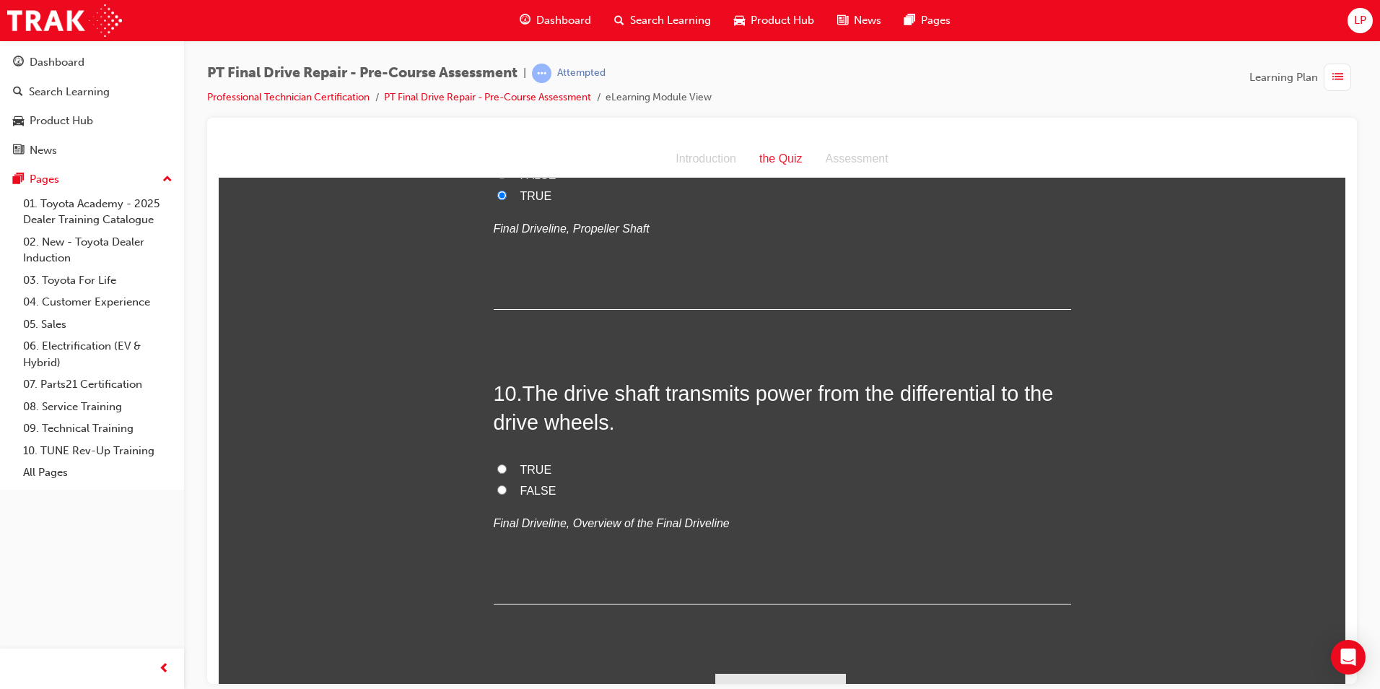
click at [504, 459] on label "TRUE" at bounding box center [783, 469] width 578 height 21
click at [504, 464] on input "TRUE" at bounding box center [501, 468] width 9 height 9
radio input "true"
click at [791, 673] on button "Submit Answers" at bounding box center [781, 693] width 131 height 40
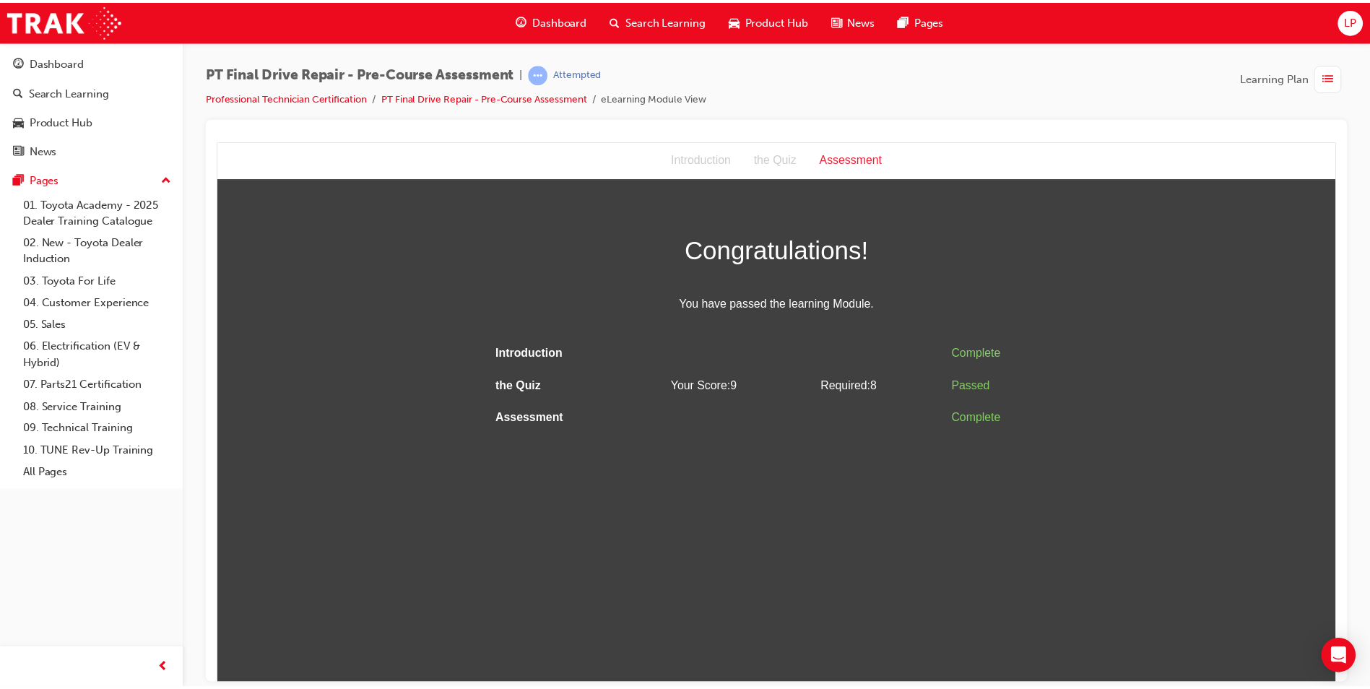
scroll to position [0, 0]
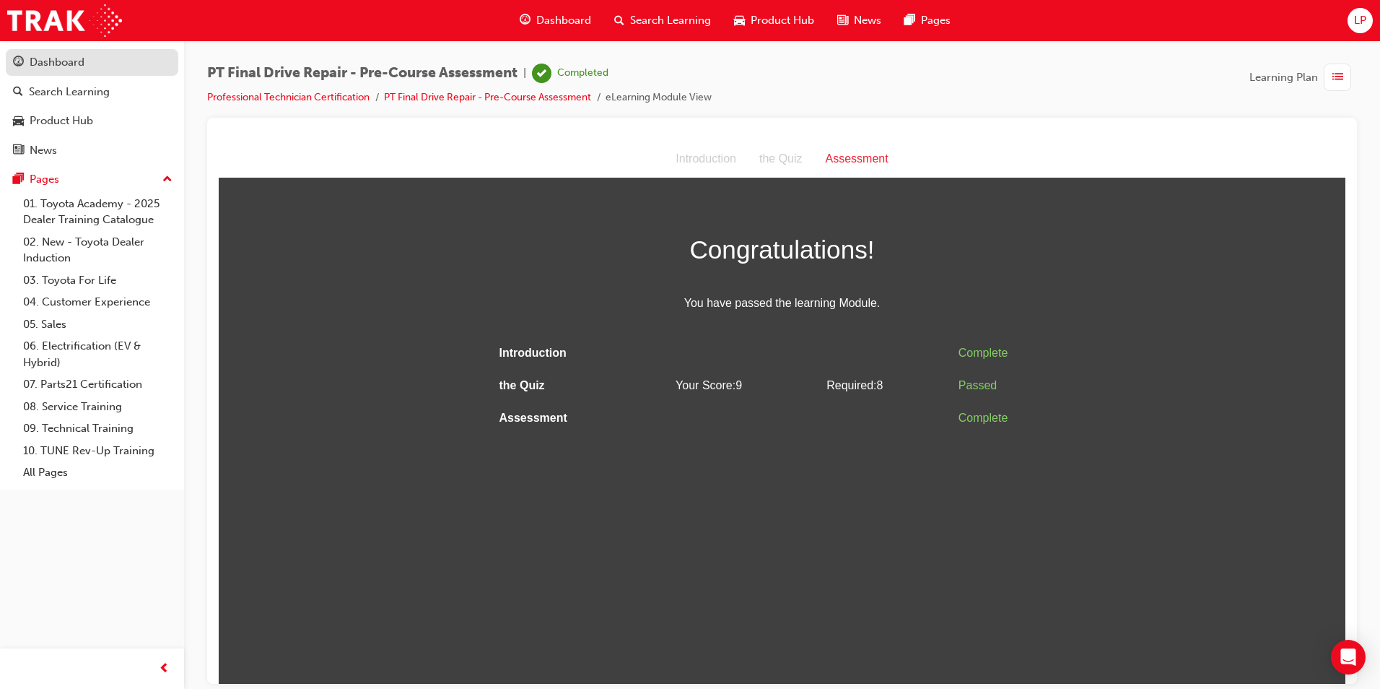
drag, startPoint x: 45, startPoint y: 56, endPoint x: 39, endPoint y: 63, distance: 9.7
click at [45, 56] on div "Dashboard" at bounding box center [57, 62] width 55 height 17
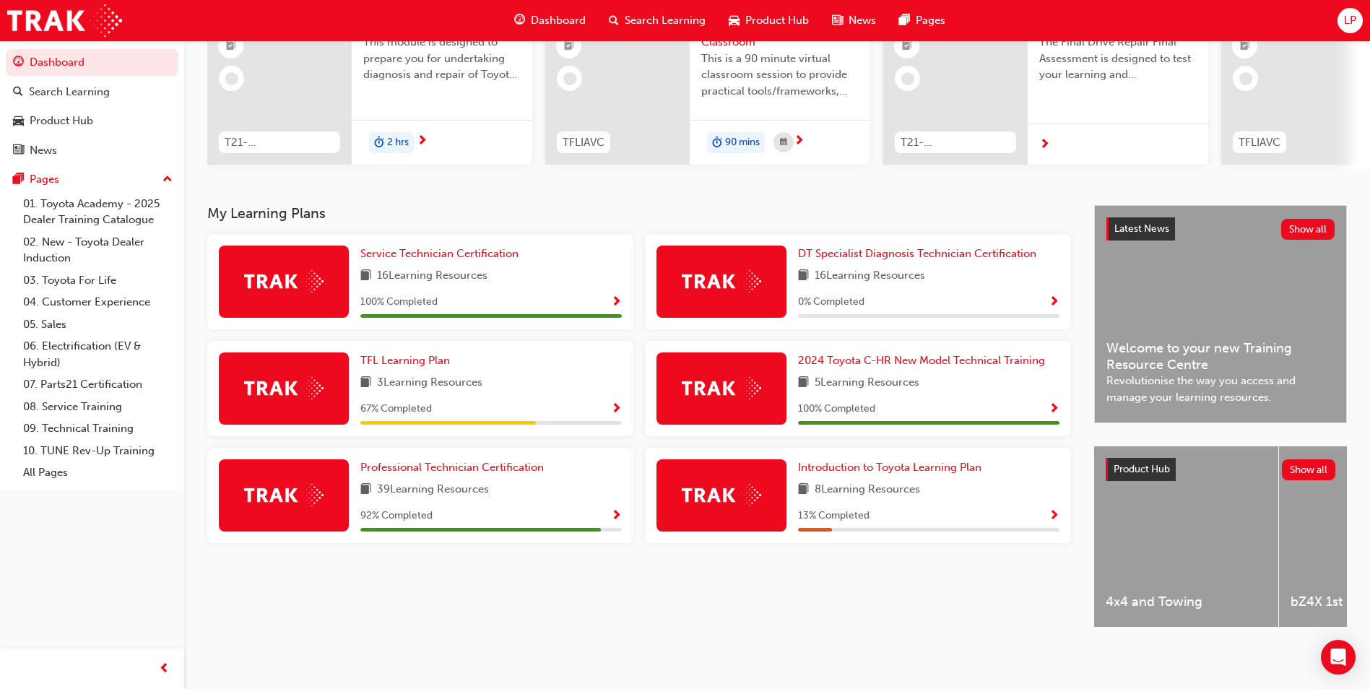
scroll to position [174, 0]
click at [614, 510] on span "Show Progress" at bounding box center [616, 516] width 11 height 13
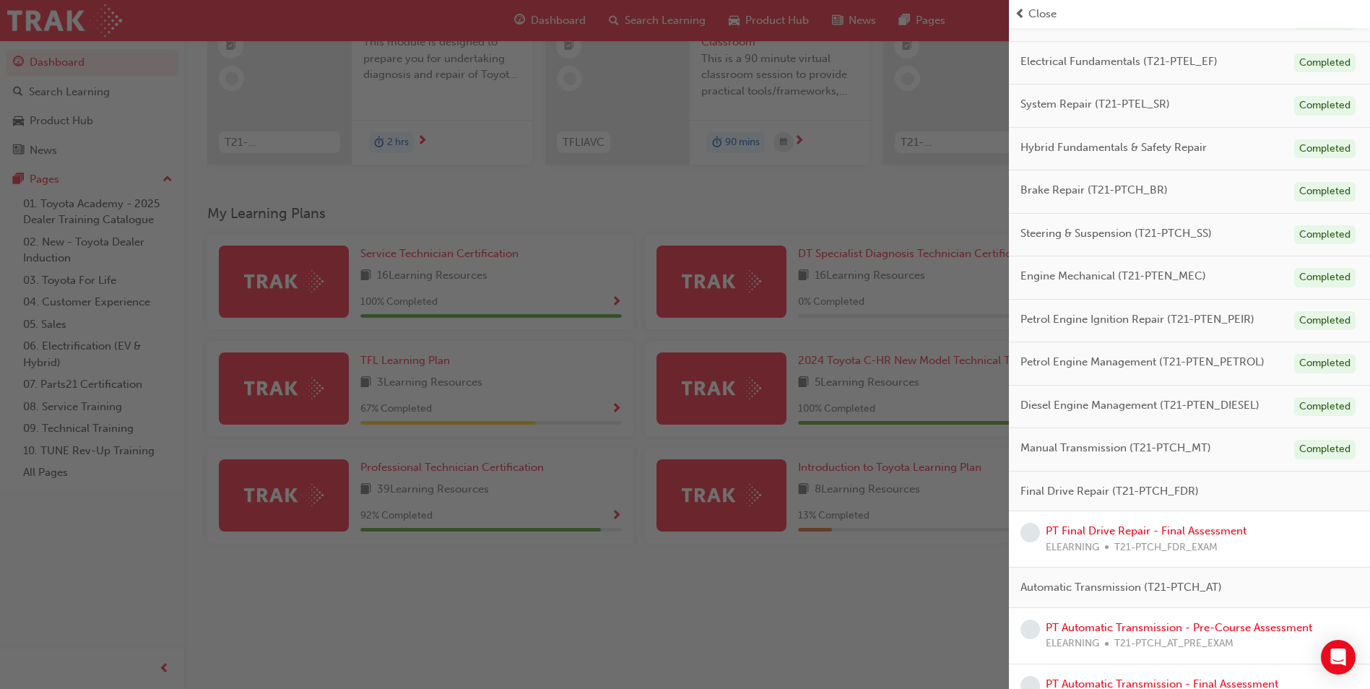
scroll to position [178, 0]
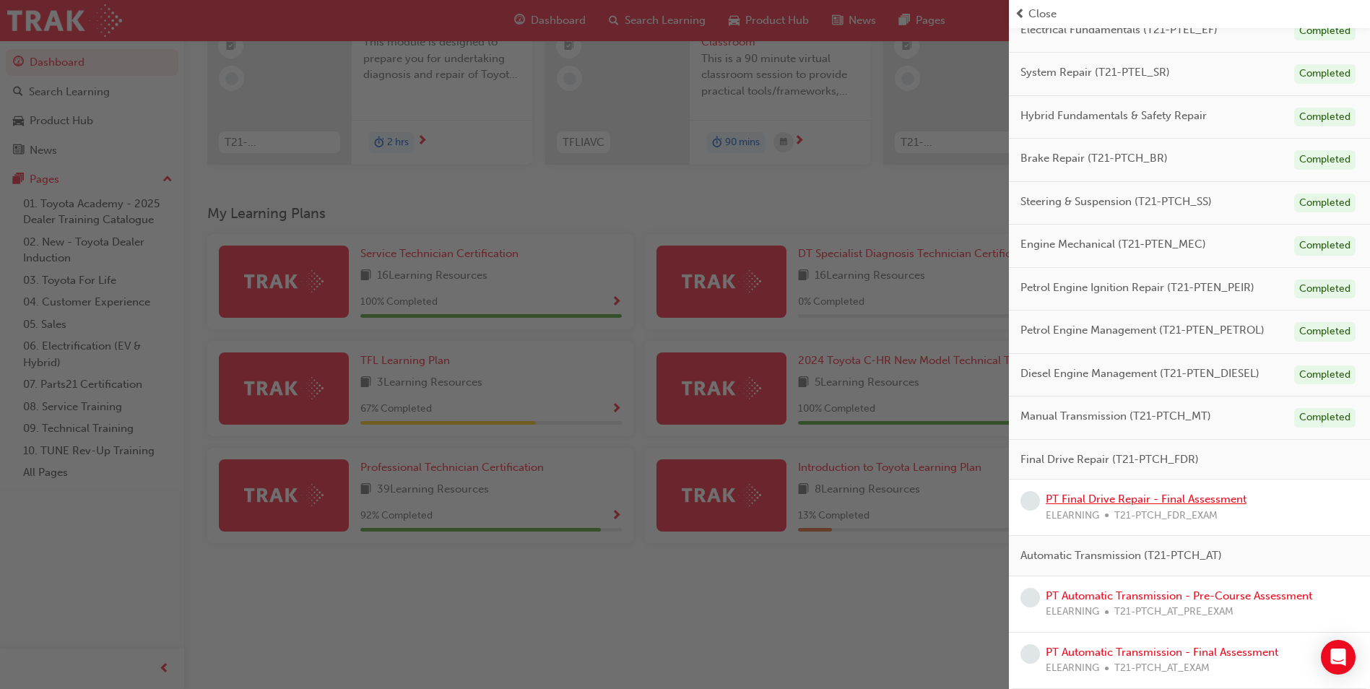
click at [1095, 496] on link "PT Final Drive Repair - Final Assessment" at bounding box center [1145, 498] width 201 height 13
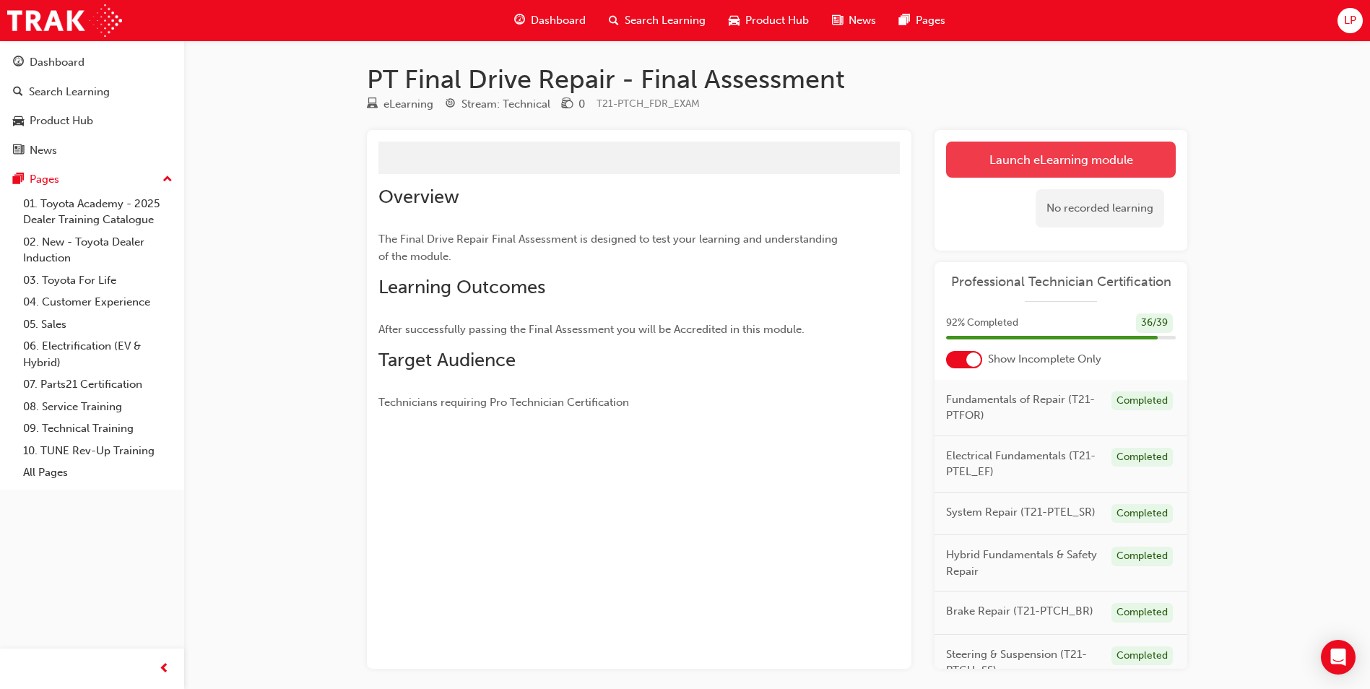
click at [1092, 156] on link "Launch eLearning module" at bounding box center [1061, 160] width 230 height 36
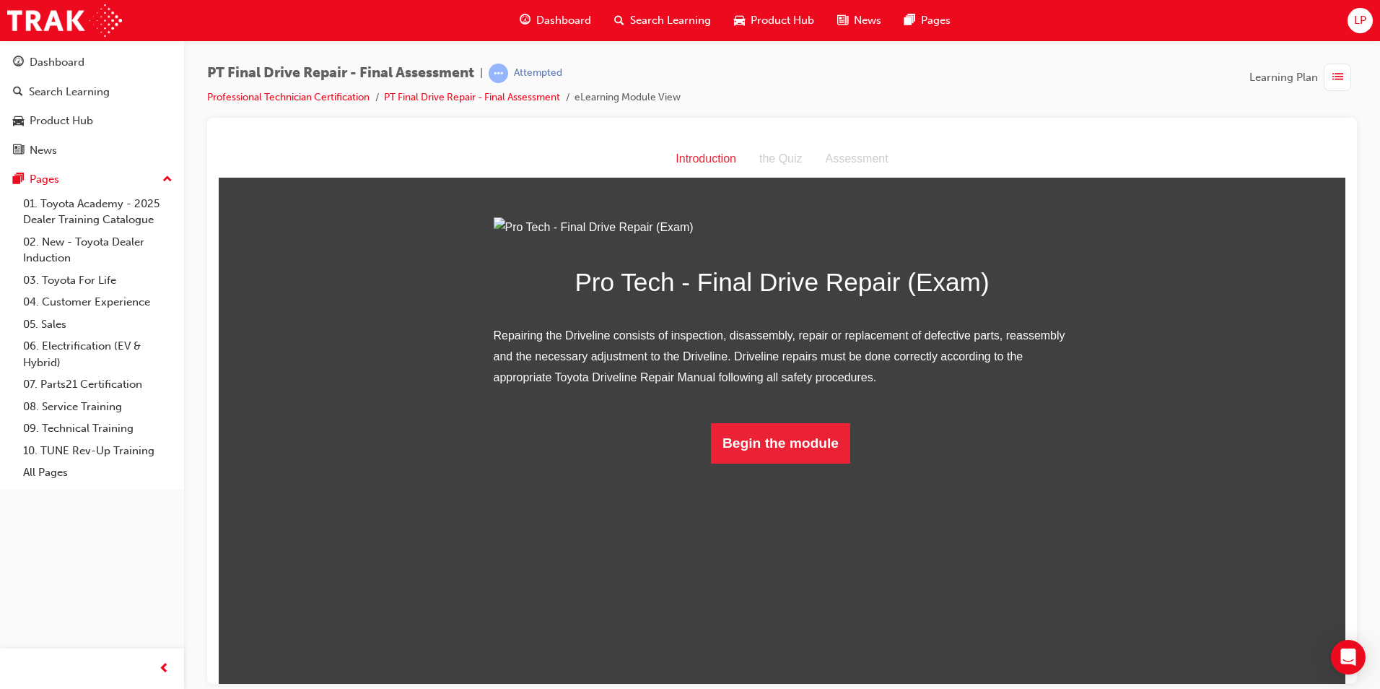
click at [782, 463] on div "Pro Tech - Final Drive Repair (Exam) Repairing the Driveline consists of inspec…" at bounding box center [783, 340] width 578 height 246
drag, startPoint x: 780, startPoint y: 604, endPoint x: 787, endPoint y: 598, distance: 9.7
click at [787, 463] on button "Begin the module" at bounding box center [780, 442] width 139 height 40
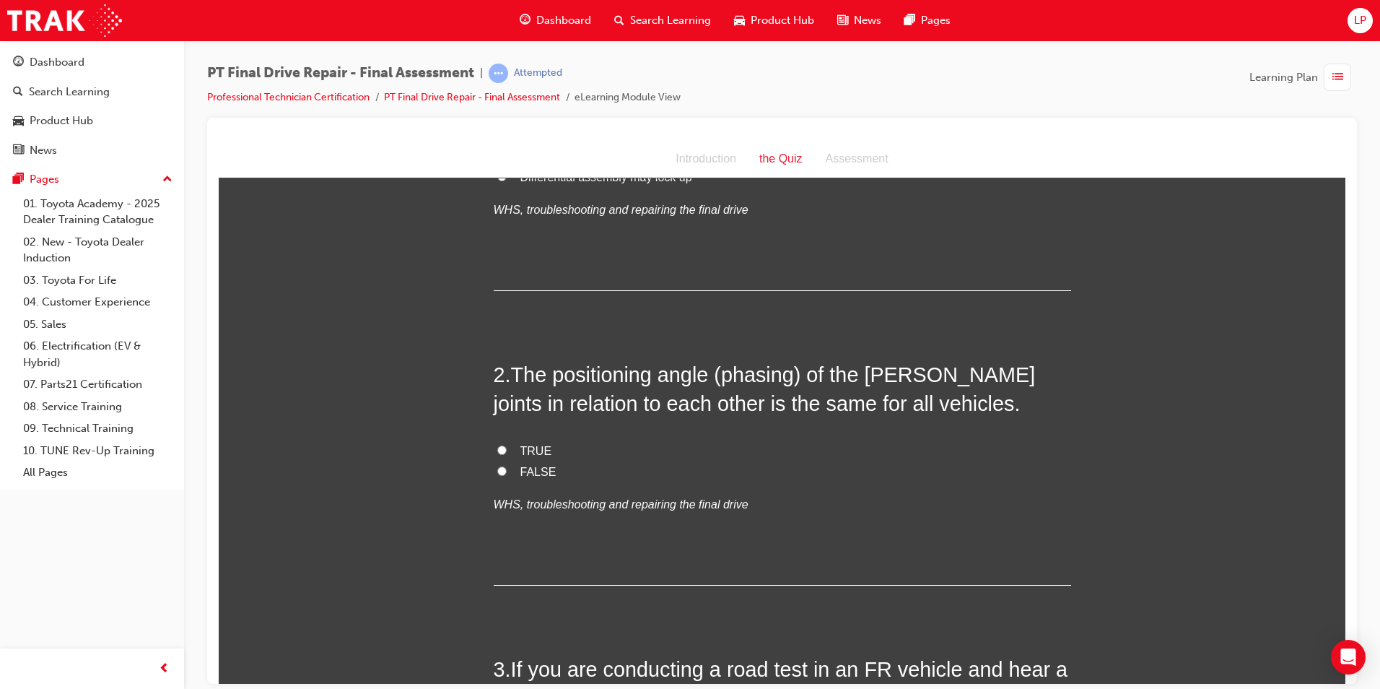
scroll to position [289, 0]
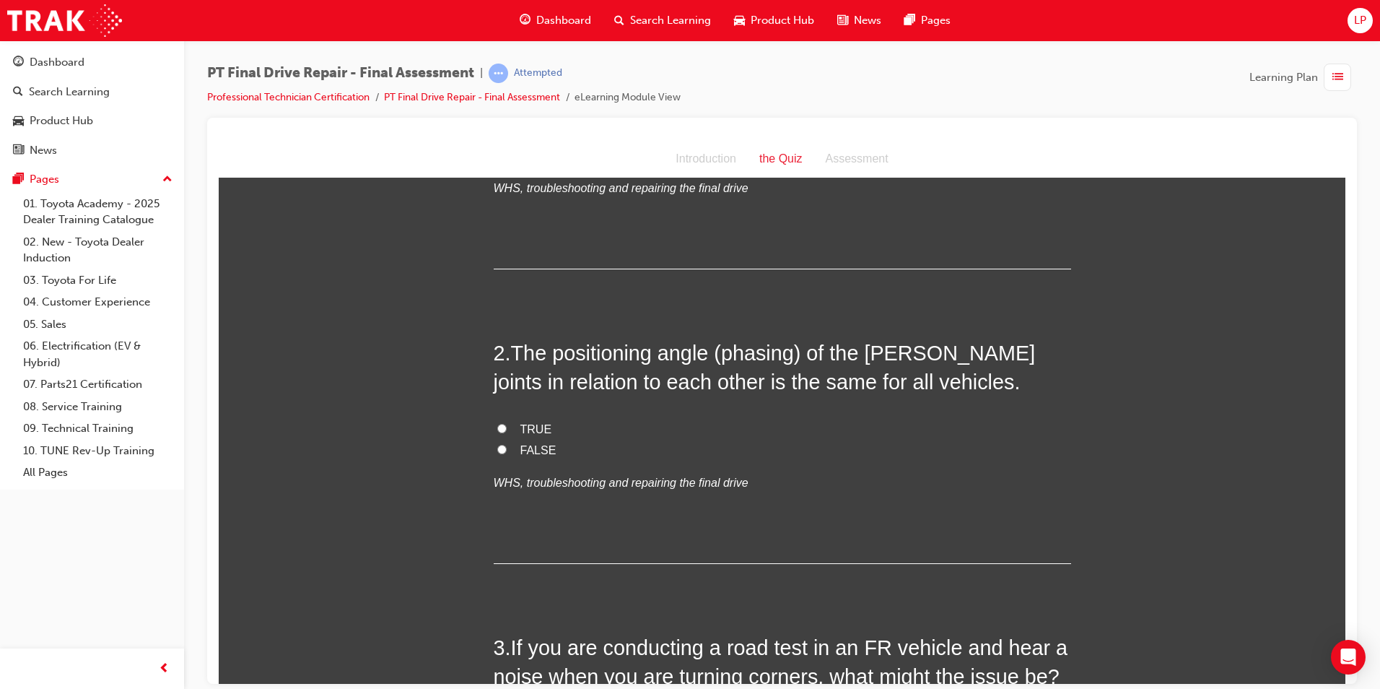
drag, startPoint x: 505, startPoint y: 447, endPoint x: 560, endPoint y: 451, distance: 55.0
click at [508, 445] on label "FALSE" at bounding box center [783, 450] width 578 height 21
click at [507, 445] on input "FALSE" at bounding box center [501, 448] width 9 height 9
radio input "true"
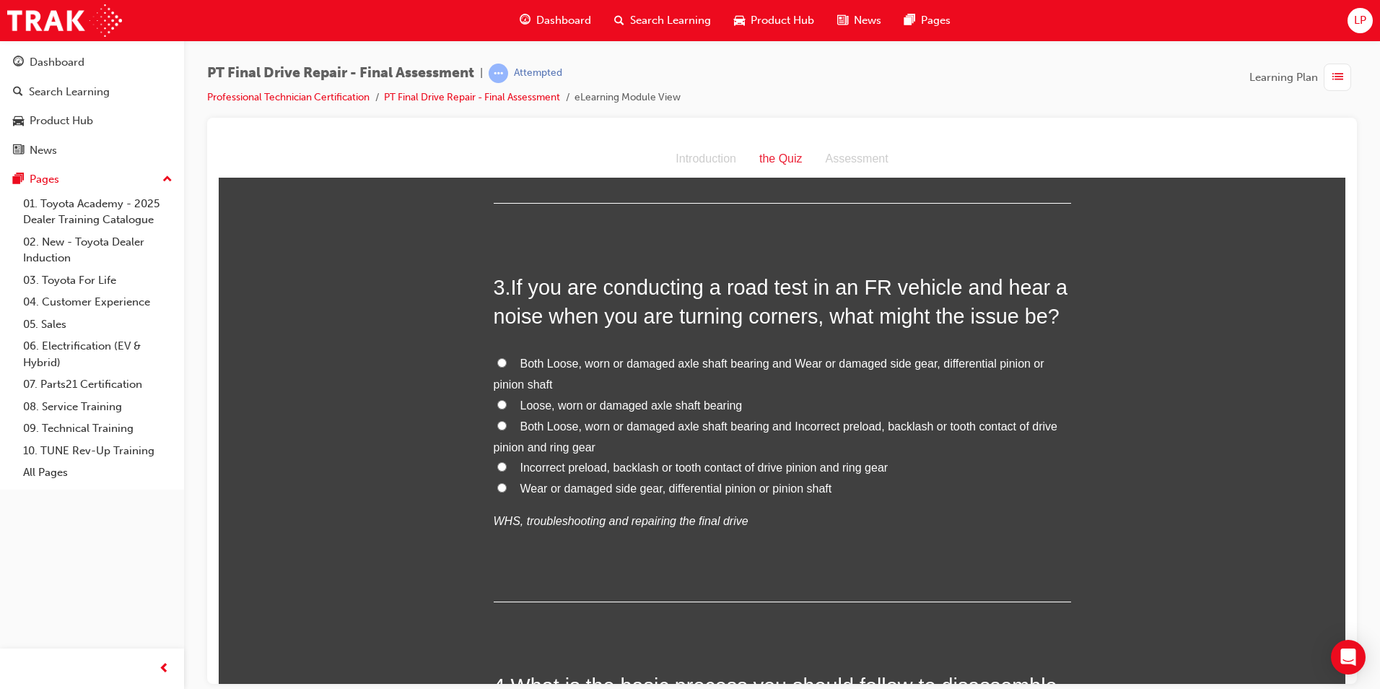
scroll to position [650, 0]
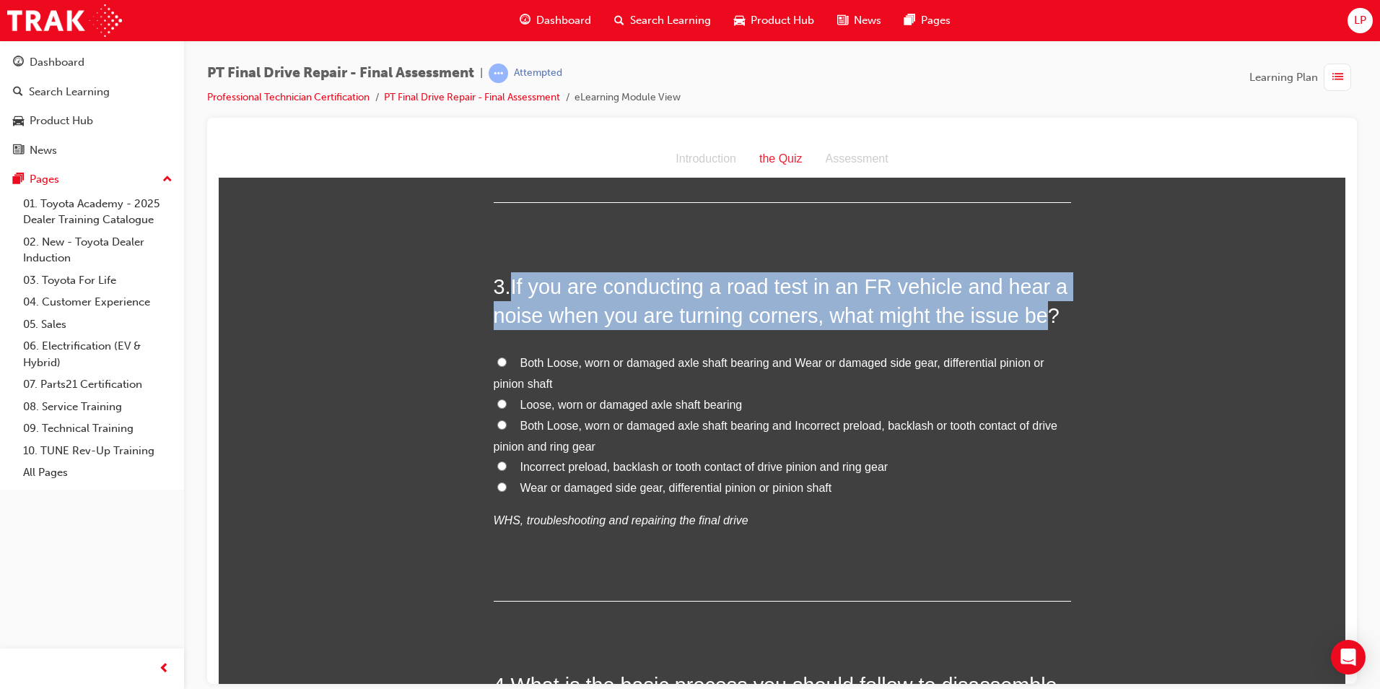
drag, startPoint x: 1032, startPoint y: 318, endPoint x: 509, endPoint y: 272, distance: 524.7
click at [509, 274] on span "If you are conducting a road test in an FR vehicle and hear a noise when you ar…" at bounding box center [781, 300] width 575 height 52
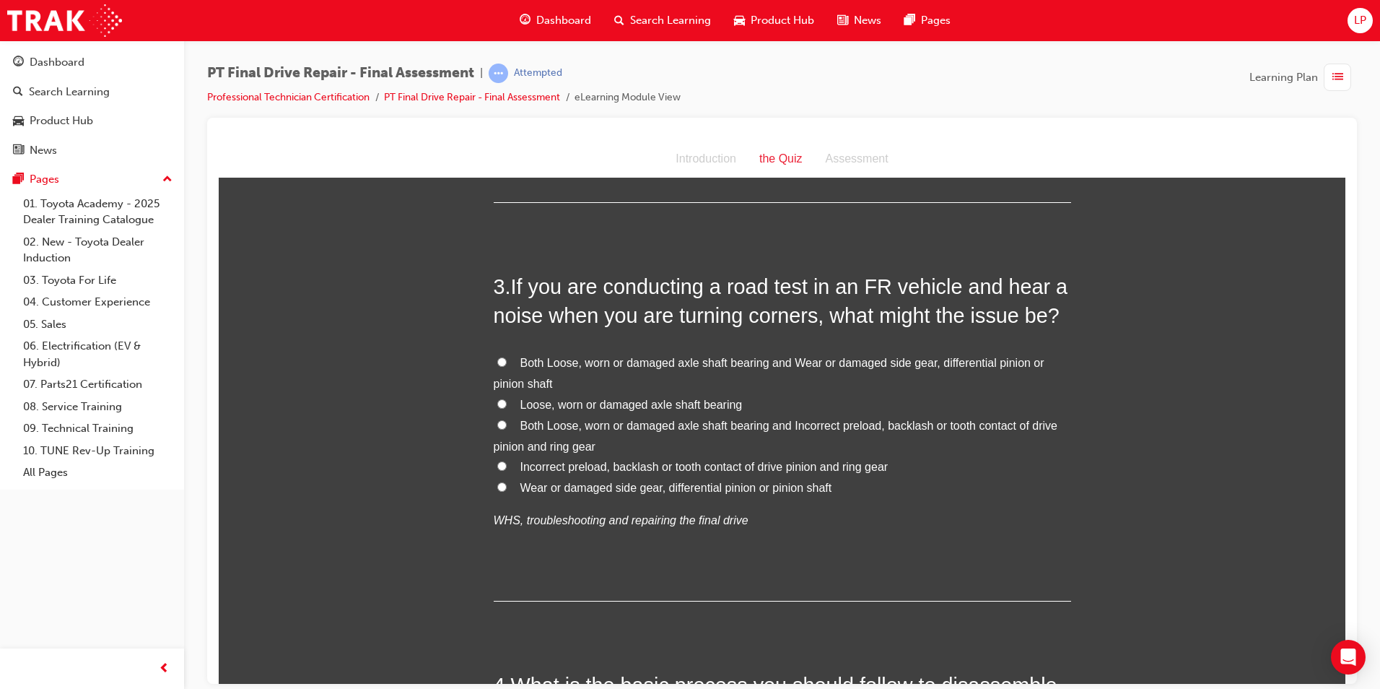
click at [621, 362] on span "Both Loose, worn or damaged axle shaft bearing and Wear or damaged side gear, d…" at bounding box center [769, 372] width 551 height 33
click at [507, 362] on input "Both Loose, worn or damaged axle shaft bearing and Wear or damaged side gear, d…" at bounding box center [501, 361] width 9 height 9
radio input "true"
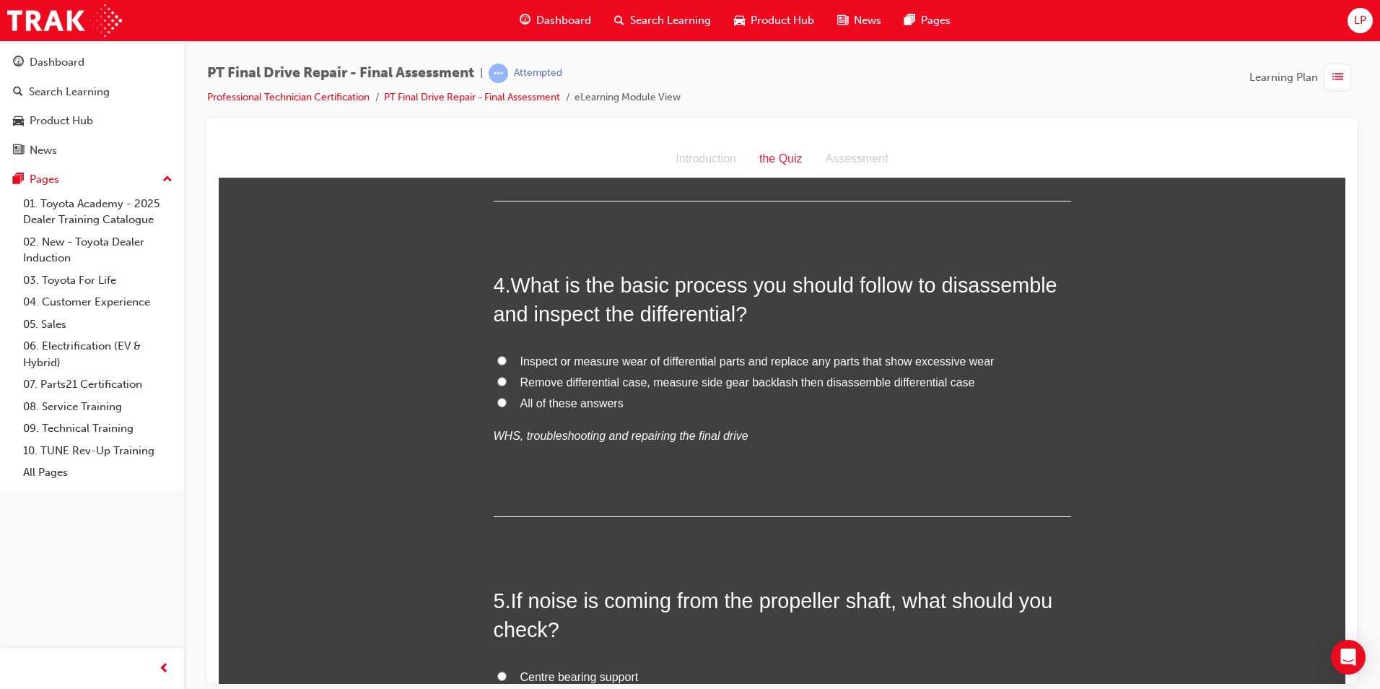
scroll to position [1083, 0]
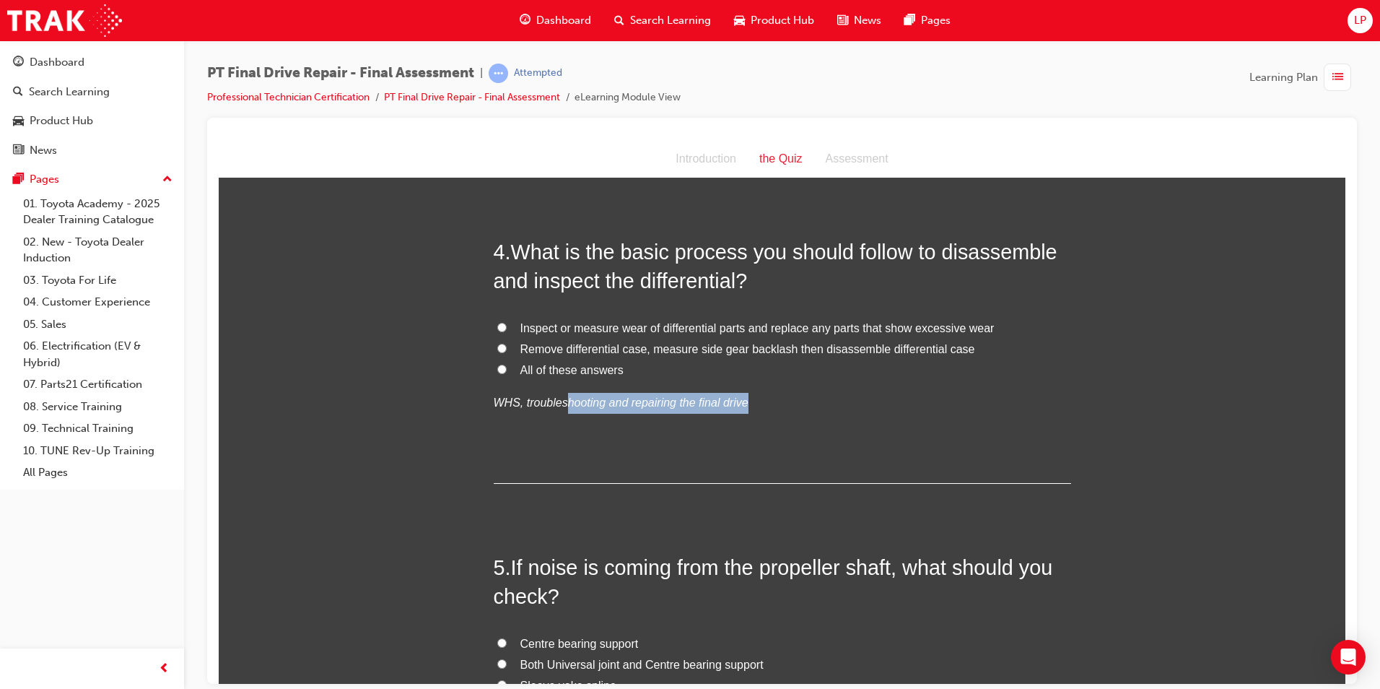
drag, startPoint x: 749, startPoint y: 393, endPoint x: 564, endPoint y: 396, distance: 184.9
click at [564, 396] on p "WHS, troubleshooting and repairing the final drive" at bounding box center [783, 402] width 578 height 21
click at [888, 445] on div "4 . What is the basic process you should follow to disassemble and inspect the …" at bounding box center [783, 360] width 578 height 246
click at [586, 373] on span "All of these answers" at bounding box center [572, 369] width 103 height 12
click at [507, 373] on input "All of these answers" at bounding box center [501, 368] width 9 height 9
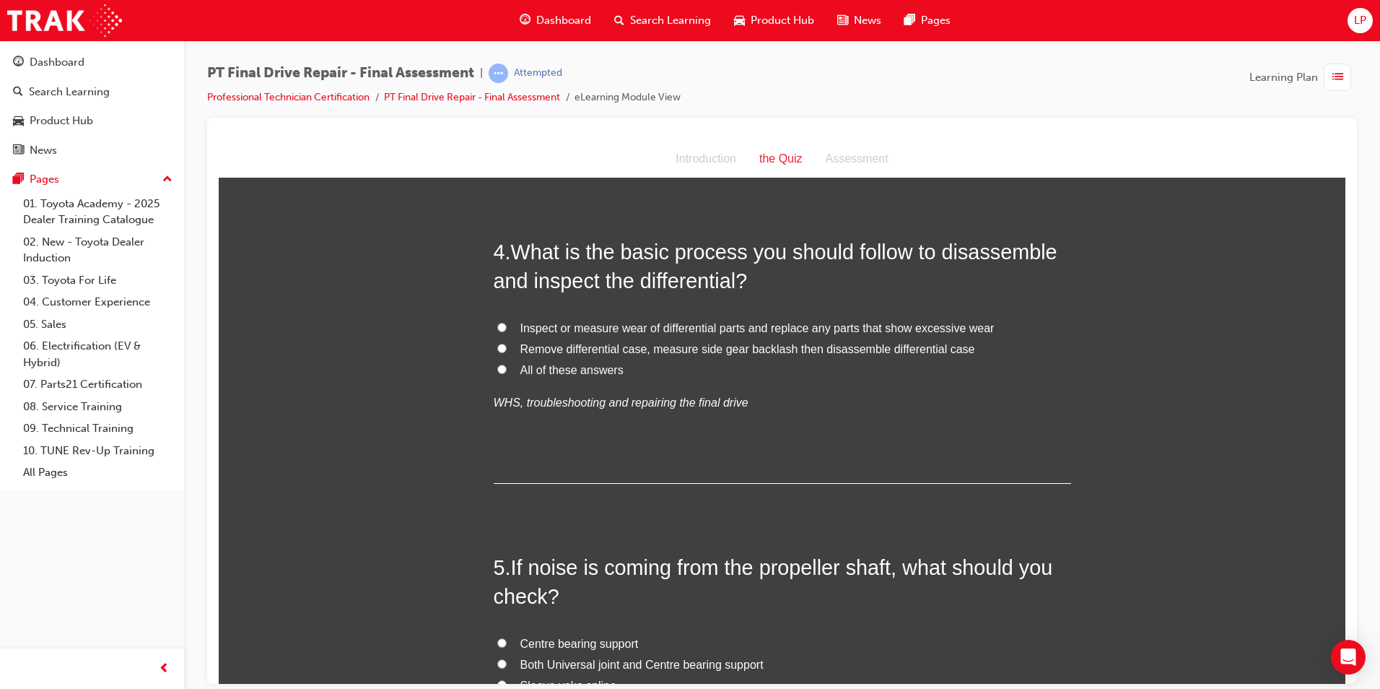
radio input "true"
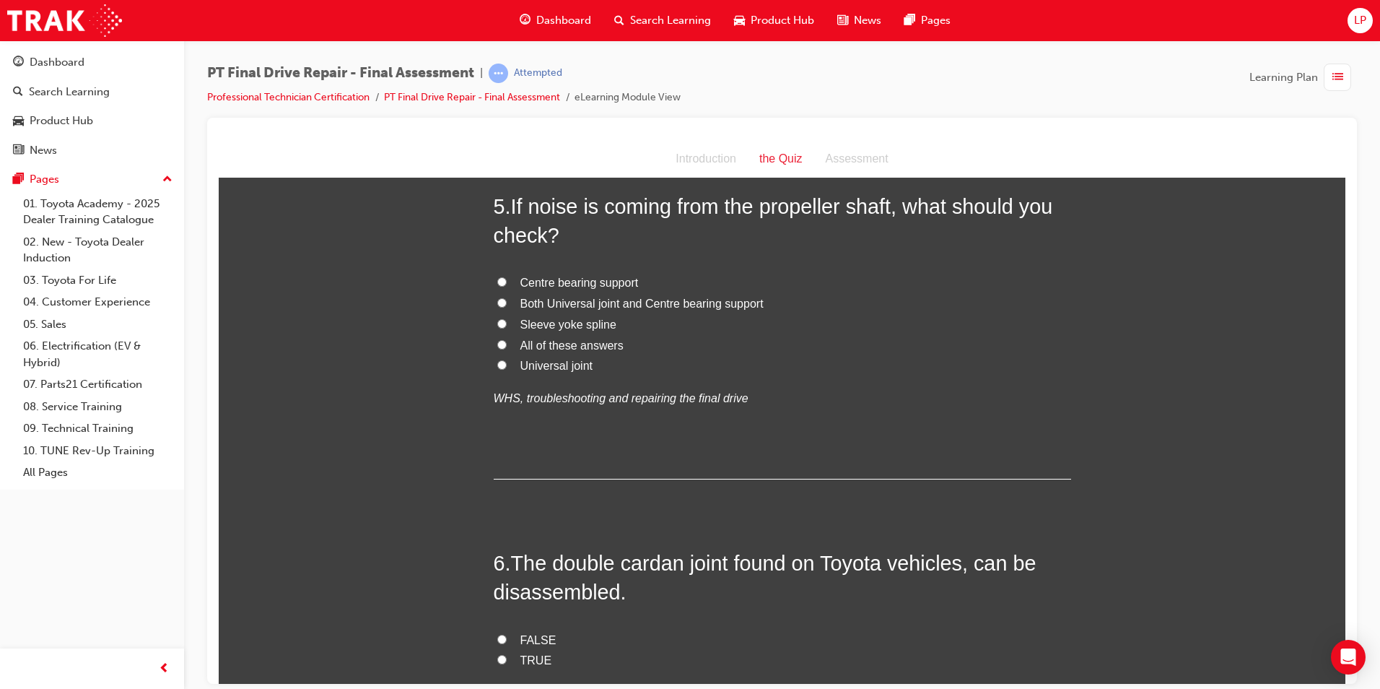
scroll to position [1372, 0]
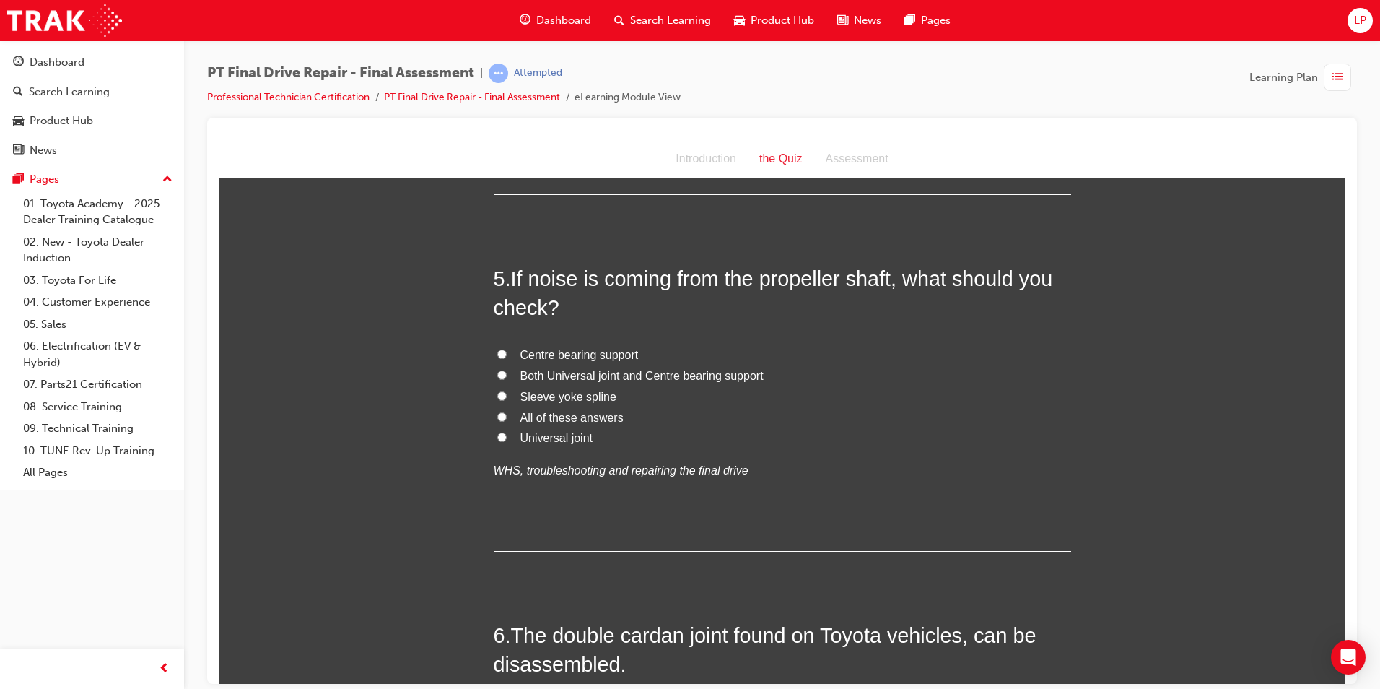
click at [567, 416] on span "All of these answers" at bounding box center [572, 417] width 103 height 12
click at [507, 416] on input "All of these answers" at bounding box center [501, 416] width 9 height 9
radio input "true"
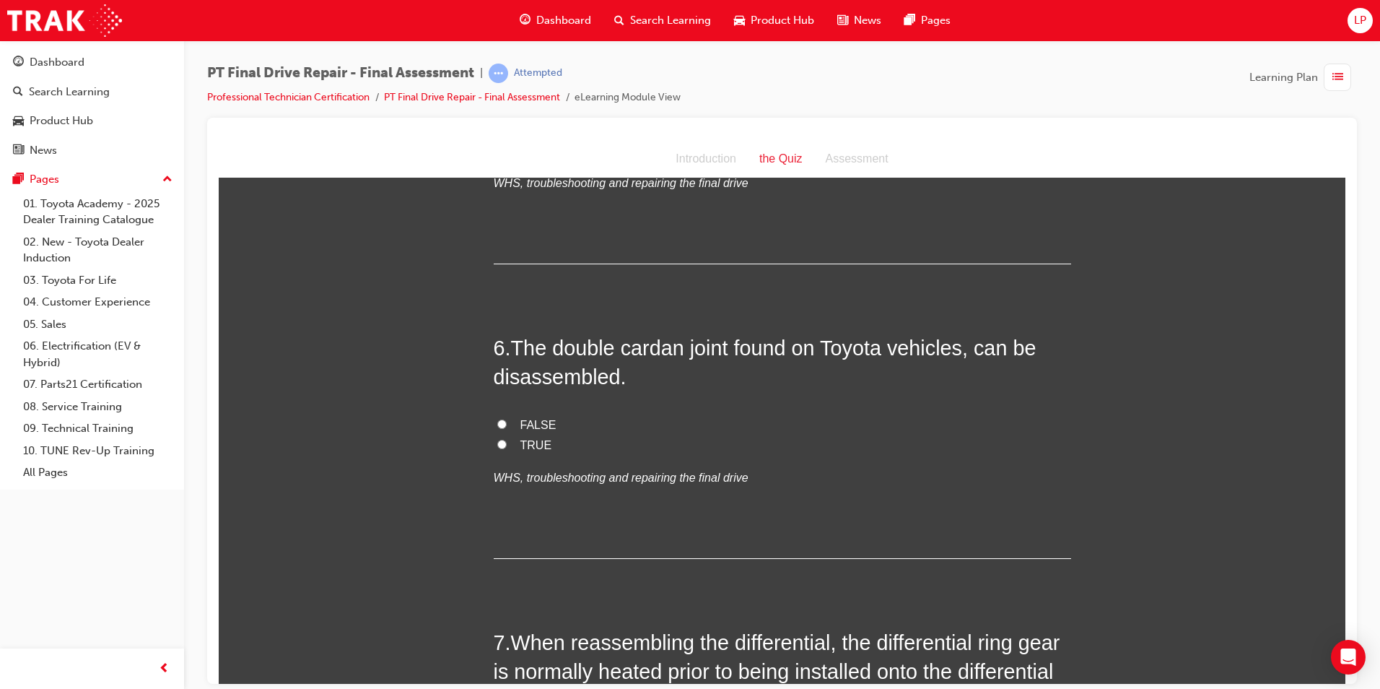
scroll to position [1661, 0]
click at [523, 445] on span "TRUE" at bounding box center [537, 443] width 32 height 12
click at [507, 445] on input "TRUE" at bounding box center [501, 442] width 9 height 9
radio input "true"
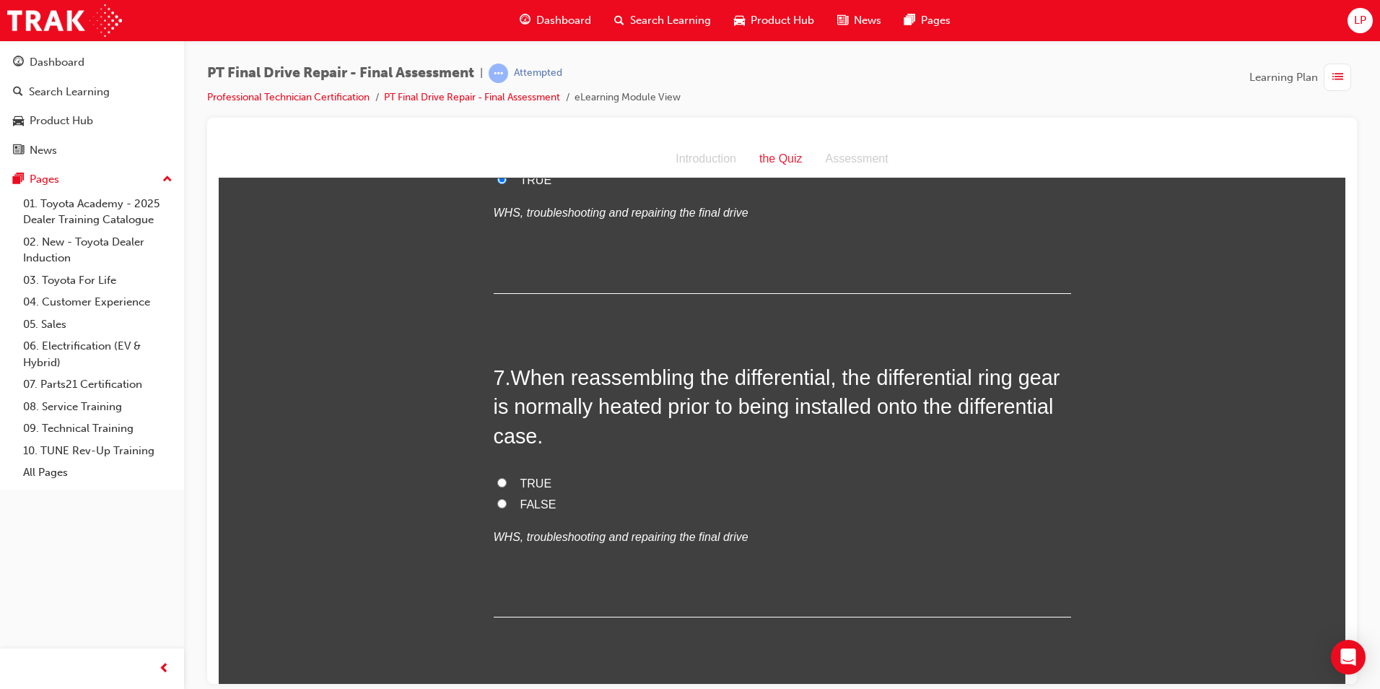
scroll to position [1949, 0]
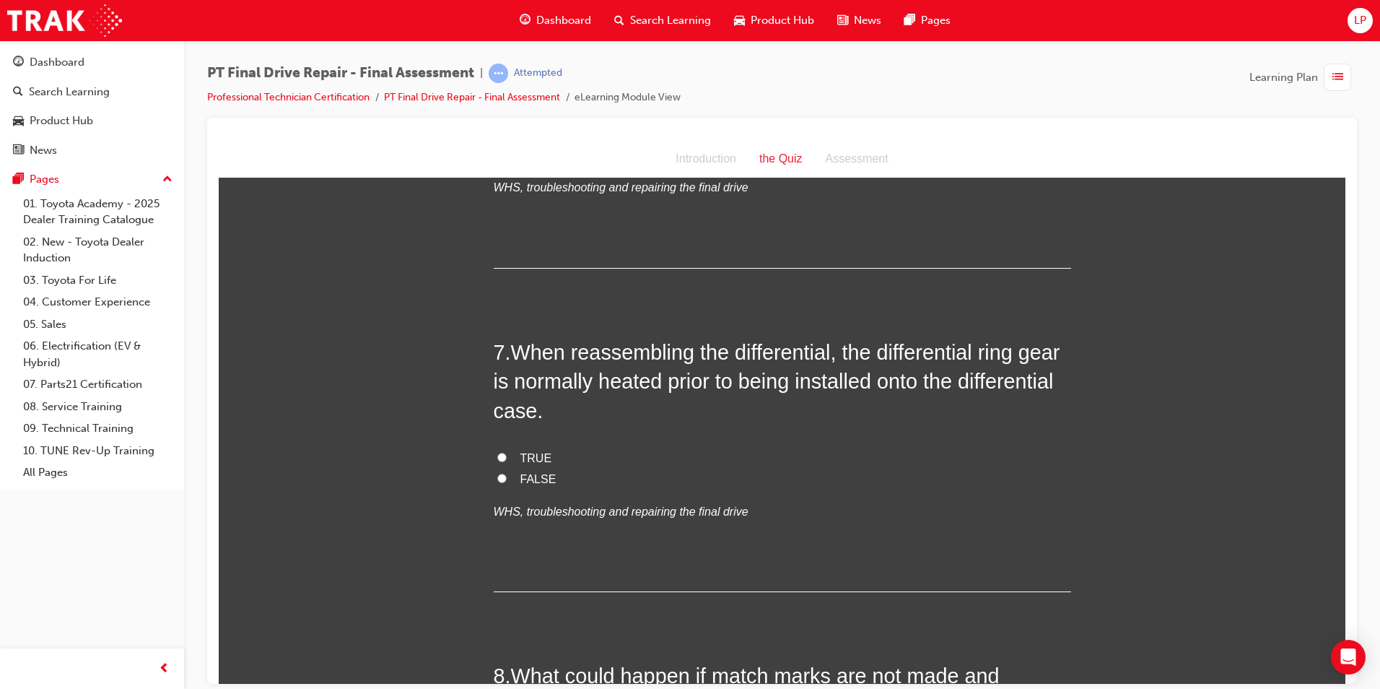
click at [532, 459] on span "TRUE" at bounding box center [537, 457] width 32 height 12
click at [507, 459] on input "TRUE" at bounding box center [501, 456] width 9 height 9
radio input "true"
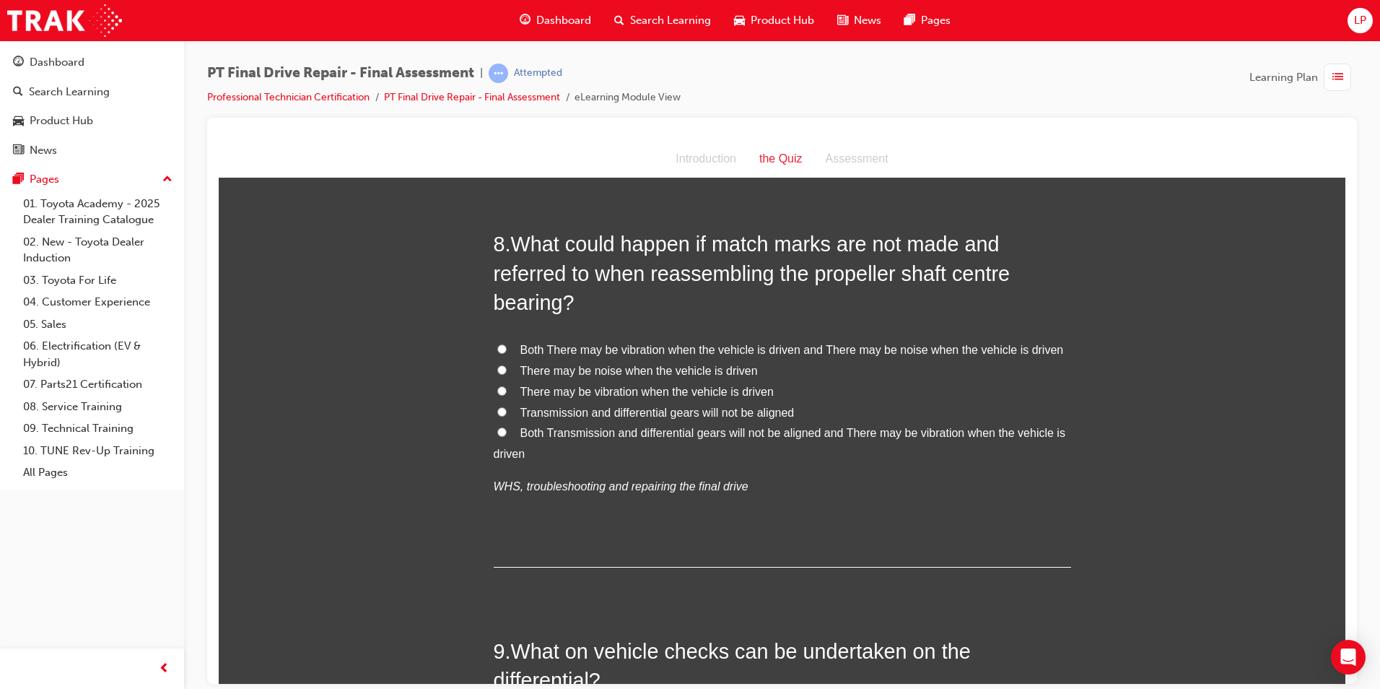
scroll to position [2383, 0]
click at [706, 430] on span "Both Transmission and differential gears will not be aligned and There may be v…" at bounding box center [780, 441] width 572 height 33
click at [507, 430] on input "Both Transmission and differential gears will not be aligned and There may be v…" at bounding box center [501, 429] width 9 height 9
radio input "true"
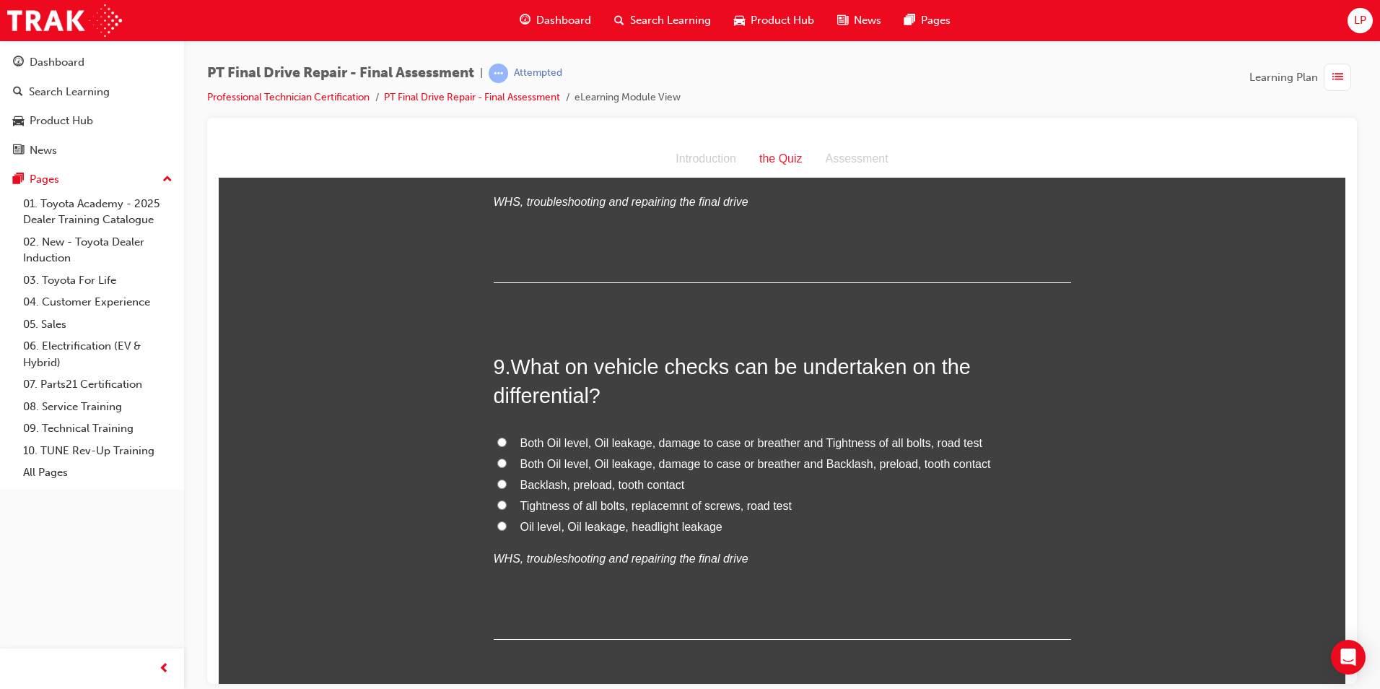
scroll to position [2671, 0]
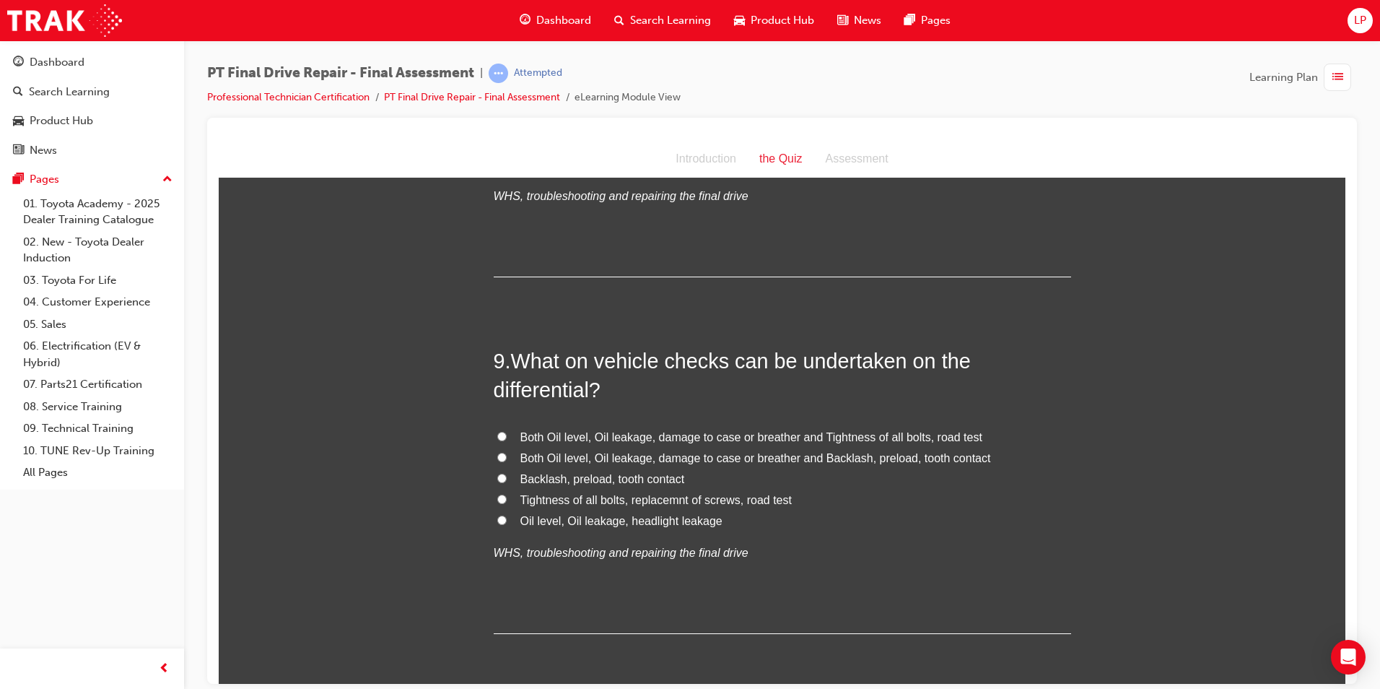
click at [648, 466] on label "Both Oil level, Oil leakage, damage to case or breather and Backlash, preload, …" at bounding box center [783, 458] width 578 height 21
click at [507, 461] on input "Both Oil level, Oil leakage, damage to case or breather and Backlash, preload, …" at bounding box center [501, 456] width 9 height 9
radio input "true"
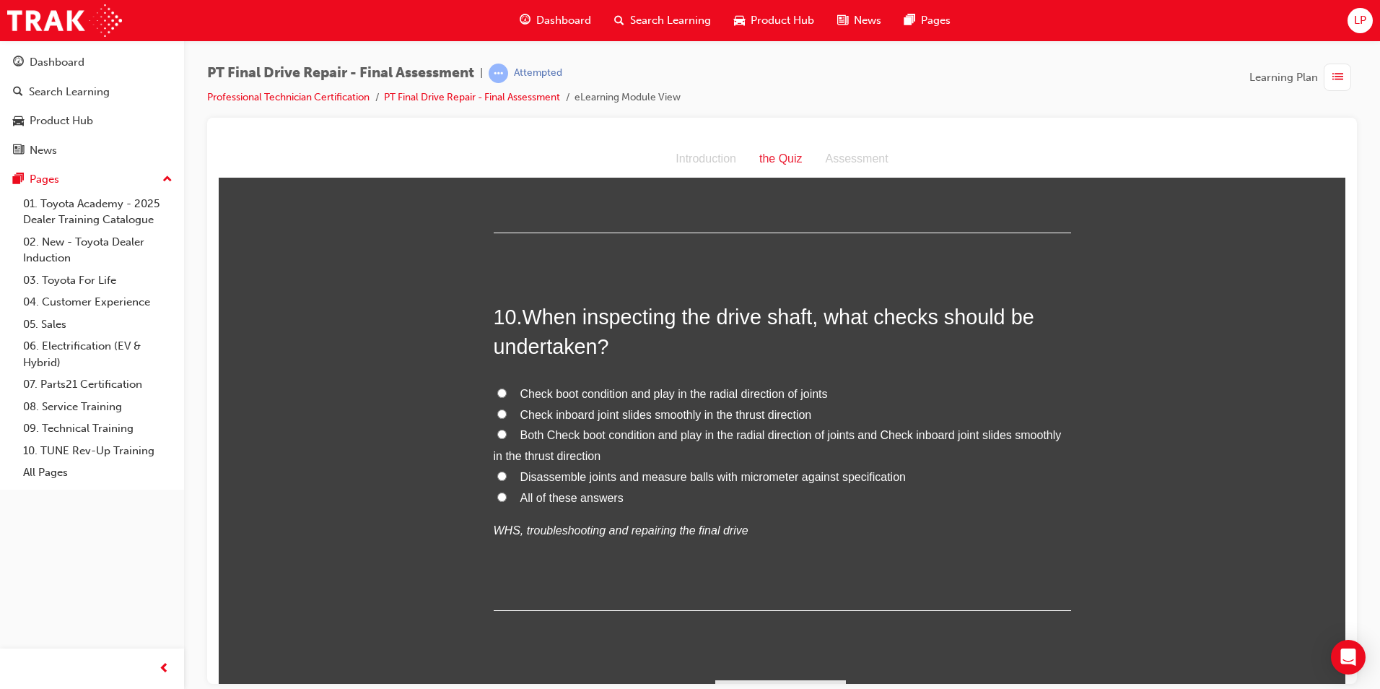
scroll to position [3108, 0]
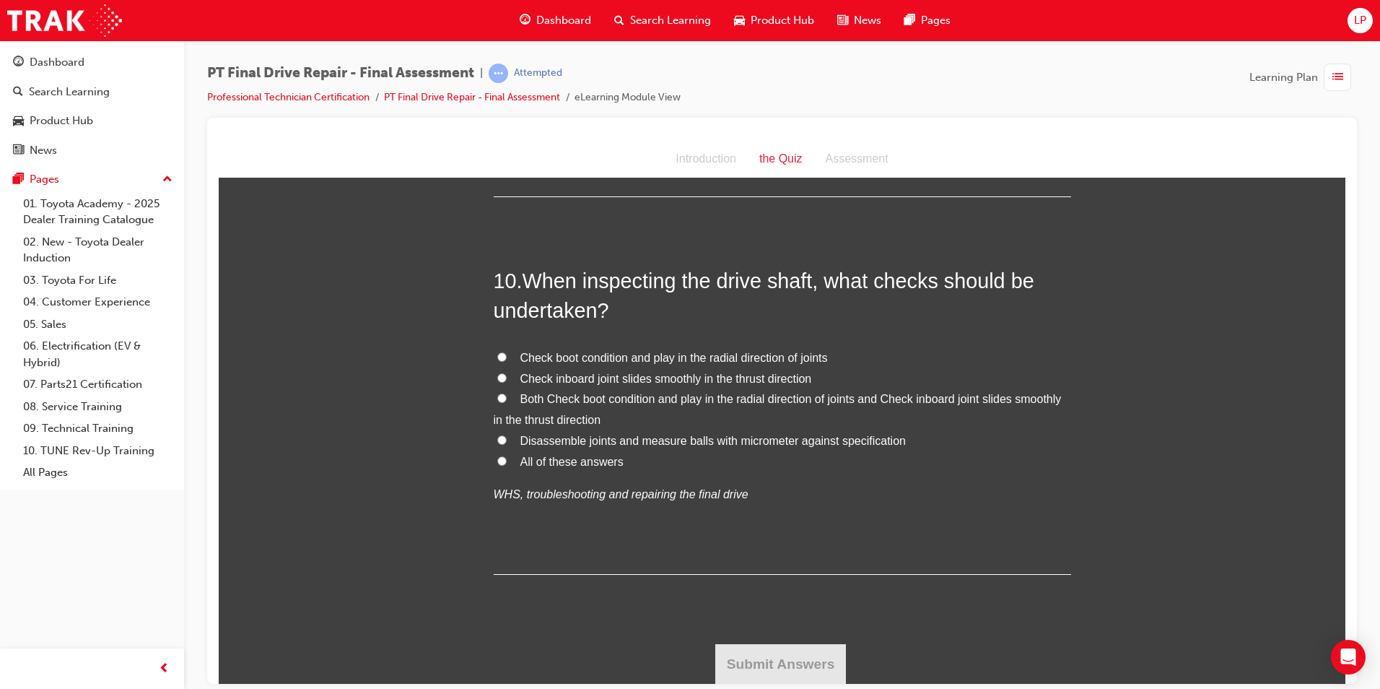
click at [598, 457] on span "All of these answers" at bounding box center [572, 461] width 103 height 12
click at [507, 457] on input "All of these answers" at bounding box center [501, 460] width 9 height 9
radio input "true"
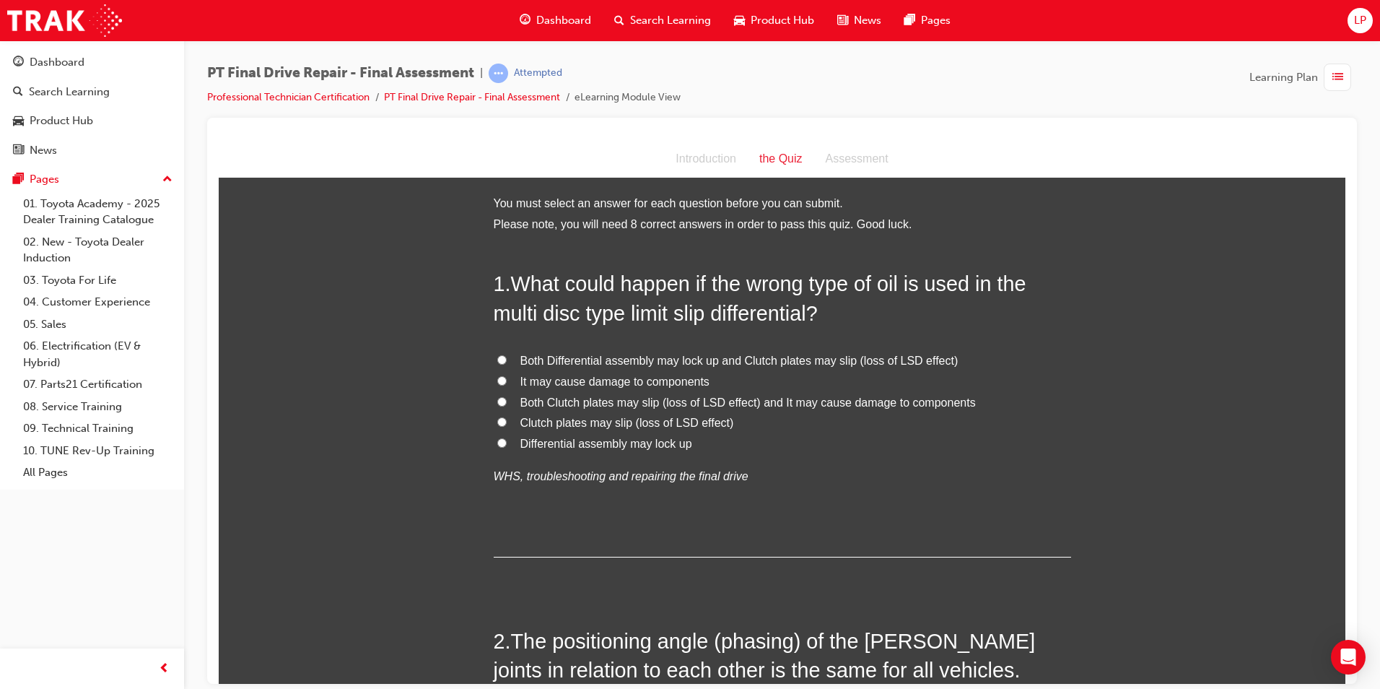
scroll to position [0, 0]
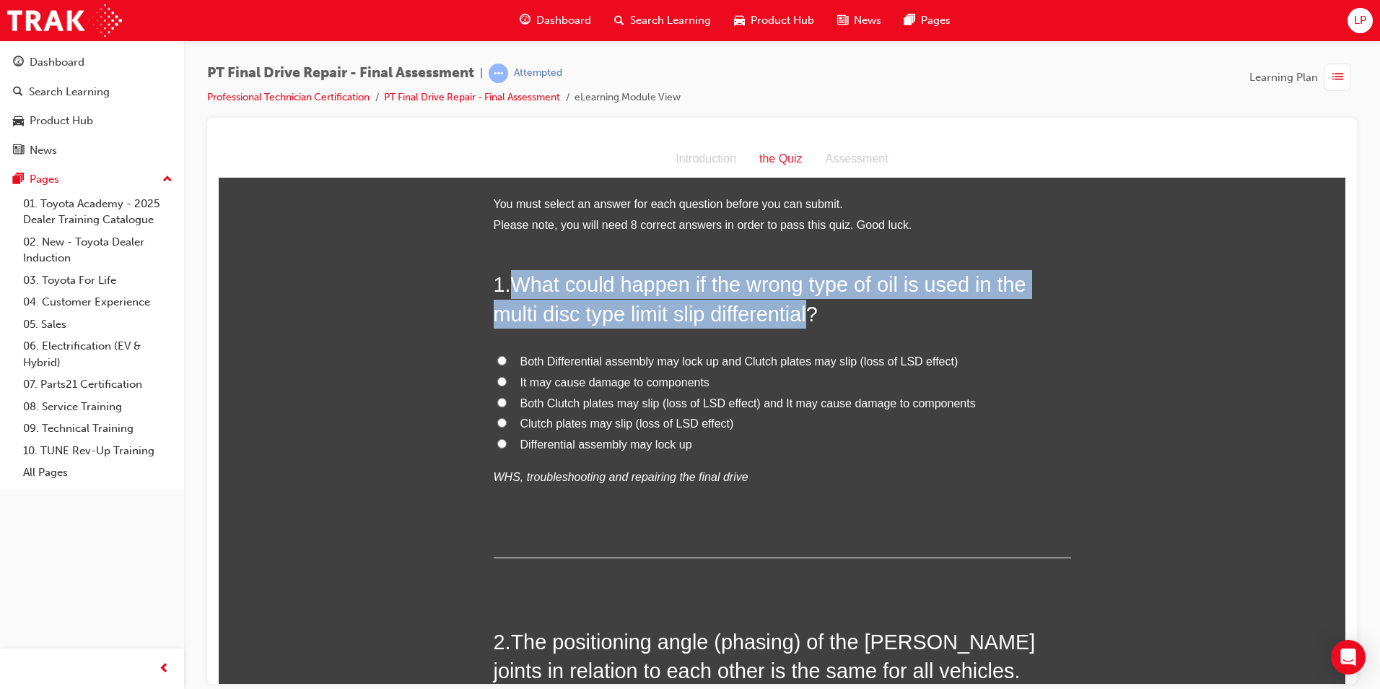
drag, startPoint x: 511, startPoint y: 273, endPoint x: 809, endPoint y: 313, distance: 300.8
click at [809, 313] on span "What could happen if the wrong type of oil is used in the multi disc type limit…" at bounding box center [760, 298] width 533 height 52
copy span "What could happen if the wrong type of oil is used in the multi disc type limit…"
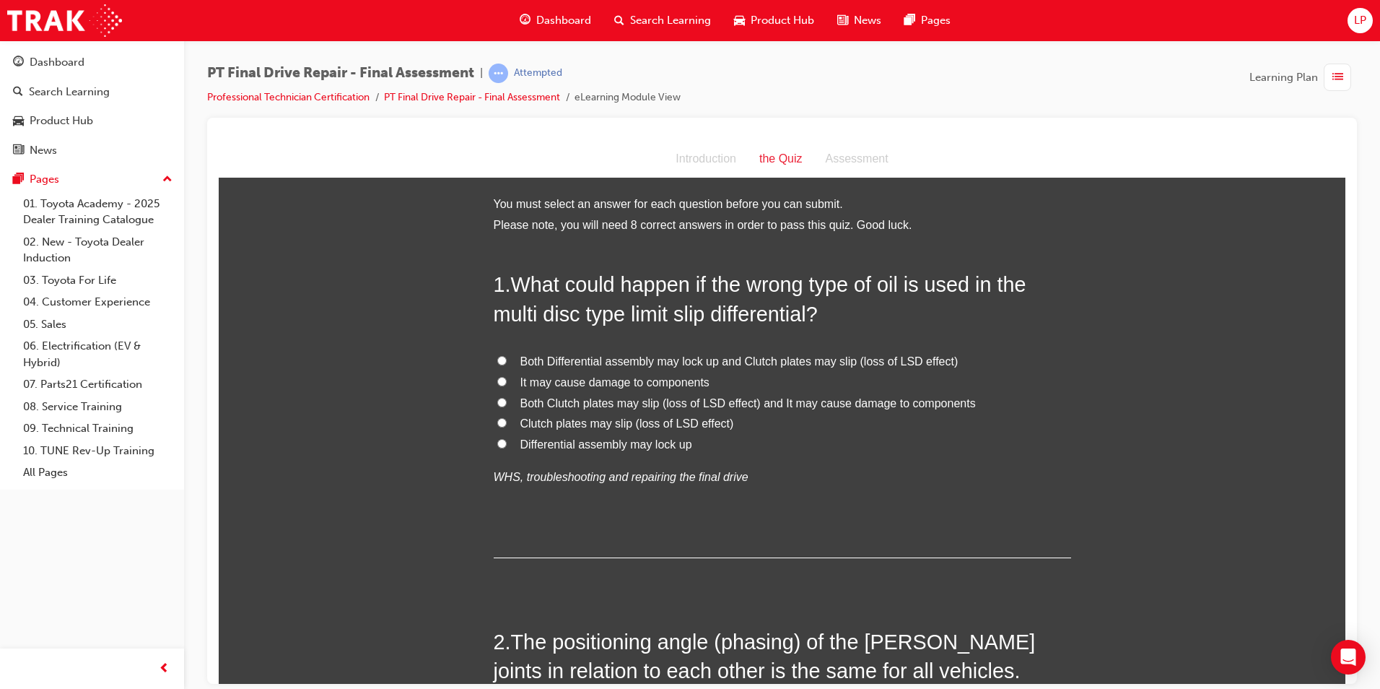
click at [752, 453] on label "Differential assembly may lock up" at bounding box center [783, 444] width 578 height 21
click at [507, 448] on input "Differential assembly may lock up" at bounding box center [501, 442] width 9 height 9
radio input "true"
click at [801, 464] on div "Both Differential assembly may lock up and Clutch plates may slip (loss of LSD …" at bounding box center [783, 419] width 578 height 136
click at [667, 422] on span "Clutch plates may slip (loss of LSD effect)" at bounding box center [628, 423] width 214 height 12
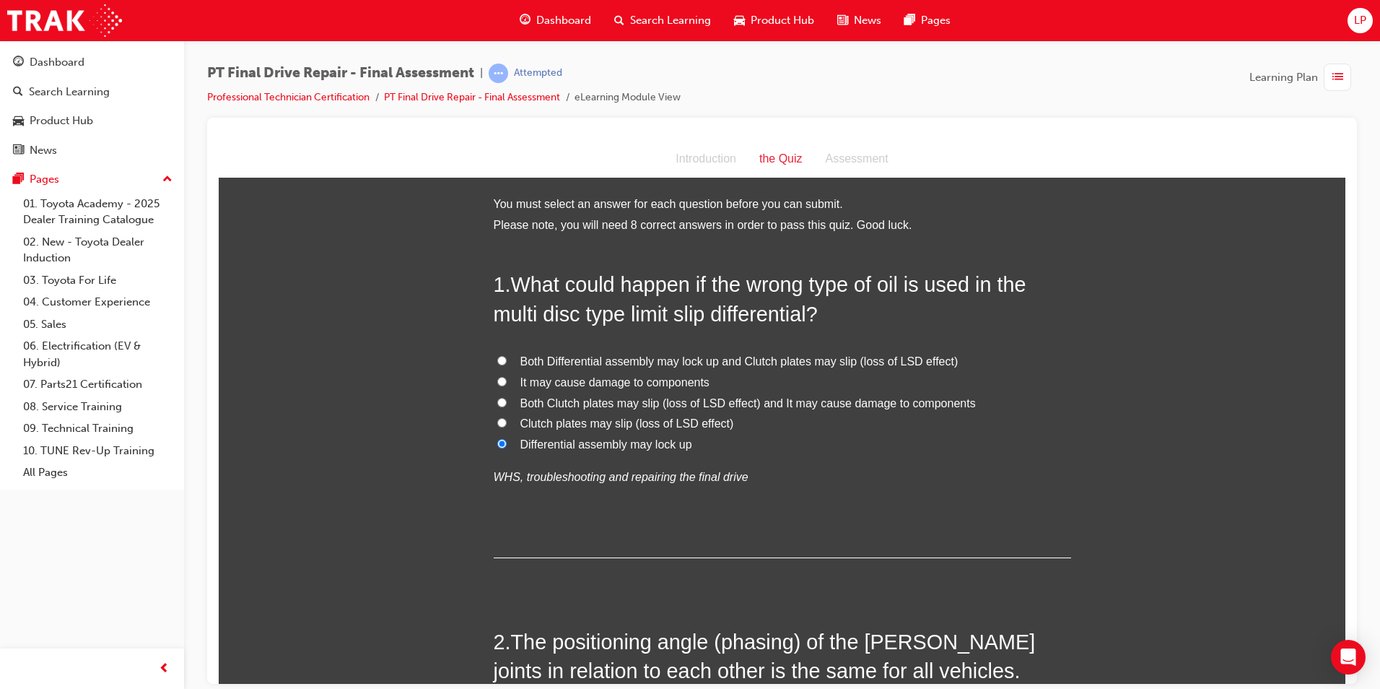
click at [507, 422] on input "Clutch plates may slip (loss of LSD effect)" at bounding box center [501, 421] width 9 height 9
radio input "true"
click at [783, 391] on label "It may cause damage to components" at bounding box center [783, 382] width 578 height 21
click at [507, 386] on input "It may cause damage to components" at bounding box center [501, 380] width 9 height 9
radio input "true"
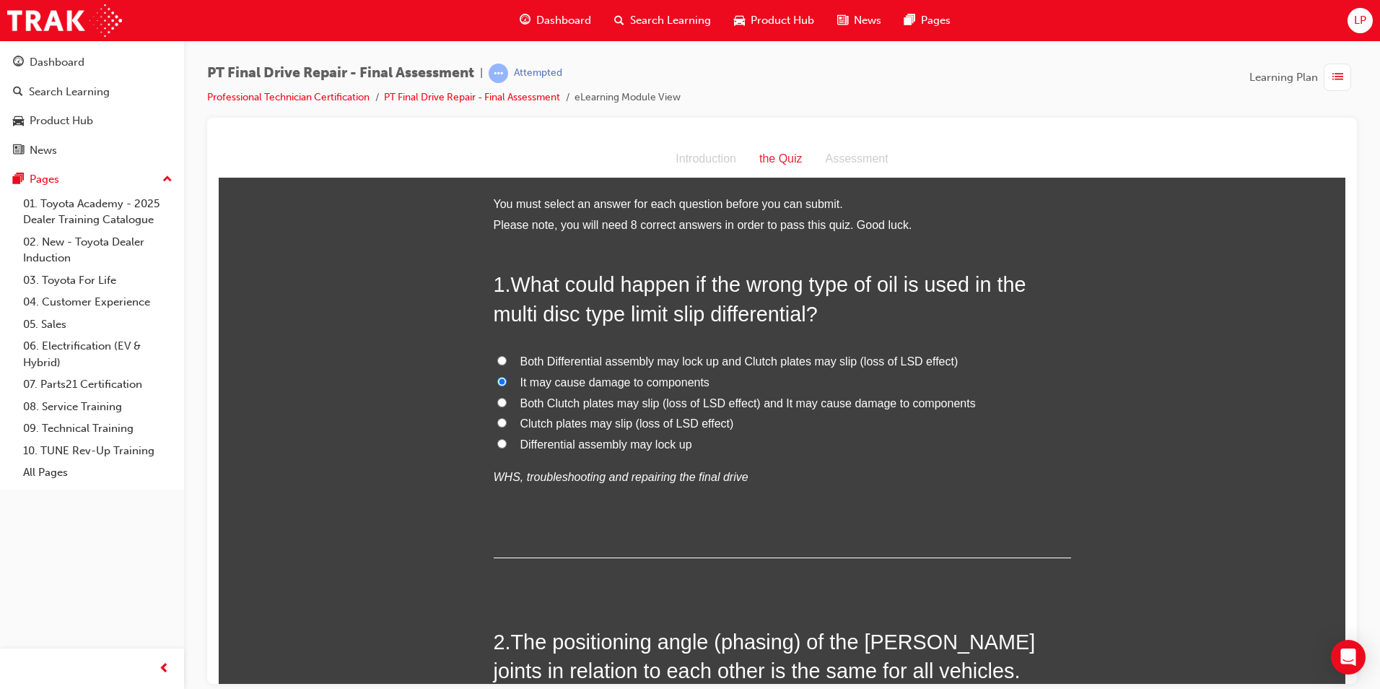
click at [734, 393] on label "Both Clutch plates may slip (loss of LSD effect) and It may cause damage to com…" at bounding box center [783, 403] width 578 height 21
click at [507, 397] on input "Both Clutch plates may slip (loss of LSD effect) and It may cause damage to com…" at bounding box center [501, 401] width 9 height 9
radio input "true"
click at [661, 400] on span "Both Clutch plates may slip (loss of LSD effect) and It may cause damage to com…" at bounding box center [749, 402] width 456 height 12
click at [507, 400] on input "Both Clutch plates may slip (loss of LSD effect) and It may cause damage to com…" at bounding box center [501, 401] width 9 height 9
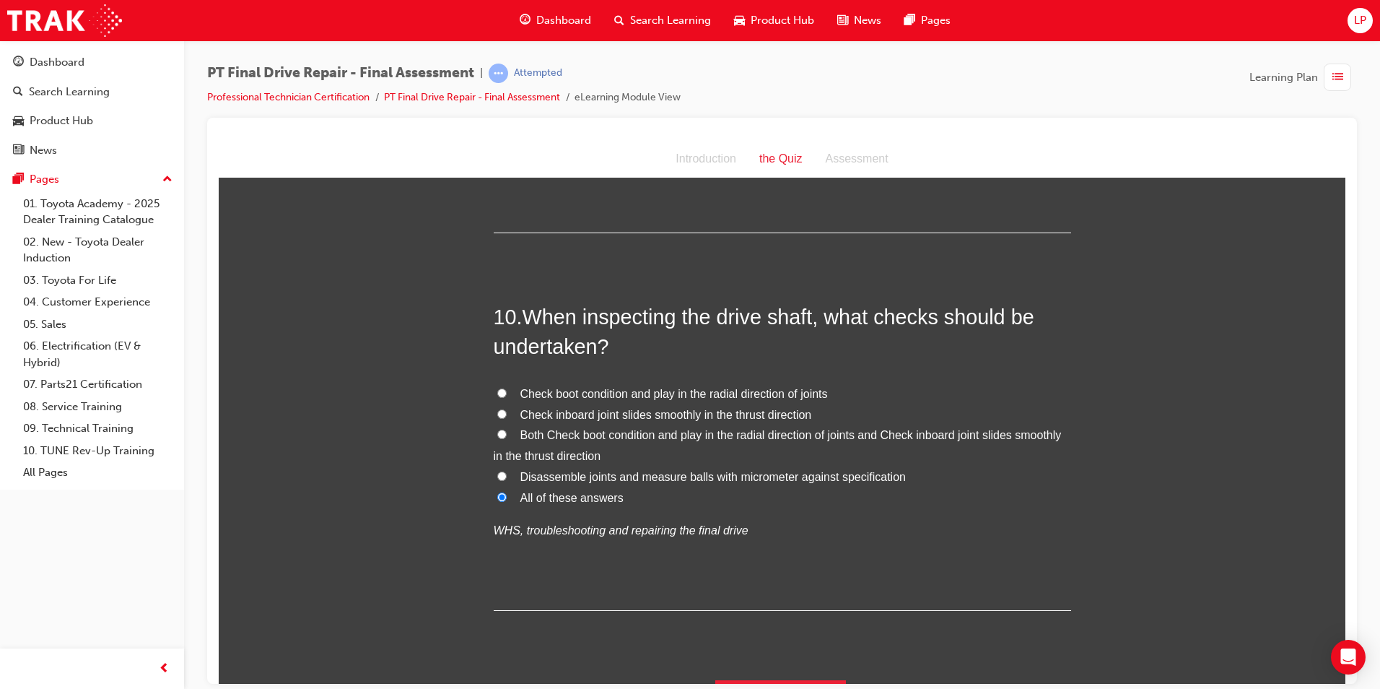
scroll to position [3108, 0]
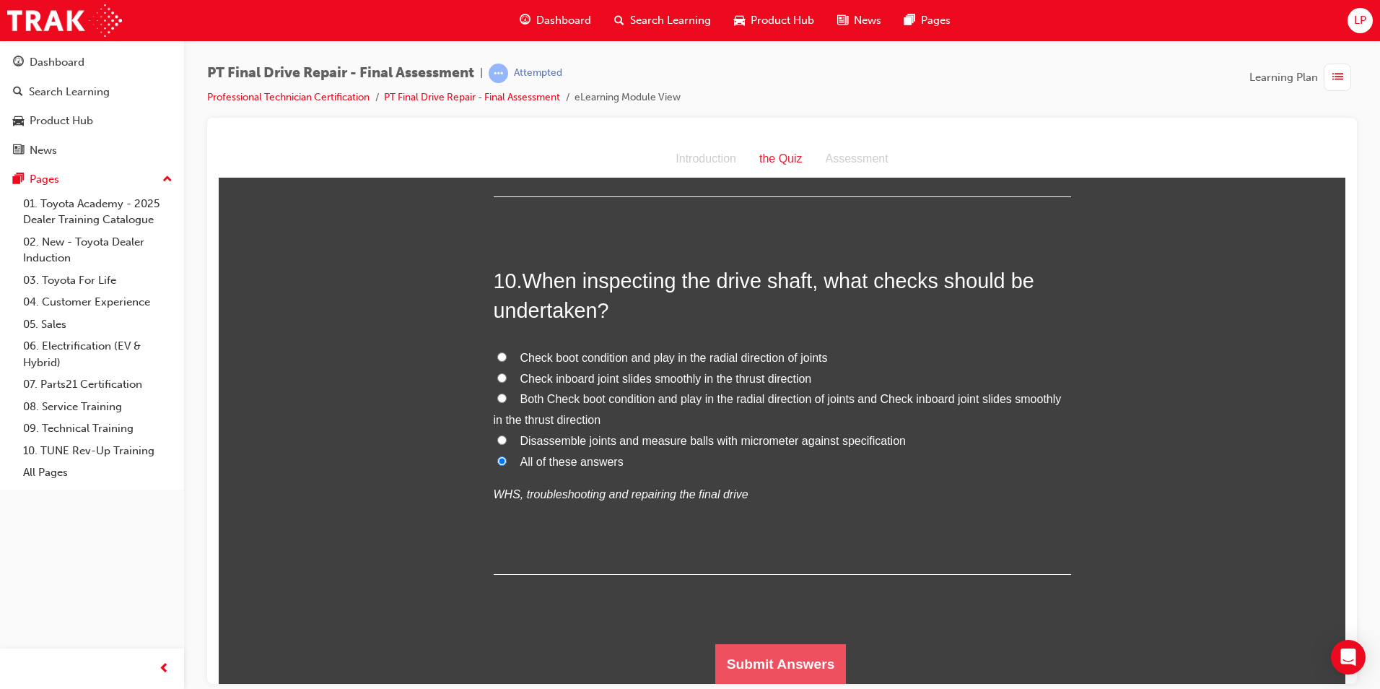
click at [825, 648] on button "Submit Answers" at bounding box center [781, 663] width 131 height 40
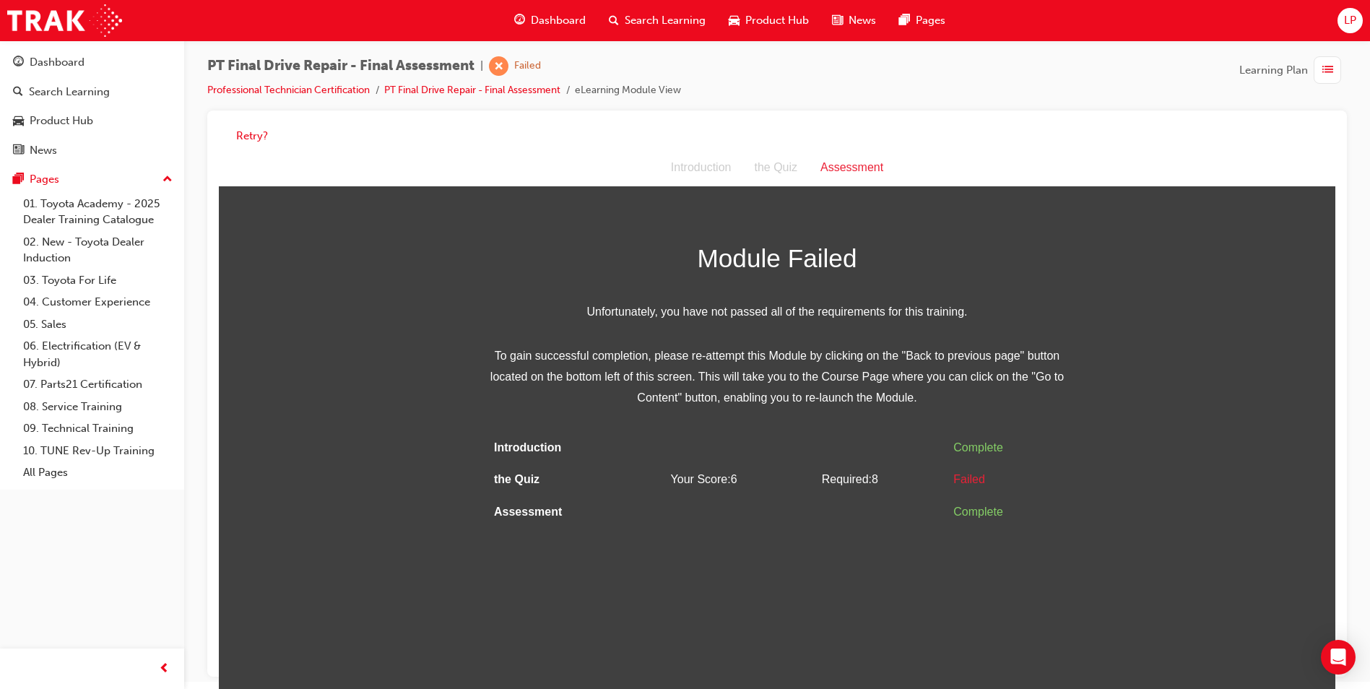
scroll to position [11, 0]
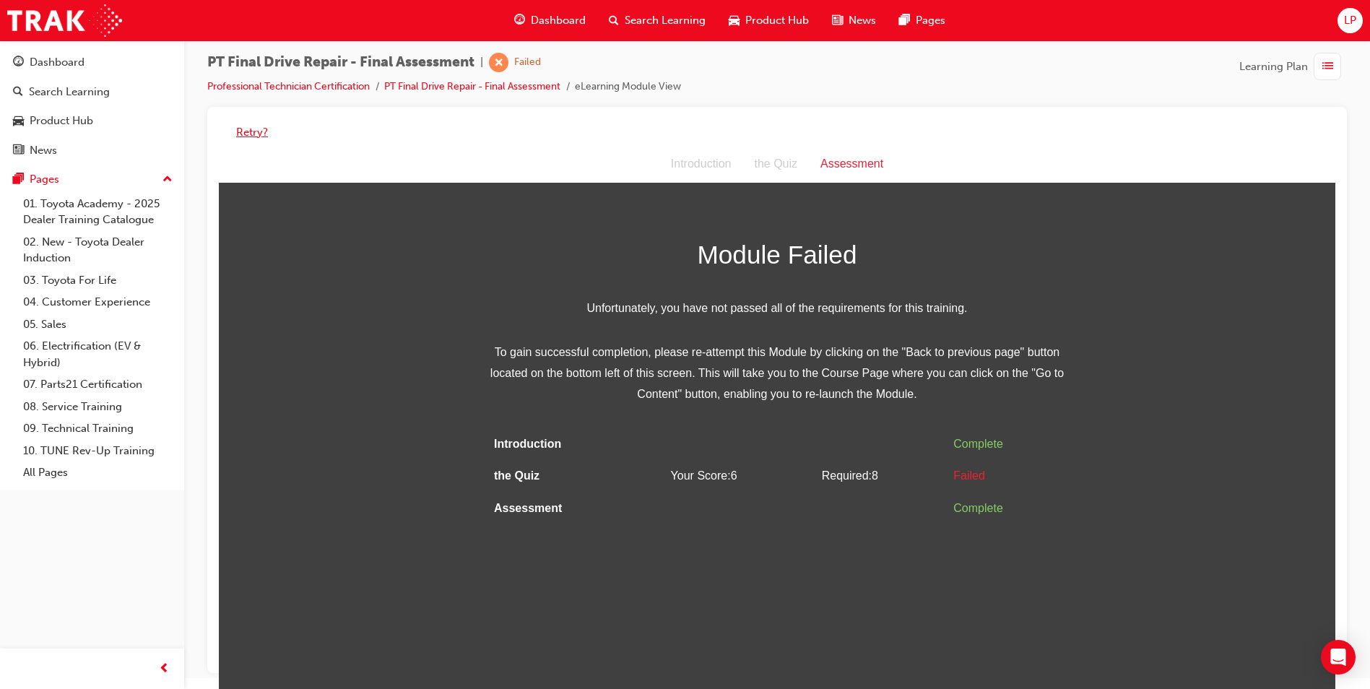
click at [256, 134] on button "Retry?" at bounding box center [252, 132] width 32 height 17
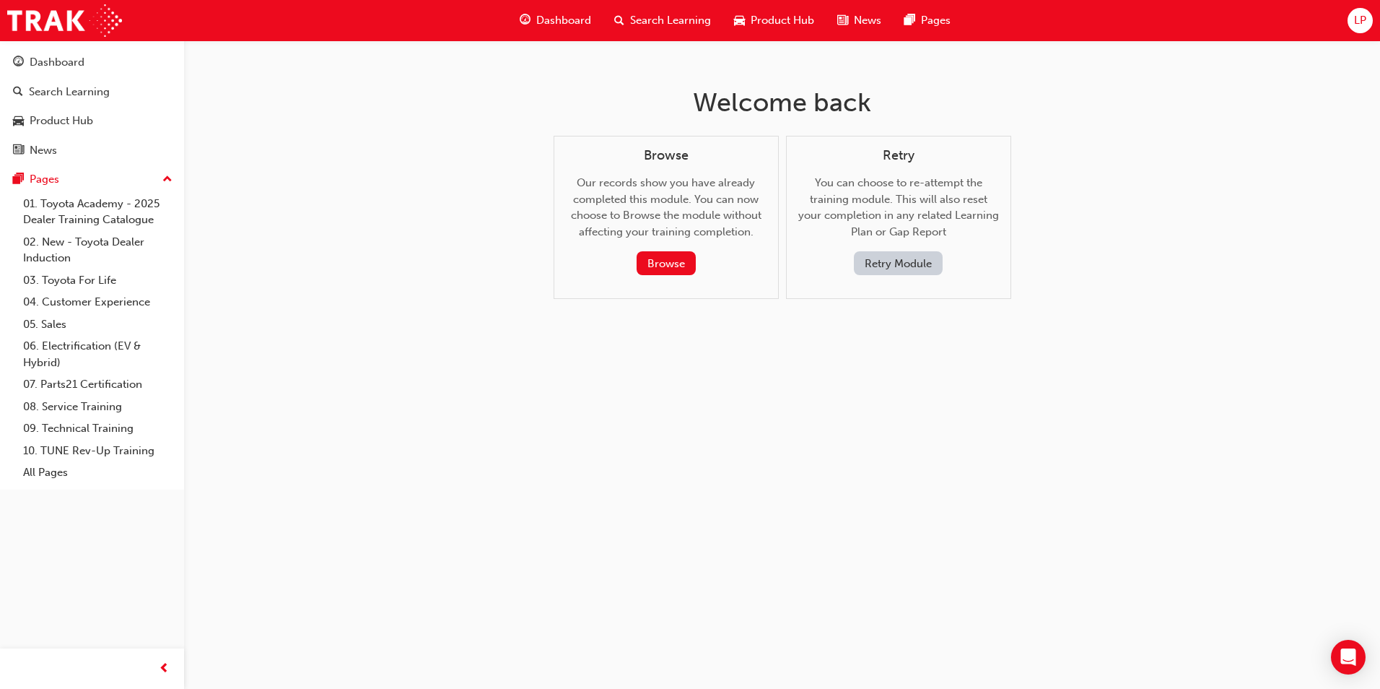
click at [890, 256] on button "Retry Module" at bounding box center [898, 263] width 89 height 24
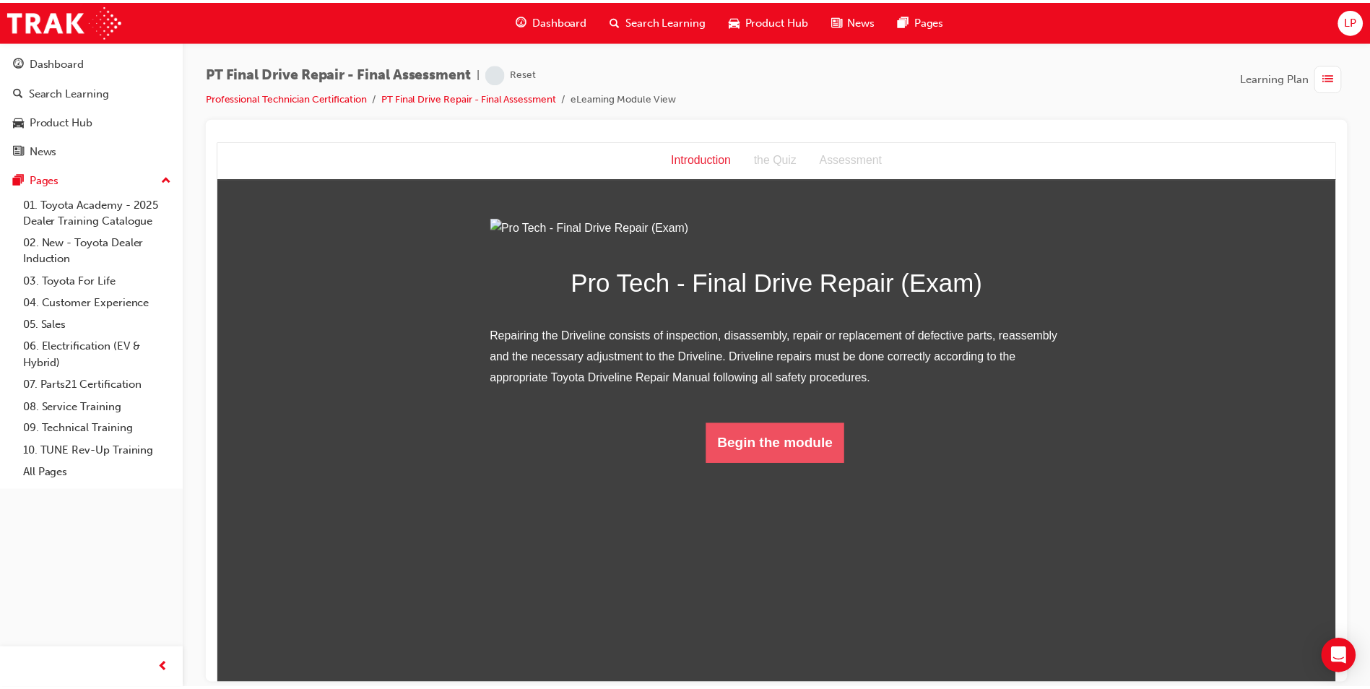
click at [799, 464] on button "Begin the module" at bounding box center [778, 444] width 139 height 40
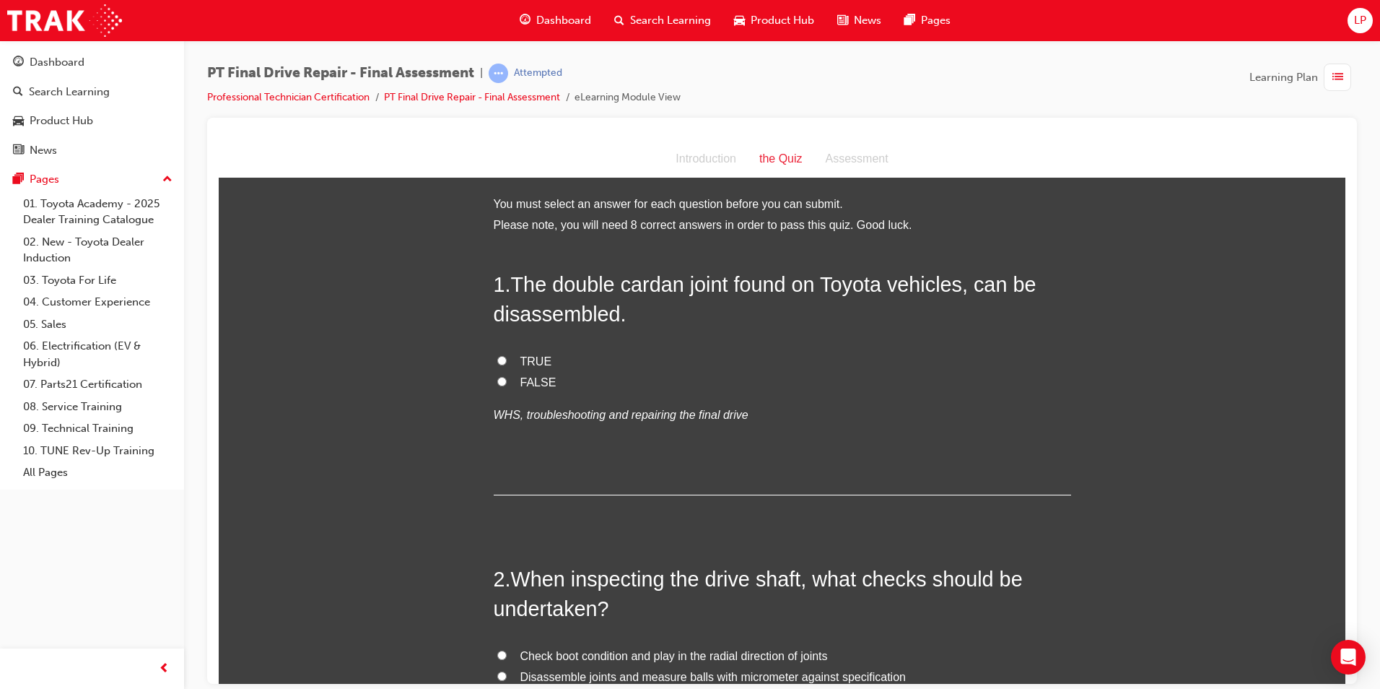
click at [536, 360] on span "TRUE" at bounding box center [537, 361] width 32 height 12
click at [507, 360] on input "TRUE" at bounding box center [501, 359] width 9 height 9
radio input "true"
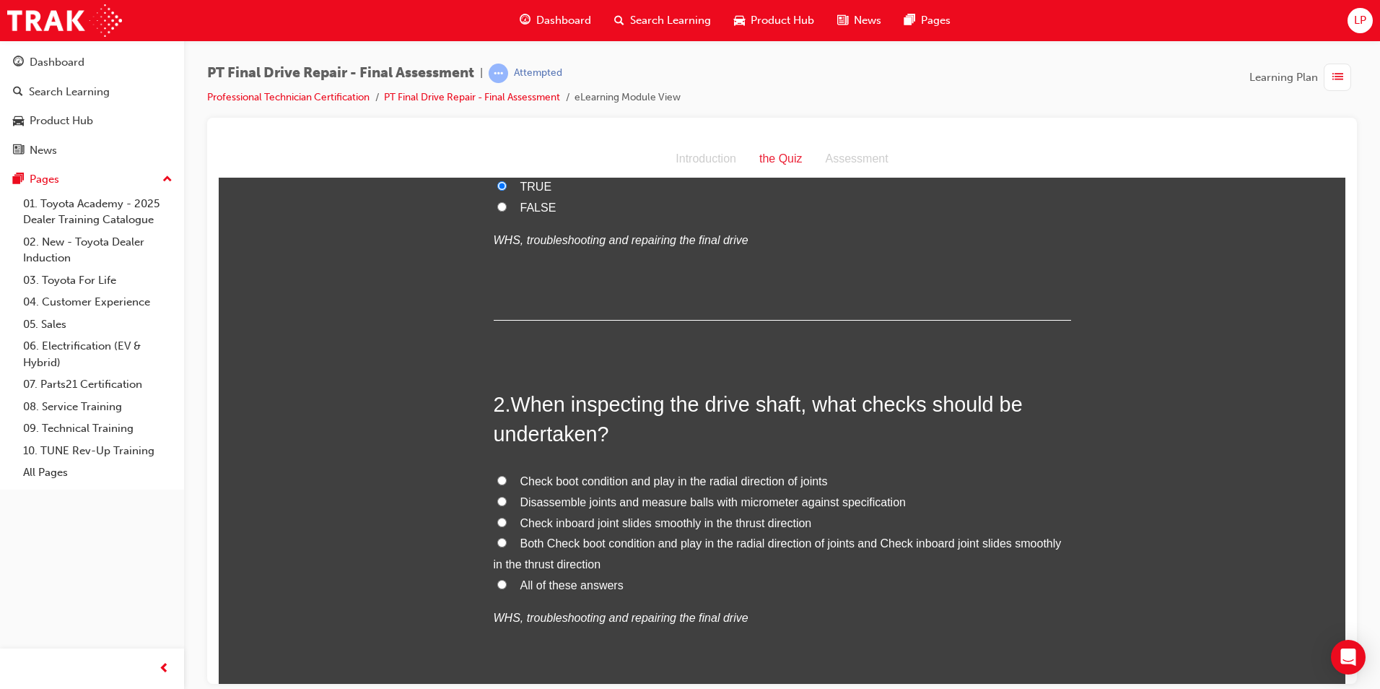
scroll to position [217, 0]
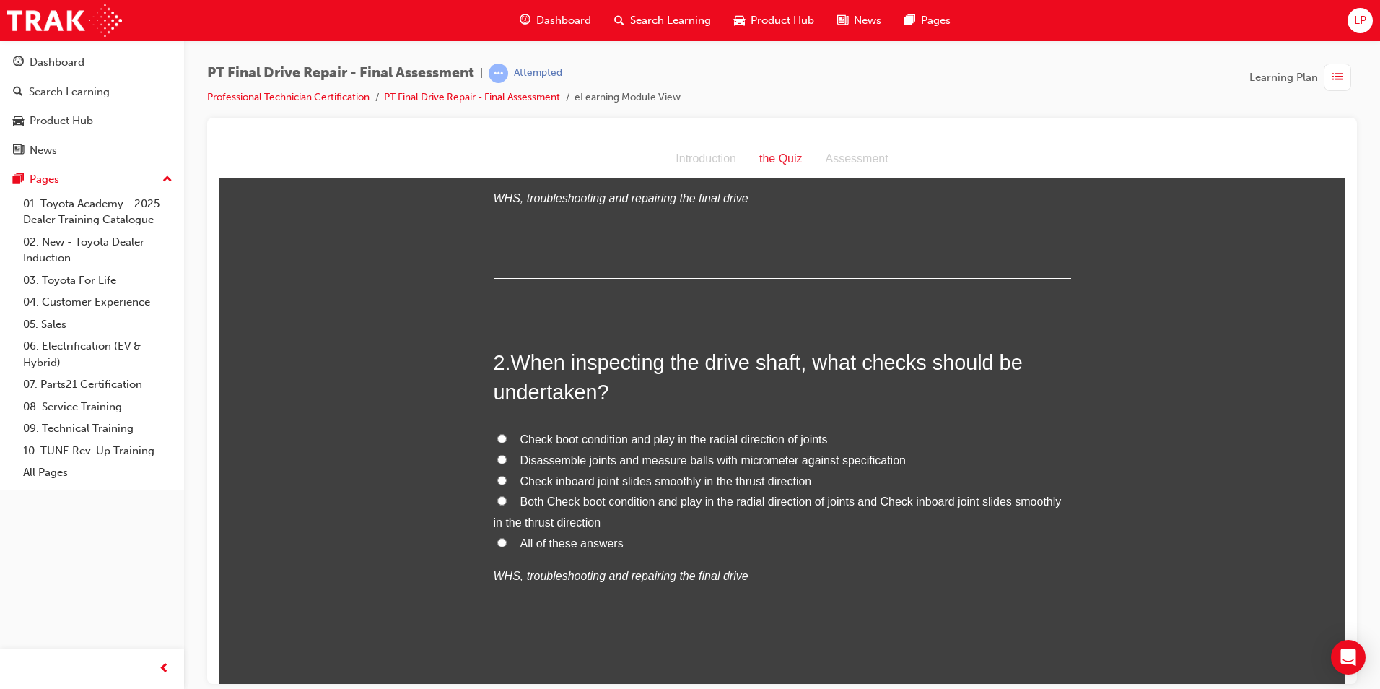
click at [528, 536] on span "All of these answers" at bounding box center [572, 542] width 103 height 12
click at [507, 537] on input "All of these answers" at bounding box center [501, 541] width 9 height 9
radio input "true"
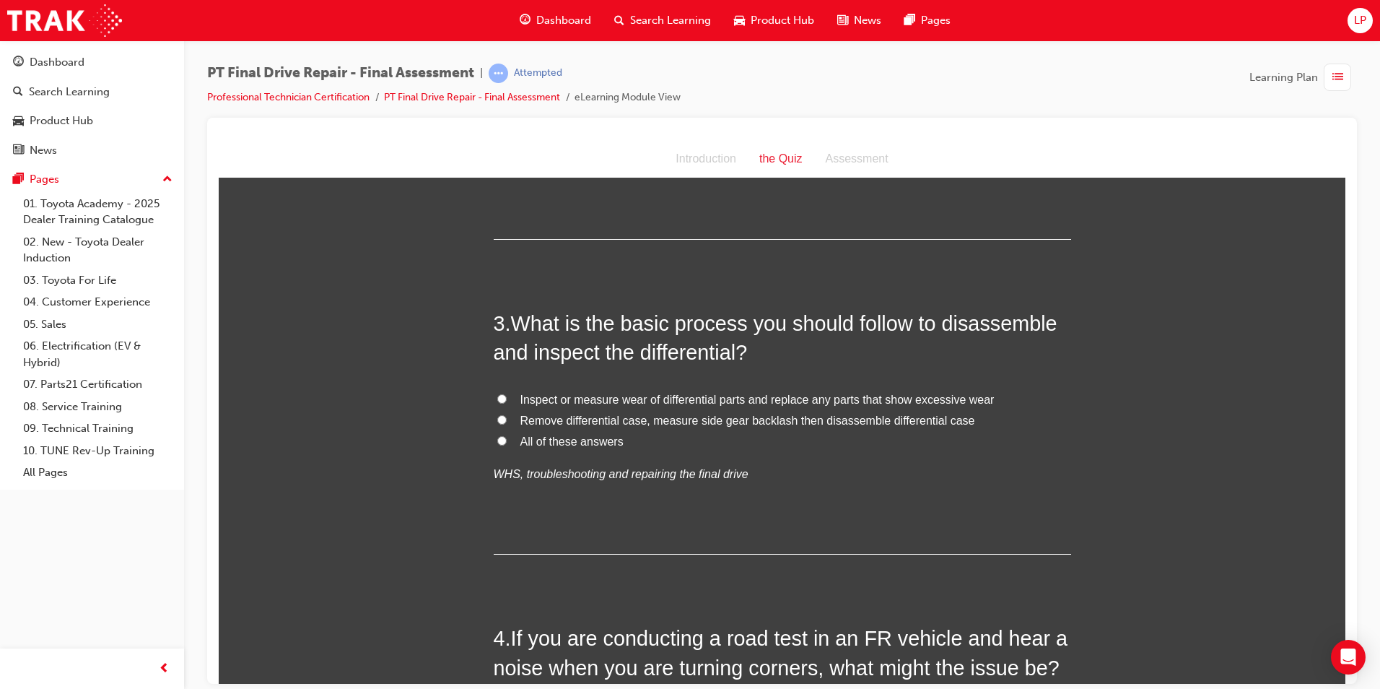
scroll to position [650, 0]
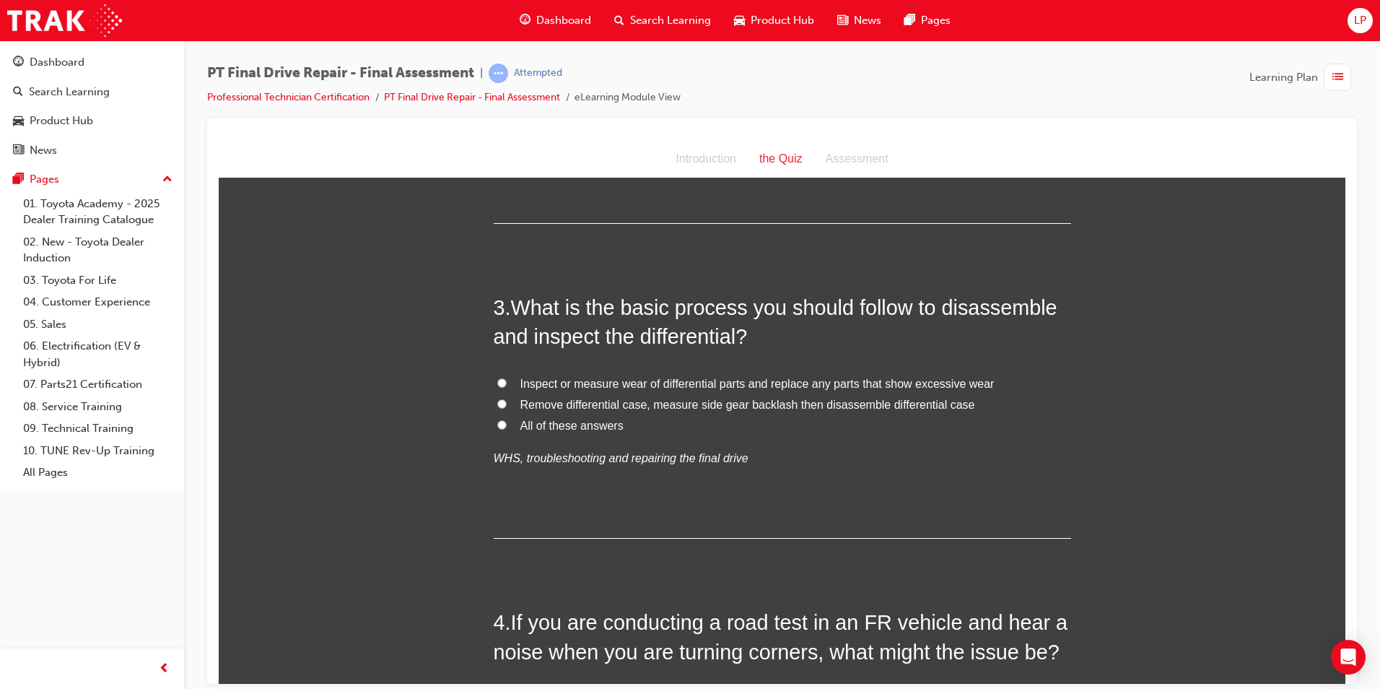
drag, startPoint x: 579, startPoint y: 427, endPoint x: 588, endPoint y: 426, distance: 8.7
click at [588, 426] on span "All of these answers" at bounding box center [572, 425] width 103 height 12
click at [501, 425] on label "All of these answers" at bounding box center [783, 425] width 578 height 21
click at [501, 425] on input "All of these answers" at bounding box center [501, 423] width 9 height 9
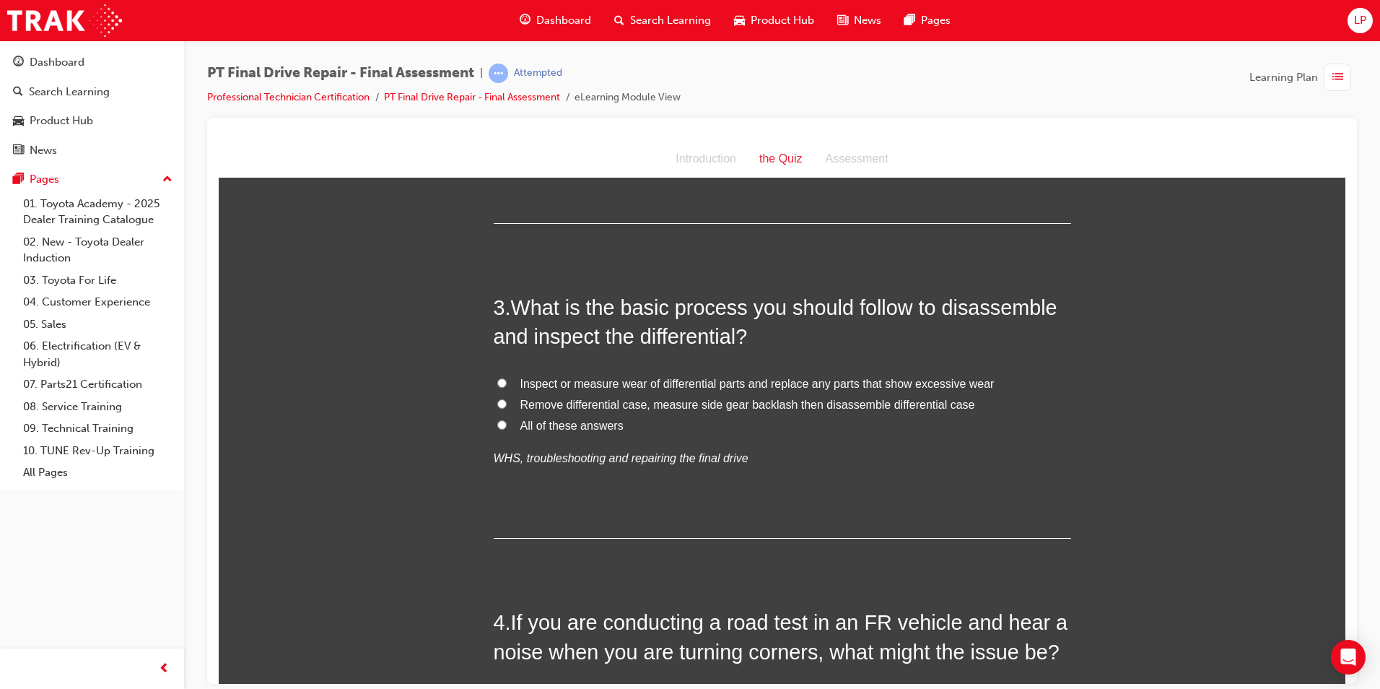
radio input "true"
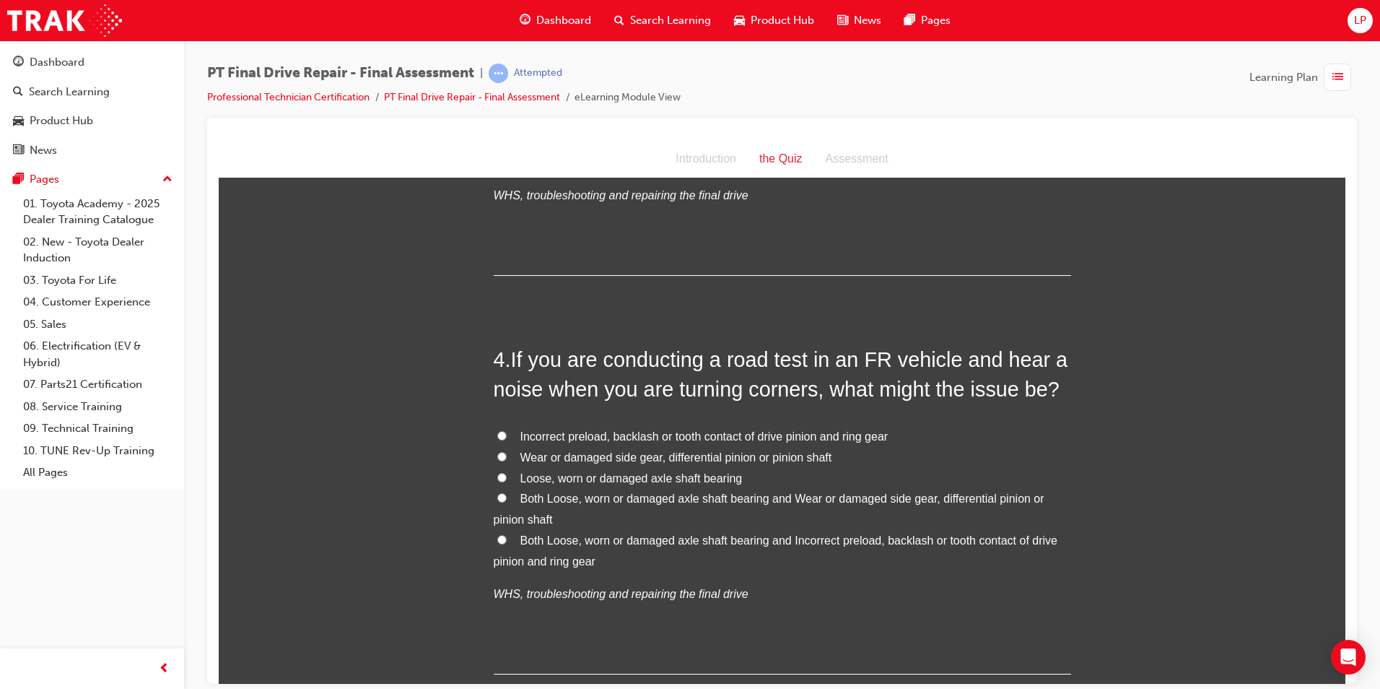
scroll to position [939, 0]
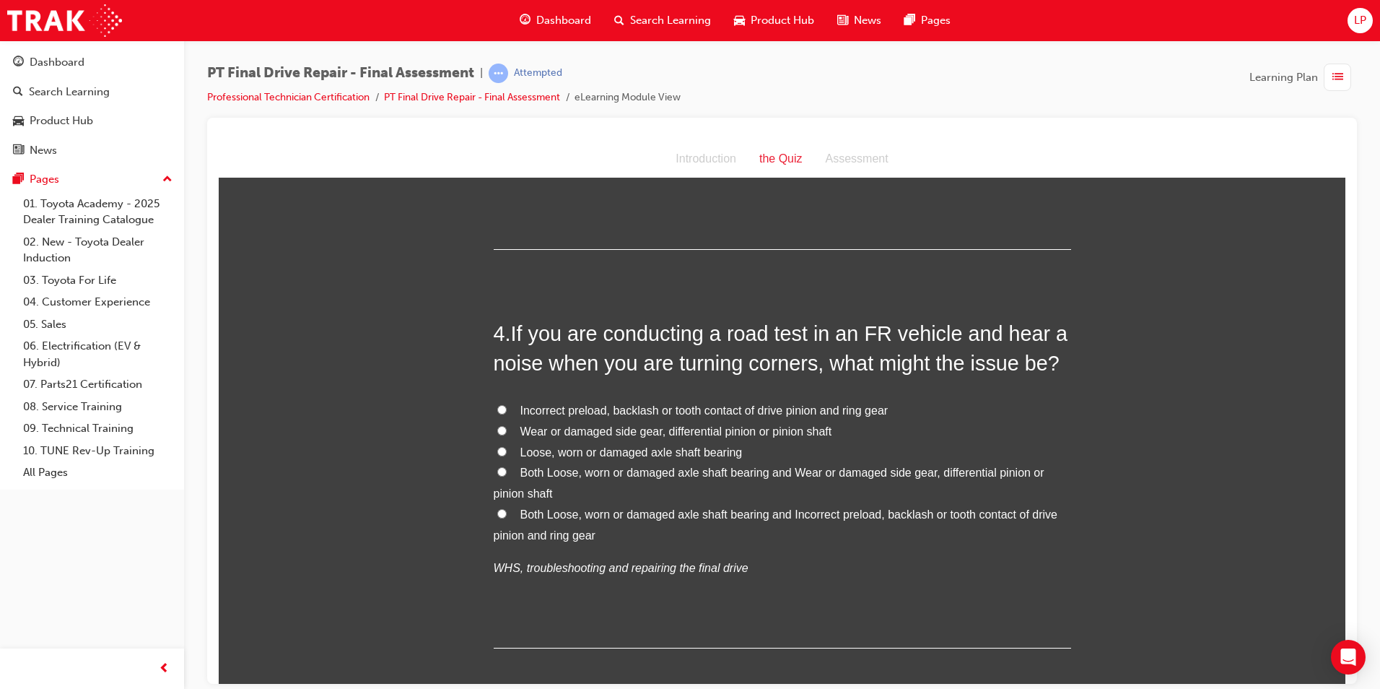
click at [594, 517] on label "Both Loose, worn or damaged axle shaft bearing and Incorrect preload, backlash …" at bounding box center [783, 525] width 578 height 42
click at [507, 517] on input "Both Loose, worn or damaged axle shaft bearing and Incorrect preload, backlash …" at bounding box center [501, 512] width 9 height 9
radio input "true"
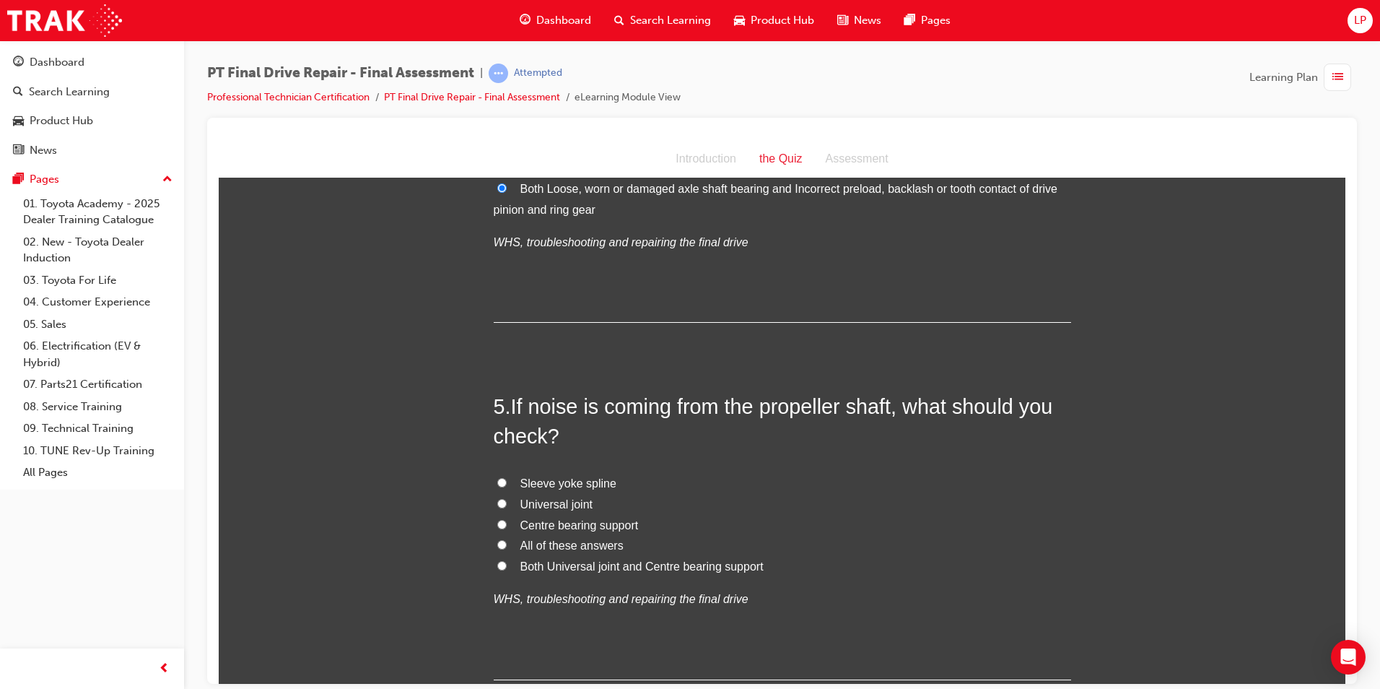
scroll to position [1300, 0]
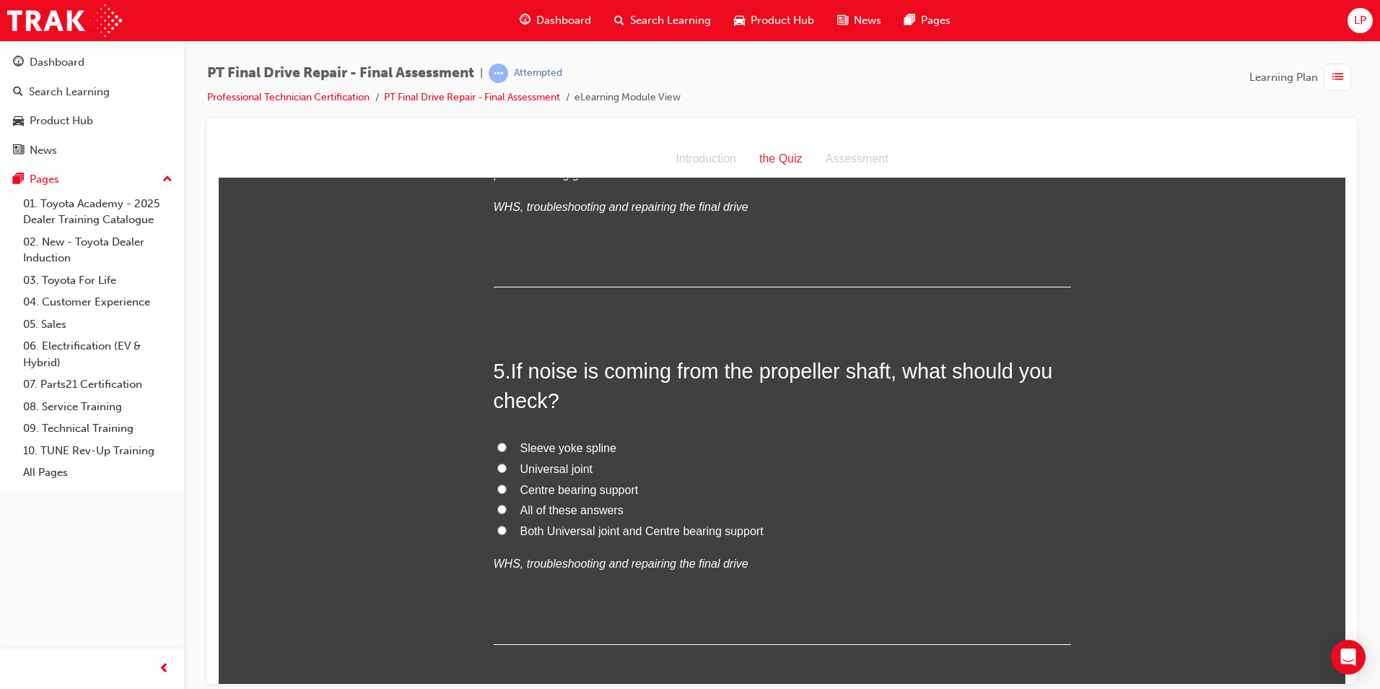
click at [540, 510] on span "All of these answers" at bounding box center [572, 509] width 103 height 12
click at [507, 510] on input "All of these answers" at bounding box center [501, 508] width 9 height 9
radio input "true"
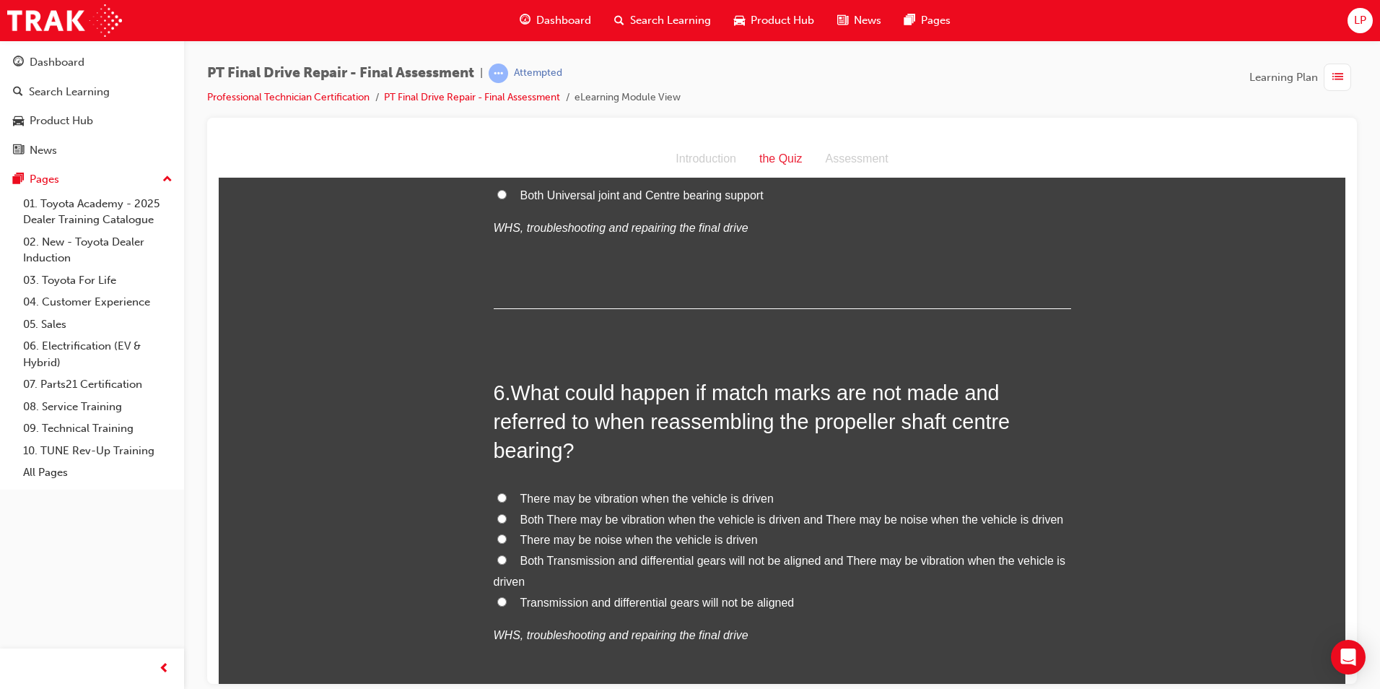
scroll to position [1661, 0]
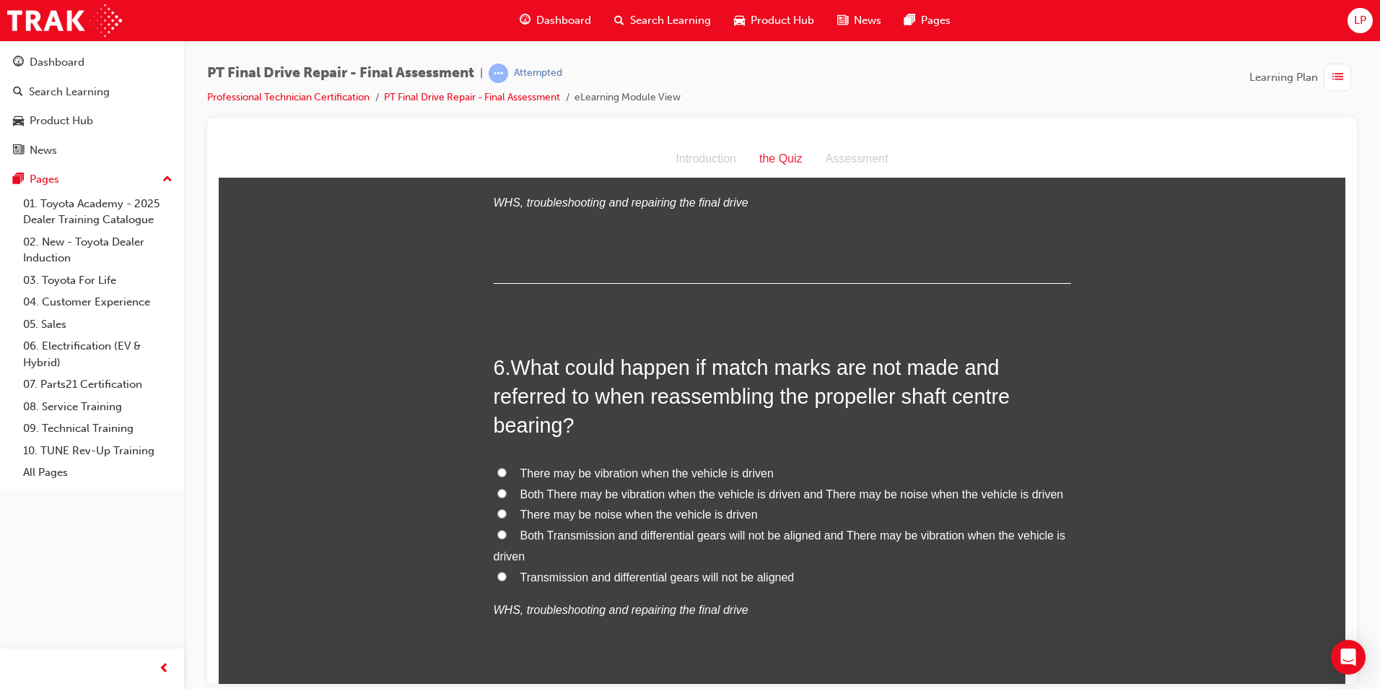
click at [925, 493] on span "Both There may be vibration when the vehicle is driven and There may be noise w…" at bounding box center [793, 493] width 544 height 12
click at [507, 493] on input "Both There may be vibration when the vehicle is driven and There may be noise w…" at bounding box center [501, 492] width 9 height 9
radio input "true"
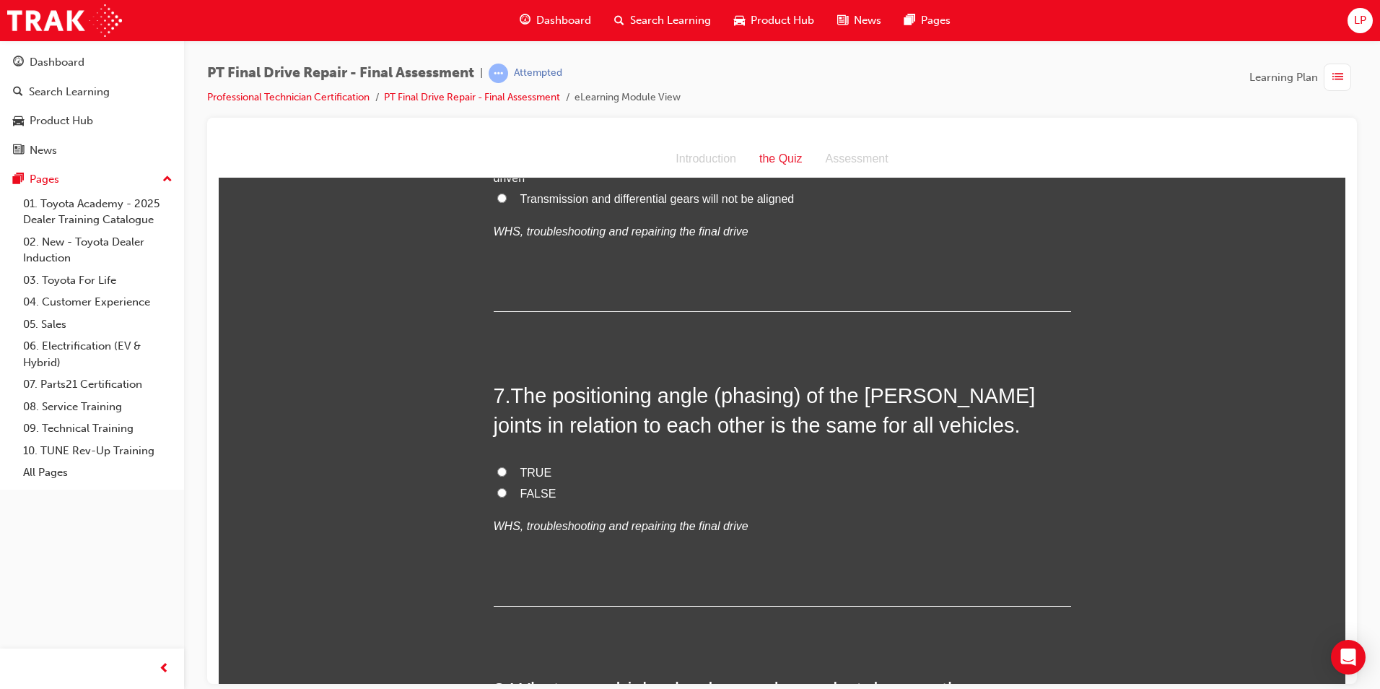
scroll to position [2094, 0]
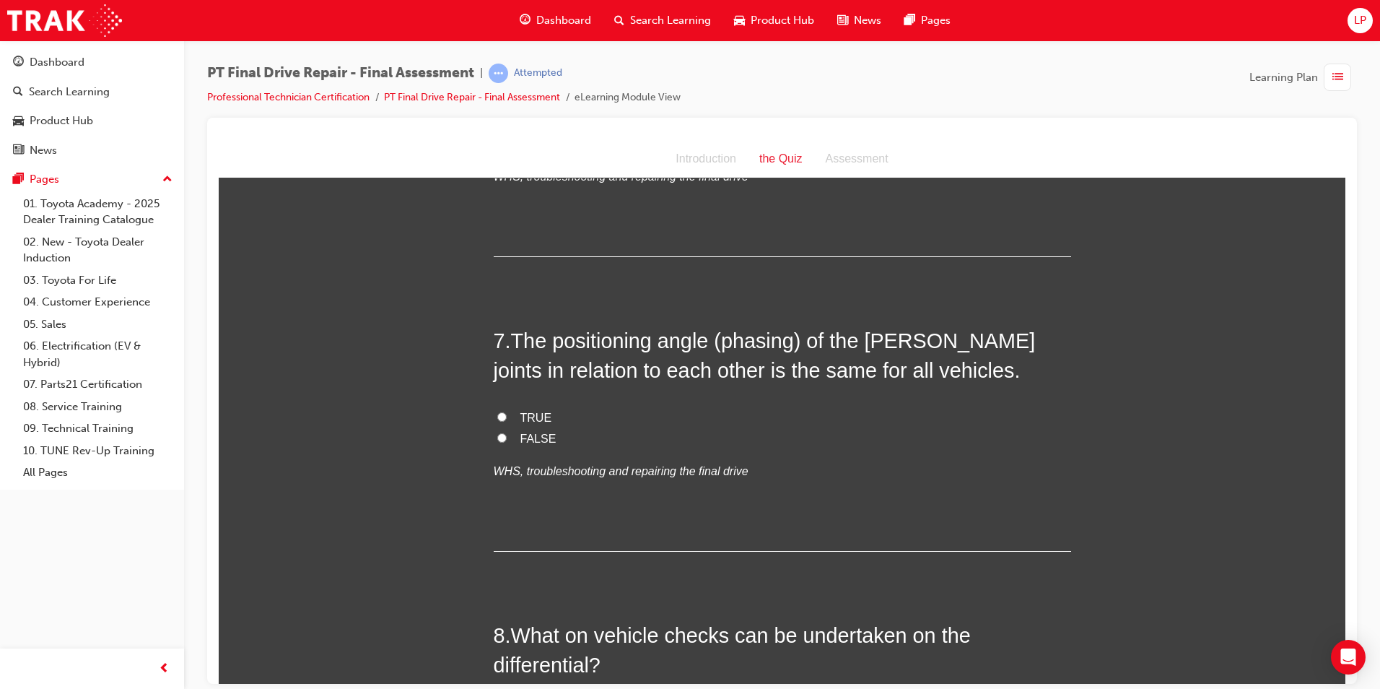
click at [494, 436] on label "FALSE" at bounding box center [783, 438] width 578 height 21
click at [497, 436] on input "FALSE" at bounding box center [501, 436] width 9 height 9
radio input "true"
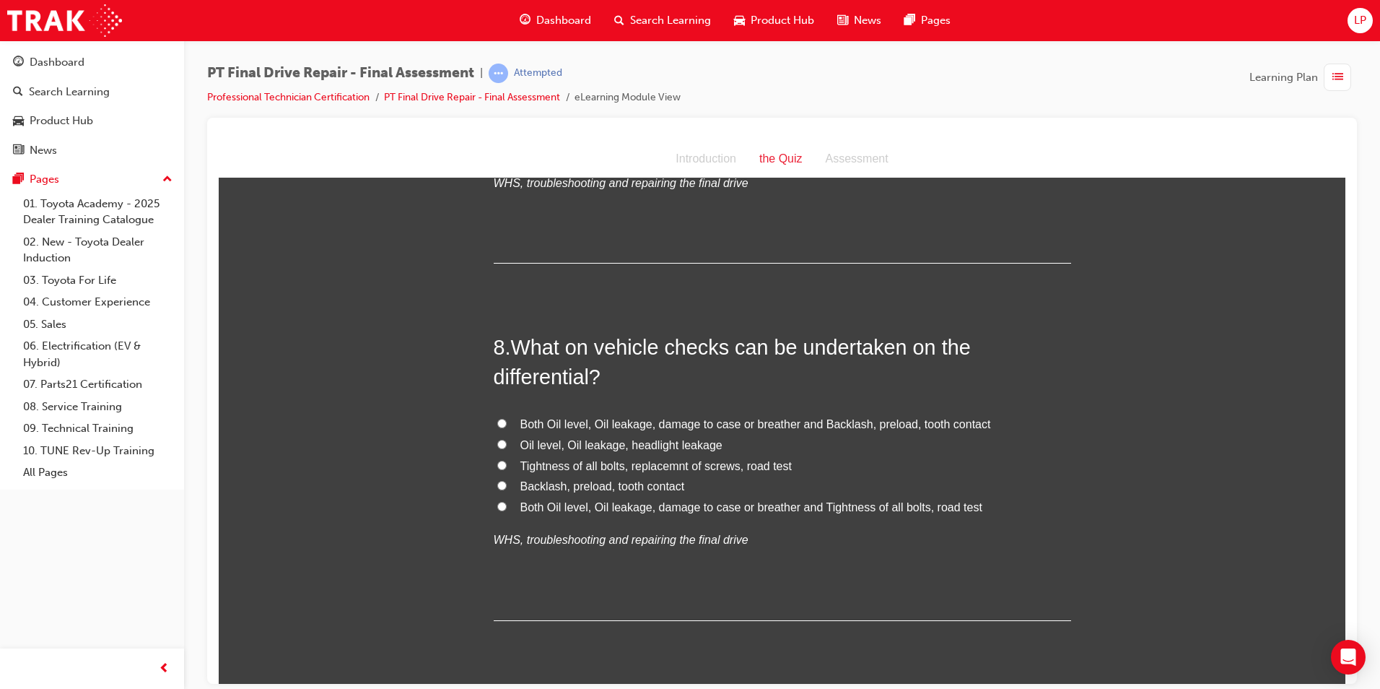
scroll to position [2383, 0]
click at [747, 422] on span "Both Oil level, Oil leakage, damage to case or breather and Backlash, preload, …" at bounding box center [756, 423] width 471 height 12
click at [507, 422] on input "Both Oil level, Oil leakage, damage to case or breather and Backlash, preload, …" at bounding box center [501, 421] width 9 height 9
radio input "true"
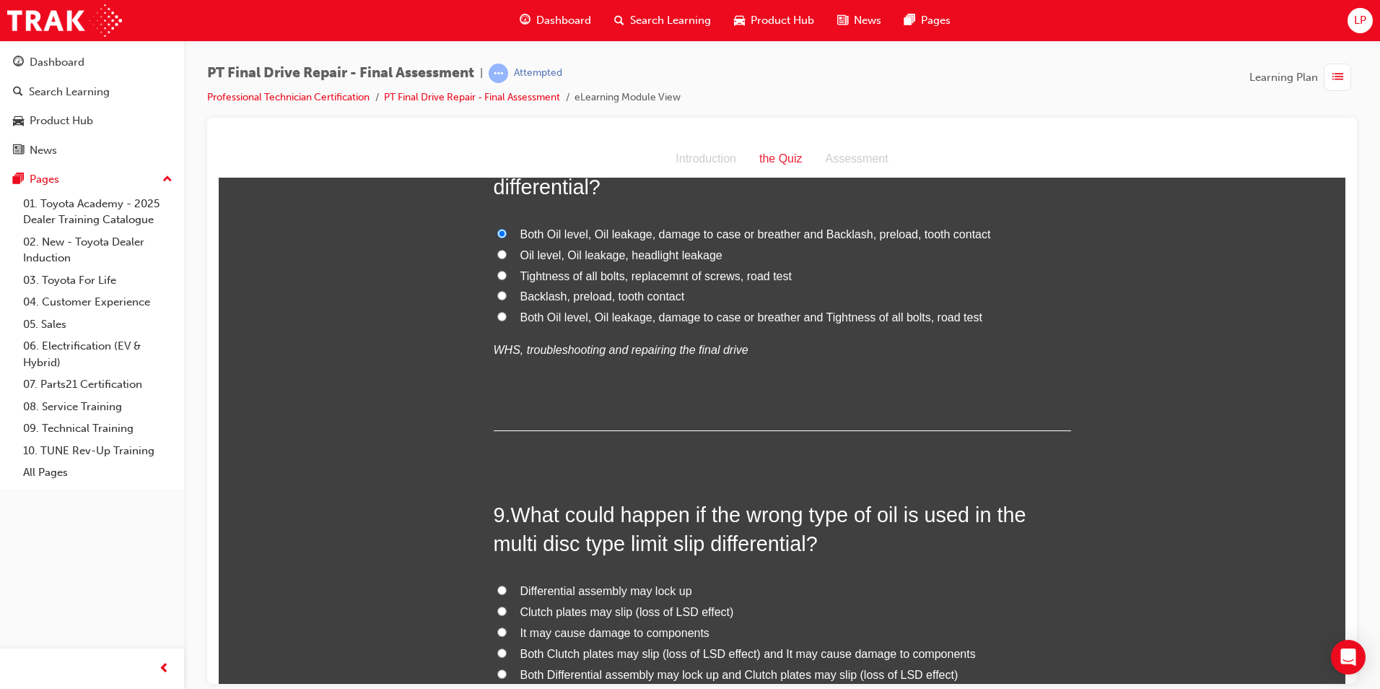
scroll to position [2527, 0]
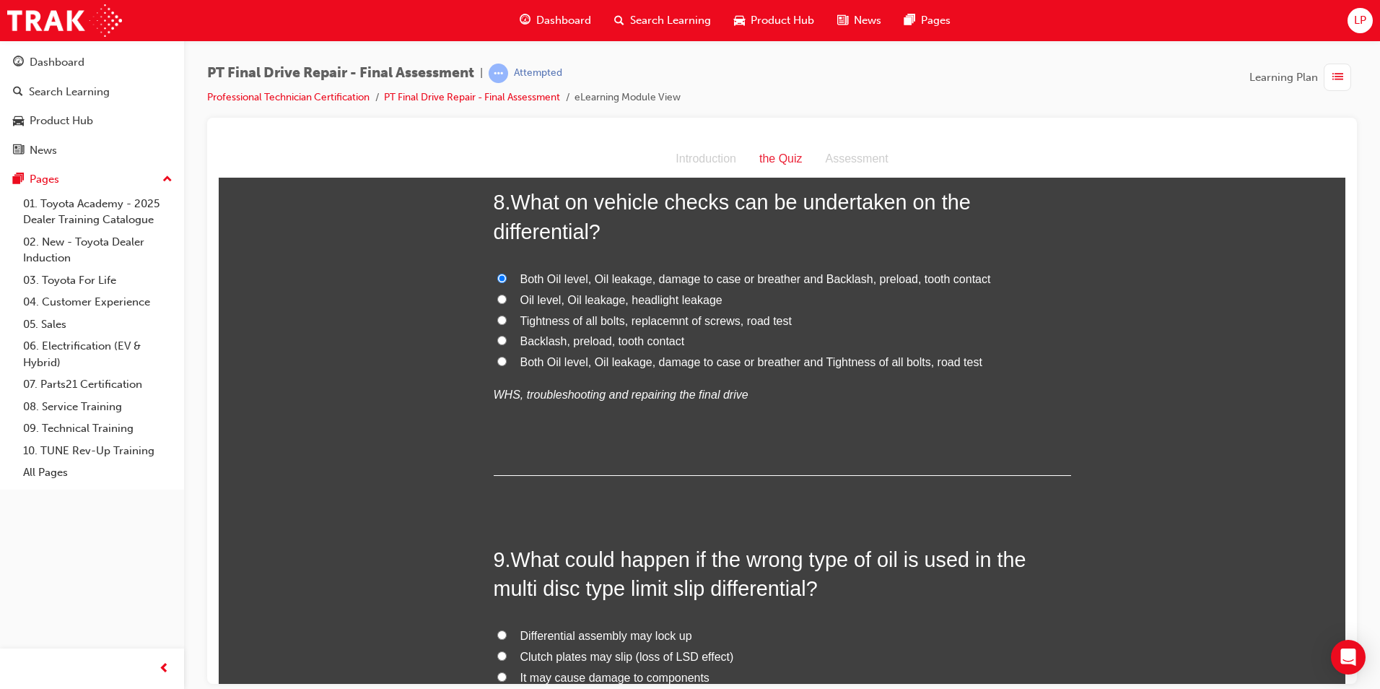
click at [588, 358] on span "Both Oil level, Oil leakage, damage to case or breather and Tightness of all bo…" at bounding box center [752, 361] width 462 height 12
click at [507, 358] on input "Both Oil level, Oil leakage, damage to case or breather and Tightness of all bo…" at bounding box center [501, 360] width 9 height 9
radio input "true"
click at [619, 272] on span "Both Oil level, Oil leakage, damage to case or breather and Backlash, preload, …" at bounding box center [756, 278] width 471 height 12
click at [507, 273] on input "Both Oil level, Oil leakage, damage to case or breather and Backlash, preload, …" at bounding box center [501, 277] width 9 height 9
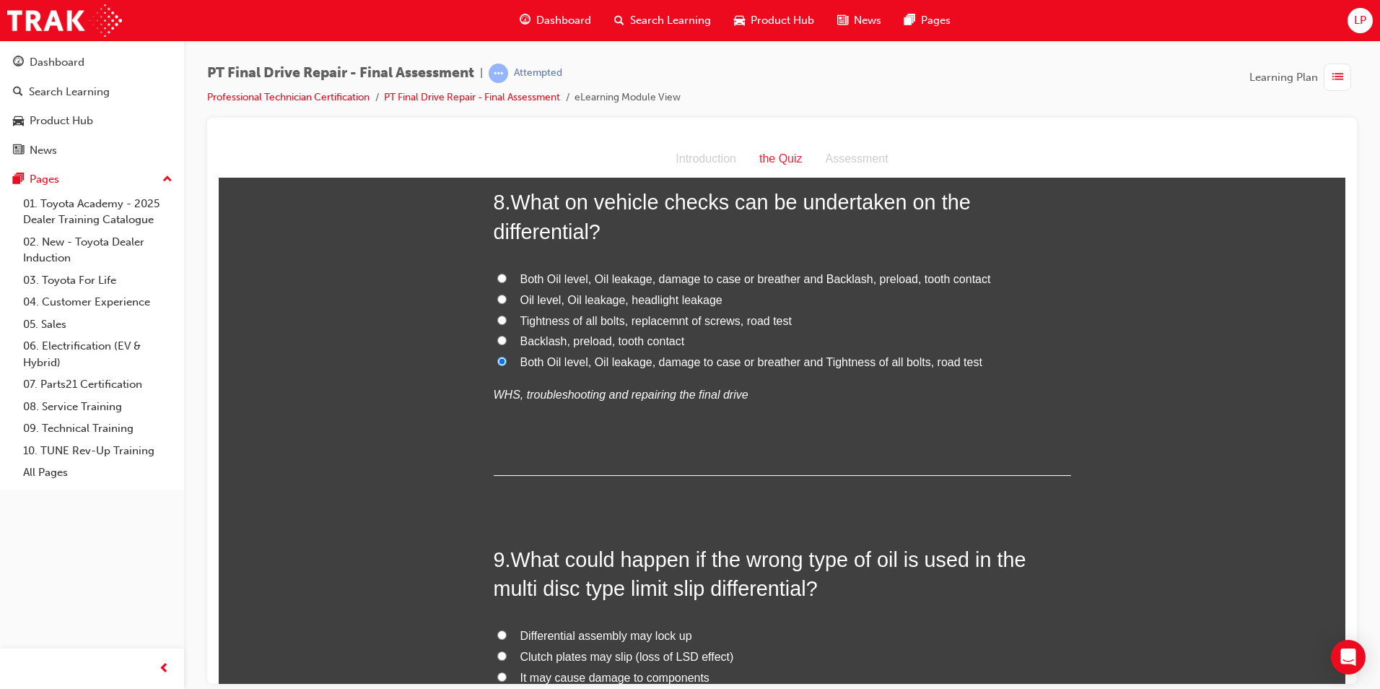
radio input "true"
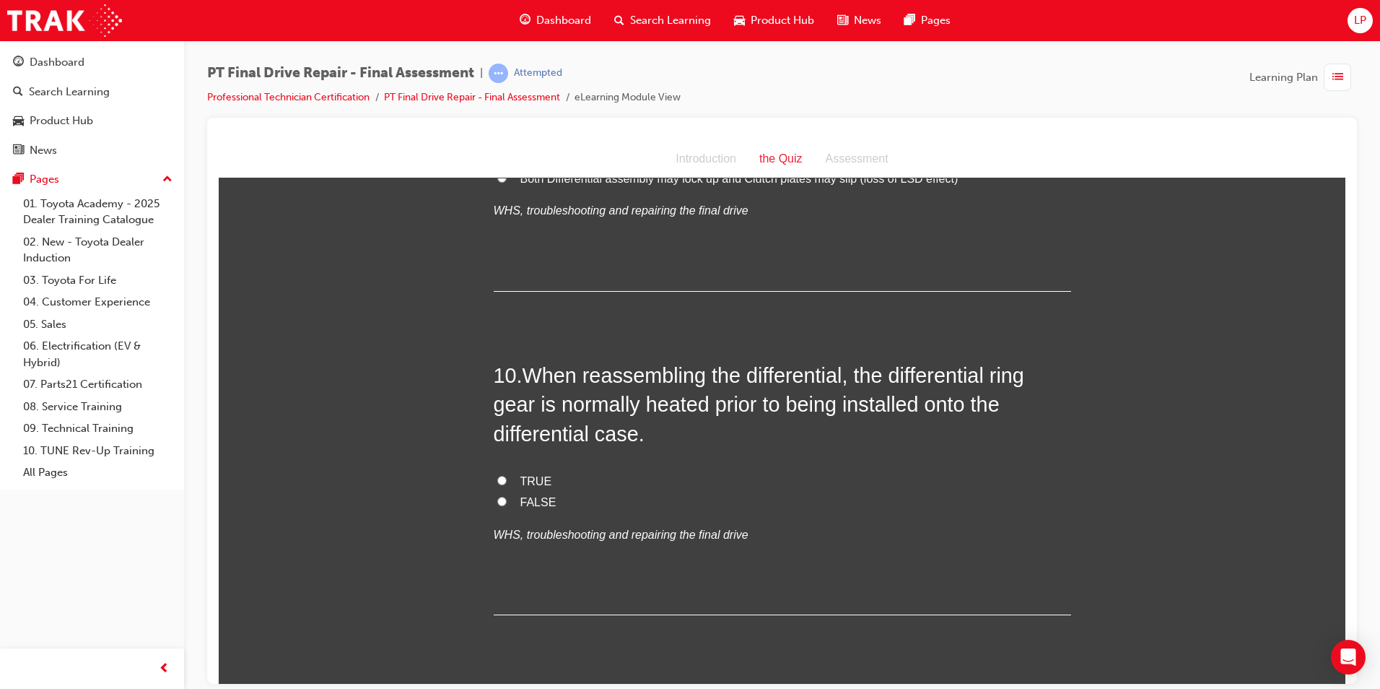
scroll to position [3108, 0]
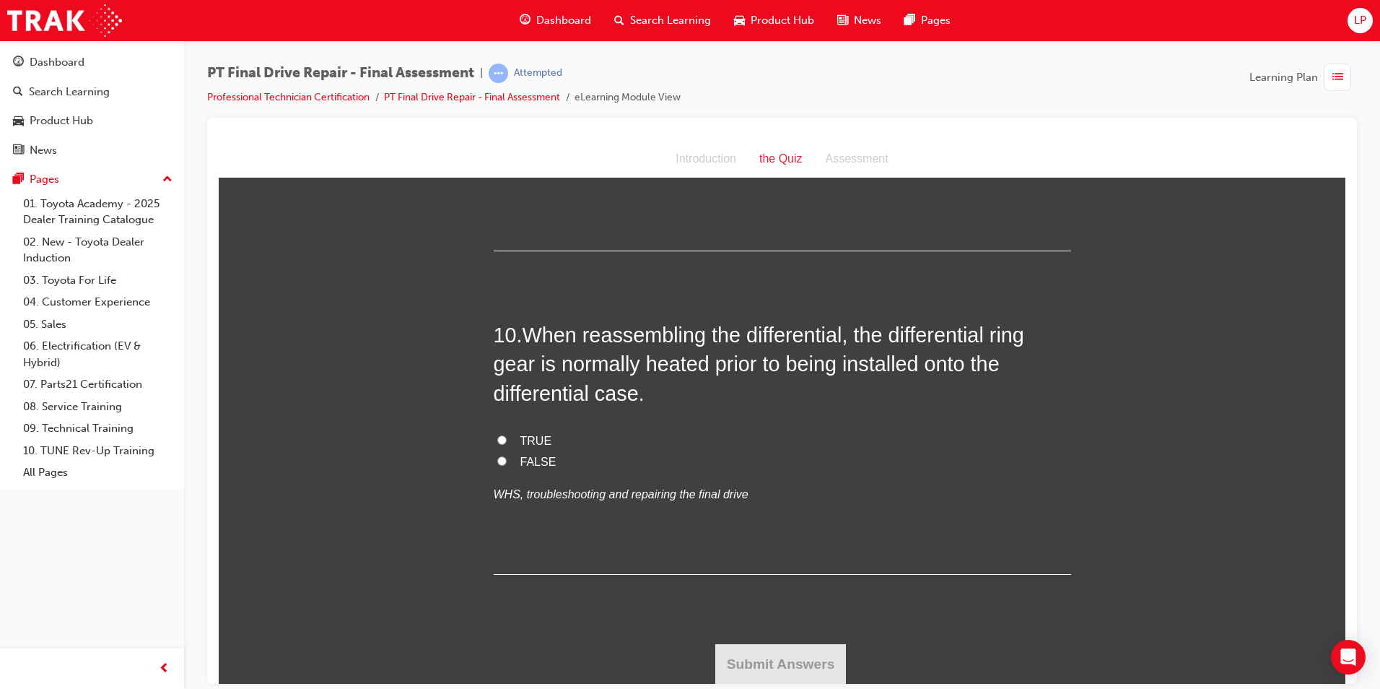
click at [521, 439] on span "TRUE" at bounding box center [537, 440] width 32 height 12
click at [507, 439] on input "TRUE" at bounding box center [501, 439] width 9 height 9
radio input "true"
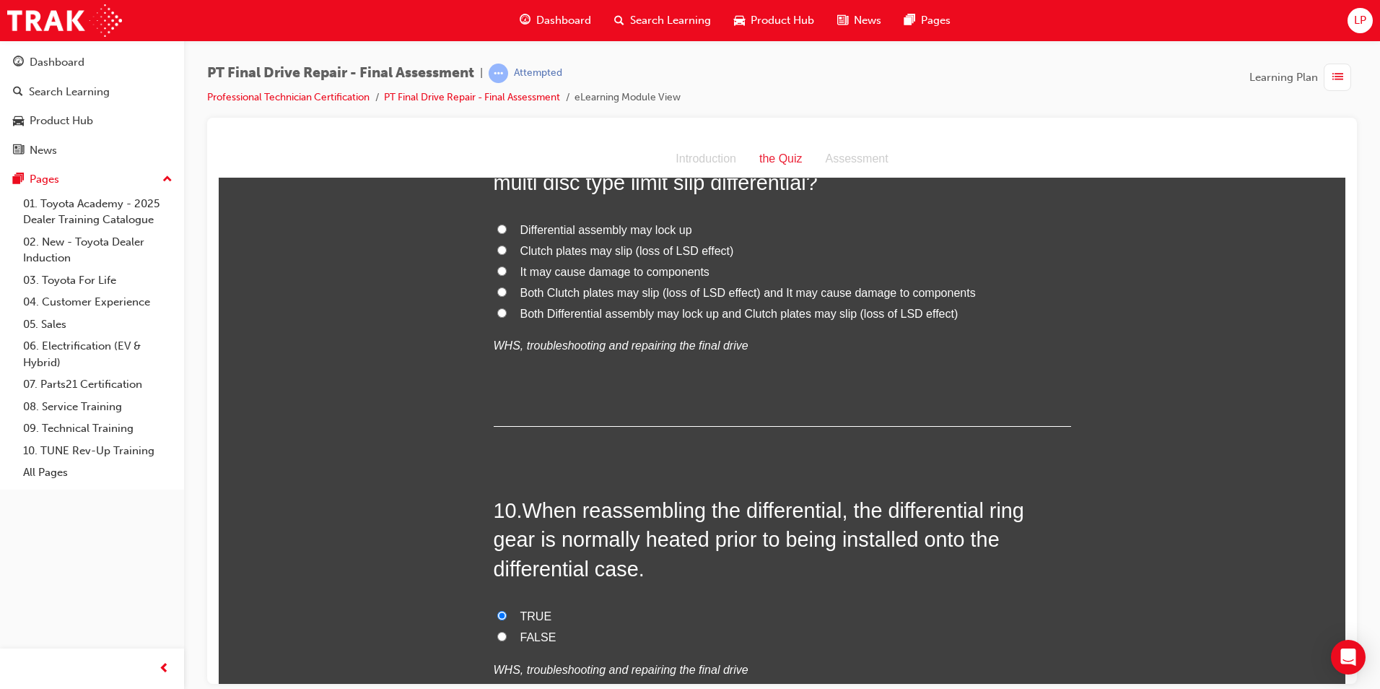
scroll to position [2819, 0]
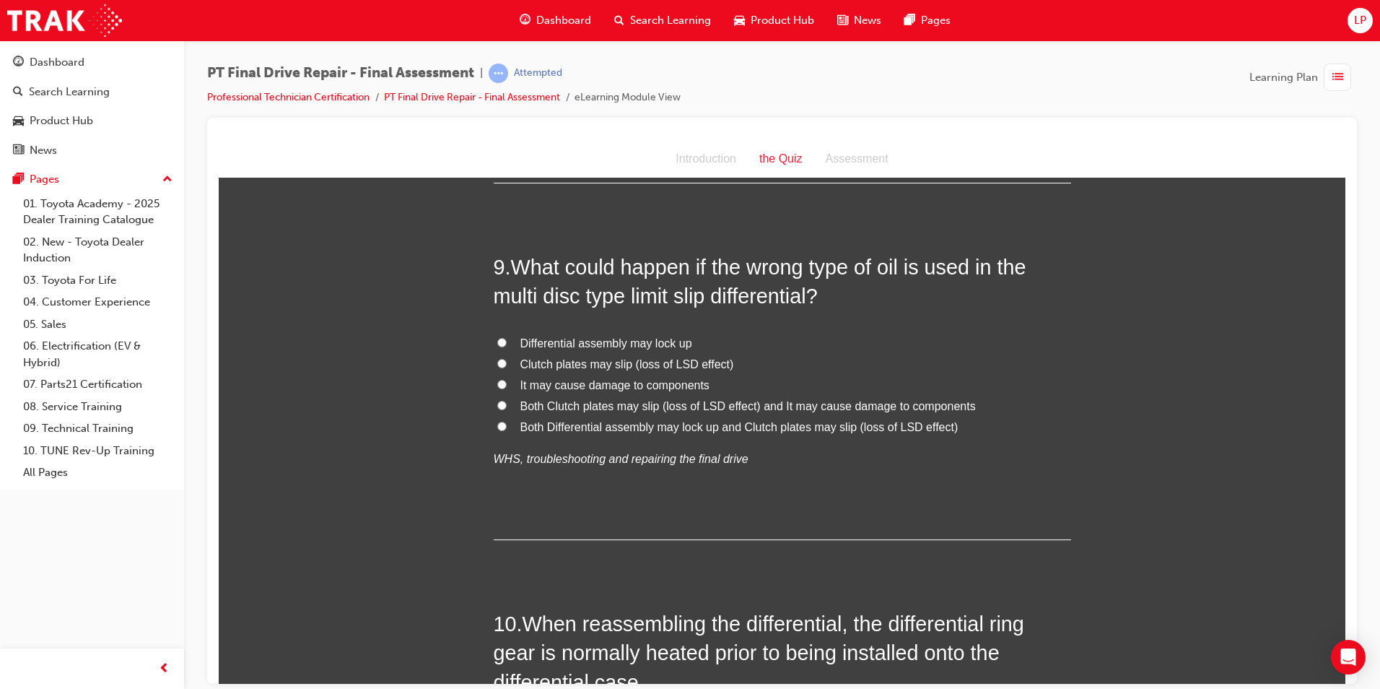
click at [626, 417] on label "Both Differential assembly may lock up and Clutch plates may slip (loss of LSD …" at bounding box center [783, 427] width 578 height 21
click at [507, 421] on input "Both Differential assembly may lock up and Clutch plates may slip (loss of LSD …" at bounding box center [501, 425] width 9 height 9
radio input "true"
click at [626, 412] on label "Both Clutch plates may slip (loss of LSD effect) and It may cause damage to com…" at bounding box center [783, 406] width 578 height 21
click at [507, 409] on input "Both Clutch plates may slip (loss of LSD effect) and It may cause damage to com…" at bounding box center [501, 404] width 9 height 9
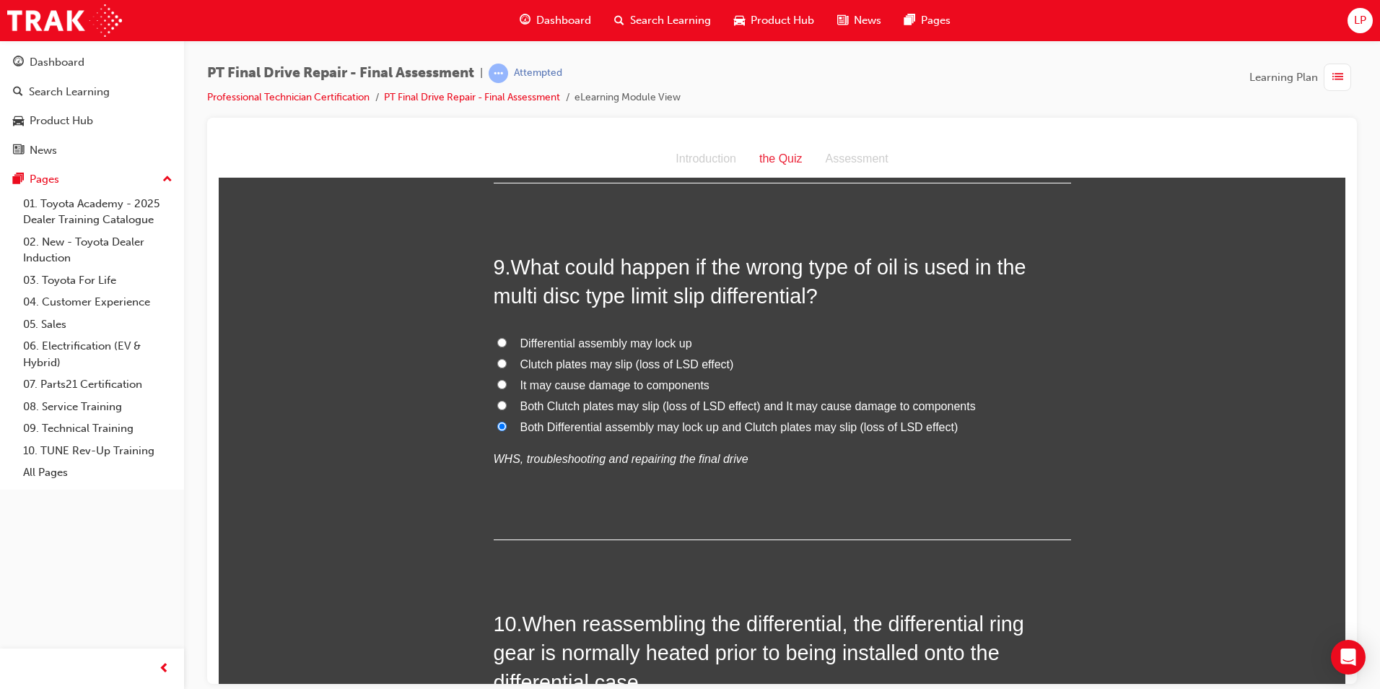
radio input "true"
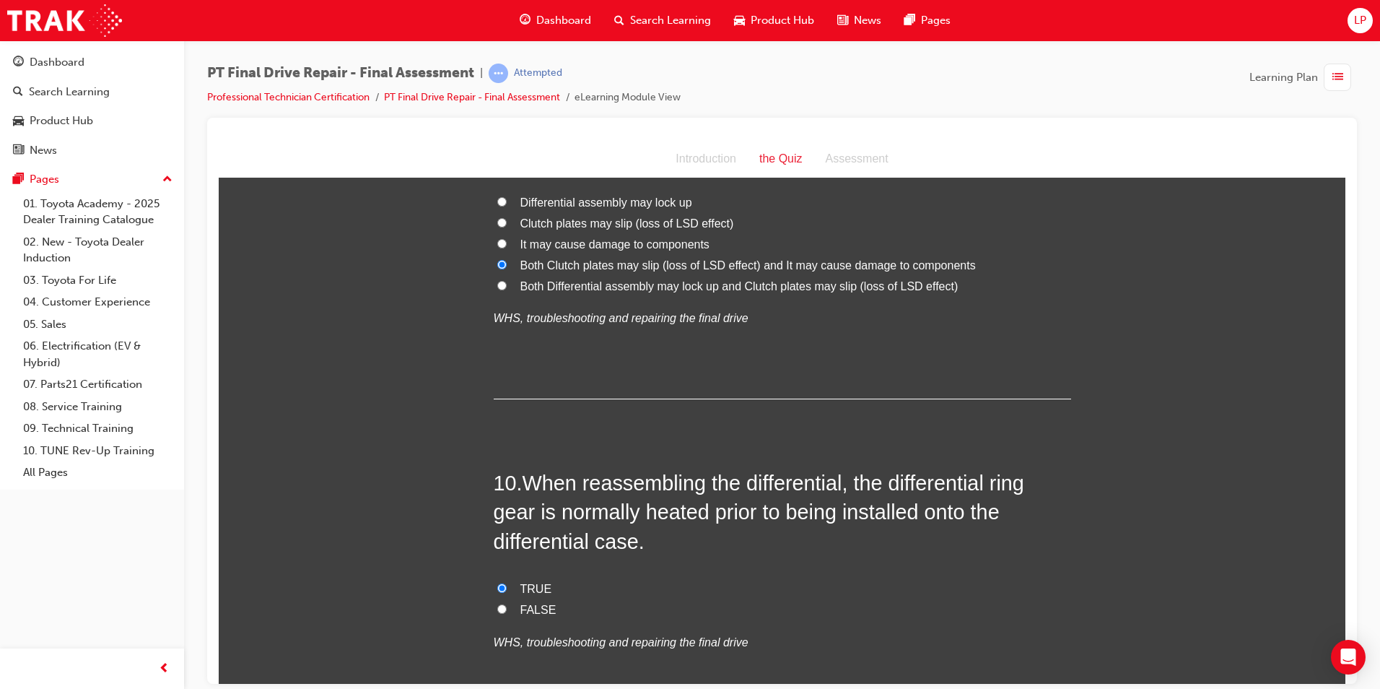
scroll to position [2892, 0]
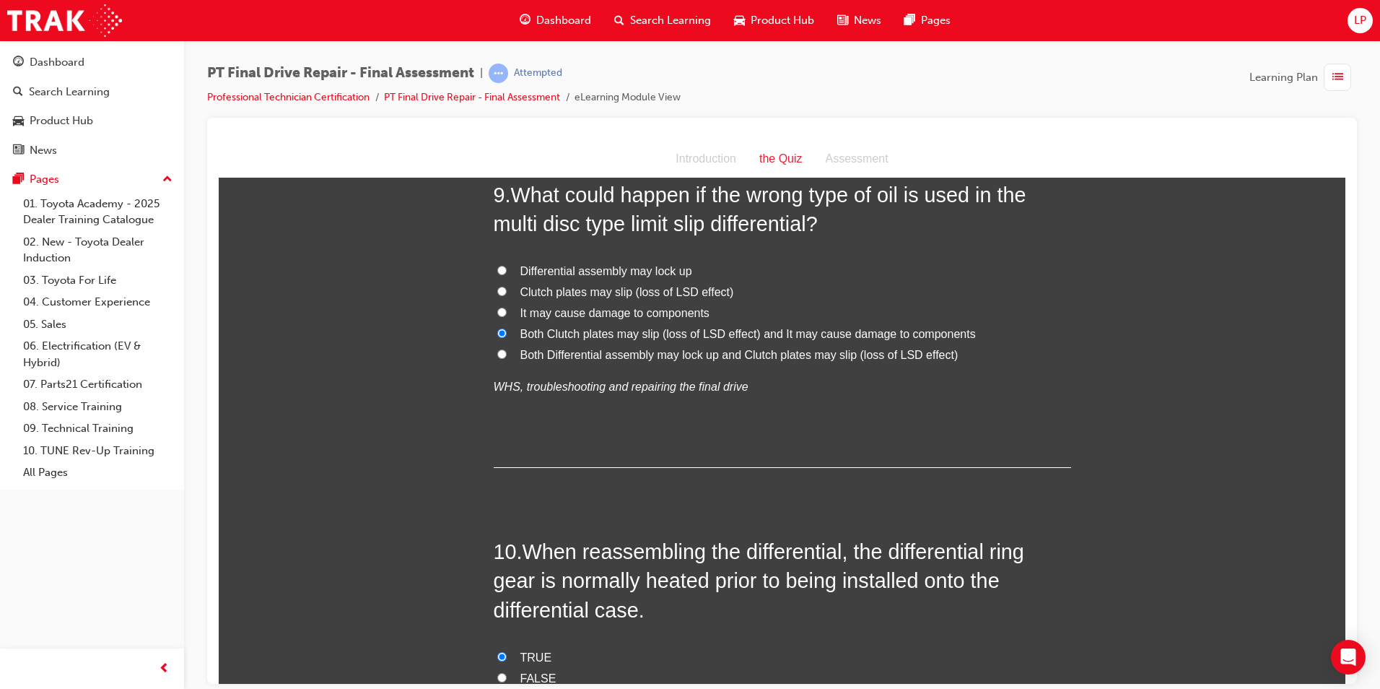
click at [819, 358] on span "Both Differential assembly may lock up and Clutch plates may slip (loss of LSD …" at bounding box center [740, 354] width 438 height 12
click at [507, 358] on input "Both Differential assembly may lock up and Clutch plates may slip (loss of LSD …" at bounding box center [501, 353] width 9 height 9
radio input "true"
click at [775, 329] on span "Both Clutch plates may slip (loss of LSD effect) and It may cause damage to com…" at bounding box center [749, 333] width 456 height 12
click at [507, 329] on input "Both Clutch plates may slip (loss of LSD effect) and It may cause damage to com…" at bounding box center [501, 332] width 9 height 9
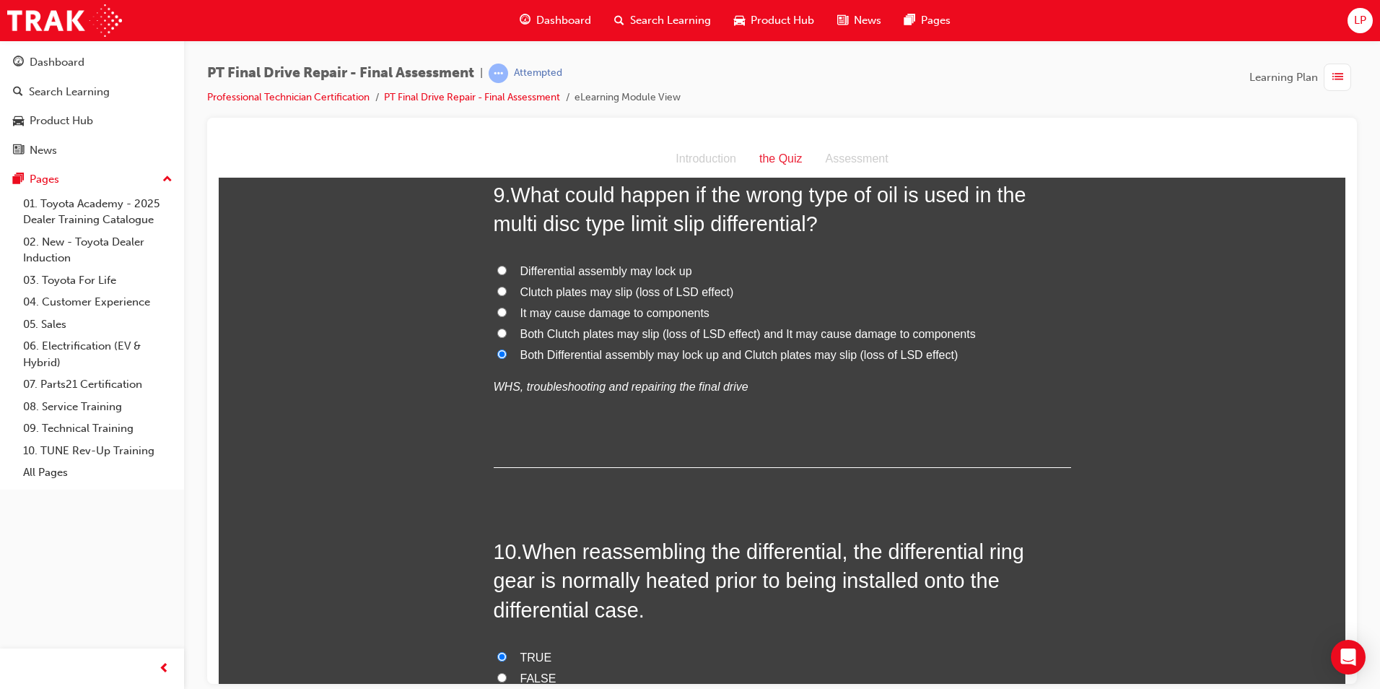
radio input "true"
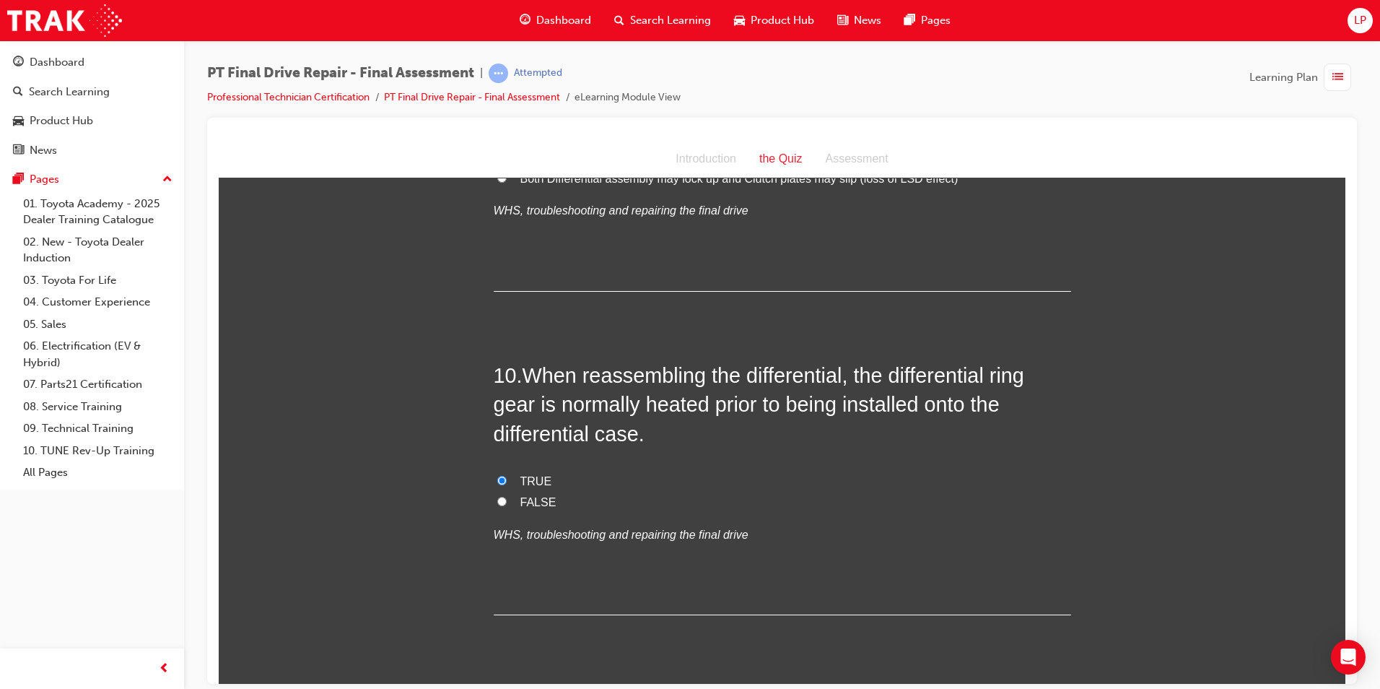
scroll to position [3108, 0]
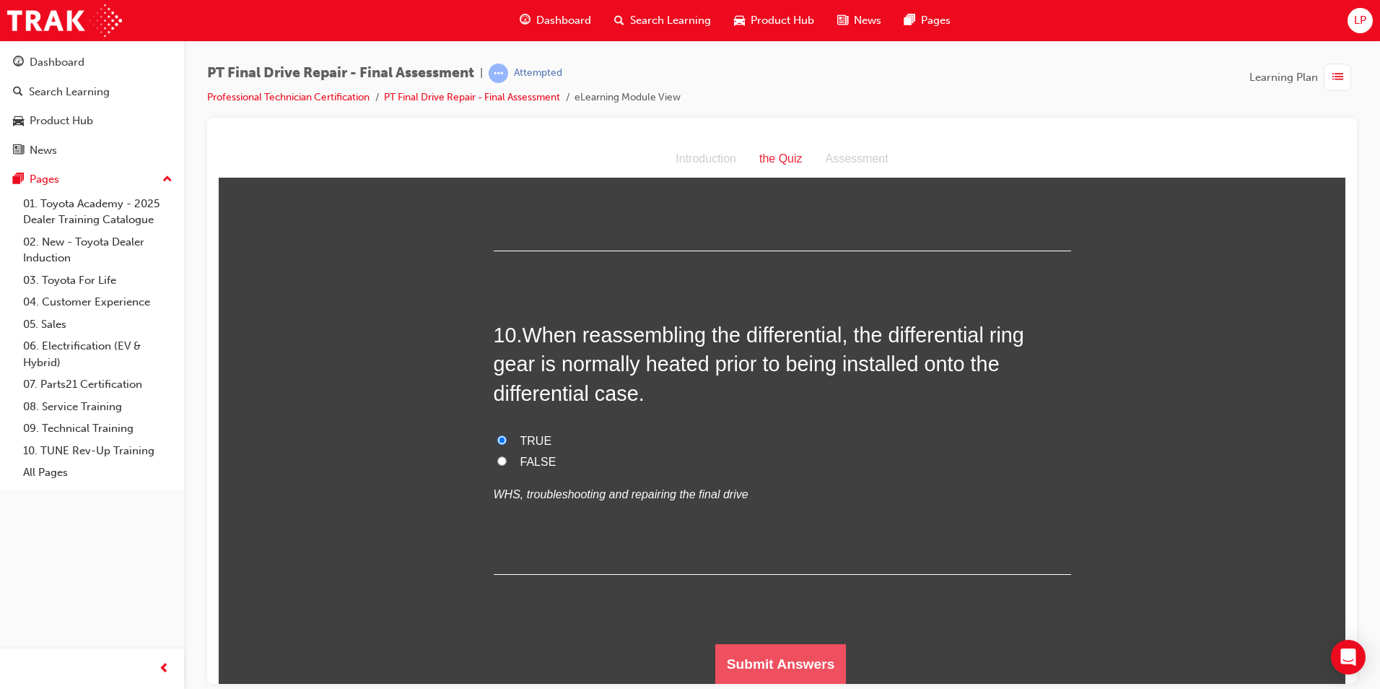
click at [822, 660] on button "Submit Answers" at bounding box center [781, 663] width 131 height 40
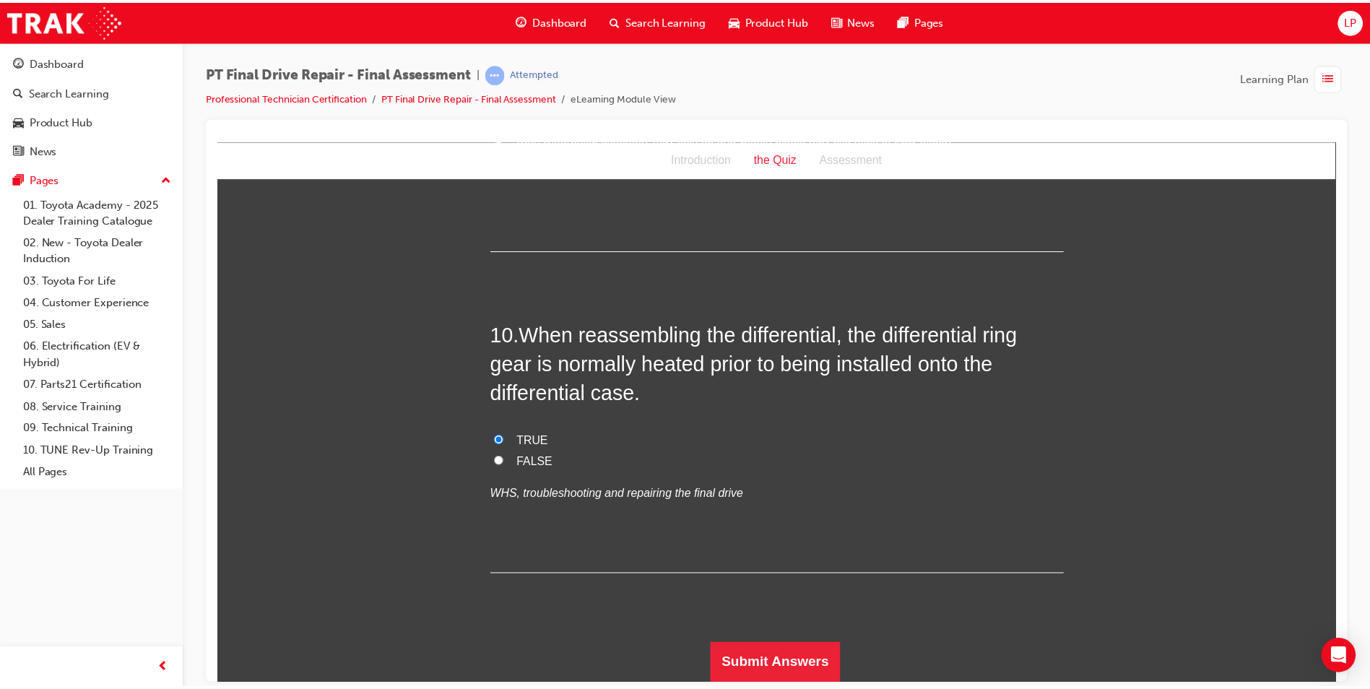
scroll to position [0, 0]
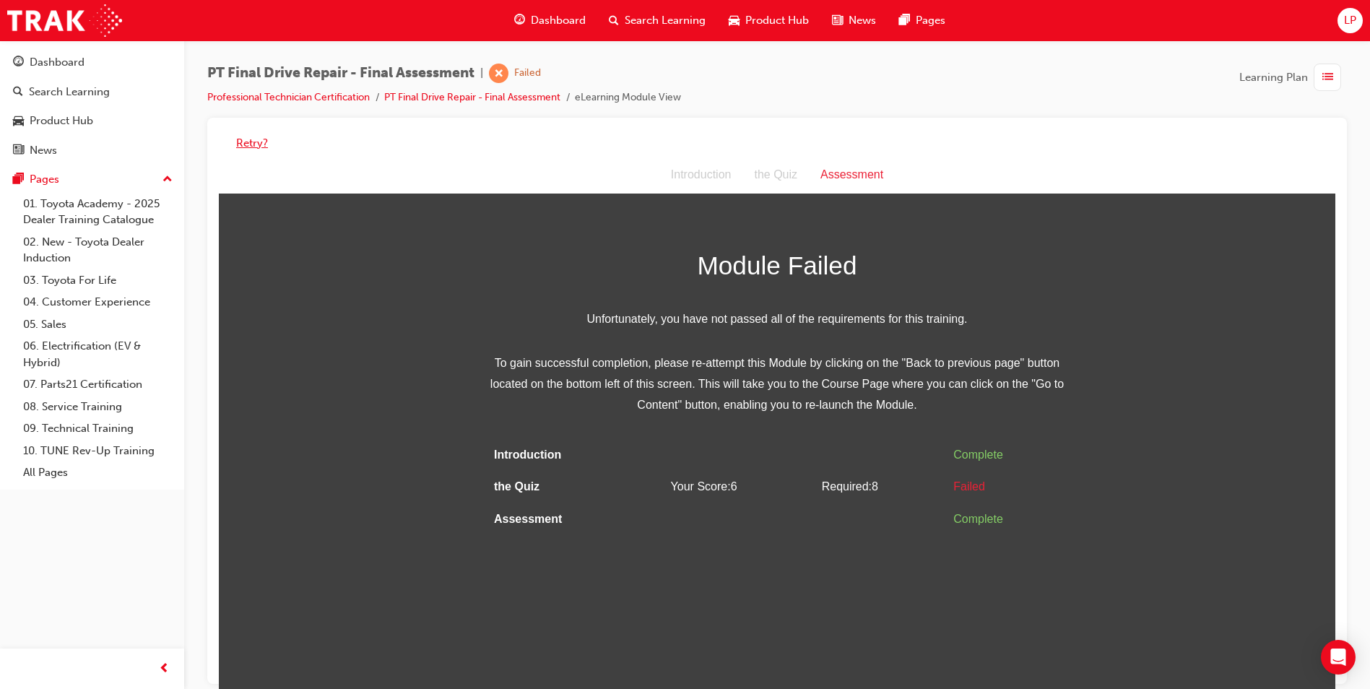
click at [244, 144] on button "Retry?" at bounding box center [252, 143] width 32 height 17
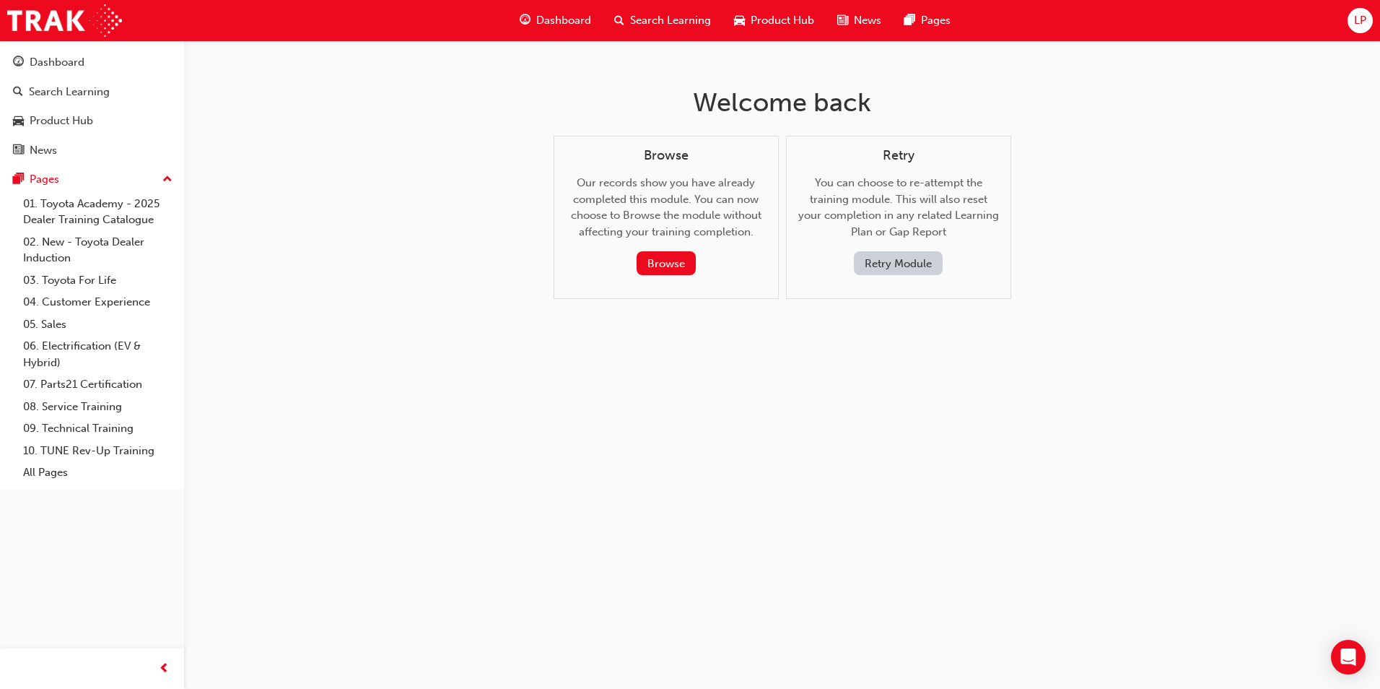
click at [917, 271] on button "Retry Module" at bounding box center [898, 263] width 89 height 24
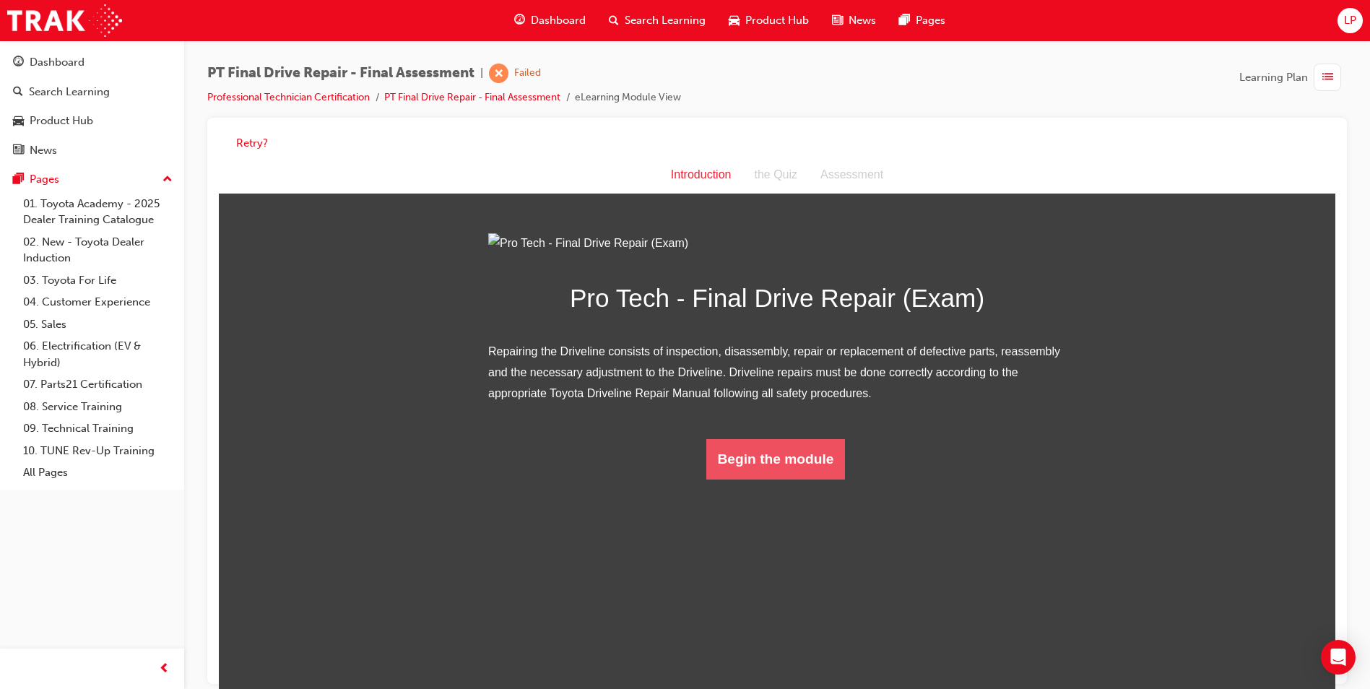
click at [751, 479] on button "Begin the module" at bounding box center [775, 459] width 139 height 40
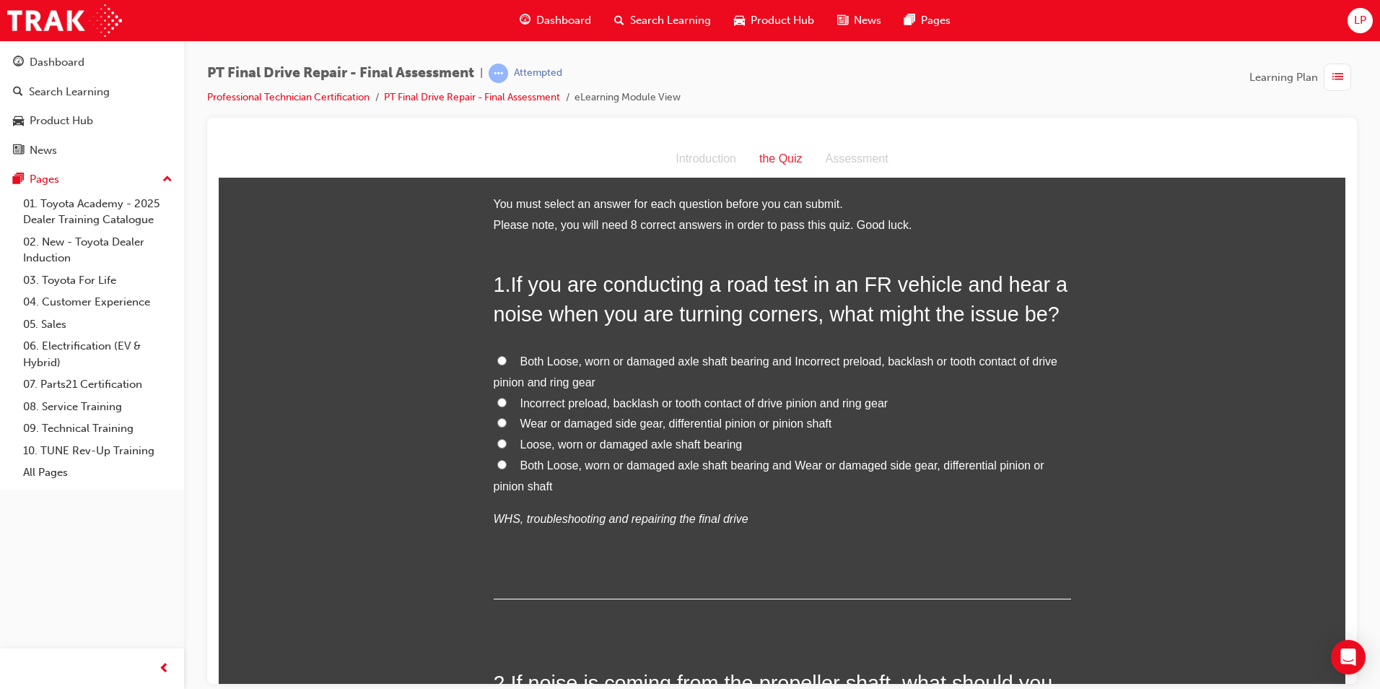
click at [645, 366] on span "Both Loose, worn or damaged axle shaft bearing and Incorrect preload, backlash …" at bounding box center [776, 371] width 564 height 33
click at [507, 365] on input "Both Loose, worn or damaged axle shaft bearing and Incorrect preload, backlash …" at bounding box center [501, 359] width 9 height 9
radio input "true"
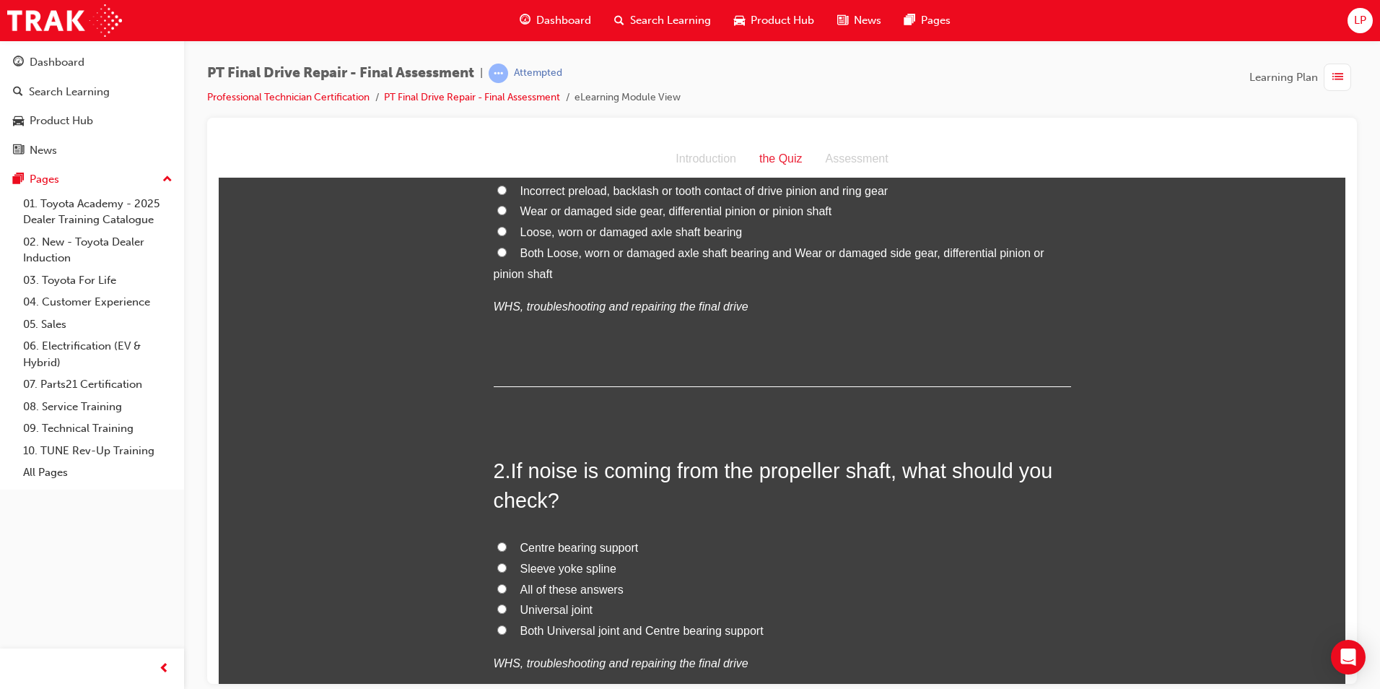
scroll to position [289, 0]
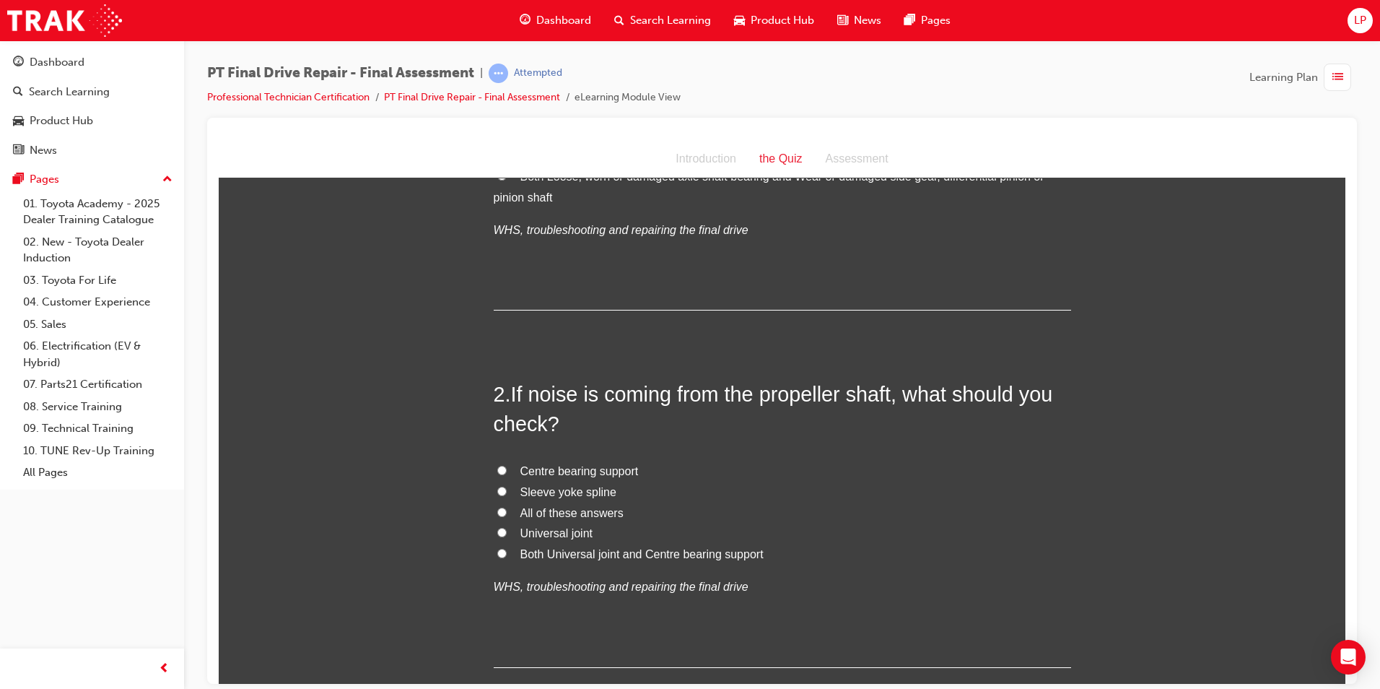
click at [583, 516] on span "All of these answers" at bounding box center [572, 512] width 103 height 12
click at [507, 516] on input "All of these answers" at bounding box center [501, 511] width 9 height 9
radio input "true"
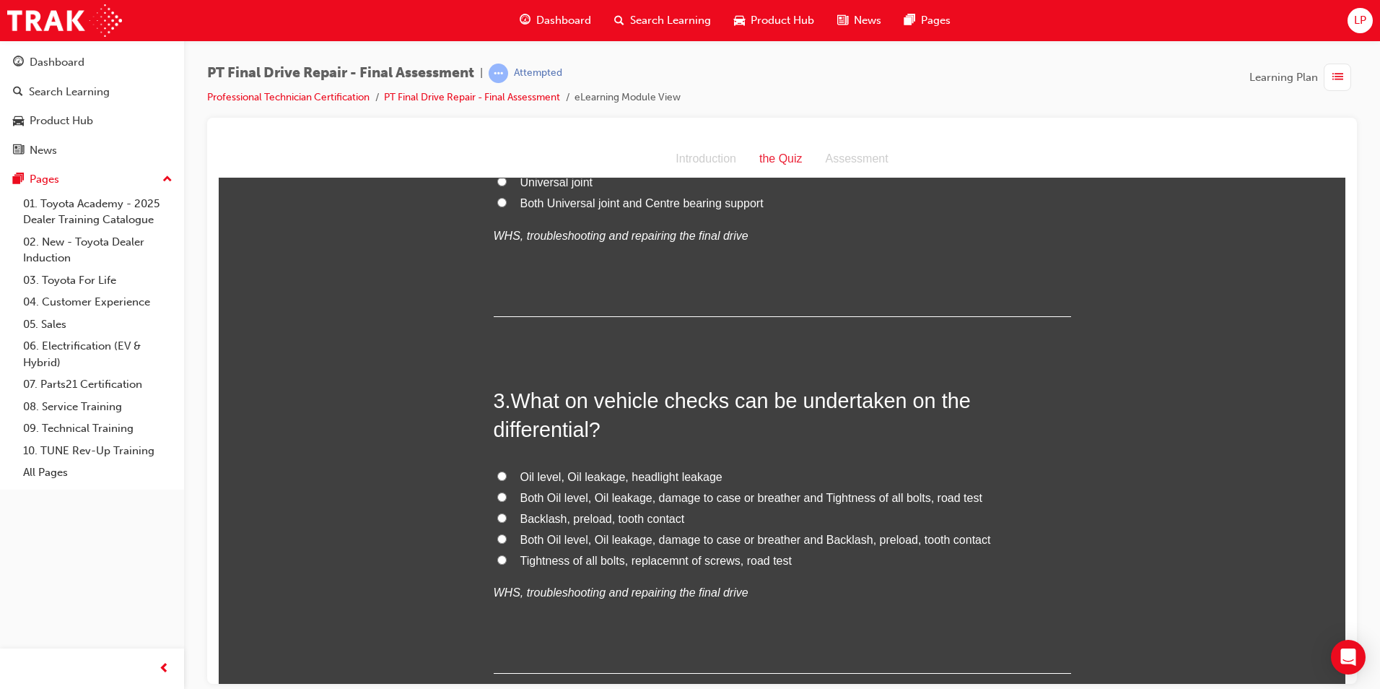
scroll to position [722, 0]
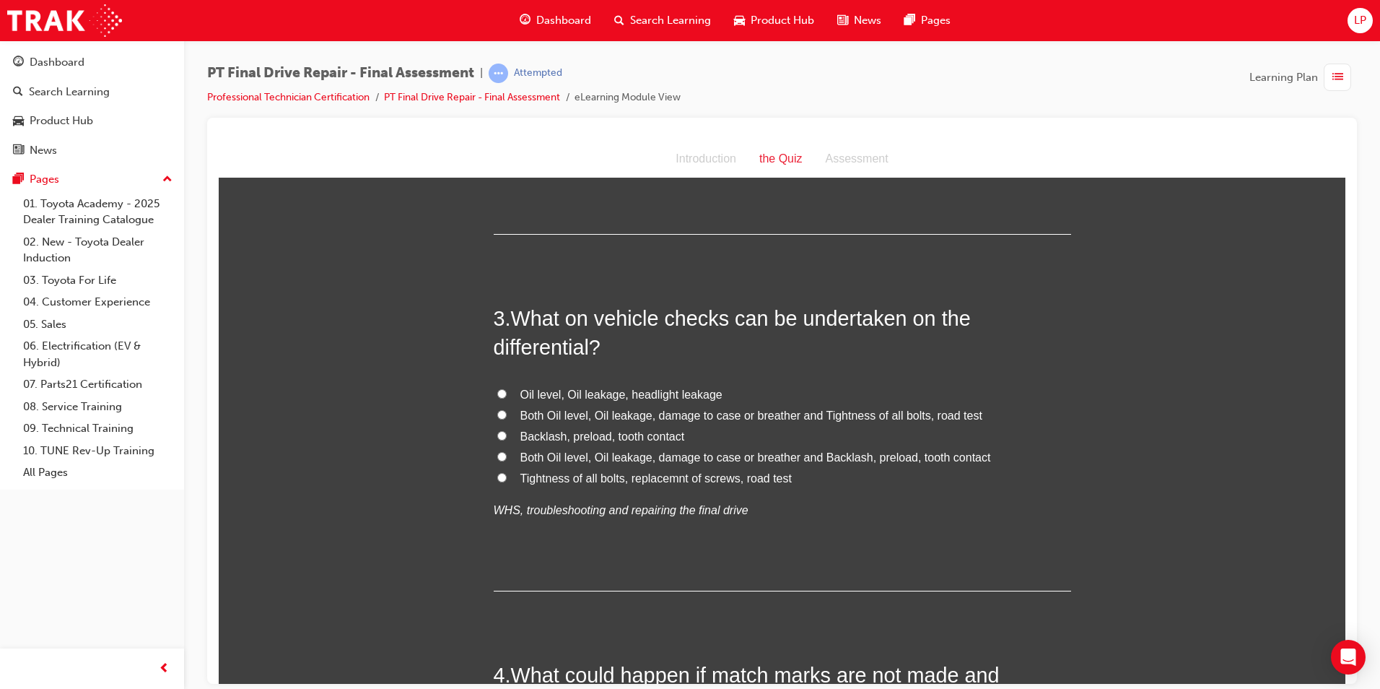
click at [716, 462] on span "Both Oil level, Oil leakage, damage to case or breather and Backlash, preload, …" at bounding box center [756, 457] width 471 height 12
click at [507, 461] on input "Both Oil level, Oil leakage, damage to case or breather and Backlash, preload, …" at bounding box center [501, 455] width 9 height 9
radio input "true"
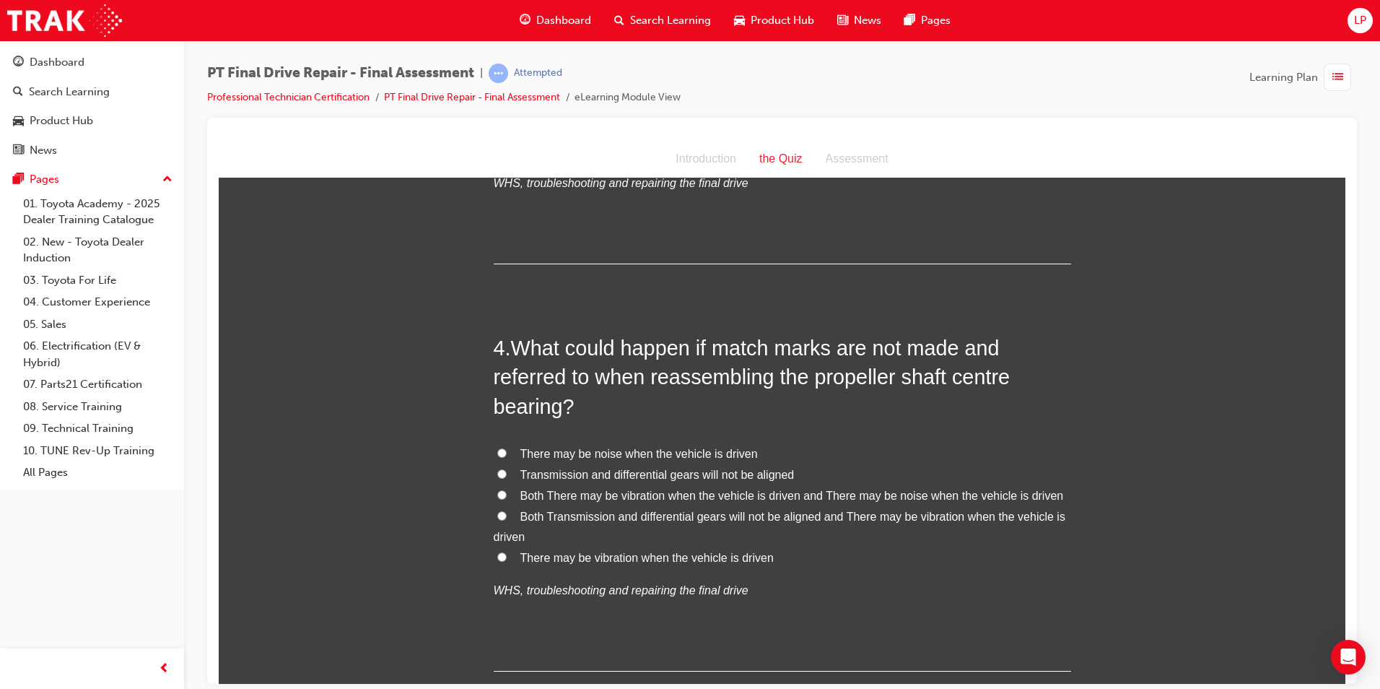
scroll to position [1083, 0]
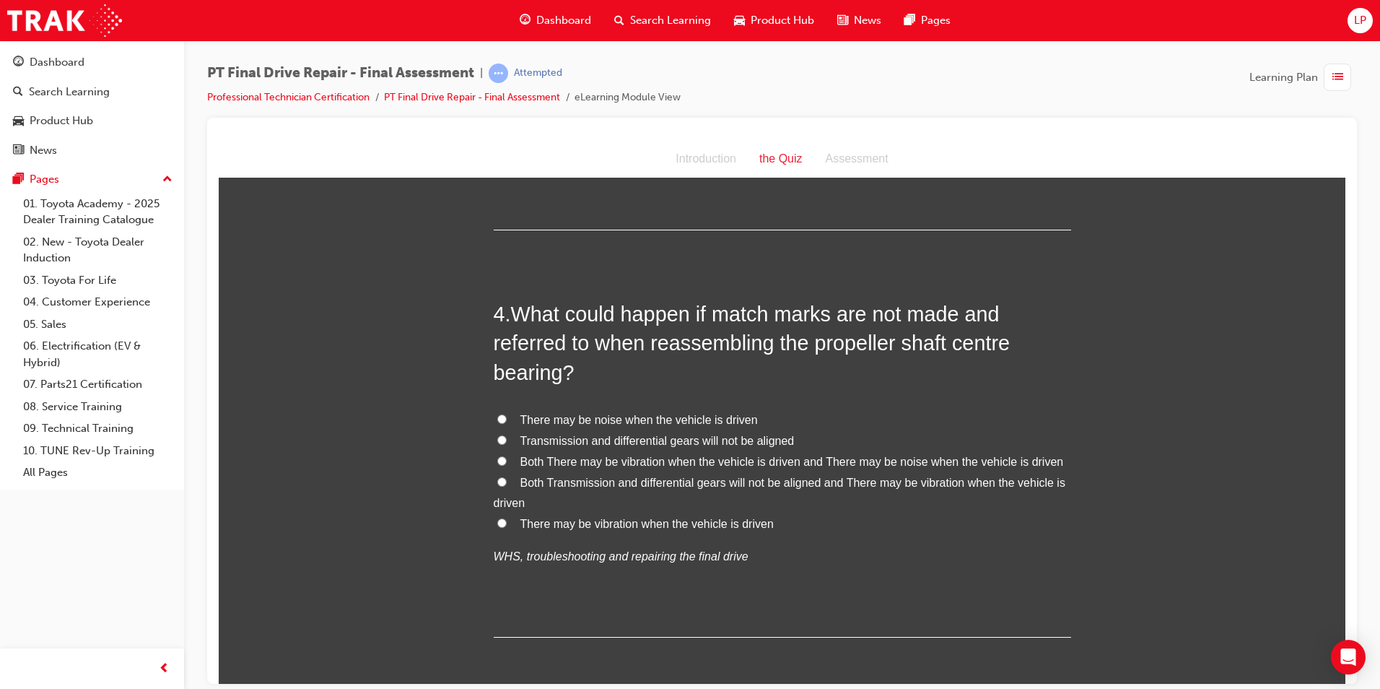
click at [709, 484] on span "Both Transmission and differential gears will not be aligned and There may be v…" at bounding box center [780, 492] width 572 height 33
click at [507, 484] on input "Both Transmission and differential gears will not be aligned and There may be v…" at bounding box center [501, 481] width 9 height 9
radio input "true"
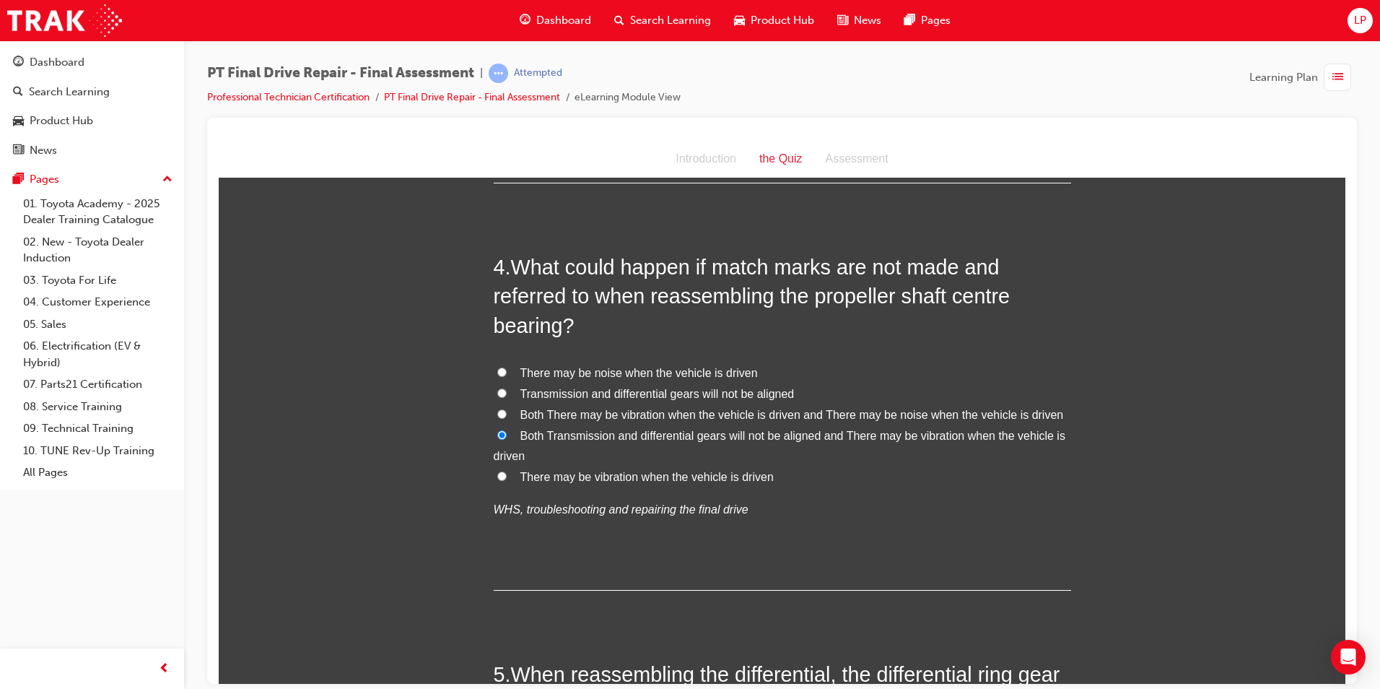
scroll to position [1155, 0]
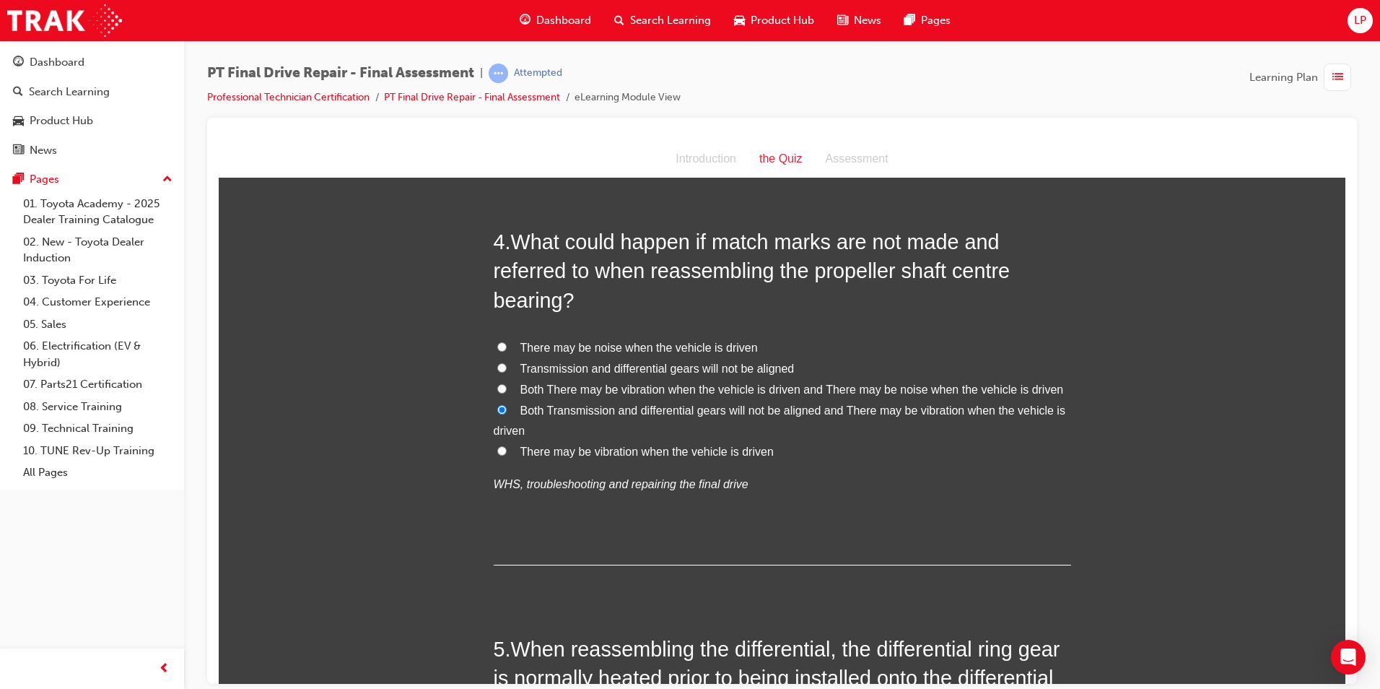
click at [618, 393] on span "Both There may be vibration when the vehicle is driven and There may be noise w…" at bounding box center [793, 389] width 544 height 12
click at [507, 393] on input "Both There may be vibration when the vehicle is driven and There may be noise w…" at bounding box center [501, 387] width 9 height 9
radio input "true"
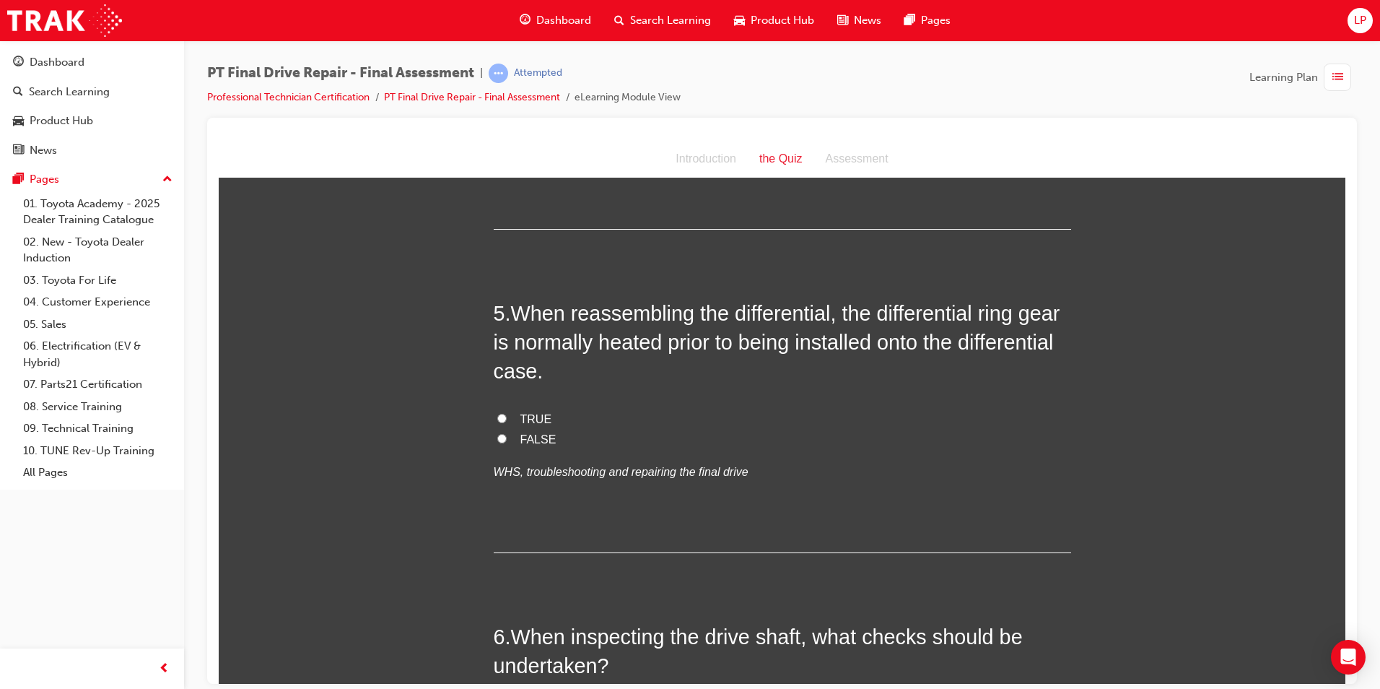
scroll to position [1516, 0]
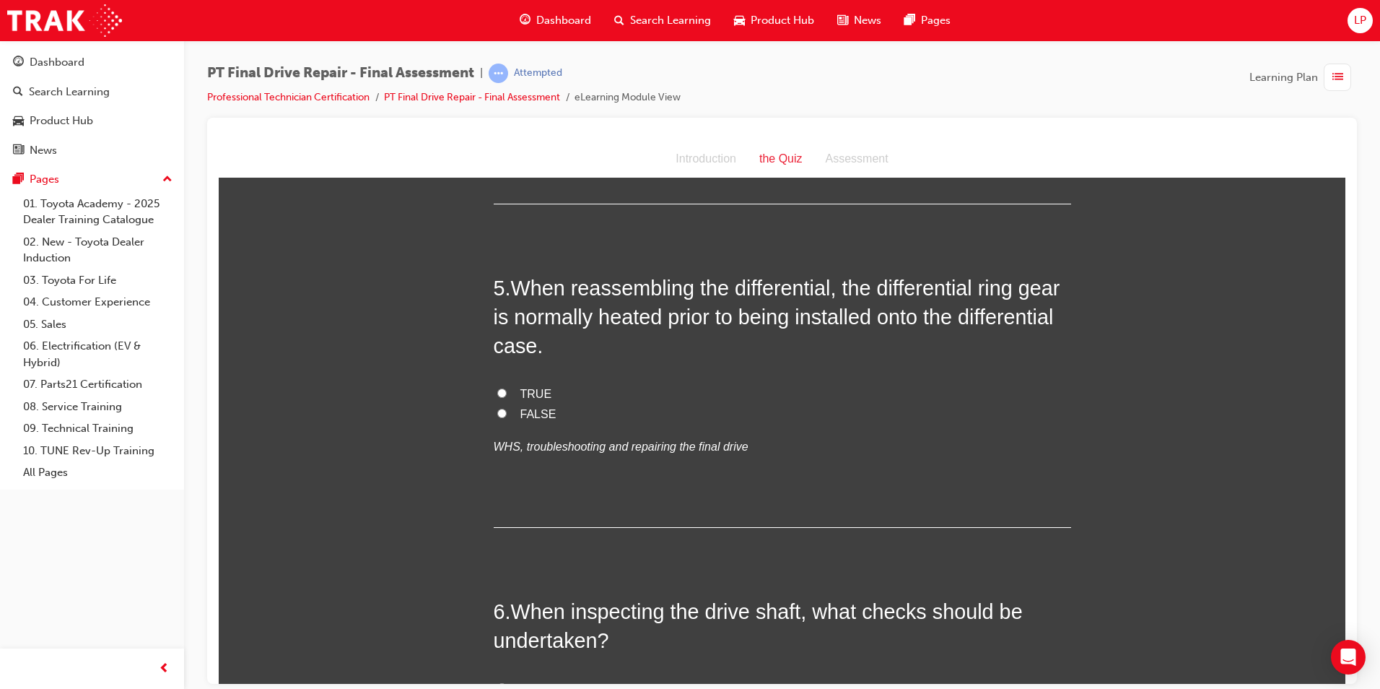
drag, startPoint x: 536, startPoint y: 393, endPoint x: 584, endPoint y: 401, distance: 48.3
click at [539, 393] on span "TRUE" at bounding box center [537, 393] width 32 height 12
click at [507, 393] on input "TRUE" at bounding box center [501, 392] width 9 height 9
radio input "true"
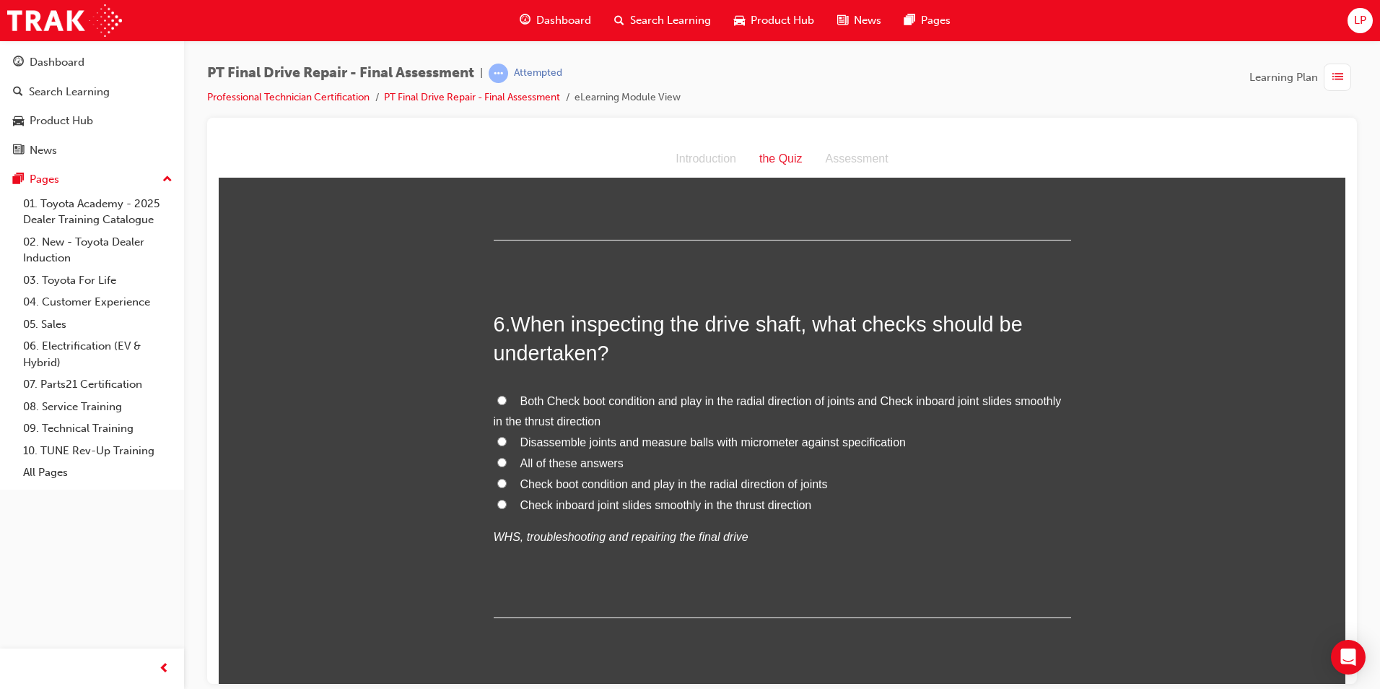
scroll to position [1805, 0]
click at [552, 466] on span "All of these answers" at bounding box center [572, 461] width 103 height 12
click at [507, 465] on input "All of these answers" at bounding box center [501, 460] width 9 height 9
radio input "true"
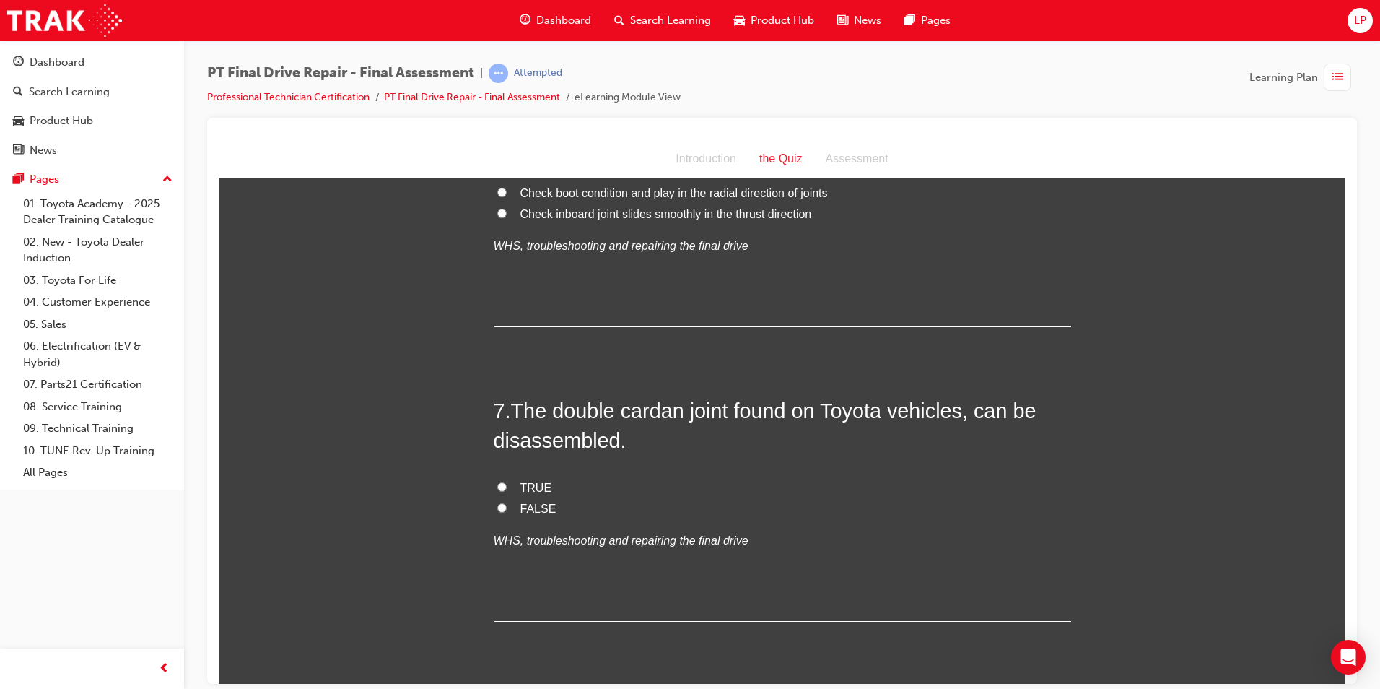
scroll to position [2094, 0]
click at [497, 487] on input "TRUE" at bounding box center [501, 486] width 9 height 9
radio input "true"
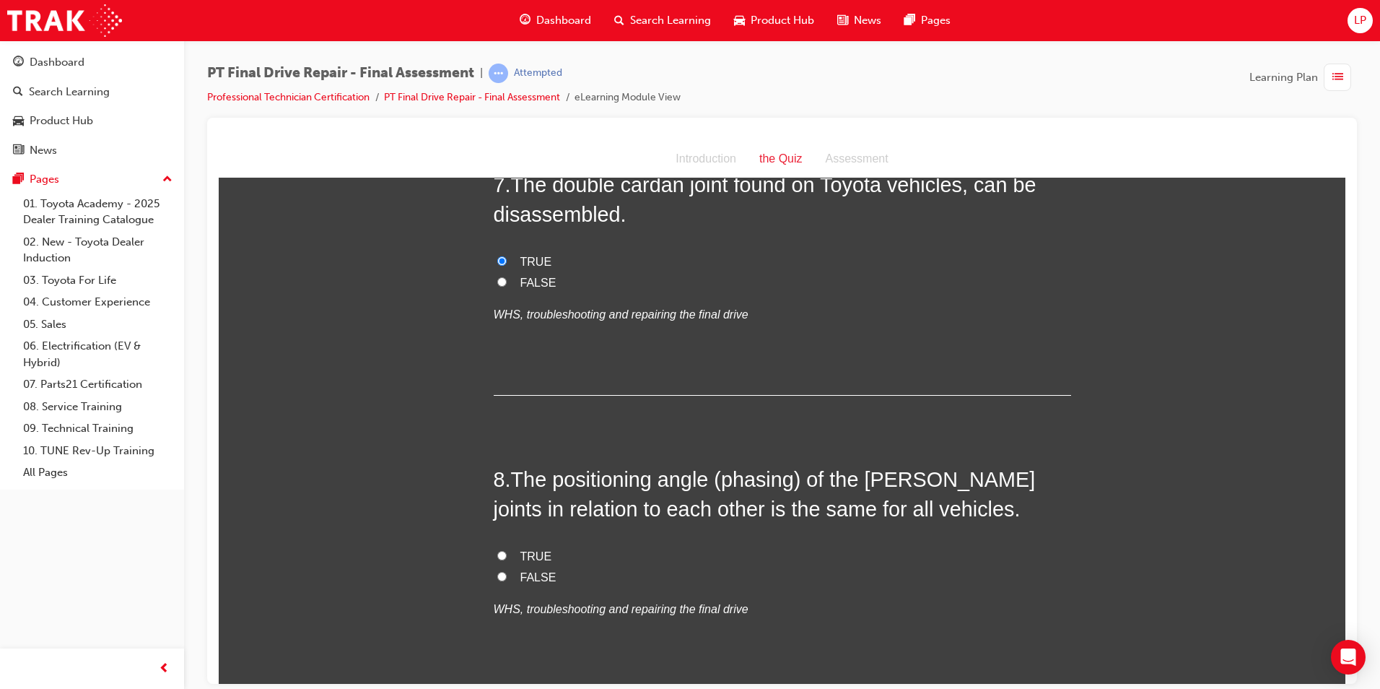
scroll to position [2383, 0]
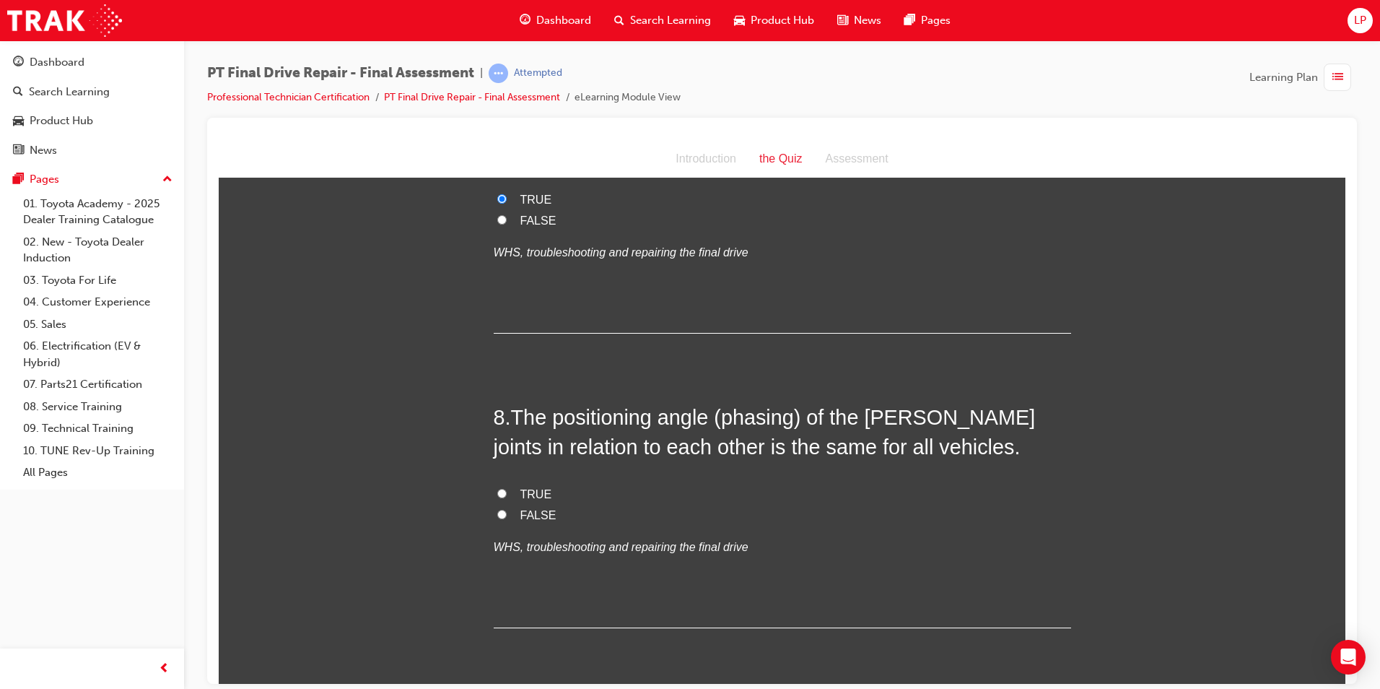
click at [531, 512] on span "FALSE" at bounding box center [539, 514] width 36 height 12
click at [507, 512] on input "FALSE" at bounding box center [501, 513] width 9 height 9
radio input "true"
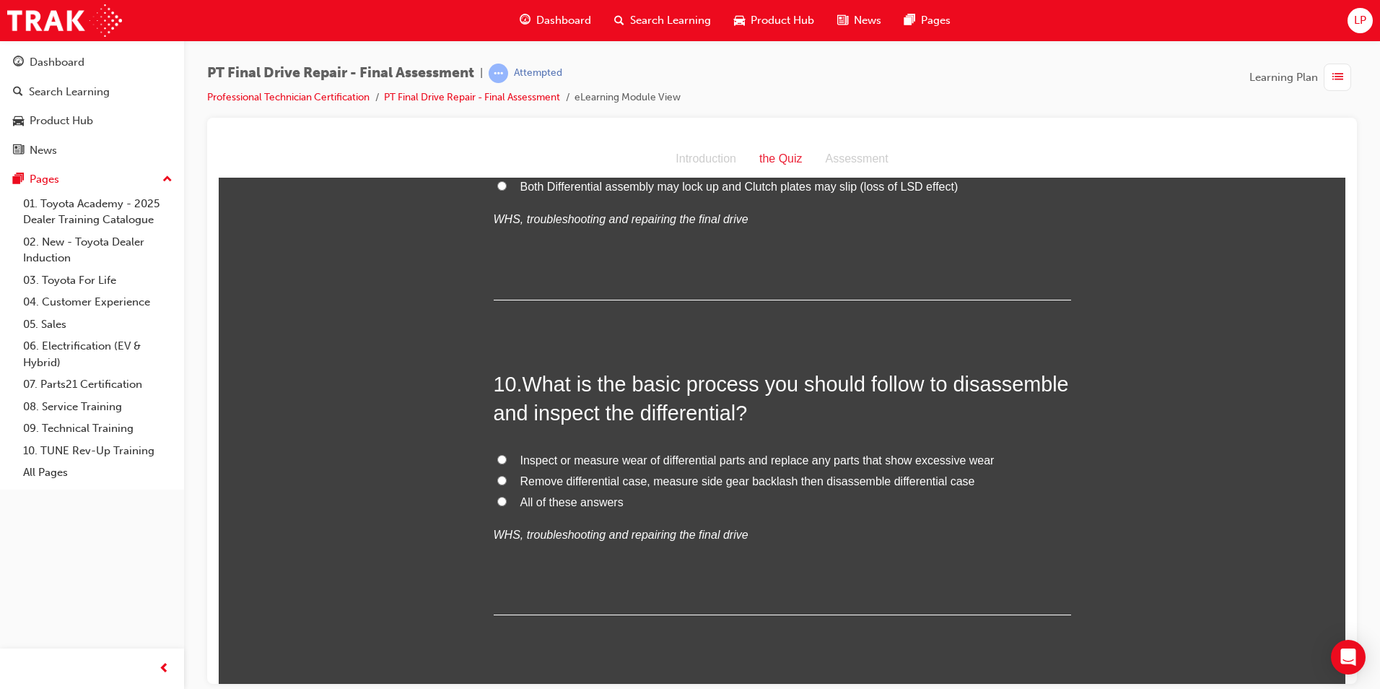
scroll to position [3105, 0]
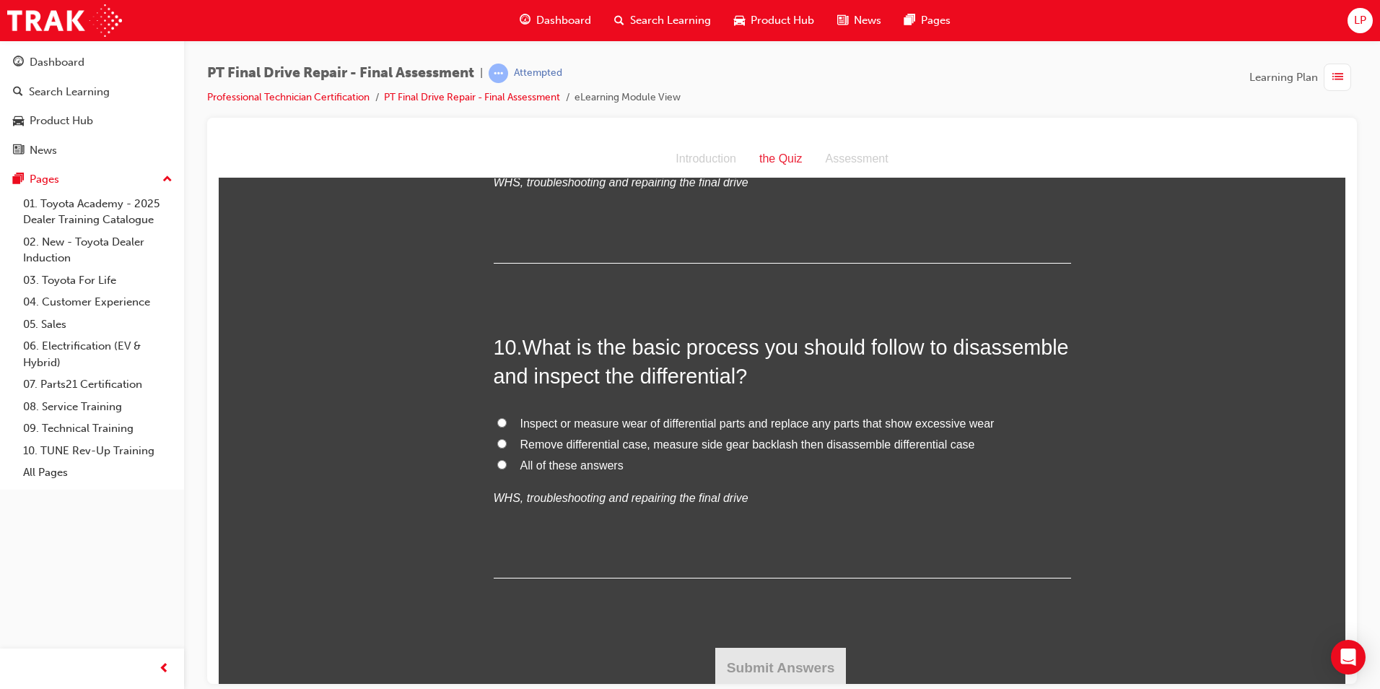
click at [580, 456] on label "All of these answers" at bounding box center [783, 465] width 578 height 21
click at [507, 459] on input "All of these answers" at bounding box center [501, 463] width 9 height 9
radio input "true"
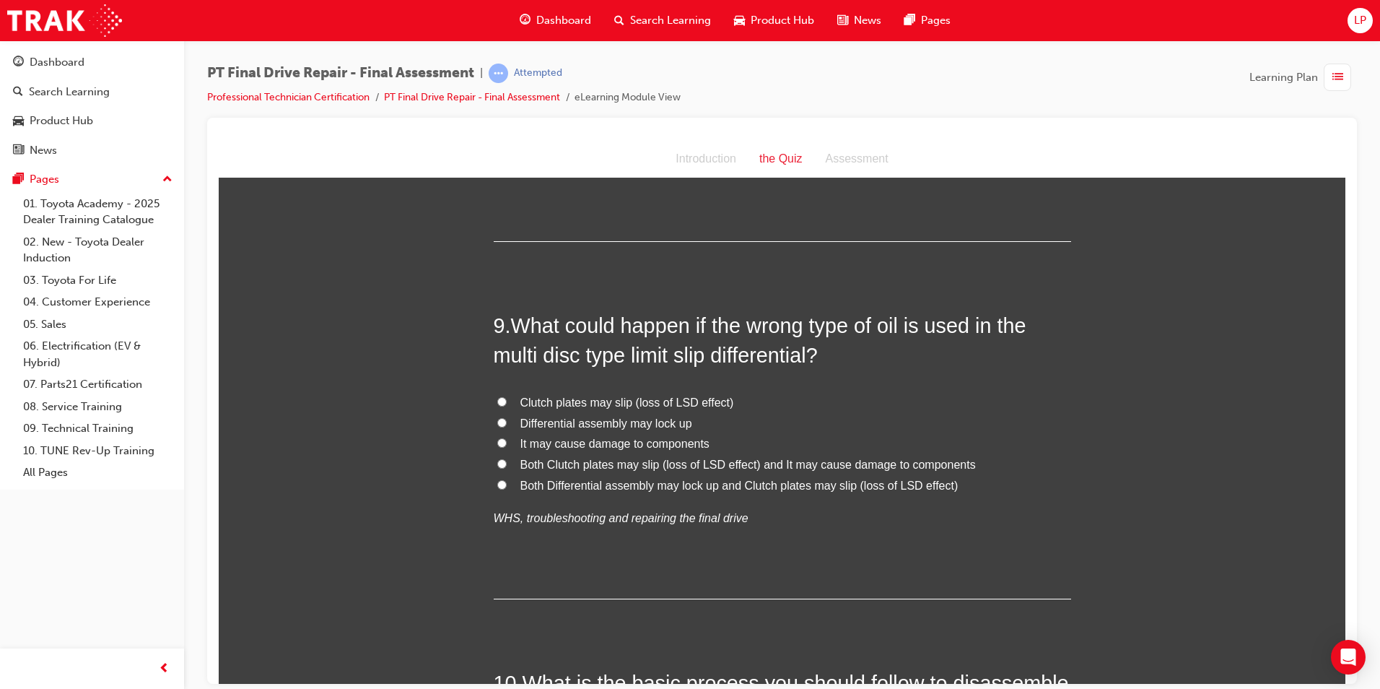
scroll to position [2744, 0]
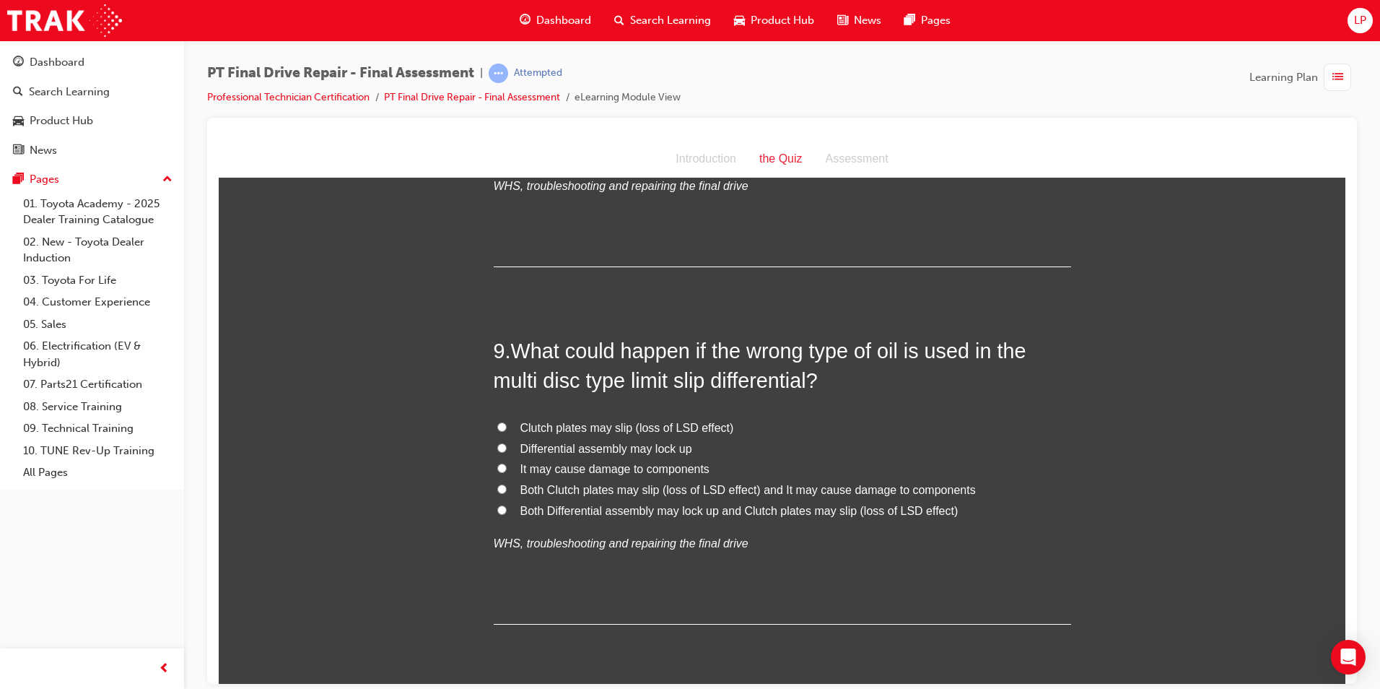
click at [765, 483] on span "Both Clutch plates may slip (loss of LSD effect) and It may cause damage to com…" at bounding box center [749, 489] width 456 height 12
click at [507, 484] on input "Both Clutch plates may slip (loss of LSD effect) and It may cause damage to com…" at bounding box center [501, 488] width 9 height 9
radio input "true"
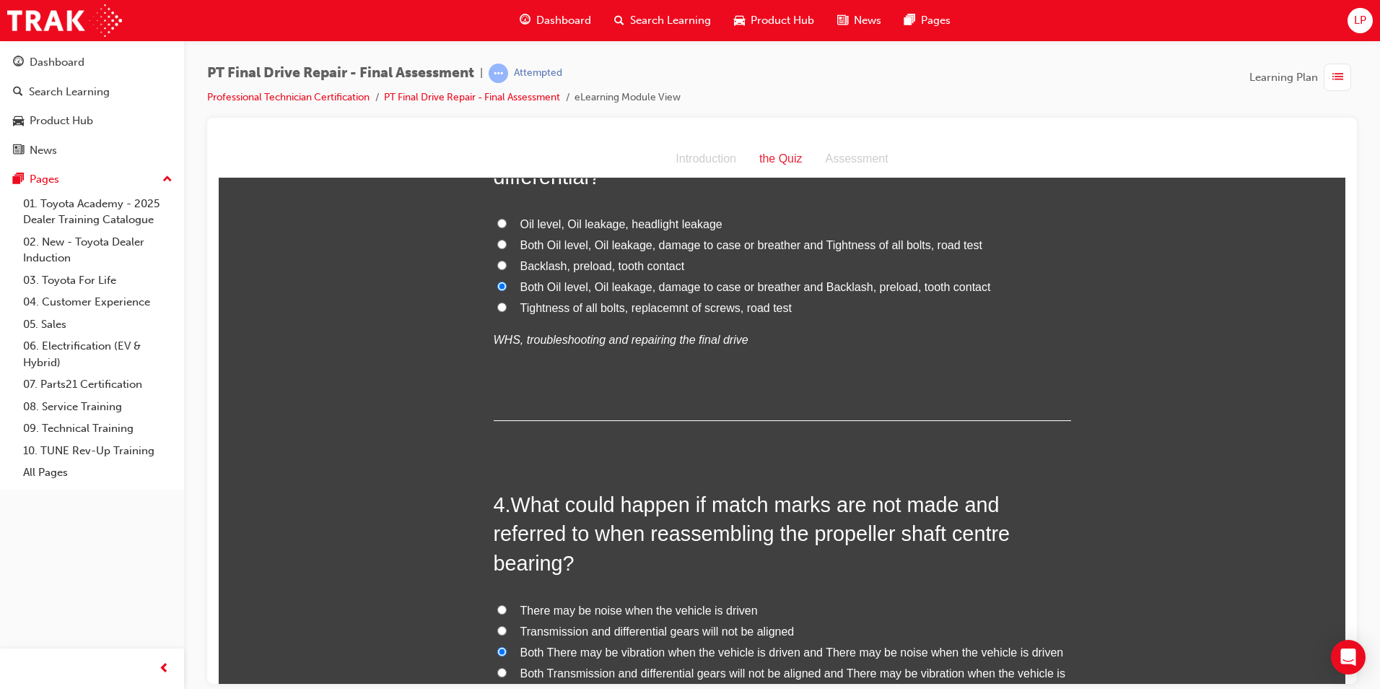
scroll to position [866, 0]
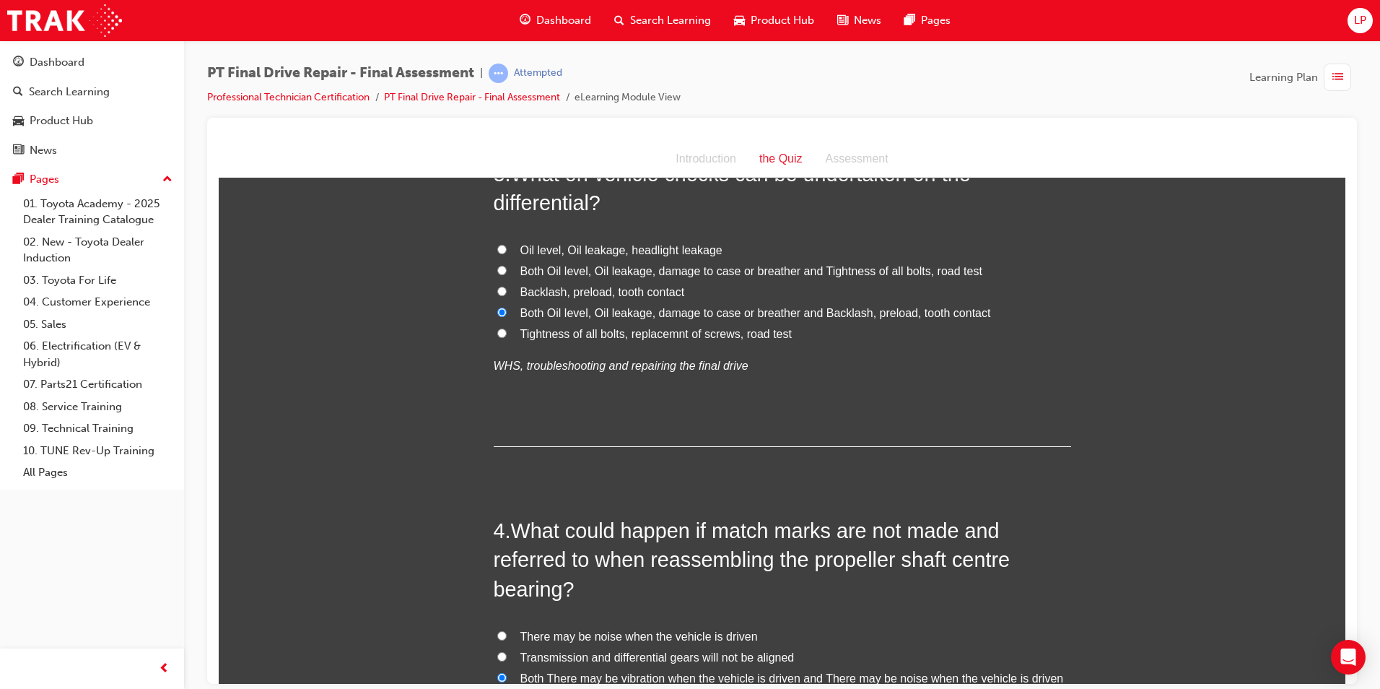
click at [777, 264] on span "Both Oil level, Oil leakage, damage to case or breather and Tightness of all bo…" at bounding box center [752, 270] width 462 height 12
click at [507, 265] on input "Both Oil level, Oil leakage, damage to case or breather and Tightness of all bo…" at bounding box center [501, 269] width 9 height 9
radio input "true"
click at [794, 316] on span "Both Oil level, Oil leakage, damage to case or breather and Backlash, preload, …" at bounding box center [756, 312] width 471 height 12
click at [507, 316] on input "Both Oil level, Oil leakage, damage to case or breather and Backlash, preload, …" at bounding box center [501, 311] width 9 height 9
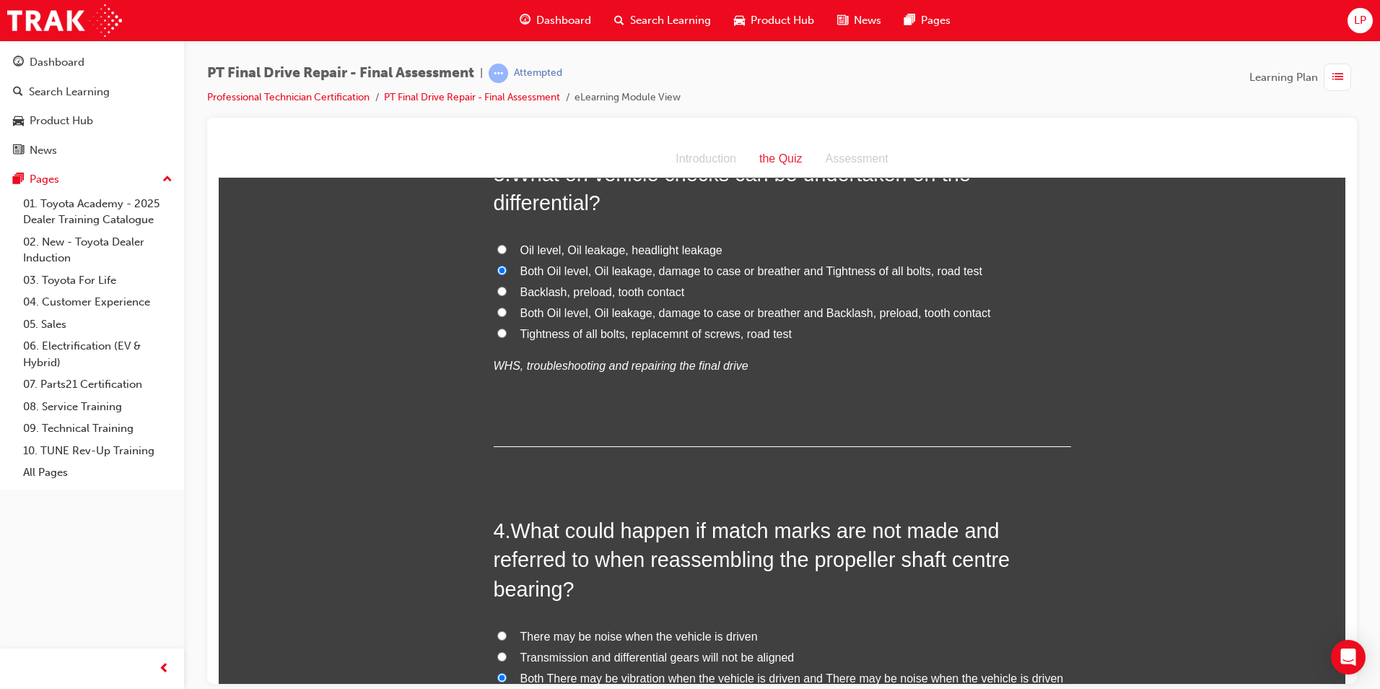
radio input "true"
click at [799, 286] on label "Backlash, preload, tooth contact" at bounding box center [783, 292] width 578 height 21
click at [507, 286] on input "Backlash, preload, tooth contact" at bounding box center [501, 290] width 9 height 9
radio input "true"
click at [803, 269] on span "Both Oil level, Oil leakage, damage to case or breather and Tightness of all bo…" at bounding box center [752, 270] width 462 height 12
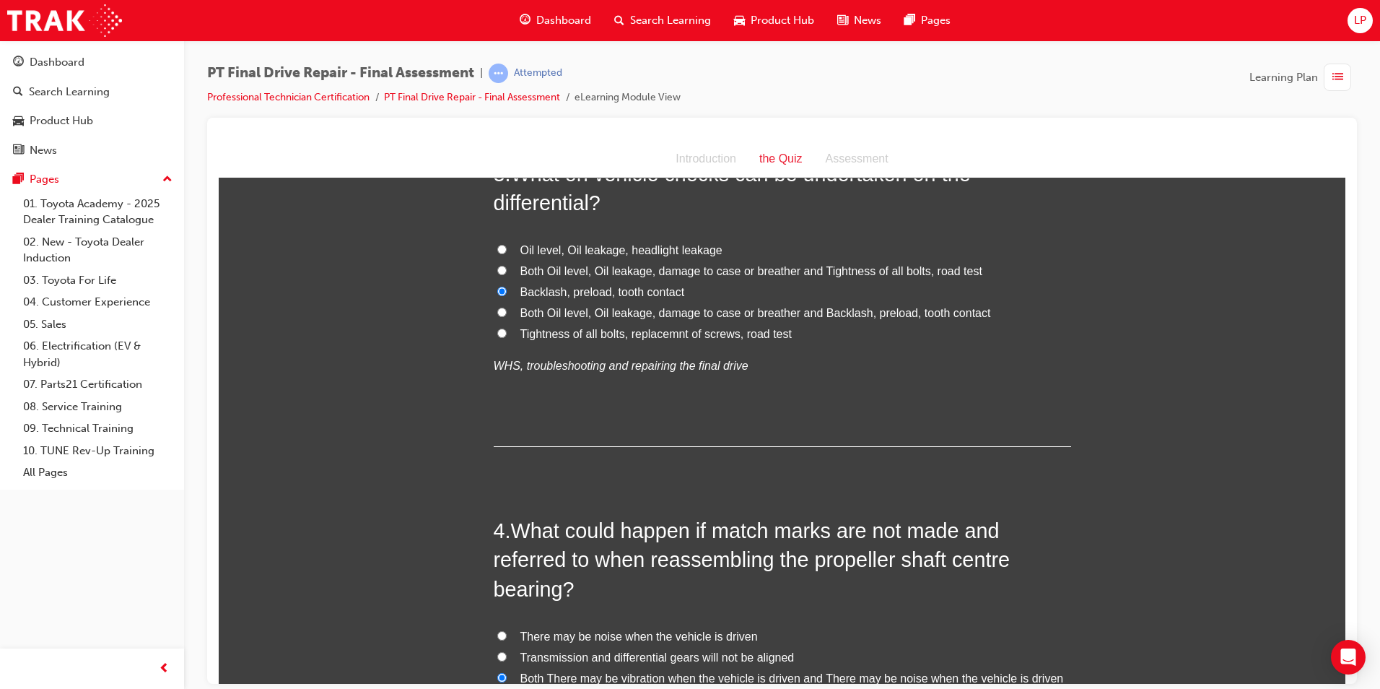
click at [507, 269] on input "Both Oil level, Oil leakage, damage to case or breather and Tightness of all bo…" at bounding box center [501, 269] width 9 height 9
radio input "true"
drag, startPoint x: 795, startPoint y: 316, endPoint x: 799, endPoint y: 303, distance: 13.7
click at [795, 313] on span "Both Oil level, Oil leakage, damage to case or breather and Backlash, preload, …" at bounding box center [756, 312] width 471 height 12
click at [507, 313] on input "Both Oil level, Oil leakage, damage to case or breather and Backlash, preload, …" at bounding box center [501, 311] width 9 height 9
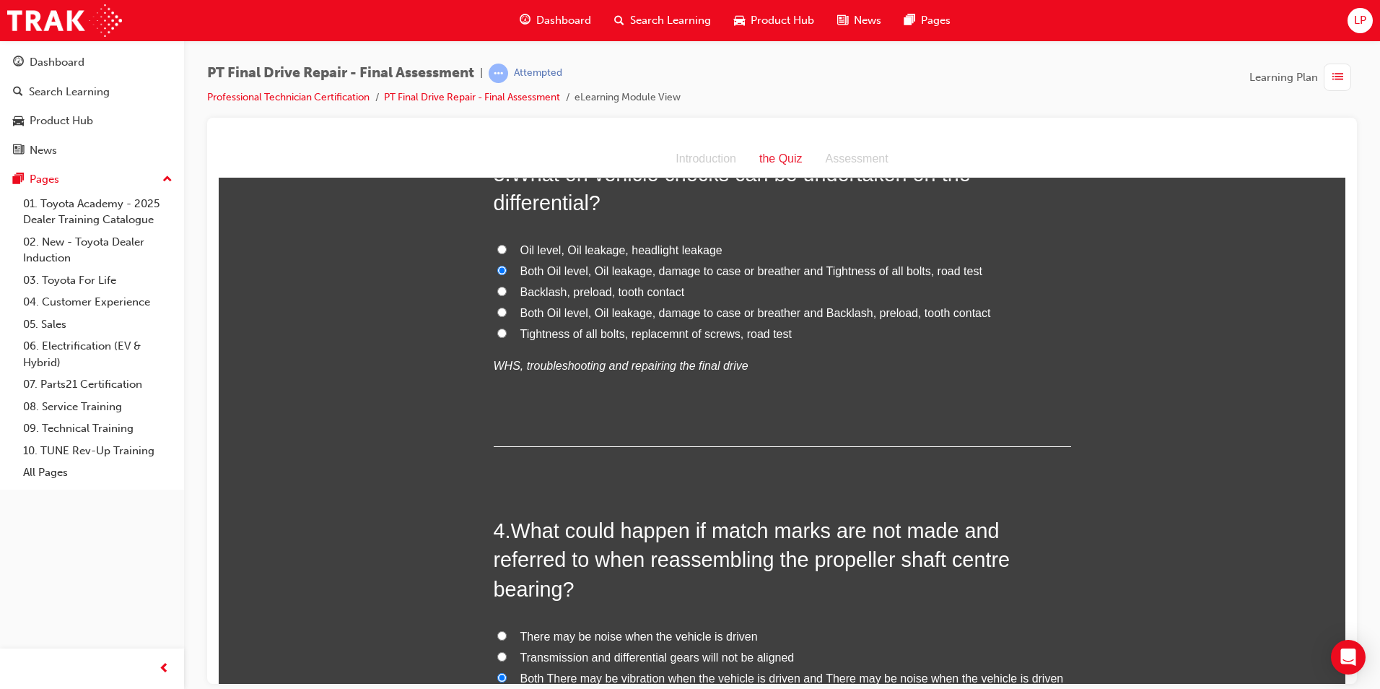
radio input "true"
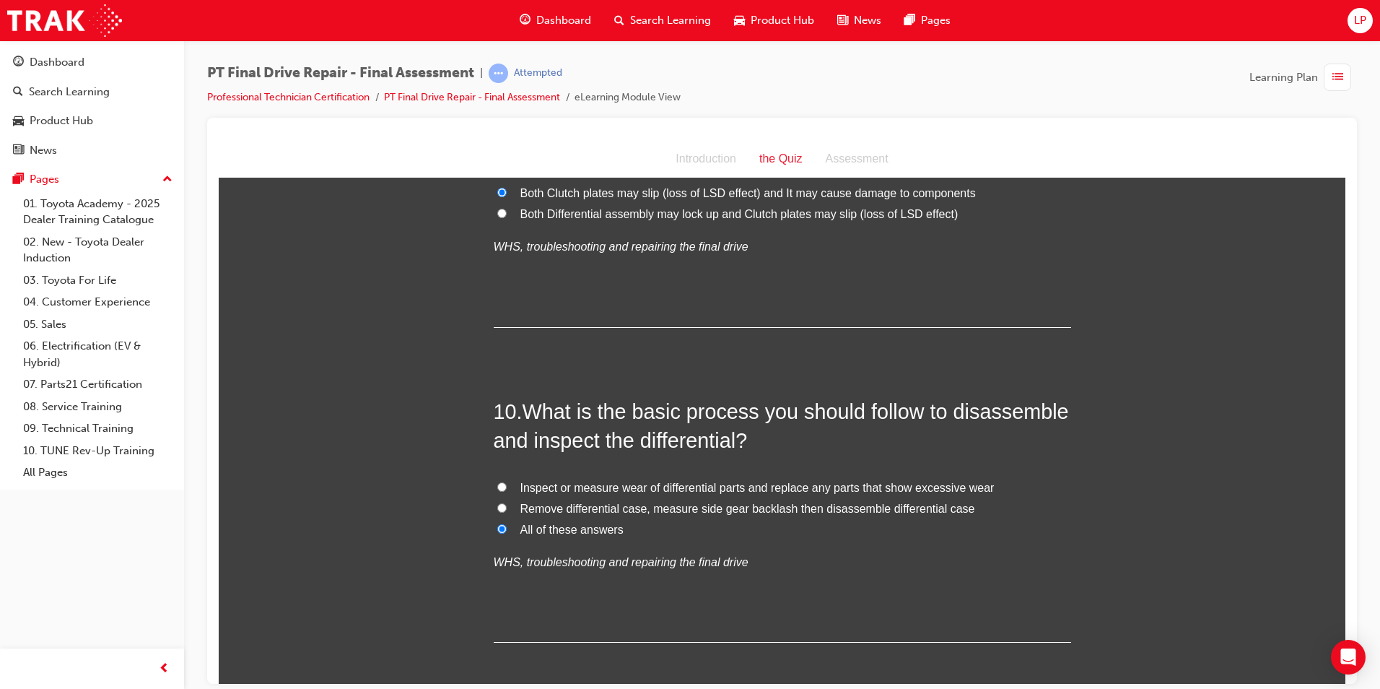
scroll to position [3108, 0]
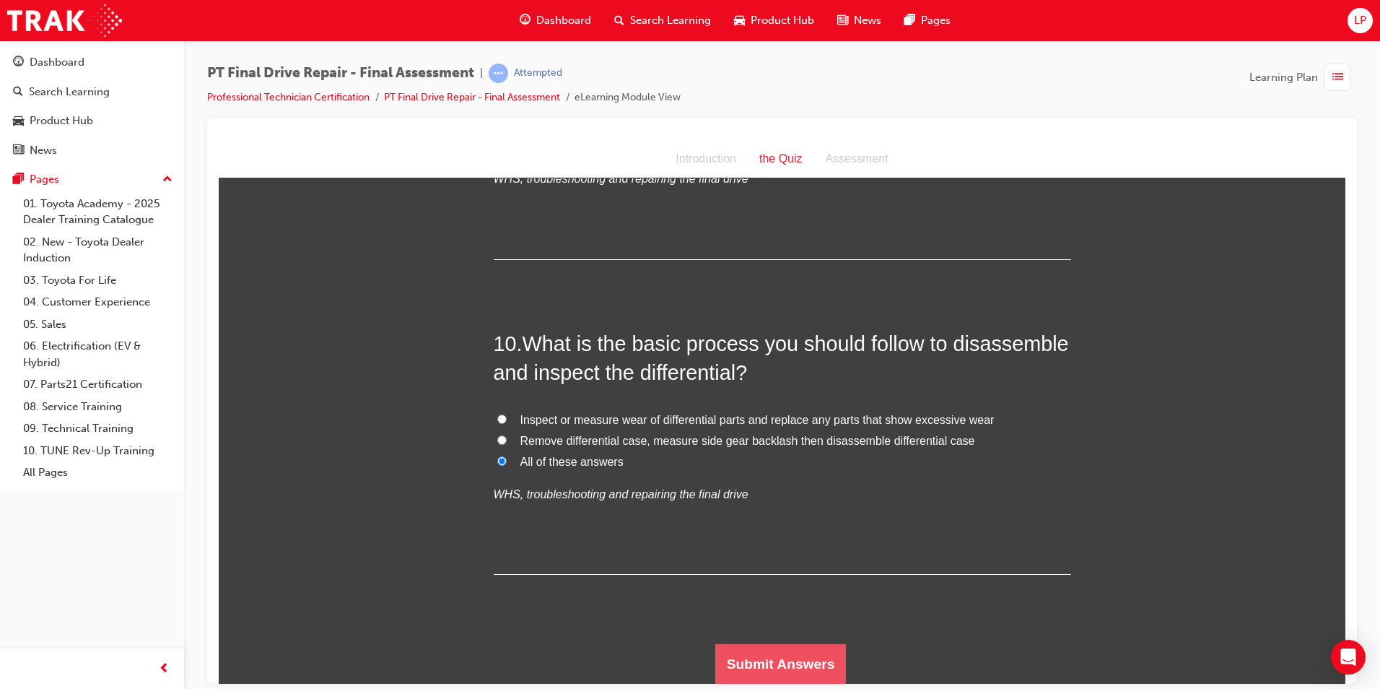
click at [802, 656] on button "Submit Answers" at bounding box center [781, 663] width 131 height 40
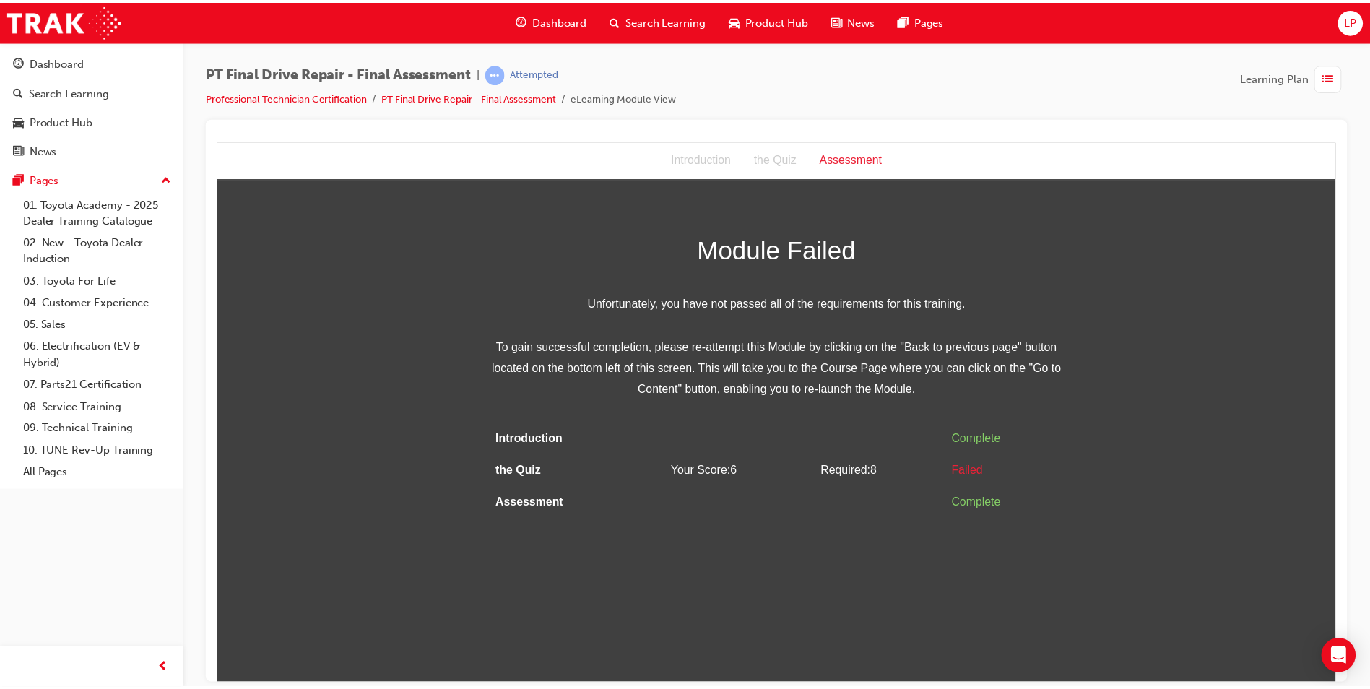
scroll to position [0, 0]
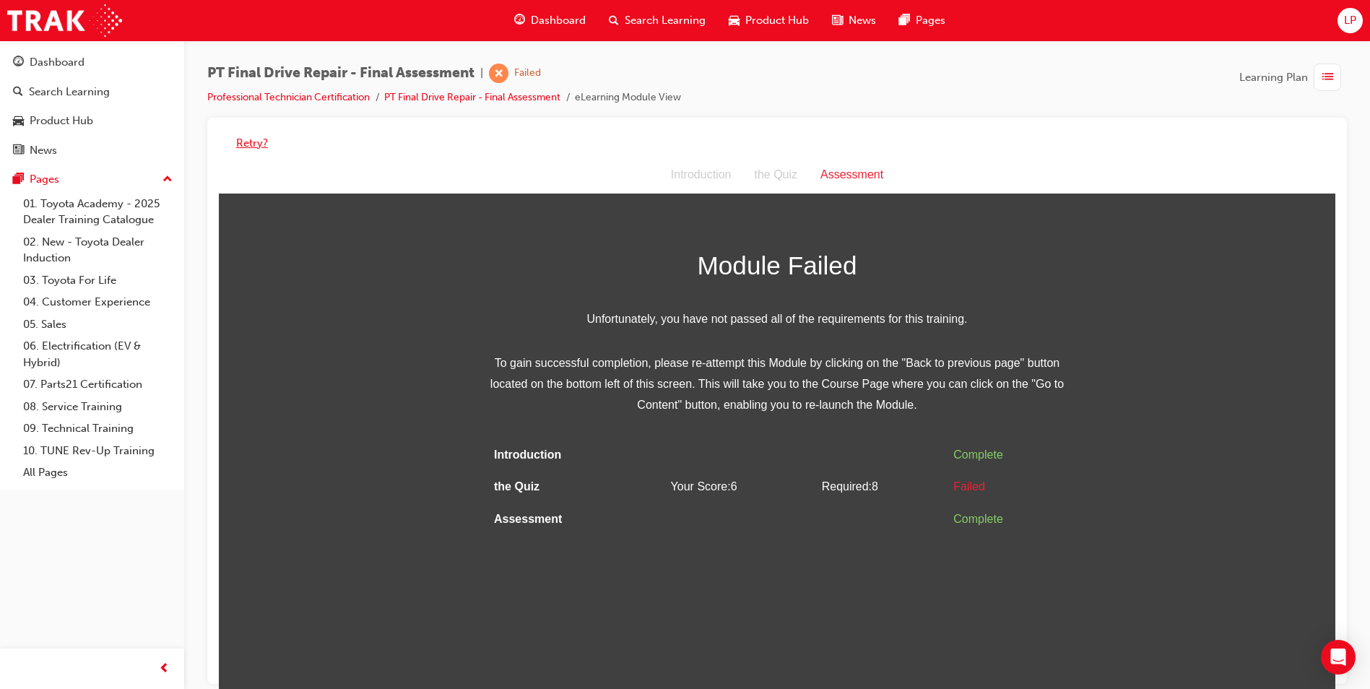
click at [240, 138] on button "Retry?" at bounding box center [252, 143] width 32 height 17
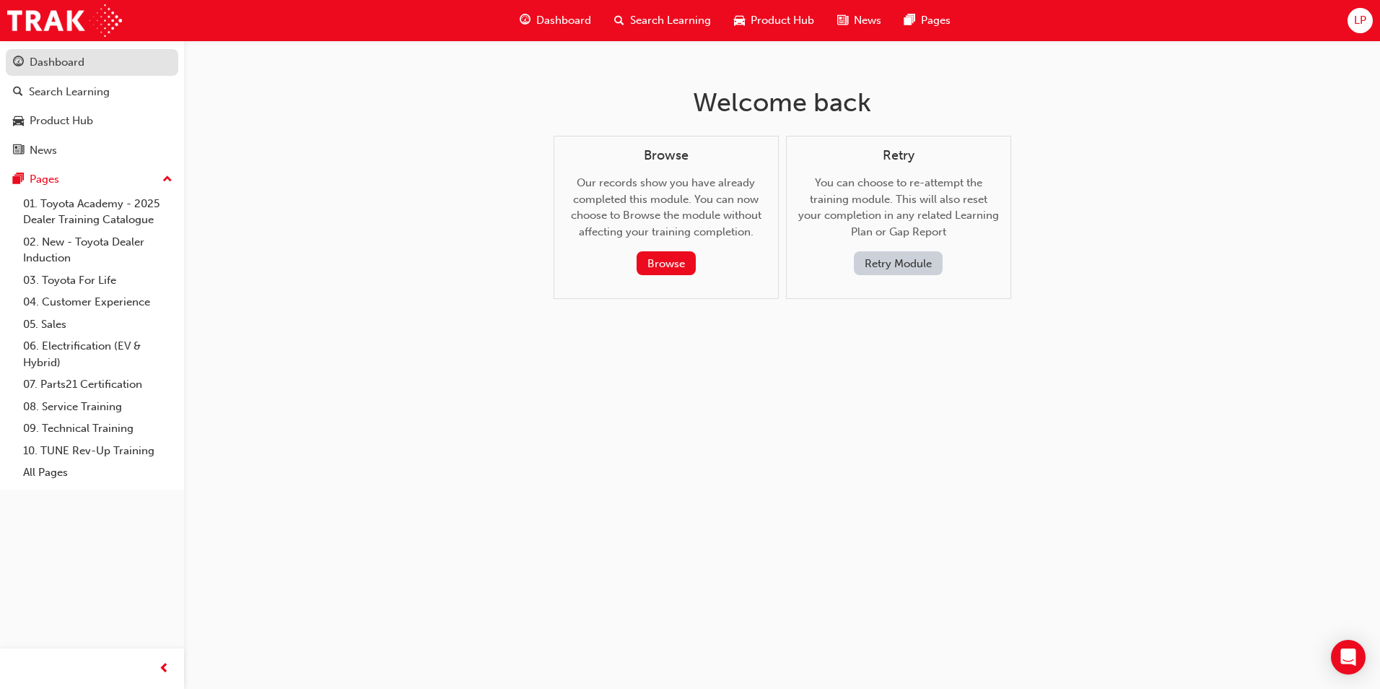
click at [43, 64] on div "Dashboard" at bounding box center [57, 62] width 55 height 17
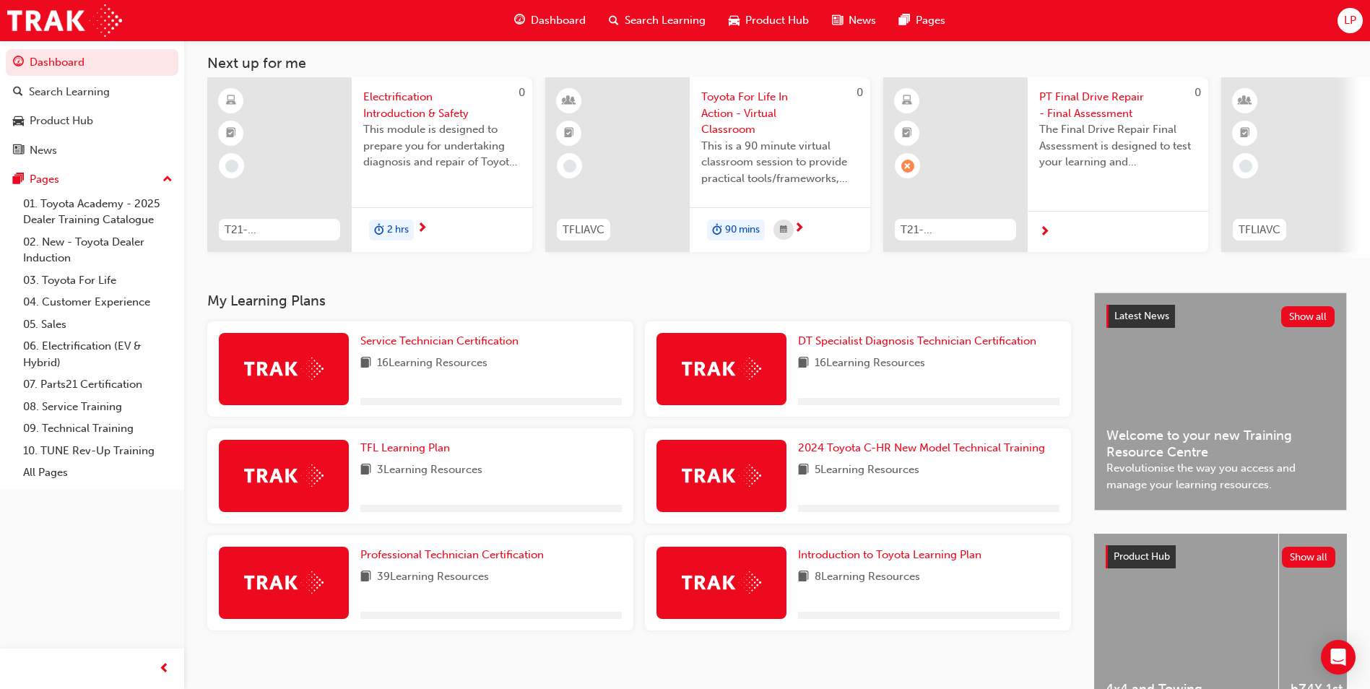
scroll to position [174, 0]
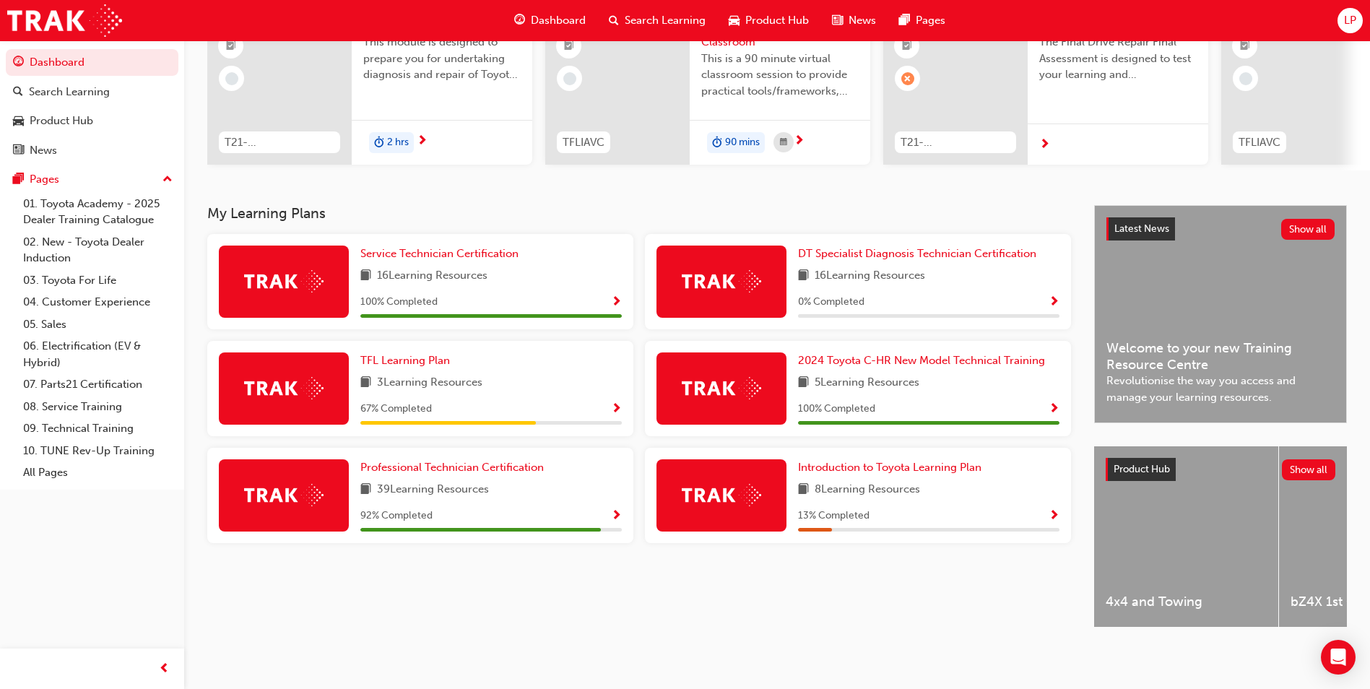
click at [613, 510] on span "Show Progress" at bounding box center [616, 516] width 11 height 13
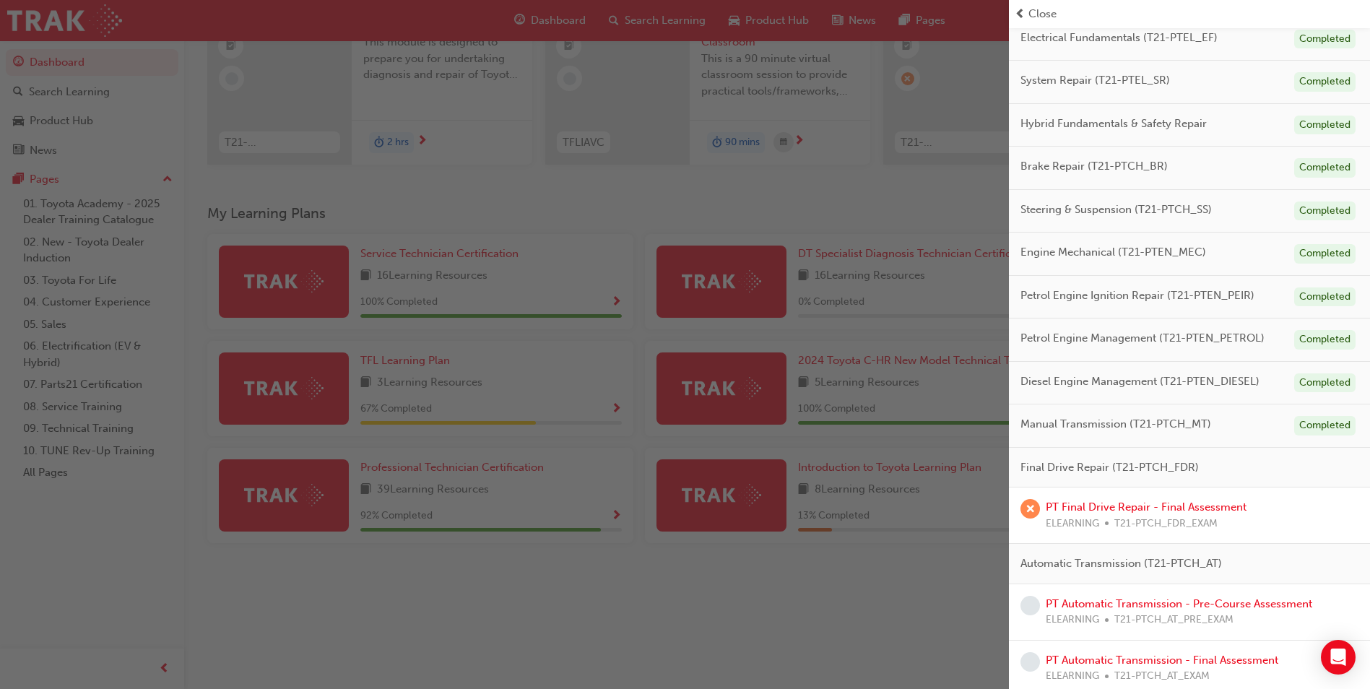
scroll to position [178, 0]
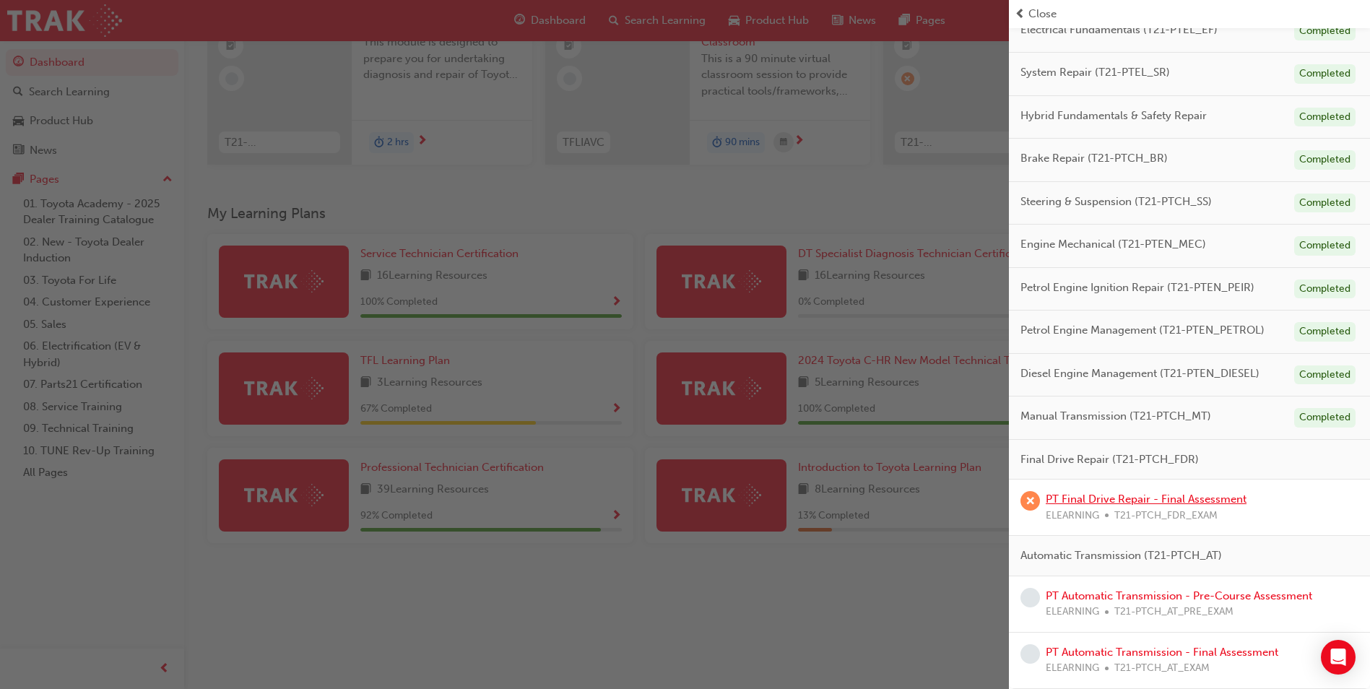
click at [1212, 500] on link "PT Final Drive Repair - Final Assessment" at bounding box center [1145, 498] width 201 height 13
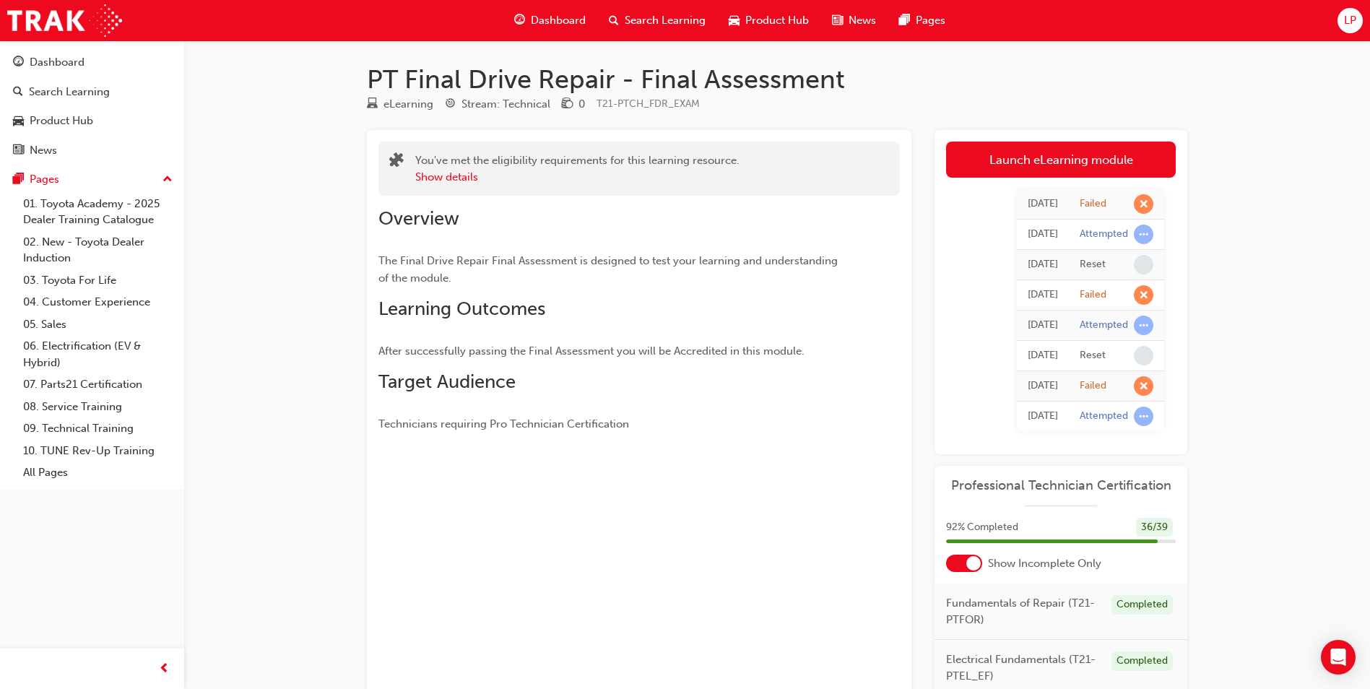
click at [1151, 156] on link "Launch eLearning module" at bounding box center [1061, 160] width 230 height 36
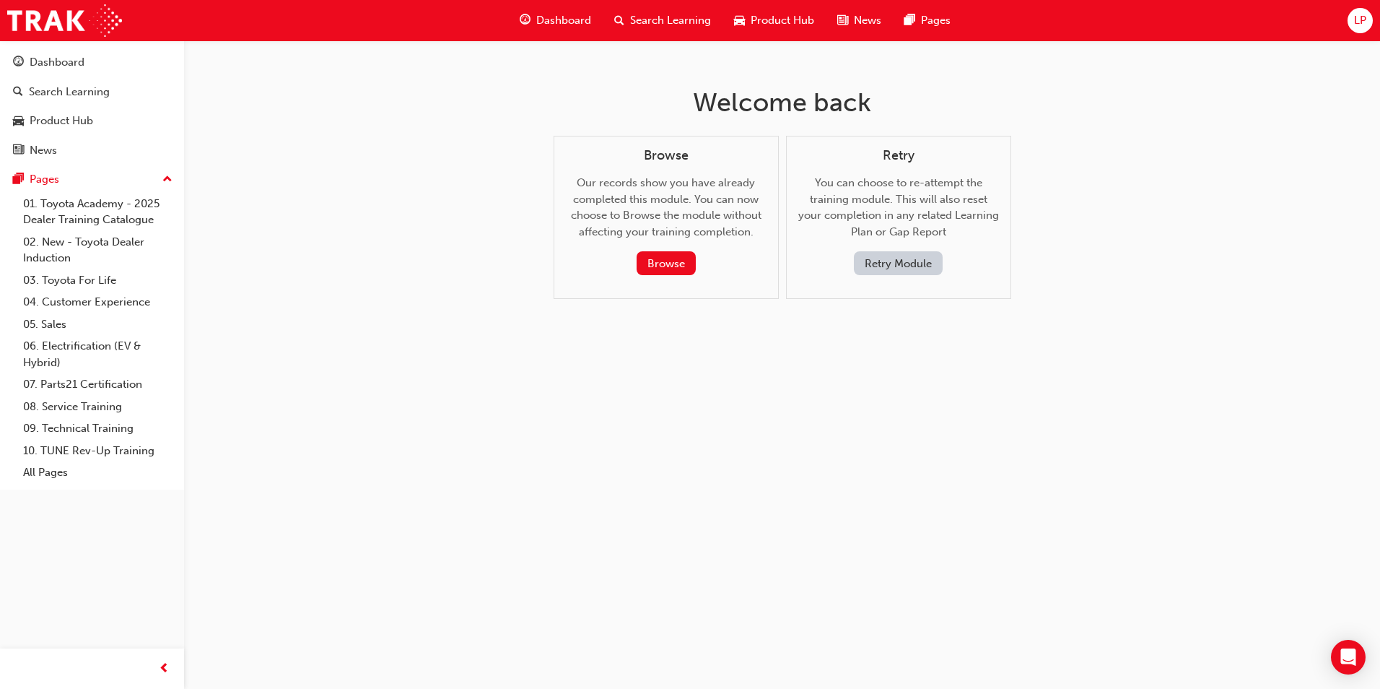
click at [878, 264] on button "Retry Module" at bounding box center [898, 263] width 89 height 24
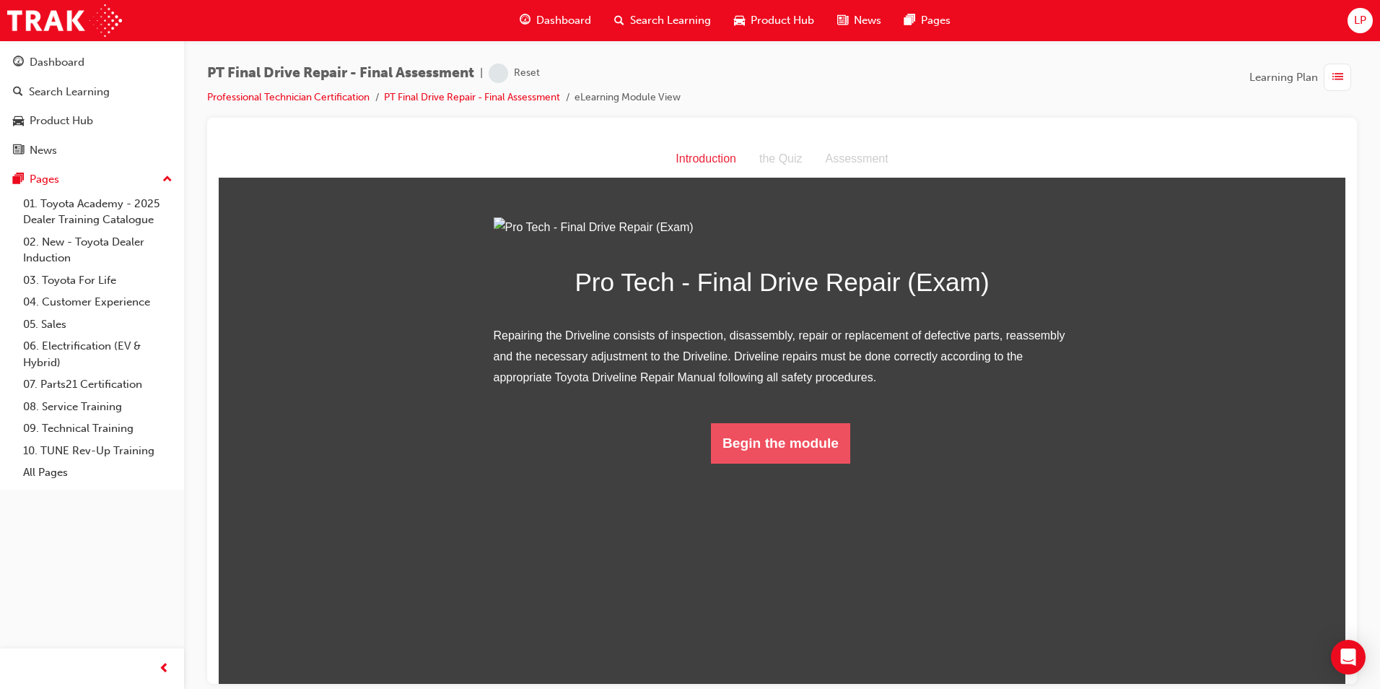
click at [821, 463] on button "Begin the module" at bounding box center [780, 442] width 139 height 40
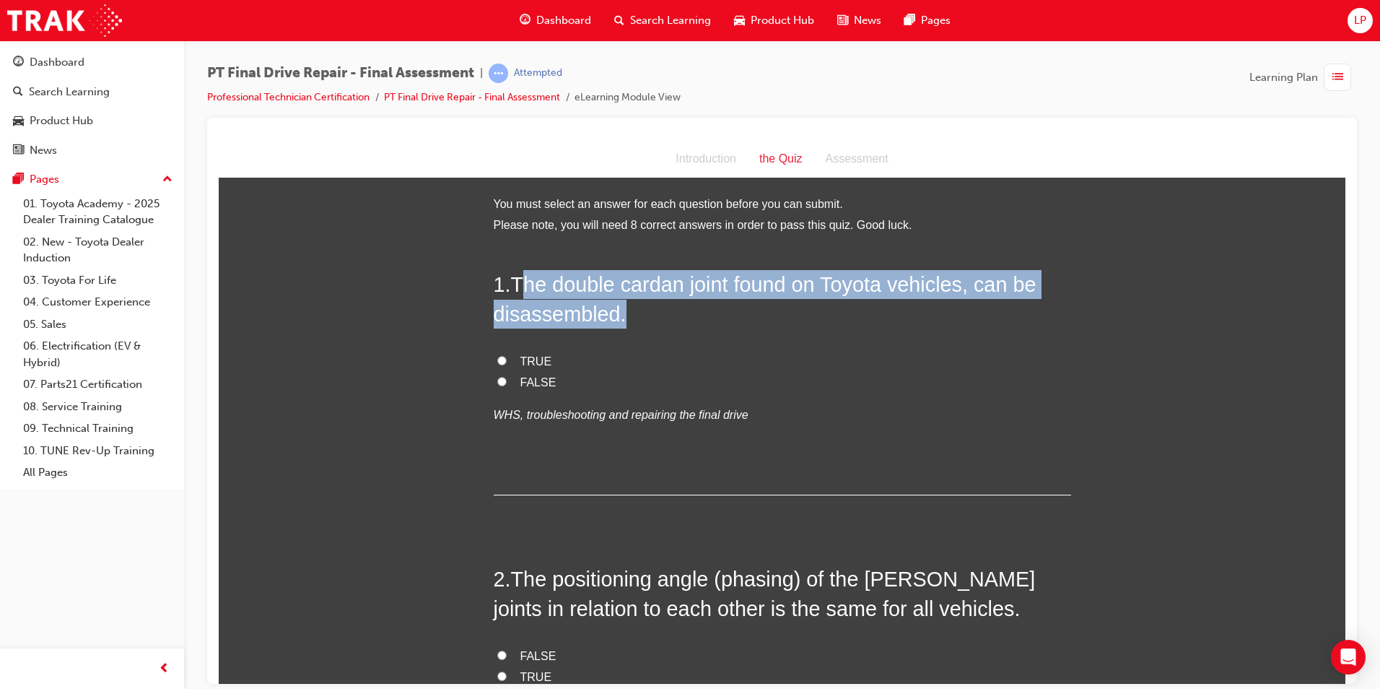
drag, startPoint x: 523, startPoint y: 280, endPoint x: 793, endPoint y: 308, distance: 271.5
click at [793, 308] on h2 "1 . The double cardan joint found on Toyota vehicles, can be disassembled." at bounding box center [783, 298] width 578 height 58
drag, startPoint x: 511, startPoint y: 278, endPoint x: 612, endPoint y: 318, distance: 107.9
click at [612, 318] on span "The double cardan joint found on Toyota vehicles, can be disassembled." at bounding box center [765, 298] width 543 height 52
copy span "The double cardan joint found on Toyota vehicles, can be disassembled"
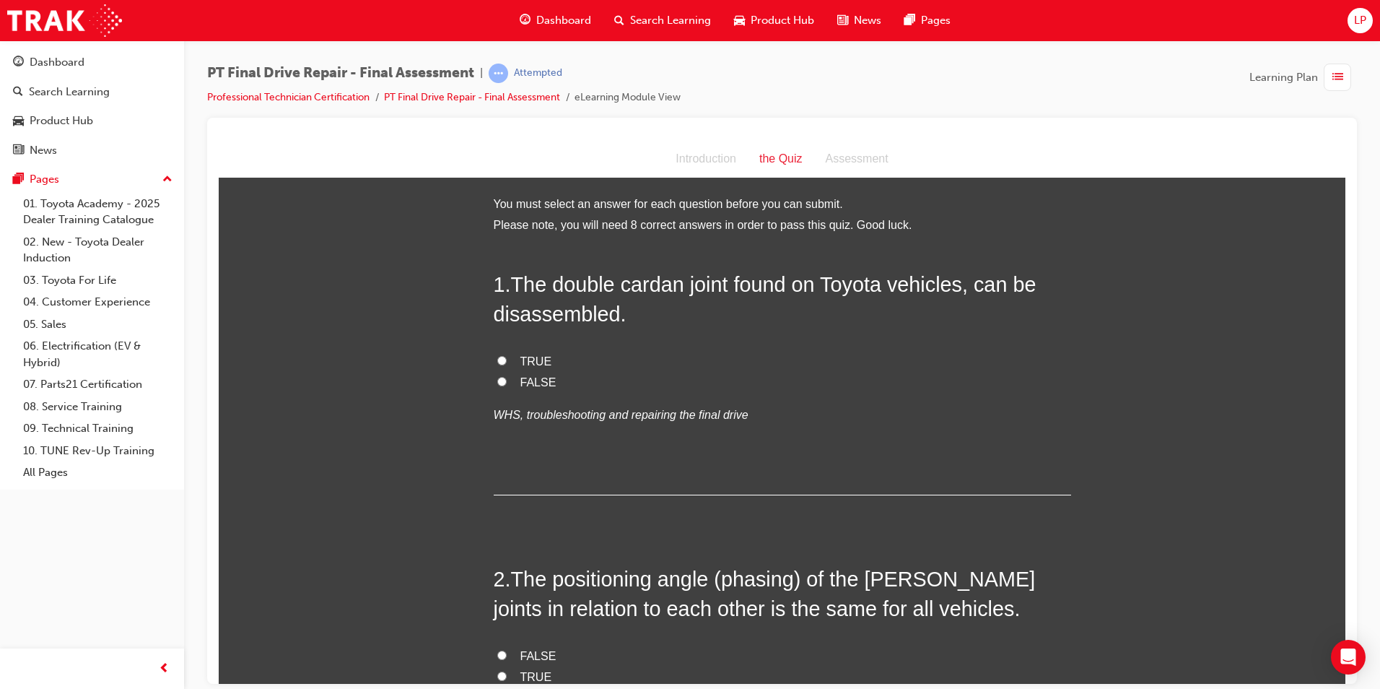
click at [527, 361] on span "TRUE" at bounding box center [537, 361] width 32 height 12
click at [507, 361] on input "TRUE" at bounding box center [501, 359] width 9 height 9
radio input "true"
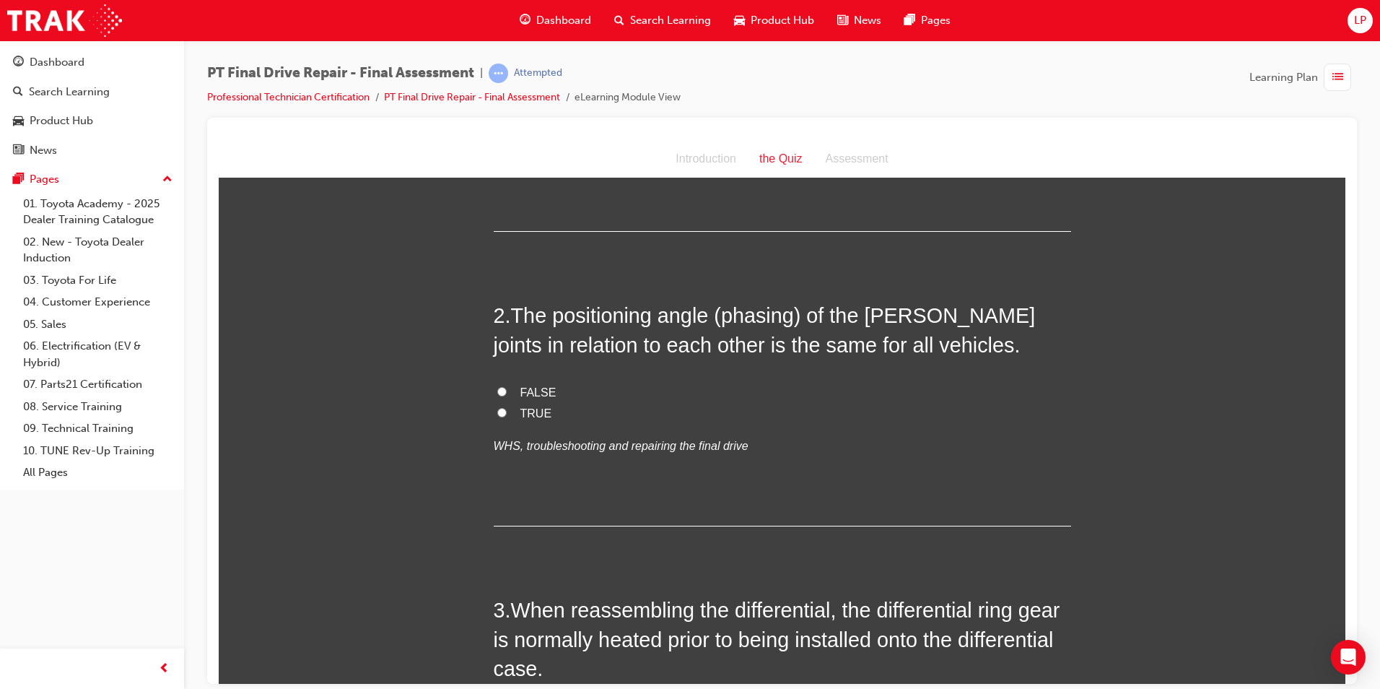
scroll to position [289, 0]
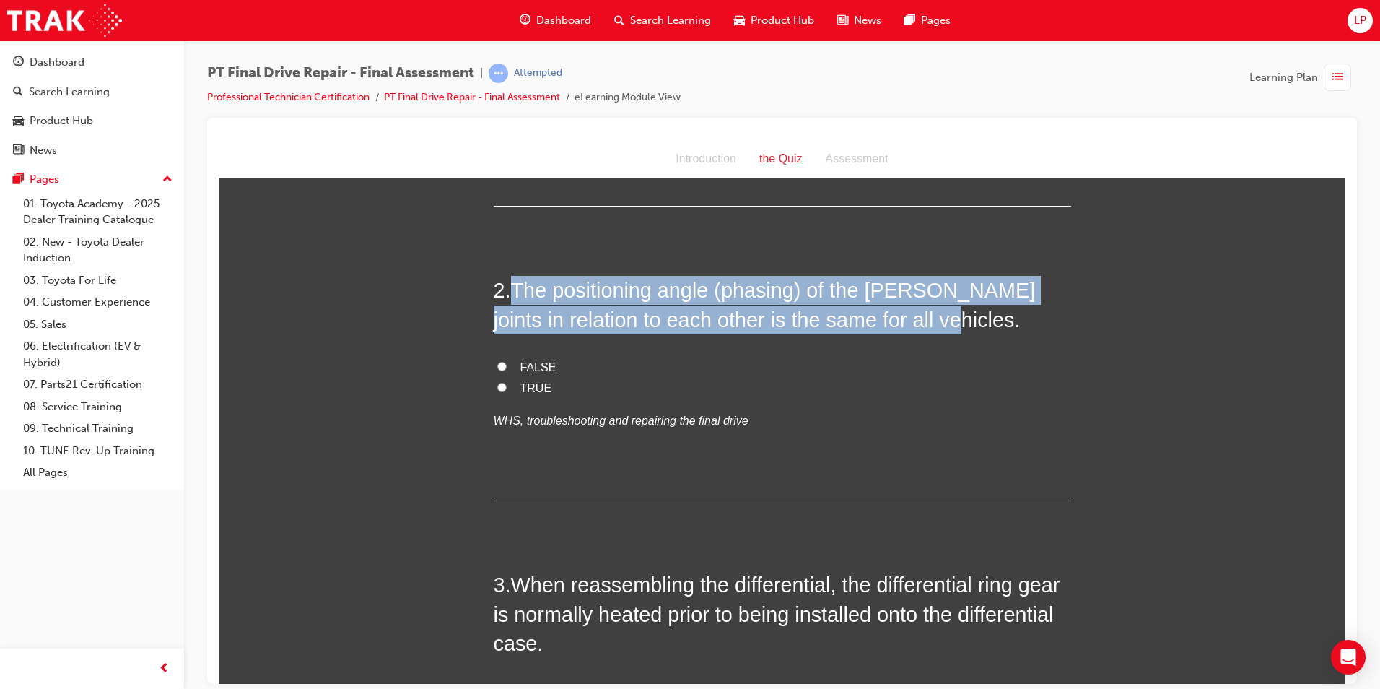
drag, startPoint x: 508, startPoint y: 287, endPoint x: 928, endPoint y: 324, distance: 421.9
click at [928, 324] on h2 "2 . The positioning angle (phasing) of the Hooke’s joints in relation to each o…" at bounding box center [783, 304] width 578 height 58
copy h2 "The positioning angle (phasing) of the Hooke’s joints in relation to each other…"
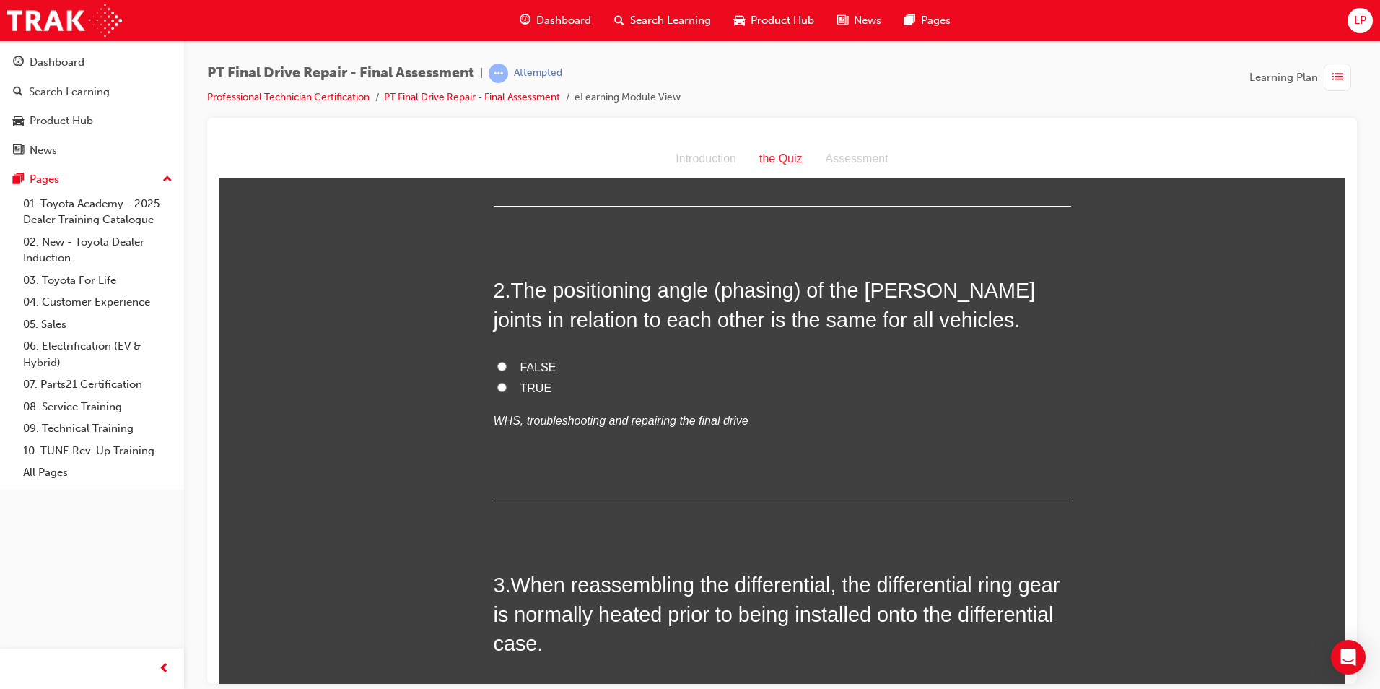
click at [799, 362] on label "FALSE" at bounding box center [783, 367] width 578 height 21
click at [507, 362] on input "FALSE" at bounding box center [501, 365] width 9 height 9
radio input "true"
click at [528, 381] on span "TRUE" at bounding box center [537, 387] width 32 height 12
click at [507, 382] on input "TRUE" at bounding box center [501, 386] width 9 height 9
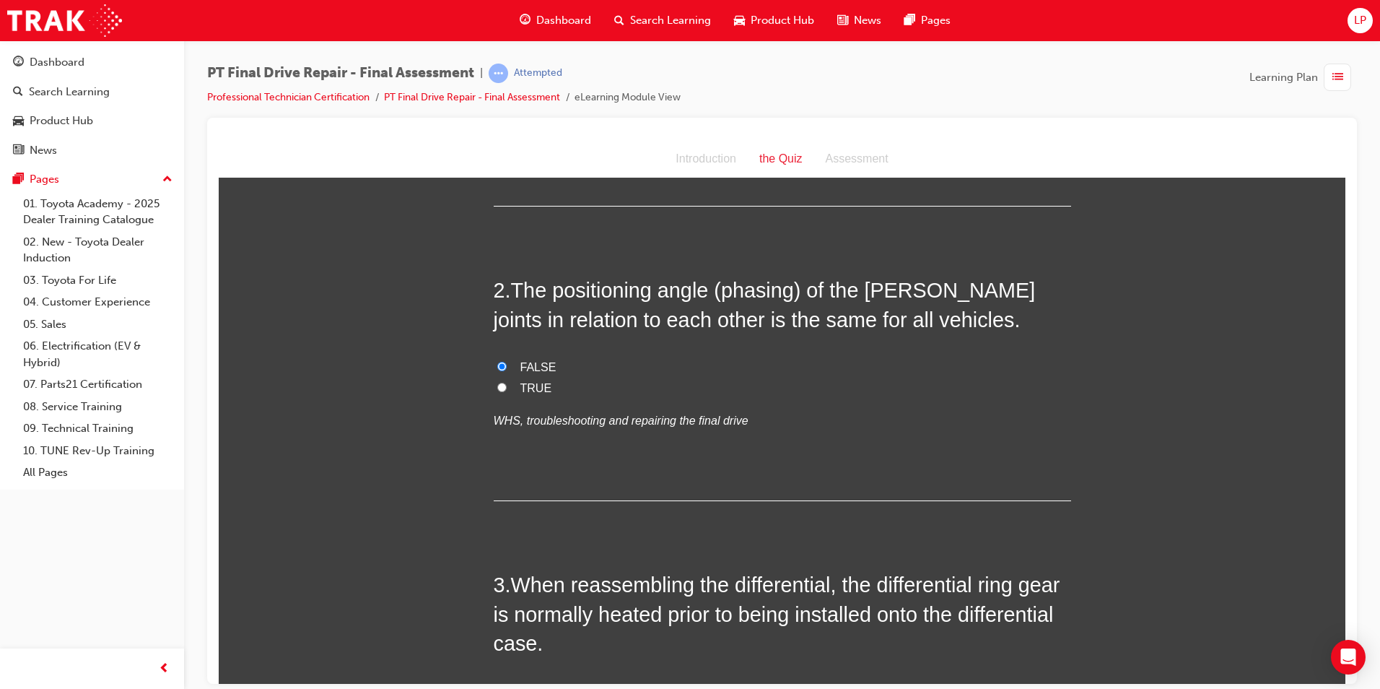
radio input "true"
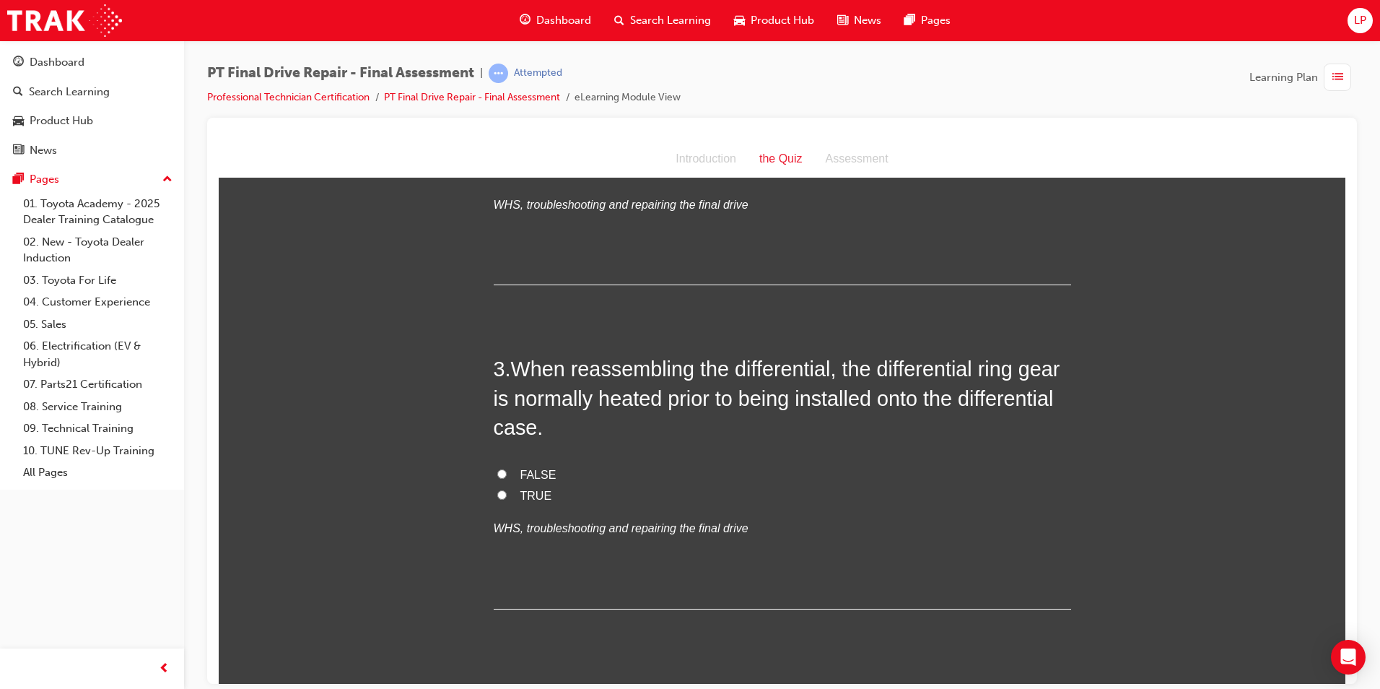
scroll to position [505, 0]
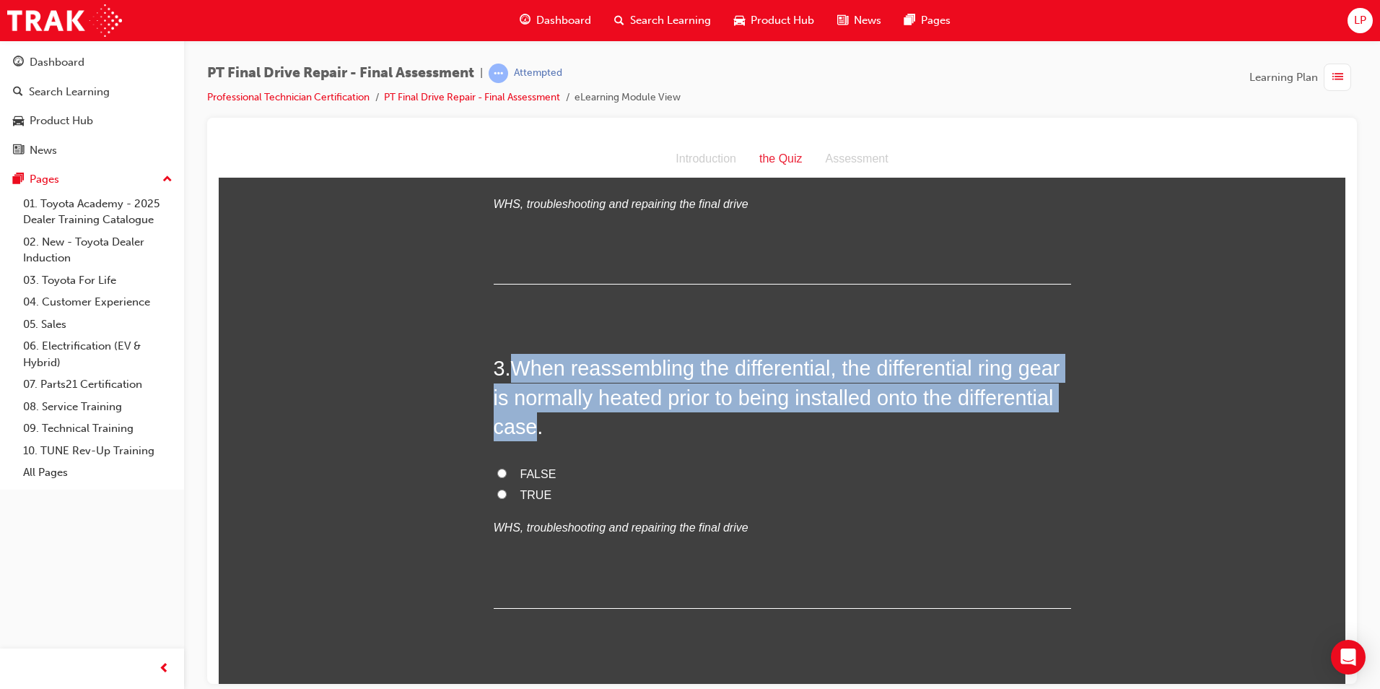
drag, startPoint x: 513, startPoint y: 360, endPoint x: 631, endPoint y: 429, distance: 136.2
click at [631, 429] on span "When reassembling the differential, the differential ring gear is normally heat…" at bounding box center [777, 397] width 567 height 82
copy span "When reassembling the differential, the differential ring gear is normally heat…"
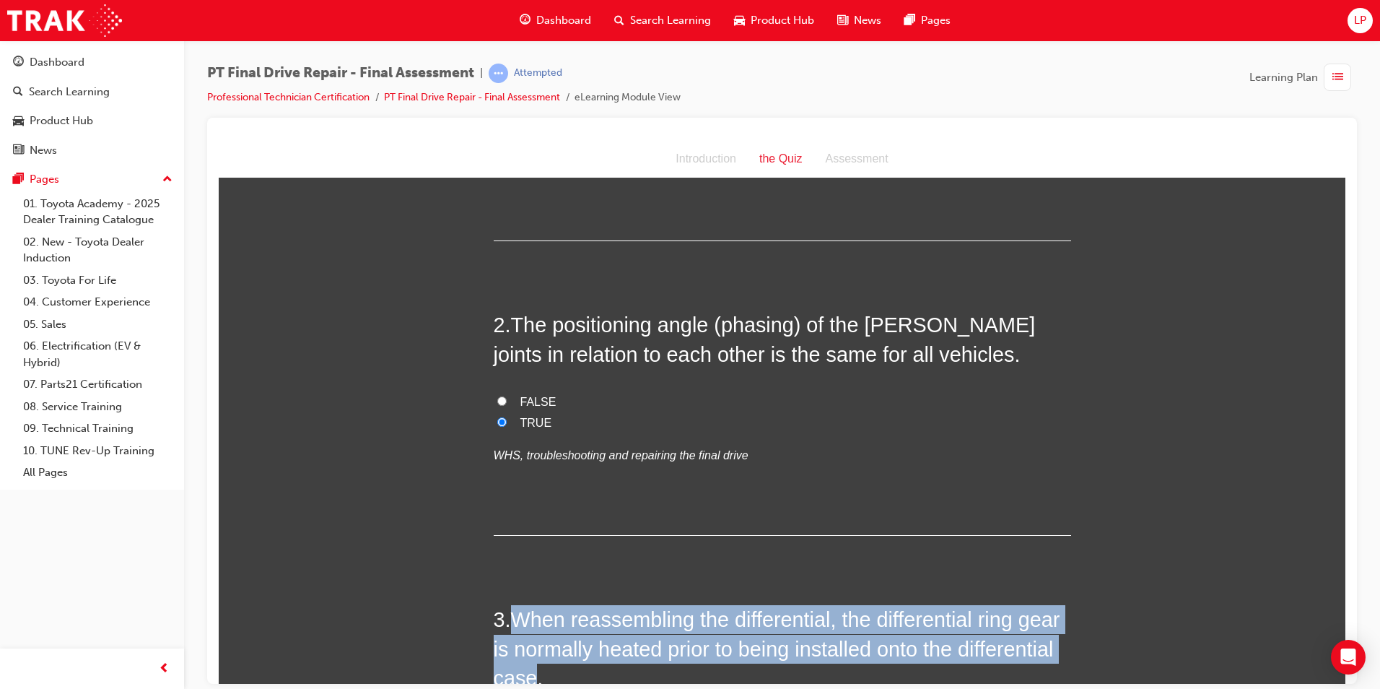
scroll to position [289, 0]
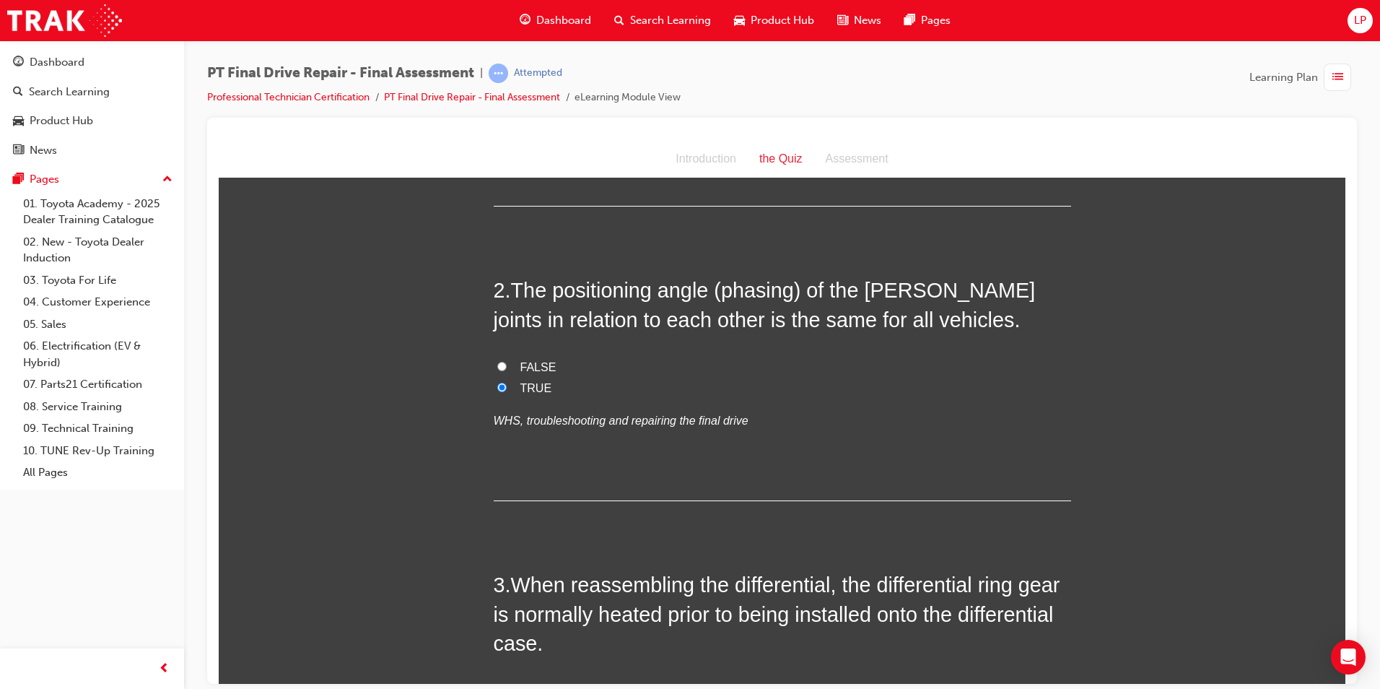
click at [788, 651] on h2 "3 . When reassembling the differential, the differential ring gear is normally …" at bounding box center [783, 613] width 578 height 87
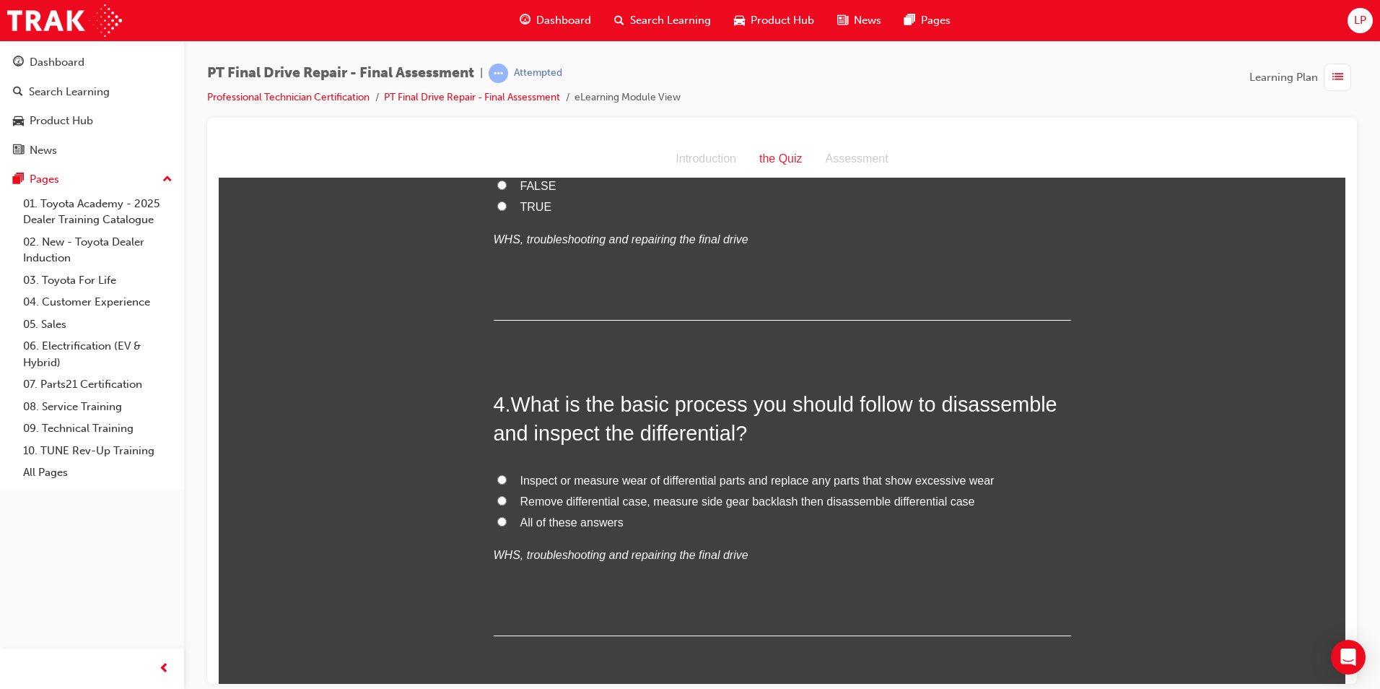
scroll to position [794, 0]
click at [588, 518] on span "All of these answers" at bounding box center [572, 521] width 103 height 12
click at [507, 518] on input "All of these answers" at bounding box center [501, 520] width 9 height 9
radio input "true"
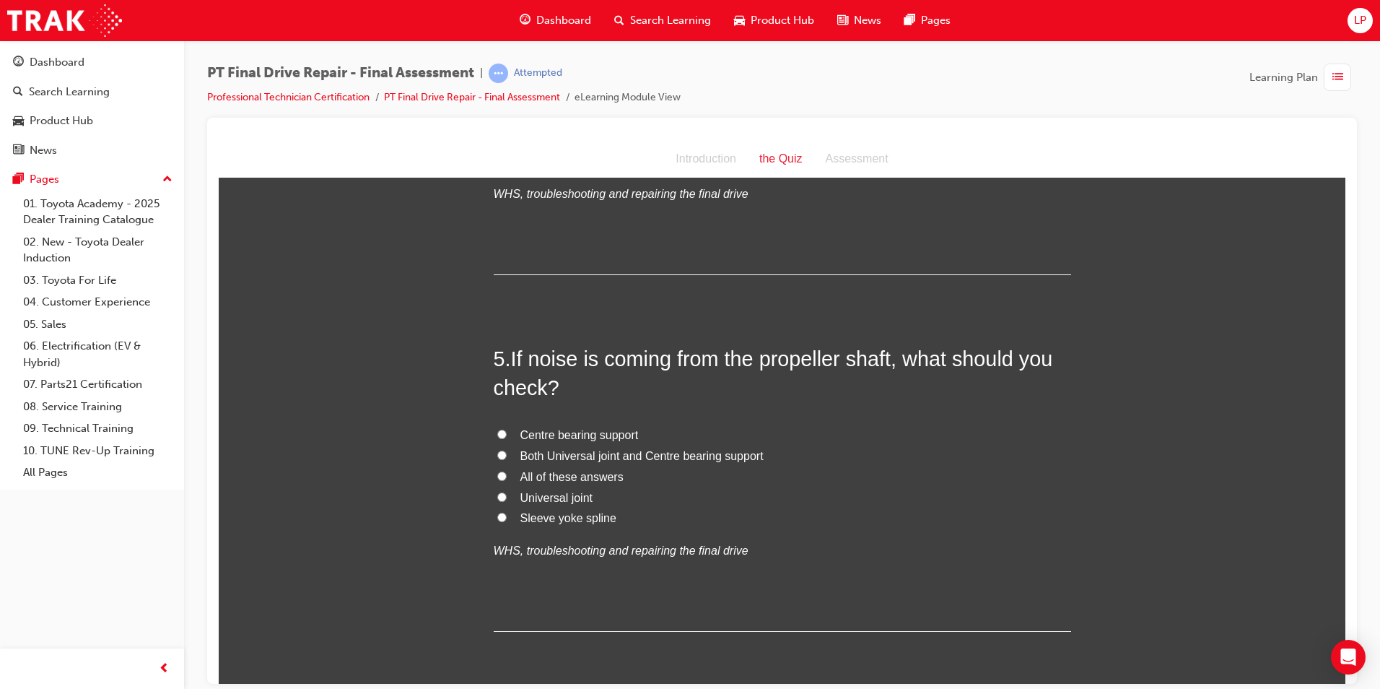
scroll to position [1155, 0]
click at [529, 471] on span "All of these answers" at bounding box center [572, 475] width 103 height 12
click at [507, 471] on input "All of these answers" at bounding box center [501, 474] width 9 height 9
radio input "true"
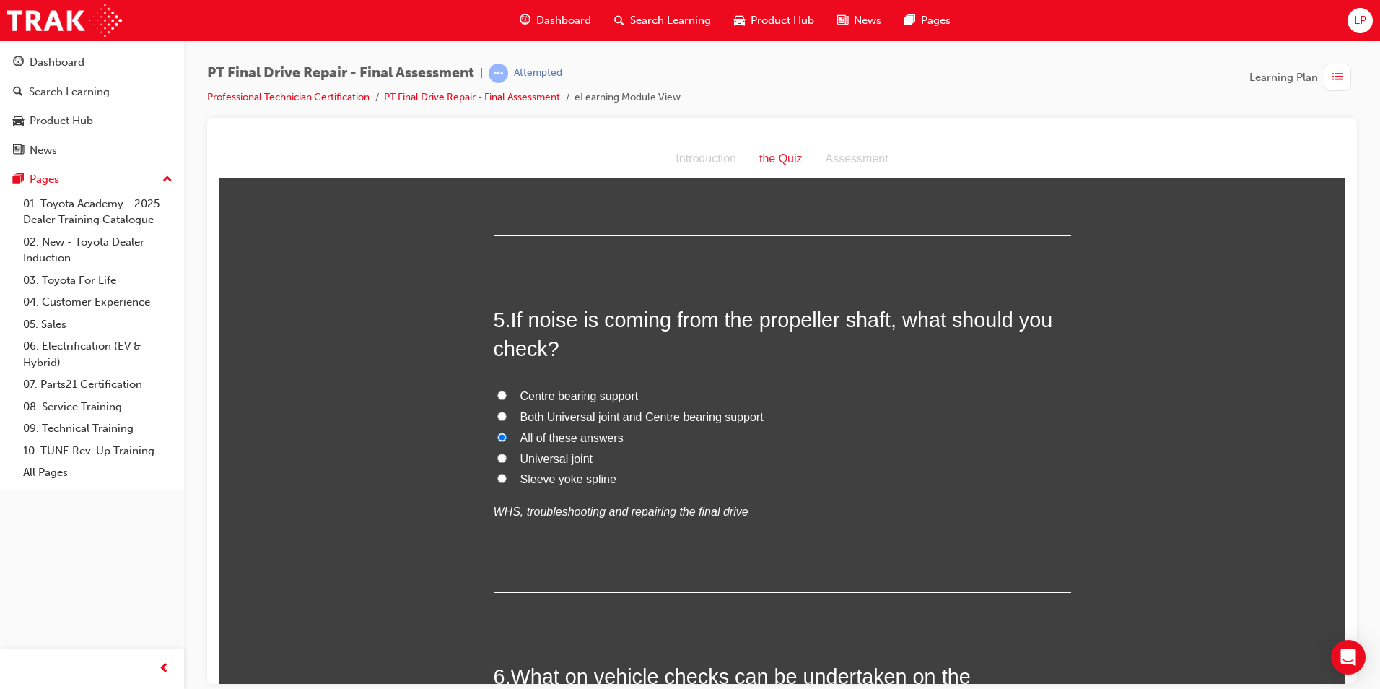
scroll to position [1227, 0]
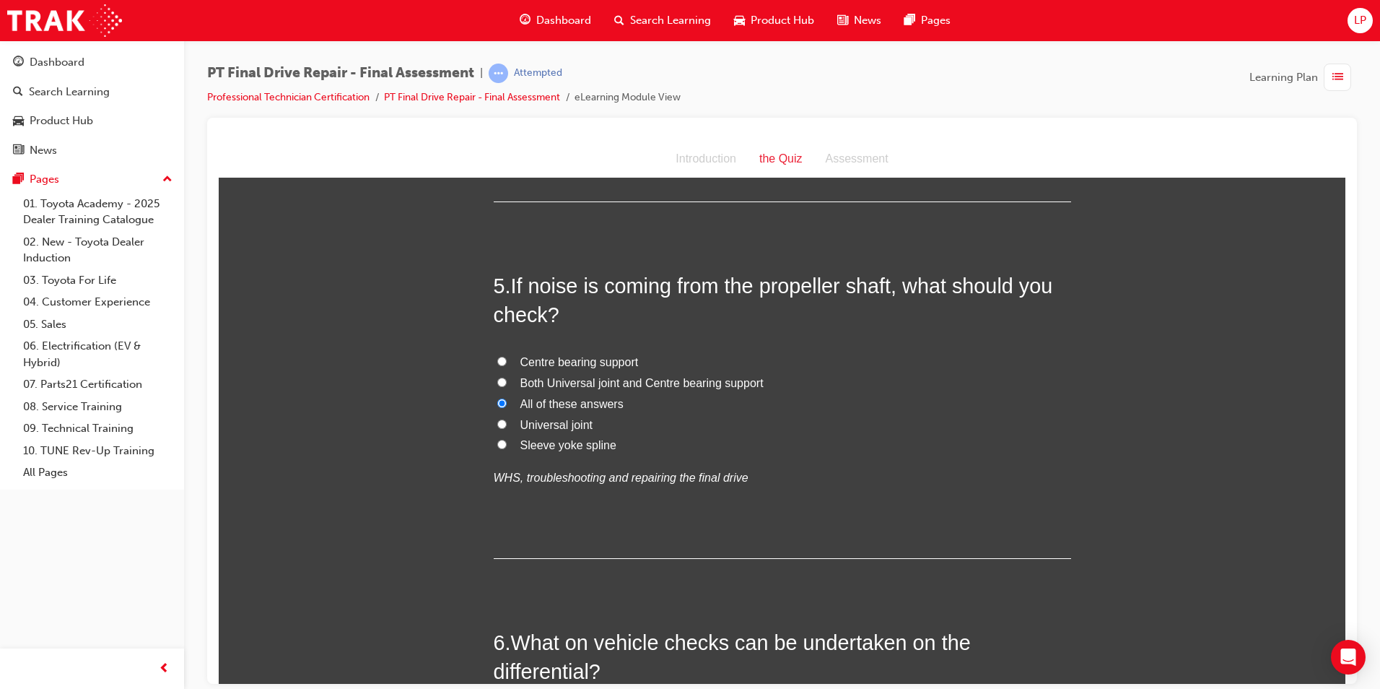
click at [587, 380] on span "Both Universal joint and Centre bearing support" at bounding box center [642, 382] width 243 height 12
click at [507, 380] on input "Both Universal joint and Centre bearing support" at bounding box center [501, 381] width 9 height 9
radio input "true"
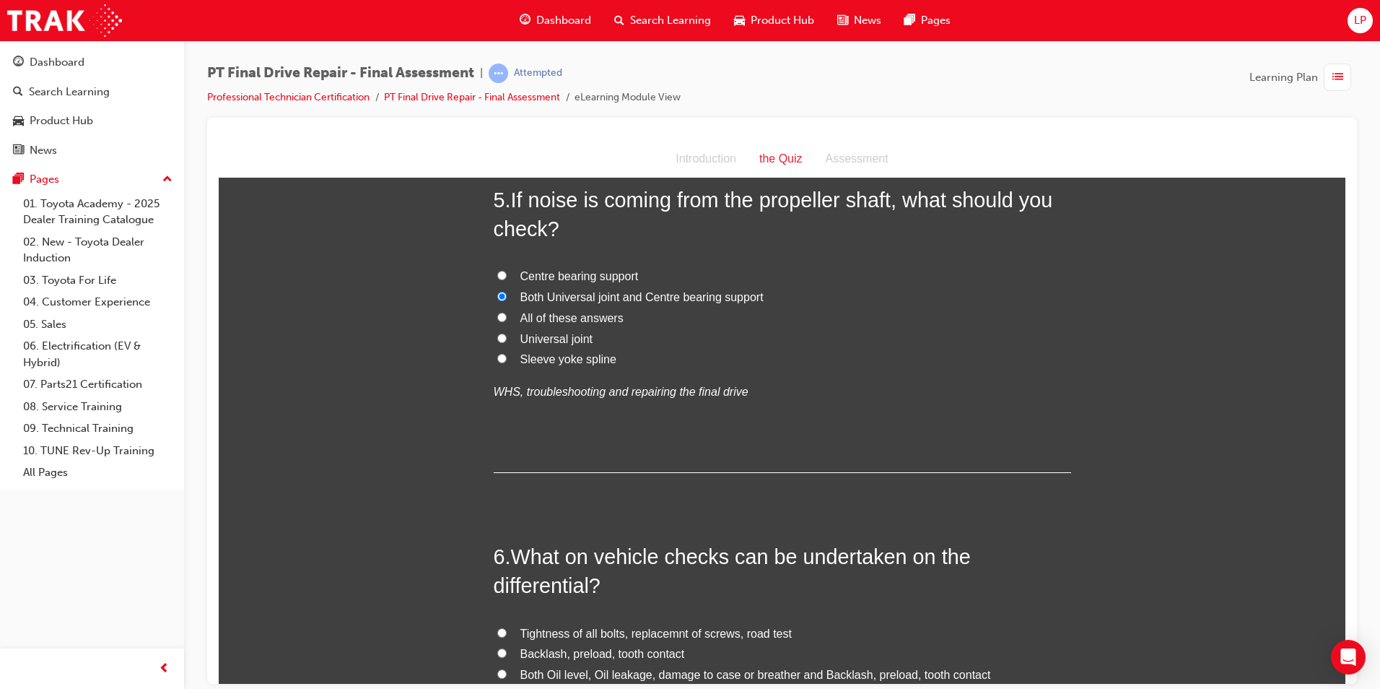
scroll to position [1516, 0]
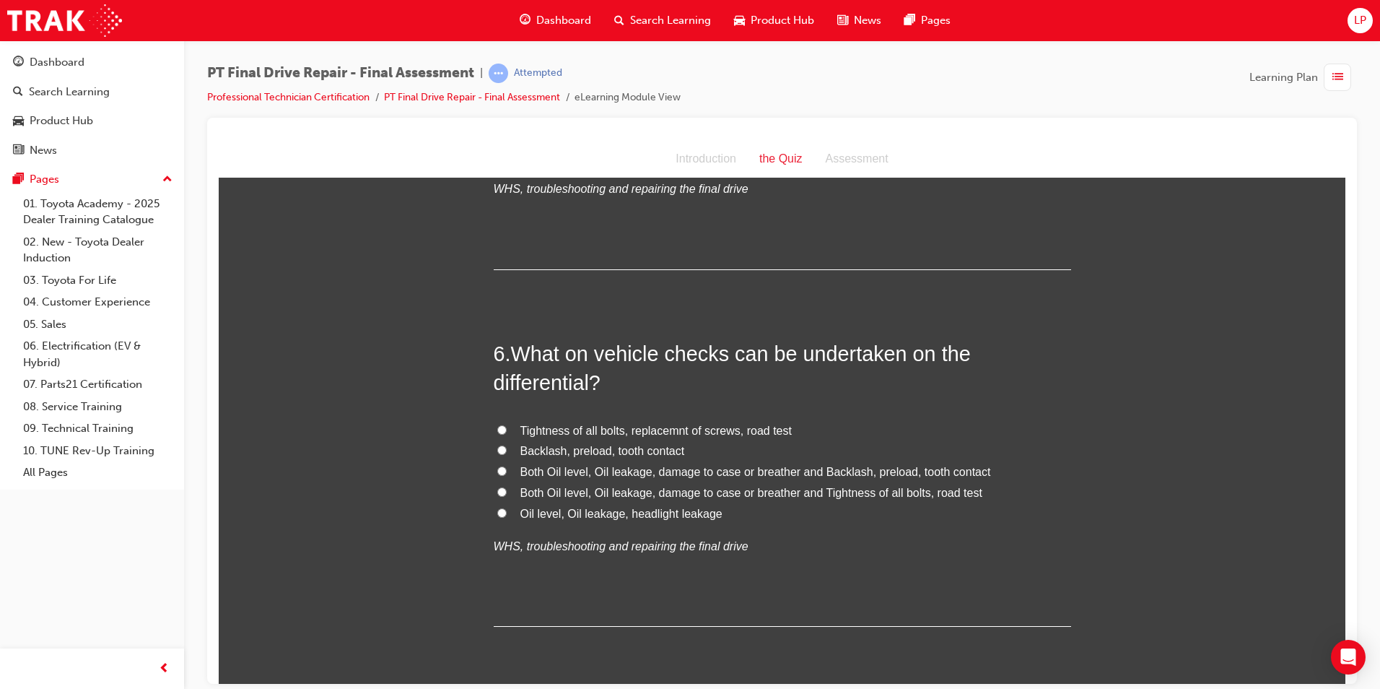
click at [918, 490] on span "Both Oil level, Oil leakage, damage to case or breather and Tightness of all bo…" at bounding box center [752, 492] width 462 height 12
click at [507, 490] on input "Both Oil level, Oil leakage, damage to case or breather and Tightness of all bo…" at bounding box center [501, 491] width 9 height 9
radio input "true"
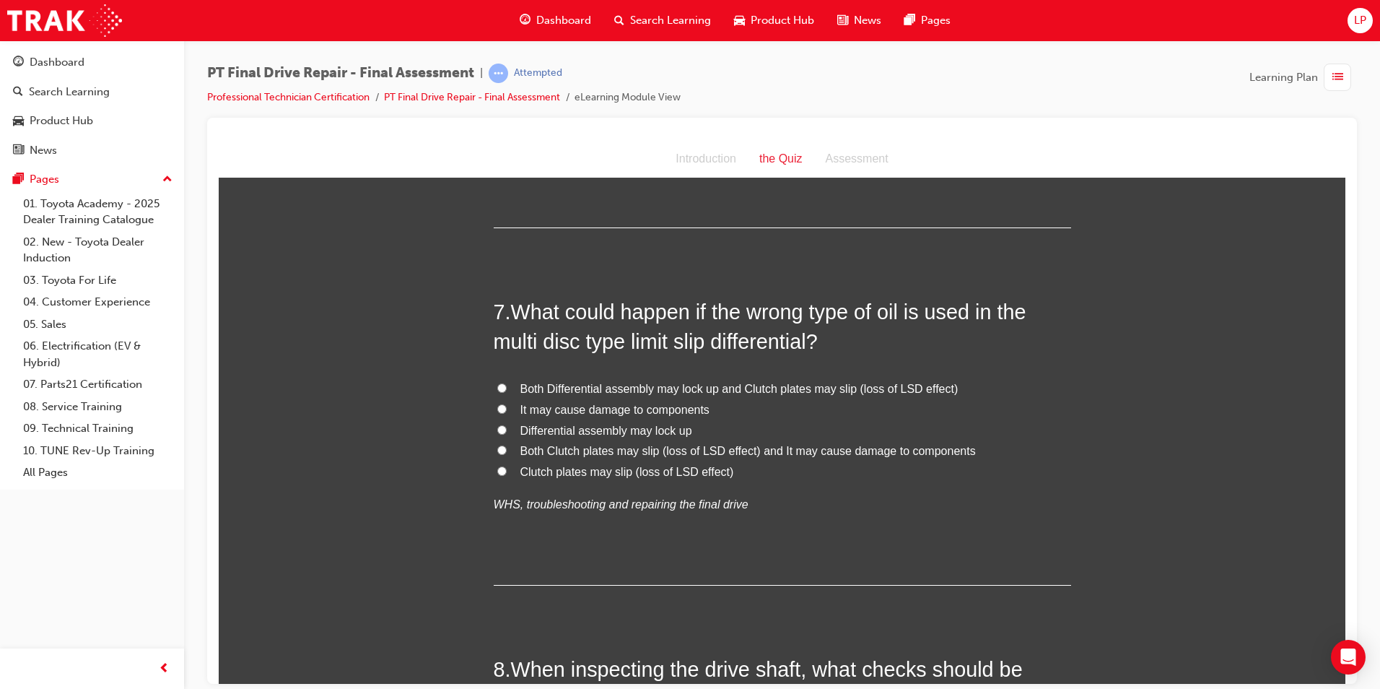
scroll to position [1949, 0]
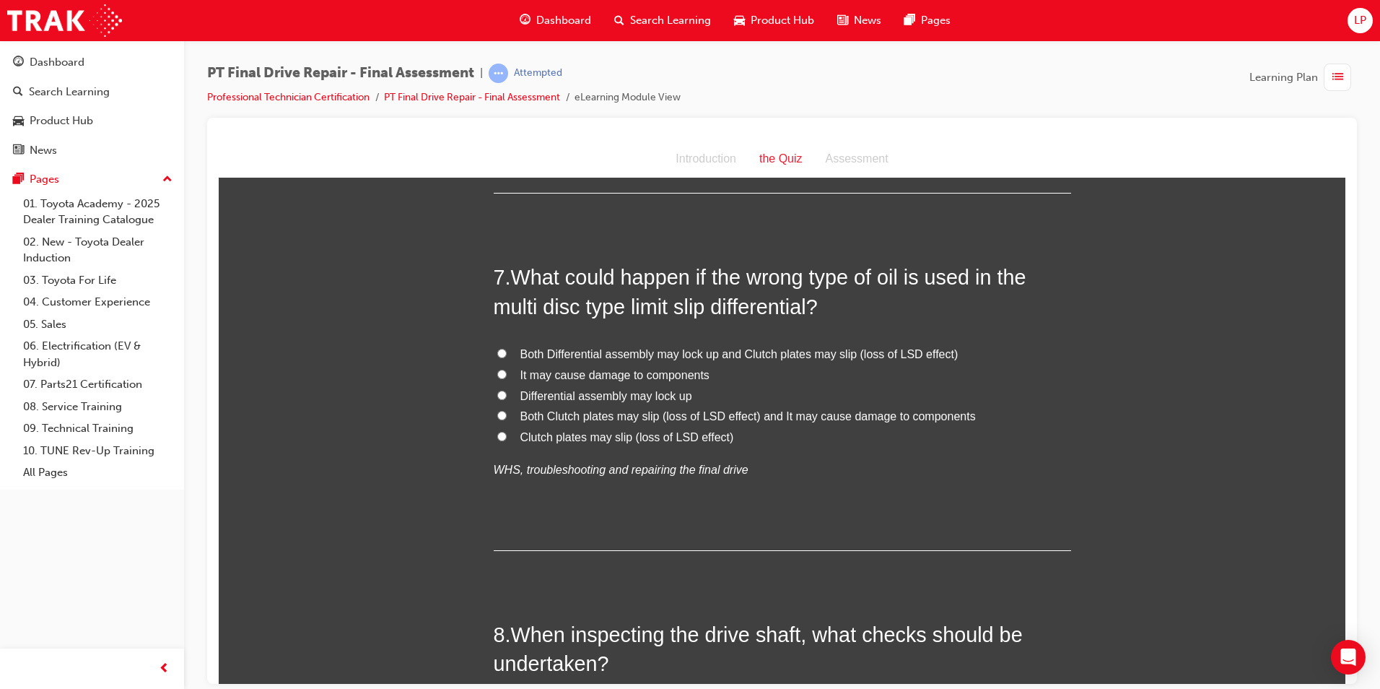
click at [669, 409] on span "Both Clutch plates may slip (loss of LSD effect) and It may cause damage to com…" at bounding box center [749, 415] width 456 height 12
click at [507, 410] on input "Both Clutch plates may slip (loss of LSD effect) and It may cause damage to com…" at bounding box center [501, 414] width 9 height 9
radio input "true"
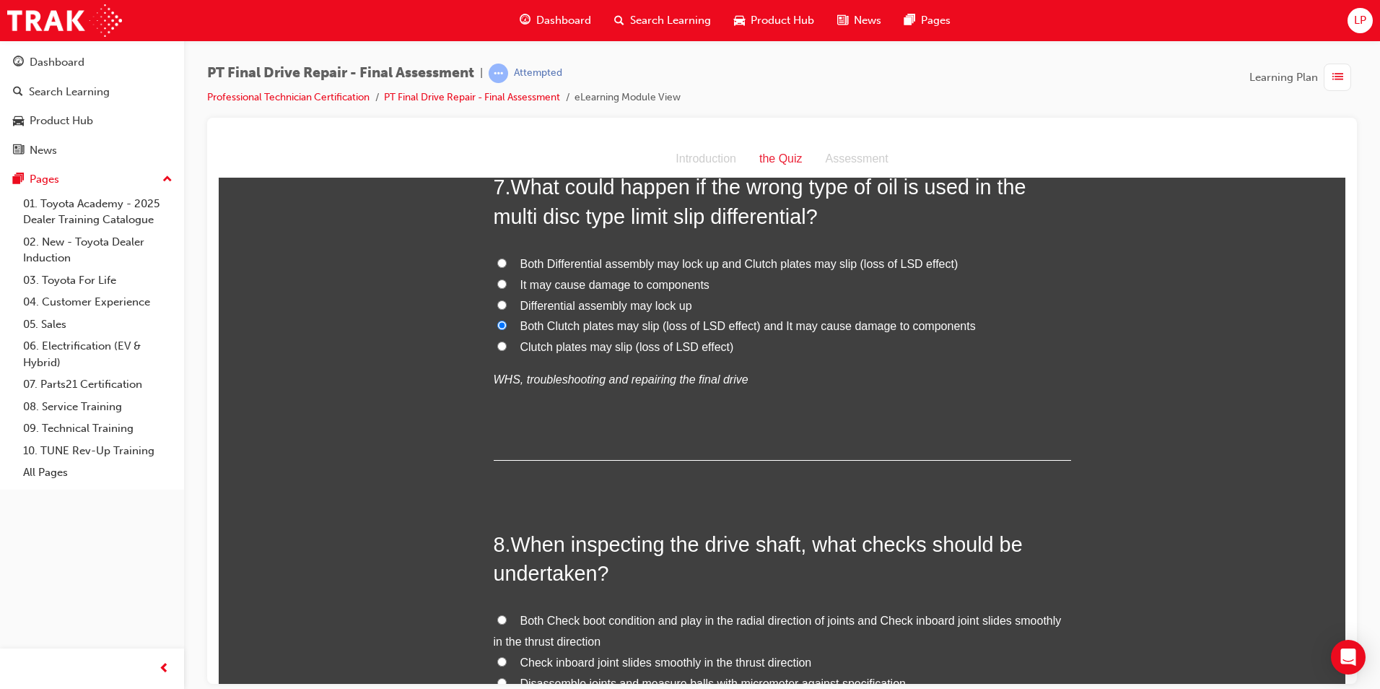
scroll to position [2166, 0]
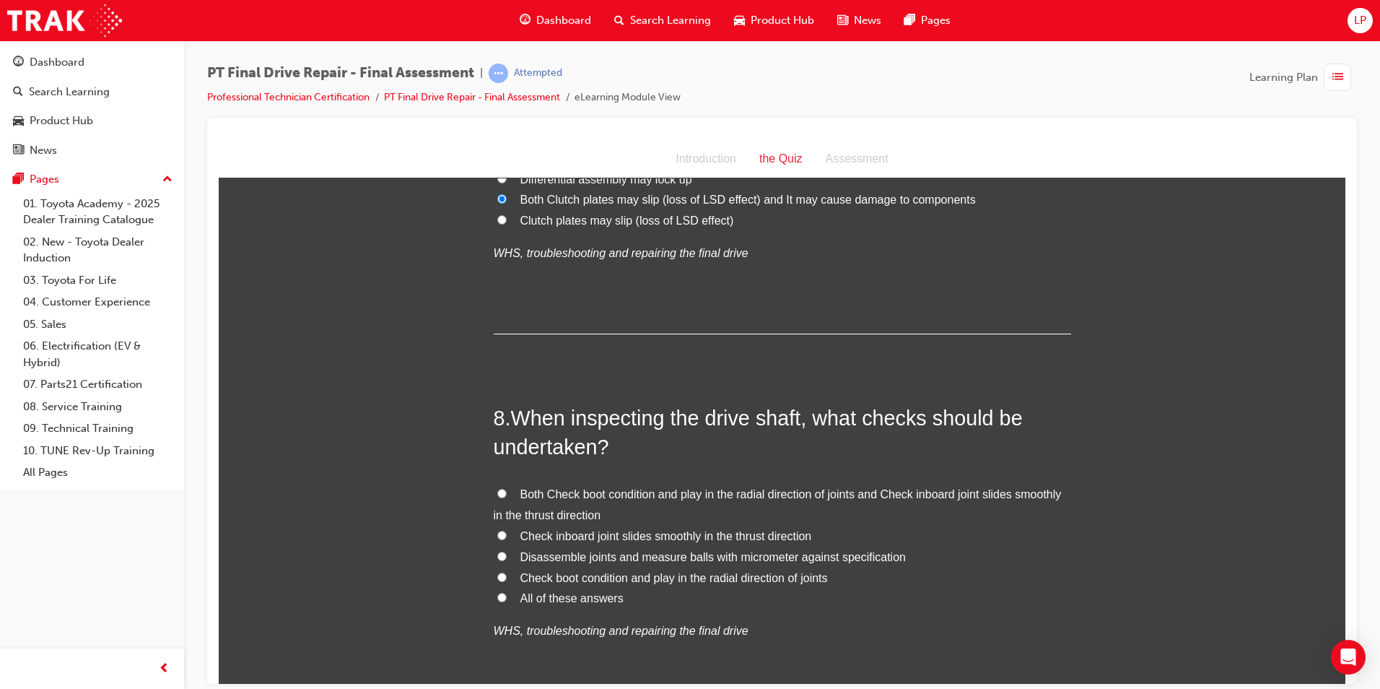
click at [570, 597] on span "All of these answers" at bounding box center [572, 597] width 103 height 12
click at [507, 597] on input "All of these answers" at bounding box center [501, 596] width 9 height 9
radio input "true"
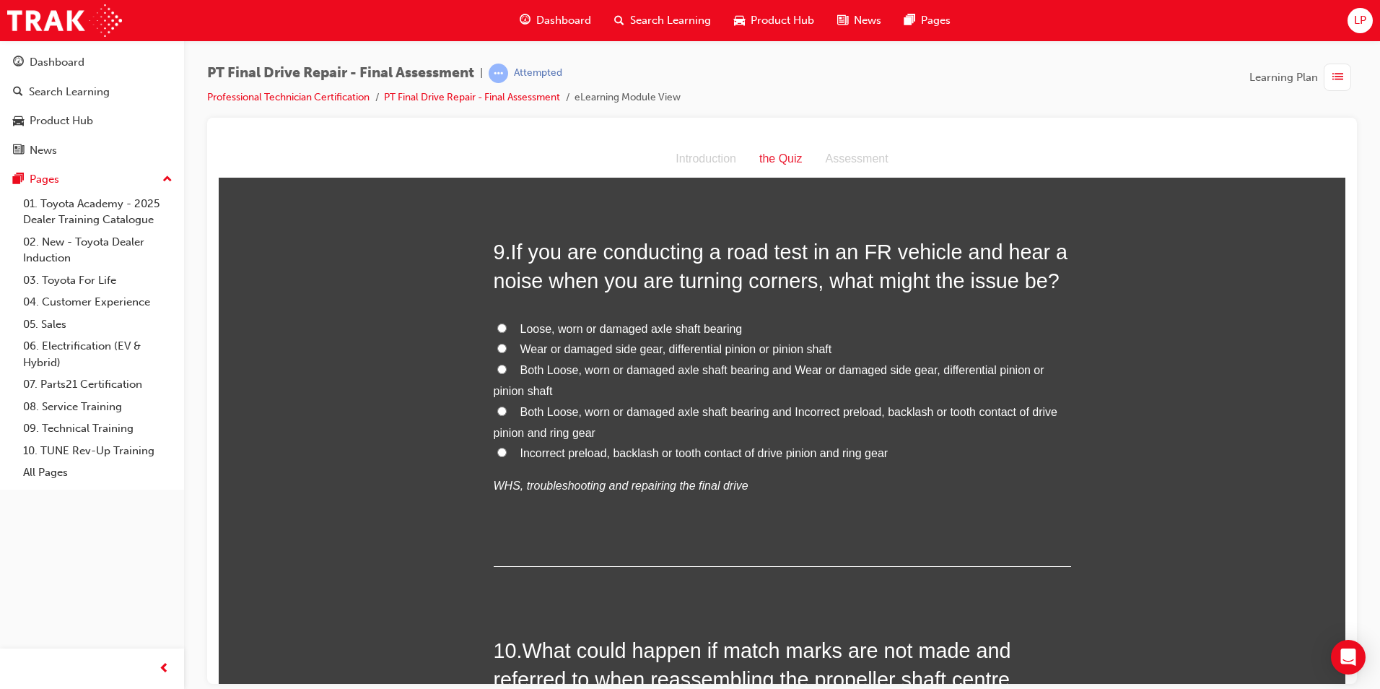
scroll to position [2675, 0]
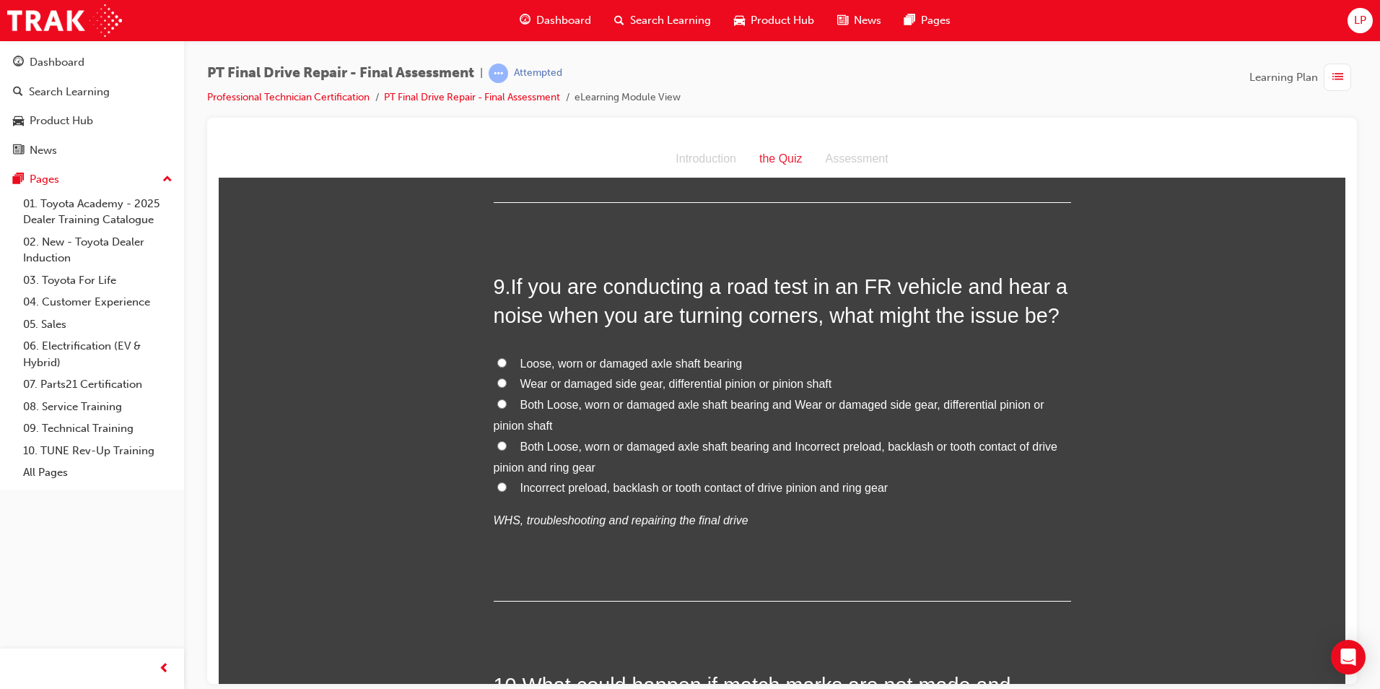
click at [778, 445] on span "Both Loose, worn or damaged axle shaft bearing and Incorrect preload, backlash …" at bounding box center [776, 456] width 564 height 33
click at [507, 445] on input "Both Loose, worn or damaged axle shaft bearing and Incorrect preload, backlash …" at bounding box center [501, 444] width 9 height 9
radio input "true"
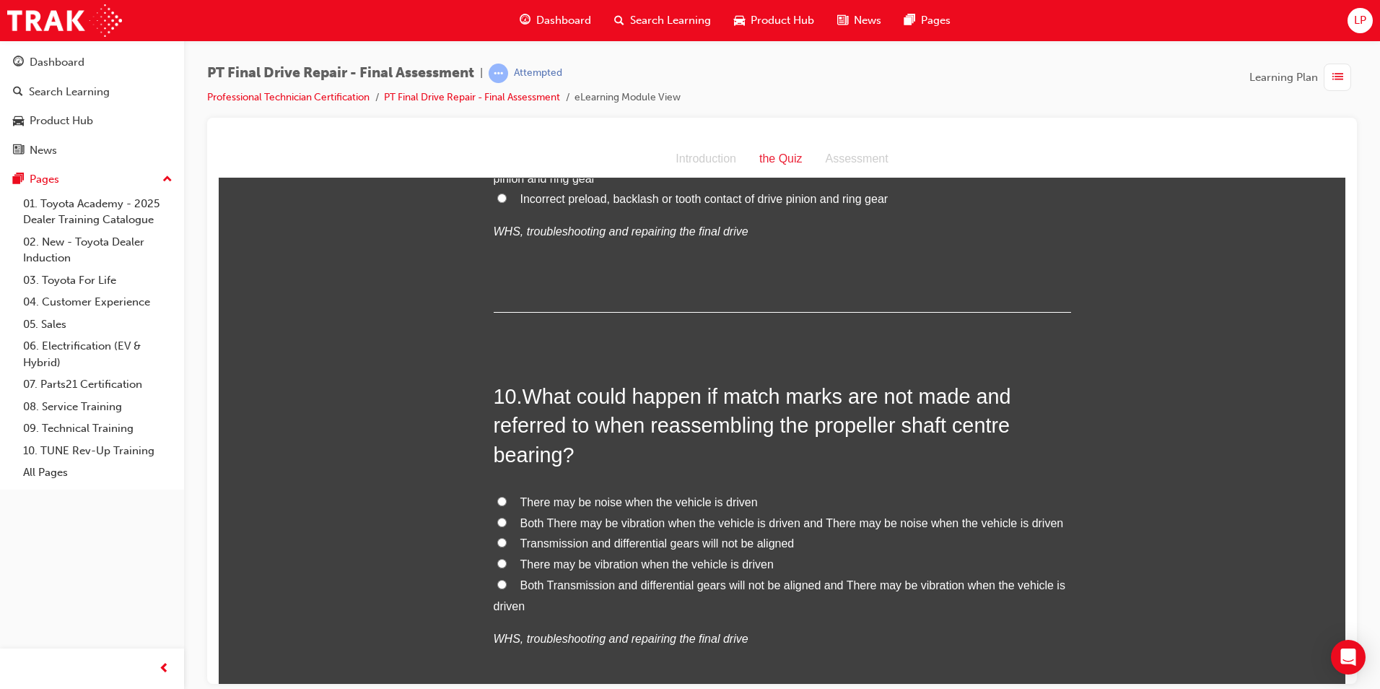
scroll to position [3036, 0]
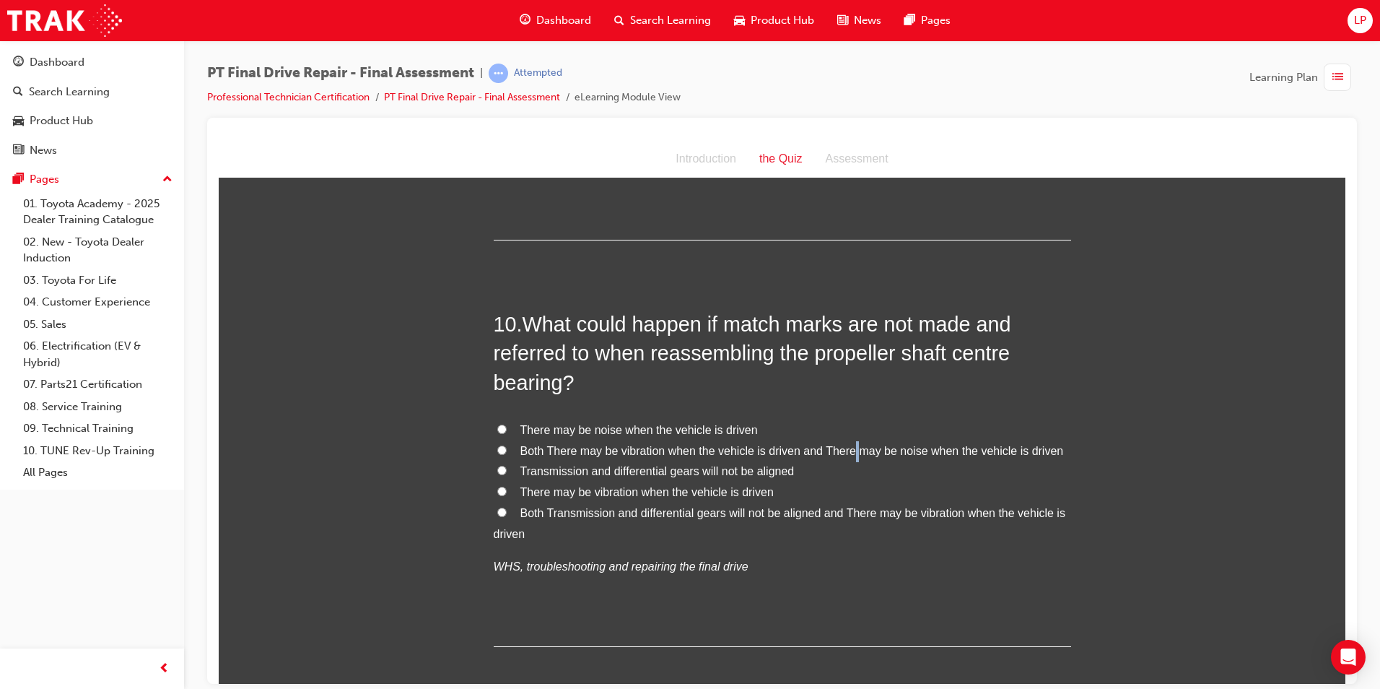
drag, startPoint x: 848, startPoint y: 443, endPoint x: 822, endPoint y: 471, distance: 37.8
click at [851, 444] on span "Both There may be vibration when the vehicle is driven and There may be noise w…" at bounding box center [793, 450] width 544 height 12
drag, startPoint x: 720, startPoint y: 427, endPoint x: 700, endPoint y: 437, distance: 22.6
click at [720, 428] on span "There may be noise when the vehicle is driven" at bounding box center [640, 429] width 238 height 12
click at [507, 428] on input "There may be noise when the vehicle is driven" at bounding box center [501, 428] width 9 height 9
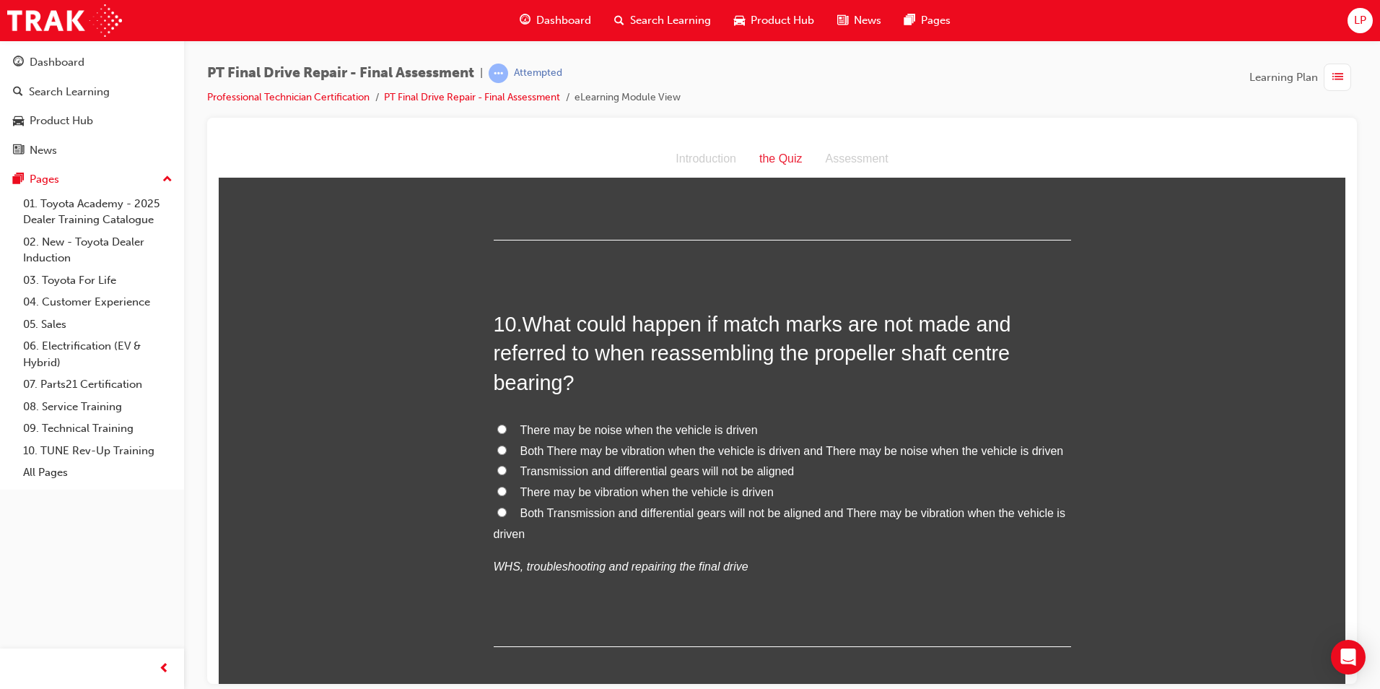
radio input "true"
click at [677, 438] on label "There may be noise when the vehicle is driven" at bounding box center [783, 429] width 578 height 21
click at [507, 433] on input "There may be noise when the vehicle is driven" at bounding box center [501, 428] width 9 height 9
click at [674, 448] on span "Both There may be vibration when the vehicle is driven and There may be noise w…" at bounding box center [793, 450] width 544 height 12
drag, startPoint x: 674, startPoint y: 448, endPoint x: 632, endPoint y: 454, distance: 42.4
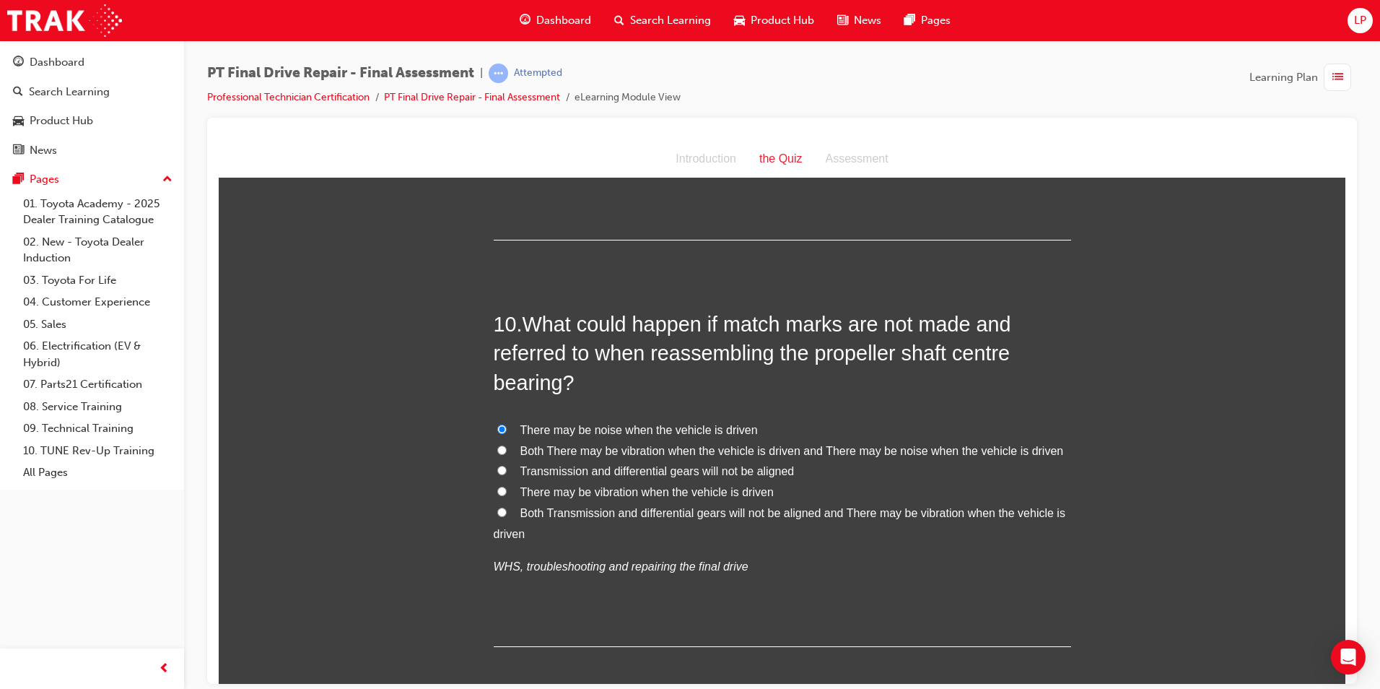
click at [632, 456] on span "Both There may be vibration when the vehicle is driven and There may be noise w…" at bounding box center [793, 450] width 544 height 12
click at [507, 454] on input "Both There may be vibration when the vehicle is driven and There may be noise w…" at bounding box center [501, 449] width 9 height 9
radio input "true"
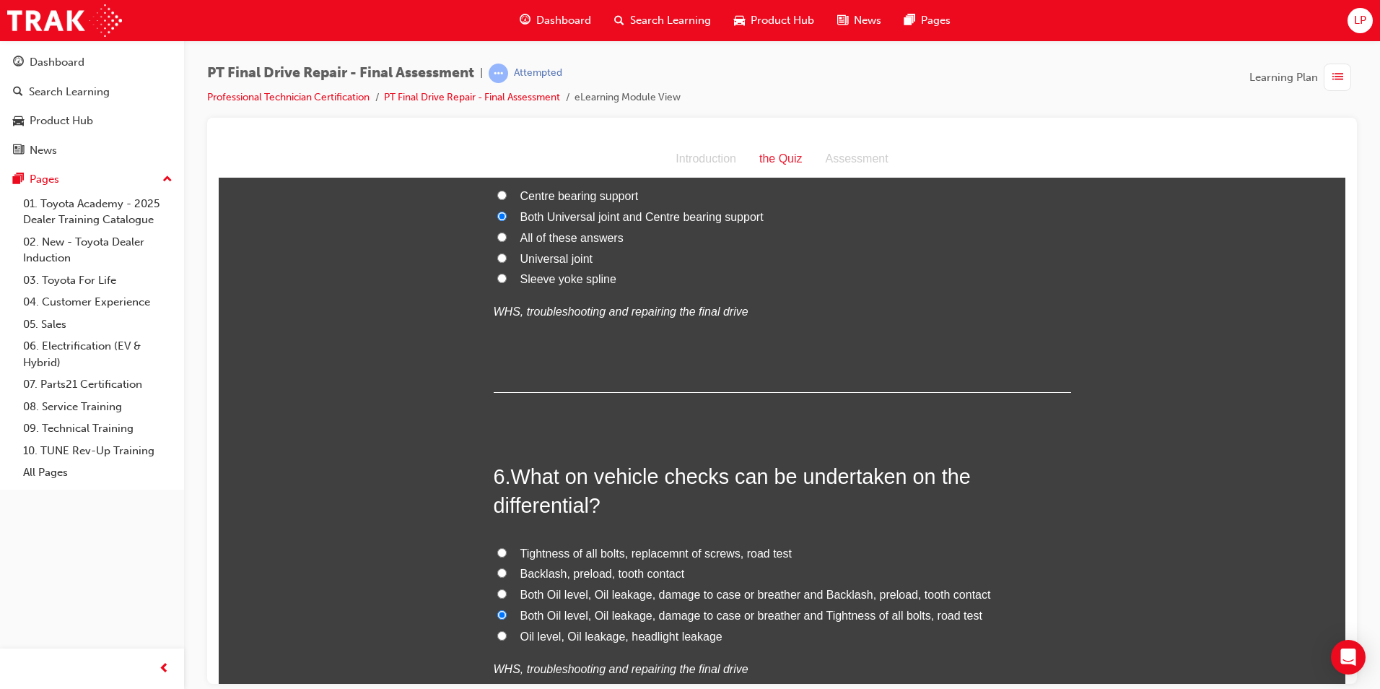
scroll to position [1448, 0]
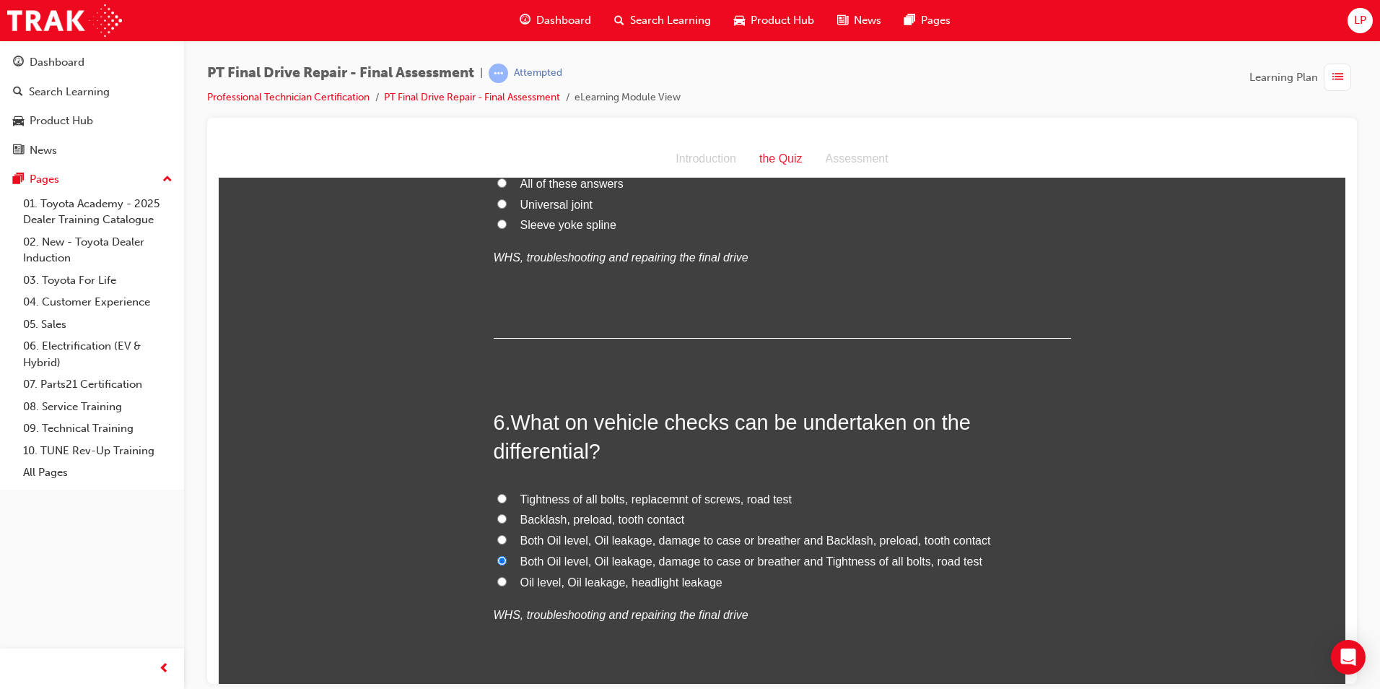
click at [786, 539] on span "Both Oil level, Oil leakage, damage to case or breather and Backlash, preload, …" at bounding box center [756, 540] width 471 height 12
click at [507, 539] on input "Both Oil level, Oil leakage, damage to case or breather and Backlash, preload, …" at bounding box center [501, 538] width 9 height 9
radio input "true"
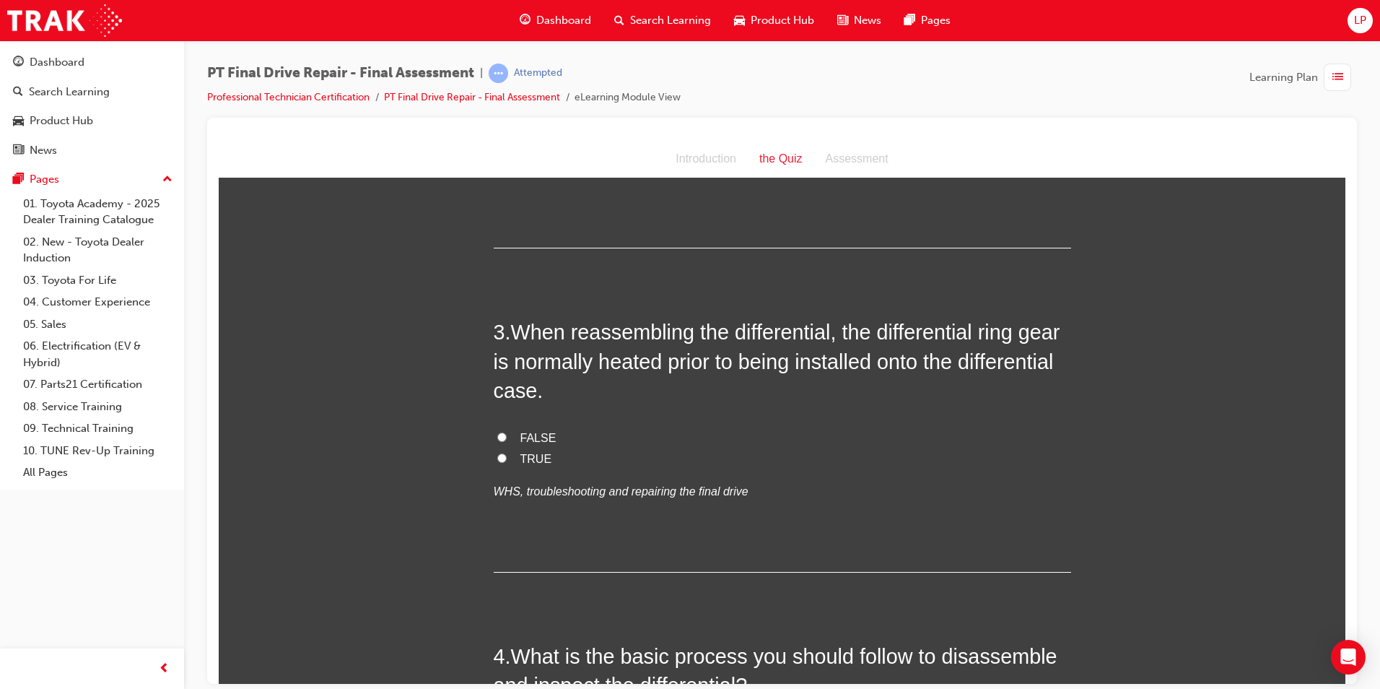
scroll to position [509, 0]
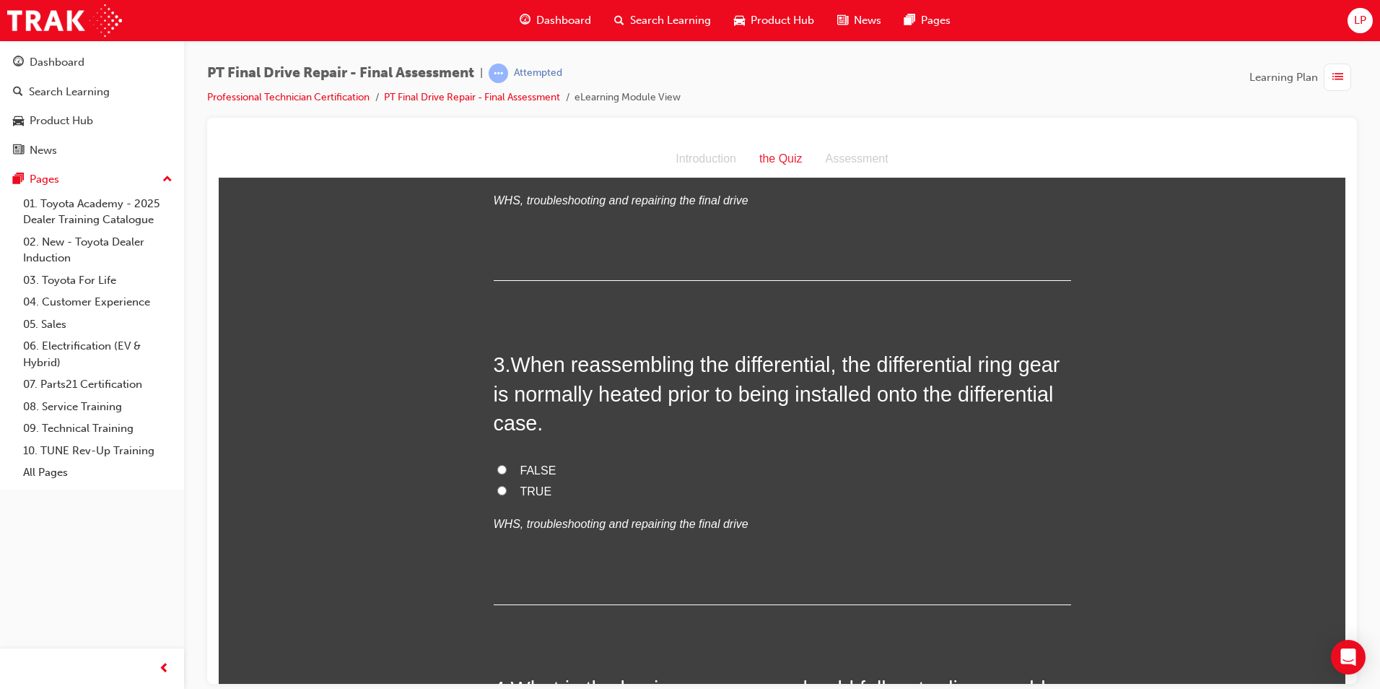
click at [531, 495] on span "TRUE" at bounding box center [537, 490] width 32 height 12
click at [507, 495] on input "TRUE" at bounding box center [501, 489] width 9 height 9
radio input "true"
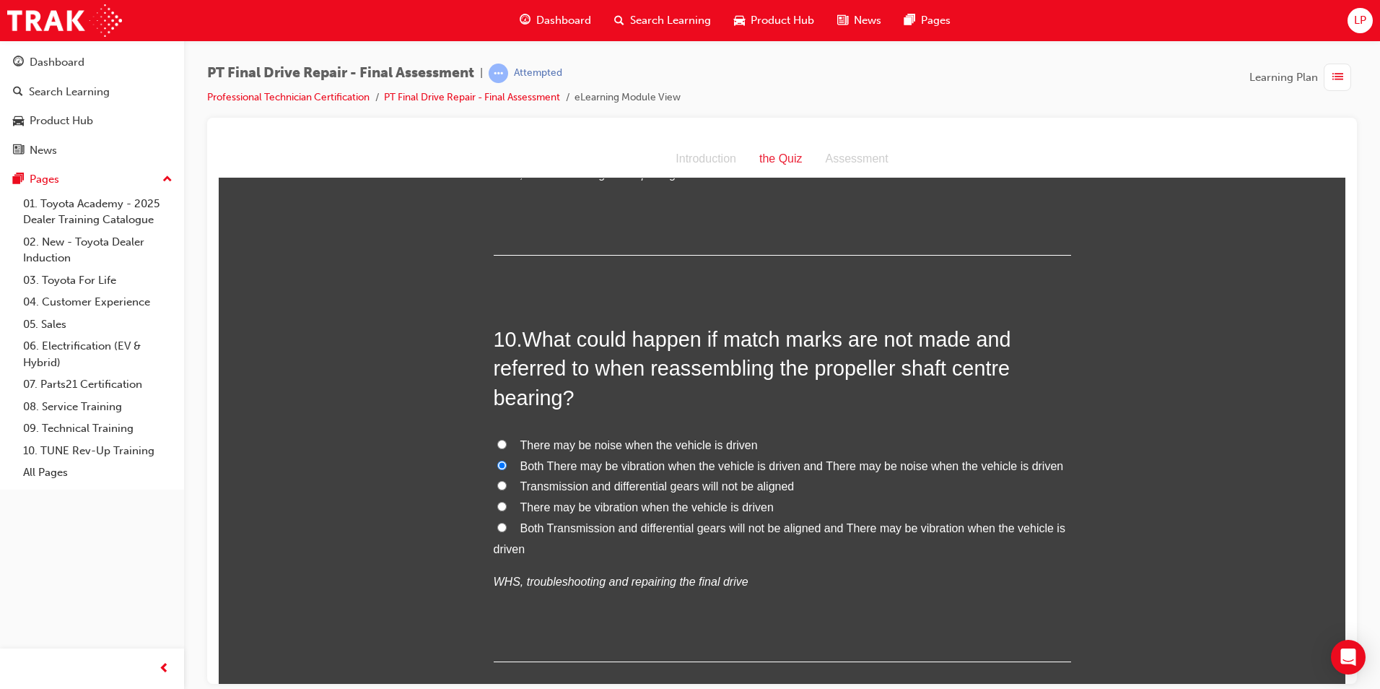
scroll to position [3108, 0]
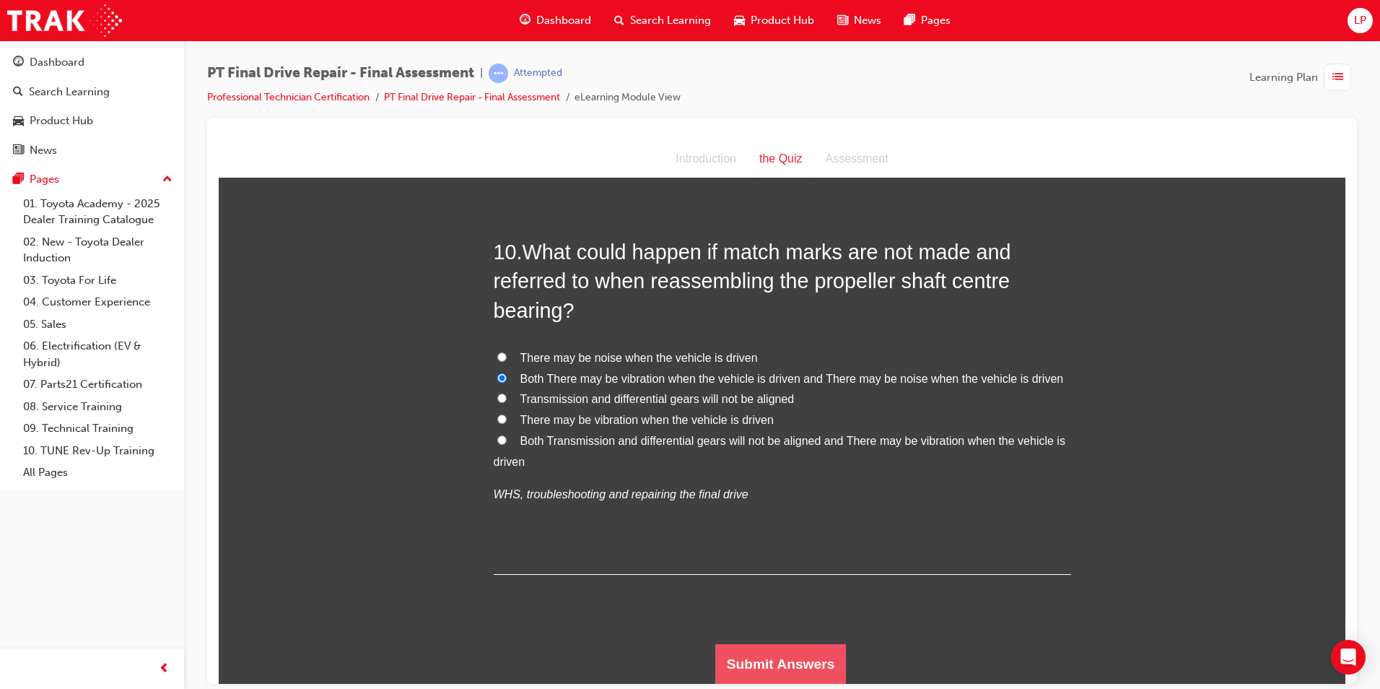
click at [801, 656] on button "Submit Answers" at bounding box center [781, 663] width 131 height 40
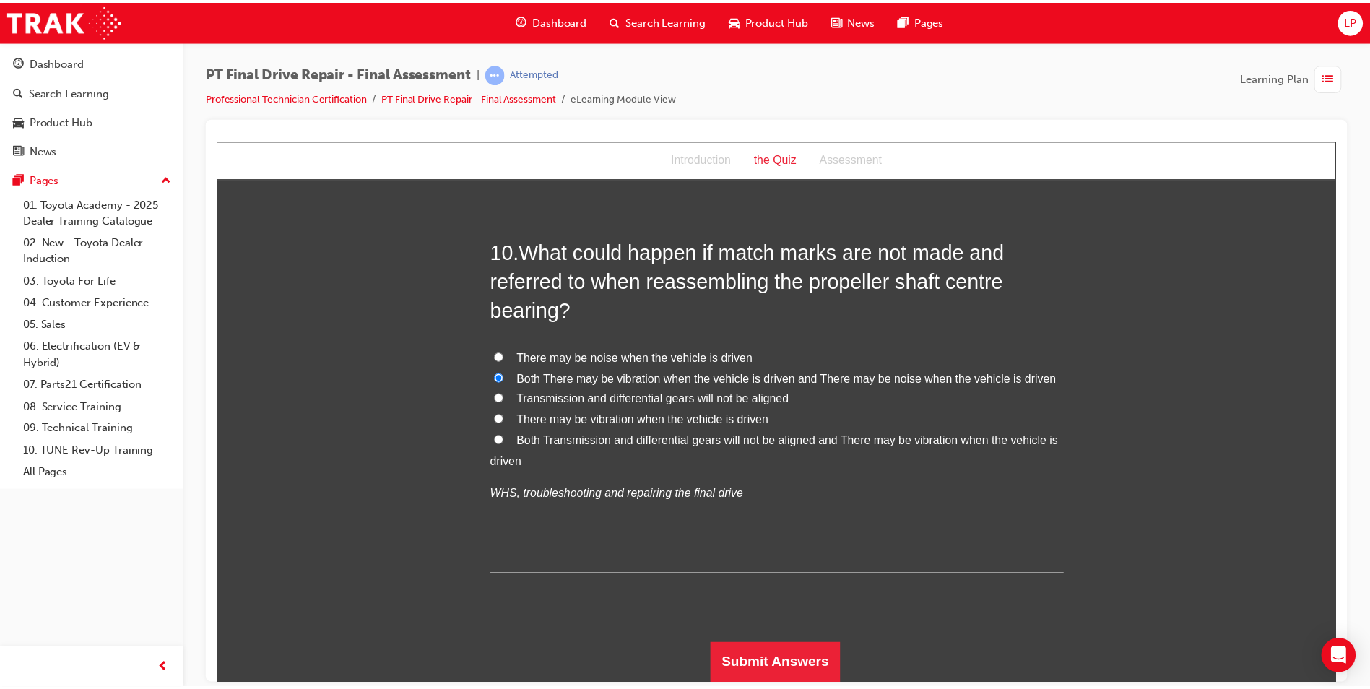
scroll to position [0, 0]
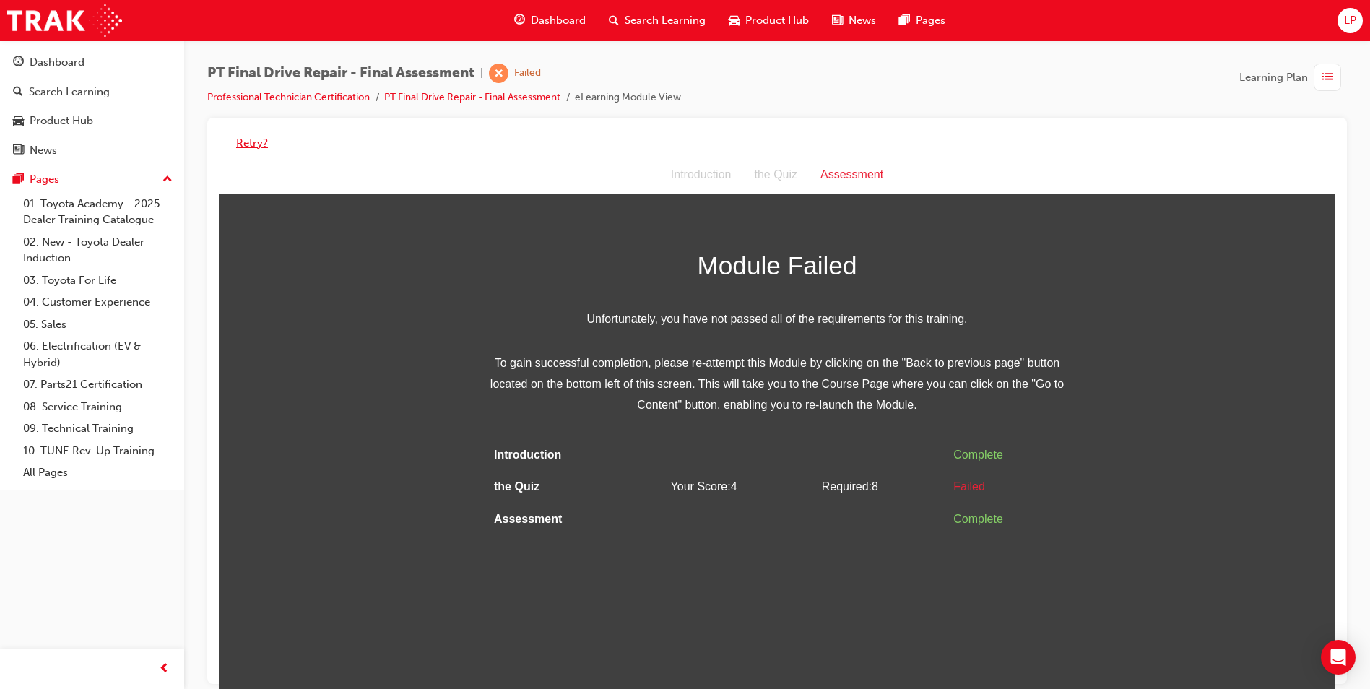
click at [263, 136] on div "Retry?" at bounding box center [777, 143] width 1116 height 28
drag, startPoint x: 482, startPoint y: 292, endPoint x: 284, endPoint y: 159, distance: 238.1
click at [291, 162] on div "Introduction the Quiz Assessment" at bounding box center [777, 176] width 1116 height 38
click at [262, 142] on button "Retry?" at bounding box center [252, 143] width 32 height 17
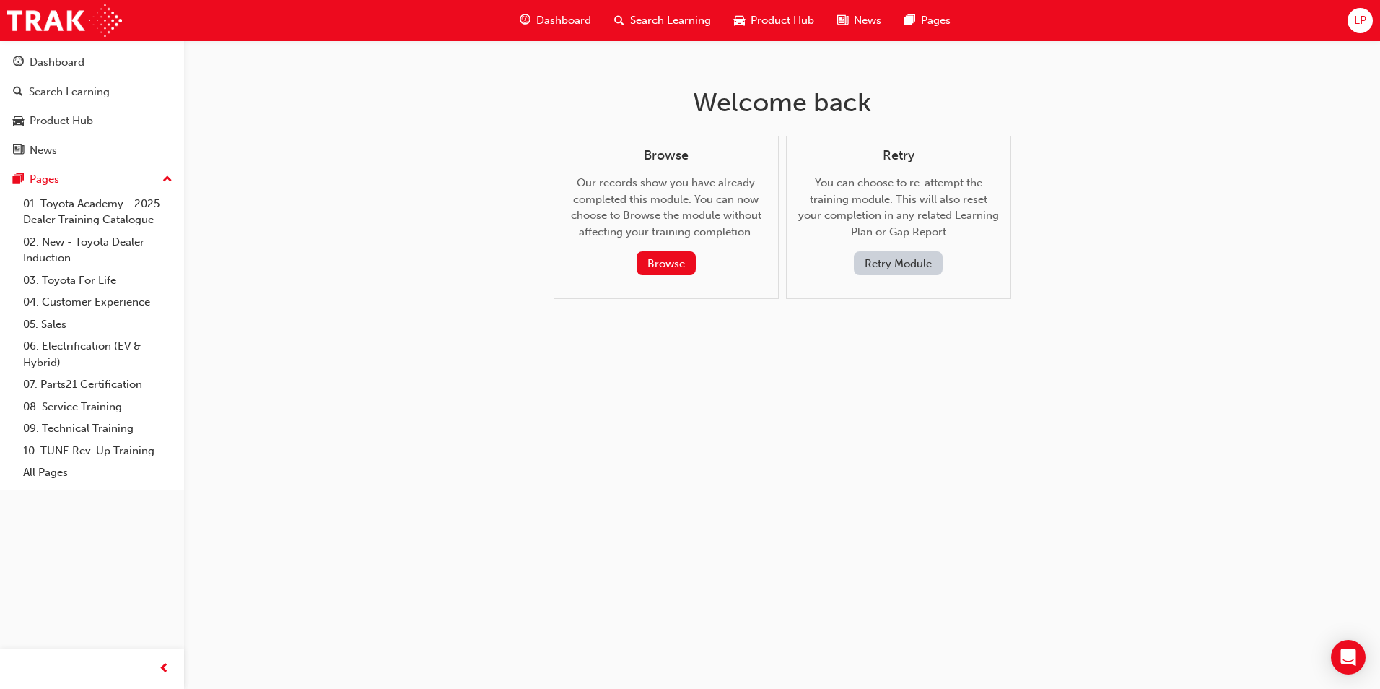
click at [897, 266] on button "Retry Module" at bounding box center [898, 263] width 89 height 24
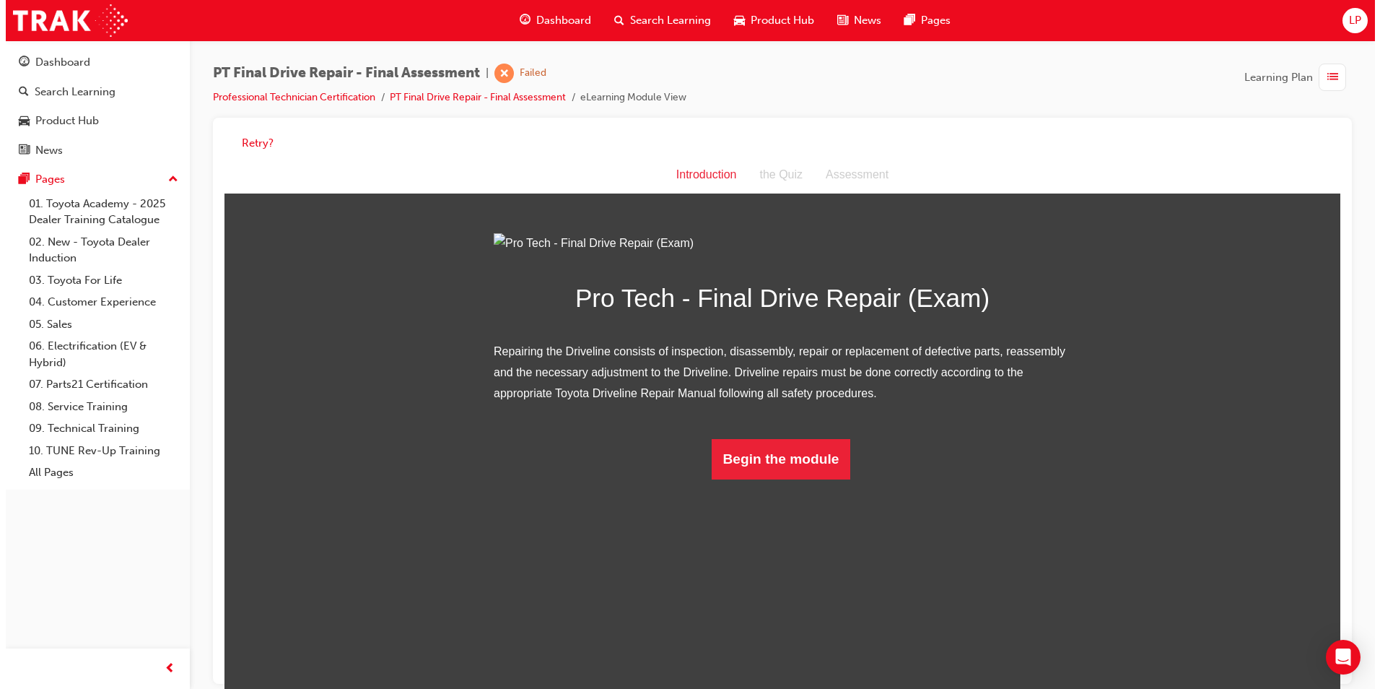
drag, startPoint x: 749, startPoint y: 628, endPoint x: 746, endPoint y: 657, distance: 29.0
click at [748, 653] on html "Introduction Introduction the Quiz Assessment Pro Tech - Final Drive Repair (Ex…" at bounding box center [782, 428] width 1116 height 543
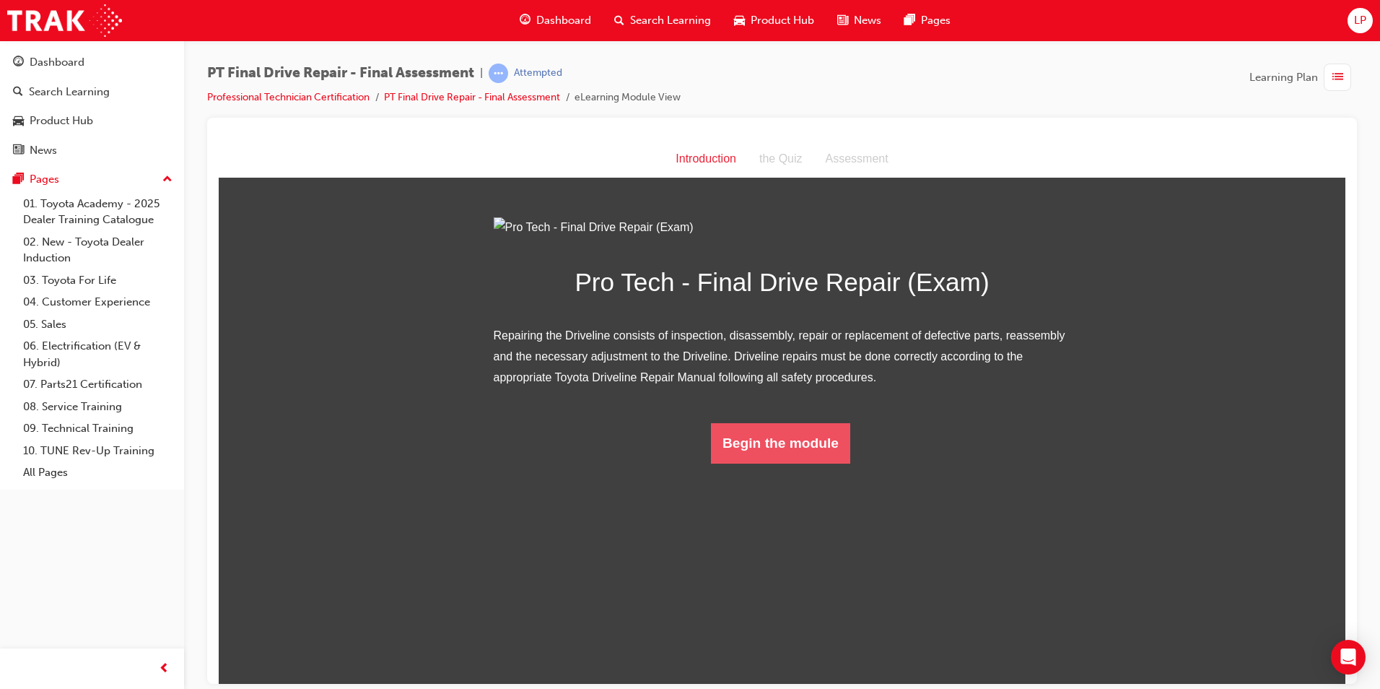
click at [809, 463] on button "Begin the module" at bounding box center [780, 442] width 139 height 40
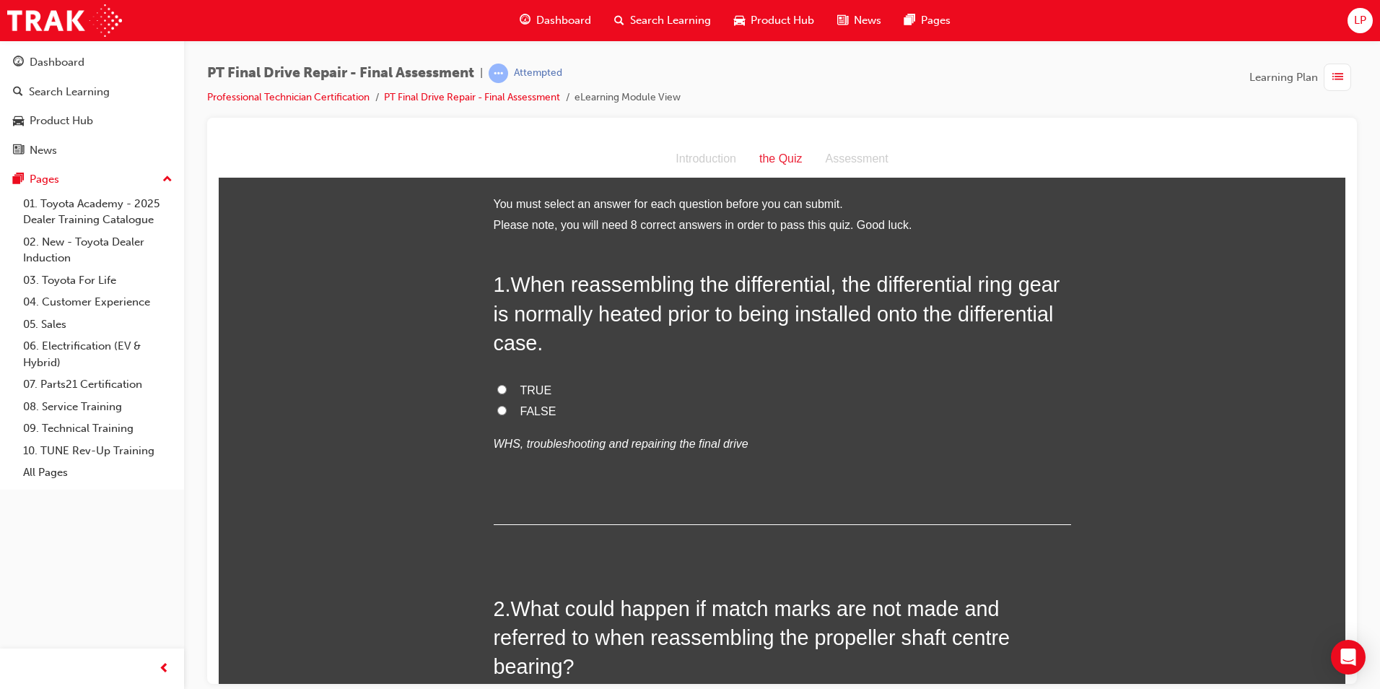
click at [513, 387] on label "TRUE" at bounding box center [783, 390] width 578 height 21
click at [507, 387] on input "TRUE" at bounding box center [501, 388] width 9 height 9
radio input "true"
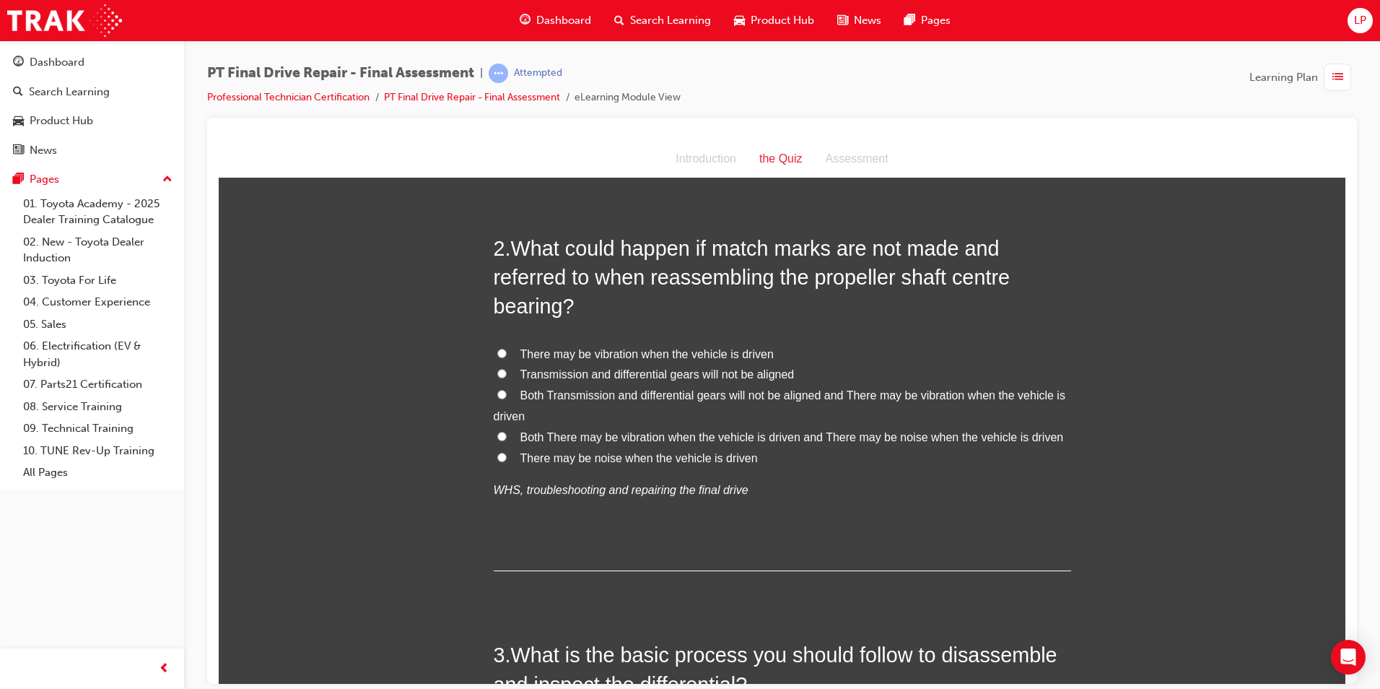
scroll to position [361, 0]
click at [649, 440] on span "Both There may be vibration when the vehicle is driven and There may be noise w…" at bounding box center [793, 436] width 544 height 12
drag, startPoint x: 649, startPoint y: 440, endPoint x: 632, endPoint y: 435, distance: 17.4
click at [632, 435] on span "Both There may be vibration when the vehicle is driven and There may be noise w…" at bounding box center [793, 436] width 544 height 12
click at [507, 435] on input "Both There may be vibration when the vehicle is driven and There may be noise w…" at bounding box center [501, 434] width 9 height 9
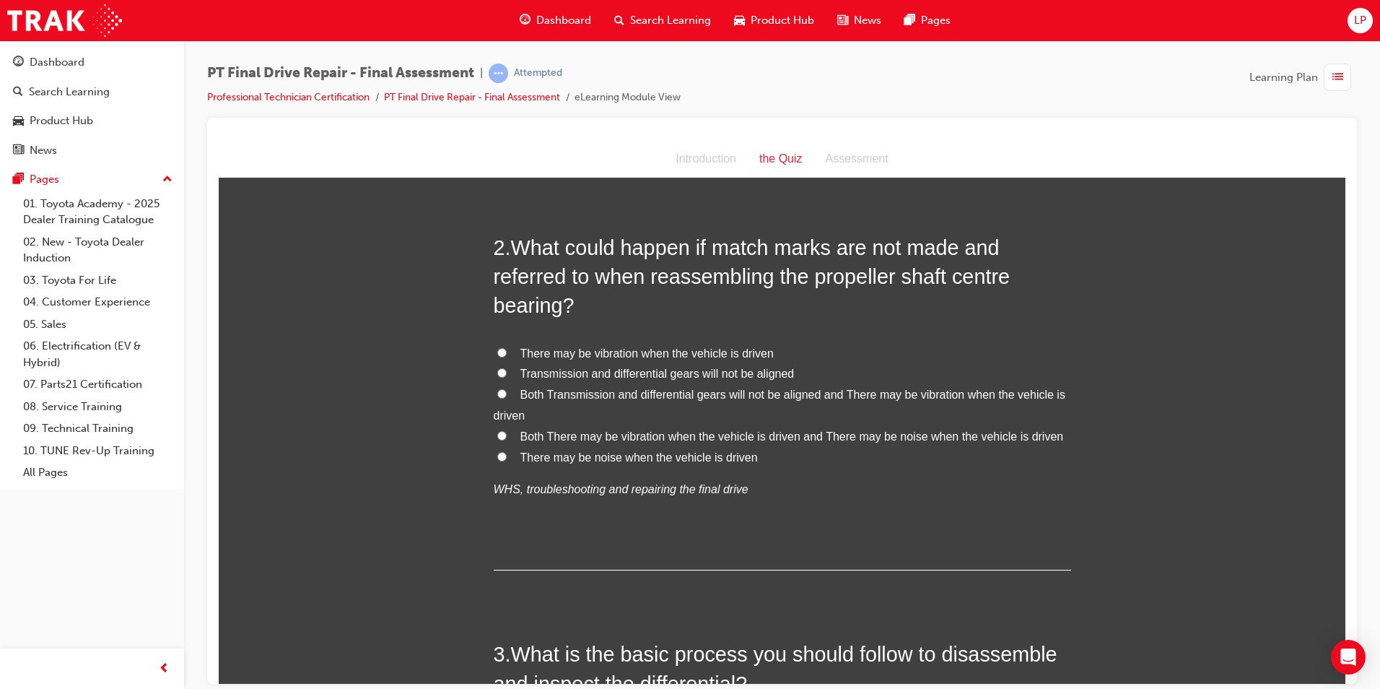
radio input "true"
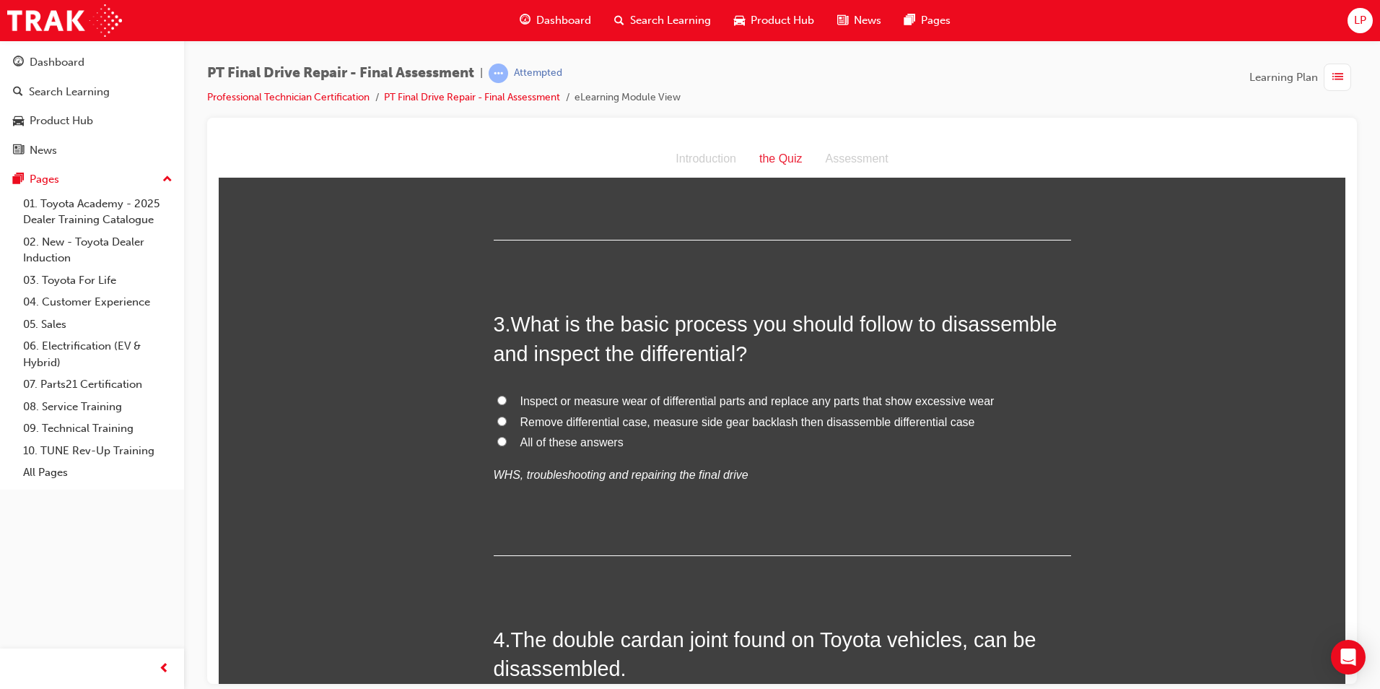
scroll to position [794, 0]
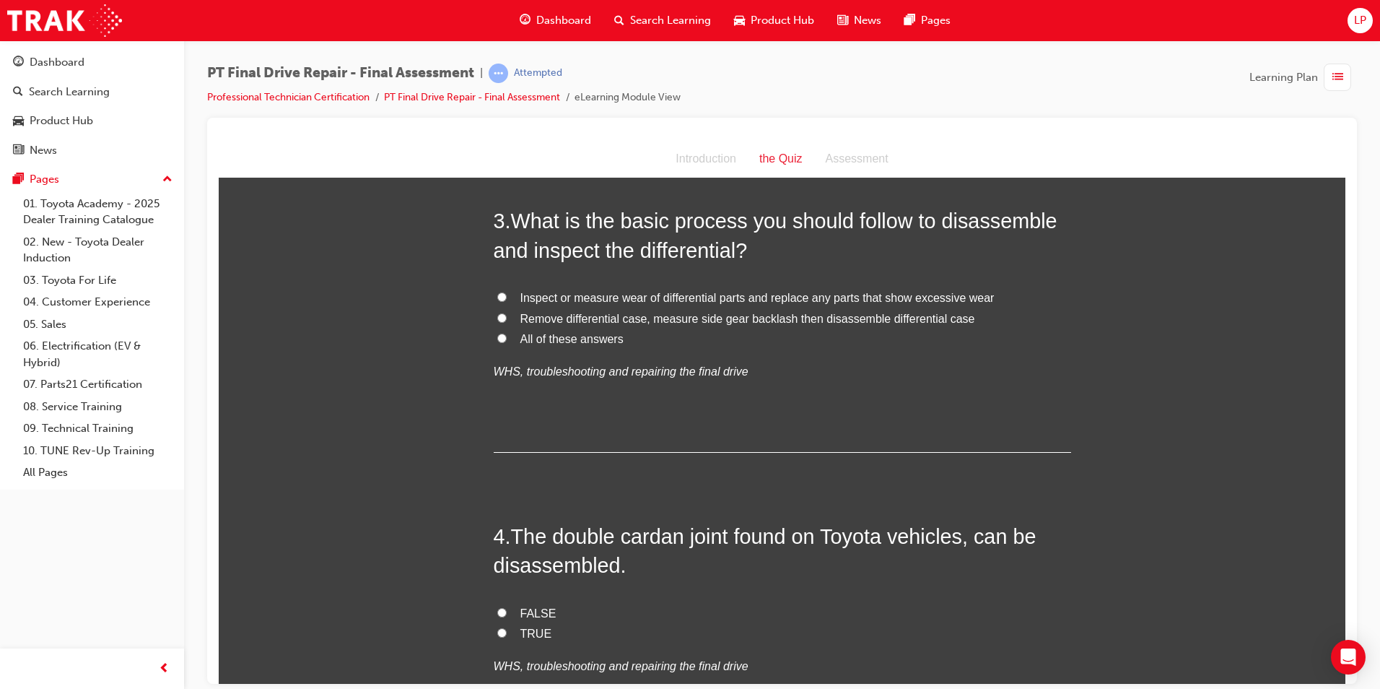
click at [602, 318] on span "Remove differential case, measure side gear backlash then disassemble different…" at bounding box center [748, 318] width 455 height 12
click at [507, 318] on input "Remove differential case, measure side gear backlash then disassemble different…" at bounding box center [501, 317] width 9 height 9
radio input "true"
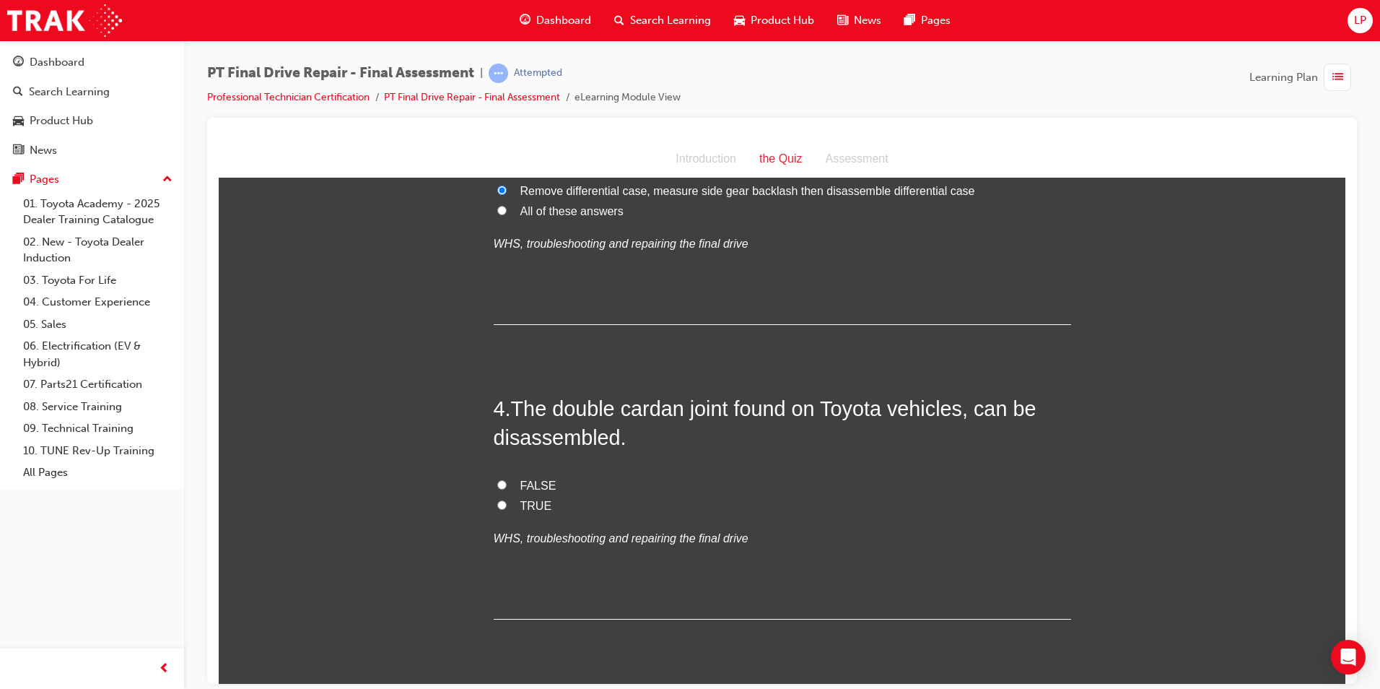
scroll to position [939, 0]
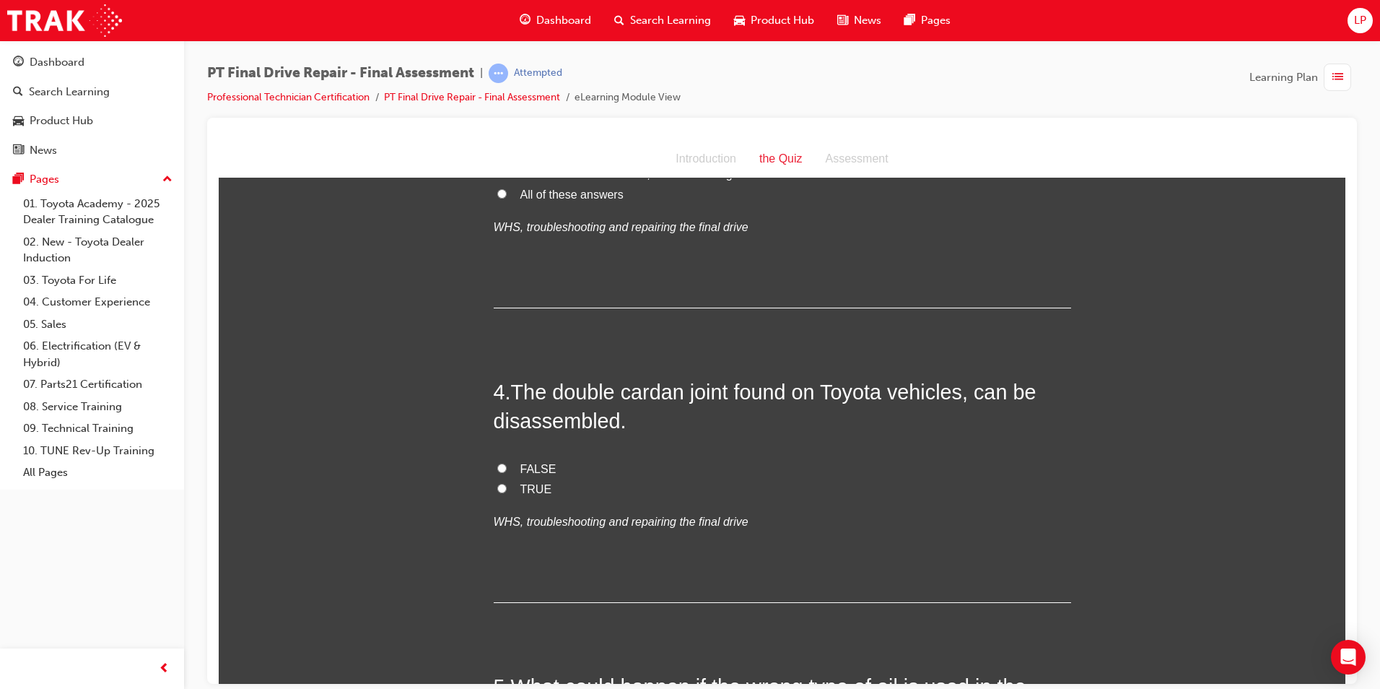
click at [527, 485] on span "TRUE" at bounding box center [537, 488] width 32 height 12
click at [507, 485] on input "TRUE" at bounding box center [501, 487] width 9 height 9
radio input "true"
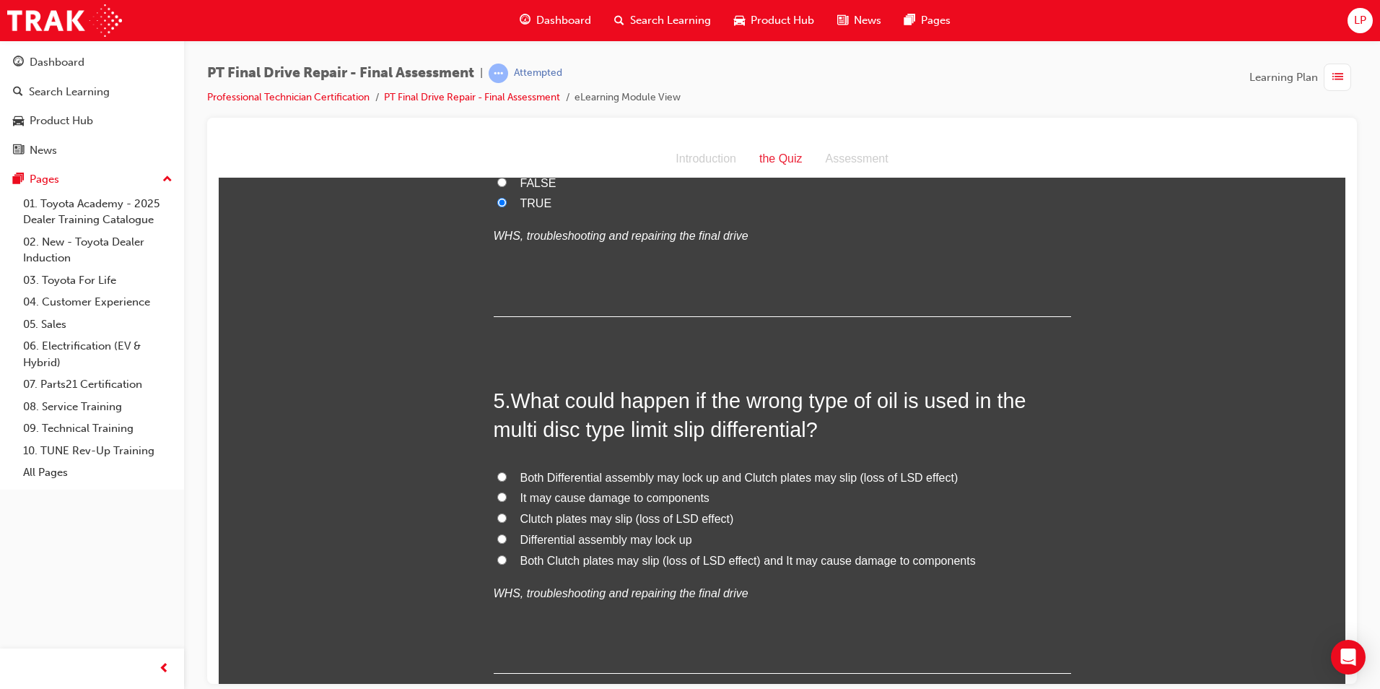
scroll to position [1227, 0]
drag, startPoint x: 620, startPoint y: 553, endPoint x: 627, endPoint y: 552, distance: 7.4
click at [622, 555] on span "Both Clutch plates may slip (loss of LSD effect) and It may cause damage to com…" at bounding box center [749, 557] width 456 height 12
click at [507, 555] on input "Both Clutch plates may slip (loss of LSD effect) and It may cause damage to com…" at bounding box center [501, 556] width 9 height 9
radio input "true"
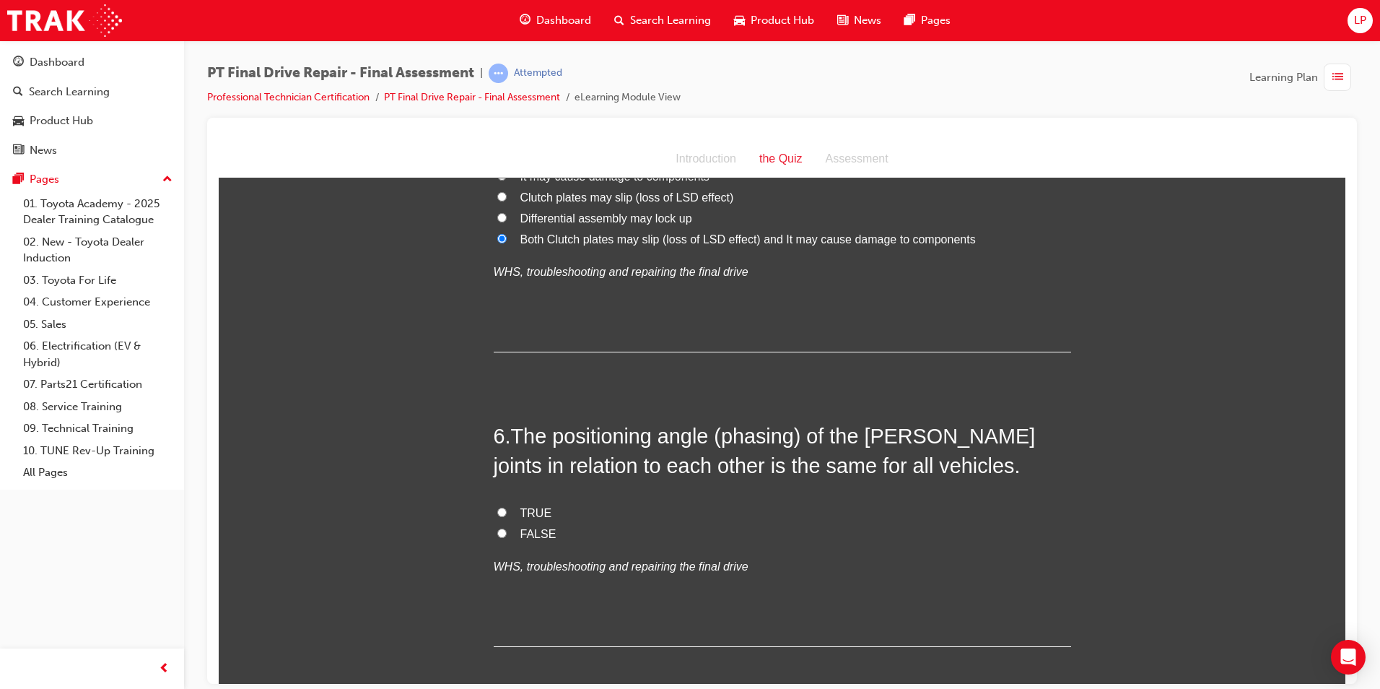
scroll to position [1588, 0]
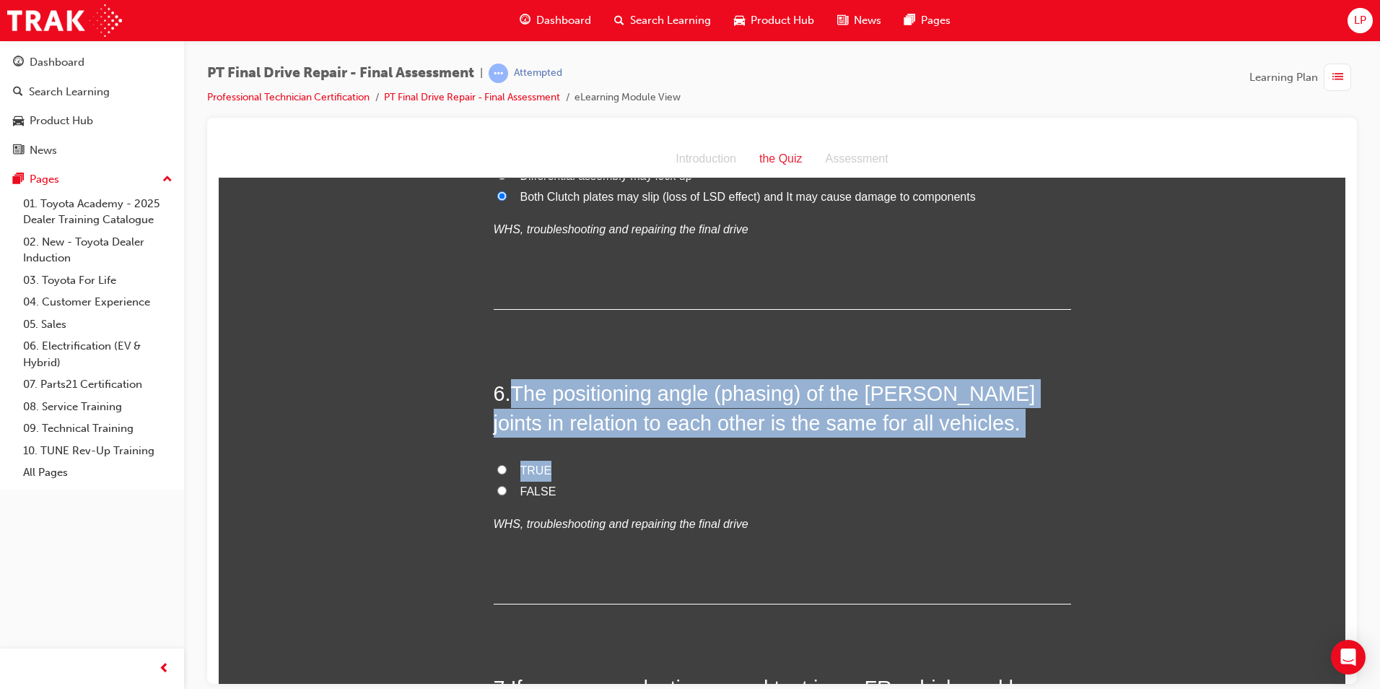
drag, startPoint x: 514, startPoint y: 386, endPoint x: 855, endPoint y: 442, distance: 345.3
click at [855, 442] on div "6 . The positioning angle (phasing) of the Hooke’s joints in relation to each o…" at bounding box center [783, 490] width 578 height 225
drag, startPoint x: 526, startPoint y: 465, endPoint x: 537, endPoint y: 478, distance: 17.4
click at [526, 466] on span "TRUE" at bounding box center [537, 470] width 32 height 12
click at [507, 466] on input "TRUE" at bounding box center [501, 468] width 9 height 9
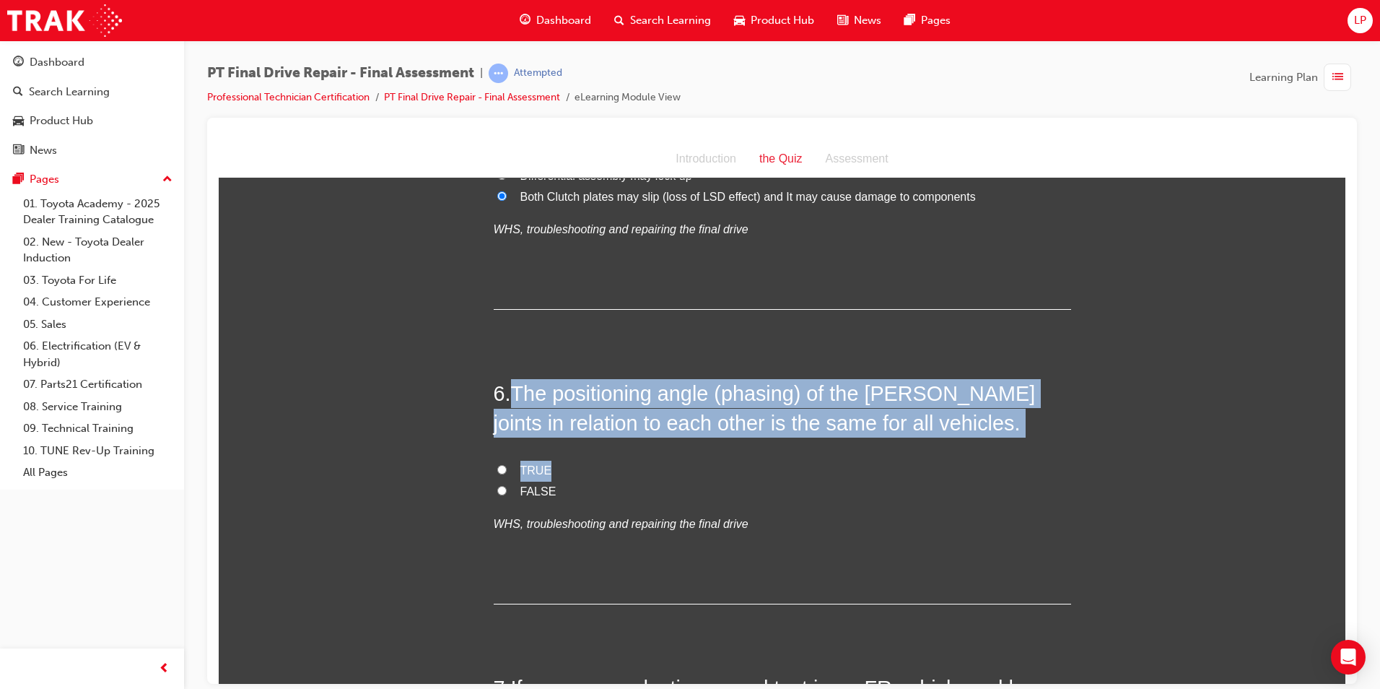
radio input "true"
click at [563, 478] on label "TRUE" at bounding box center [783, 470] width 578 height 21
click at [507, 474] on input "TRUE" at bounding box center [501, 468] width 9 height 9
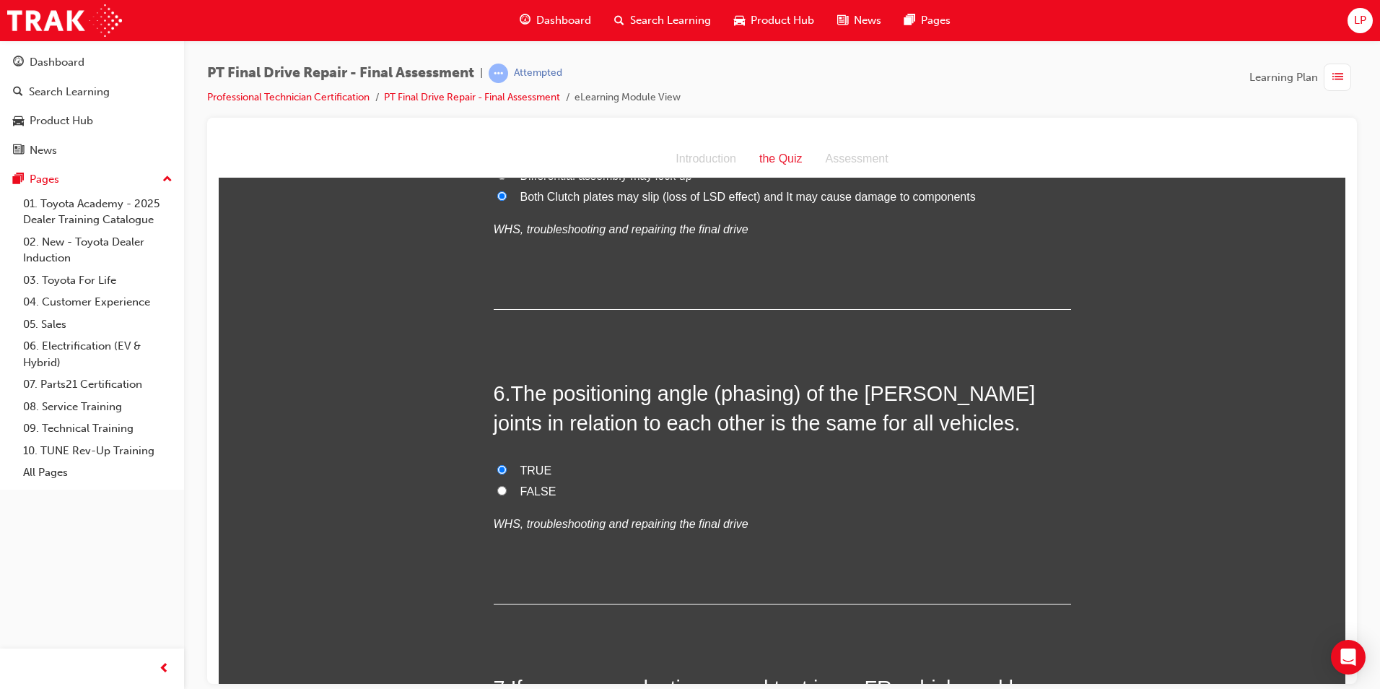
click at [521, 492] on span "FALSE" at bounding box center [539, 490] width 36 height 12
click at [507, 492] on input "FALSE" at bounding box center [501, 489] width 9 height 9
radio input "true"
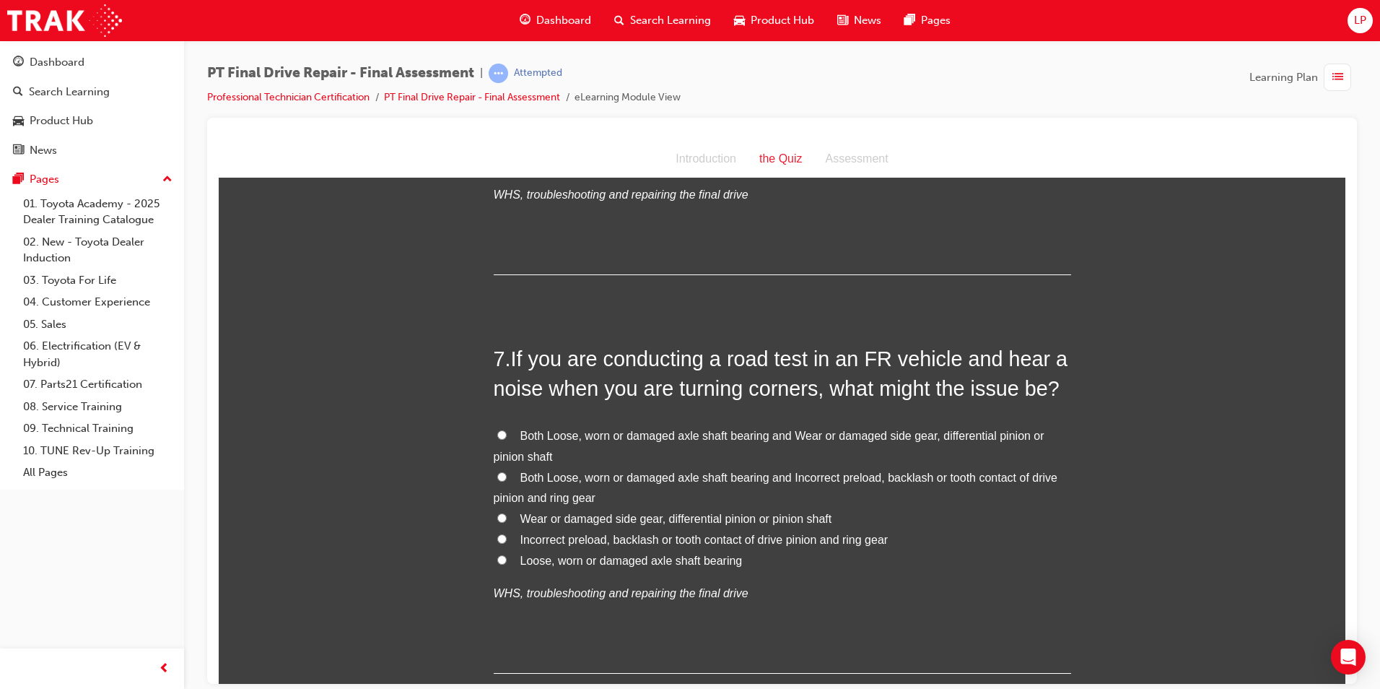
scroll to position [1949, 0]
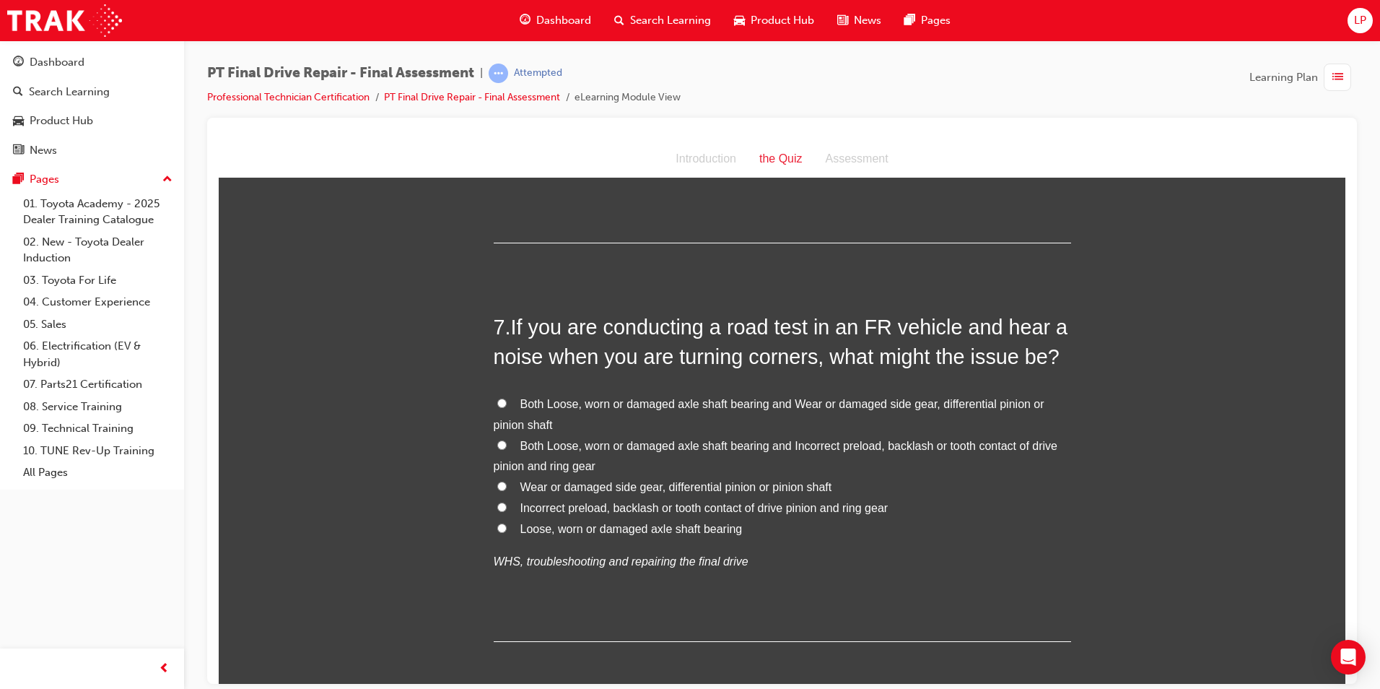
click at [588, 443] on span "Both Loose, worn or damaged axle shaft bearing and Incorrect preload, backlash …" at bounding box center [776, 455] width 564 height 33
click at [507, 443] on input "Both Loose, worn or damaged axle shaft bearing and Incorrect preload, backlash …" at bounding box center [501, 444] width 9 height 9
radio input "true"
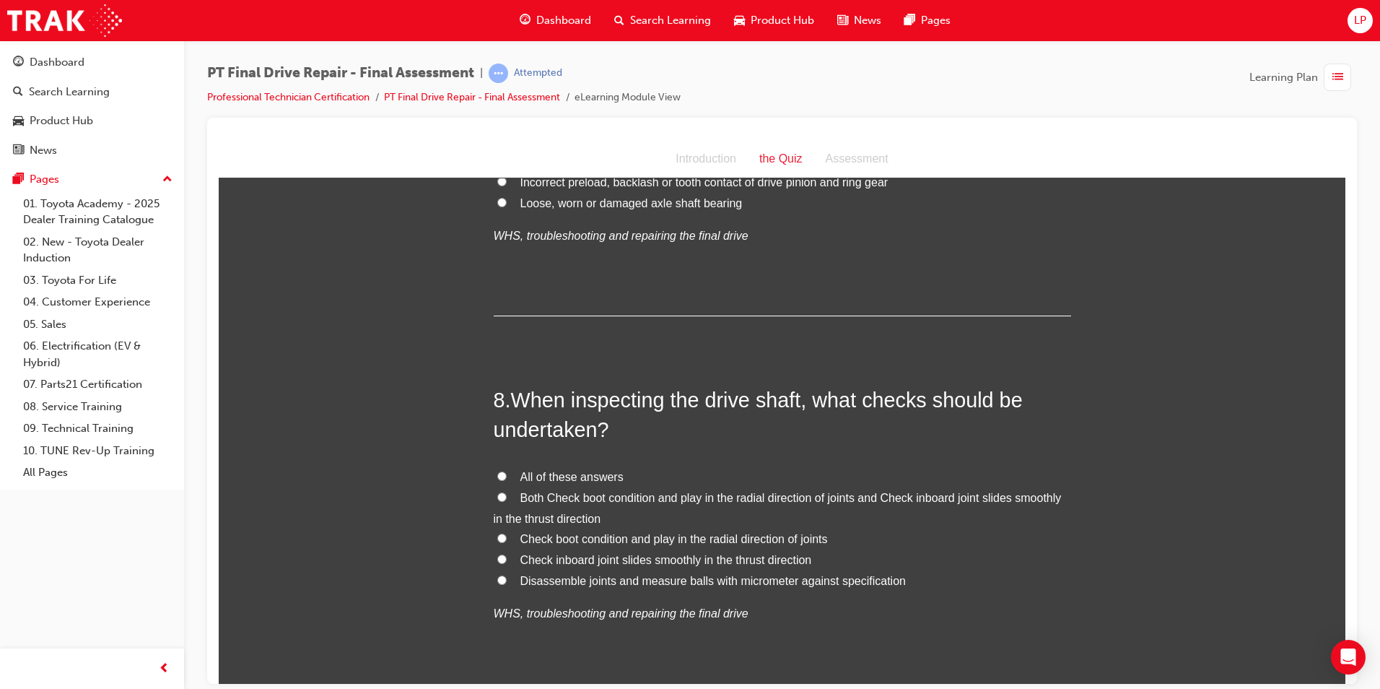
scroll to position [2310, 0]
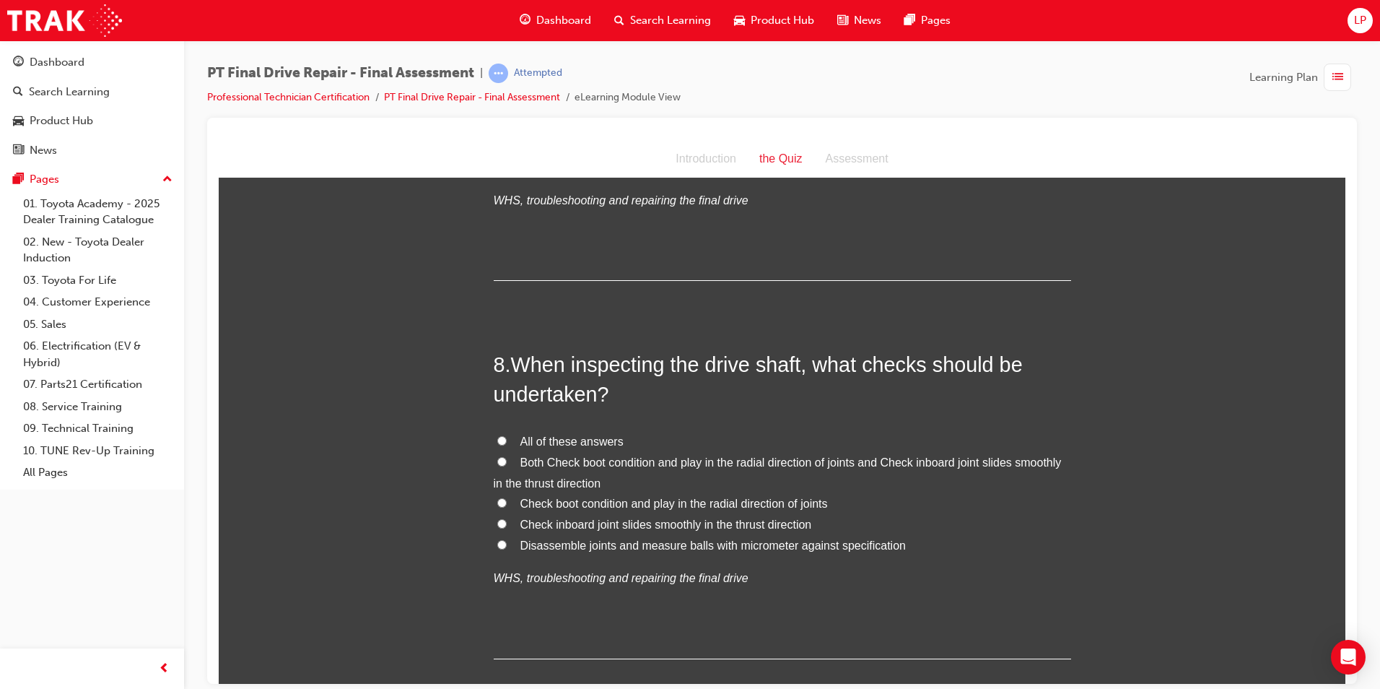
click at [557, 437] on span "All of these answers" at bounding box center [572, 441] width 103 height 12
drag, startPoint x: 557, startPoint y: 437, endPoint x: 606, endPoint y: 440, distance: 49.2
click at [604, 440] on span "All of these answers" at bounding box center [572, 441] width 103 height 12
click at [507, 440] on input "All of these answers" at bounding box center [501, 439] width 9 height 9
radio input "true"
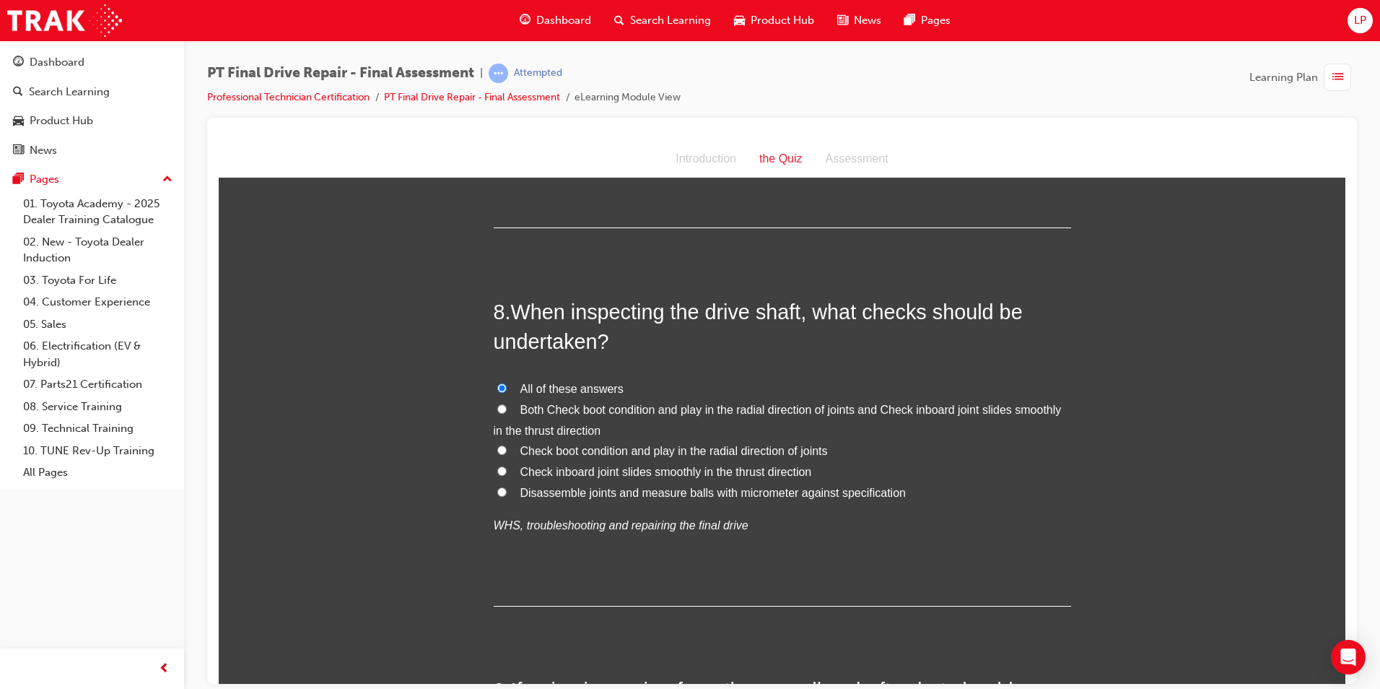
scroll to position [2671, 0]
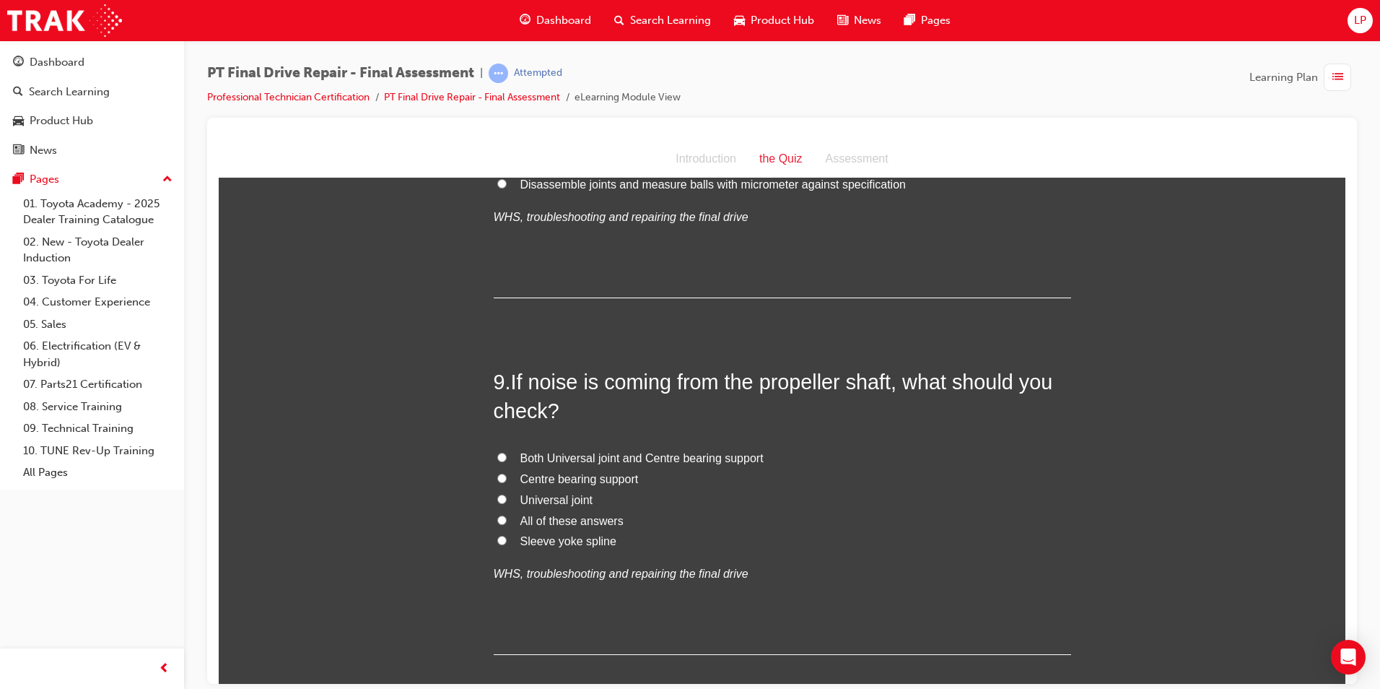
click at [599, 457] on span "Both Universal joint and Centre bearing support" at bounding box center [642, 457] width 243 height 12
click at [507, 457] on input "Both Universal joint and Centre bearing support" at bounding box center [501, 456] width 9 height 9
radio input "true"
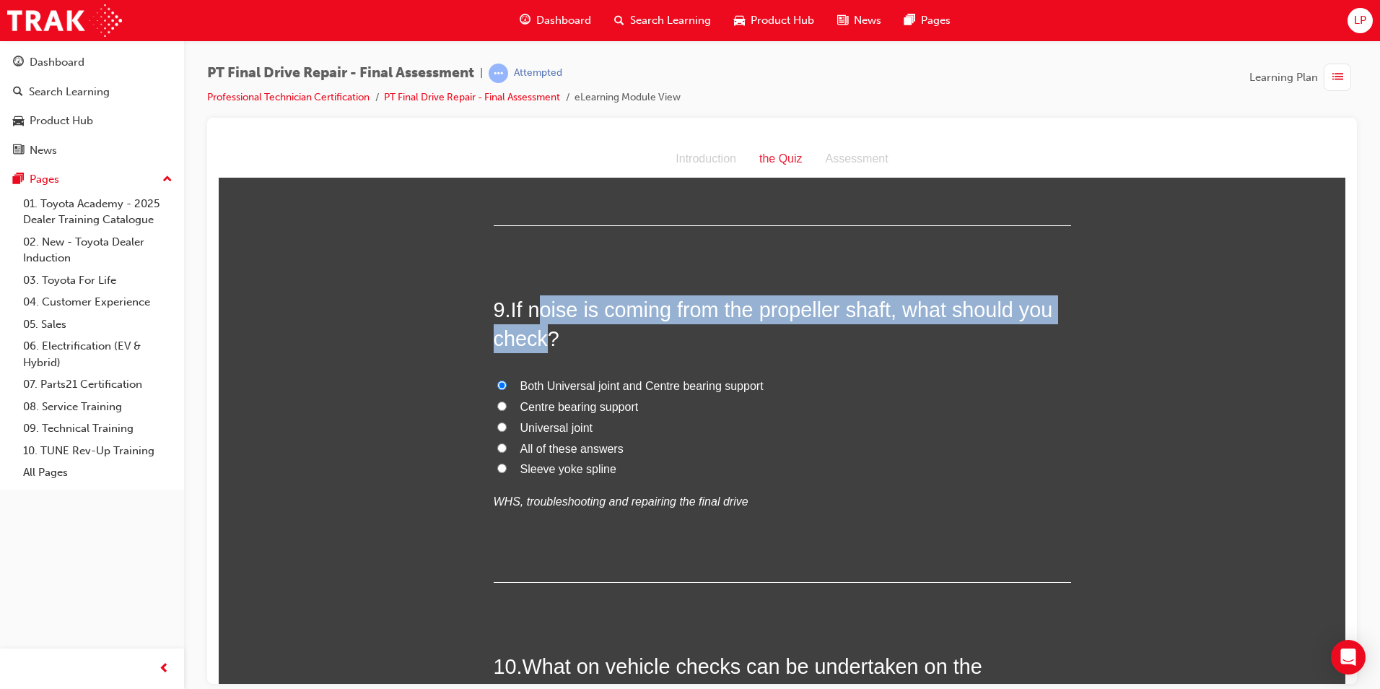
drag, startPoint x: 532, startPoint y: 316, endPoint x: 539, endPoint y: 332, distance: 17.4
click at [539, 332] on span "If noise is coming from the propeller shaft, what should you check?" at bounding box center [774, 323] width 560 height 52
click at [544, 329] on span "If noise is coming from the propeller shaft, what should you check?" at bounding box center [774, 323] width 560 height 52
drag, startPoint x: 508, startPoint y: 305, endPoint x: 567, endPoint y: 329, distance: 63.8
click at [567, 329] on h2 "9 . If noise is coming from the propeller shaft, what should you check?" at bounding box center [783, 324] width 578 height 58
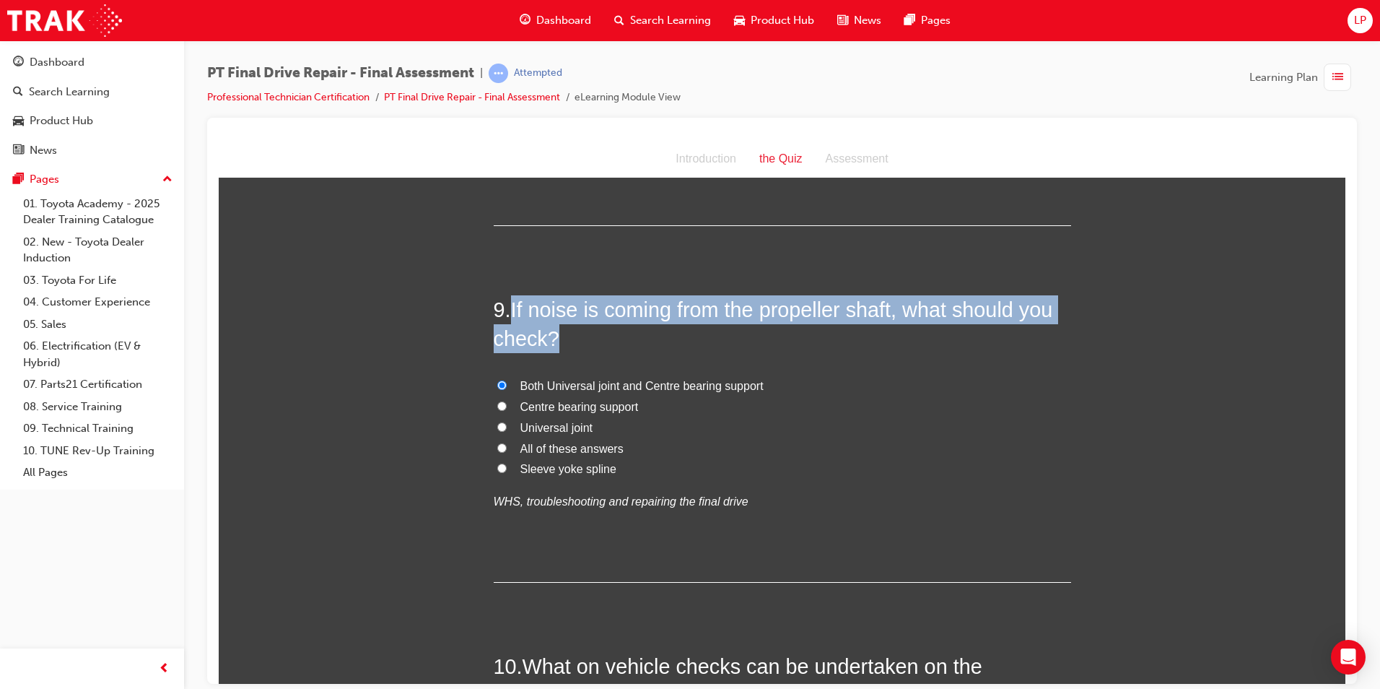
copy h2 "If noise is coming from the propeller shaft, what should you check?"
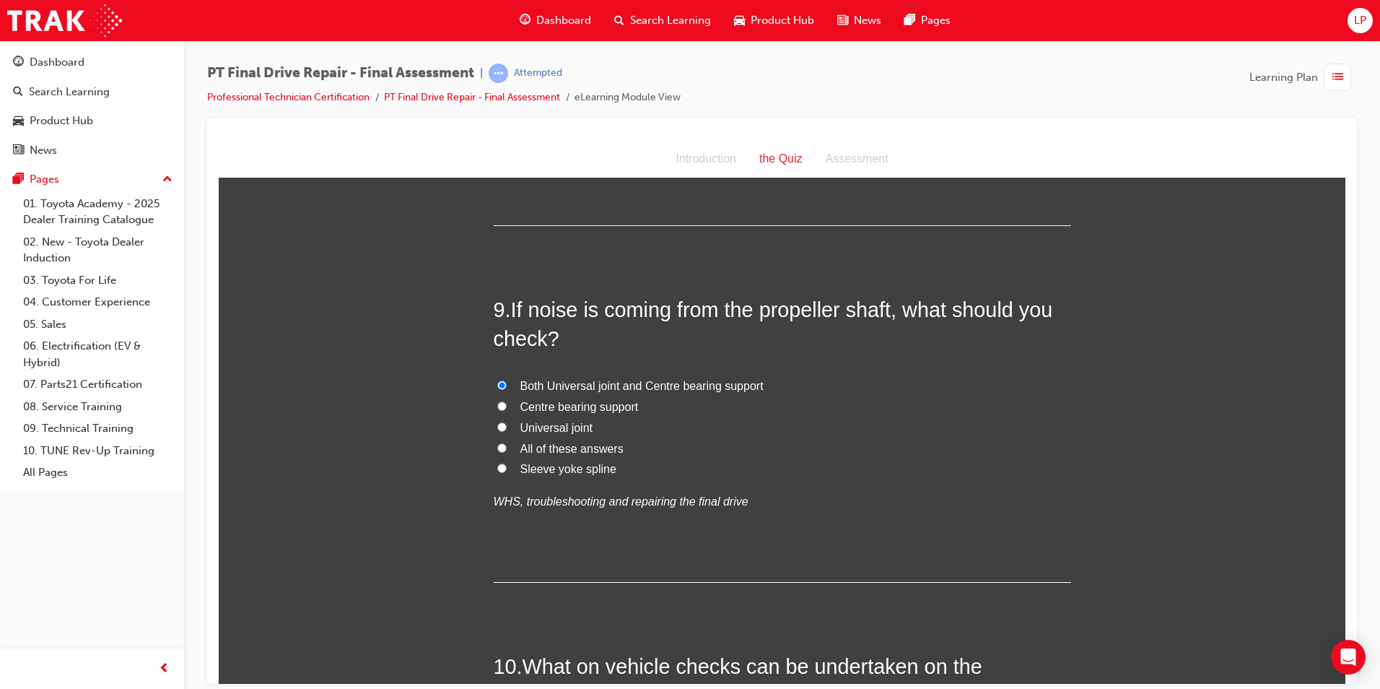
click at [900, 455] on label "All of these answers" at bounding box center [783, 448] width 578 height 21
click at [507, 452] on input "All of these answers" at bounding box center [501, 447] width 9 height 9
radio input "true"
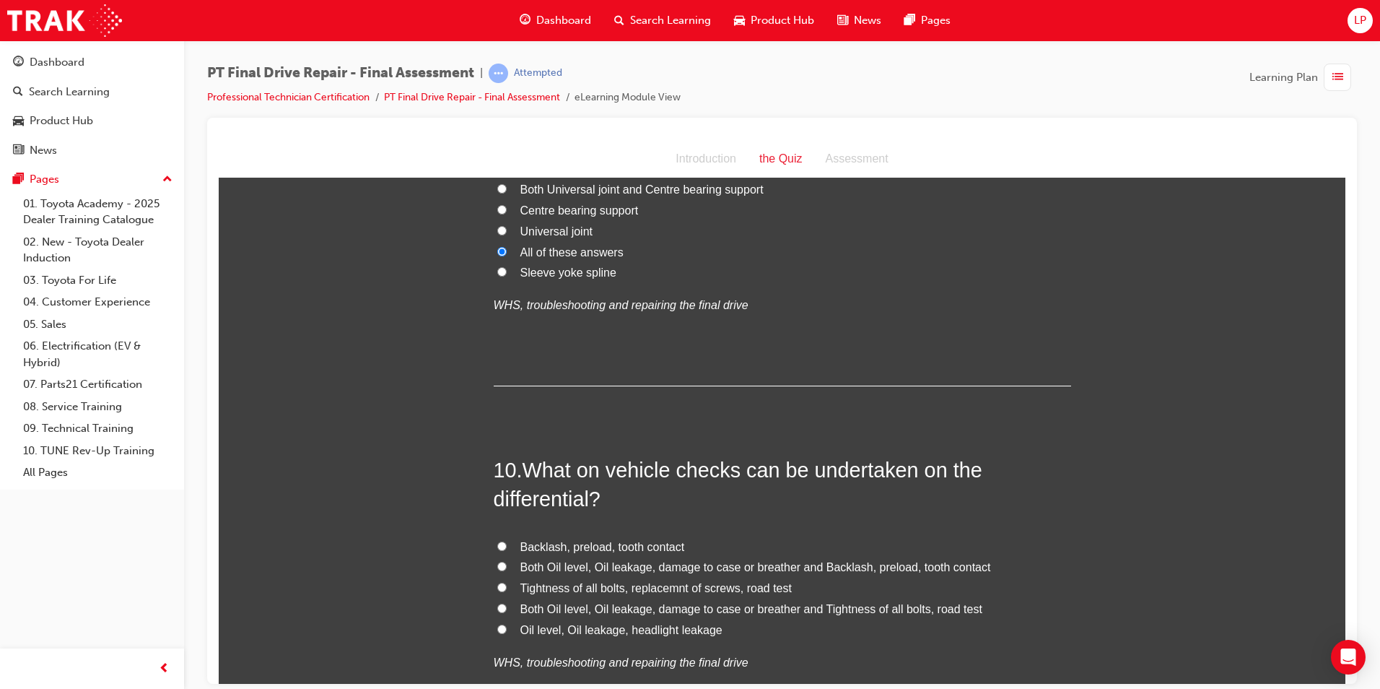
scroll to position [3032, 0]
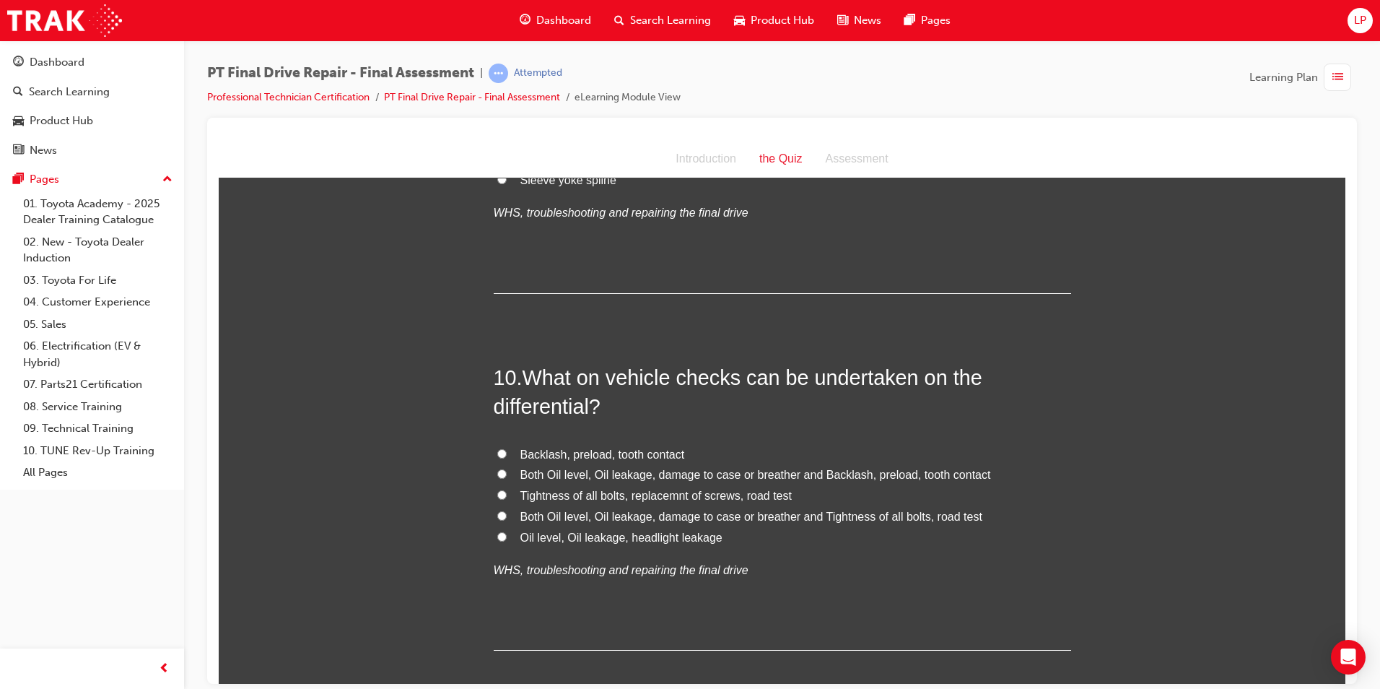
click at [638, 476] on span "Both Oil level, Oil leakage, damage to case or breather and Backlash, preload, …" at bounding box center [756, 474] width 471 height 12
click at [507, 476] on input "Both Oil level, Oil leakage, damage to case or breather and Backlash, preload, …" at bounding box center [501, 473] width 9 height 9
radio input "true"
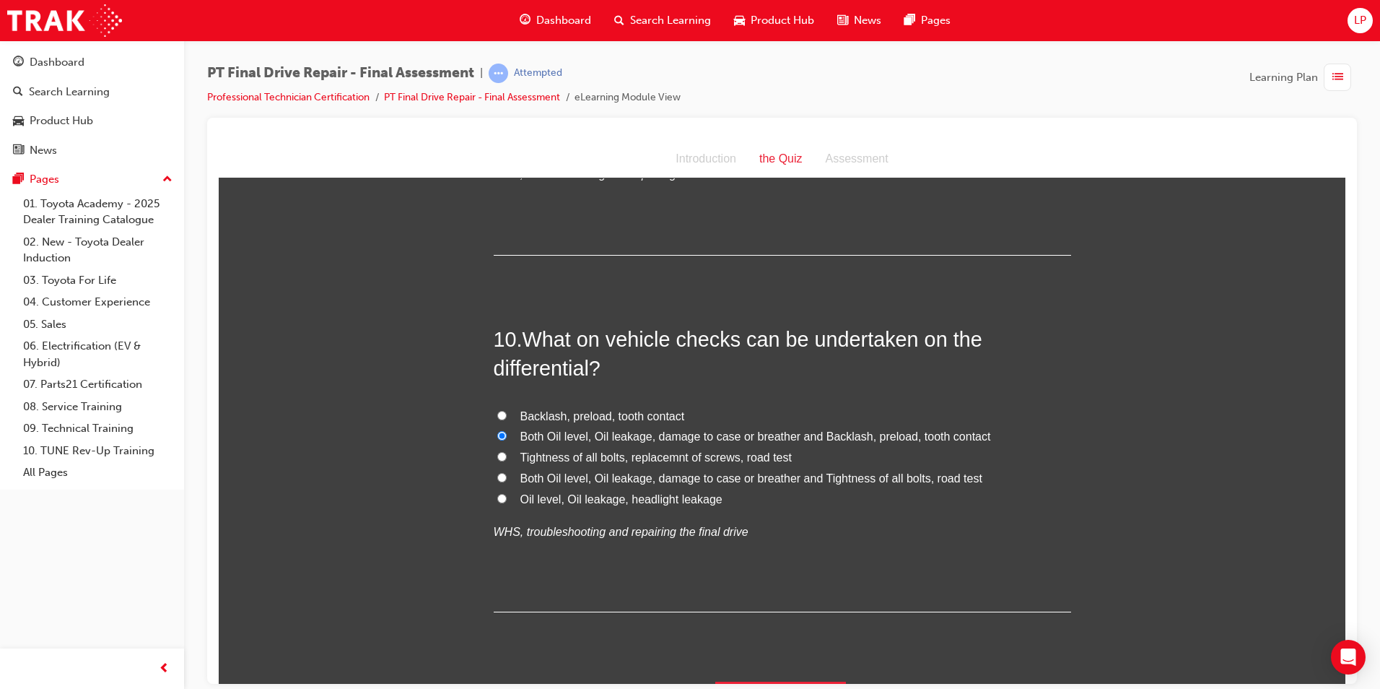
scroll to position [3108, 0]
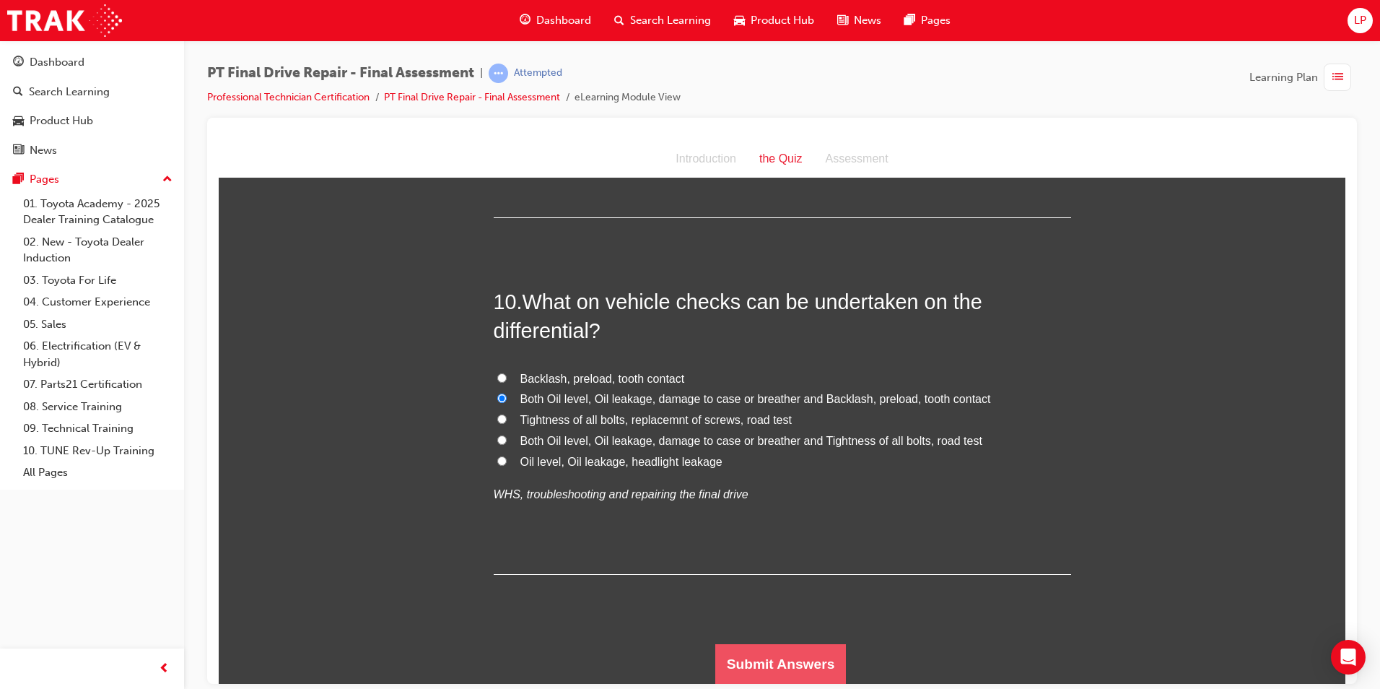
click at [770, 666] on button "Submit Answers" at bounding box center [781, 663] width 131 height 40
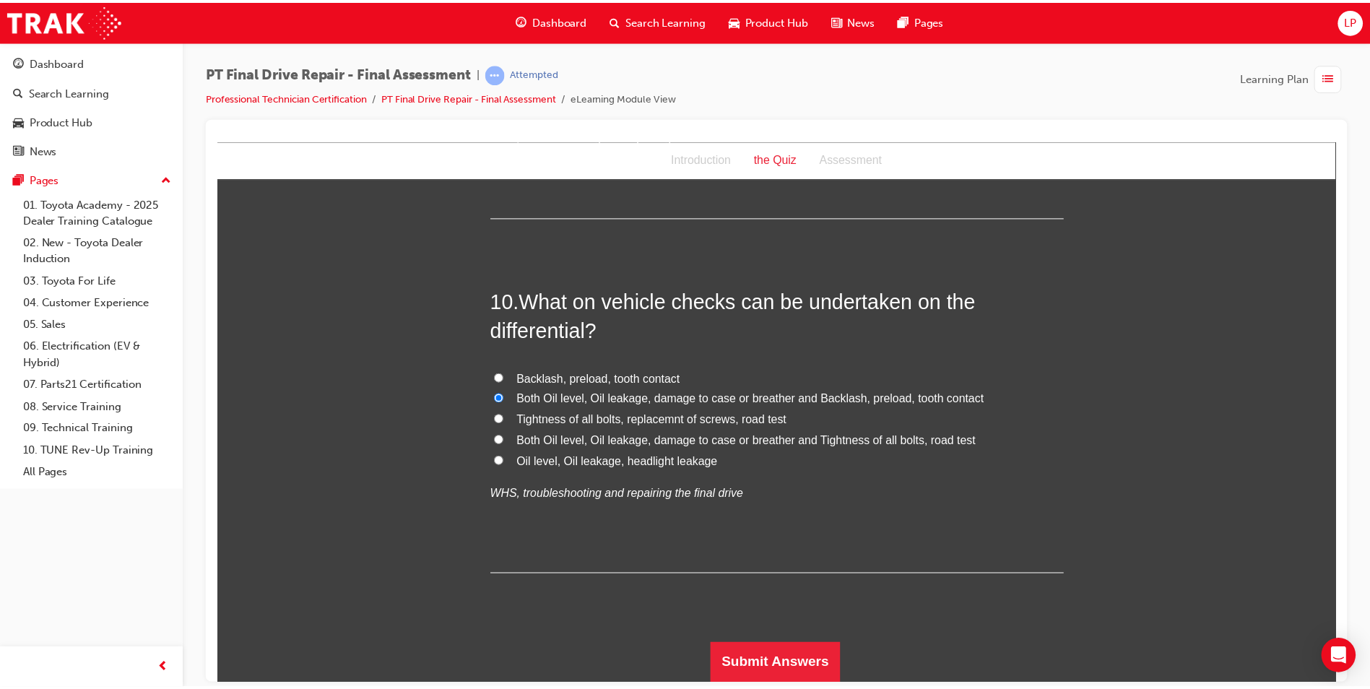
scroll to position [0, 0]
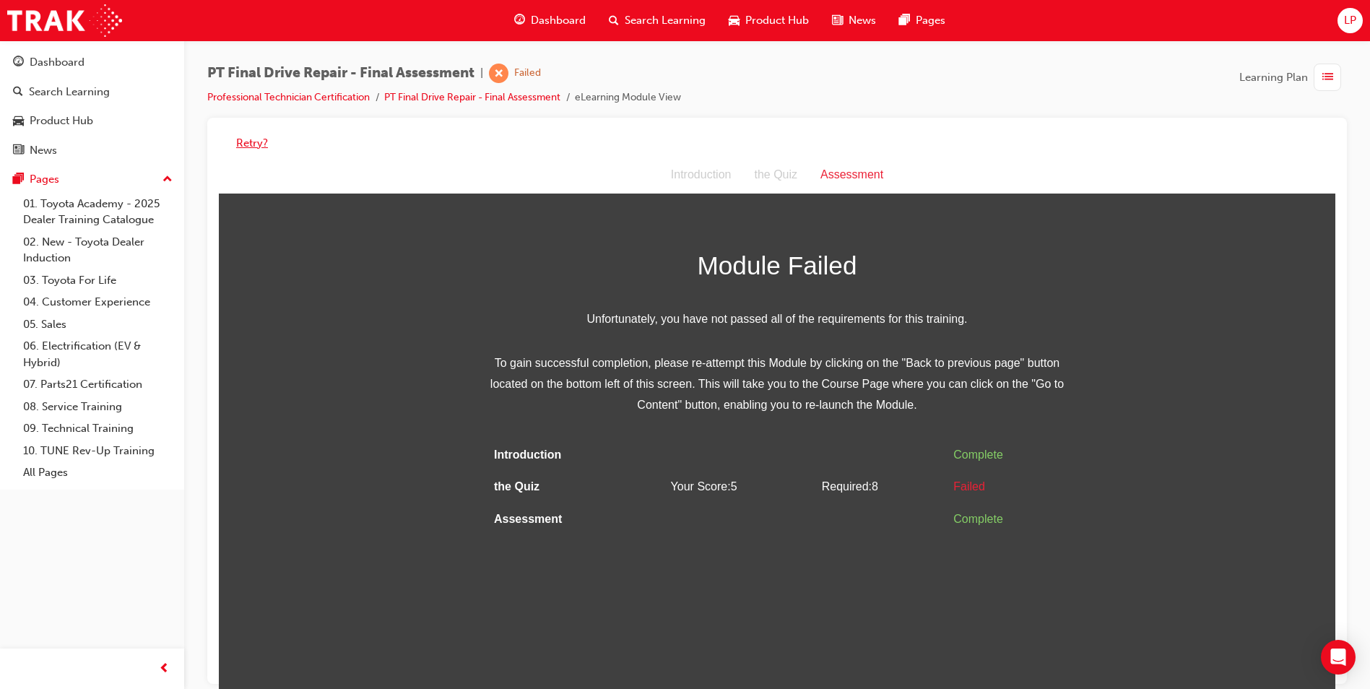
click at [243, 146] on button "Retry?" at bounding box center [252, 143] width 32 height 17
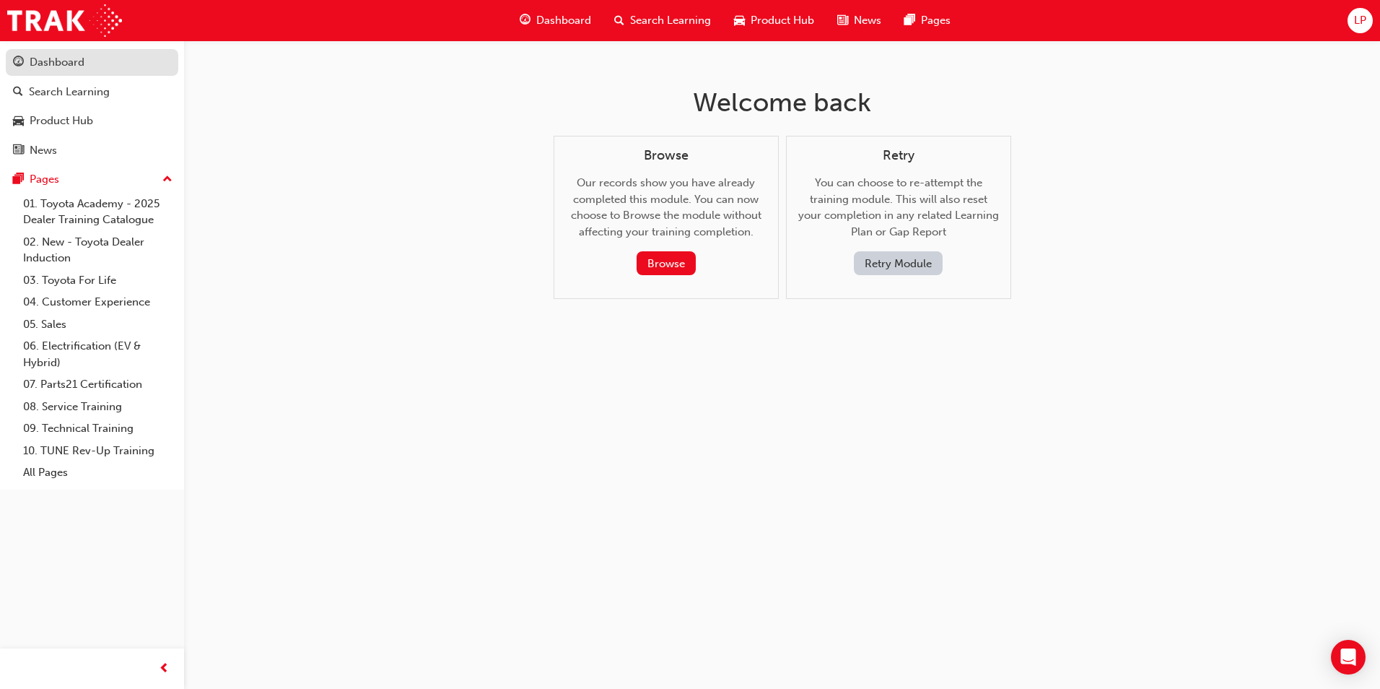
click at [79, 56] on div "Dashboard" at bounding box center [57, 62] width 55 height 17
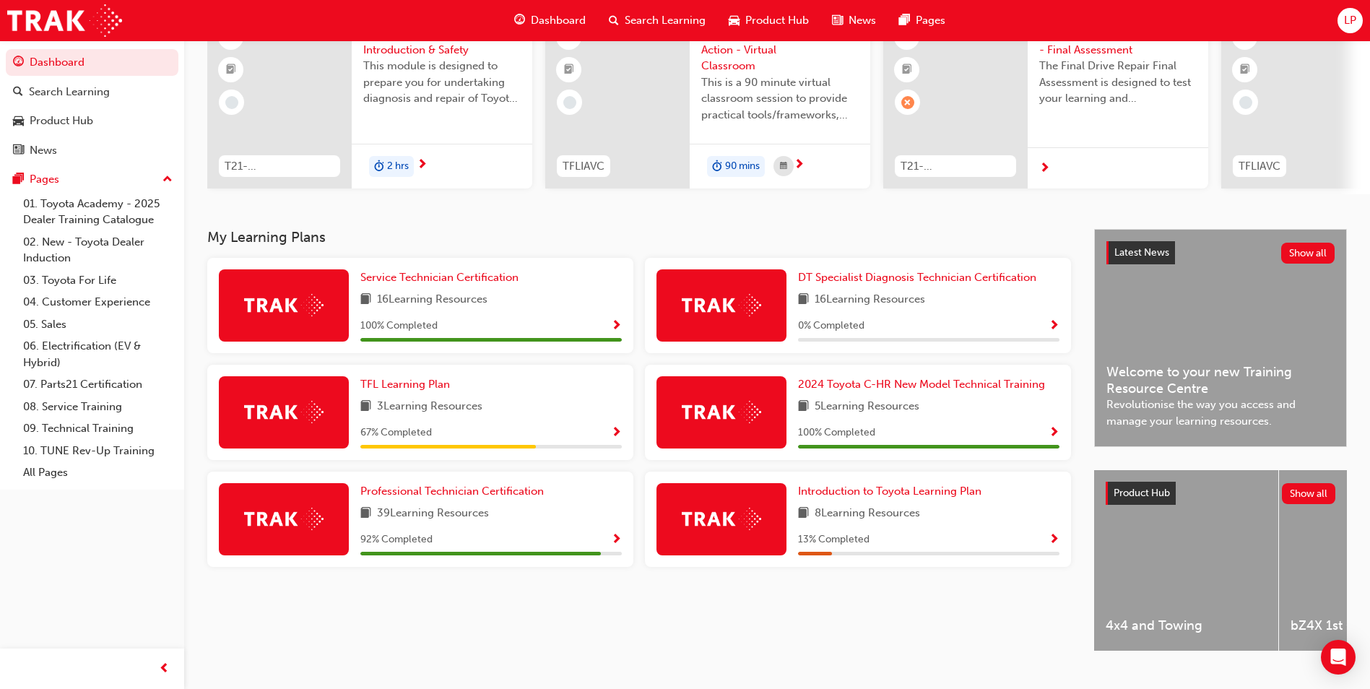
scroll to position [144, 0]
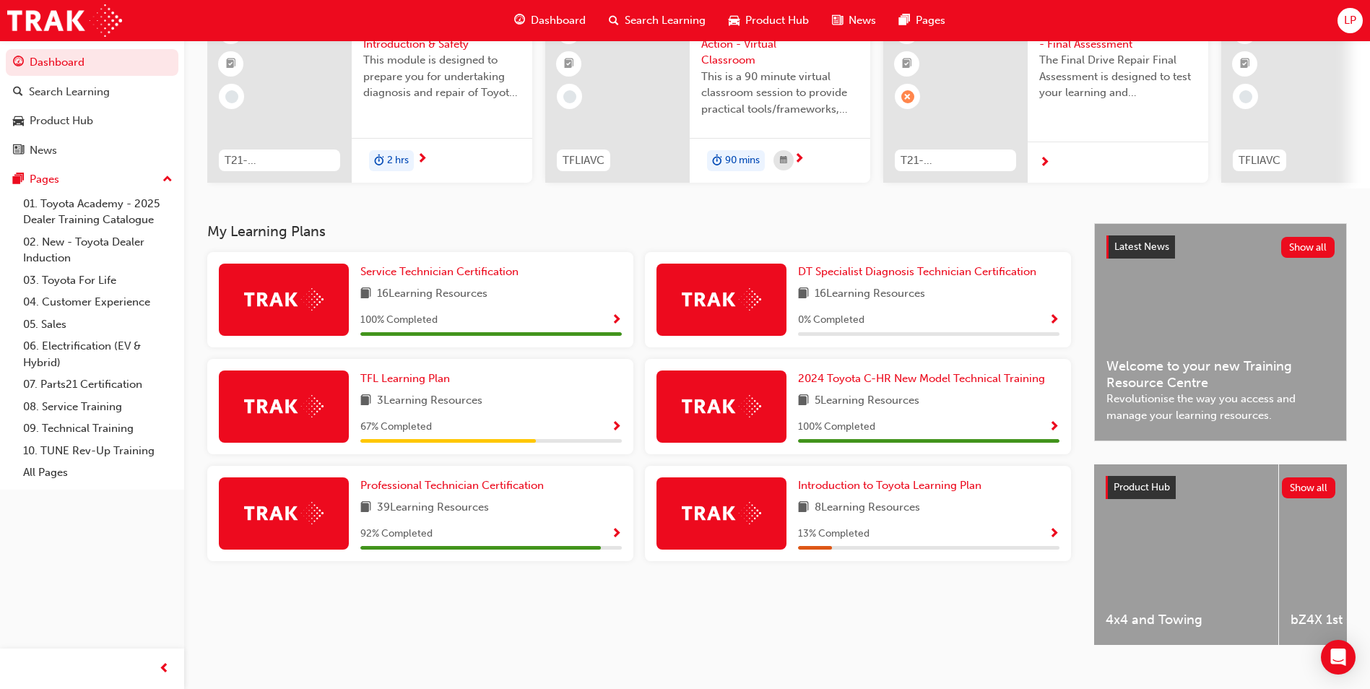
click at [615, 537] on span "Show Progress" at bounding box center [616, 534] width 11 height 13
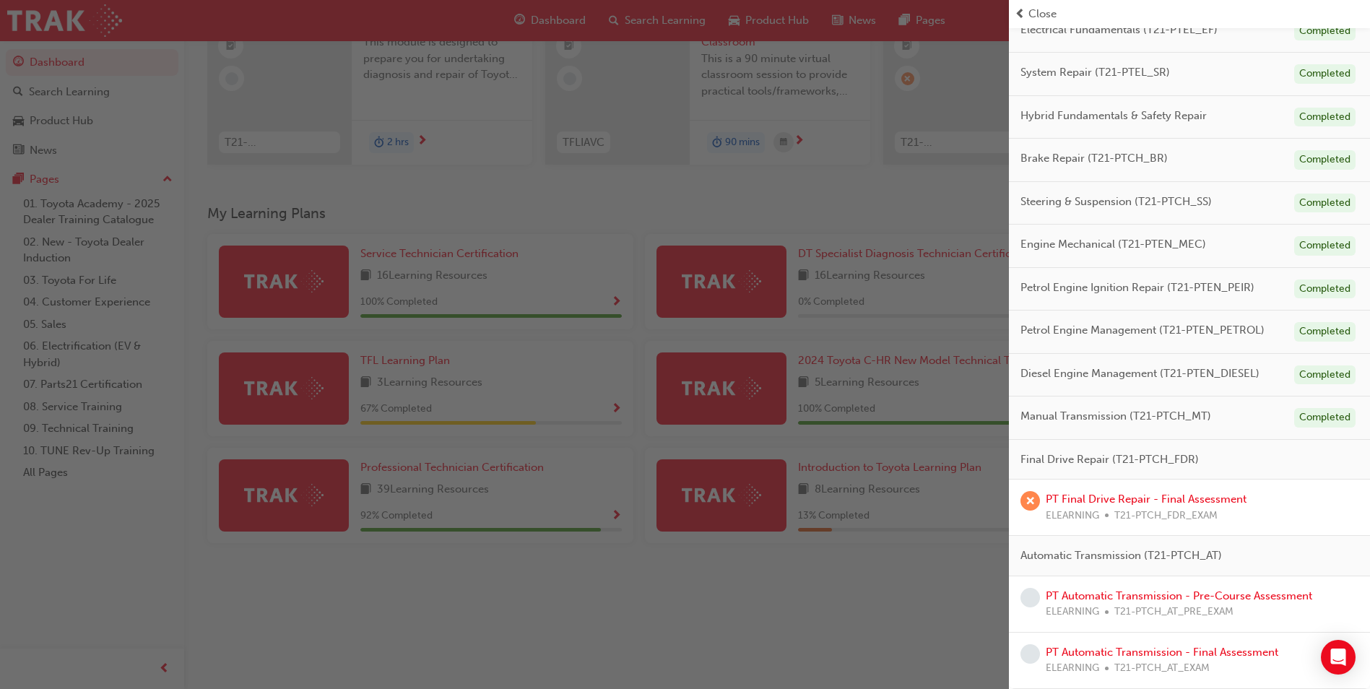
scroll to position [174, 0]
click at [1119, 598] on link "PT Automatic Transmission - Pre-Course Assessment" at bounding box center [1178, 595] width 266 height 13
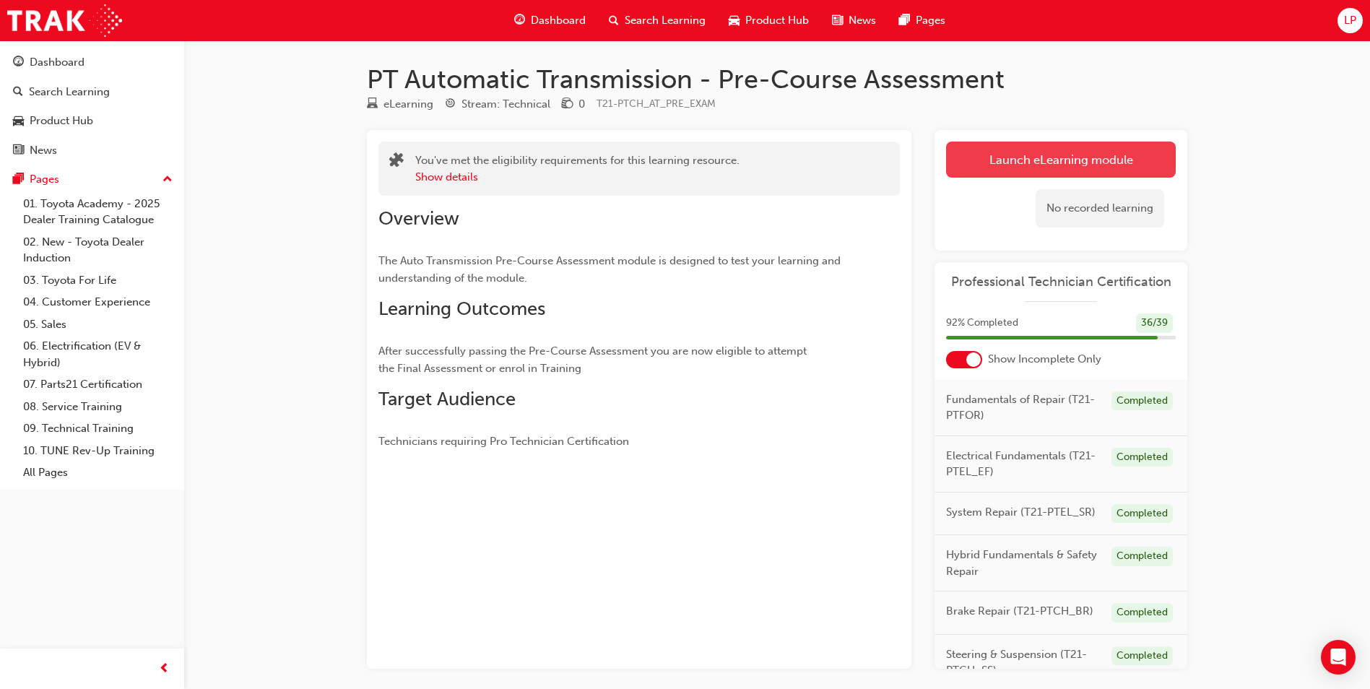
click at [1076, 162] on link "Launch eLearning module" at bounding box center [1061, 160] width 230 height 36
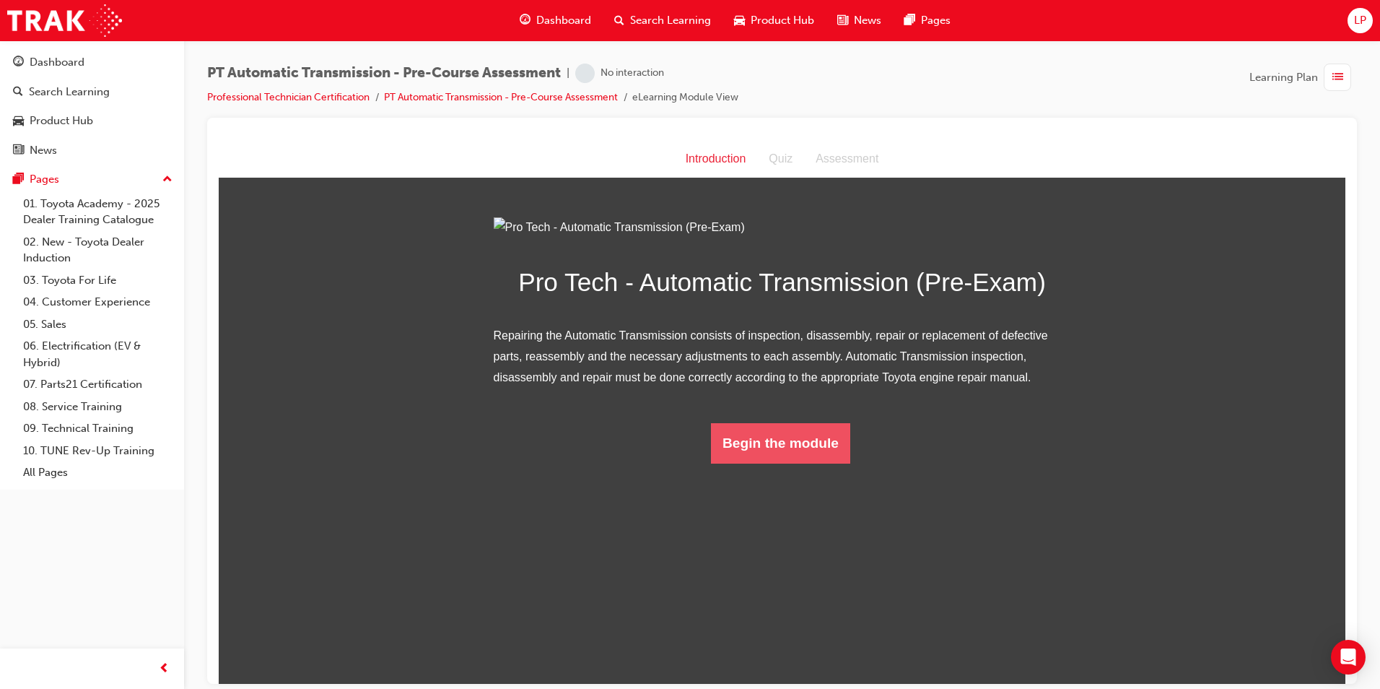
click at [779, 463] on button "Begin the module" at bounding box center [780, 442] width 139 height 40
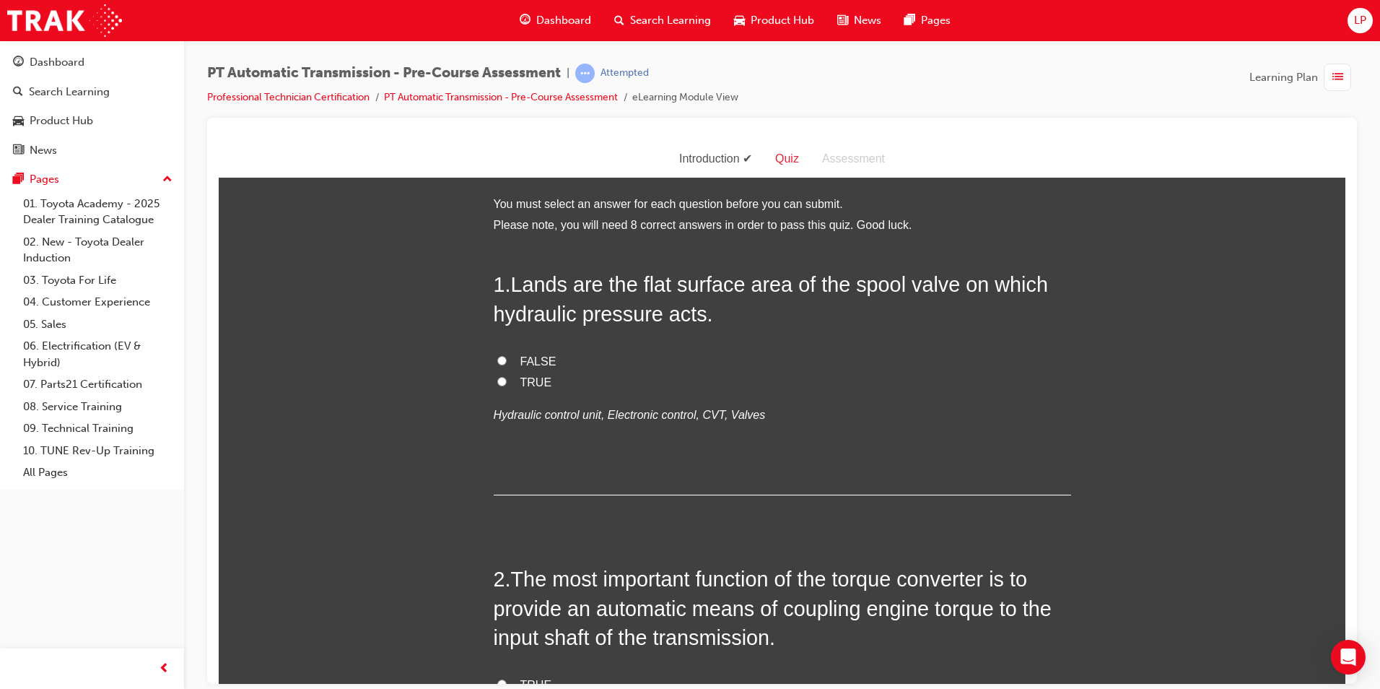
click at [521, 377] on span "TRUE" at bounding box center [537, 381] width 32 height 12
click at [507, 377] on input "TRUE" at bounding box center [501, 380] width 9 height 9
radio input "true"
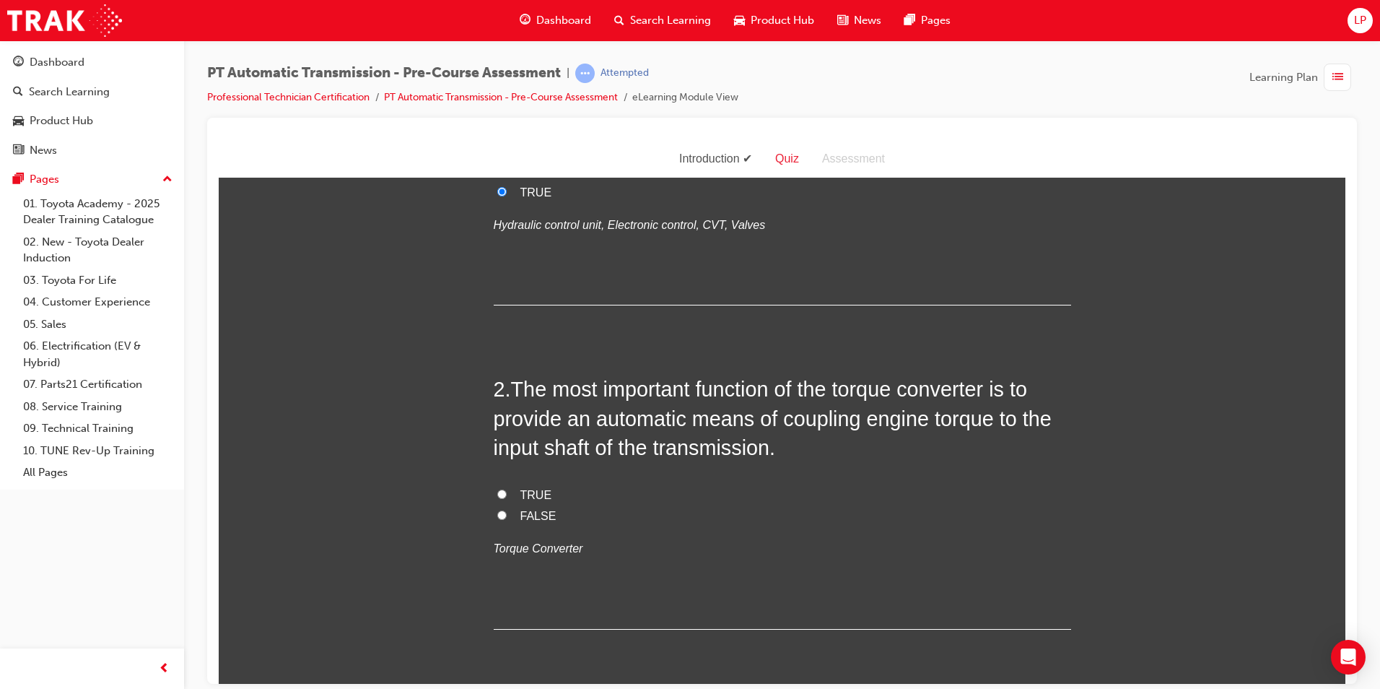
scroll to position [217, 0]
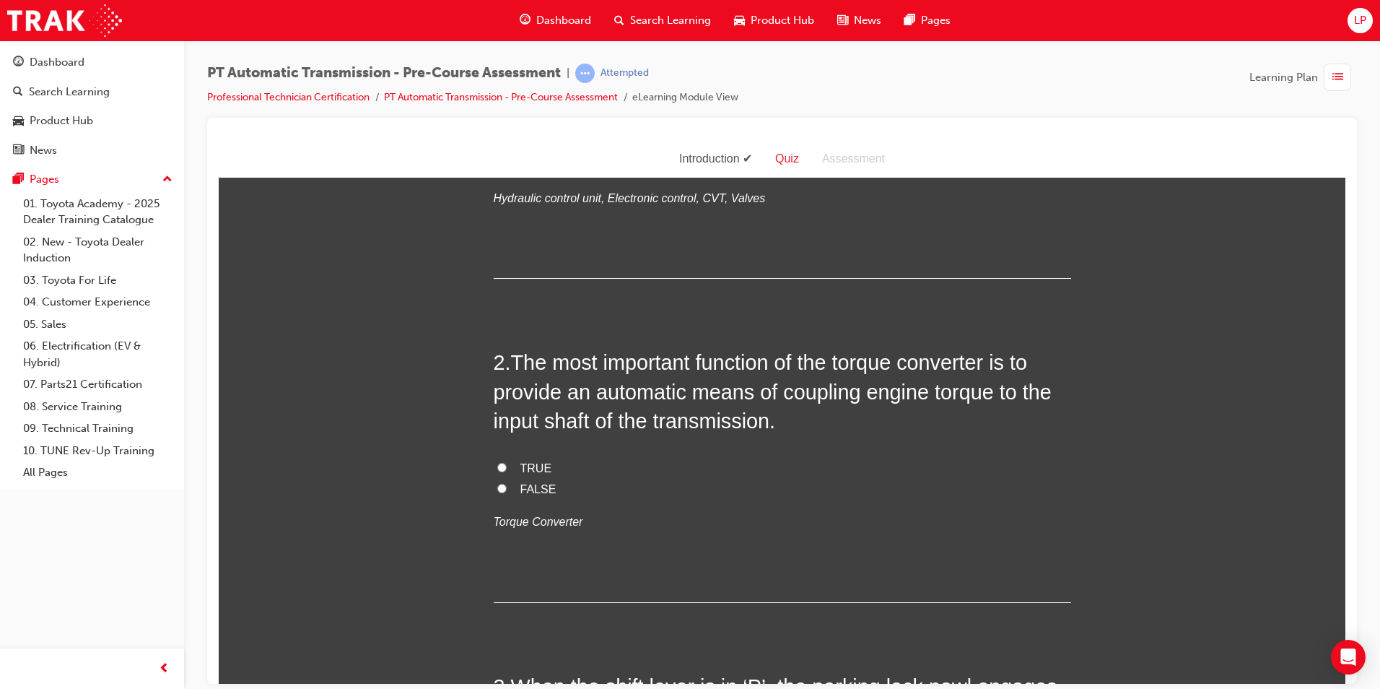
click at [528, 469] on span "TRUE" at bounding box center [537, 467] width 32 height 12
click at [507, 469] on input "TRUE" at bounding box center [501, 466] width 9 height 9
radio input "true"
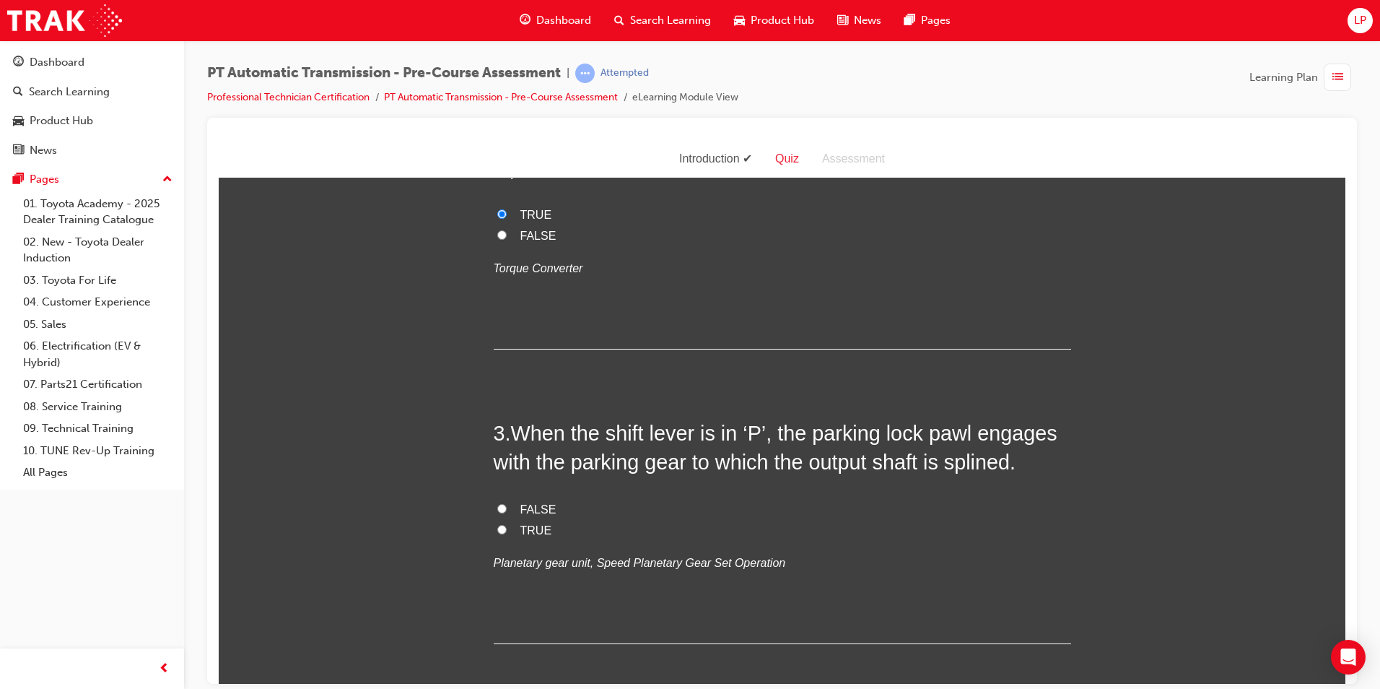
scroll to position [505, 0]
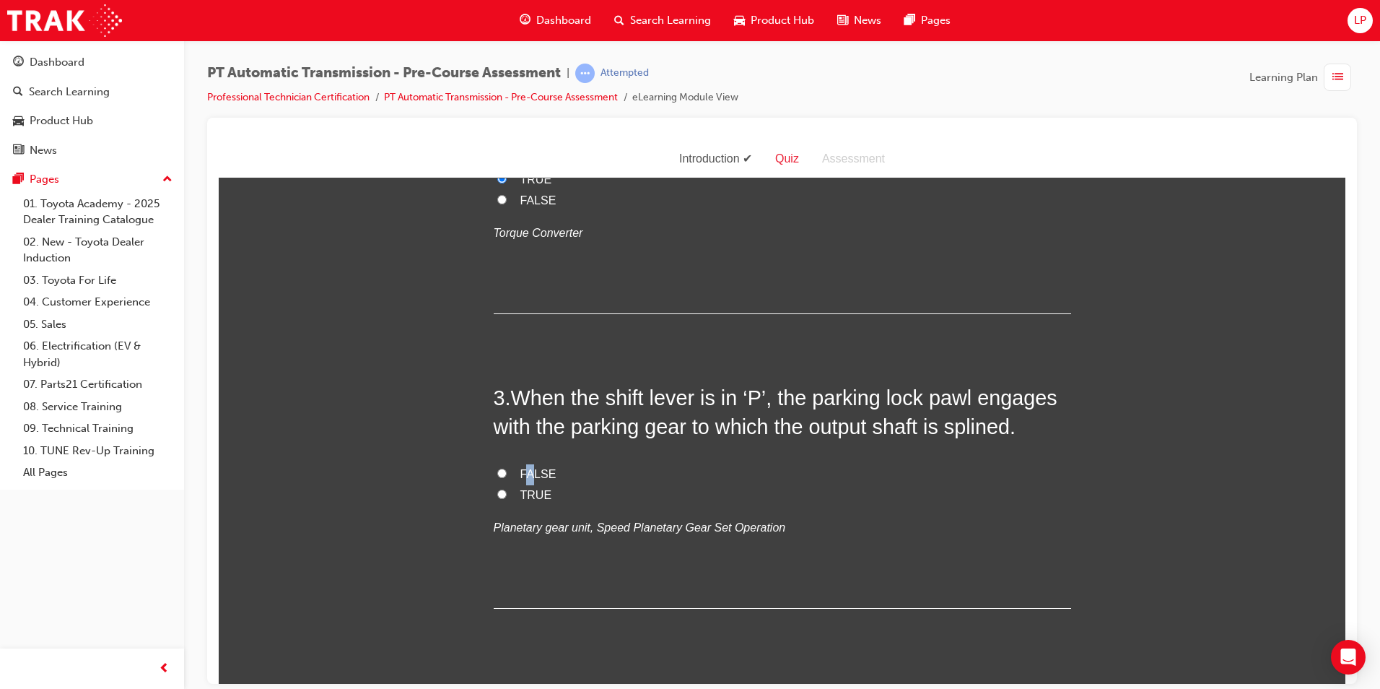
click at [529, 472] on span "FALSE" at bounding box center [539, 473] width 36 height 12
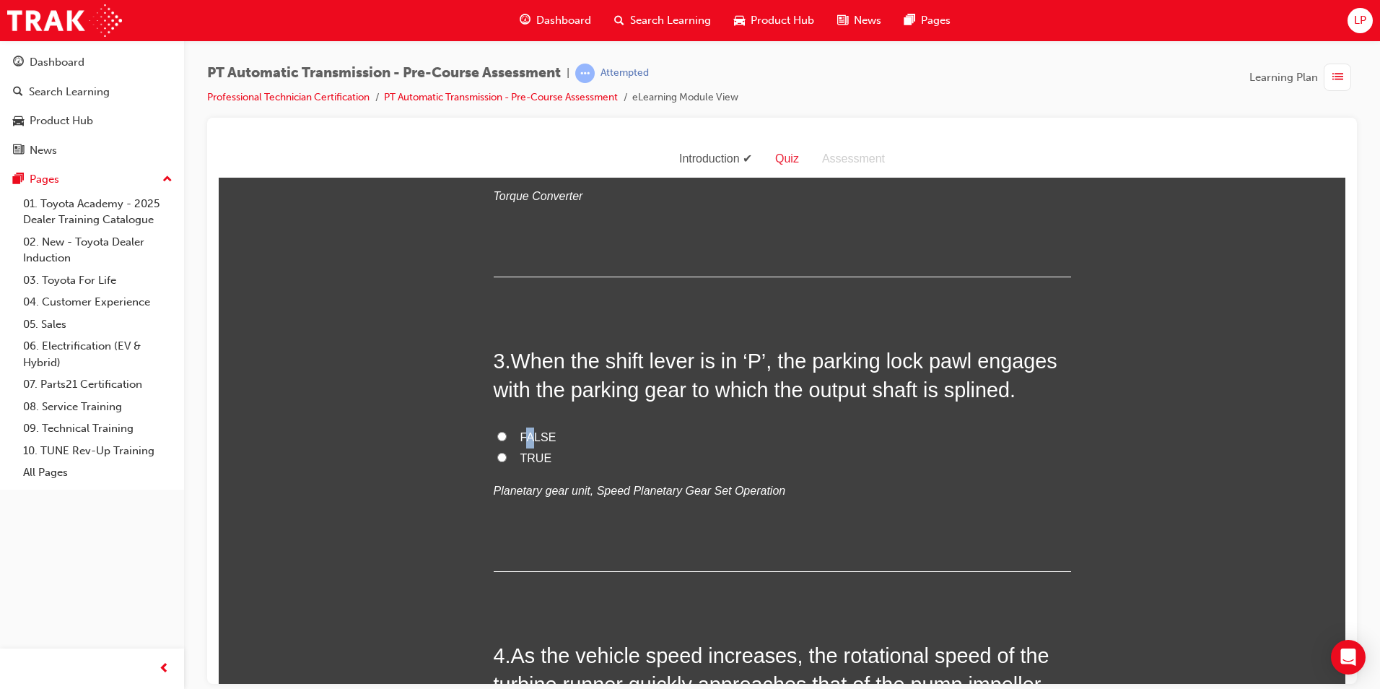
scroll to position [578, 0]
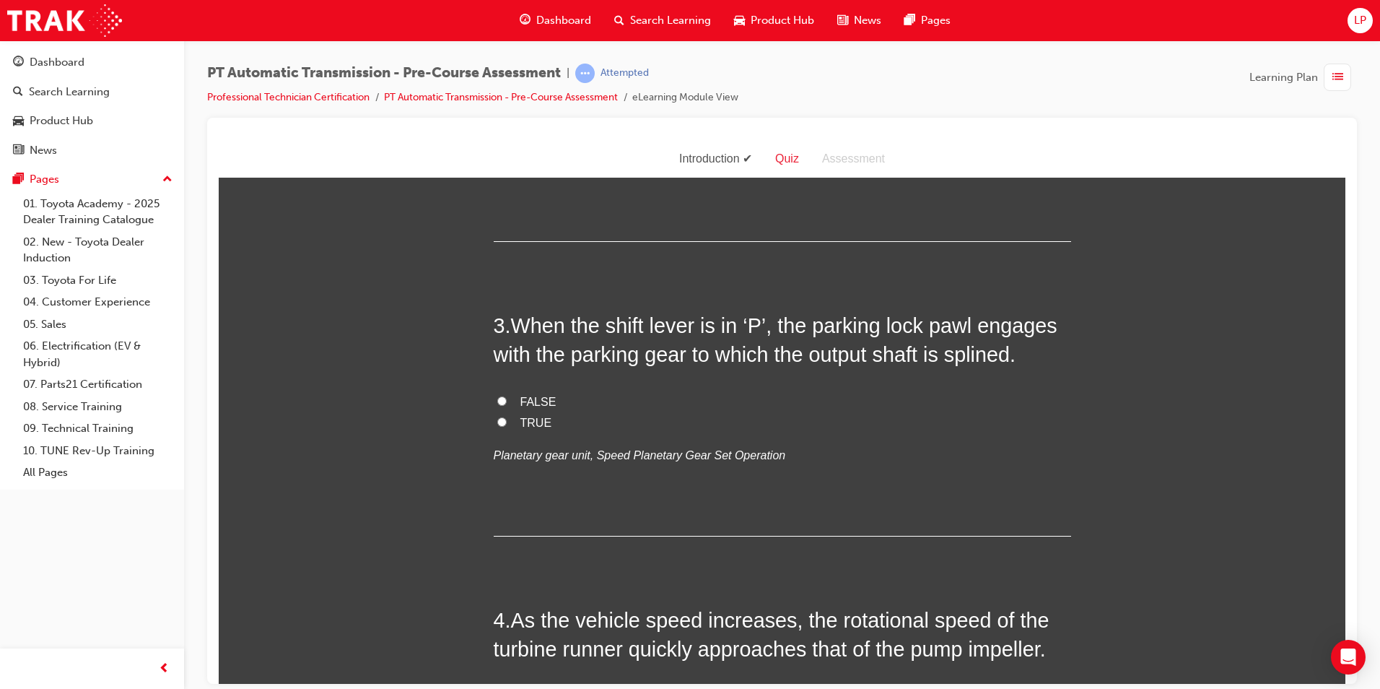
click at [521, 416] on span "TRUE" at bounding box center [537, 422] width 32 height 12
click at [507, 417] on input "TRUE" at bounding box center [501, 421] width 9 height 9
radio input "true"
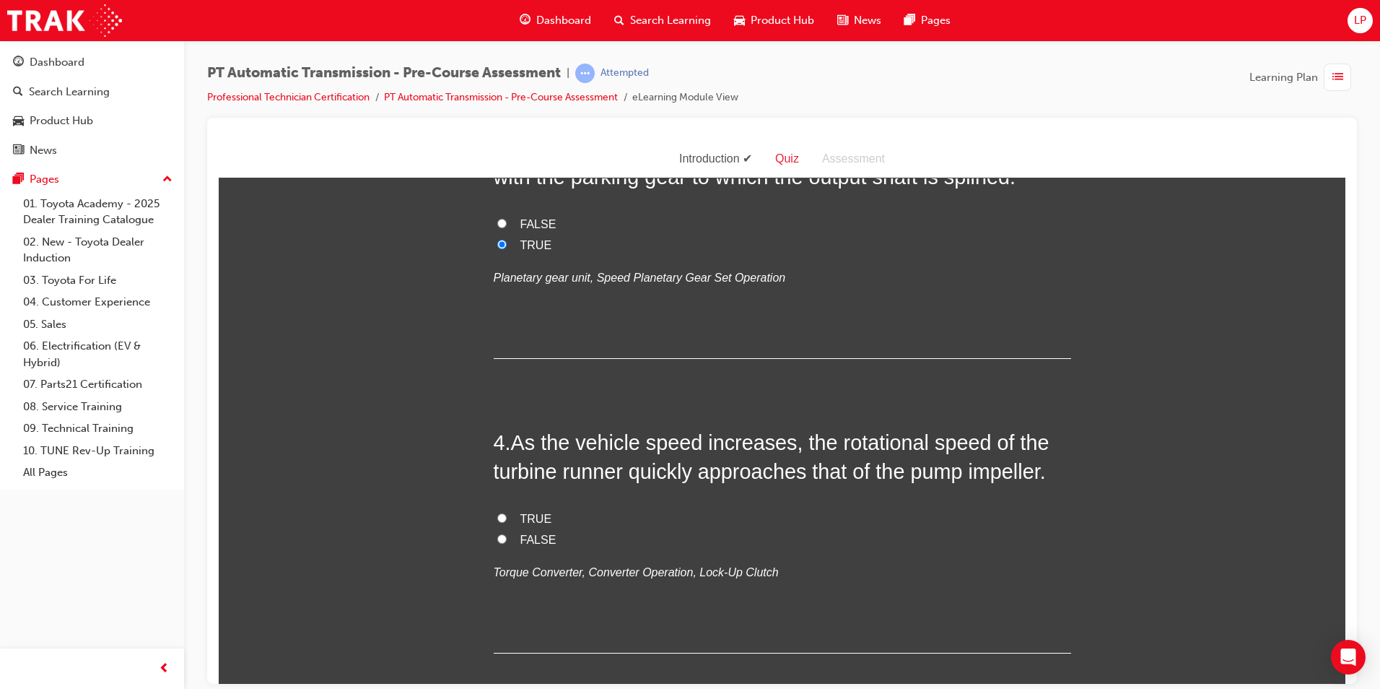
scroll to position [794, 0]
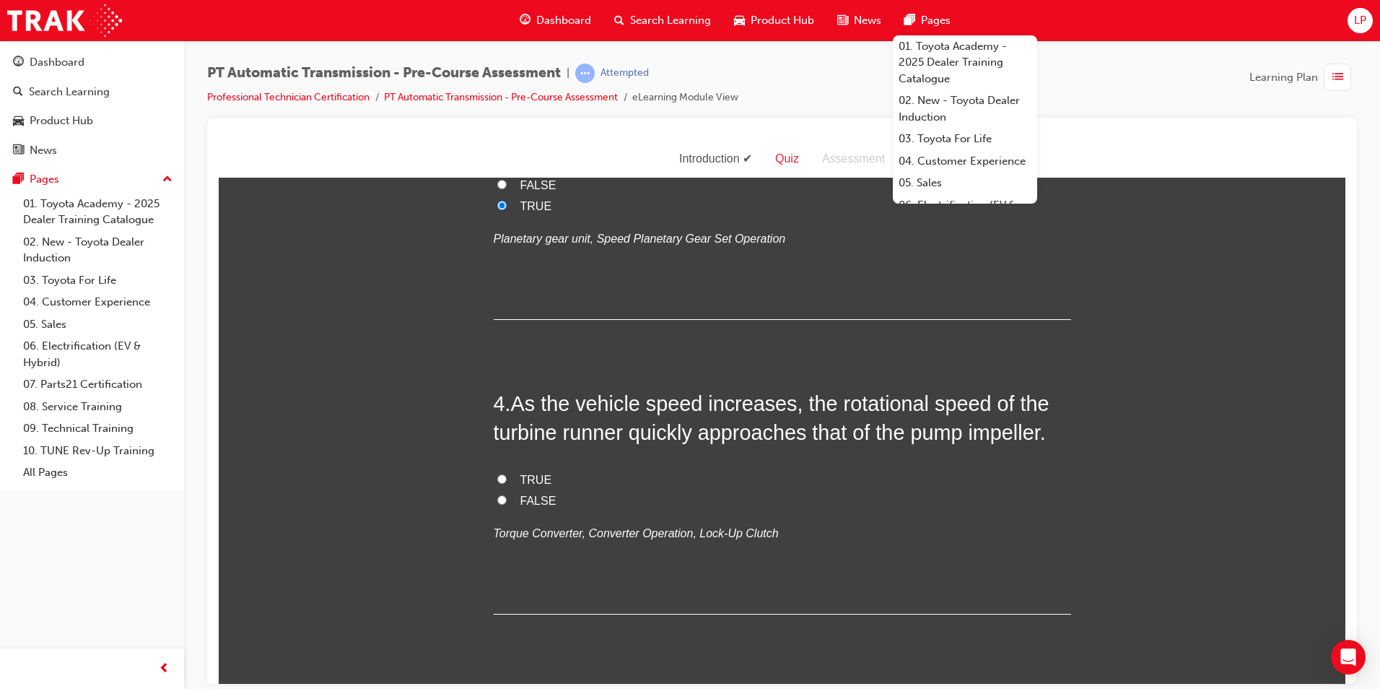
click at [504, 474] on label "TRUE" at bounding box center [783, 479] width 578 height 21
click at [504, 474] on input "TRUE" at bounding box center [501, 478] width 9 height 9
radio input "true"
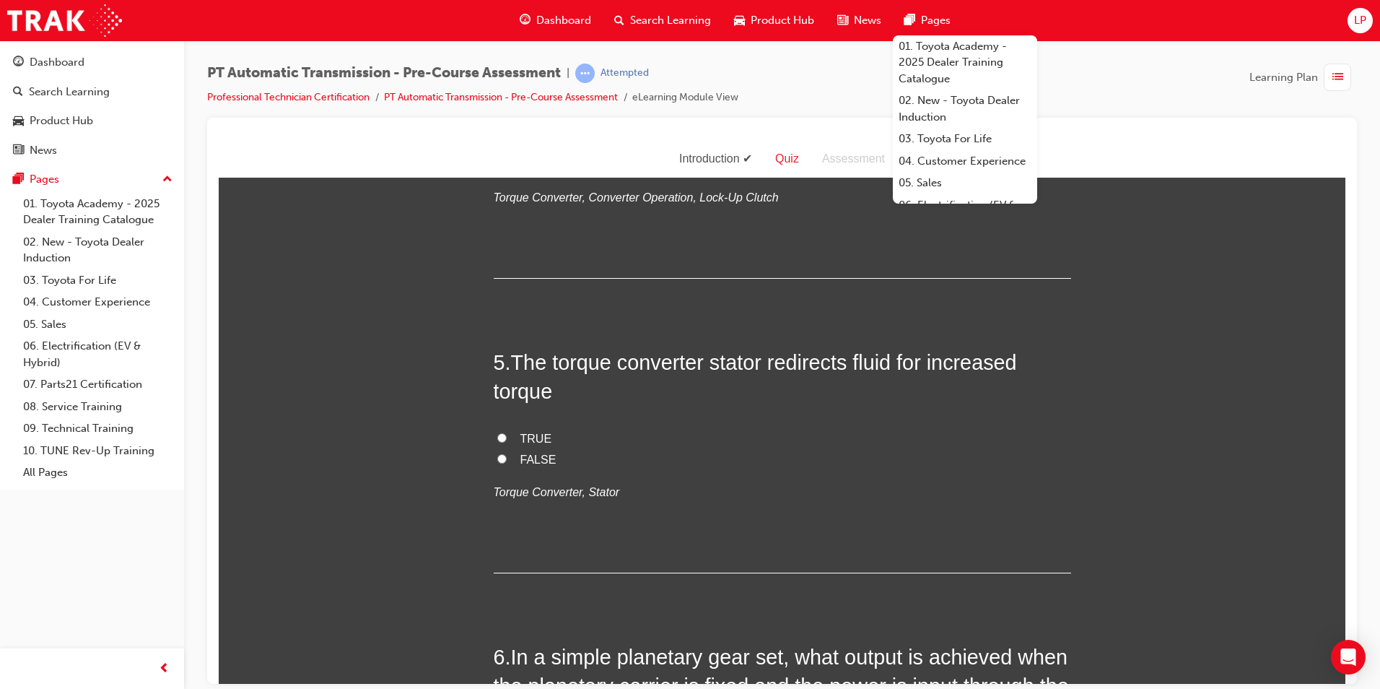
scroll to position [1155, 0]
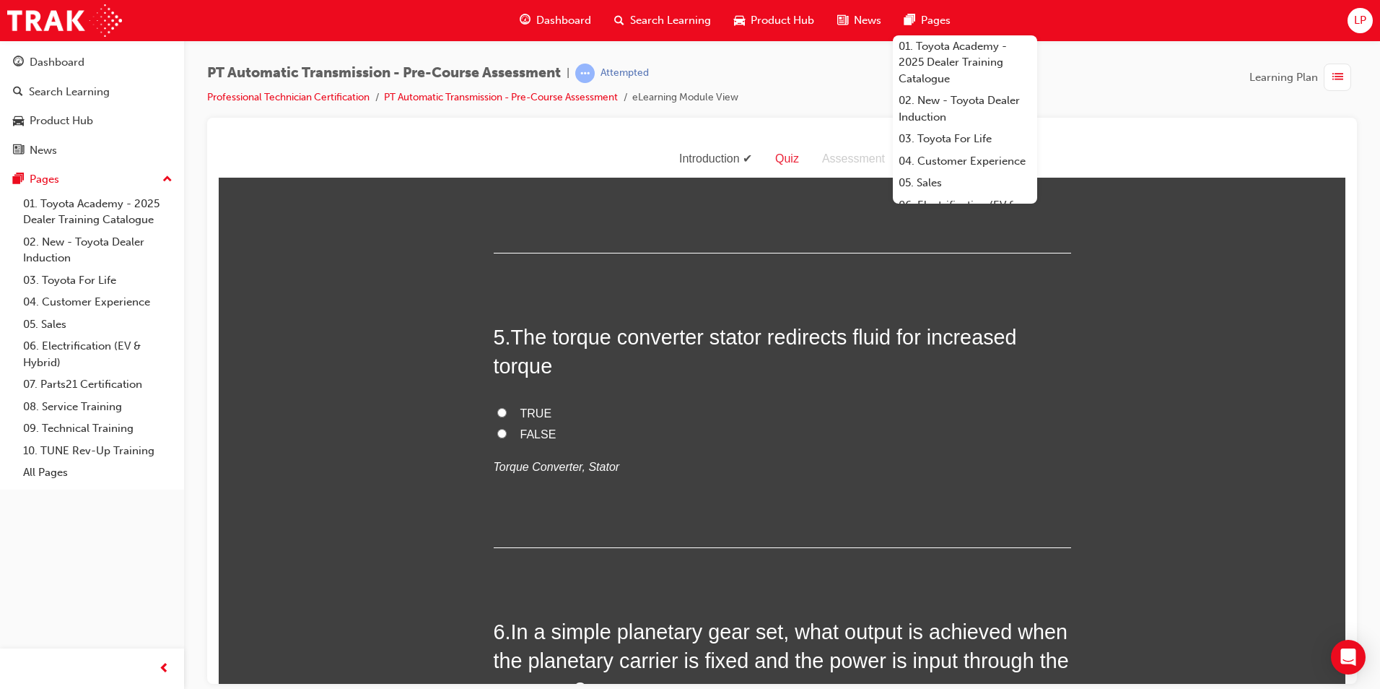
click at [544, 413] on label "TRUE" at bounding box center [783, 413] width 578 height 21
click at [507, 413] on input "TRUE" at bounding box center [501, 411] width 9 height 9
radio input "true"
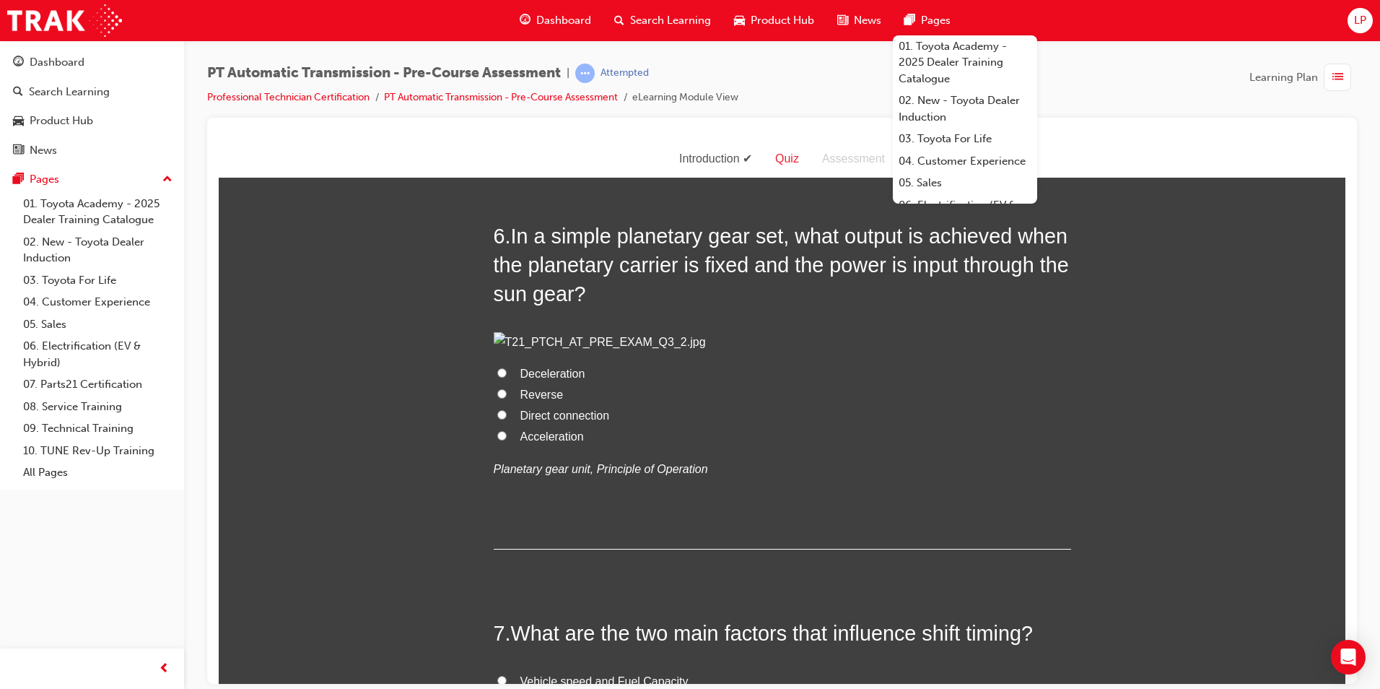
scroll to position [1516, 0]
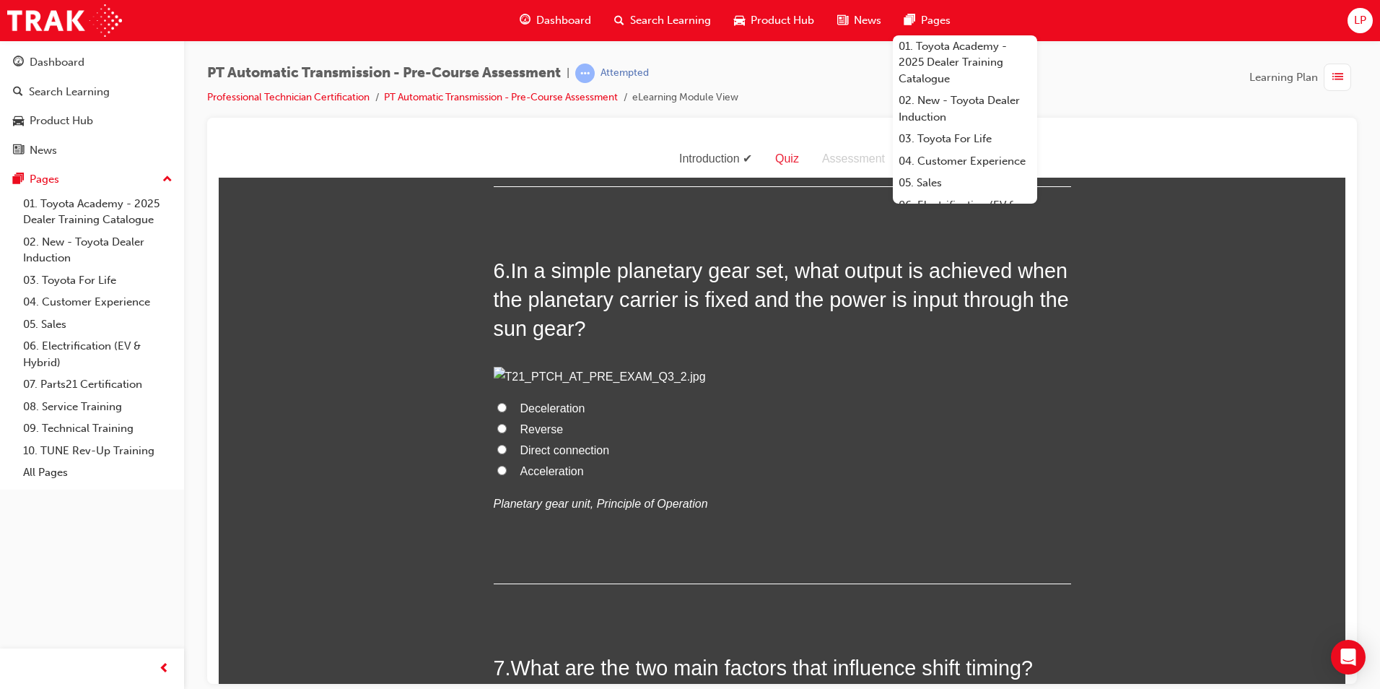
click at [1167, 388] on div "You must select an answer for each question before you can submit. Please note,…" at bounding box center [782, 280] width 1127 height 3207
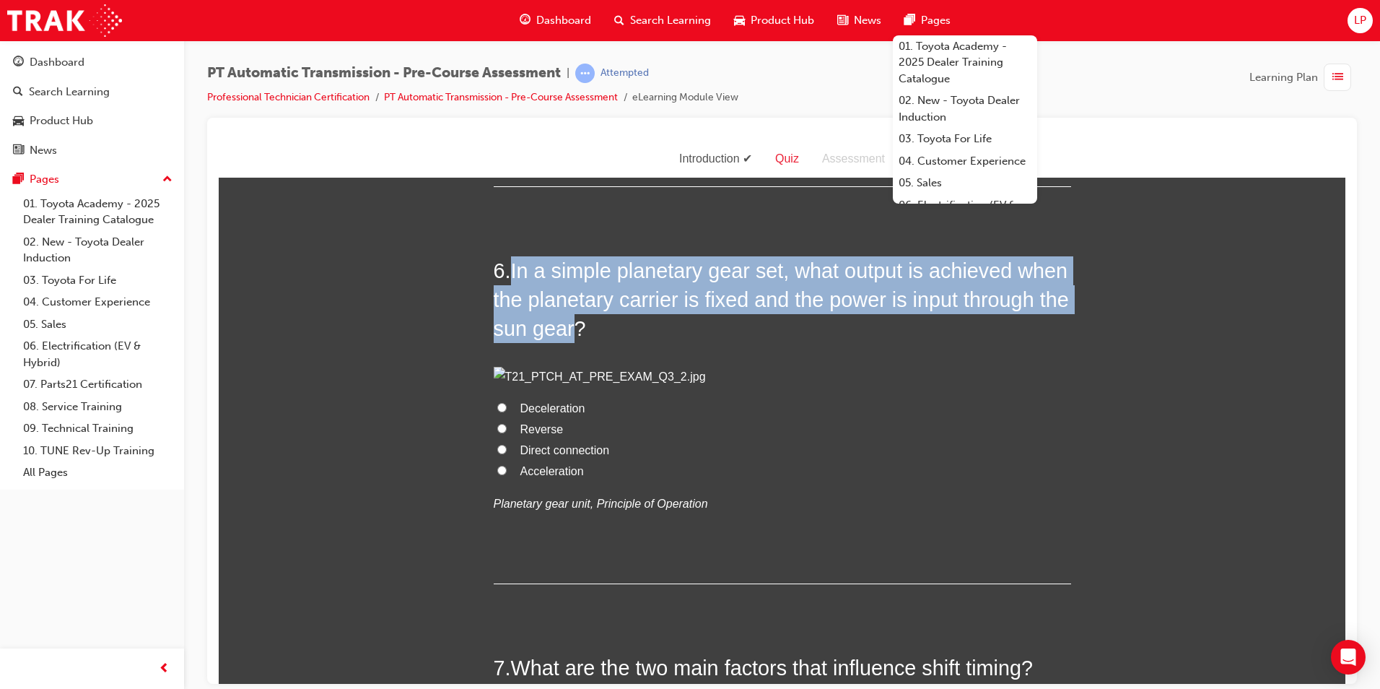
drag, startPoint x: 511, startPoint y: 266, endPoint x: 567, endPoint y: 328, distance: 83.3
click at [567, 328] on span "In a simple planetary gear set, what output is achieved when the planetary carr…" at bounding box center [781, 299] width 575 height 82
copy span "In a simple planetary gear set, what output is achieved when the planetary carr…"
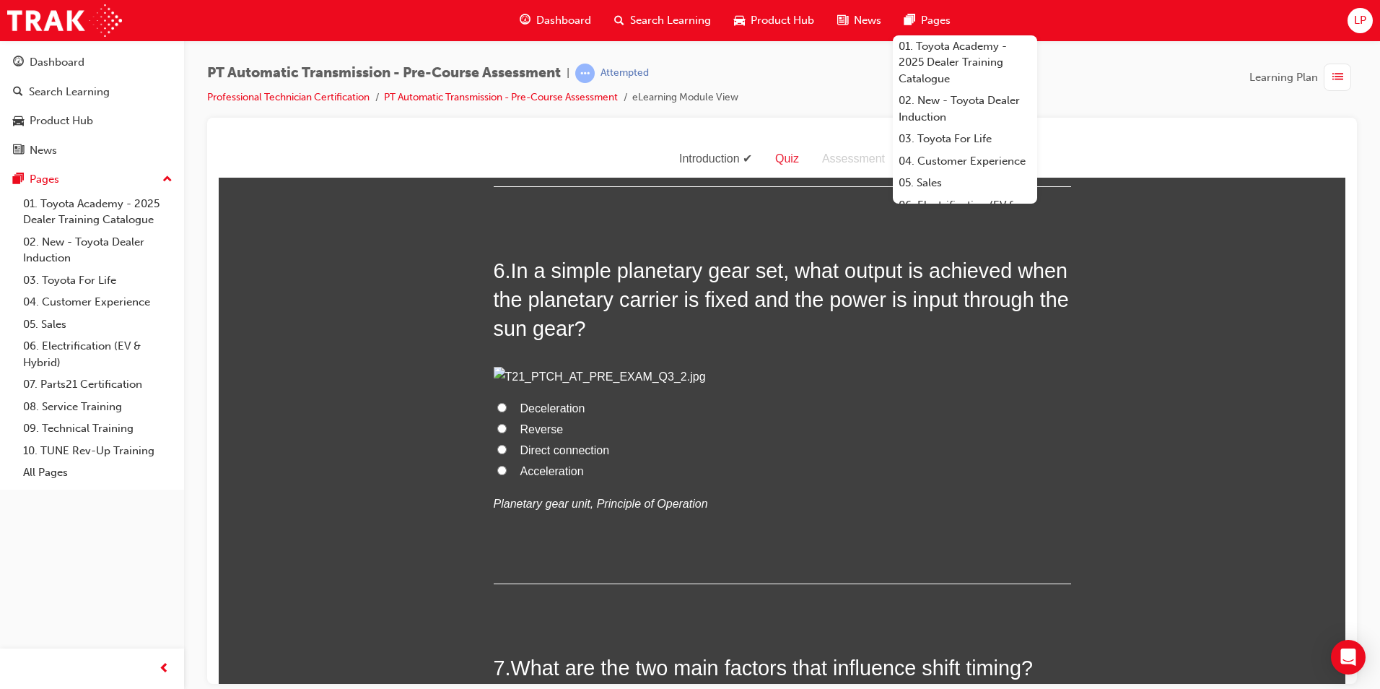
click at [1123, 505] on div "You must select an answer for each question before you can submit. Please note,…" at bounding box center [782, 280] width 1127 height 3207
click at [1243, 334] on div "You must select an answer for each question before you can submit. Please note,…" at bounding box center [782, 280] width 1127 height 3207
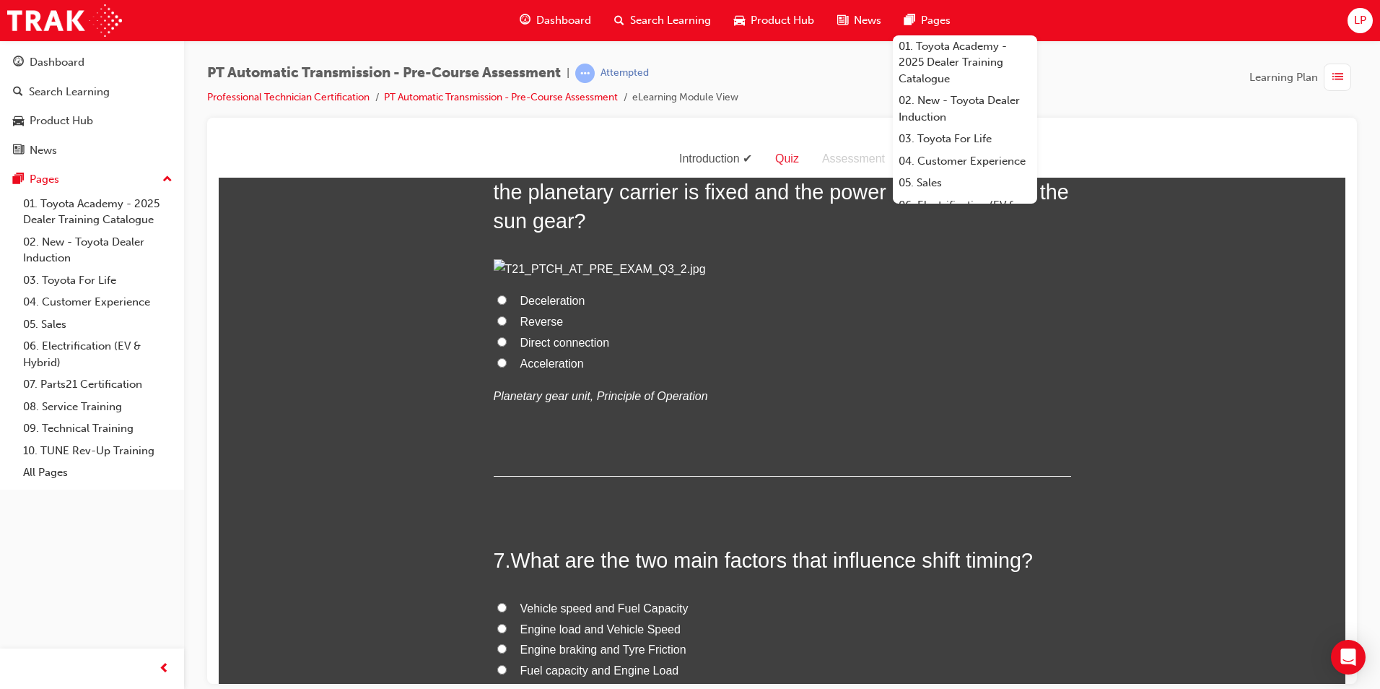
scroll to position [1588, 0]
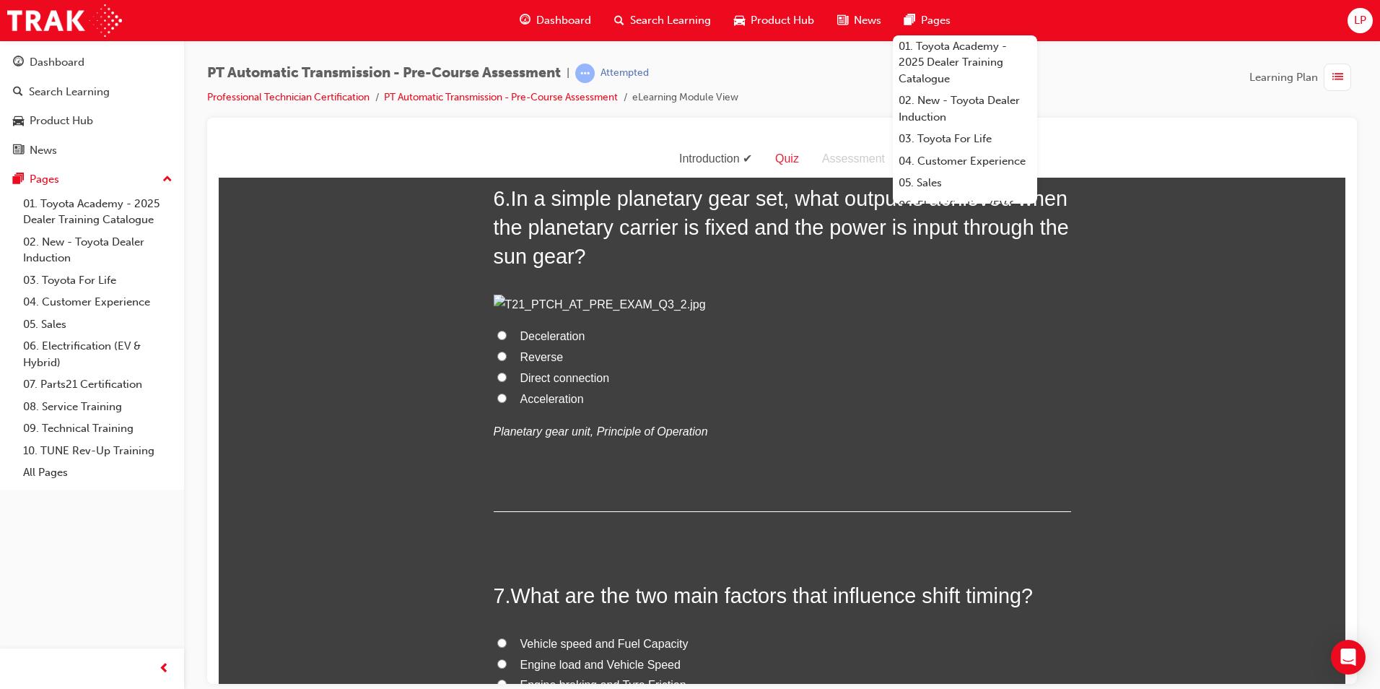
click at [1184, 339] on div "You must select an answer for each question before you can submit. Please note,…" at bounding box center [782, 208] width 1127 height 3207
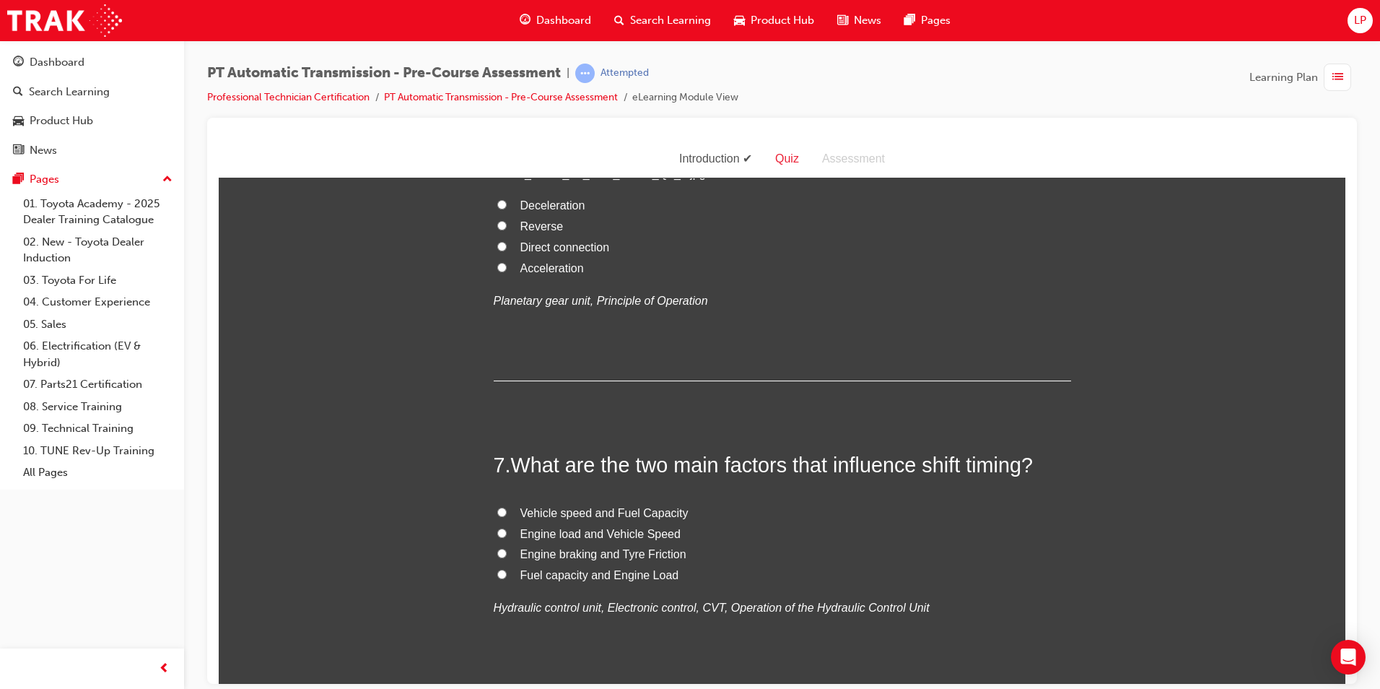
scroll to position [1877, 0]
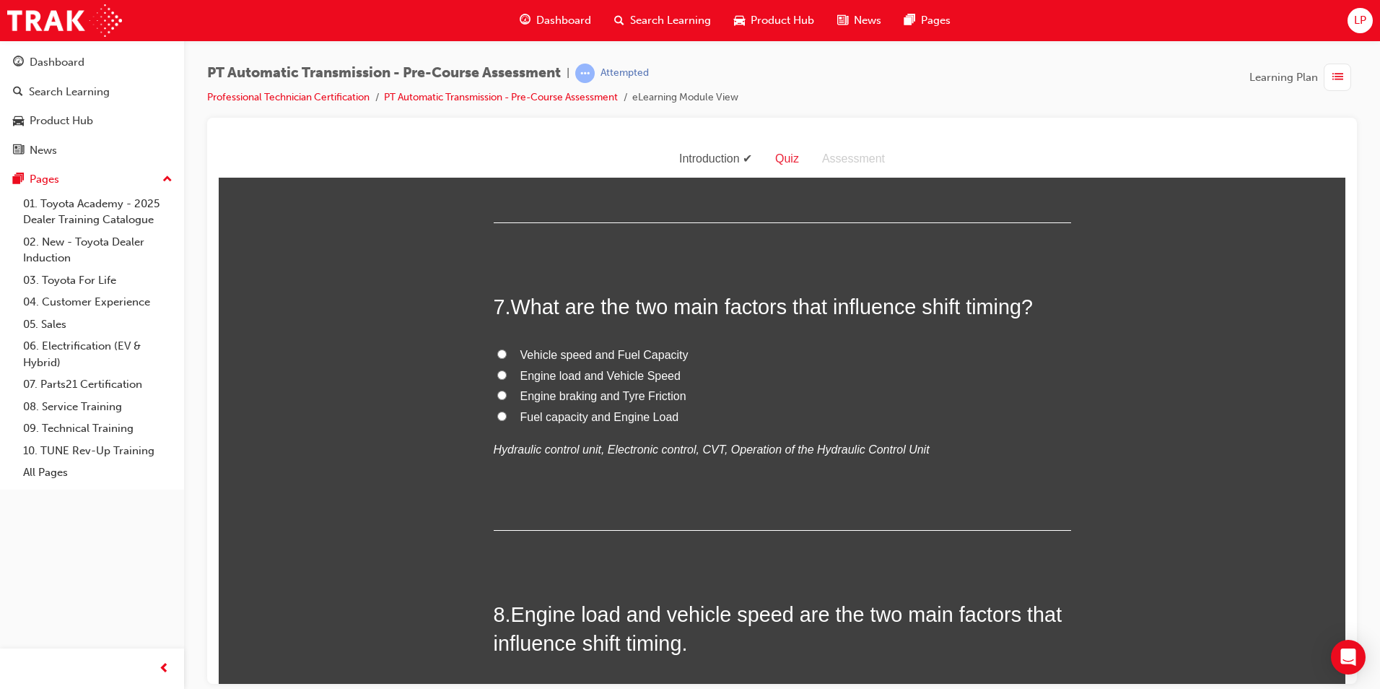
click at [534, 74] on span "Reverse" at bounding box center [542, 67] width 43 height 12
drag, startPoint x: 534, startPoint y: 370, endPoint x: 485, endPoint y: 367, distance: 49.2
drag, startPoint x: 497, startPoint y: 368, endPoint x: 516, endPoint y: 373, distance: 19.3
click at [498, 71] on input "Reverse" at bounding box center [501, 66] width 9 height 9
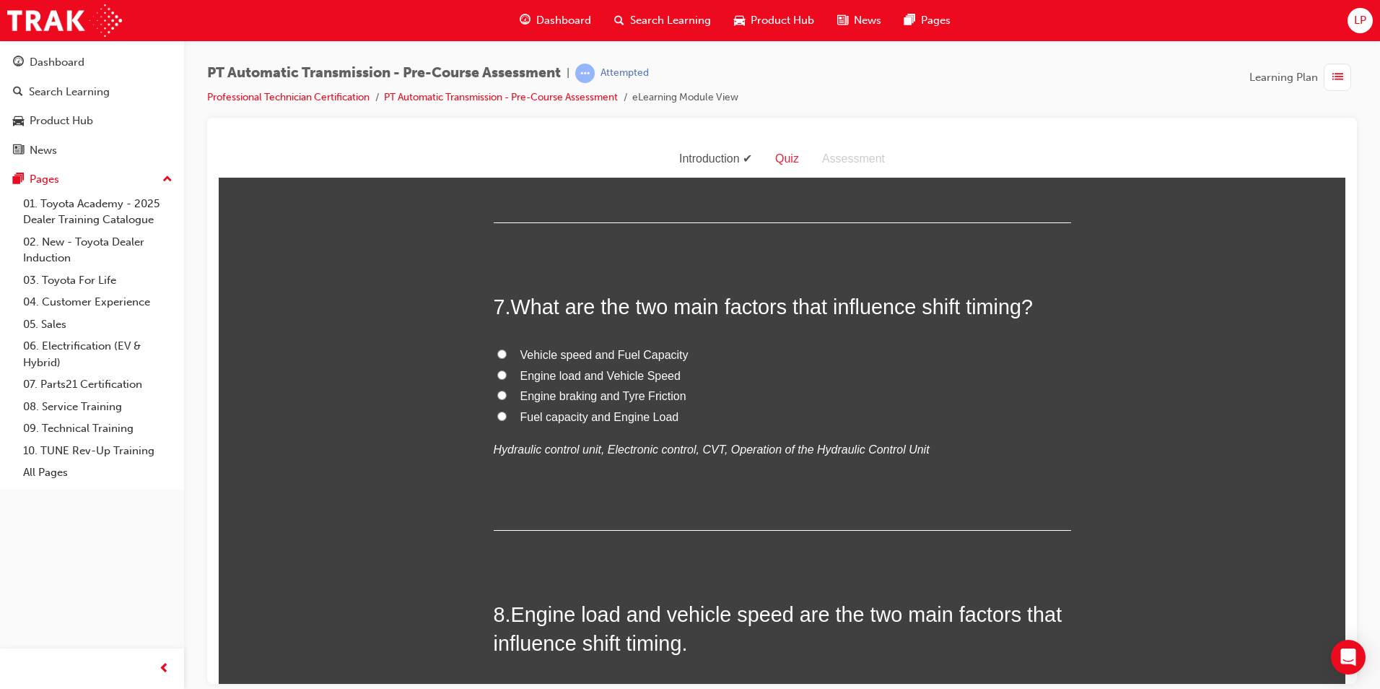
radio input "true"
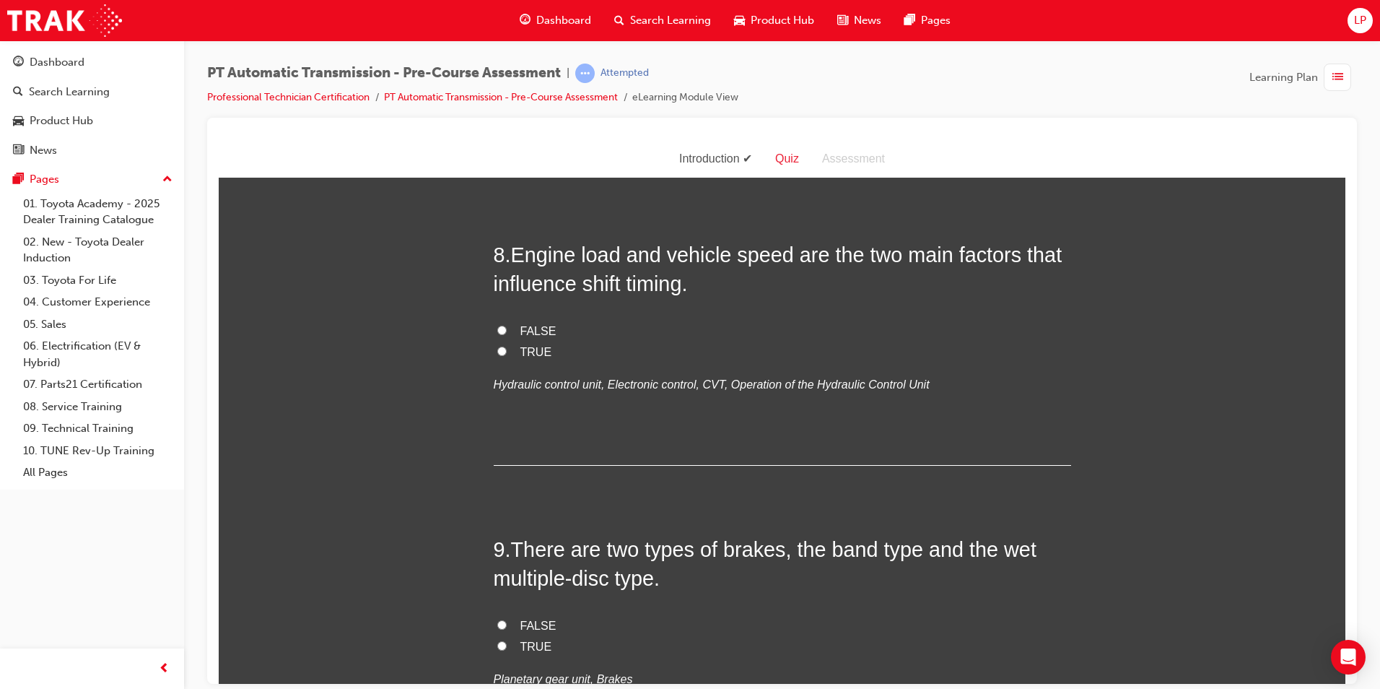
scroll to position [2238, 0]
click at [609, 20] on span "Engine load and Vehicle Speed" at bounding box center [601, 14] width 160 height 12
click at [507, 18] on input "Engine load and Vehicle Speed" at bounding box center [501, 13] width 9 height 9
radio input "true"
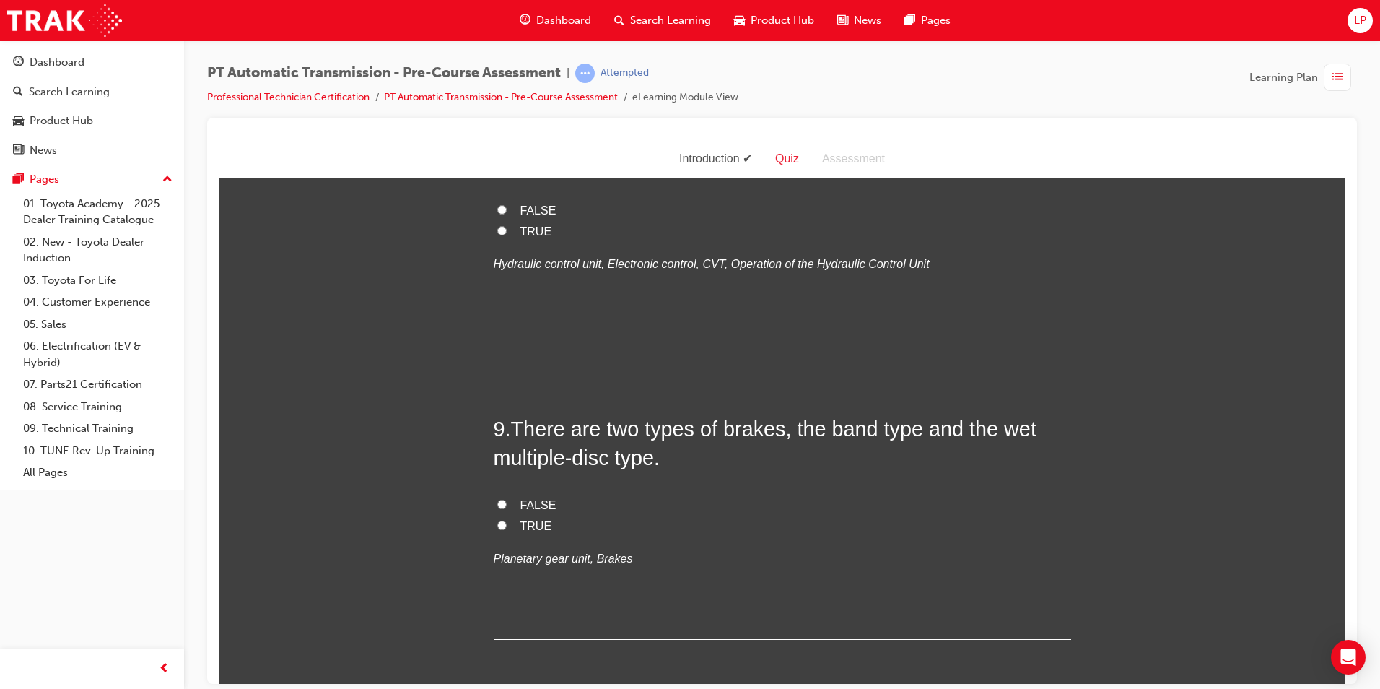
scroll to position [2383, 0]
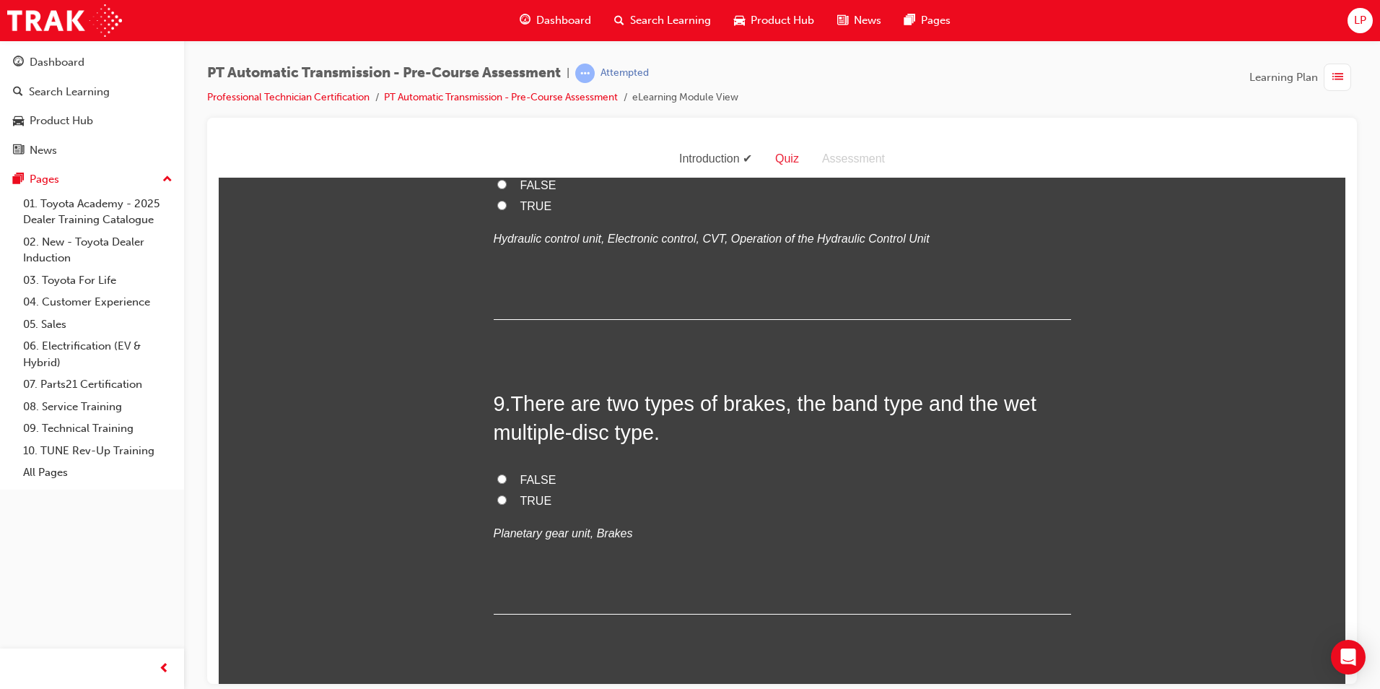
click at [505, 217] on label "TRUE" at bounding box center [783, 206] width 578 height 21
click at [505, 209] on input "TRUE" at bounding box center [501, 204] width 9 height 9
radio input "true"
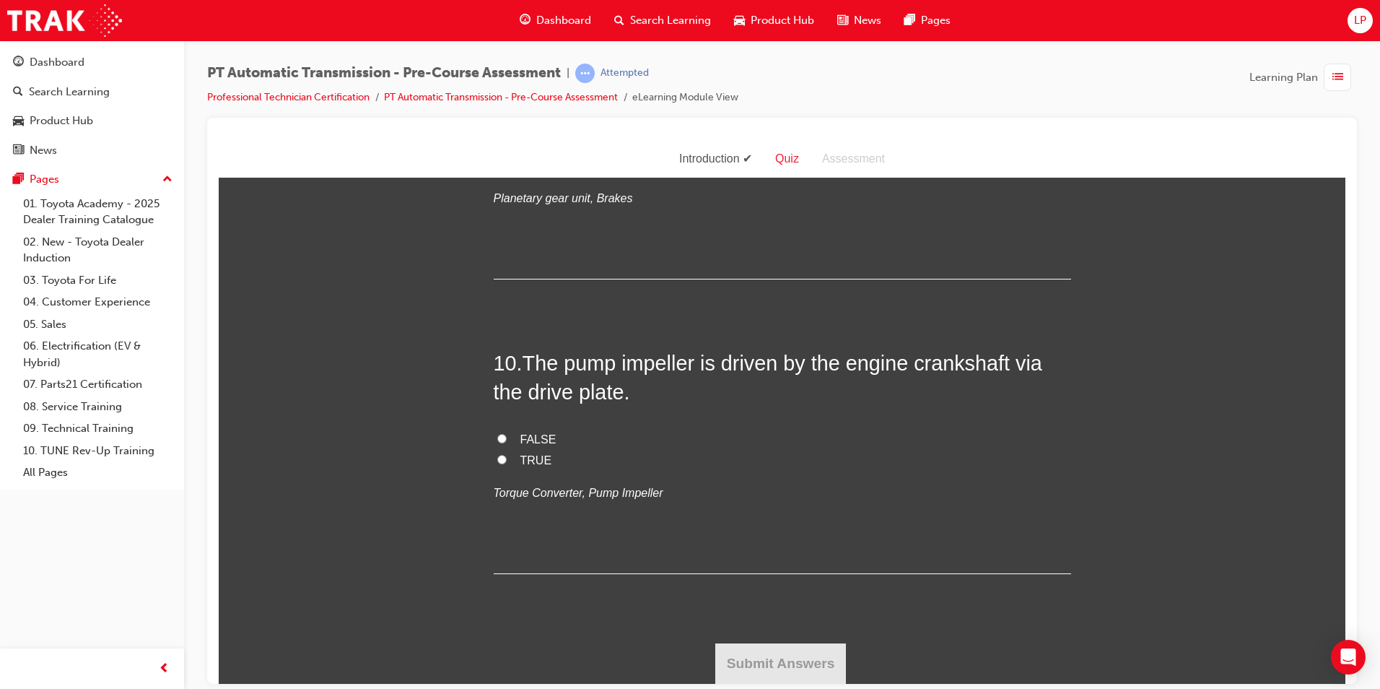
scroll to position [2744, 0]
click at [521, 171] on span "TRUE" at bounding box center [537, 165] width 32 height 12
click at [507, 169] on input "TRUE" at bounding box center [501, 164] width 9 height 9
radio input "true"
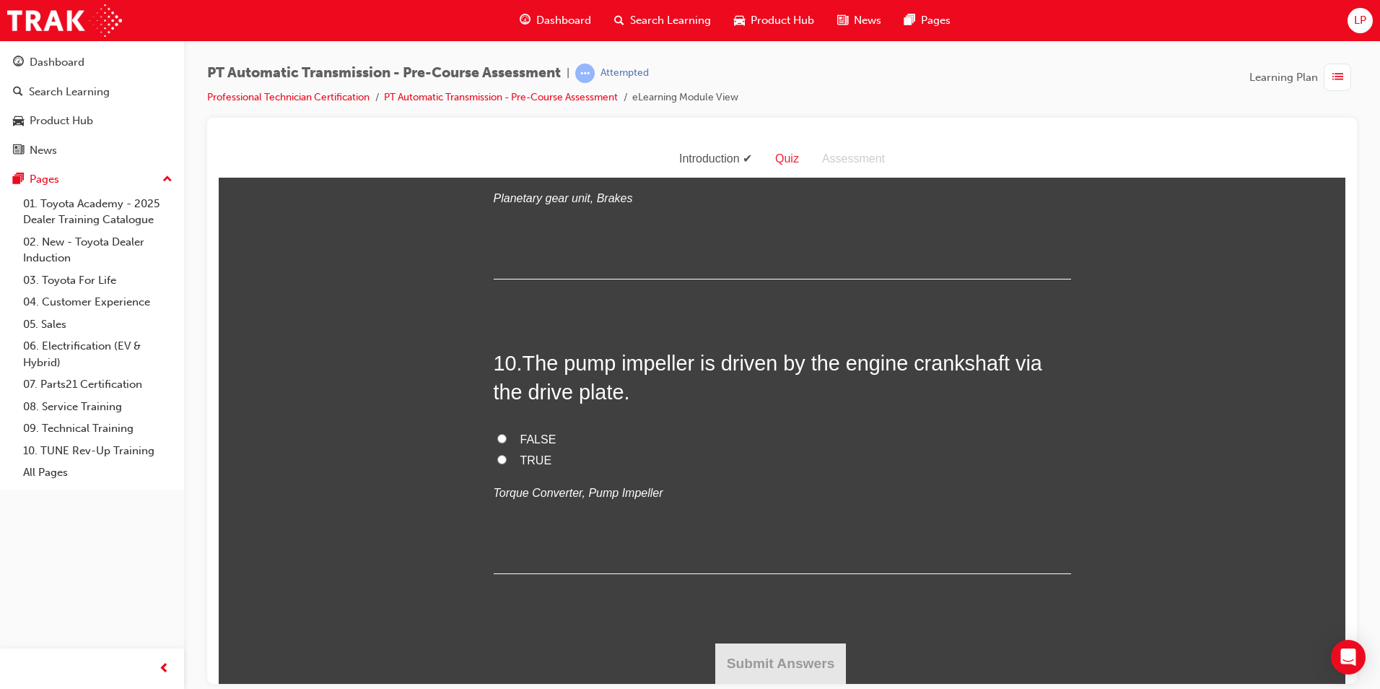
click at [526, 466] on span "TRUE" at bounding box center [537, 459] width 32 height 12
click at [507, 464] on input "TRUE" at bounding box center [501, 458] width 9 height 9
radio input "true"
click at [773, 658] on button "Submit Answers" at bounding box center [781, 663] width 131 height 40
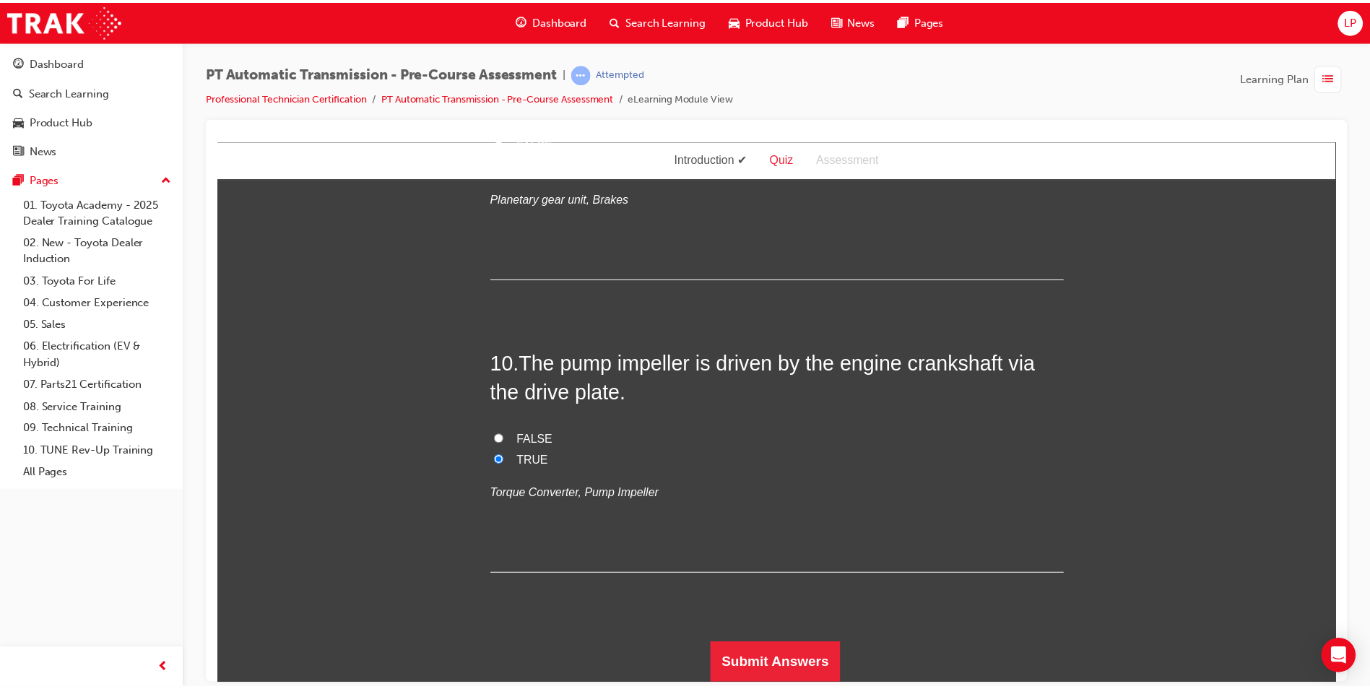
scroll to position [0, 0]
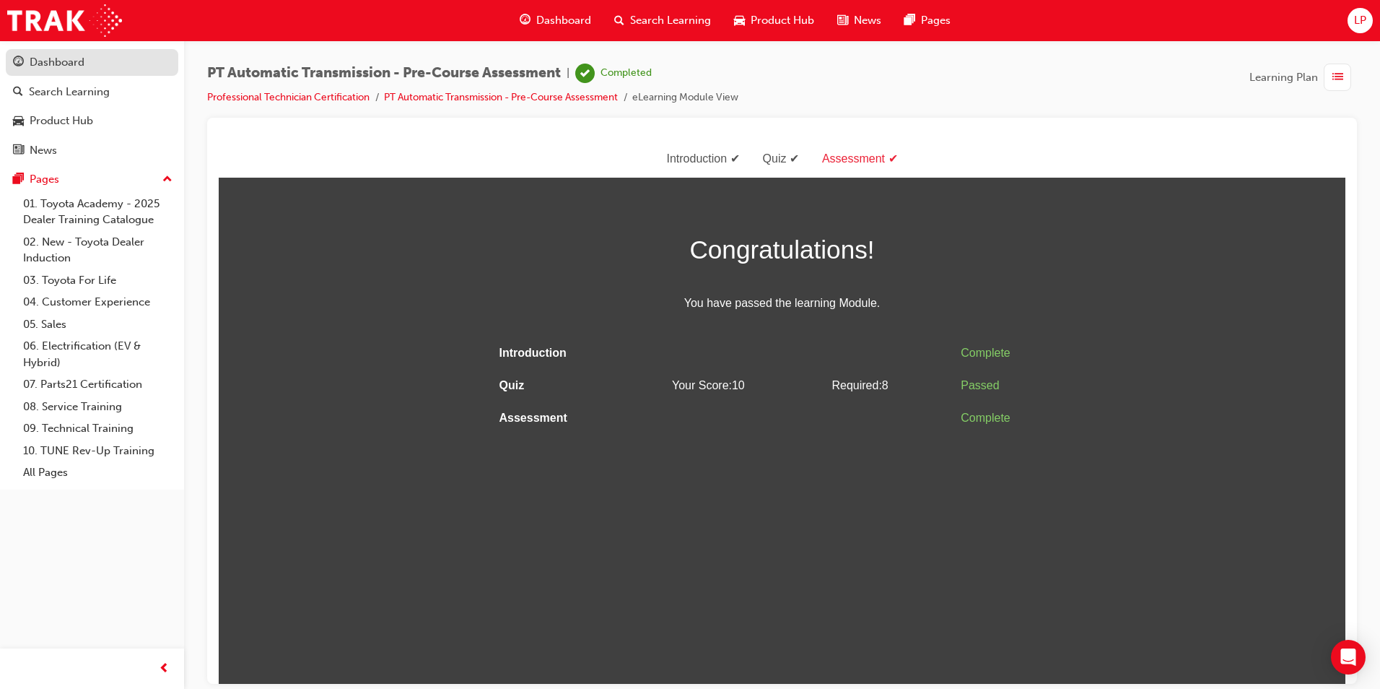
click at [87, 60] on div "Dashboard" at bounding box center [92, 62] width 158 height 18
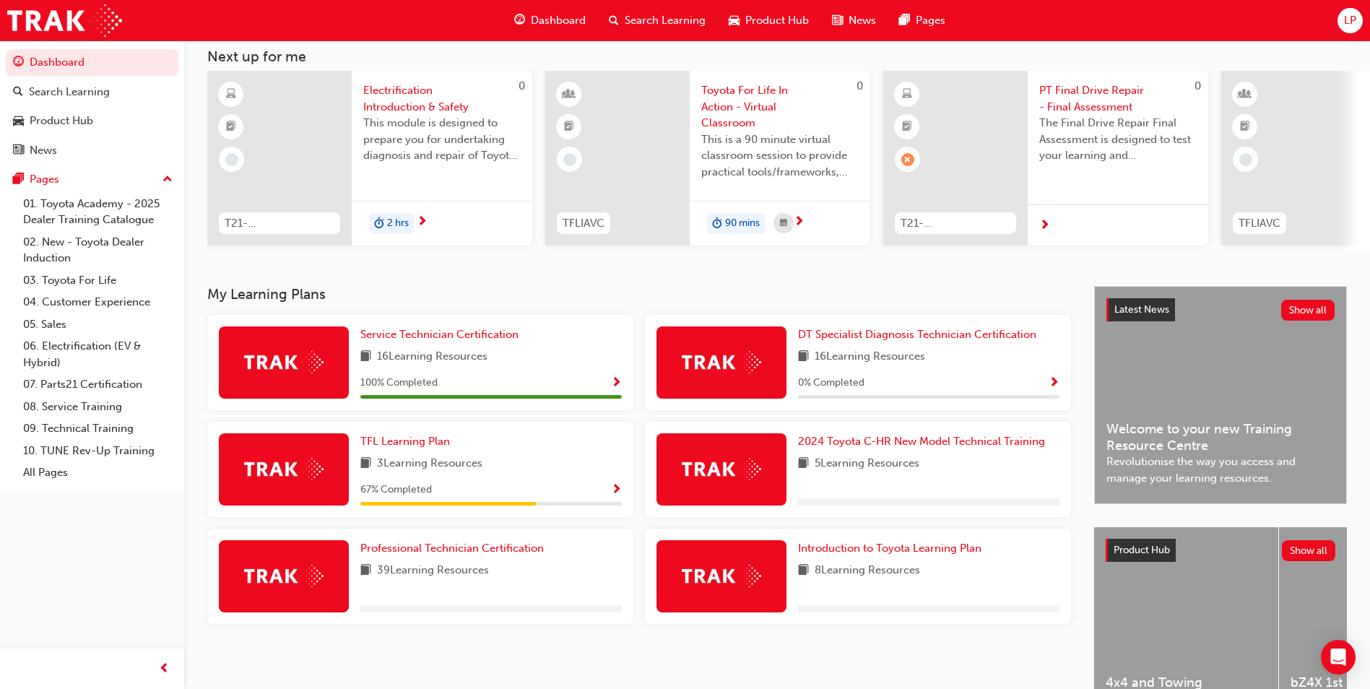
scroll to position [144, 0]
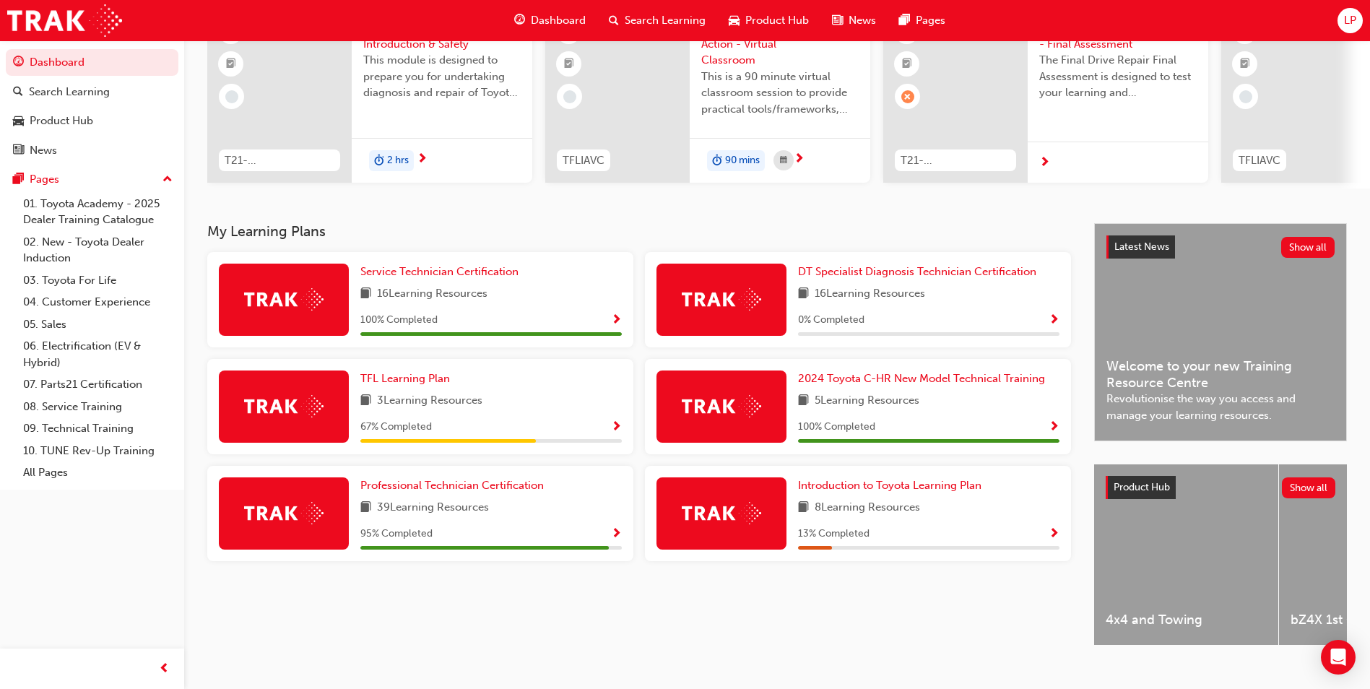
click at [613, 537] on span "Show Progress" at bounding box center [616, 534] width 11 height 13
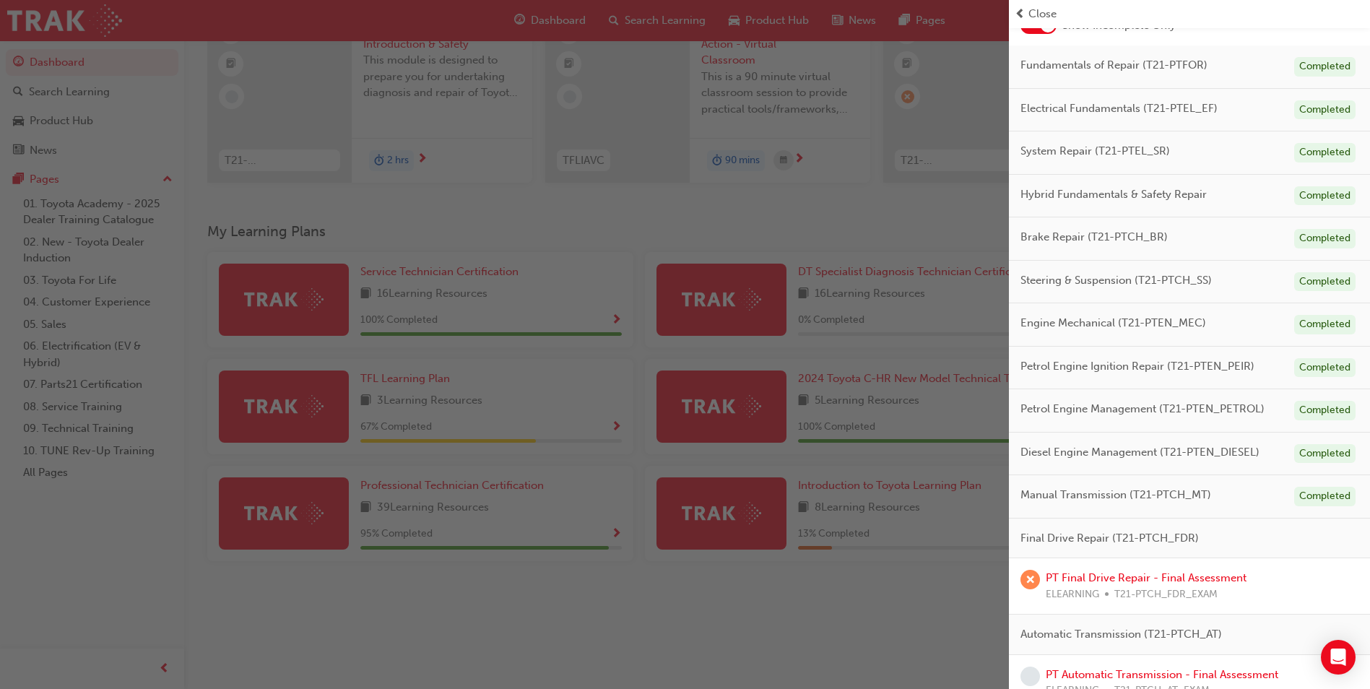
scroll to position [122, 0]
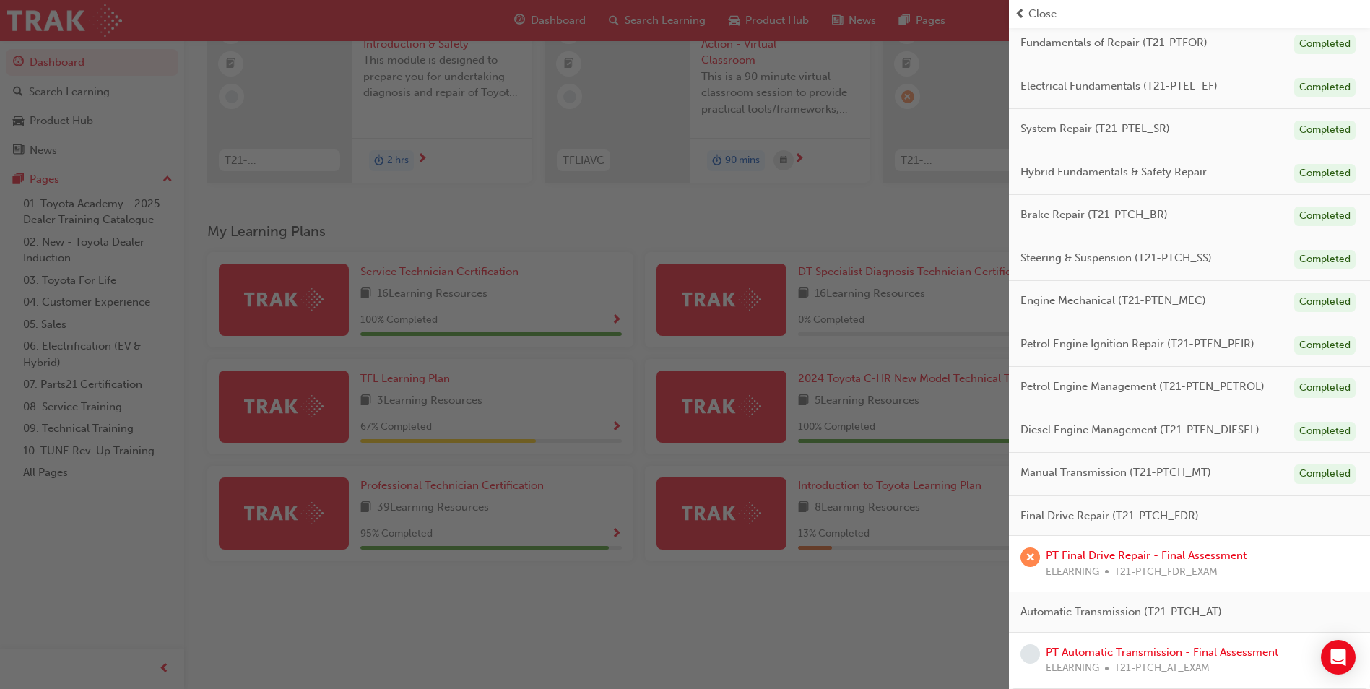
click at [1207, 647] on link "PT Automatic Transmission - Final Assessment" at bounding box center [1161, 651] width 232 height 13
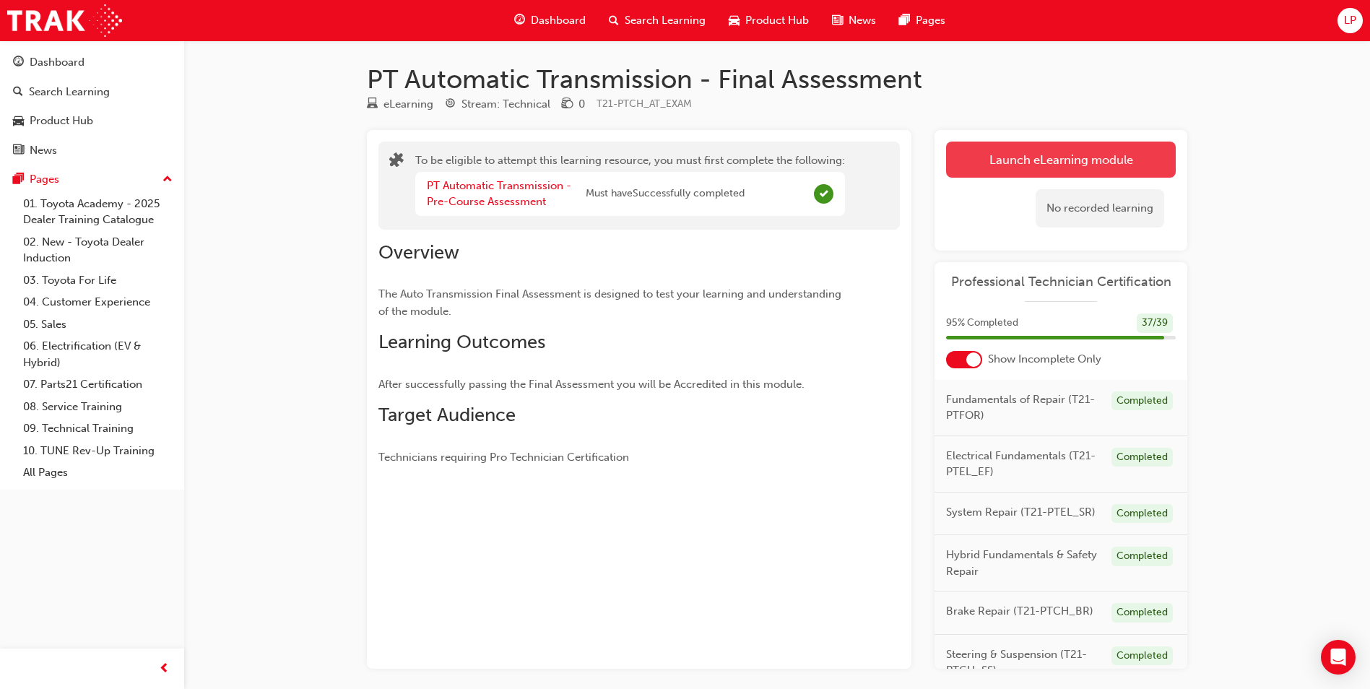
click at [1053, 147] on button "Launch eLearning module" at bounding box center [1061, 160] width 230 height 36
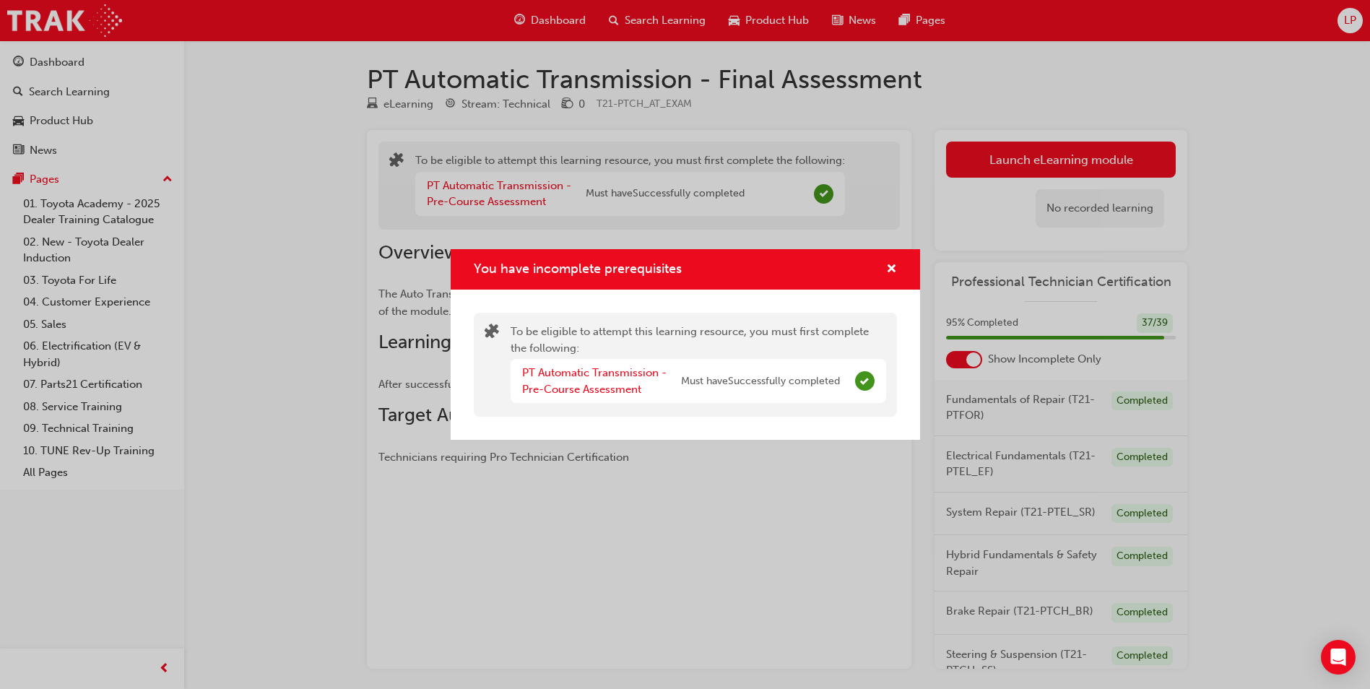
click at [897, 268] on div "You have incomplete prerequisites" at bounding box center [685, 269] width 469 height 41
click at [891, 264] on span "cross-icon" at bounding box center [891, 270] width 11 height 13
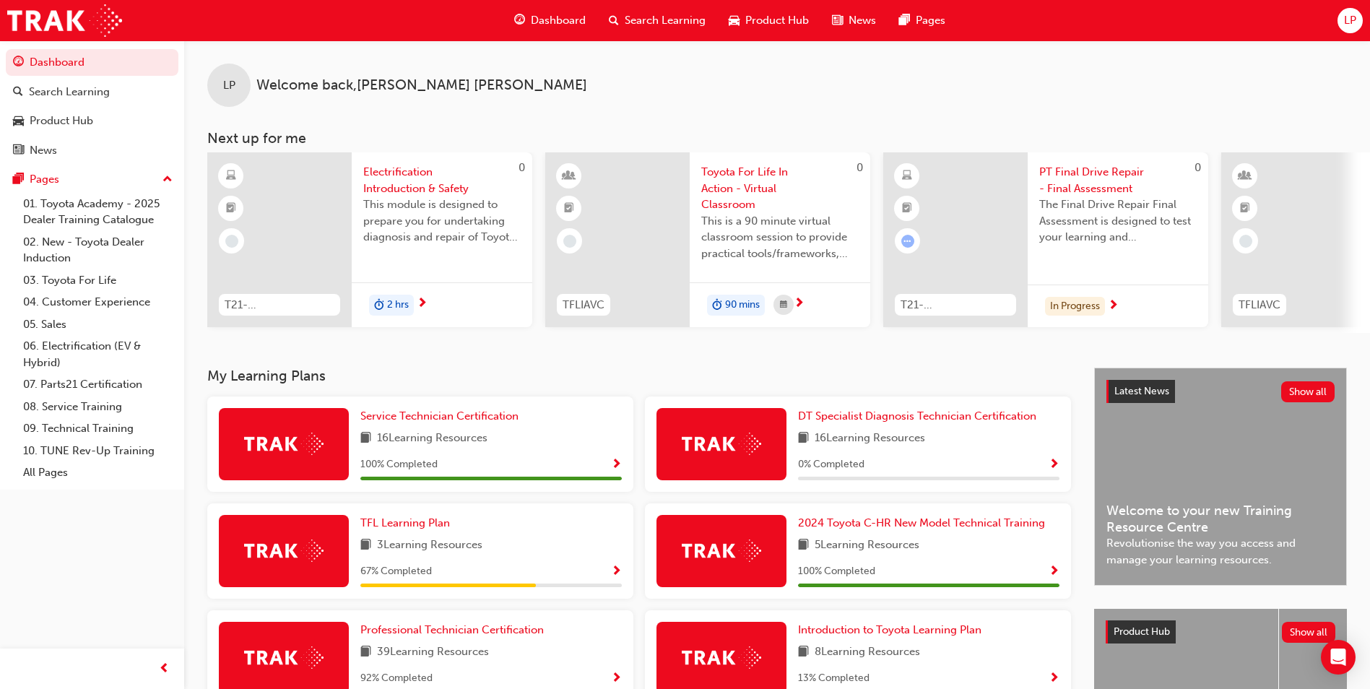
click at [619, 681] on span "Show Progress" at bounding box center [616, 678] width 11 height 13
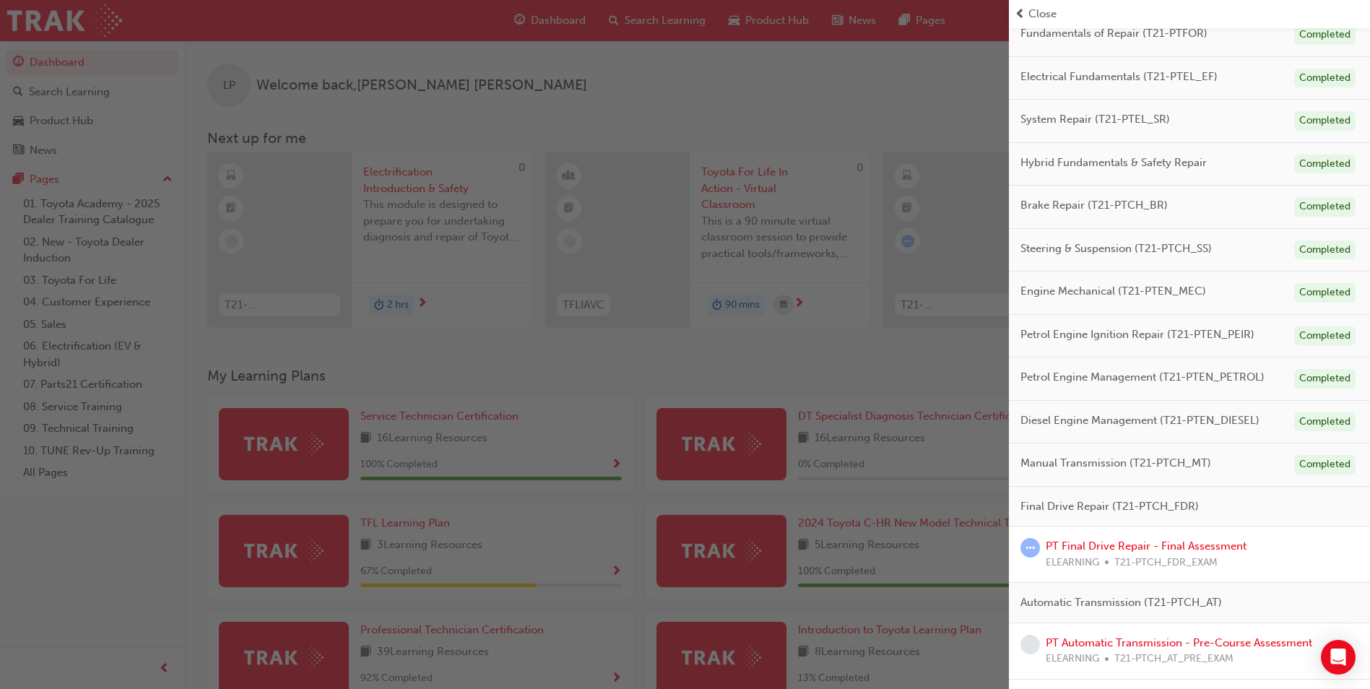
scroll to position [144, 0]
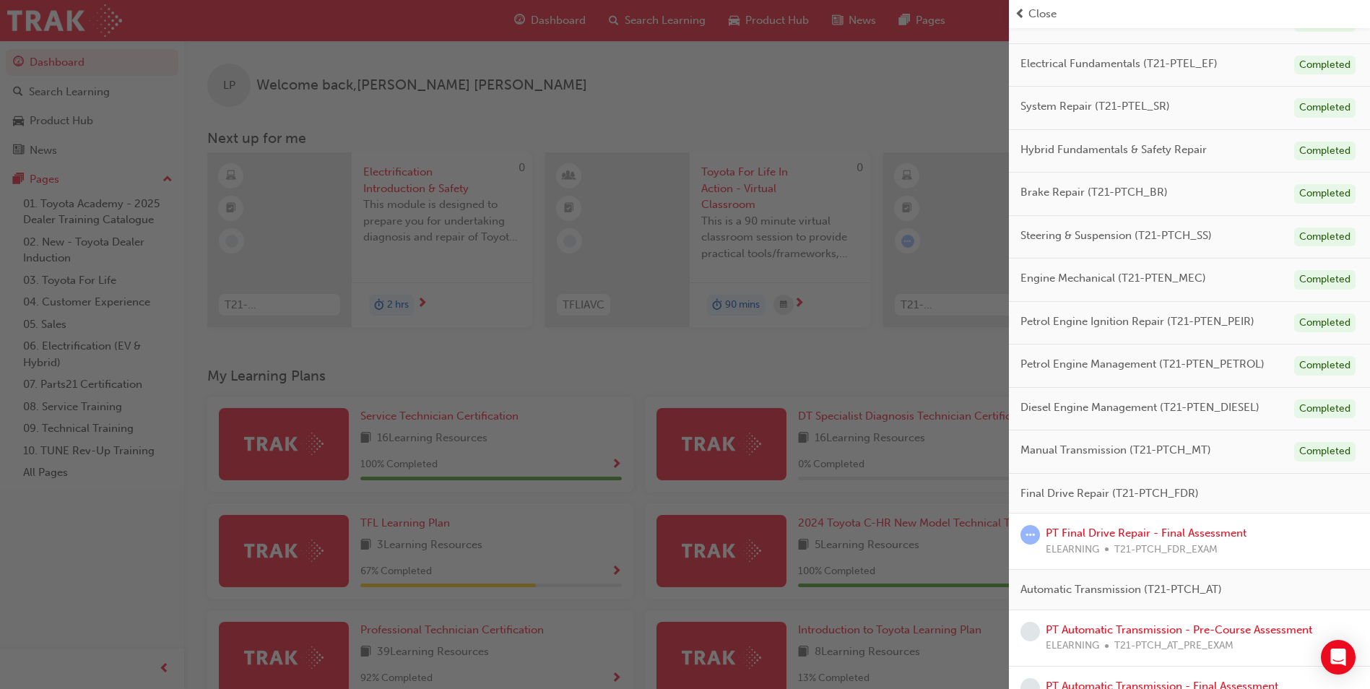
click at [1072, 492] on span "Final Drive Repair (T21-PTCH_FDR)" at bounding box center [1109, 493] width 178 height 17
click at [1143, 494] on span "Final Drive Repair (T21-PTCH_FDR)" at bounding box center [1109, 493] width 178 height 17
click at [1063, 486] on span "Final Drive Repair (T21-PTCH_FDR)" at bounding box center [1109, 493] width 178 height 17
click at [1040, 491] on span "Final Drive Repair (T21-PTCH_FDR)" at bounding box center [1109, 493] width 178 height 17
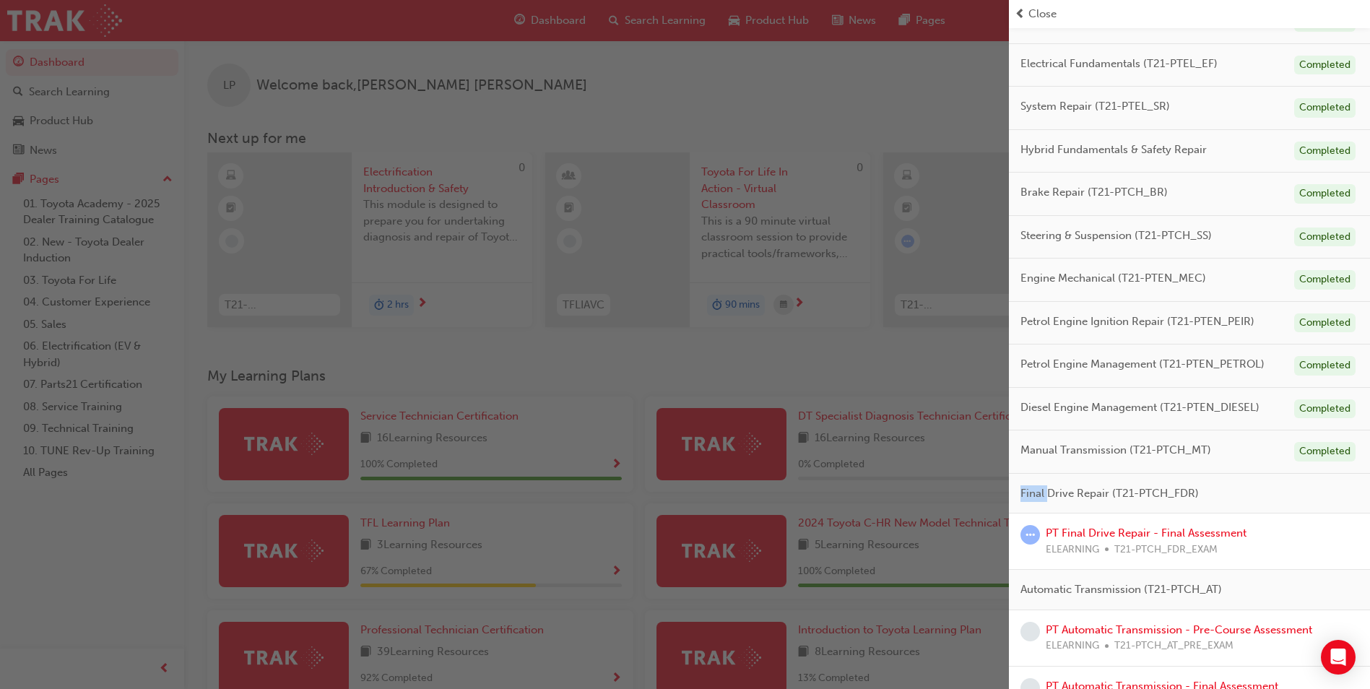
click at [1038, 491] on span "Final Drive Repair (T21-PTCH_FDR)" at bounding box center [1109, 493] width 178 height 17
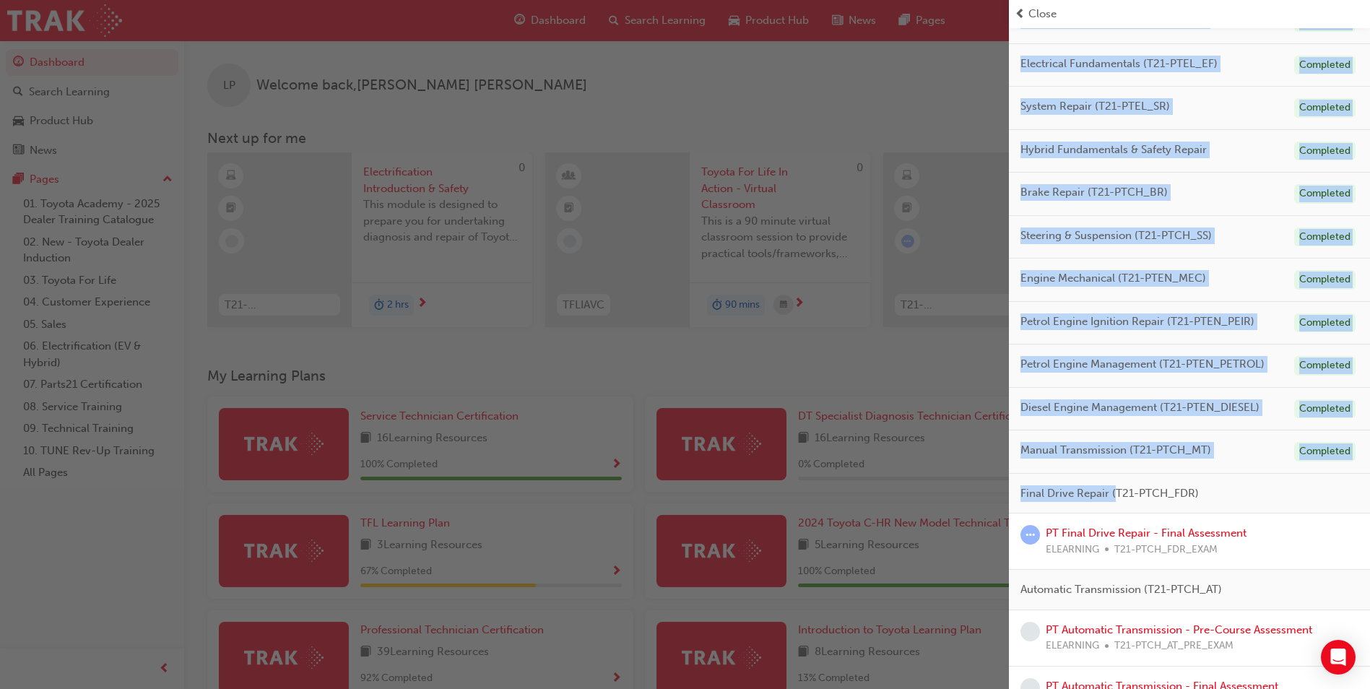
drag, startPoint x: 1113, startPoint y: 492, endPoint x: 1003, endPoint y: 482, distance: 110.2
click at [1003, 482] on div "Professional Technician Certification 92 % Completed 36 / 39 Show Incomplete On…" at bounding box center [685, 344] width 1370 height 689
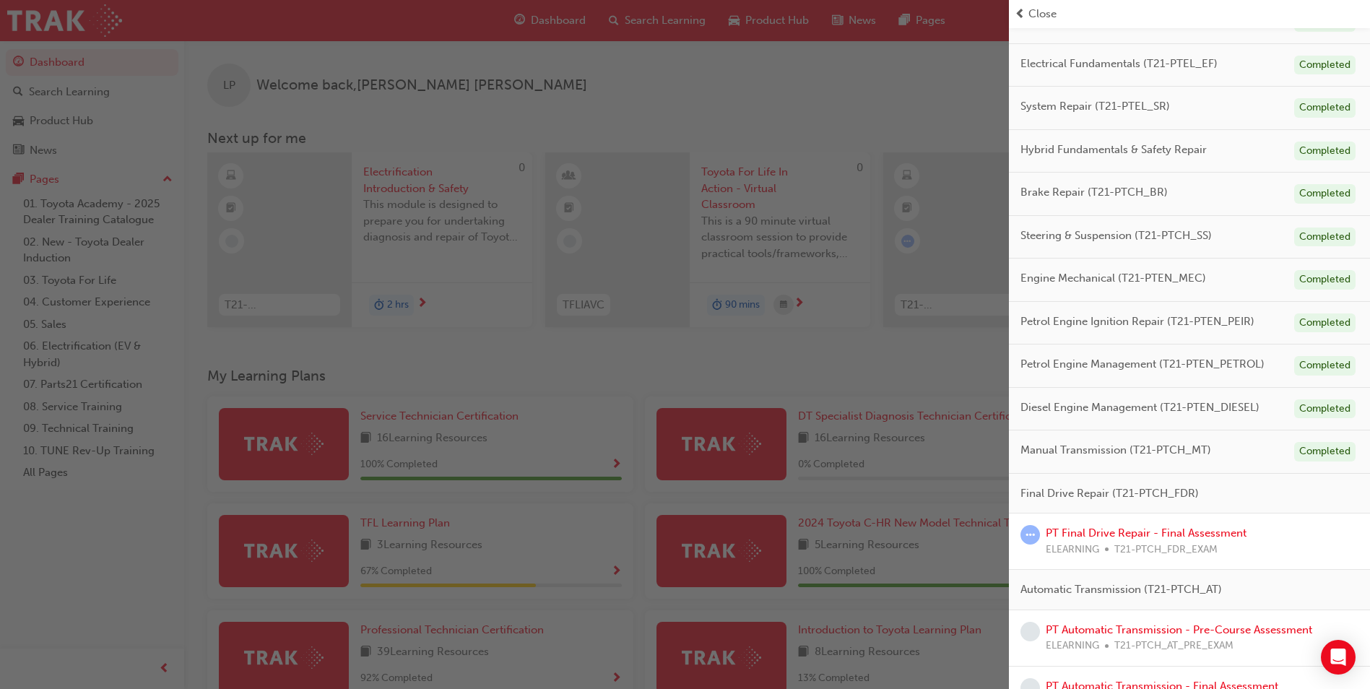
drag, startPoint x: 1003, startPoint y: 482, endPoint x: 1162, endPoint y: 498, distance: 159.6
click at [1162, 498] on span "Final Drive Repair (T21-PTCH_FDR)" at bounding box center [1109, 493] width 178 height 17
drag, startPoint x: 1162, startPoint y: 498, endPoint x: 1144, endPoint y: 456, distance: 46.3
click at [1144, 456] on span "Manual Transmission (T21-PTCH_MT)" at bounding box center [1115, 450] width 191 height 17
drag, startPoint x: 1078, startPoint y: 494, endPoint x: 1035, endPoint y: 534, distance: 59.3
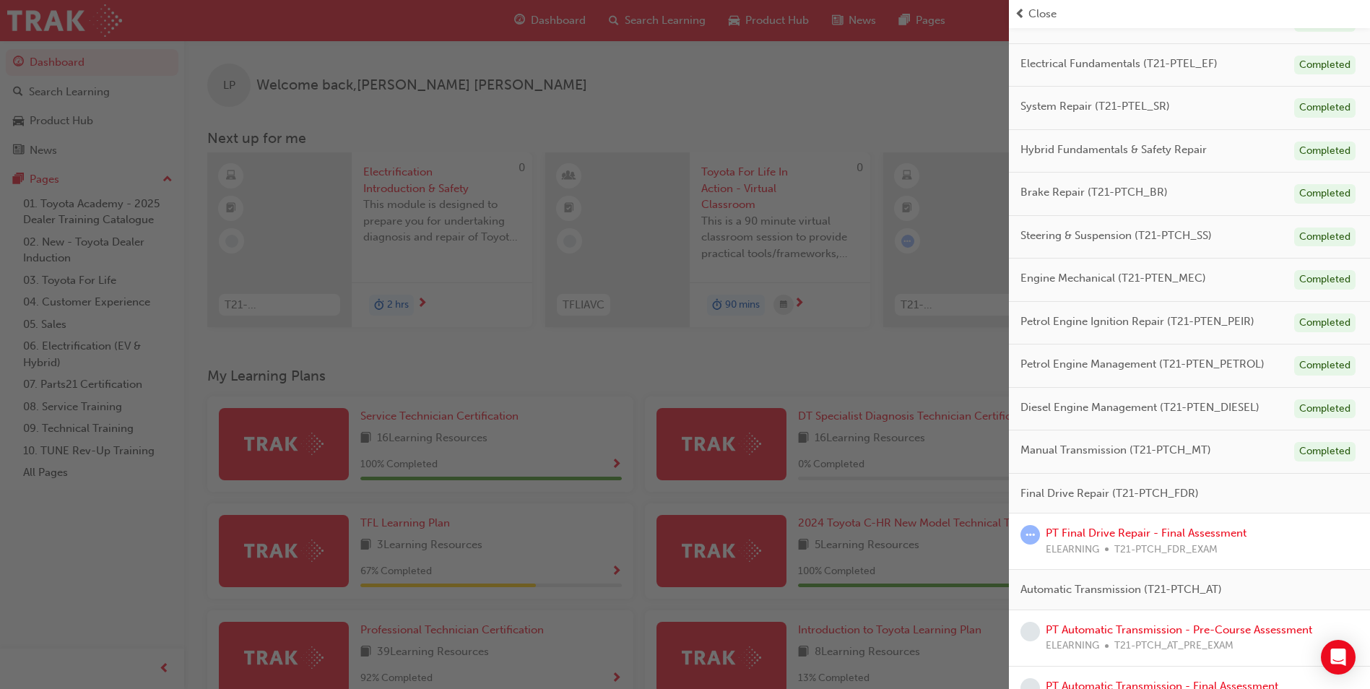
click at [1035, 536] on span "learningRecordVerb_ATTEMPT-icon" at bounding box center [1029, 534] width 19 height 19
click at [1033, 532] on span "learningRecordVerb_ATTEMPT-icon" at bounding box center [1029, 534] width 19 height 19
drag, startPoint x: 1027, startPoint y: 530, endPoint x: 1038, endPoint y: 542, distance: 15.8
click at [1038, 542] on div at bounding box center [1029, 534] width 19 height 19
click at [1274, 490] on div "Final Drive Repair (T21-PTCH_FDR)" at bounding box center [1189, 494] width 361 height 40
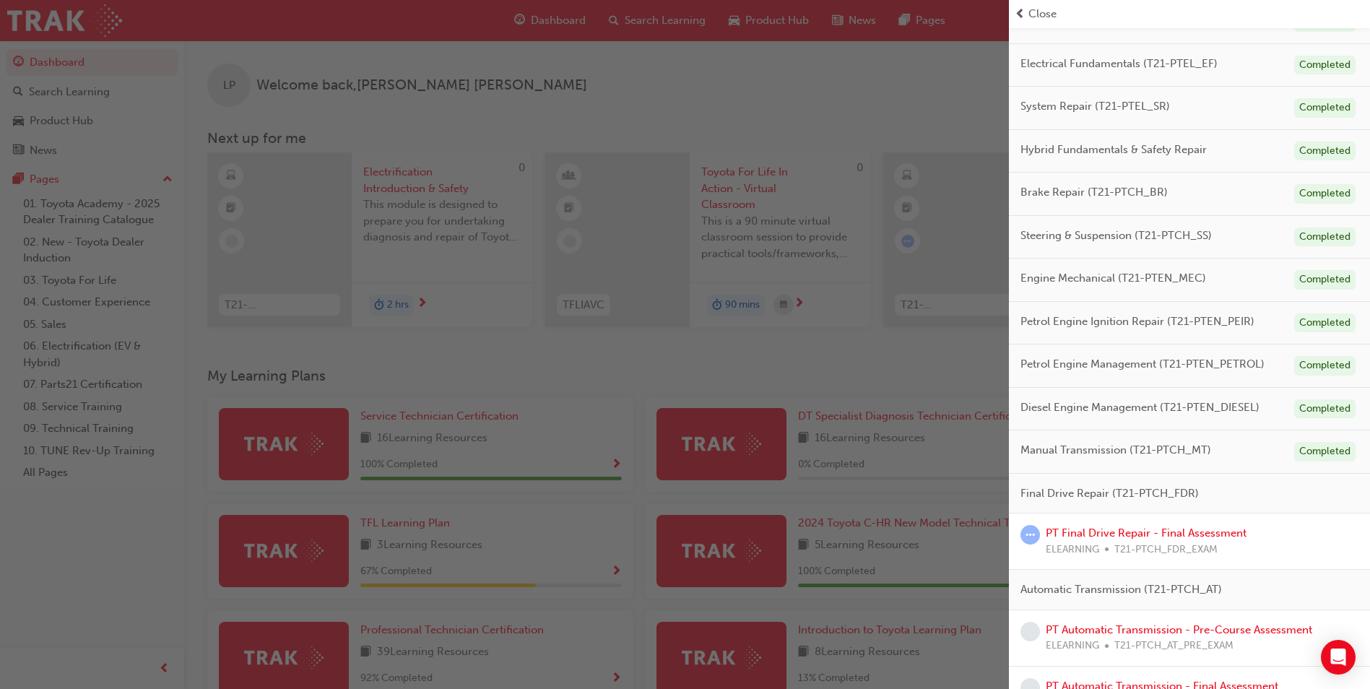
click at [767, 451] on div "button" at bounding box center [504, 344] width 1009 height 689
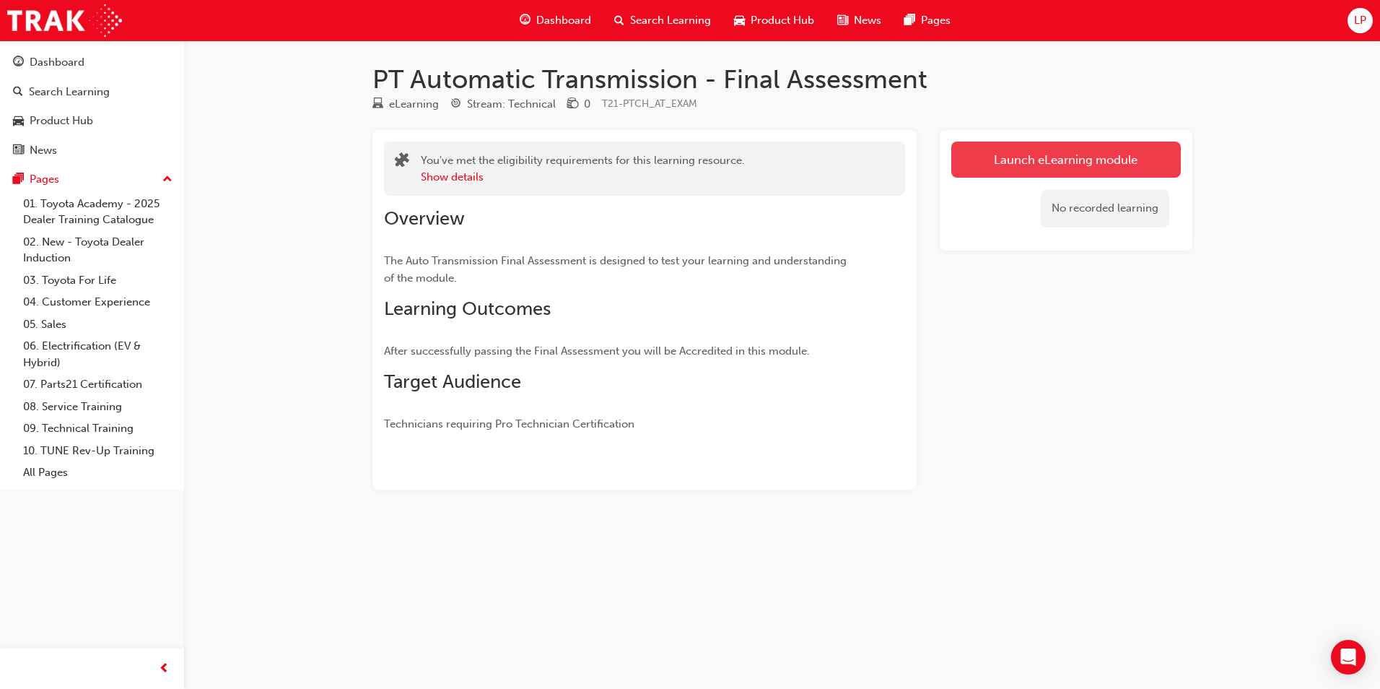
click at [1087, 164] on link "Launch eLearning module" at bounding box center [1067, 160] width 230 height 36
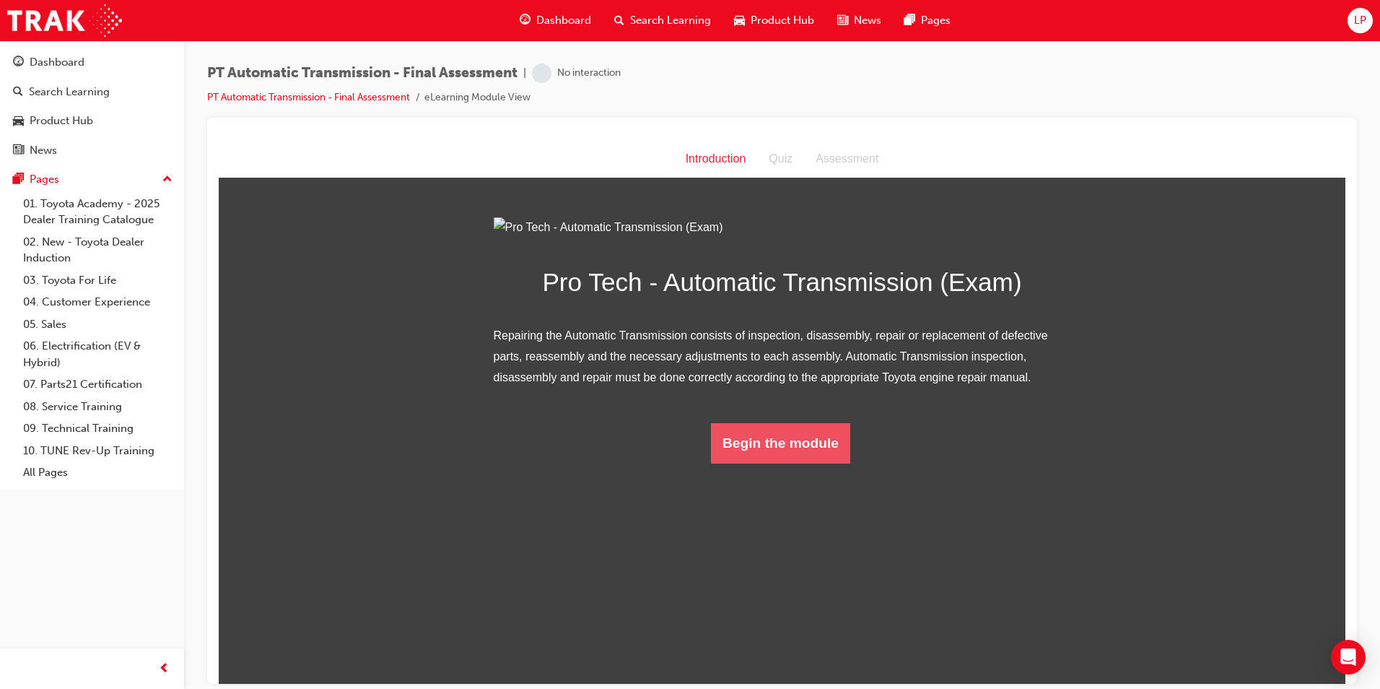
click at [807, 463] on button "Begin the module" at bounding box center [780, 442] width 139 height 40
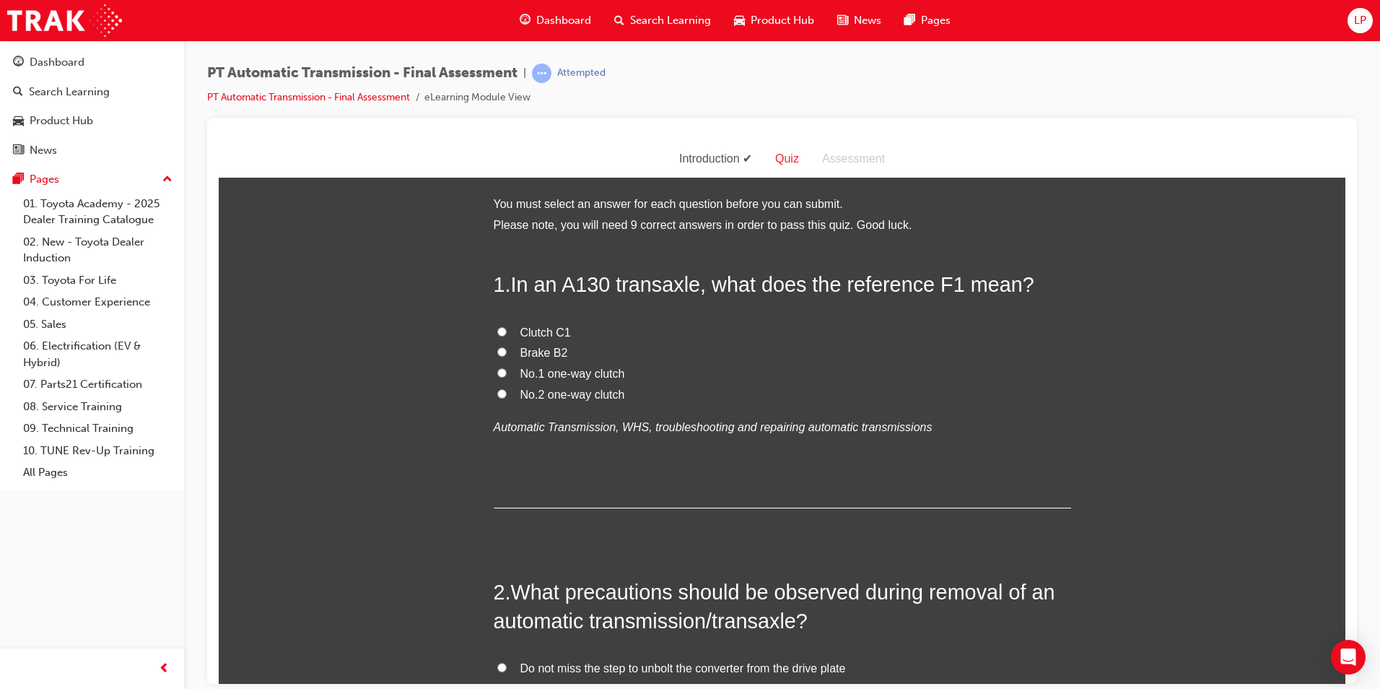
click at [545, 350] on span "Brake B2" at bounding box center [545, 352] width 48 height 12
click at [507, 350] on input "Brake B2" at bounding box center [501, 351] width 9 height 9
radio input "true"
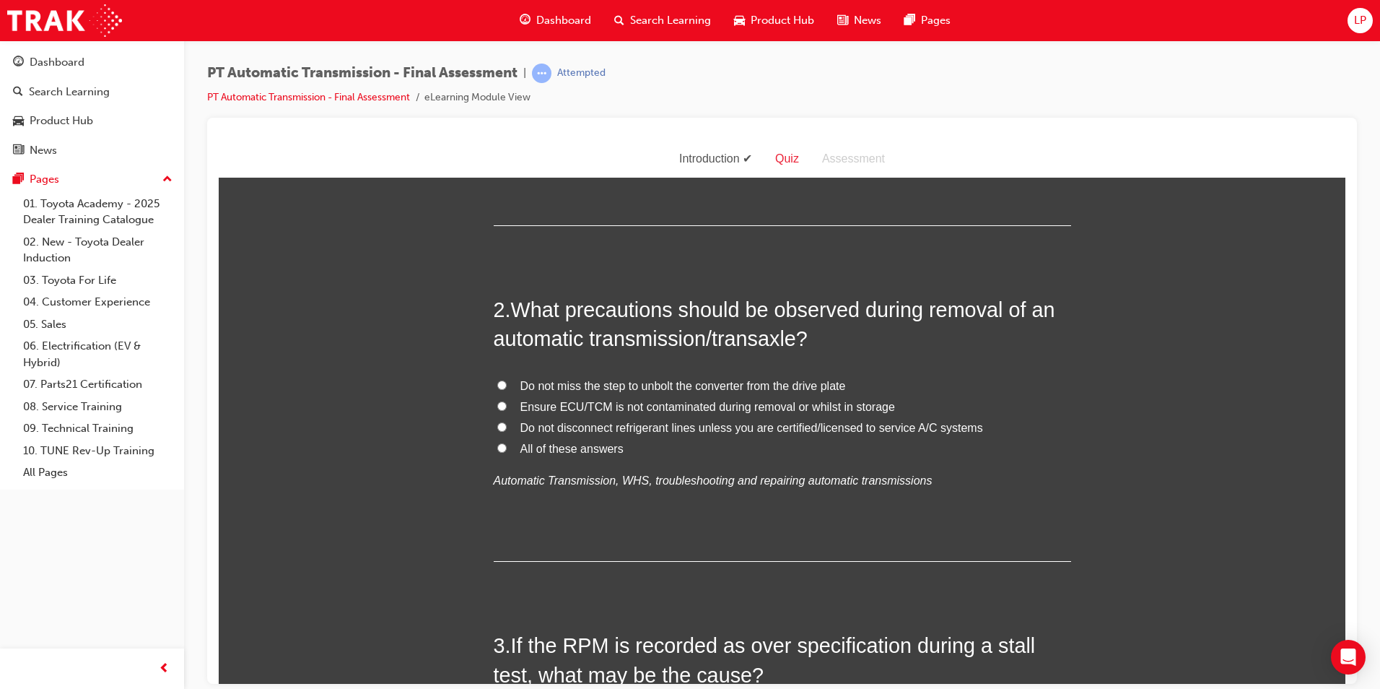
scroll to position [289, 0]
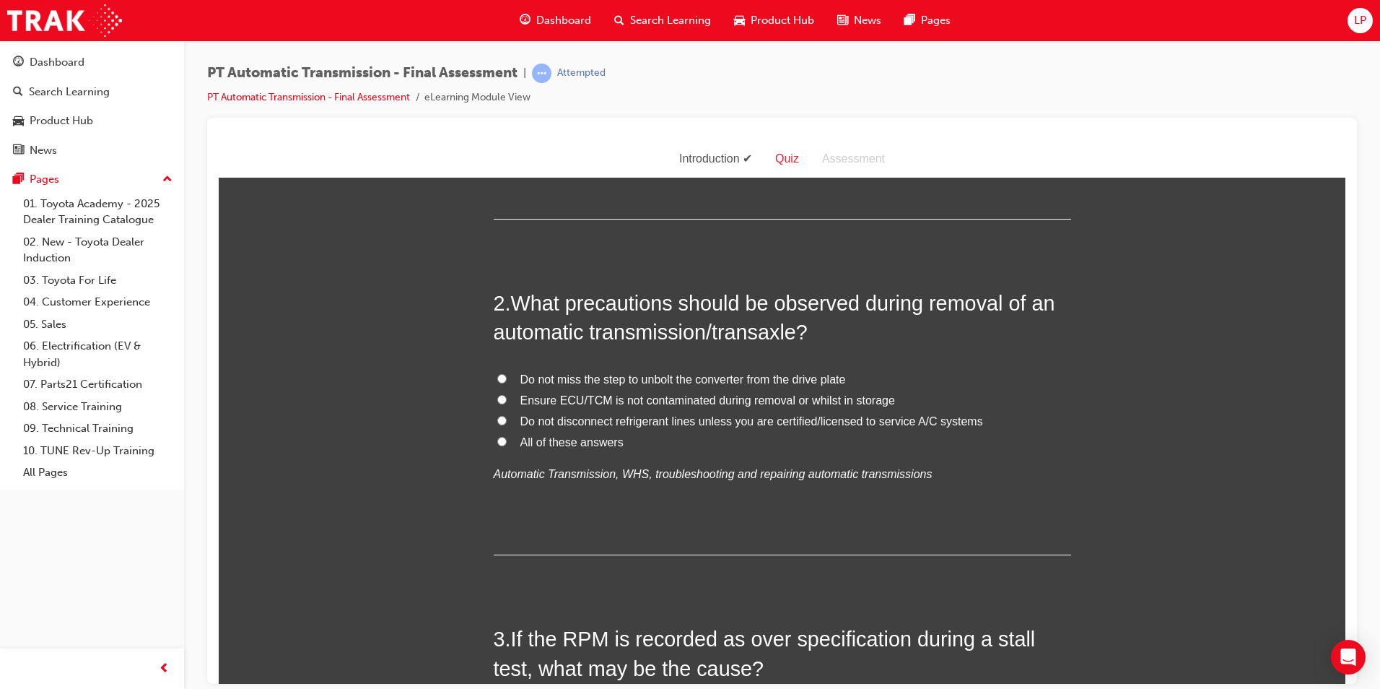
click at [508, 439] on label "All of these answers" at bounding box center [783, 442] width 578 height 21
click at [507, 439] on input "All of these answers" at bounding box center [501, 440] width 9 height 9
radio input "true"
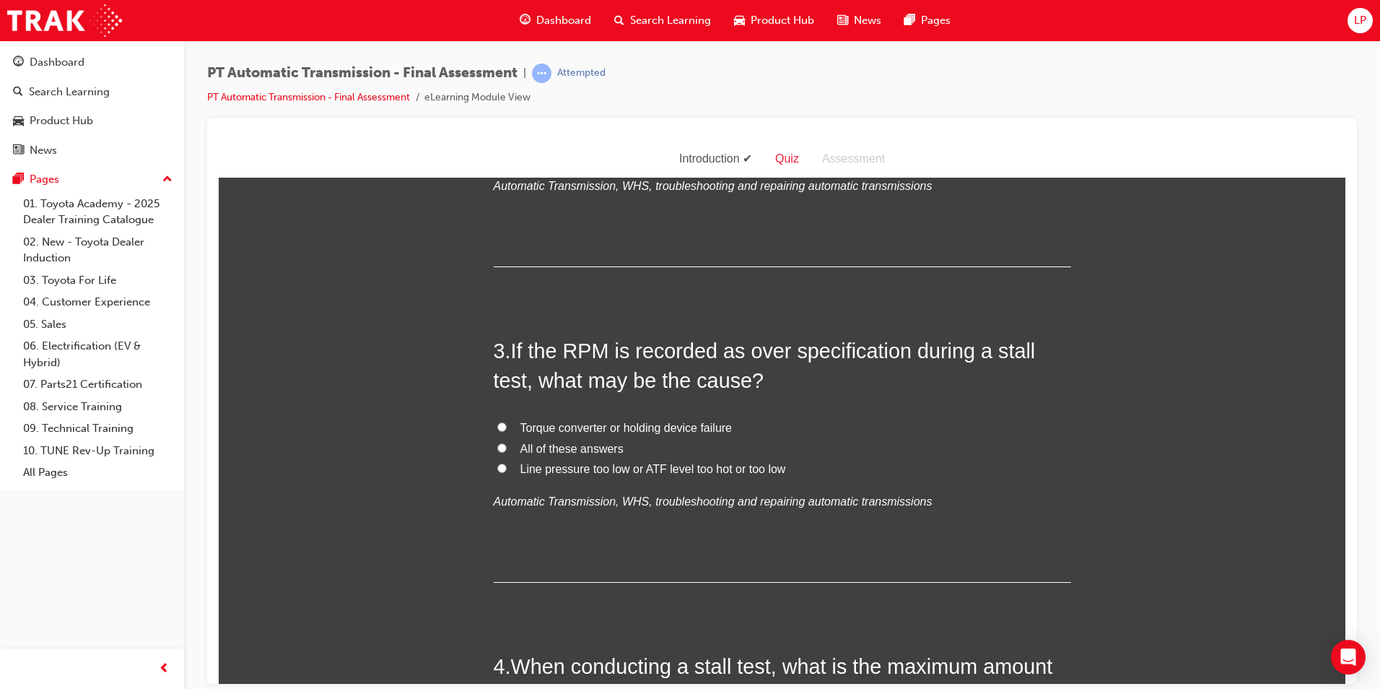
scroll to position [578, 0]
click at [583, 455] on label "All of these answers" at bounding box center [783, 448] width 578 height 21
click at [507, 451] on input "All of these answers" at bounding box center [501, 446] width 9 height 9
radio input "true"
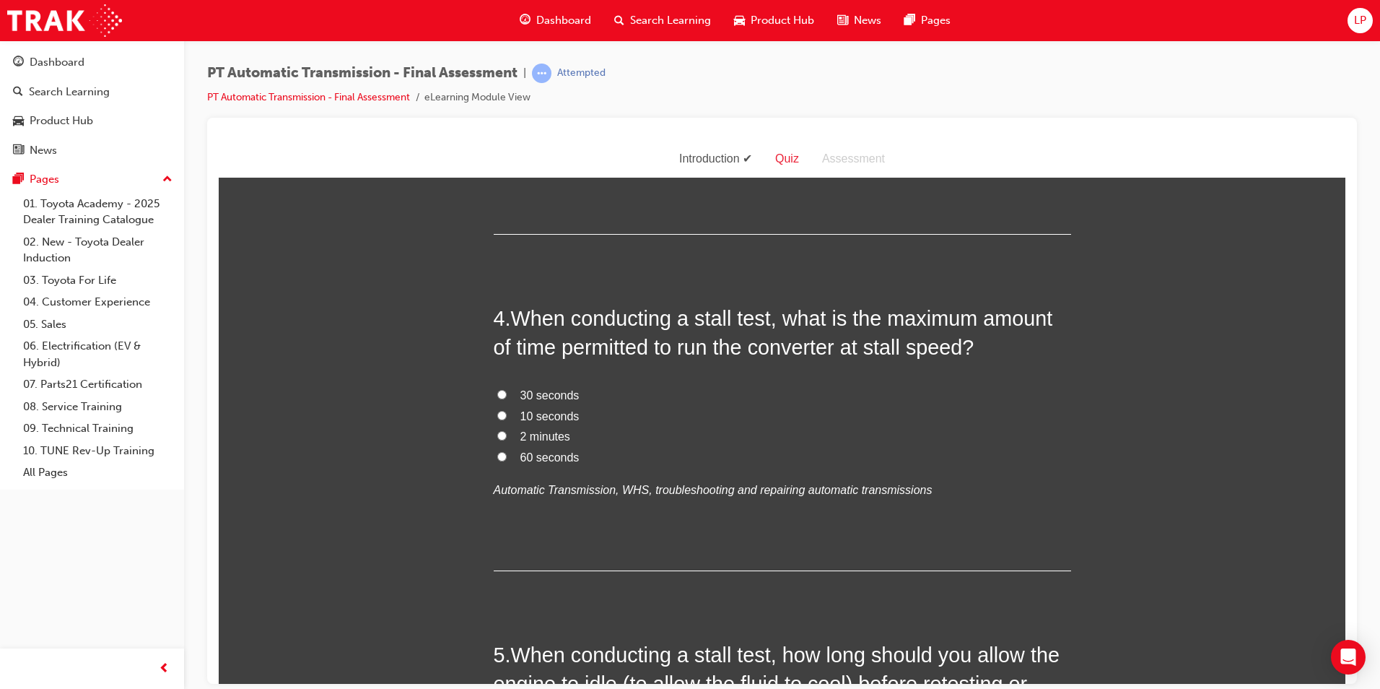
scroll to position [939, 0]
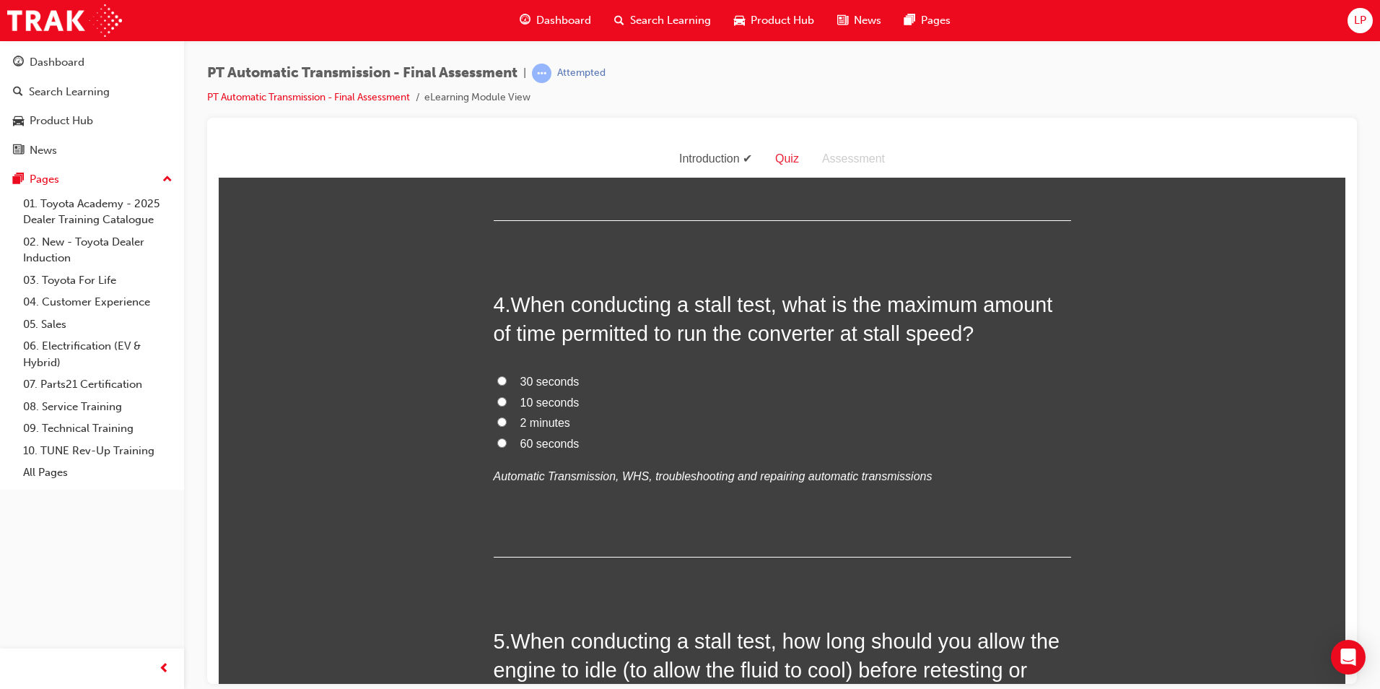
click at [550, 381] on span "30 seconds" at bounding box center [550, 381] width 59 height 12
click at [507, 381] on input "30 seconds" at bounding box center [501, 379] width 9 height 9
radio input "true"
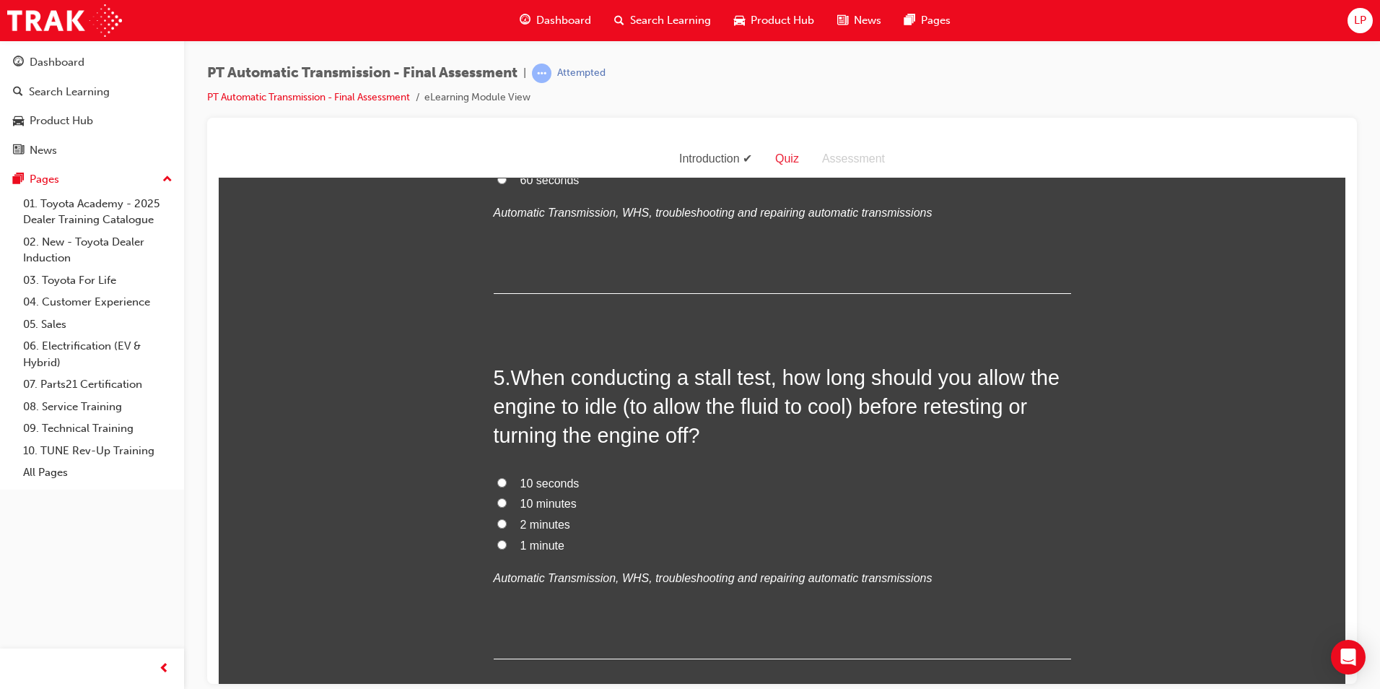
scroll to position [1227, 0]
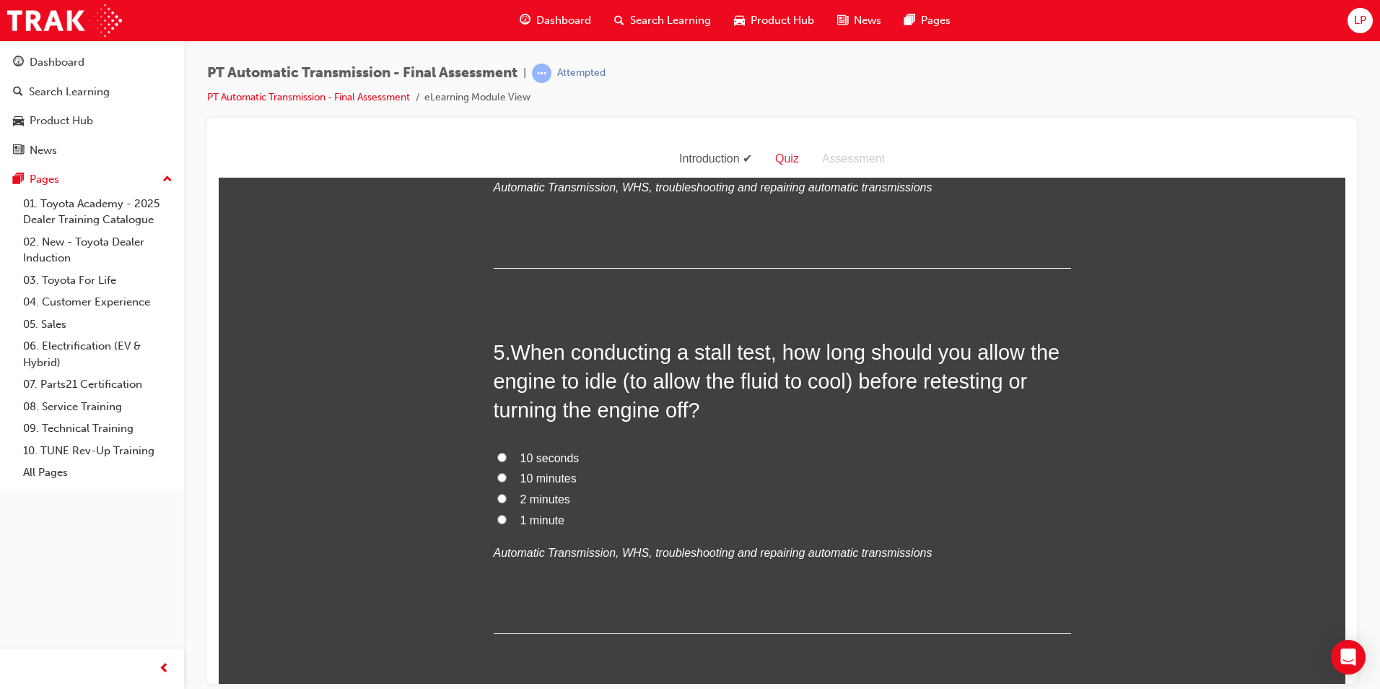
click at [537, 514] on span "1 minute" at bounding box center [543, 519] width 44 height 12
click at [507, 514] on input "1 minute" at bounding box center [501, 518] width 9 height 9
radio input "true"
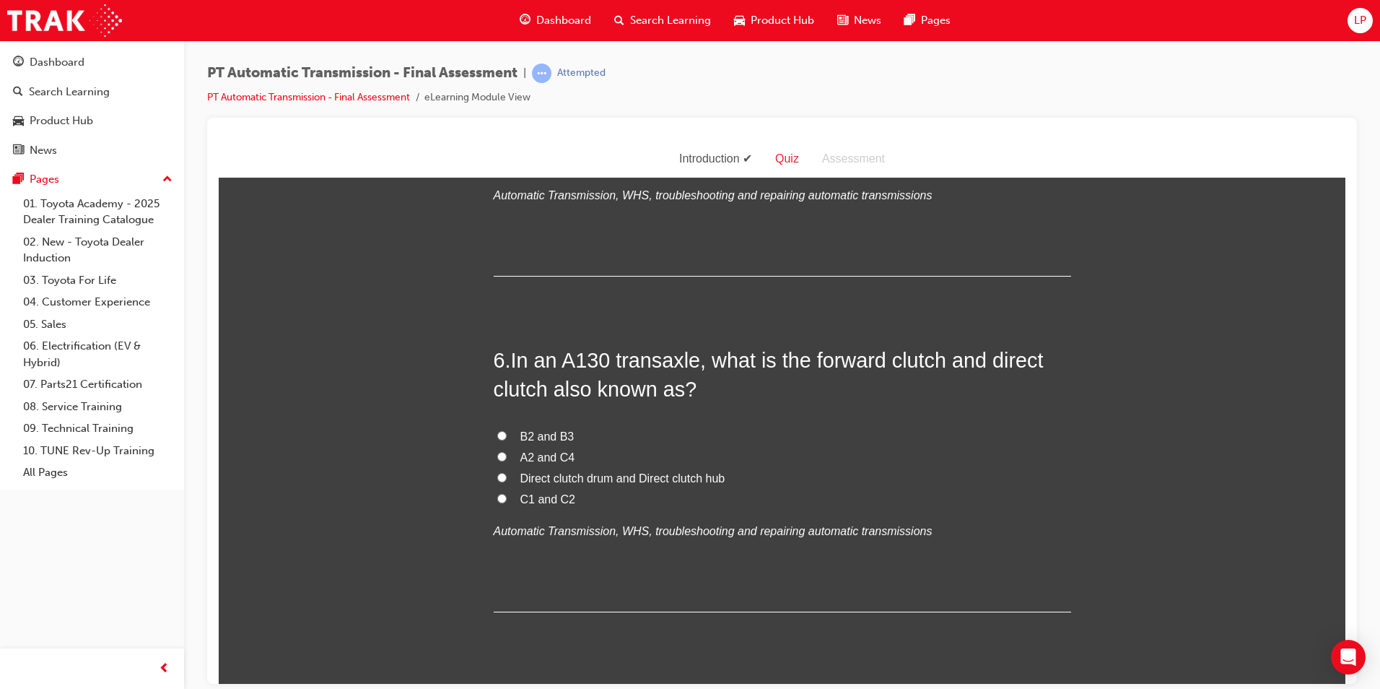
scroll to position [1588, 0]
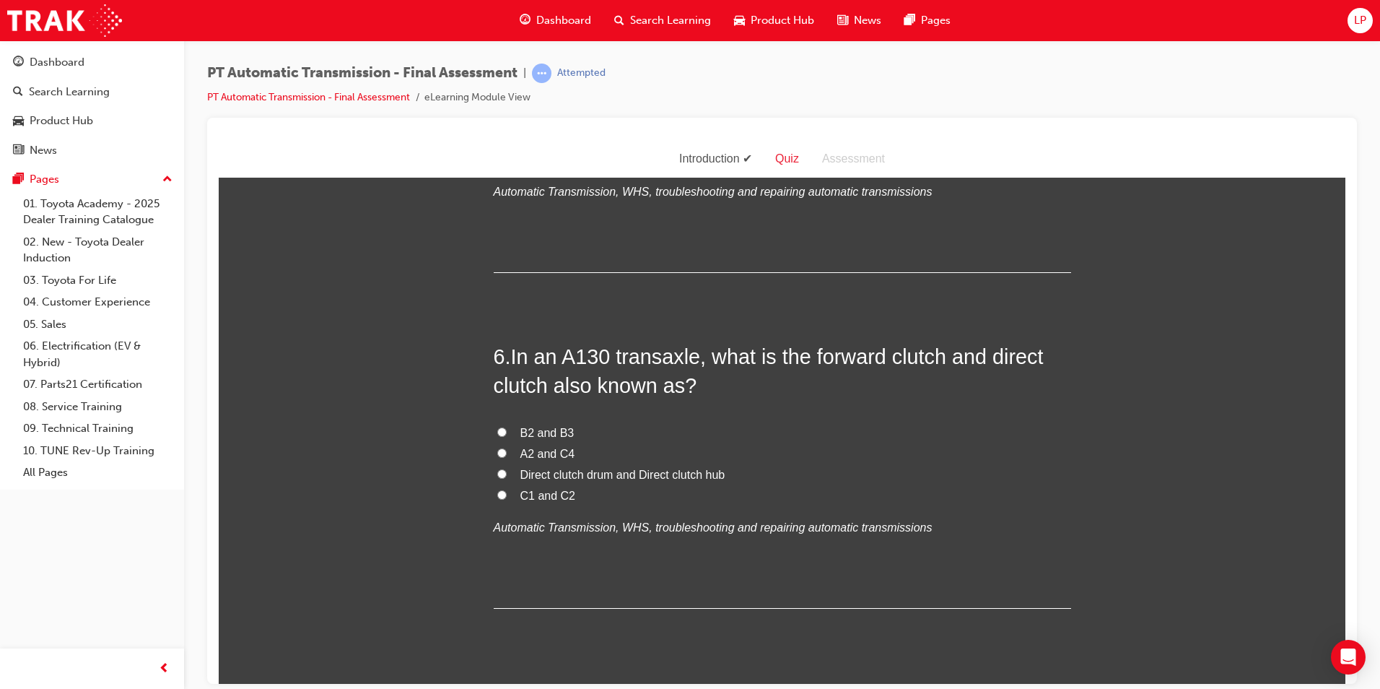
click at [543, 451] on span "A2 and C4" at bounding box center [548, 453] width 55 height 12
click at [507, 451] on input "A2 and C4" at bounding box center [501, 452] width 9 height 9
radio input "true"
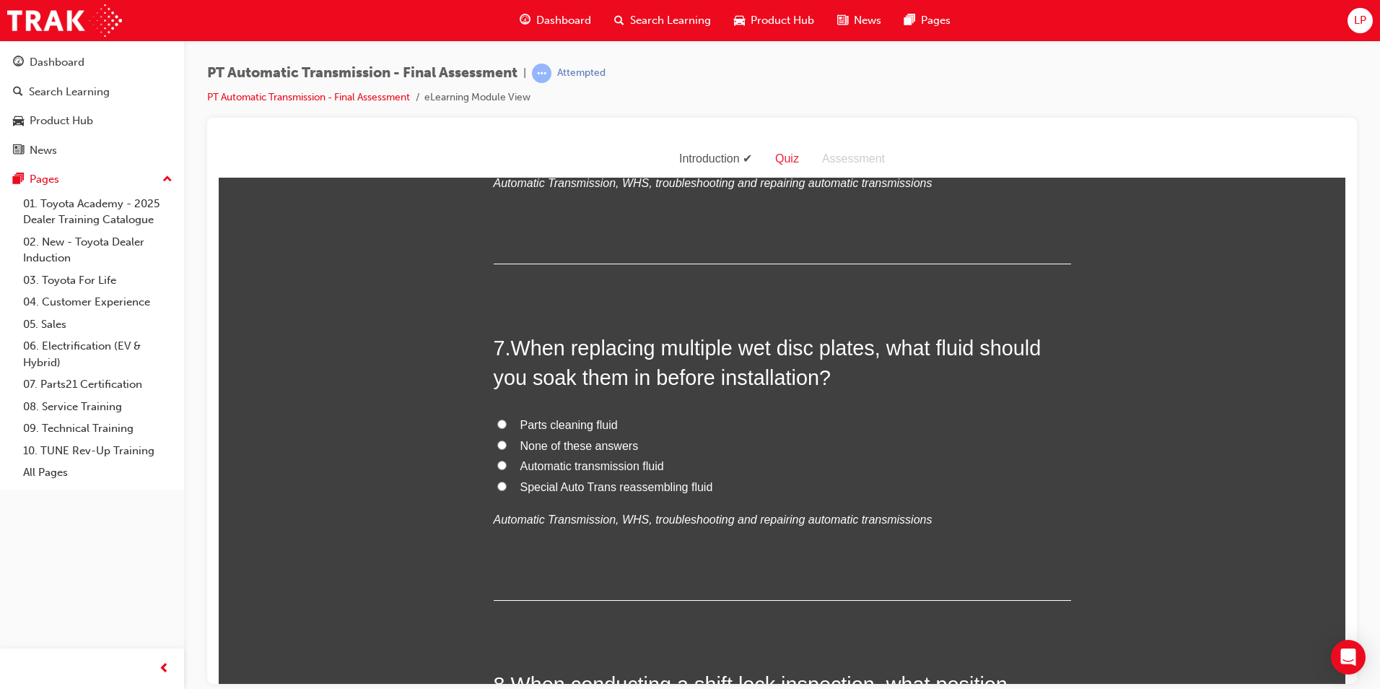
scroll to position [1949, 0]
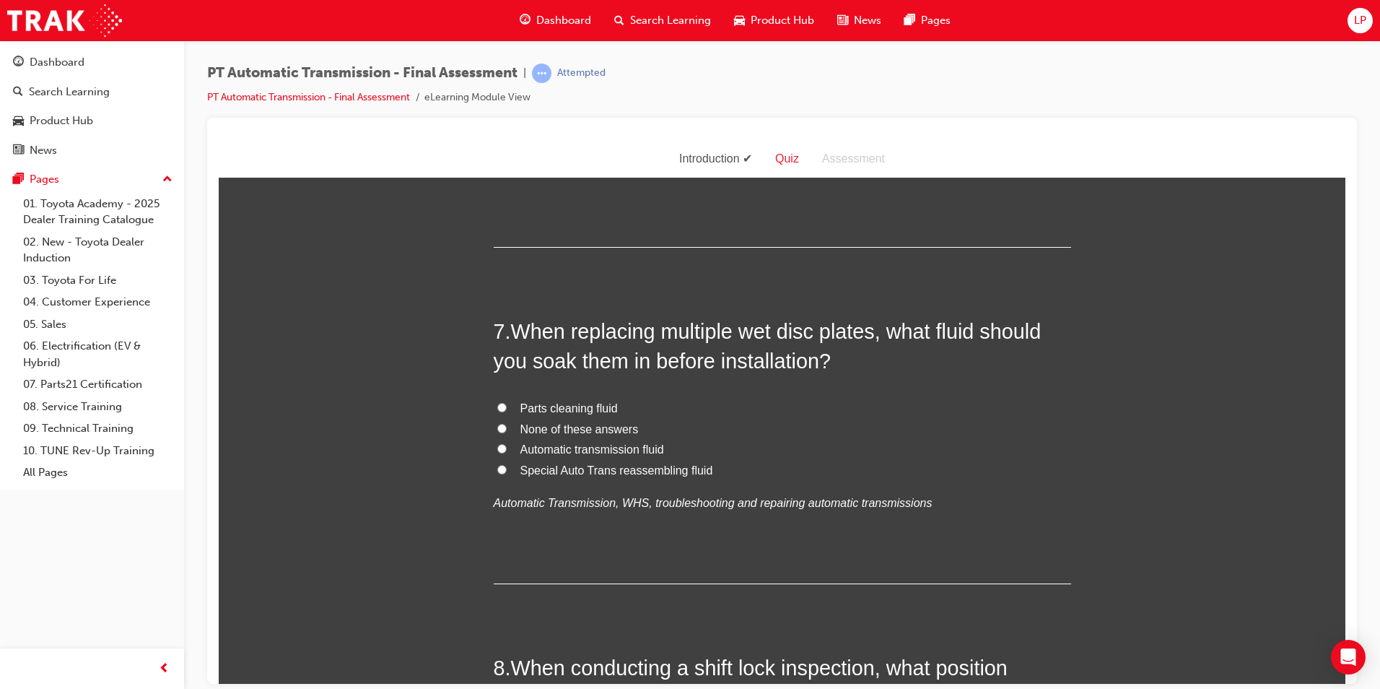
click at [552, 445] on span "Automatic transmission fluid" at bounding box center [593, 449] width 144 height 12
click at [507, 445] on input "Automatic transmission fluid" at bounding box center [501, 447] width 9 height 9
radio input "true"
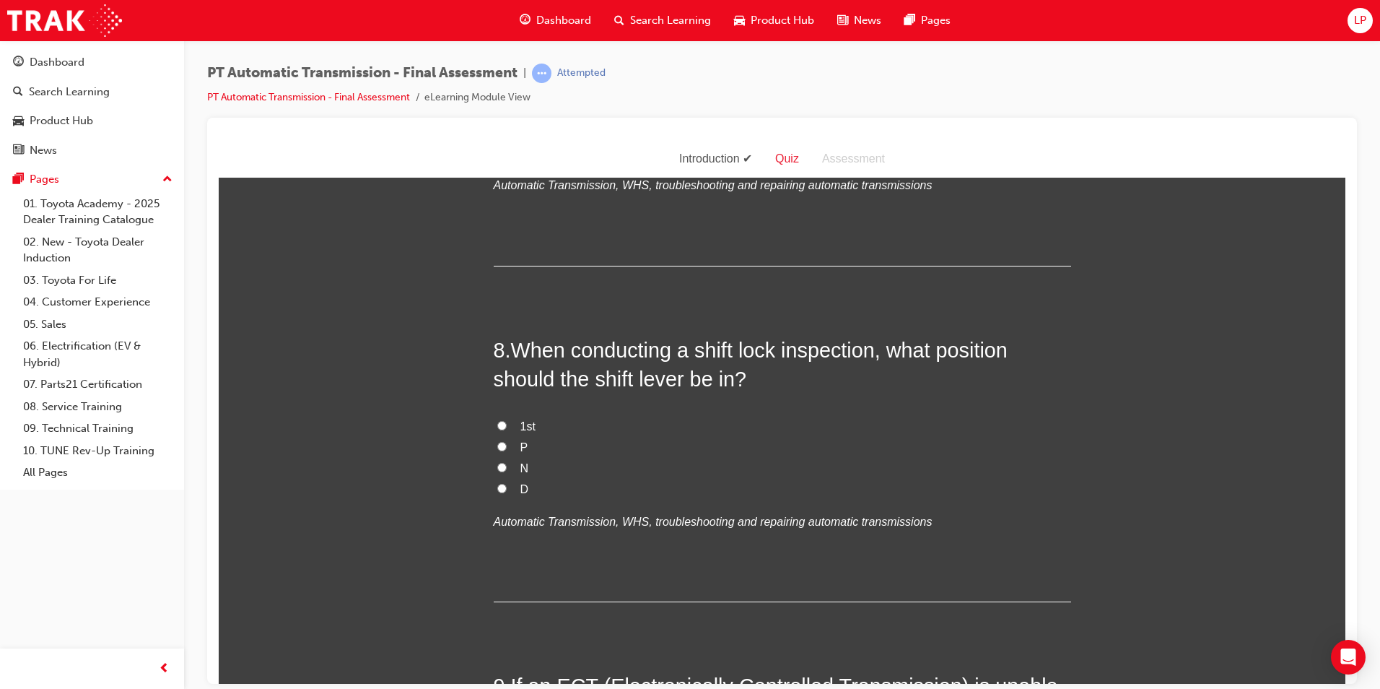
scroll to position [2310, 0]
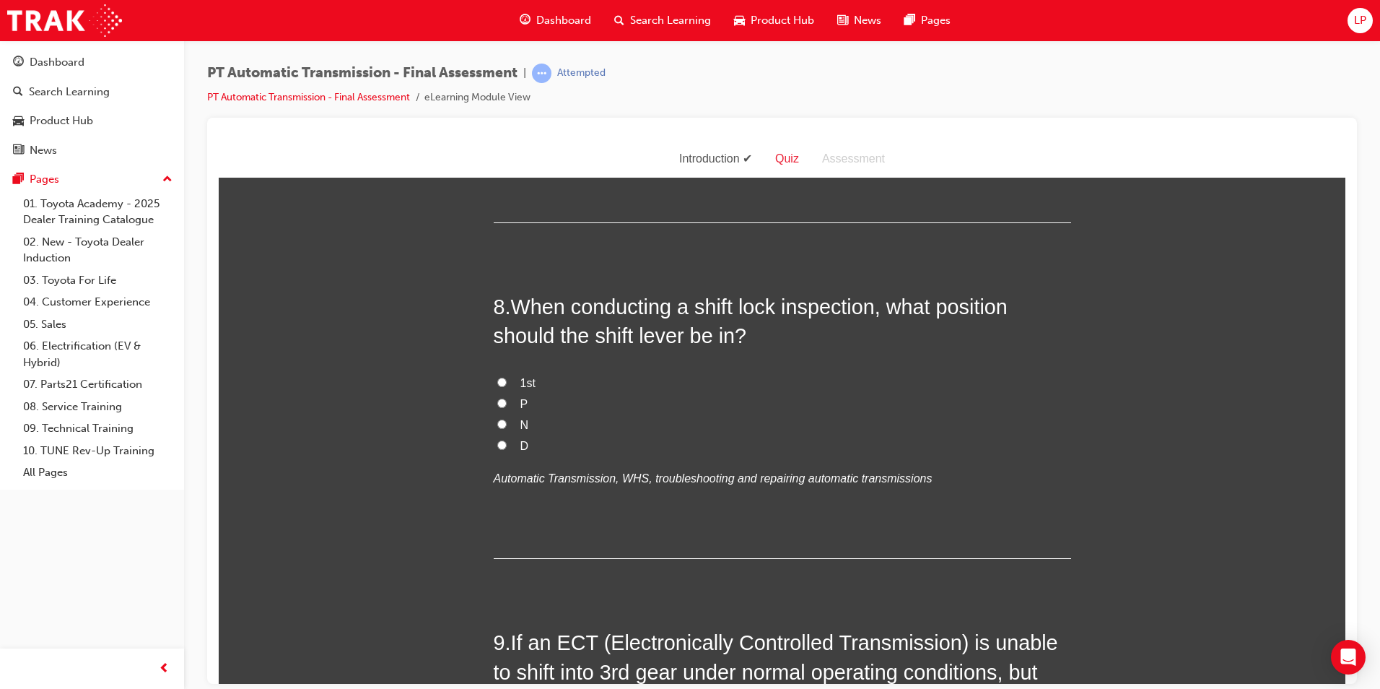
click at [521, 401] on span "P" at bounding box center [525, 403] width 8 height 12
click at [507, 401] on input "P" at bounding box center [501, 402] width 9 height 9
radio input "true"
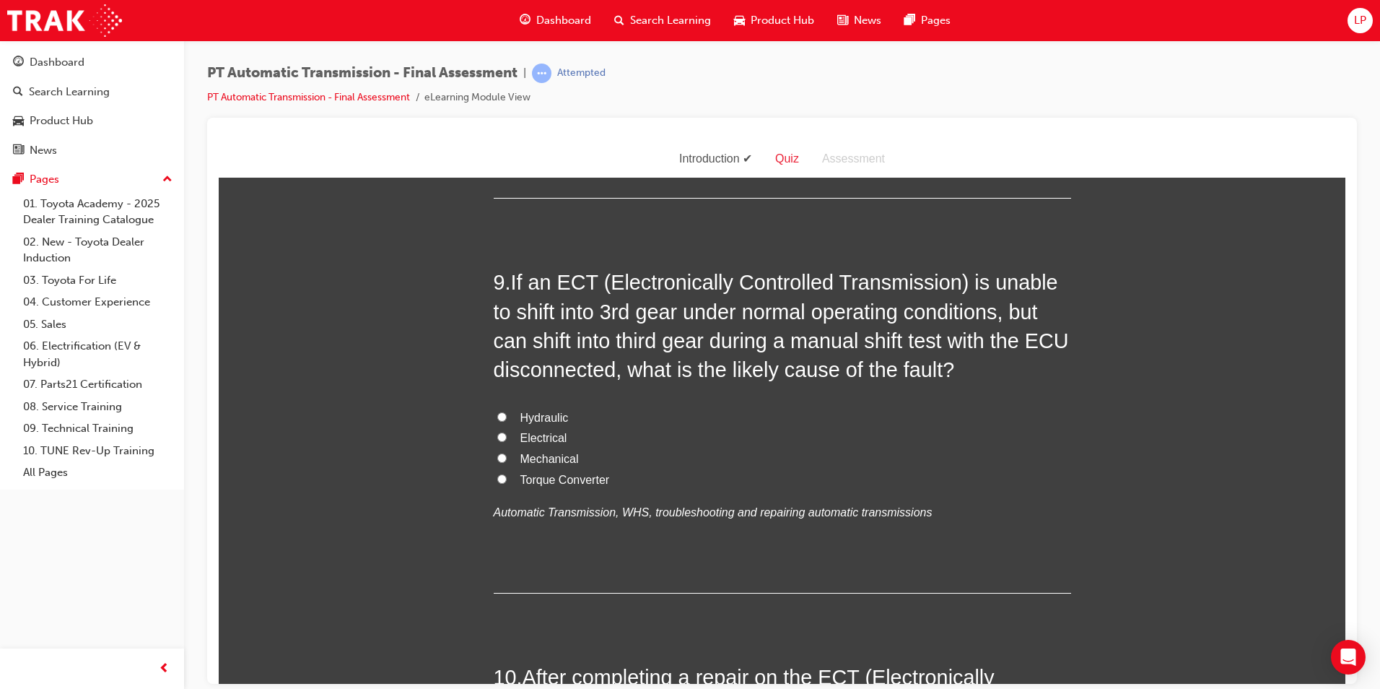
scroll to position [2671, 0]
click at [500, 436] on input "Electrical" at bounding box center [501, 435] width 9 height 9
radio input "true"
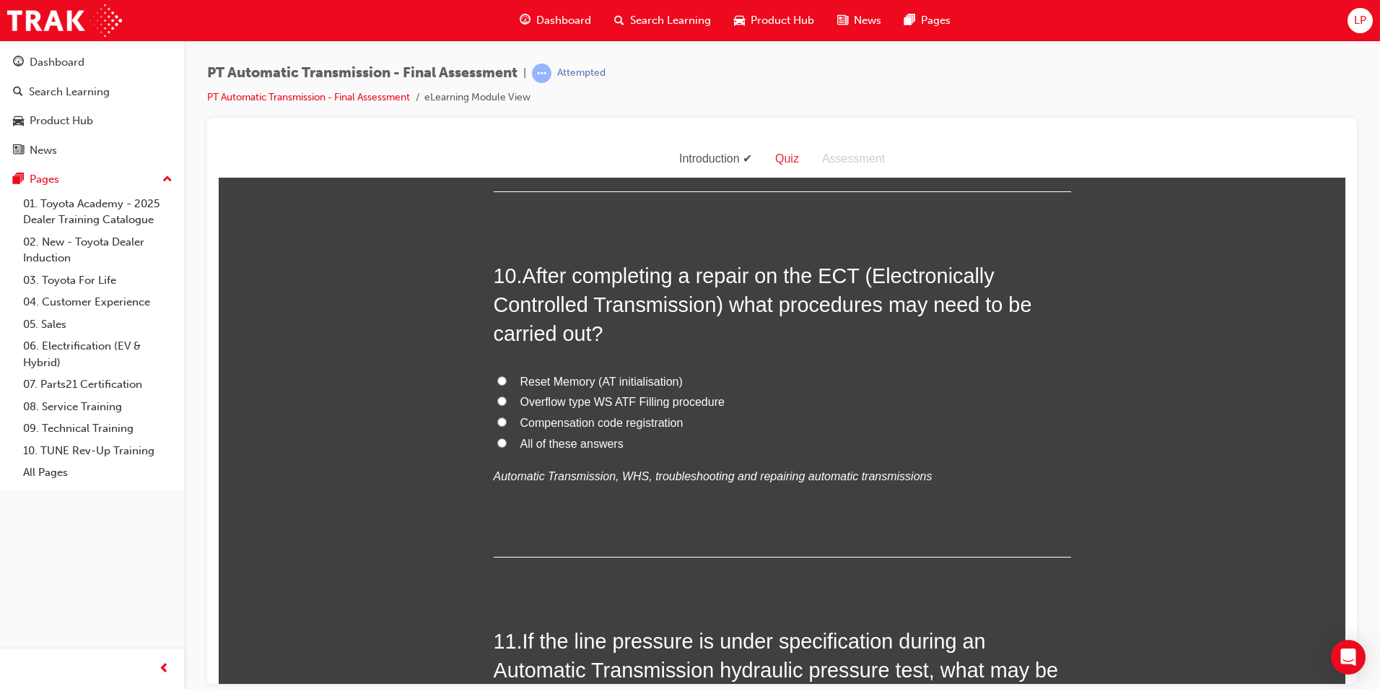
scroll to position [3105, 0]
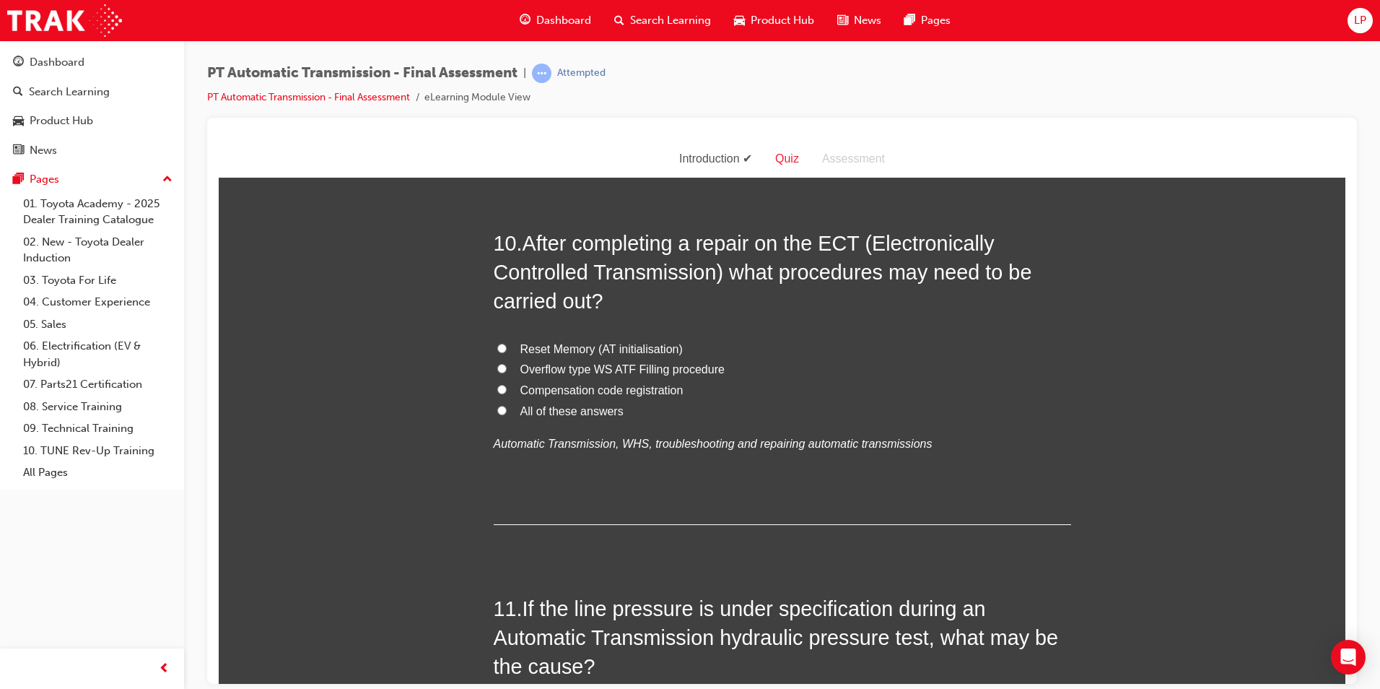
click at [529, 404] on span "All of these answers" at bounding box center [572, 410] width 103 height 12
click at [507, 405] on input "All of these answers" at bounding box center [501, 409] width 9 height 9
radio input "true"
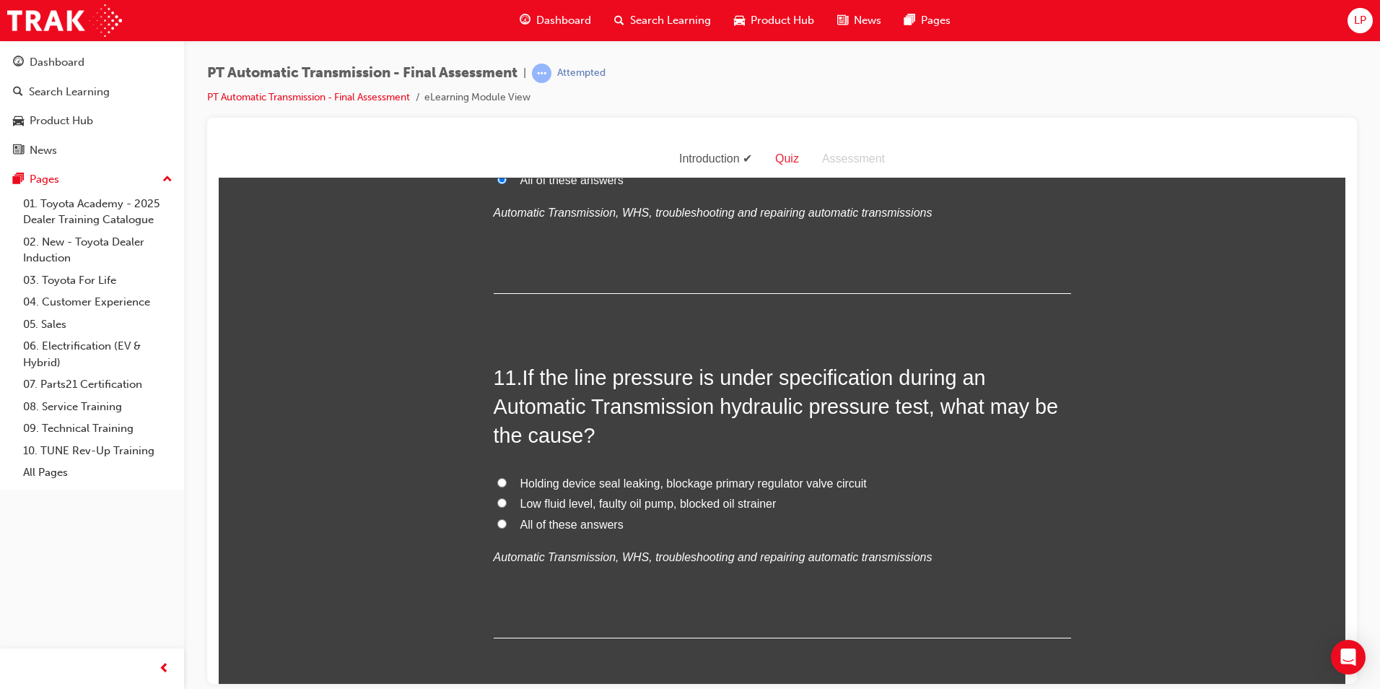
scroll to position [3393, 0]
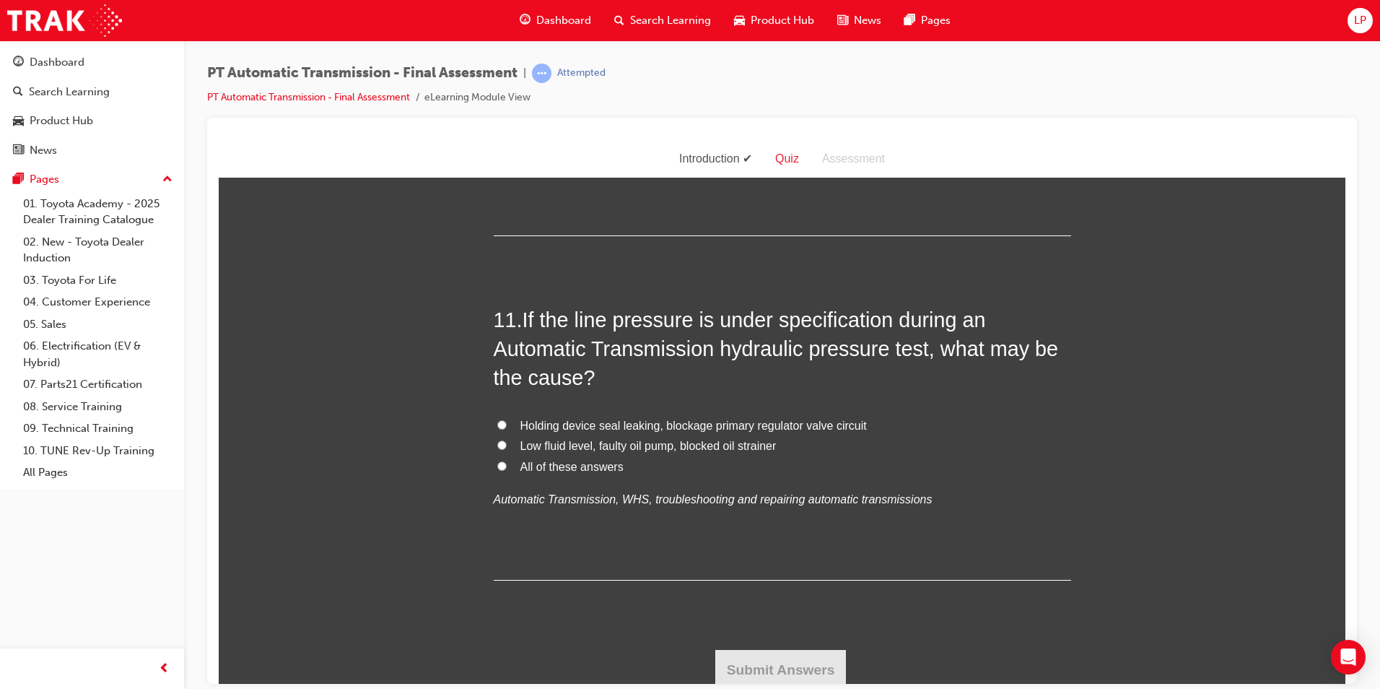
click at [581, 465] on span "All of these answers" at bounding box center [572, 466] width 103 height 12
click at [507, 465] on input "All of these answers" at bounding box center [501, 465] width 9 height 9
radio input "true"
click at [819, 672] on button "Submit Answers" at bounding box center [781, 669] width 131 height 40
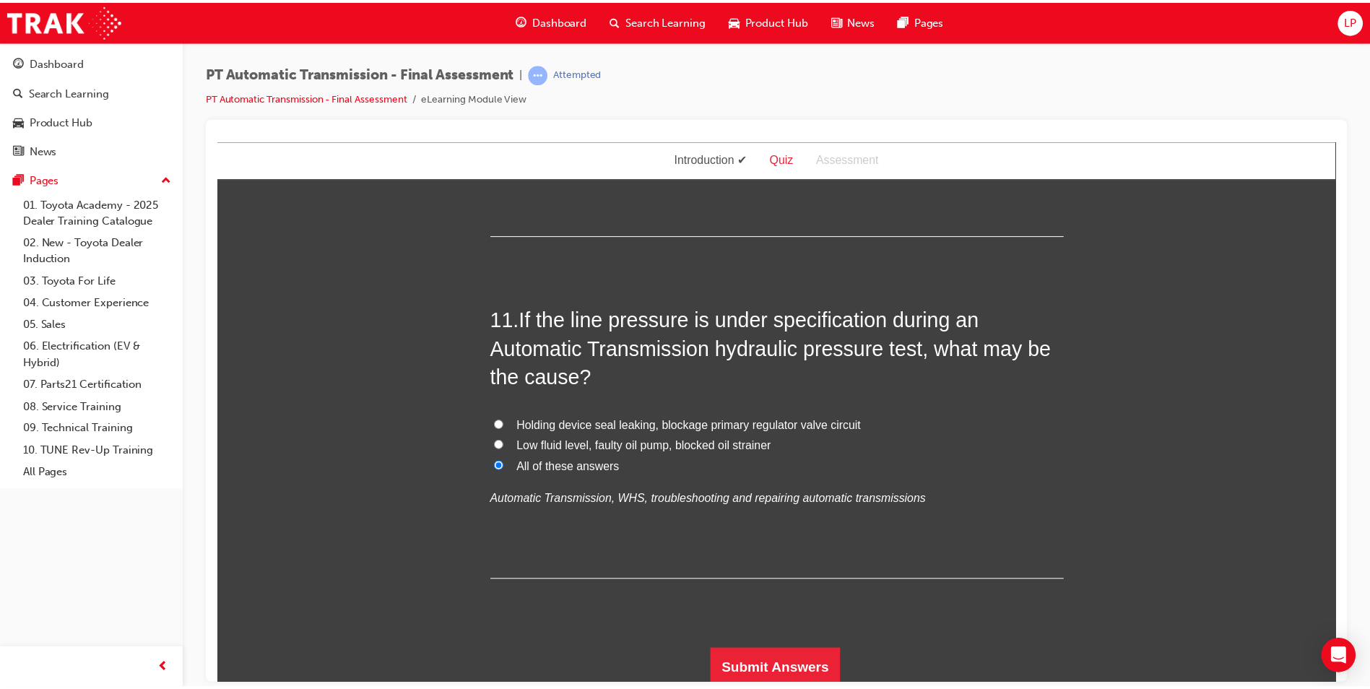
scroll to position [0, 0]
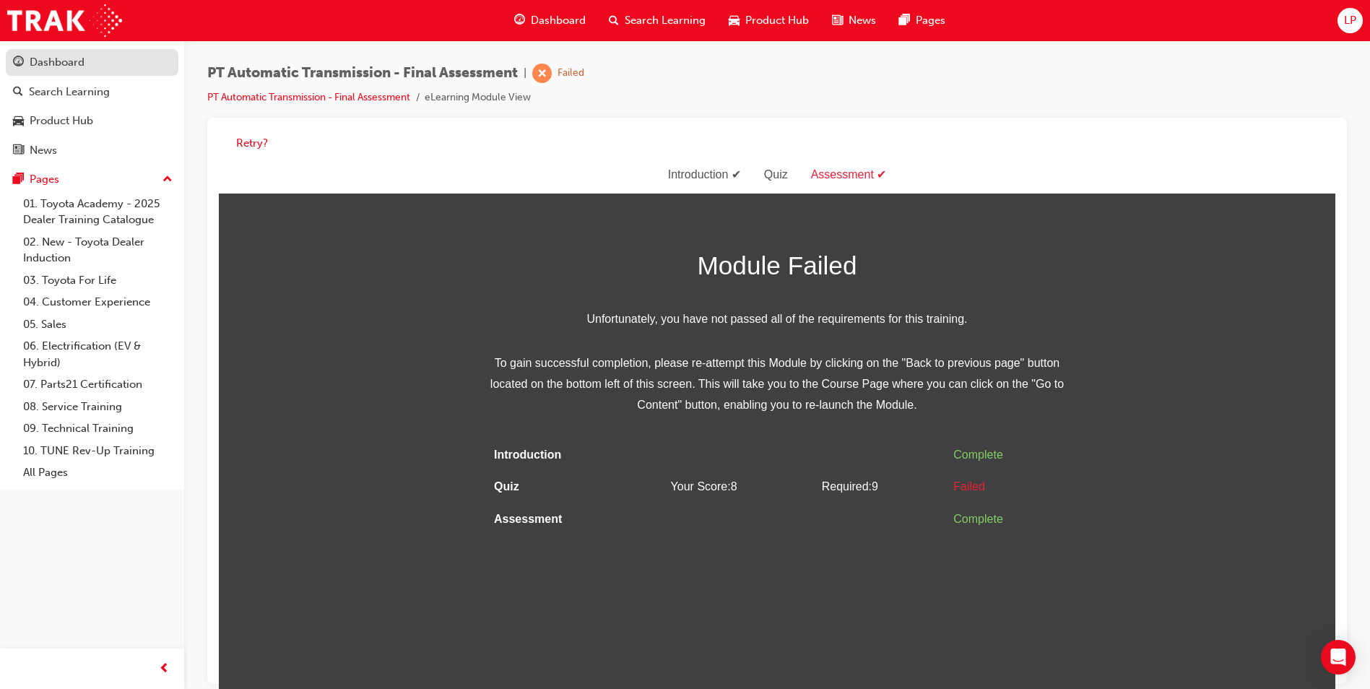
click at [89, 64] on div "Dashboard" at bounding box center [92, 62] width 158 height 18
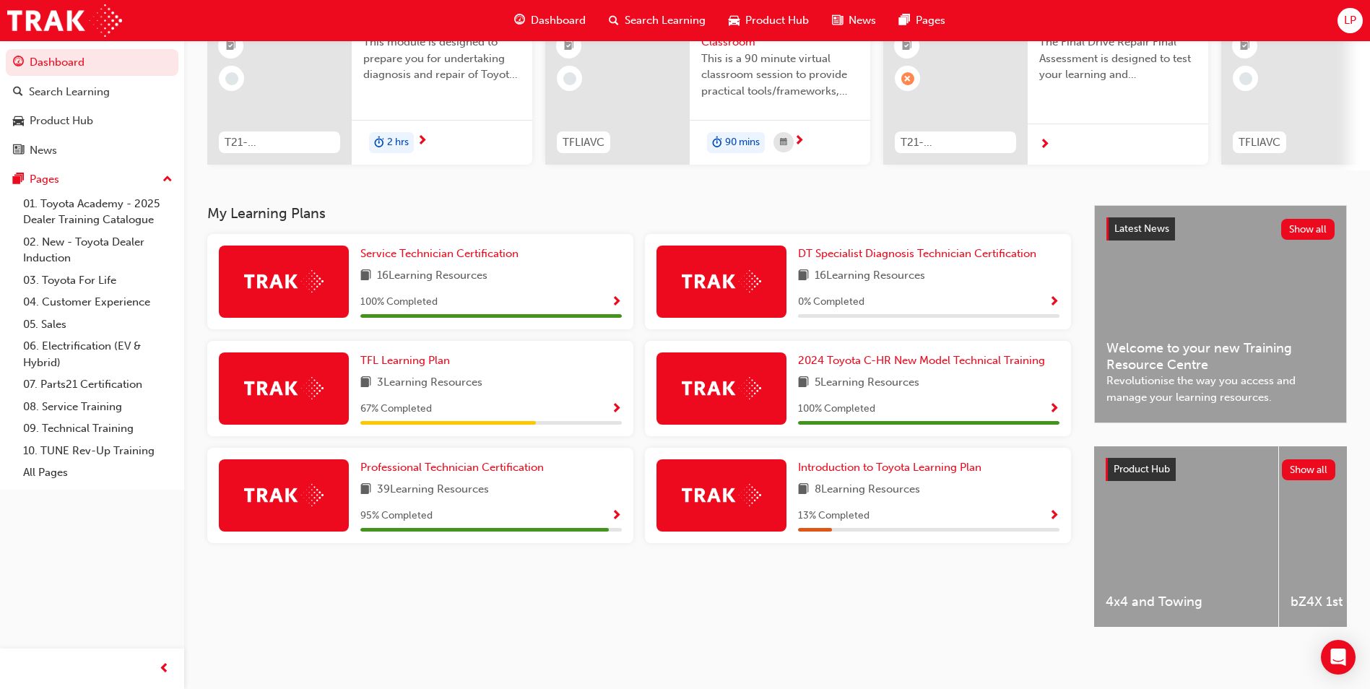
scroll to position [174, 0]
click at [617, 510] on span "Show Progress" at bounding box center [616, 516] width 11 height 13
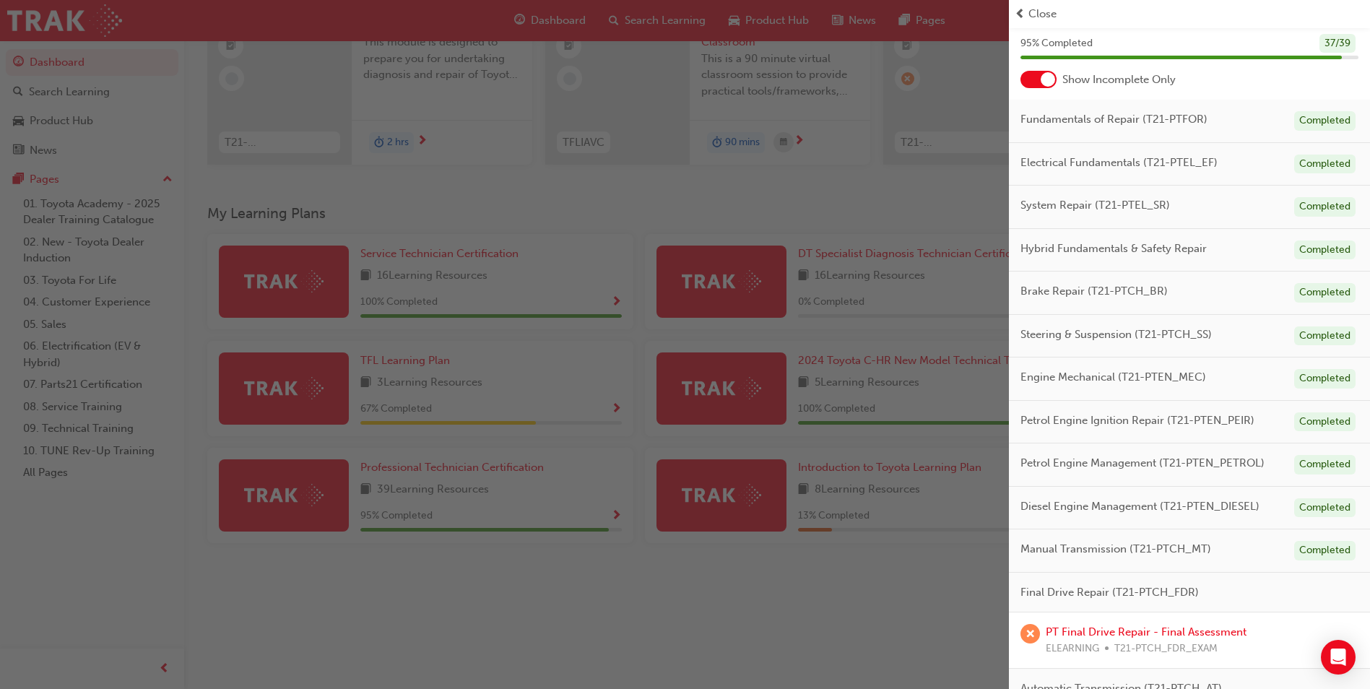
scroll to position [122, 0]
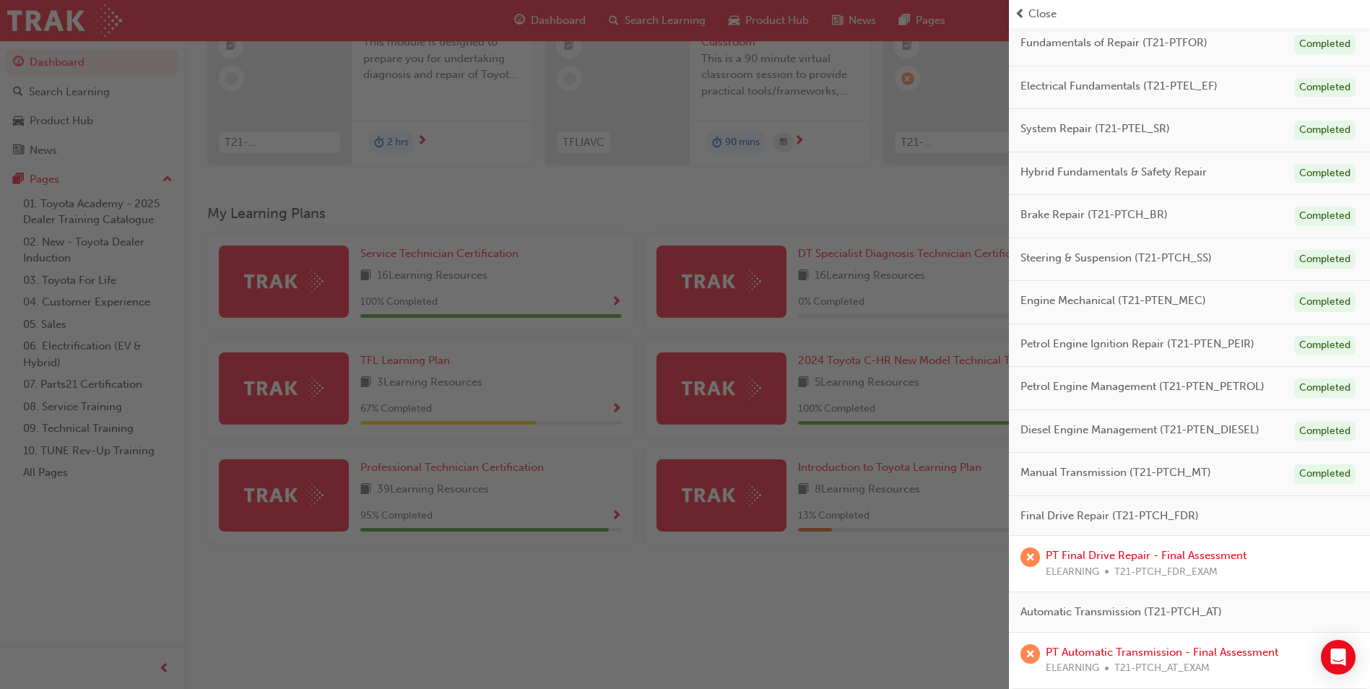
click at [1127, 644] on div "PT Automatic Transmission - Final Assessment ELEARNING T21-PTCH_AT_EXAM" at bounding box center [1161, 660] width 232 height 32
click at [1102, 646] on link "PT Automatic Transmission - Final Assessment" at bounding box center [1161, 651] width 232 height 13
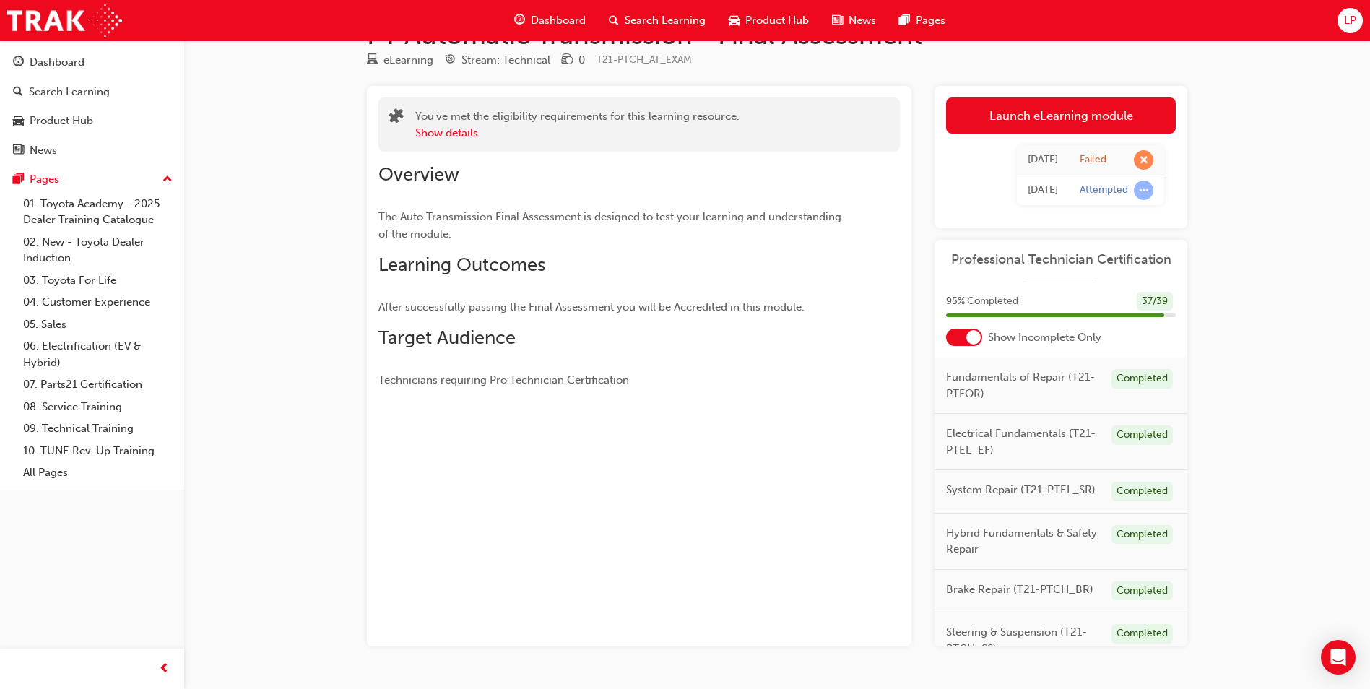
scroll to position [84, 0]
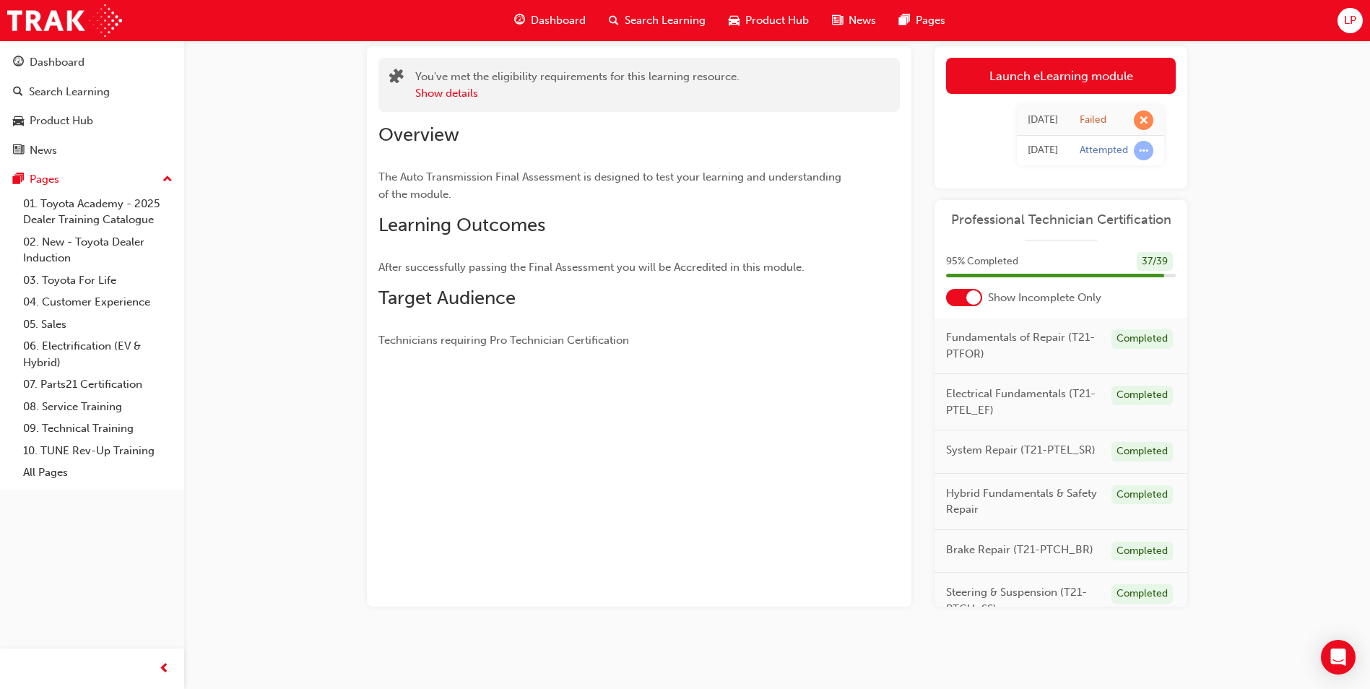
click at [1002, 45] on div "PT Automatic Transmission - Final Assessment eLearning Stream: Technical 0 T21-…" at bounding box center [777, 316] width 866 height 673
click at [1001, 70] on link "Launch eLearning module" at bounding box center [1061, 76] width 230 height 36
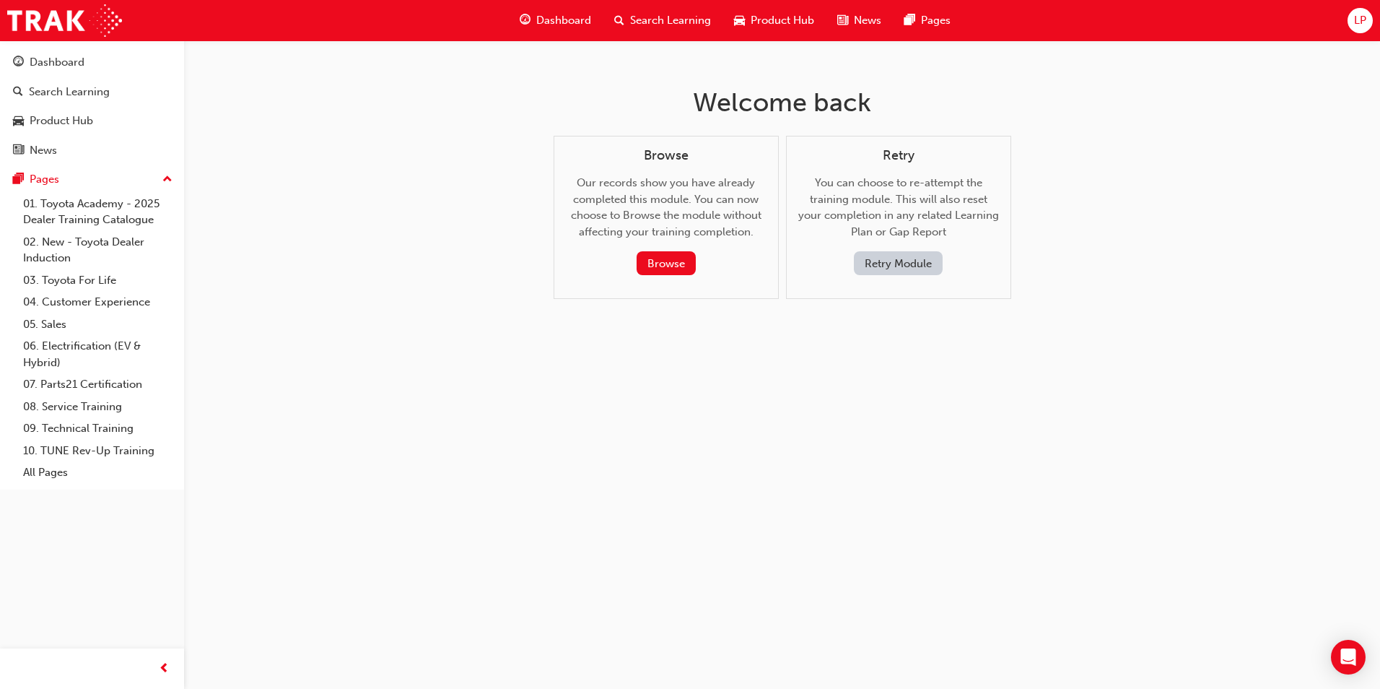
click at [871, 262] on button "Retry Module" at bounding box center [898, 263] width 89 height 24
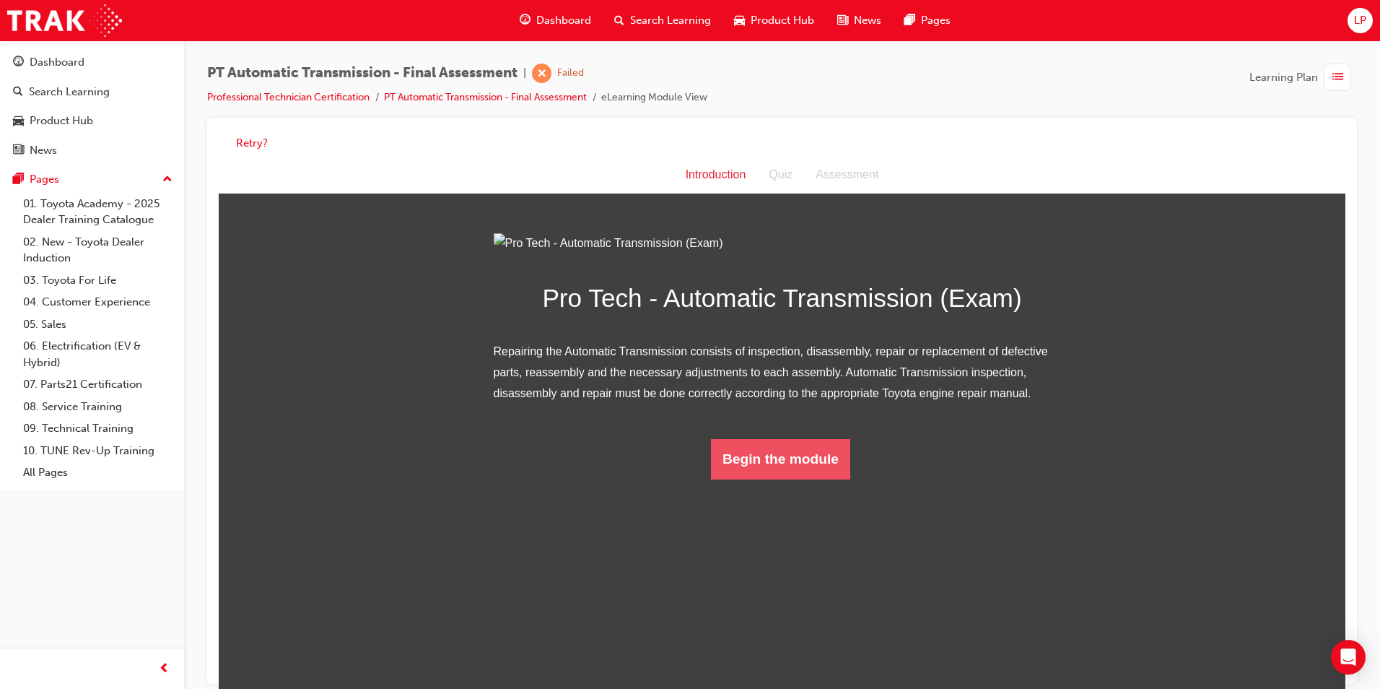
click at [784, 479] on button "Begin the module" at bounding box center [780, 459] width 139 height 40
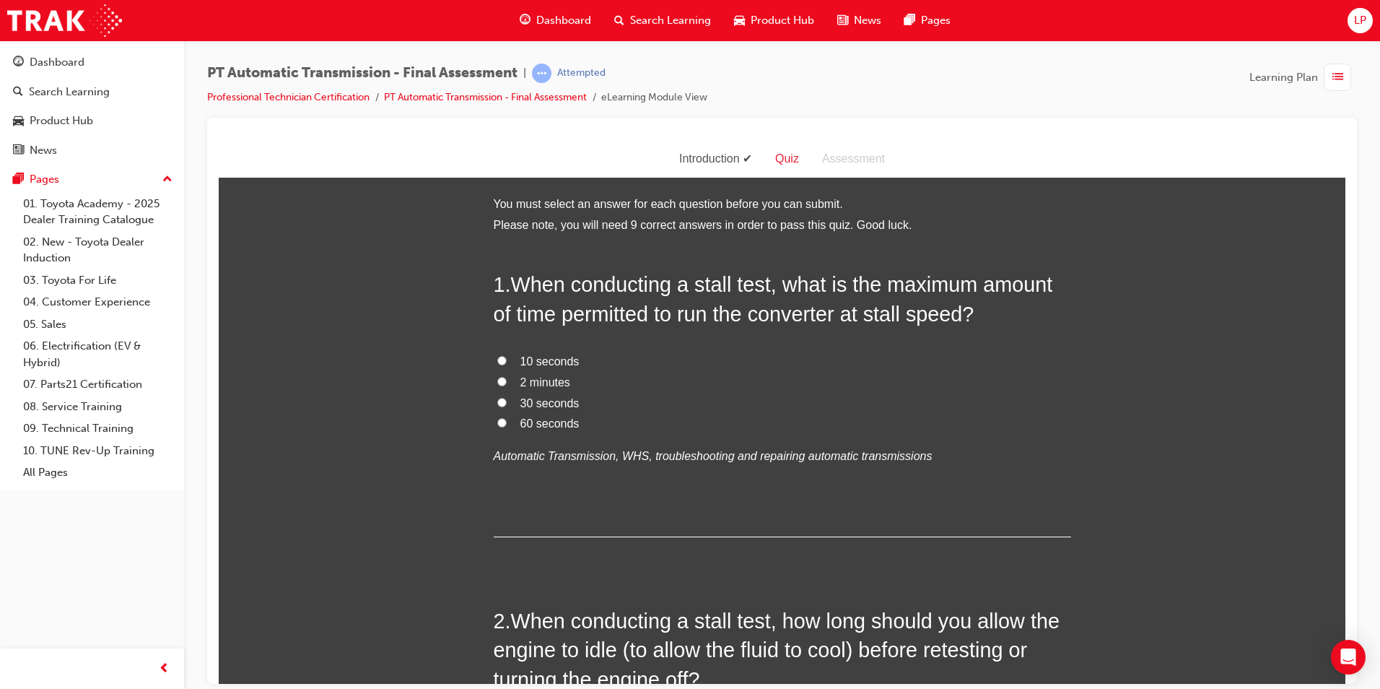
click at [555, 406] on span "30 seconds" at bounding box center [550, 402] width 59 height 12
click at [507, 406] on input "30 seconds" at bounding box center [501, 401] width 9 height 9
radio input "true"
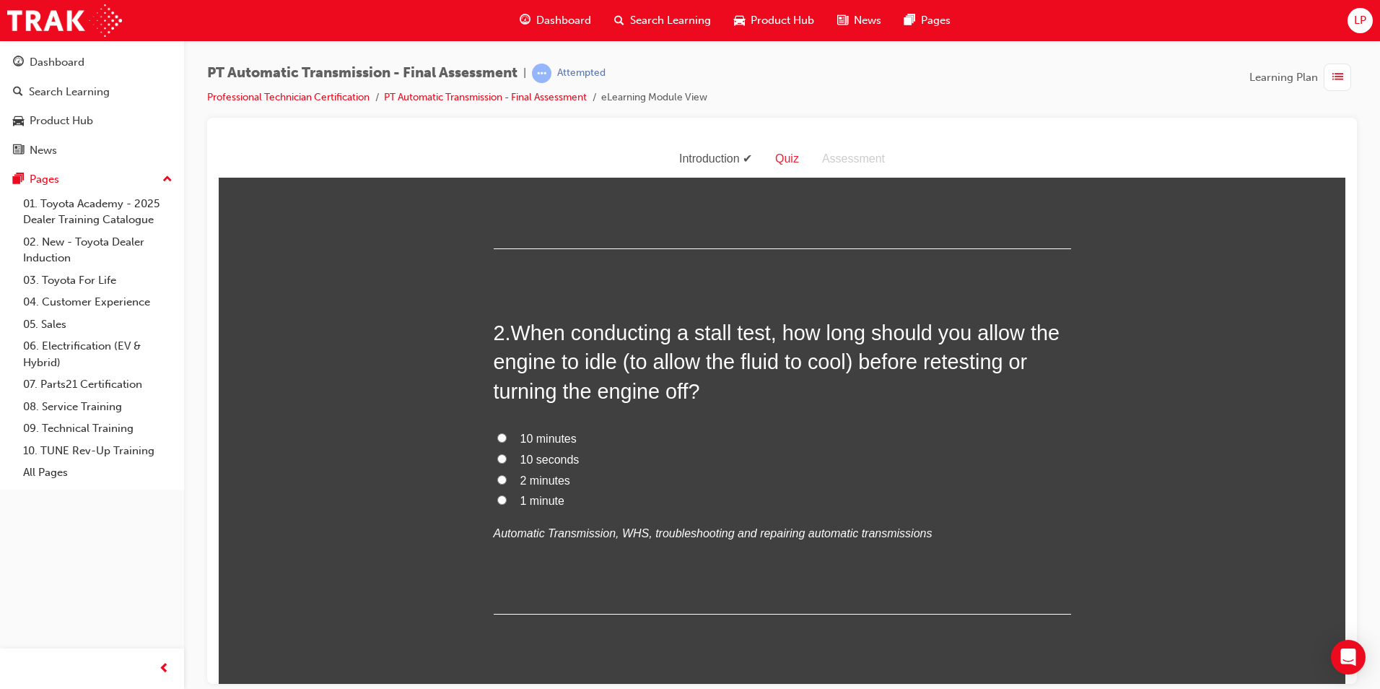
scroll to position [289, 0]
drag, startPoint x: 556, startPoint y: 497, endPoint x: 567, endPoint y: 501, distance: 11.7
click at [556, 498] on span "1 minute" at bounding box center [543, 499] width 44 height 12
click at [507, 498] on input "1 minute" at bounding box center [501, 498] width 9 height 9
radio input "true"
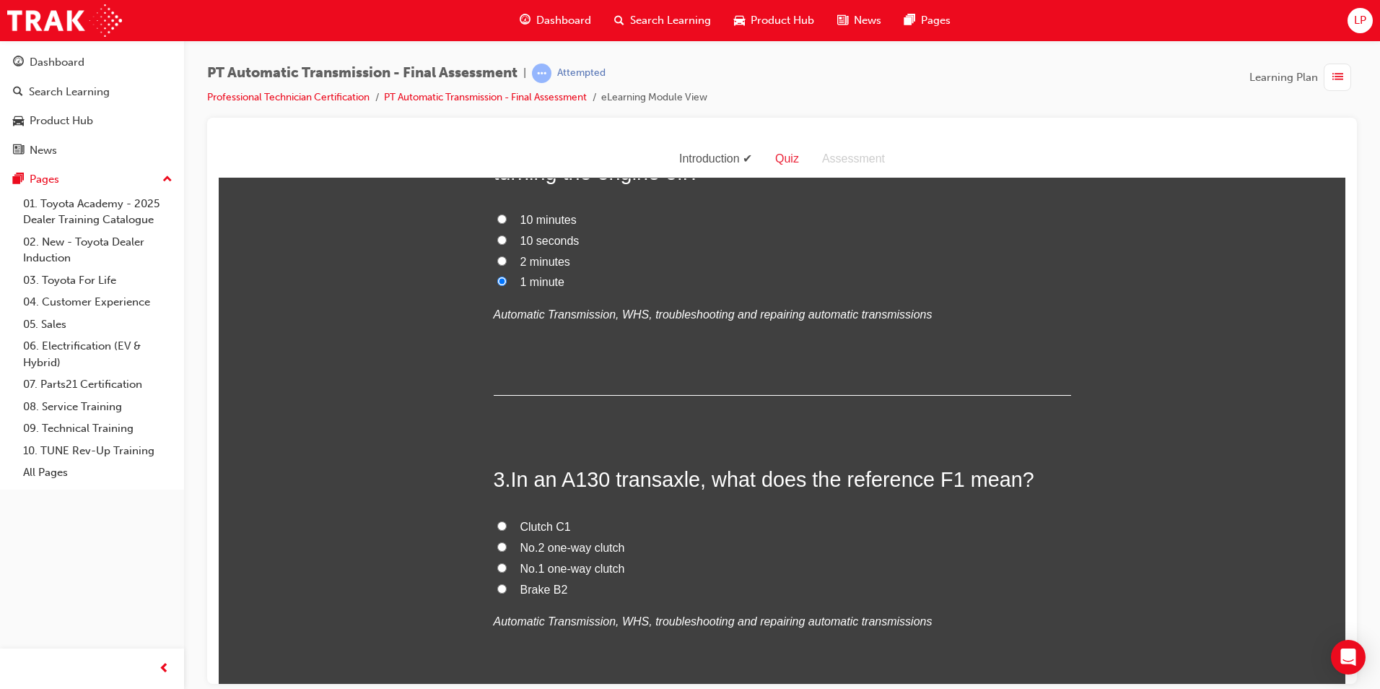
scroll to position [578, 0]
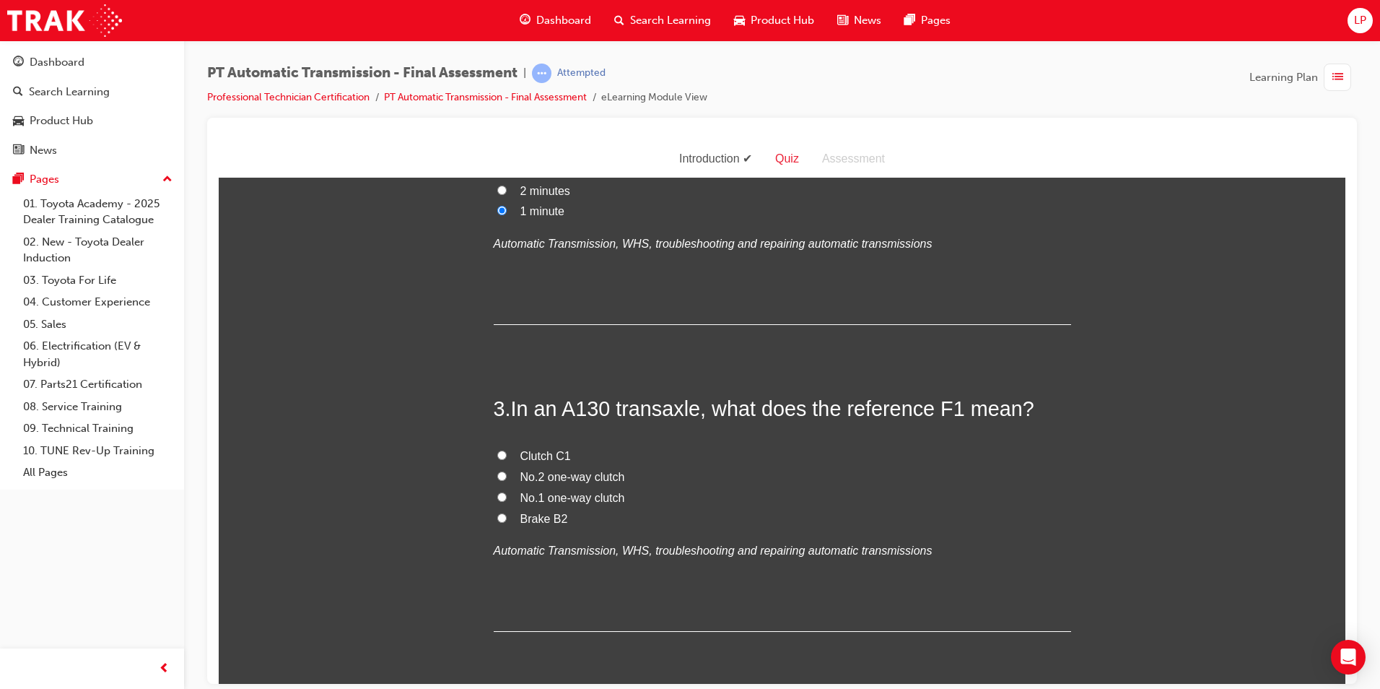
click at [539, 452] on span "Clutch C1" at bounding box center [546, 455] width 51 height 12
click at [507, 452] on input "Clutch C1" at bounding box center [501, 454] width 9 height 9
radio input "true"
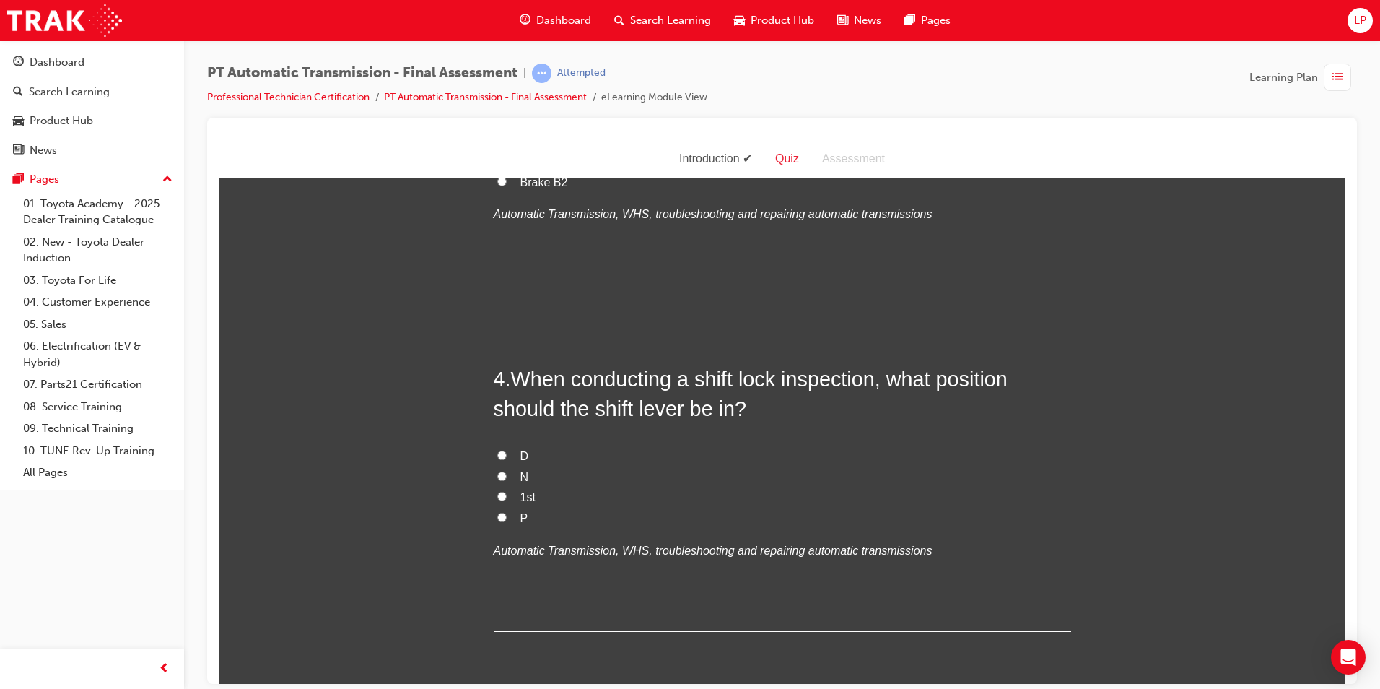
scroll to position [939, 0]
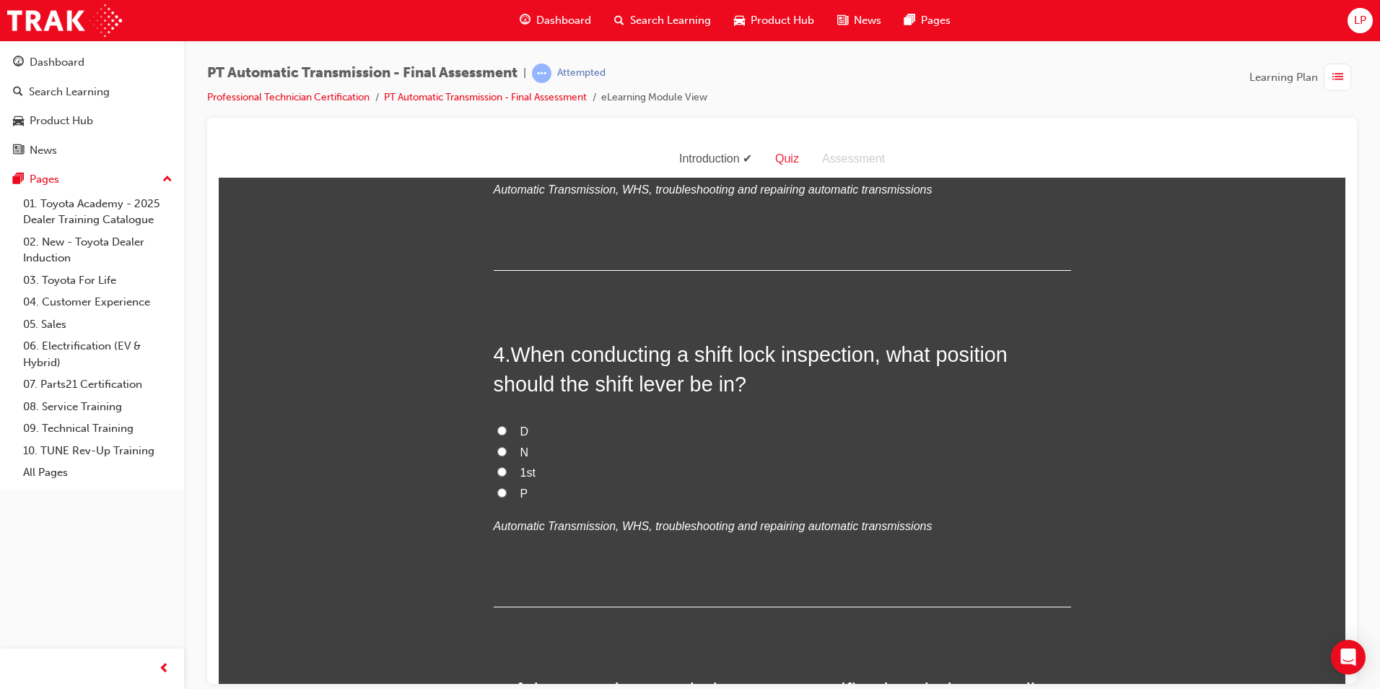
click at [494, 486] on label "P" at bounding box center [783, 493] width 578 height 21
click at [497, 487] on input "P" at bounding box center [501, 491] width 9 height 9
radio input "true"
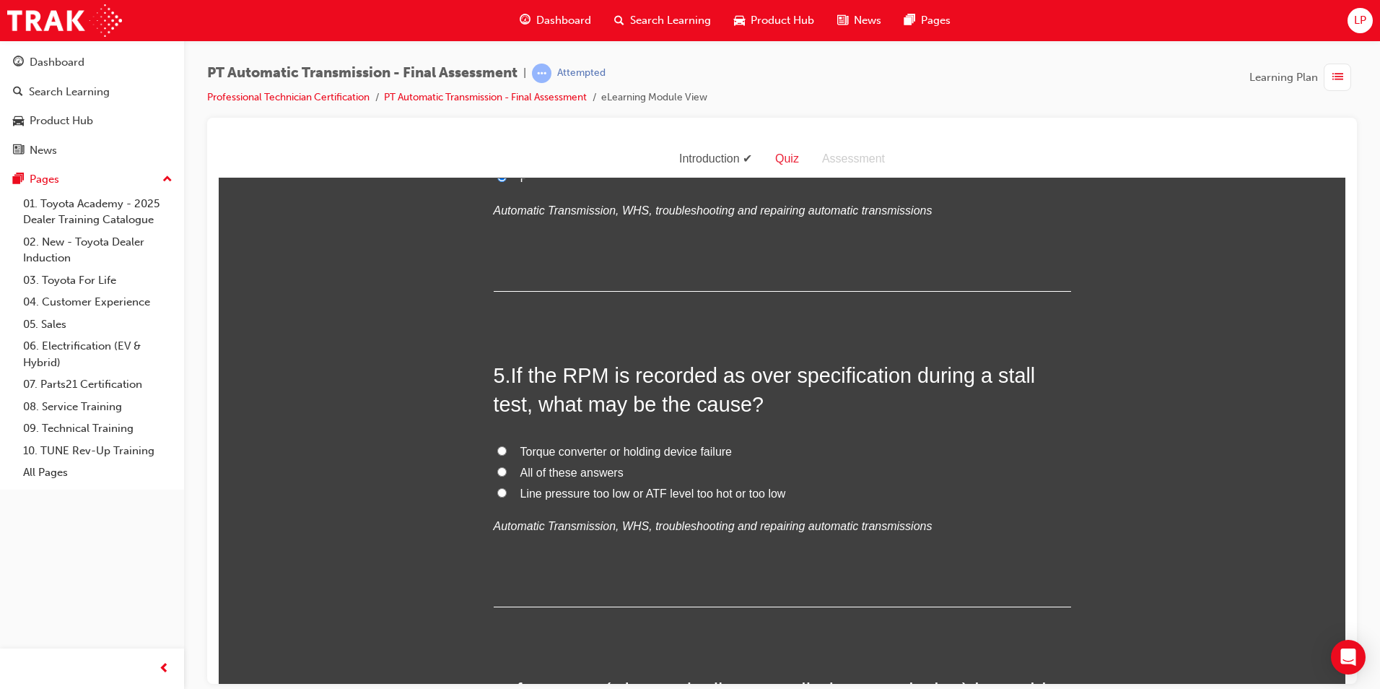
scroll to position [1300, 0]
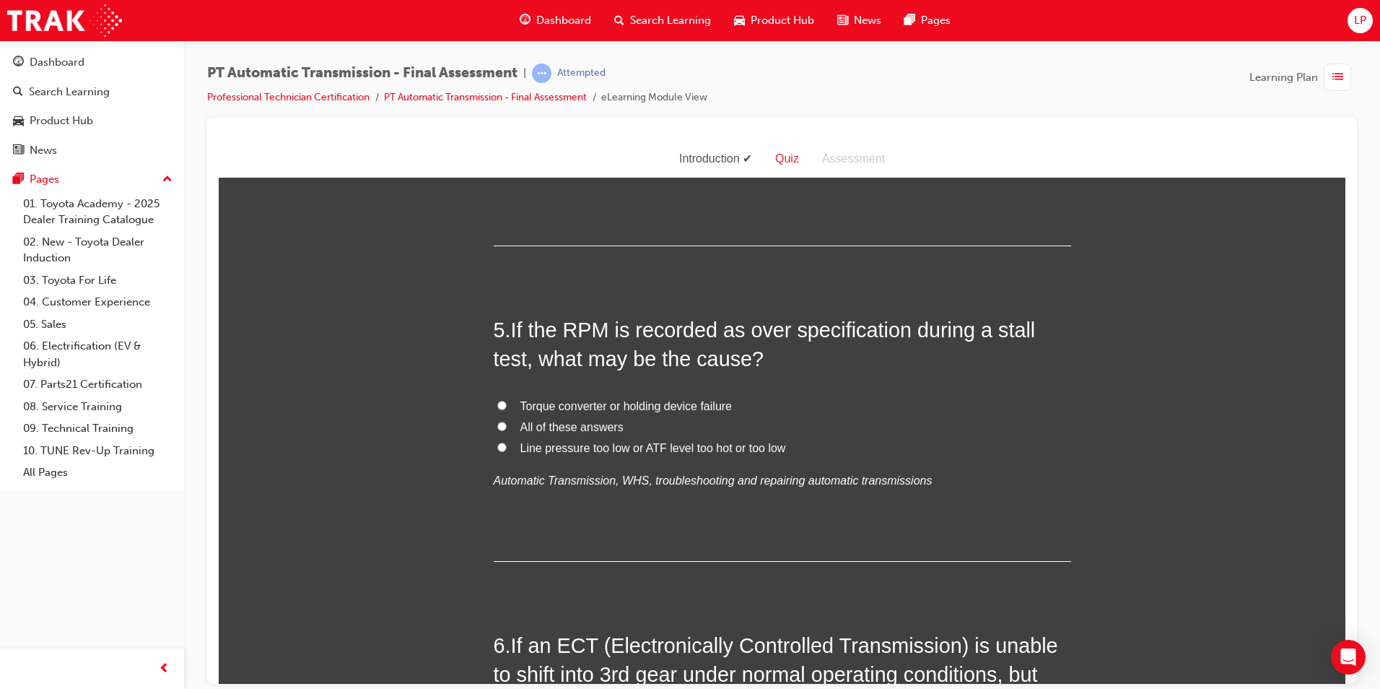
click at [547, 417] on label "All of these answers" at bounding box center [783, 427] width 578 height 21
click at [507, 421] on input "All of these answers" at bounding box center [501, 425] width 9 height 9
radio input "true"
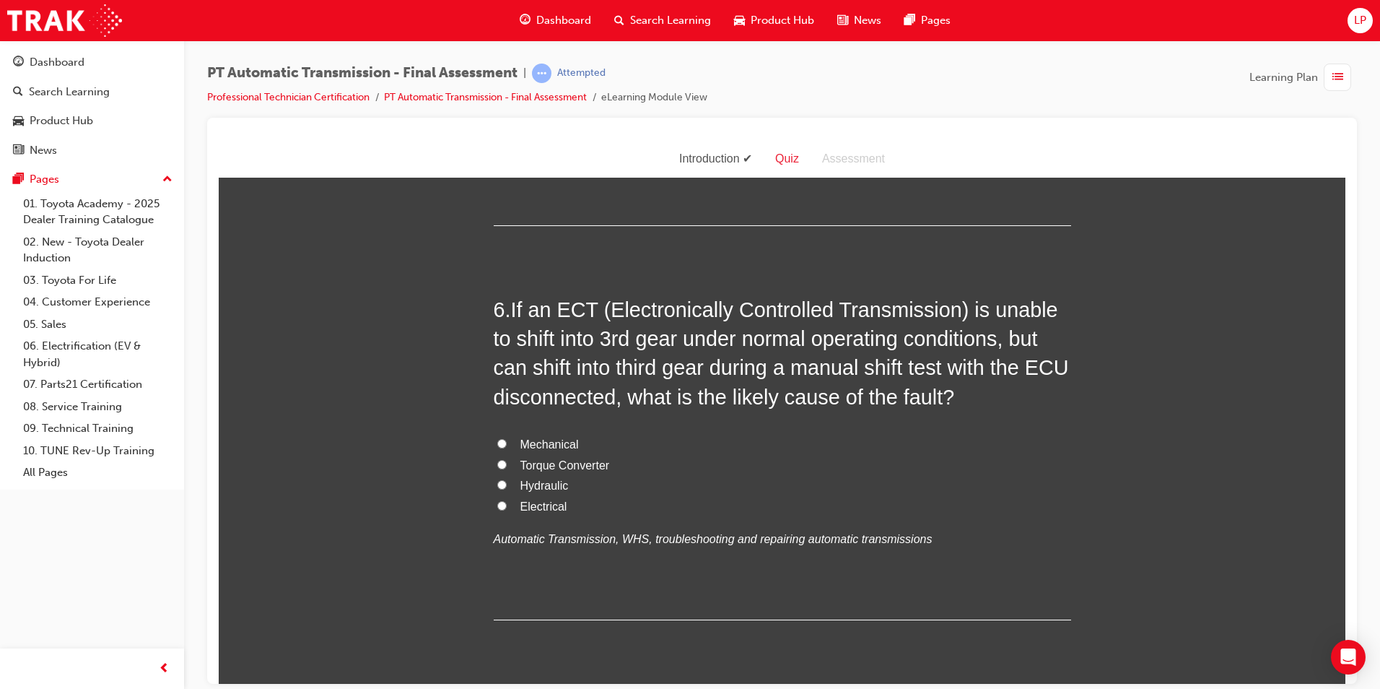
scroll to position [1661, 0]
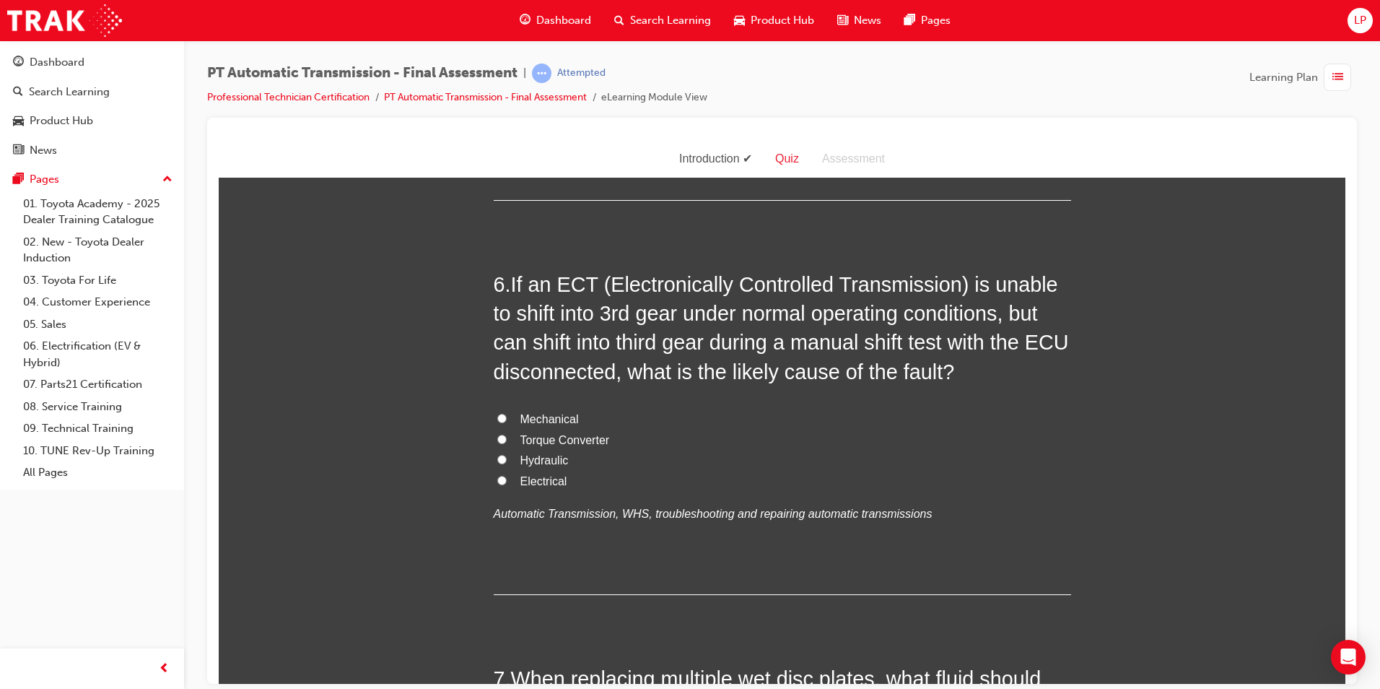
click at [552, 461] on span "Hydraulic" at bounding box center [545, 459] width 48 height 12
click at [507, 461] on input "Hydraulic" at bounding box center [501, 458] width 9 height 9
radio input "true"
click at [548, 469] on div "Mechanical Torque Converter Hydraulic Electrical Automatic Transmission, WHS, t…" at bounding box center [783, 467] width 578 height 116
click at [563, 482] on label "Electrical" at bounding box center [783, 481] width 578 height 21
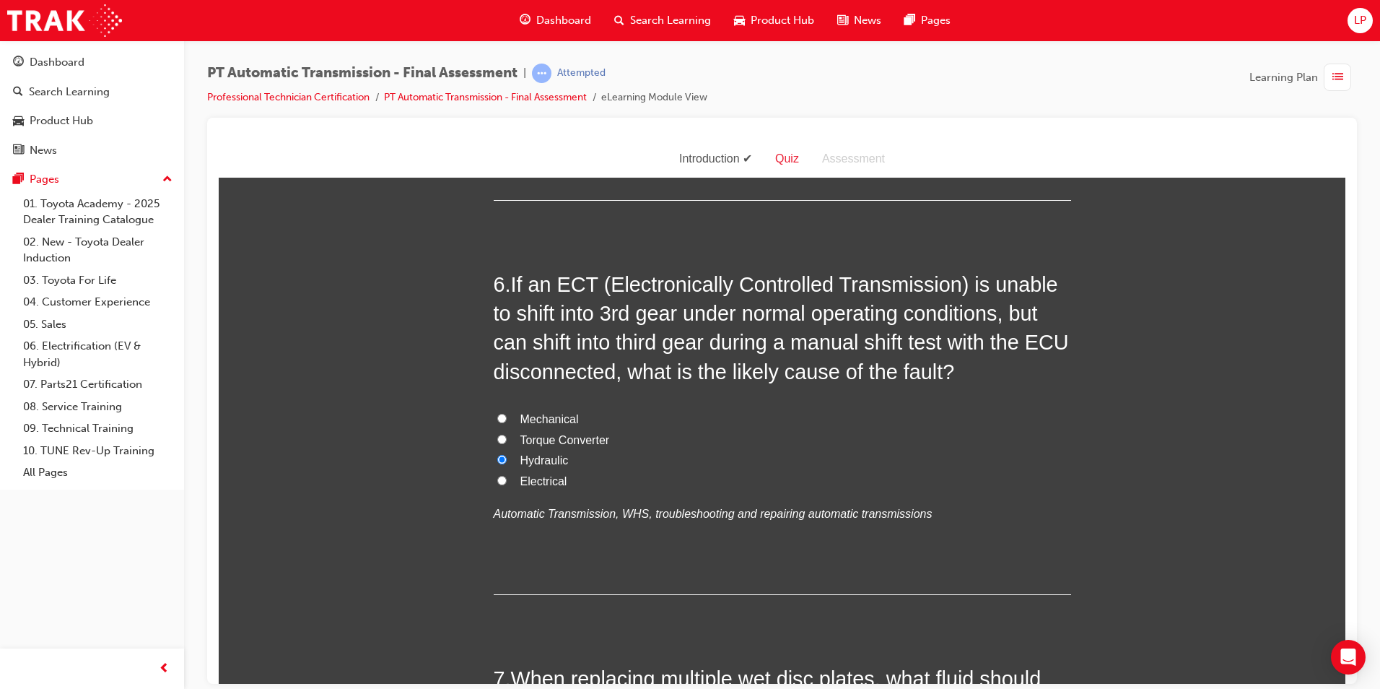
click at [507, 482] on input "Electrical" at bounding box center [501, 479] width 9 height 9
radio input "true"
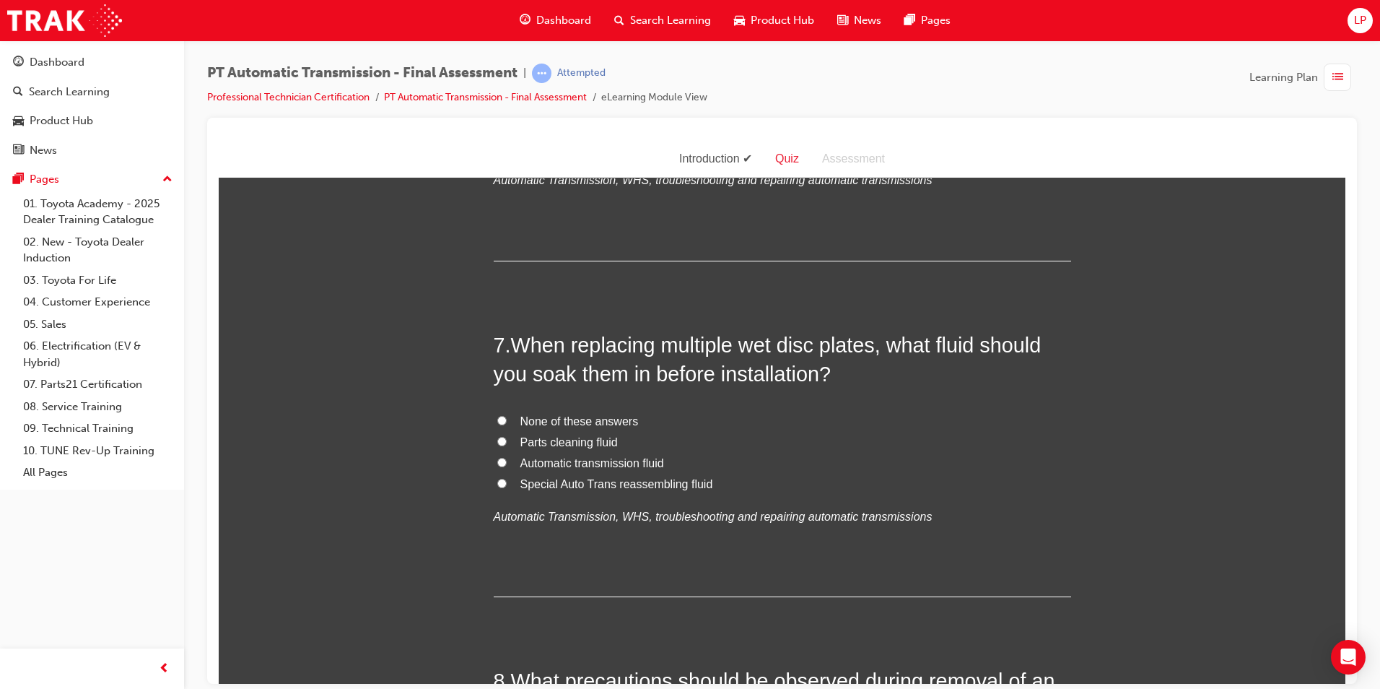
scroll to position [2022, 0]
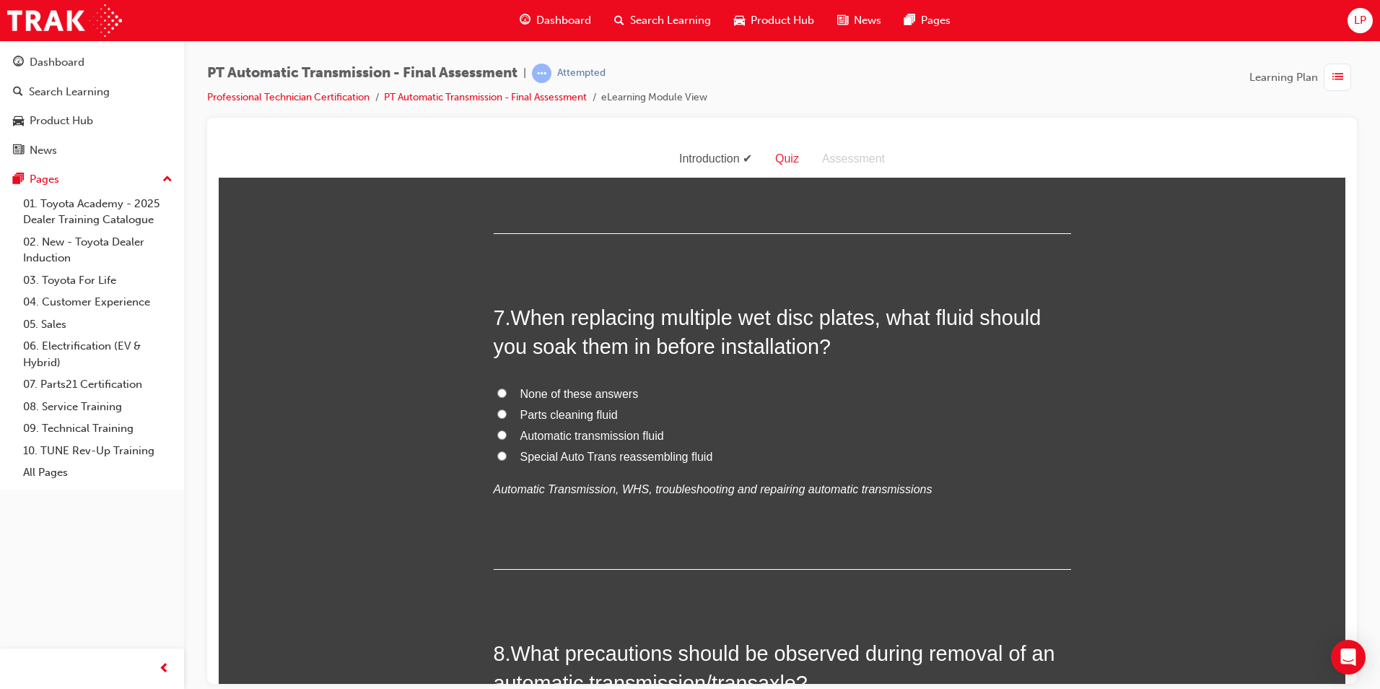
click at [534, 435] on span "Automatic transmission fluid" at bounding box center [593, 435] width 144 height 12
click at [507, 435] on input "Automatic transmission fluid" at bounding box center [501, 434] width 9 height 9
radio input "true"
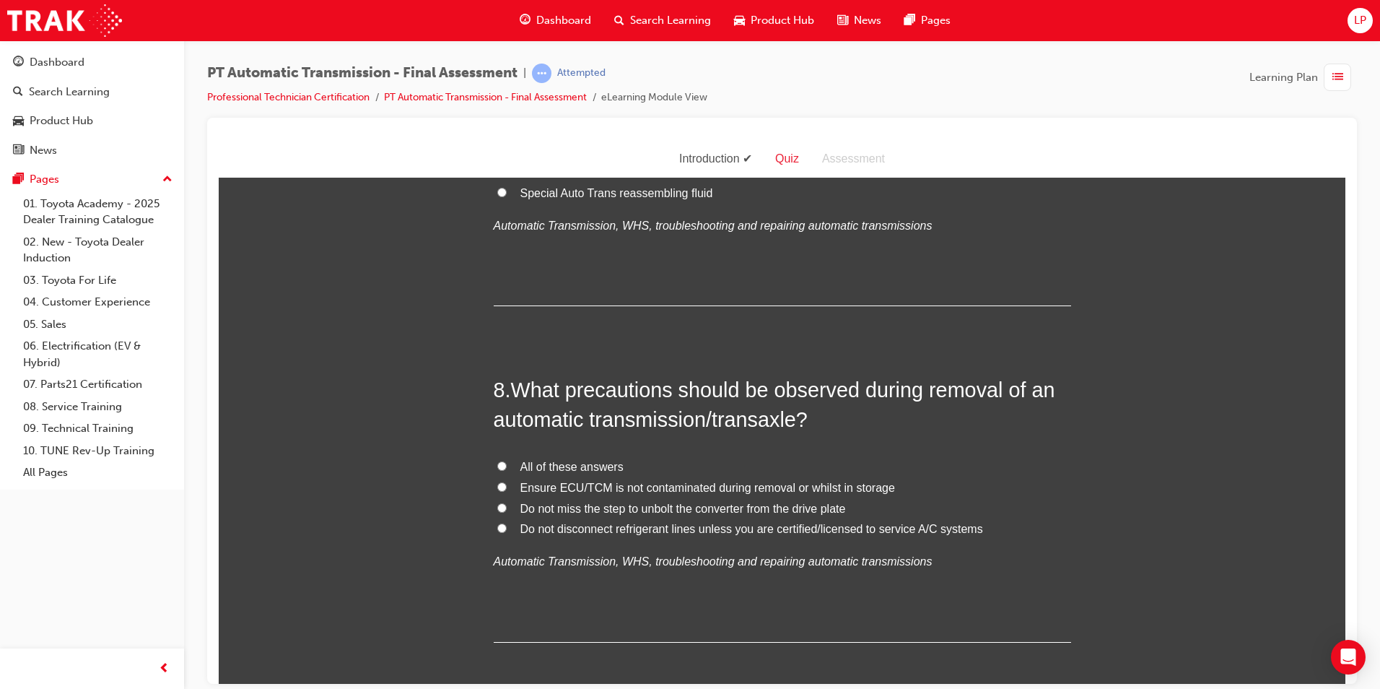
scroll to position [2310, 0]
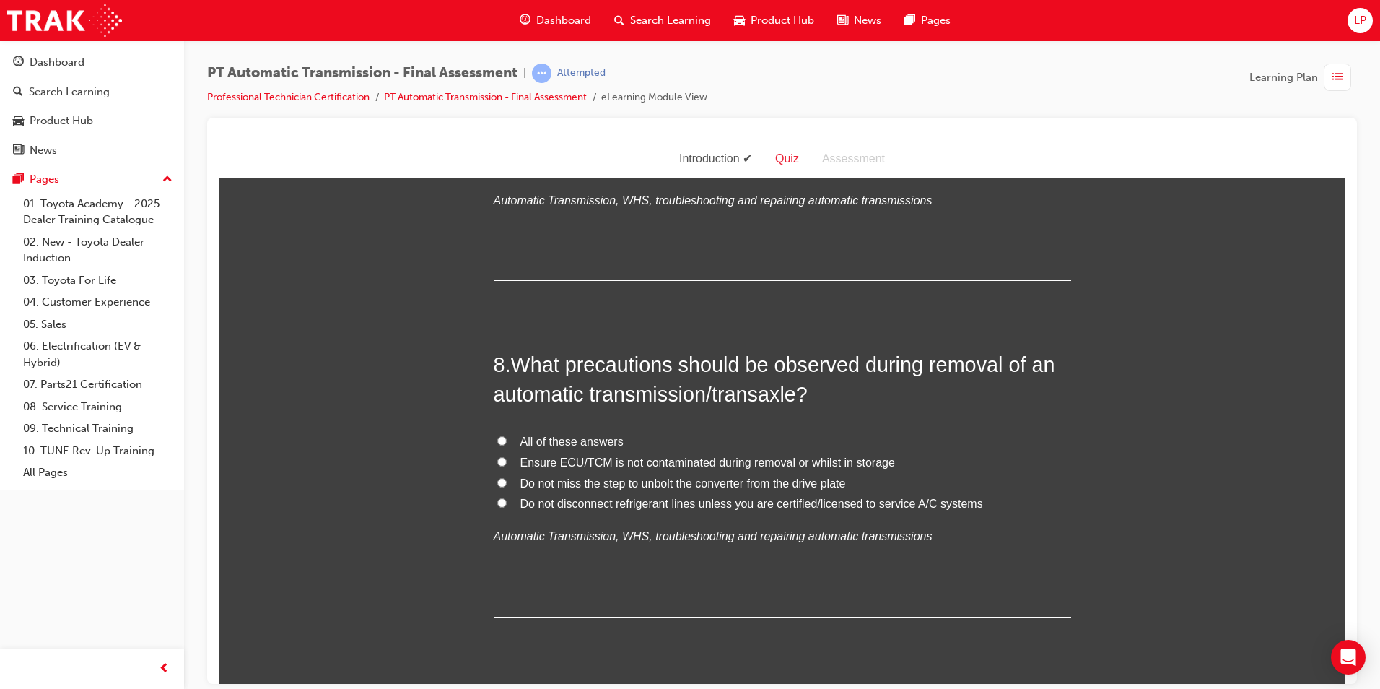
click at [554, 438] on span "All of these answers" at bounding box center [572, 441] width 103 height 12
click at [507, 438] on input "All of these answers" at bounding box center [501, 439] width 9 height 9
radio input "true"
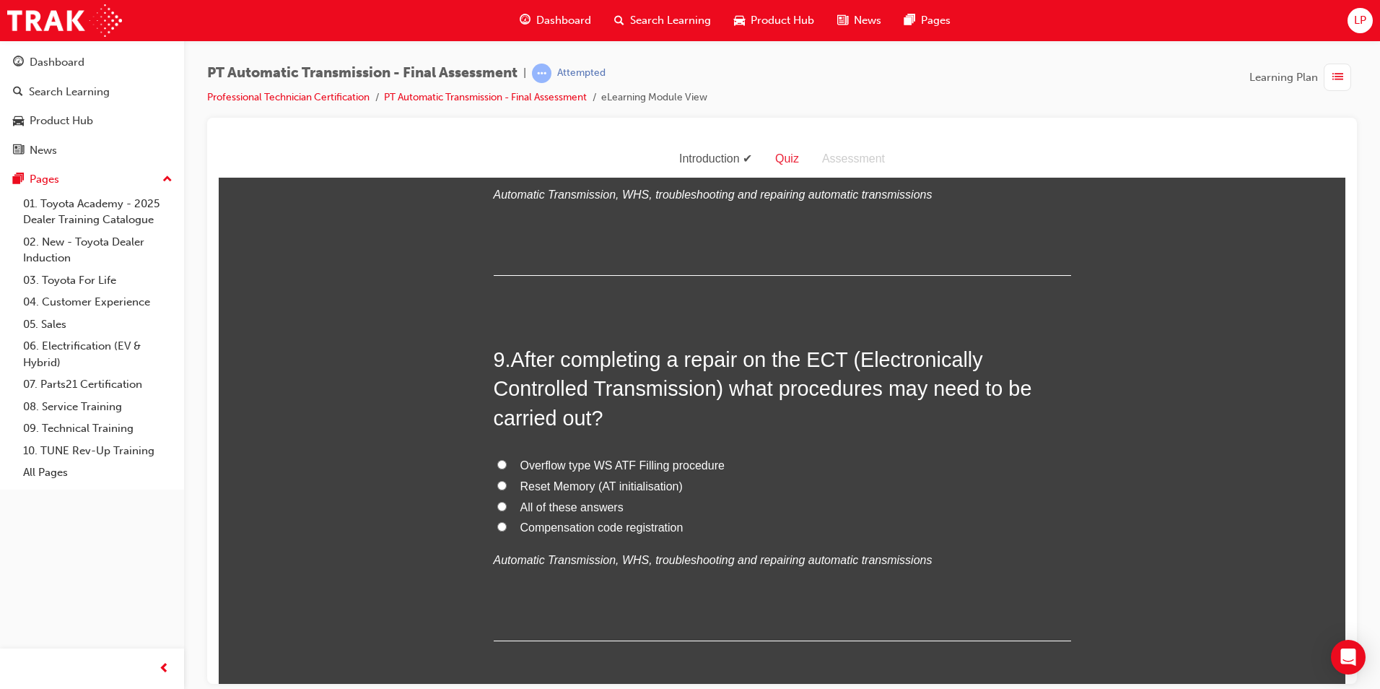
scroll to position [2671, 0]
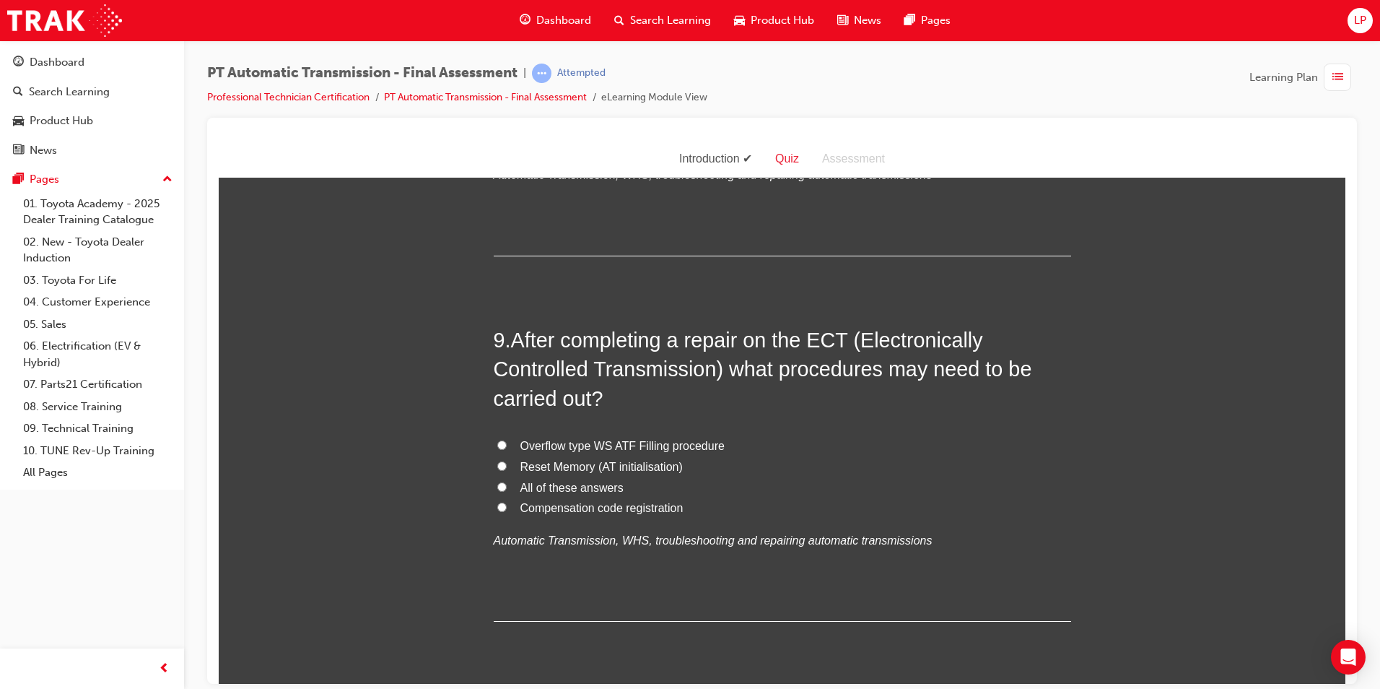
click at [585, 489] on span "All of these answers" at bounding box center [572, 487] width 103 height 12
click at [507, 489] on input "All of these answers" at bounding box center [501, 486] width 9 height 9
radio input "true"
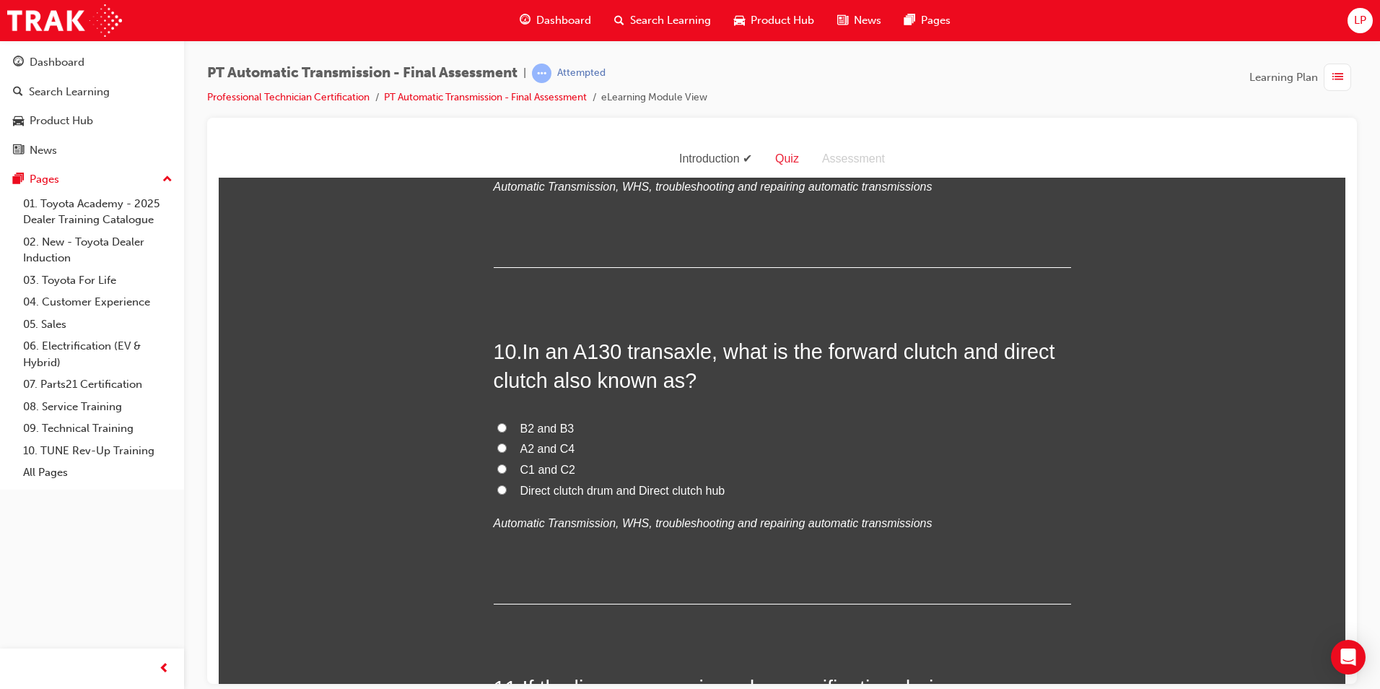
scroll to position [3032, 0]
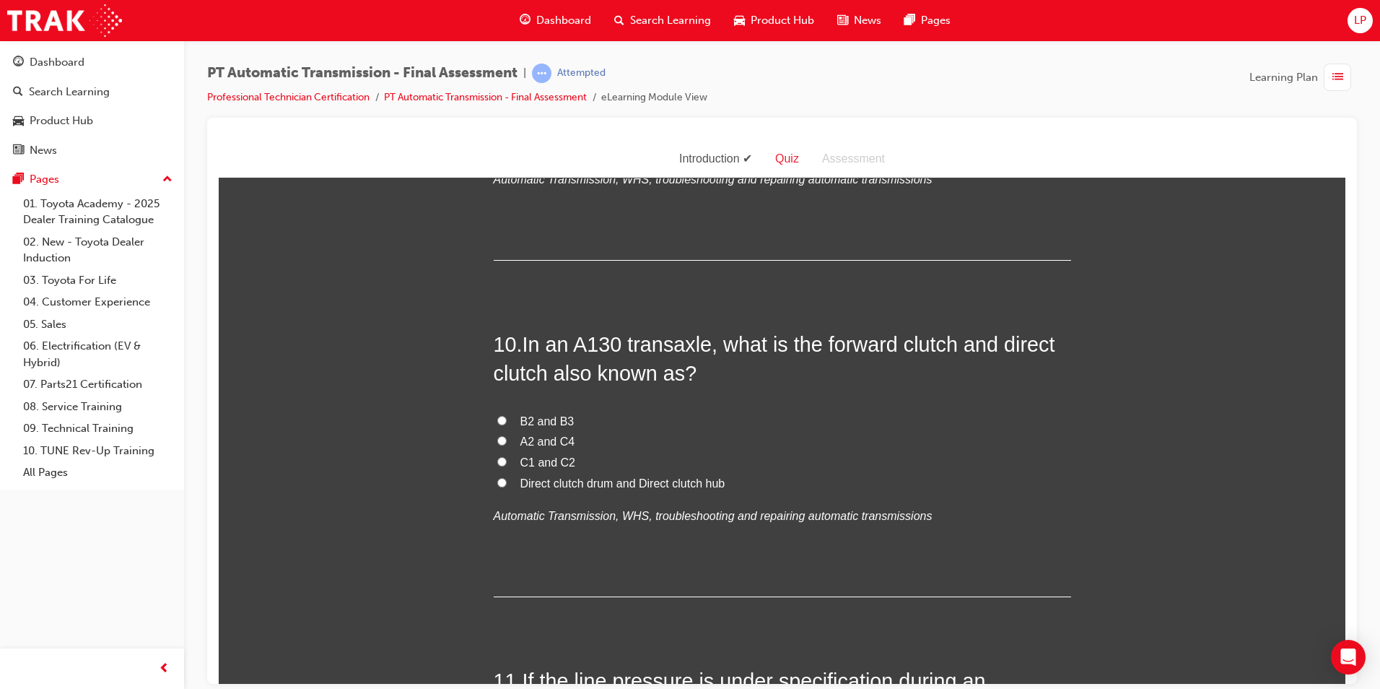
click at [505, 461] on label "C1 and C2" at bounding box center [783, 462] width 578 height 21
click at [505, 461] on input "C1 and C2" at bounding box center [501, 460] width 9 height 9
radio input "true"
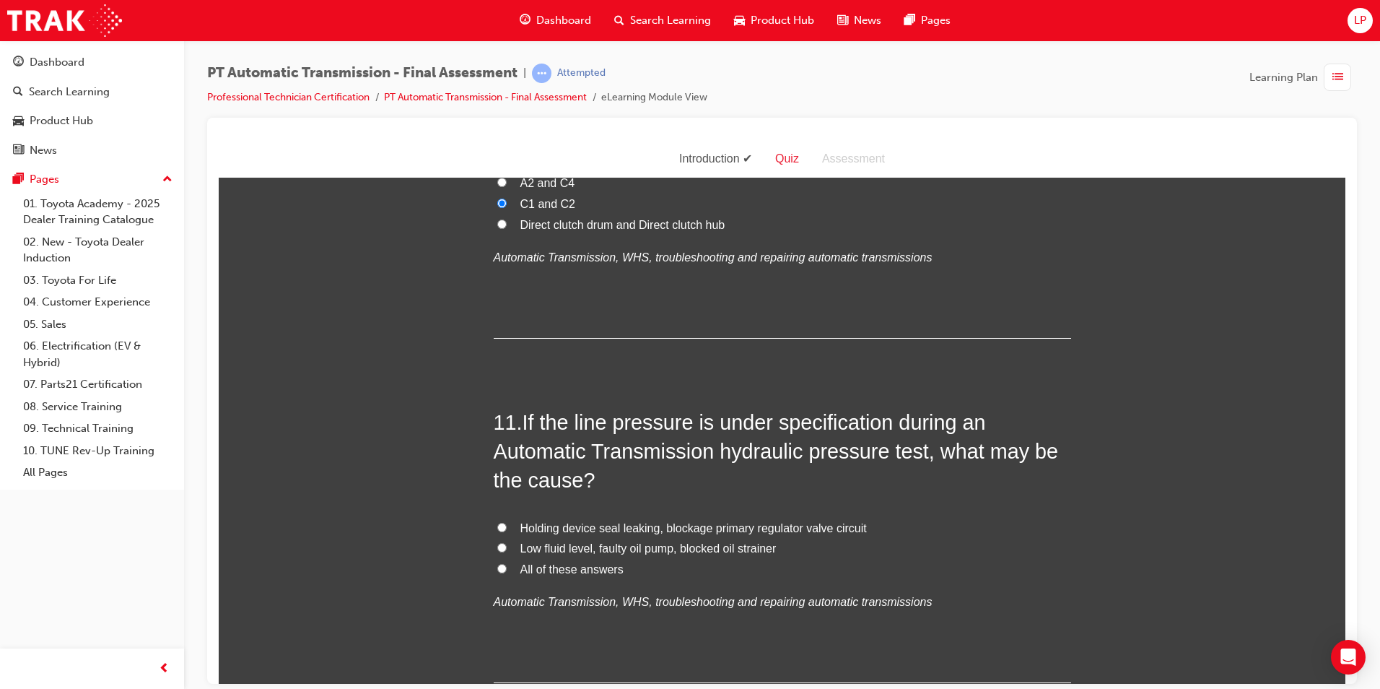
scroll to position [3321, 0]
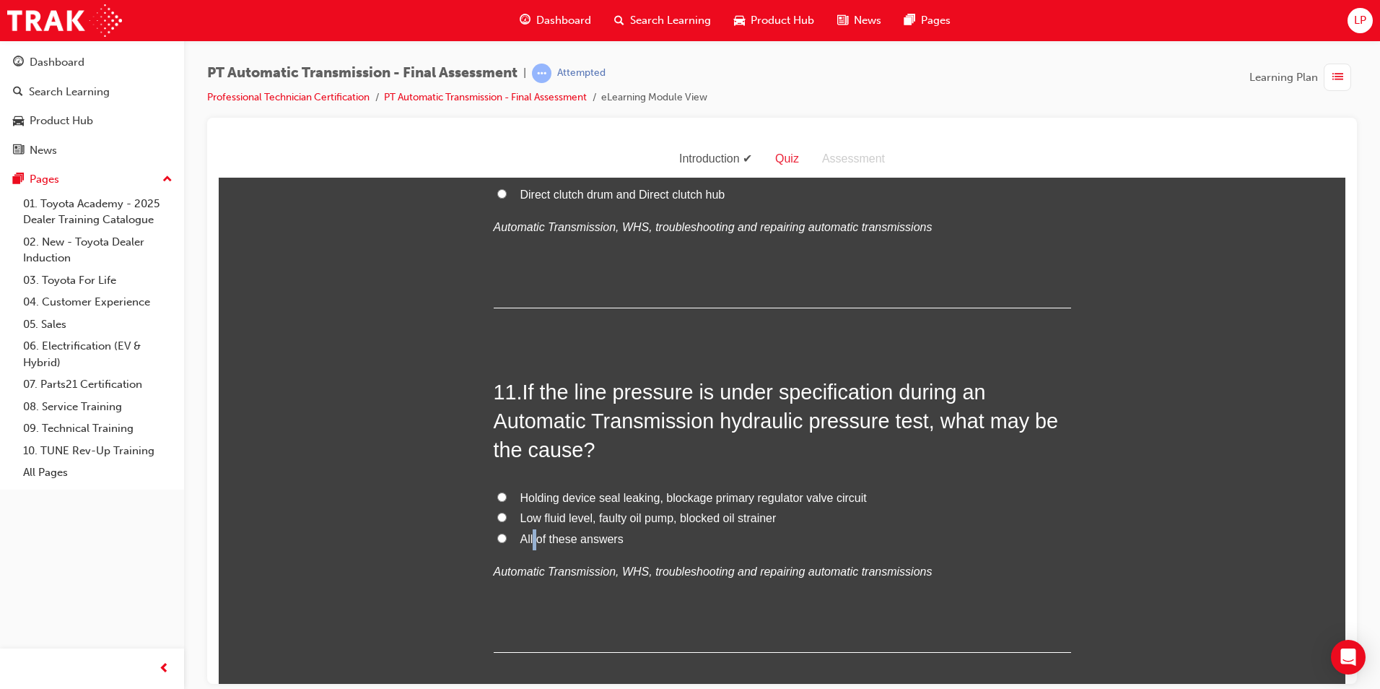
drag, startPoint x: 531, startPoint y: 541, endPoint x: 560, endPoint y: 557, distance: 33.3
click at [531, 541] on span "All of these answers" at bounding box center [572, 538] width 103 height 12
click at [494, 535] on label "All of these answers" at bounding box center [783, 539] width 578 height 21
click at [497, 535] on input "All of these answers" at bounding box center [501, 537] width 9 height 9
radio input "true"
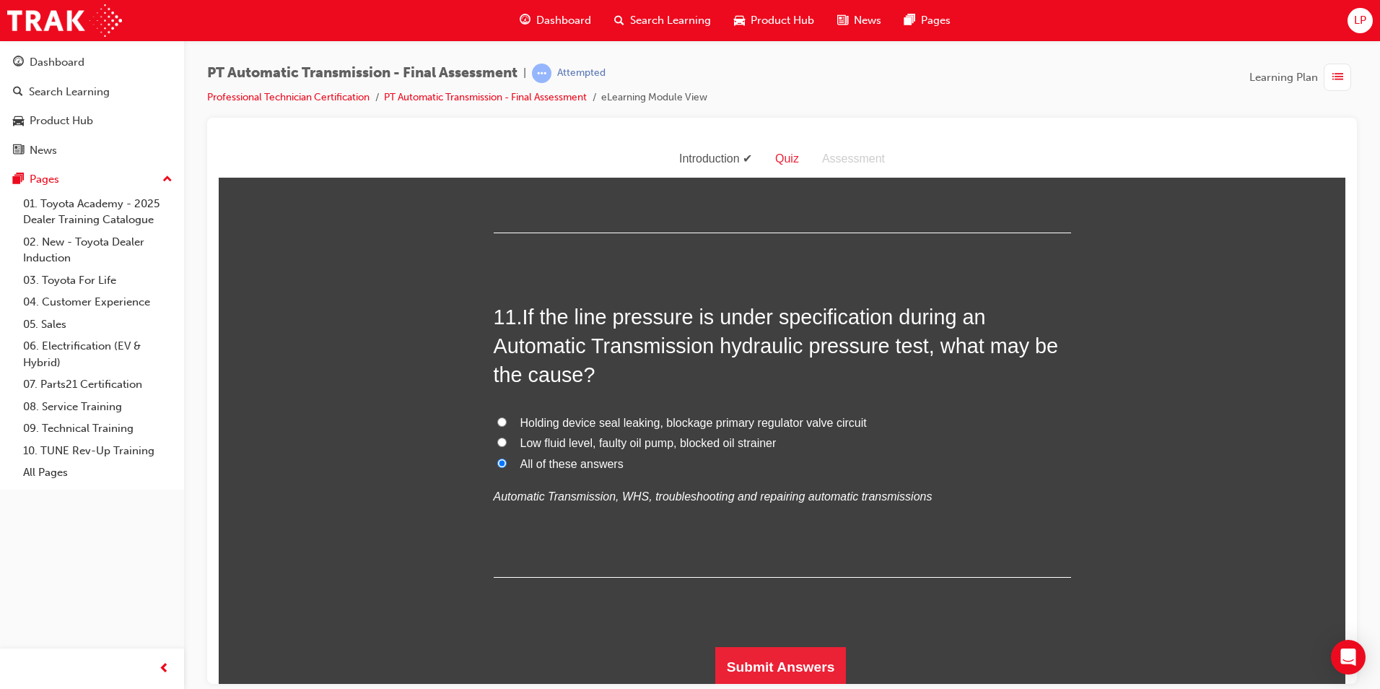
scroll to position [3399, 0]
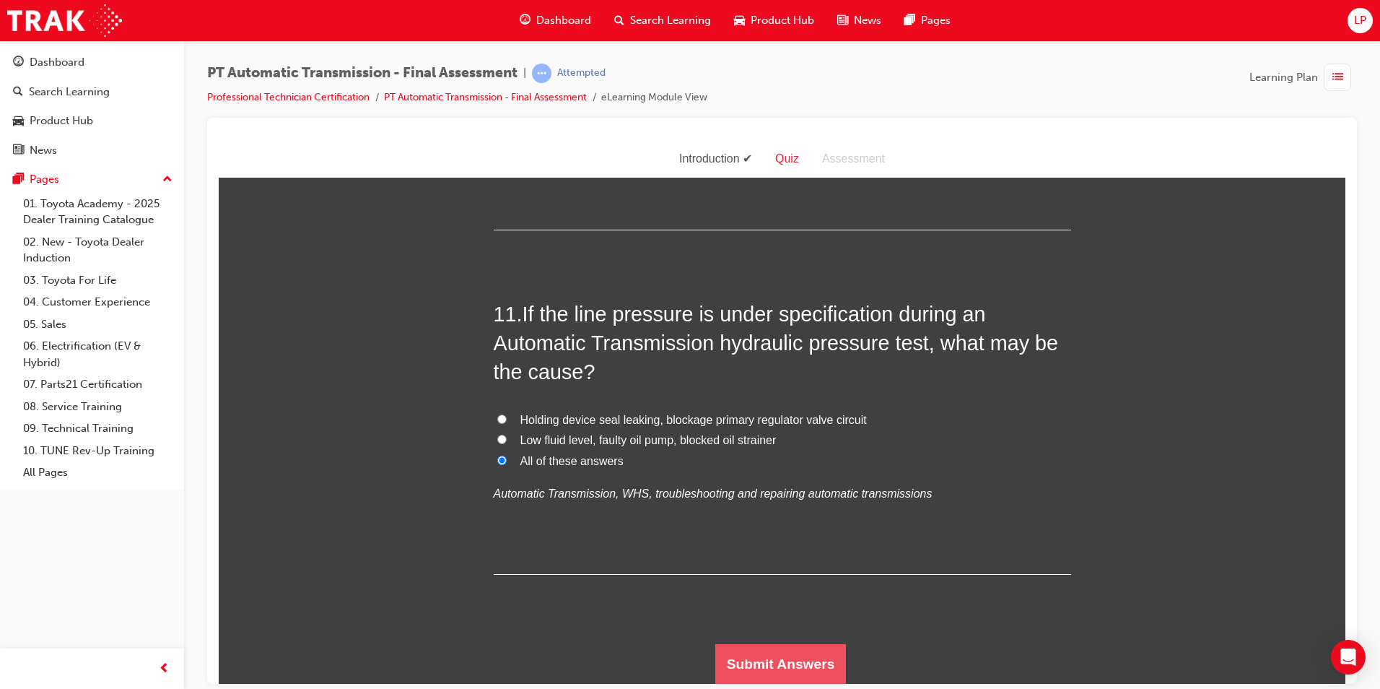
click at [737, 653] on button "Submit Answers" at bounding box center [781, 663] width 131 height 40
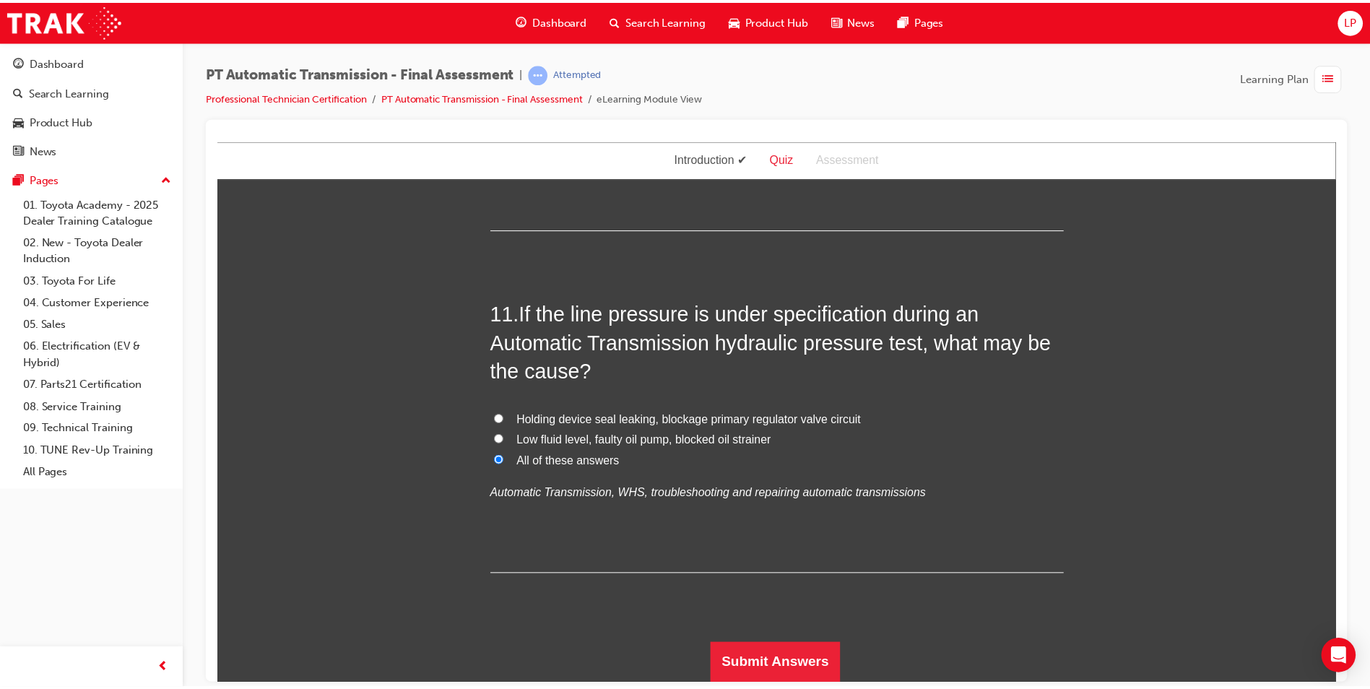
scroll to position [0, 0]
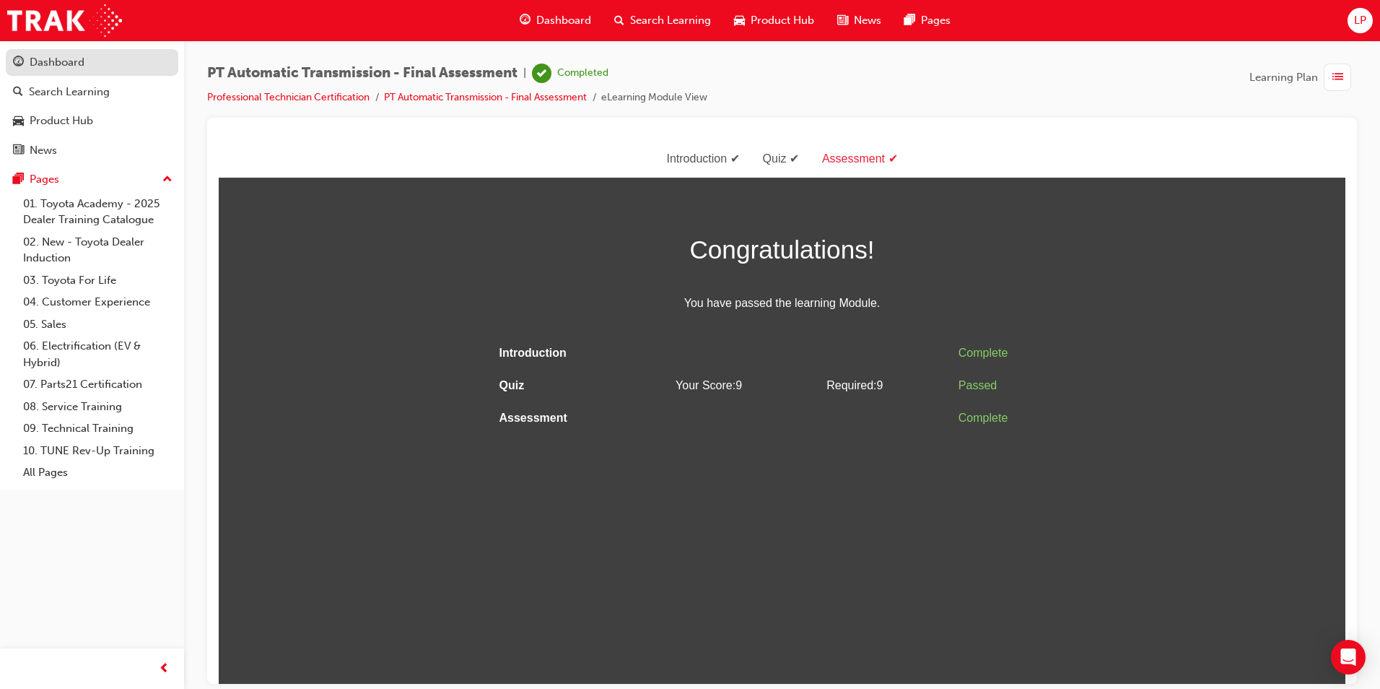
click at [102, 71] on div "Dashboard" at bounding box center [92, 62] width 158 height 18
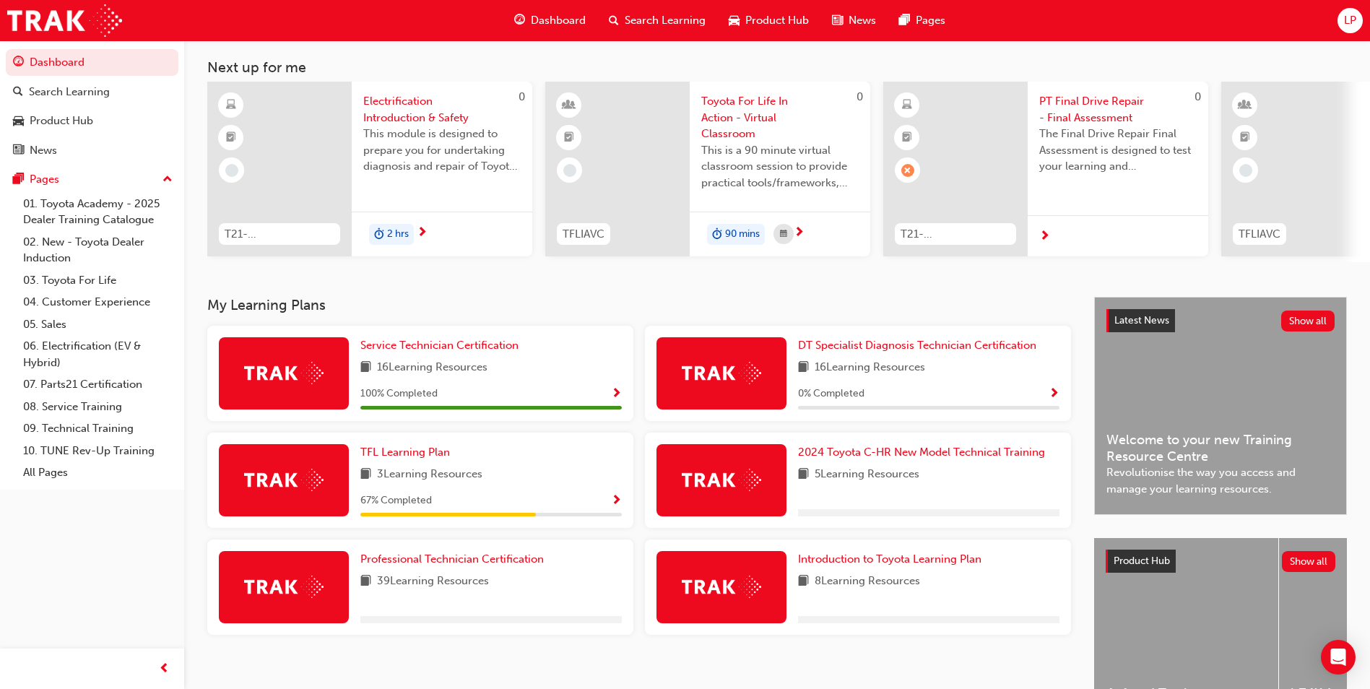
scroll to position [174, 0]
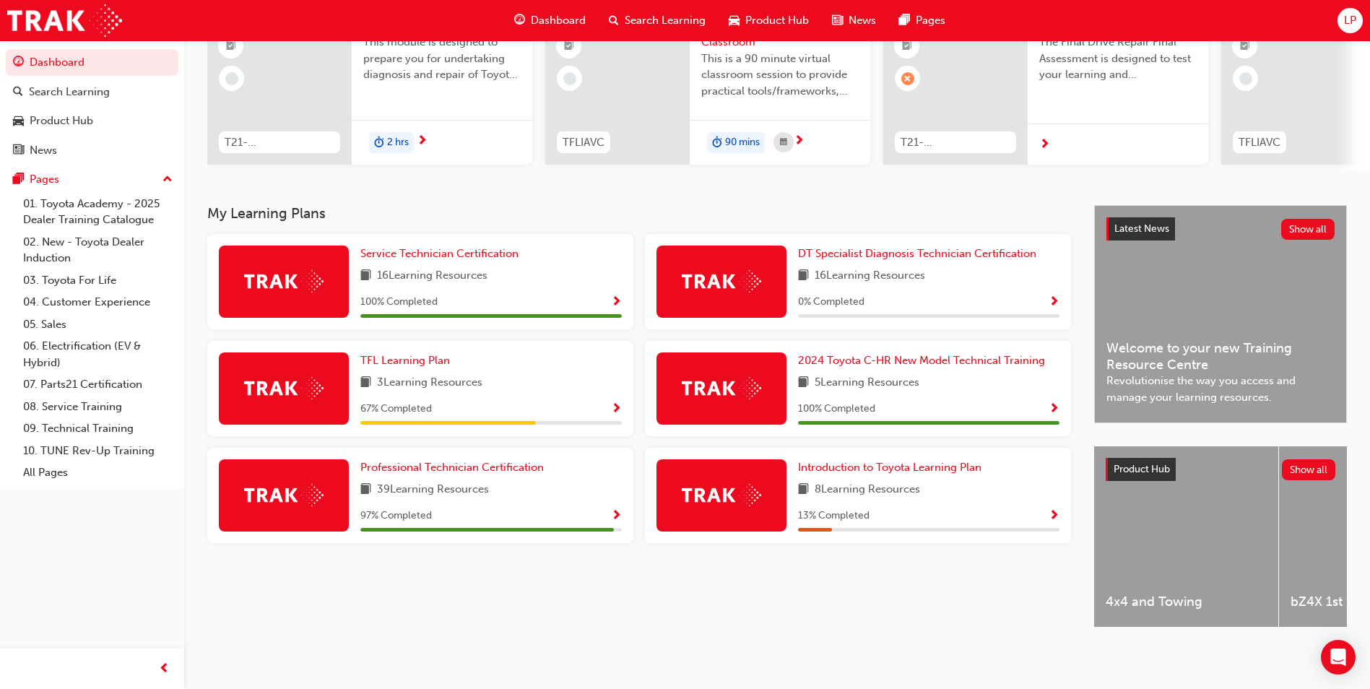
click at [617, 510] on span "Show Progress" at bounding box center [616, 516] width 11 height 13
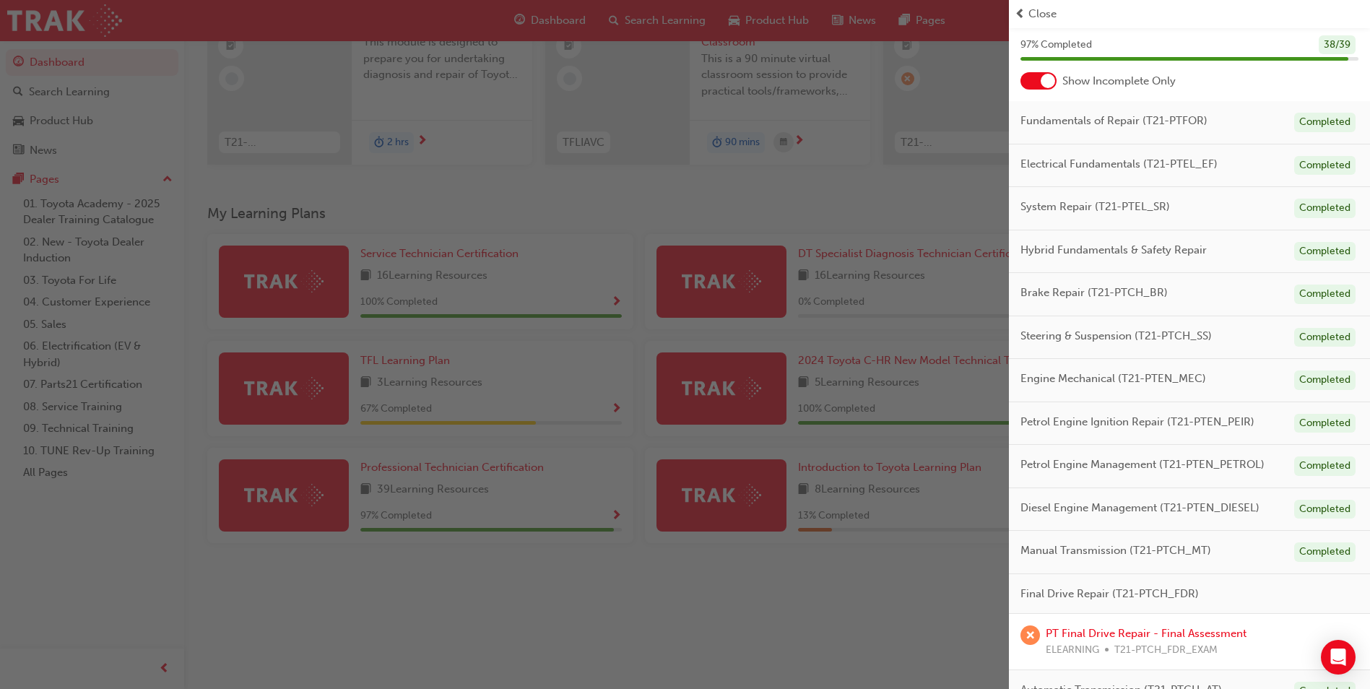
scroll to position [69, 0]
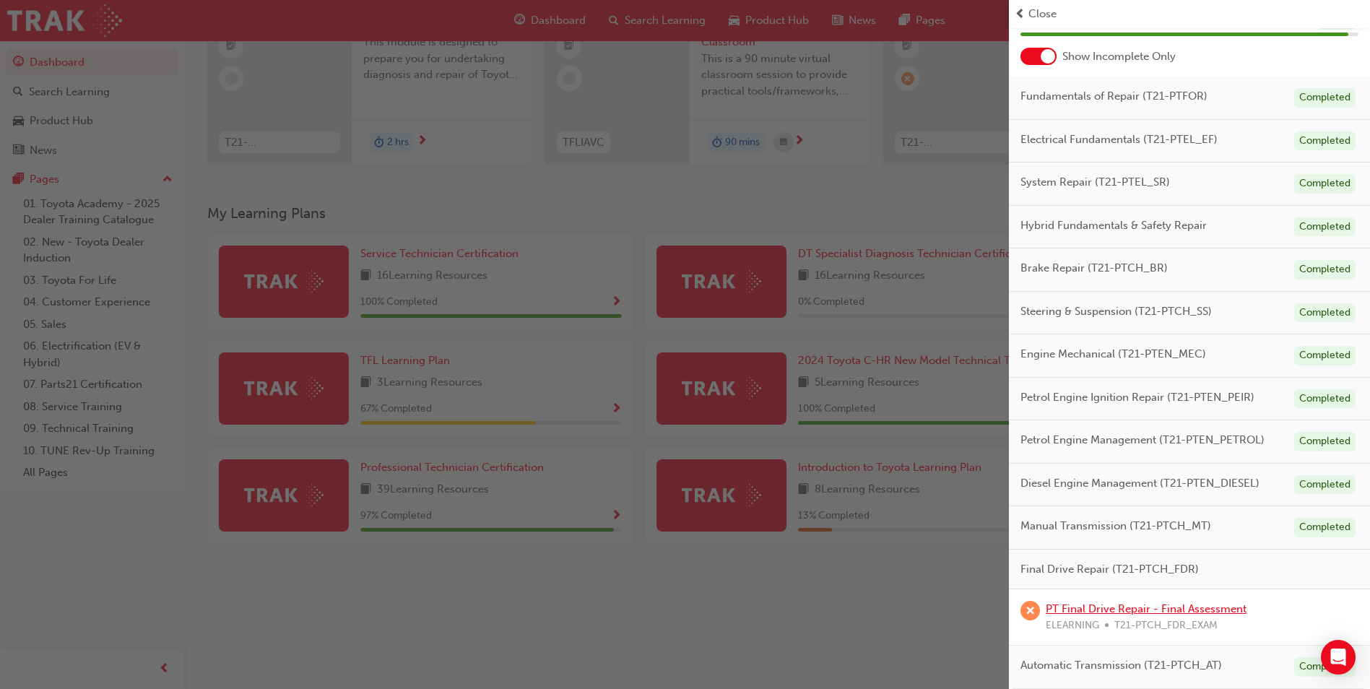
click at [1131, 605] on link "PT Final Drive Repair - Final Assessment" at bounding box center [1145, 608] width 201 height 13
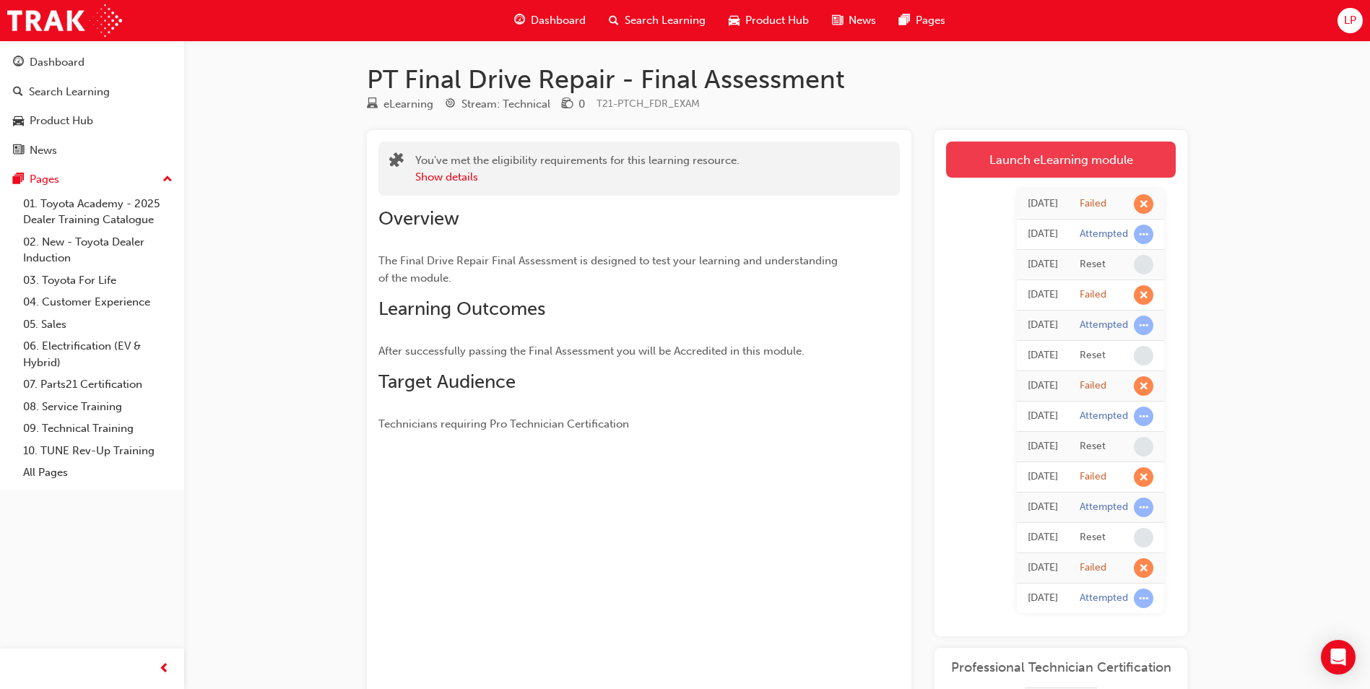
click at [1105, 159] on link "Launch eLearning module" at bounding box center [1061, 160] width 230 height 36
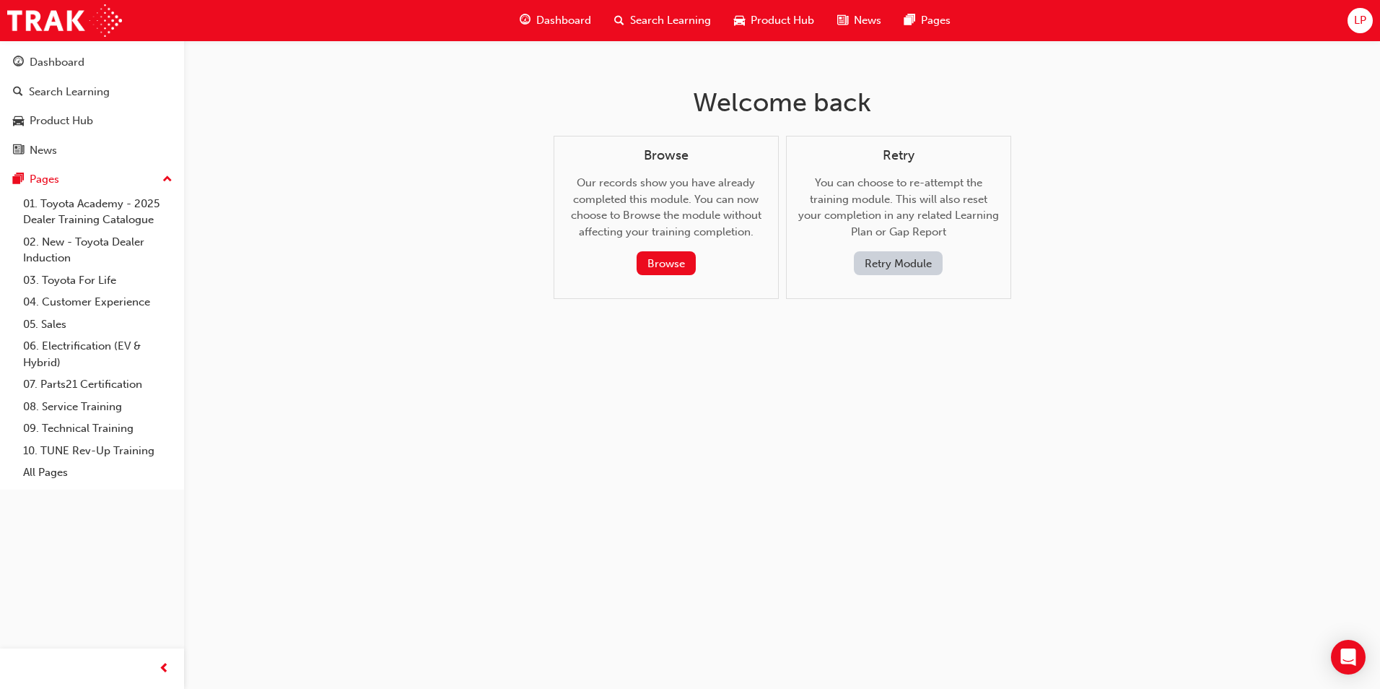
click at [671, 248] on div "Browse Our records show you have already completed this module. You can now cho…" at bounding box center [666, 212] width 201 height 128
click at [673, 256] on button "Browse" at bounding box center [666, 263] width 59 height 24
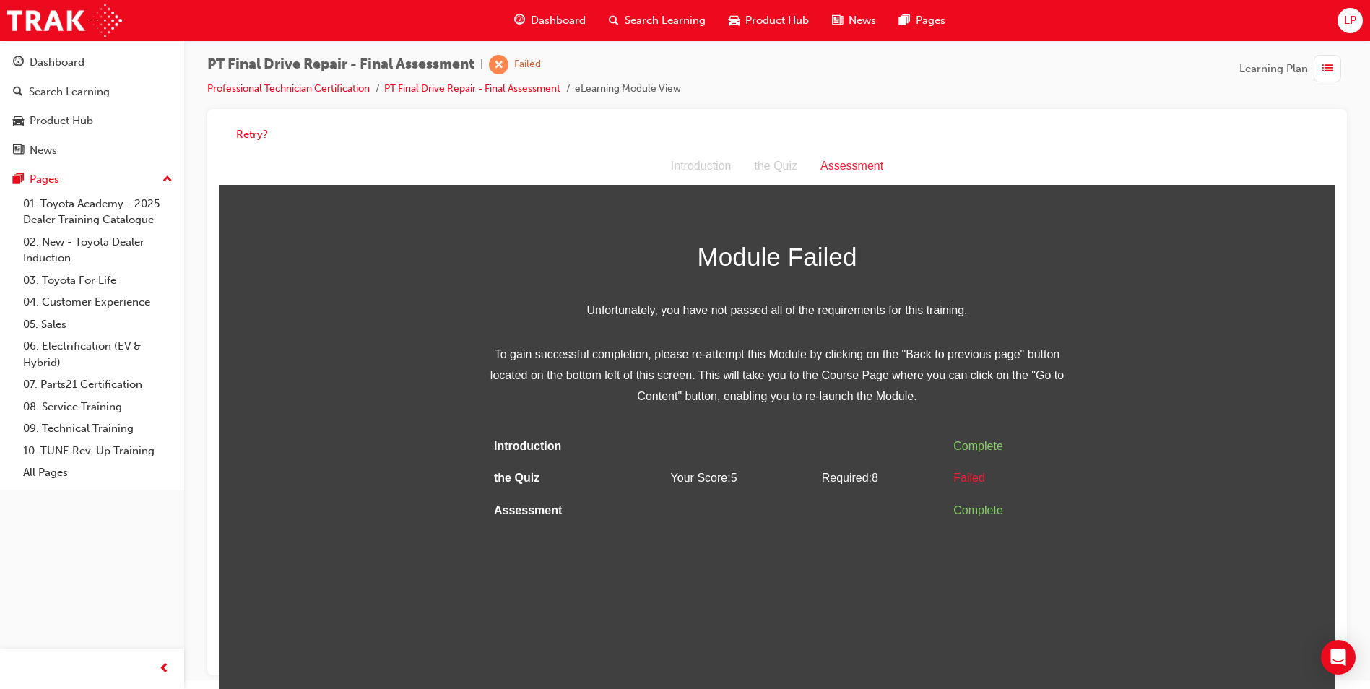
scroll to position [11, 0]
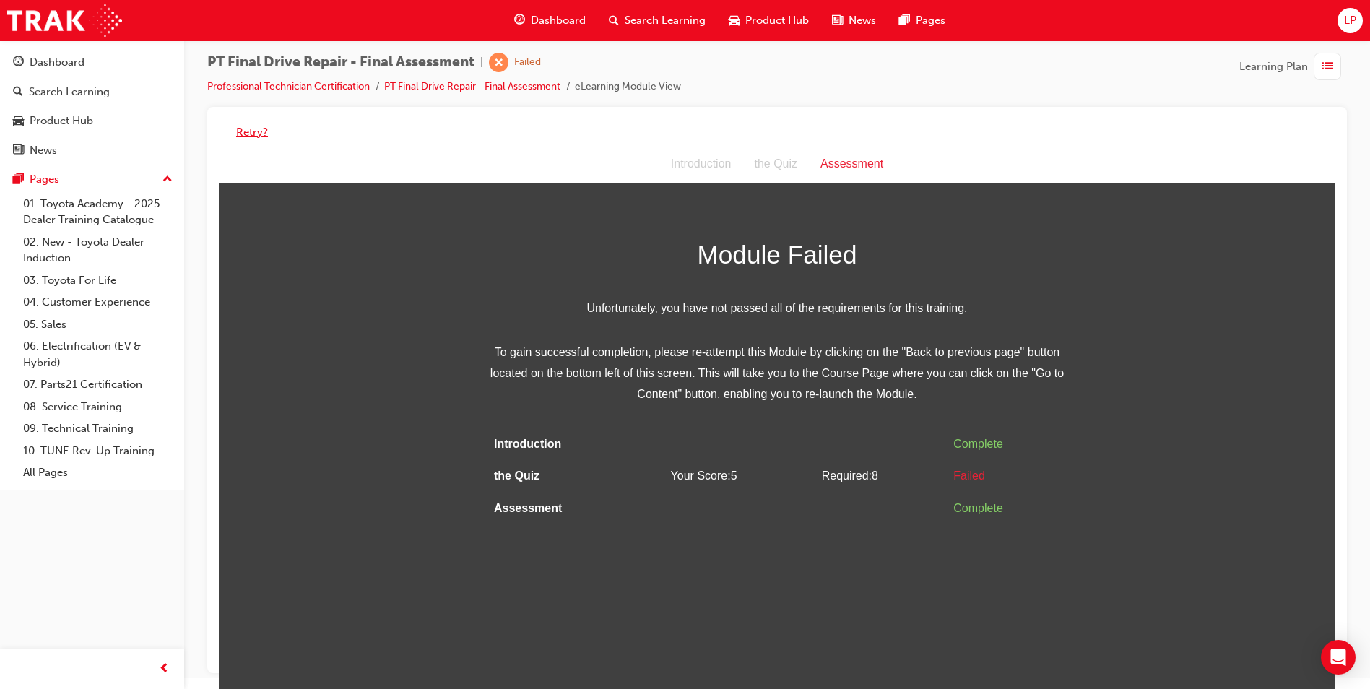
click at [259, 132] on button "Retry?" at bounding box center [252, 132] width 32 height 17
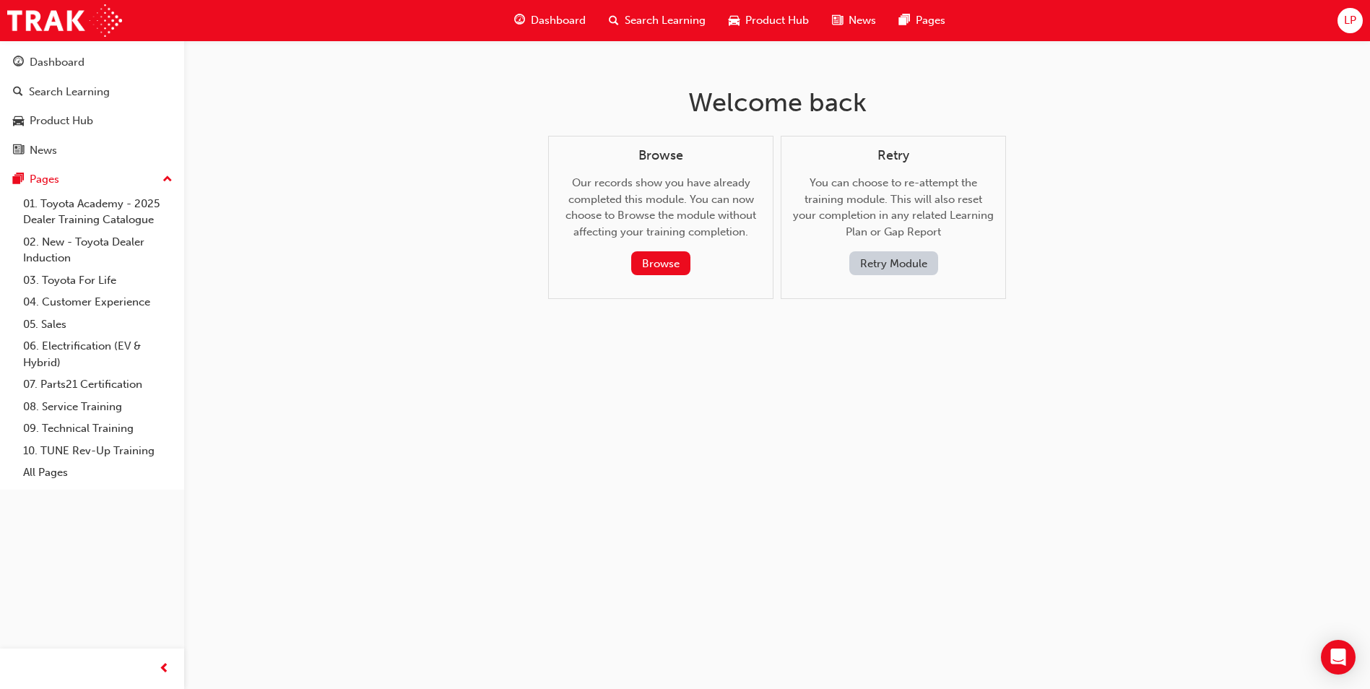
scroll to position [0, 0]
click at [930, 273] on button "Retry Module" at bounding box center [898, 263] width 89 height 24
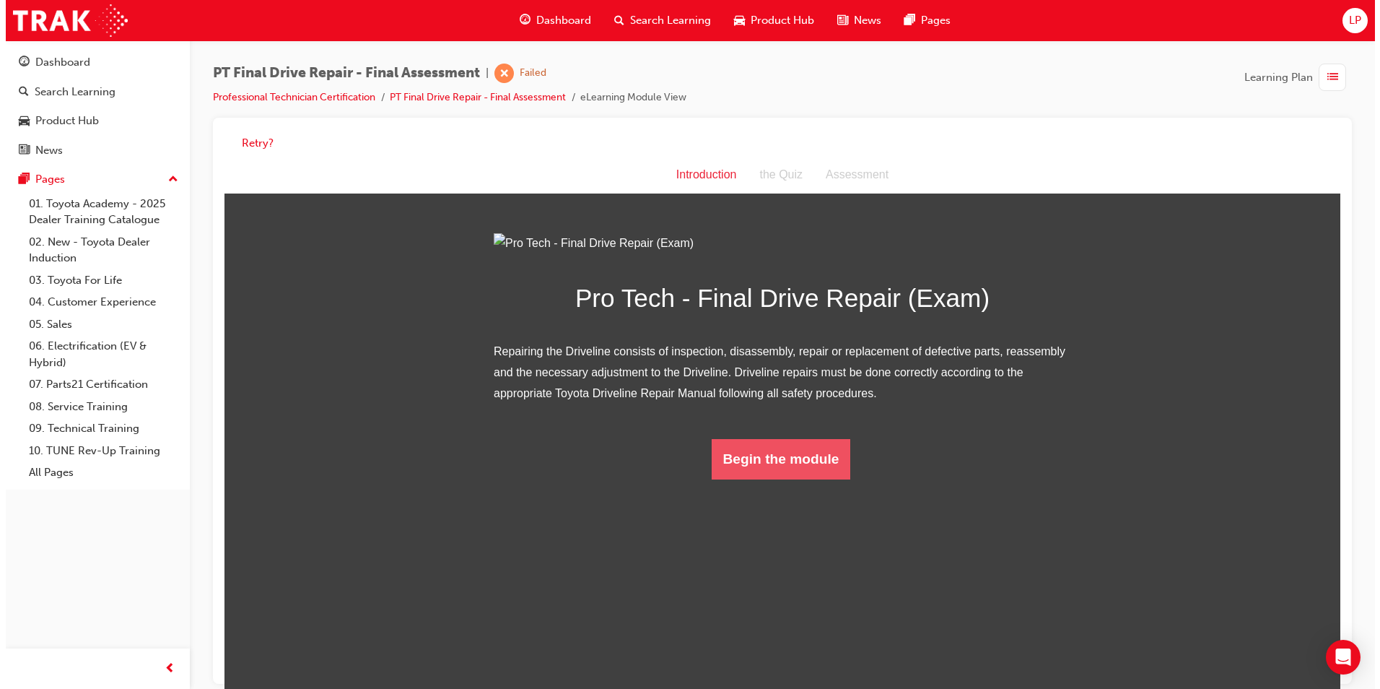
click at [805, 479] on button "Begin the module" at bounding box center [780, 459] width 139 height 40
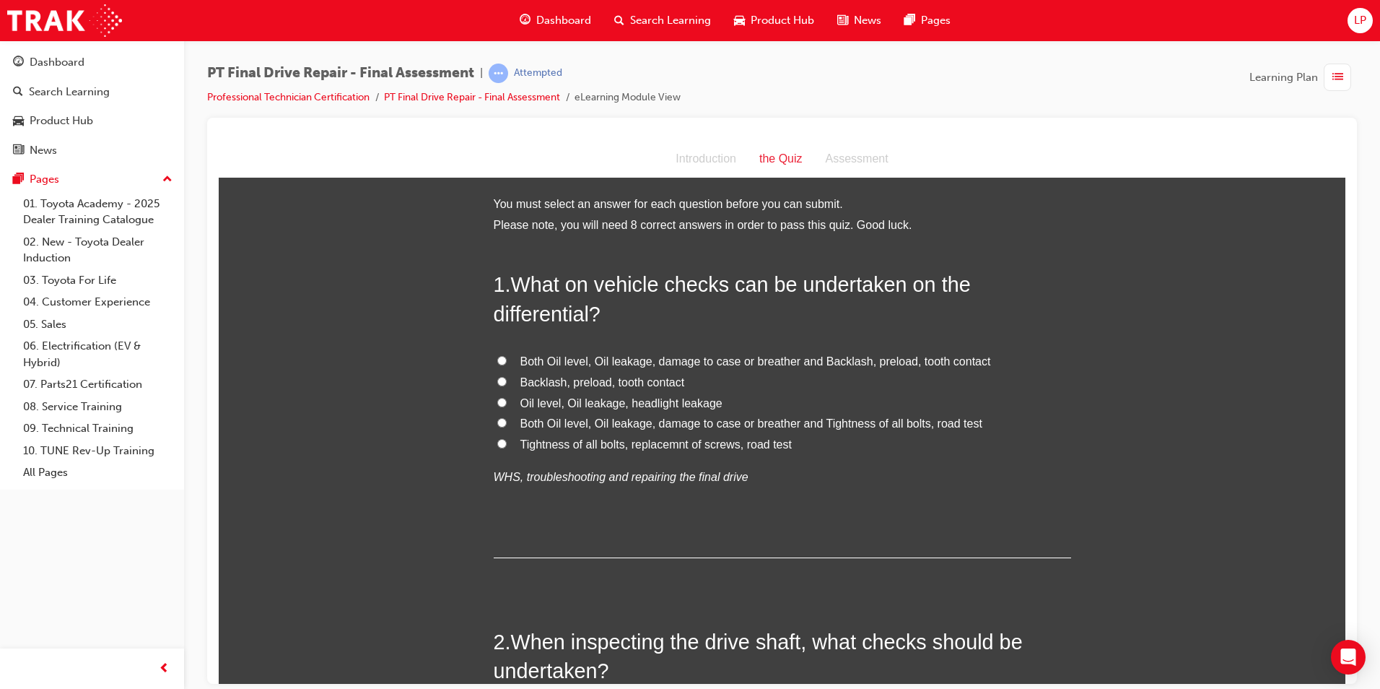
click at [923, 356] on span "Both Oil level, Oil leakage, damage to case or breather and Backlash, preload, …" at bounding box center [756, 361] width 471 height 12
click at [507, 356] on input "Both Oil level, Oil leakage, damage to case or breather and Backlash, preload, …" at bounding box center [501, 359] width 9 height 9
radio input "true"
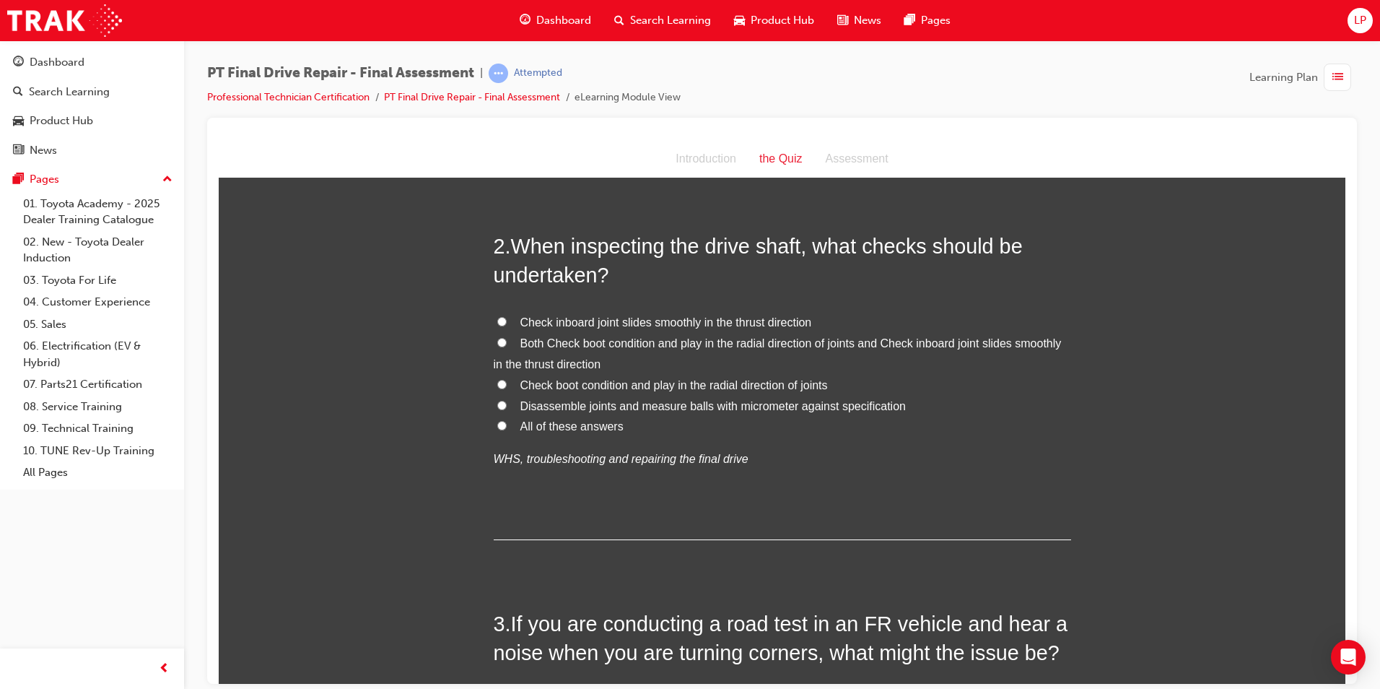
scroll to position [289, 0]
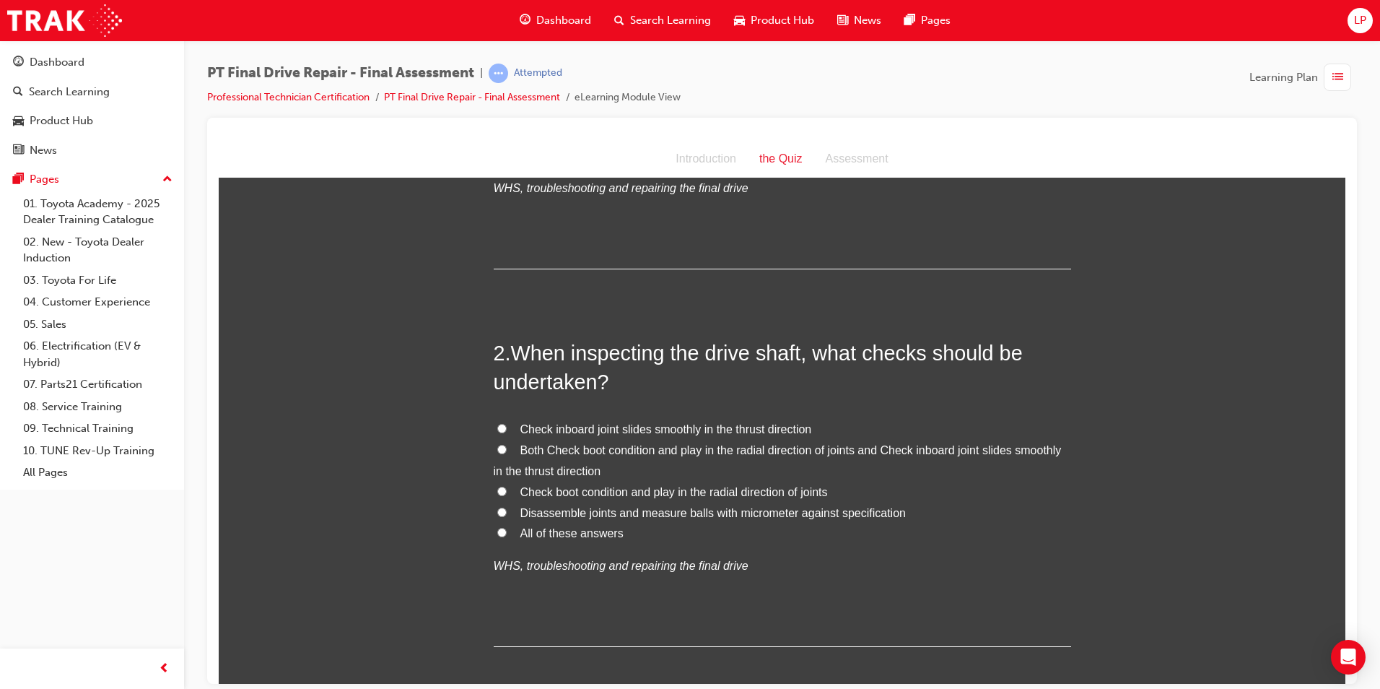
click at [580, 539] on label "All of these answers" at bounding box center [783, 533] width 578 height 21
click at [507, 536] on input "All of these answers" at bounding box center [501, 531] width 9 height 9
radio input "true"
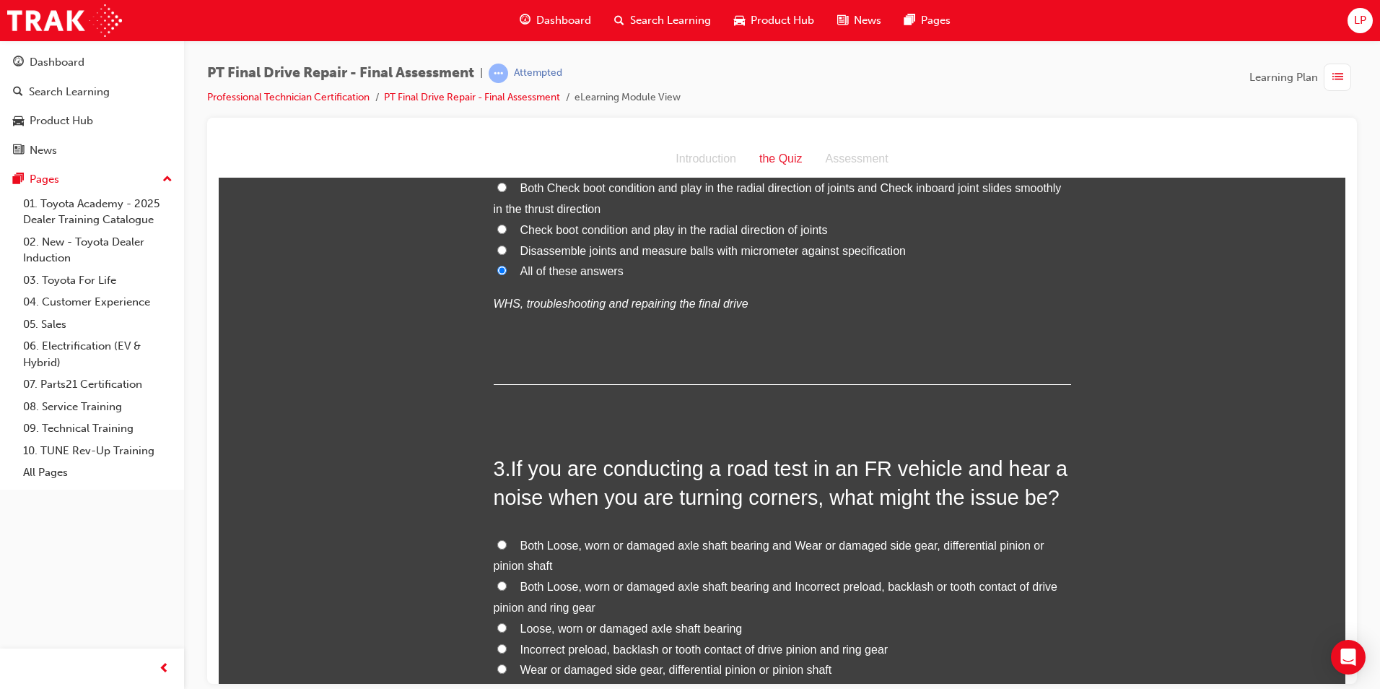
scroll to position [650, 0]
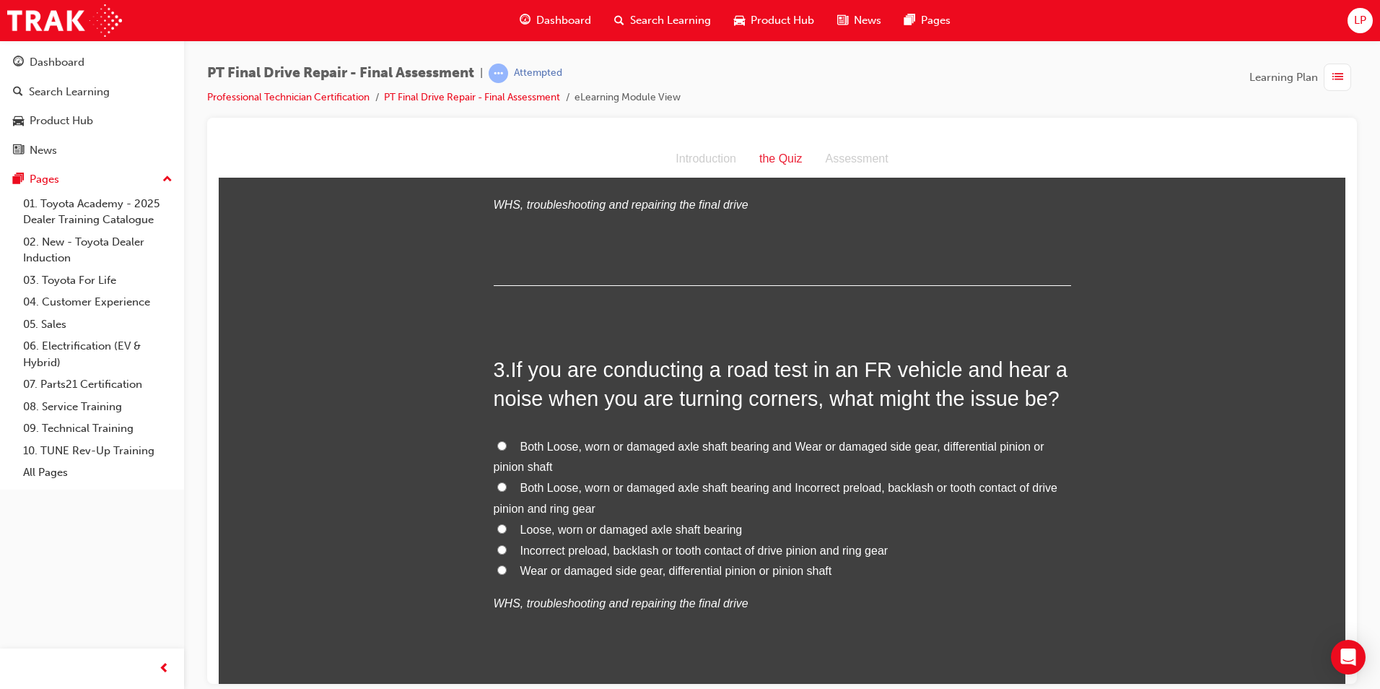
click at [575, 483] on span "Both Loose, worn or damaged axle shaft bearing and Incorrect preload, backlash …" at bounding box center [776, 497] width 564 height 33
click at [507, 483] on input "Both Loose, worn or damaged axle shaft bearing and Incorrect preload, backlash …" at bounding box center [501, 486] width 9 height 9
radio input "true"
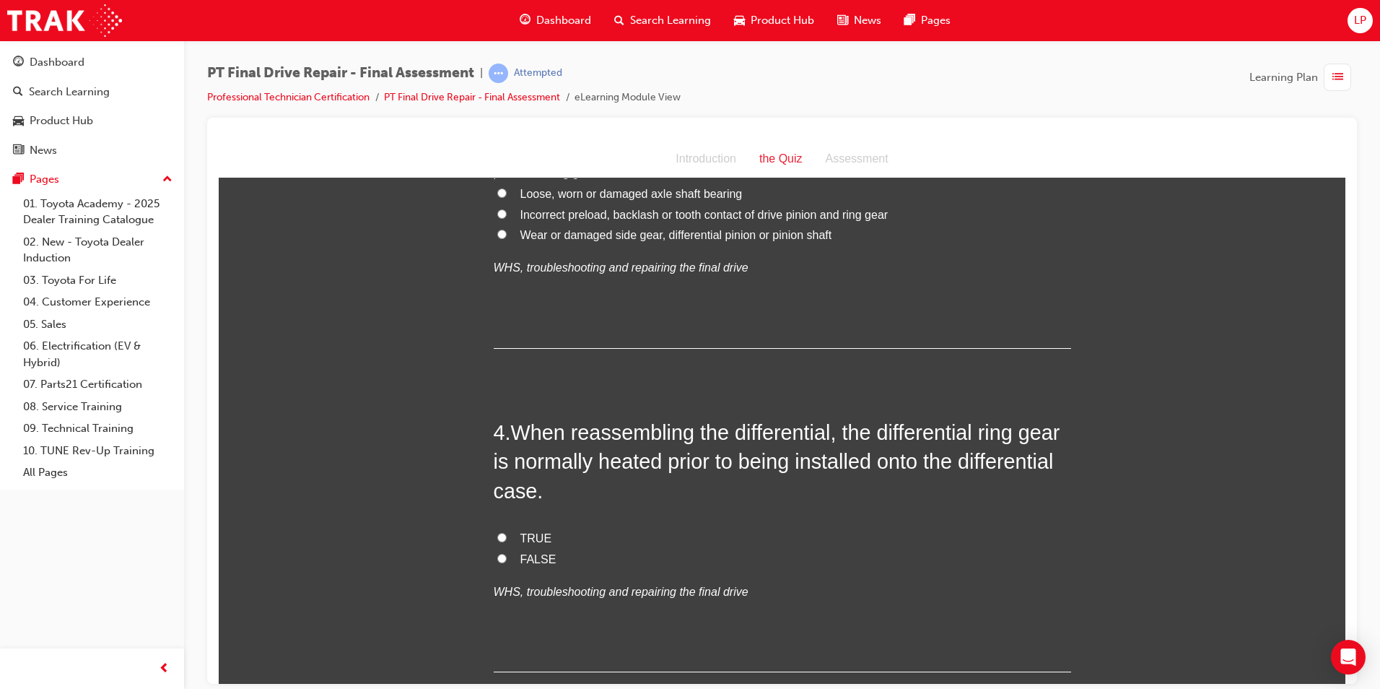
scroll to position [1011, 0]
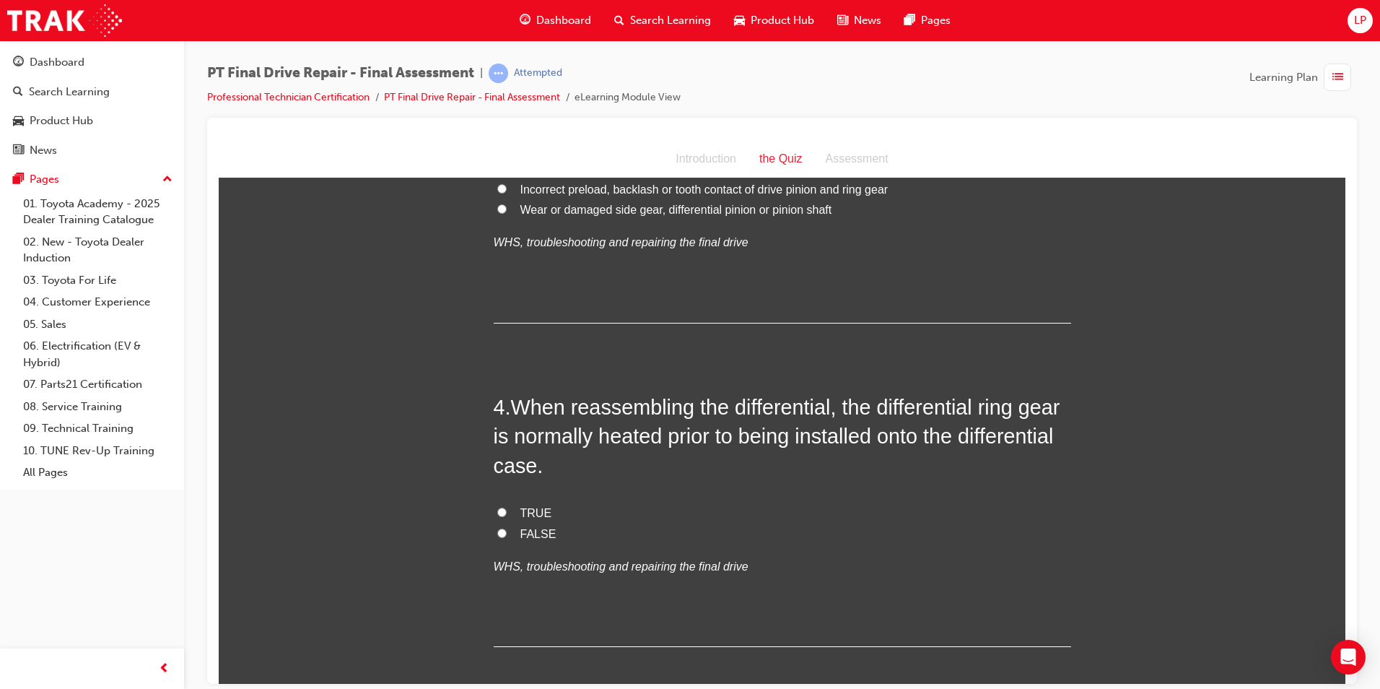
click at [534, 520] on label "TRUE" at bounding box center [783, 513] width 578 height 21
click at [507, 516] on input "TRUE" at bounding box center [501, 511] width 9 height 9
radio input "true"
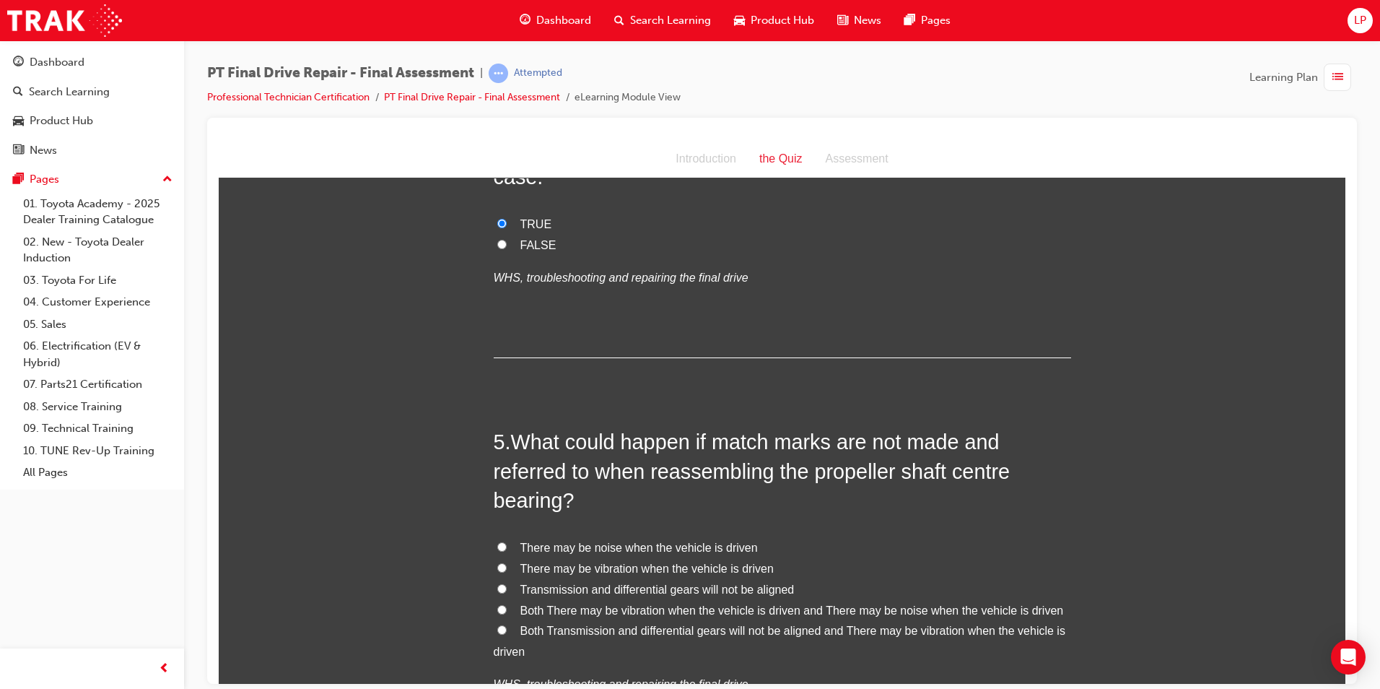
scroll to position [1444, 0]
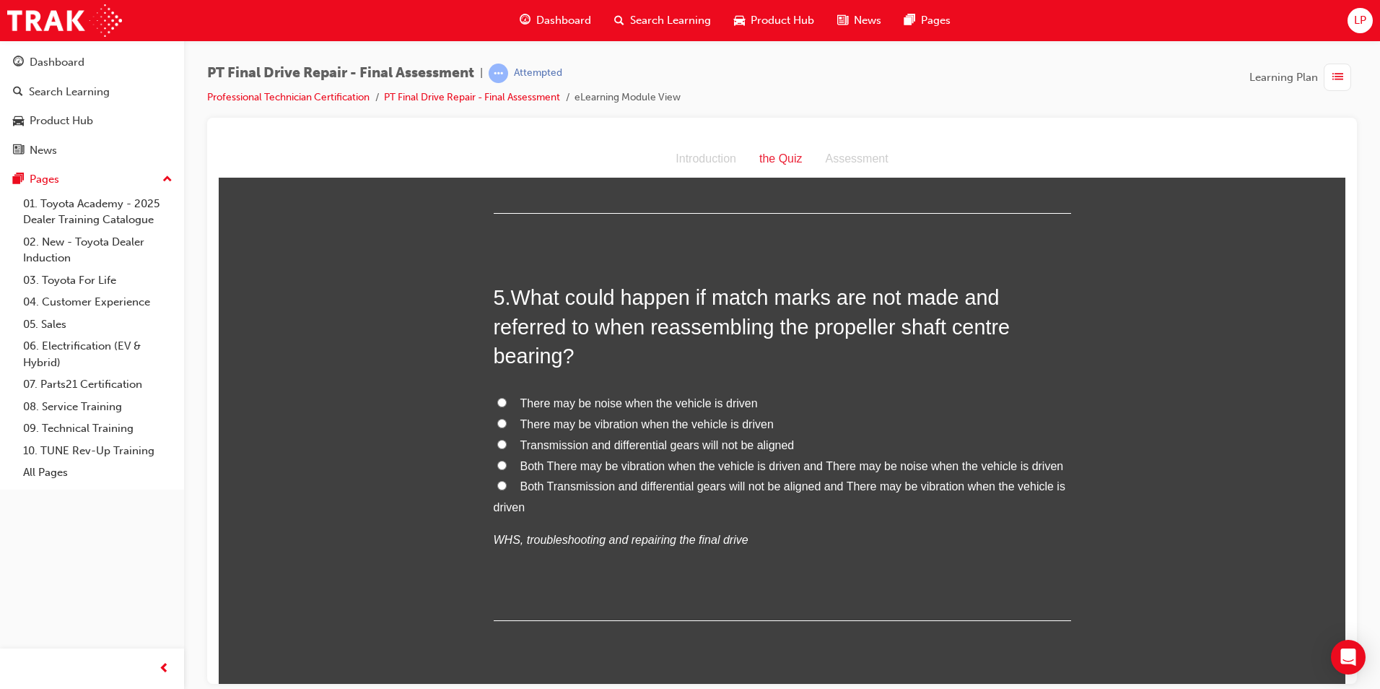
click at [668, 465] on span "Both There may be vibration when the vehicle is driven and There may be noise w…" at bounding box center [793, 465] width 544 height 12
click at [507, 465] on input "Both There may be vibration when the vehicle is driven and There may be noise w…" at bounding box center [501, 464] width 9 height 9
radio input "true"
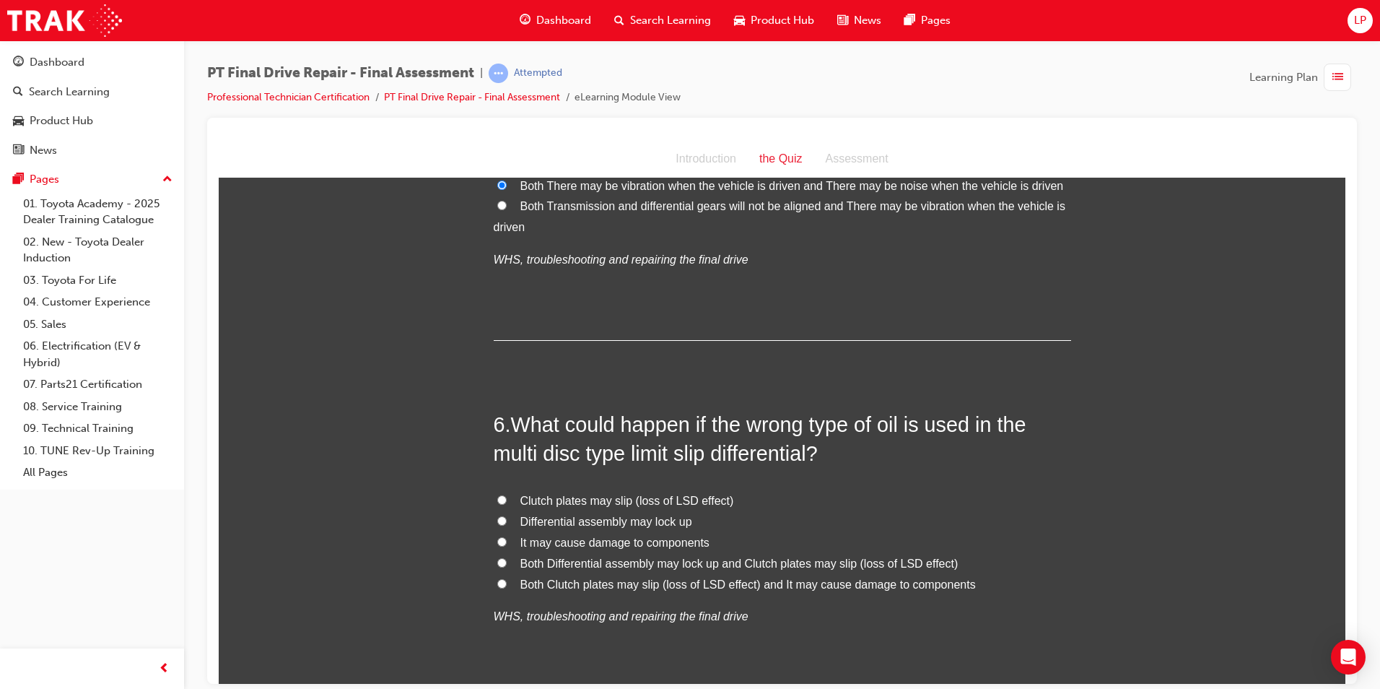
scroll to position [1733, 0]
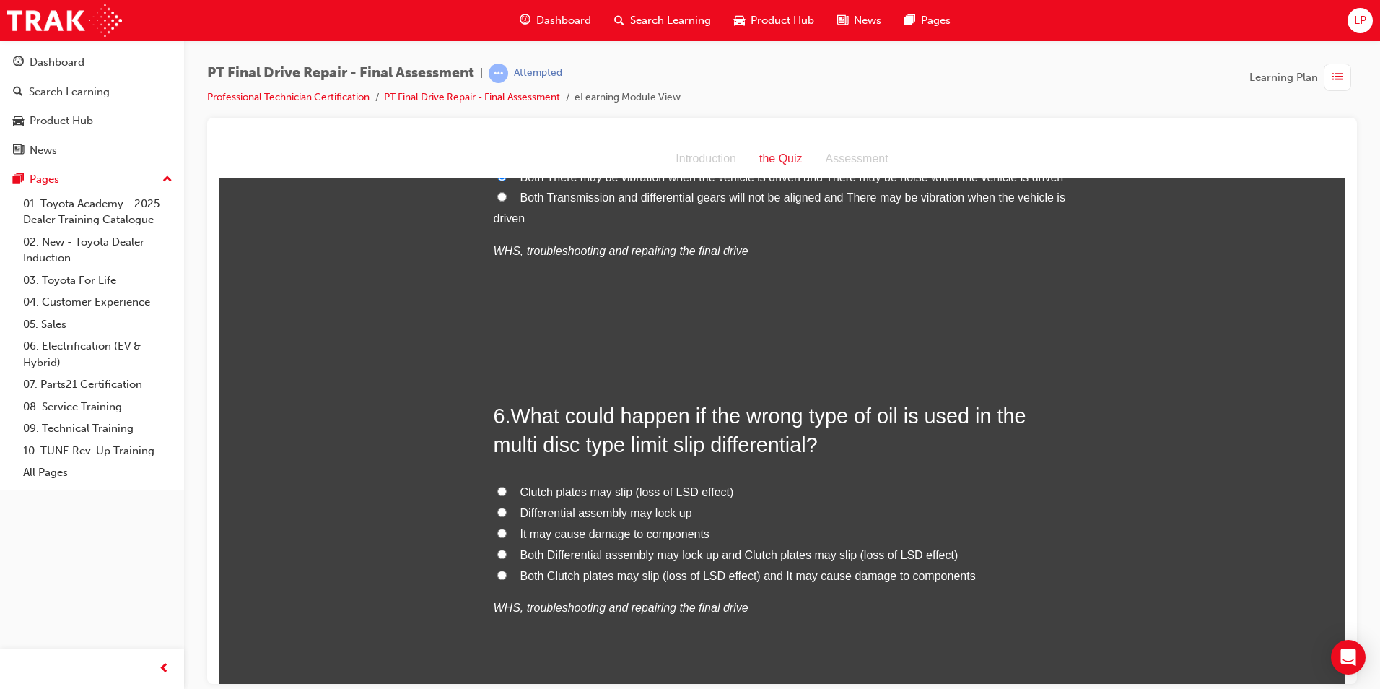
click at [655, 573] on span "Both Clutch plates may slip (loss of LSD effect) and It may cause damage to com…" at bounding box center [749, 575] width 456 height 12
click at [507, 573] on input "Both Clutch plates may slip (loss of LSD effect) and It may cause damage to com…" at bounding box center [501, 574] width 9 height 9
radio input "true"
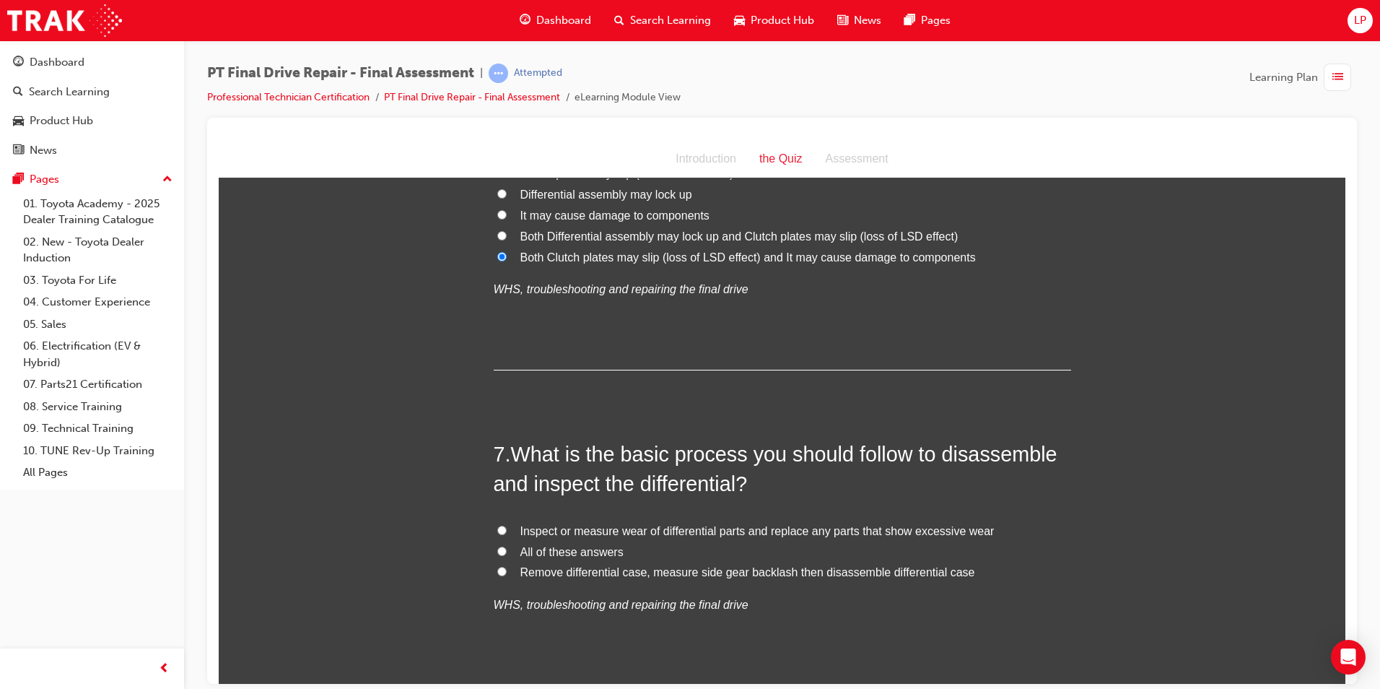
scroll to position [2094, 0]
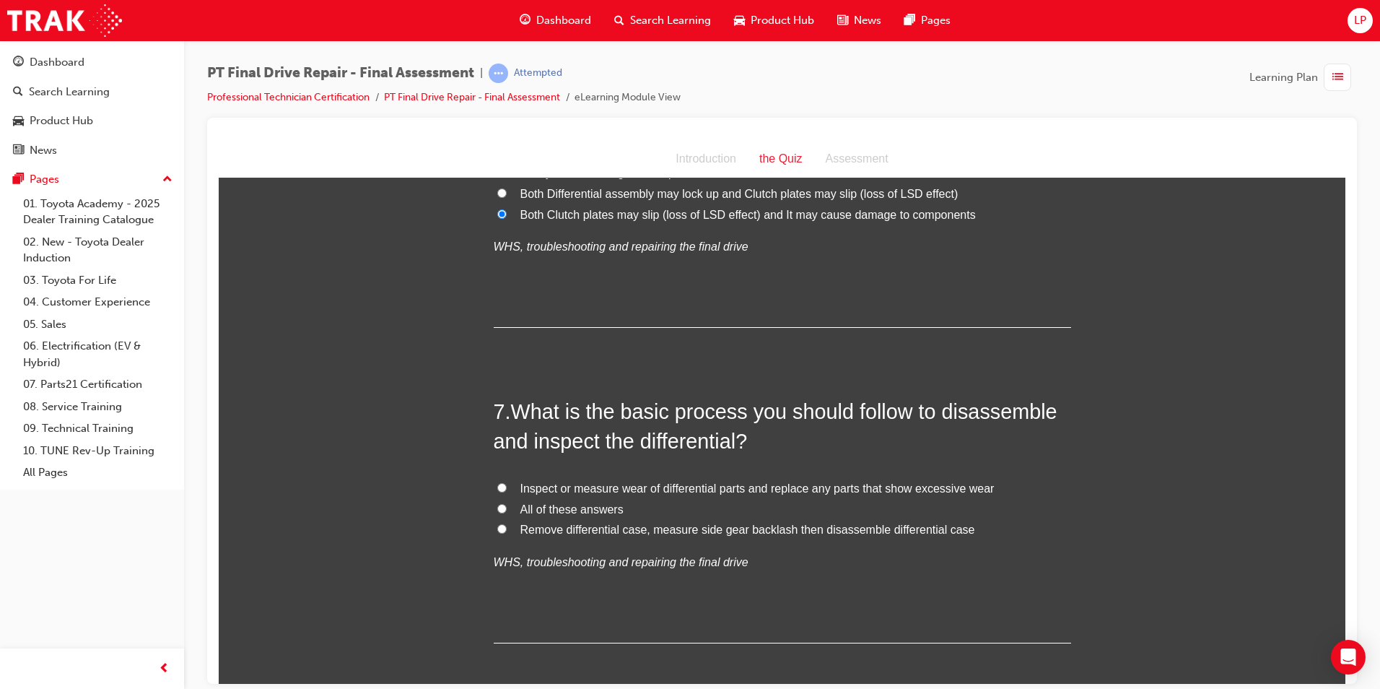
click at [572, 505] on span "All of these answers" at bounding box center [572, 509] width 103 height 12
click at [507, 505] on input "All of these answers" at bounding box center [501, 507] width 9 height 9
radio input "true"
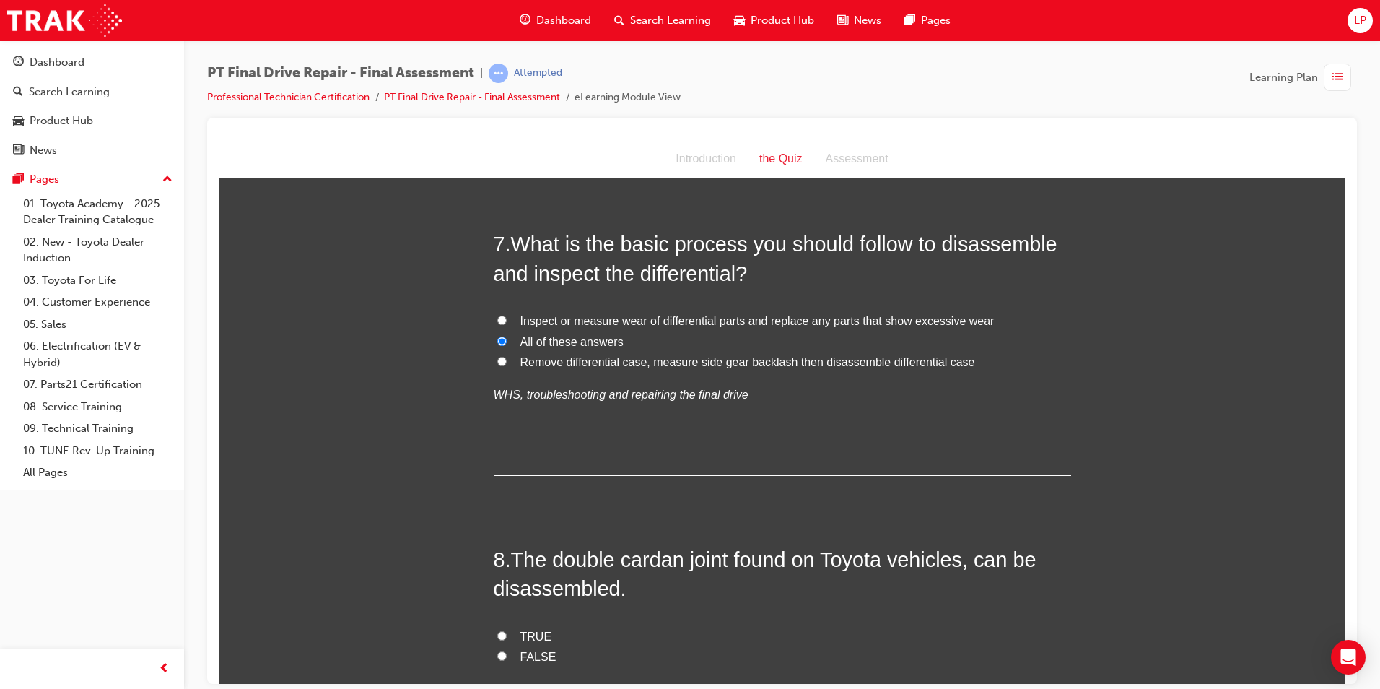
scroll to position [2310, 0]
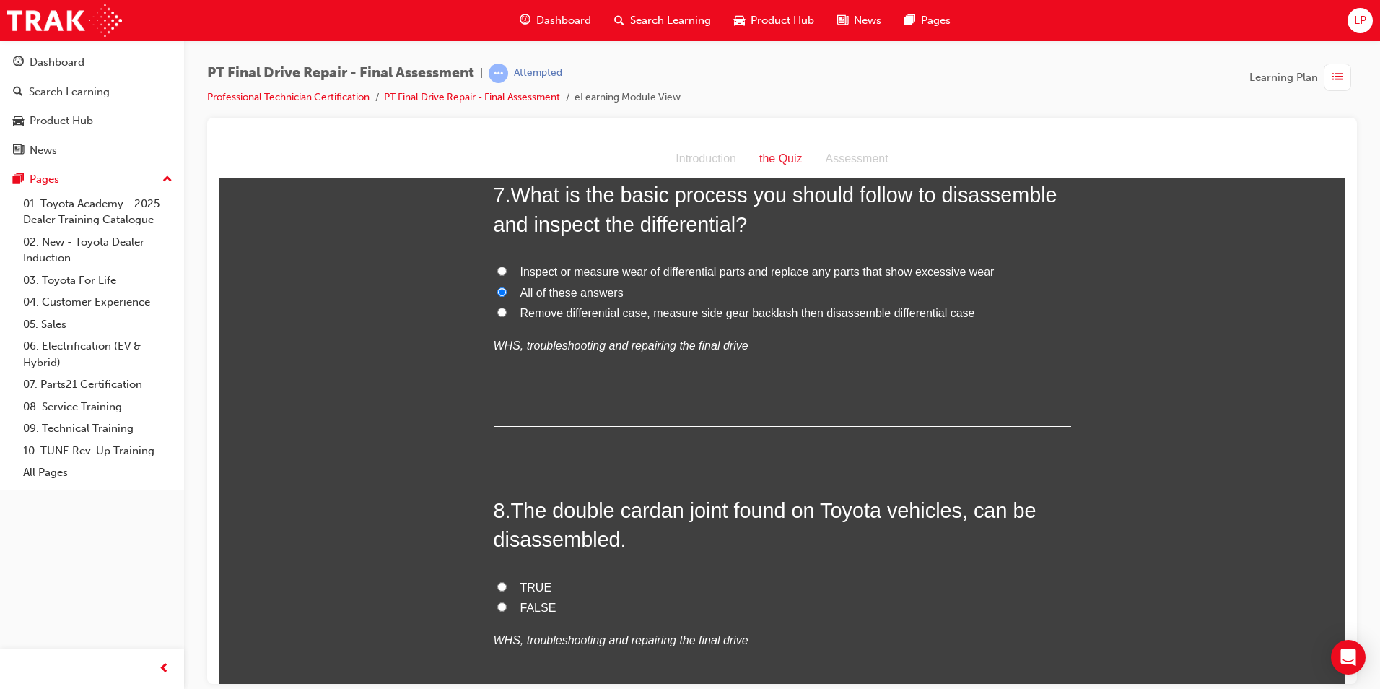
click at [534, 581] on span "TRUE" at bounding box center [537, 586] width 32 height 12
click at [507, 581] on input "TRUE" at bounding box center [501, 585] width 9 height 9
radio input "true"
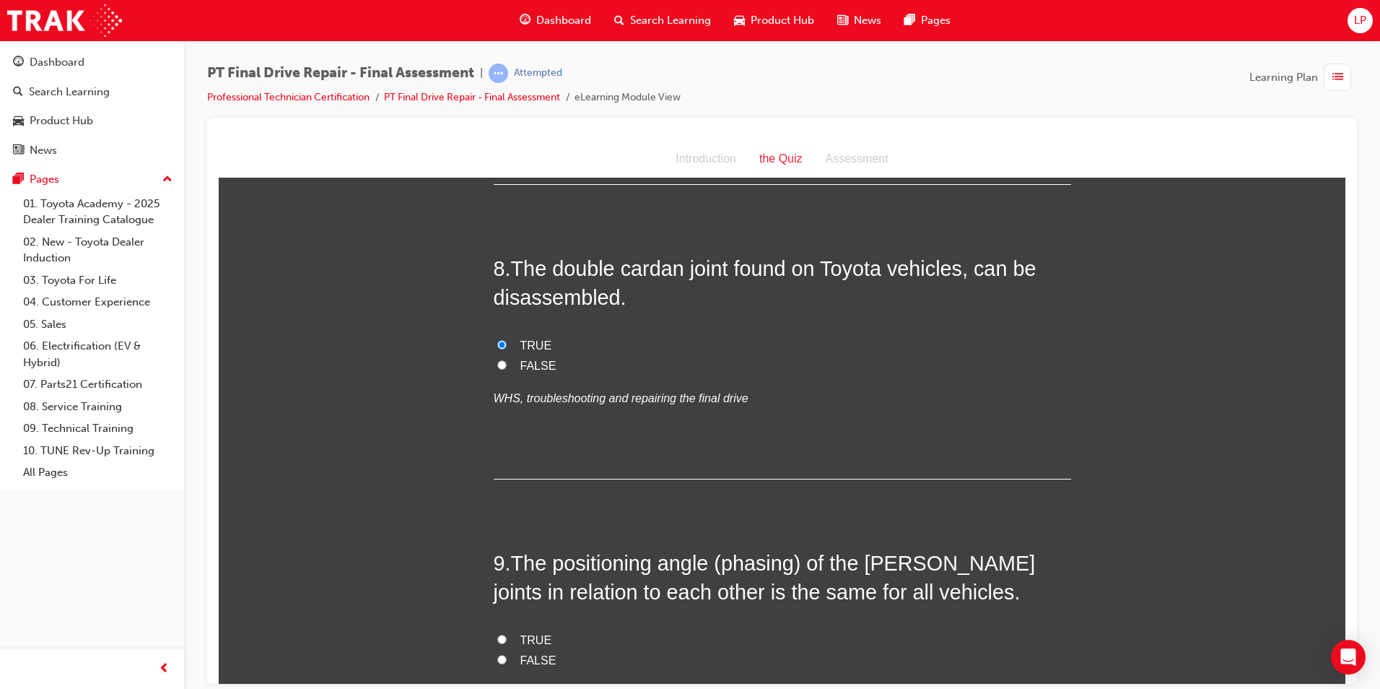
scroll to position [2599, 0]
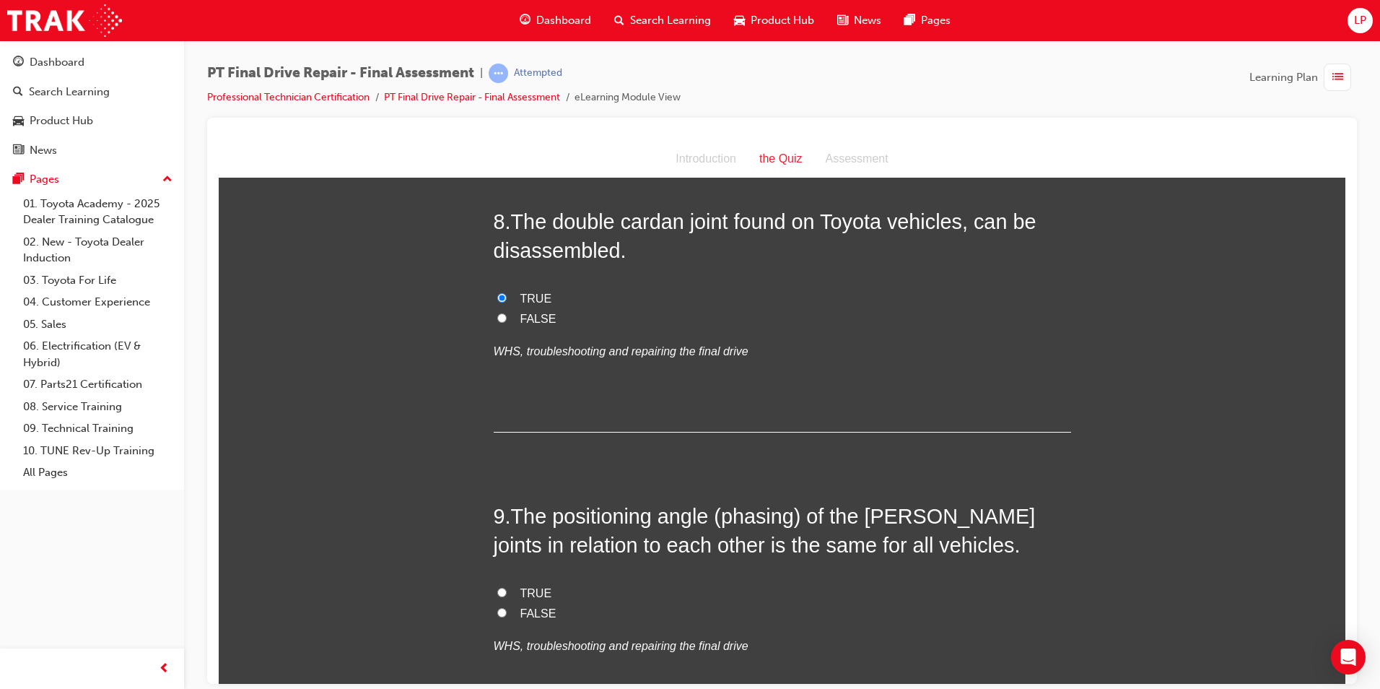
click at [500, 609] on label "FALSE" at bounding box center [783, 613] width 578 height 21
click at [544, 612] on span "FALSE" at bounding box center [539, 612] width 36 height 12
click at [507, 612] on input "FALSE" at bounding box center [501, 611] width 9 height 9
radio input "true"
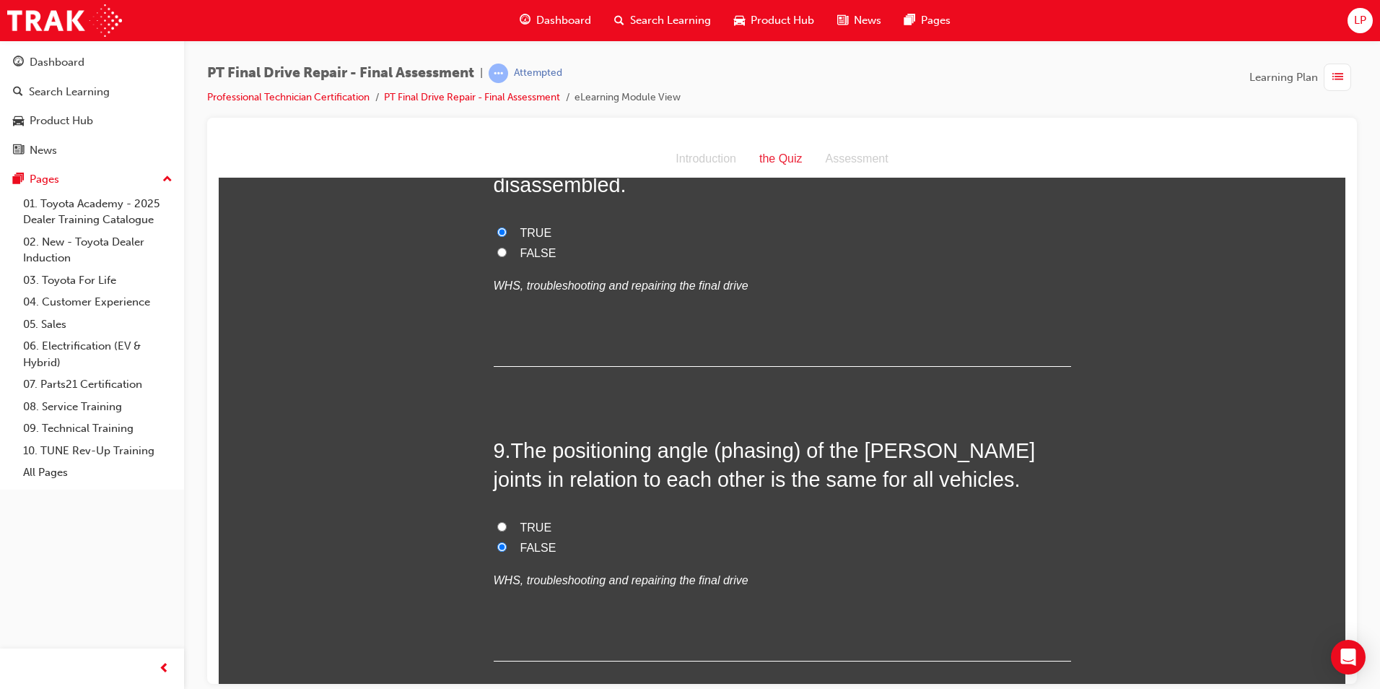
scroll to position [2960, 0]
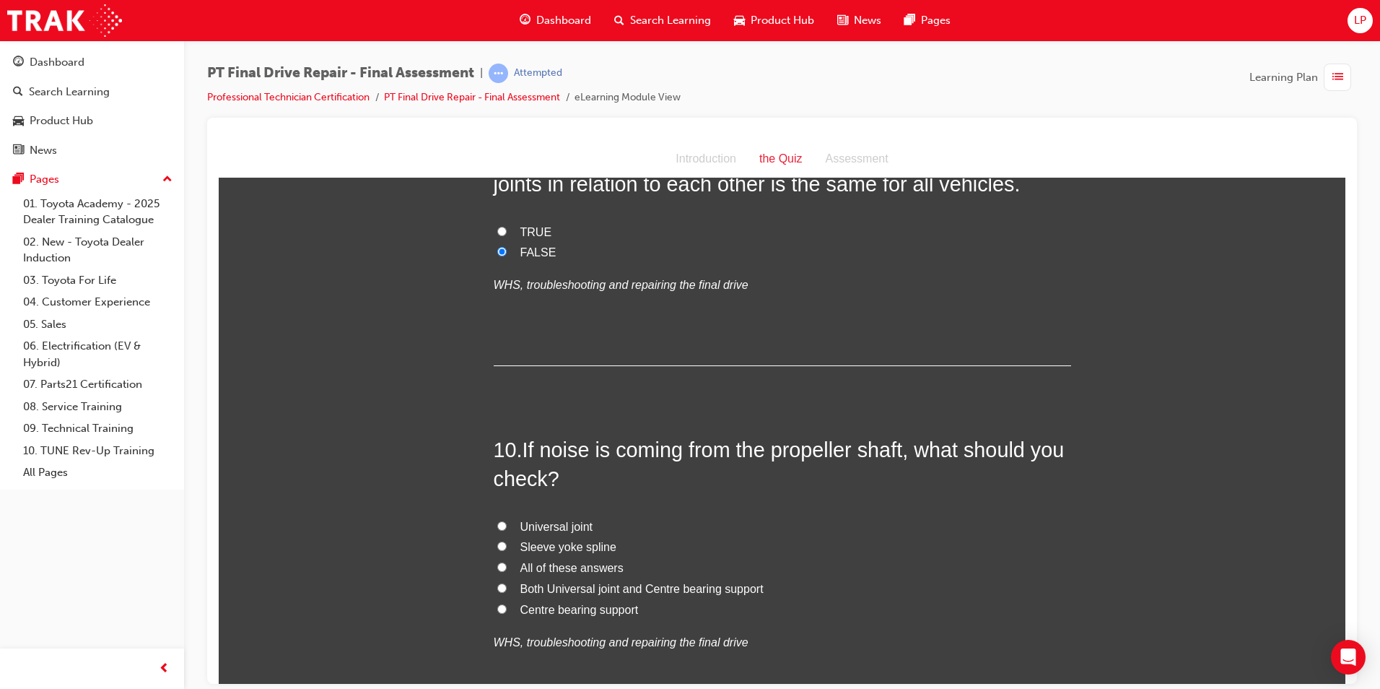
click at [584, 557] on label "All of these answers" at bounding box center [783, 567] width 578 height 21
drag, startPoint x: 584, startPoint y: 557, endPoint x: 584, endPoint y: 570, distance: 13.0
click at [583, 570] on span "All of these answers" at bounding box center [572, 567] width 103 height 12
click at [507, 570] on input "All of these answers" at bounding box center [501, 566] width 9 height 9
radio input "true"
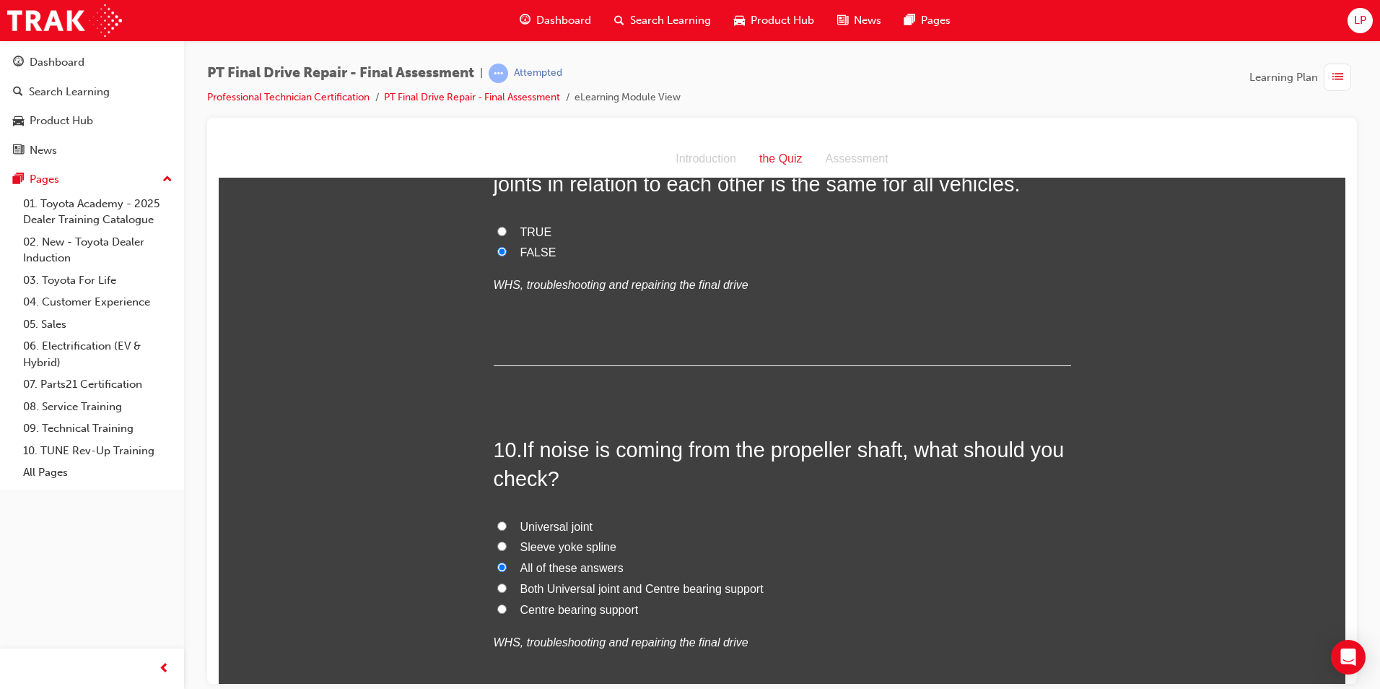
click at [604, 567] on span "All of these answers" at bounding box center [572, 567] width 103 height 12
drag, startPoint x: 604, startPoint y: 567, endPoint x: 569, endPoint y: 573, distance: 35.8
click at [569, 573] on span "All of these answers" at bounding box center [572, 567] width 103 height 12
click at [507, 571] on input "All of these answers" at bounding box center [501, 566] width 9 height 9
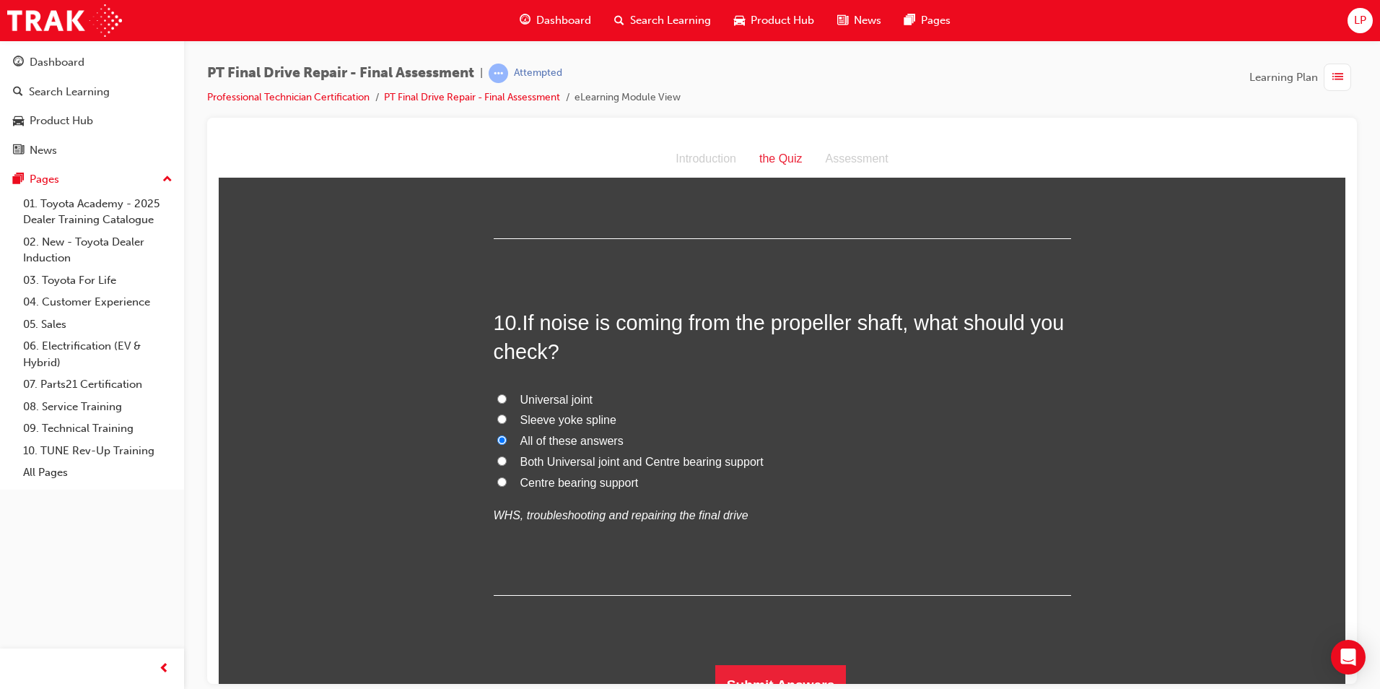
scroll to position [3108, 0]
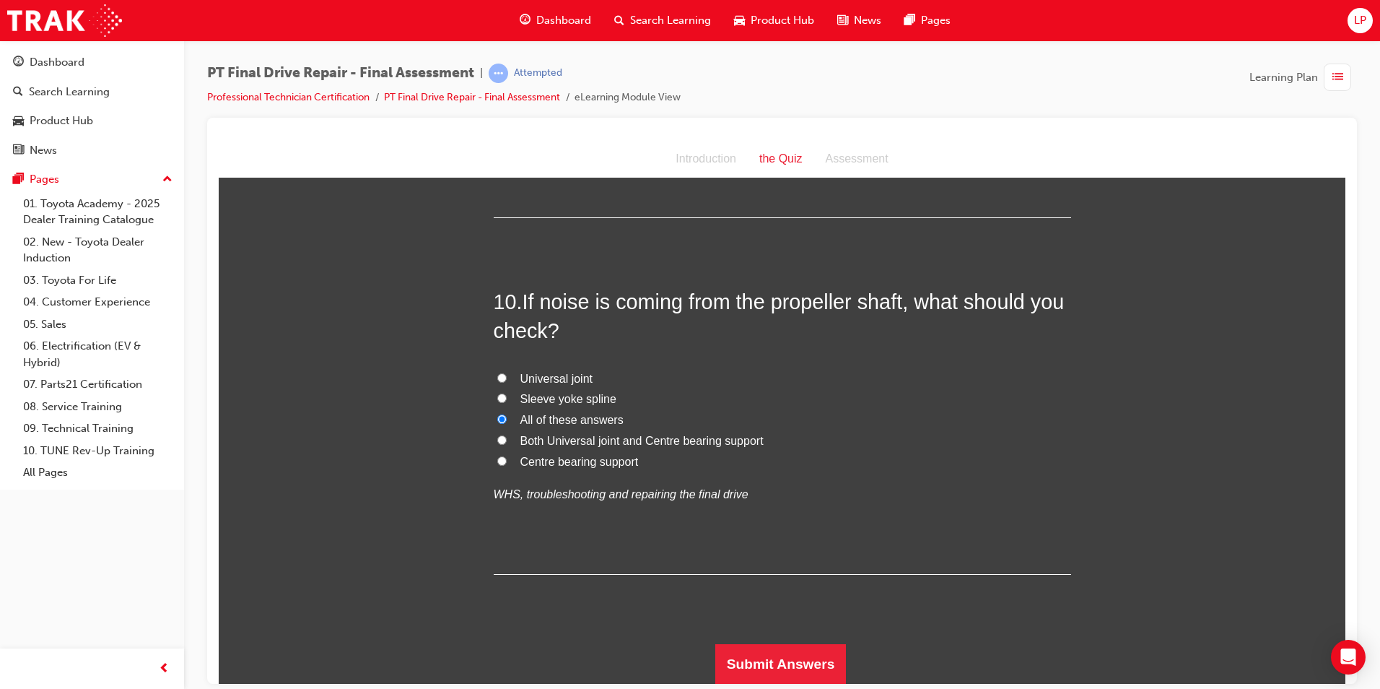
click at [744, 656] on button "Submit Answers" at bounding box center [781, 663] width 131 height 40
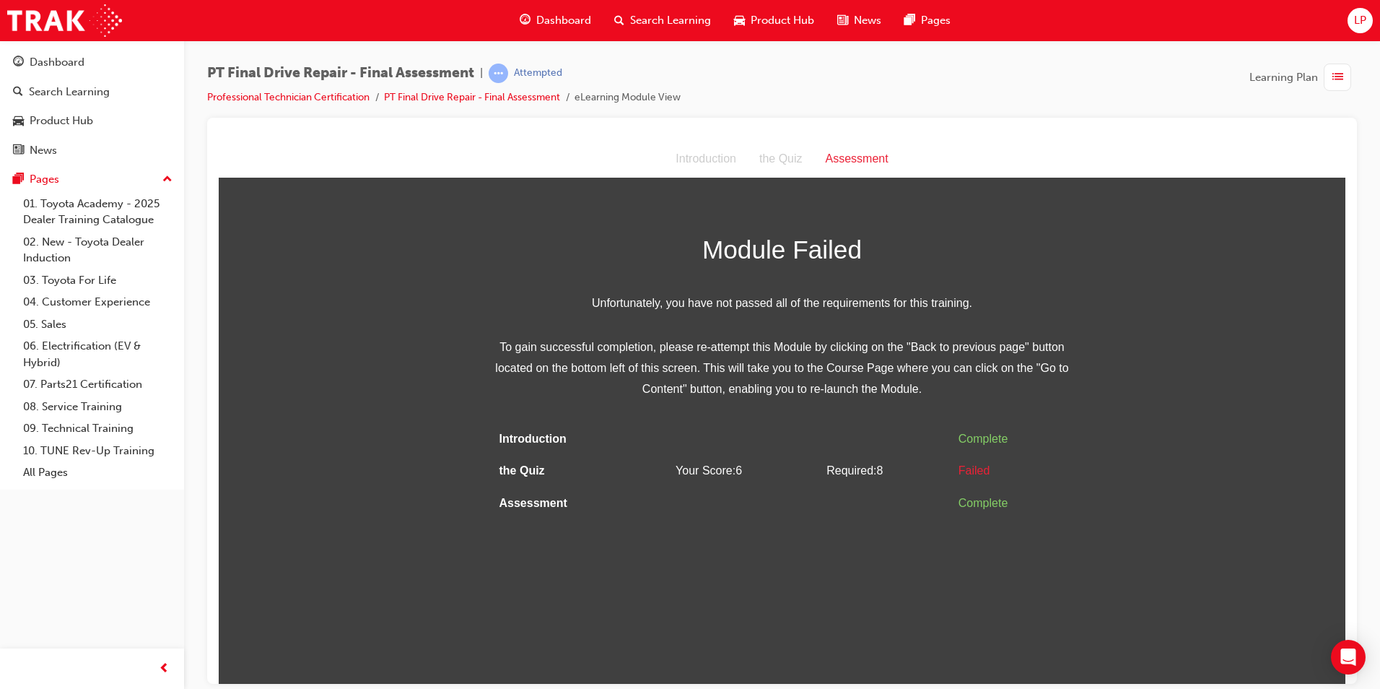
scroll to position [0, 0]
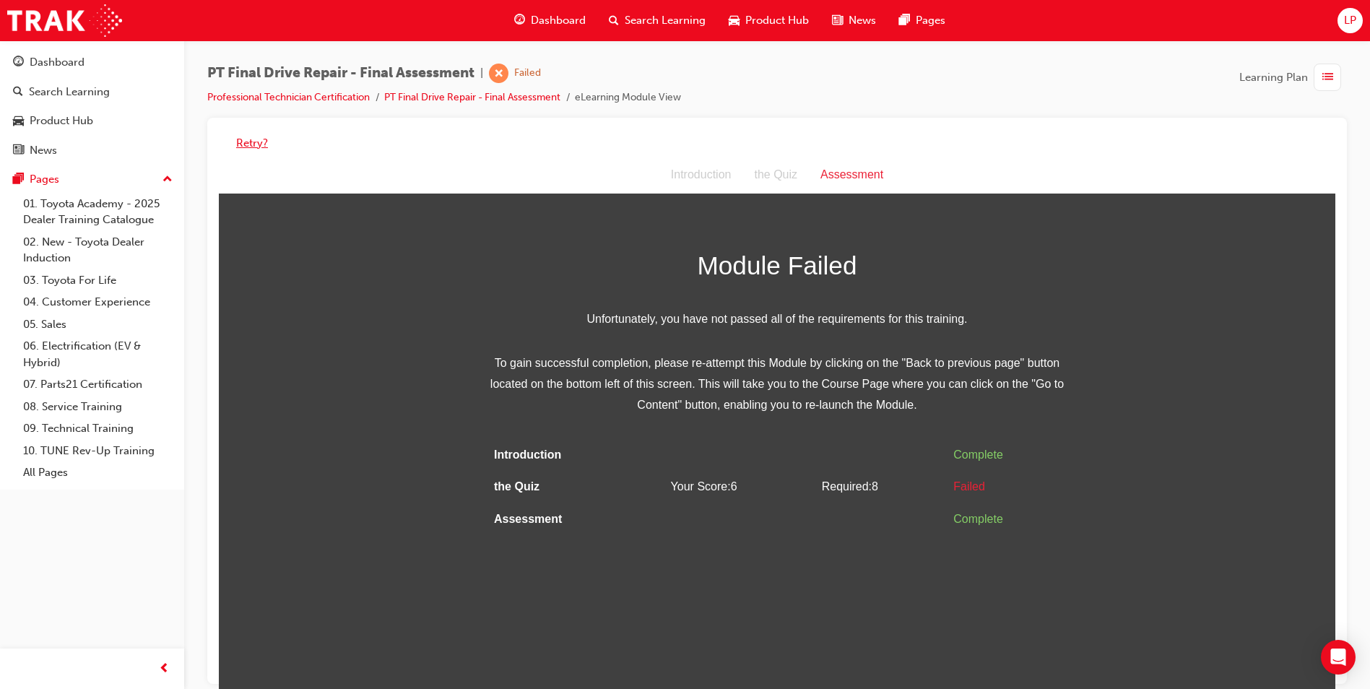
click at [248, 146] on button "Retry?" at bounding box center [252, 143] width 32 height 17
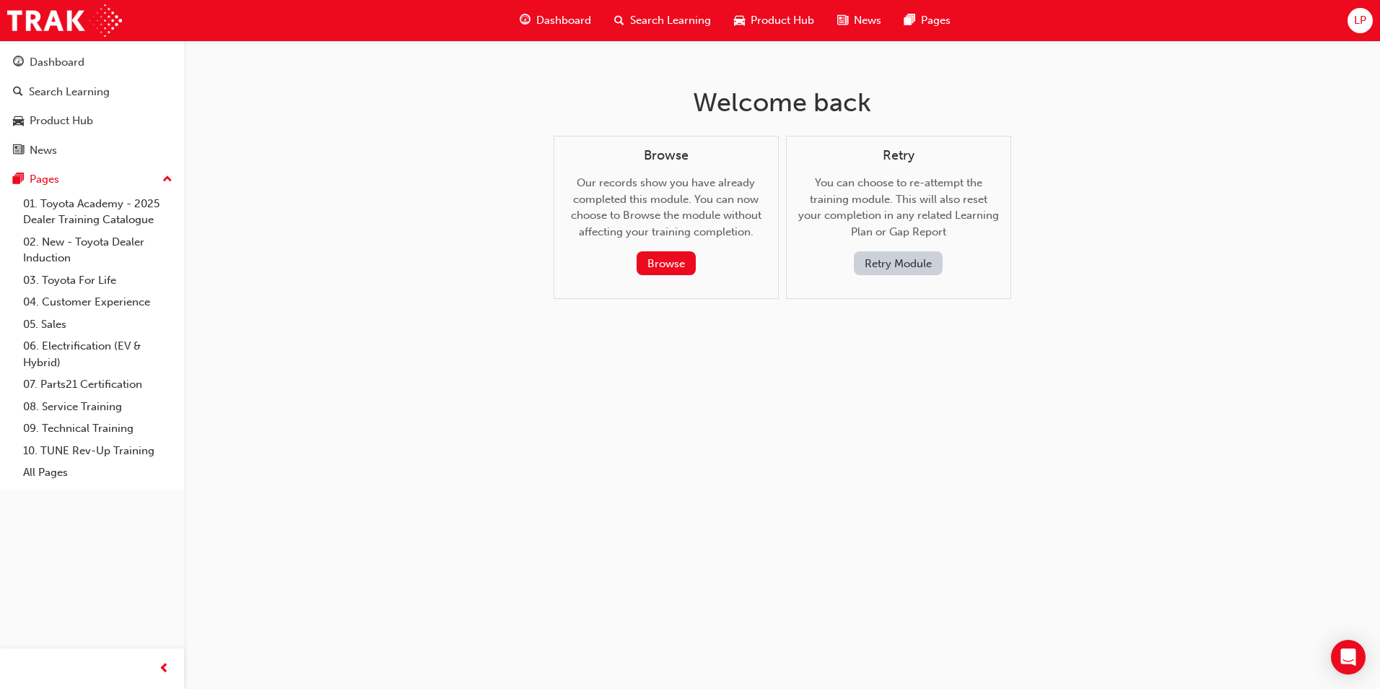
click at [855, 262] on button "Retry Module" at bounding box center [898, 263] width 89 height 24
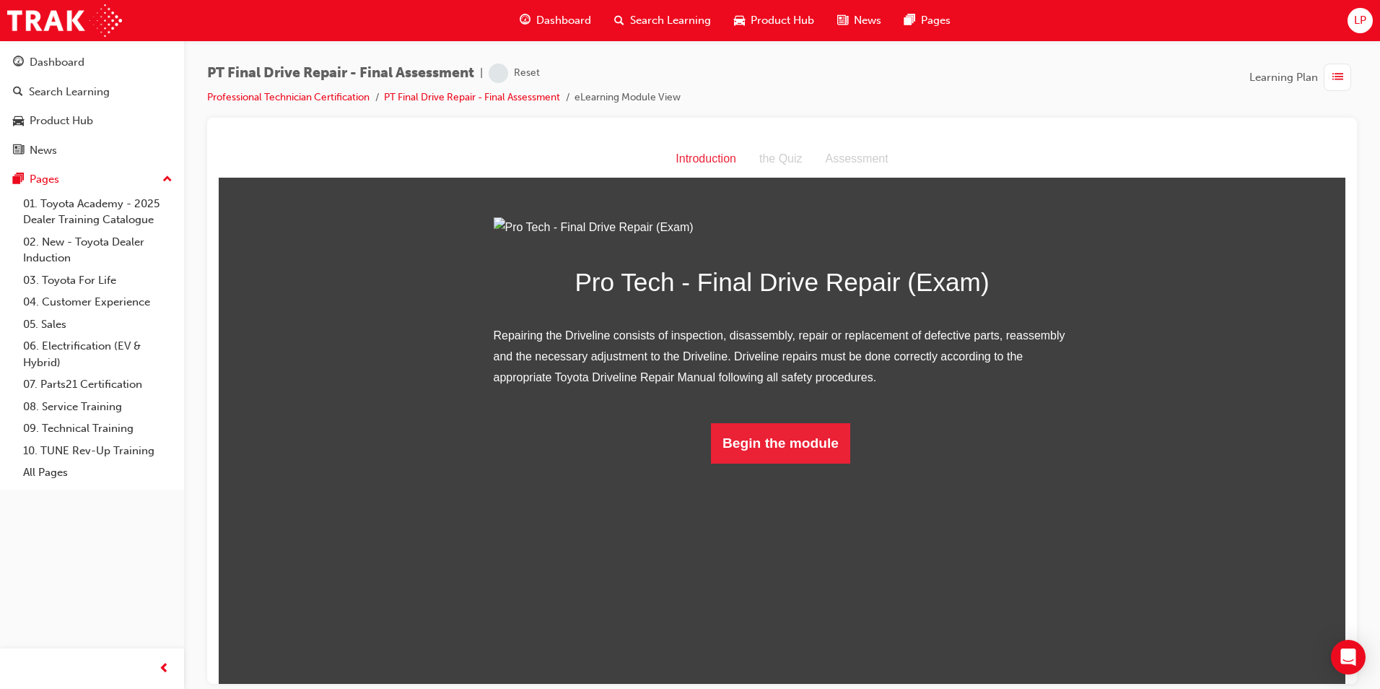
click at [799, 463] on div "Pro Tech - Final Drive Repair (Exam) Repairing the Driveline consists of inspec…" at bounding box center [783, 340] width 578 height 246
click at [805, 463] on button "Begin the module" at bounding box center [780, 442] width 139 height 40
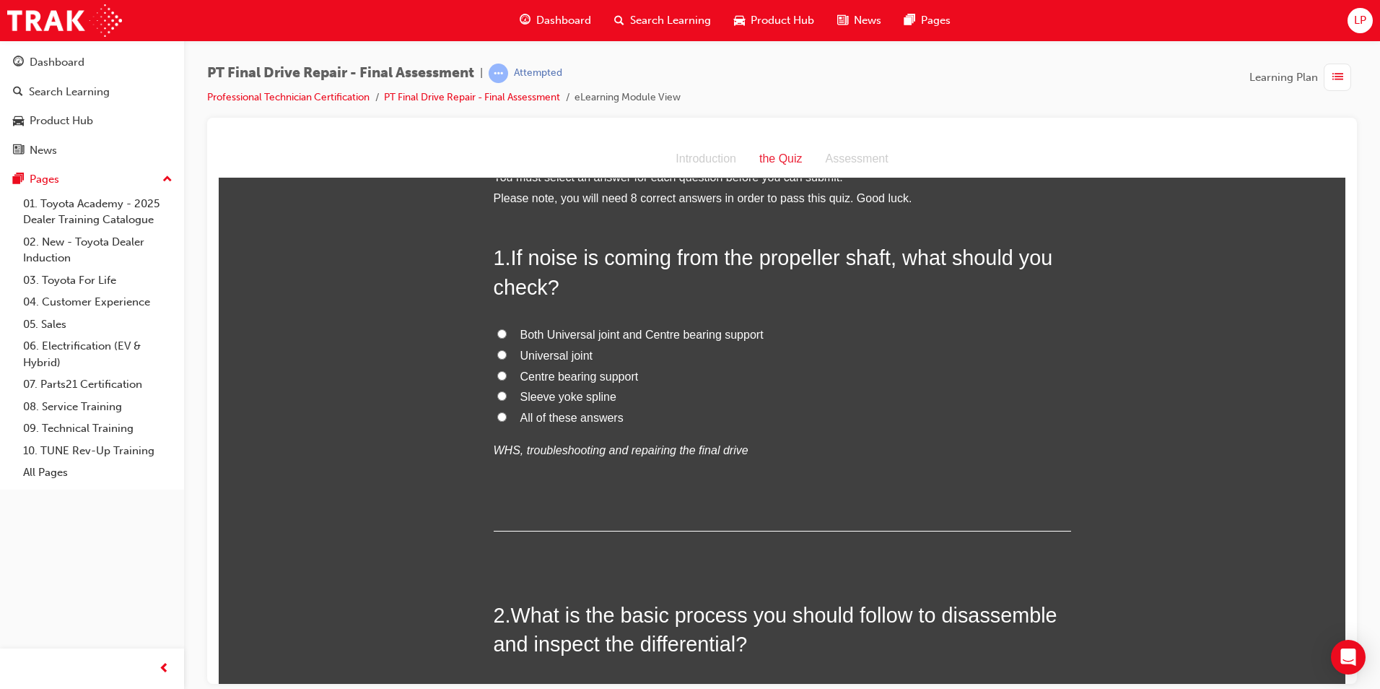
scroll to position [72, 0]
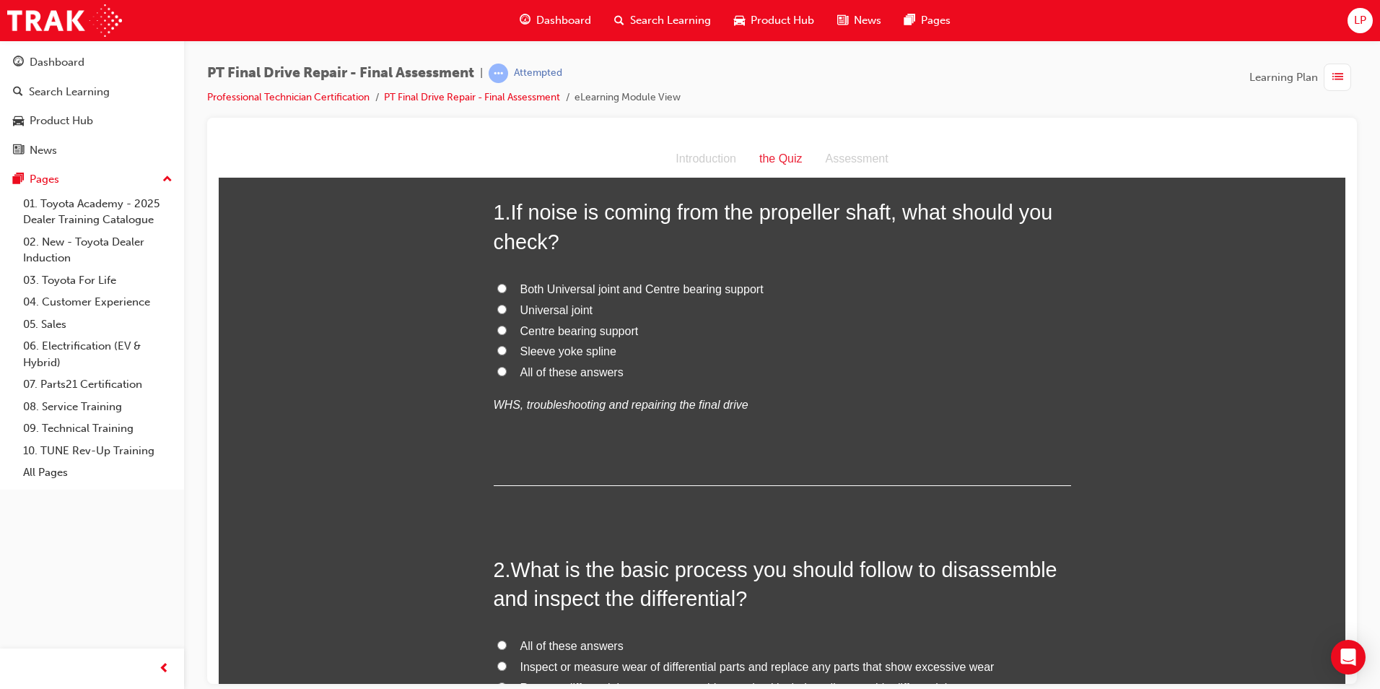
click at [593, 296] on label "Both Universal joint and Centre bearing support" at bounding box center [783, 289] width 578 height 21
click at [507, 292] on input "Both Universal joint and Centre bearing support" at bounding box center [501, 287] width 9 height 9
radio input "true"
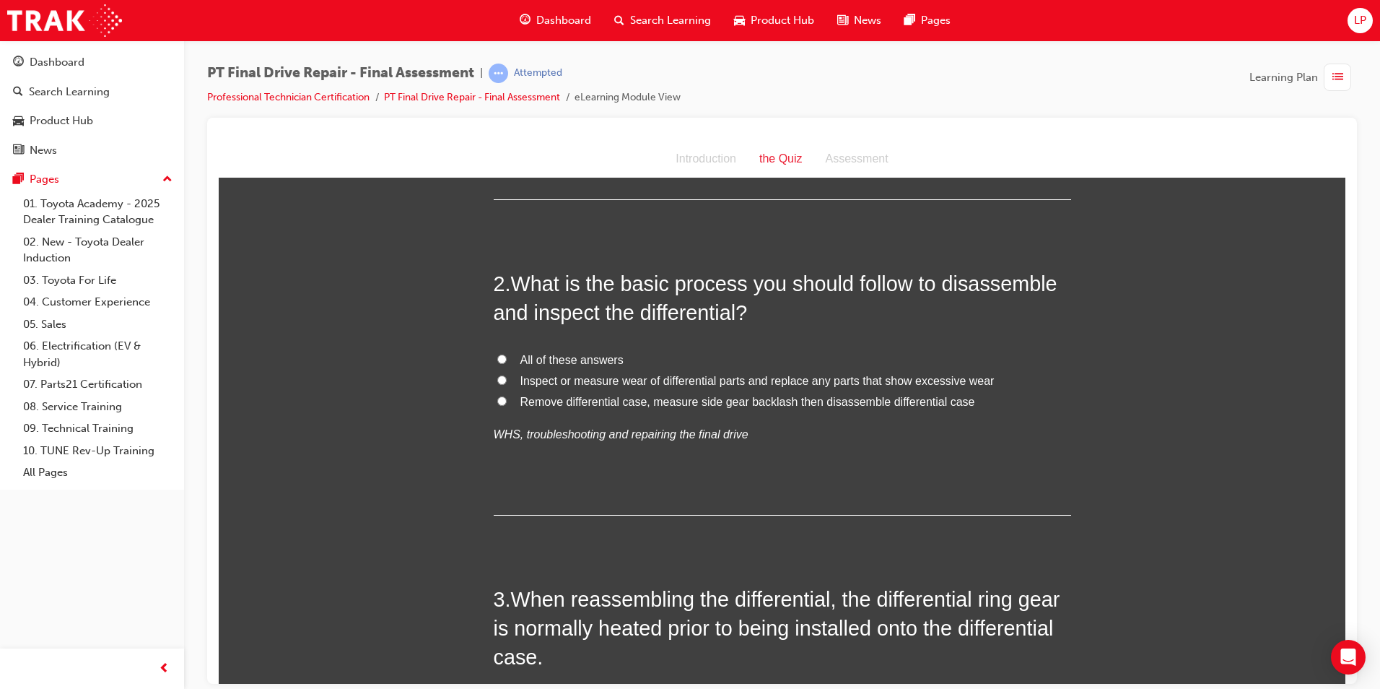
scroll to position [361, 0]
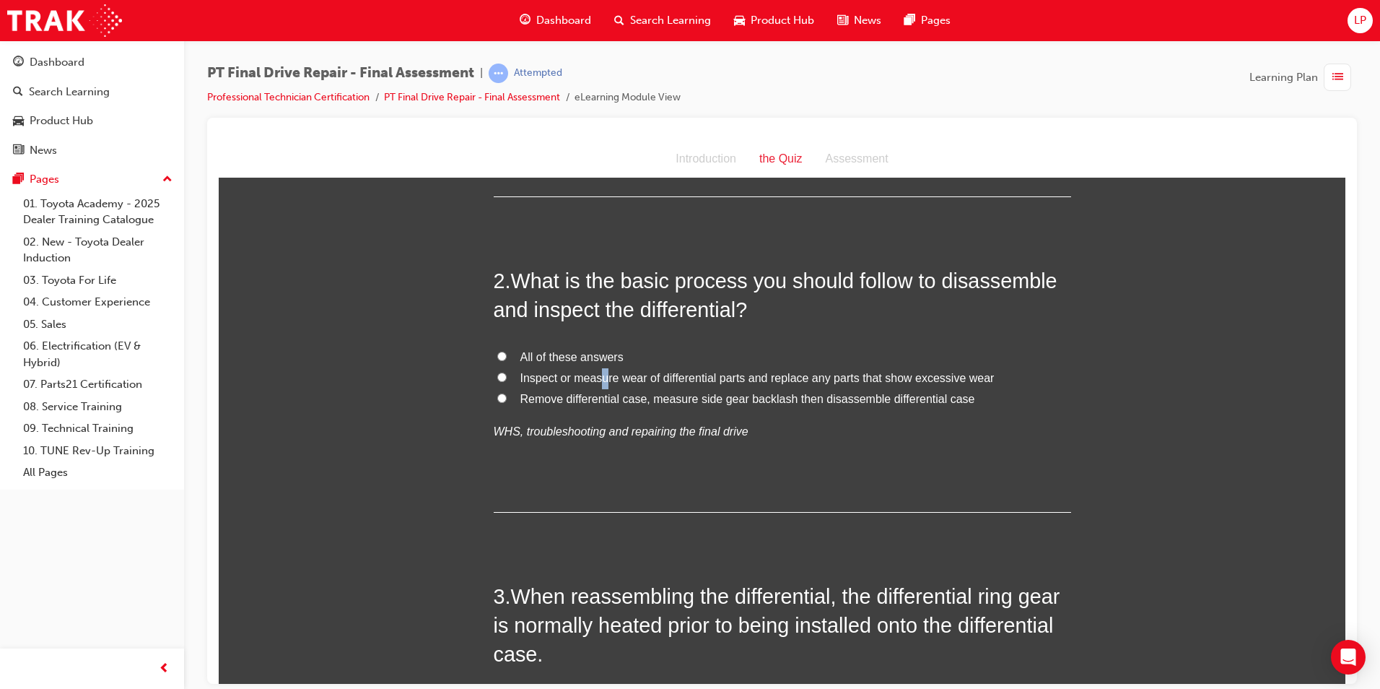
click at [598, 371] on span "Inspect or measure wear of differential parts and replace any parts that show e…" at bounding box center [758, 377] width 474 height 12
drag, startPoint x: 598, startPoint y: 371, endPoint x: 600, endPoint y: 357, distance: 14.6
click at [600, 357] on span "All of these answers" at bounding box center [572, 356] width 103 height 12
click at [507, 357] on input "All of these answers" at bounding box center [501, 355] width 9 height 9
radio input "true"
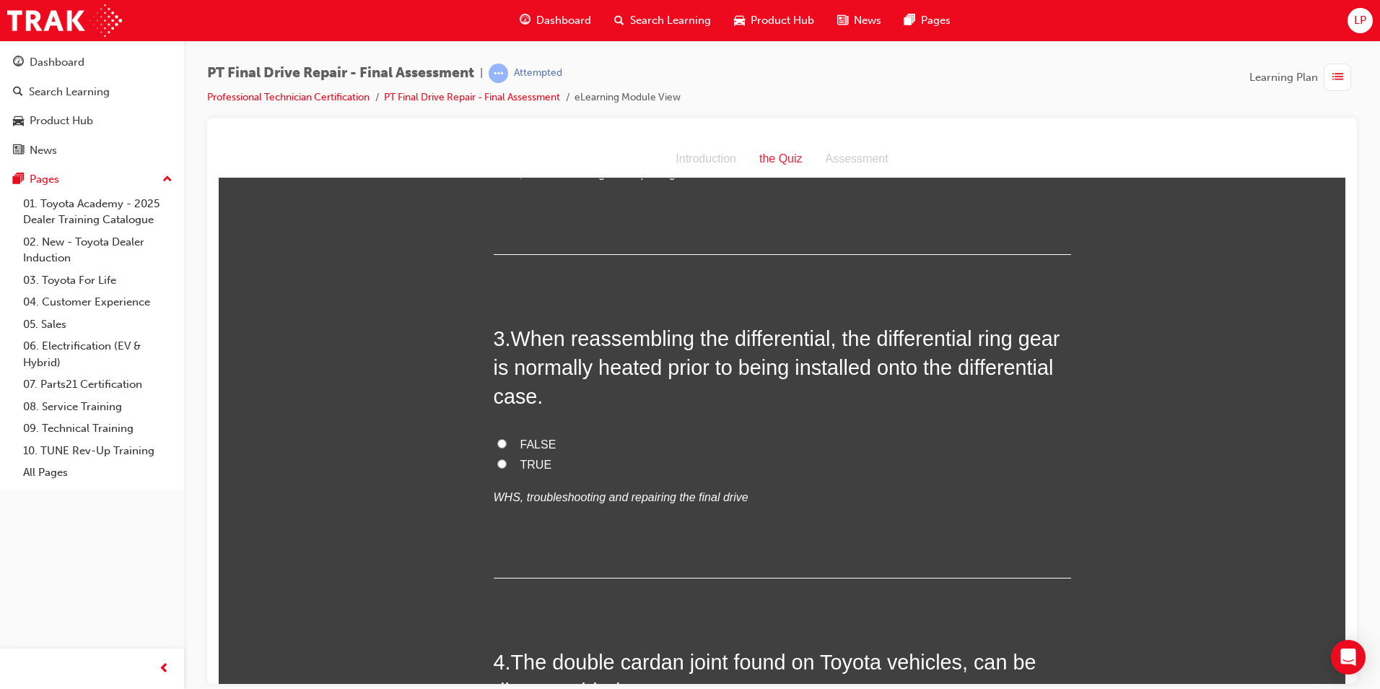
scroll to position [650, 0]
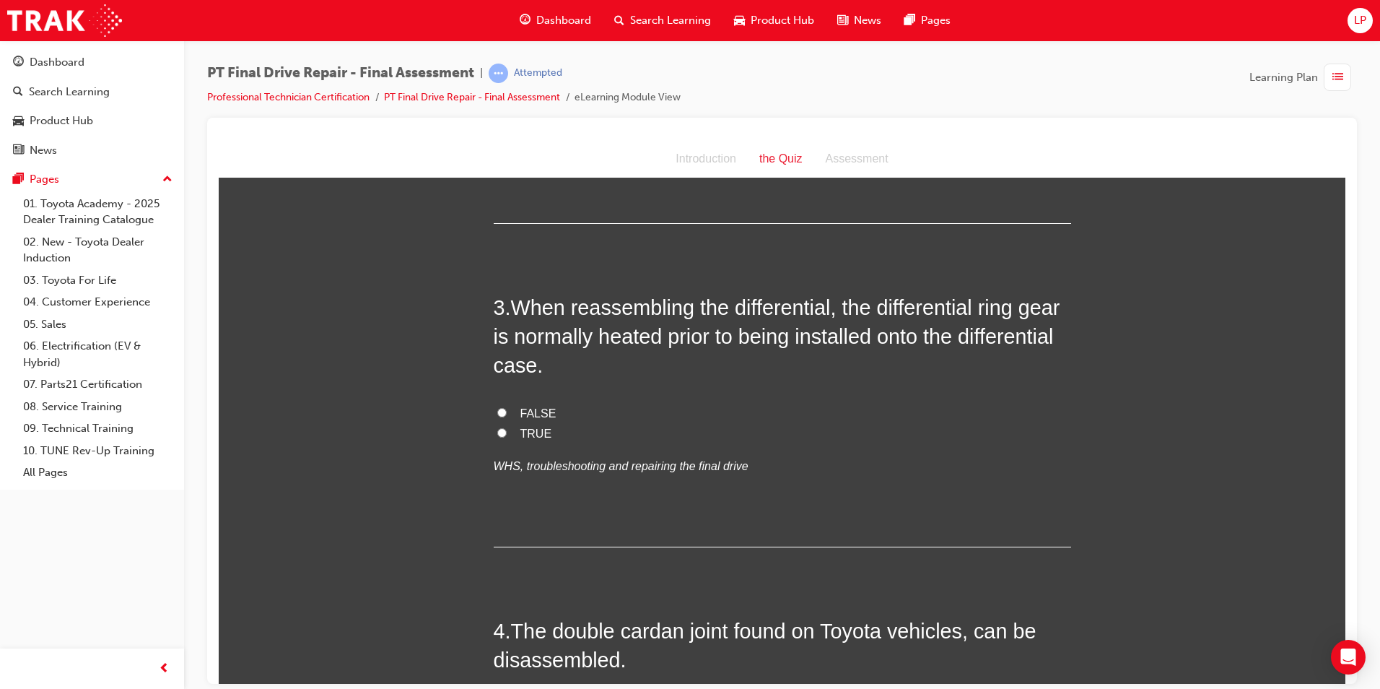
click at [523, 415] on span "FALSE" at bounding box center [539, 412] width 36 height 12
click at [507, 415] on input "FALSE" at bounding box center [501, 411] width 9 height 9
radio input "true"
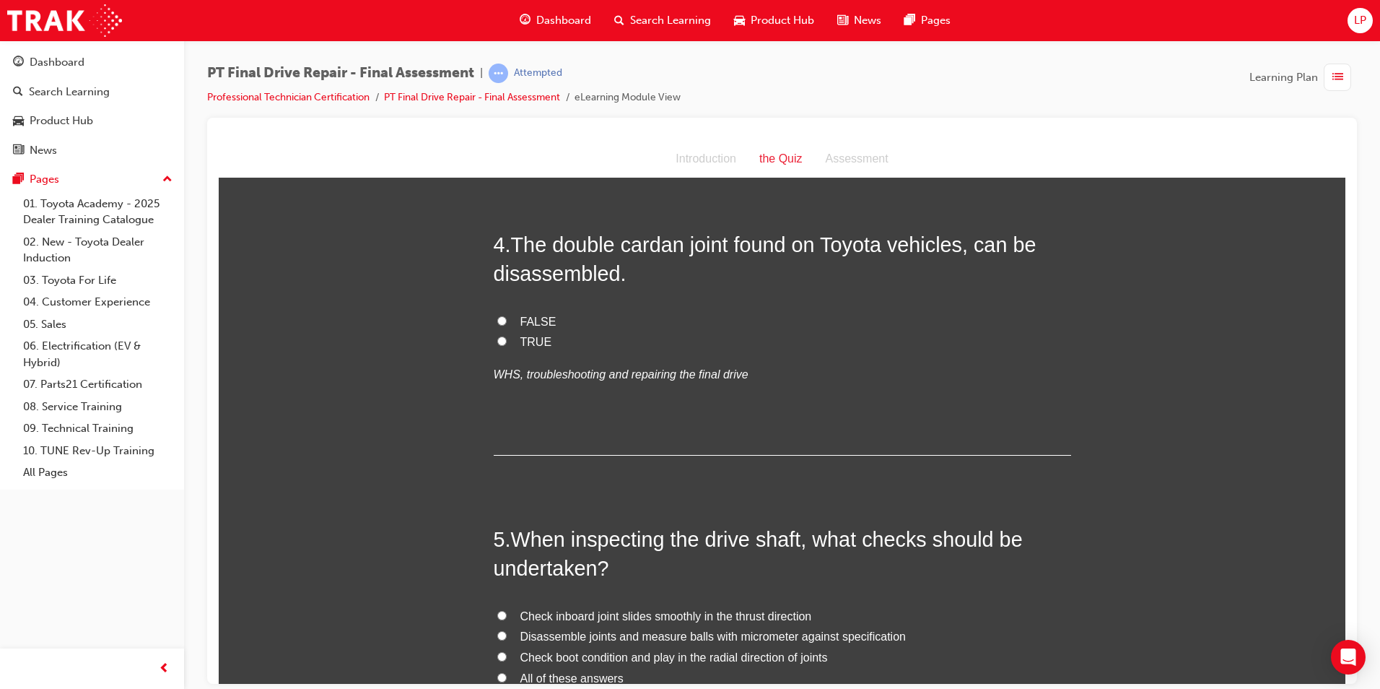
scroll to position [1011, 0]
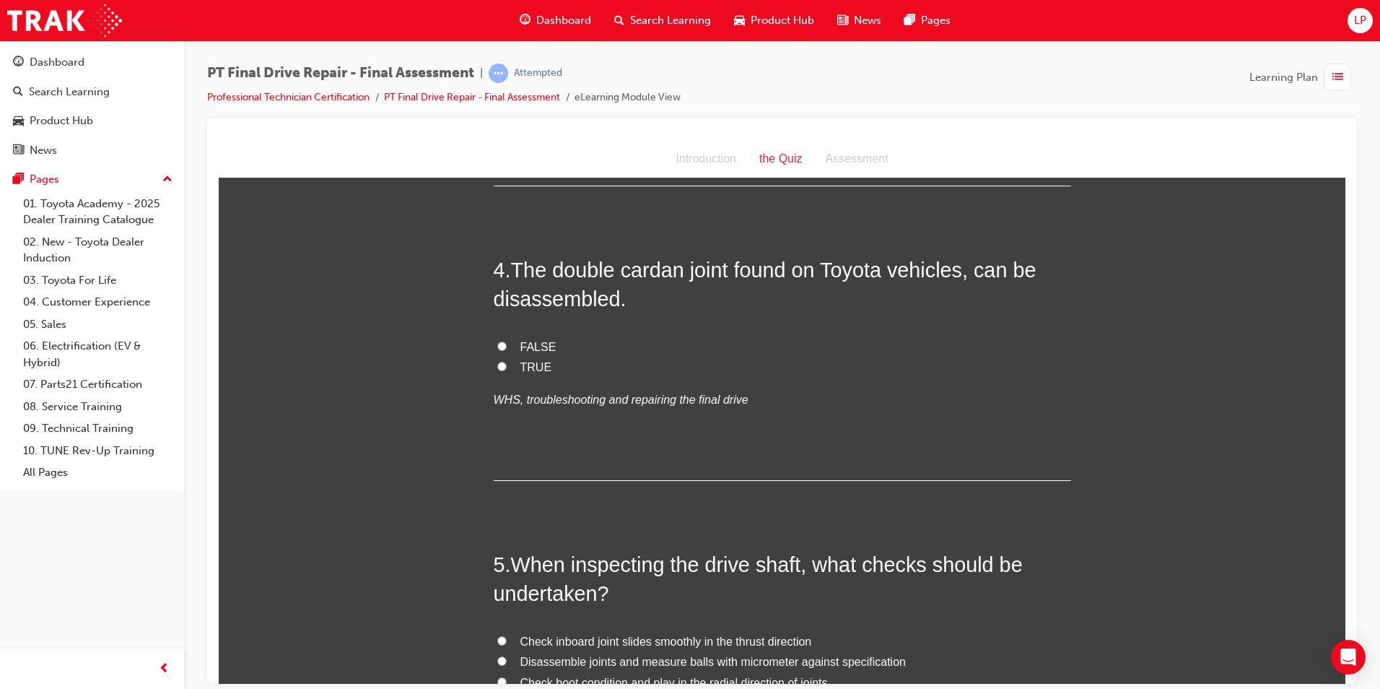
click at [542, 364] on span "TRUE" at bounding box center [537, 366] width 32 height 12
click at [507, 364] on input "TRUE" at bounding box center [501, 365] width 9 height 9
radio input "true"
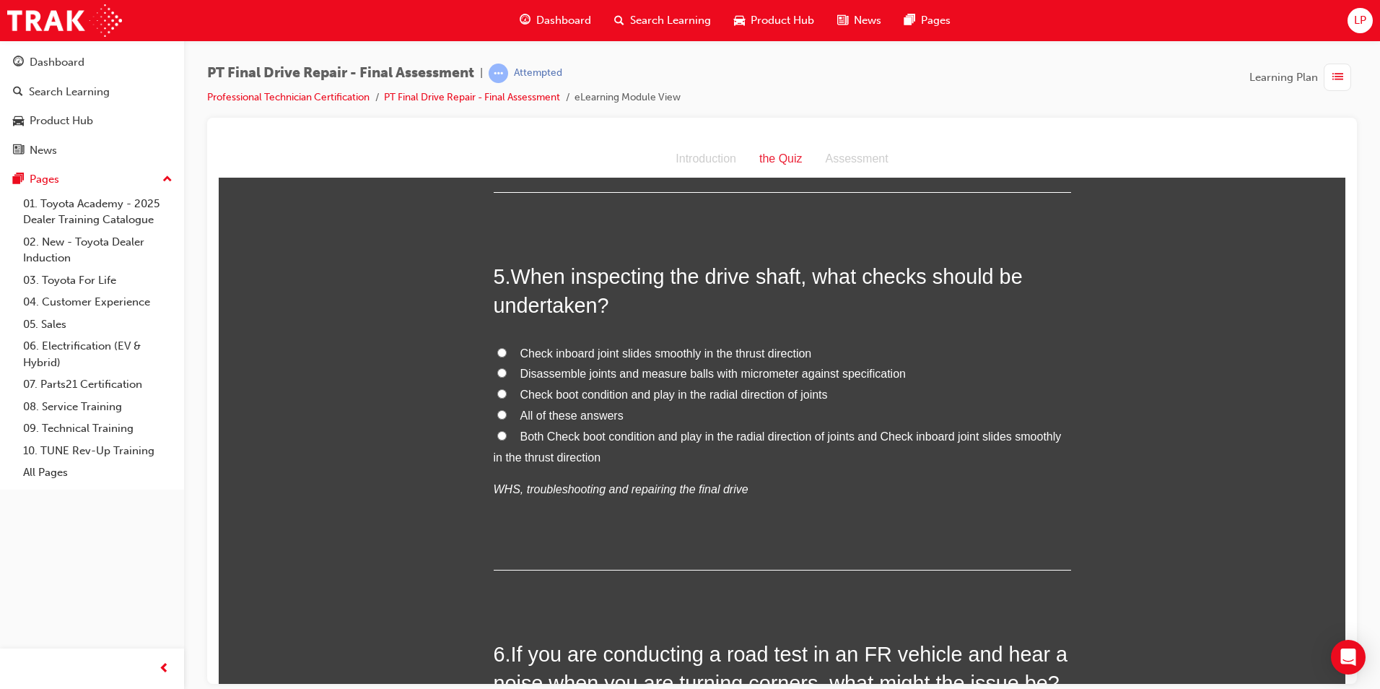
scroll to position [1300, 0]
click at [601, 409] on span "All of these answers" at bounding box center [572, 414] width 103 height 12
click at [507, 409] on input "All of these answers" at bounding box center [501, 413] width 9 height 9
radio input "true"
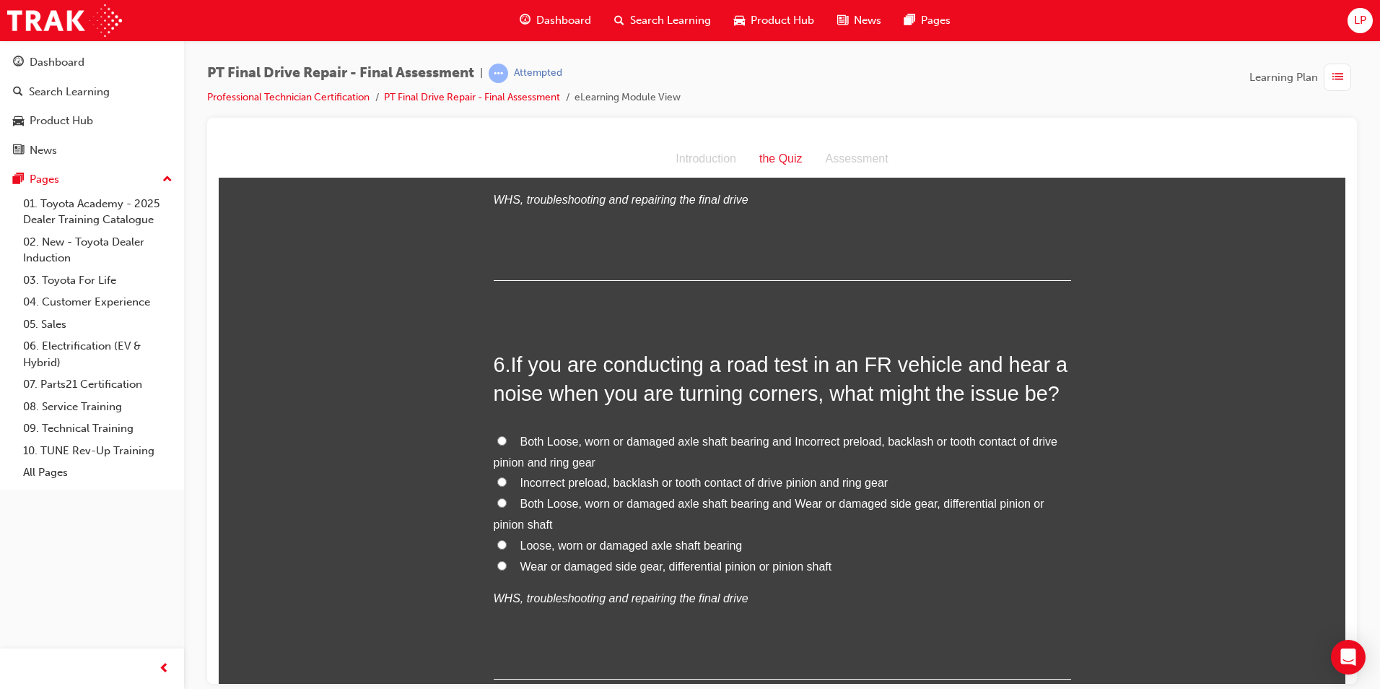
scroll to position [1661, 0]
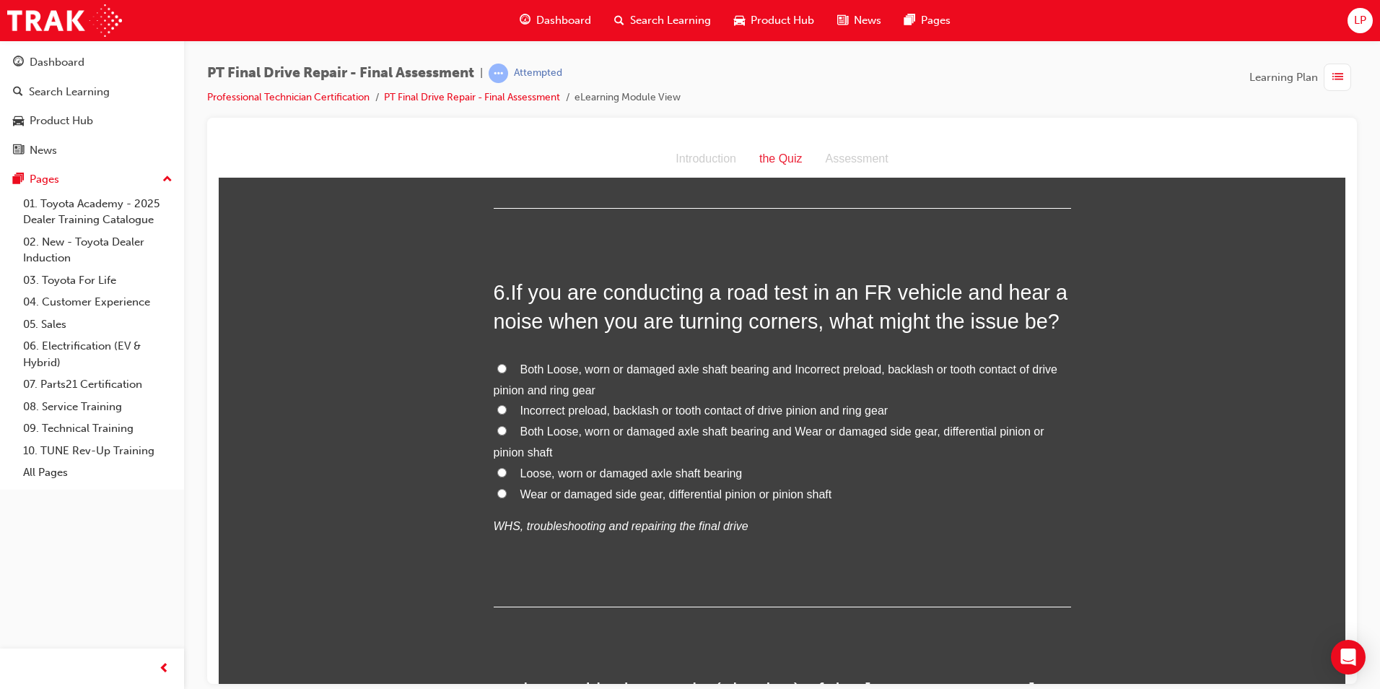
click at [512, 427] on label "Both Loose, worn or damaged axle shaft bearing and Wear or damaged side gear, d…" at bounding box center [783, 442] width 578 height 42
click at [507, 427] on input "Both Loose, worn or damaged axle shaft bearing and Wear or damaged side gear, d…" at bounding box center [501, 429] width 9 height 9
radio input "true"
click at [538, 380] on label "Both Loose, worn or damaged axle shaft bearing and Incorrect preload, backlash …" at bounding box center [783, 380] width 578 height 42
click at [507, 373] on input "Both Loose, worn or damaged axle shaft bearing and Incorrect preload, backlash …" at bounding box center [501, 367] width 9 height 9
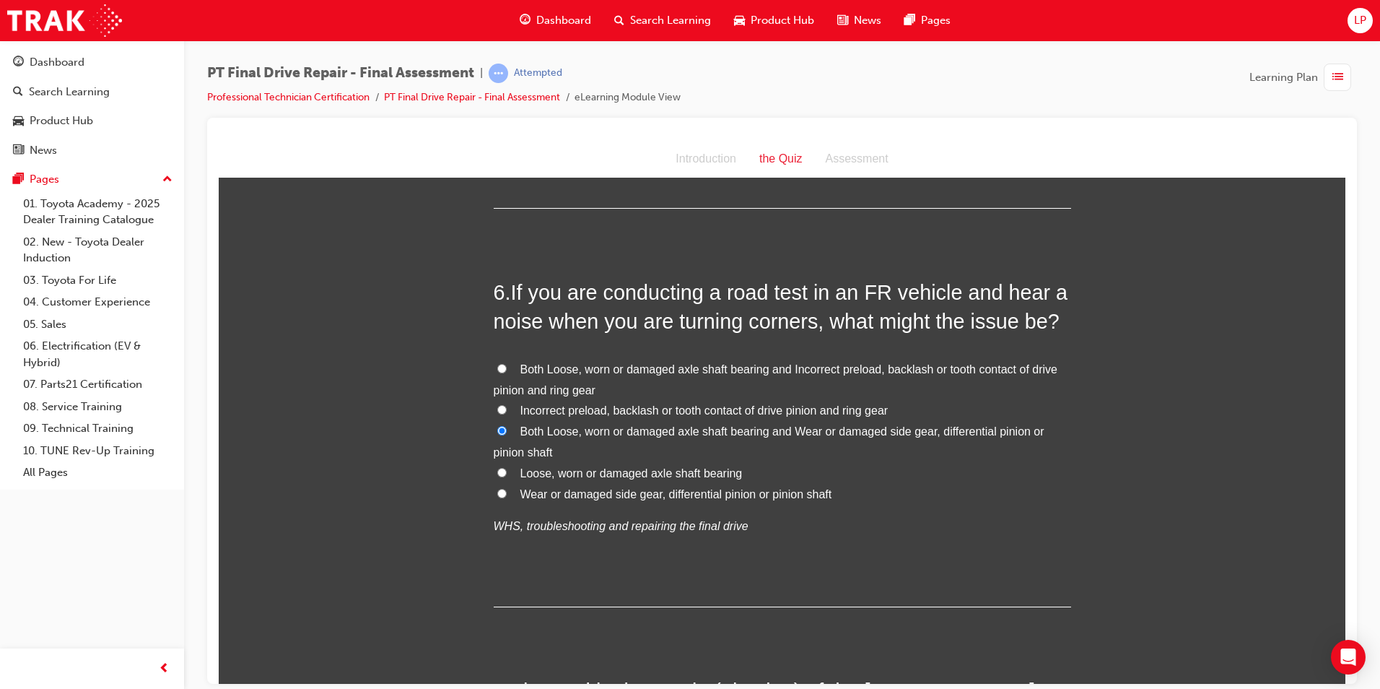
radio input "true"
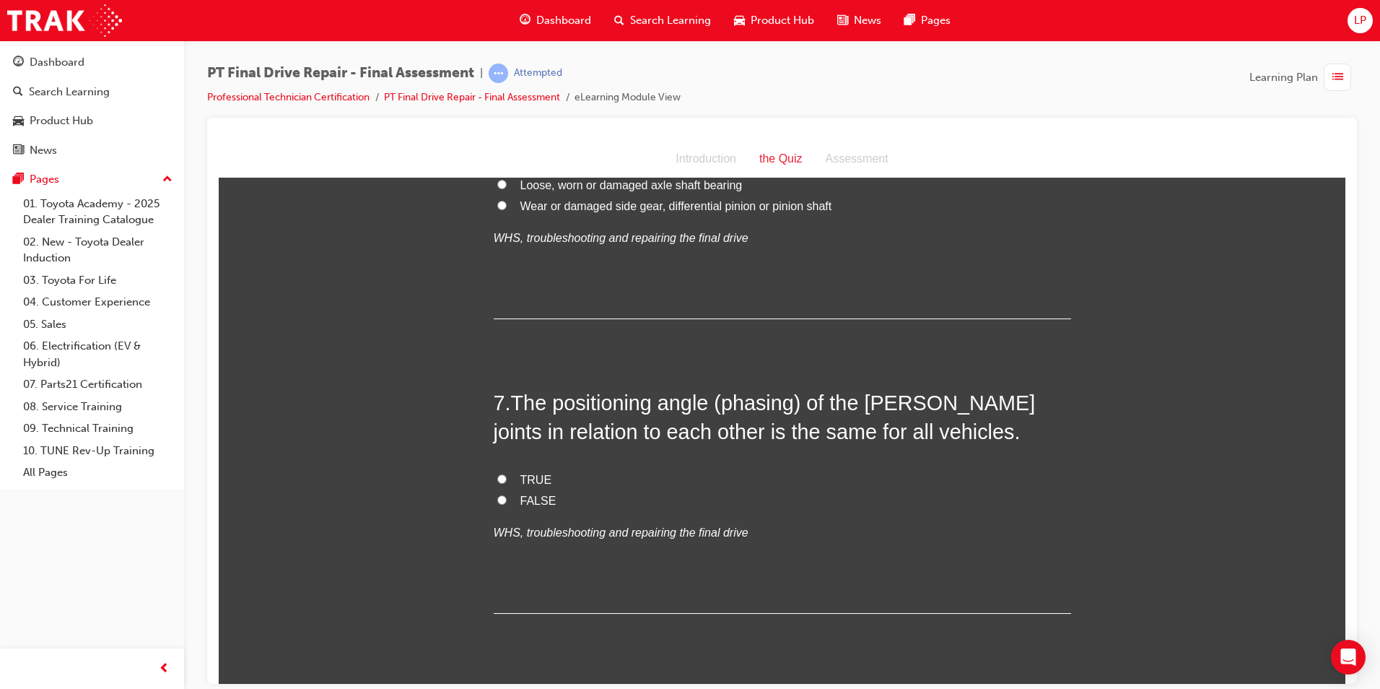
scroll to position [1949, 0]
click at [538, 469] on label "TRUE" at bounding box center [783, 479] width 578 height 21
click at [507, 473] on input "TRUE" at bounding box center [501, 477] width 9 height 9
radio input "true"
click at [545, 497] on span "FALSE" at bounding box center [539, 499] width 36 height 12
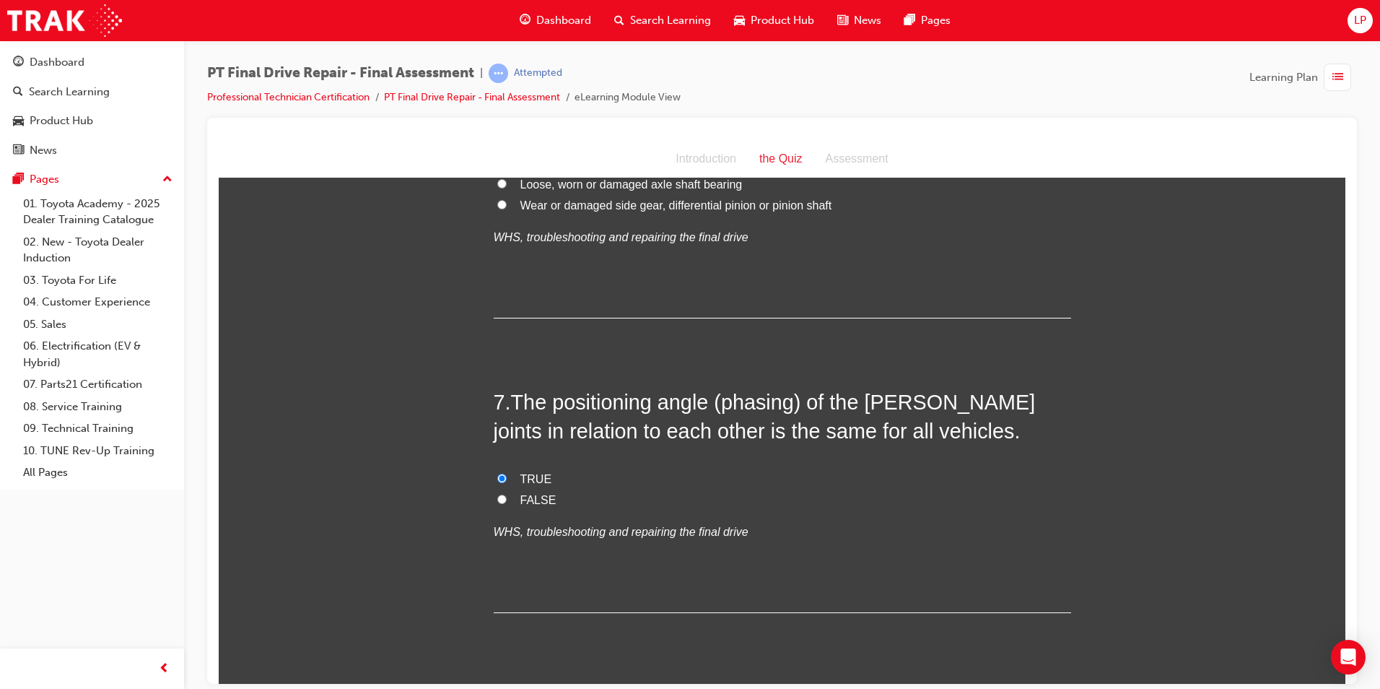
drag, startPoint x: 545, startPoint y: 497, endPoint x: 525, endPoint y: 497, distance: 20.2
click at [525, 497] on span "FALSE" at bounding box center [539, 499] width 36 height 12
click at [507, 497] on input "FALSE" at bounding box center [501, 498] width 9 height 9
radio input "true"
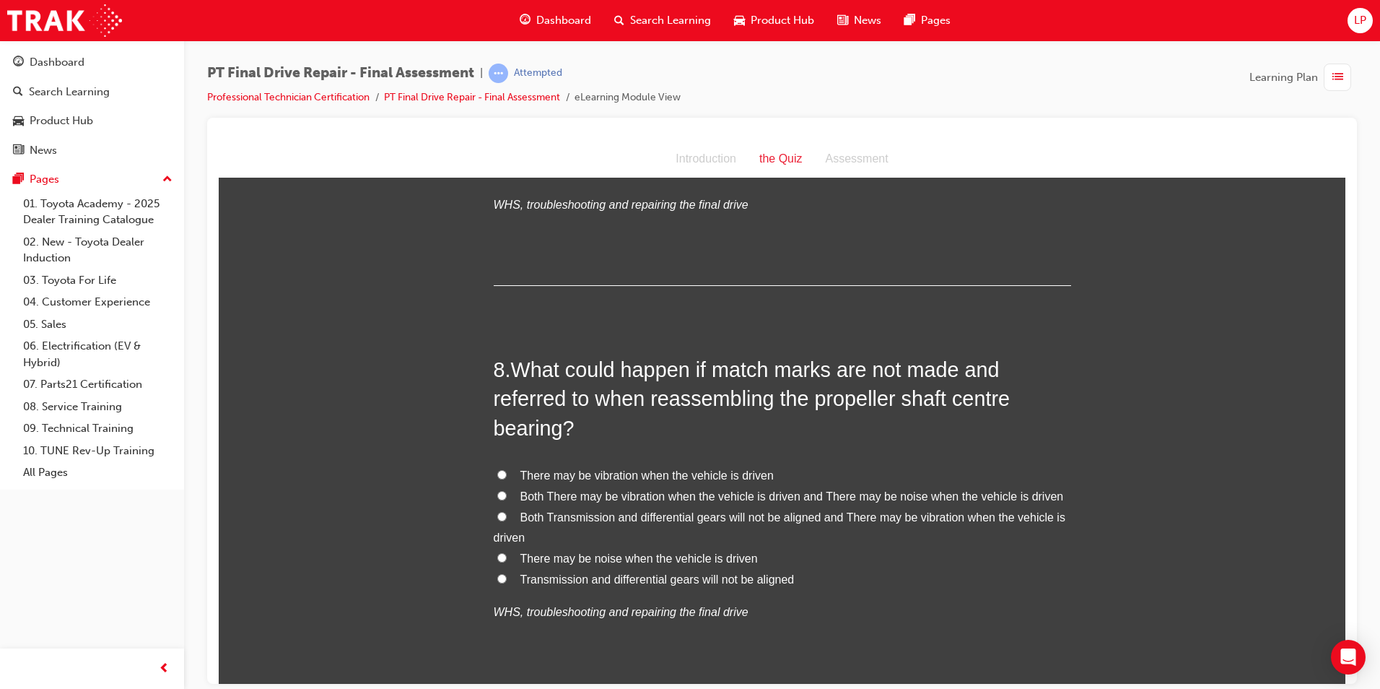
scroll to position [2310, 0]
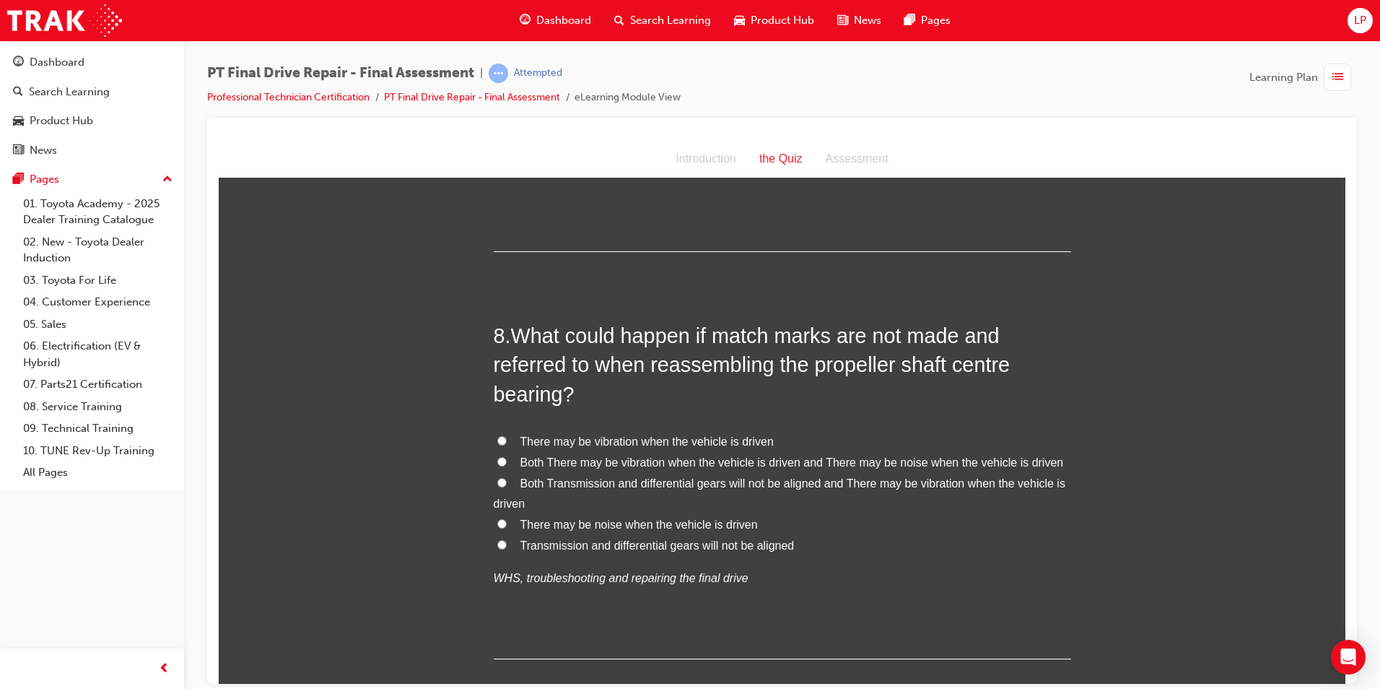
drag, startPoint x: 614, startPoint y: 464, endPoint x: 628, endPoint y: 464, distance: 13.7
click at [614, 464] on span "Both There may be vibration when the vehicle is driven and There may be noise w…" at bounding box center [793, 462] width 544 height 12
click at [507, 464] on input "Both There may be vibration when the vehicle is driven and There may be noise w…" at bounding box center [501, 460] width 9 height 9
radio input "true"
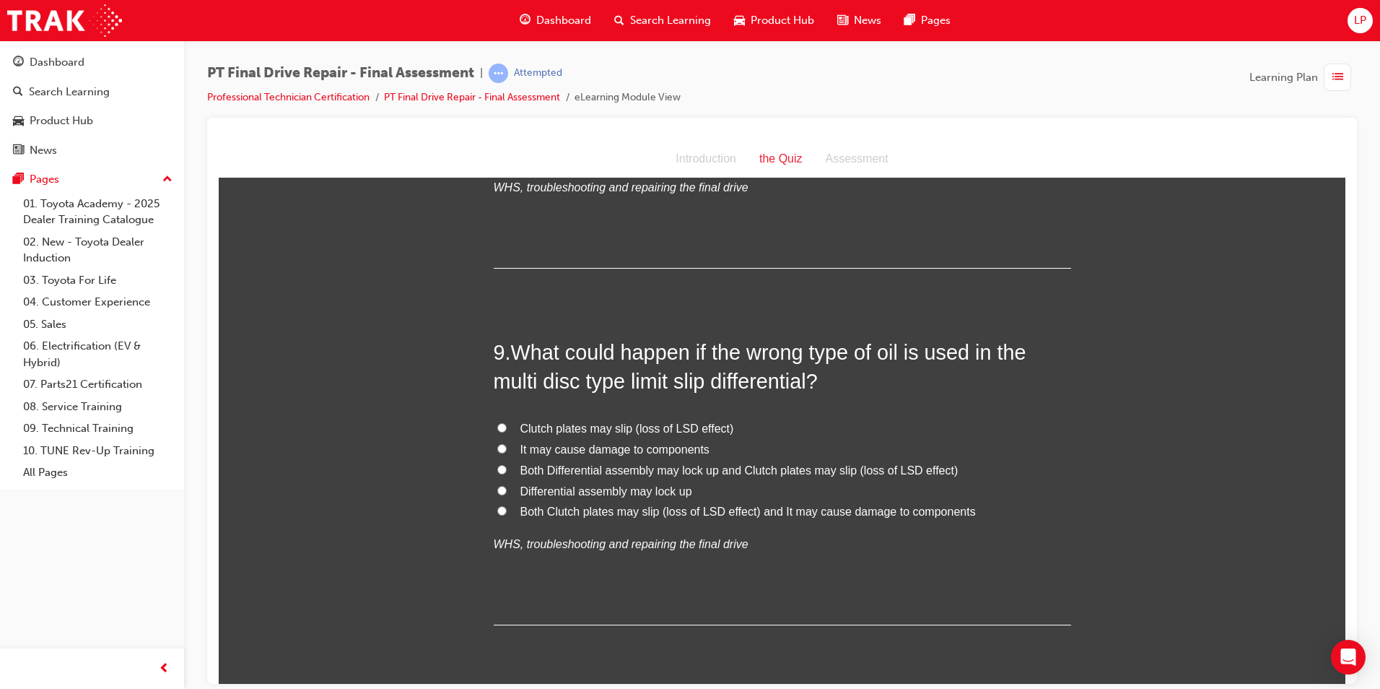
scroll to position [2744, 0]
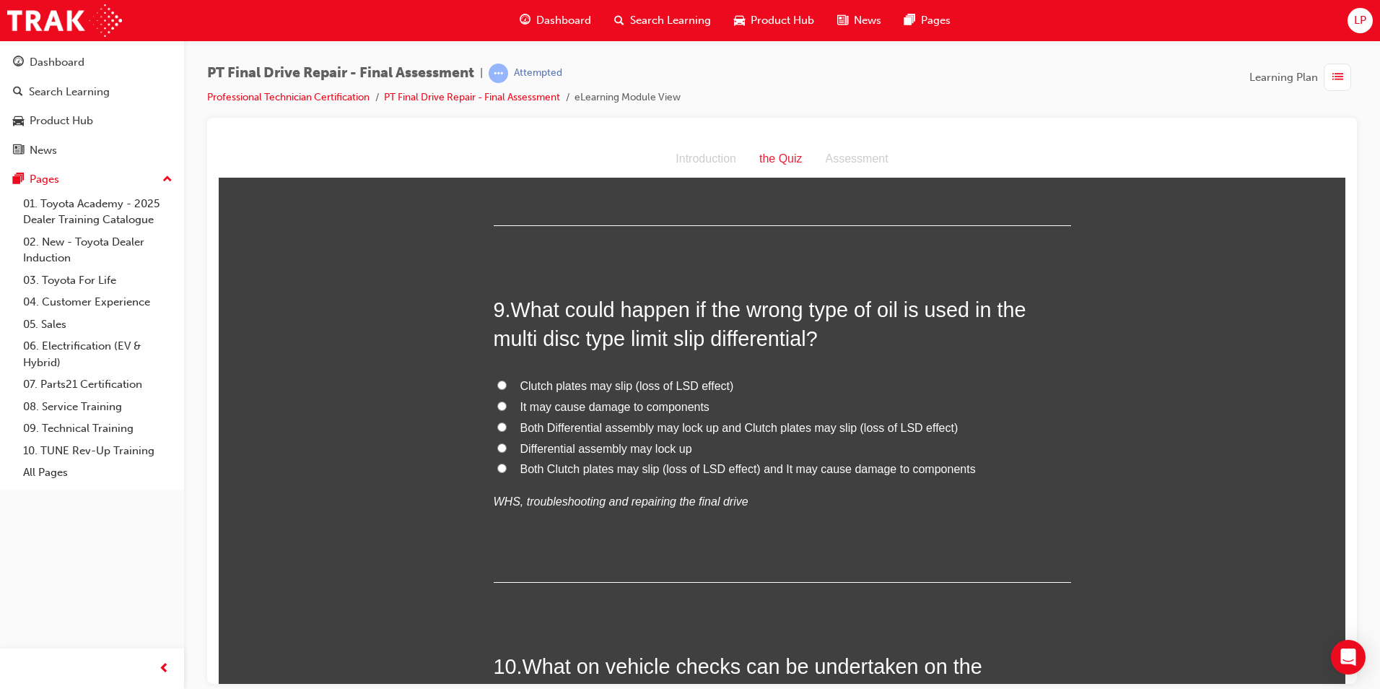
click at [722, 471] on span "Both Clutch plates may slip (loss of LSD effect) and It may cause damage to com…" at bounding box center [749, 468] width 456 height 12
click at [507, 471] on input "Both Clutch plates may slip (loss of LSD effect) and It may cause damage to com…" at bounding box center [501, 467] width 9 height 9
radio input "true"
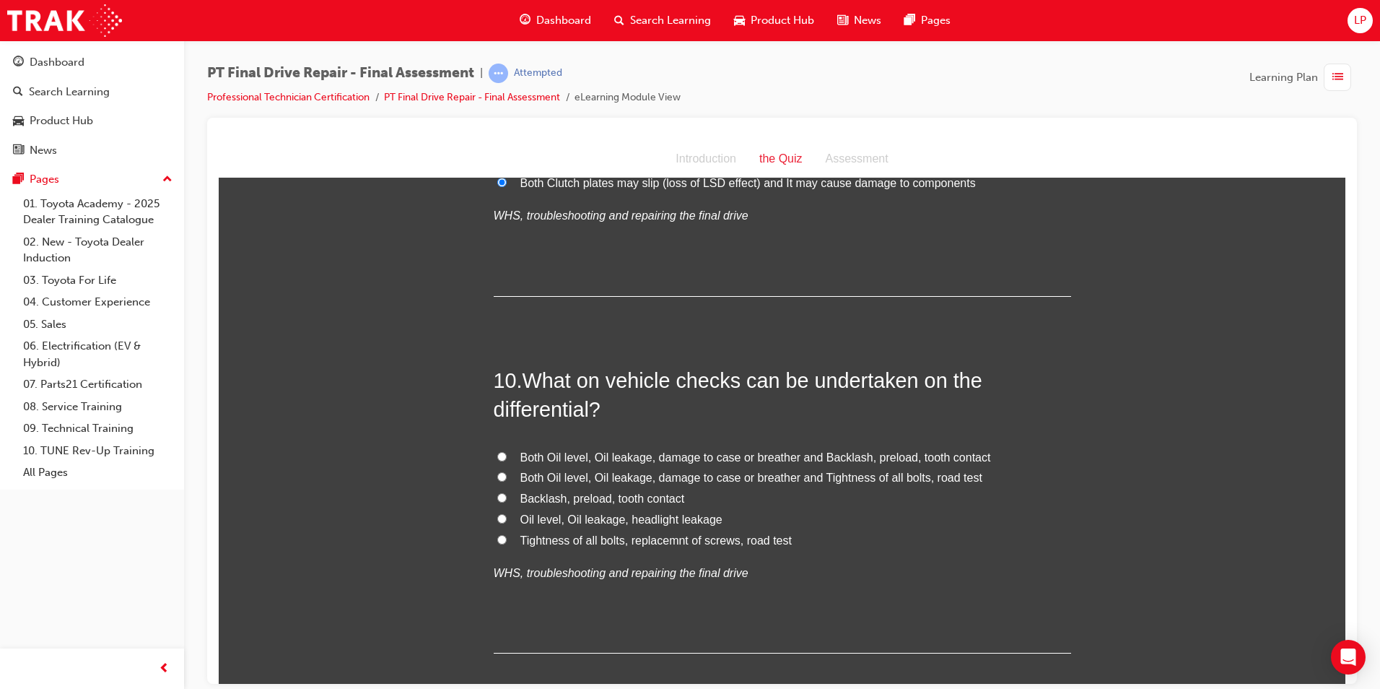
scroll to position [3032, 0]
click at [694, 476] on span "Both Oil level, Oil leakage, damage to case or breather and Tightness of all bo…" at bounding box center [752, 474] width 462 height 12
click at [507, 476] on input "Both Oil level, Oil leakage, damage to case or breather and Tightness of all bo…" at bounding box center [501, 473] width 9 height 9
radio input "true"
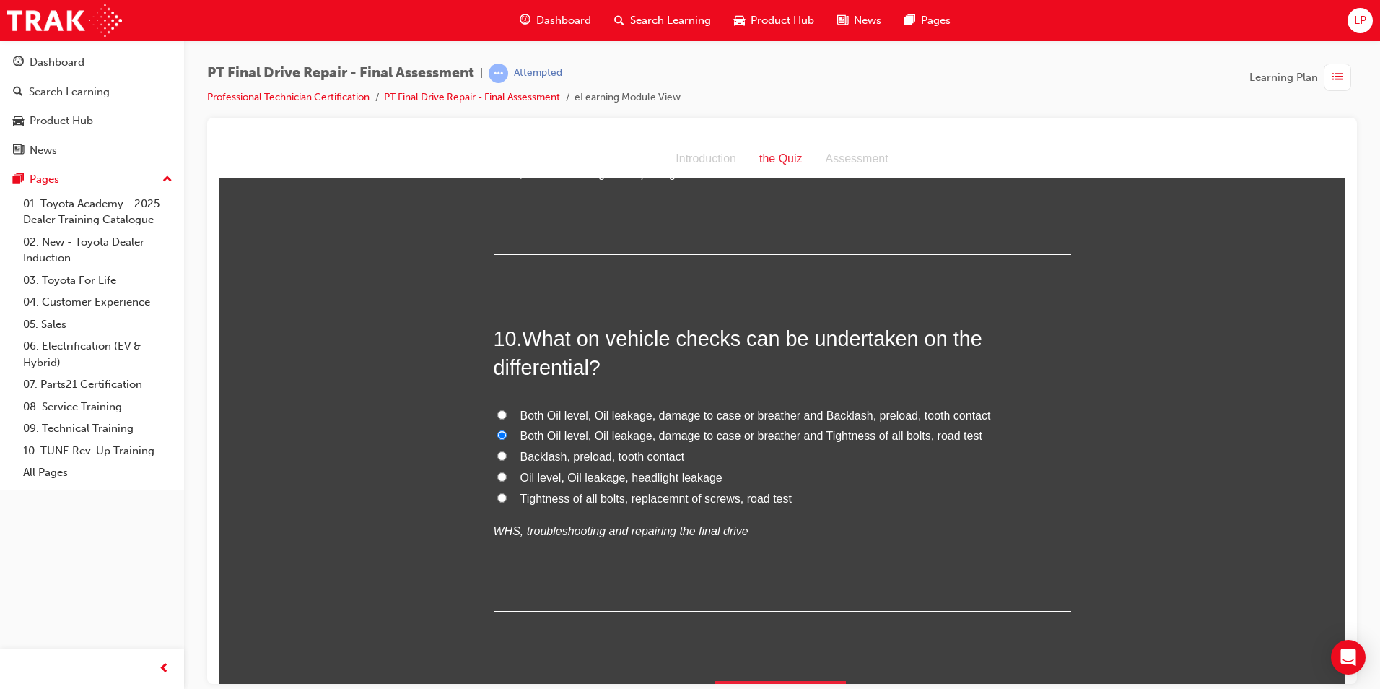
scroll to position [3108, 0]
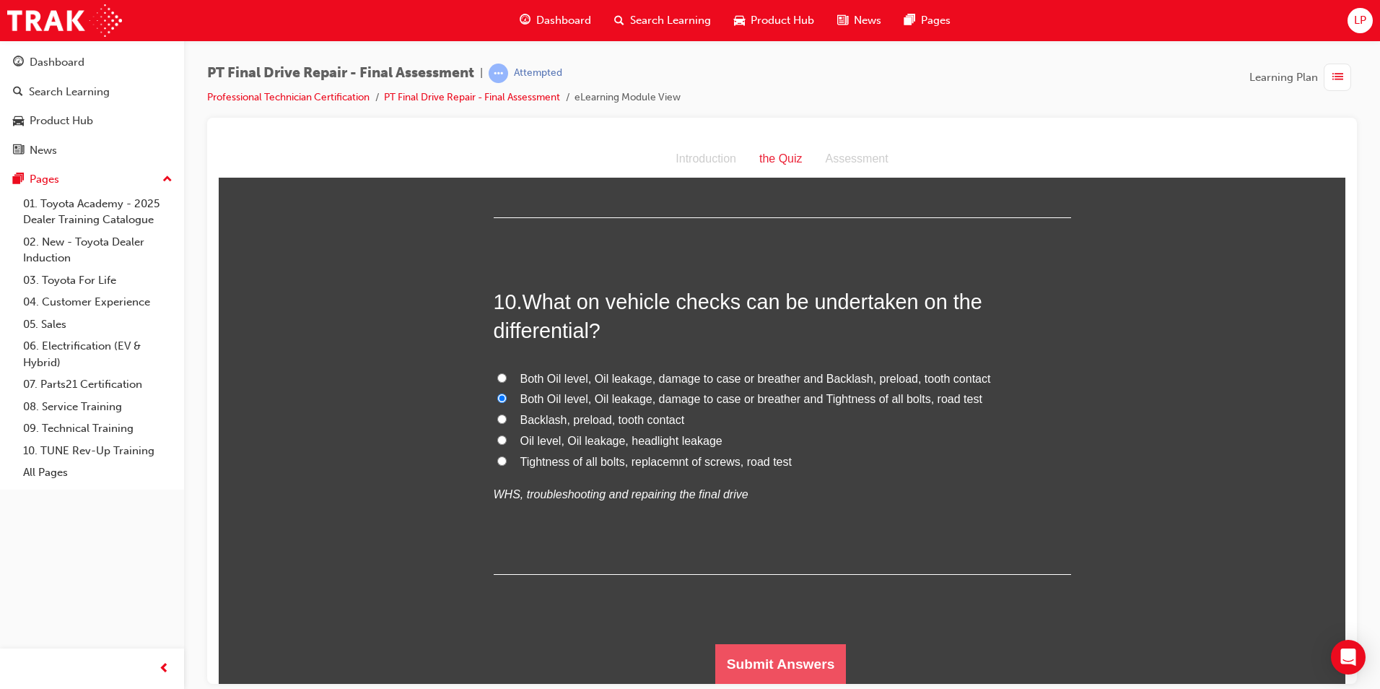
click at [819, 661] on button "Submit Answers" at bounding box center [781, 663] width 131 height 40
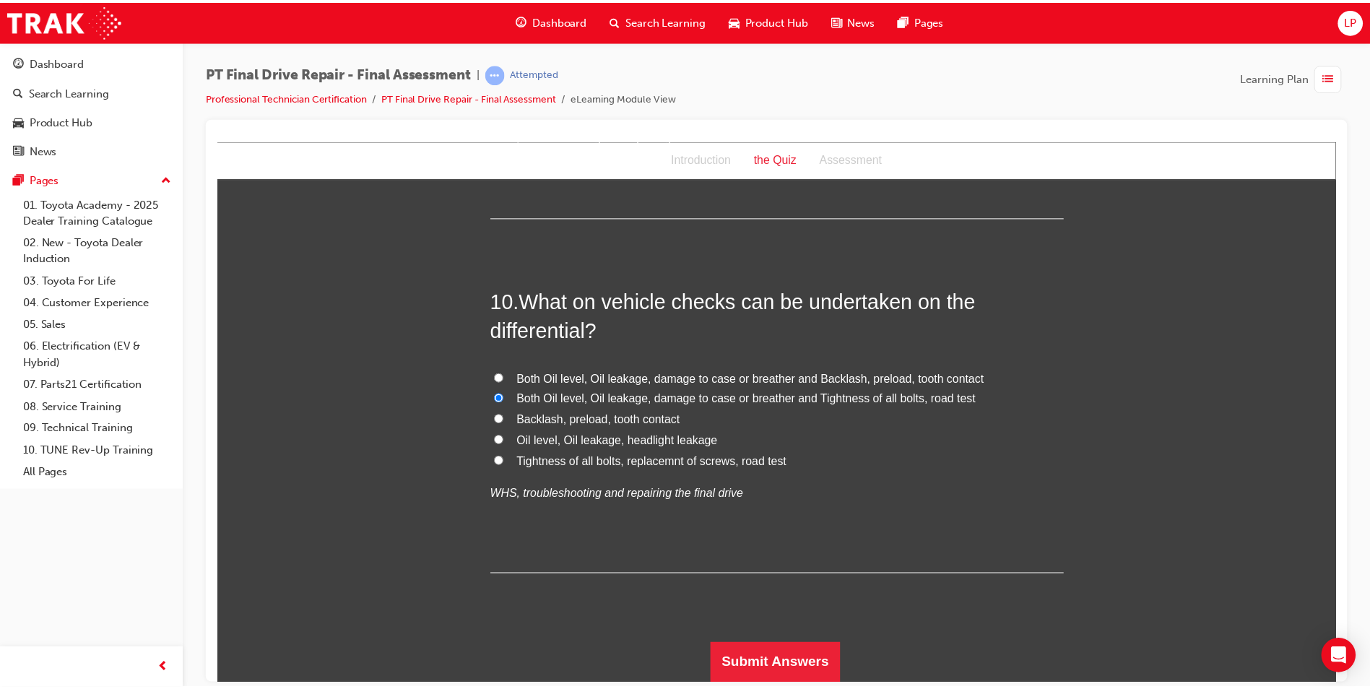
scroll to position [0, 0]
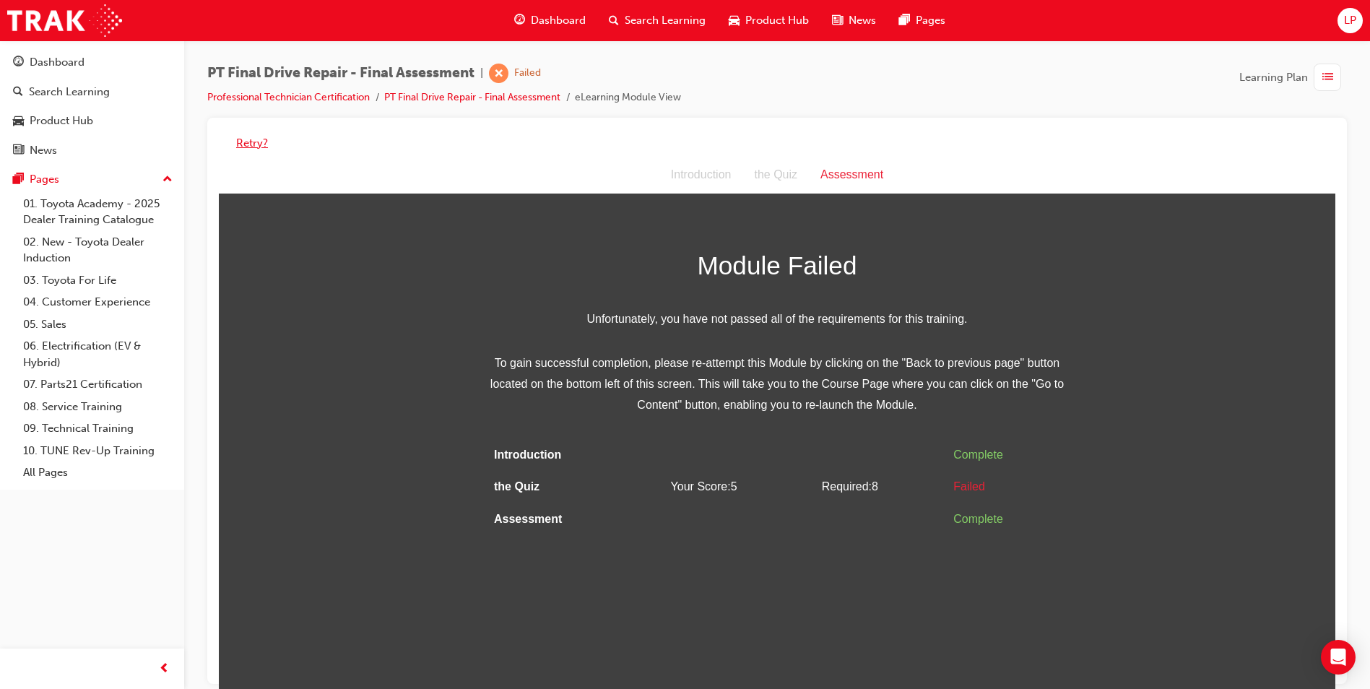
click at [238, 144] on button "Retry?" at bounding box center [252, 143] width 32 height 17
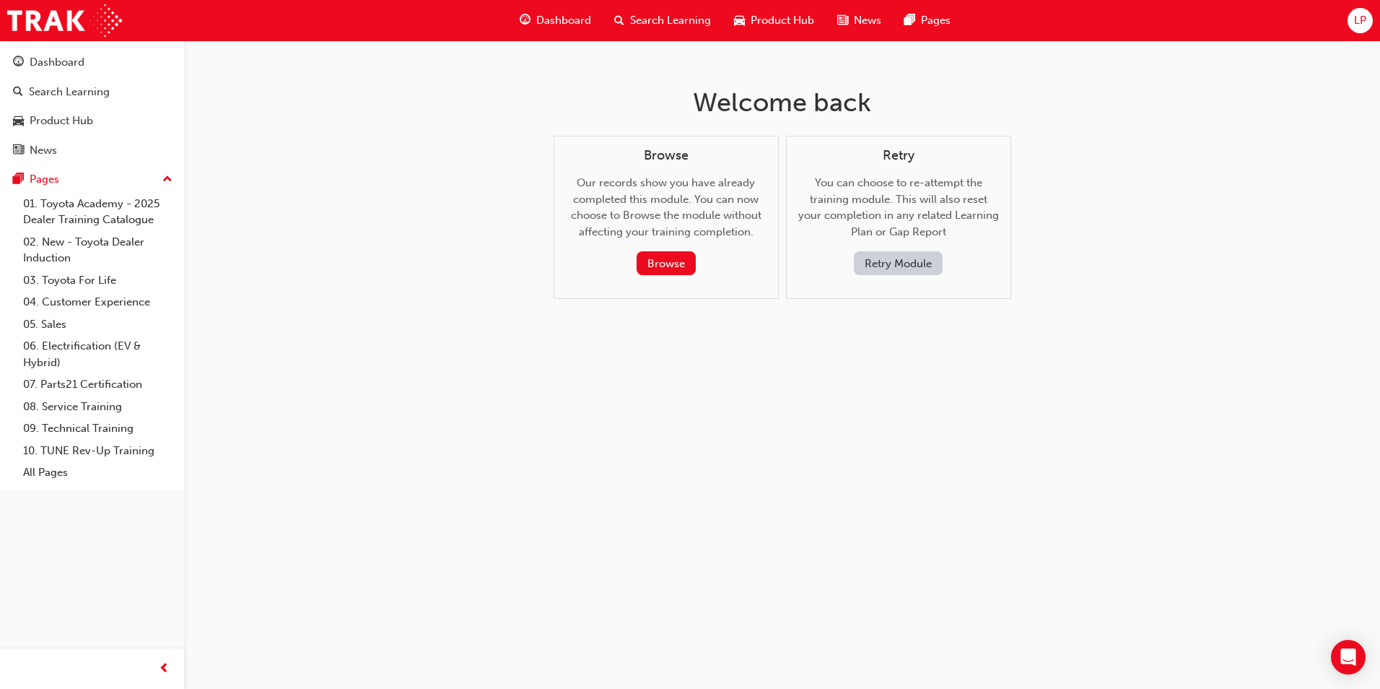
click at [879, 256] on button "Retry Module" at bounding box center [898, 263] width 89 height 24
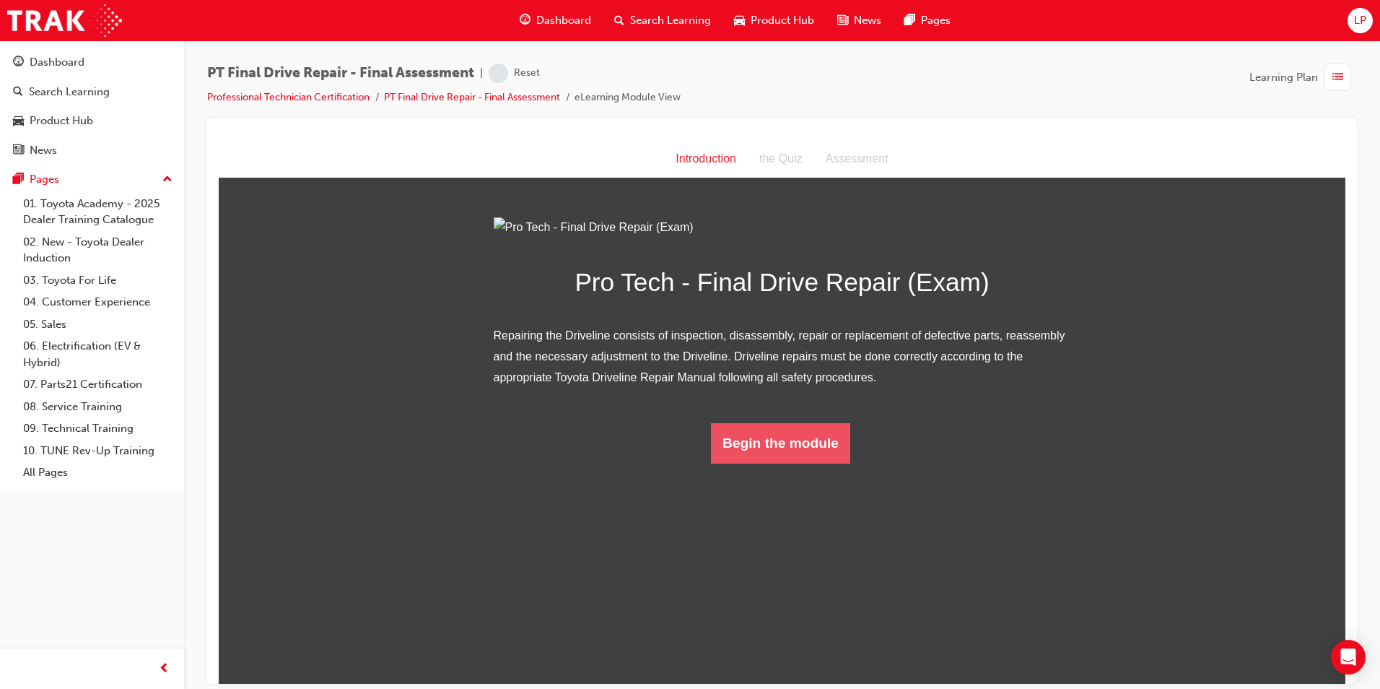
click at [797, 463] on button "Begin the module" at bounding box center [780, 442] width 139 height 40
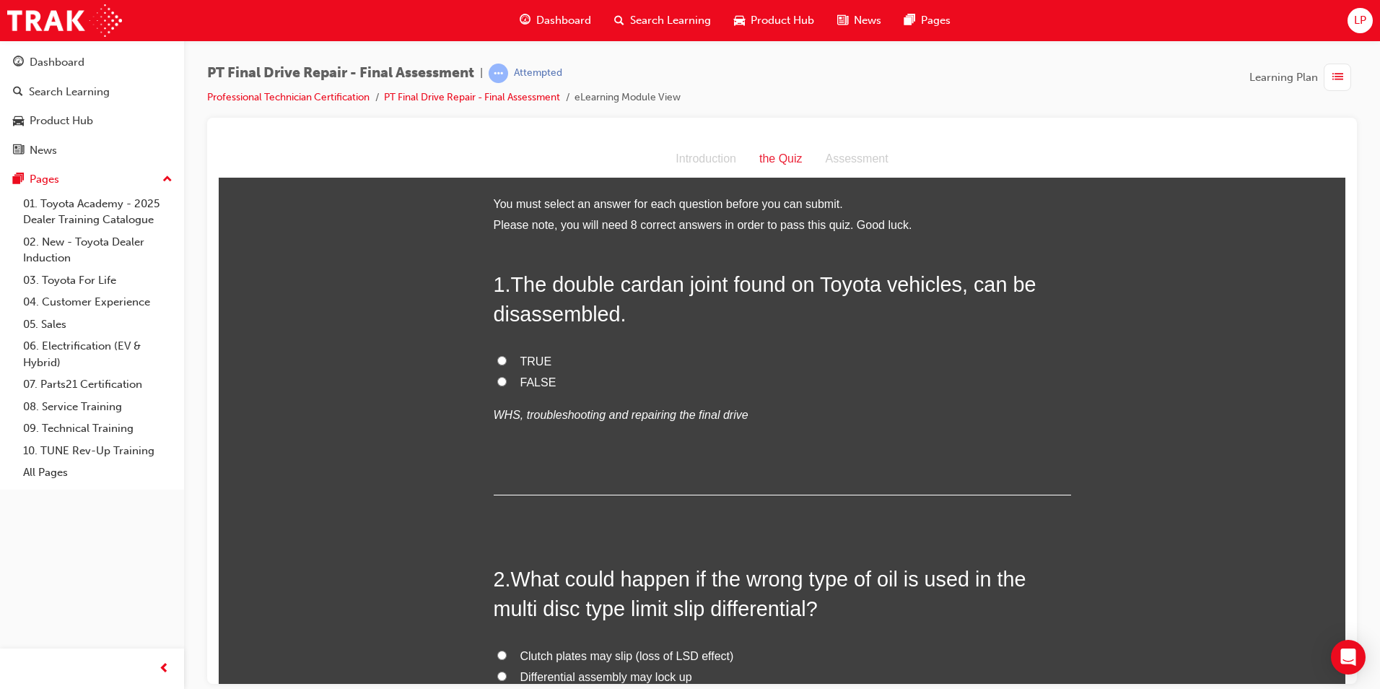
click at [544, 345] on div "1 . The double cardan joint found on Toyota vehicles, can be disassembled. TRUE…" at bounding box center [783, 381] width 578 height 225
click at [539, 357] on span "TRUE" at bounding box center [537, 361] width 32 height 12
click at [507, 357] on input "TRUE" at bounding box center [501, 359] width 9 height 9
radio input "true"
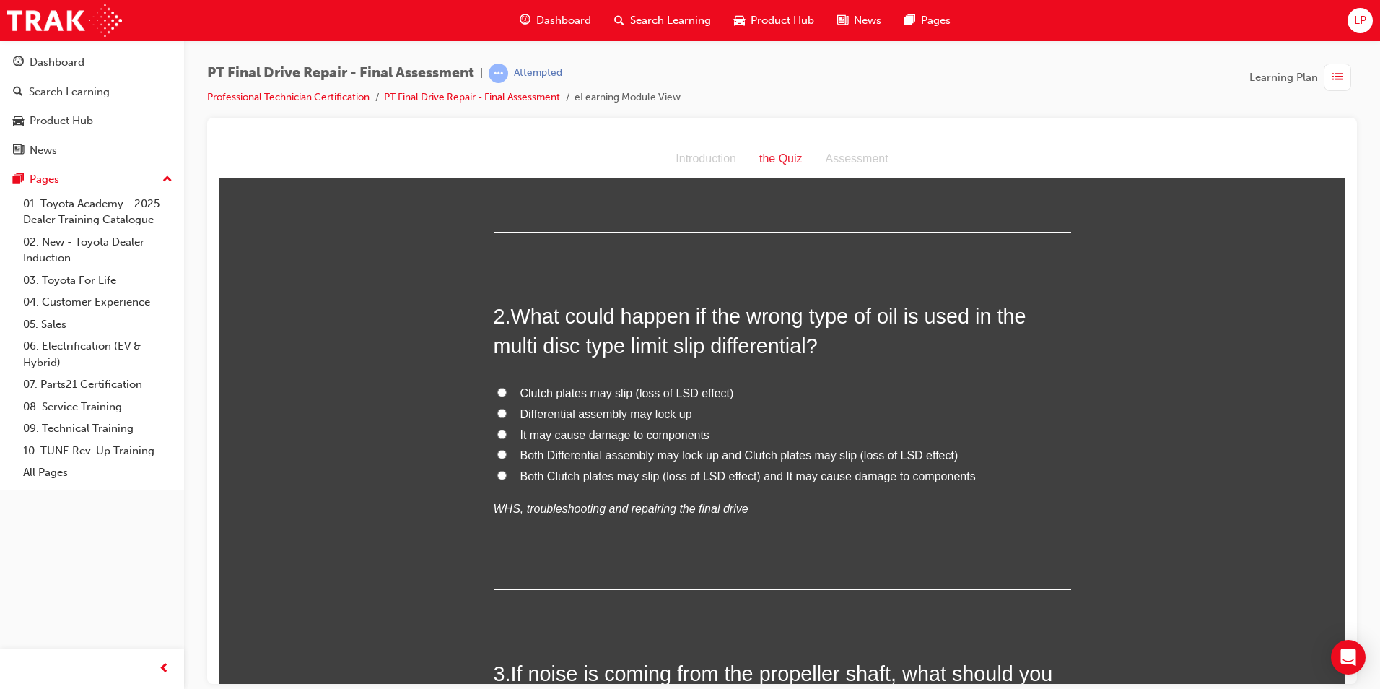
scroll to position [289, 0]
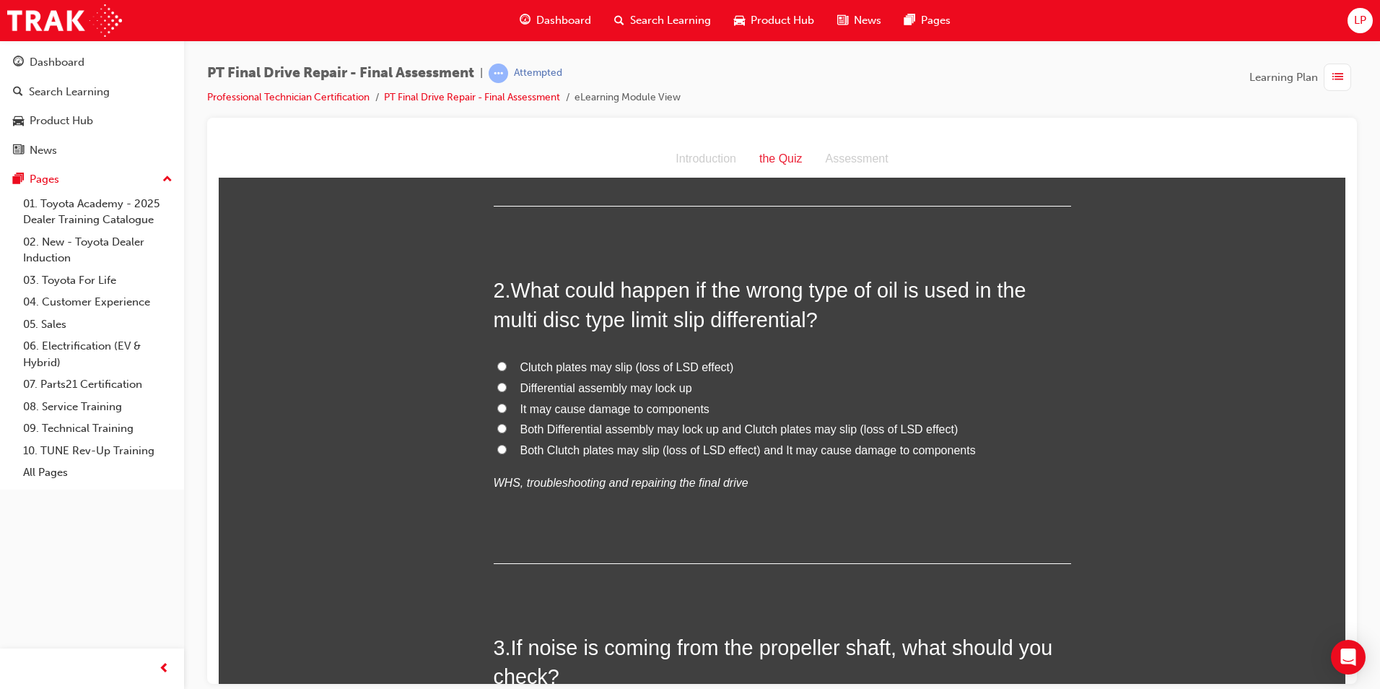
click at [641, 453] on span "Both Clutch plates may slip (loss of LSD effect) and It may cause damage to com…" at bounding box center [749, 449] width 456 height 12
click at [843, 451] on span "Both Clutch plates may slip (loss of LSD effect) and It may cause damage to com…" at bounding box center [749, 449] width 456 height 12
click at [507, 451] on input "Both Clutch plates may slip (loss of LSD effect) and It may cause damage to com…" at bounding box center [501, 448] width 9 height 9
radio input "true"
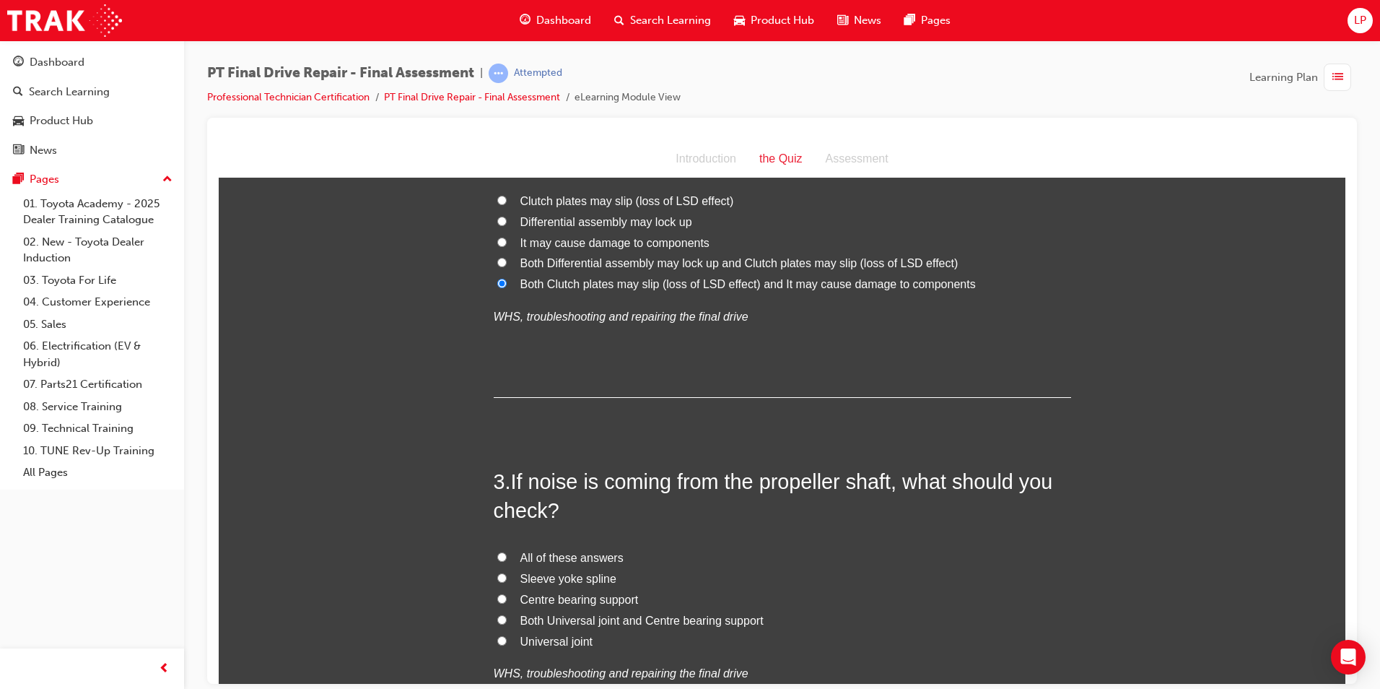
scroll to position [505, 0]
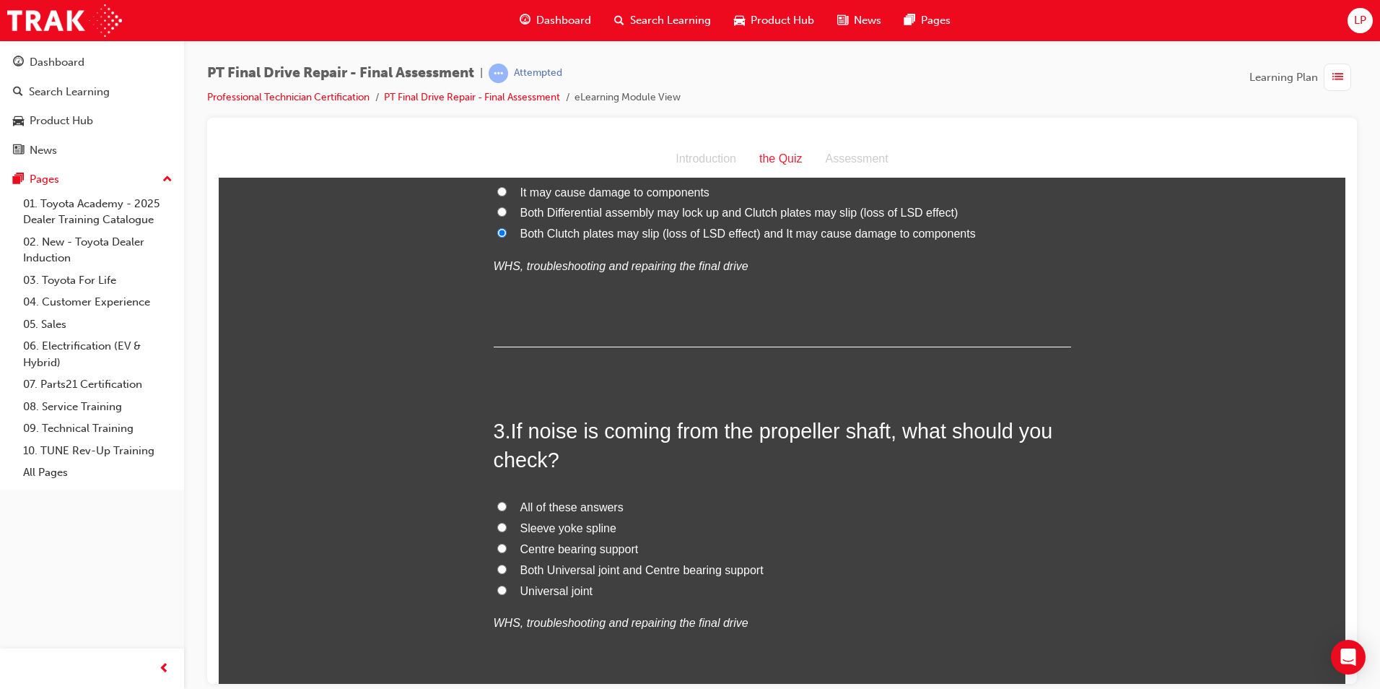
click at [609, 505] on span "All of these answers" at bounding box center [572, 506] width 103 height 12
click at [507, 505] on input "All of these answers" at bounding box center [501, 505] width 9 height 9
radio input "true"
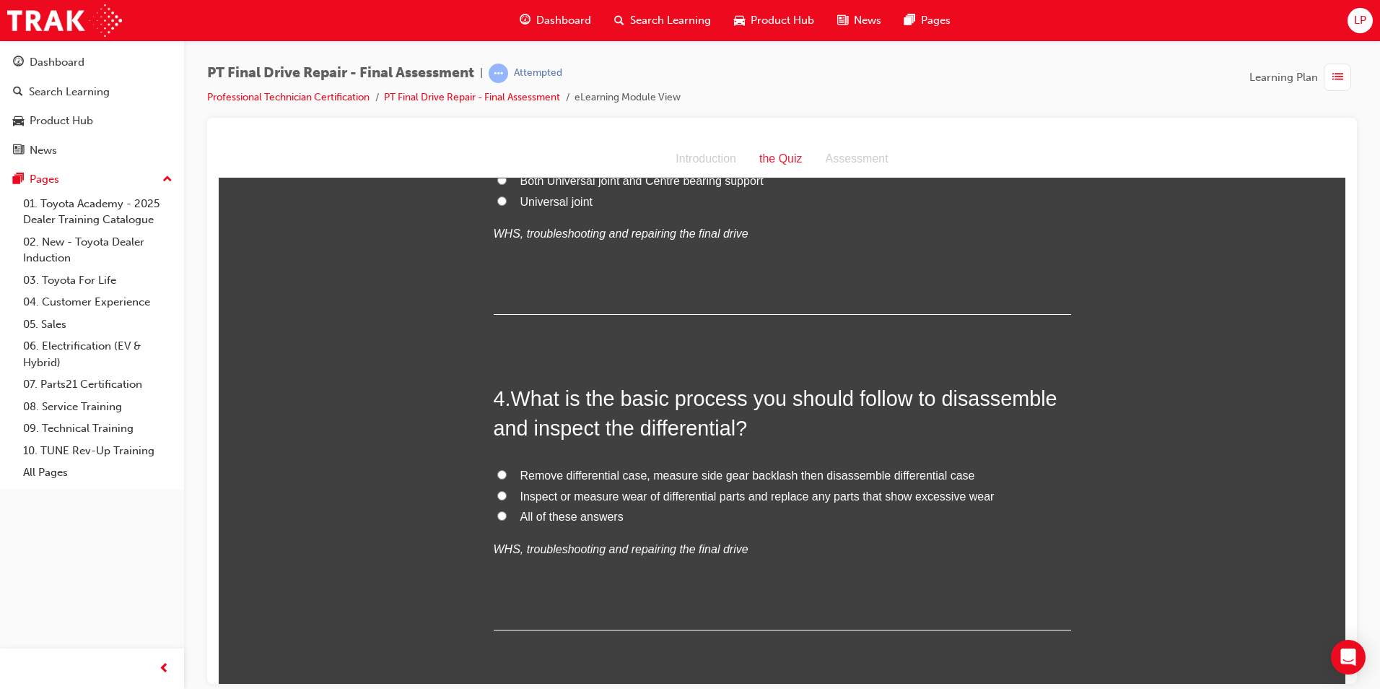
scroll to position [939, 0]
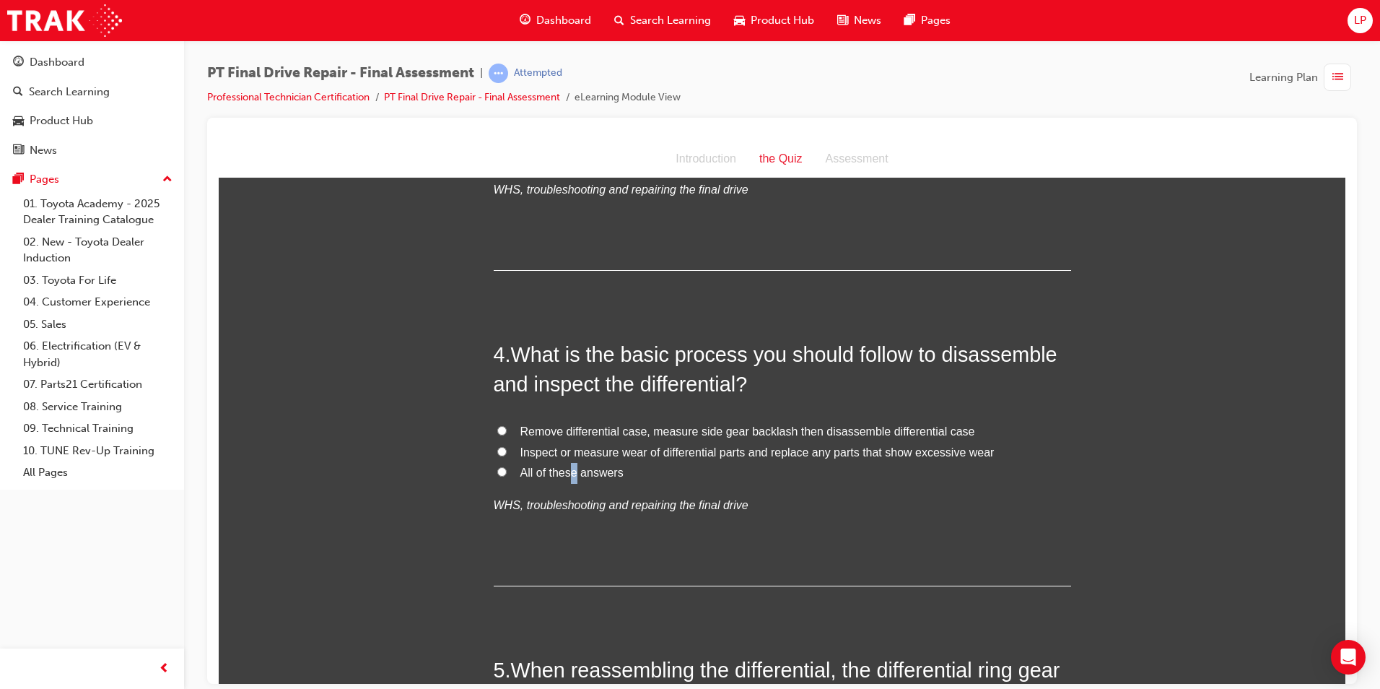
click at [565, 466] on span "All of these answers" at bounding box center [572, 472] width 103 height 12
drag, startPoint x: 565, startPoint y: 466, endPoint x: 807, endPoint y: 456, distance: 242.1
click at [807, 456] on span "Inspect or measure wear of differential parts and replace any parts that show e…" at bounding box center [758, 451] width 474 height 12
click at [507, 456] on input "Inspect or measure wear of differential parts and replace any parts that show e…" at bounding box center [501, 450] width 9 height 9
radio input "true"
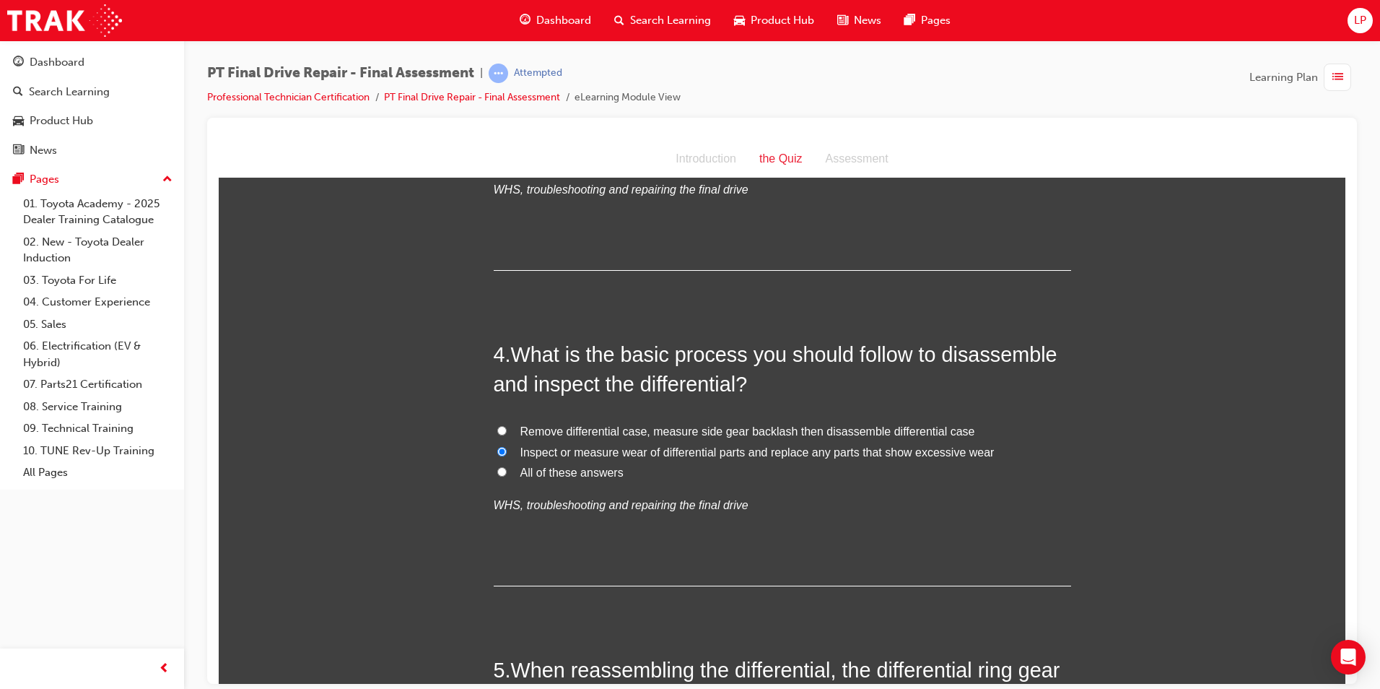
click at [813, 451] on span "Inspect or measure wear of differential parts and replace any parts that show e…" at bounding box center [758, 451] width 474 height 12
click at [507, 451] on input "Inspect or measure wear of differential parts and replace any parts that show e…" at bounding box center [501, 450] width 9 height 9
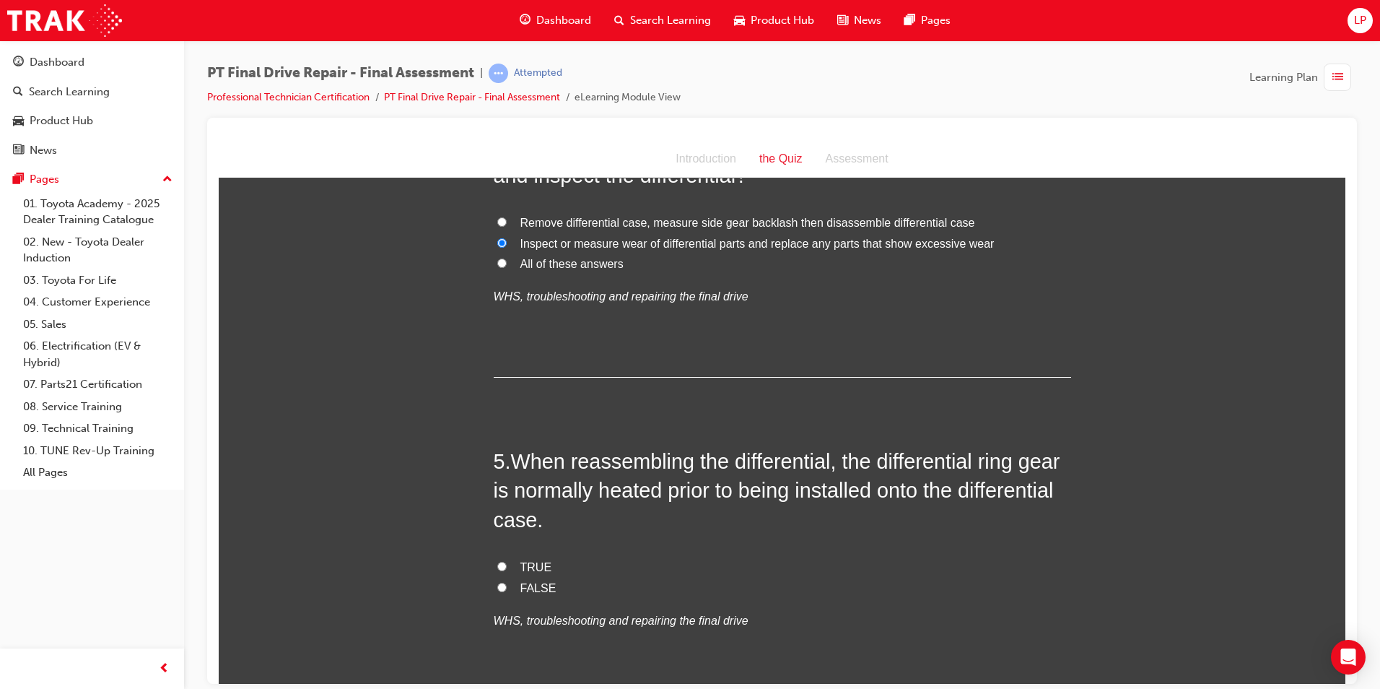
scroll to position [1155, 0]
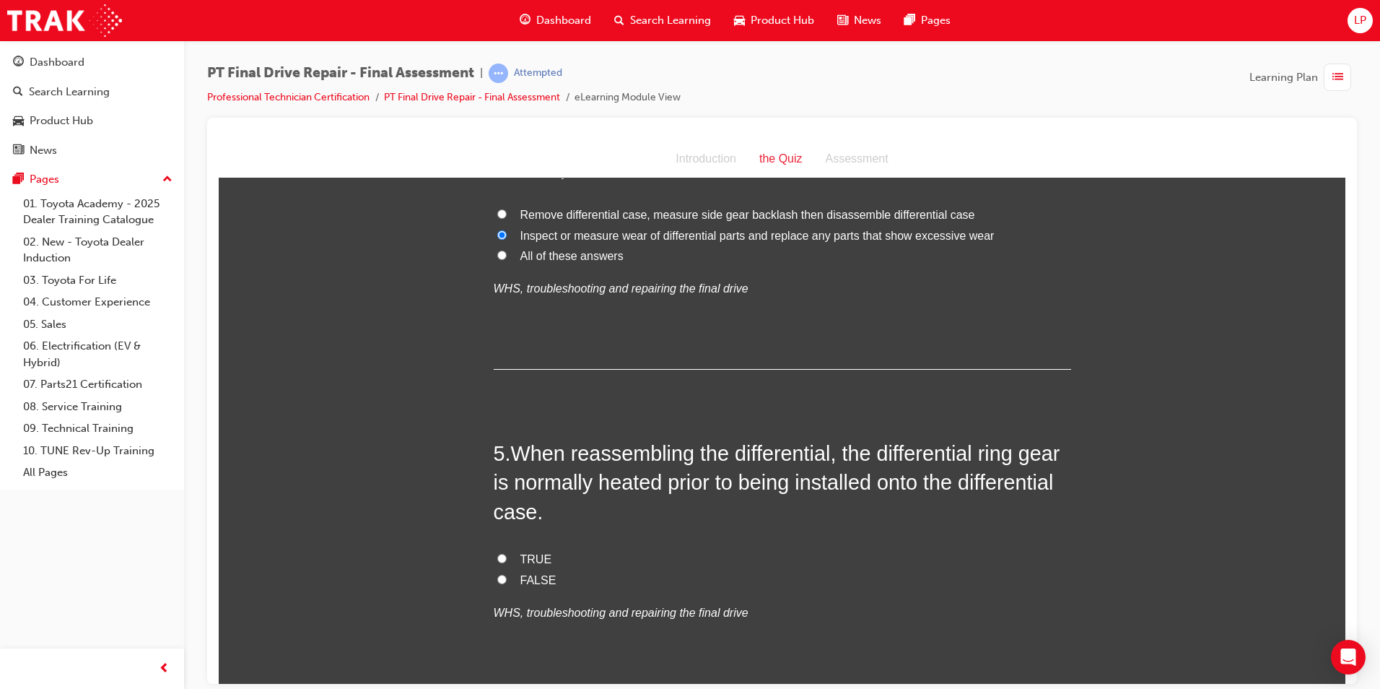
click at [540, 554] on span "TRUE" at bounding box center [537, 558] width 32 height 12
drag, startPoint x: 540, startPoint y: 554, endPoint x: 507, endPoint y: 557, distance: 33.3
click at [500, 555] on input "TRUE" at bounding box center [501, 557] width 9 height 9
radio input "true"
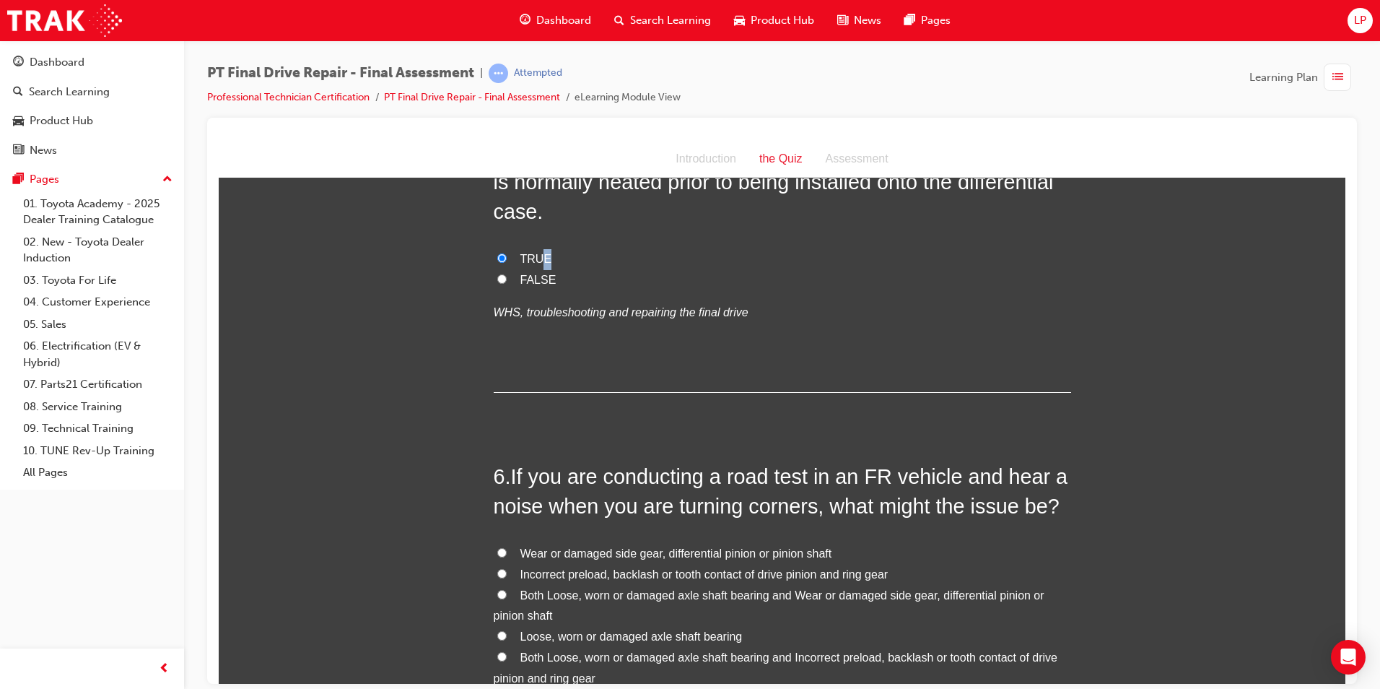
scroll to position [1516, 0]
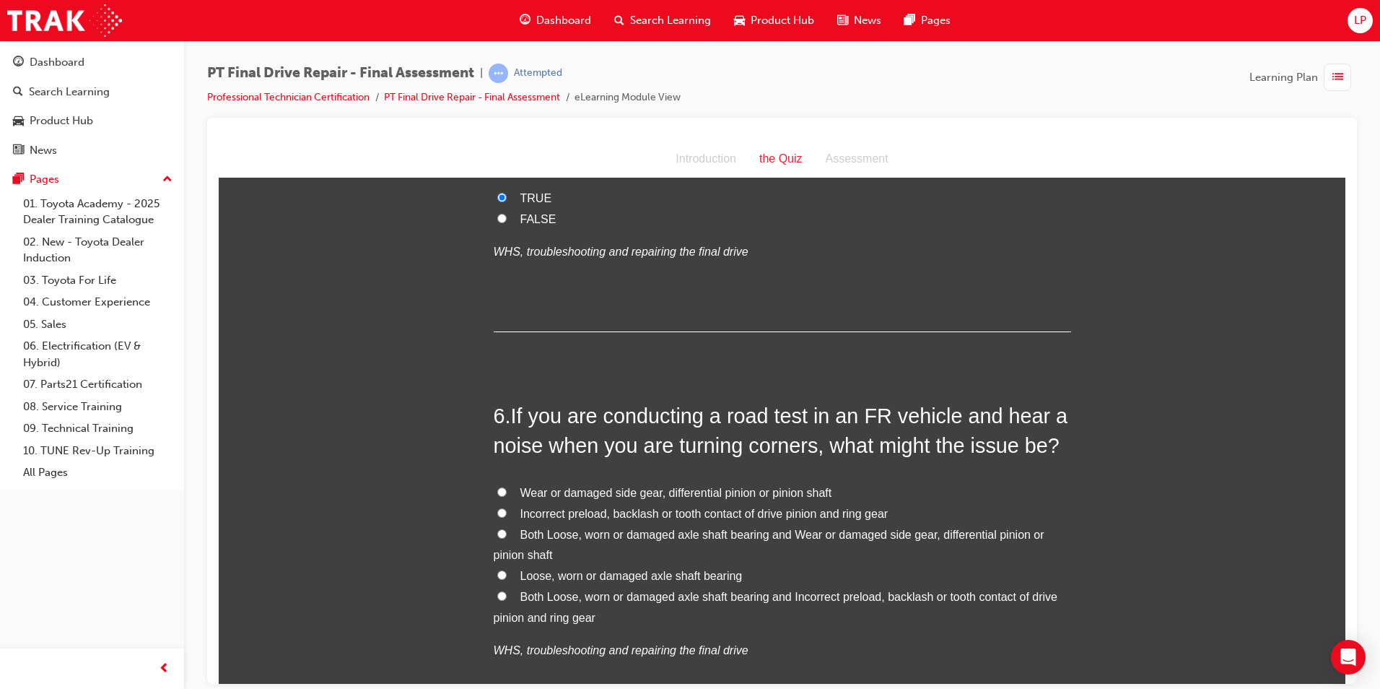
click at [701, 530] on span "Both Loose, worn or damaged axle shaft bearing and Wear or damaged side gear, d…" at bounding box center [769, 544] width 551 height 33
click at [507, 530] on input "Both Loose, worn or damaged axle shaft bearing and Wear or damaged side gear, d…" at bounding box center [501, 533] width 9 height 9
radio input "true"
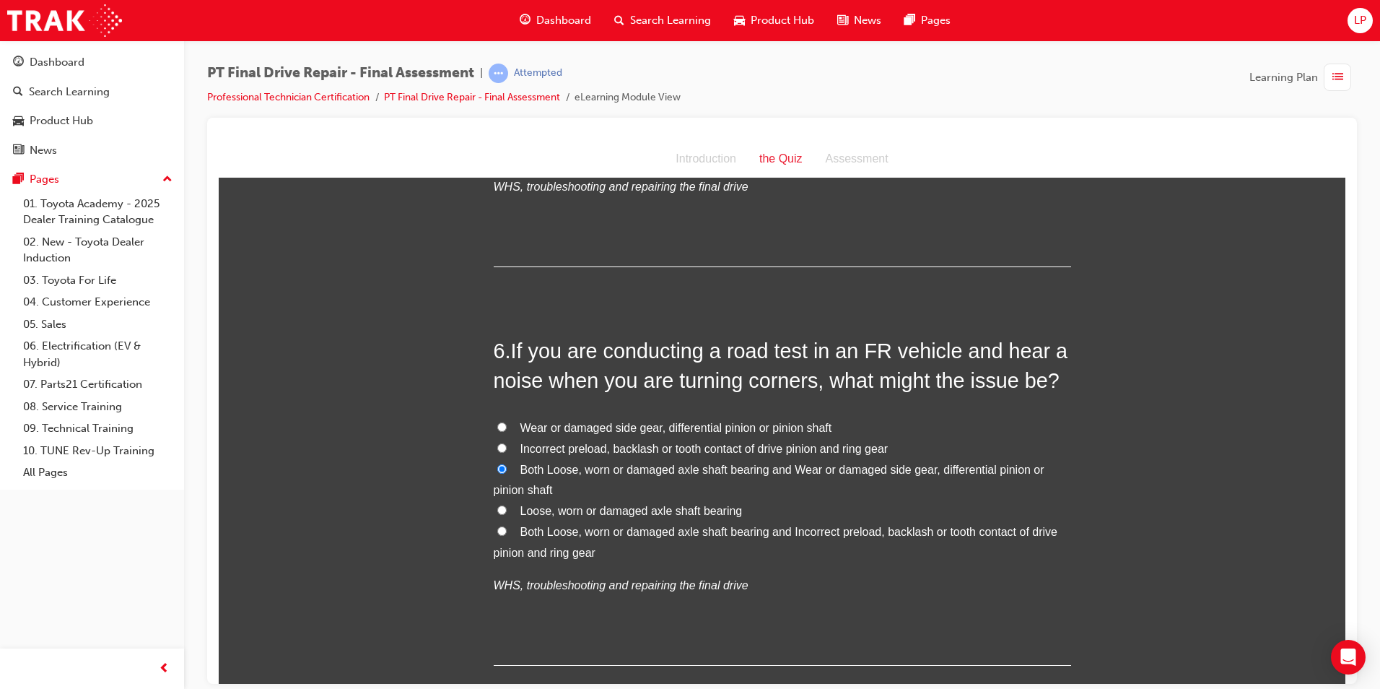
scroll to position [1661, 0]
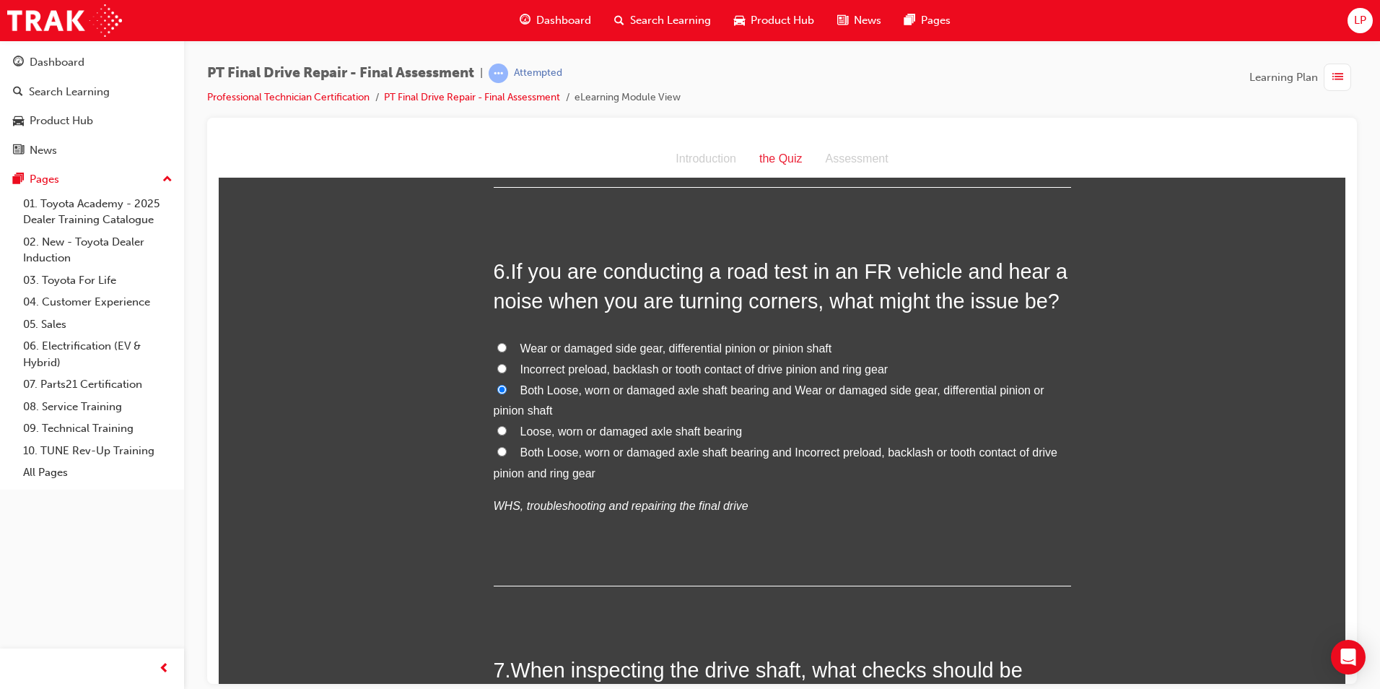
click at [667, 445] on span "Both Loose, worn or damaged axle shaft bearing and Incorrect preload, backlash …" at bounding box center [776, 461] width 564 height 33
click at [507, 446] on input "Both Loose, worn or damaged axle shaft bearing and Incorrect preload, backlash …" at bounding box center [501, 450] width 9 height 9
radio input "true"
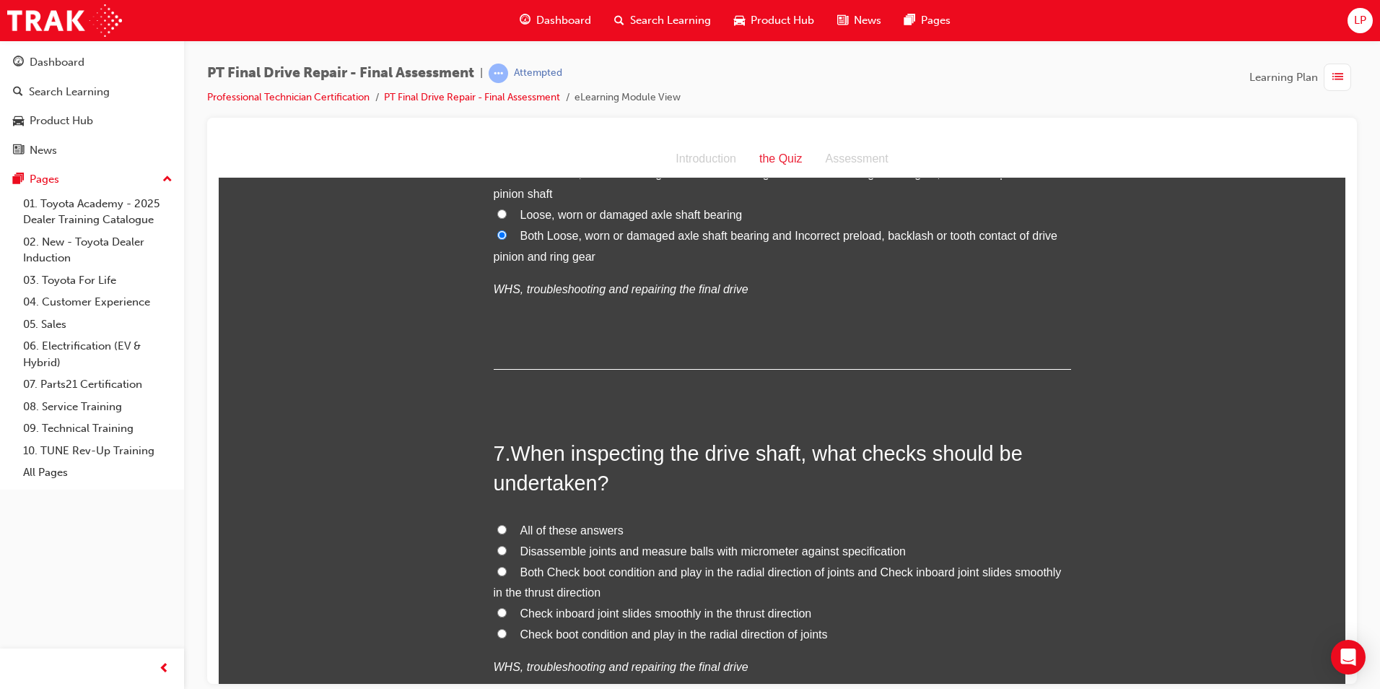
scroll to position [1949, 0]
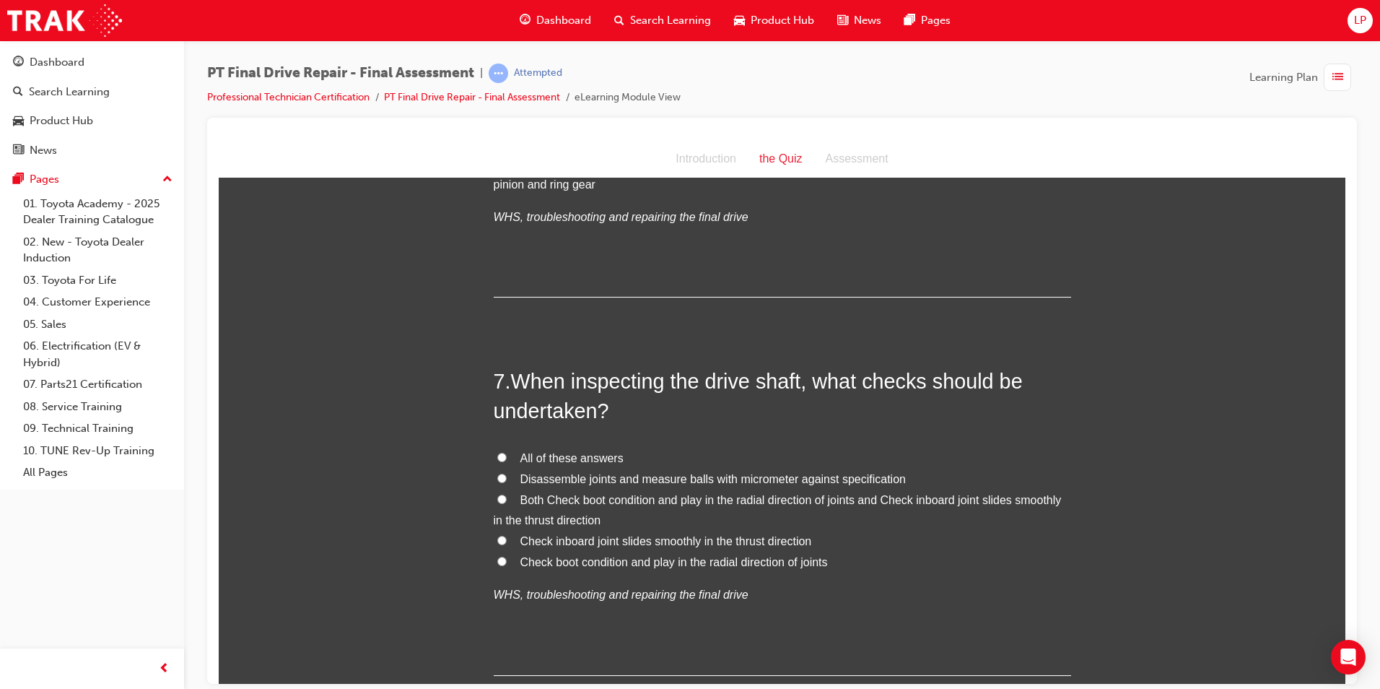
click at [565, 455] on span "All of these answers" at bounding box center [572, 457] width 103 height 12
click at [507, 455] on input "All of these answers" at bounding box center [501, 456] width 9 height 9
radio input "true"
click at [596, 497] on span "Both Check boot condition and play in the radial direction of joints and Check …" at bounding box center [778, 509] width 568 height 33
drag, startPoint x: 596, startPoint y: 497, endPoint x: 733, endPoint y: 491, distance: 136.6
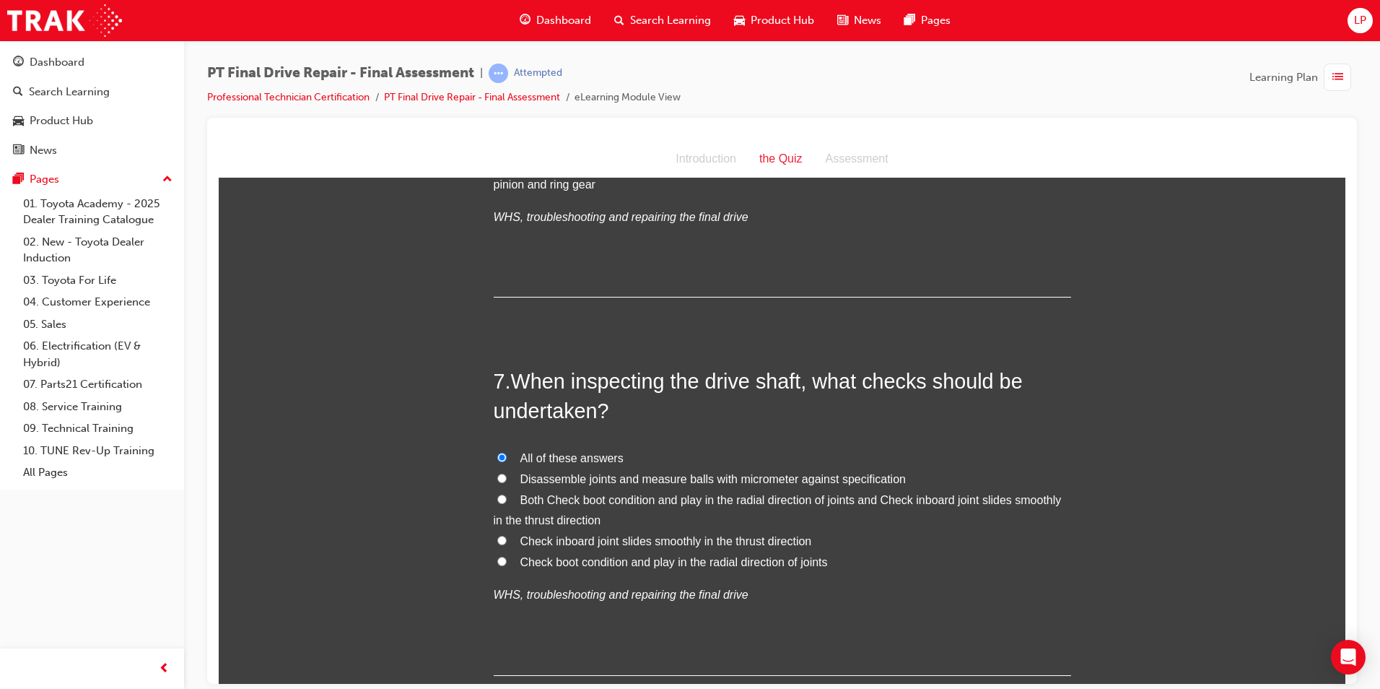
click at [735, 493] on span "Both Check boot condition and play in the radial direction of joints and Check …" at bounding box center [778, 509] width 568 height 33
click at [507, 494] on input "Both Check boot condition and play in the radial direction of joints and Check …" at bounding box center [501, 498] width 9 height 9
radio input "true"
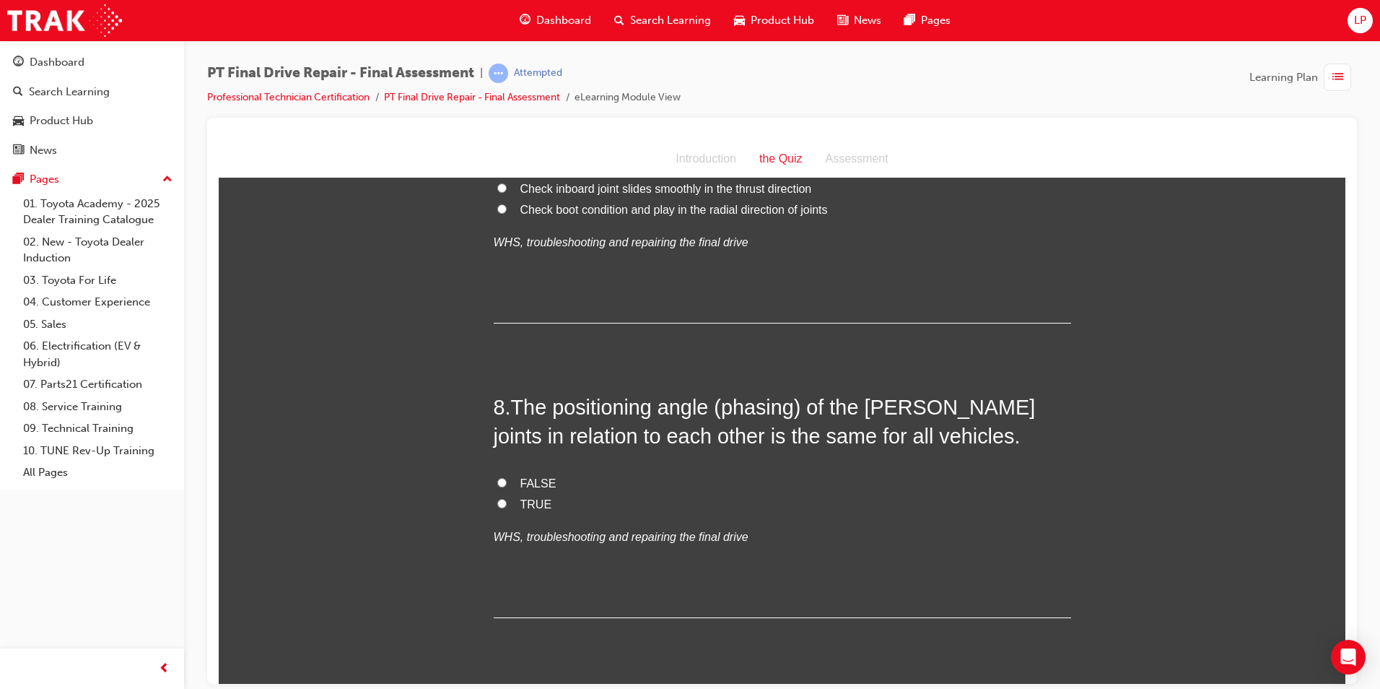
scroll to position [2310, 0]
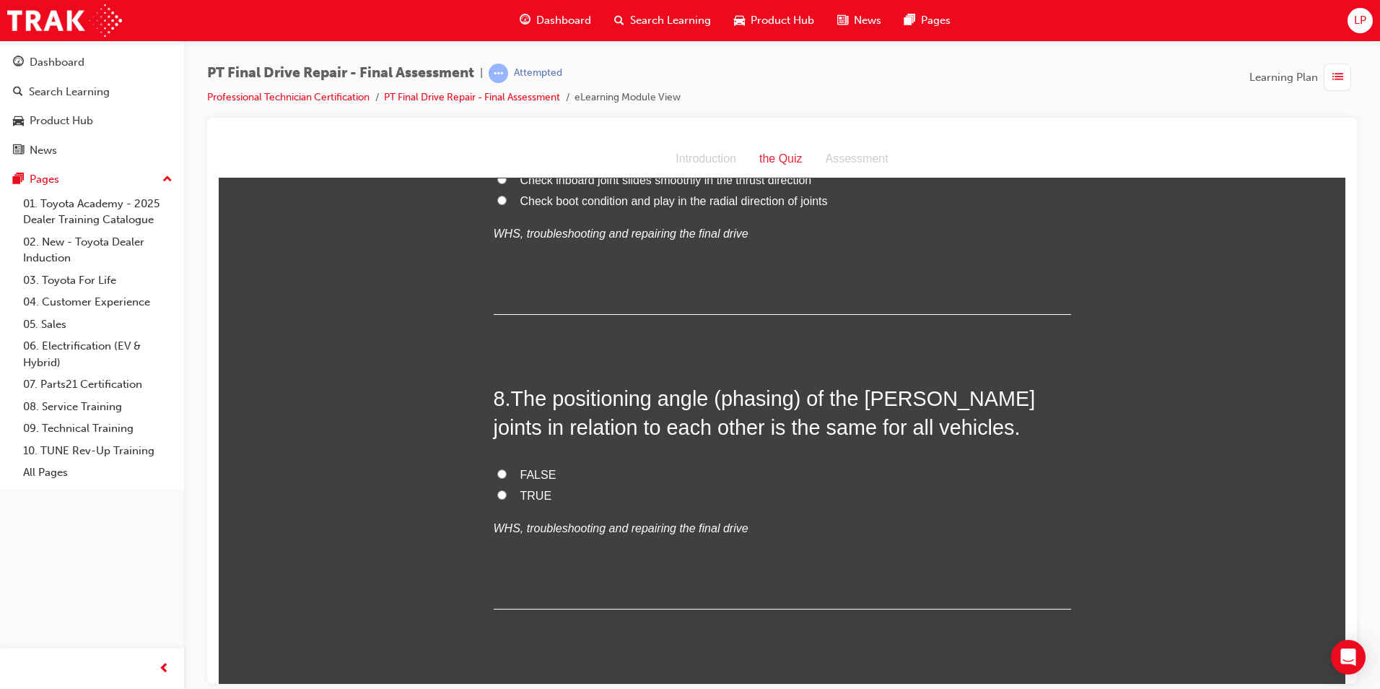
click at [540, 474] on span "FALSE" at bounding box center [539, 474] width 36 height 12
click at [507, 474] on input "FALSE" at bounding box center [501, 473] width 9 height 9
radio input "true"
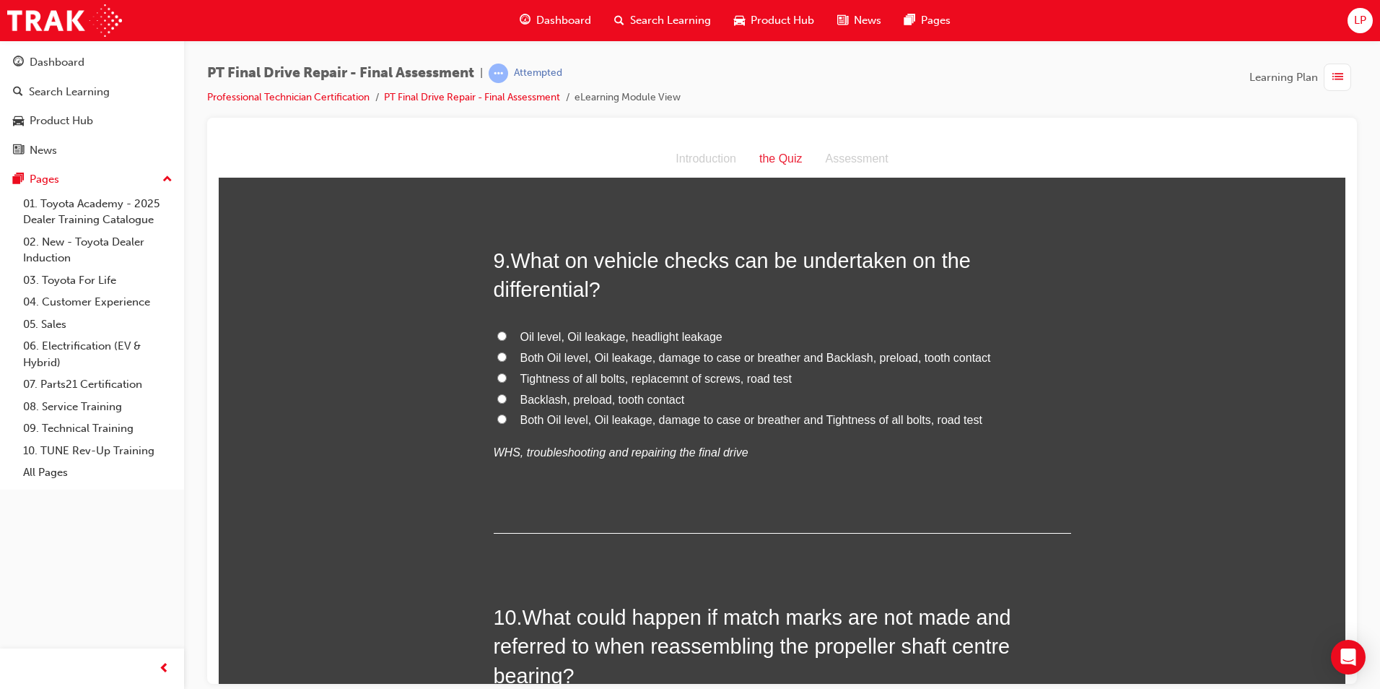
scroll to position [2744, 0]
click at [845, 350] on span "Both Oil level, Oil leakage, damage to case or breather and Backlash, preload, …" at bounding box center [756, 356] width 471 height 12
click at [507, 351] on input "Both Oil level, Oil leakage, damage to case or breather and Backlash, preload, …" at bounding box center [501, 355] width 9 height 9
radio input "true"
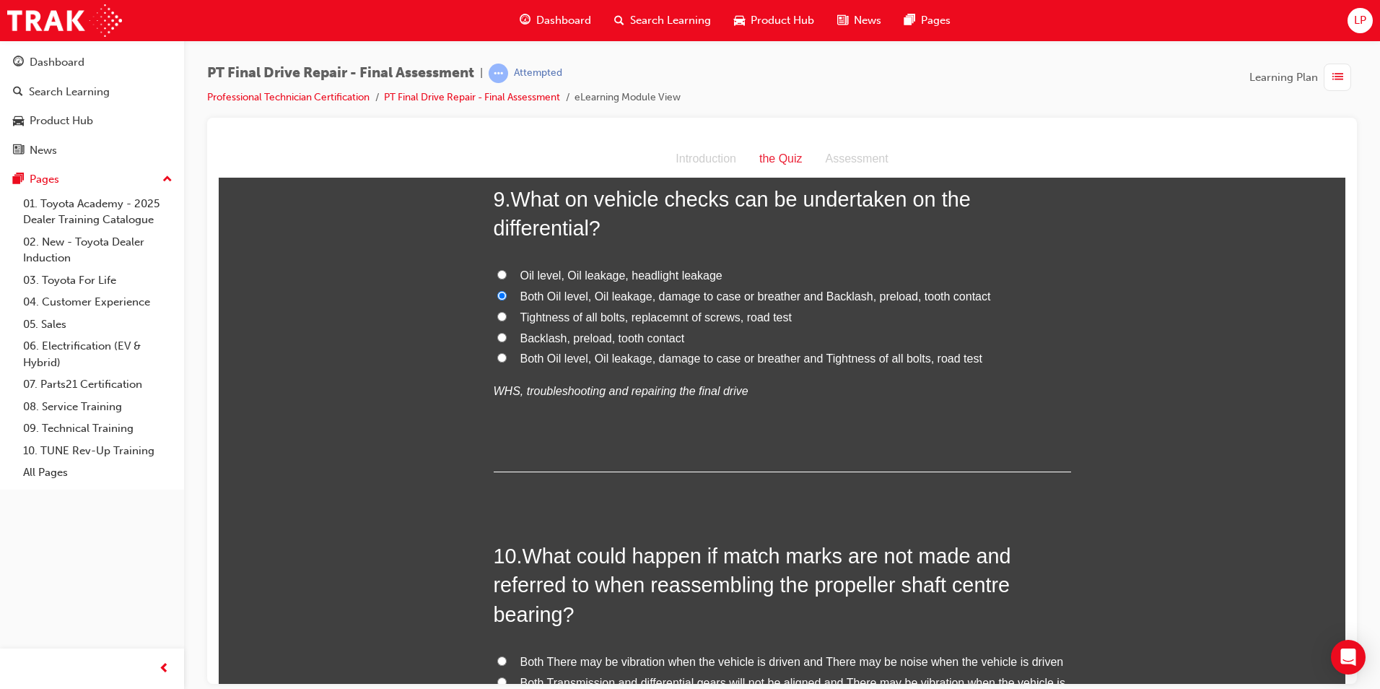
scroll to position [2960, 0]
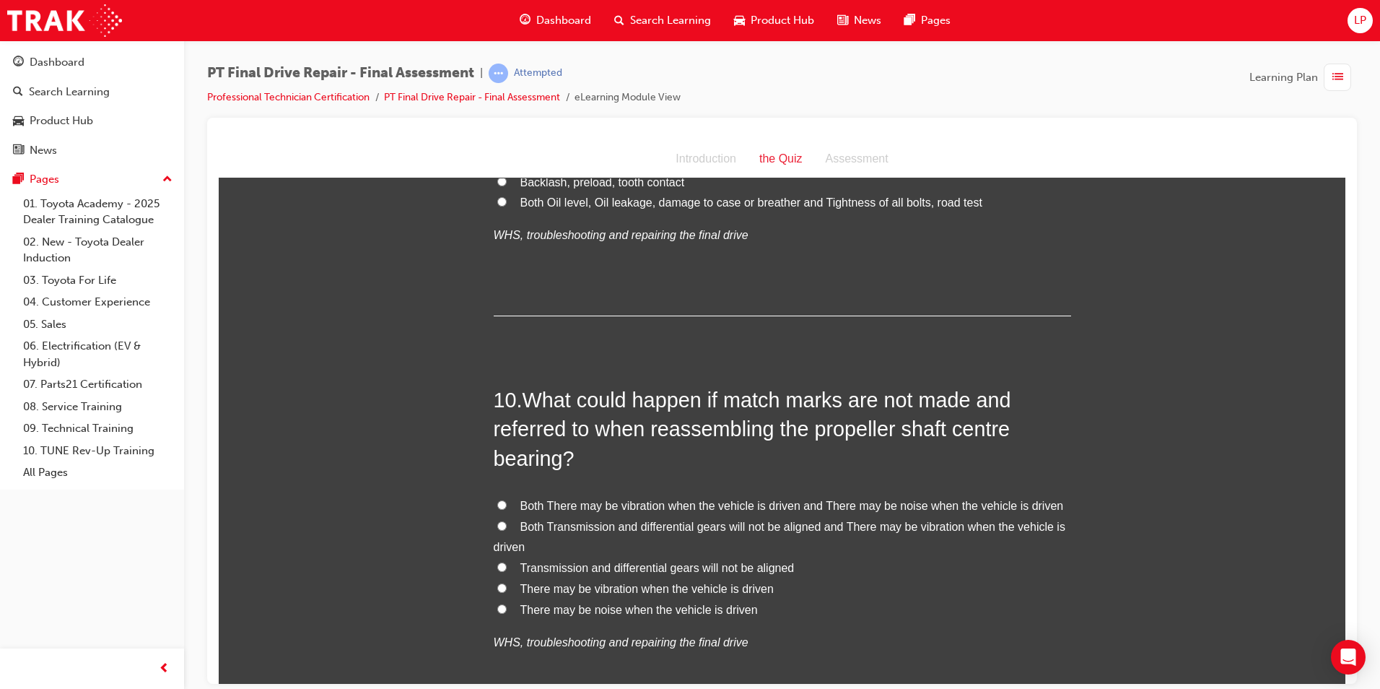
click at [664, 507] on span "Both There may be vibration when the vehicle is driven and There may be noise w…" at bounding box center [793, 505] width 544 height 12
click at [507, 507] on input "Both There may be vibration when the vehicle is driven and There may be noise w…" at bounding box center [501, 504] width 9 height 9
radio input "true"
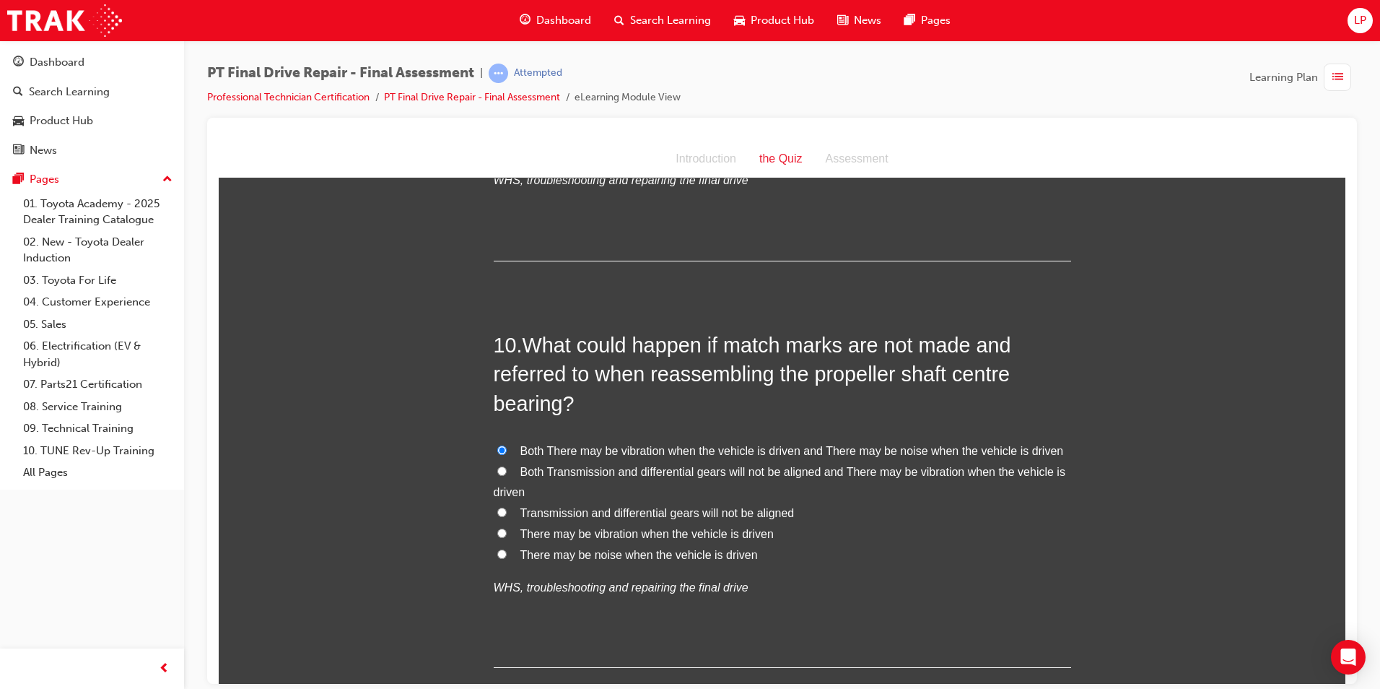
scroll to position [3108, 0]
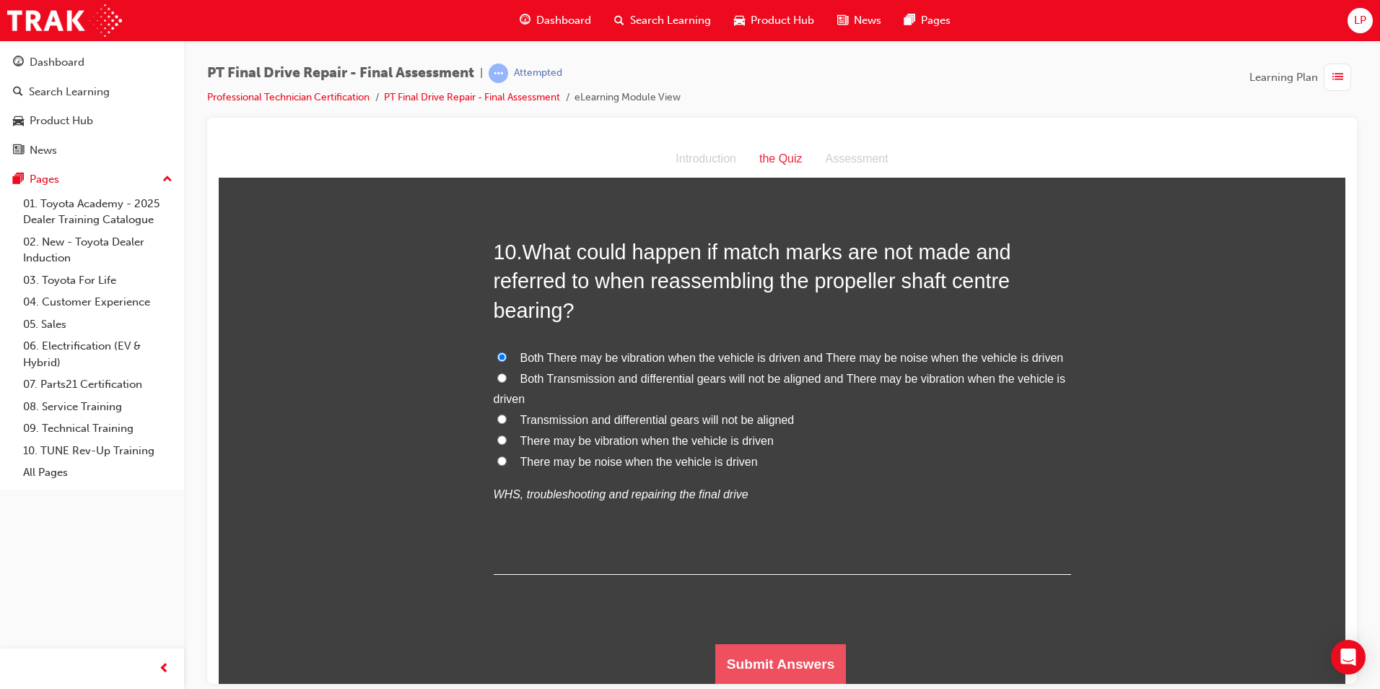
click at [754, 657] on button "Submit Answers" at bounding box center [781, 663] width 131 height 40
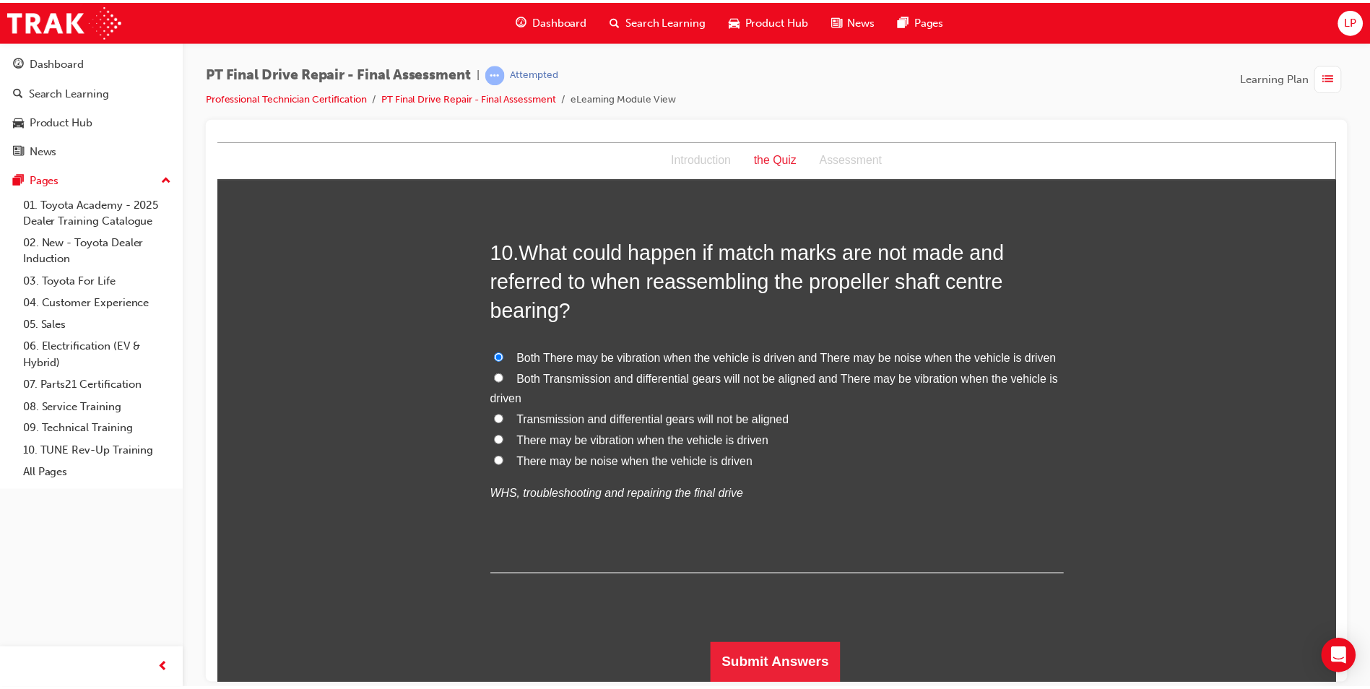
scroll to position [0, 0]
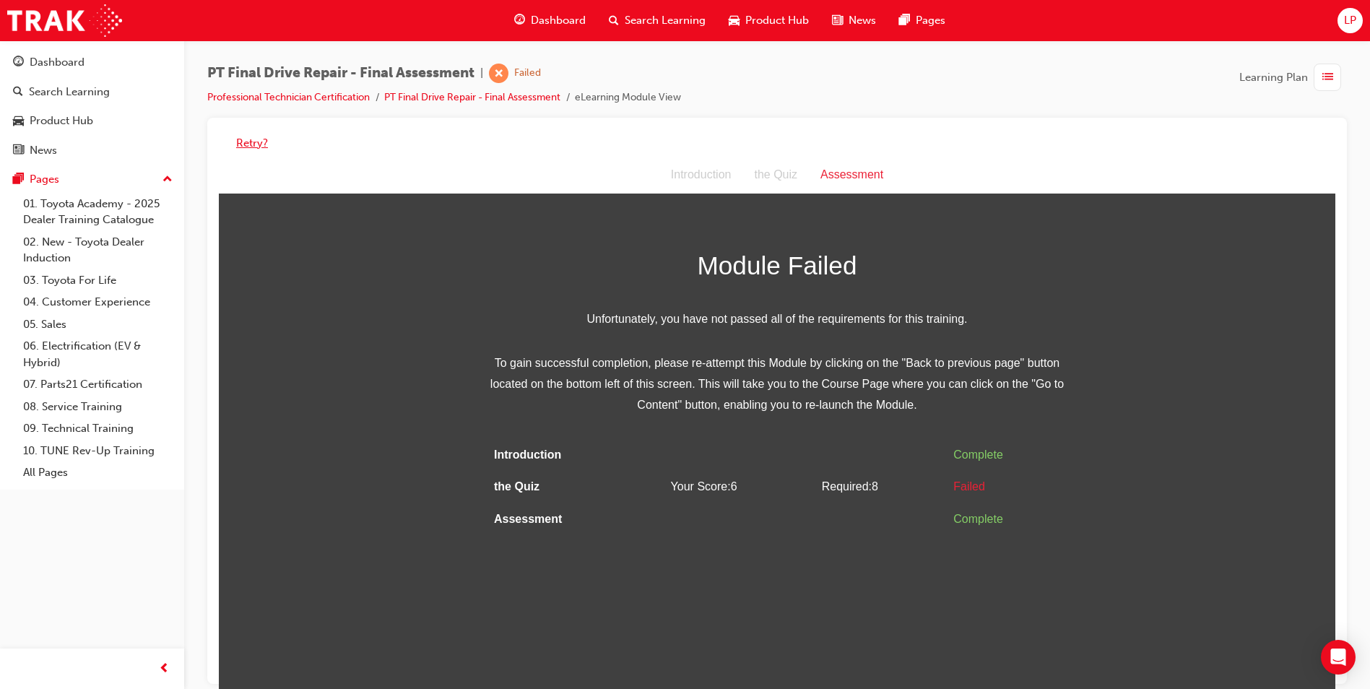
click at [252, 142] on button "Retry?" at bounding box center [252, 143] width 32 height 17
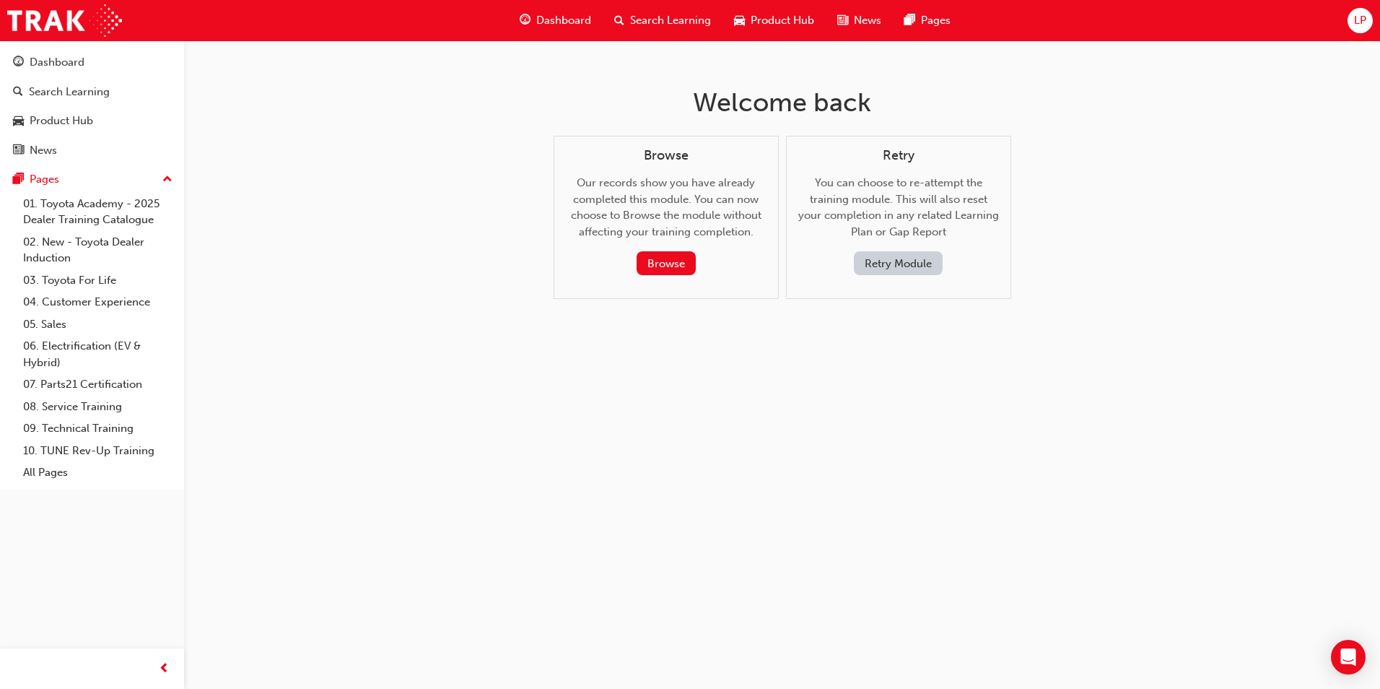
click at [864, 265] on button "Retry Module" at bounding box center [898, 263] width 89 height 24
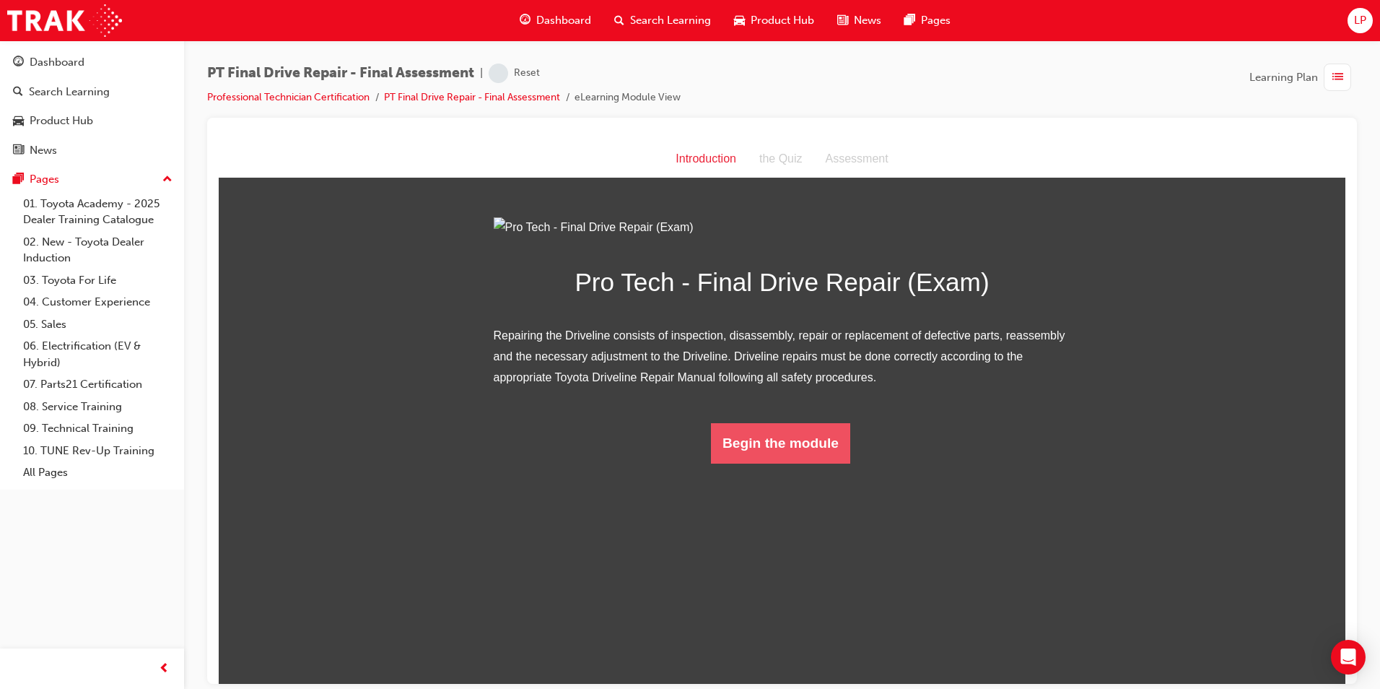
click at [809, 463] on button "Begin the module" at bounding box center [780, 442] width 139 height 40
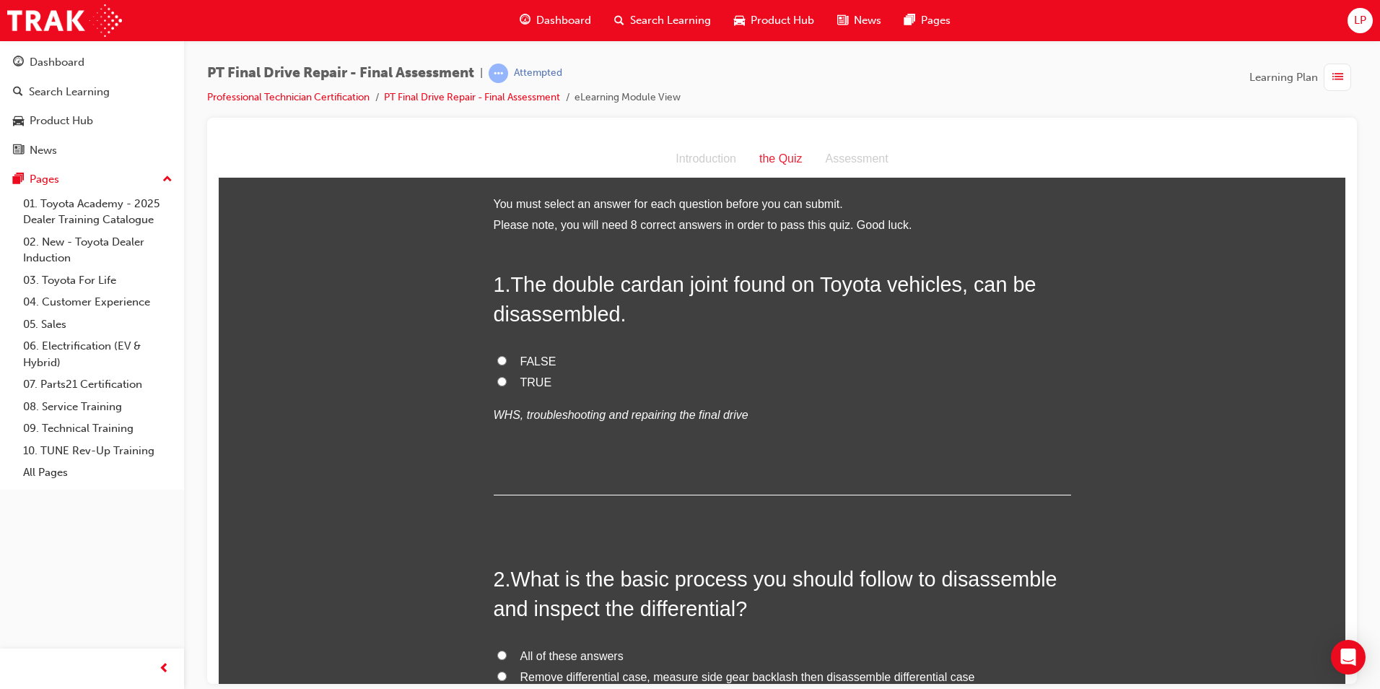
click at [538, 378] on span "TRUE" at bounding box center [537, 381] width 32 height 12
click at [507, 378] on input "TRUE" at bounding box center [501, 380] width 9 height 9
radio input "true"
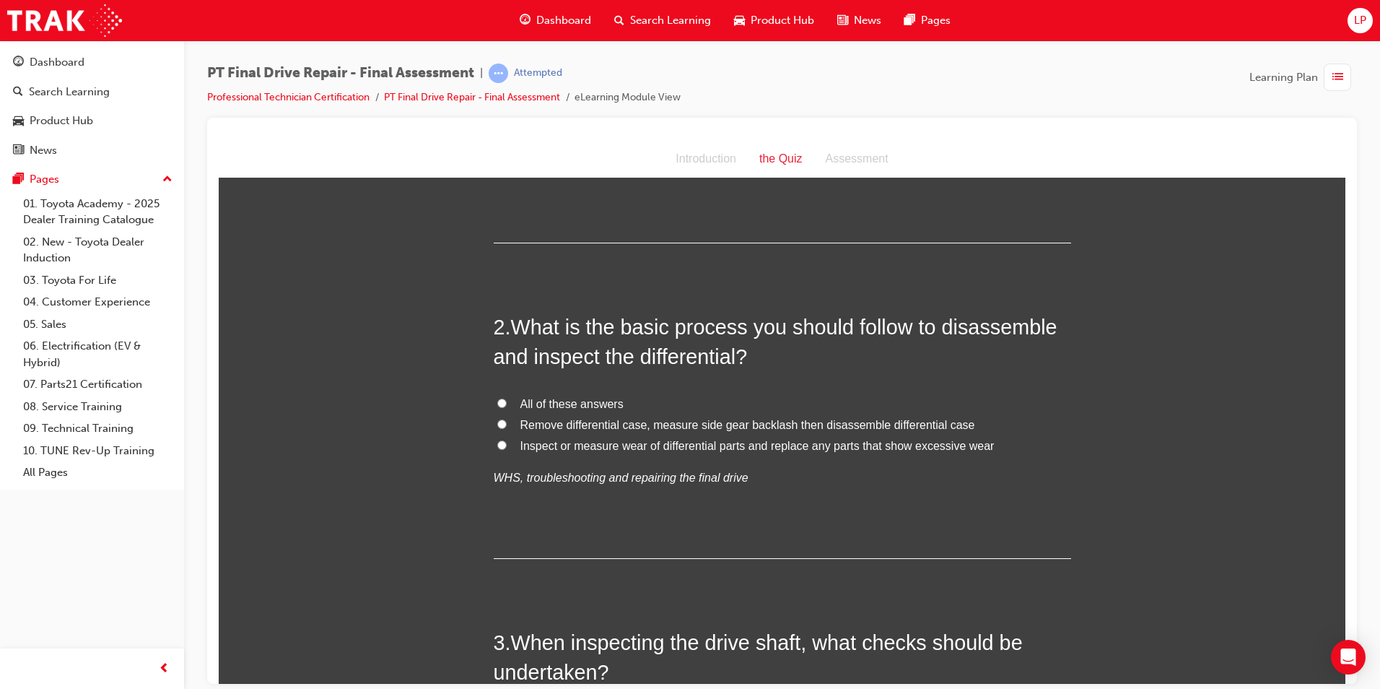
scroll to position [289, 0]
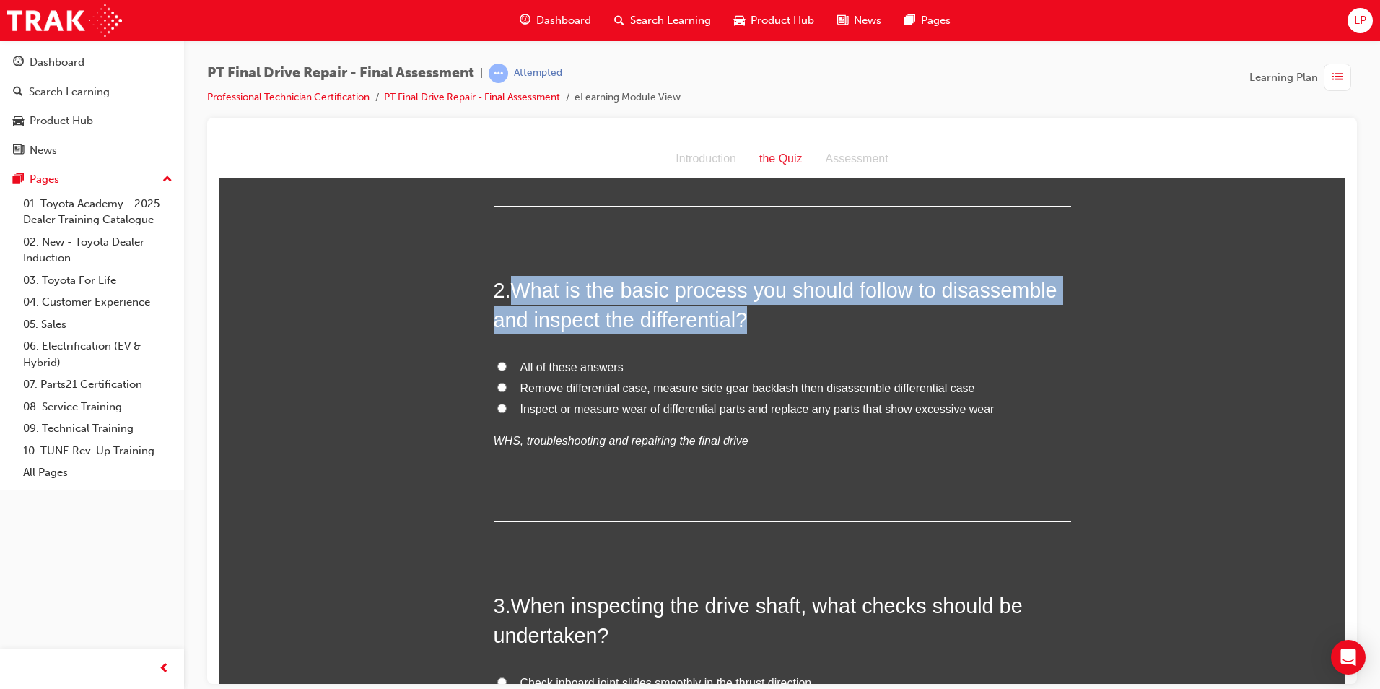
drag, startPoint x: 517, startPoint y: 286, endPoint x: 743, endPoint y: 318, distance: 228.2
click at [743, 318] on span "What is the basic process you should follow to disassemble and inspect the diff…" at bounding box center [776, 304] width 564 height 52
copy span "What is the basic process you should follow to disassemble and inspect the diff…"
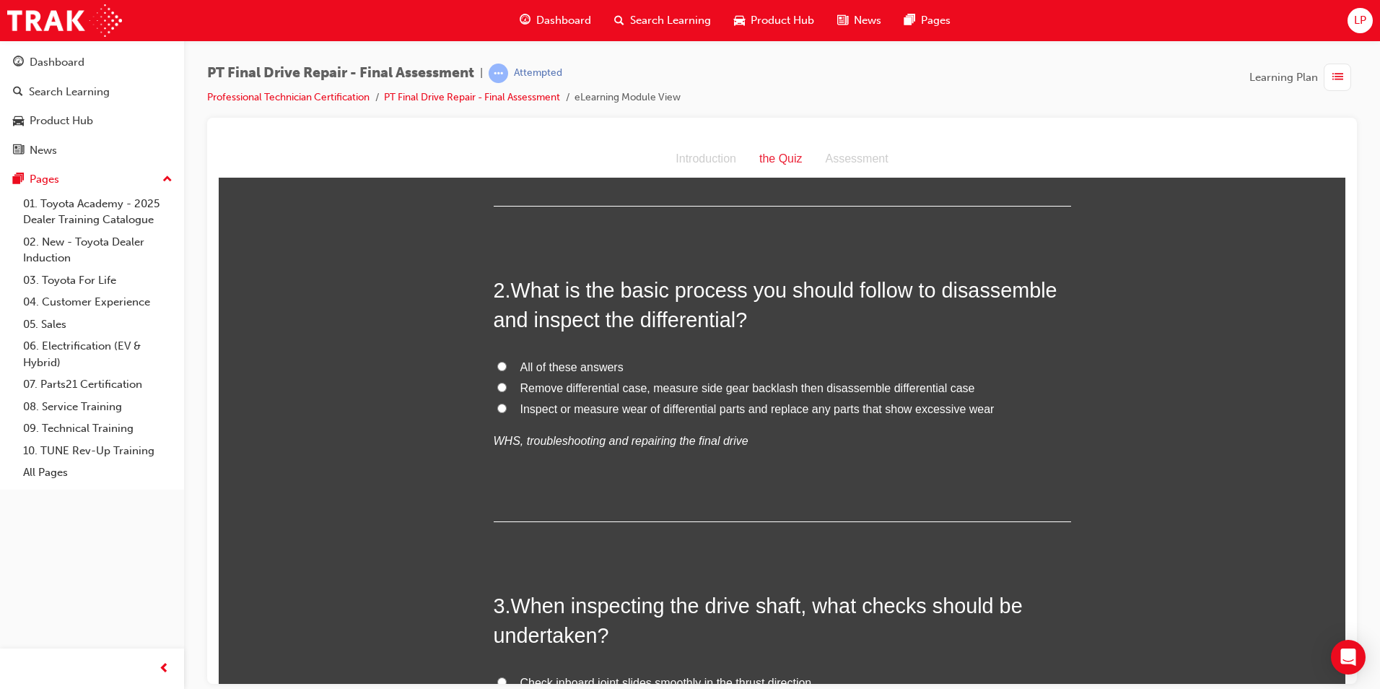
click at [637, 385] on span "Remove differential case, measure side gear backlash then disassemble different…" at bounding box center [748, 387] width 455 height 12
click at [507, 385] on input "Remove differential case, measure side gear backlash then disassemble different…" at bounding box center [501, 386] width 9 height 9
radio input "true"
click at [566, 360] on span "All of these answers" at bounding box center [572, 366] width 103 height 12
click at [507, 361] on input "All of these answers" at bounding box center [501, 365] width 9 height 9
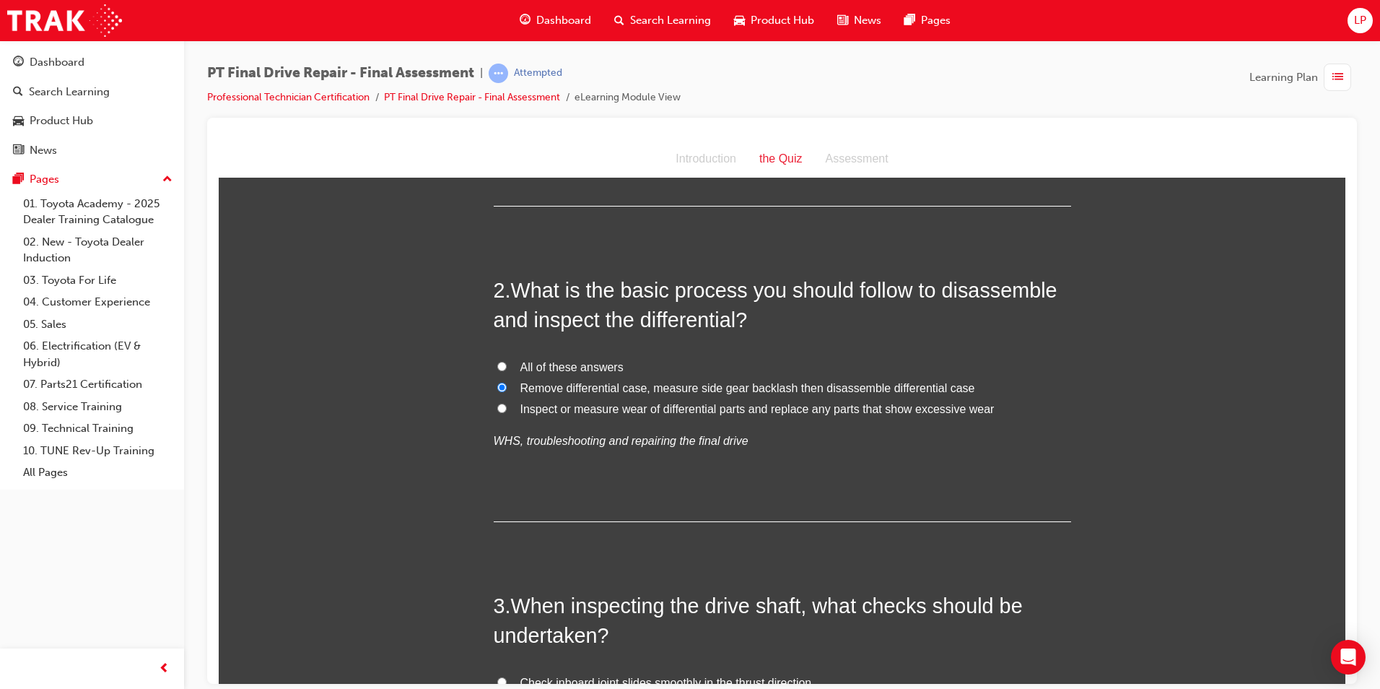
radio input "true"
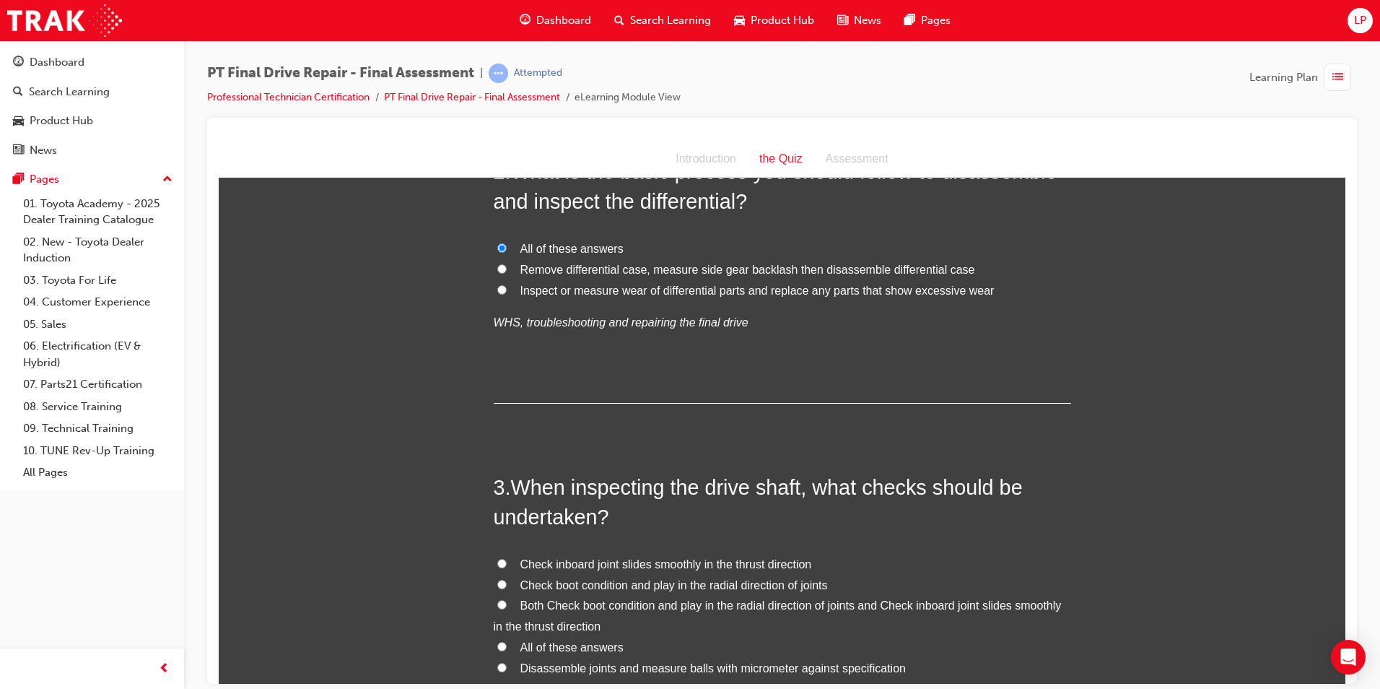
scroll to position [505, 0]
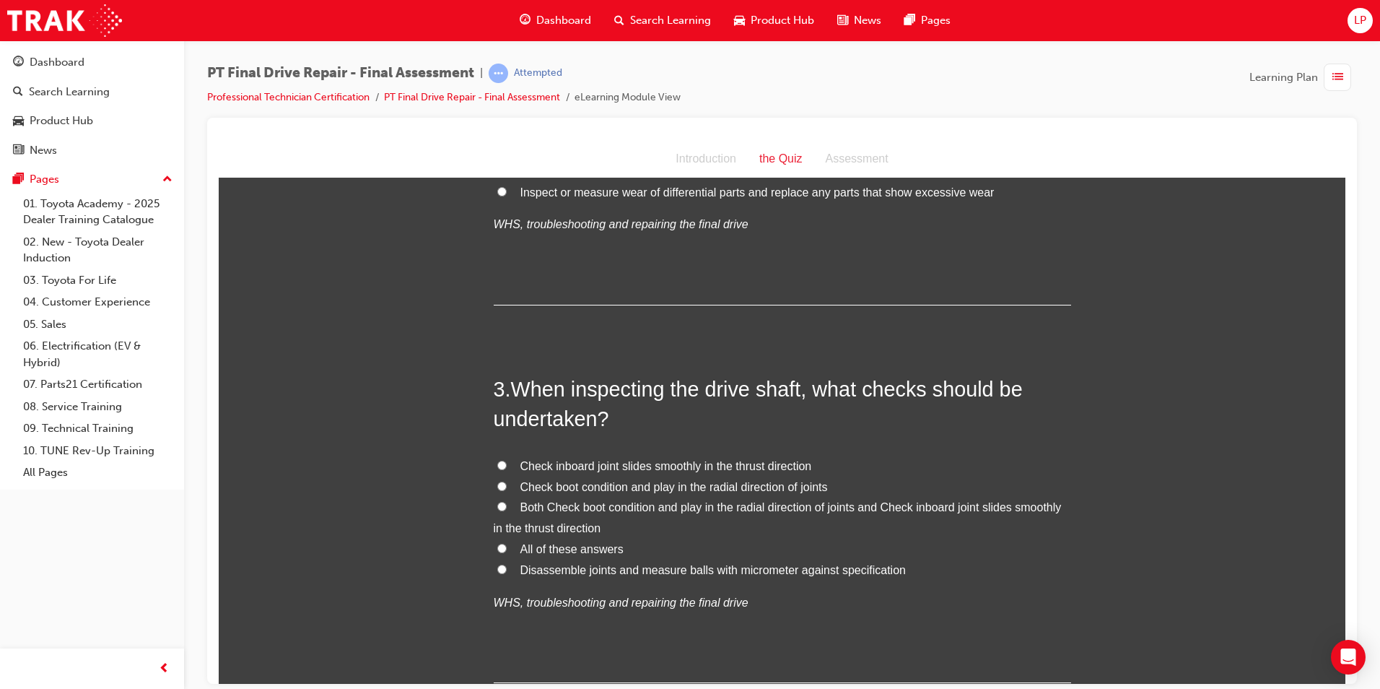
drag, startPoint x: 625, startPoint y: 505, endPoint x: 624, endPoint y: 498, distance: 7.3
click at [624, 505] on span "Both Check boot condition and play in the radial direction of joints and Check …" at bounding box center [778, 516] width 568 height 33
click at [507, 505] on input "Both Check boot condition and play in the radial direction of joints and Check …" at bounding box center [501, 505] width 9 height 9
radio input "true"
click at [599, 550] on span "All of these answers" at bounding box center [572, 548] width 103 height 12
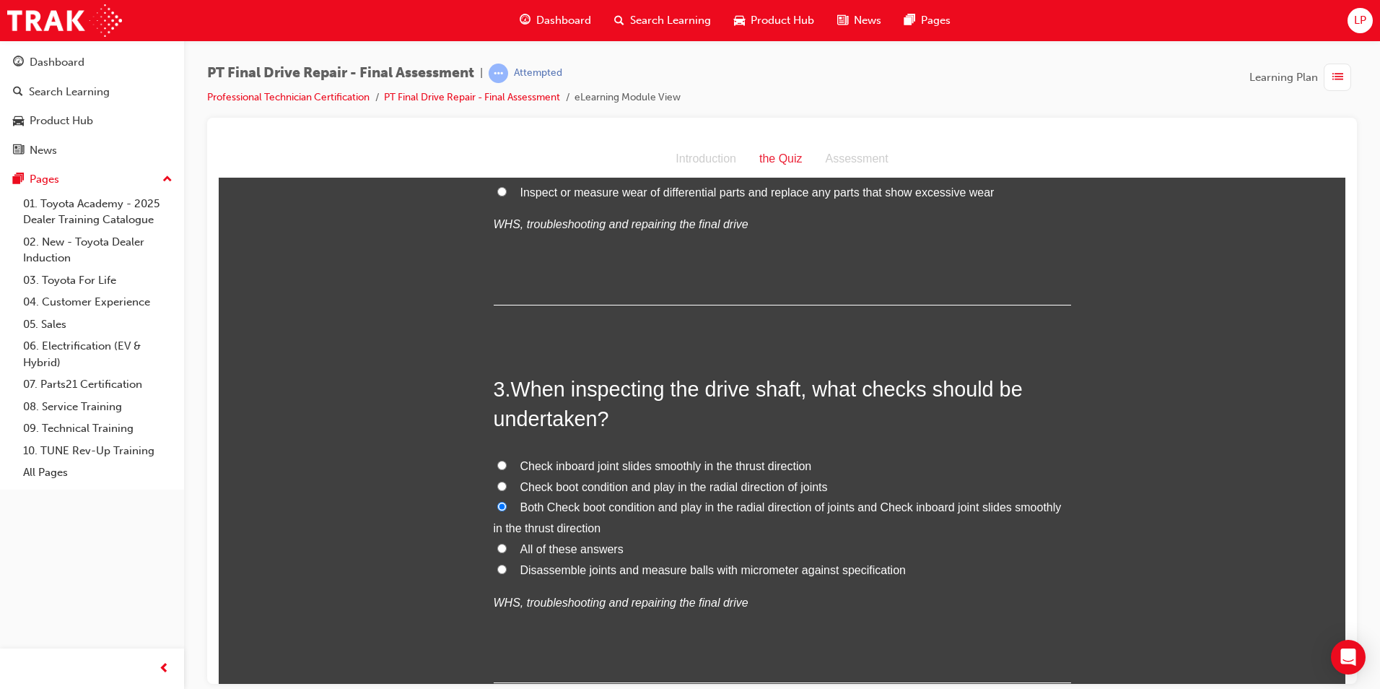
click at [507, 550] on input "All of these answers" at bounding box center [501, 547] width 9 height 9
radio input "true"
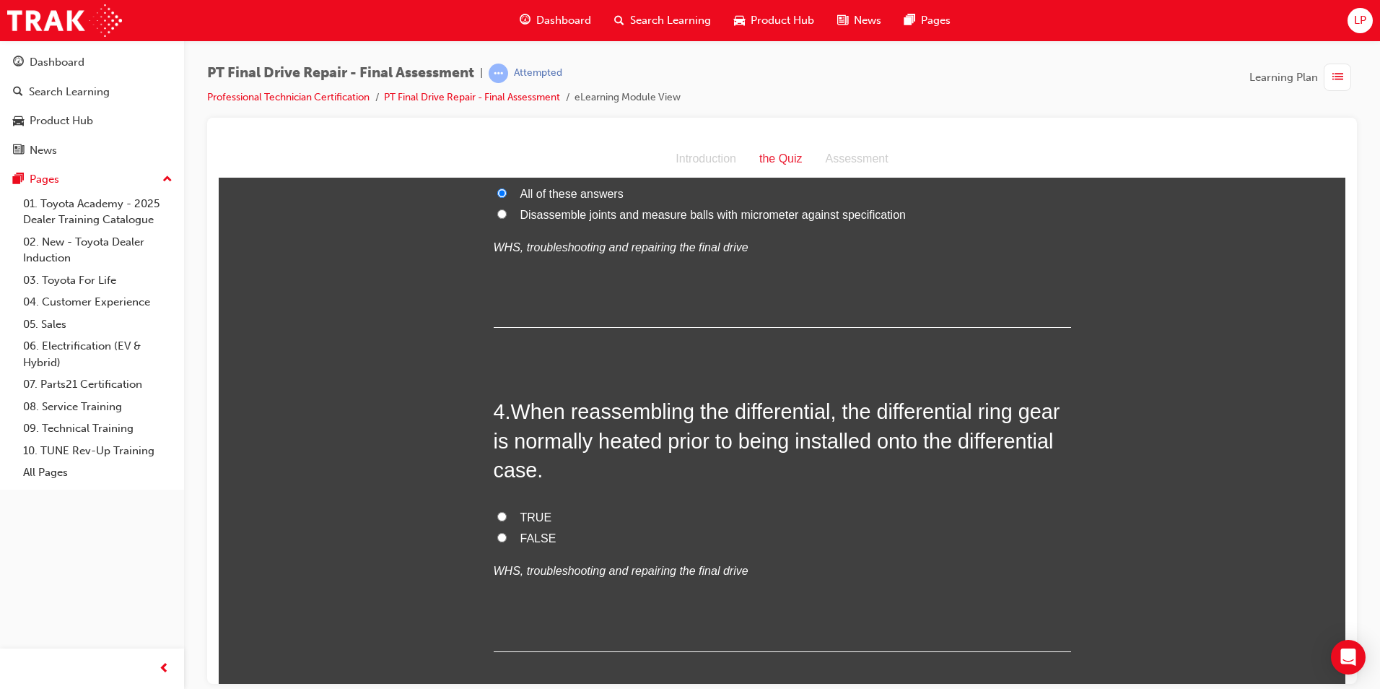
scroll to position [866, 0]
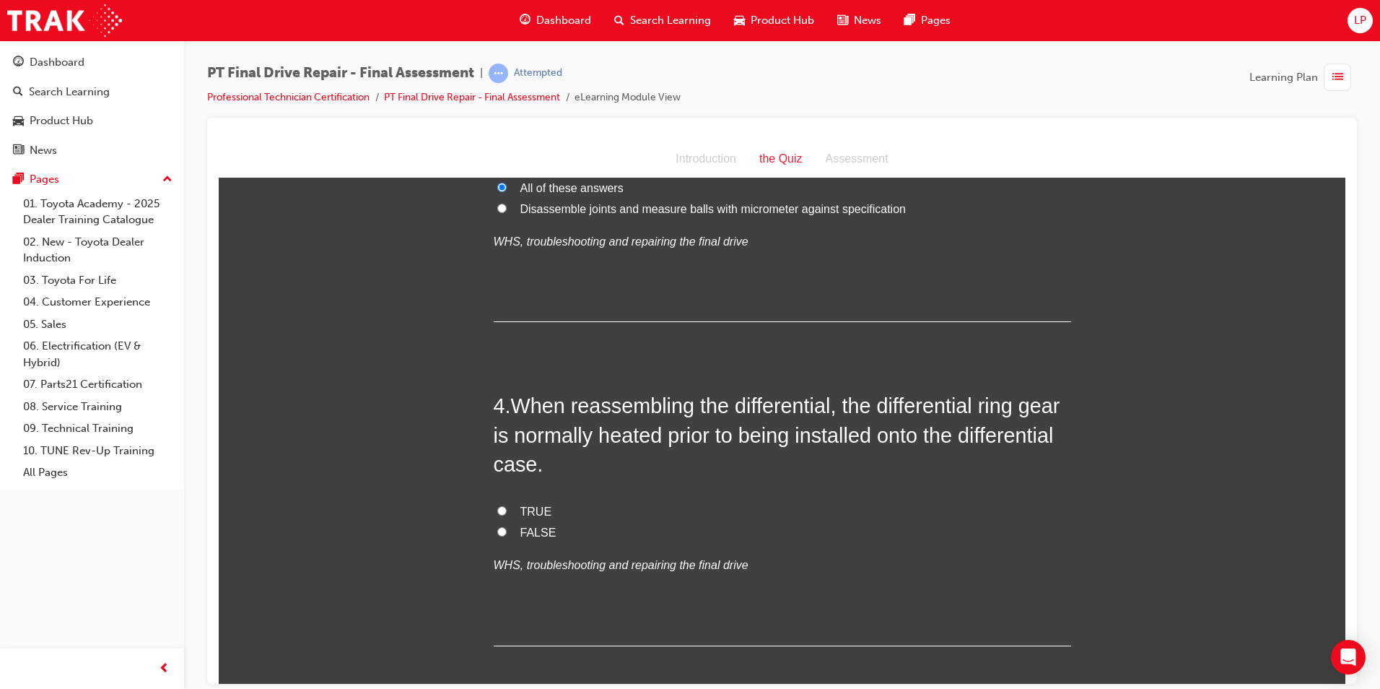
drag, startPoint x: 498, startPoint y: 503, endPoint x: 547, endPoint y: 509, distance: 48.7
click at [500, 503] on label "TRUE" at bounding box center [783, 511] width 578 height 21
click at [500, 505] on input "TRUE" at bounding box center [501, 509] width 9 height 9
radio input "true"
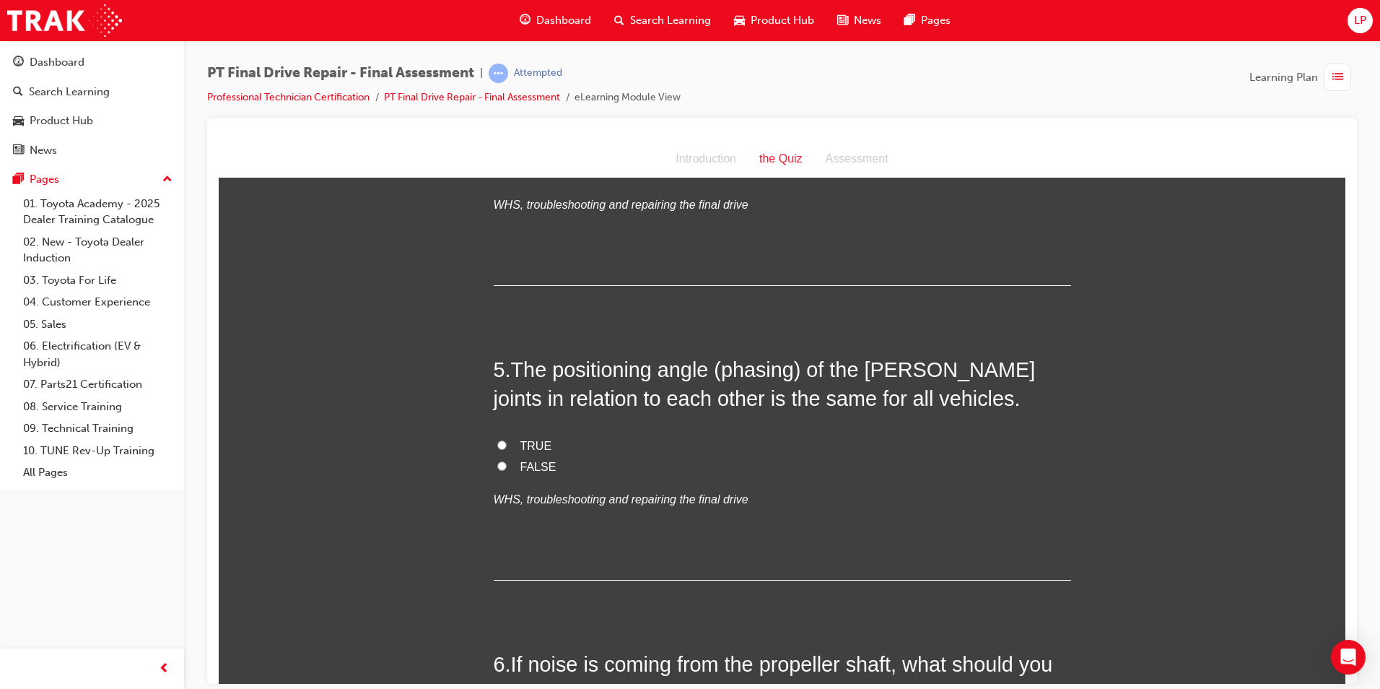
scroll to position [1227, 0]
click at [513, 458] on label "FALSE" at bounding box center [783, 466] width 578 height 21
click at [507, 460] on input "FALSE" at bounding box center [501, 464] width 9 height 9
radio input "true"
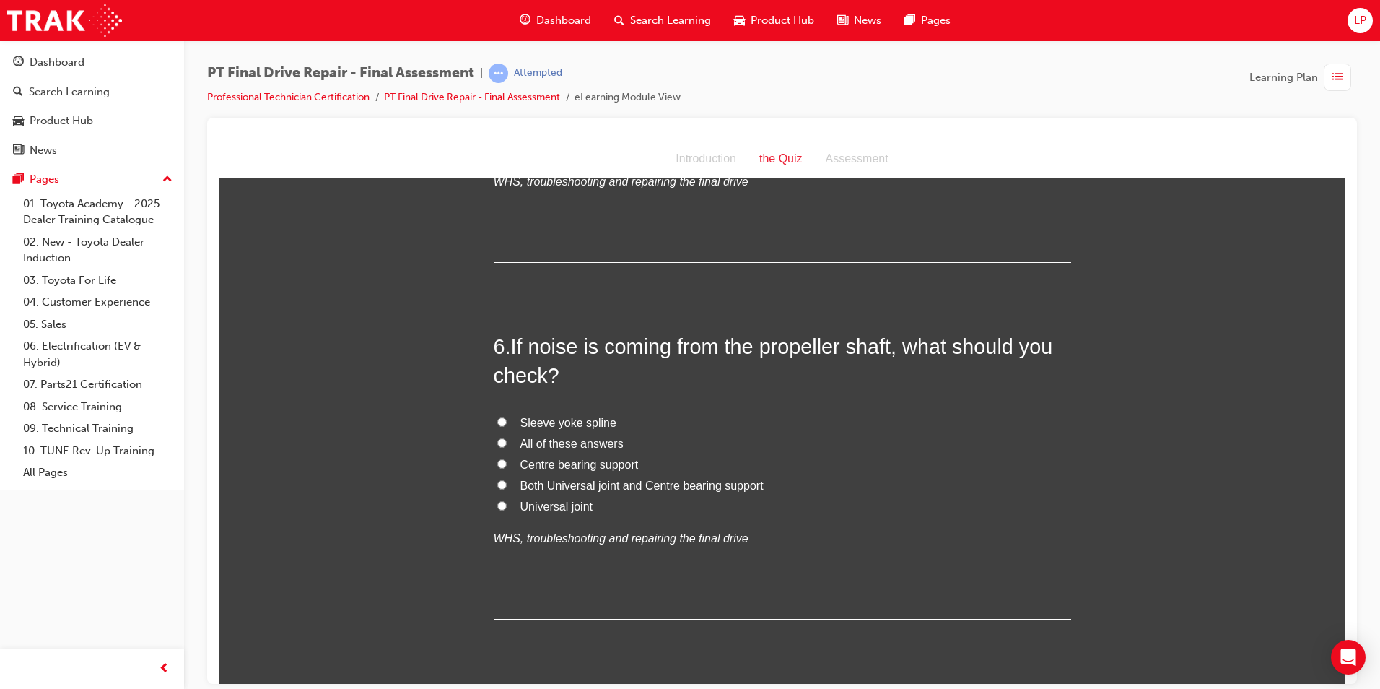
scroll to position [1588, 0]
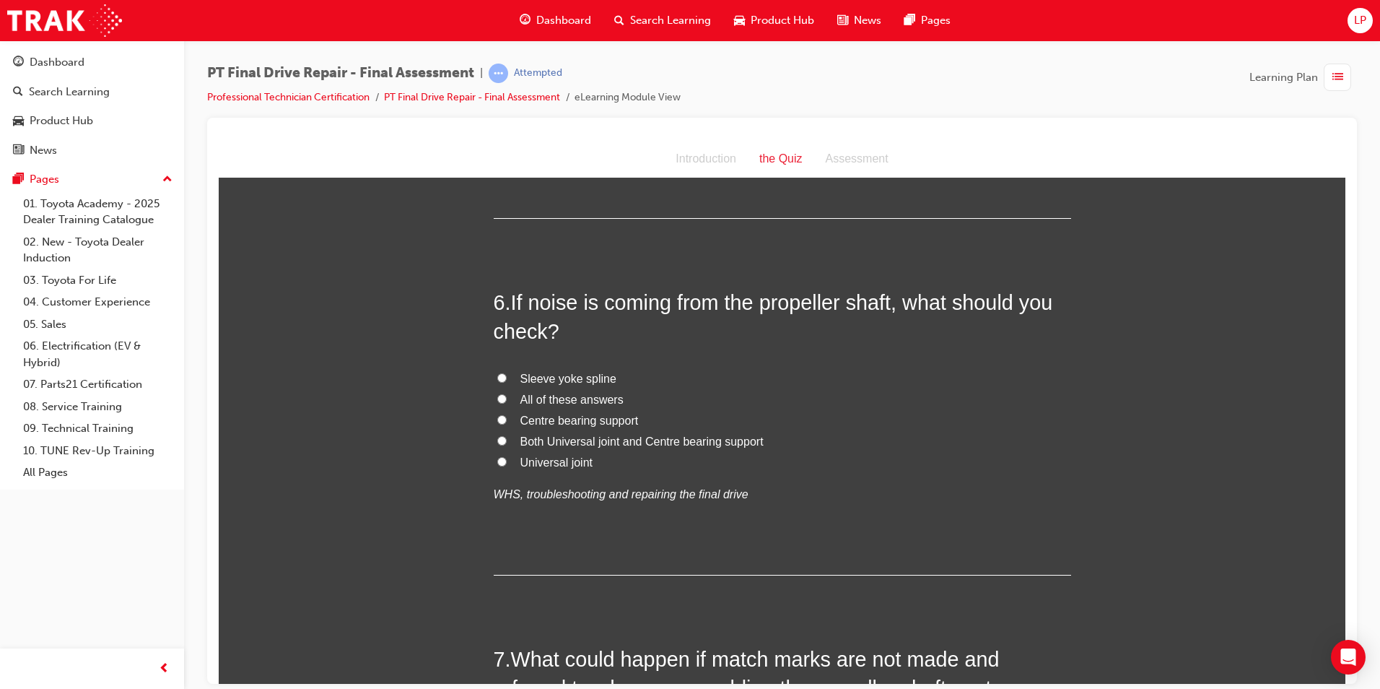
click at [536, 394] on span "All of these answers" at bounding box center [572, 399] width 103 height 12
click at [507, 394] on input "All of these answers" at bounding box center [501, 397] width 9 height 9
radio input "true"
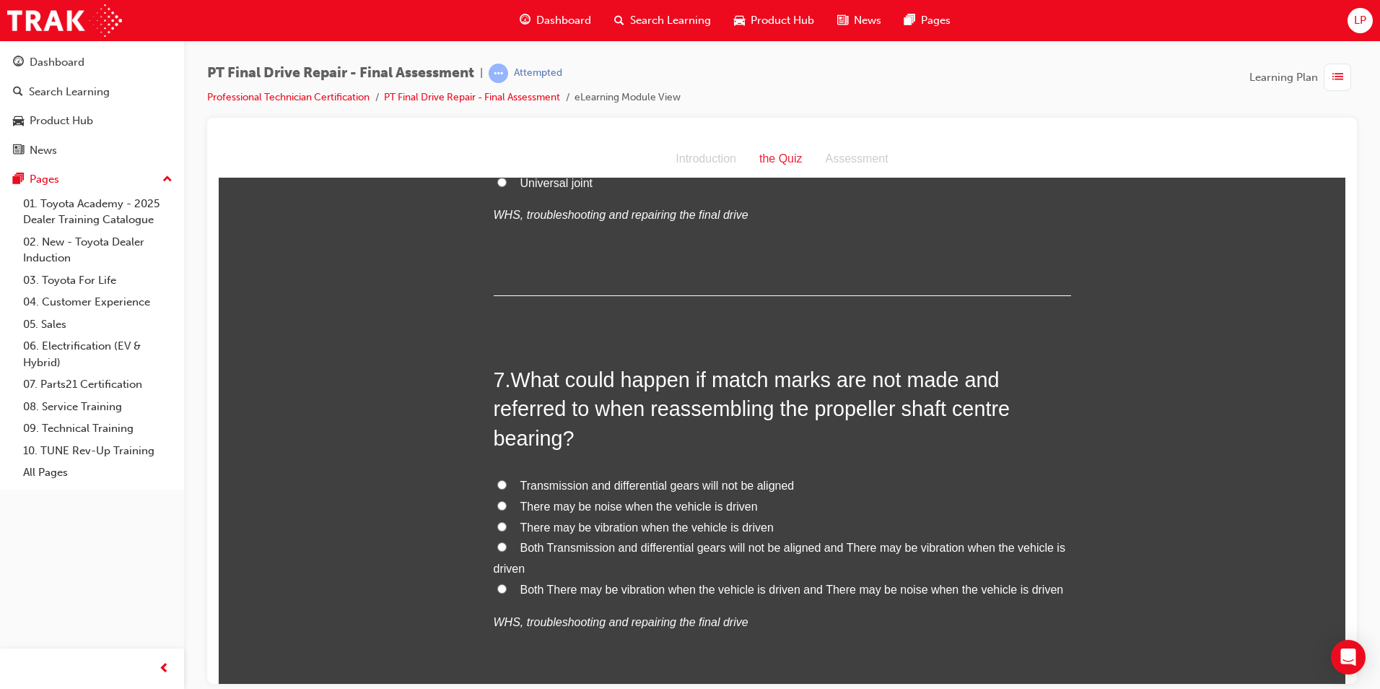
scroll to position [1877, 0]
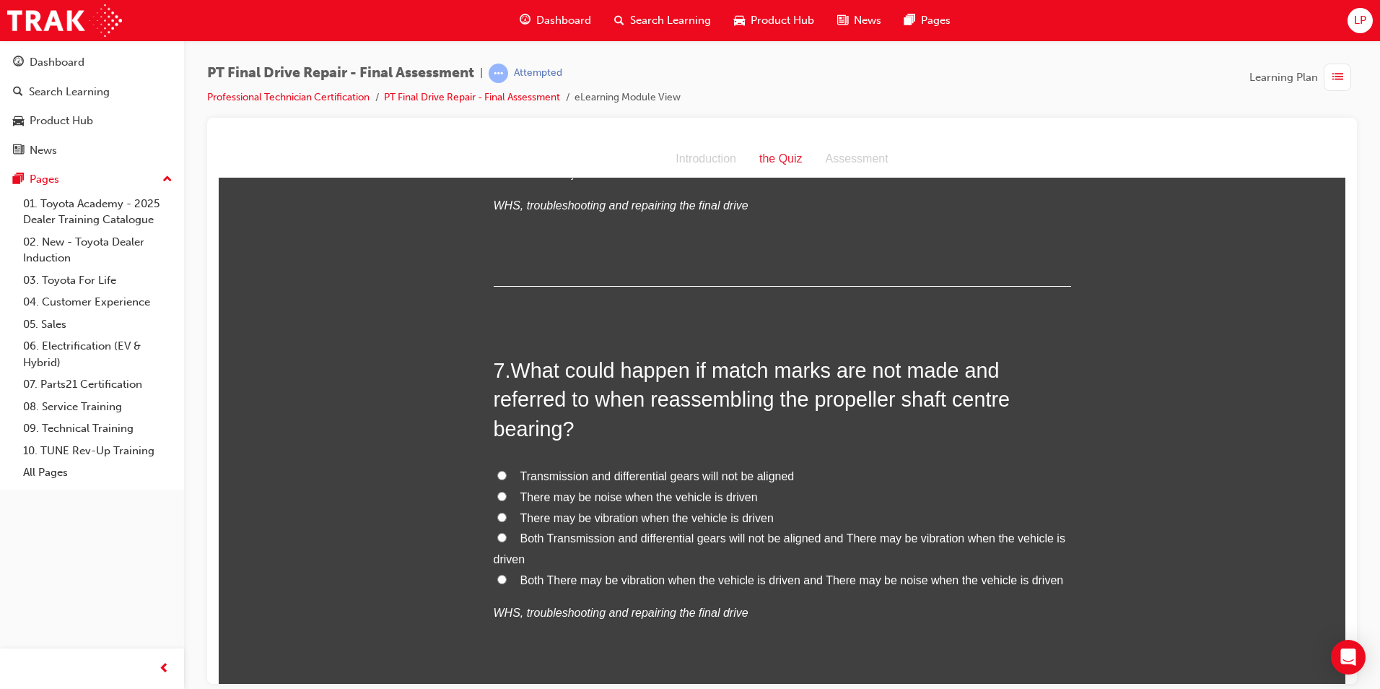
click at [817, 541] on span "Both Transmission and differential gears will not be aligned and There may be v…" at bounding box center [780, 547] width 572 height 33
click at [1048, 533] on span "Both Transmission and differential gears will not be aligned and There may be v…" at bounding box center [780, 547] width 572 height 33
drag, startPoint x: 1048, startPoint y: 533, endPoint x: 928, endPoint y: 538, distance: 120.7
click at [928, 538] on span "Both Transmission and differential gears will not be aligned and There may be v…" at bounding box center [780, 547] width 572 height 33
click at [507, 538] on input "Both Transmission and differential gears will not be aligned and There may be v…" at bounding box center [501, 536] width 9 height 9
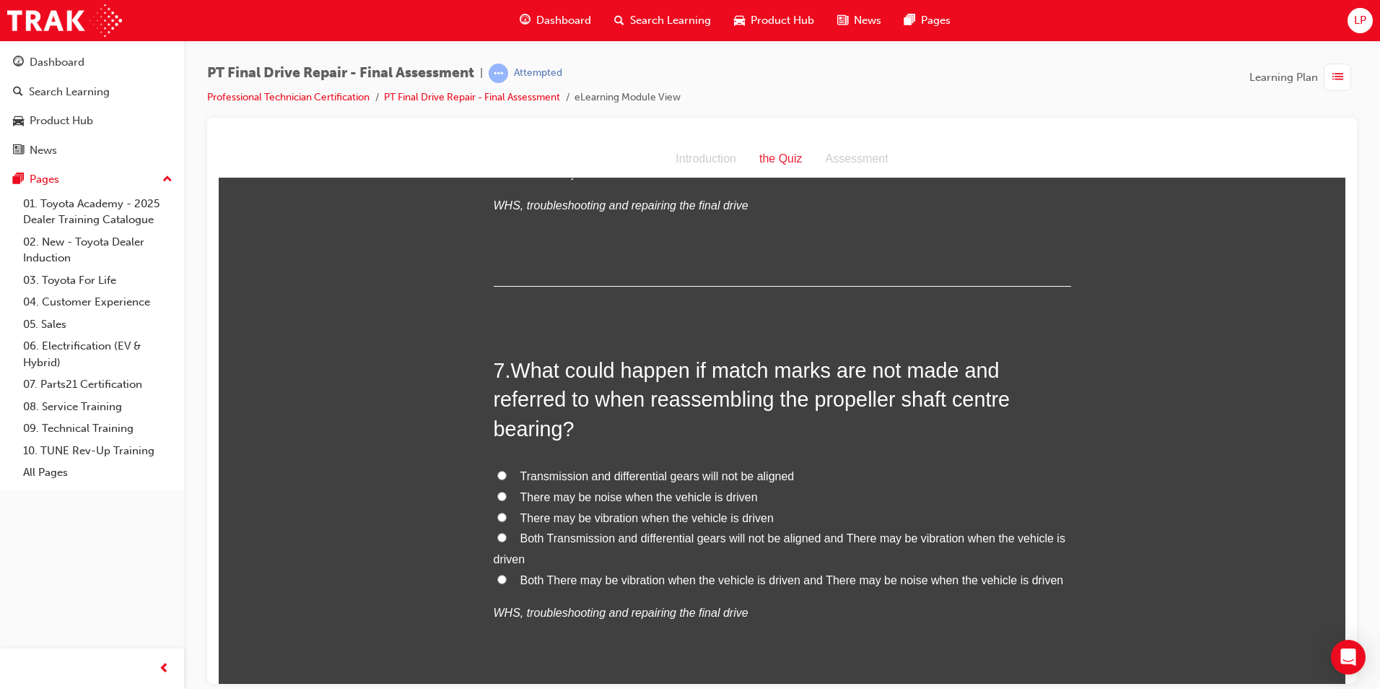
radio input "true"
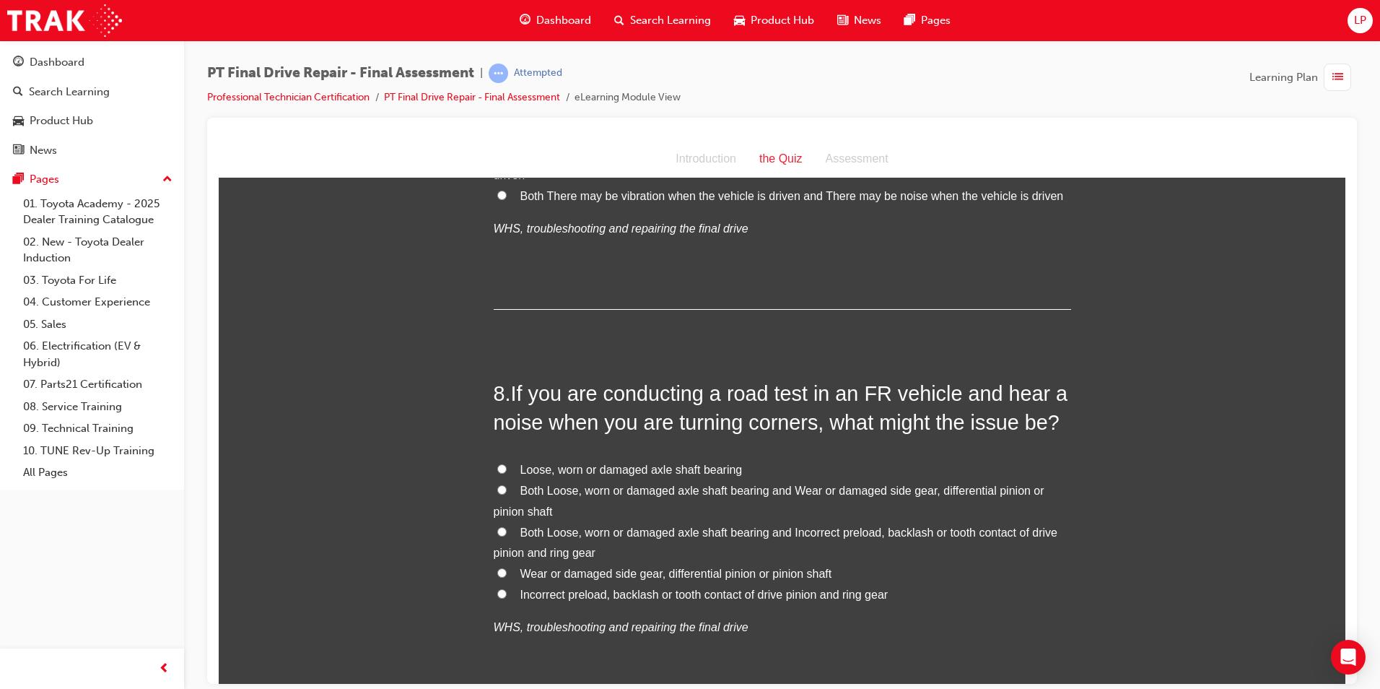
scroll to position [2310, 0]
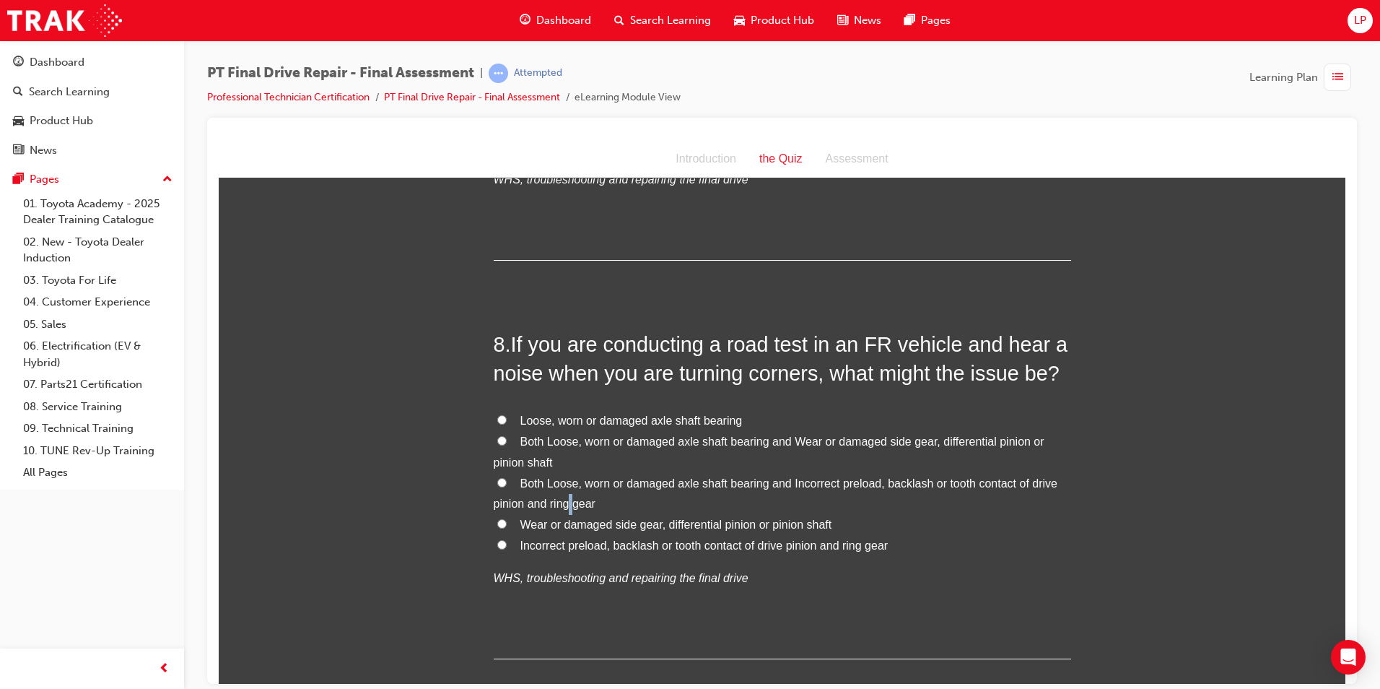
click at [565, 493] on label "Both Loose, worn or damaged axle shaft bearing and Incorrect preload, backlash …" at bounding box center [783, 494] width 578 height 42
click at [640, 477] on span "Both Loose, worn or damaged axle shaft bearing and Incorrect preload, backlash …" at bounding box center [776, 493] width 564 height 33
click at [507, 477] on input "Both Loose, worn or damaged axle shaft bearing and Incorrect preload, backlash …" at bounding box center [501, 481] width 9 height 9
radio input "true"
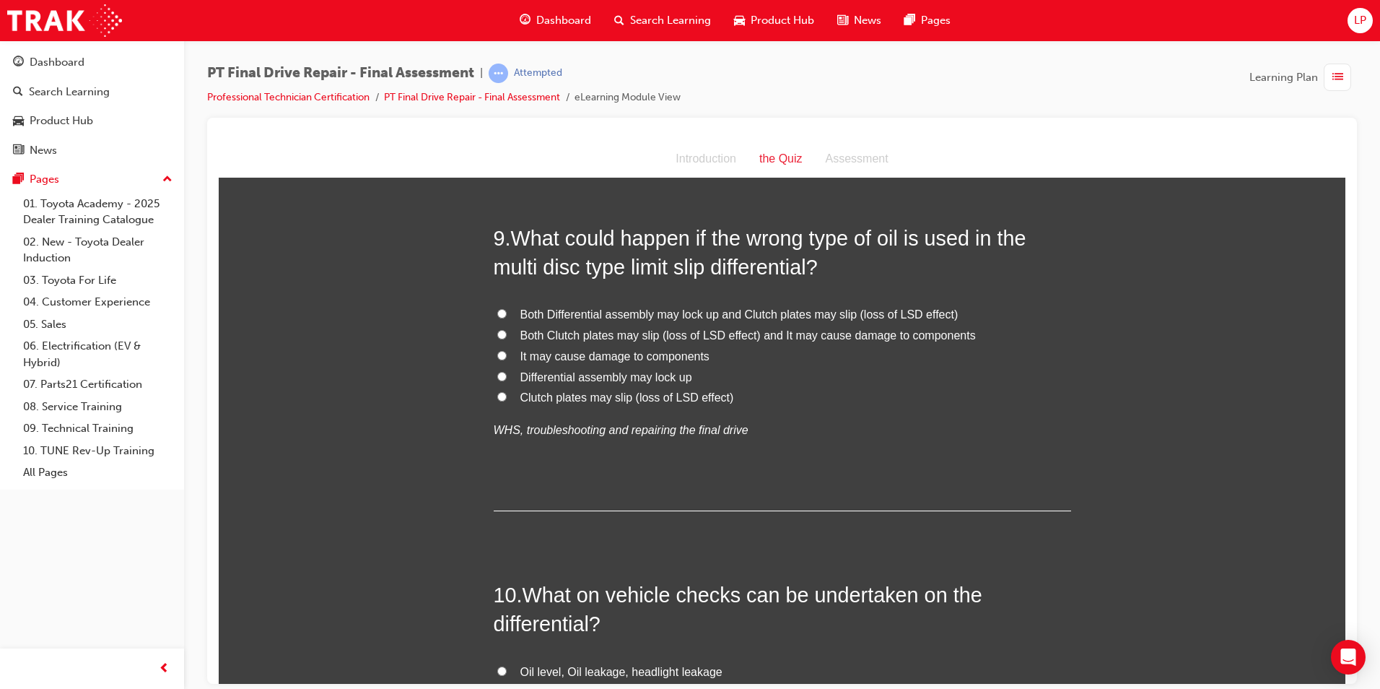
scroll to position [2816, 0]
click at [635, 334] on span "Both Clutch plates may slip (loss of LSD effect) and It may cause damage to com…" at bounding box center [749, 334] width 456 height 12
click at [507, 334] on input "Both Clutch plates may slip (loss of LSD effect) and It may cause damage to com…" at bounding box center [501, 333] width 9 height 9
radio input "true"
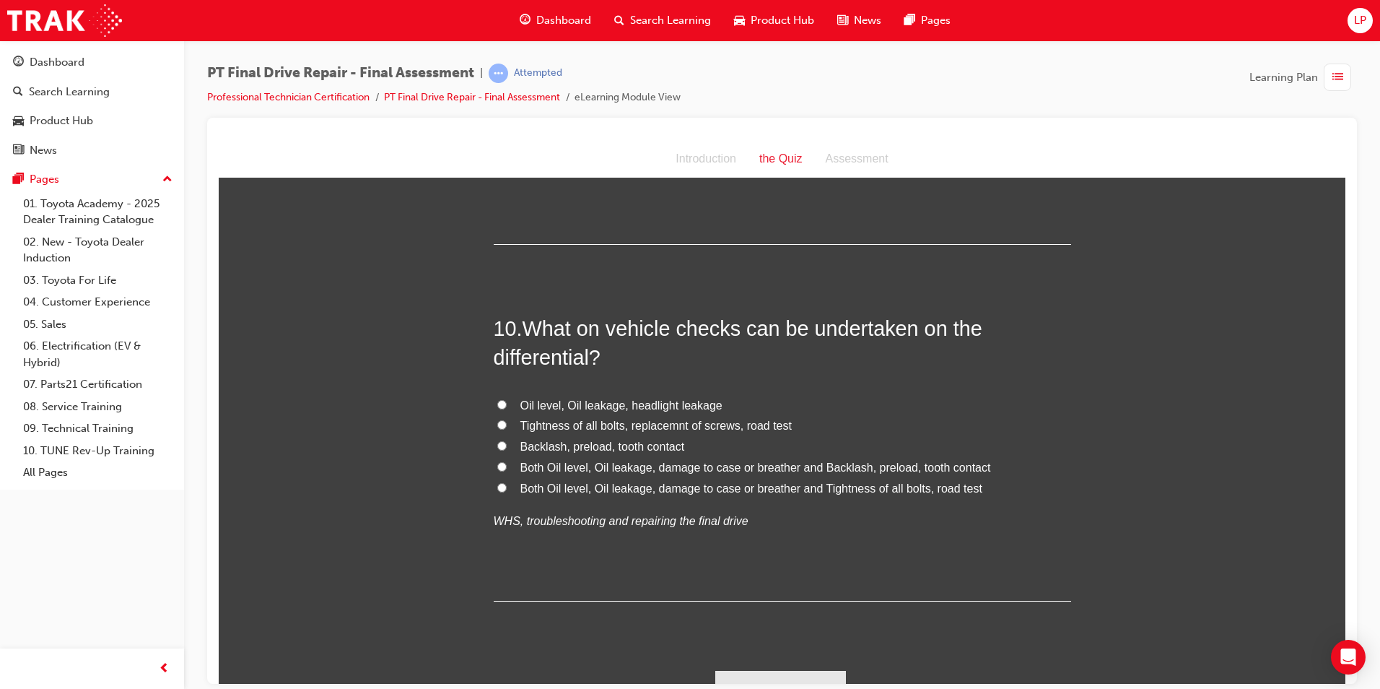
scroll to position [3105, 0]
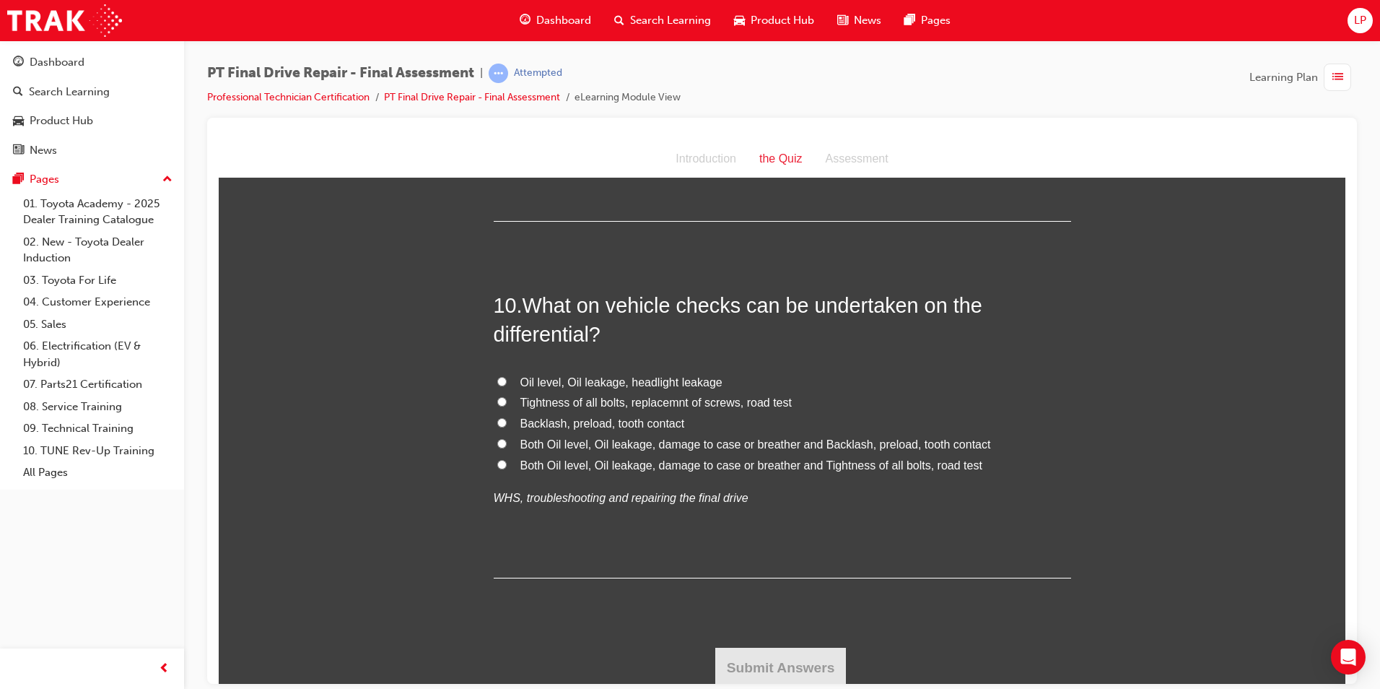
click at [606, 445] on span "Both Oil level, Oil leakage, damage to case or breather and Backlash, preload, …" at bounding box center [756, 444] width 471 height 12
click at [507, 445] on input "Both Oil level, Oil leakage, damage to case or breather and Backlash, preload, …" at bounding box center [501, 442] width 9 height 9
radio input "true"
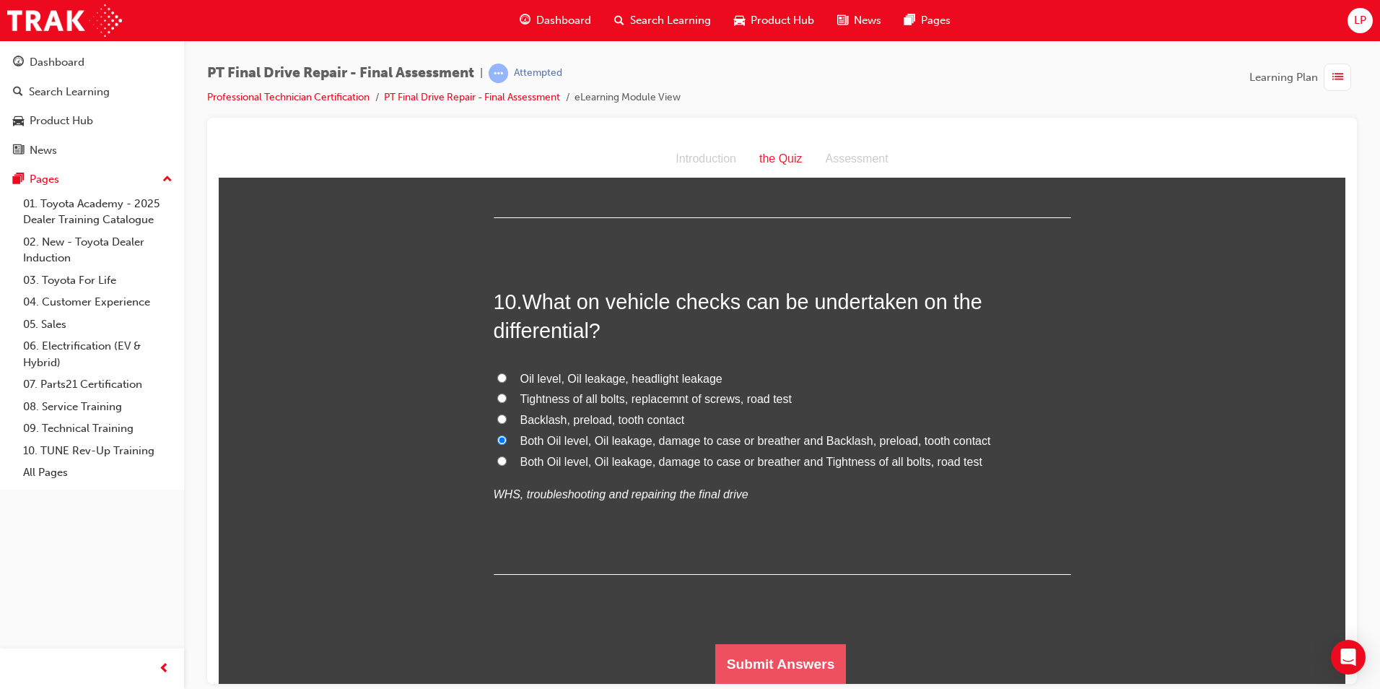
click at [798, 659] on button "Submit Answers" at bounding box center [781, 663] width 131 height 40
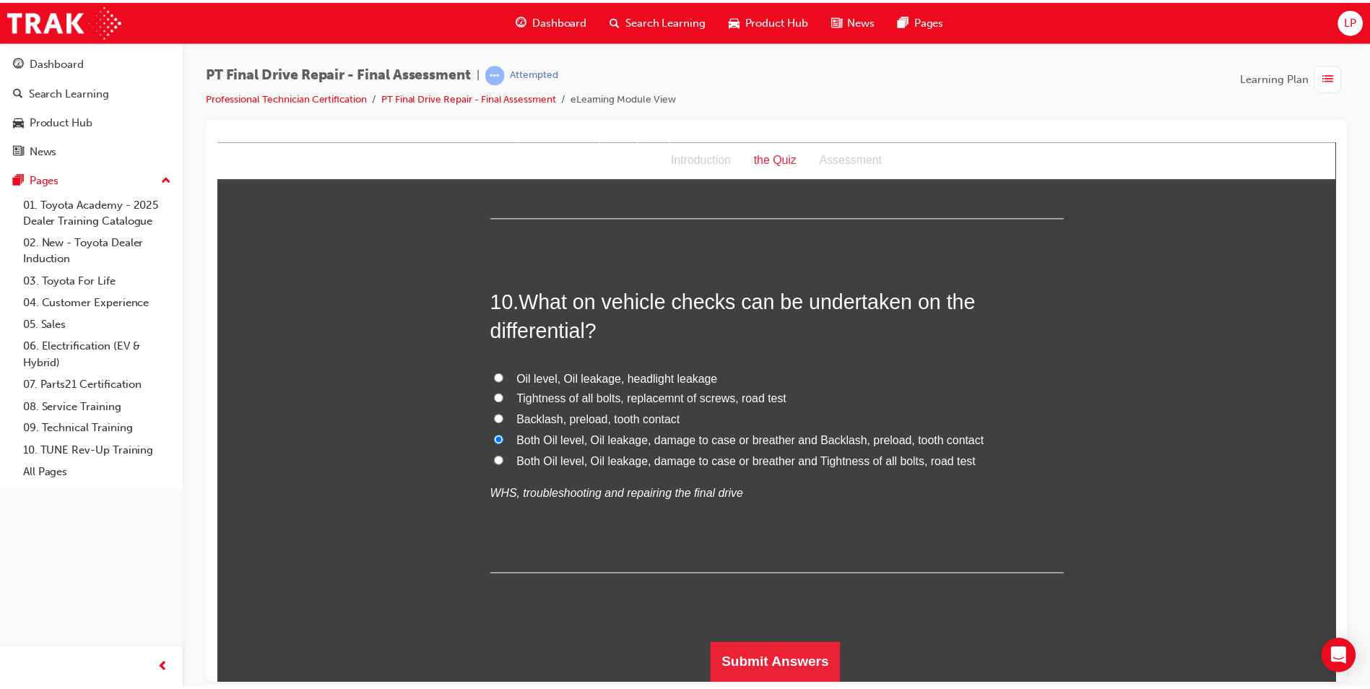
scroll to position [0, 0]
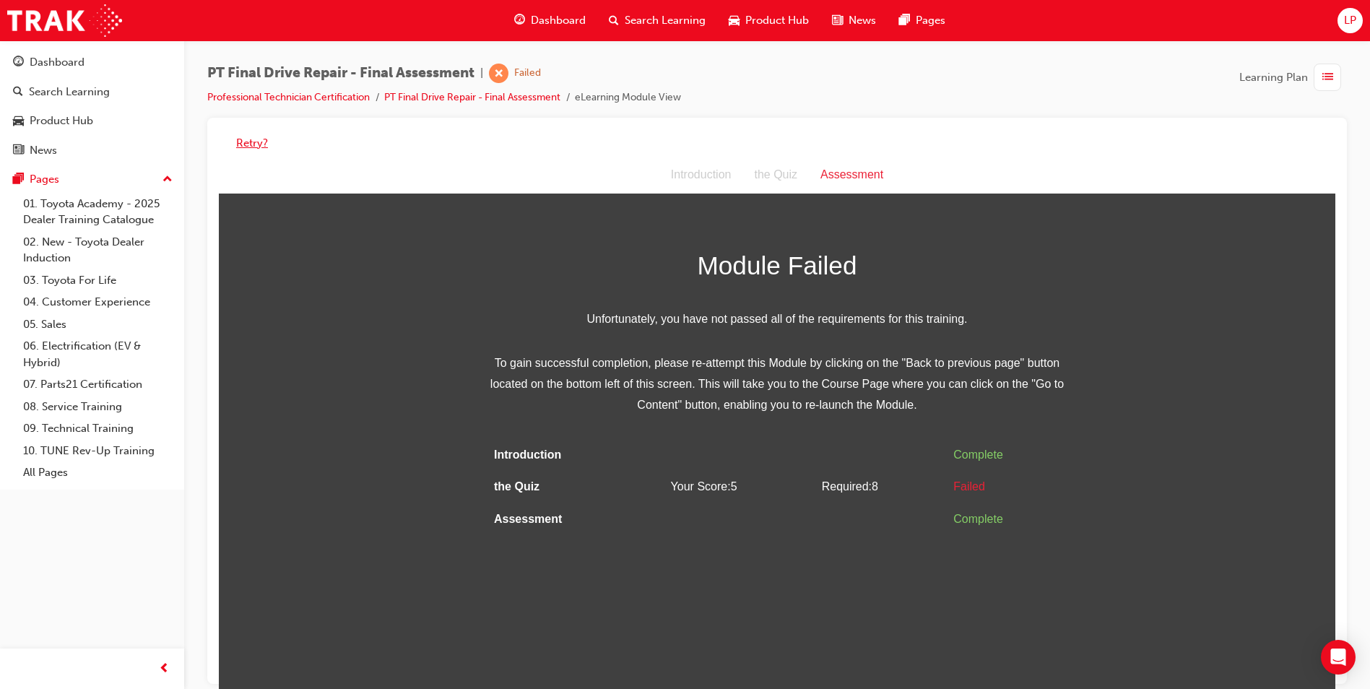
drag, startPoint x: 254, startPoint y: 143, endPoint x: 267, endPoint y: 149, distance: 14.2
click at [254, 144] on button "Retry?" at bounding box center [252, 143] width 32 height 17
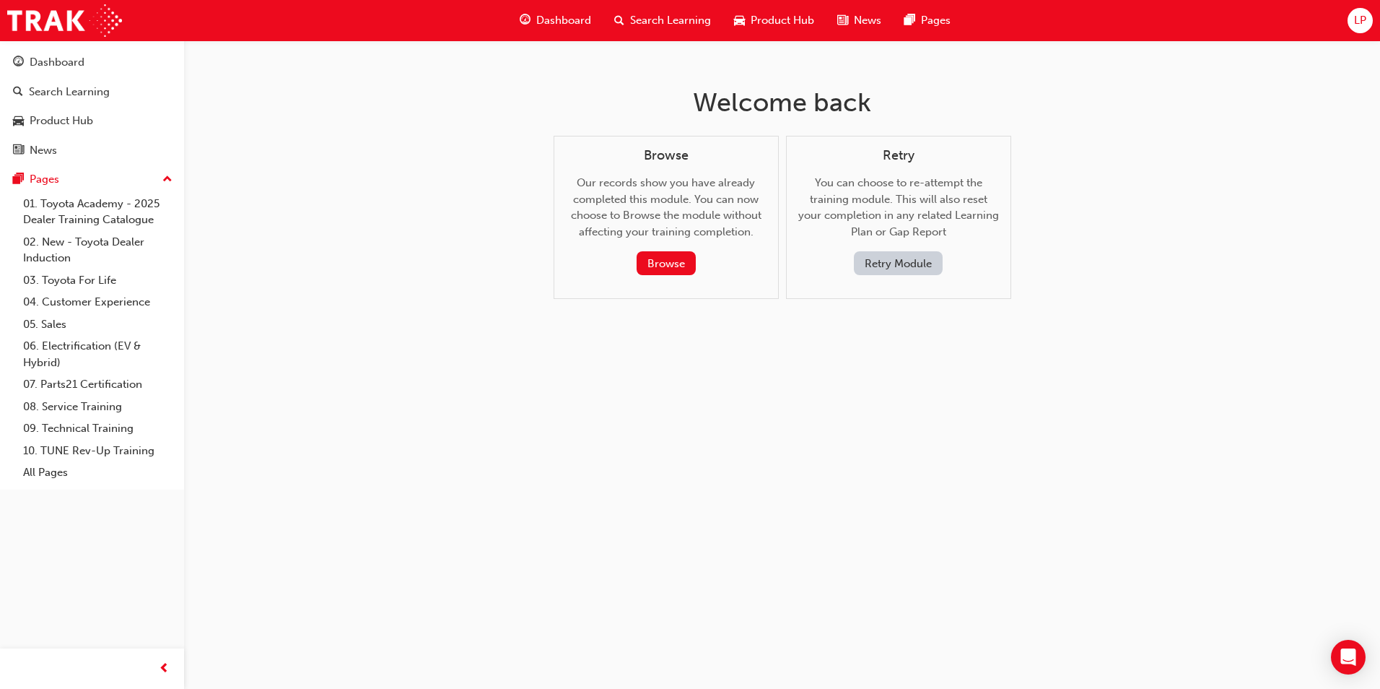
click at [905, 266] on button "Retry Module" at bounding box center [898, 263] width 89 height 24
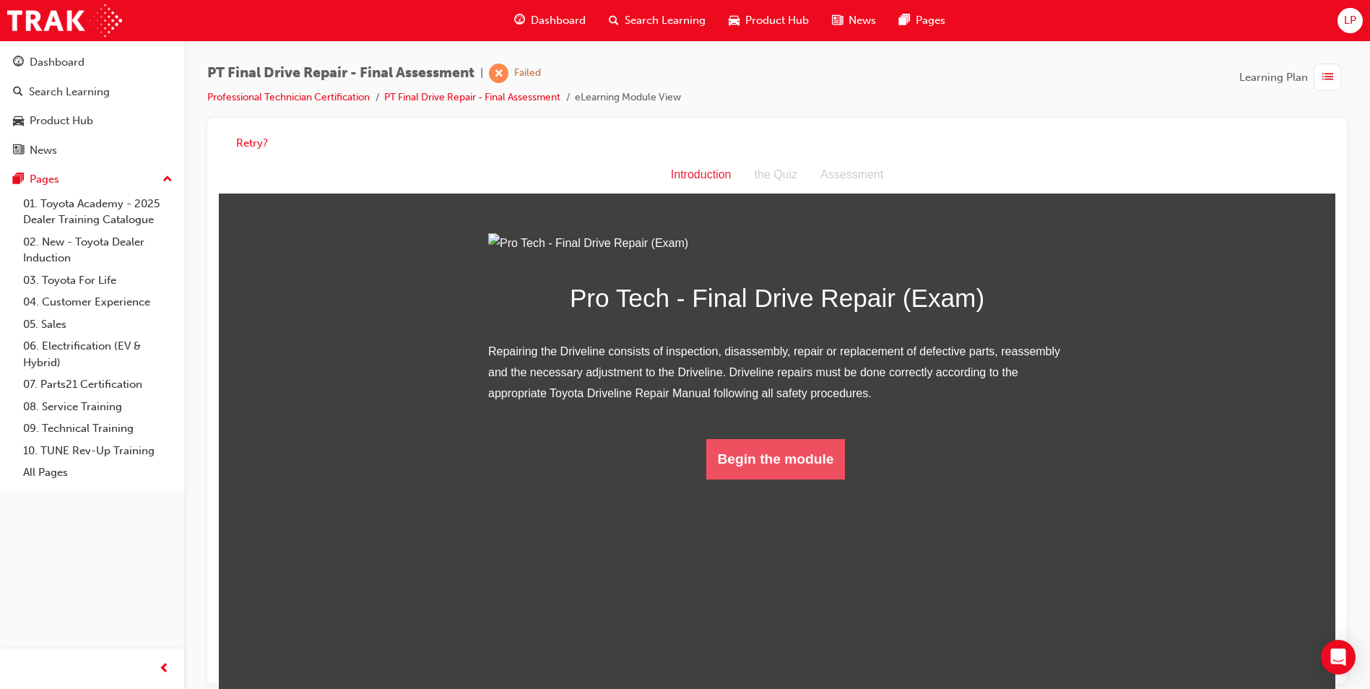
click at [780, 479] on button "Begin the module" at bounding box center [775, 459] width 139 height 40
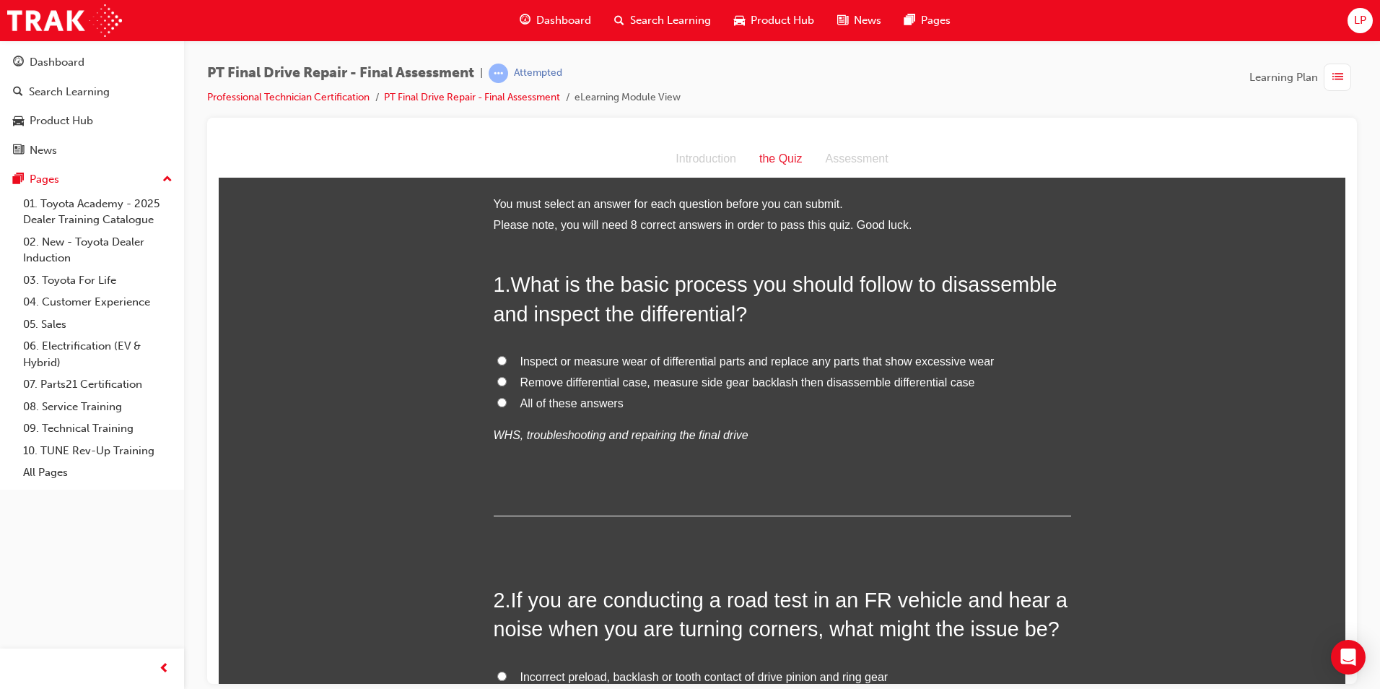
click at [672, 382] on span "Remove differential case, measure side gear backlash then disassemble different…" at bounding box center [748, 381] width 455 height 12
click at [507, 382] on input "Remove differential case, measure side gear backlash then disassemble different…" at bounding box center [501, 380] width 9 height 9
radio input "true"
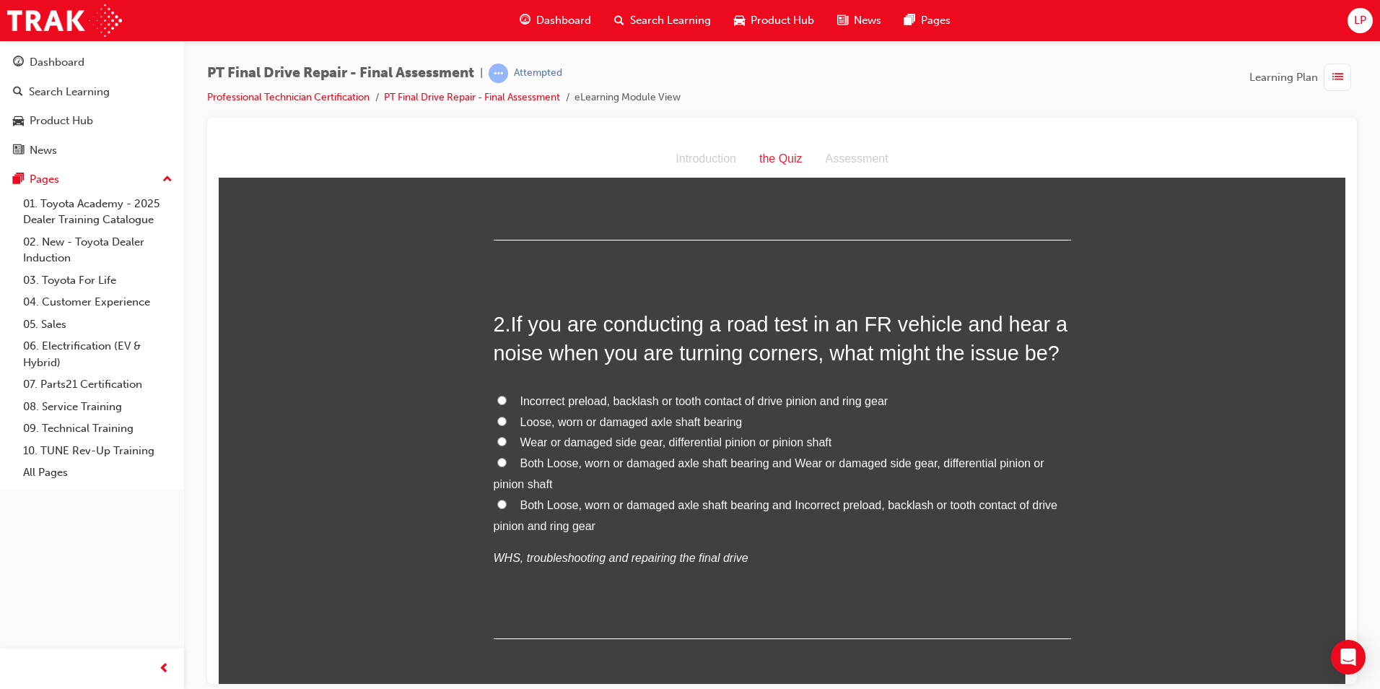
scroll to position [289, 0]
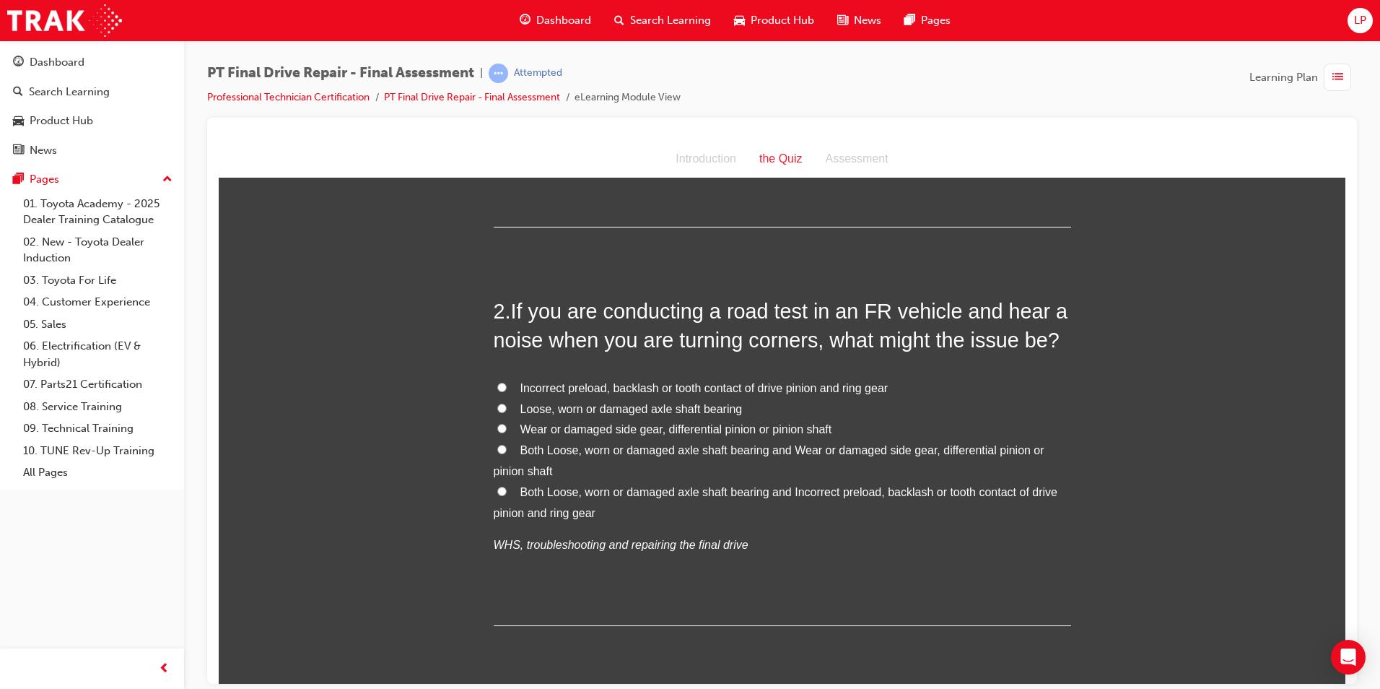
click at [879, 482] on label "Both Loose, worn or damaged axle shaft bearing and Incorrect preload, backlash …" at bounding box center [783, 503] width 578 height 42
click at [507, 486] on input "Both Loose, worn or damaged axle shaft bearing and Incorrect preload, backlash …" at bounding box center [501, 490] width 9 height 9
radio input "true"
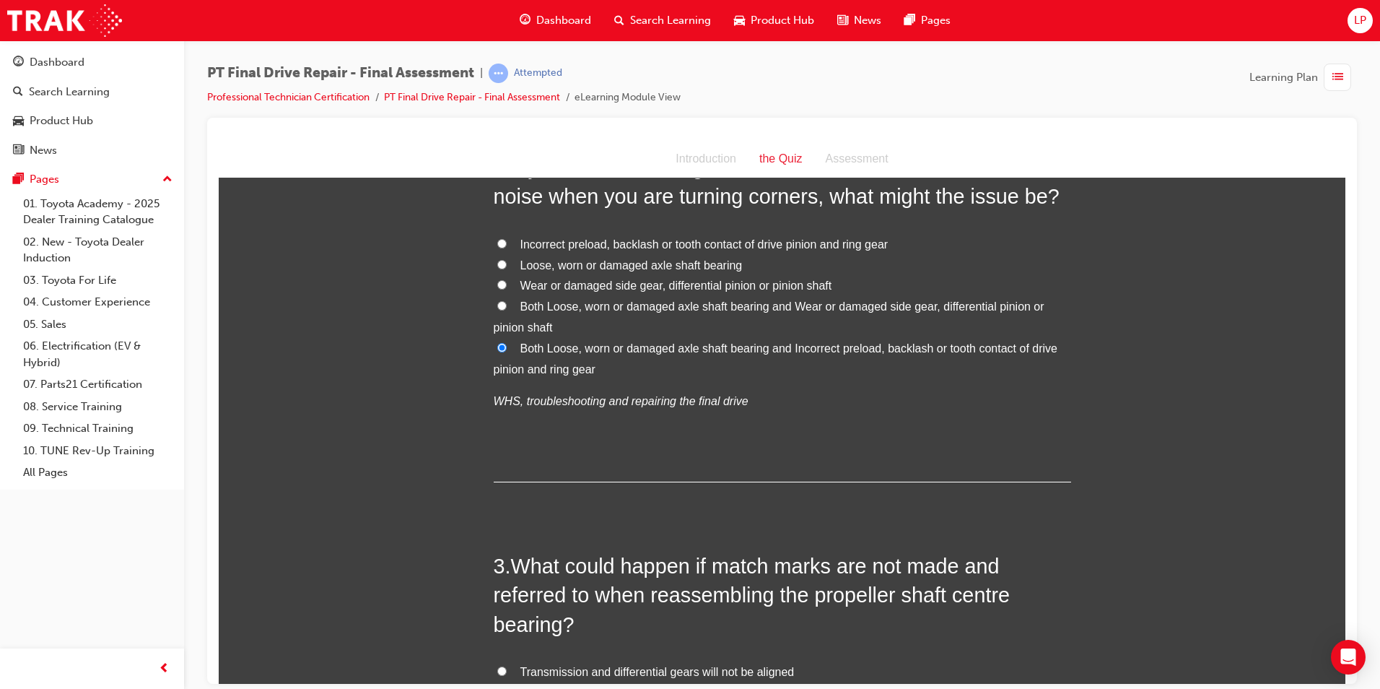
scroll to position [650, 0]
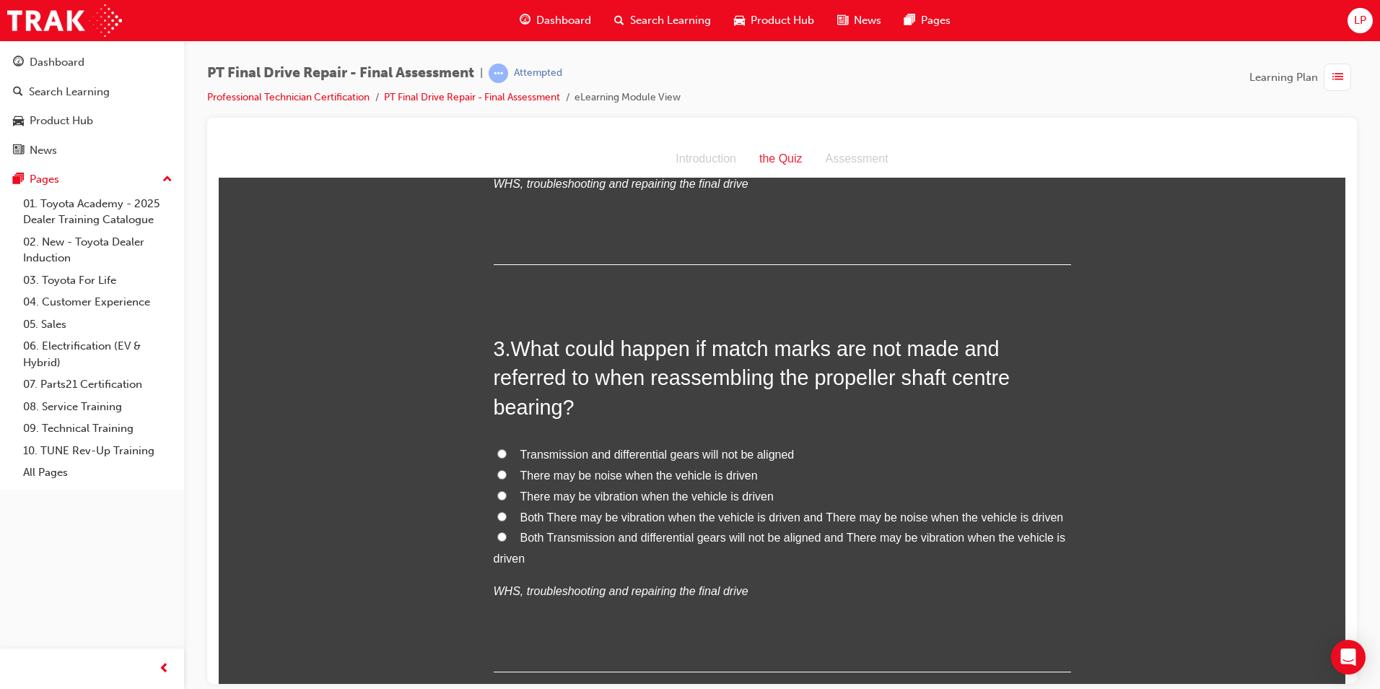
click at [687, 518] on span "Both There may be vibration when the vehicle is driven and There may be noise w…" at bounding box center [793, 516] width 544 height 12
click at [507, 518] on input "Both There may be vibration when the vehicle is driven and There may be noise w…" at bounding box center [501, 515] width 9 height 9
radio input "true"
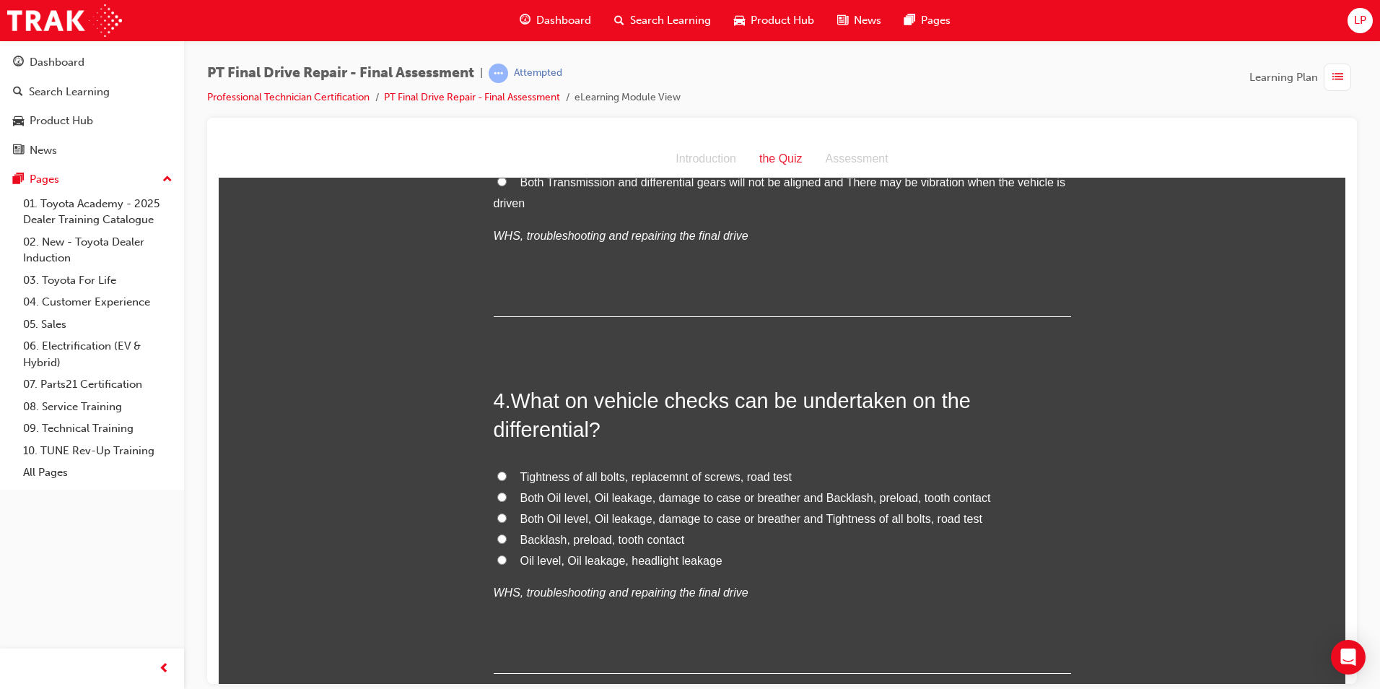
scroll to position [1011, 0]
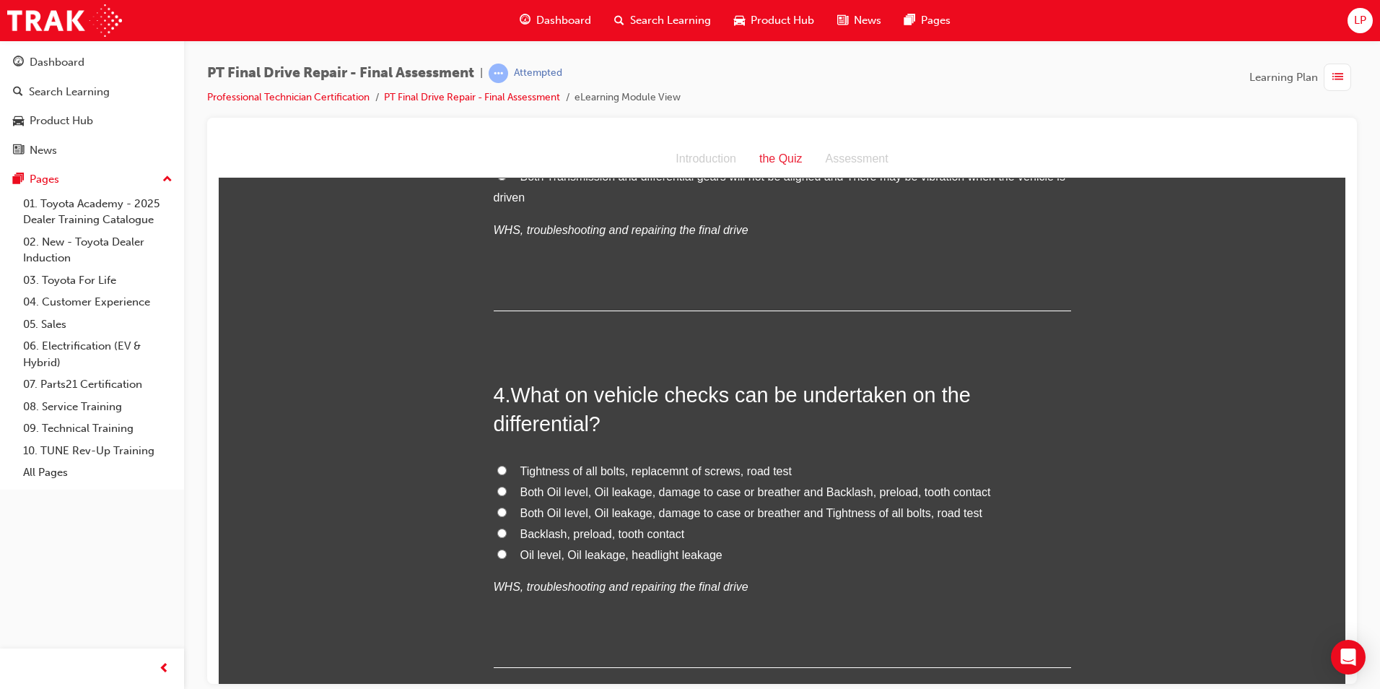
click at [710, 508] on span "Both Oil level, Oil leakage, damage to case or breather and Tightness of all bo…" at bounding box center [752, 512] width 462 height 12
click at [507, 508] on input "Both Oil level, Oil leakage, damage to case or breather and Tightness of all bo…" at bounding box center [501, 511] width 9 height 9
radio input "true"
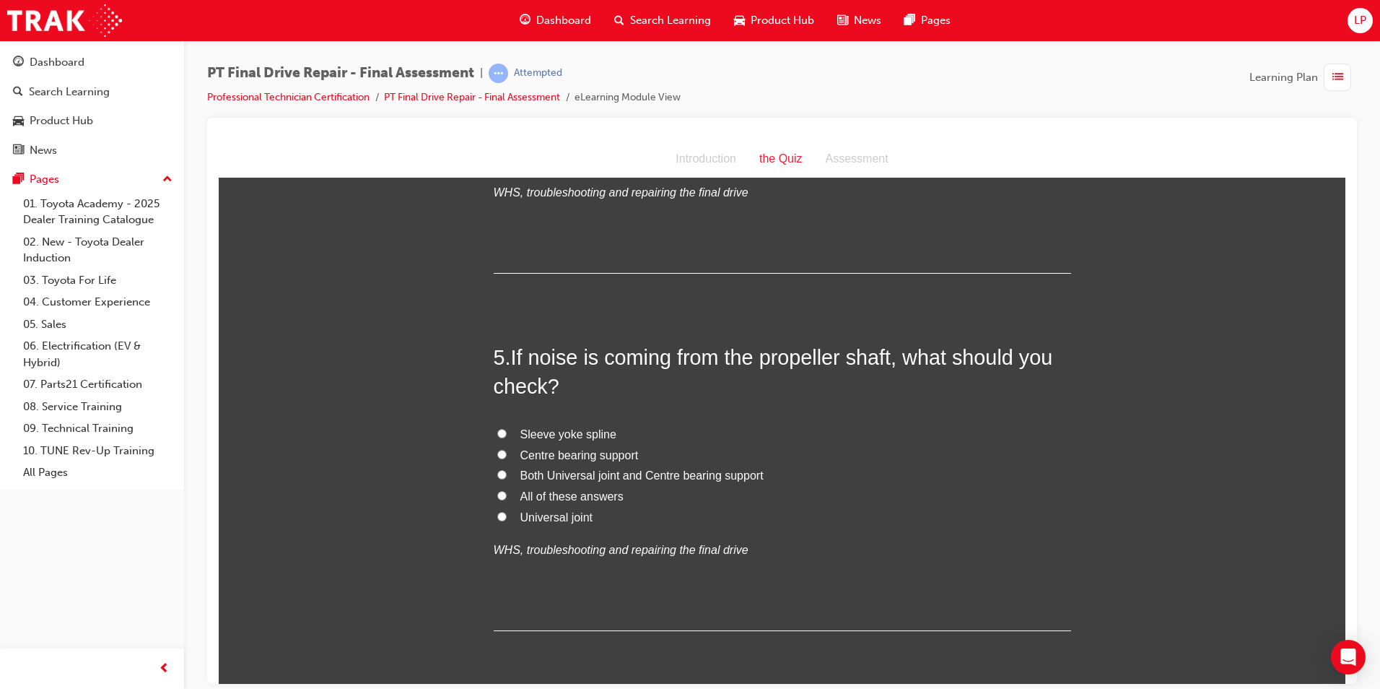
scroll to position [1444, 0]
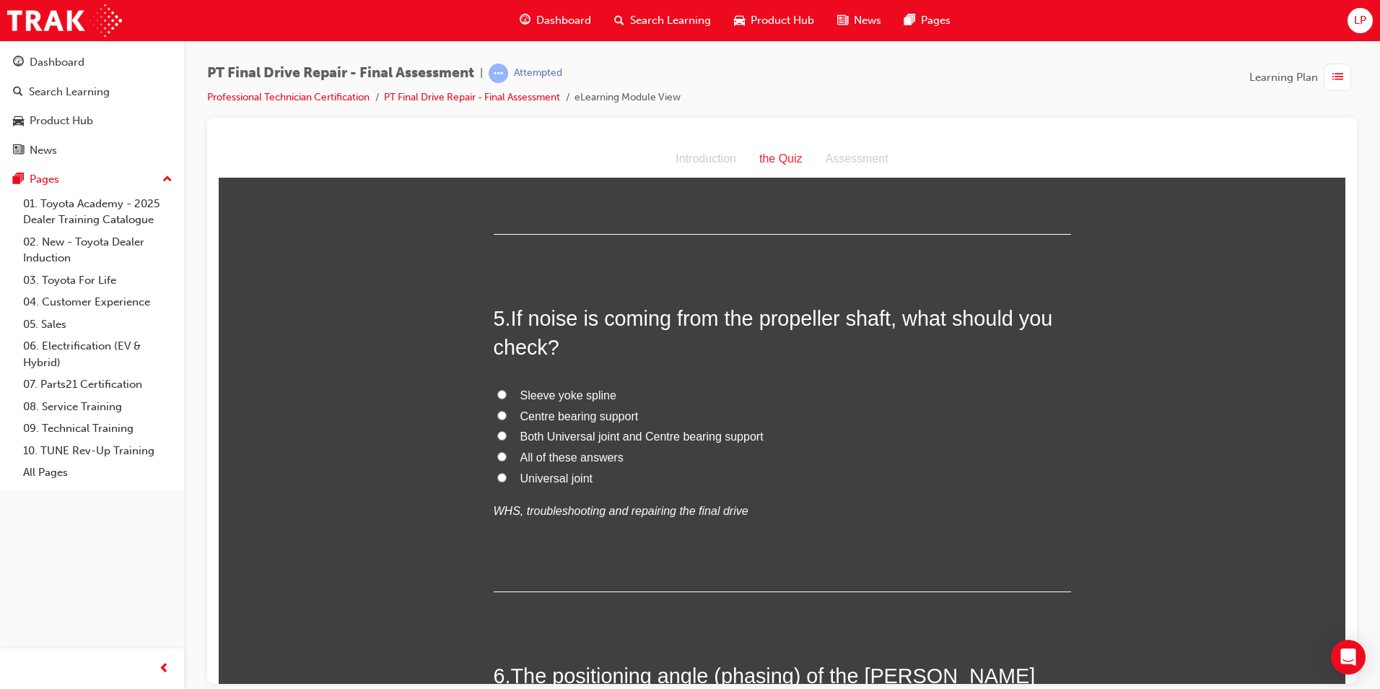
click at [596, 433] on span "Both Universal joint and Centre bearing support" at bounding box center [642, 436] width 243 height 12
click at [507, 433] on input "Both Universal joint and Centre bearing support" at bounding box center [501, 434] width 9 height 9
radio input "true"
click at [567, 455] on span "All of these answers" at bounding box center [572, 457] width 103 height 12
click at [507, 455] on input "All of these answers" at bounding box center [501, 455] width 9 height 9
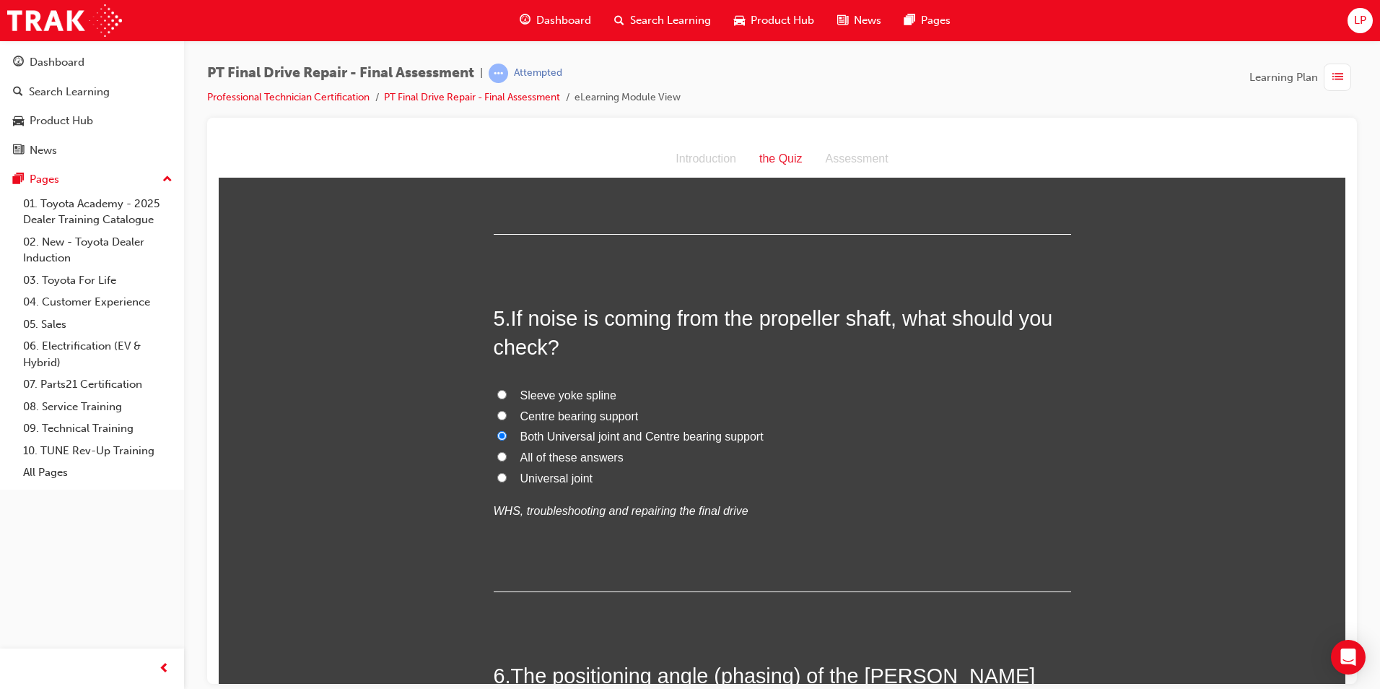
radio input "true"
click at [646, 453] on label "All of these answers" at bounding box center [783, 457] width 578 height 21
click at [507, 453] on input "All of these answers" at bounding box center [501, 455] width 9 height 9
click at [645, 433] on span "Both Universal joint and Centre bearing support" at bounding box center [642, 436] width 243 height 12
click at [507, 433] on input "Both Universal joint and Centre bearing support" at bounding box center [501, 434] width 9 height 9
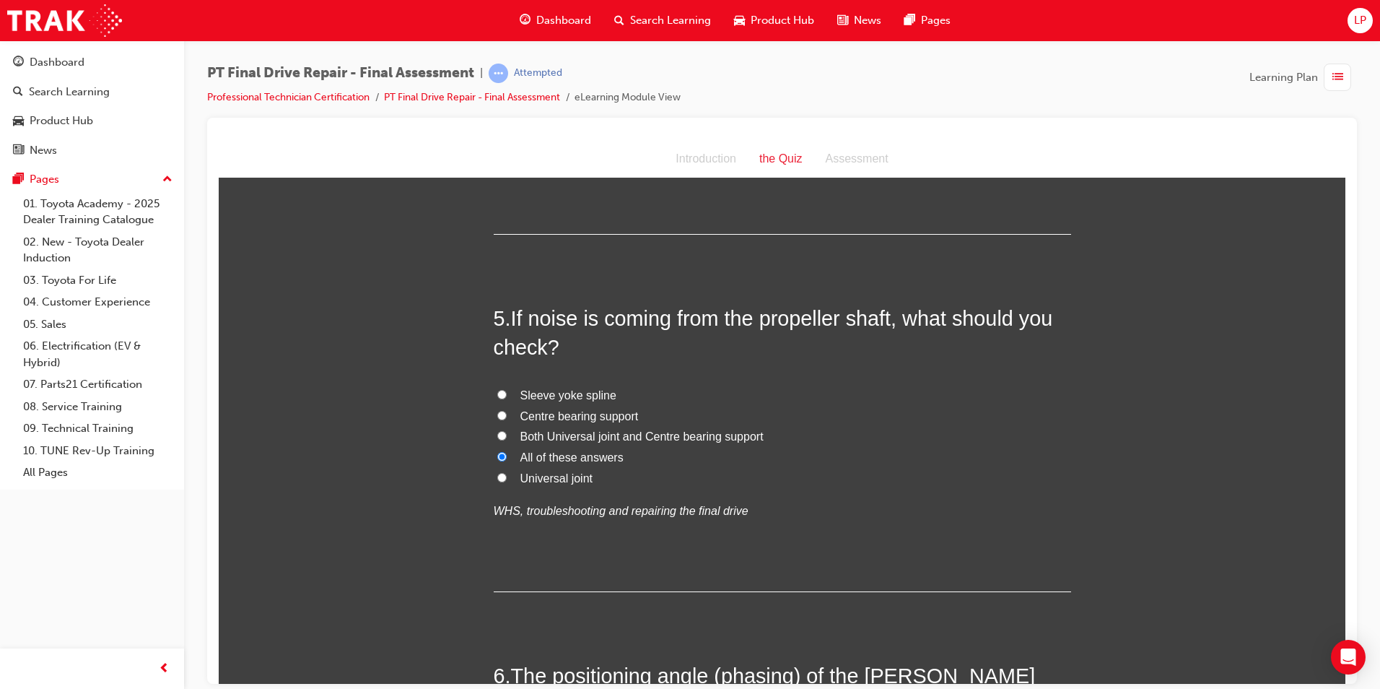
radio input "true"
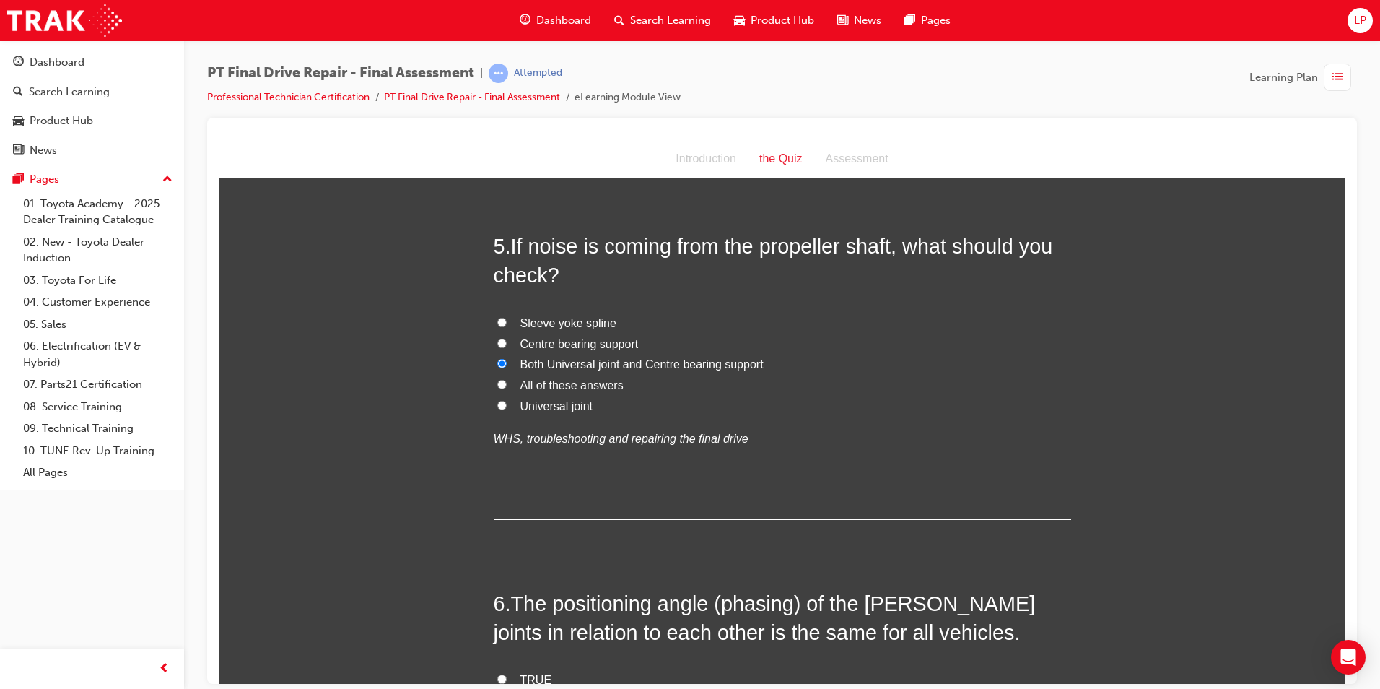
drag, startPoint x: 540, startPoint y: 378, endPoint x: 565, endPoint y: 387, distance: 27.0
click at [539, 379] on span "All of these answers" at bounding box center [572, 384] width 103 height 12
click at [507, 379] on input "All of these answers" at bounding box center [501, 383] width 9 height 9
radio input "true"
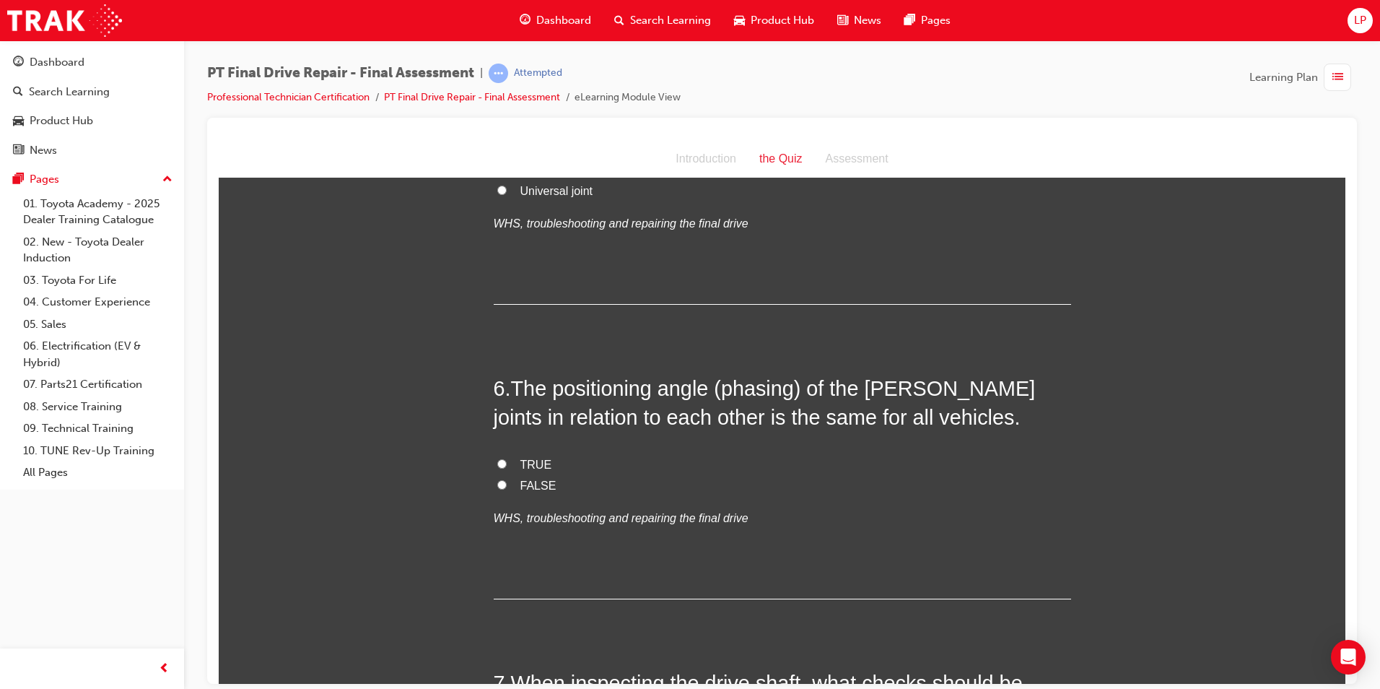
scroll to position [1733, 0]
click at [531, 466] on span "TRUE" at bounding box center [537, 462] width 32 height 12
click at [507, 466] on input "TRUE" at bounding box center [501, 461] width 9 height 9
radio input "true"
click at [544, 490] on label "FALSE" at bounding box center [783, 484] width 578 height 21
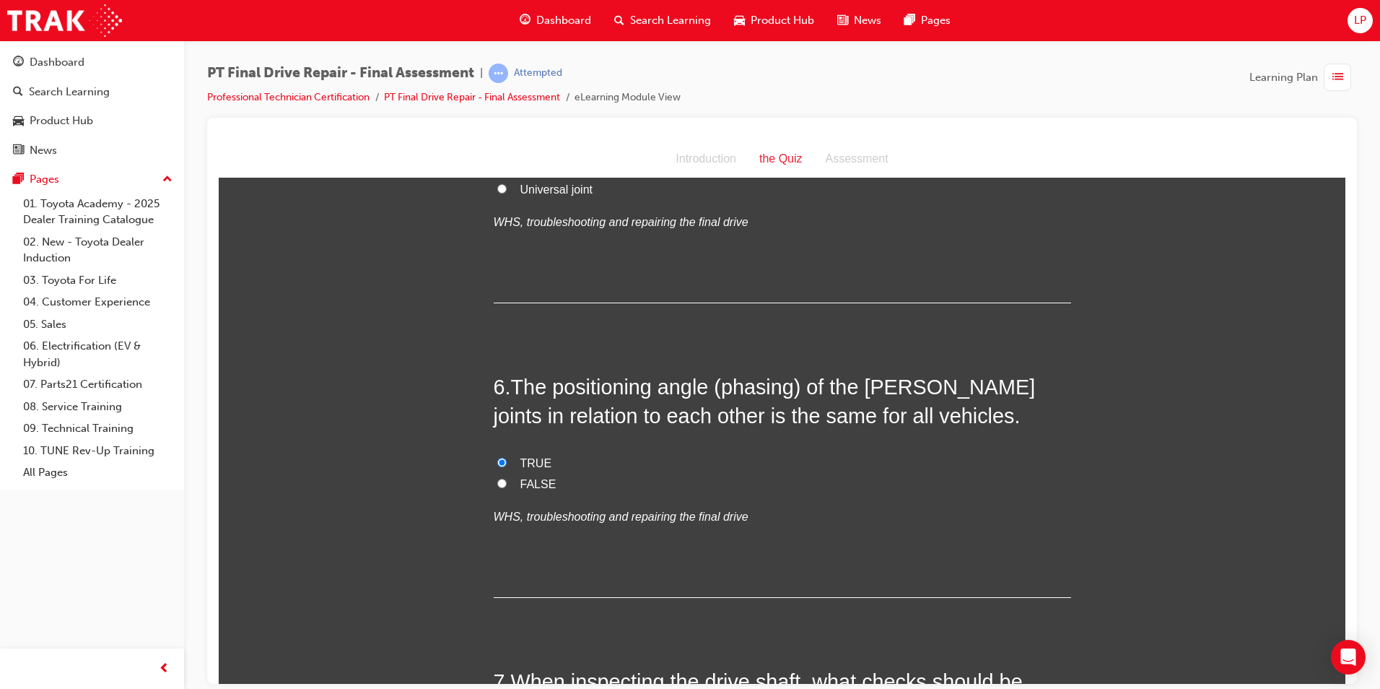
click at [507, 487] on input "FALSE" at bounding box center [501, 482] width 9 height 9
radio input "true"
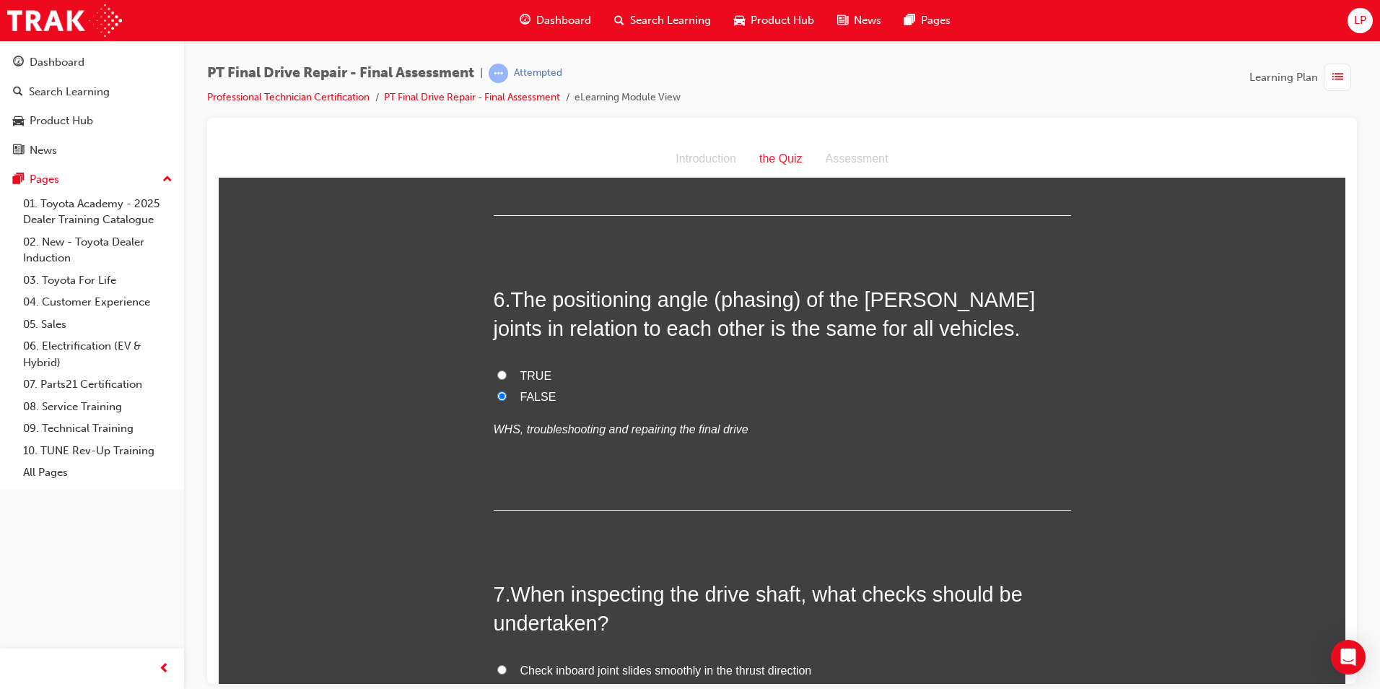
scroll to position [1949, 0]
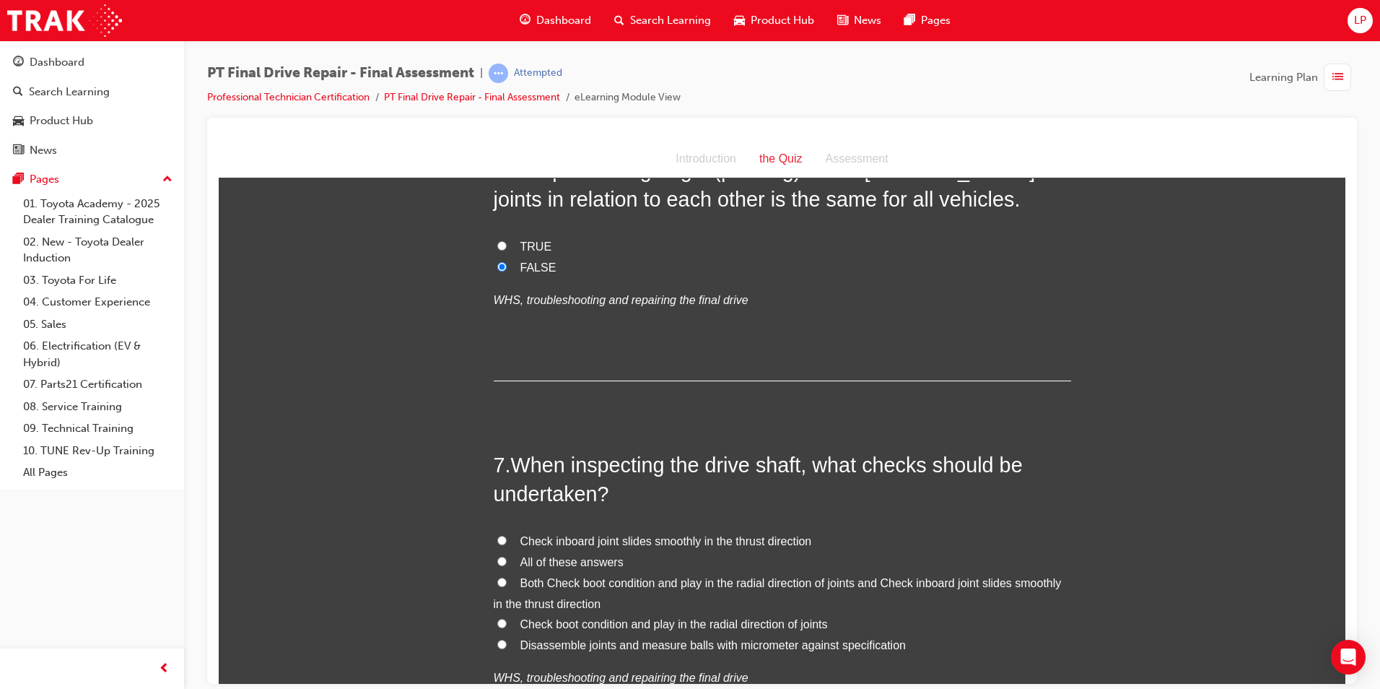
click at [574, 549] on label "Check inboard joint slides smoothly in the thrust direction" at bounding box center [783, 541] width 578 height 21
click at [507, 544] on input "Check inboard joint slides smoothly in the thrust direction" at bounding box center [501, 539] width 9 height 9
radio input "true"
drag, startPoint x: 585, startPoint y: 561, endPoint x: 599, endPoint y: 562, distance: 14.5
click at [585, 562] on span "All of these answers" at bounding box center [572, 561] width 103 height 12
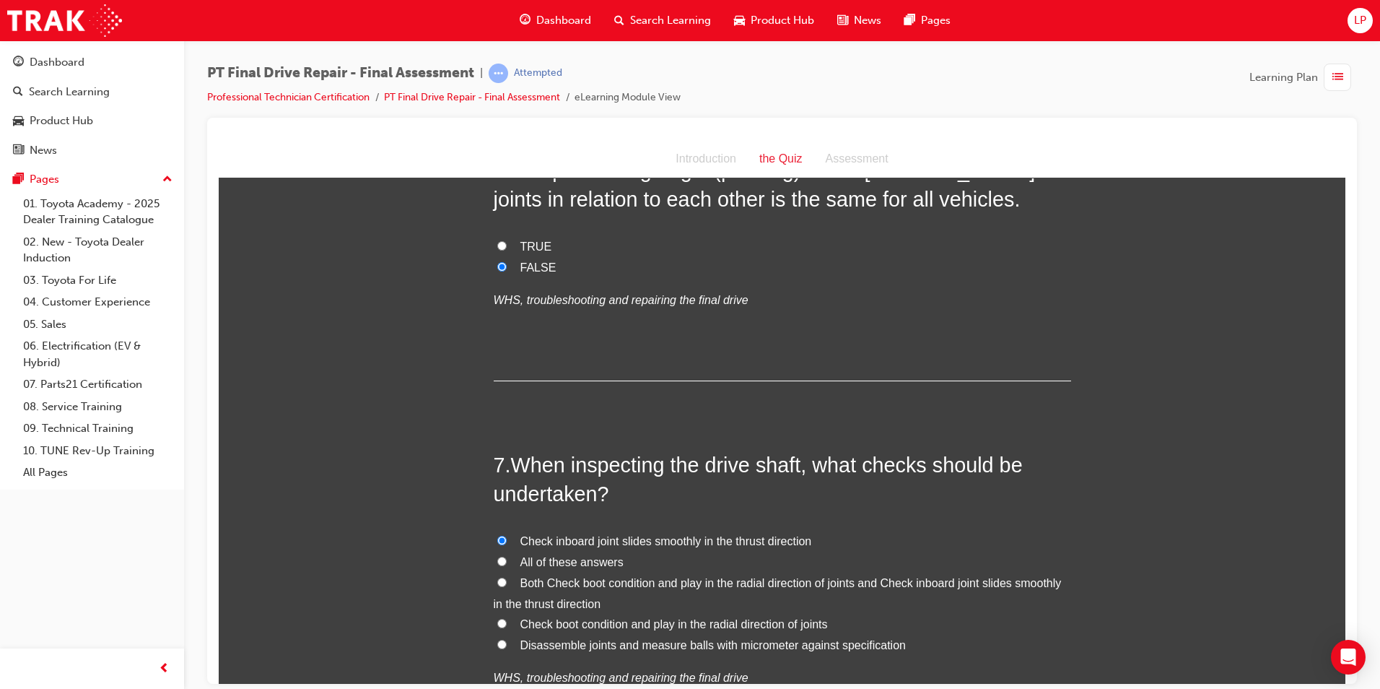
click at [507, 562] on input "All of these answers" at bounding box center [501, 560] width 9 height 9
radio input "true"
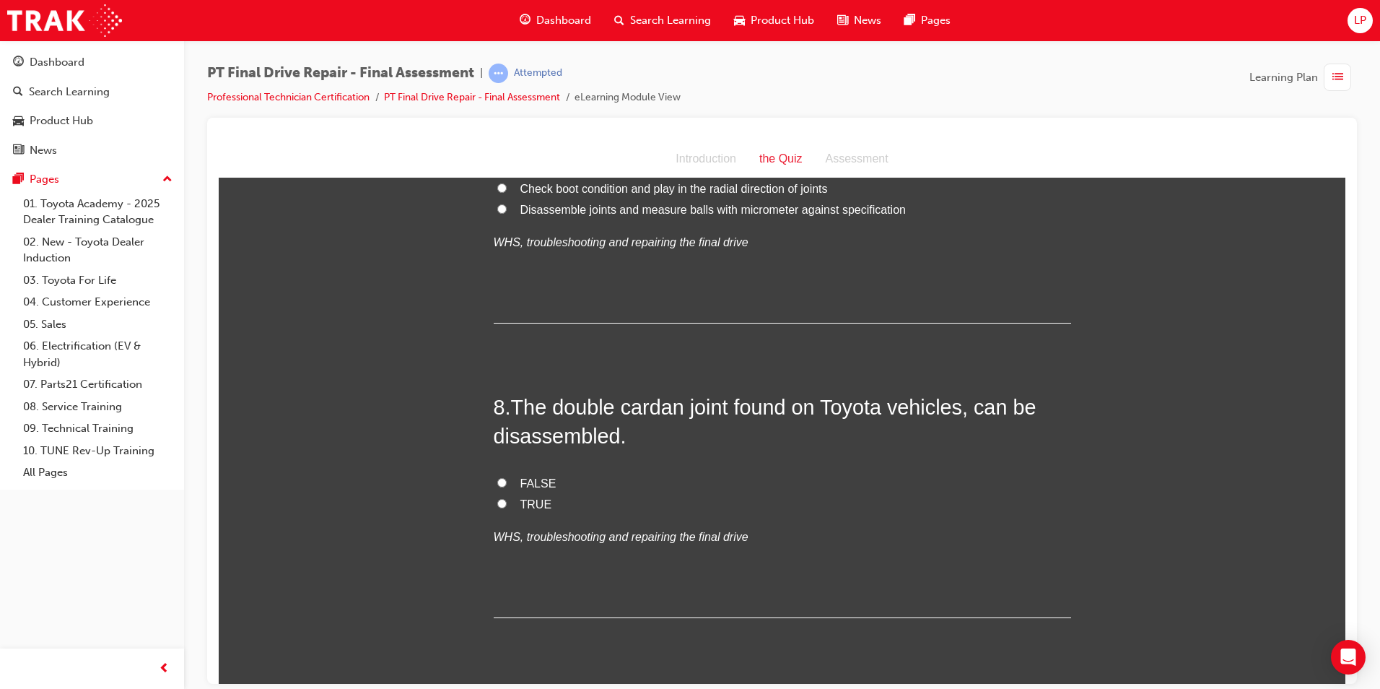
scroll to position [2455, 0]
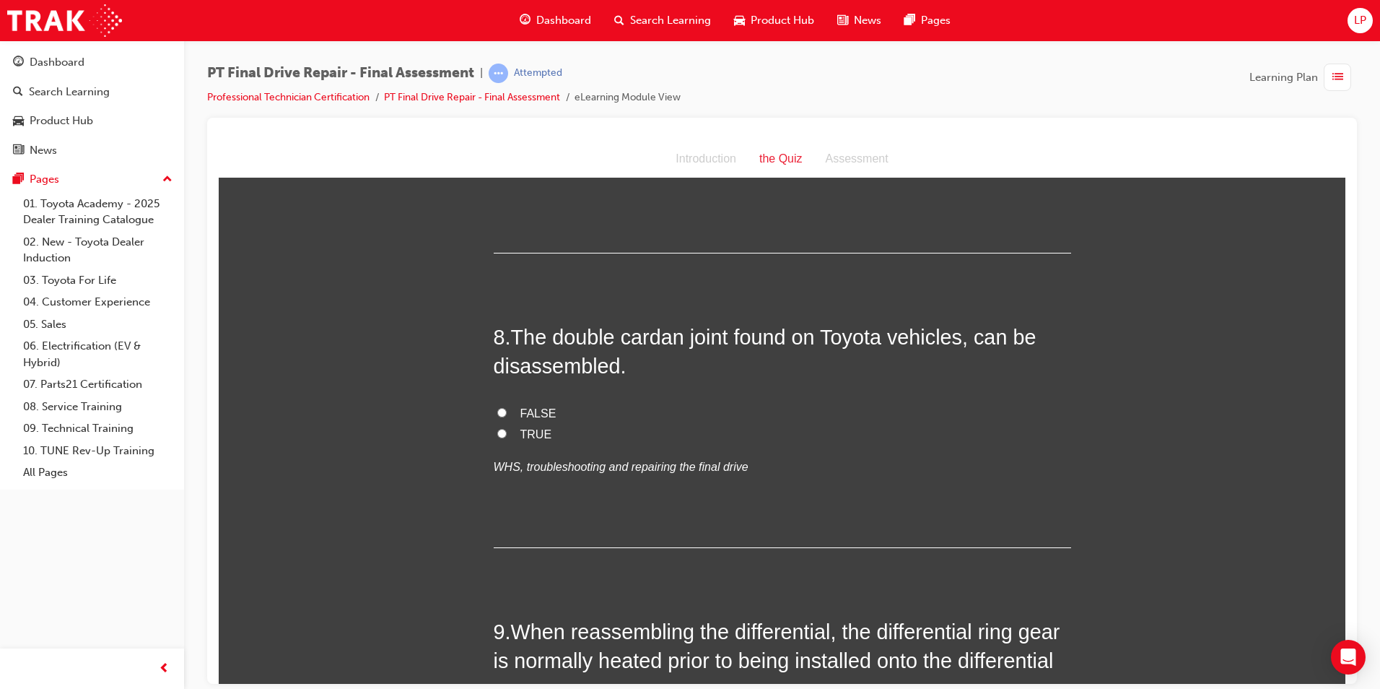
click at [533, 406] on span "FALSE" at bounding box center [539, 412] width 36 height 12
click at [507, 407] on input "FALSE" at bounding box center [501, 411] width 9 height 9
radio input "true"
click at [526, 428] on span "TRUE" at bounding box center [537, 433] width 32 height 12
click at [507, 428] on input "TRUE" at bounding box center [501, 432] width 9 height 9
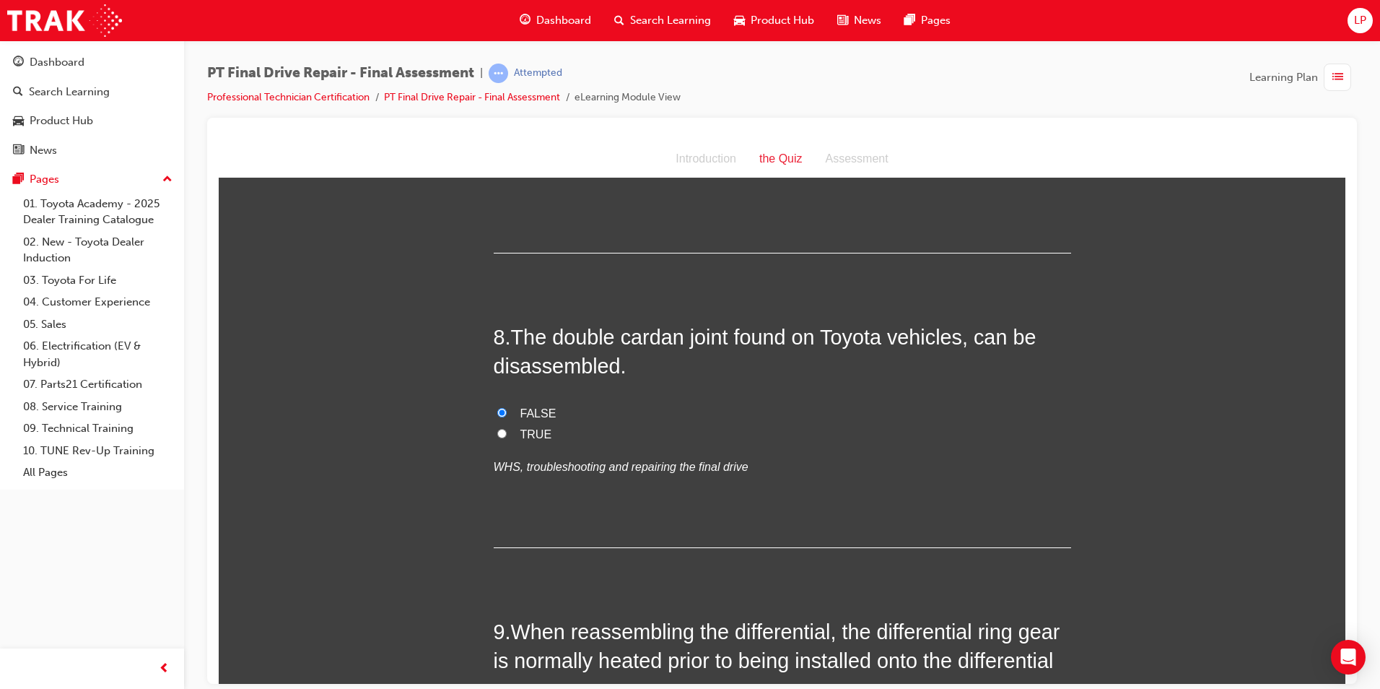
radio input "true"
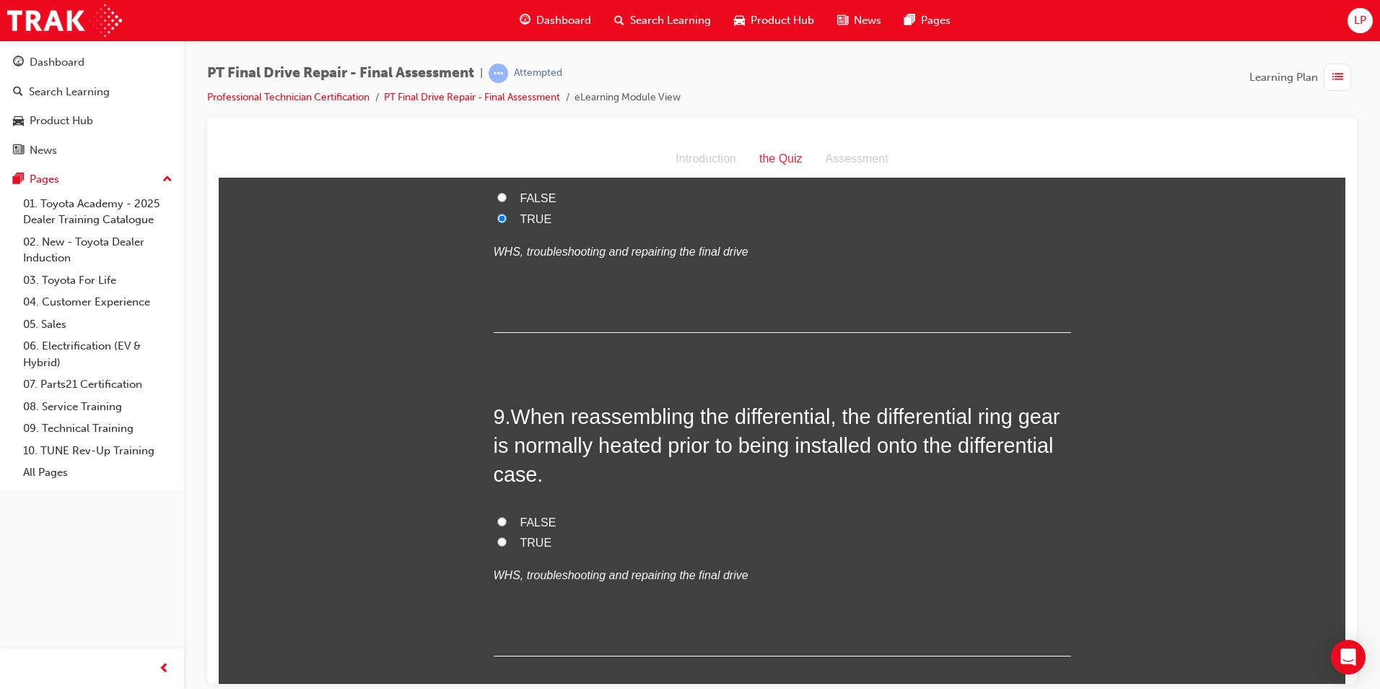
scroll to position [2671, 0]
click at [523, 534] on span "TRUE" at bounding box center [537, 540] width 32 height 12
click at [507, 535] on input "TRUE" at bounding box center [501, 539] width 9 height 9
radio input "true"
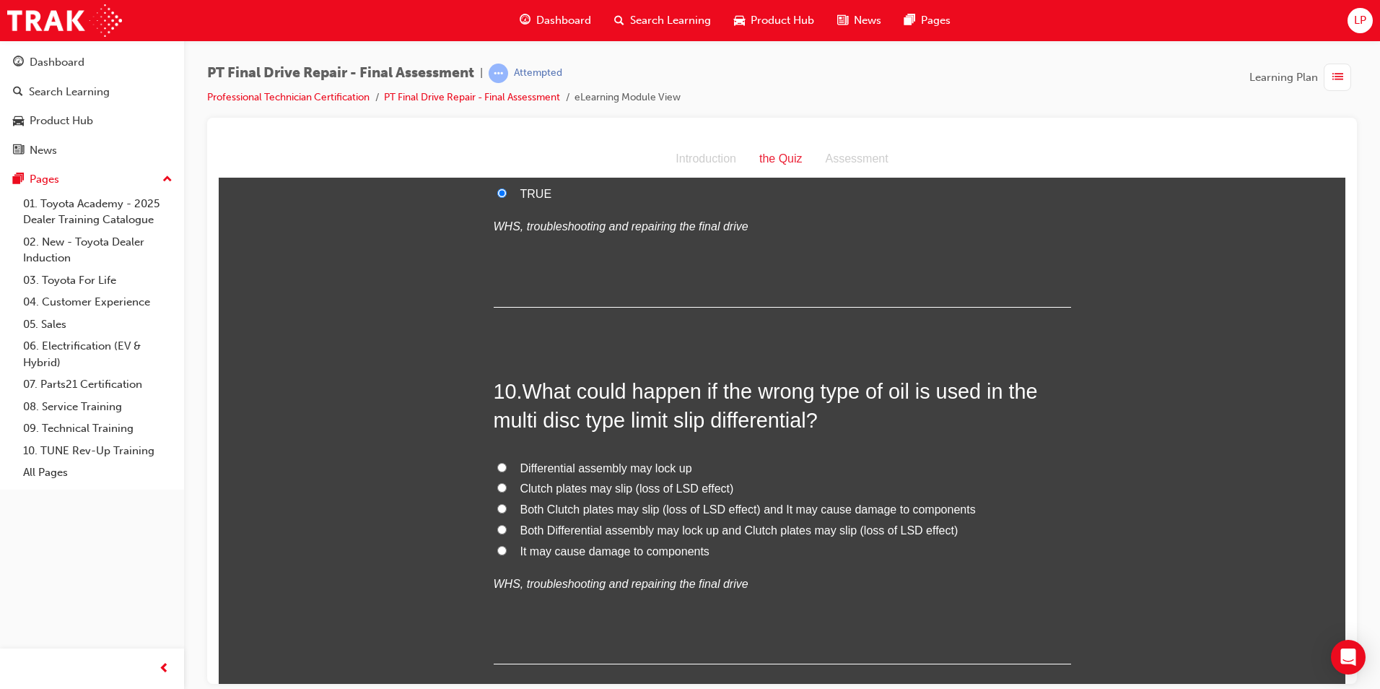
scroll to position [3032, 0]
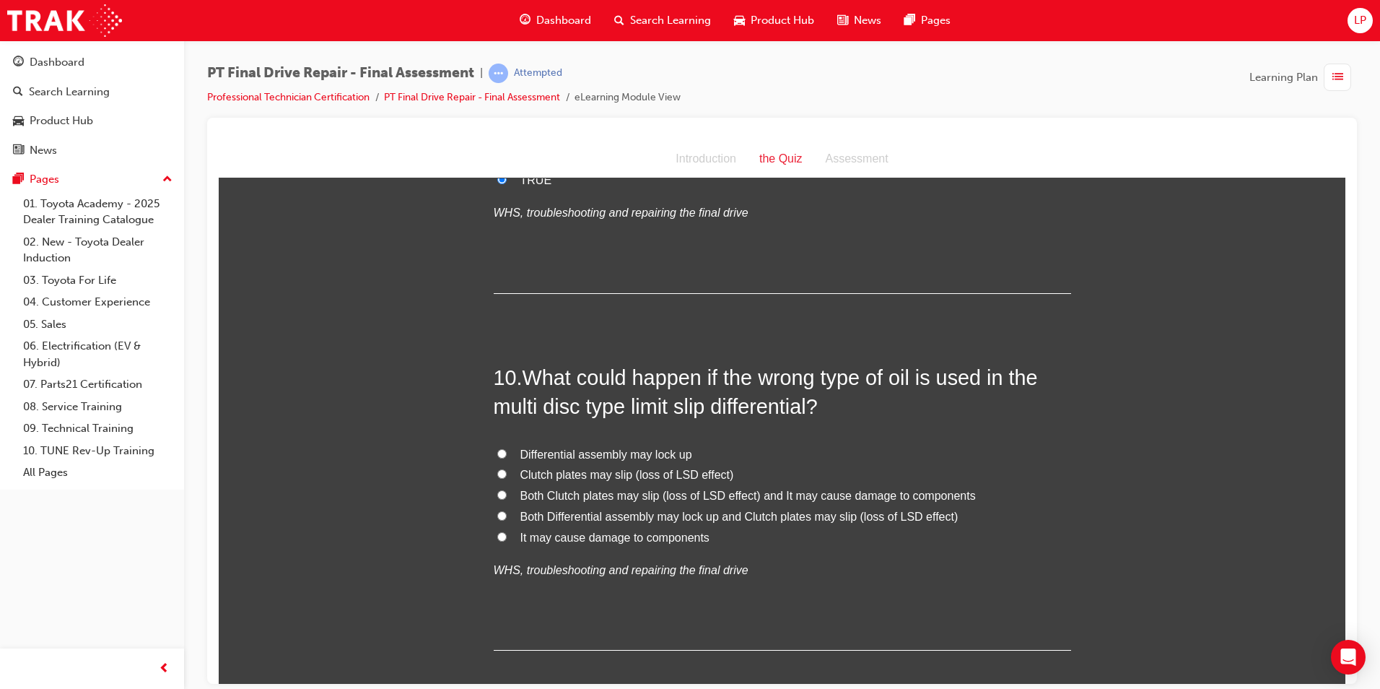
click at [785, 516] on span "Both Differential assembly may lock up and Clutch plates may slip (loss of LSD …" at bounding box center [740, 516] width 438 height 12
click at [507, 516] on input "Both Differential assembly may lock up and Clutch plates may slip (loss of LSD …" at bounding box center [501, 514] width 9 height 9
radio input "true"
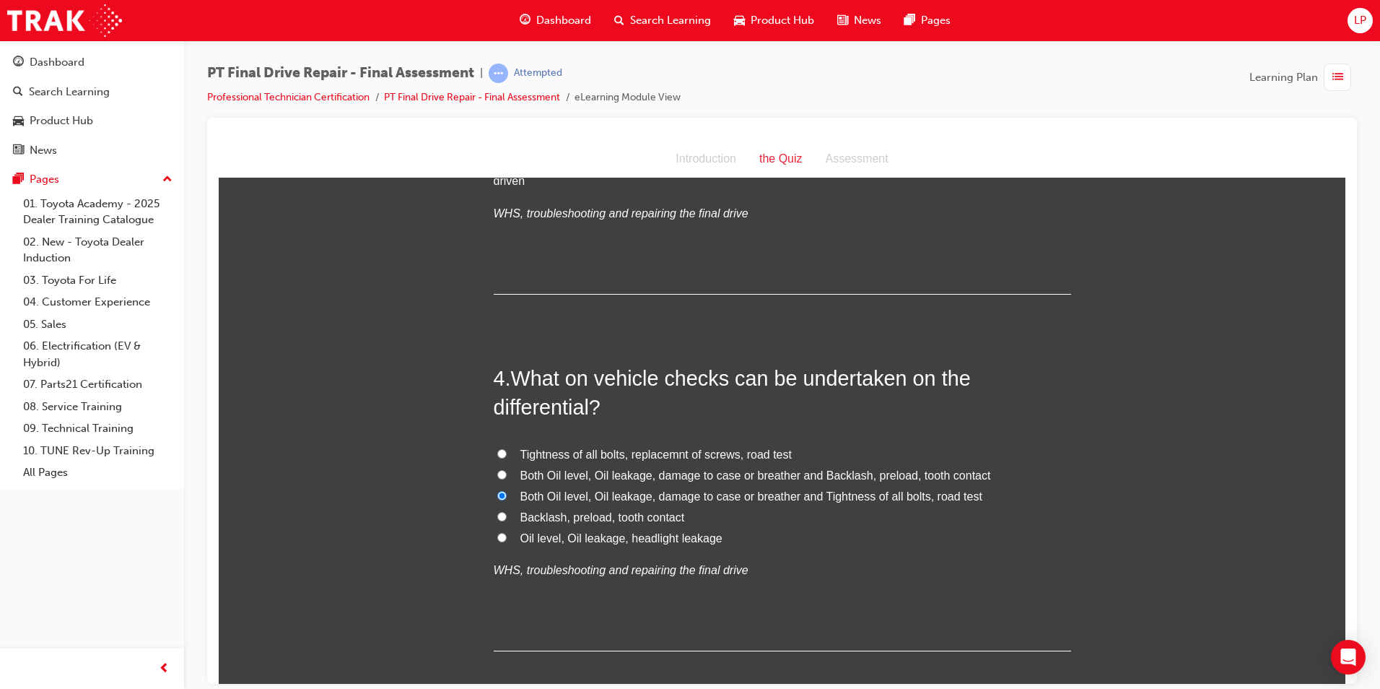
scroll to position [1014, 0]
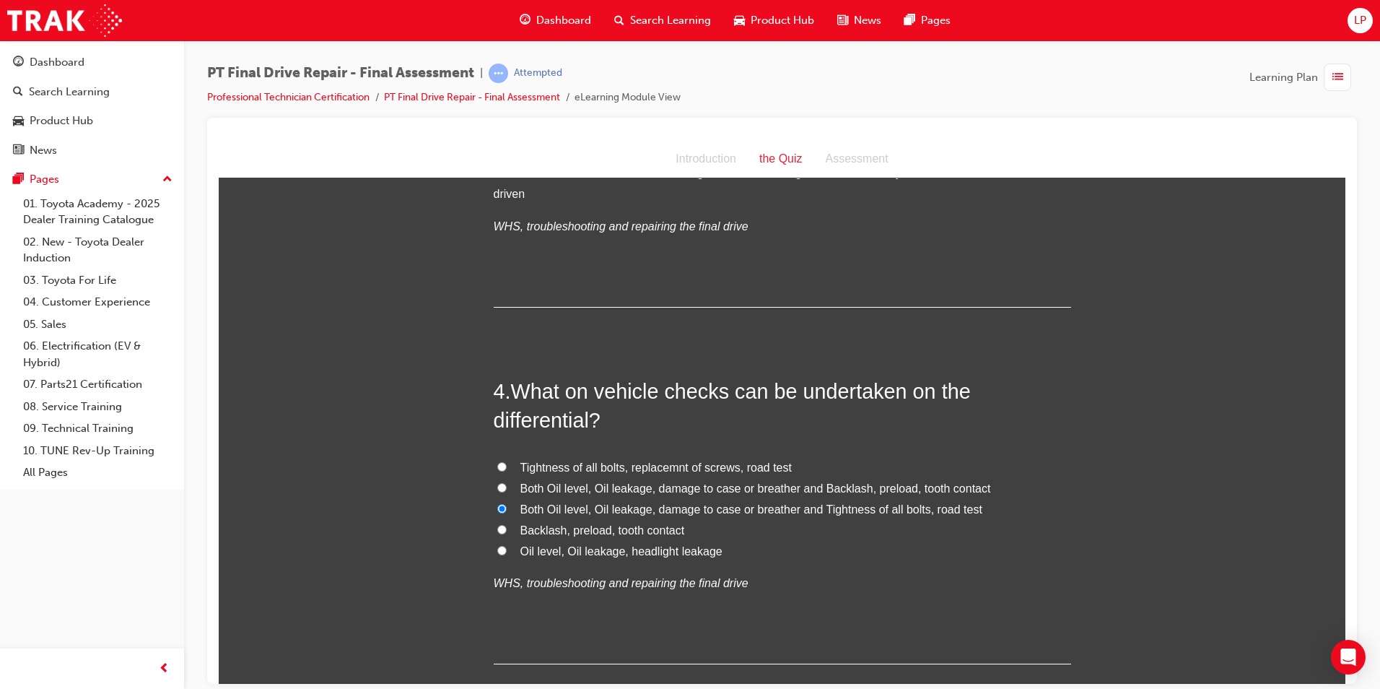
click at [809, 510] on span "Both Oil level, Oil leakage, damage to case or breather and Tightness of all bo…" at bounding box center [752, 509] width 462 height 12
drag, startPoint x: 807, startPoint y: 549, endPoint x: 820, endPoint y: 553, distance: 13.5
click at [810, 551] on label "Oil level, Oil leakage, headlight leakage" at bounding box center [783, 551] width 578 height 21
click at [507, 551] on input "Oil level, Oil leakage, headlight leakage" at bounding box center [501, 549] width 9 height 9
radio input "true"
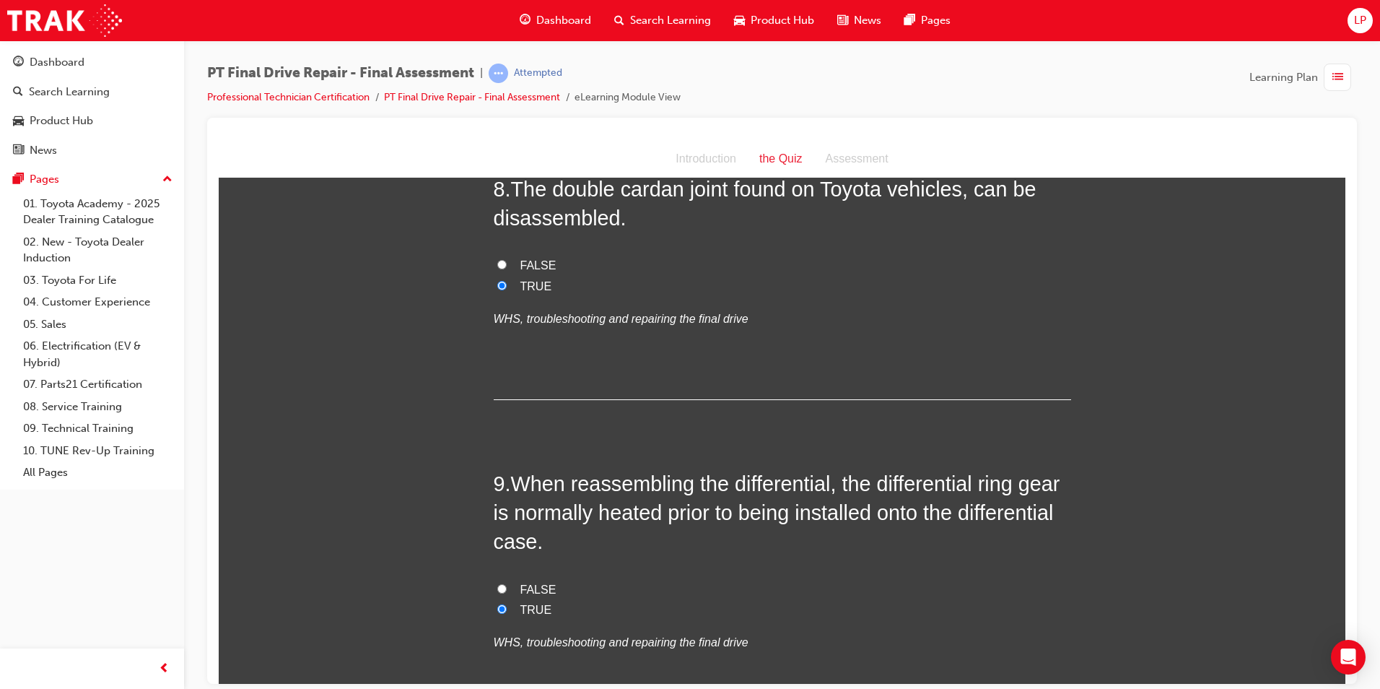
scroll to position [3108, 0]
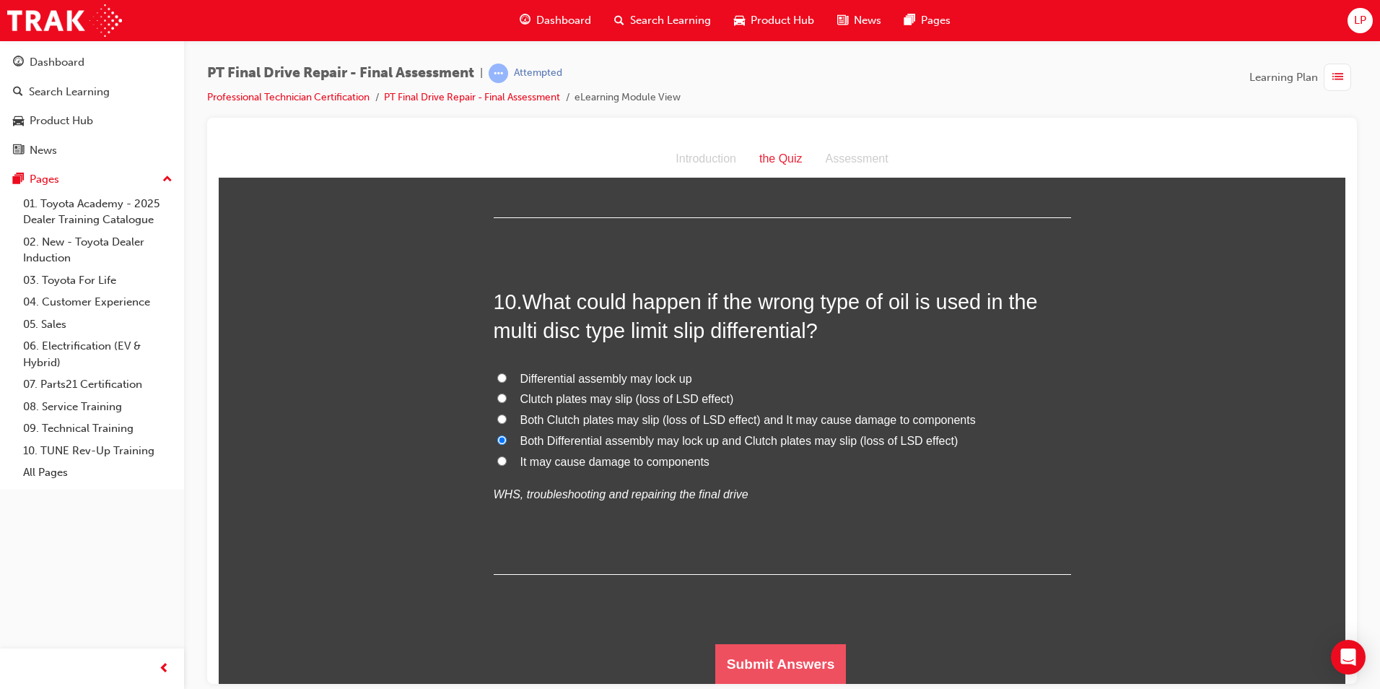
drag, startPoint x: 802, startPoint y: 652, endPoint x: 809, endPoint y: 651, distance: 7.3
click at [804, 653] on button "Submit Answers" at bounding box center [781, 663] width 131 height 40
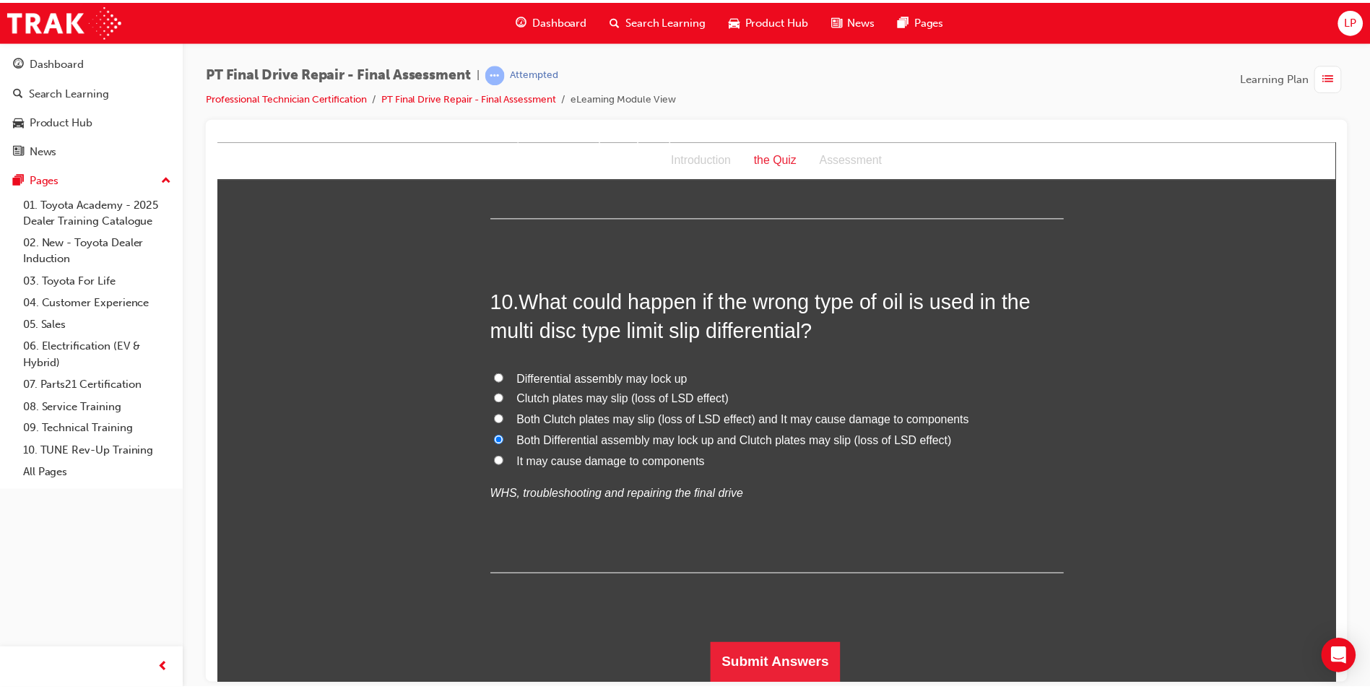
scroll to position [0, 0]
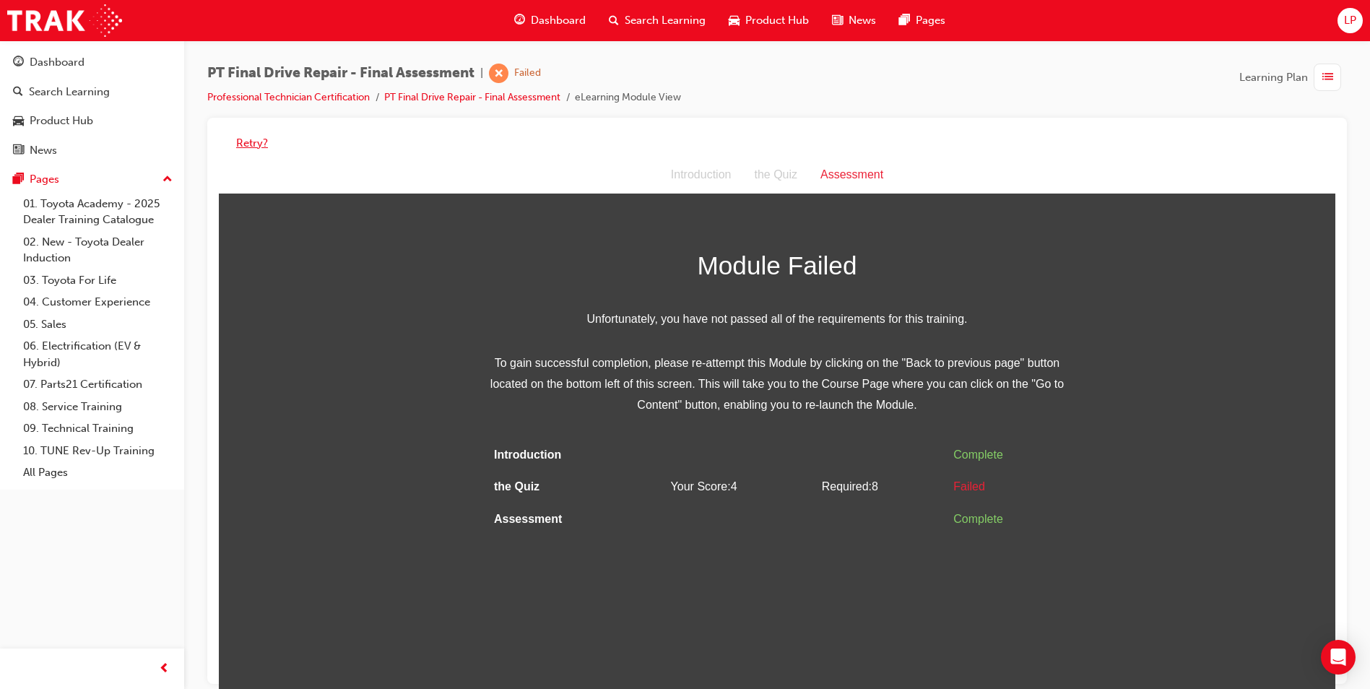
click at [240, 144] on button "Retry?" at bounding box center [252, 143] width 32 height 17
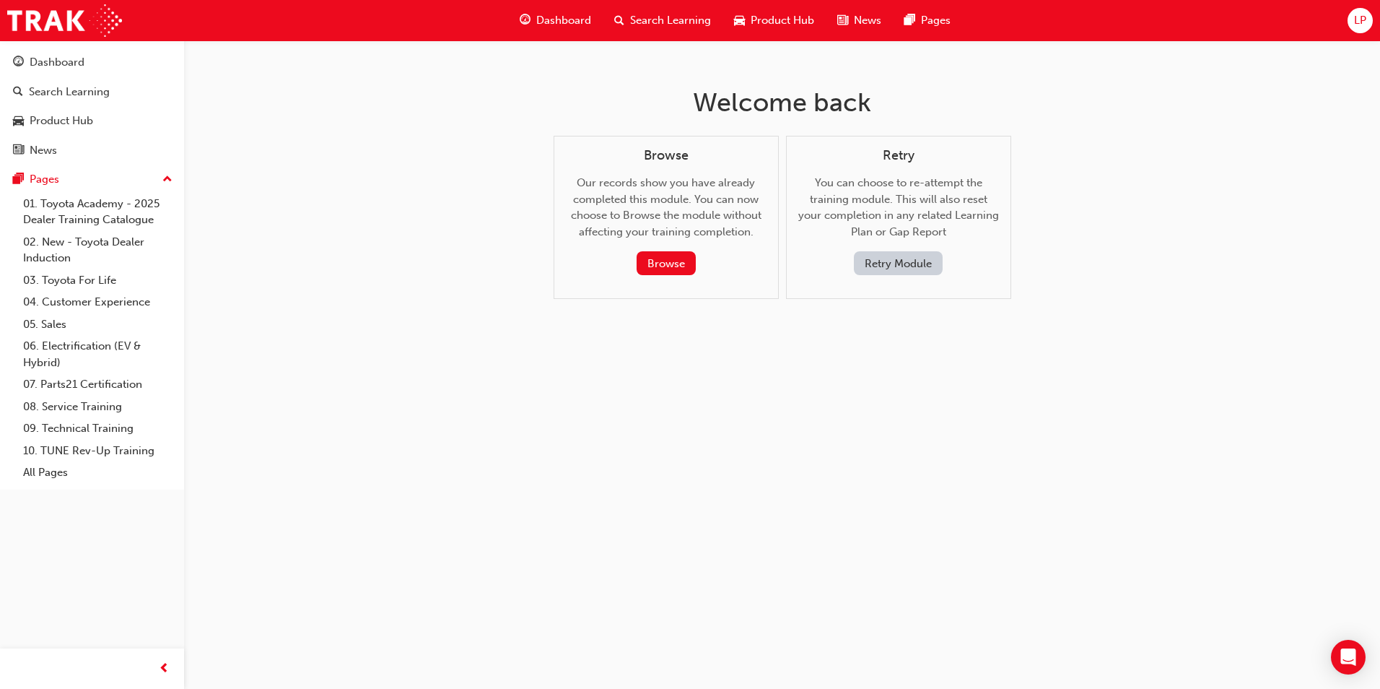
click at [900, 260] on button "Retry Module" at bounding box center [898, 263] width 89 height 24
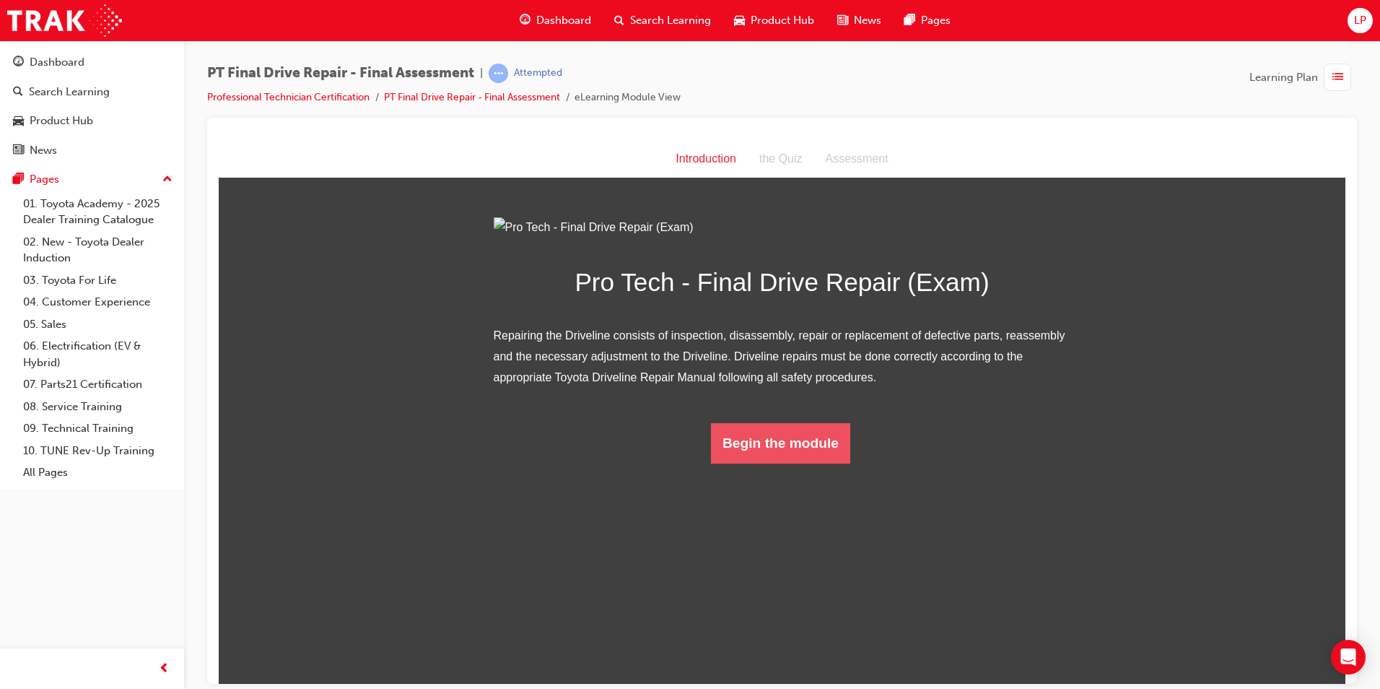
click at [781, 463] on button "Begin the module" at bounding box center [780, 442] width 139 height 40
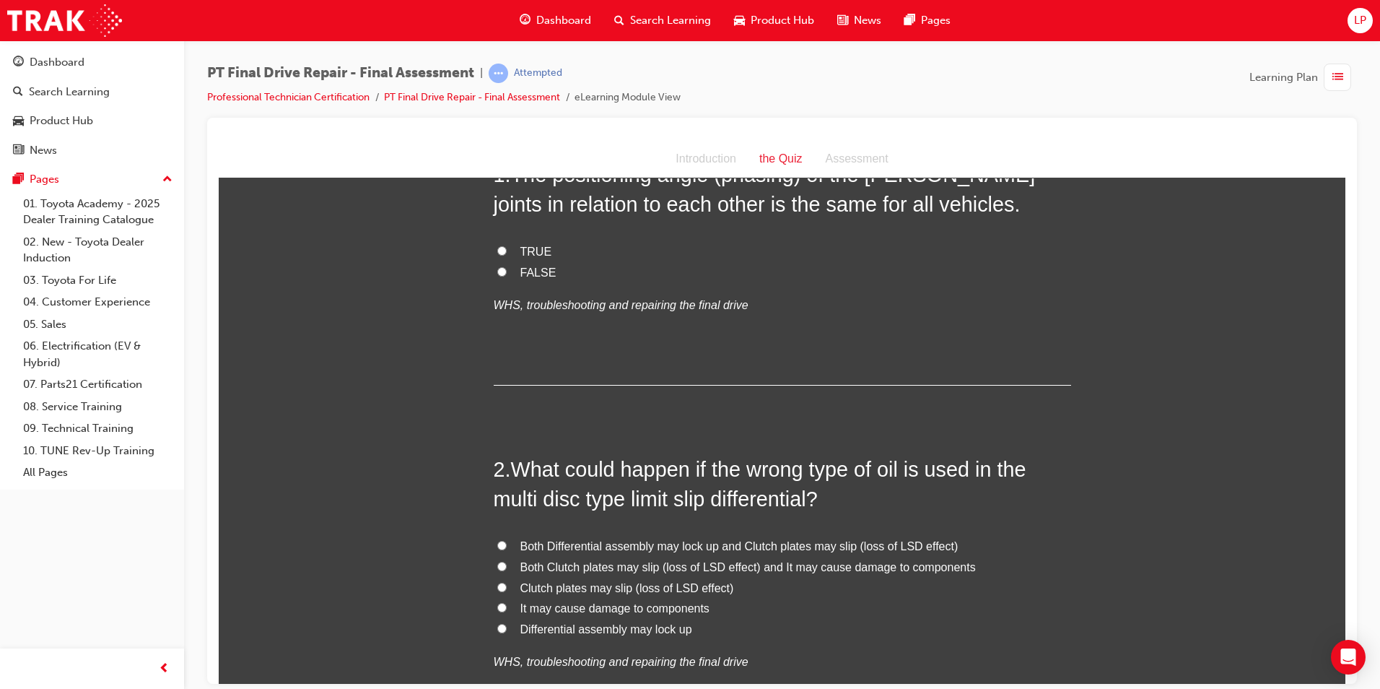
scroll to position [144, 0]
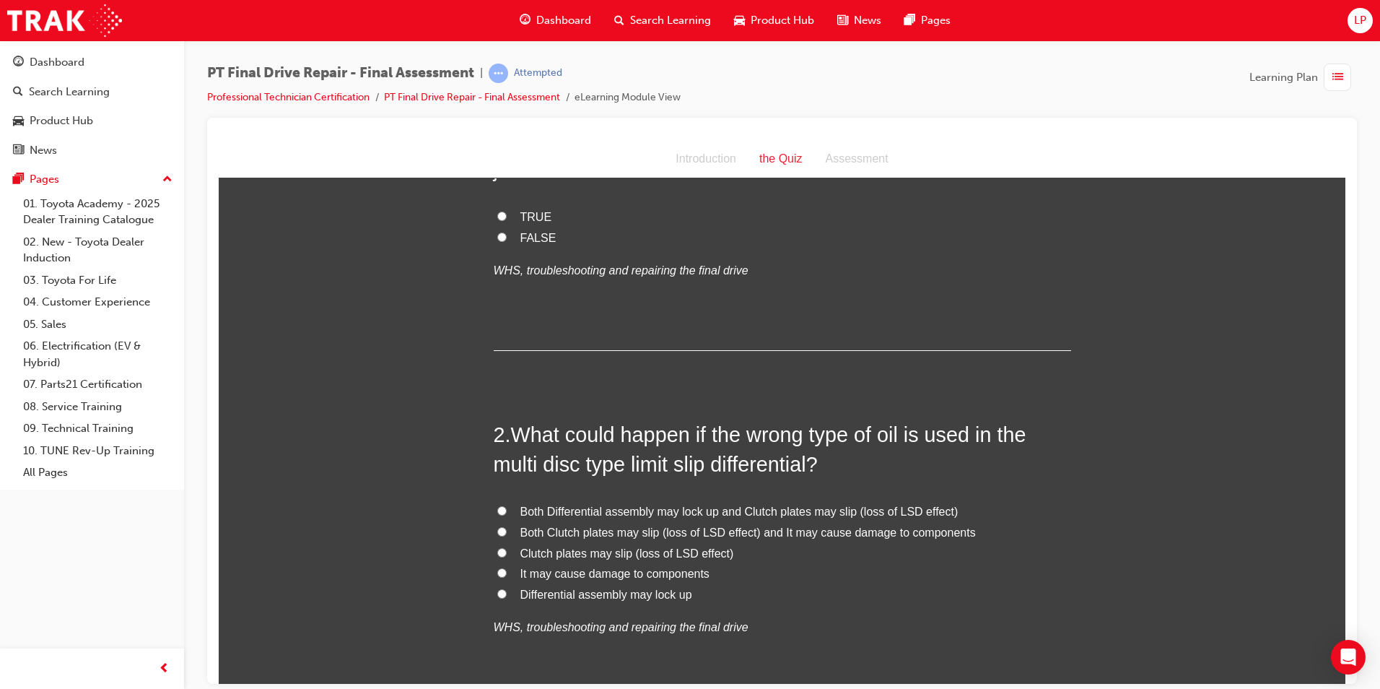
click at [575, 526] on span "Both Clutch plates may slip (loss of LSD effect) and It may cause damage to com…" at bounding box center [749, 532] width 456 height 12
click at [507, 526] on input "Both Clutch plates may slip (loss of LSD effect) and It may cause damage to com…" at bounding box center [501, 530] width 9 height 9
radio input "true"
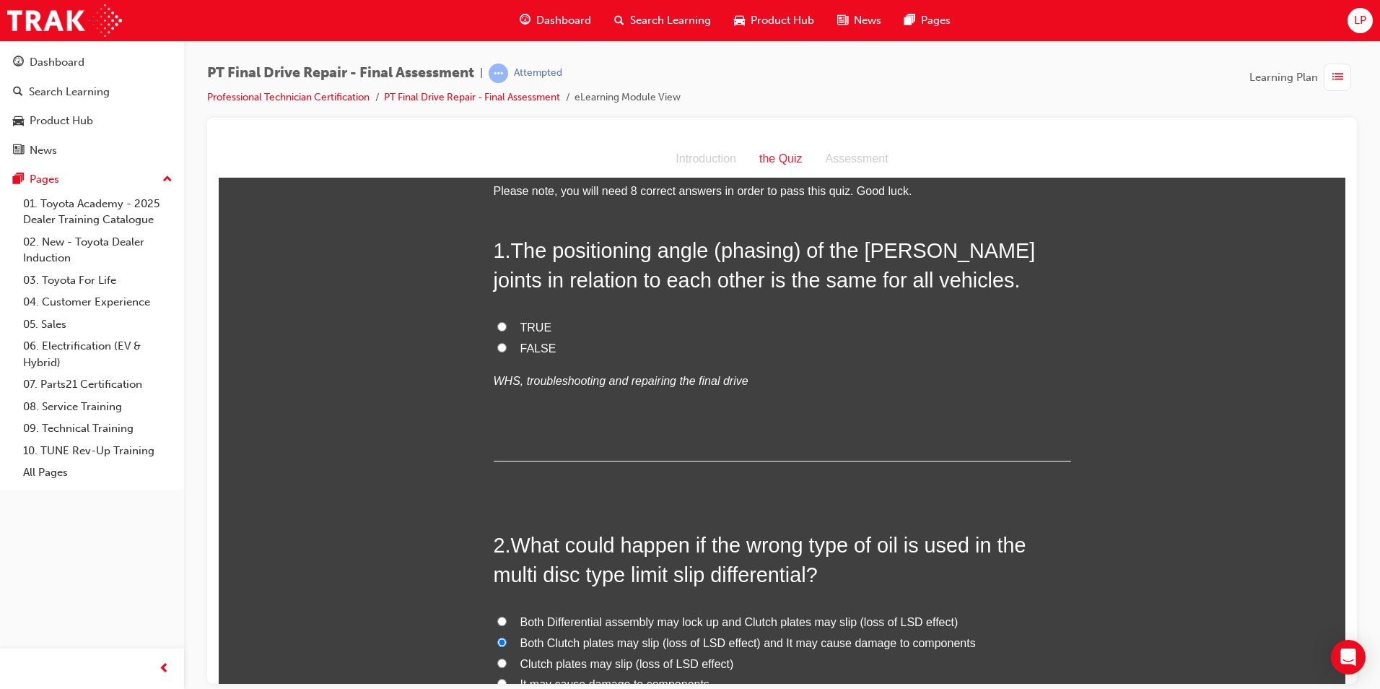
scroll to position [0, 0]
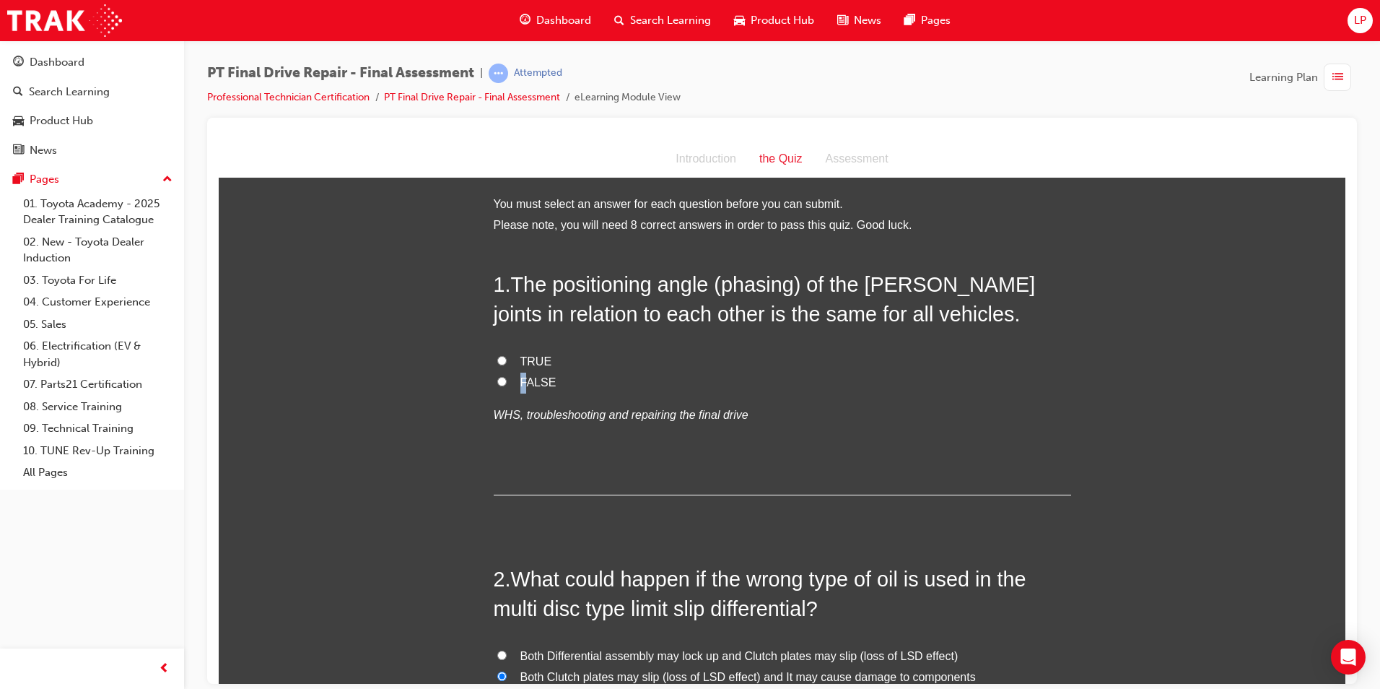
click at [524, 377] on span "FALSE" at bounding box center [539, 381] width 36 height 12
drag, startPoint x: 524, startPoint y: 377, endPoint x: 599, endPoint y: 382, distance: 74.5
click at [598, 382] on label "FALSE" at bounding box center [783, 382] width 578 height 21
click at [507, 382] on input "FALSE" at bounding box center [501, 380] width 9 height 9
radio input "true"
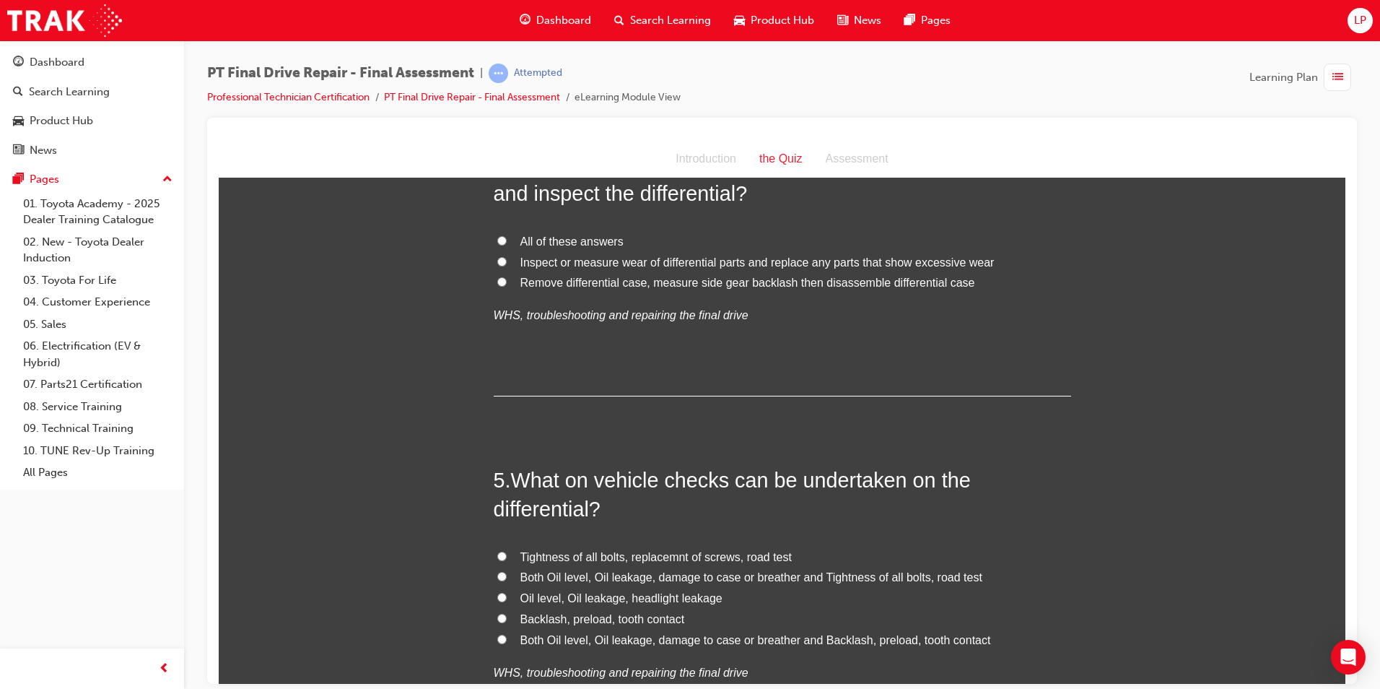
scroll to position [1155, 0]
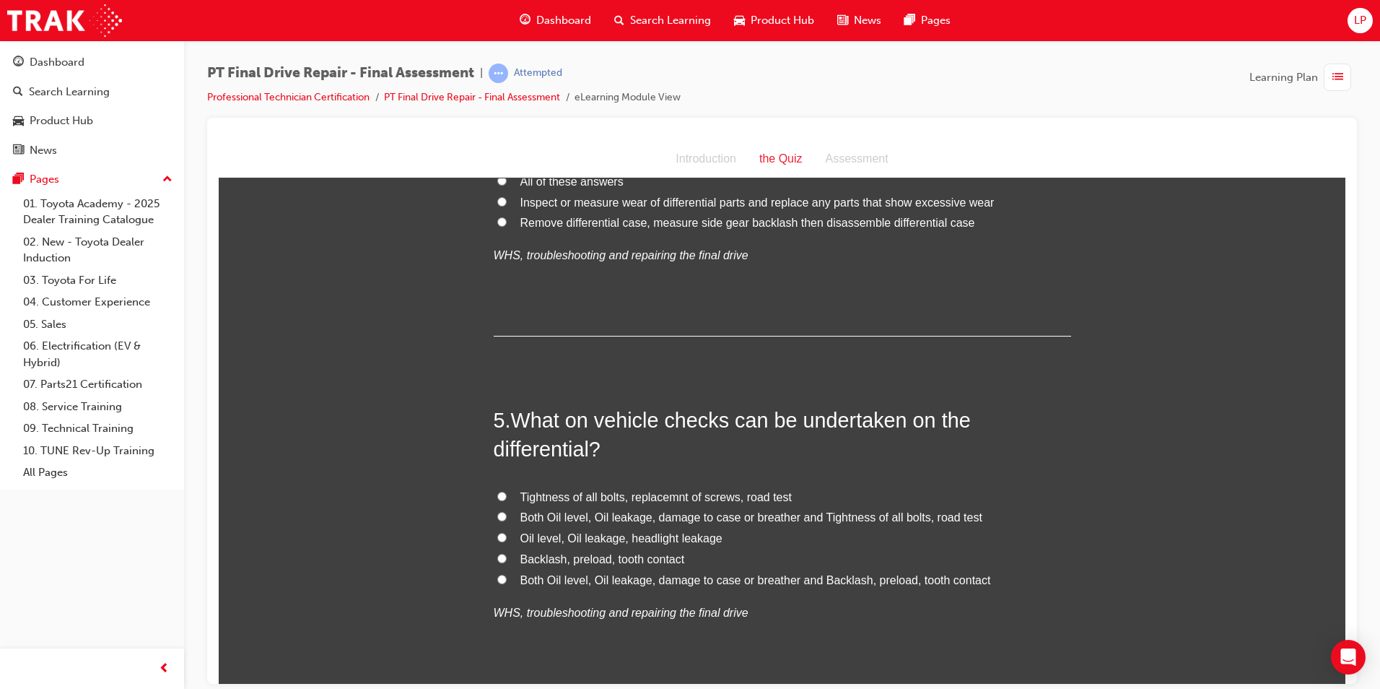
click at [599, 516] on span "Both Oil level, Oil leakage, damage to case or breather and Tightness of all bo…" at bounding box center [752, 516] width 462 height 12
click at [507, 516] on input "Both Oil level, Oil leakage, damage to case or breather and Tightness of all bo…" at bounding box center [501, 515] width 9 height 9
radio input "true"
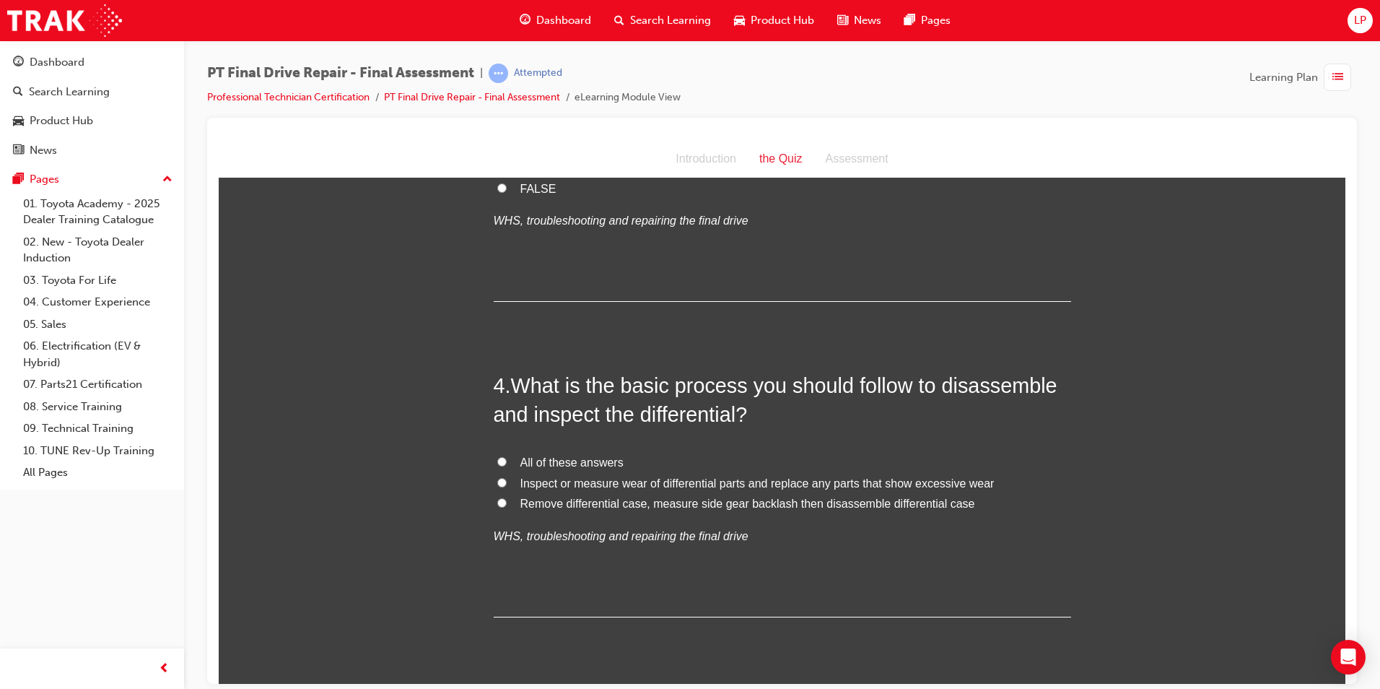
scroll to position [866, 0]
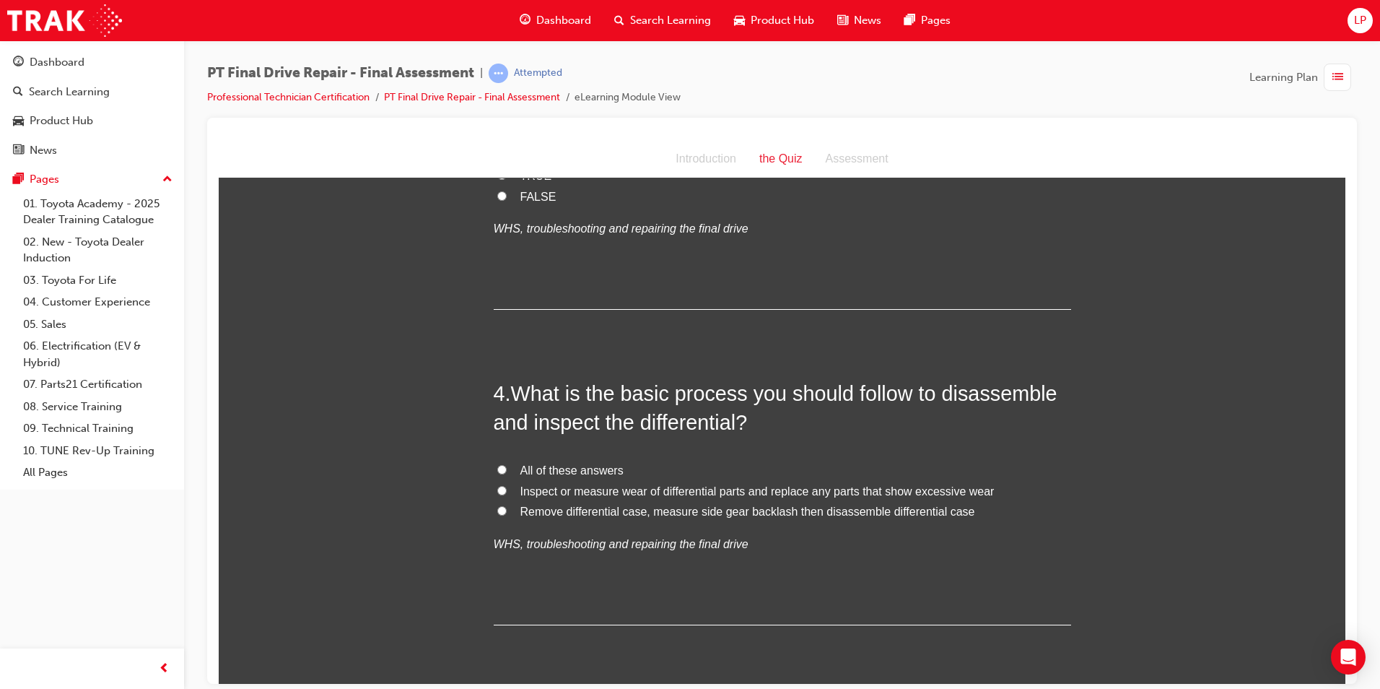
click at [617, 459] on div "4 . What is the basic process you should follow to disassemble and inspect the …" at bounding box center [783, 501] width 578 height 246
click at [605, 464] on span "All of these answers" at bounding box center [572, 470] width 103 height 12
click at [507, 464] on input "All of these answers" at bounding box center [501, 468] width 9 height 9
radio input "true"
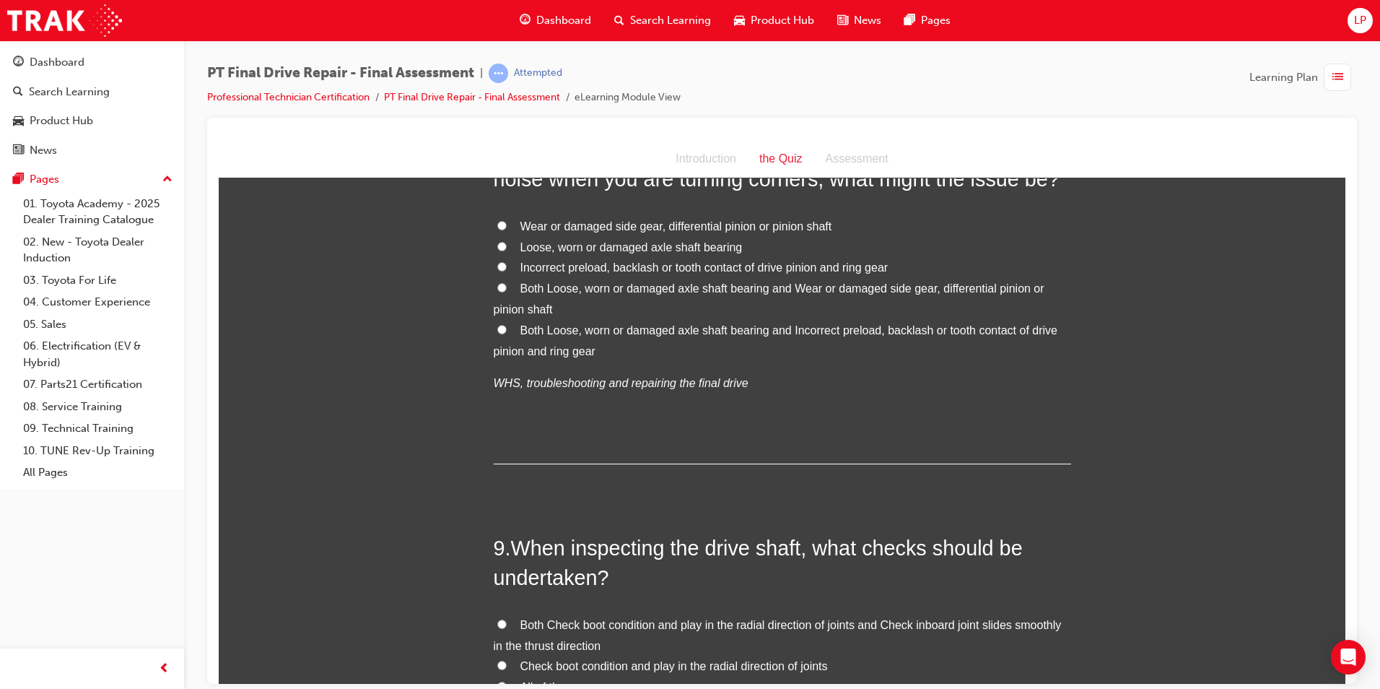
scroll to position [2744, 0]
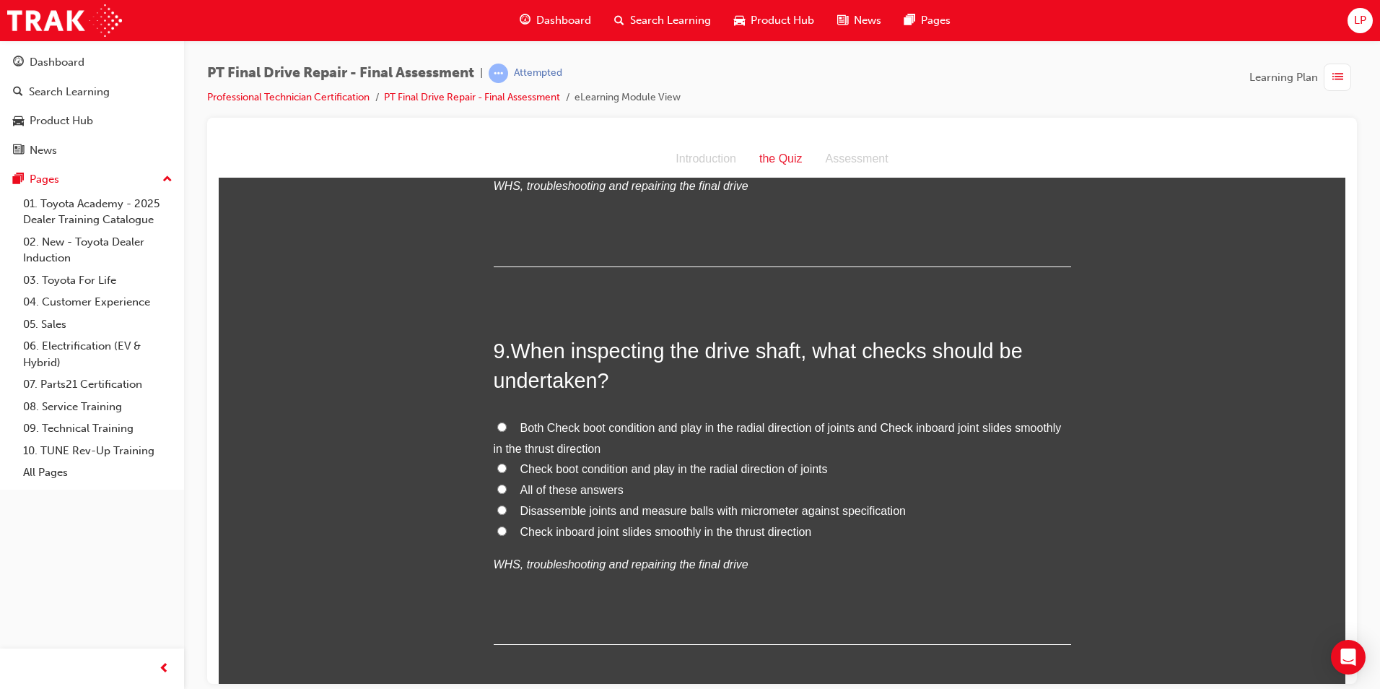
click at [611, 430] on span "Both Check boot condition and play in the radial direction of joints and Check …" at bounding box center [778, 437] width 568 height 33
click at [507, 430] on input "Both Check boot condition and play in the radial direction of joints and Check …" at bounding box center [501, 426] width 9 height 9
radio input "true"
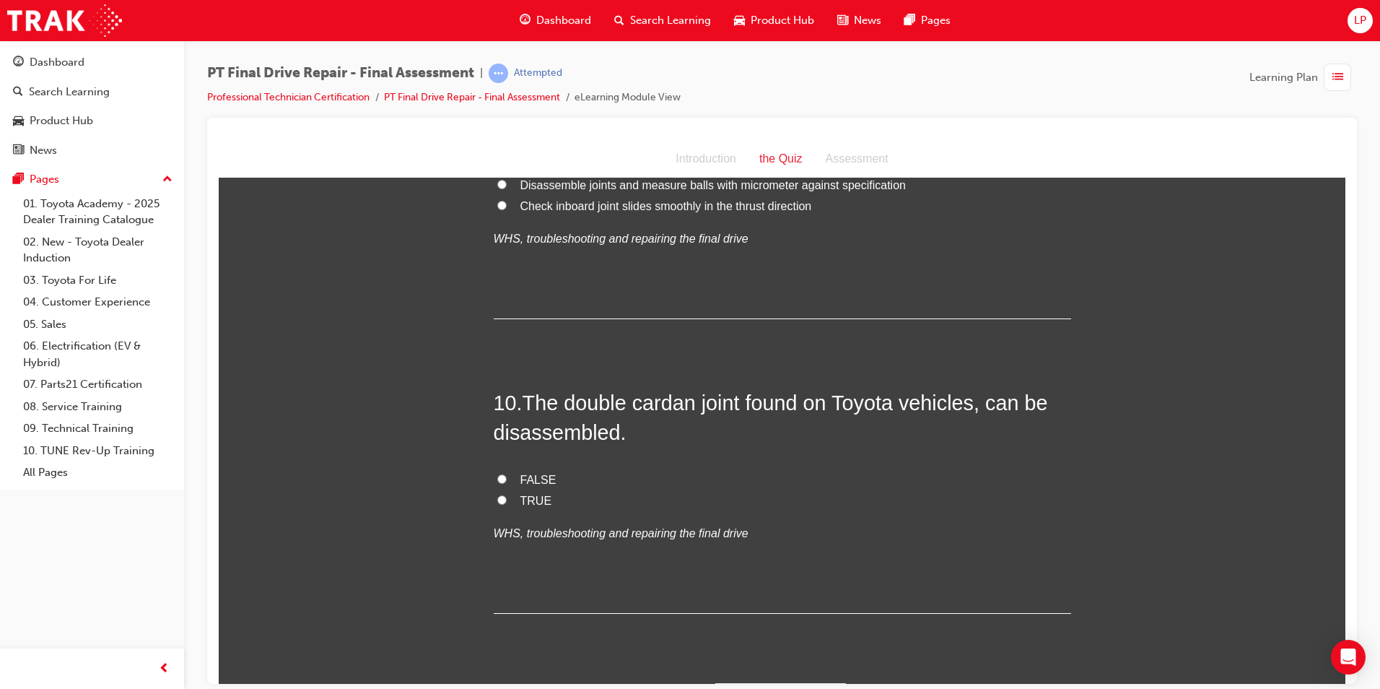
scroll to position [3108, 0]
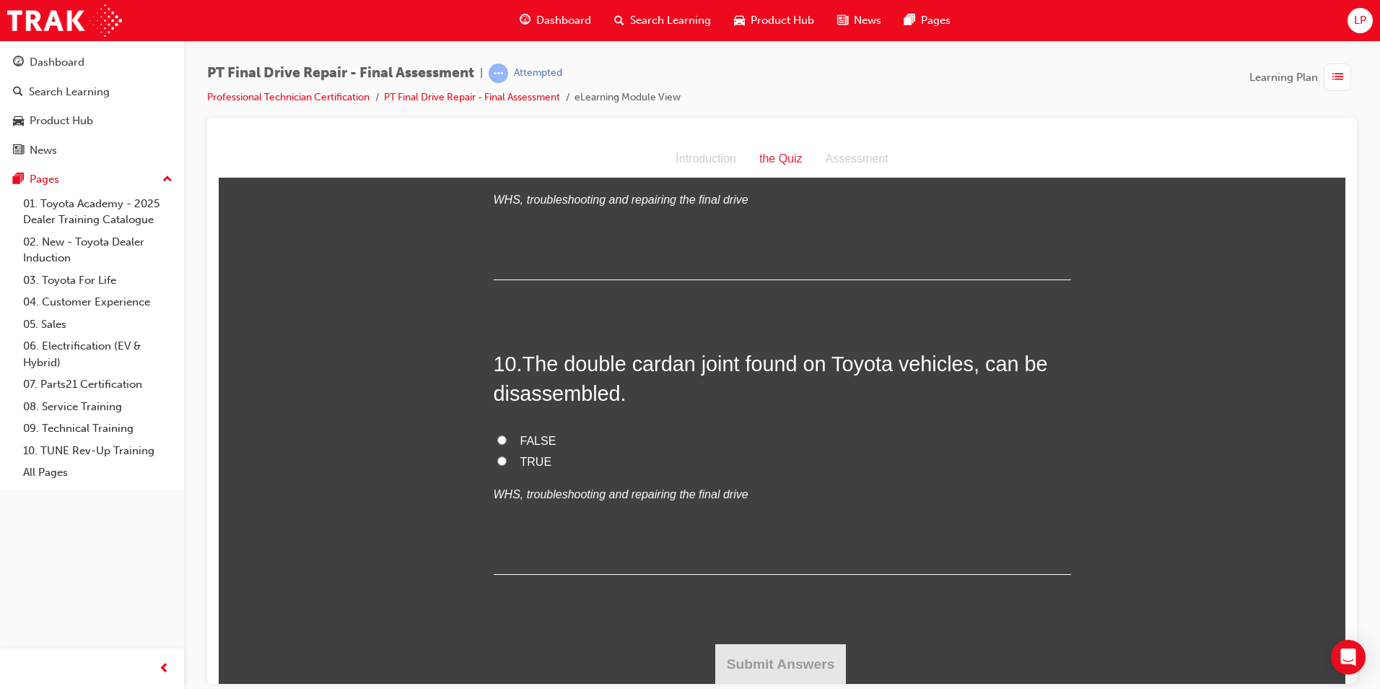
click at [524, 442] on span "FALSE" at bounding box center [539, 440] width 36 height 12
click at [507, 442] on input "FALSE" at bounding box center [501, 439] width 9 height 9
radio input "true"
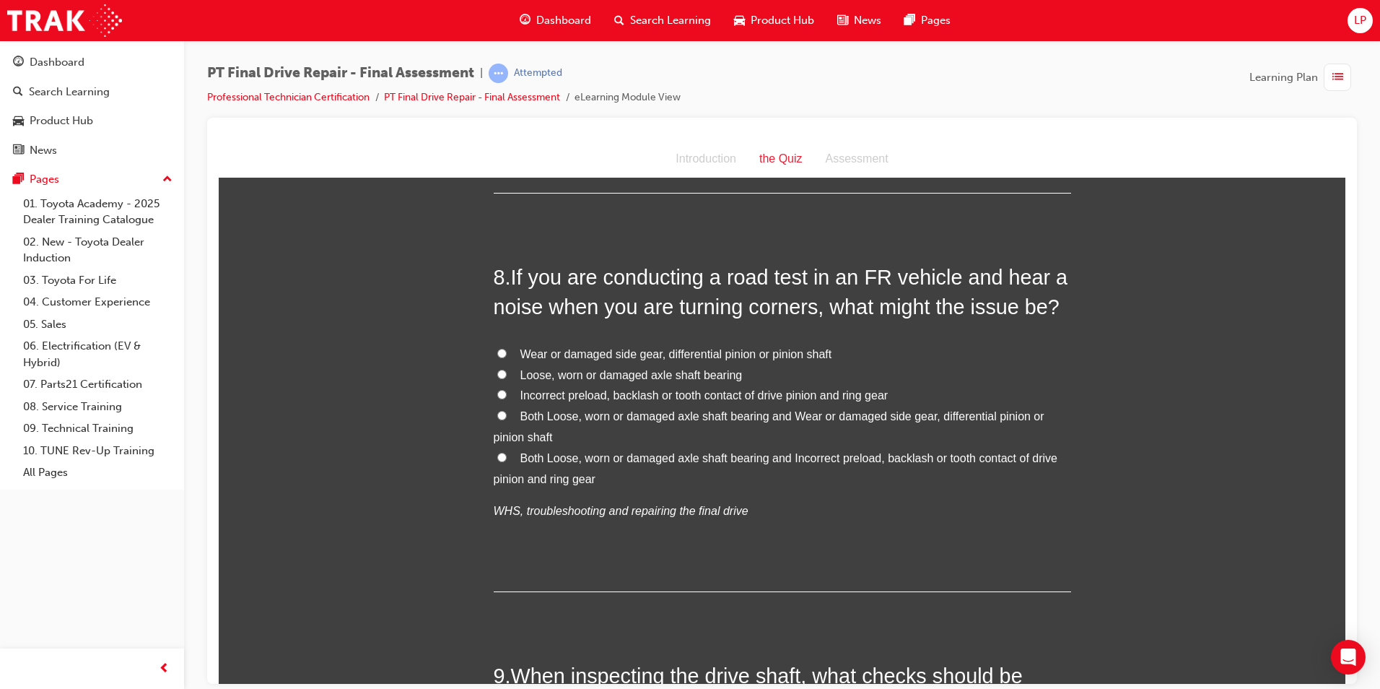
scroll to position [2314, 0]
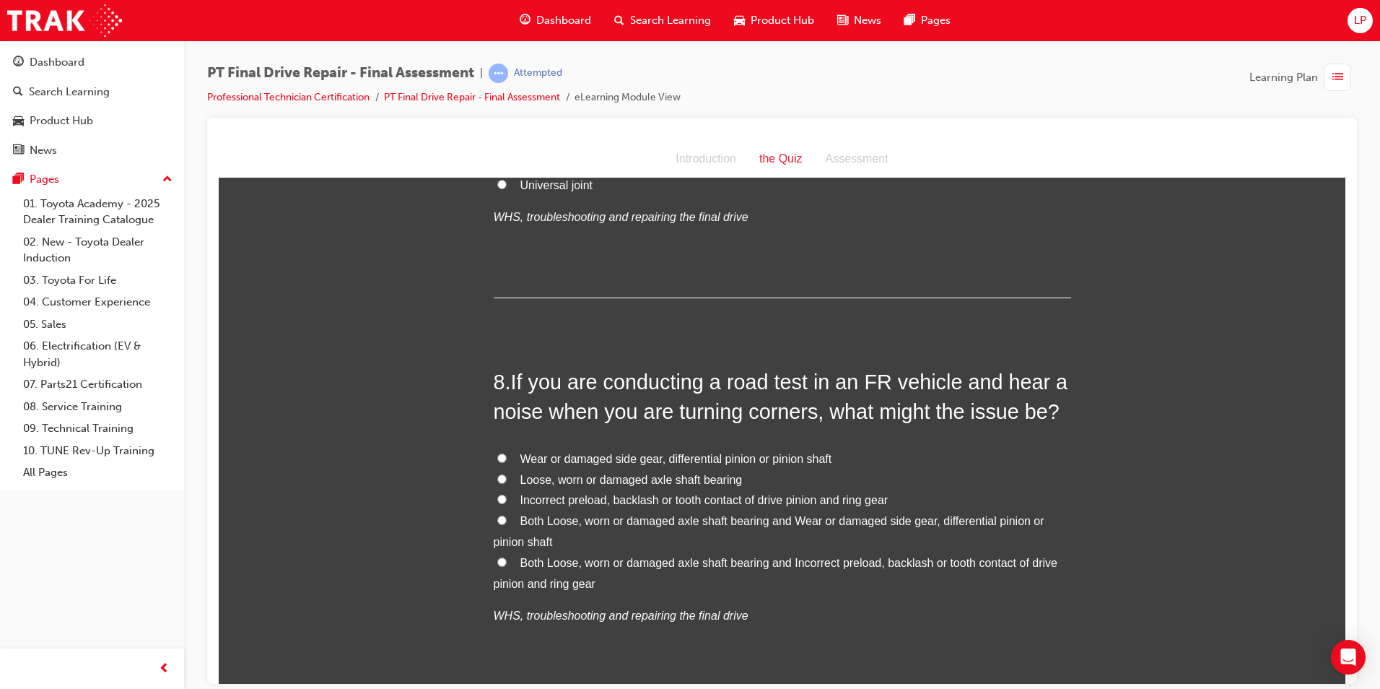
click at [609, 521] on span "Both Loose, worn or damaged axle shaft bearing and Wear or damaged side gear, d…" at bounding box center [769, 530] width 551 height 33
click at [507, 521] on input "Both Loose, worn or damaged axle shaft bearing and Wear or damaged side gear, d…" at bounding box center [501, 519] width 9 height 9
radio input "true"
click at [559, 566] on span "Both Loose, worn or damaged axle shaft bearing and Incorrect preload, backlash …" at bounding box center [776, 572] width 564 height 33
click at [507, 566] on input "Both Loose, worn or damaged axle shaft bearing and Incorrect preload, backlash …" at bounding box center [501, 561] width 9 height 9
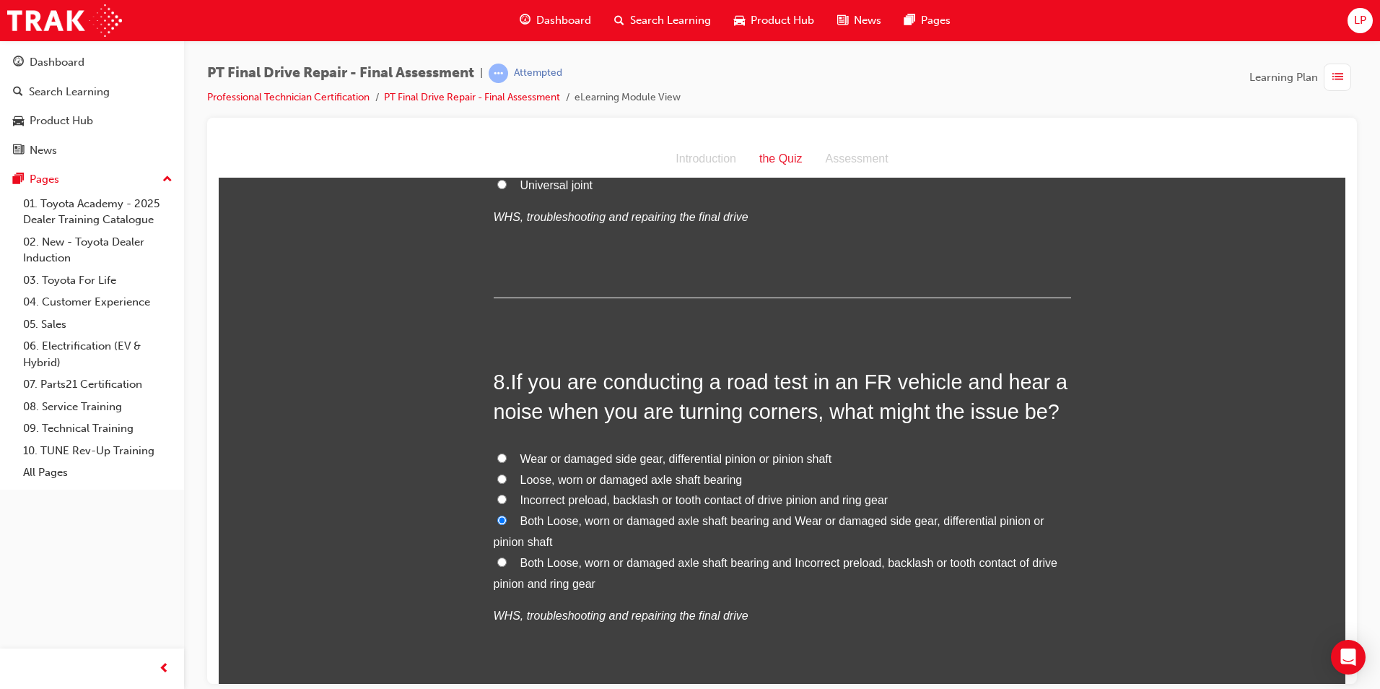
radio input "true"
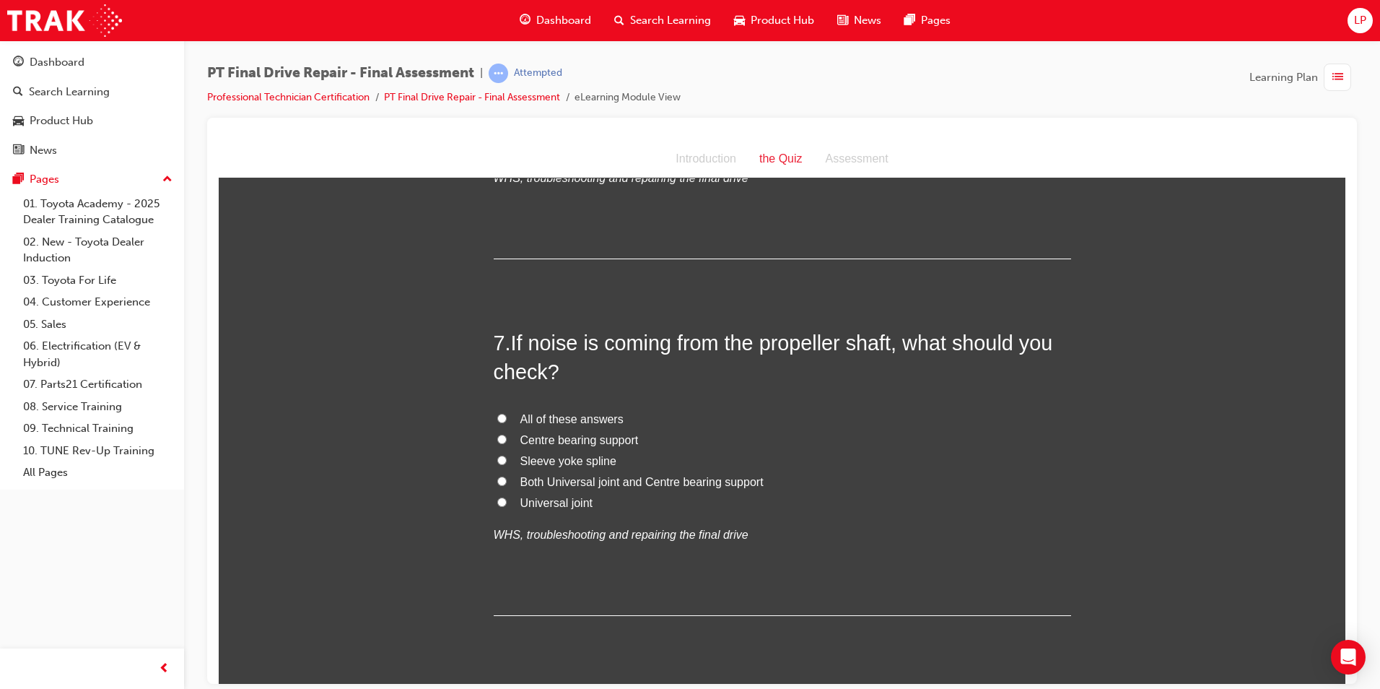
scroll to position [1953, 0]
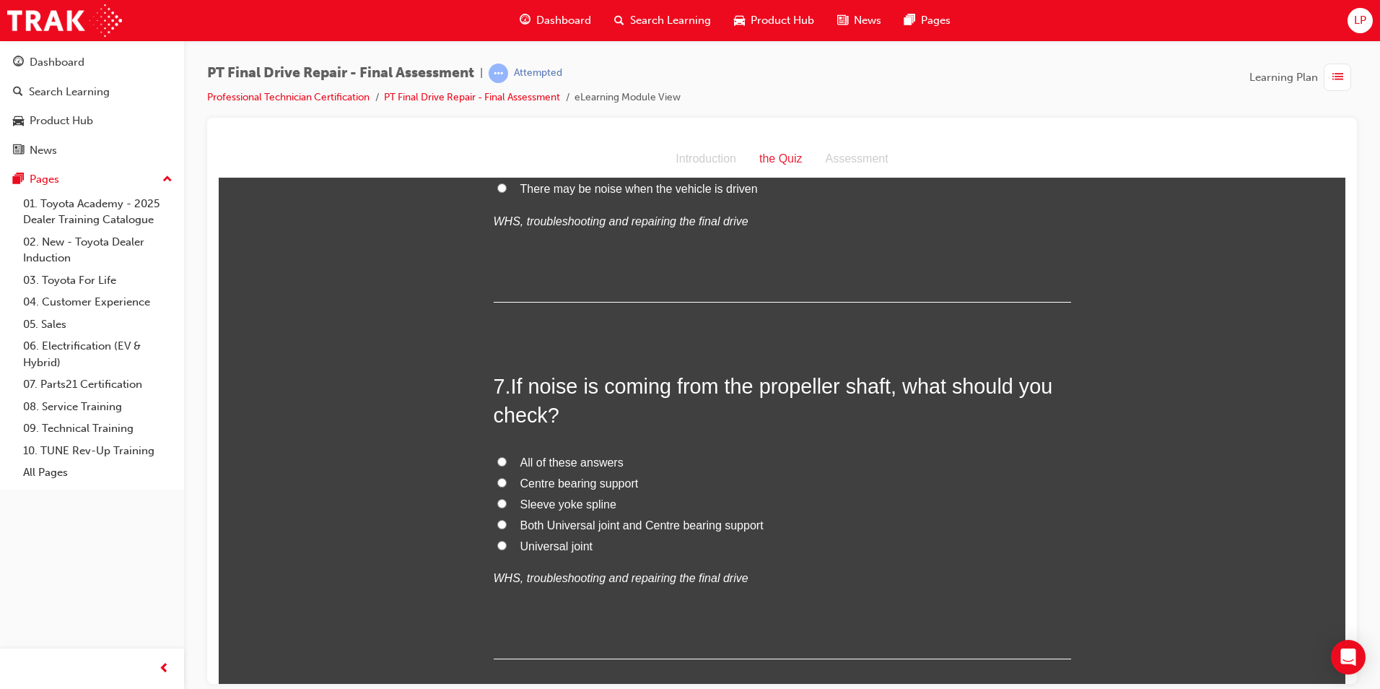
click at [497, 464] on input "All of these answers" at bounding box center [501, 460] width 9 height 9
radio input "true"
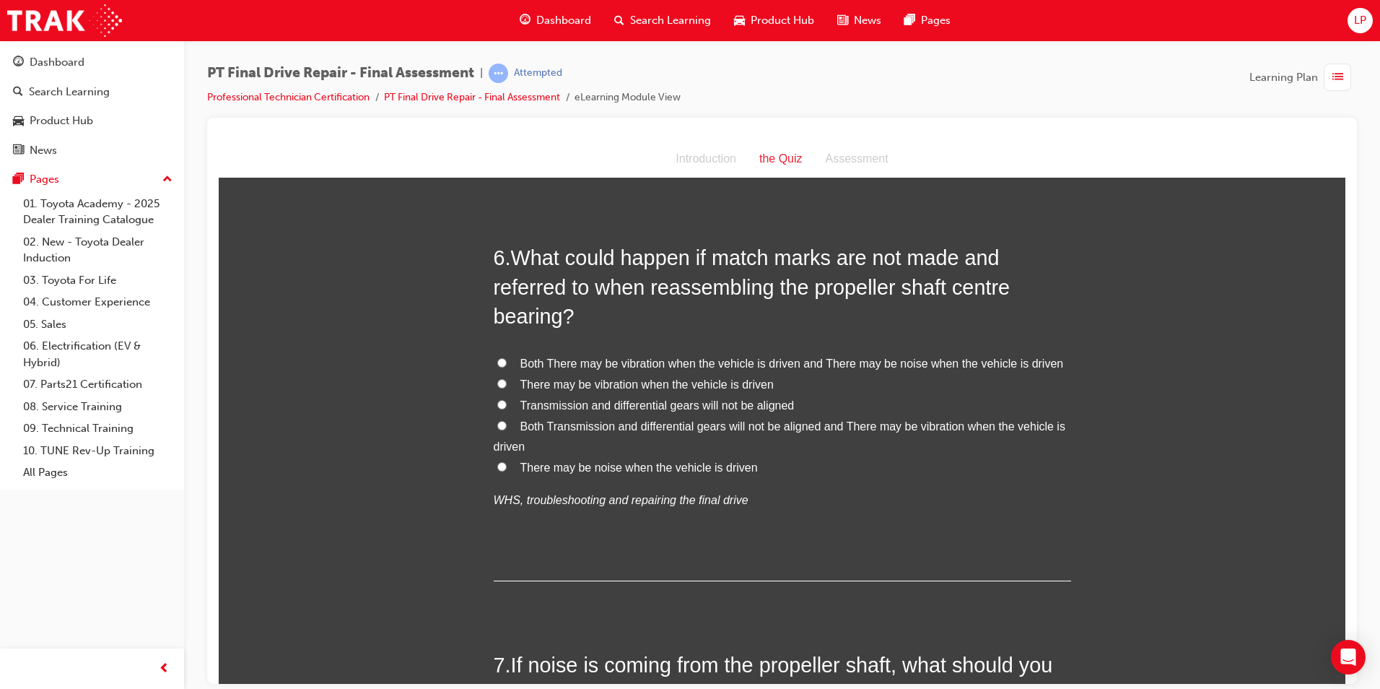
scroll to position [1664, 0]
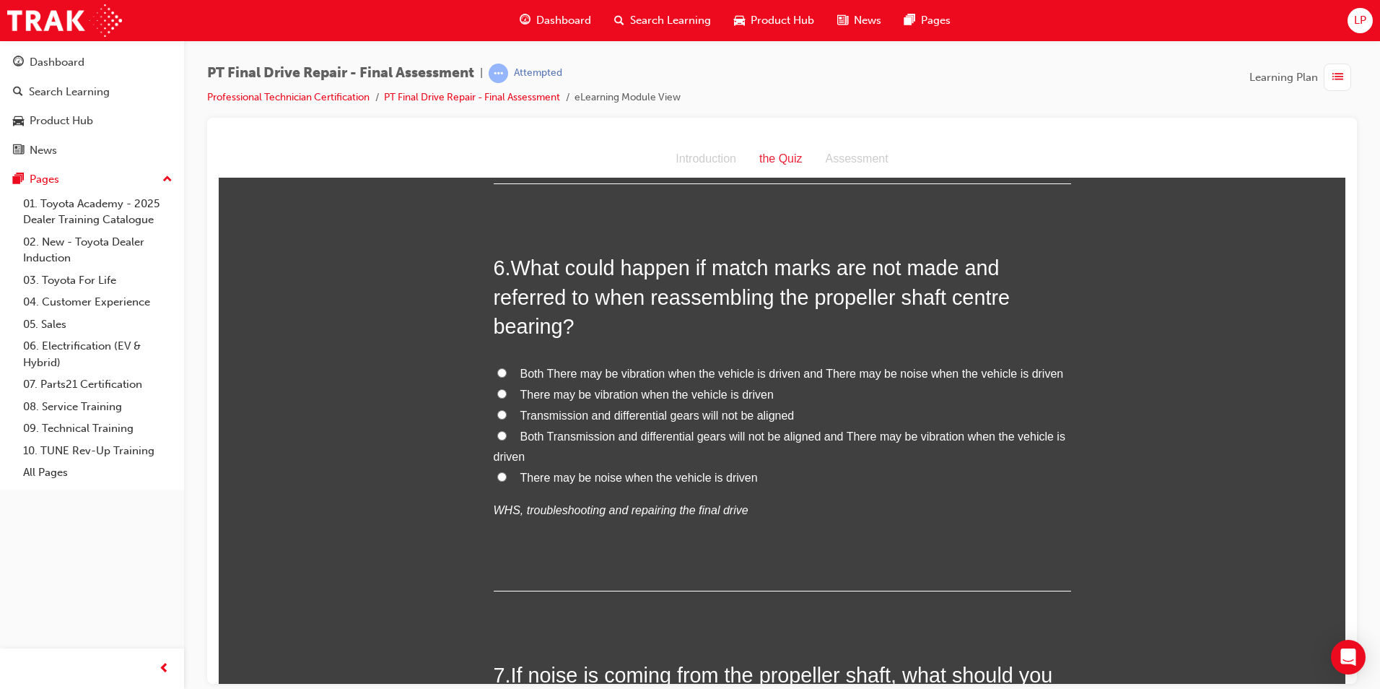
click at [580, 365] on label "Both There may be vibration when the vehicle is driven and There may be noise w…" at bounding box center [783, 373] width 578 height 21
click at [507, 367] on input "Both There may be vibration when the vehicle is driven and There may be noise w…" at bounding box center [501, 371] width 9 height 9
radio input "true"
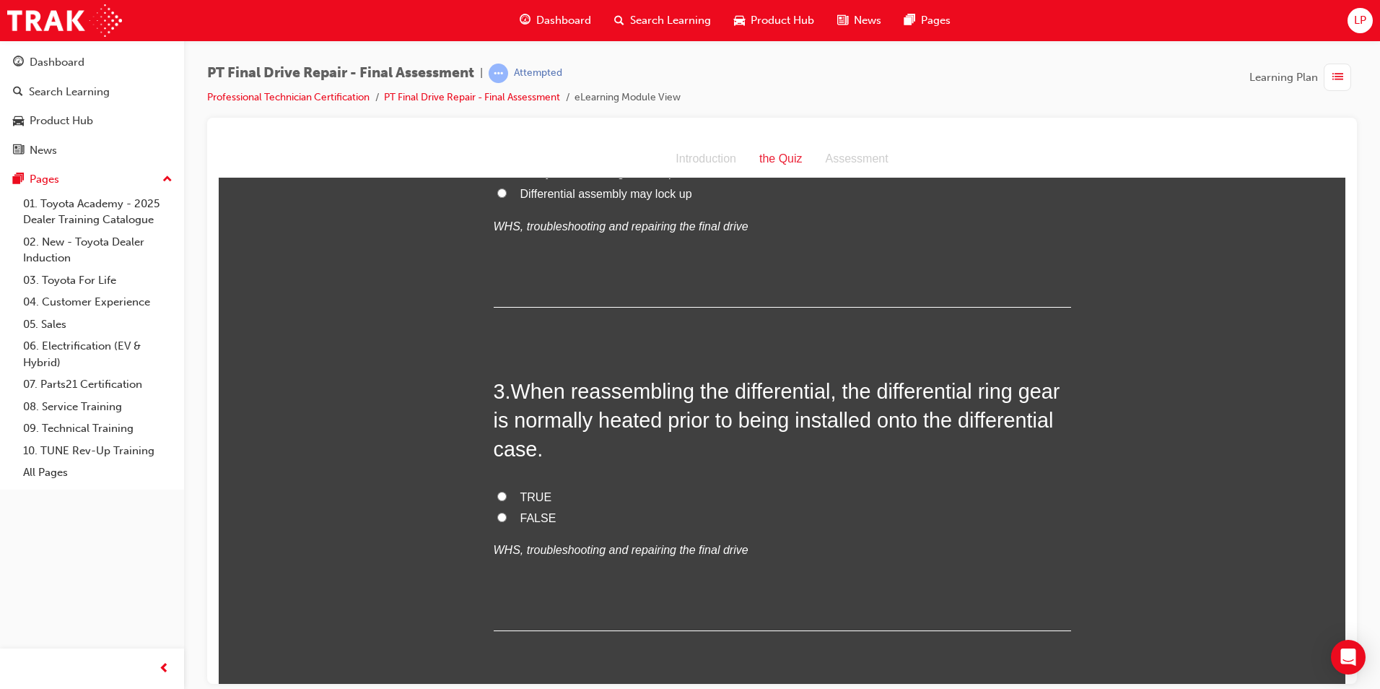
scroll to position [509, 0]
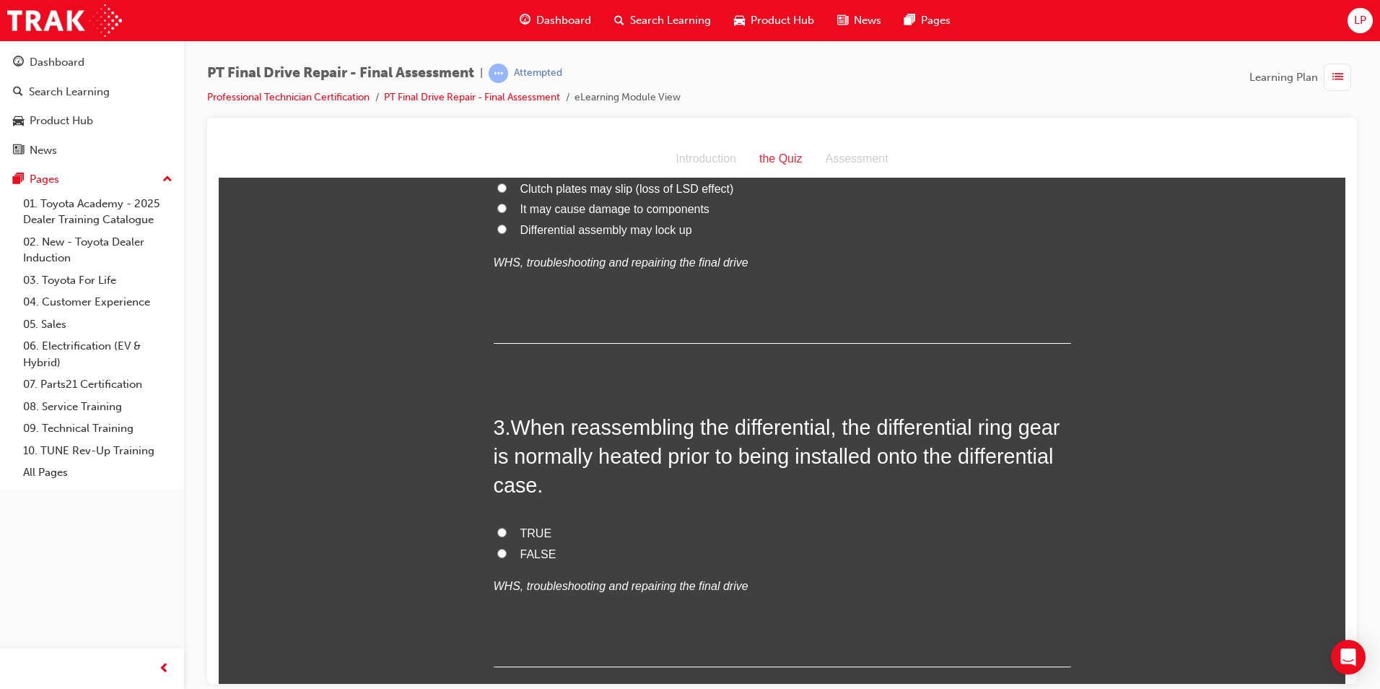
click at [505, 526] on label "TRUE" at bounding box center [783, 533] width 578 height 21
click at [505, 527] on input "TRUE" at bounding box center [501, 531] width 9 height 9
radio input "true"
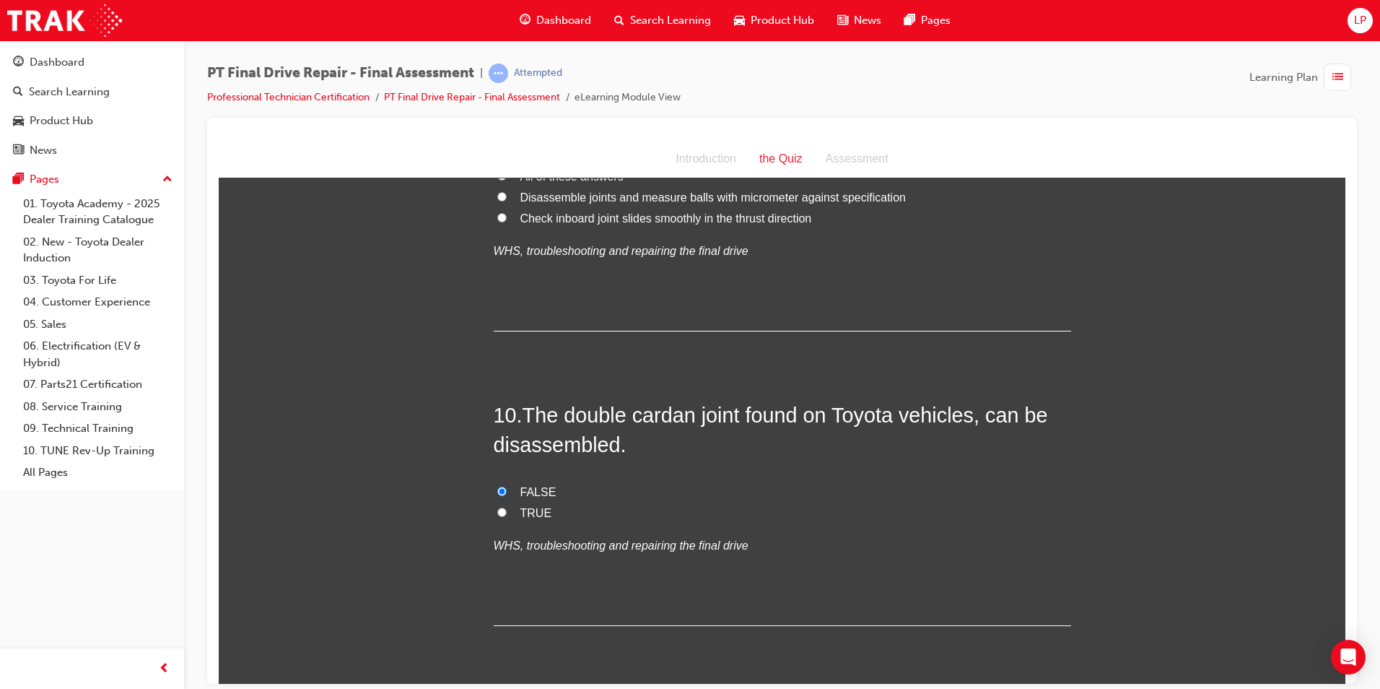
scroll to position [3108, 0]
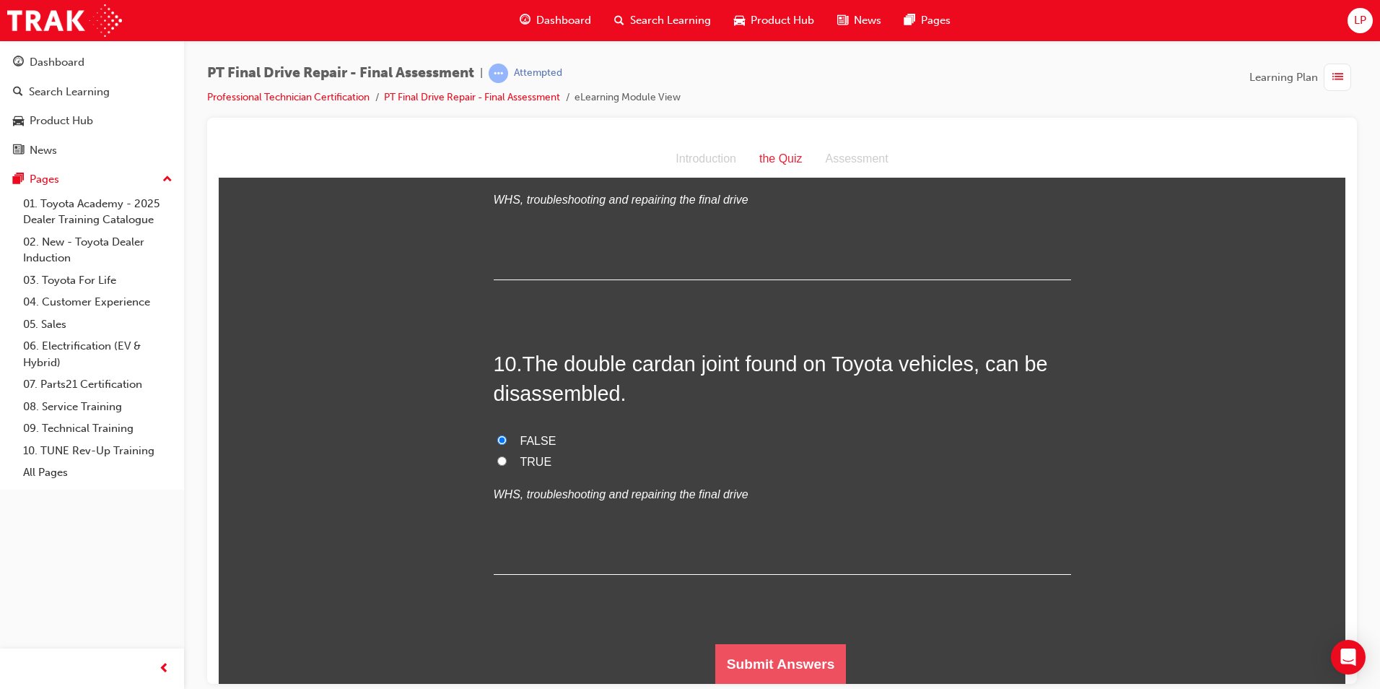
click at [775, 651] on button "Submit Answers" at bounding box center [781, 663] width 131 height 40
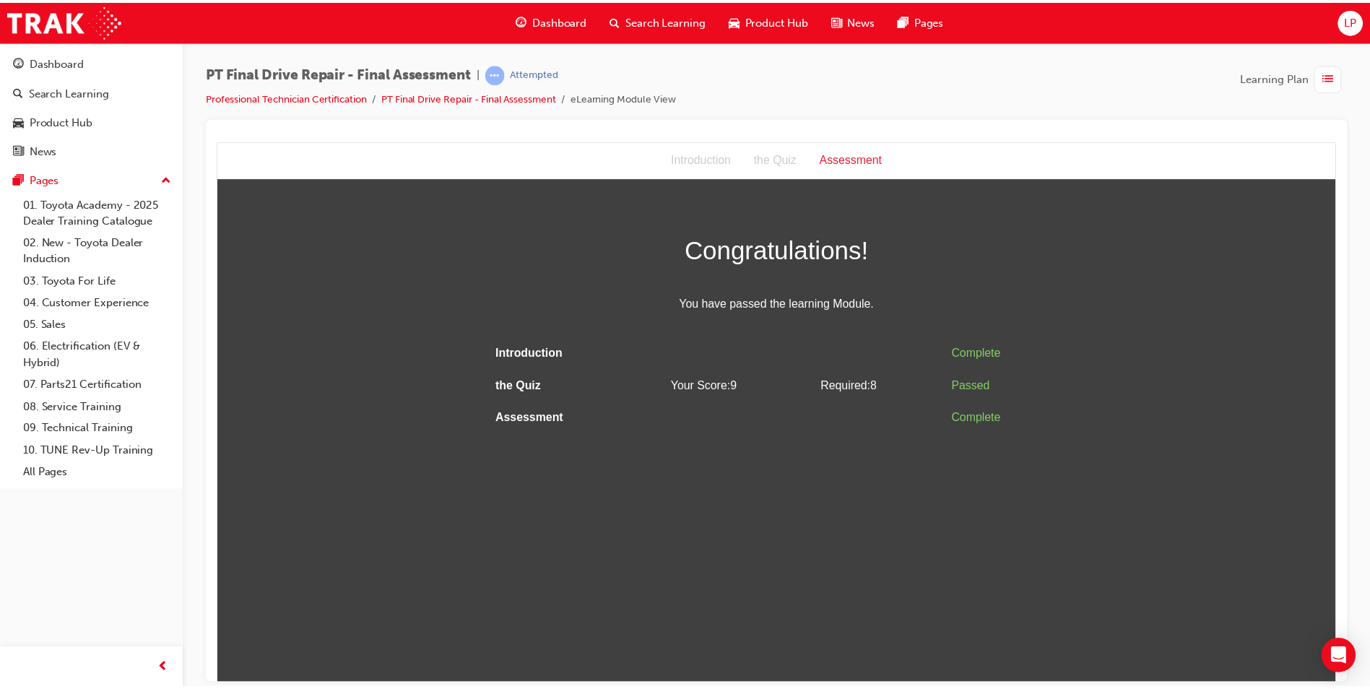
scroll to position [0, 0]
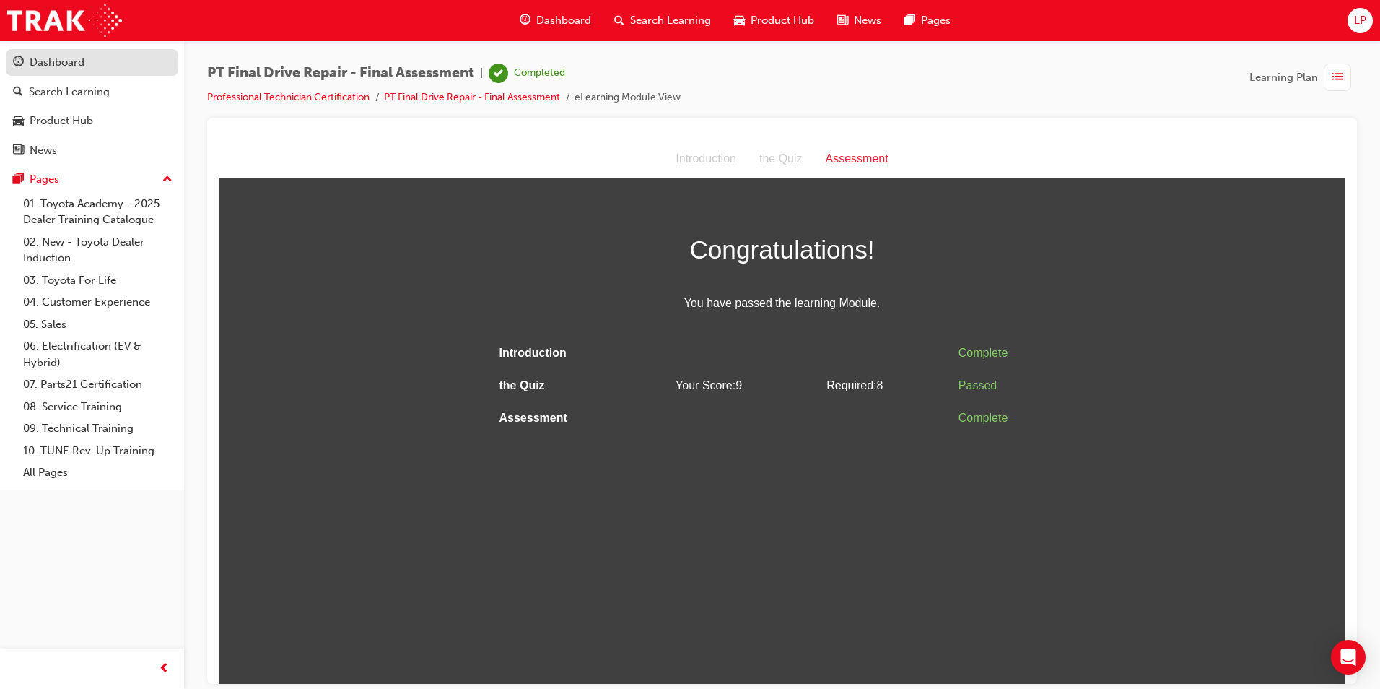
click at [103, 72] on link "Dashboard" at bounding box center [92, 62] width 173 height 27
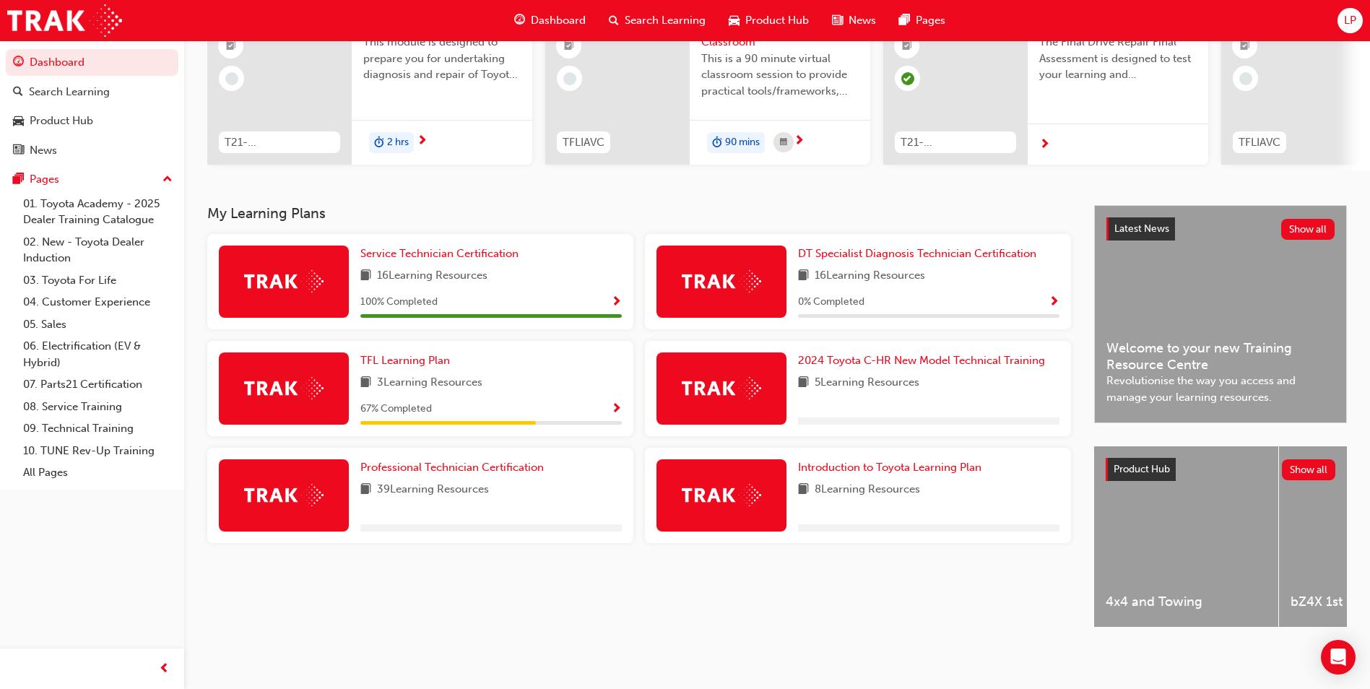
scroll to position [174, 0]
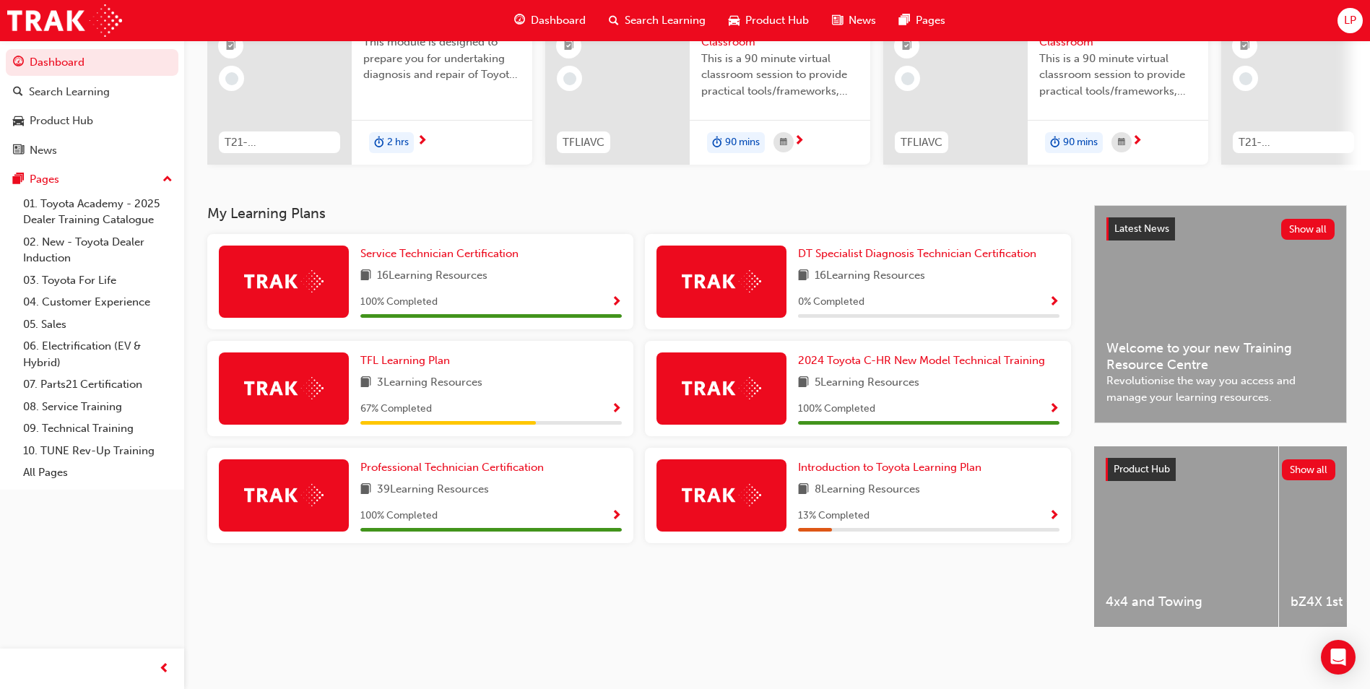
click at [1352, 18] on span "LP" at bounding box center [1350, 20] width 12 height 17
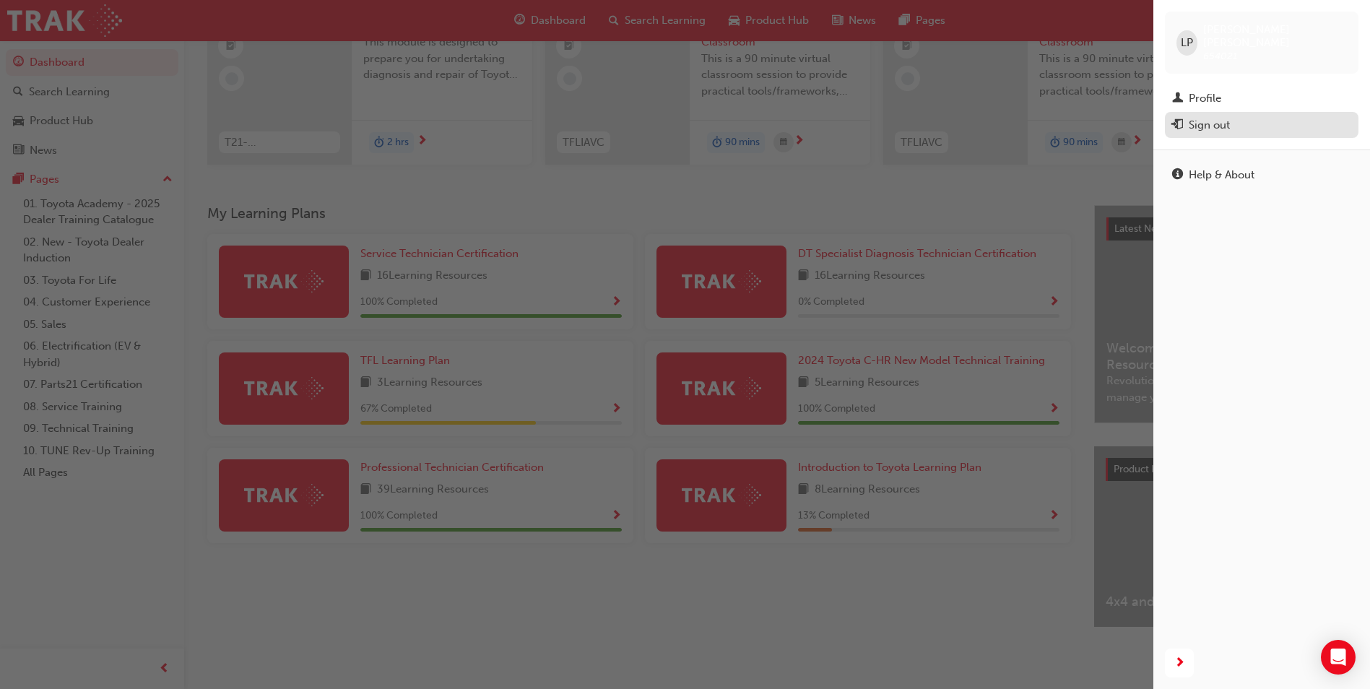
click at [1201, 117] on div "Sign out" at bounding box center [1208, 125] width 41 height 17
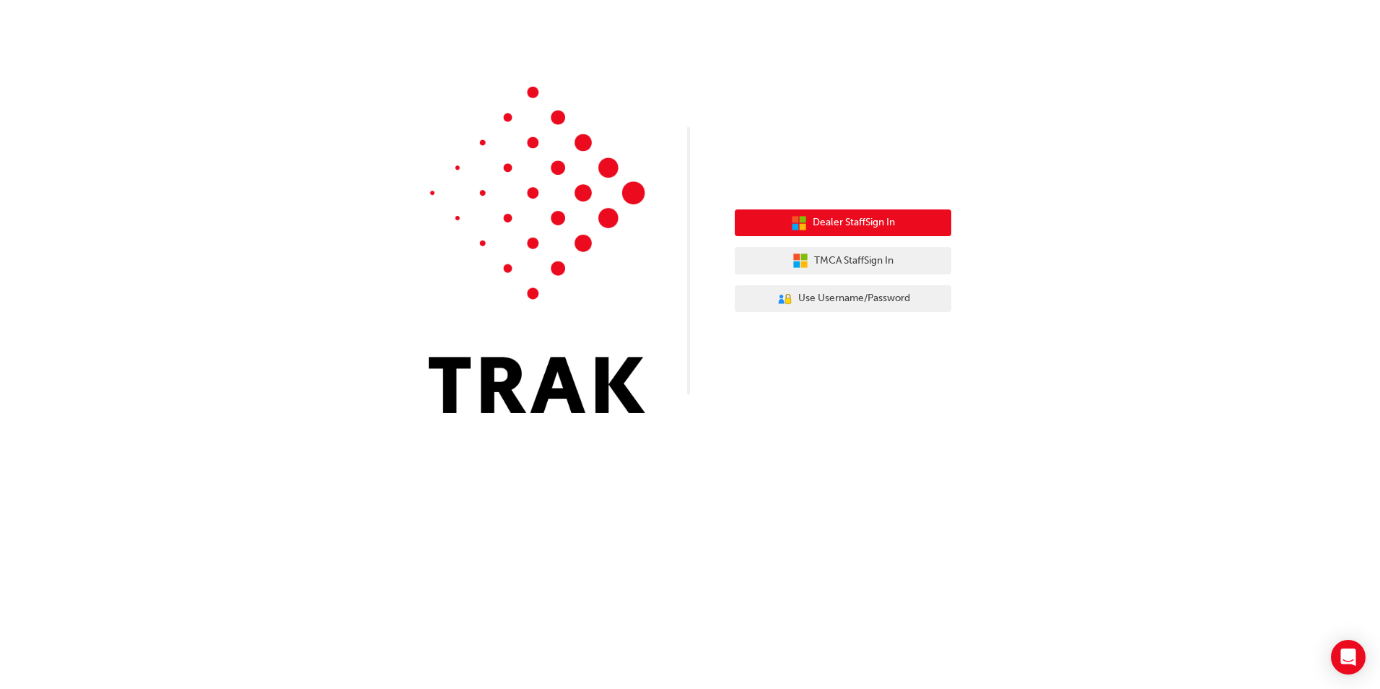
click at [904, 215] on button "Dealer Staff Sign In" at bounding box center [843, 222] width 217 height 27
